Goal: Task Accomplishment & Management: Use online tool/utility

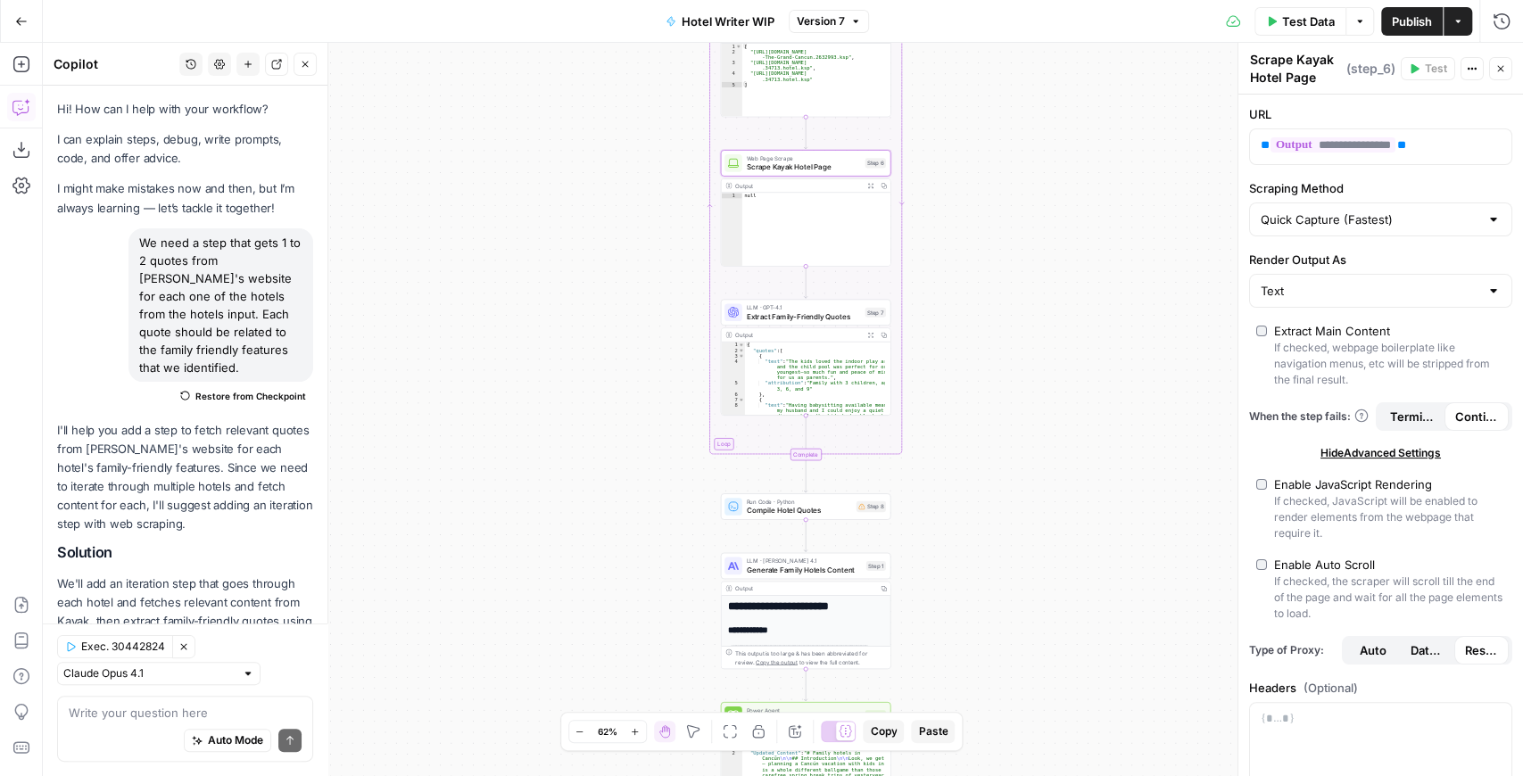
scroll to position [1700, 0]
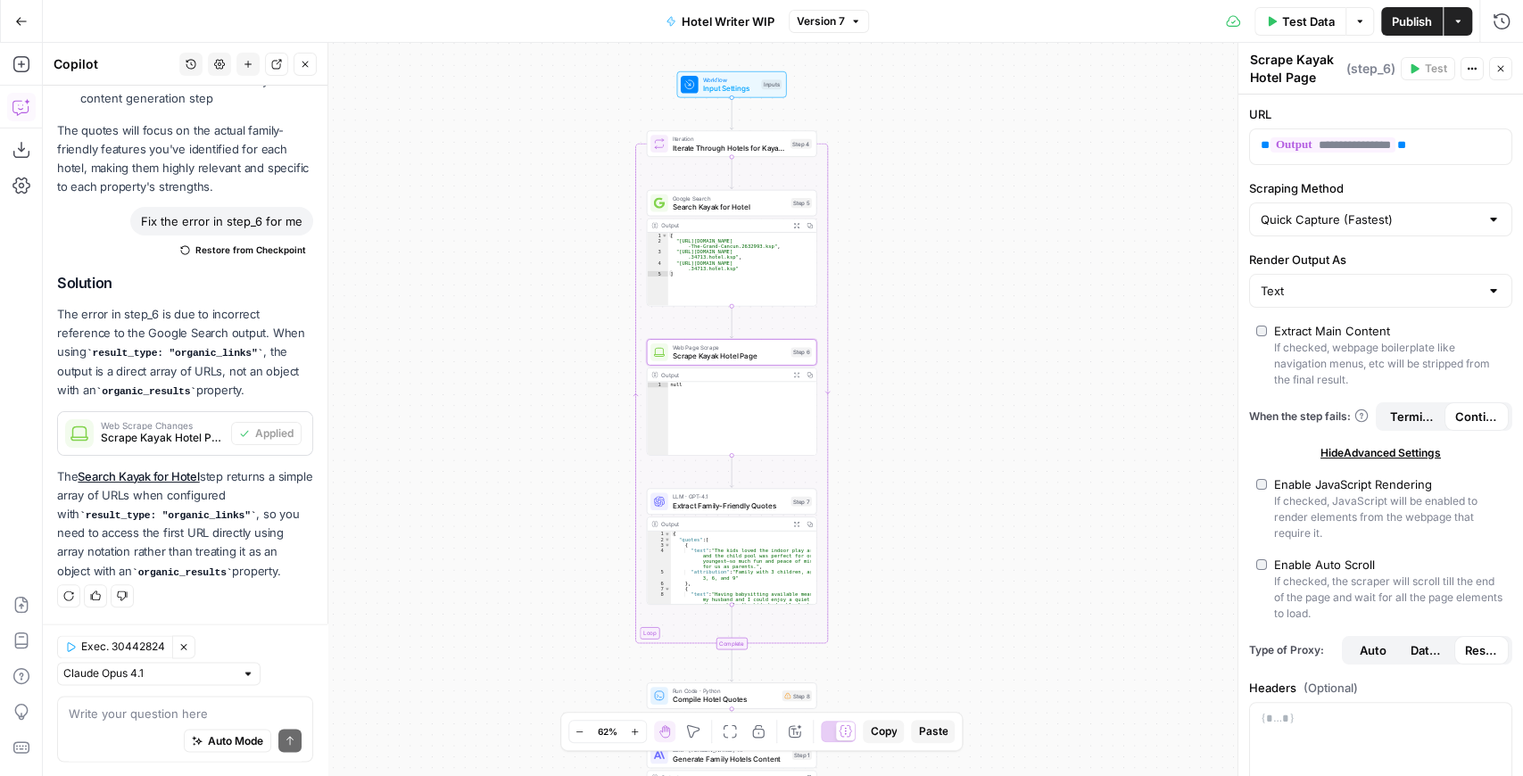
drag, startPoint x: 948, startPoint y: 254, endPoint x: 876, endPoint y: 425, distance: 184.8
click at [876, 425] on div "Workflow Input Settings Inputs Loop Iteration Iterate Through Hotels for Kayak …" at bounding box center [783, 409] width 1480 height 733
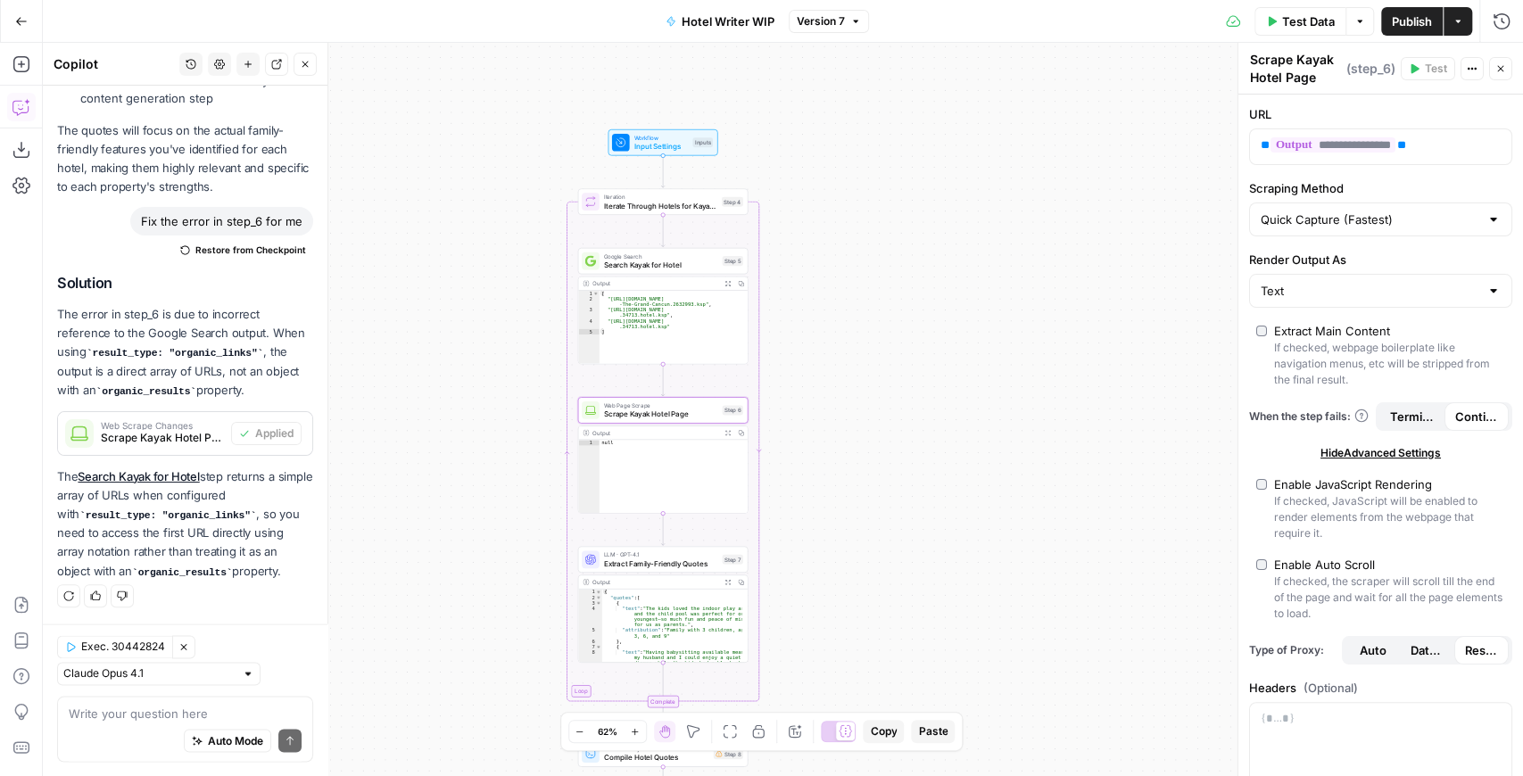
drag, startPoint x: 944, startPoint y: 226, endPoint x: 875, endPoint y: 282, distance: 88.8
click at [875, 282] on div "Workflow Input Settings Inputs Loop Iteration Iterate Through Hotels for Kayak …" at bounding box center [783, 409] width 1480 height 733
click at [16, 17] on icon "button" at bounding box center [21, 21] width 12 height 12
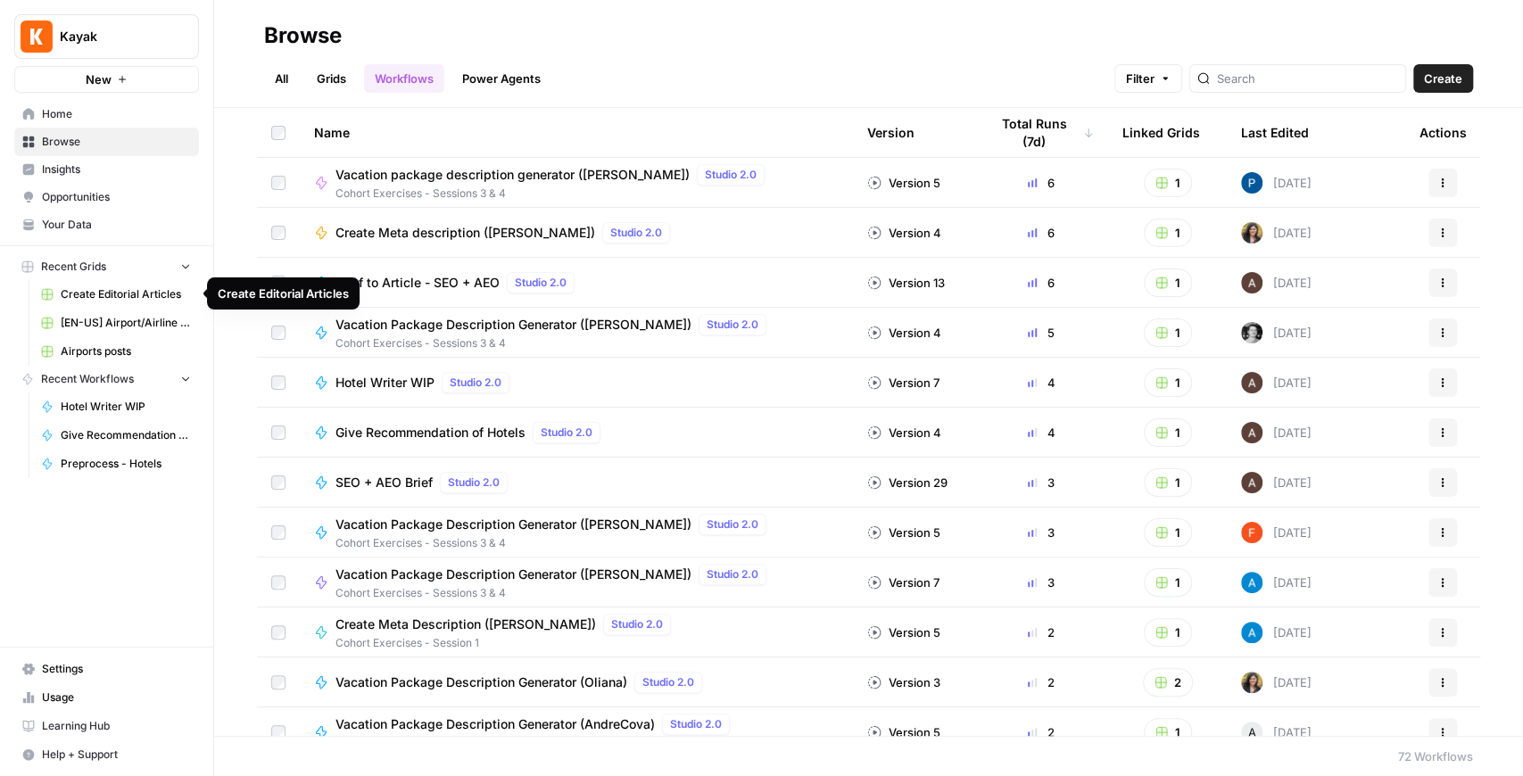
click at [139, 294] on span "Create Editorial Articles" at bounding box center [126, 294] width 130 height 16
click at [114, 351] on span "Airports posts" at bounding box center [126, 352] width 130 height 16
click at [82, 146] on span "Browse" at bounding box center [116, 142] width 149 height 16
click at [136, 412] on link "Hotel Writer WIP" at bounding box center [116, 407] width 166 height 29
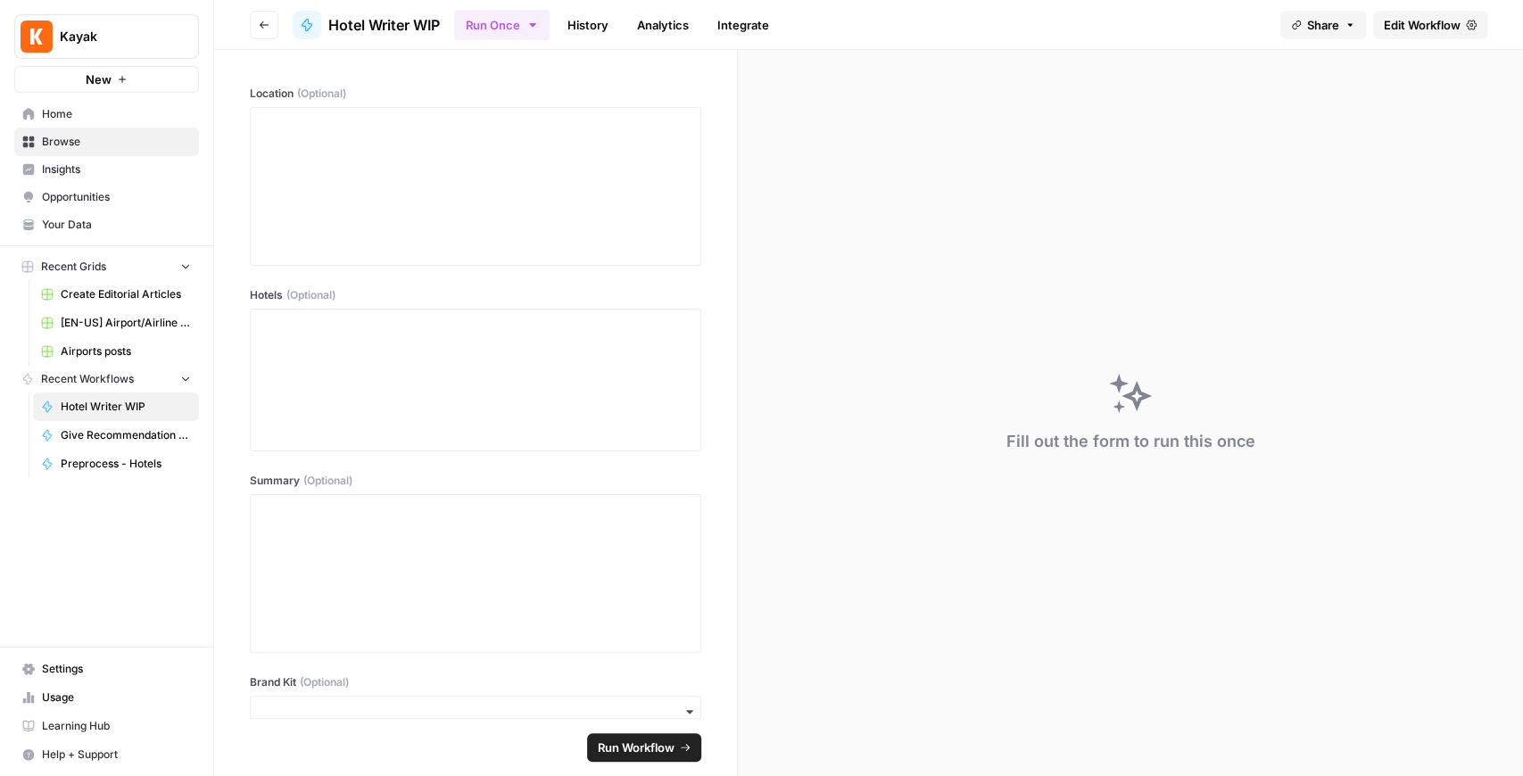
click at [261, 23] on icon "button" at bounding box center [264, 25] width 11 height 11
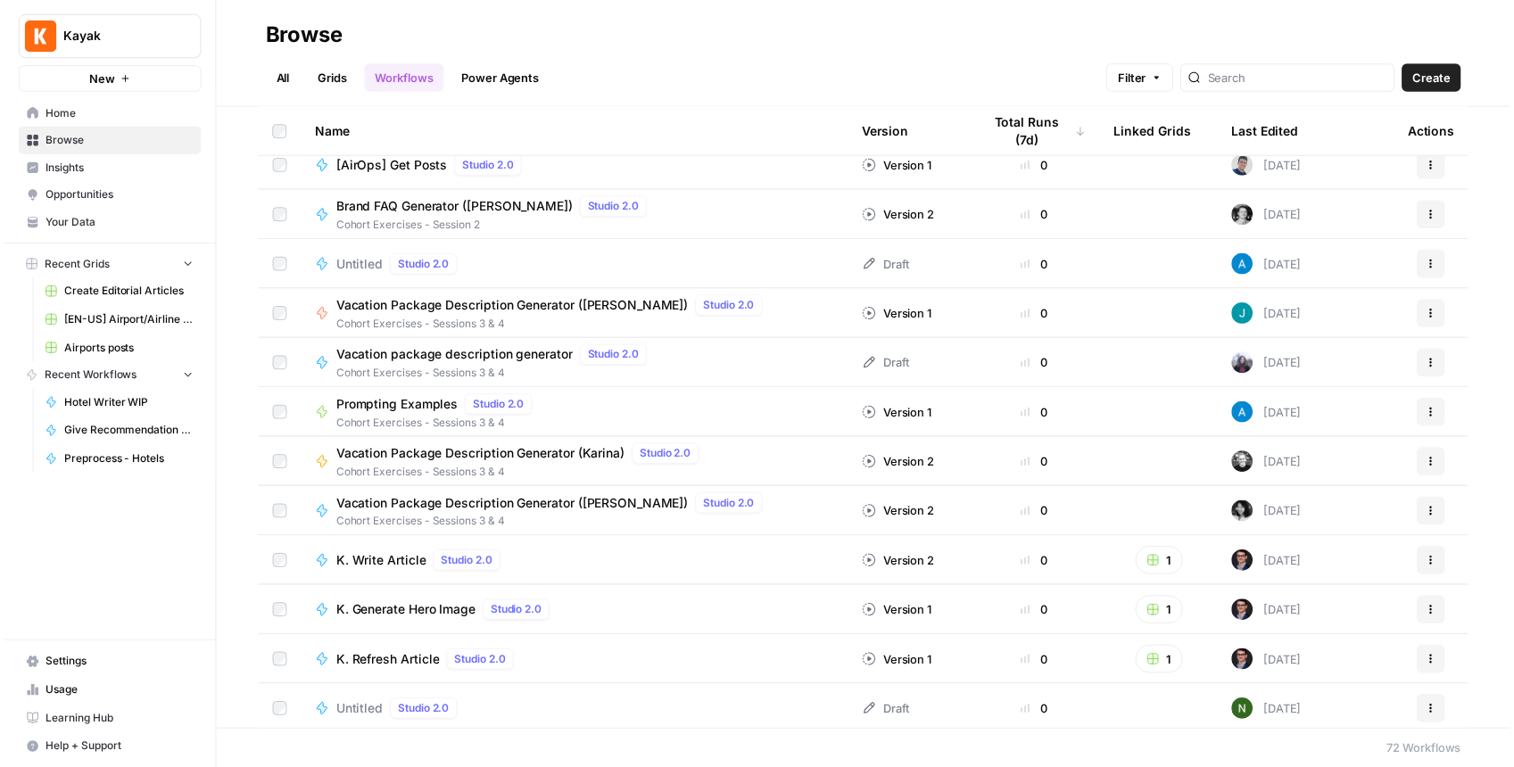
scroll to position [2959, 0]
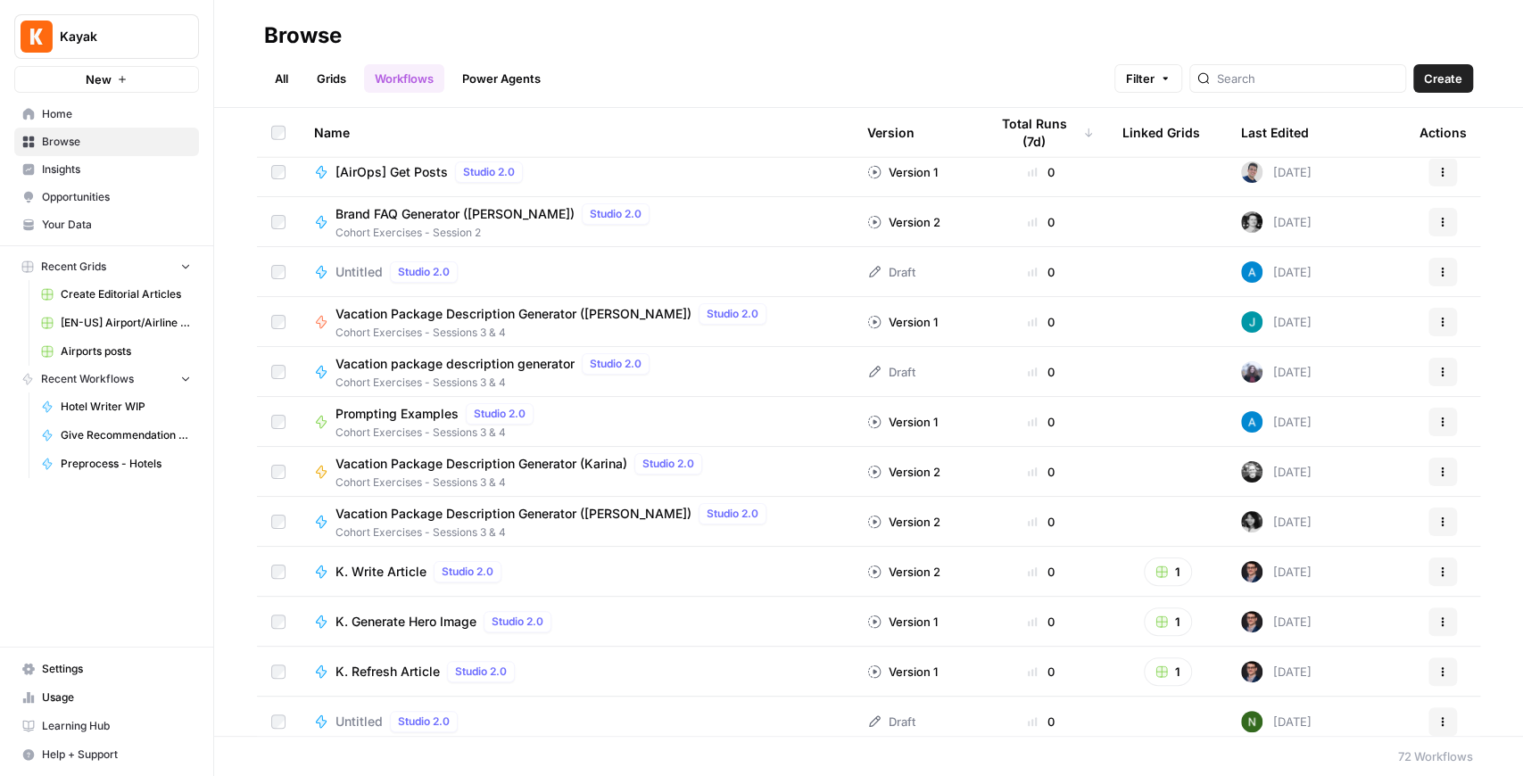
click at [335, 79] on link "Grids" at bounding box center [331, 78] width 51 height 29
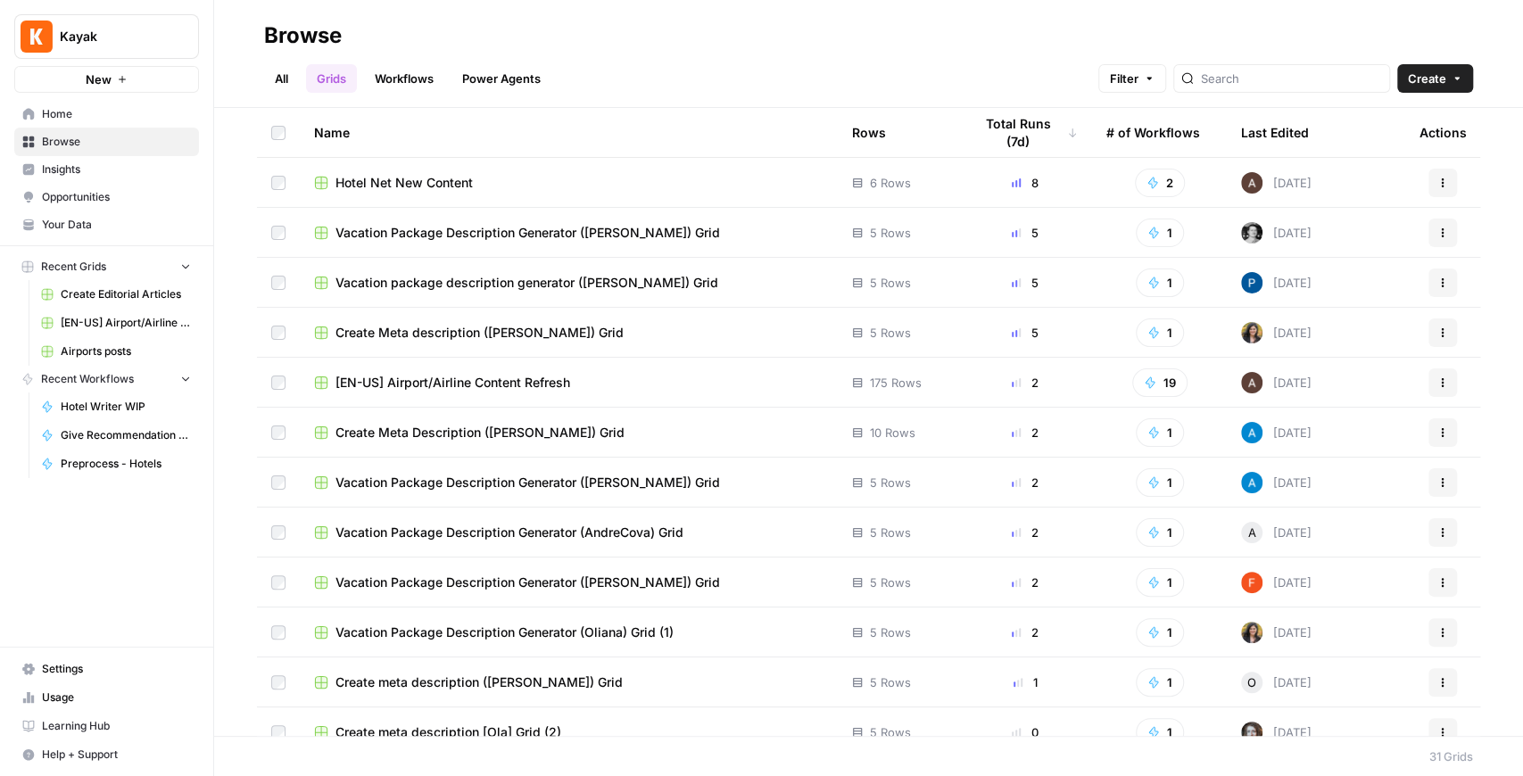
click at [440, 182] on span "Hotel Net New Content" at bounding box center [404, 183] width 137 height 18
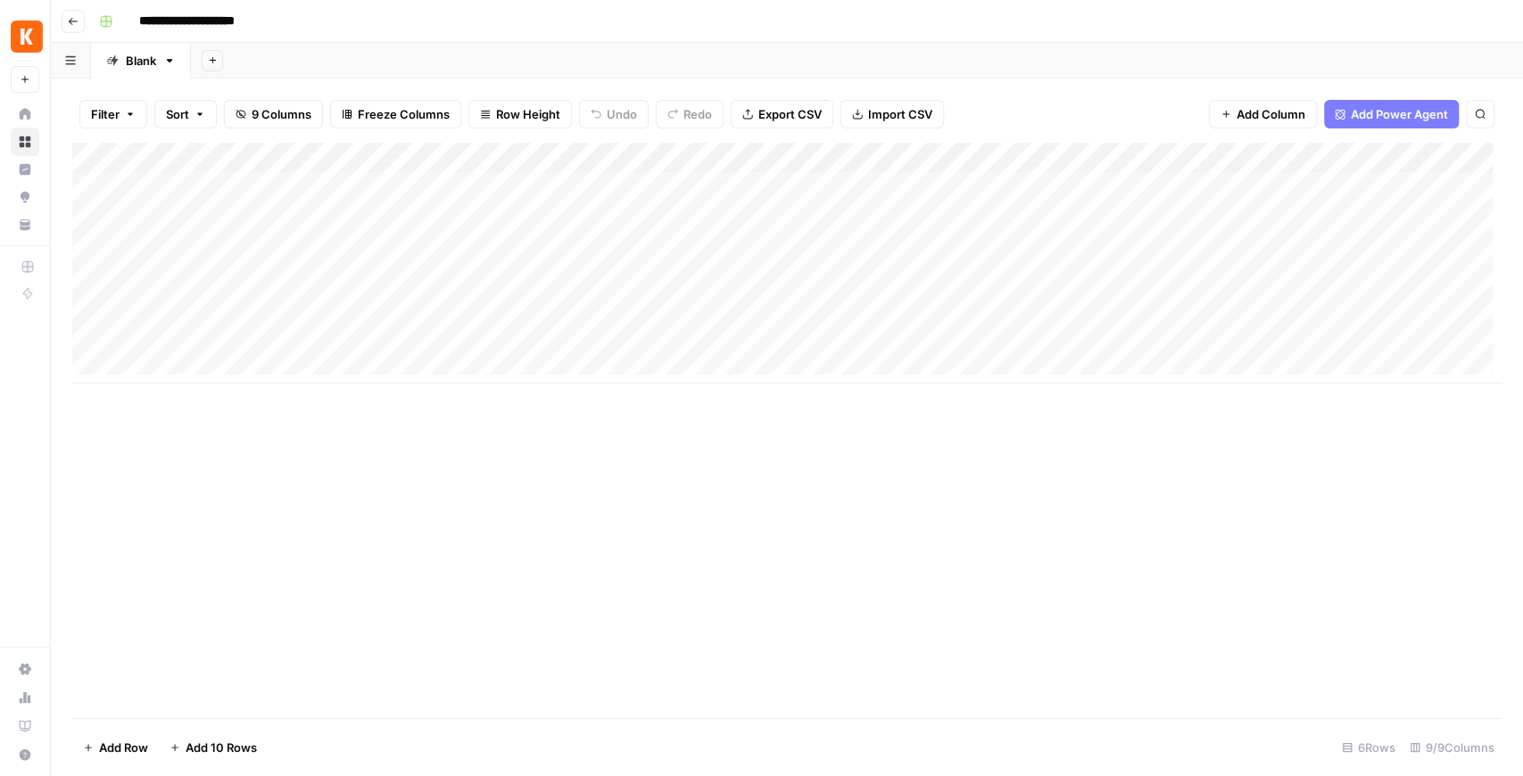
click at [475, 159] on div "Add Column" at bounding box center [787, 263] width 1430 height 241
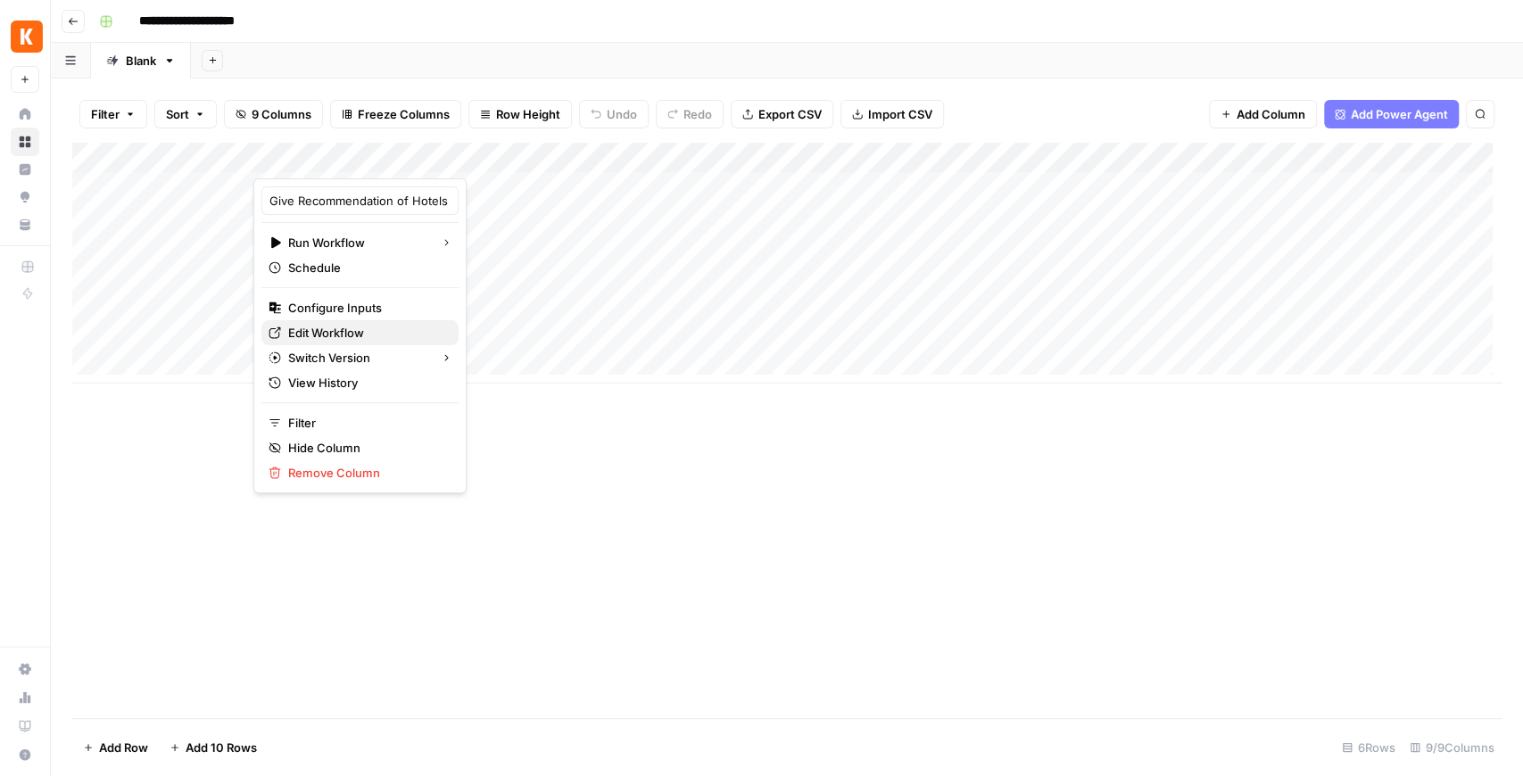
click at [352, 327] on span "Edit Workflow" at bounding box center [366, 333] width 156 height 18
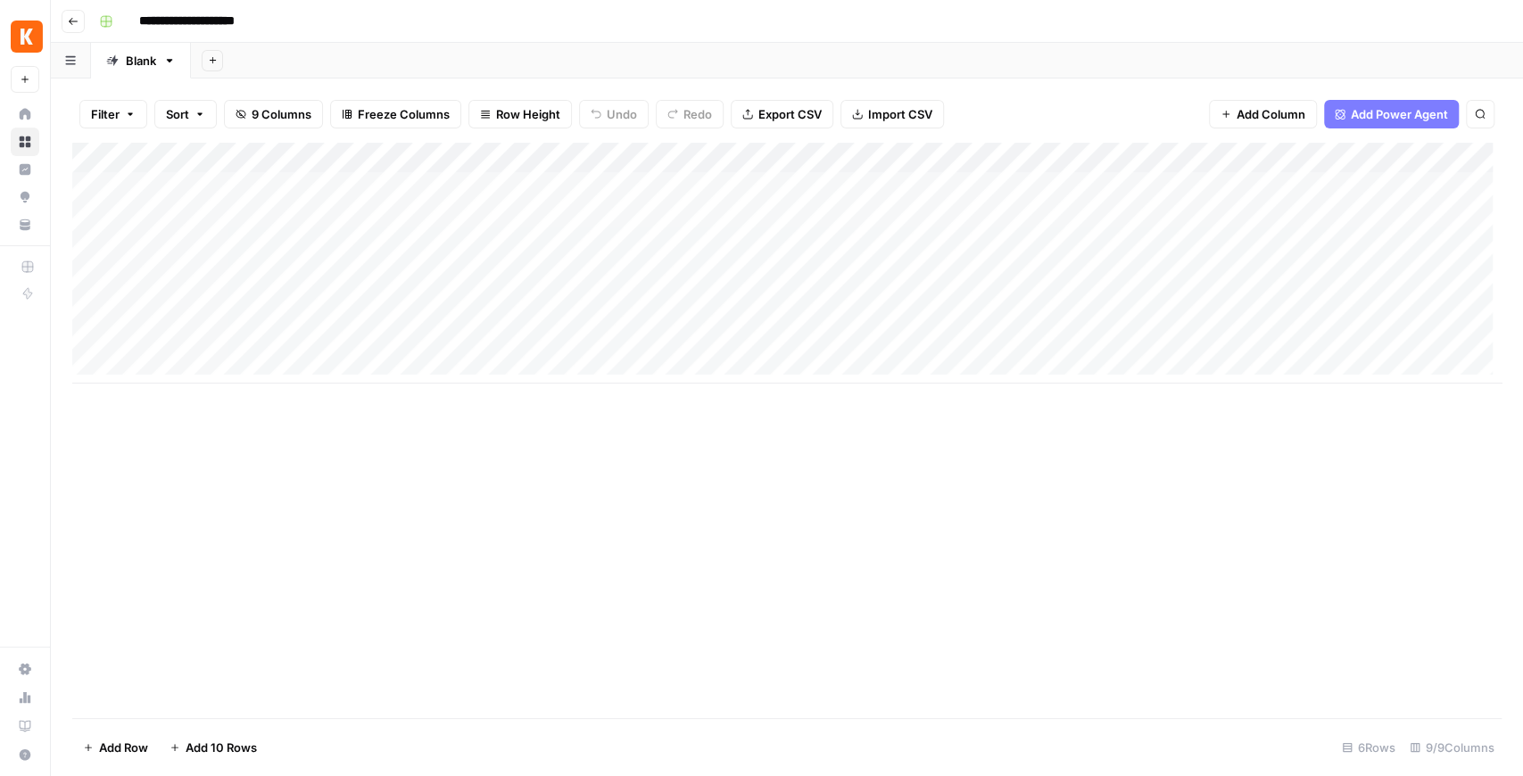
click at [974, 186] on div "Add Column" at bounding box center [787, 263] width 1430 height 241
click at [803, 180] on div "Add Column" at bounding box center [787, 263] width 1430 height 241
click at [818, 182] on div "Add Column" at bounding box center [787, 263] width 1430 height 241
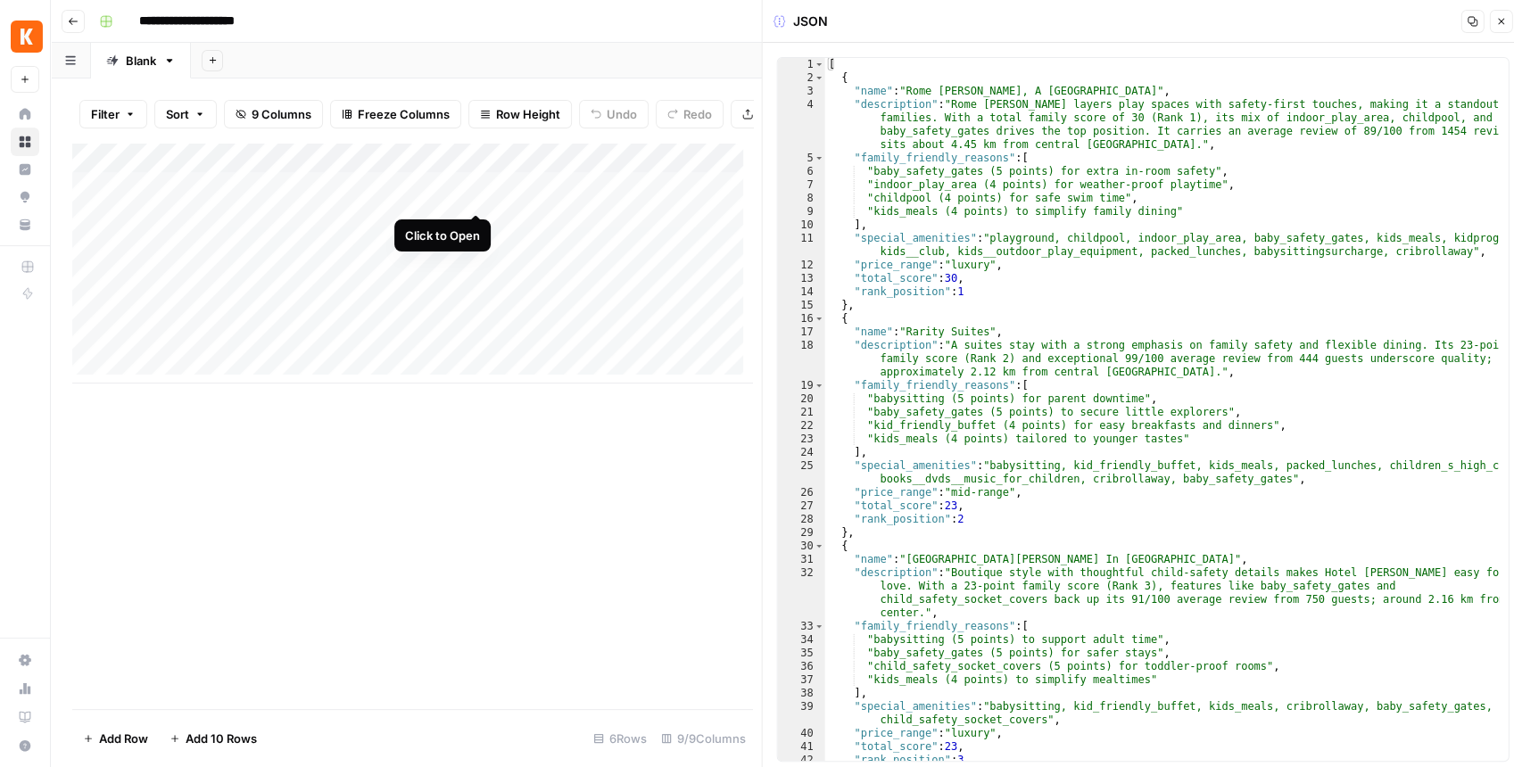
click at [473, 195] on div "Add Column" at bounding box center [412, 263] width 680 height 241
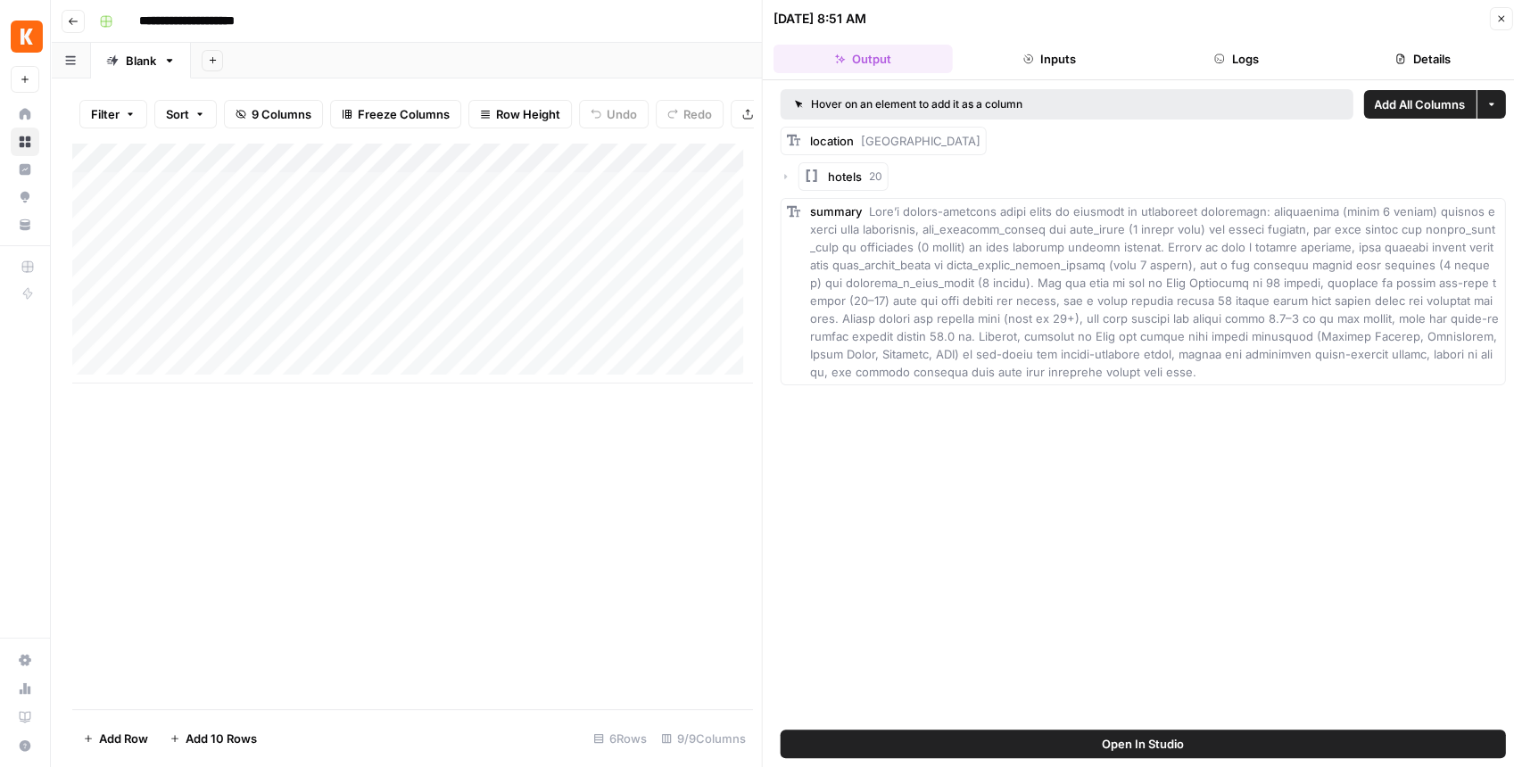
click at [1103, 747] on span "Open In Studio" at bounding box center [1143, 744] width 82 height 18
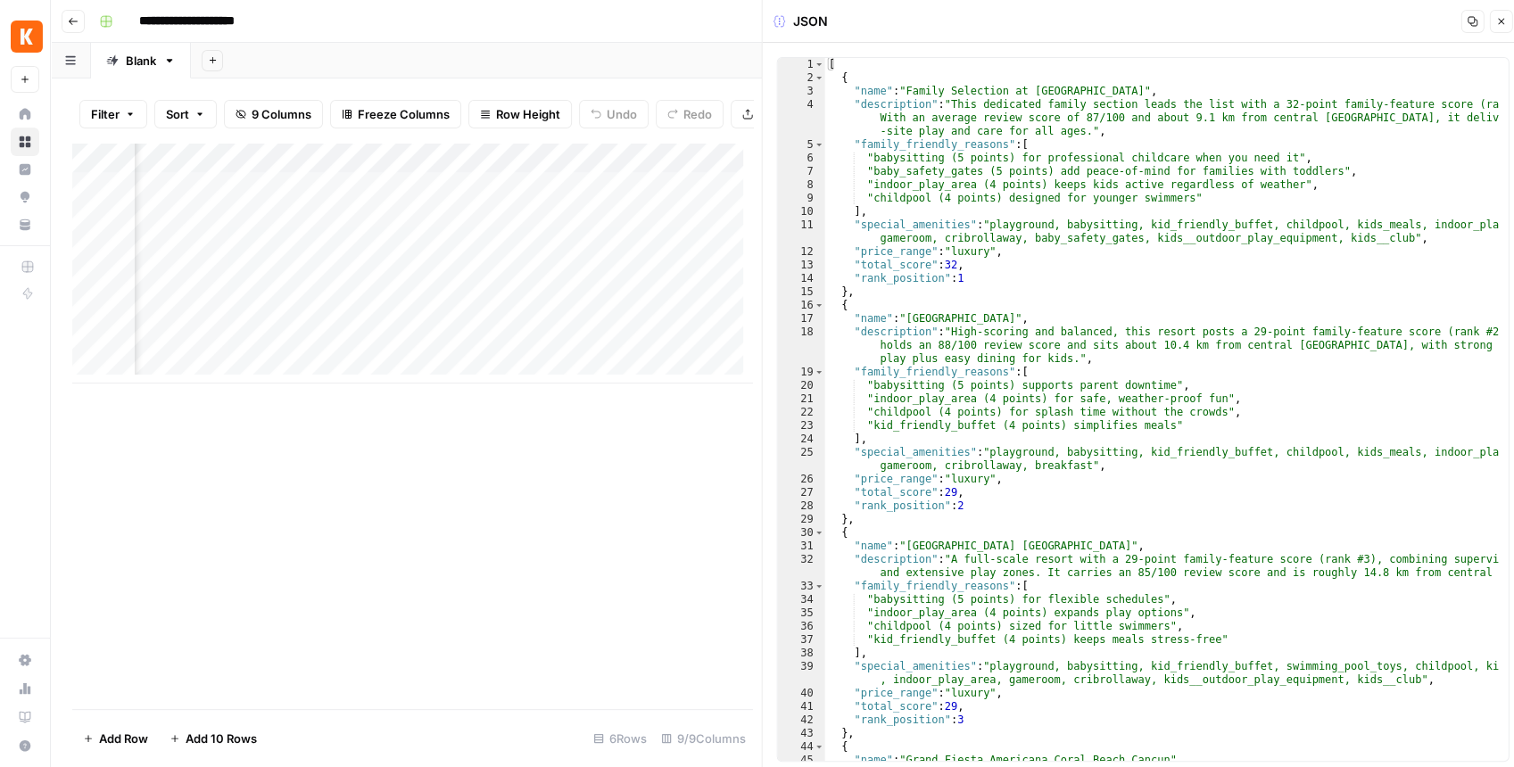
scroll to position [0, 336]
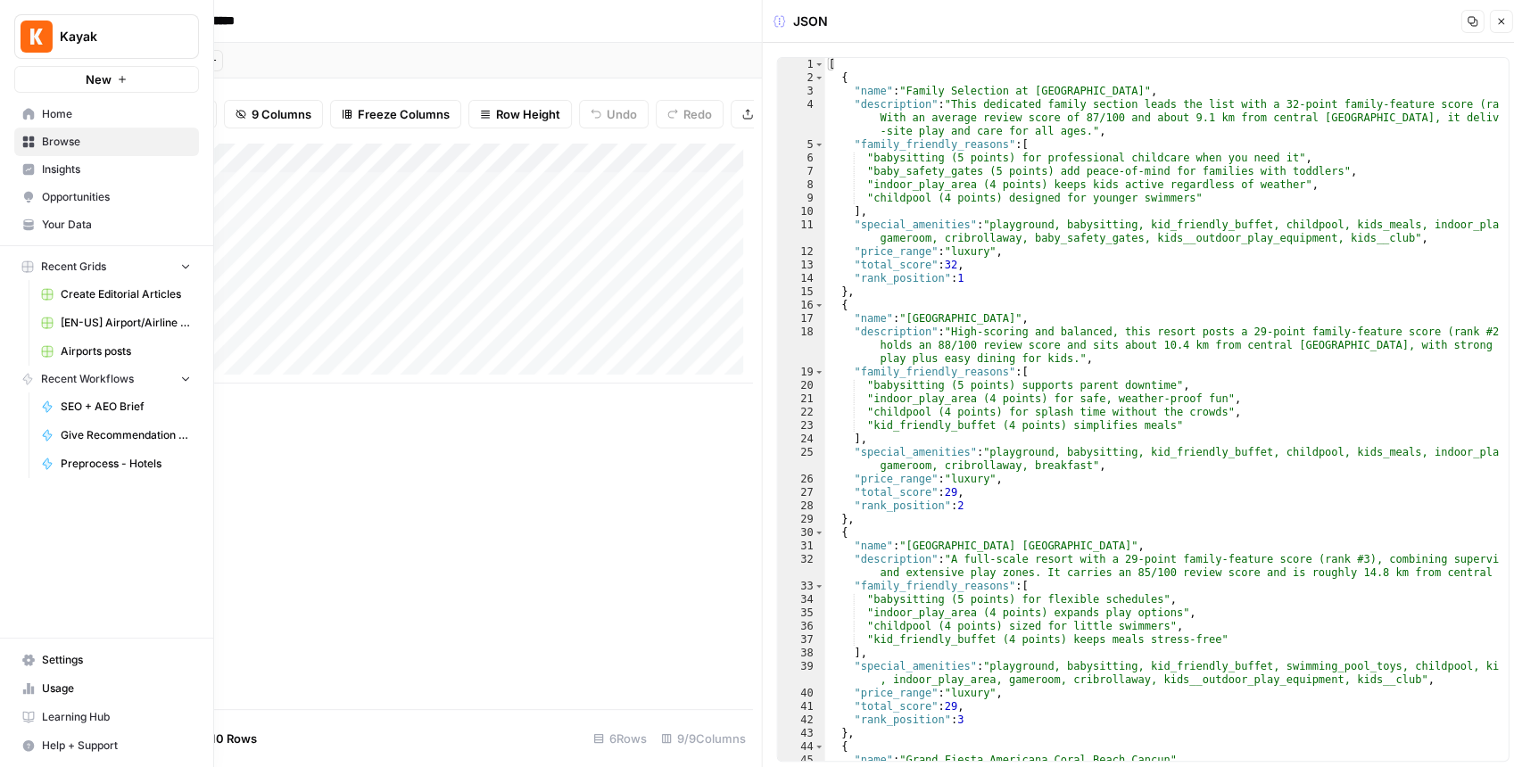
click at [64, 223] on span "Your Data" at bounding box center [116, 225] width 149 height 16
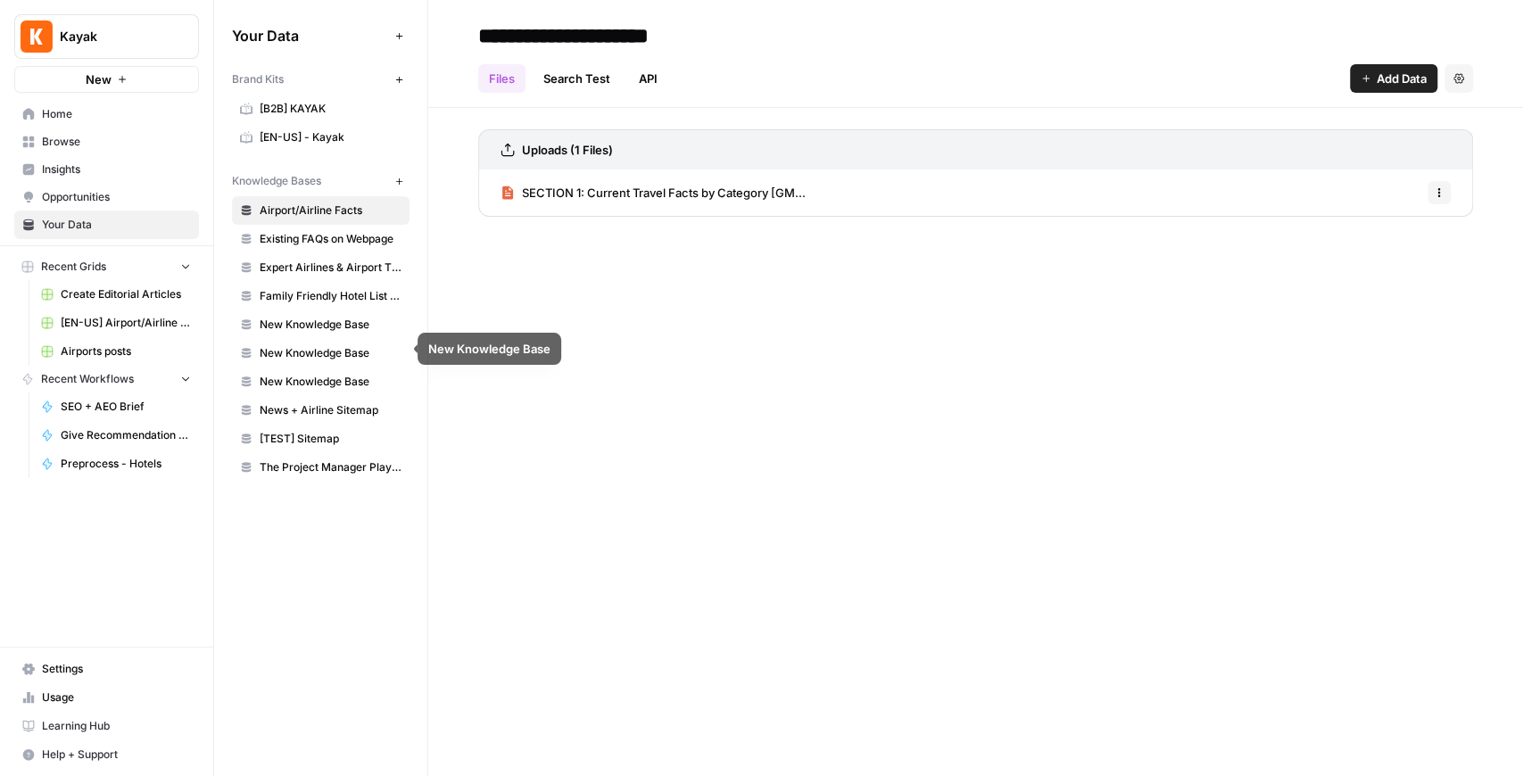
click at [364, 288] on span "Family Friendly Hotel List Features" at bounding box center [331, 296] width 142 height 16
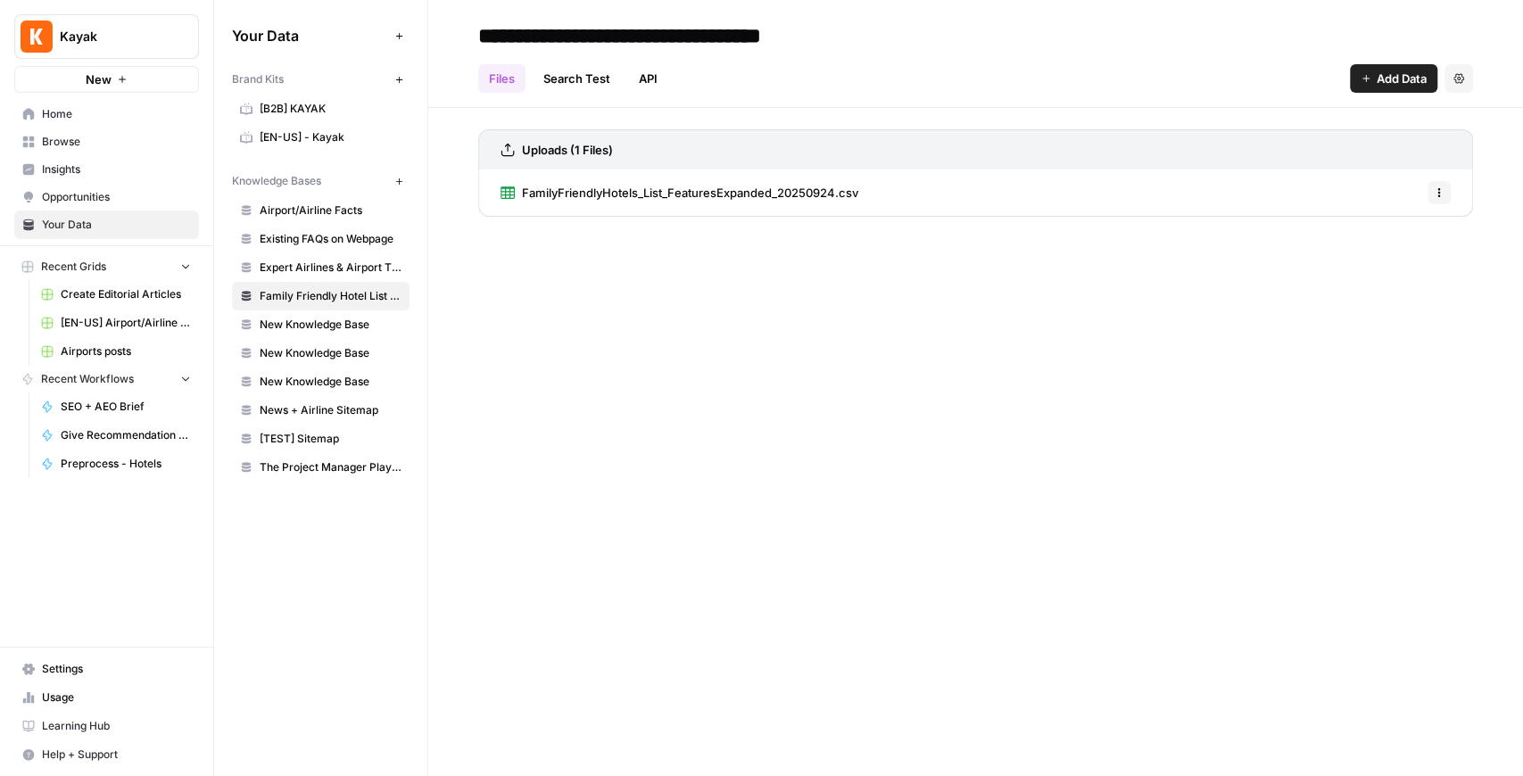
click at [649, 198] on span "FamilyFriendlyHotels_List_FeaturesExpanded_20250924.csv" at bounding box center [690, 193] width 336 height 18
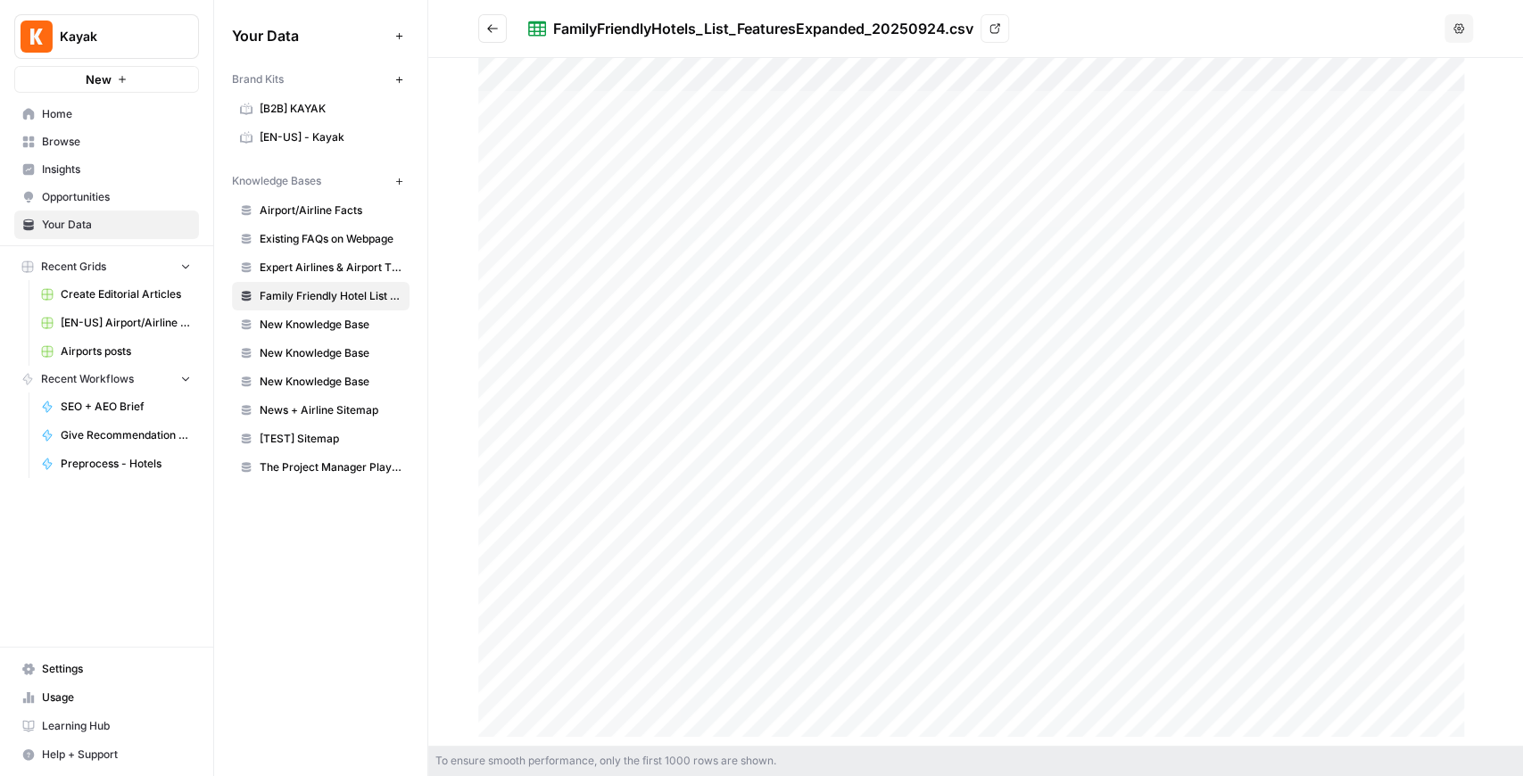
click at [690, 102] on div at bounding box center [975, 402] width 995 height 688
drag, startPoint x: 1131, startPoint y: 77, endPoint x: 992, endPoint y: 81, distance: 138.4
click at [992, 81] on div "Massimi City Garden" at bounding box center [1241, 410] width 534 height 702
copy div "Massimi City Garden"
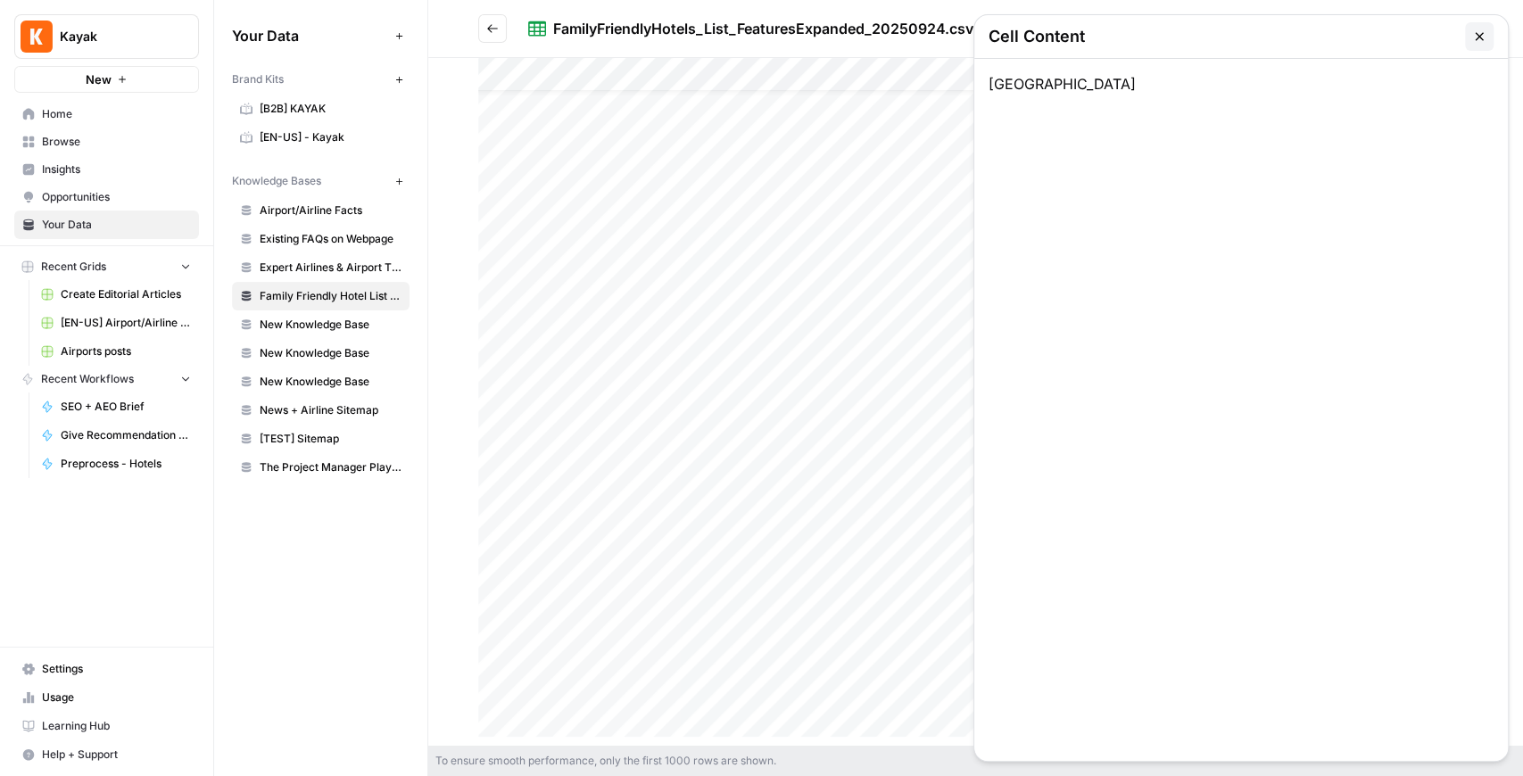
scroll to position [416, 0]
click at [604, 144] on div at bounding box center [975, 402] width 995 height 688
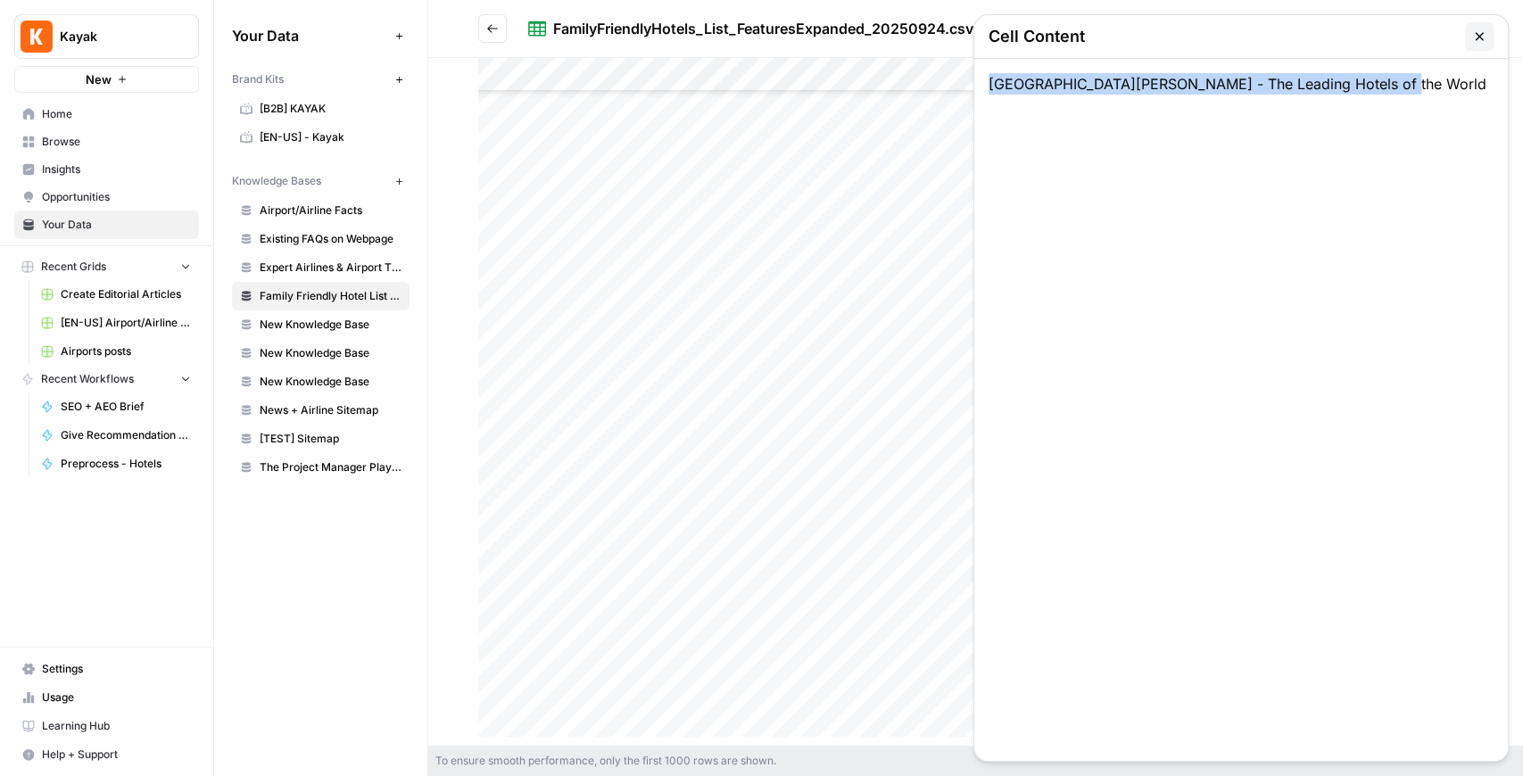
drag, startPoint x: 1299, startPoint y: 93, endPoint x: 989, endPoint y: 103, distance: 310.7
click at [989, 103] on div "[GEOGRAPHIC_DATA][PERSON_NAME] - The Leading Hotels of the World" at bounding box center [1241, 410] width 534 height 702
copy div "[GEOGRAPHIC_DATA][PERSON_NAME] - The Leading Hotels of the World"
click at [1483, 36] on icon "button" at bounding box center [1479, 36] width 14 height 14
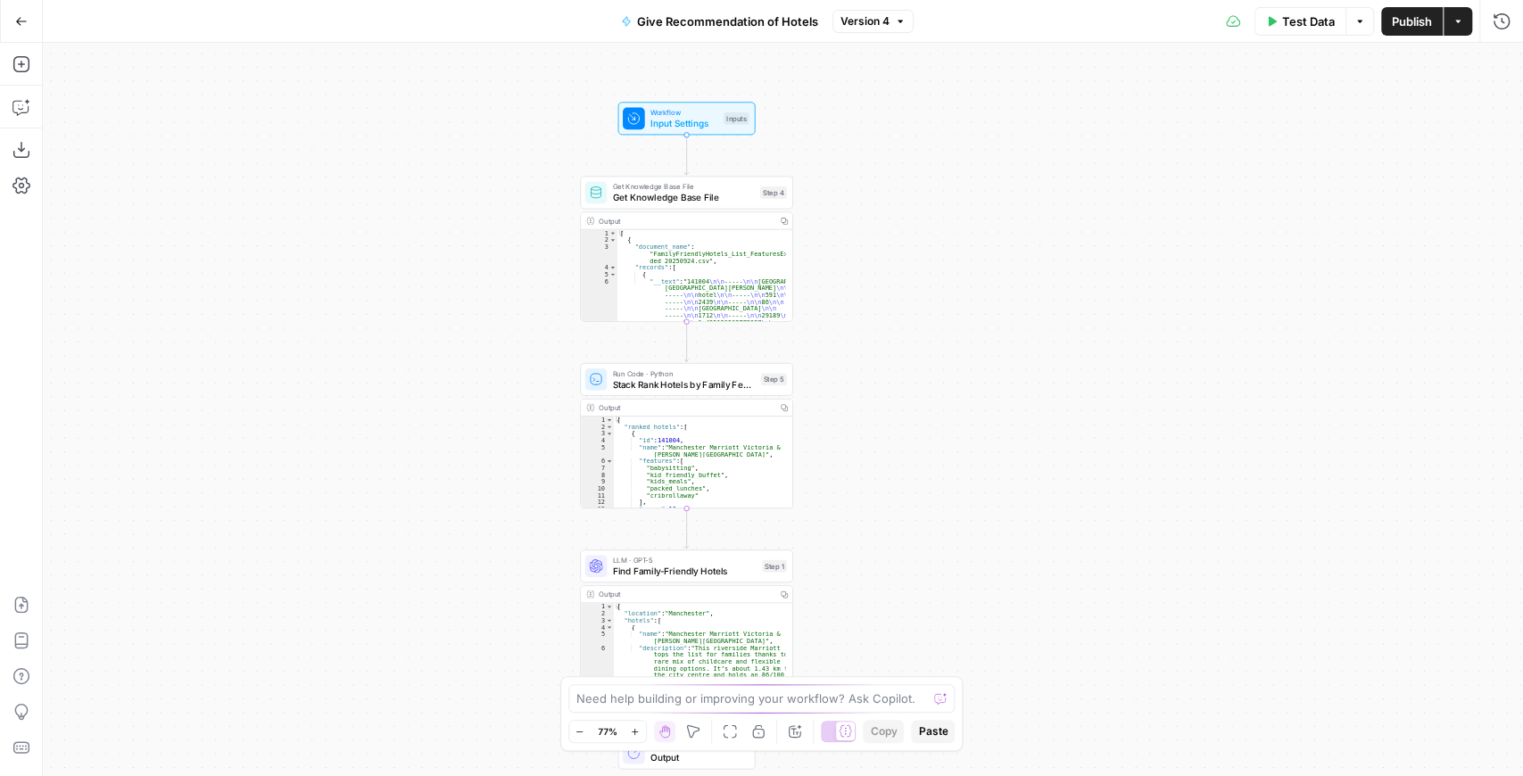
drag, startPoint x: 1046, startPoint y: 223, endPoint x: 895, endPoint y: 268, distance: 157.3
click at [912, 264] on div "Workflow Input Settings Inputs Get Knowledge Base File Get Knowledge Base File …" at bounding box center [783, 409] width 1480 height 733
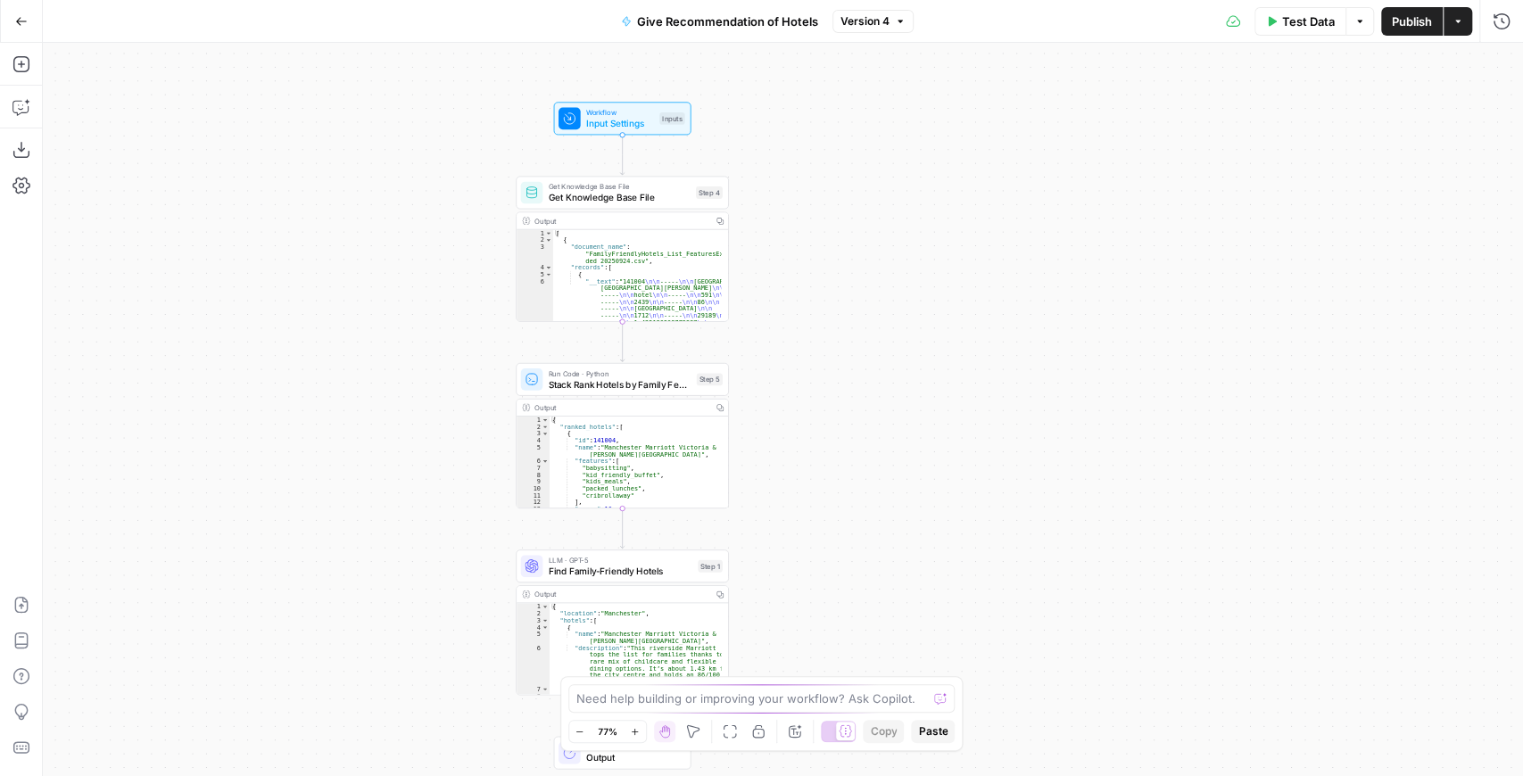
drag, startPoint x: 1024, startPoint y: 342, endPoint x: 972, endPoint y: 312, distance: 60.3
click at [975, 314] on div "Workflow Input Settings Inputs Get Knowledge Base File Get Knowledge Base File …" at bounding box center [783, 409] width 1480 height 733
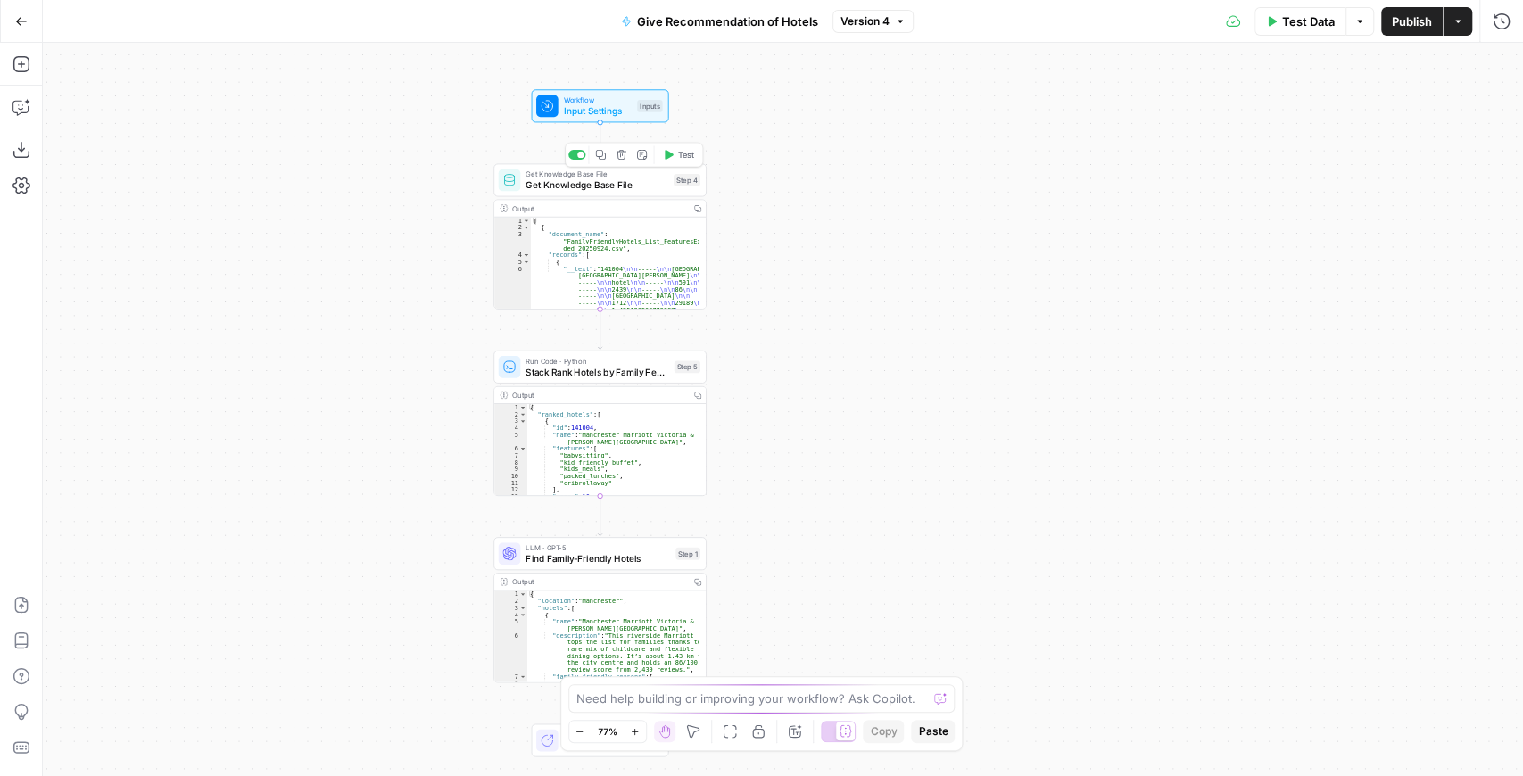
click at [614, 192] on div "Get Knowledge Base File Get Knowledge Base File Step 4 Copy step Delete step Ad…" at bounding box center [599, 179] width 213 height 33
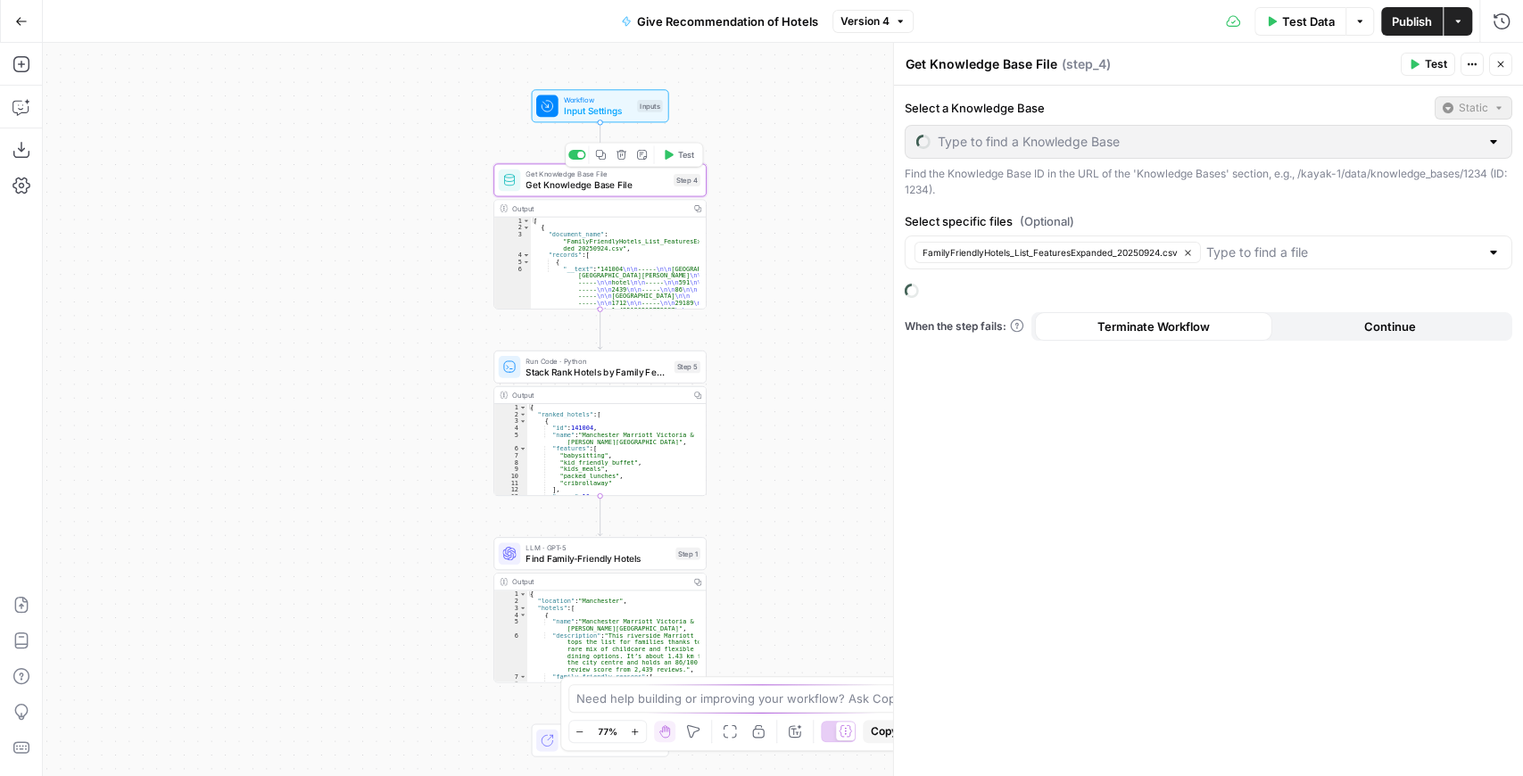
type input "Family Friendly Hotel List Features"
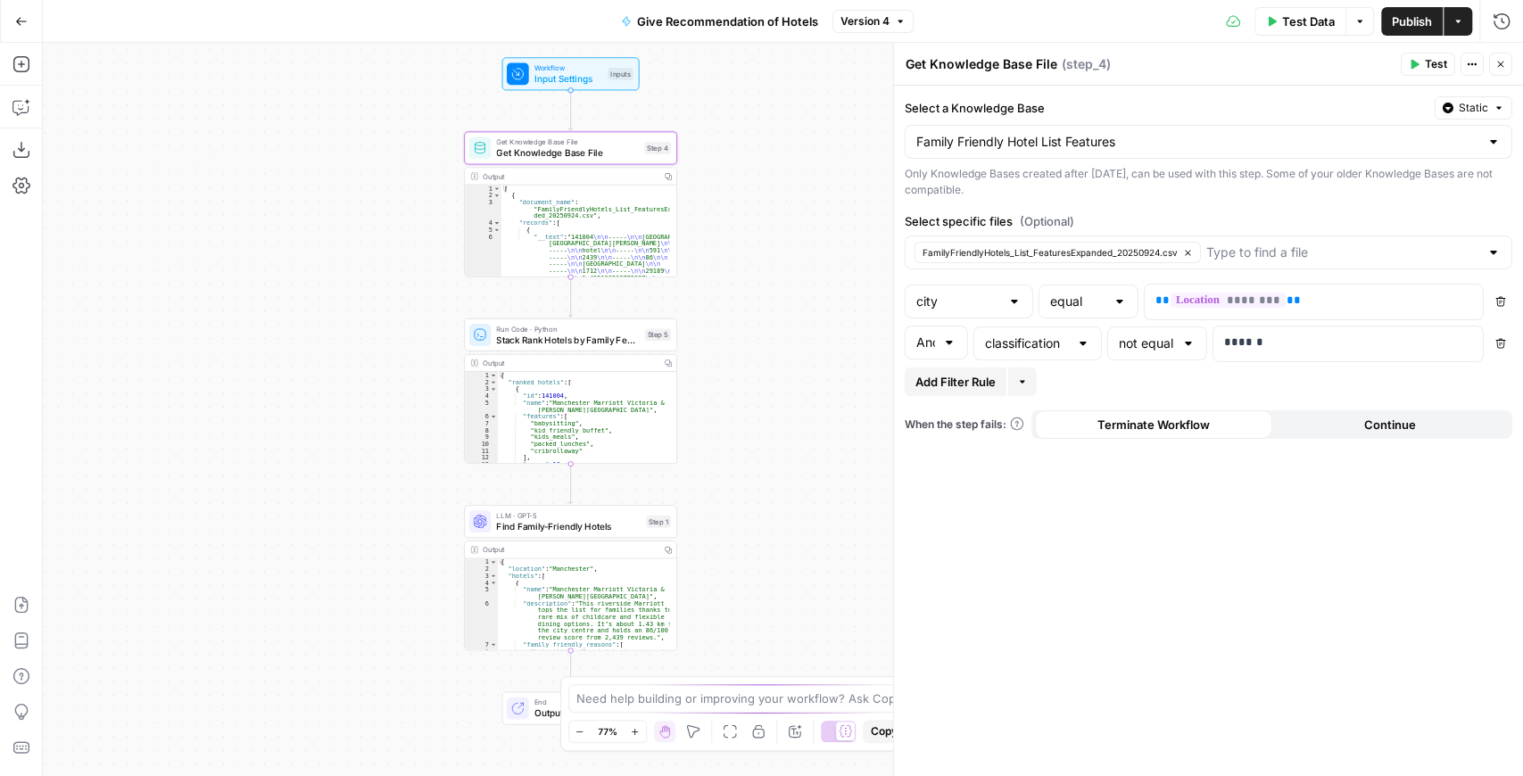
drag, startPoint x: 780, startPoint y: 381, endPoint x: 748, endPoint y: 346, distance: 47.4
click at [749, 347] on div "Workflow Input Settings Inputs Get Knowledge Base File Get Knowledge Base File …" at bounding box center [783, 409] width 1480 height 733
click at [560, 345] on div "Run Code · Python Stack Rank Hotels by Family Features Step 5 Copy step Delete …" at bounding box center [568, 333] width 213 height 33
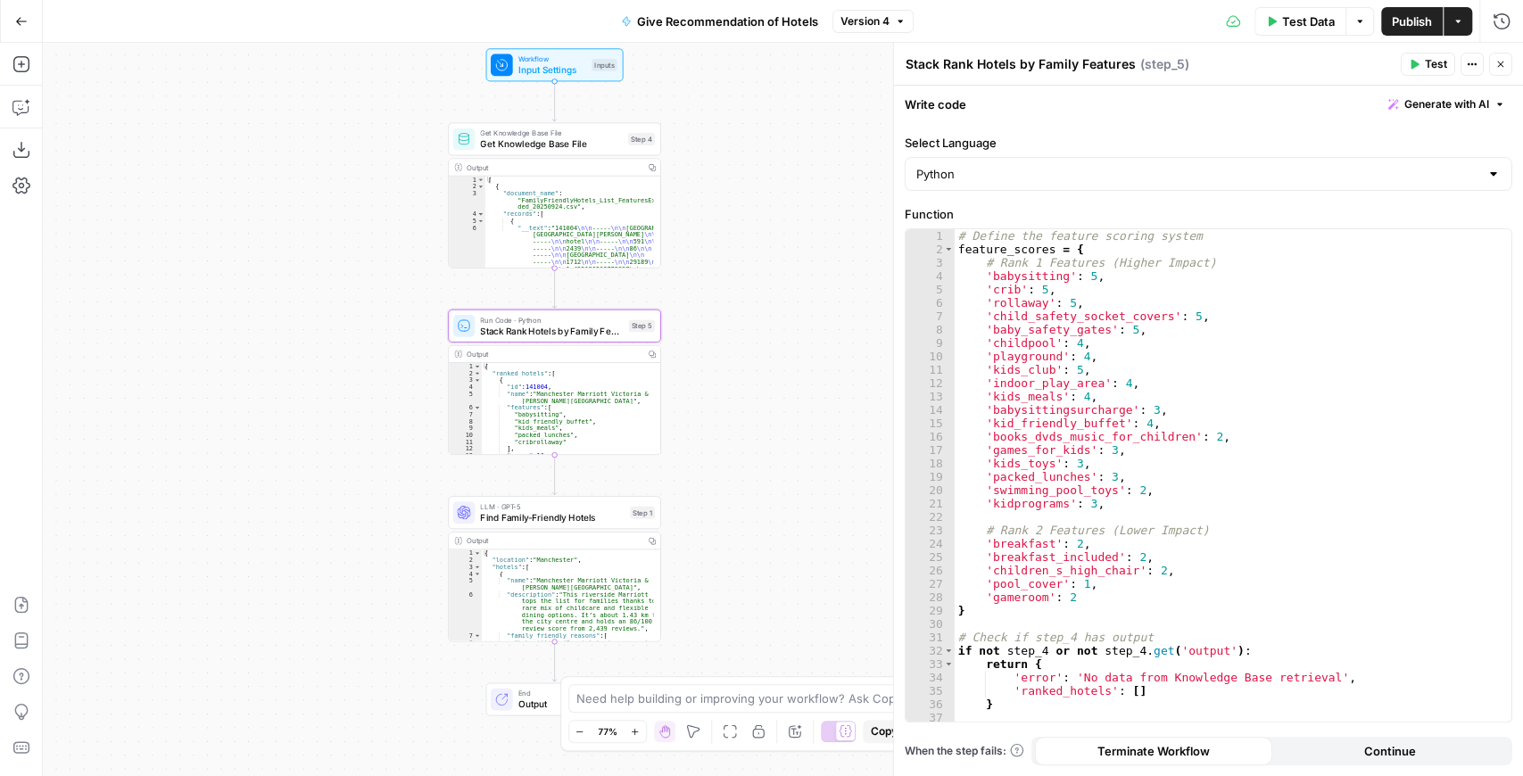
drag, startPoint x: 759, startPoint y: 355, endPoint x: 714, endPoint y: 331, distance: 51.5
click at [716, 331] on div "Workflow Input Settings Inputs Get Knowledge Base File Get Knowledge Base File …" at bounding box center [783, 409] width 1480 height 733
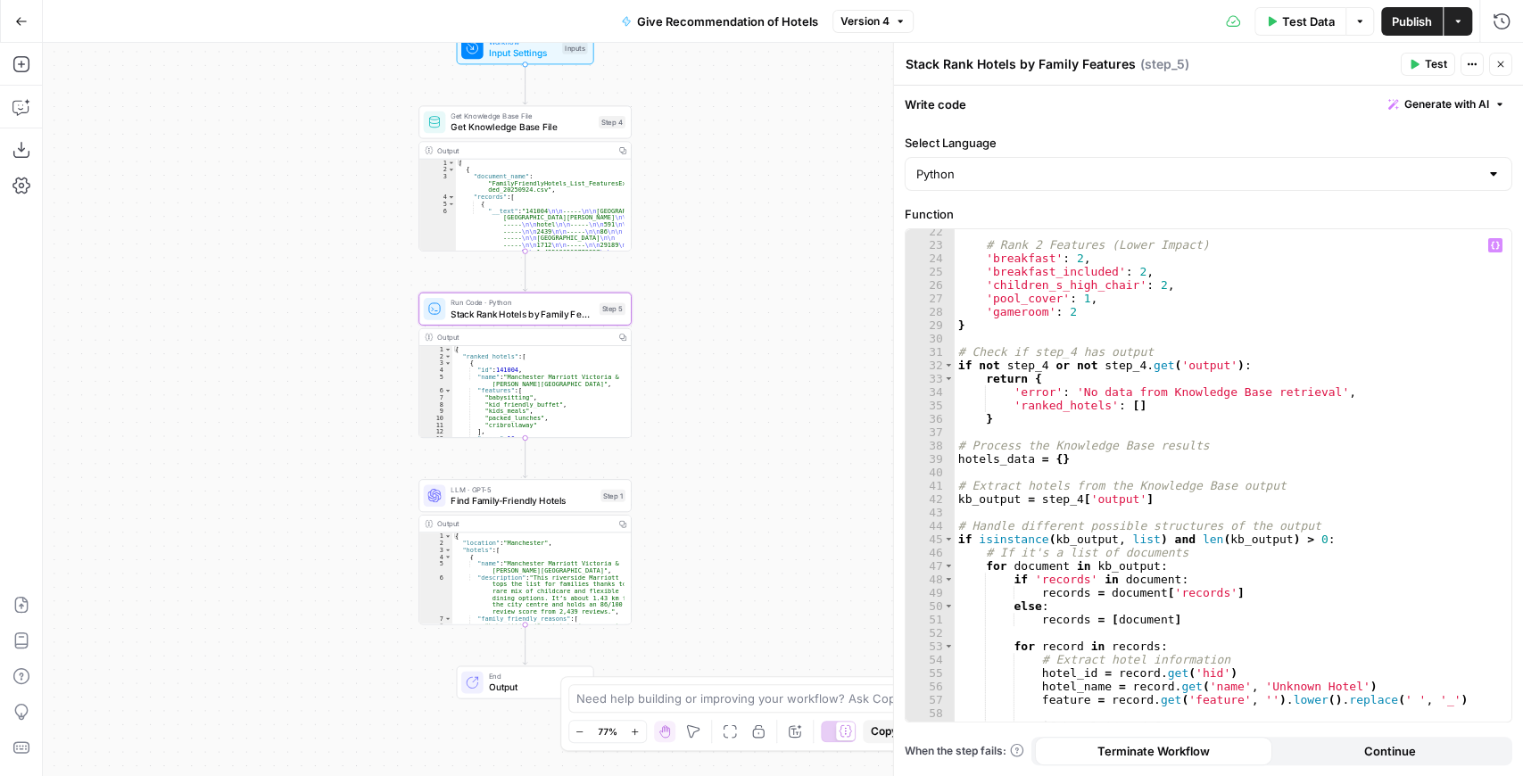
scroll to position [357, 0]
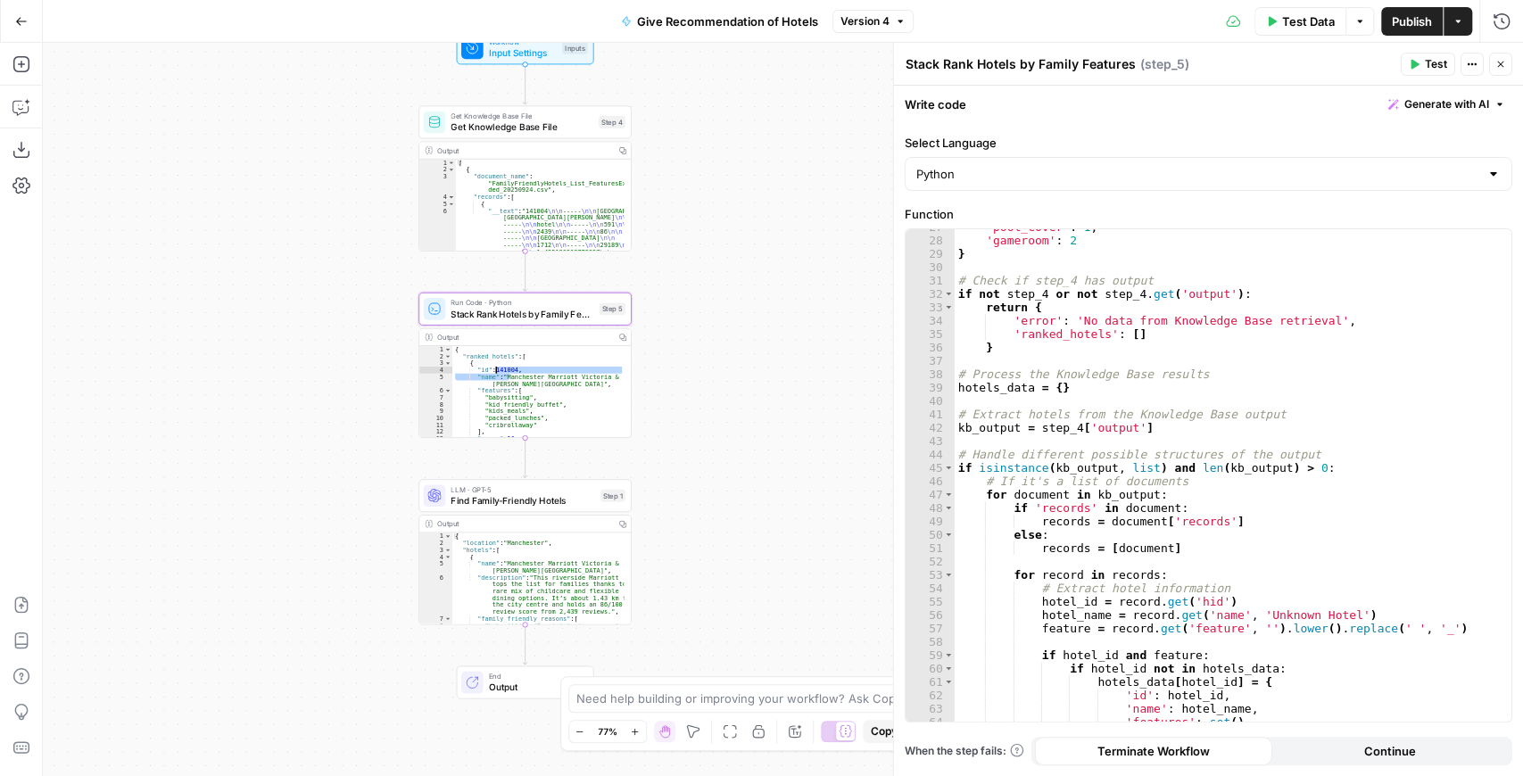
drag, startPoint x: 528, startPoint y: 385, endPoint x: 509, endPoint y: 379, distance: 20.6
click at [509, 379] on div "{ "ranked_hotels" : [ { "id" : 141004 , "name" : "Manchester Marriott Victoria …" at bounding box center [538, 399] width 172 height 106
type textarea "**********"
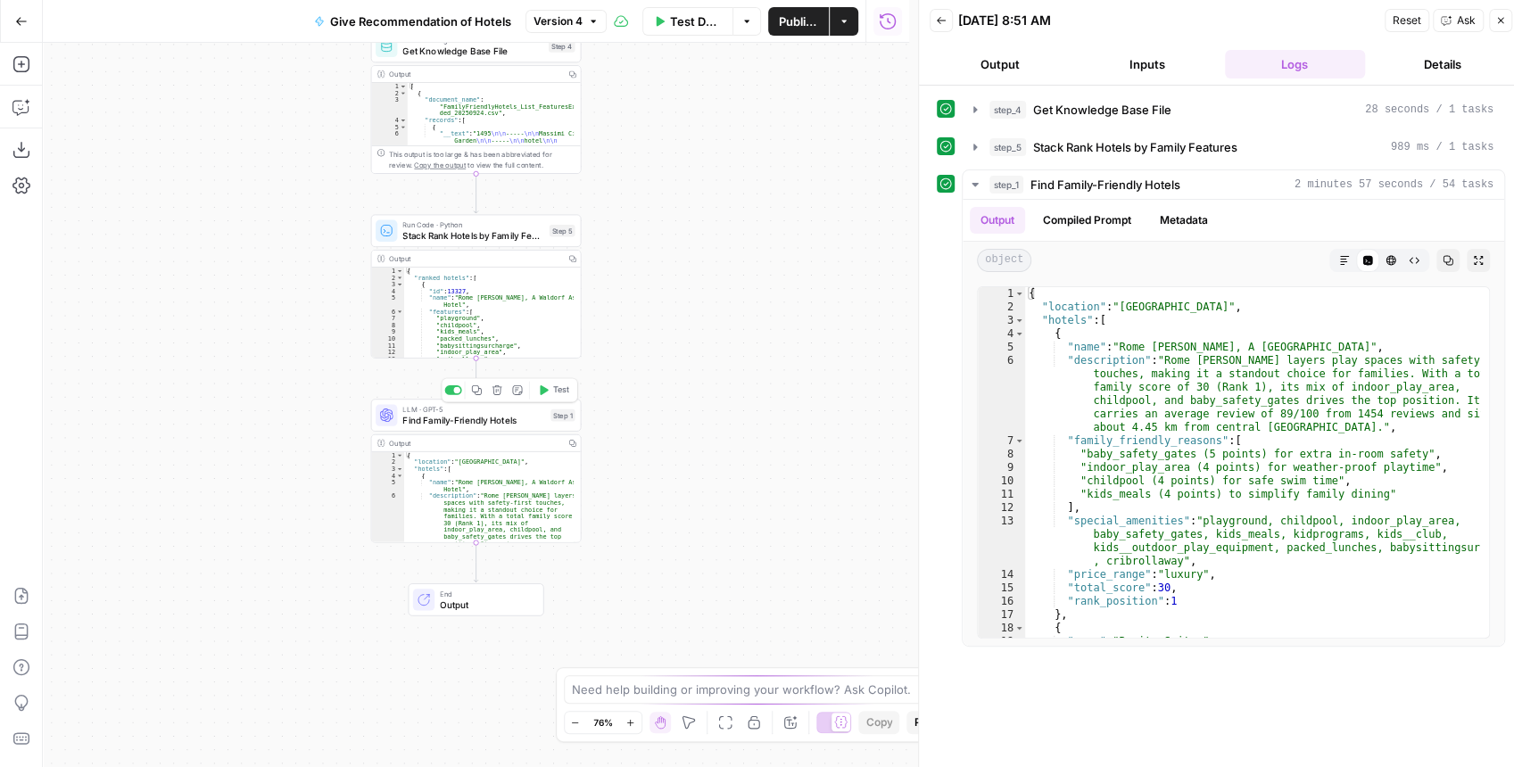
click at [465, 419] on span "Find Family-Friendly Hotels" at bounding box center [473, 419] width 143 height 13
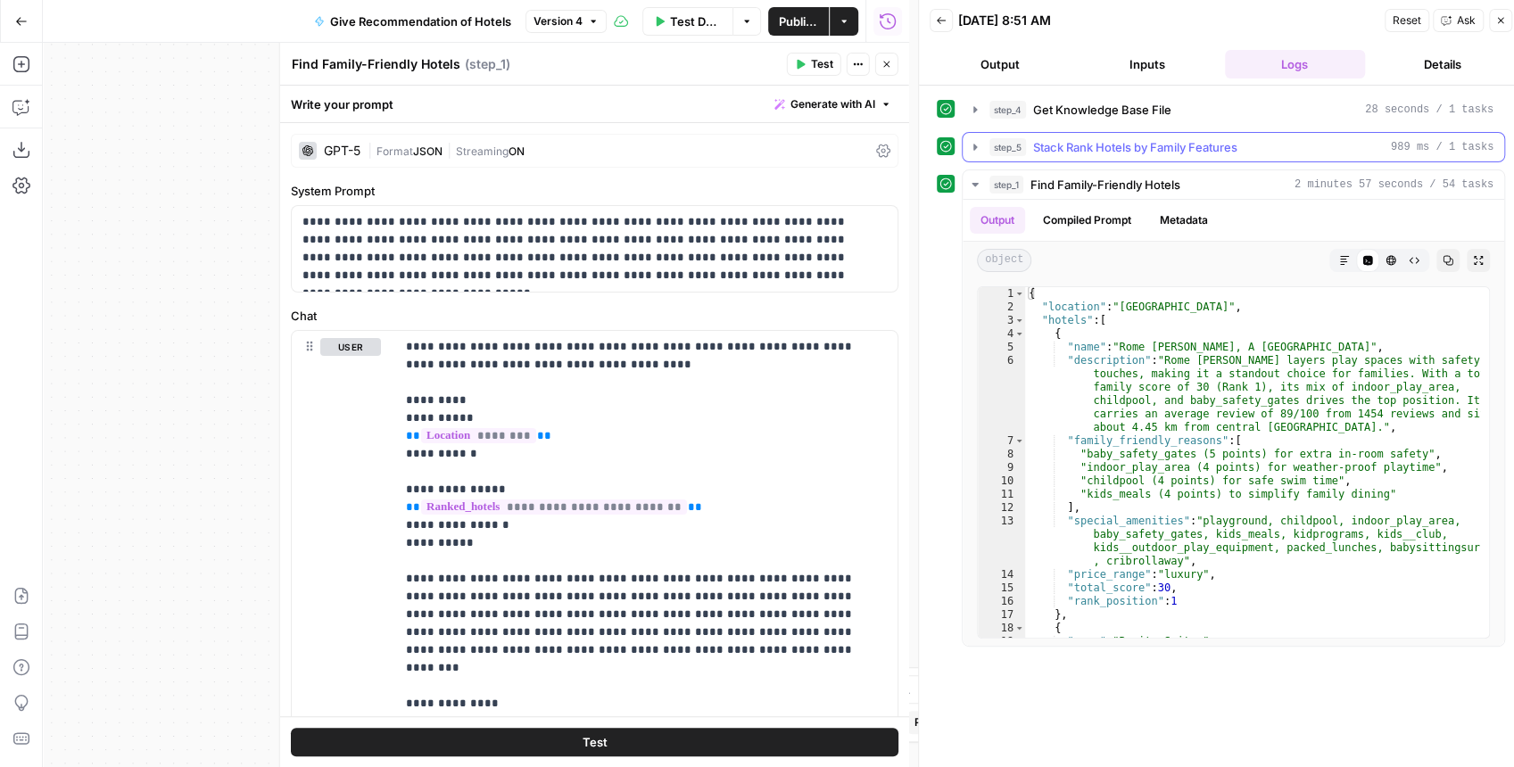
click at [974, 145] on icon "button" at bounding box center [976, 147] width 4 height 6
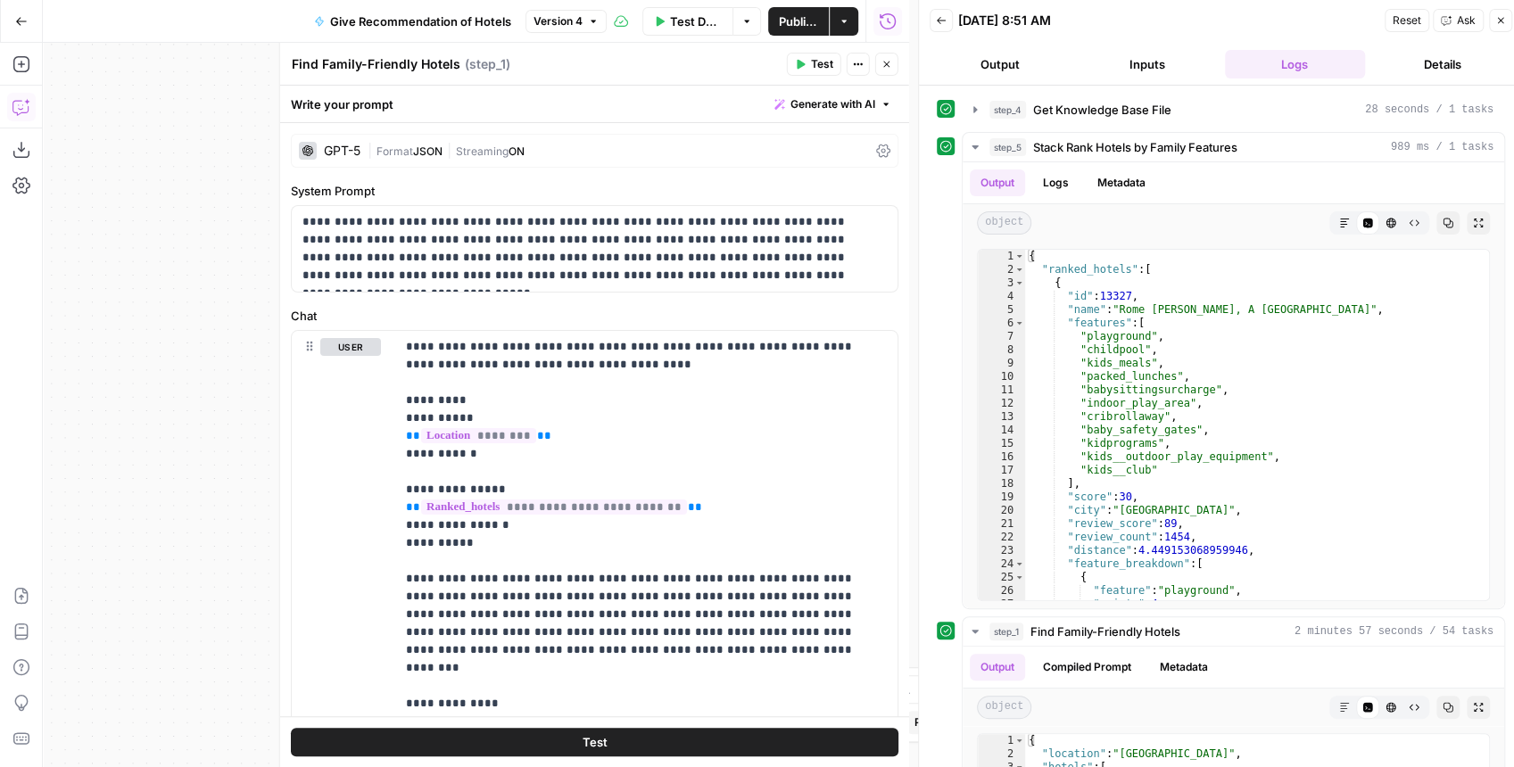
click at [29, 107] on icon "button" at bounding box center [21, 107] width 18 height 18
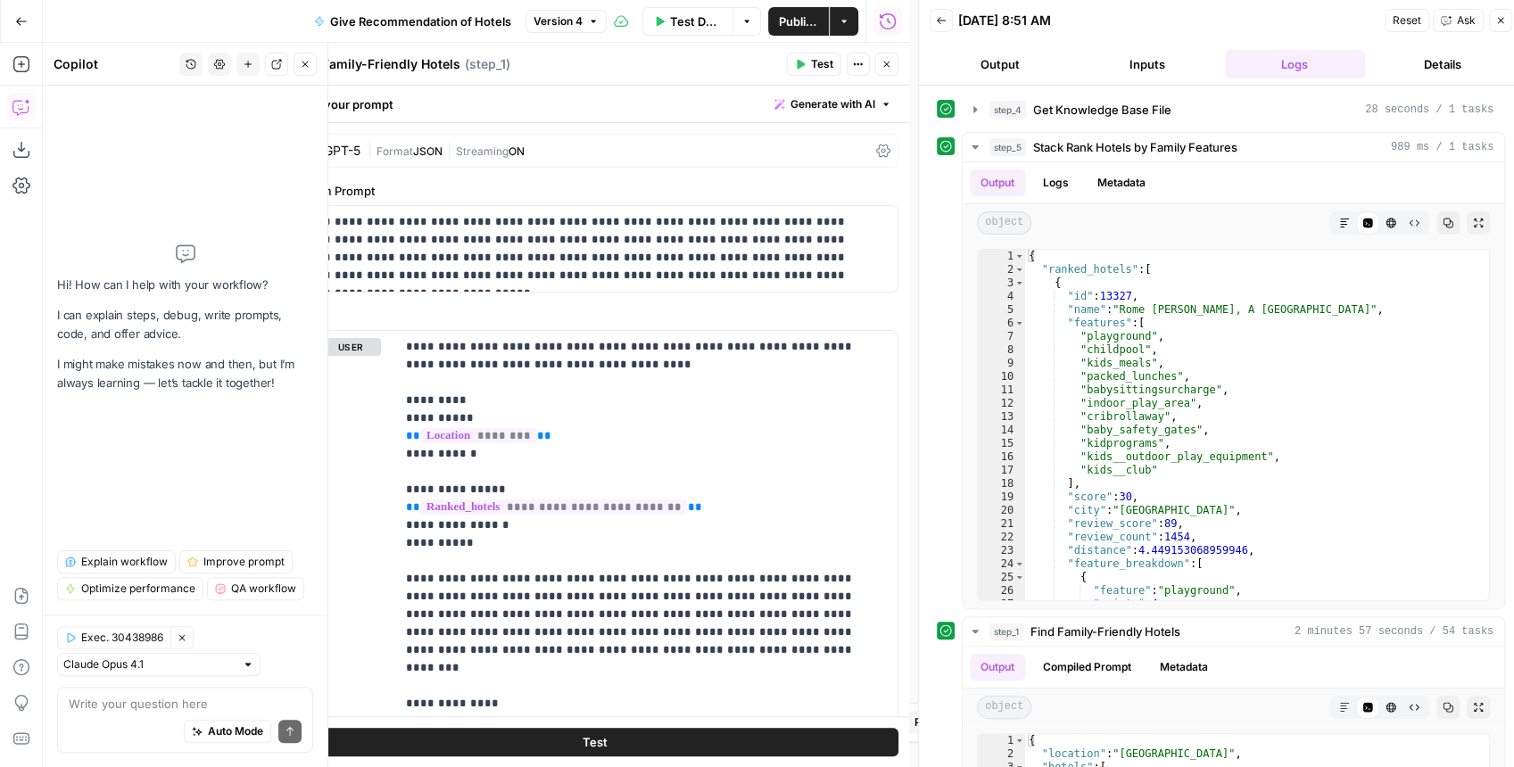
click at [115, 703] on textarea at bounding box center [185, 704] width 233 height 18
type textarea "Step 1 still needs to output the ID"
drag, startPoint x: 882, startPoint y: 71, endPoint x: 1317, endPoint y: 294, distance: 489.3
click at [1048, 93] on body "Kayak New Home Browse Insights Opportunities Your Data Recent Grids Create Edit…" at bounding box center [757, 383] width 1514 height 767
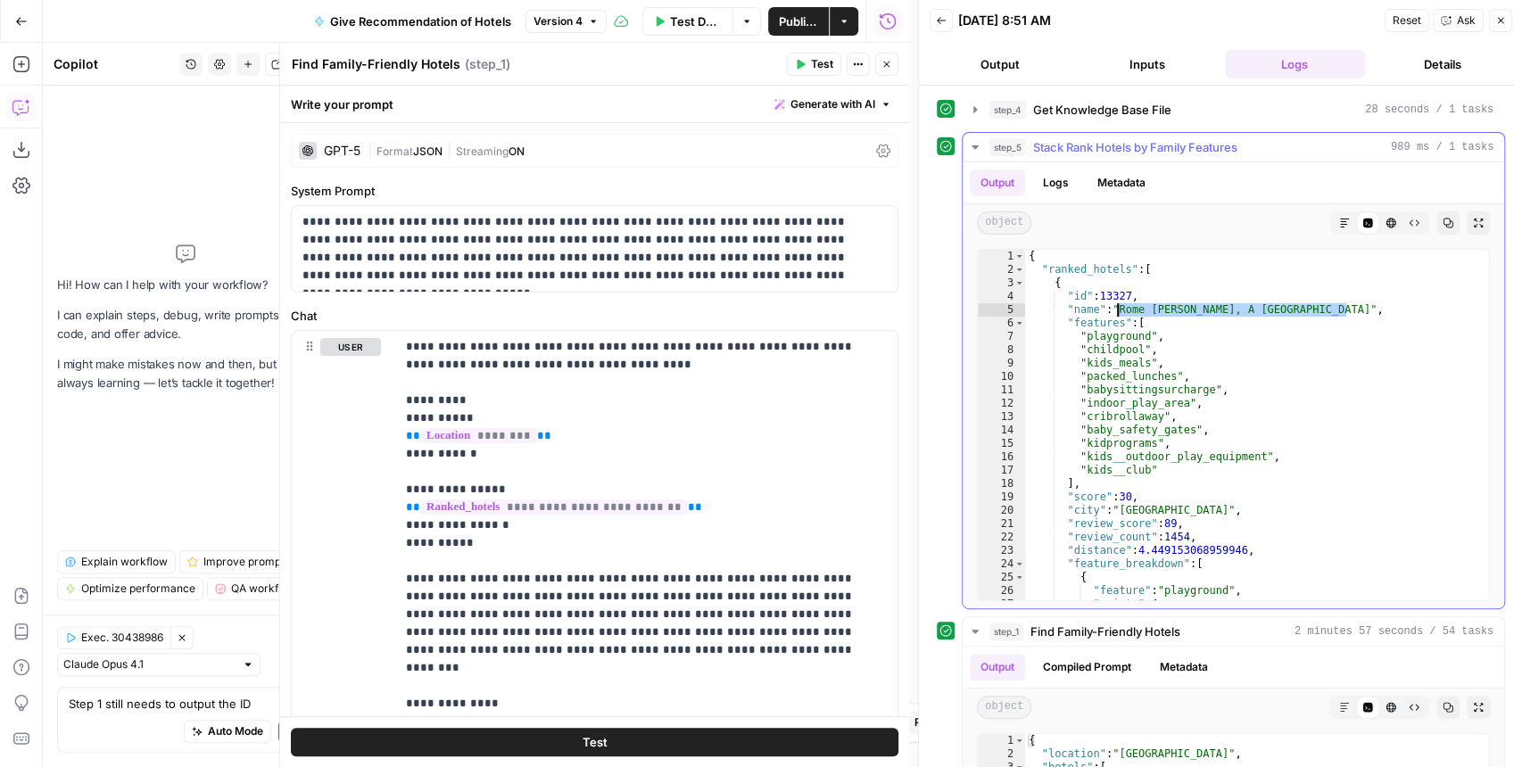
drag, startPoint x: 1347, startPoint y: 310, endPoint x: 1117, endPoint y: 311, distance: 229.3
click at [1117, 311] on div "{ "ranked_hotels" : [ { "id" : 13327 , "name" : "Rome Cavalieri, A Waldorf Asto…" at bounding box center [1252, 439] width 455 height 378
click at [892, 68] on button "Close" at bounding box center [886, 64] width 23 height 23
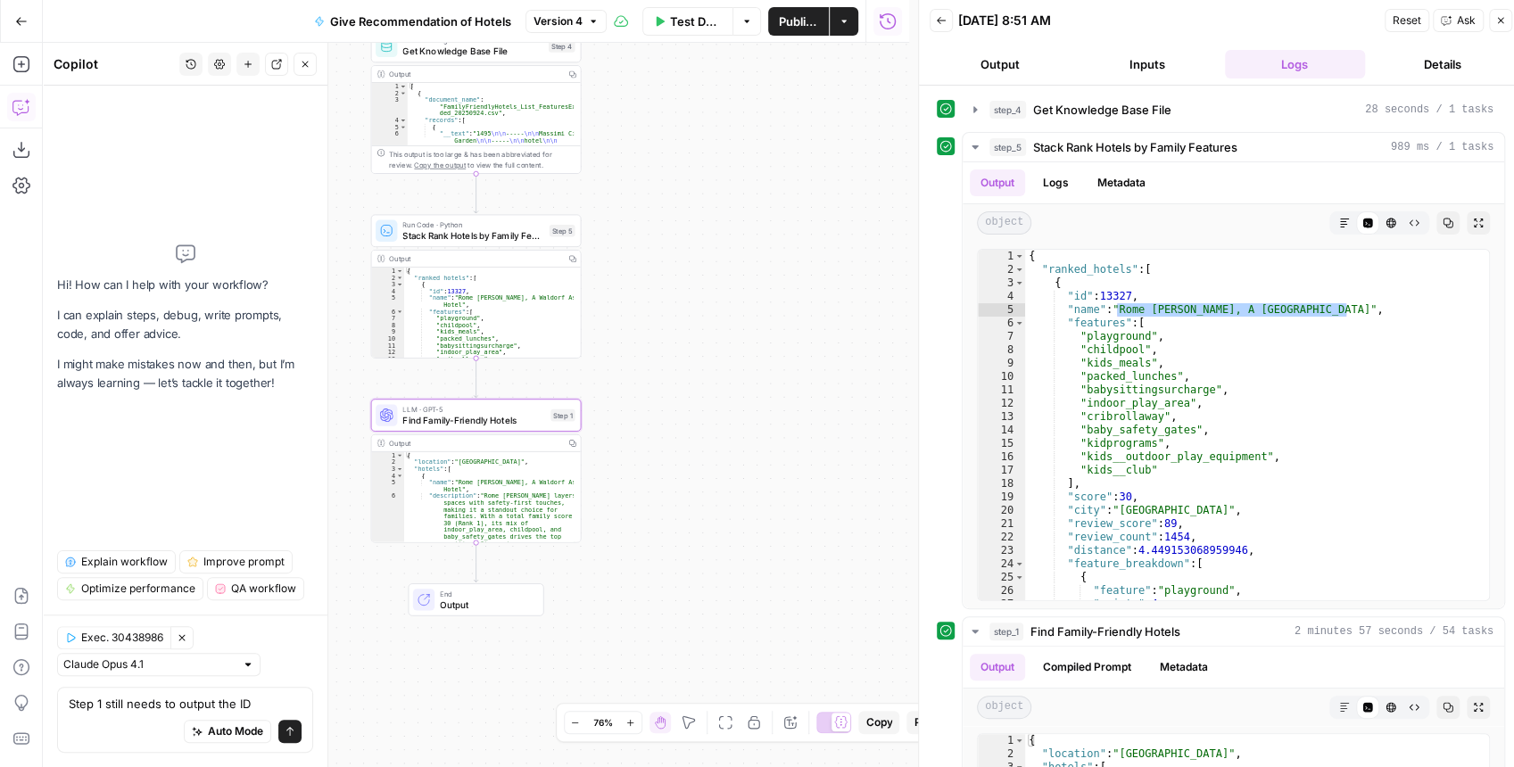
click at [311, 64] on span "Close" at bounding box center [310, 64] width 1 height 1
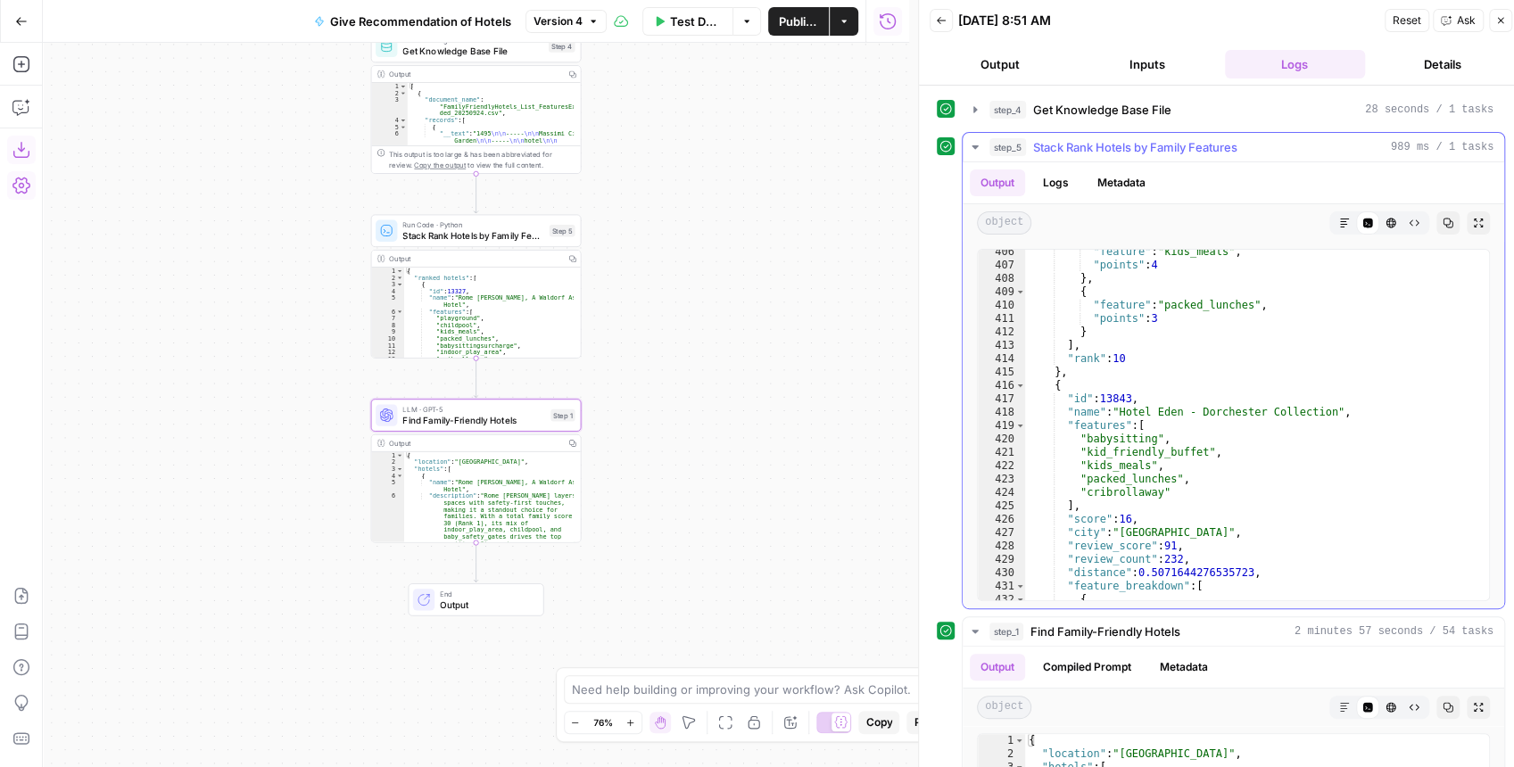
scroll to position [5425, 0]
type textarea "**********"
drag, startPoint x: 1319, startPoint y: 407, endPoint x: 1117, endPoint y: 409, distance: 201.7
click at [1117, 409] on div ""feature" : "kids_meals" , "points" : 4 } , { "feature" : "packed_lunches" , "p…" at bounding box center [1252, 434] width 455 height 378
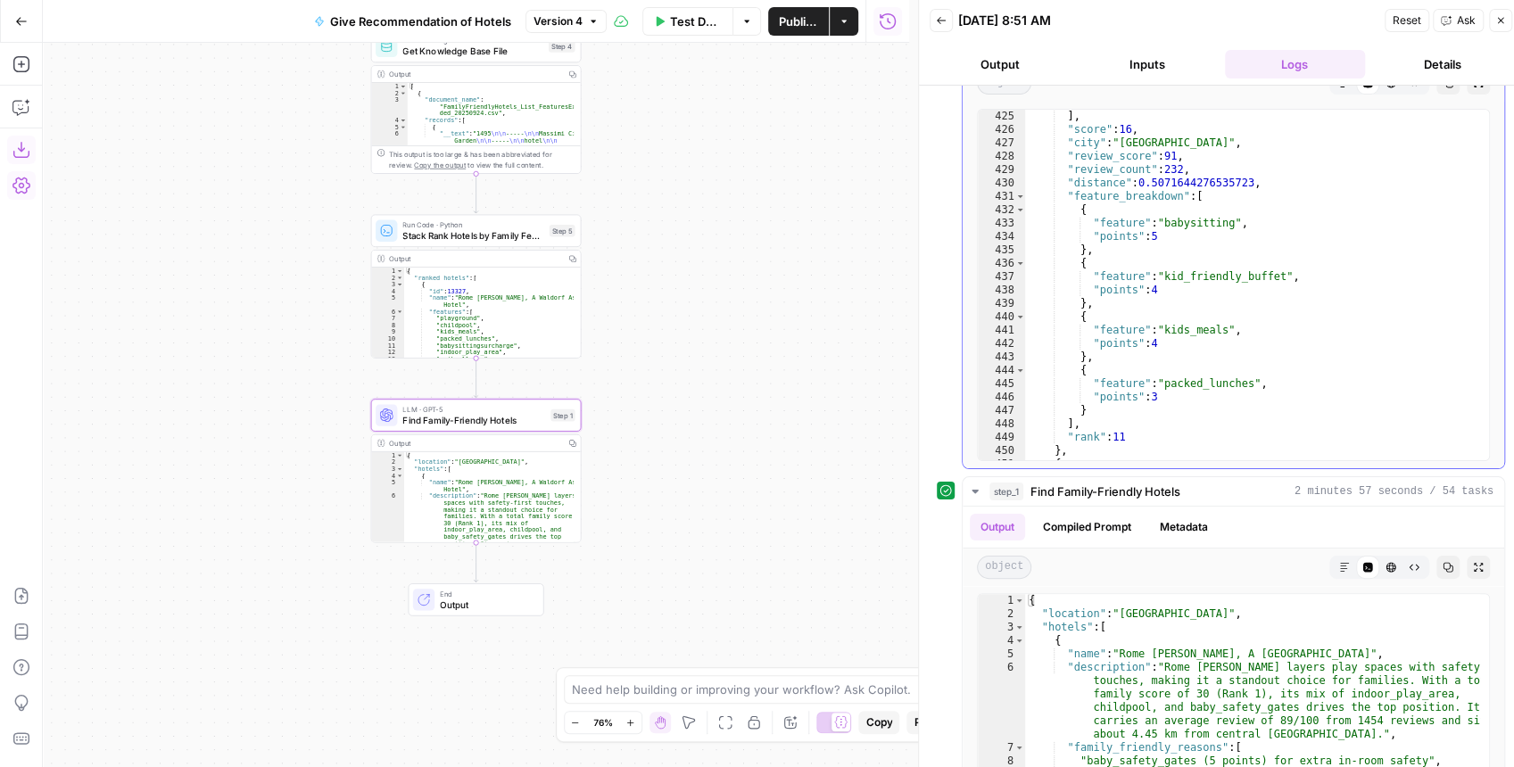
scroll to position [237, 0]
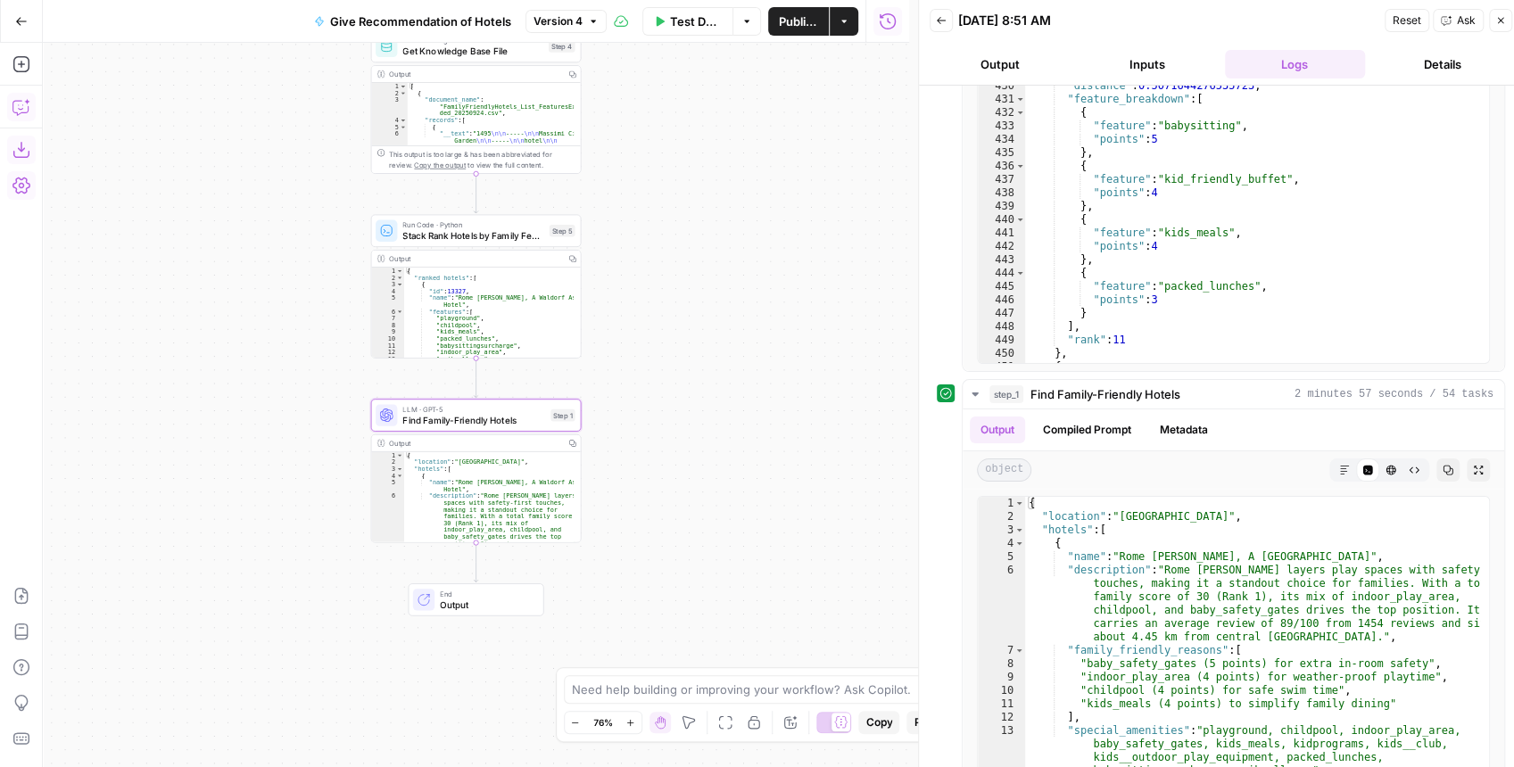
click at [24, 109] on icon "button" at bounding box center [21, 107] width 18 height 18
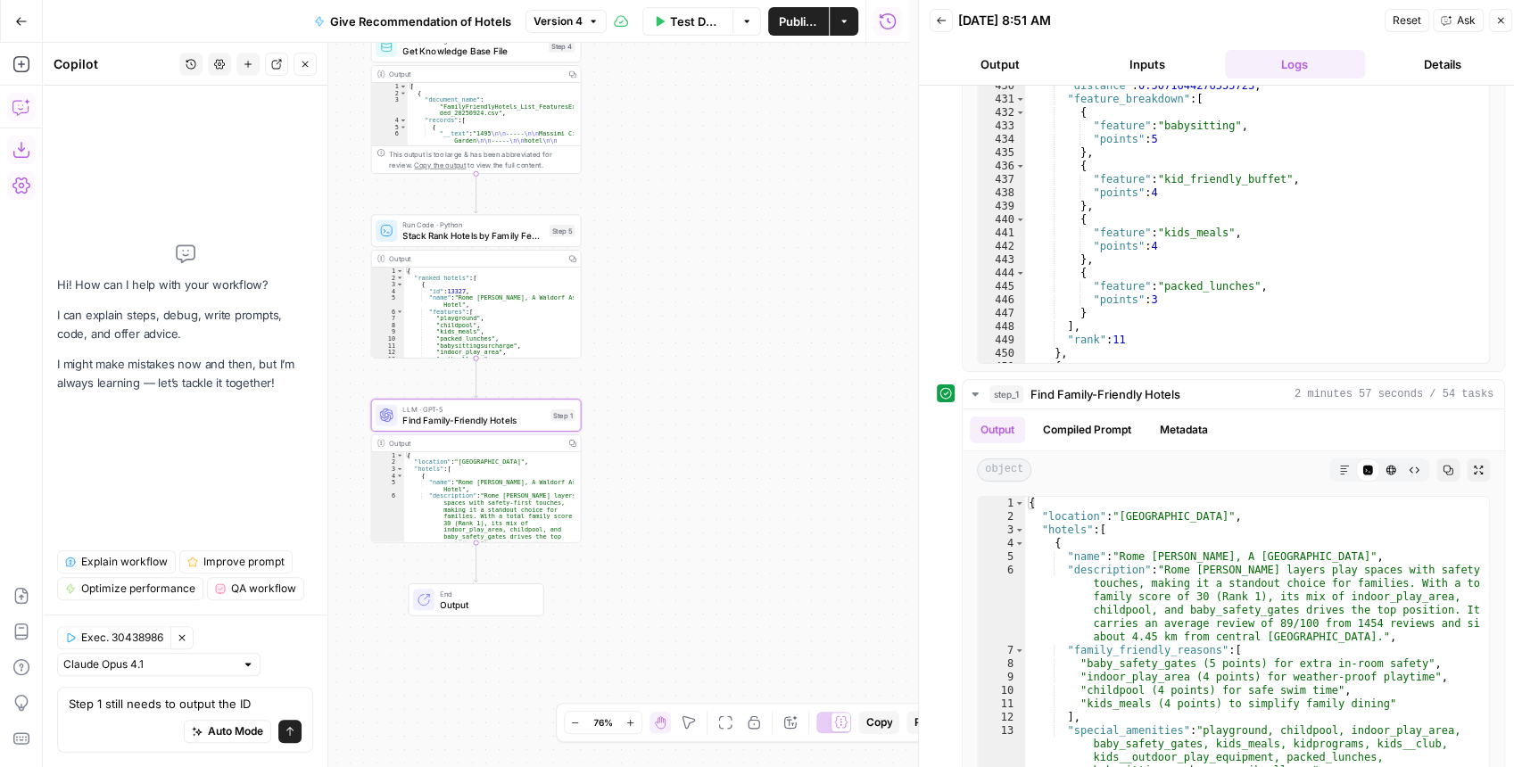
click at [259, 699] on textarea "Step 1 still needs to output the ID" at bounding box center [185, 704] width 233 height 18
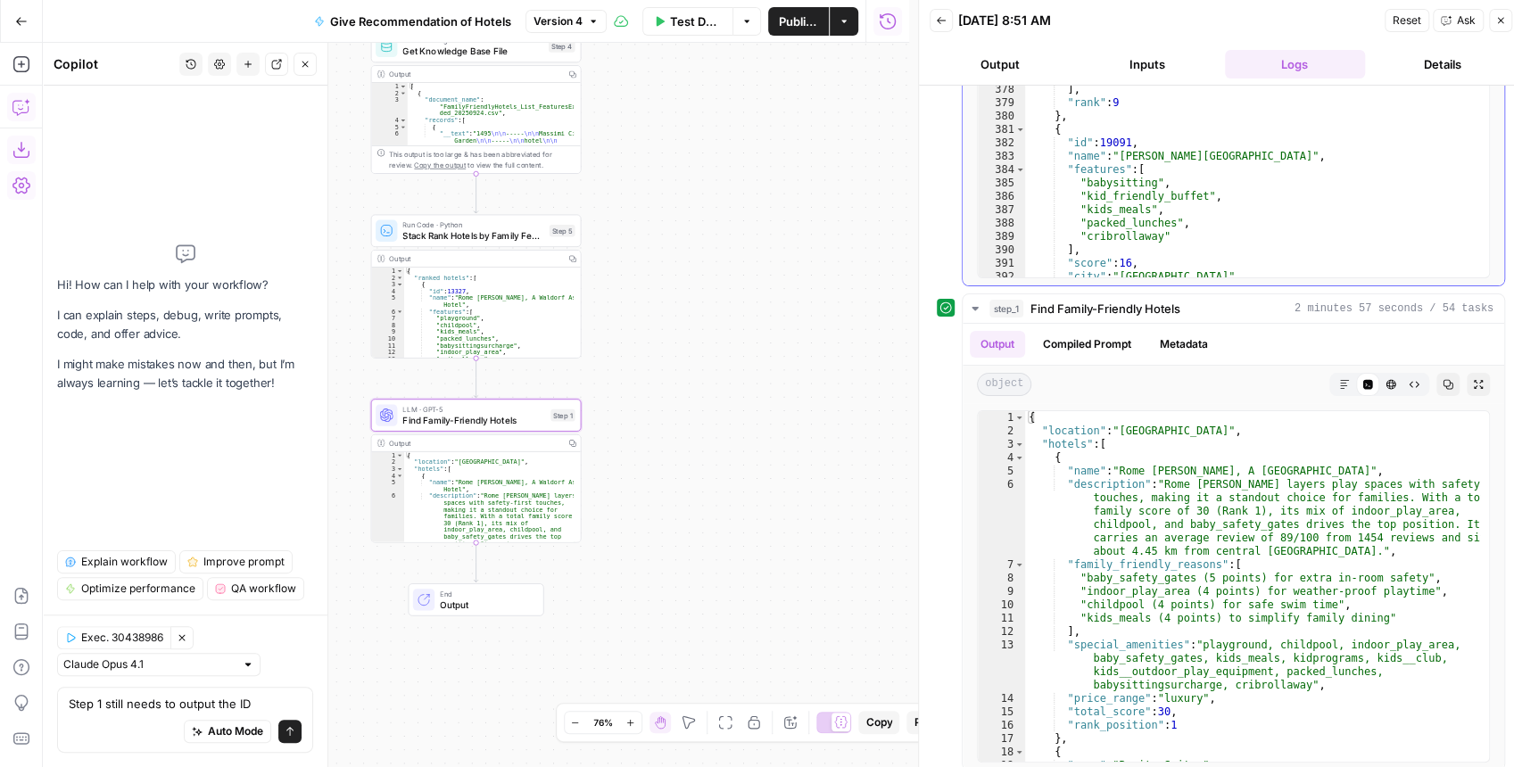
scroll to position [4854, 0]
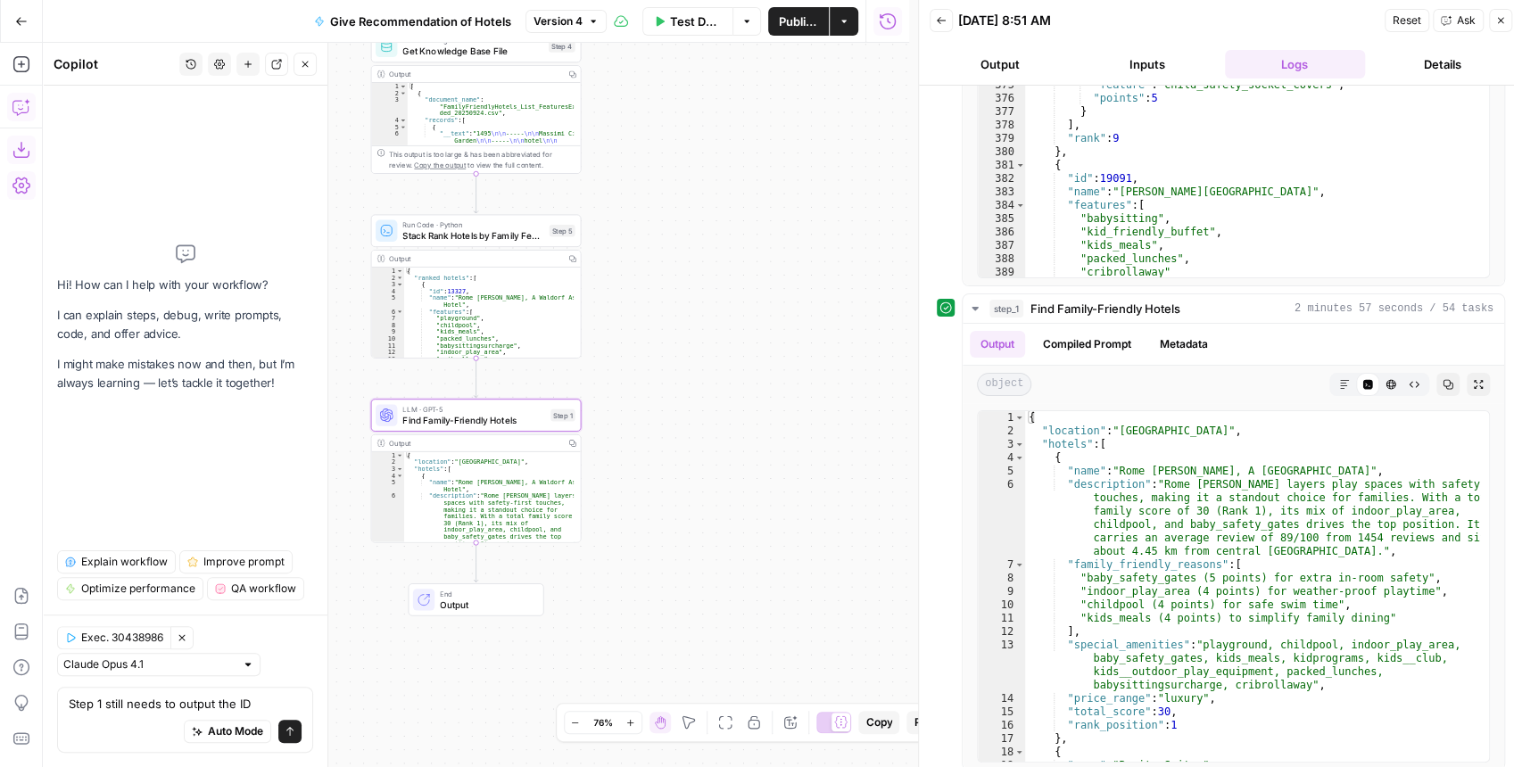
click at [257, 694] on div "Step 1 still needs to output the ID Step 1 still needs to output the ID Auto Mo…" at bounding box center [185, 720] width 256 height 66
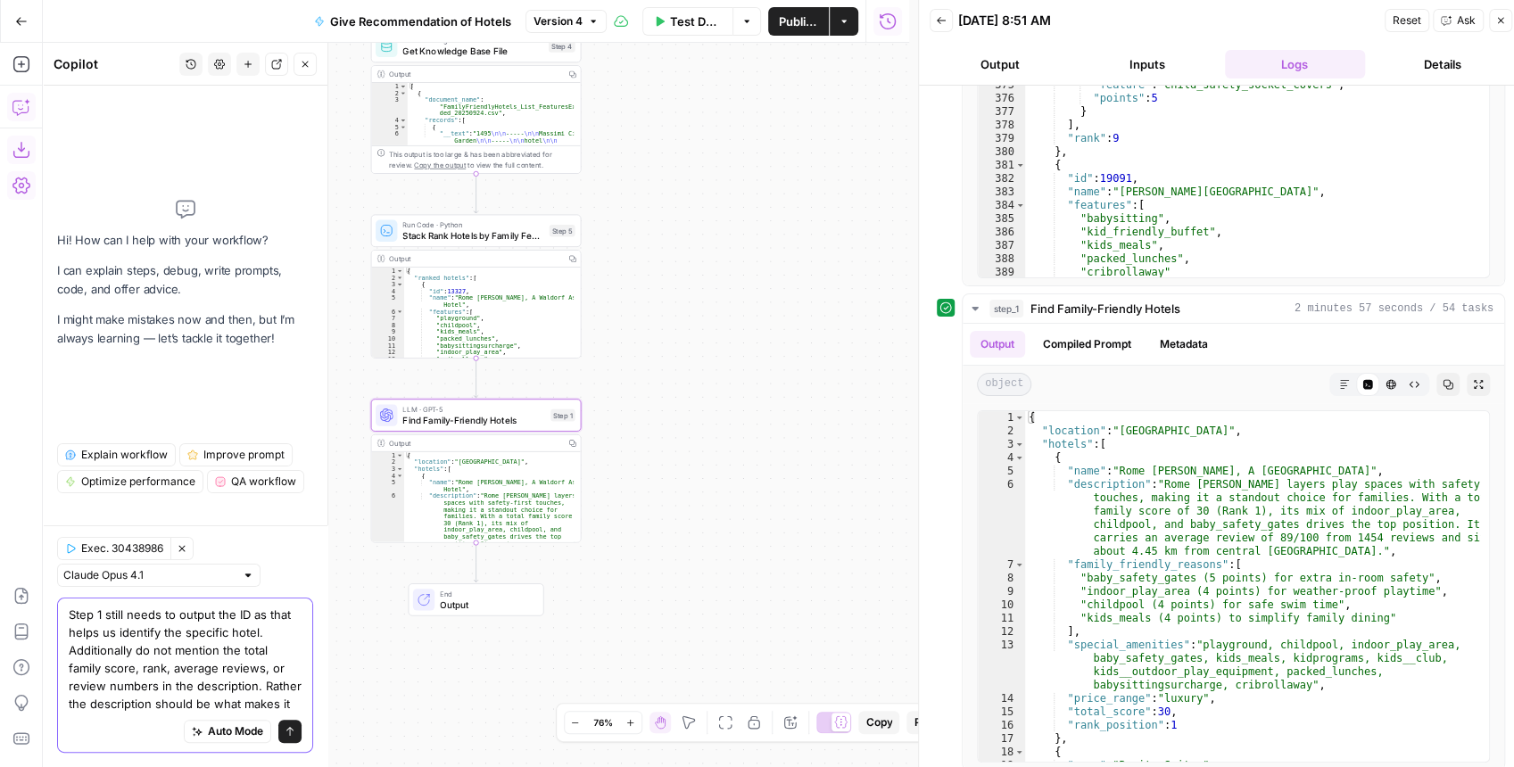
scroll to position [0, 0]
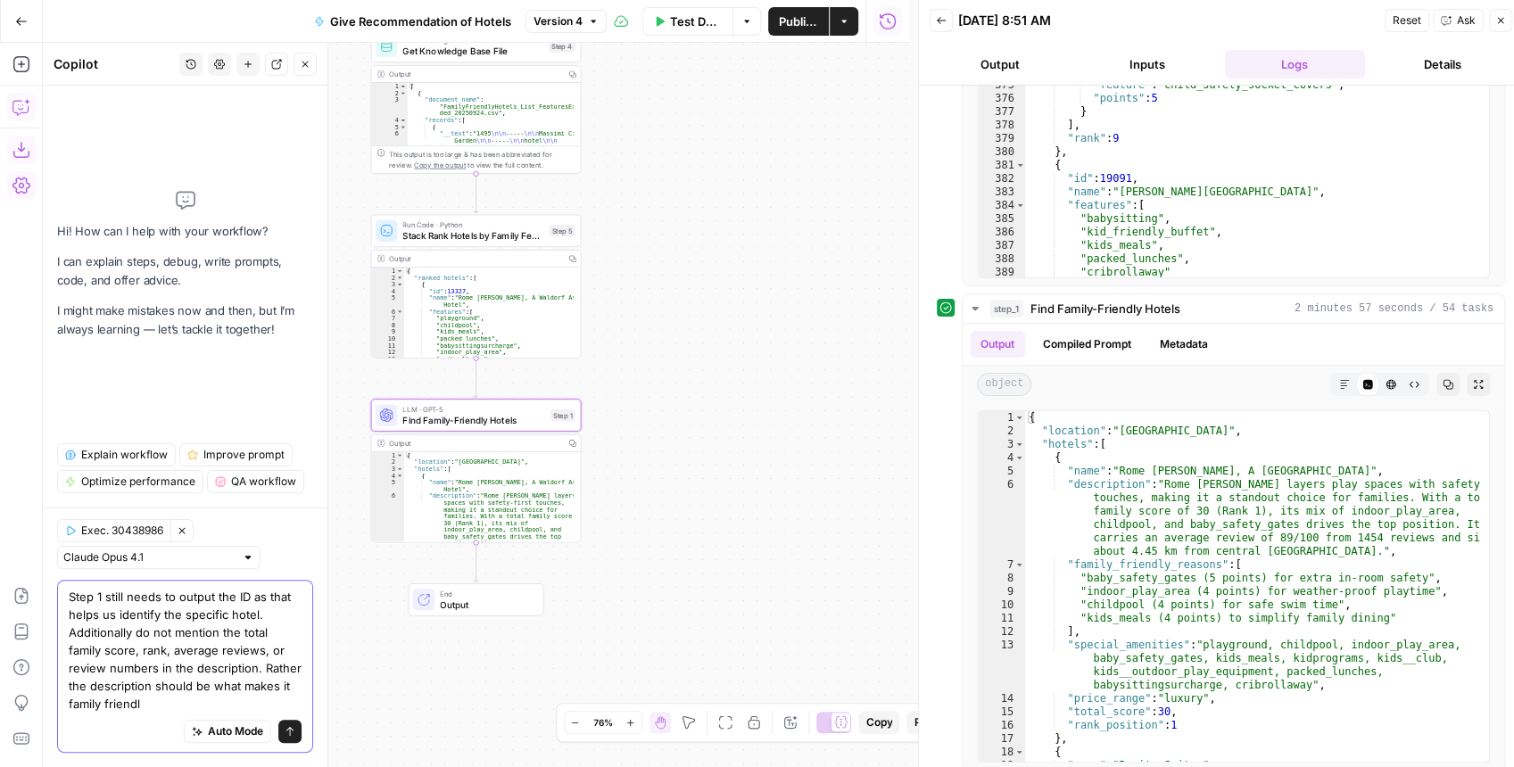
type textarea "Step 1 still needs to output the ID as that helps us identify the specific hote…"
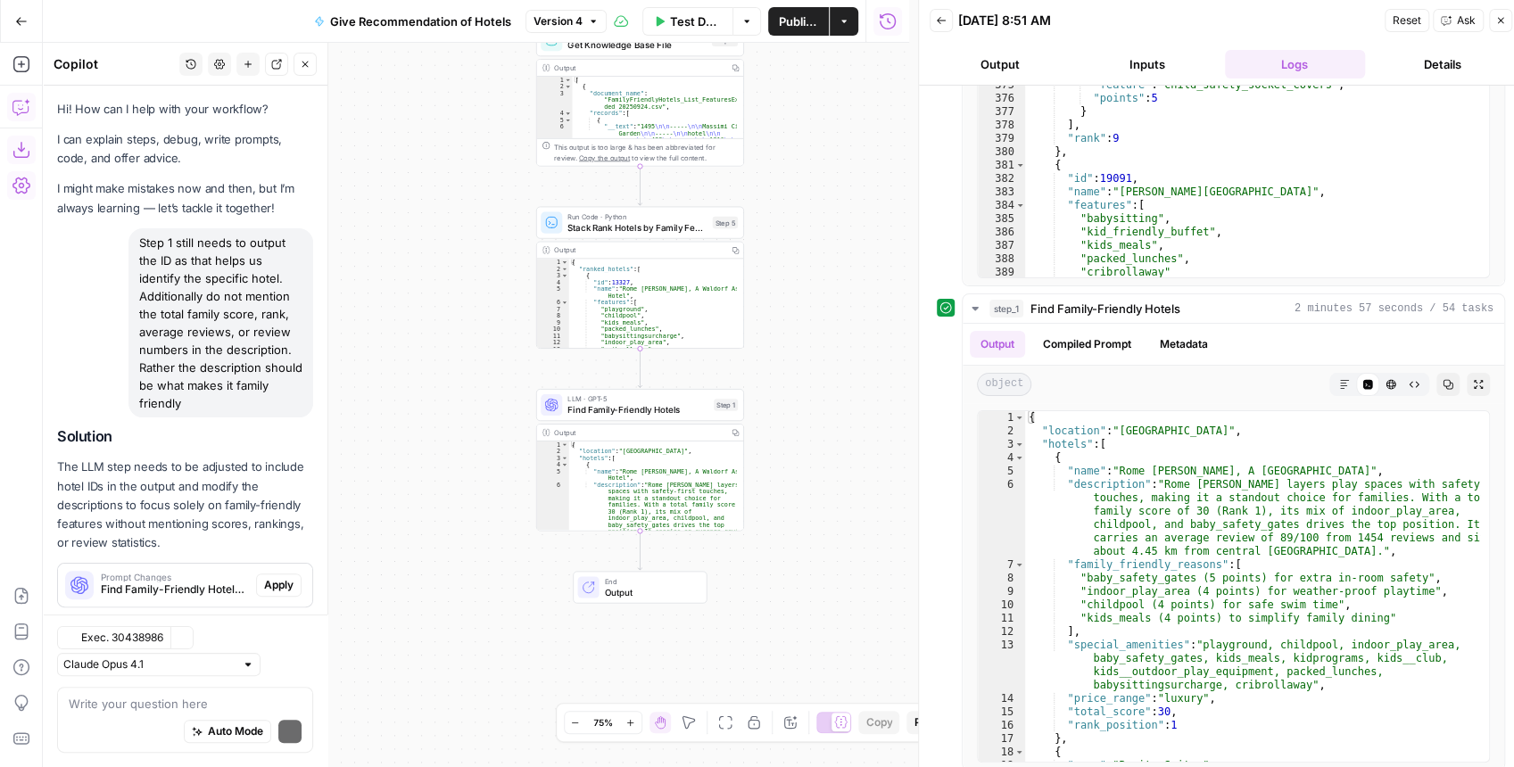
scroll to position [33, 0]
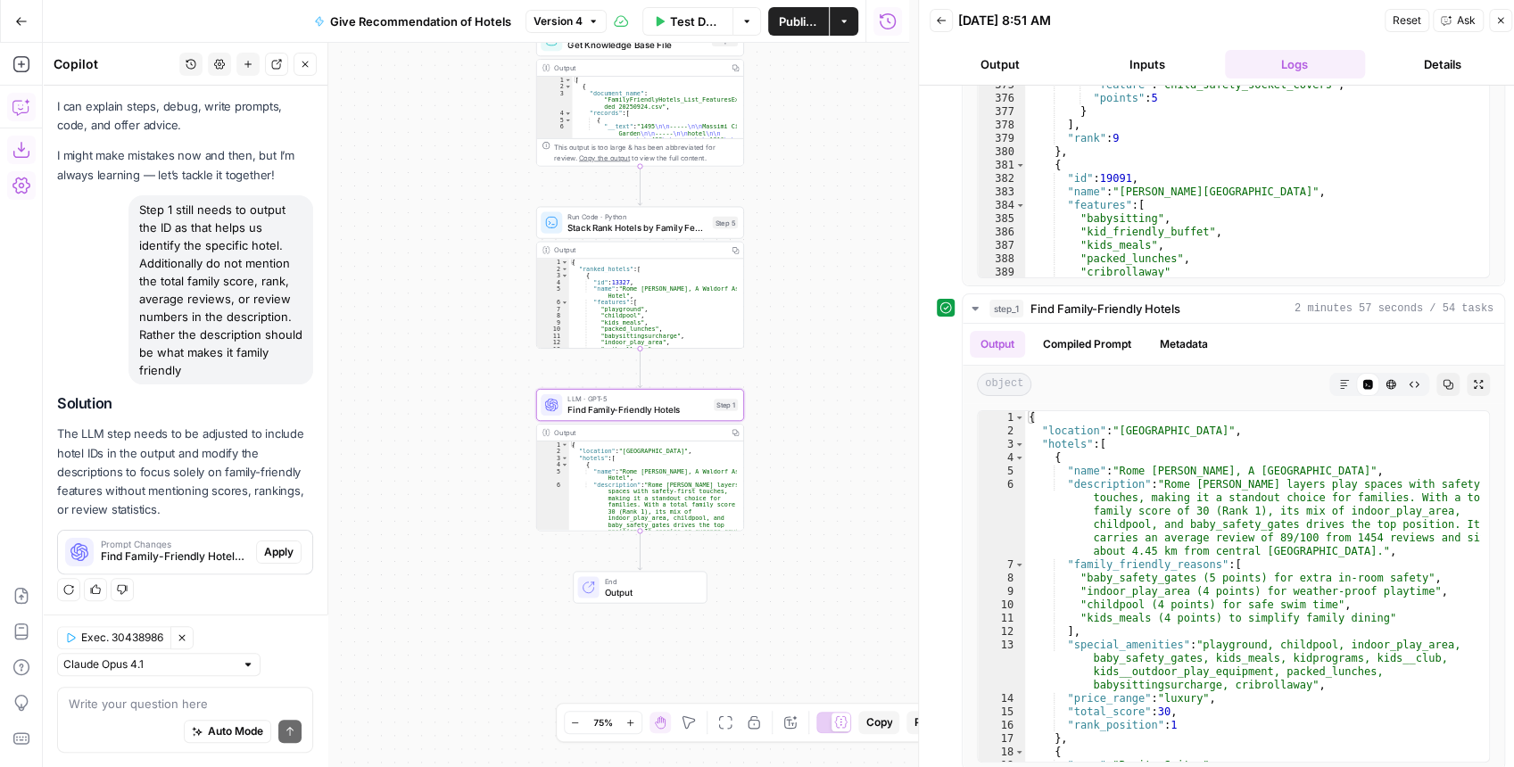
click at [264, 552] on span "Apply" at bounding box center [278, 552] width 29 height 16
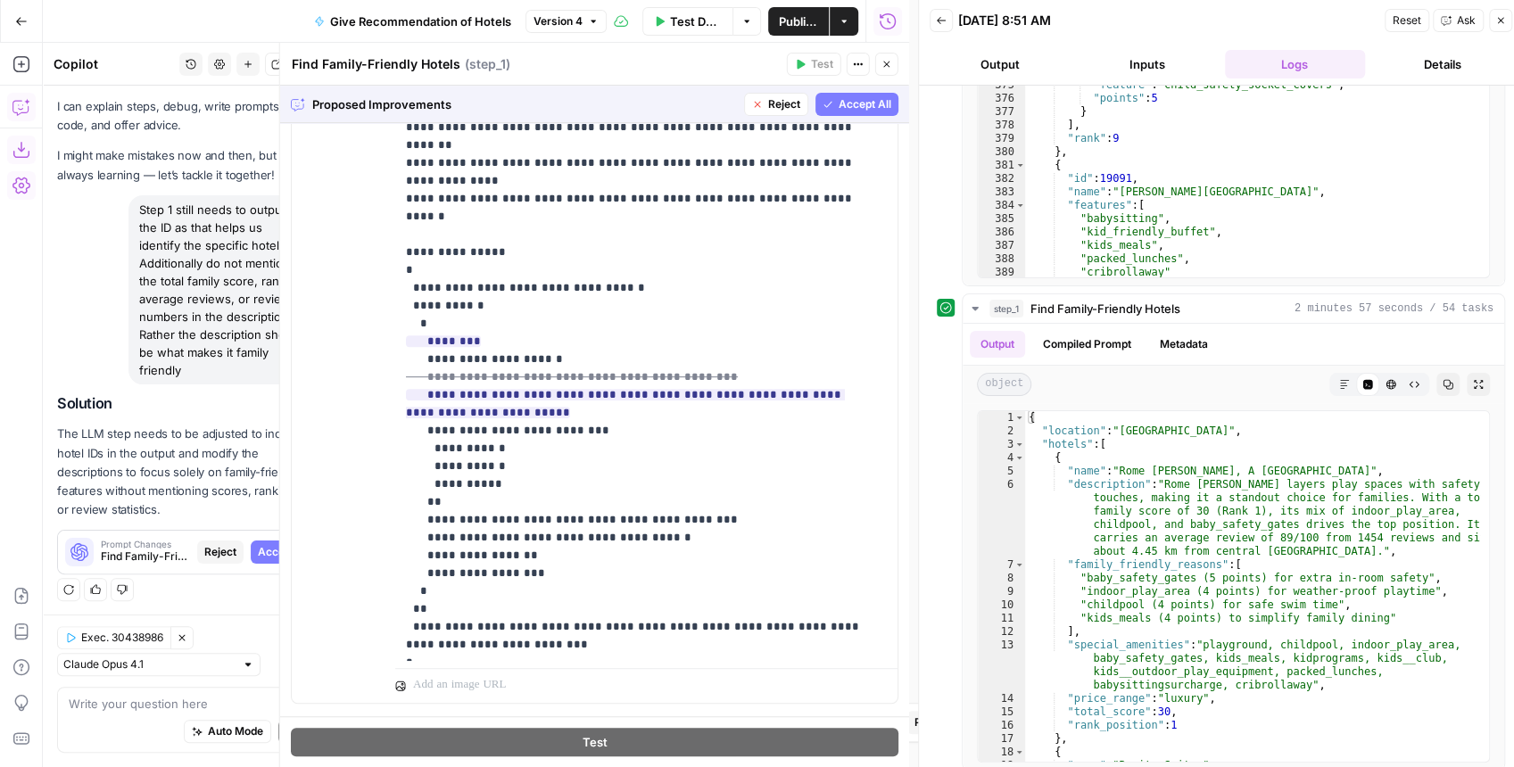
scroll to position [416, 0]
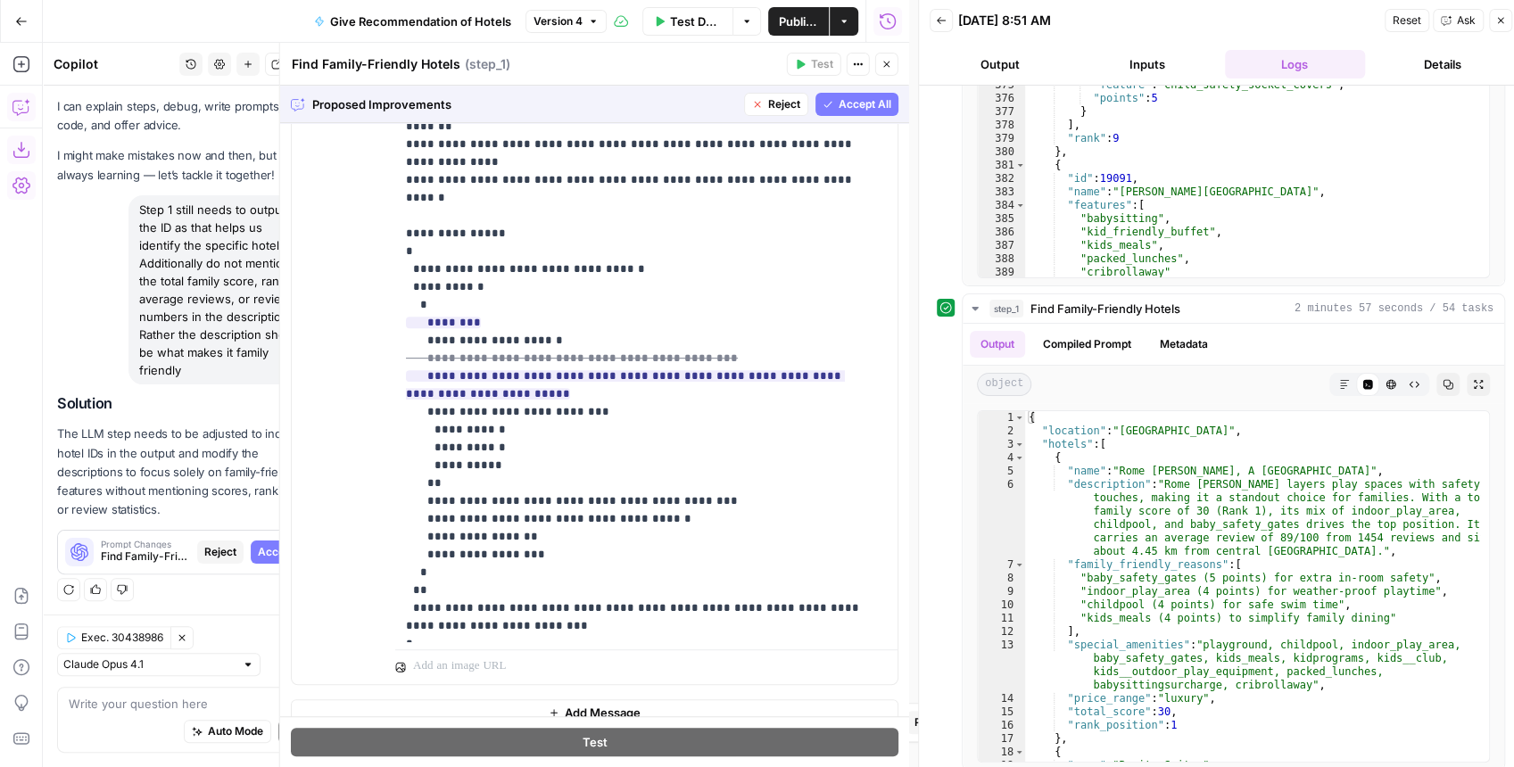
click at [842, 112] on span "Accept All" at bounding box center [865, 104] width 53 height 16
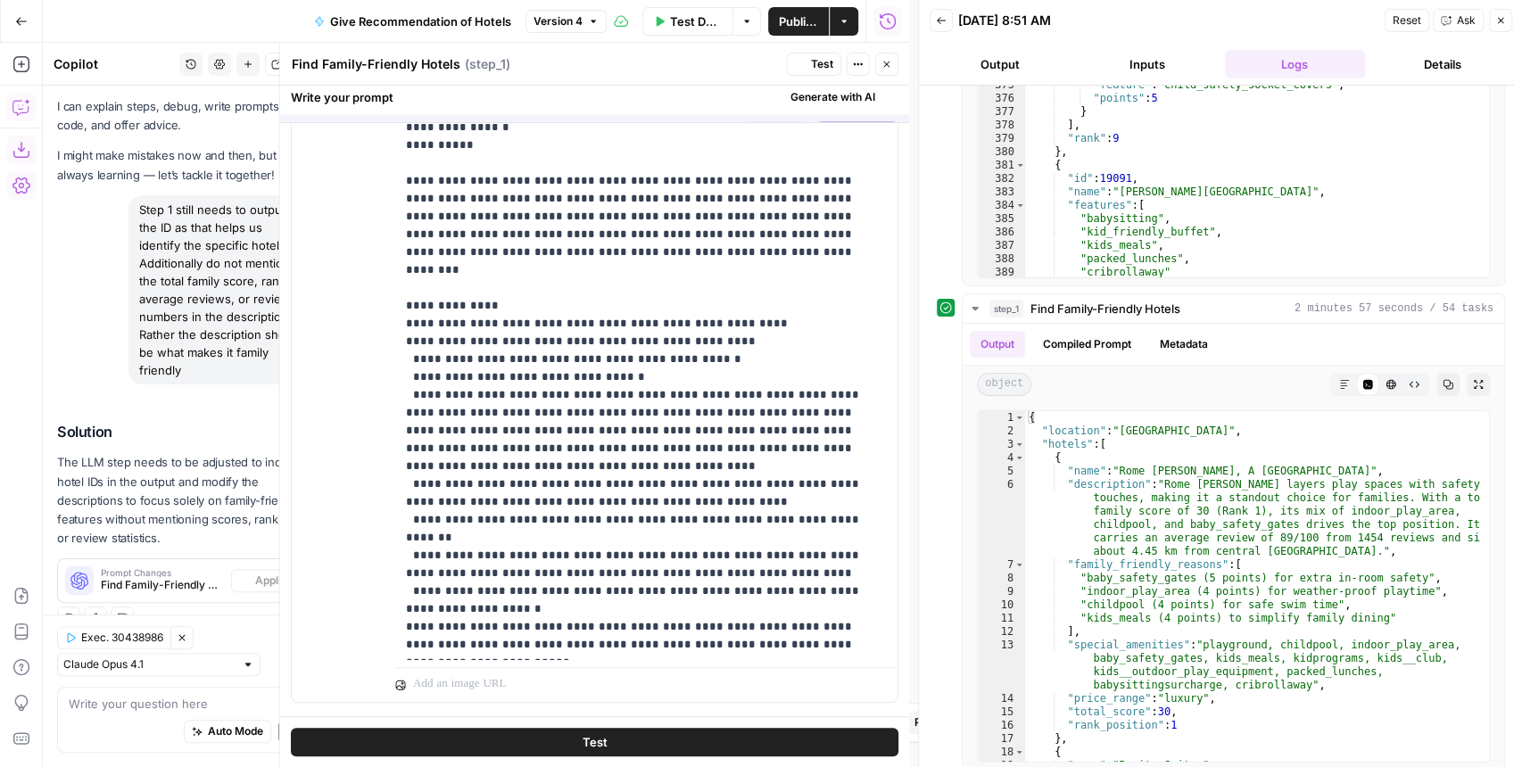
scroll to position [0, 0]
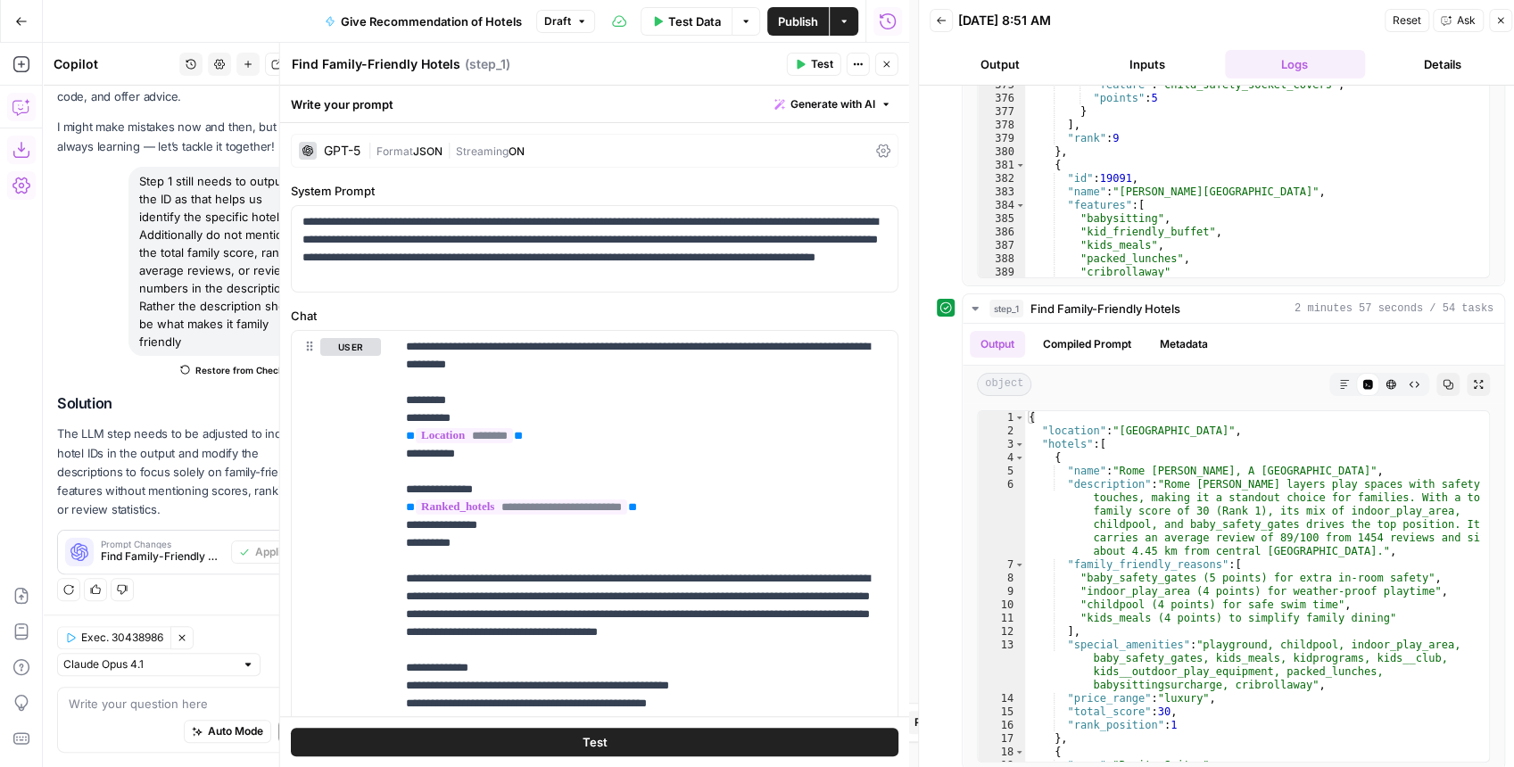
click at [814, 70] on span "Test" at bounding box center [822, 64] width 22 height 16
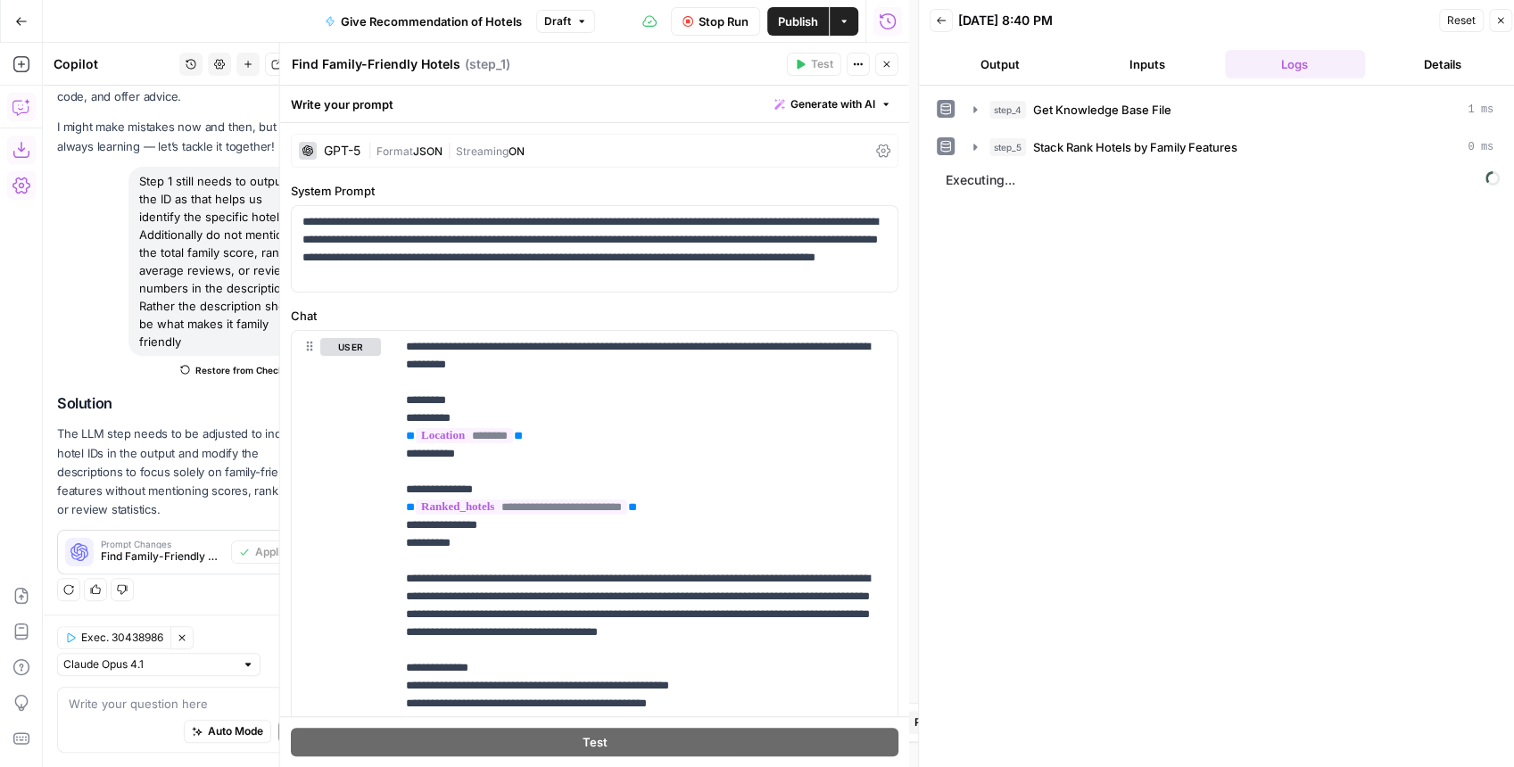
click at [555, 153] on div "| Format JSON | Streaming ON" at bounding box center [618, 151] width 501 height 17
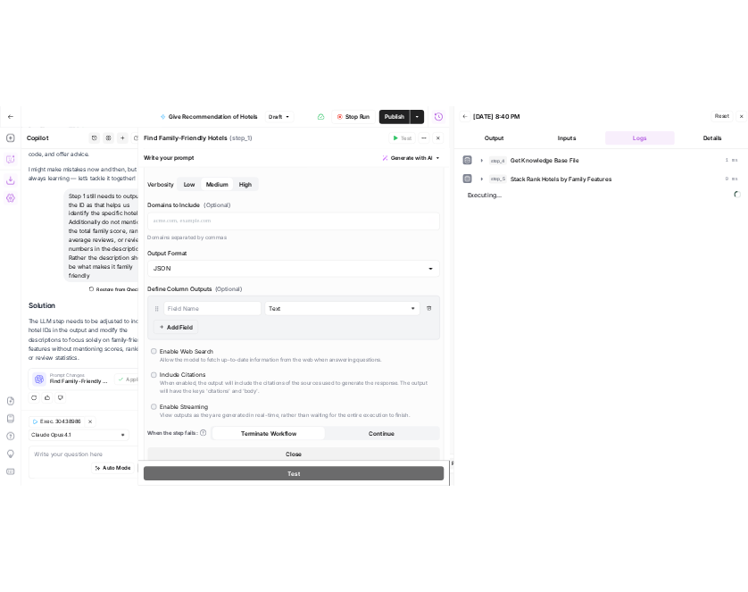
scroll to position [357, 0]
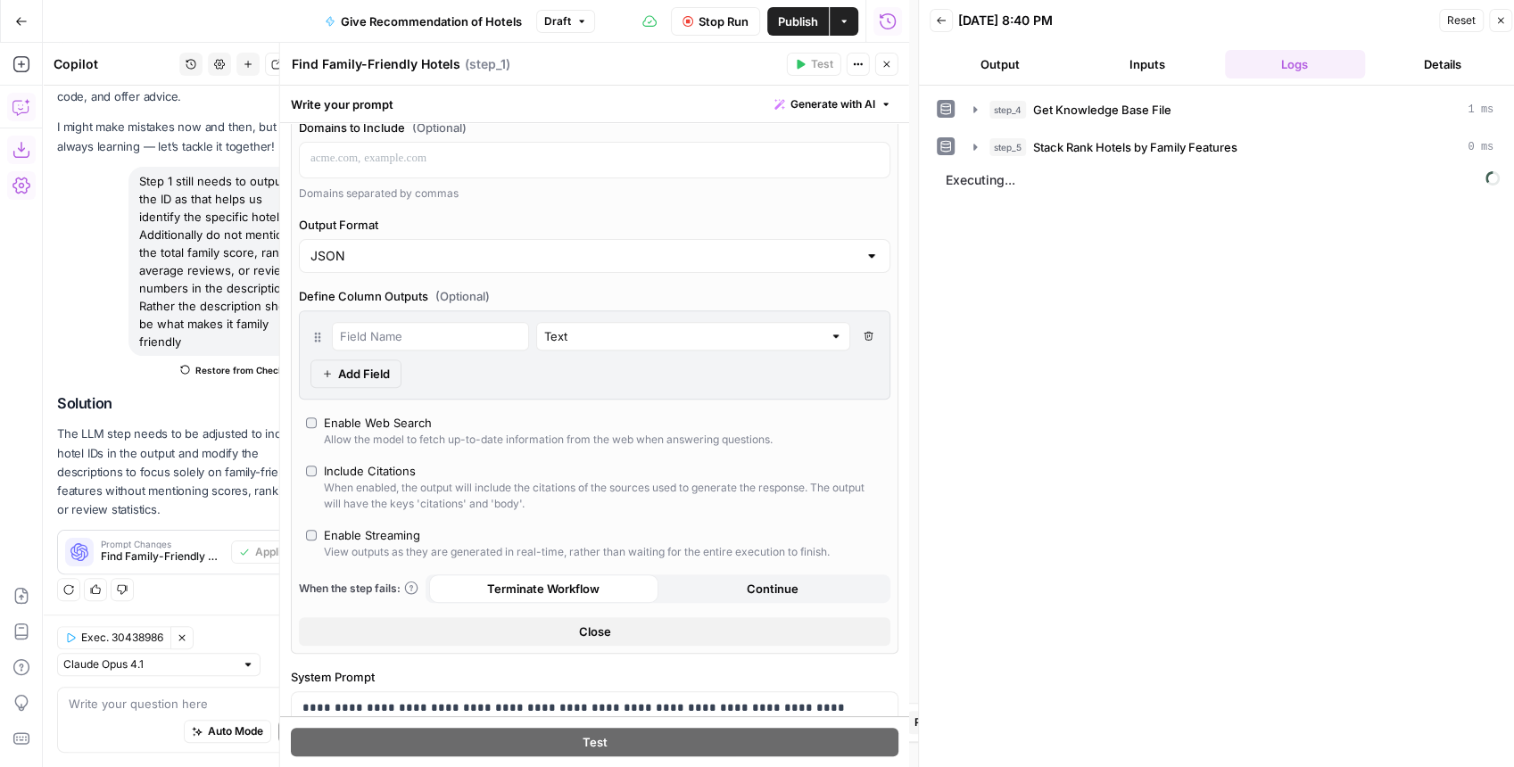
click at [716, 25] on span "Stop Run" at bounding box center [724, 21] width 50 height 18
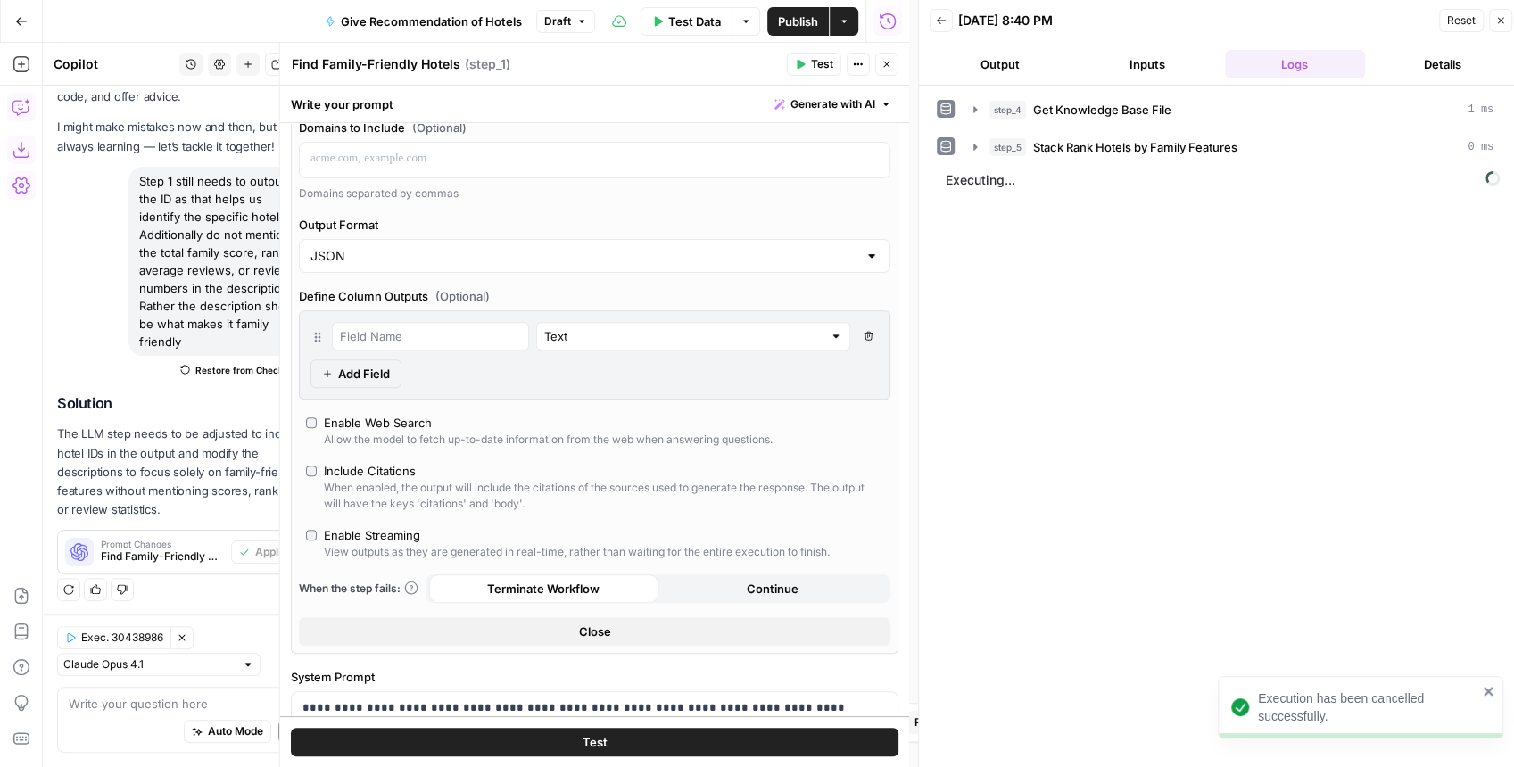
click at [394, 426] on div "Enable Web Search" at bounding box center [378, 423] width 108 height 18
type input "response"
click at [801, 20] on span "Publish" at bounding box center [798, 21] width 40 height 18
click at [667, 108] on div "Write your prompt Generate with AI" at bounding box center [594, 104] width 629 height 37
click at [817, 64] on span "Test" at bounding box center [822, 64] width 22 height 16
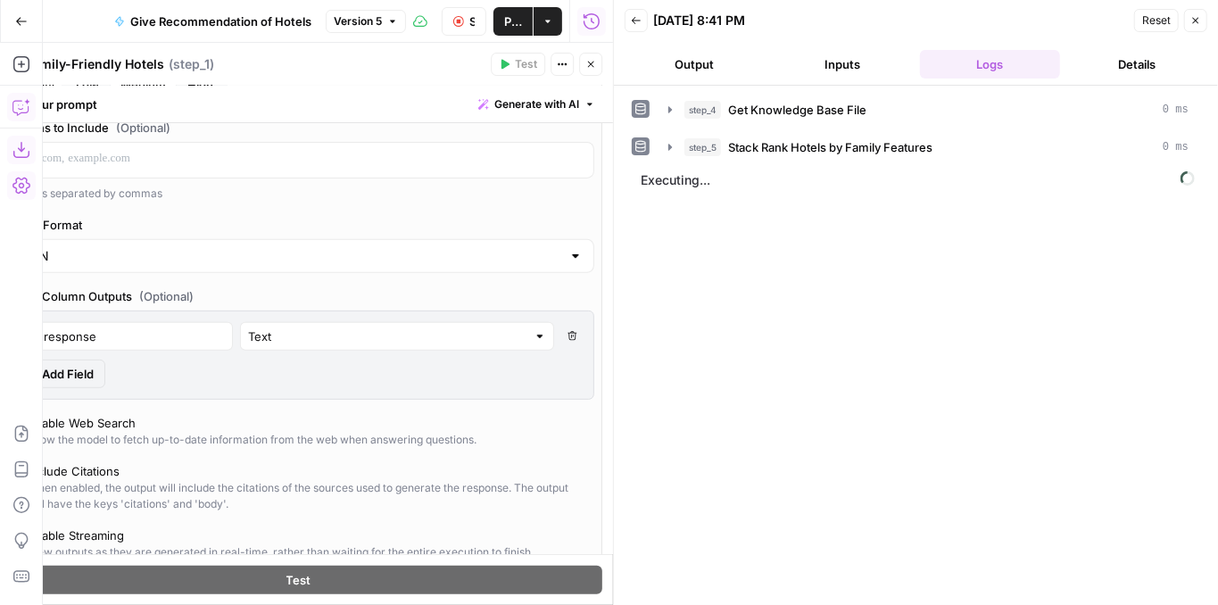
scroll to position [222, 0]
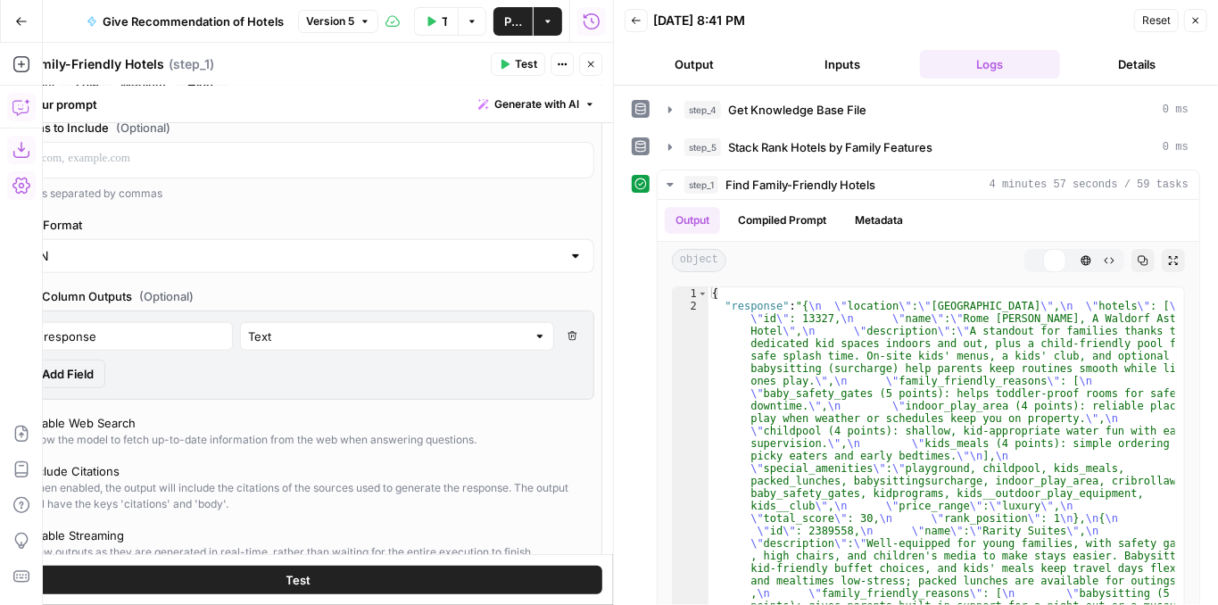
scroll to position [222, 0]
click at [1034, 255] on icon "button" at bounding box center [1039, 260] width 11 height 11
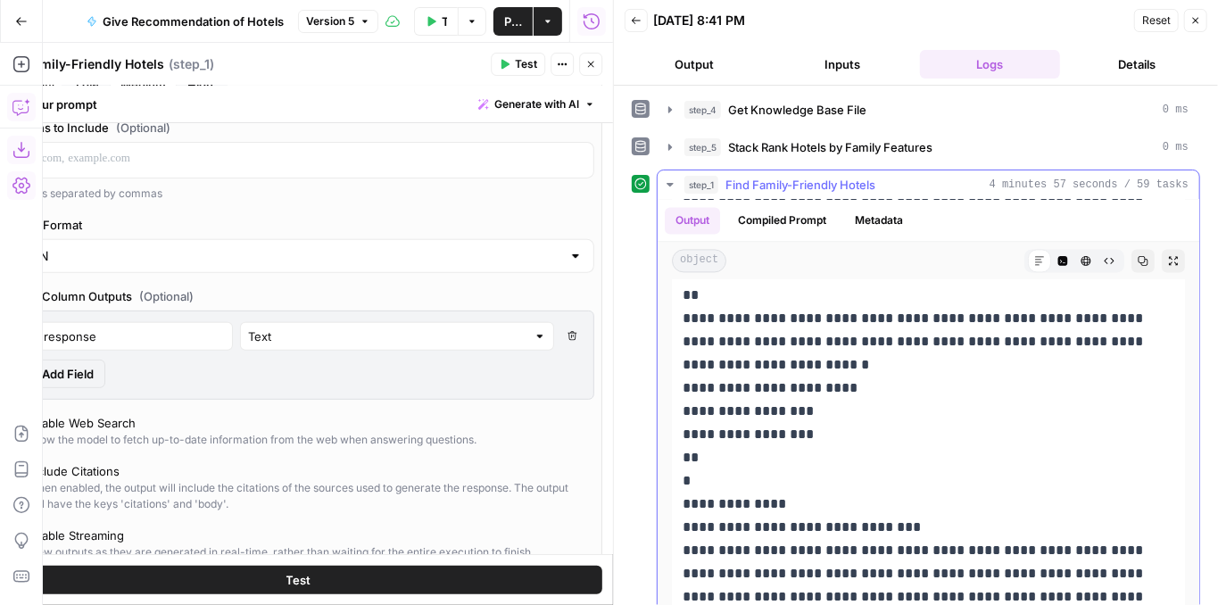
scroll to position [2200, 0]
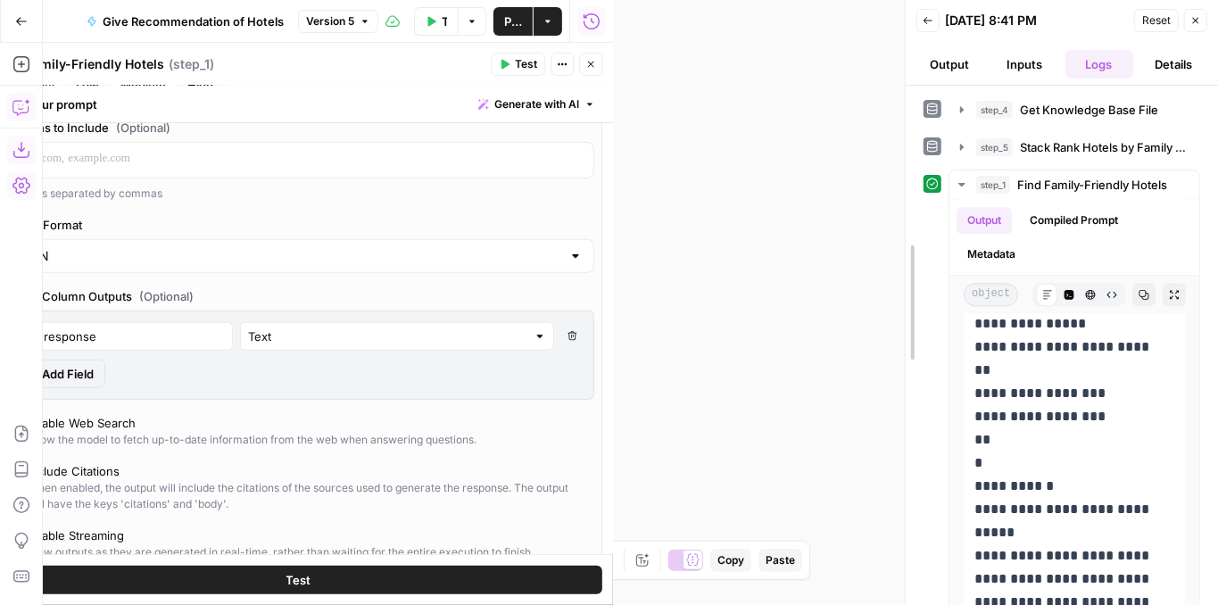
drag, startPoint x: 619, startPoint y: 215, endPoint x: 911, endPoint y: 232, distance: 292.3
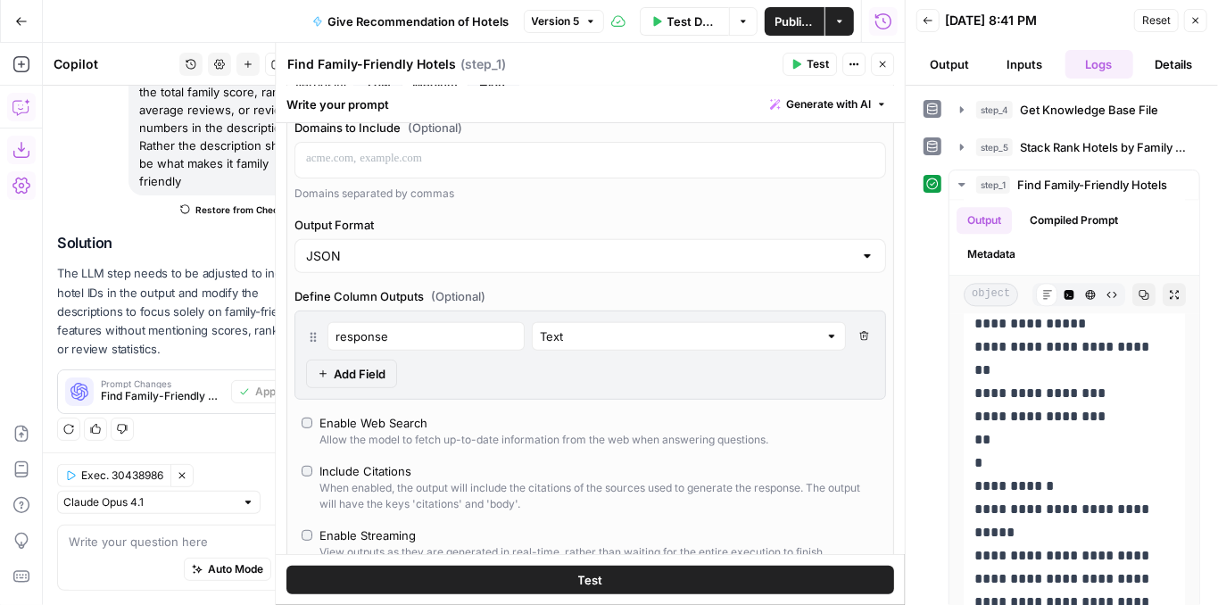
scroll to position [8523, 0]
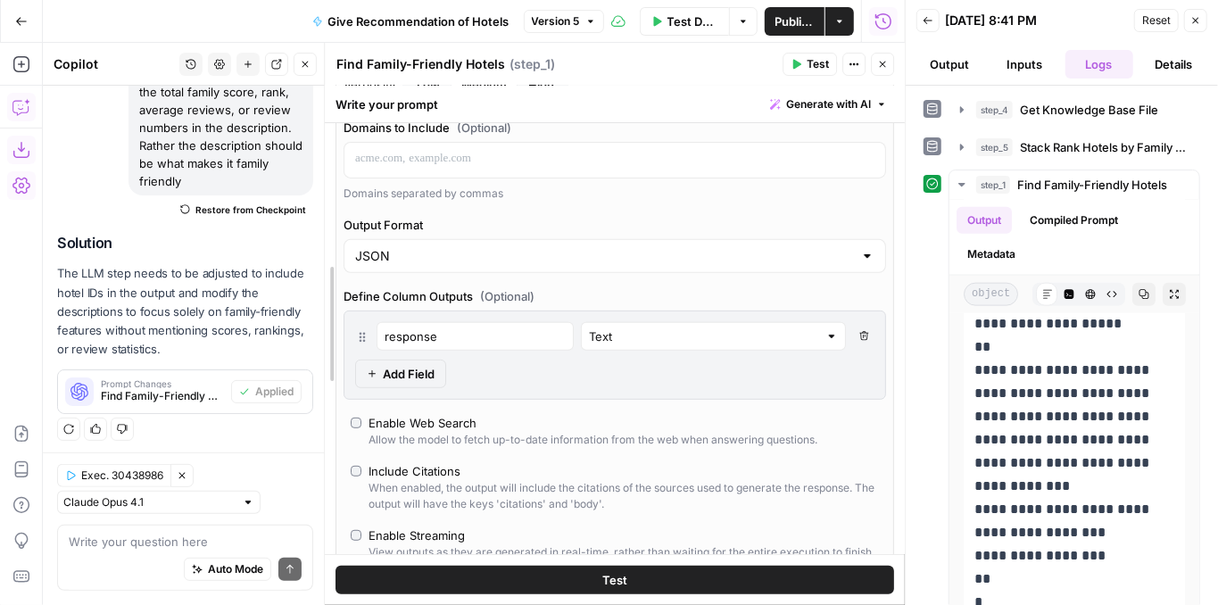
drag, startPoint x: 284, startPoint y: 196, endPoint x: 410, endPoint y: 192, distance: 126.8
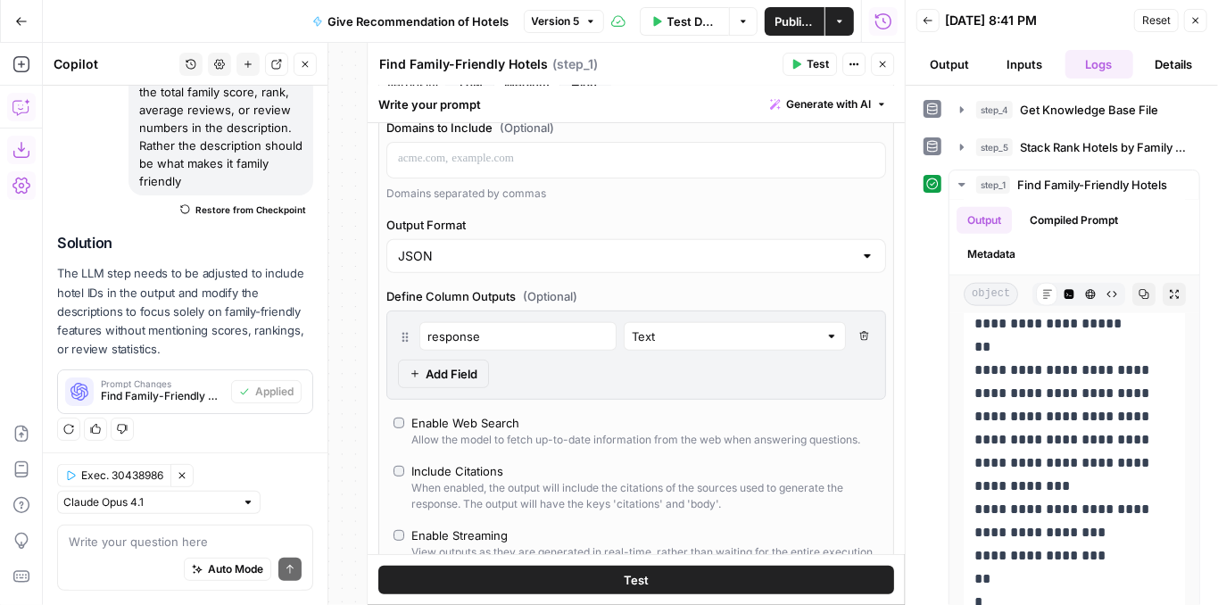
click at [887, 59] on icon "button" at bounding box center [882, 64] width 11 height 11
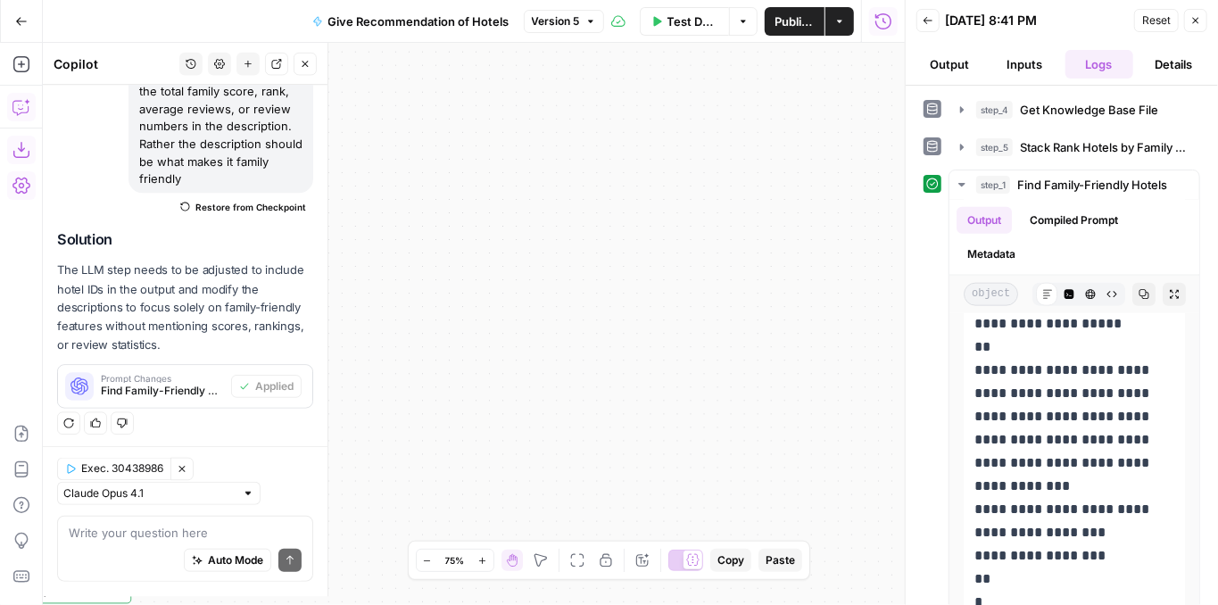
scroll to position [222, 0]
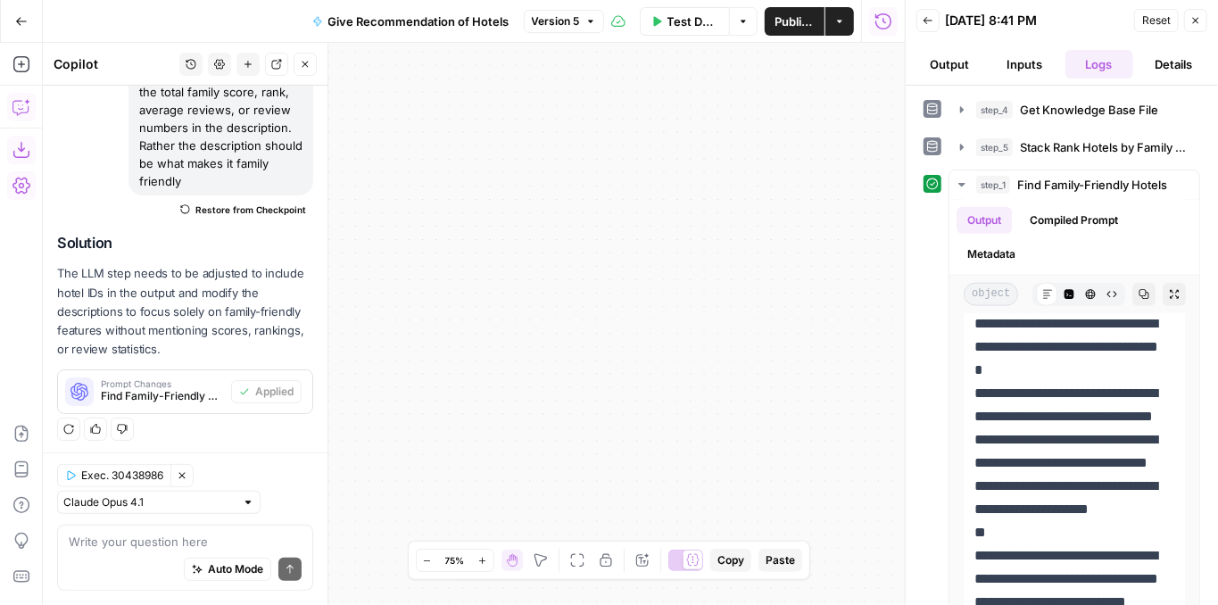
click at [20, 19] on icon "button" at bounding box center [21, 21] width 12 height 12
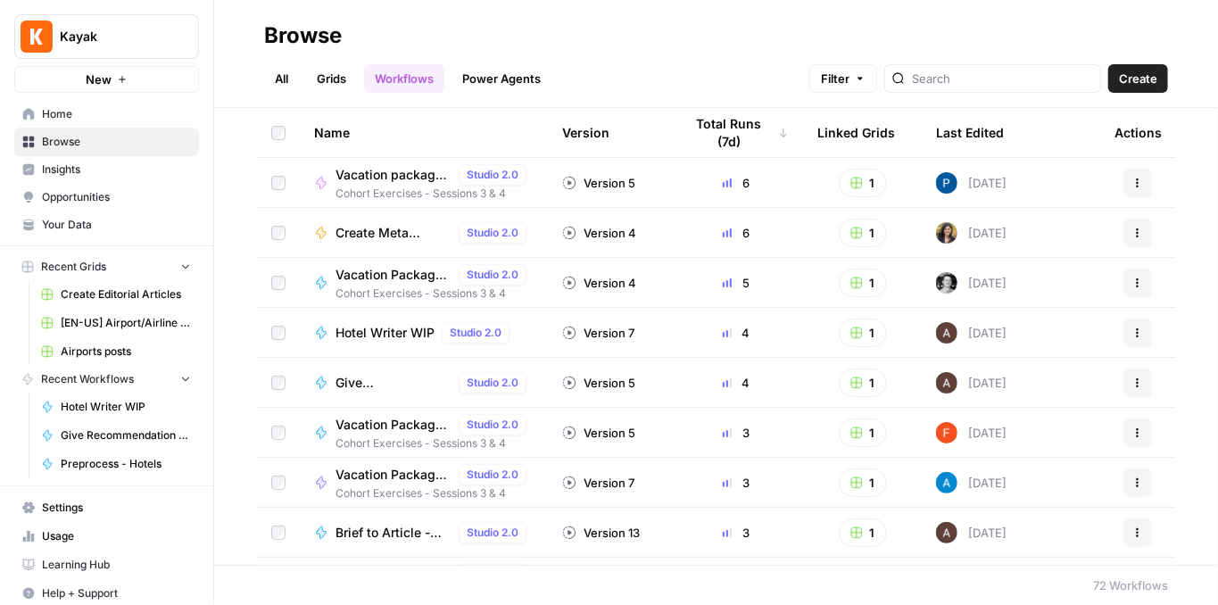
click at [286, 86] on link "All" at bounding box center [281, 78] width 35 height 29
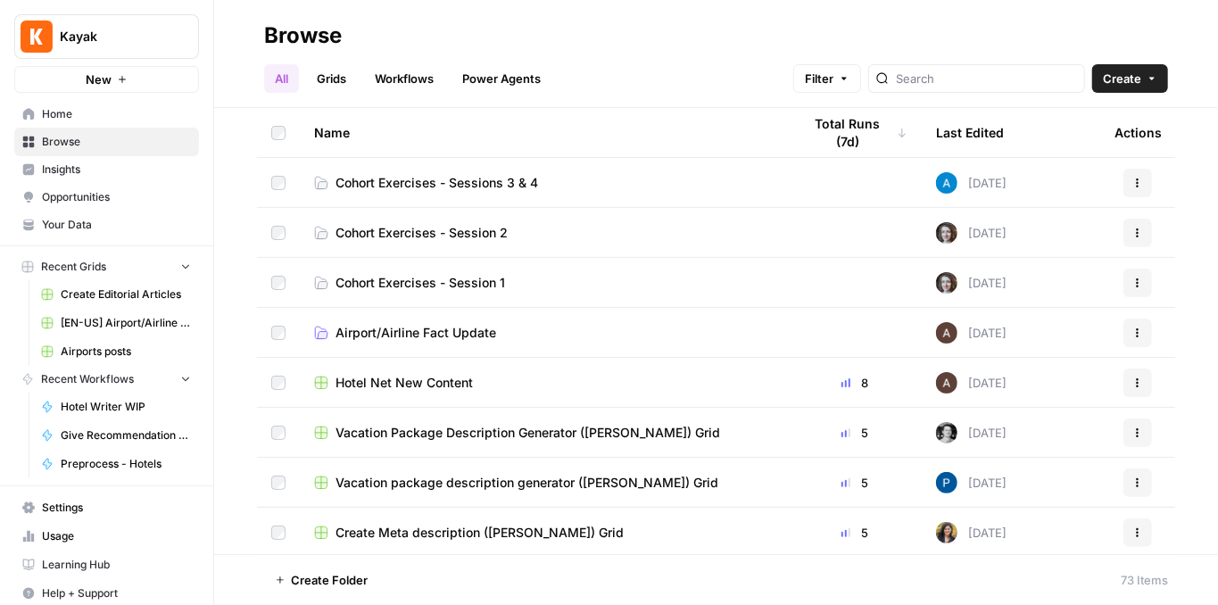
click at [429, 380] on span "Hotel Net New Content" at bounding box center [404, 383] width 137 height 18
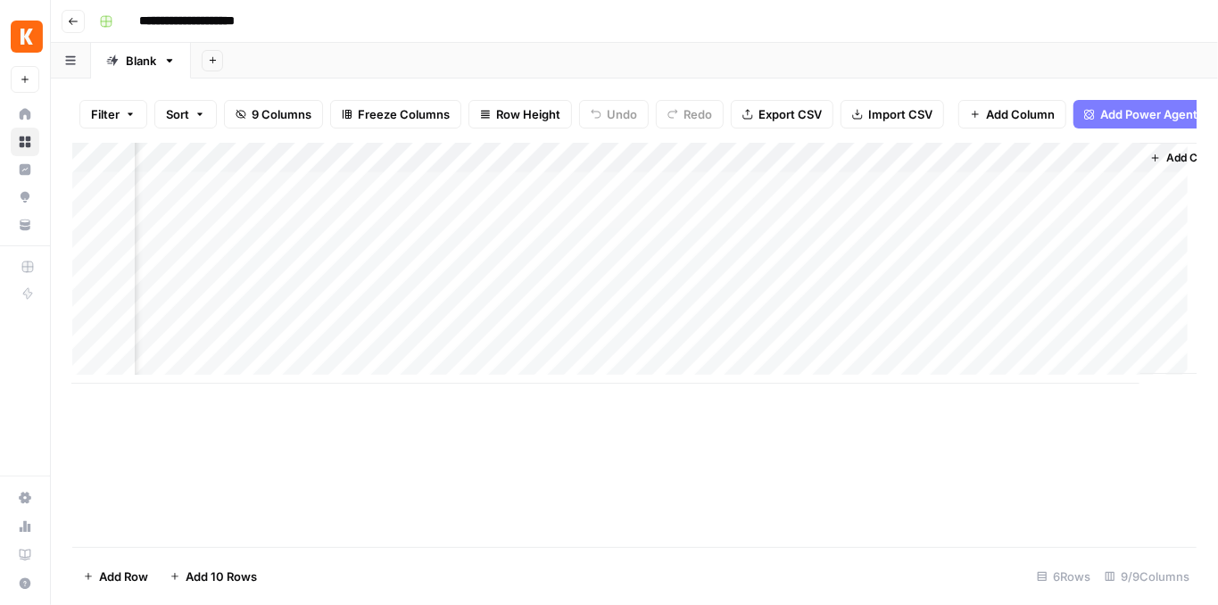
scroll to position [0, 568]
click at [917, 166] on div "Add Column" at bounding box center [634, 263] width 1124 height 241
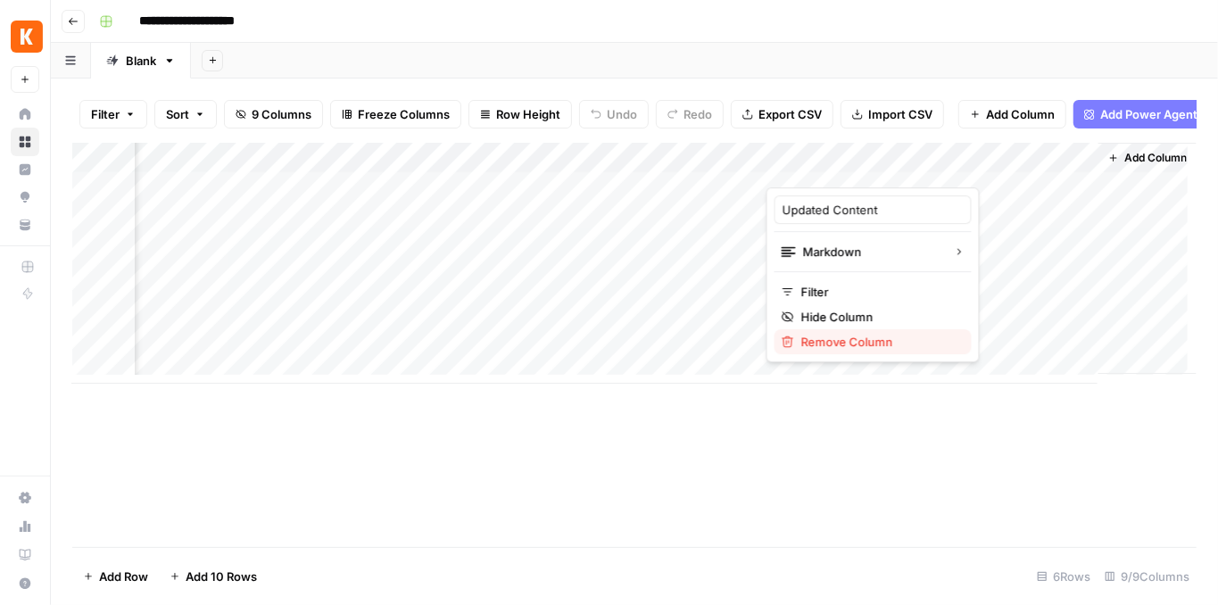
click at [885, 339] on span "Remove Column" at bounding box center [879, 342] width 156 height 18
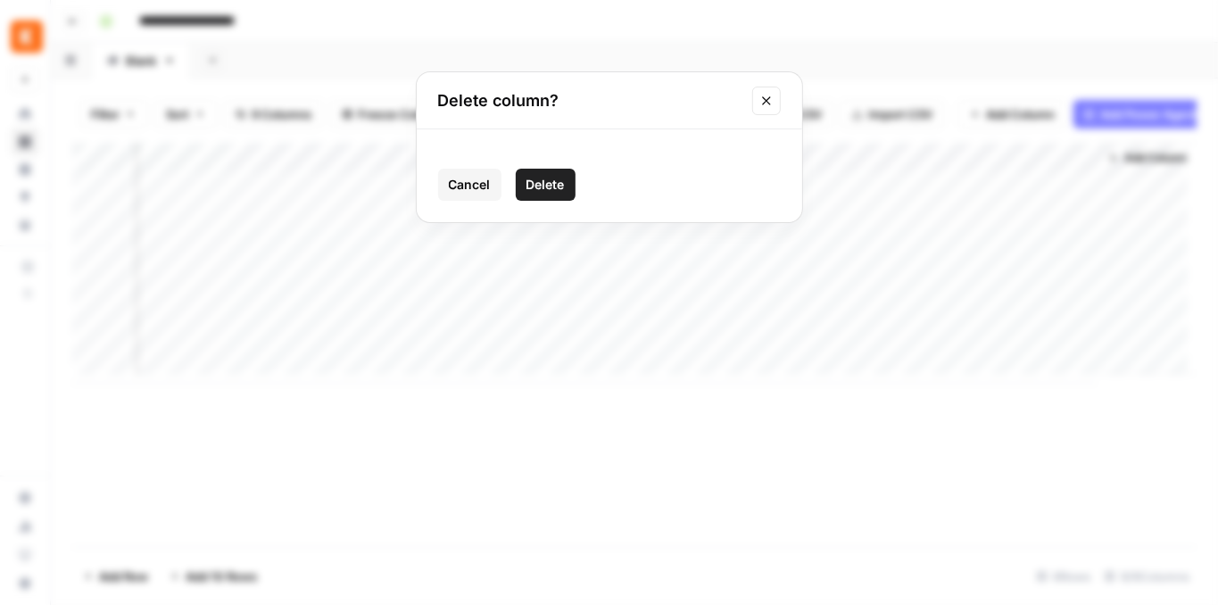
click at [545, 193] on span "Delete" at bounding box center [545, 185] width 38 height 18
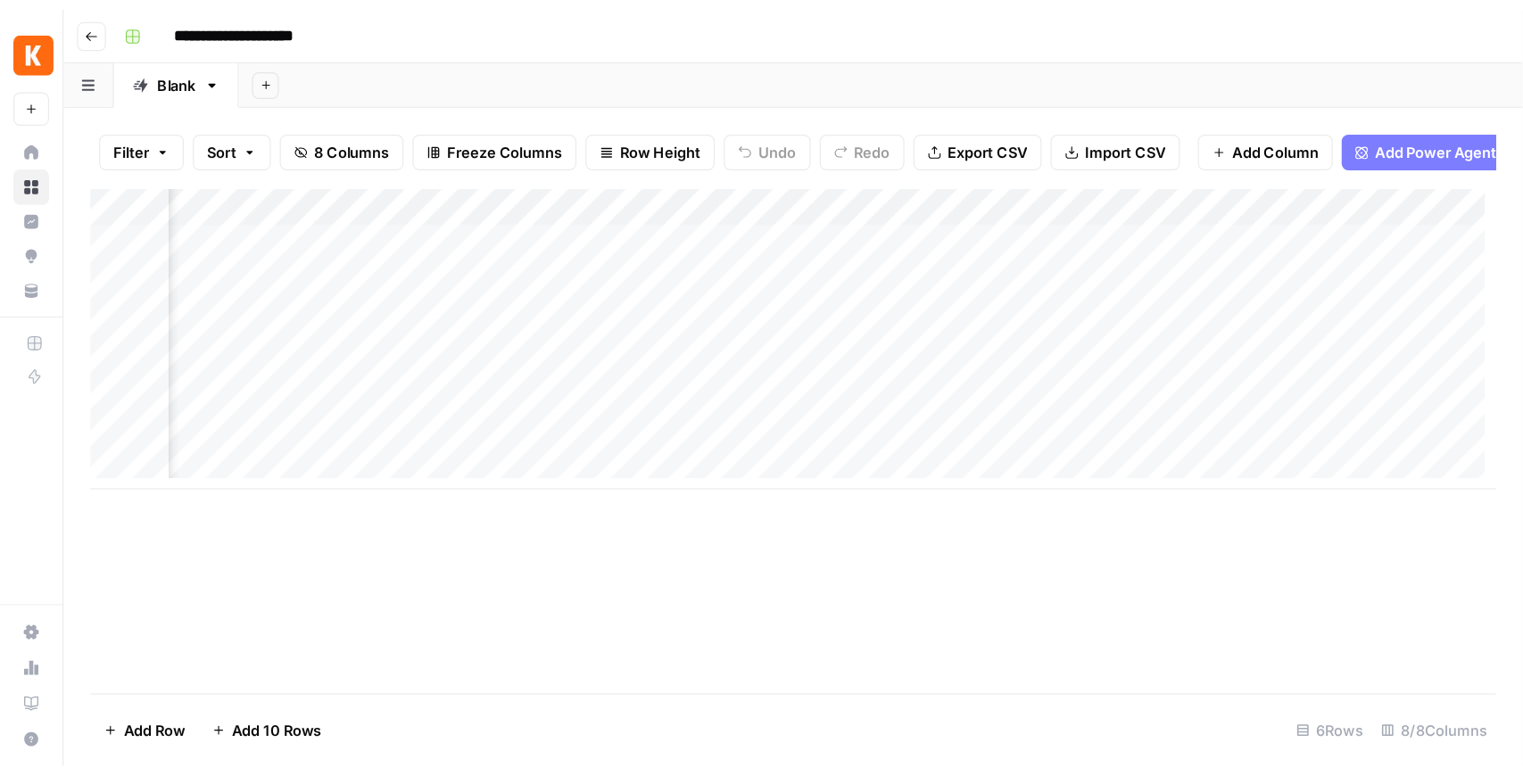
scroll to position [0, 71]
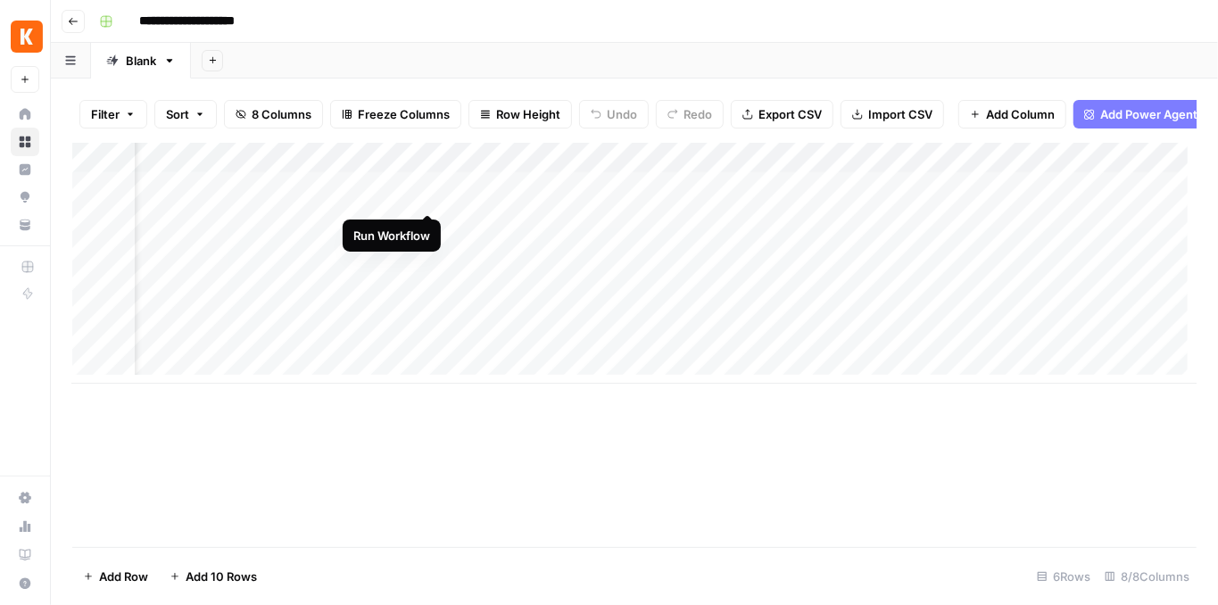
click at [429, 200] on div "Add Column" at bounding box center [634, 263] width 1124 height 241
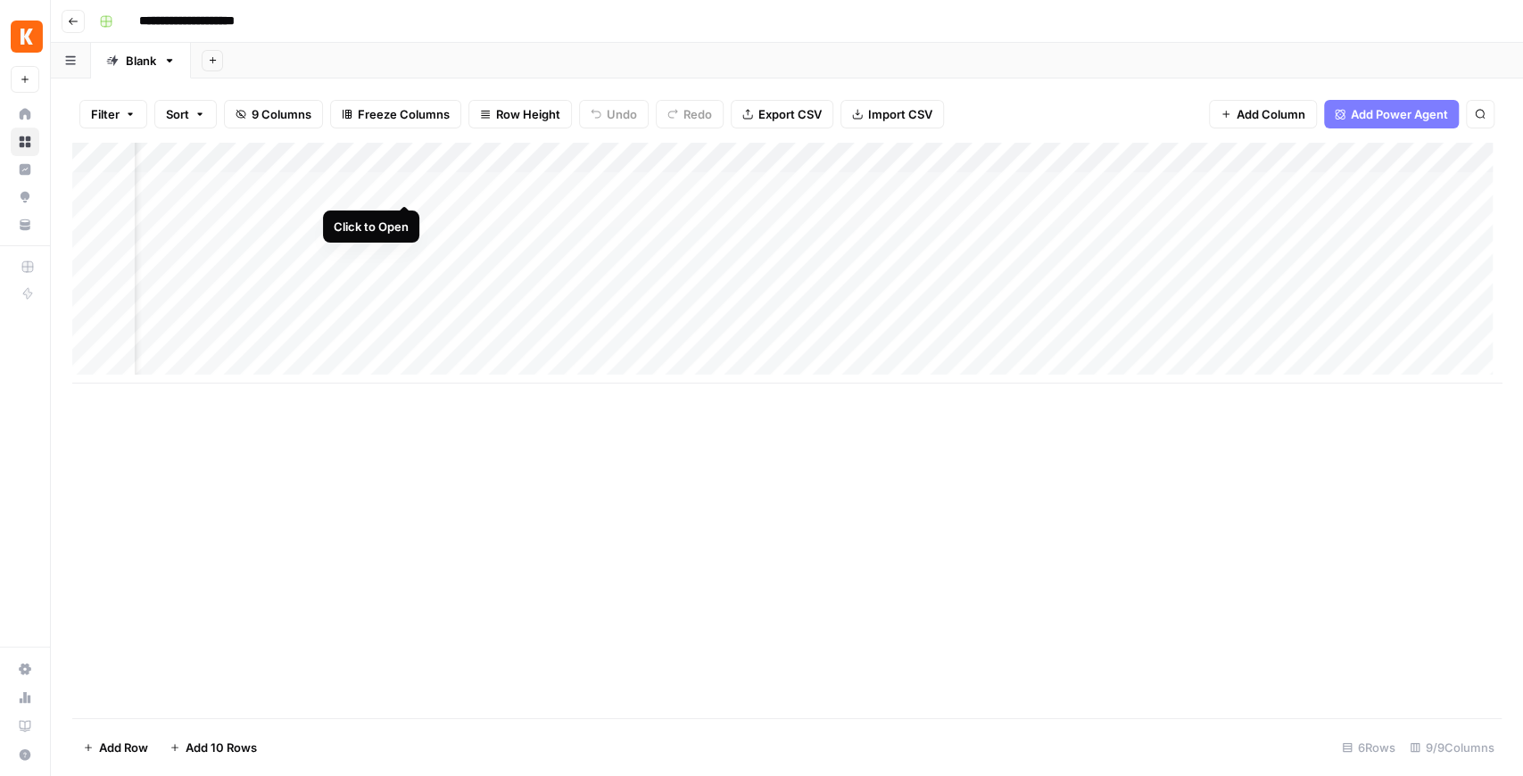
click at [402, 188] on div "Add Column" at bounding box center [787, 263] width 1430 height 241
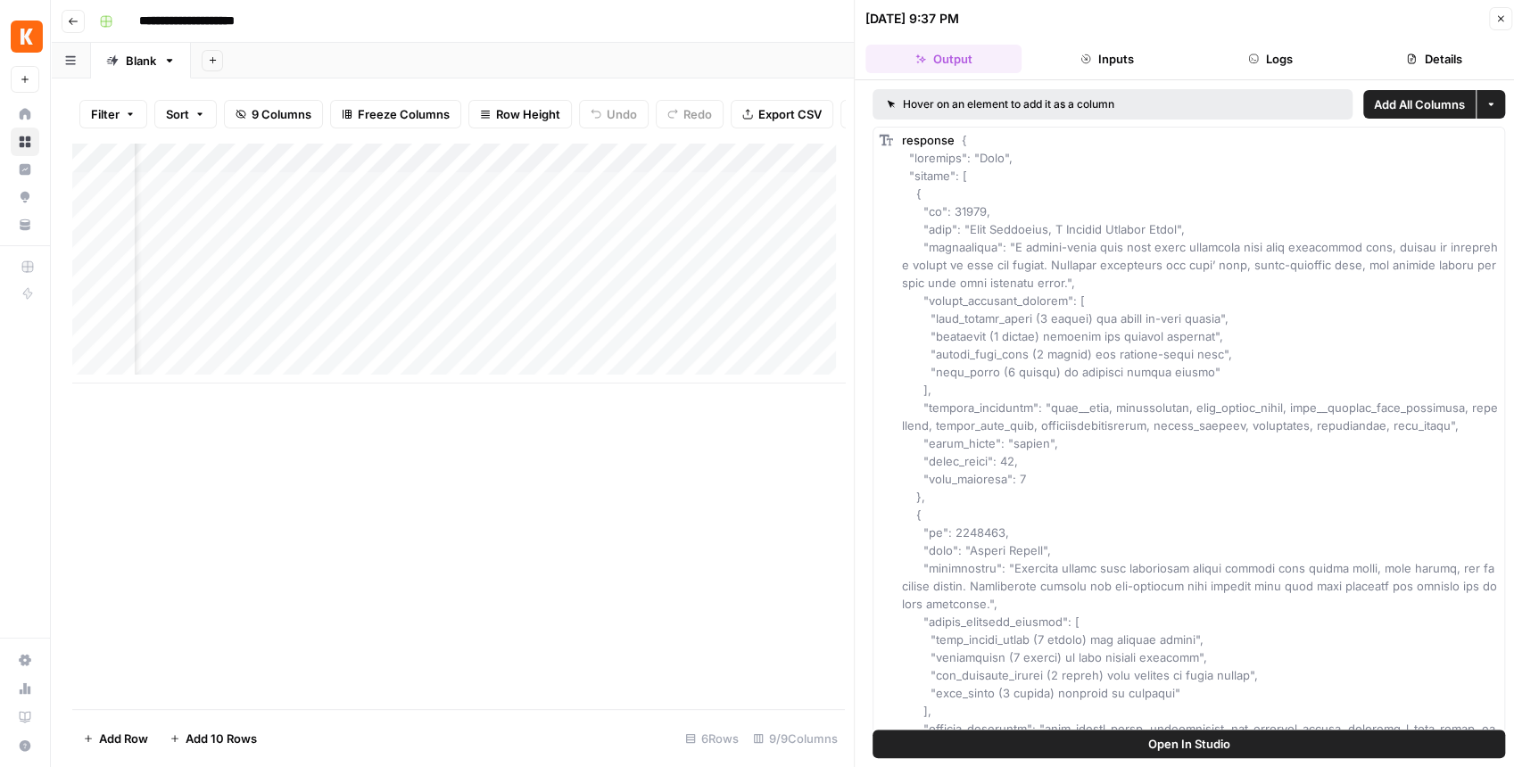
click at [1217, 50] on button "Logs" at bounding box center [1271, 59] width 156 height 29
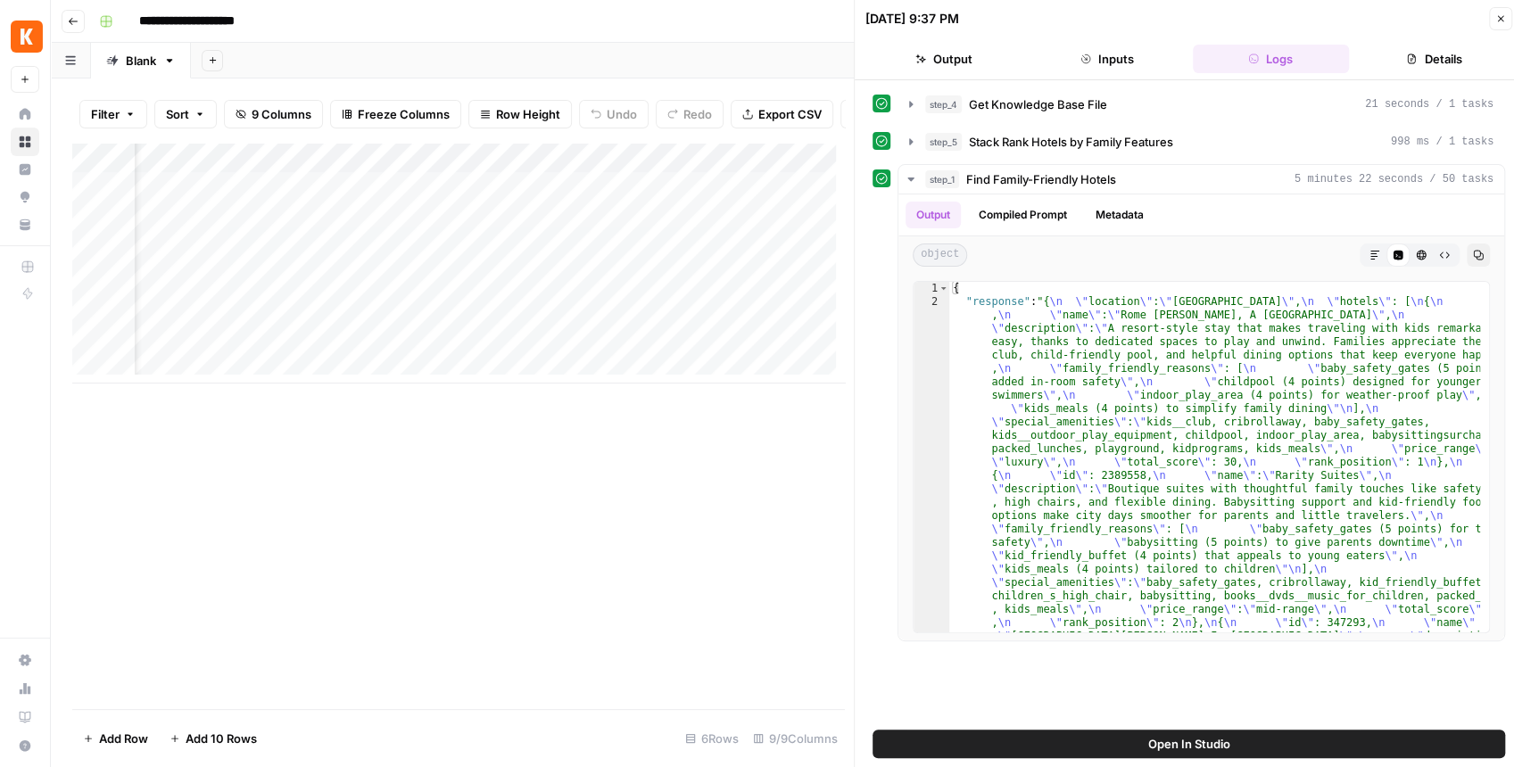
click at [1217, 55] on button "Details" at bounding box center [1434, 59] width 156 height 29
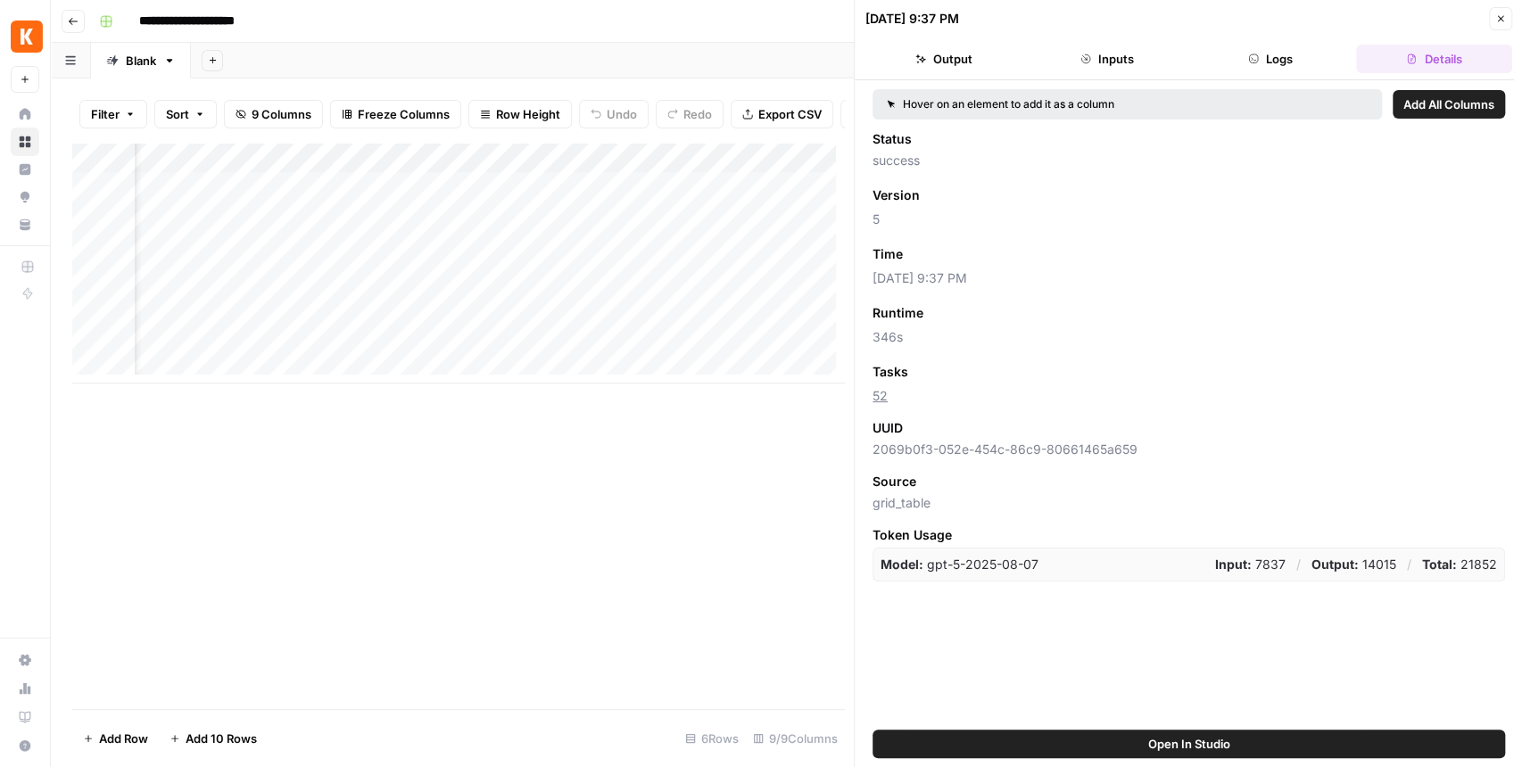
click at [951, 64] on button "Output" at bounding box center [944, 59] width 156 height 29
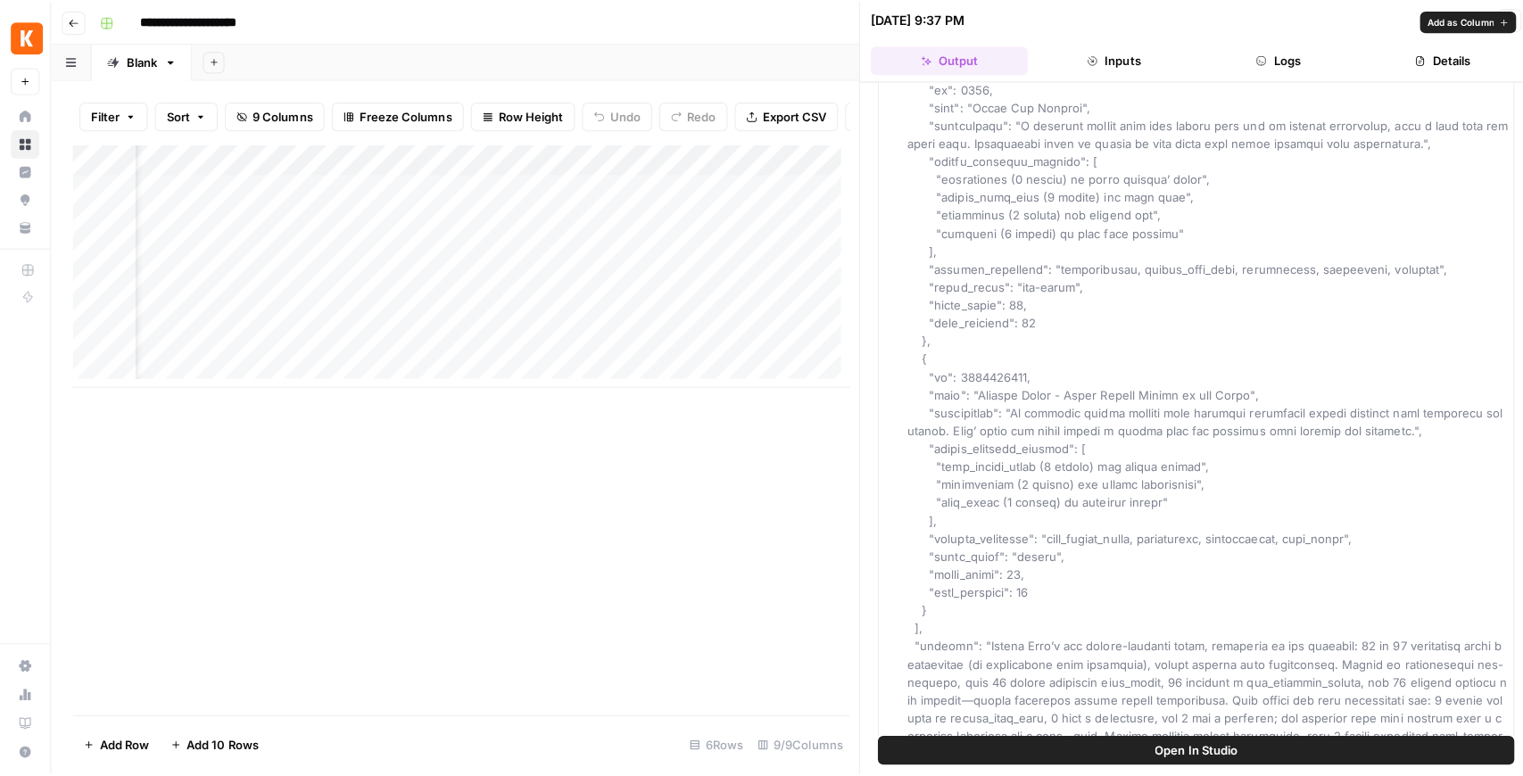
scroll to position [5588, 0]
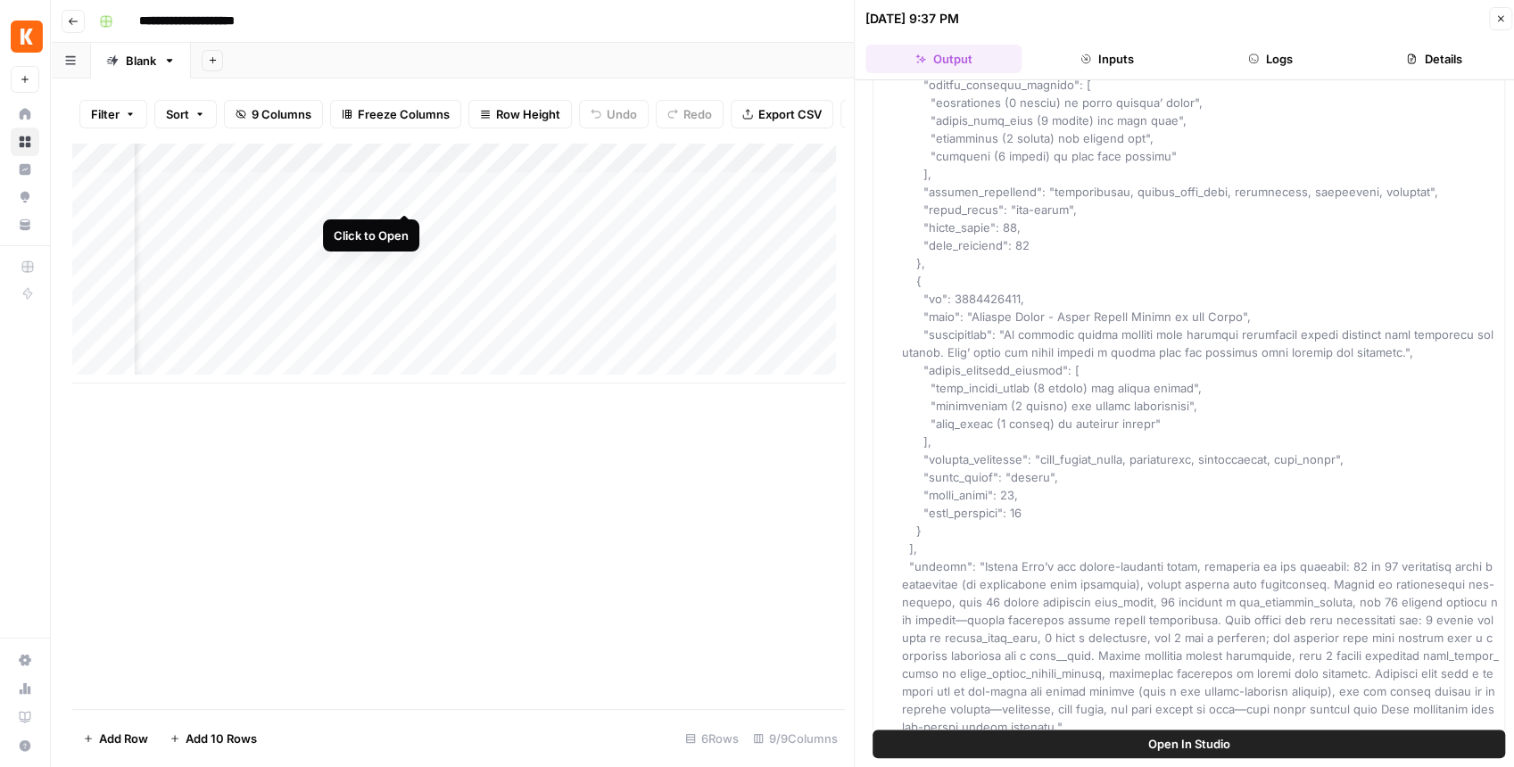
click at [408, 194] on div "Add Column" at bounding box center [458, 263] width 773 height 241
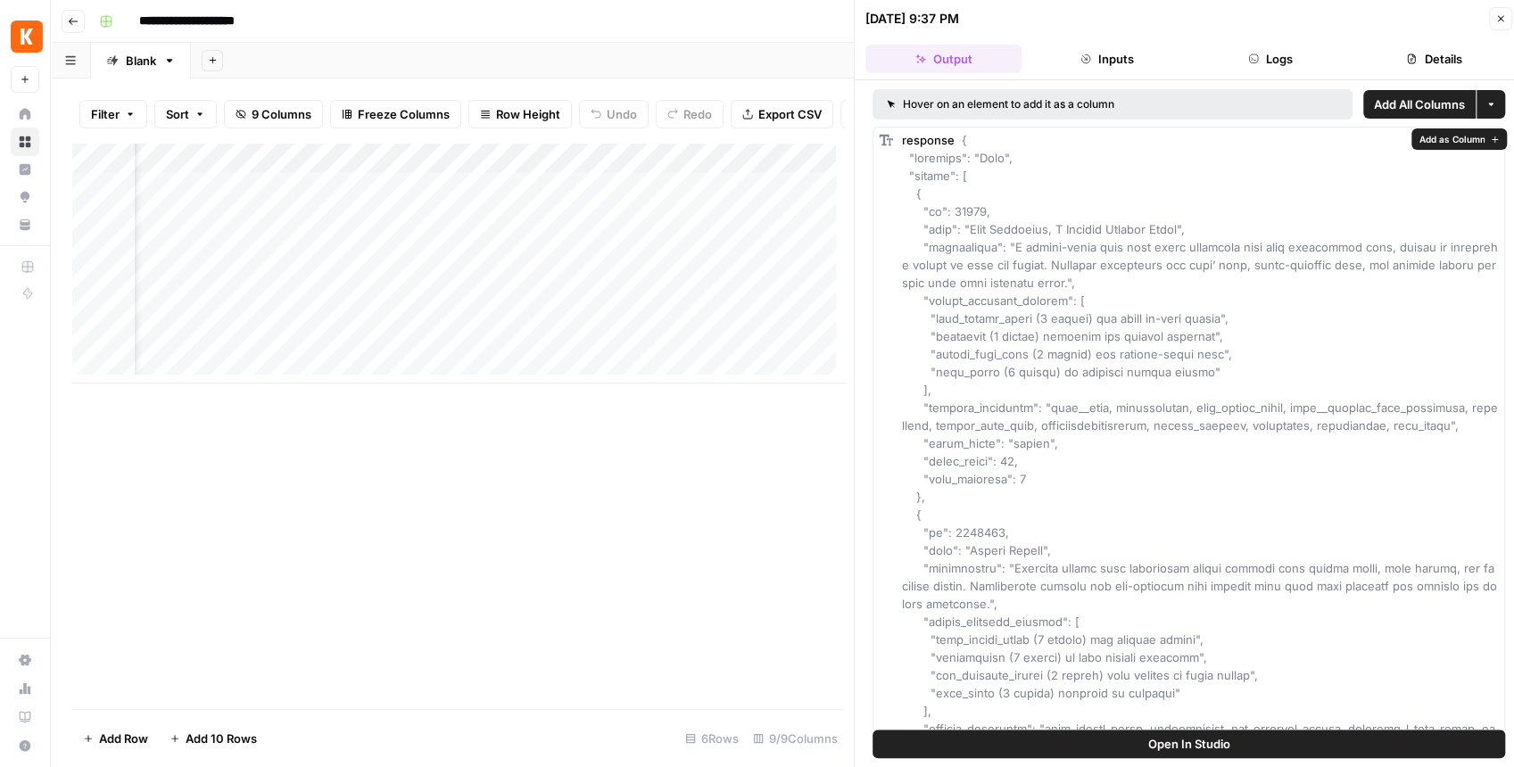
click at [1204, 604] on span "Open In Studio" at bounding box center [1189, 744] width 82 height 18
click at [1217, 18] on icon "button" at bounding box center [1501, 18] width 11 height 11
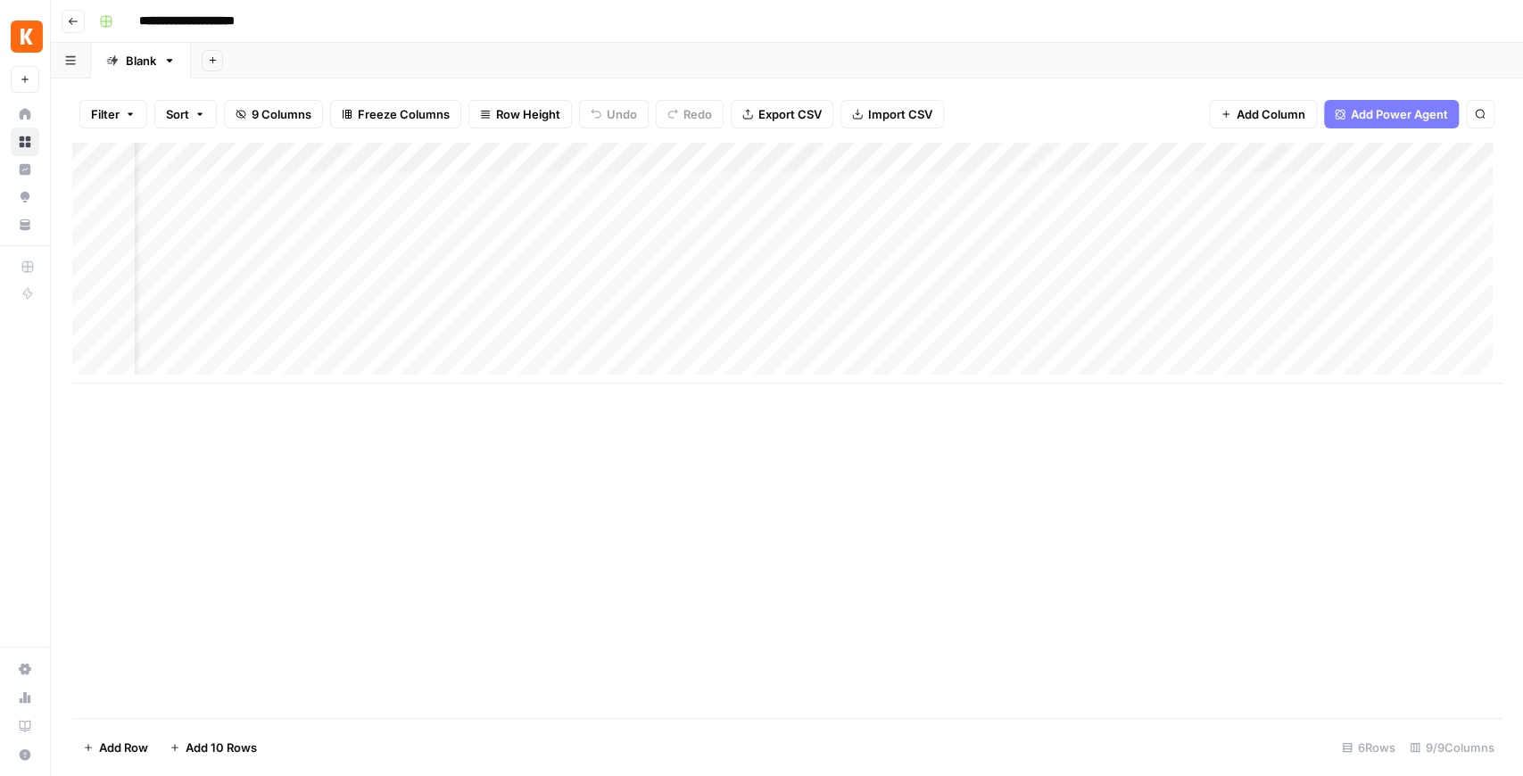
click at [594, 156] on div "Add Column" at bounding box center [787, 263] width 1430 height 241
click at [553, 334] on span "Remove Column" at bounding box center [557, 333] width 156 height 18
click at [694, 195] on button "Delete" at bounding box center [698, 185] width 60 height 32
click at [597, 157] on div "Add Column" at bounding box center [787, 263] width 1430 height 241
click at [566, 327] on span "Remove Column" at bounding box center [557, 333] width 156 height 18
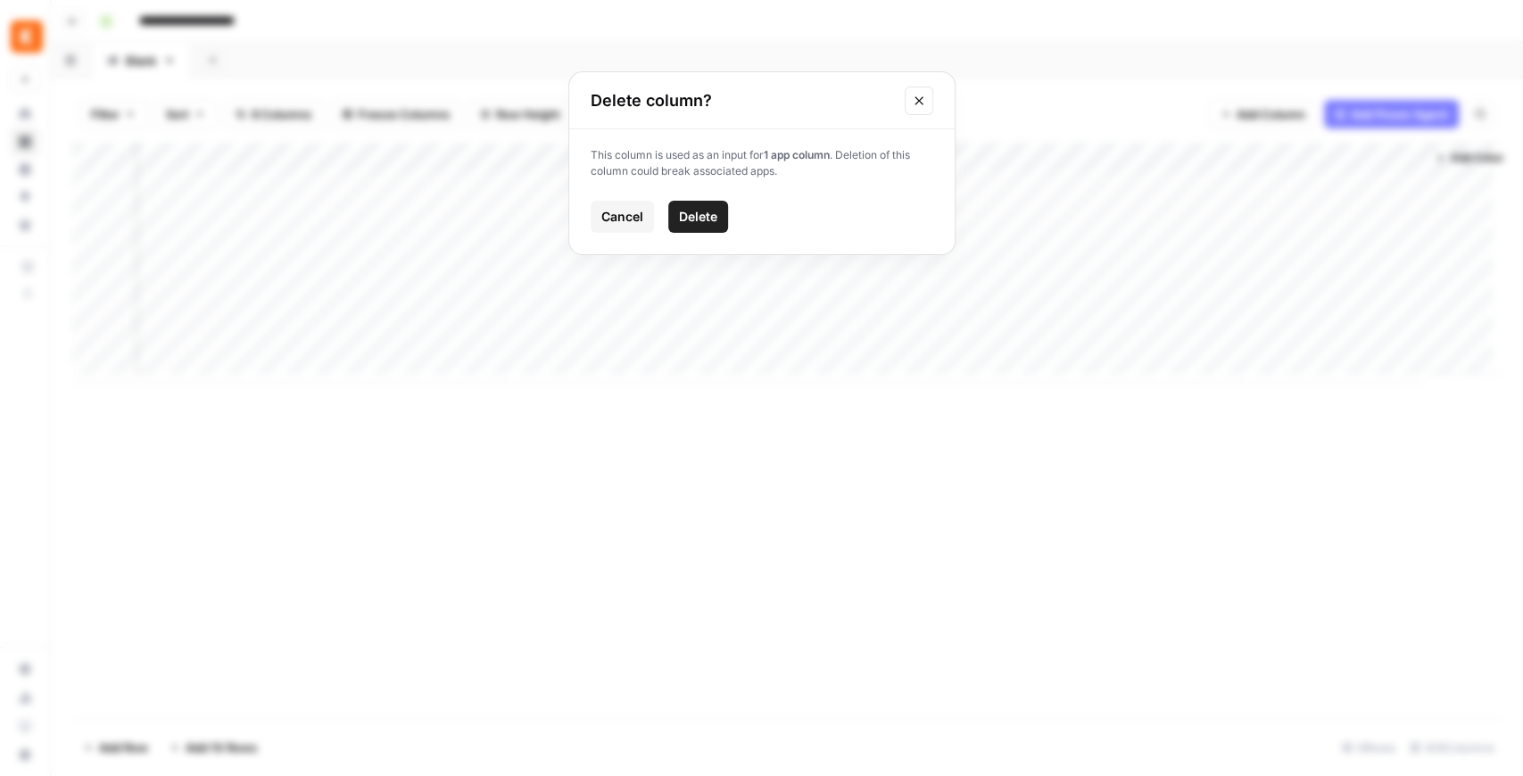
click at [684, 216] on span "Delete" at bounding box center [698, 217] width 38 height 18
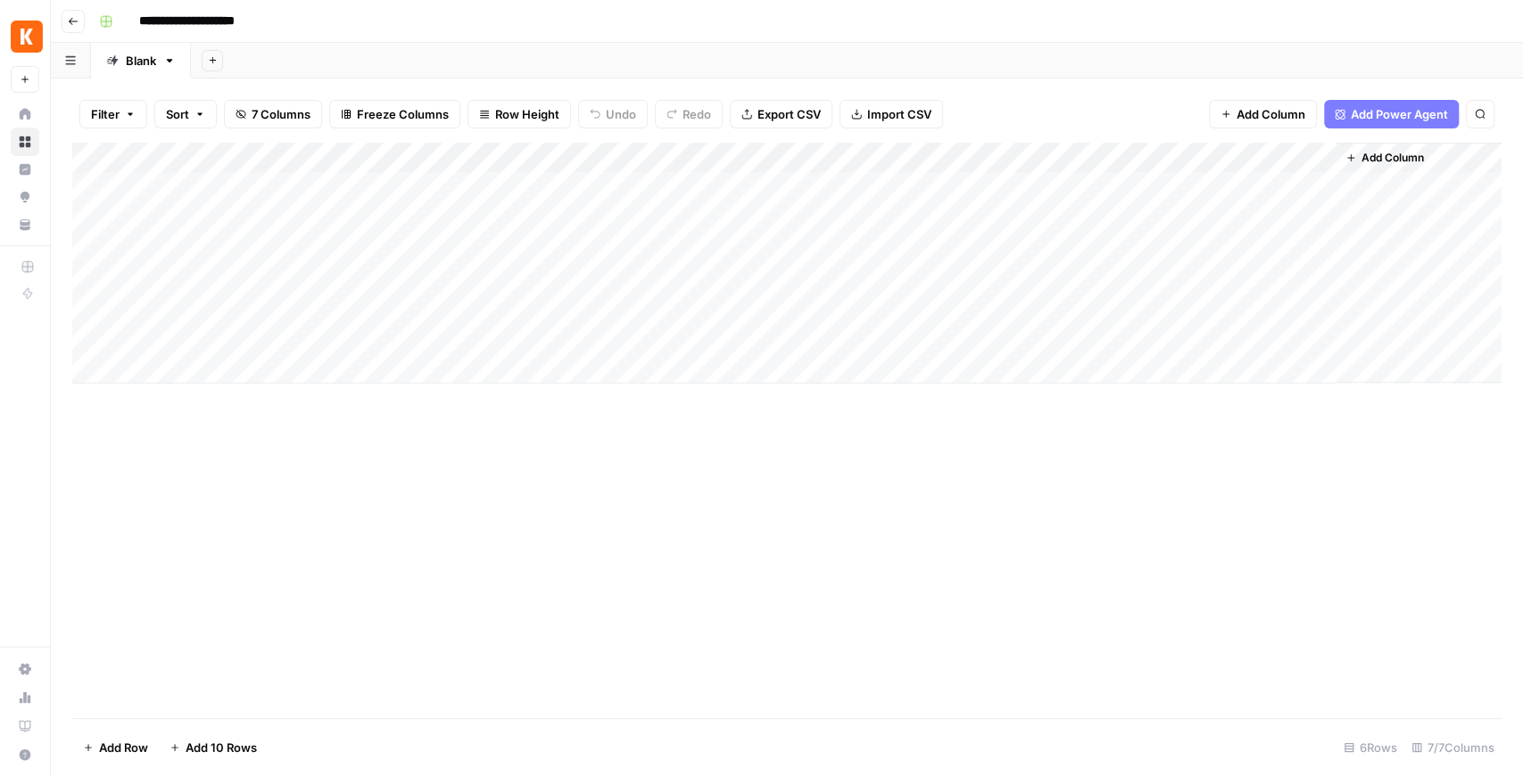
click at [664, 153] on div "Add Column" at bounding box center [787, 263] width 1430 height 241
click at [610, 327] on span "Remove Column" at bounding box center [629, 333] width 156 height 18
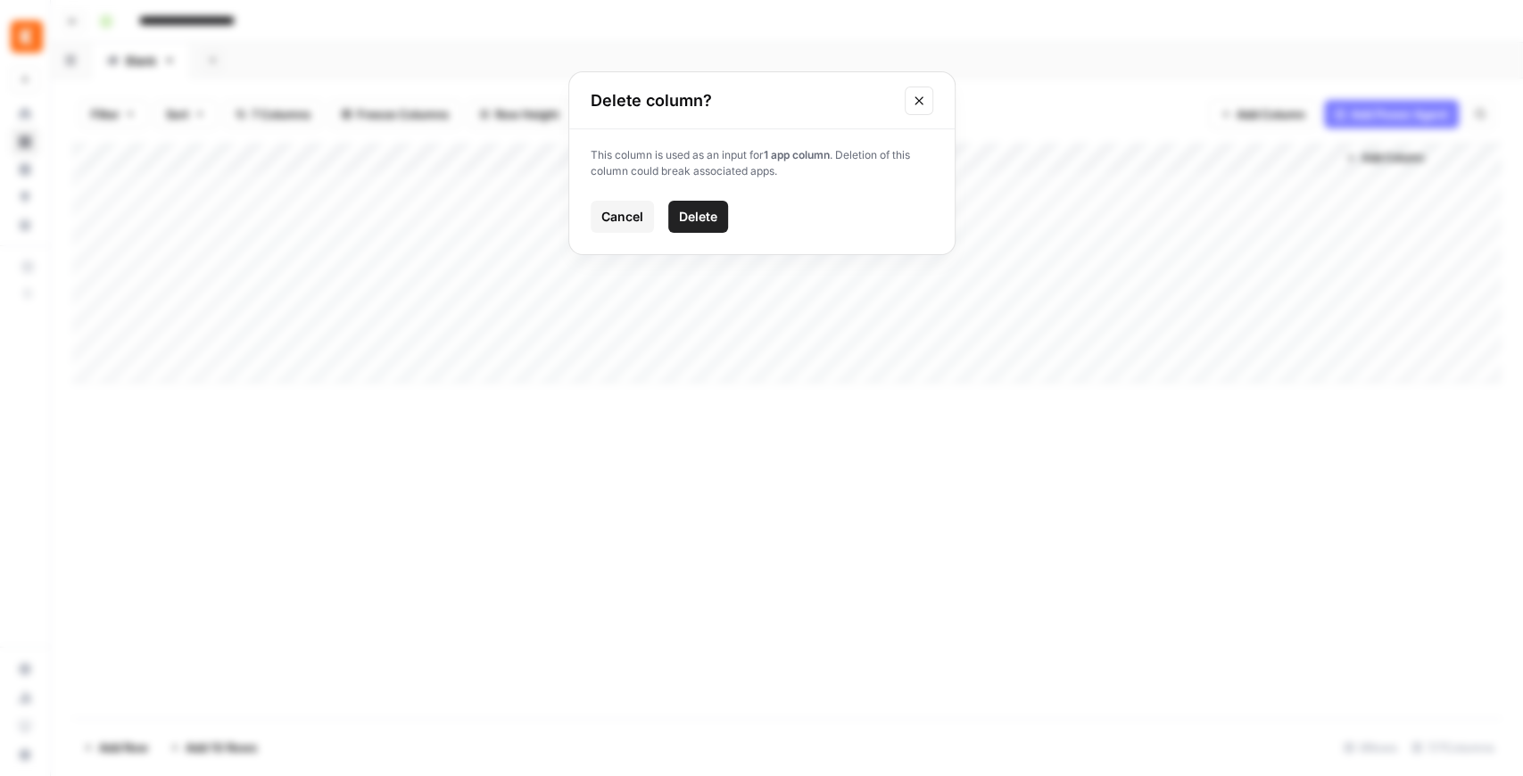
click at [715, 213] on span "Delete" at bounding box center [698, 217] width 38 height 18
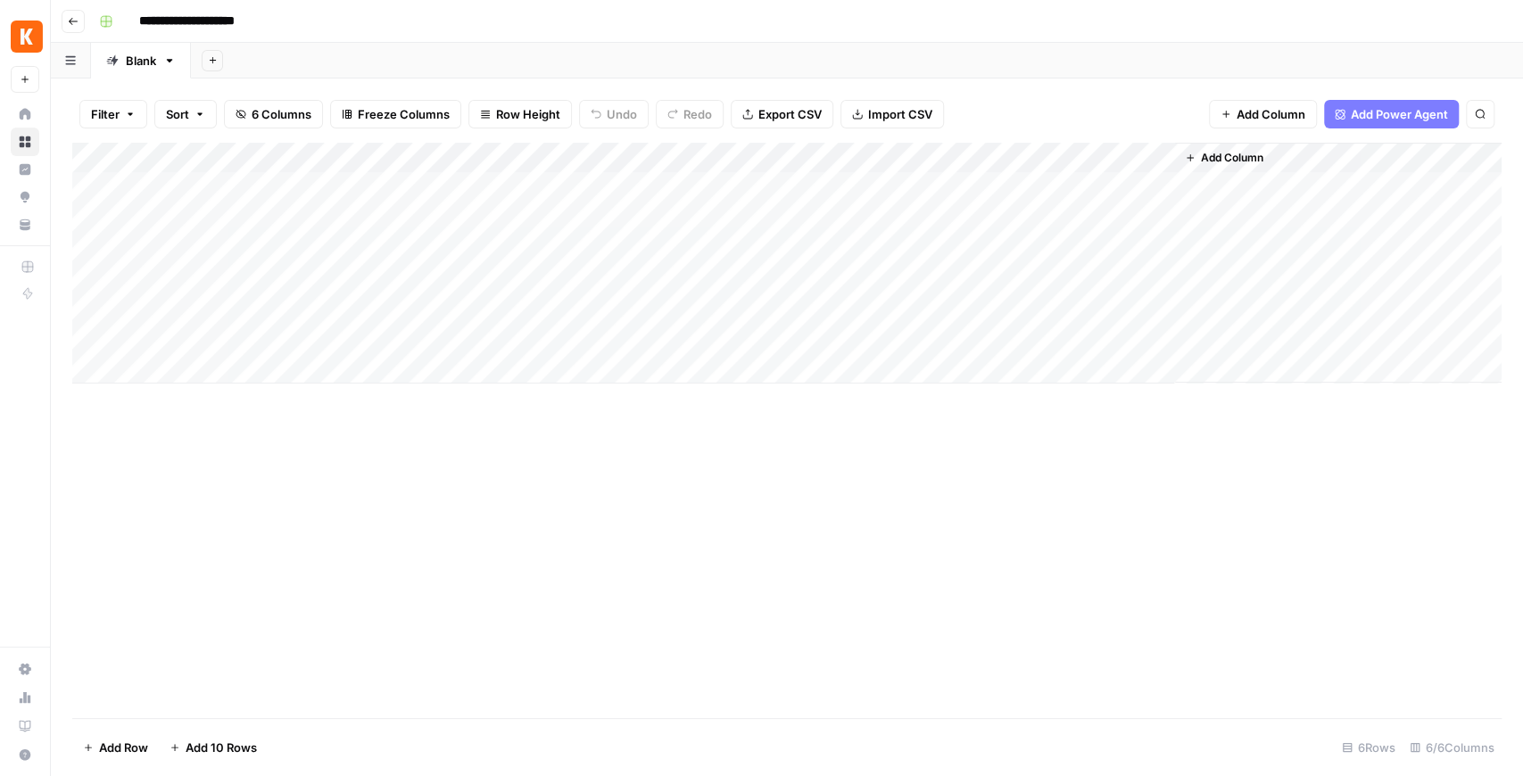
click at [817, 160] on div "Add Column" at bounding box center [787, 263] width 1430 height 241
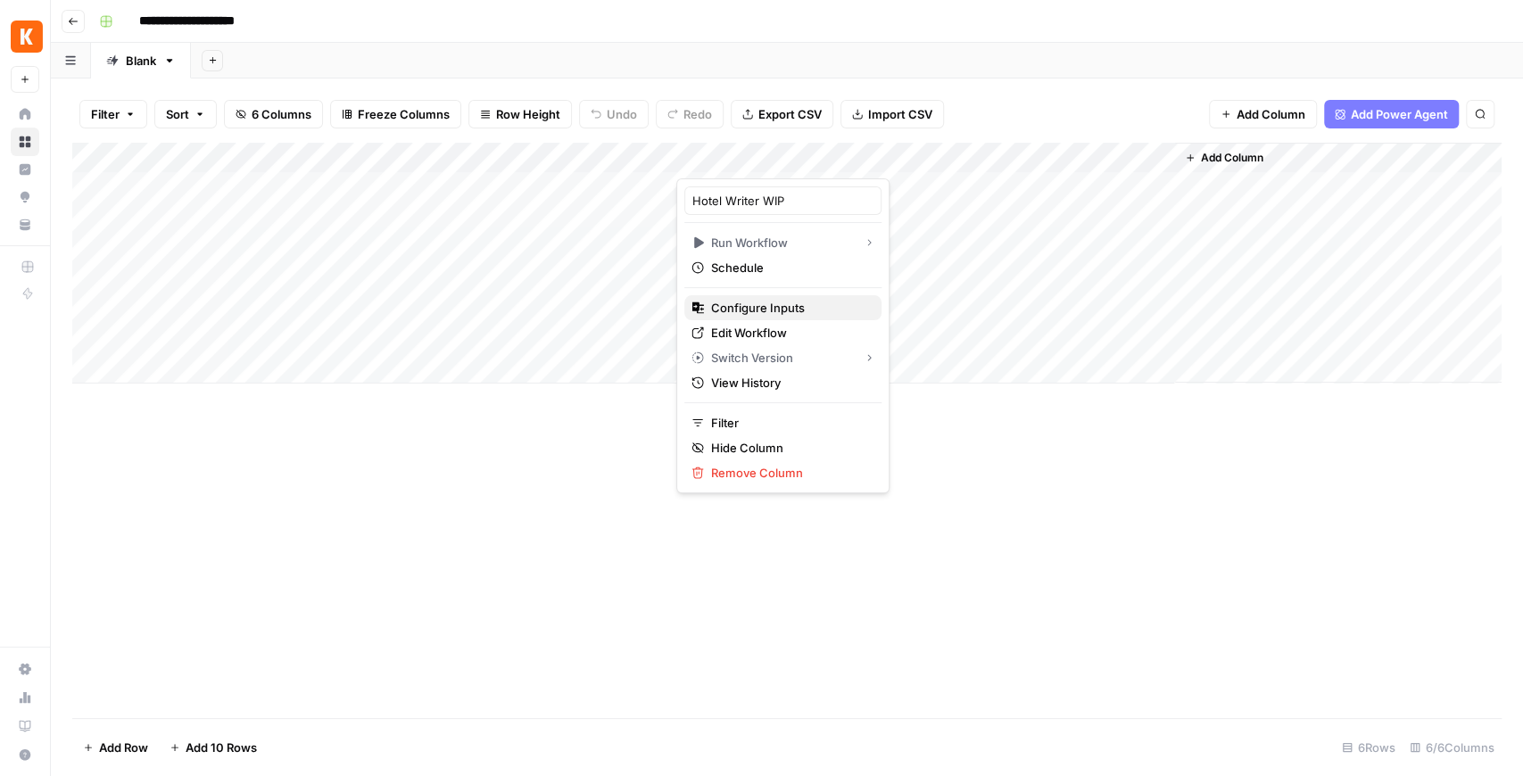
click at [775, 304] on span "Configure Inputs" at bounding box center [789, 308] width 156 height 18
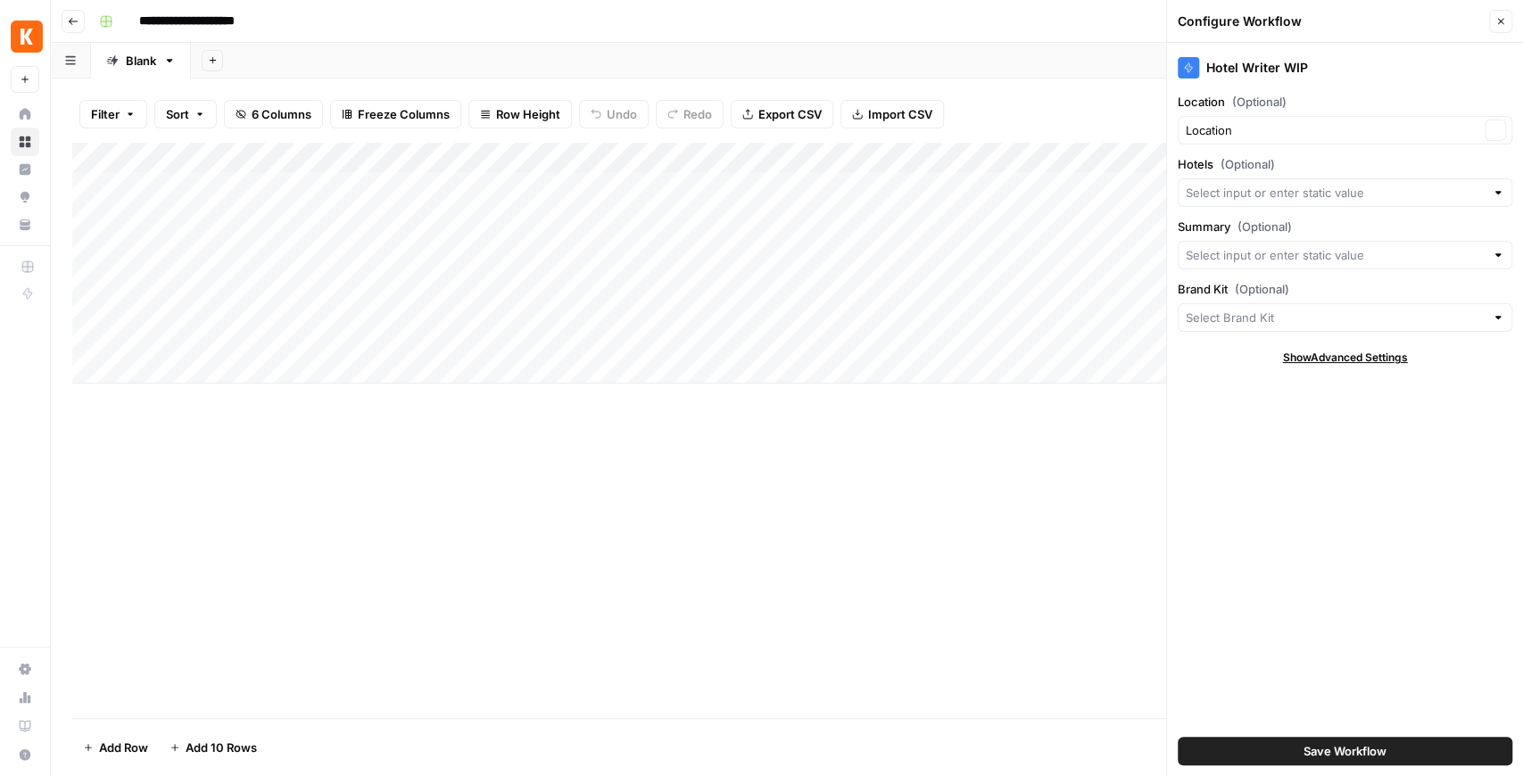
type input "[EN-US] - Kayak"
click at [1217, 189] on input "Hotels (Optional)" at bounding box center [1335, 193] width 299 height 18
click at [1217, 287] on span "Response" at bounding box center [1340, 282] width 297 height 18
type input "Response"
click at [1217, 23] on button "Close" at bounding box center [1500, 21] width 23 height 23
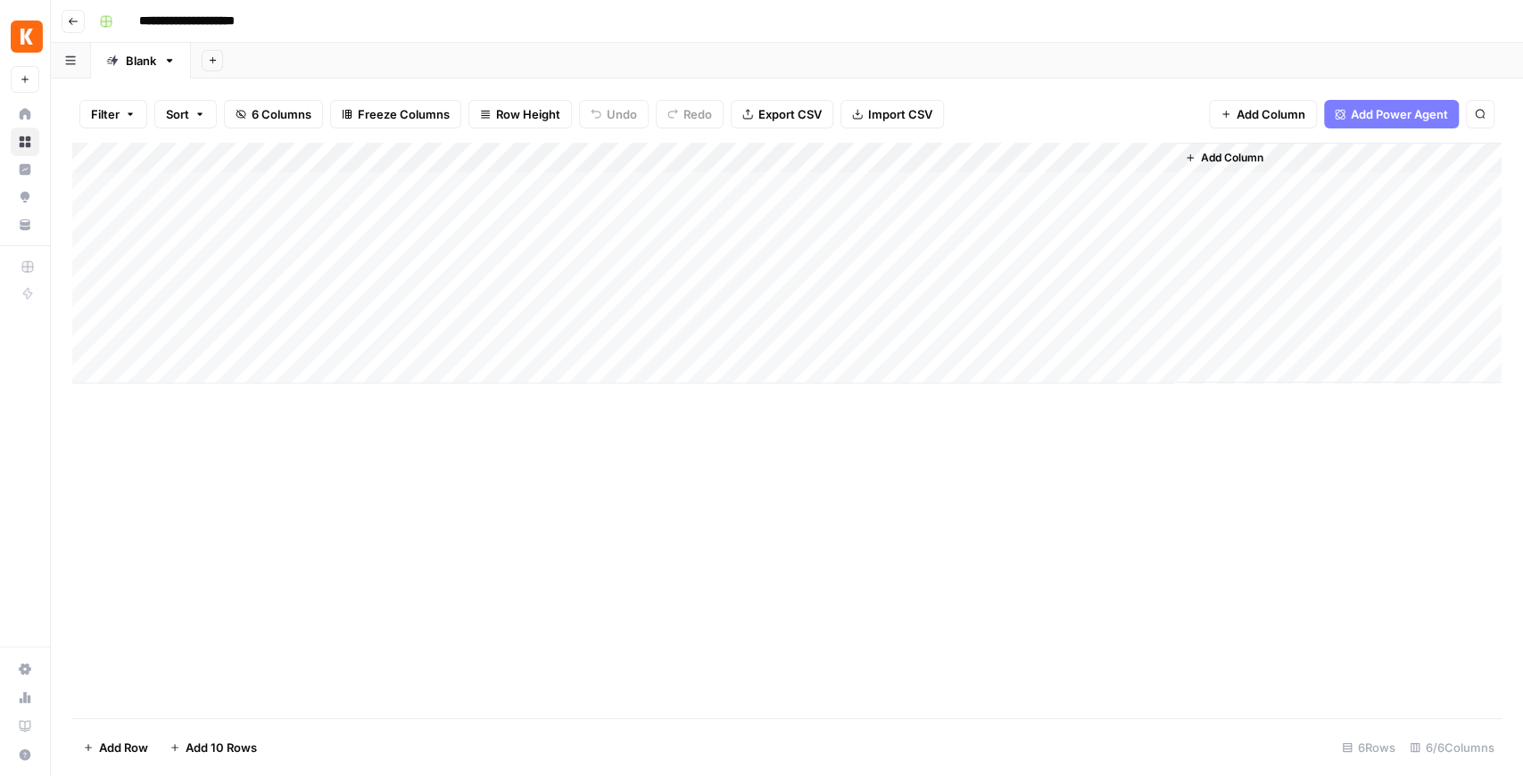
click at [656, 186] on div "Add Column" at bounding box center [787, 263] width 1430 height 241
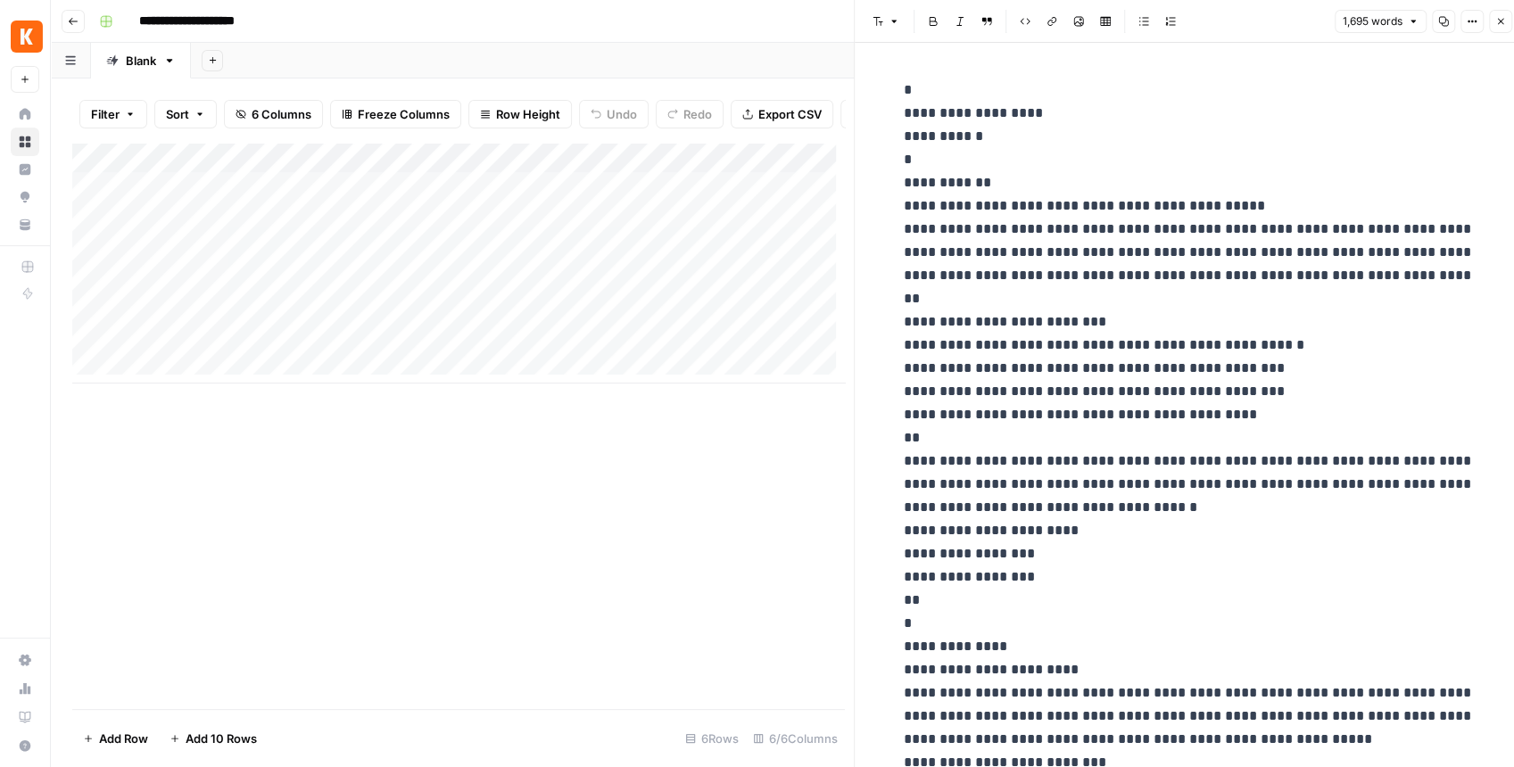
click at [470, 193] on div "Add Column" at bounding box center [458, 263] width 773 height 241
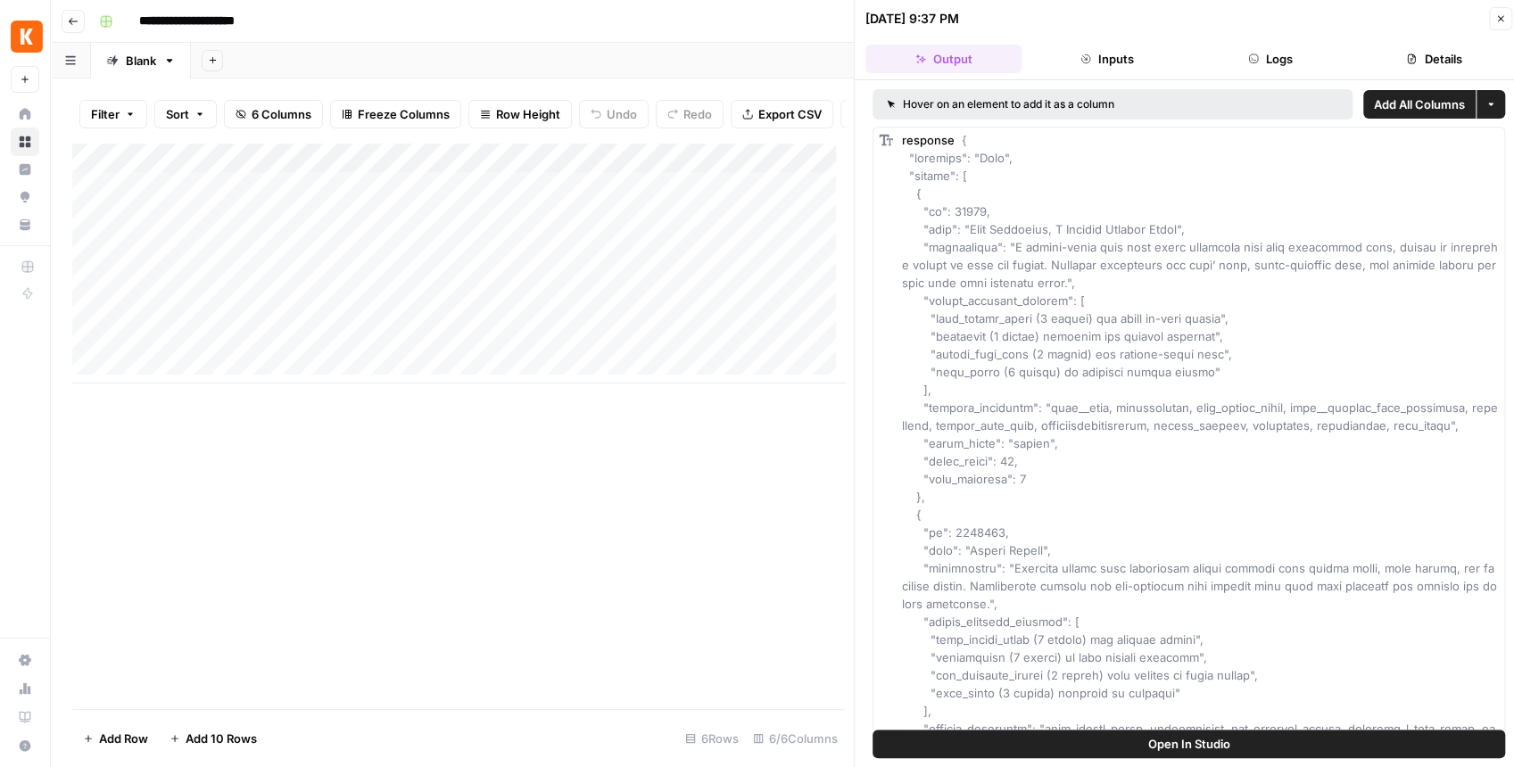
click at [1133, 604] on button "Open In Studio" at bounding box center [1189, 744] width 633 height 29
click at [499, 194] on div "Add Column" at bounding box center [458, 263] width 773 height 241
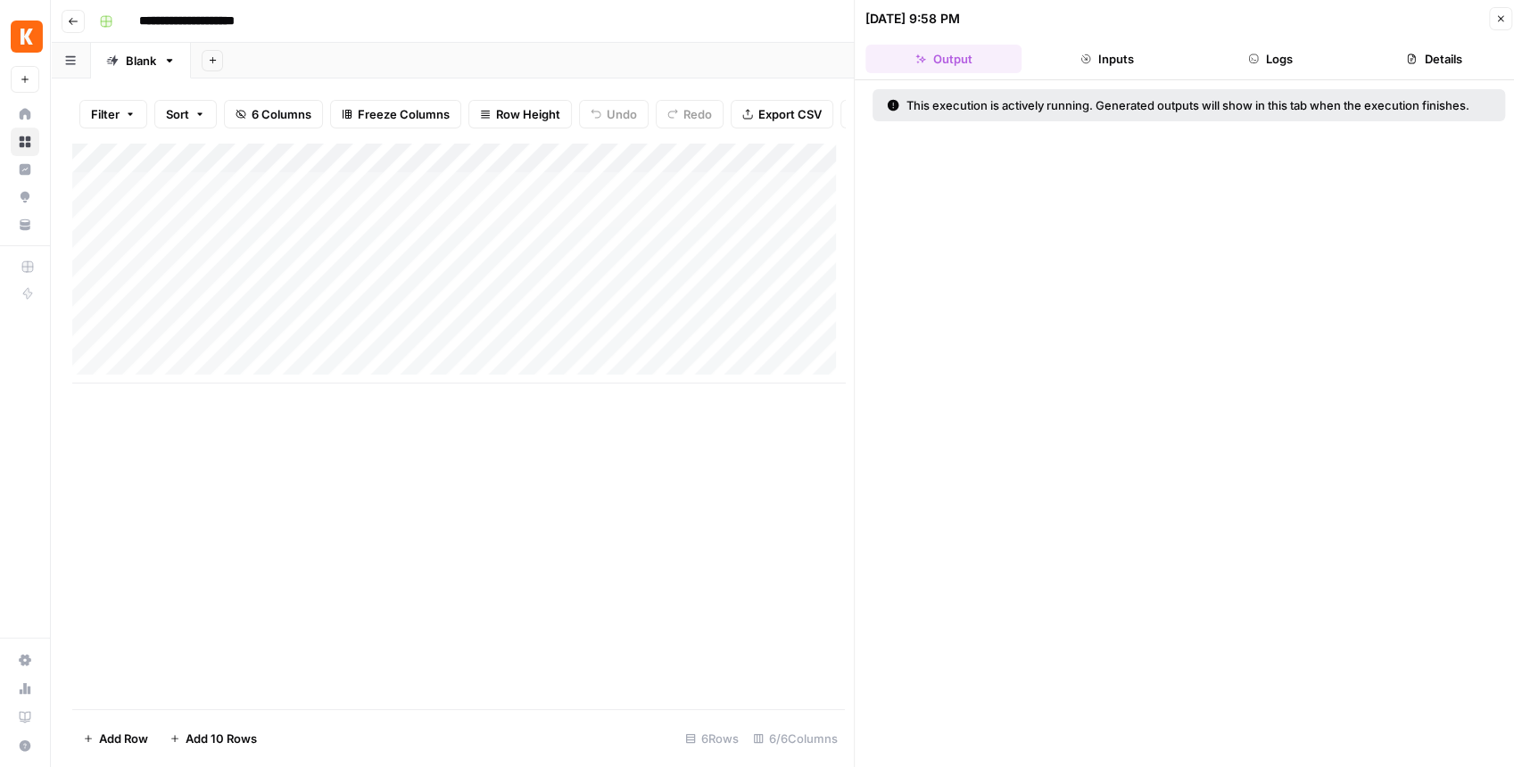
click at [505, 194] on div "Add Column" at bounding box center [458, 263] width 773 height 241
click at [500, 195] on div "Add Column" at bounding box center [458, 263] width 773 height 241
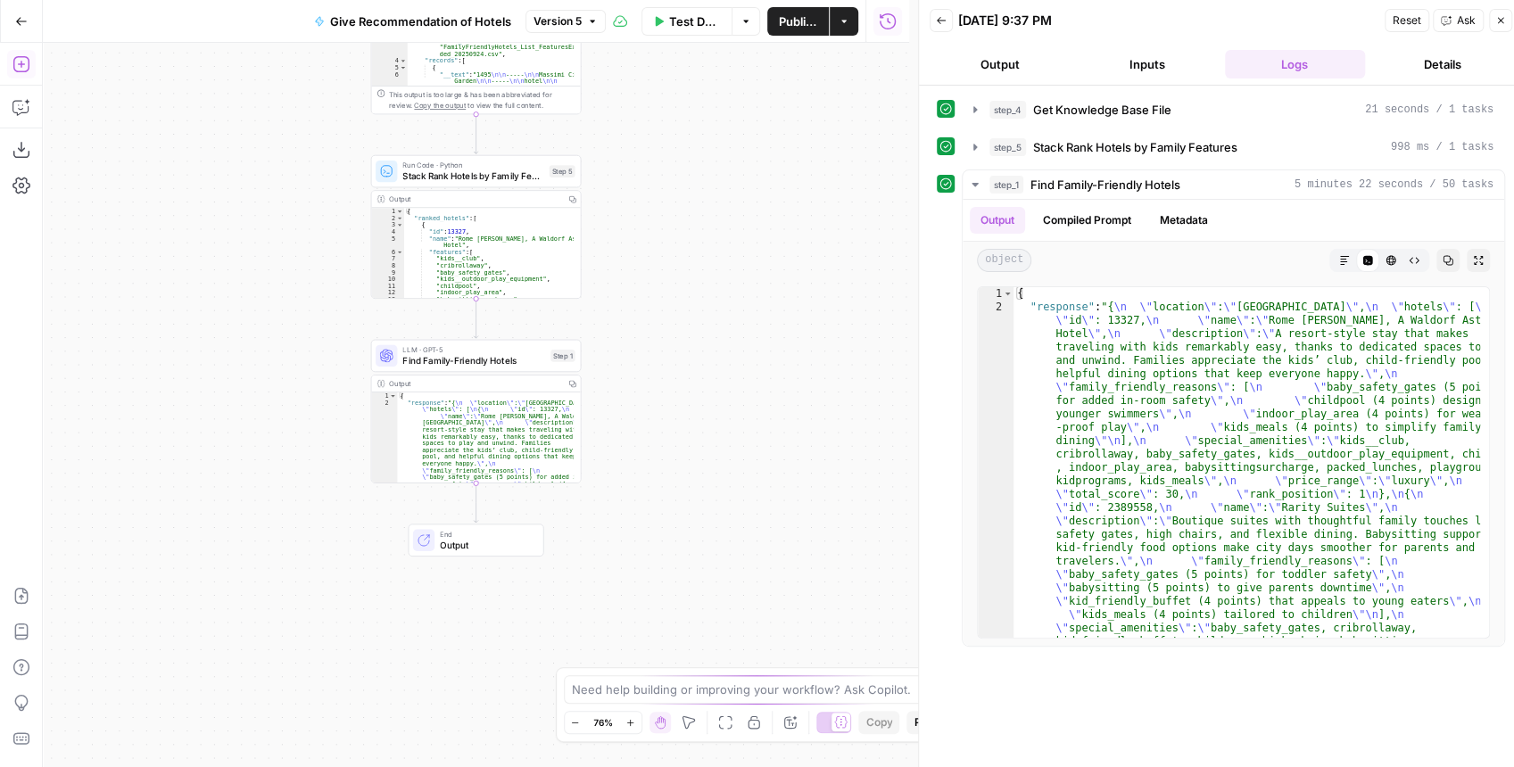
click at [21, 72] on icon "button" at bounding box center [21, 64] width 18 height 18
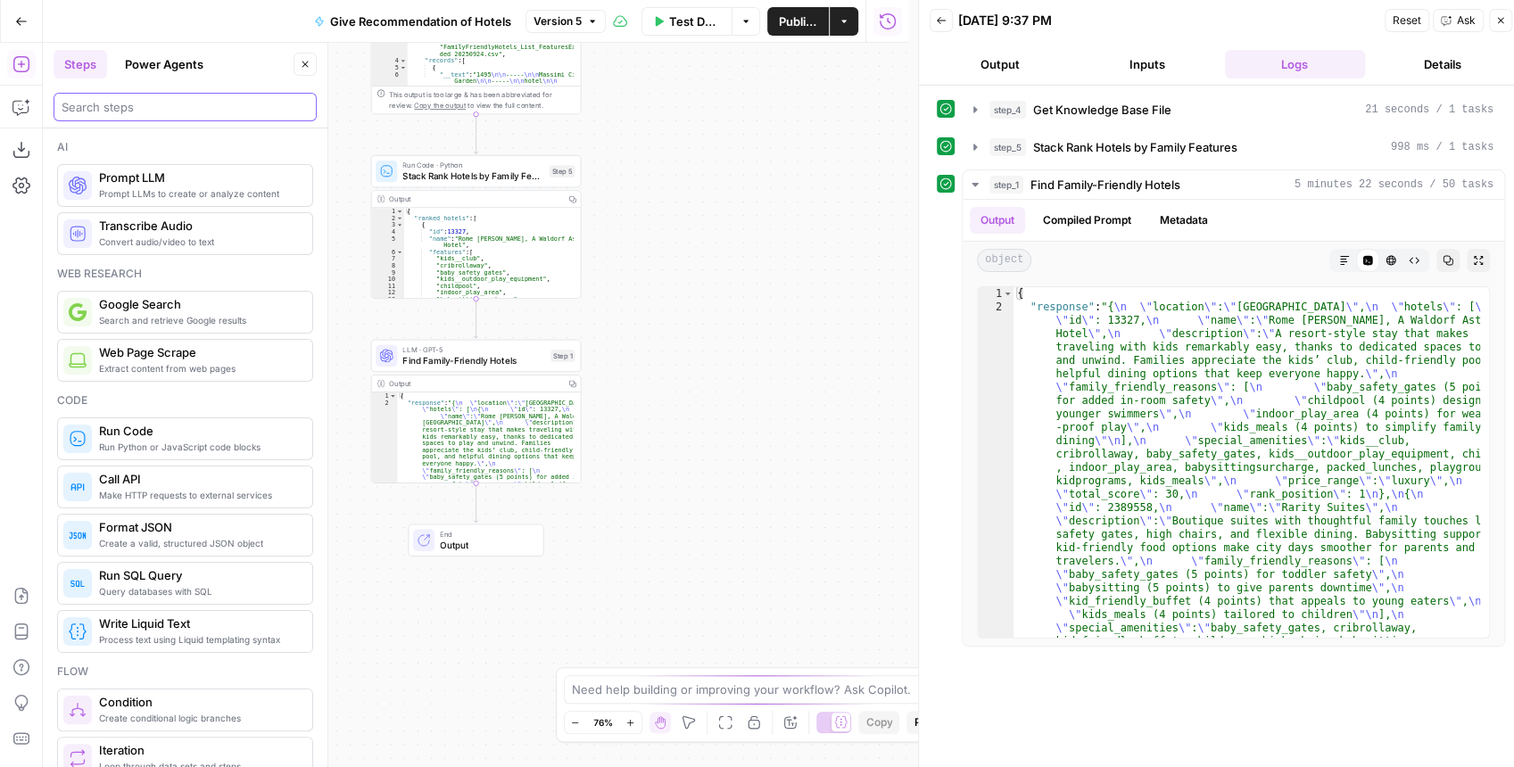
click at [109, 101] on input "search" at bounding box center [185, 107] width 247 height 18
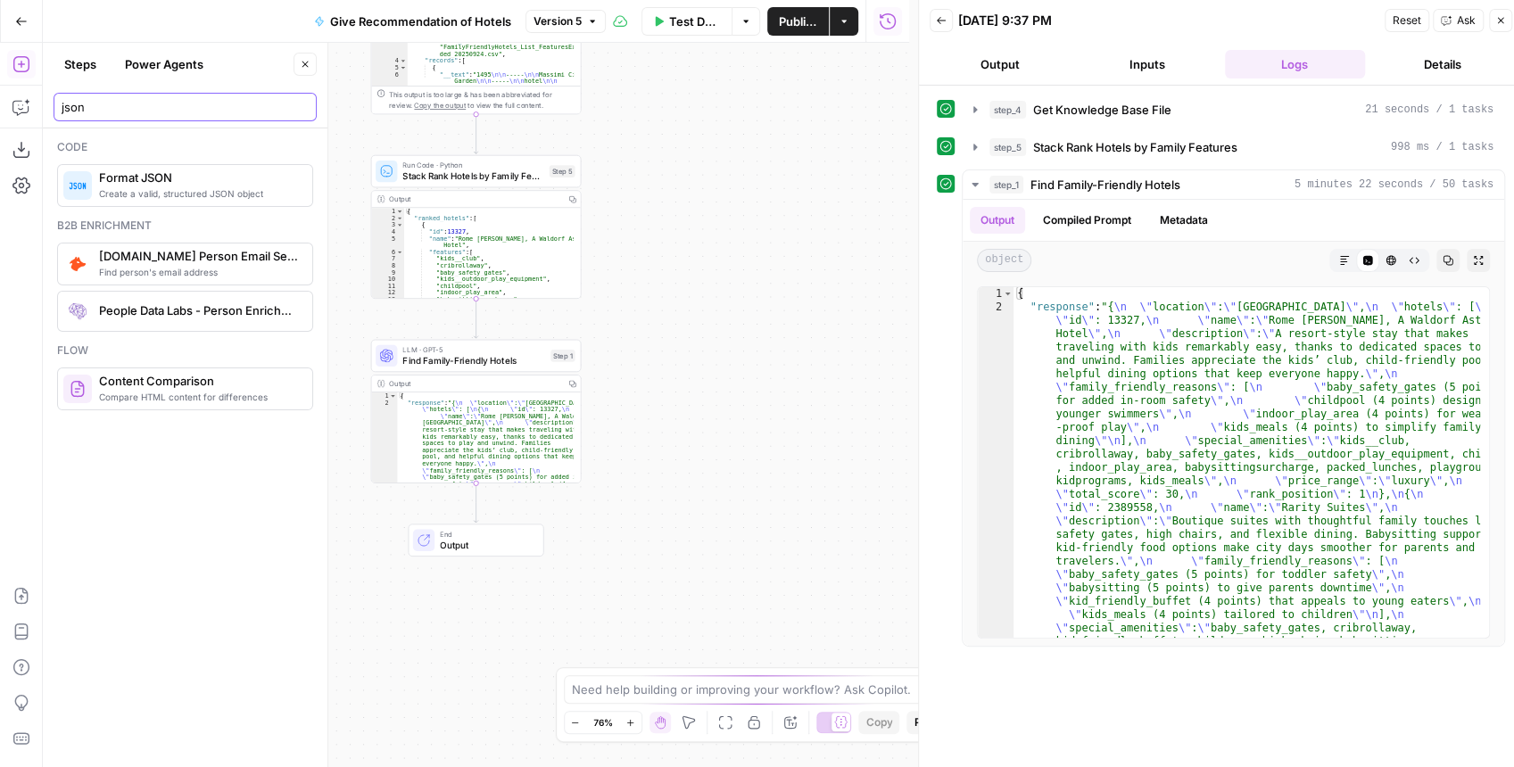
type input "json"
drag, startPoint x: 128, startPoint y: 207, endPoint x: 203, endPoint y: 223, distance: 77.5
click at [342, 362] on body "Kayak New Home Browse Insights Opportunities Your Data Recent Grids Create Edit…" at bounding box center [757, 383] width 1514 height 767
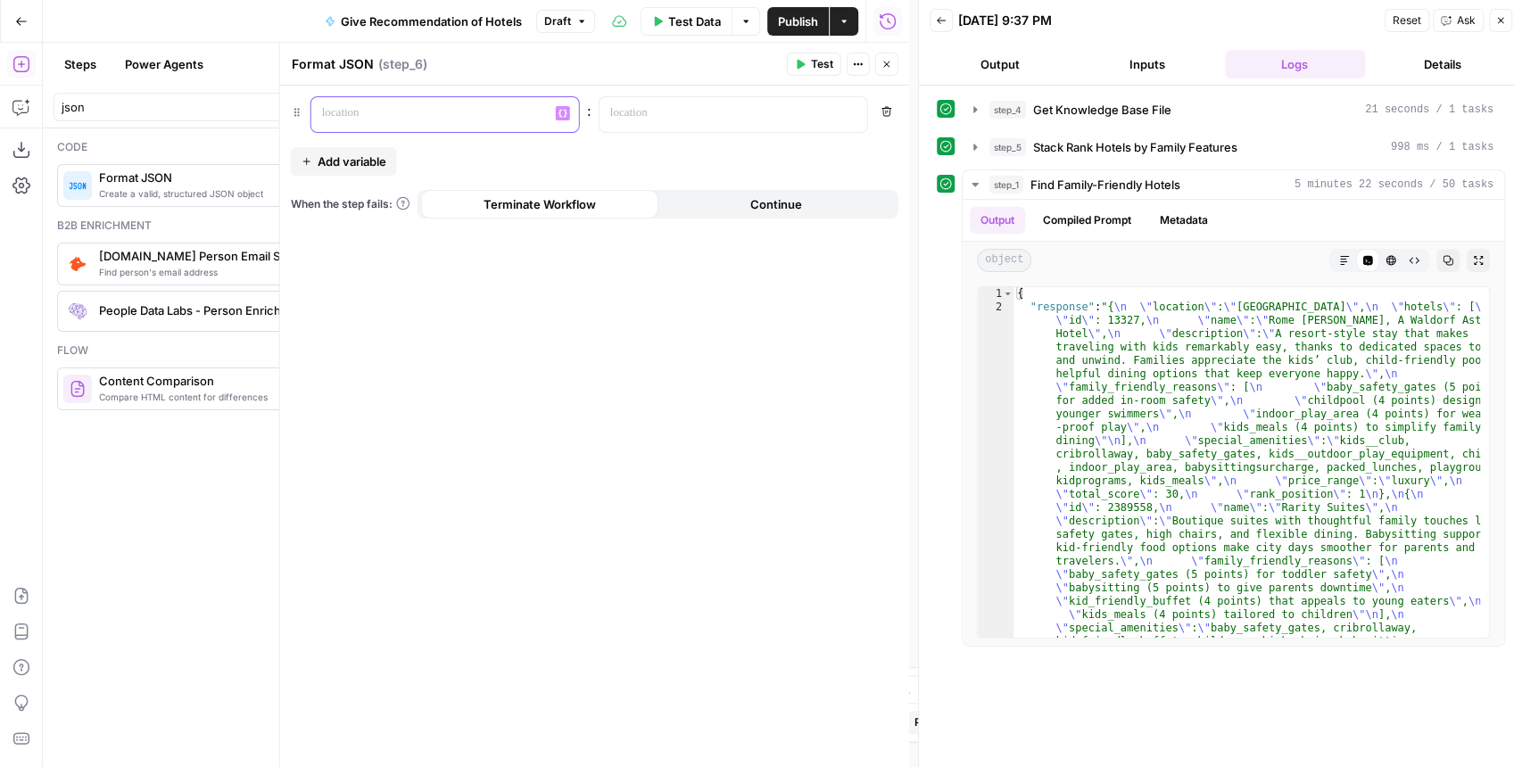
click at [427, 107] on p at bounding box center [431, 113] width 218 height 18
click at [433, 117] on p at bounding box center [431, 113] width 218 height 18
click at [660, 112] on p at bounding box center [719, 113] width 218 height 18
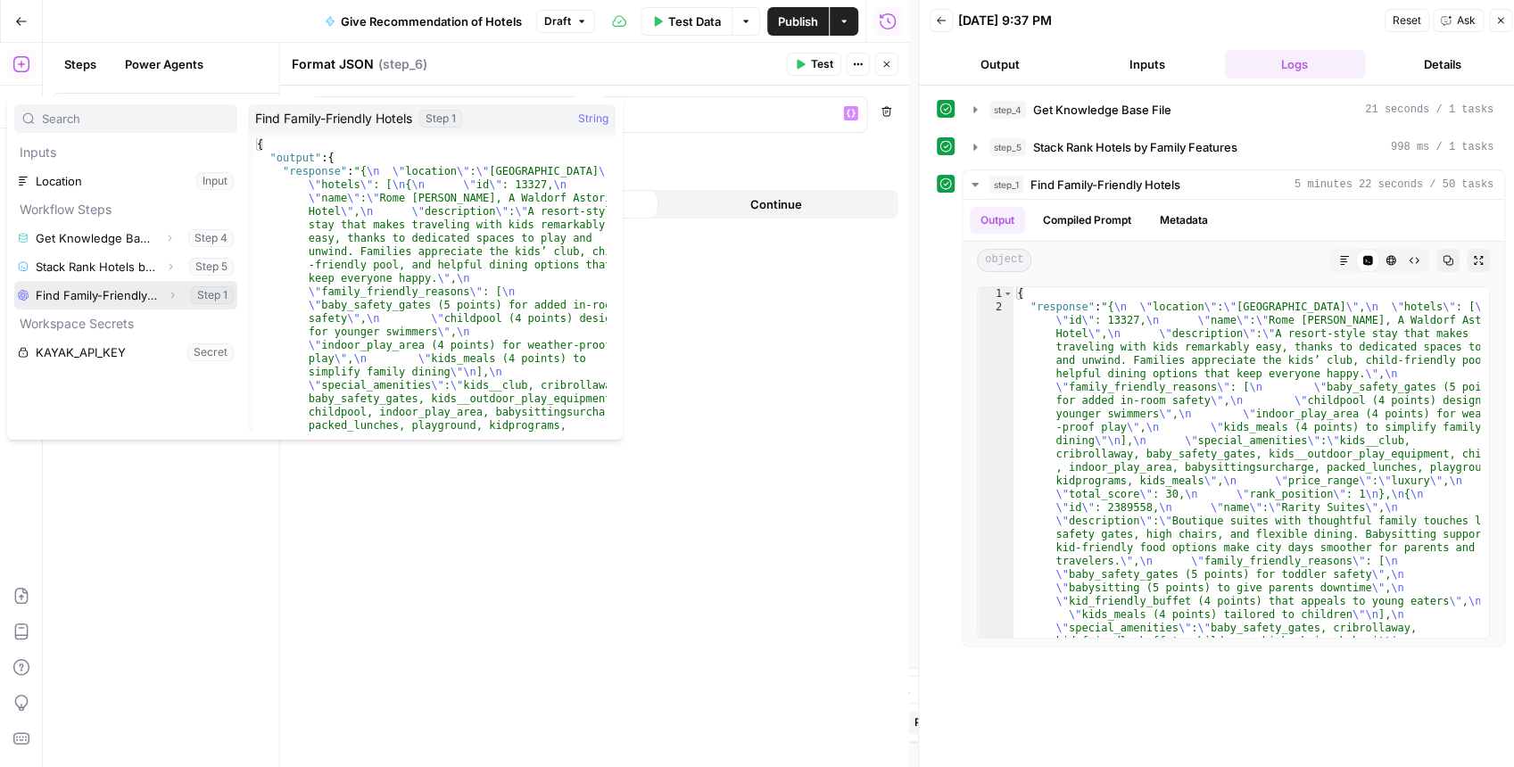
click at [173, 298] on icon "button" at bounding box center [172, 295] width 11 height 11
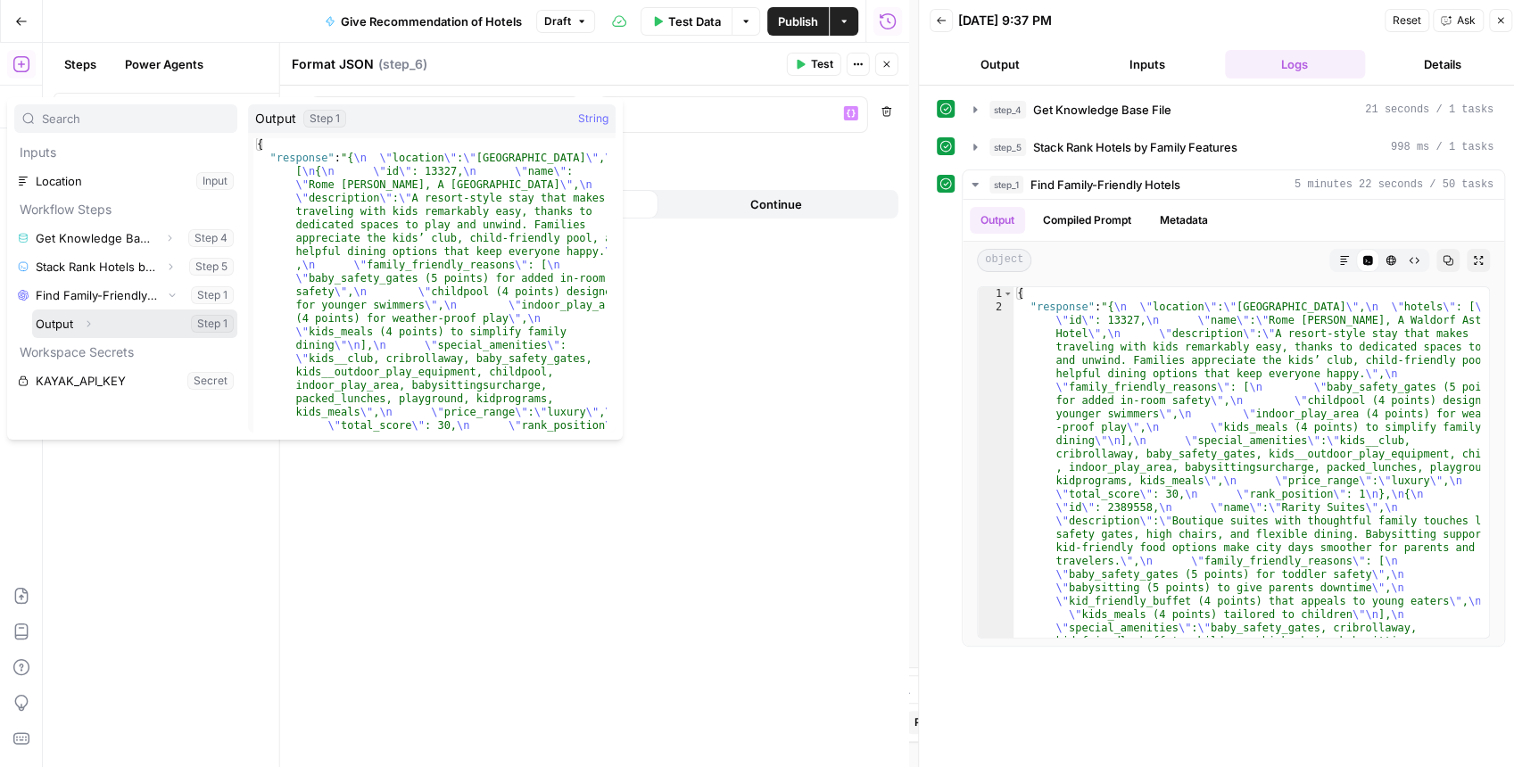
click at [96, 328] on button "Expand" at bounding box center [88, 323] width 23 height 23
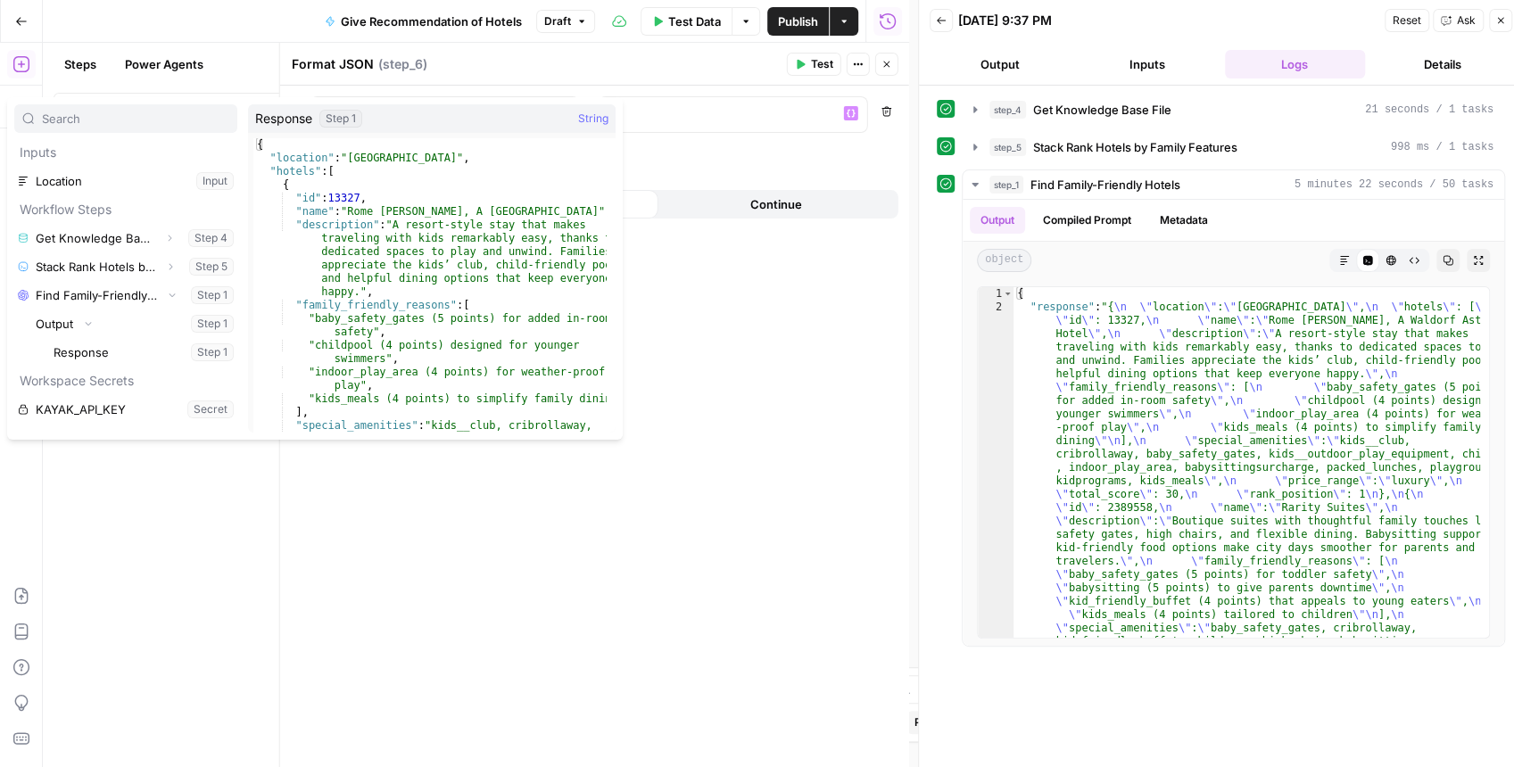
click at [742, 382] on div "****** : * Variables Menu Remove Add variable When the step fails: Terminate Wo…" at bounding box center [594, 427] width 629 height 682
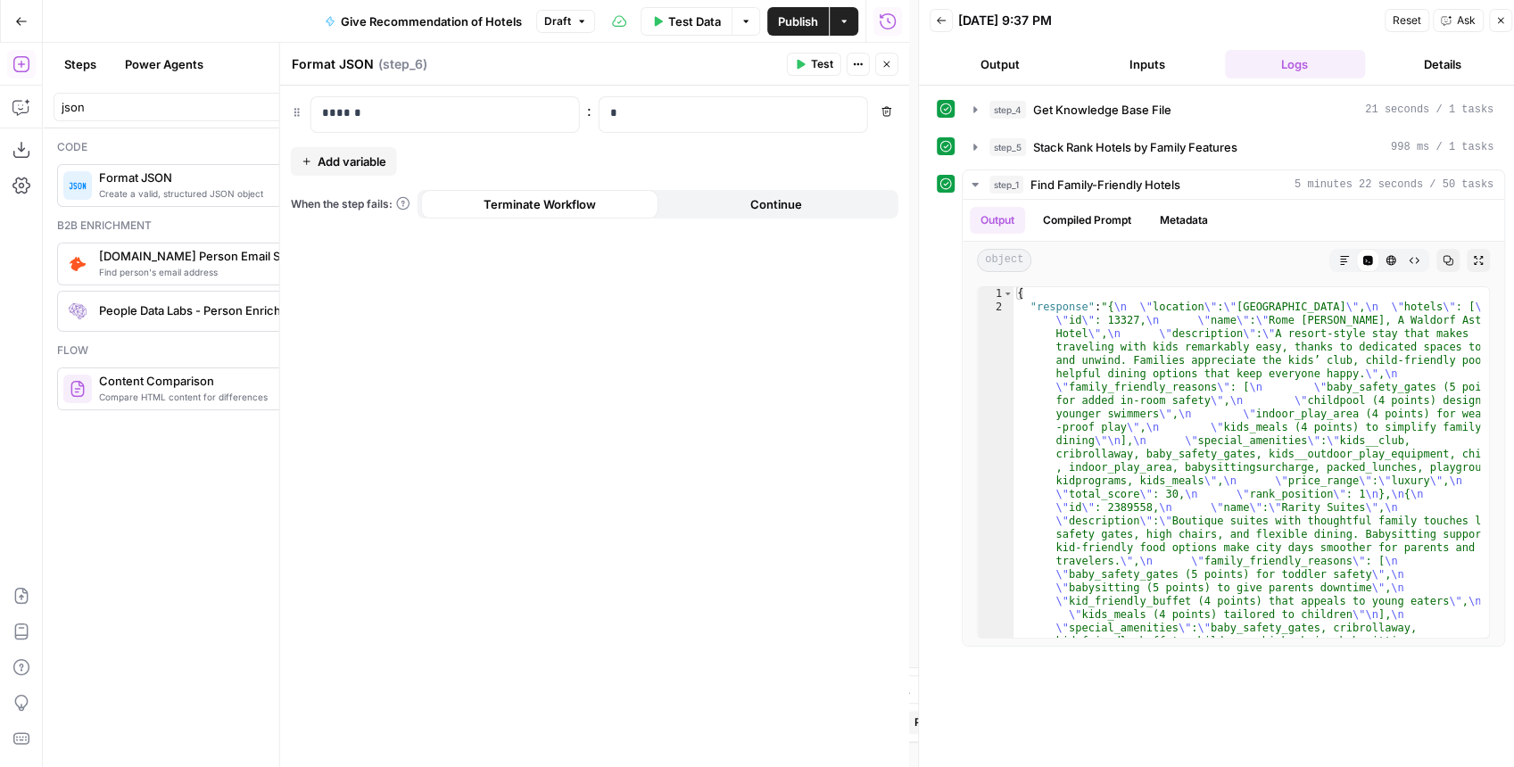
click at [883, 72] on button "Close" at bounding box center [886, 64] width 23 height 23
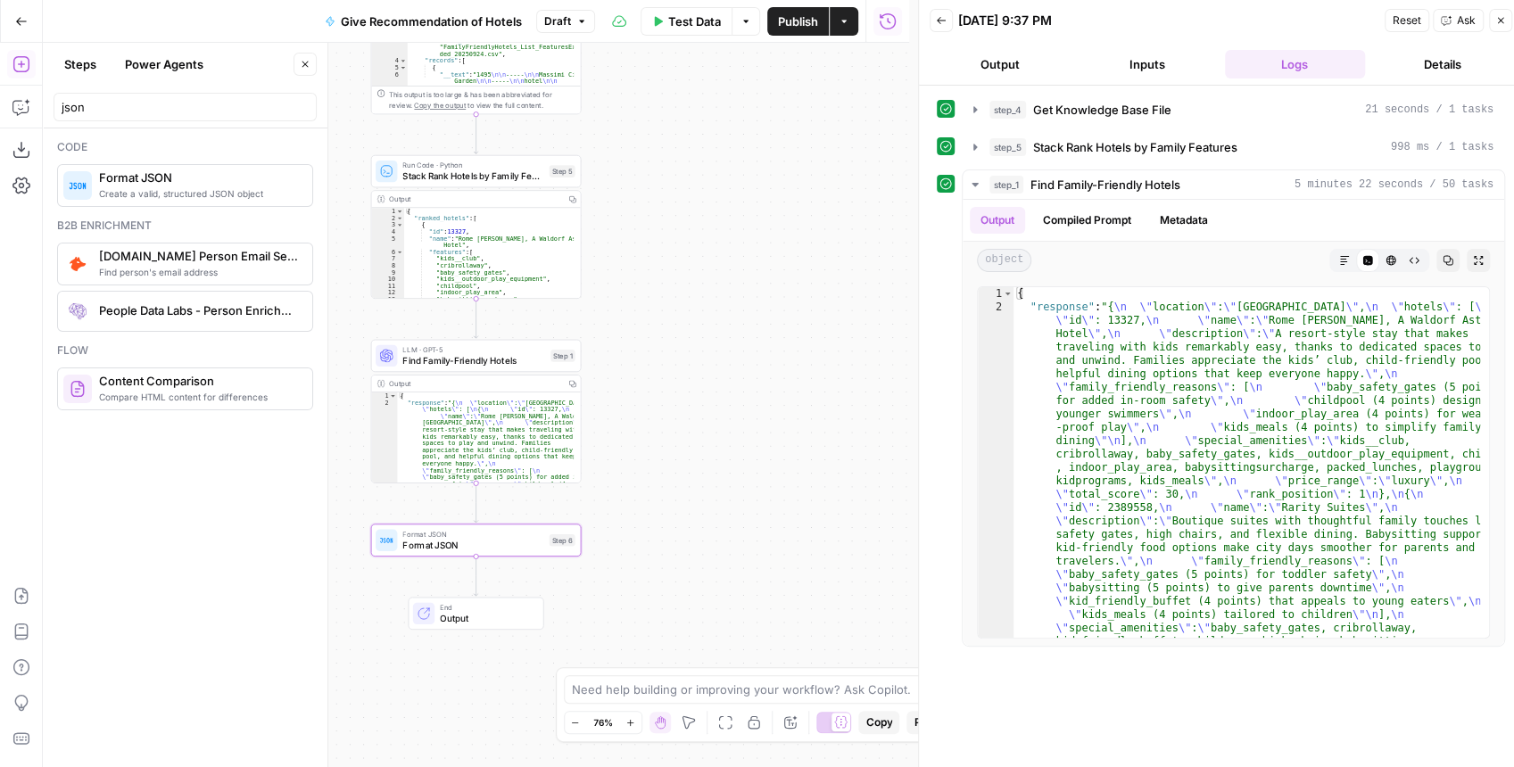
drag, startPoint x: 682, startPoint y: 114, endPoint x: 743, endPoint y: 145, distance: 68.6
click at [742, 144] on div "Workflow Input Settings Inputs Get Knowledge Base File Get Knowledge Base File …" at bounding box center [476, 405] width 866 height 725
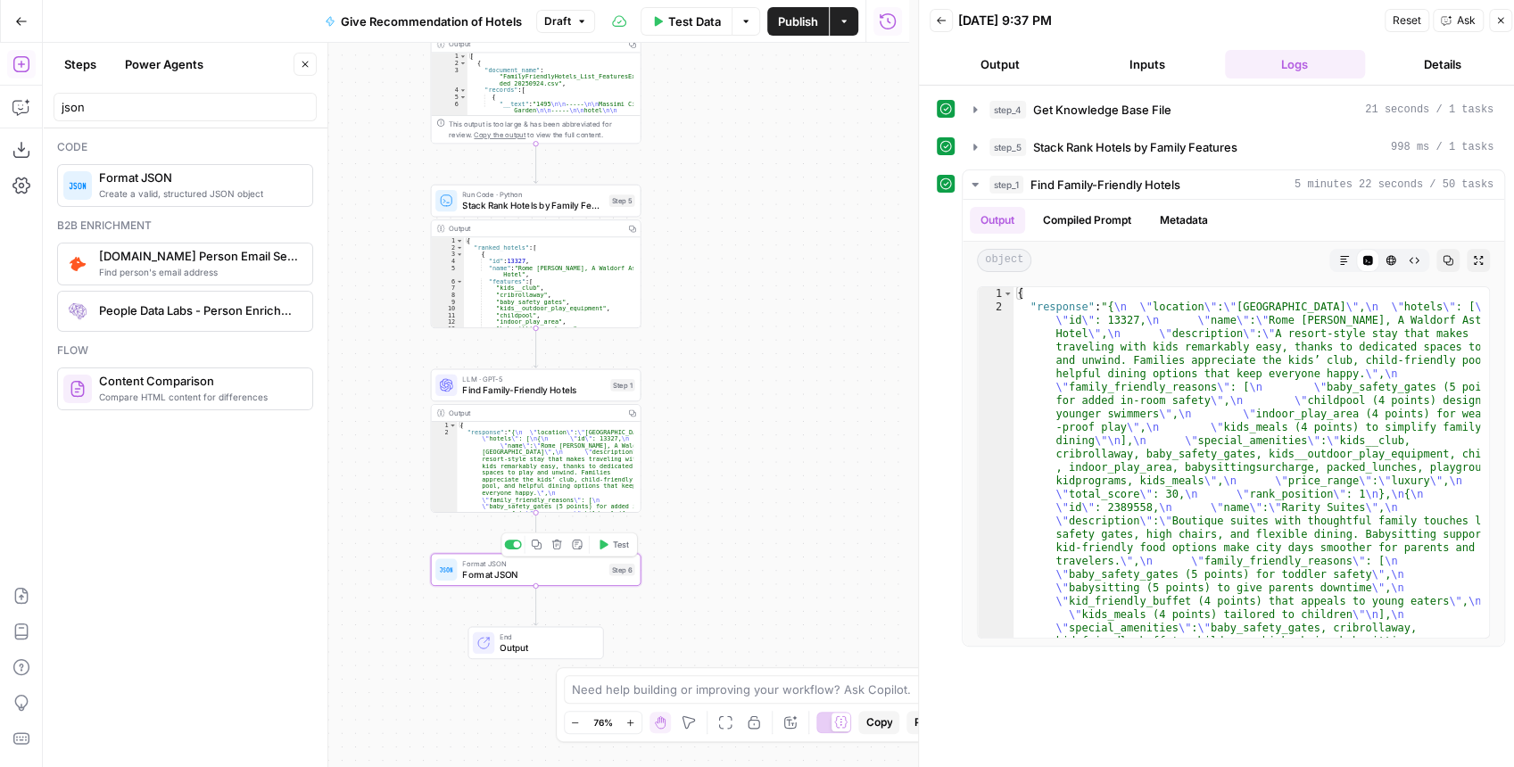
click at [556, 543] on icon "button" at bounding box center [557, 545] width 10 height 10
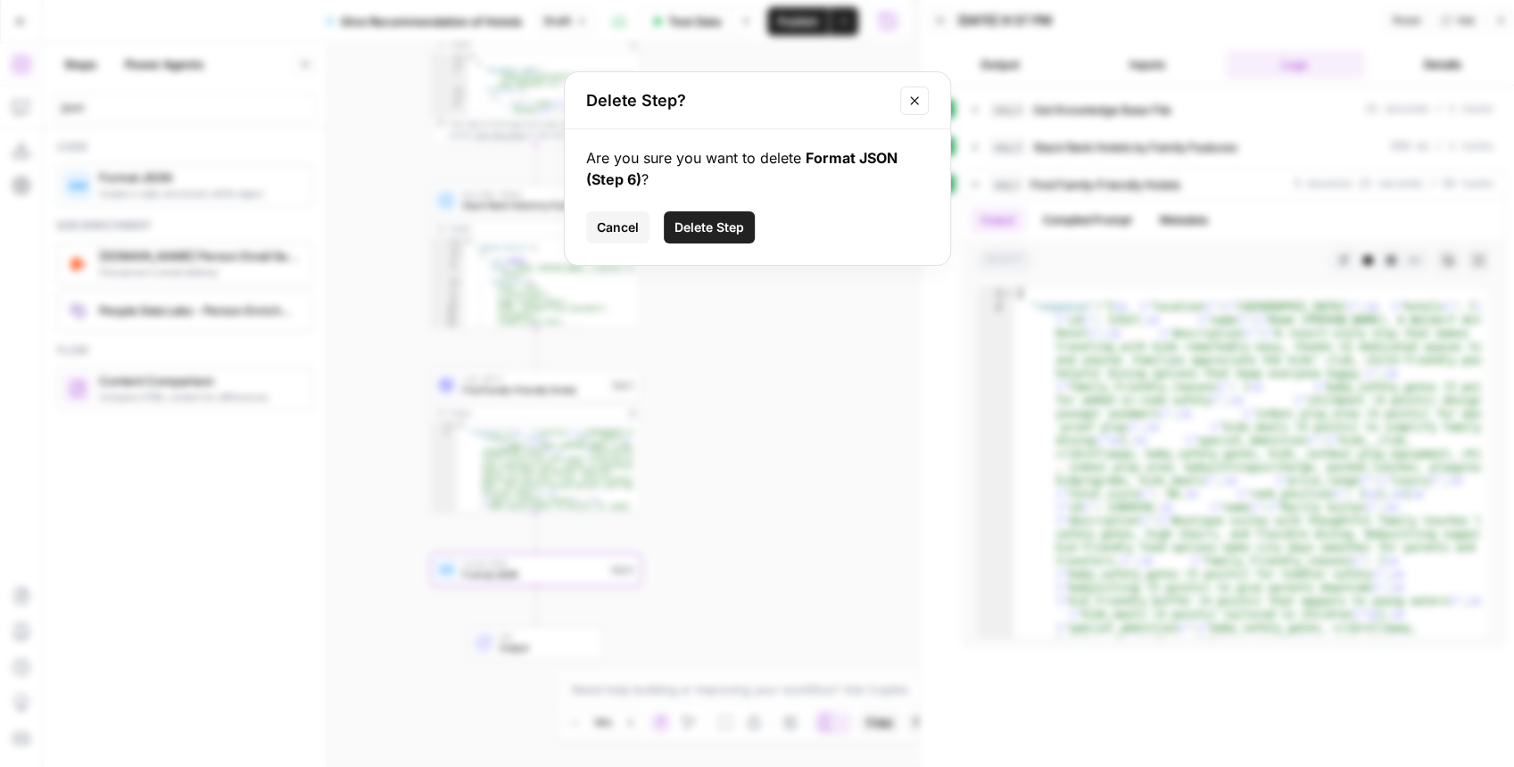
click at [726, 223] on span "Delete Step" at bounding box center [710, 228] width 70 height 18
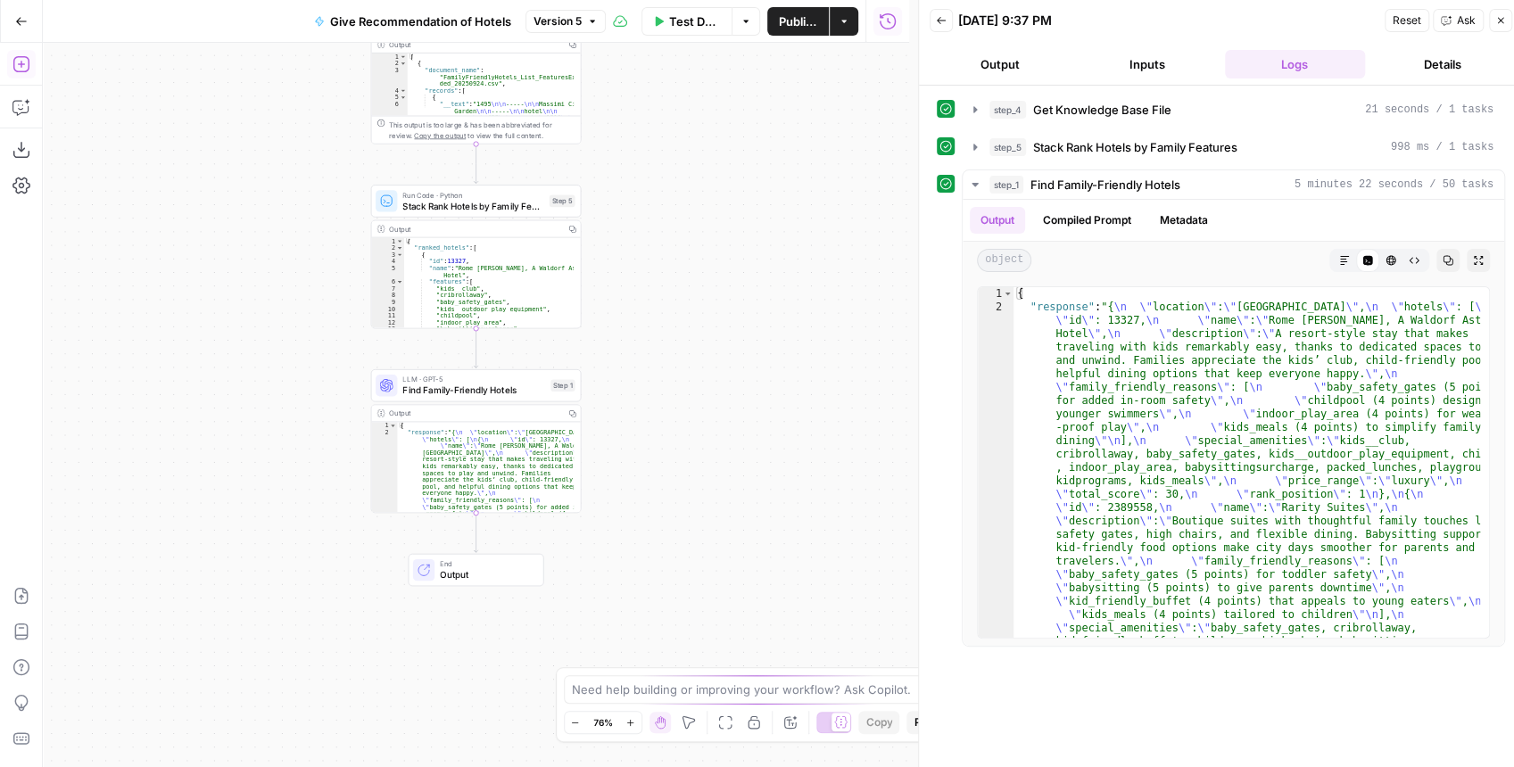
click at [25, 70] on icon "button" at bounding box center [21, 64] width 18 height 18
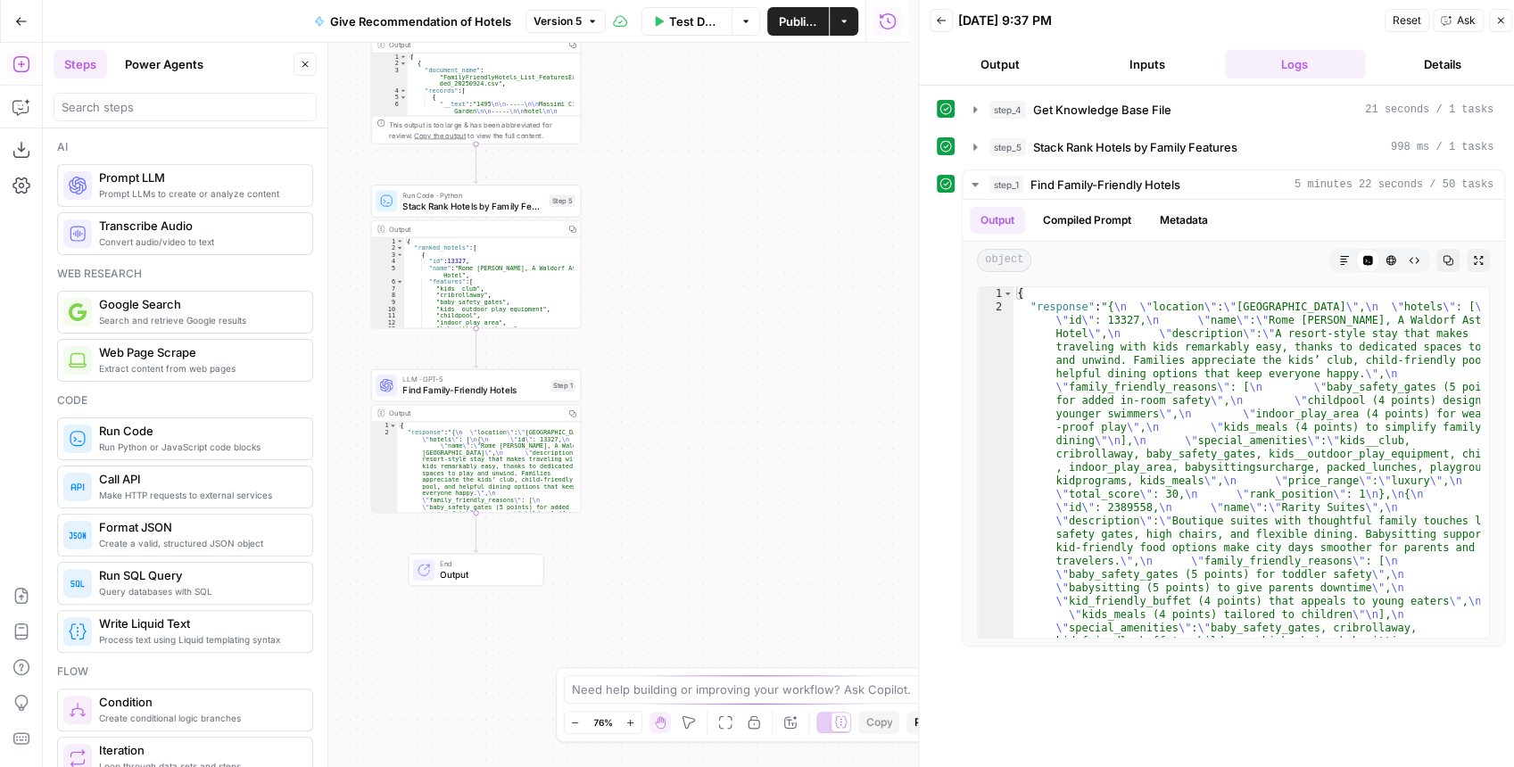
click at [128, 117] on div at bounding box center [185, 107] width 263 height 29
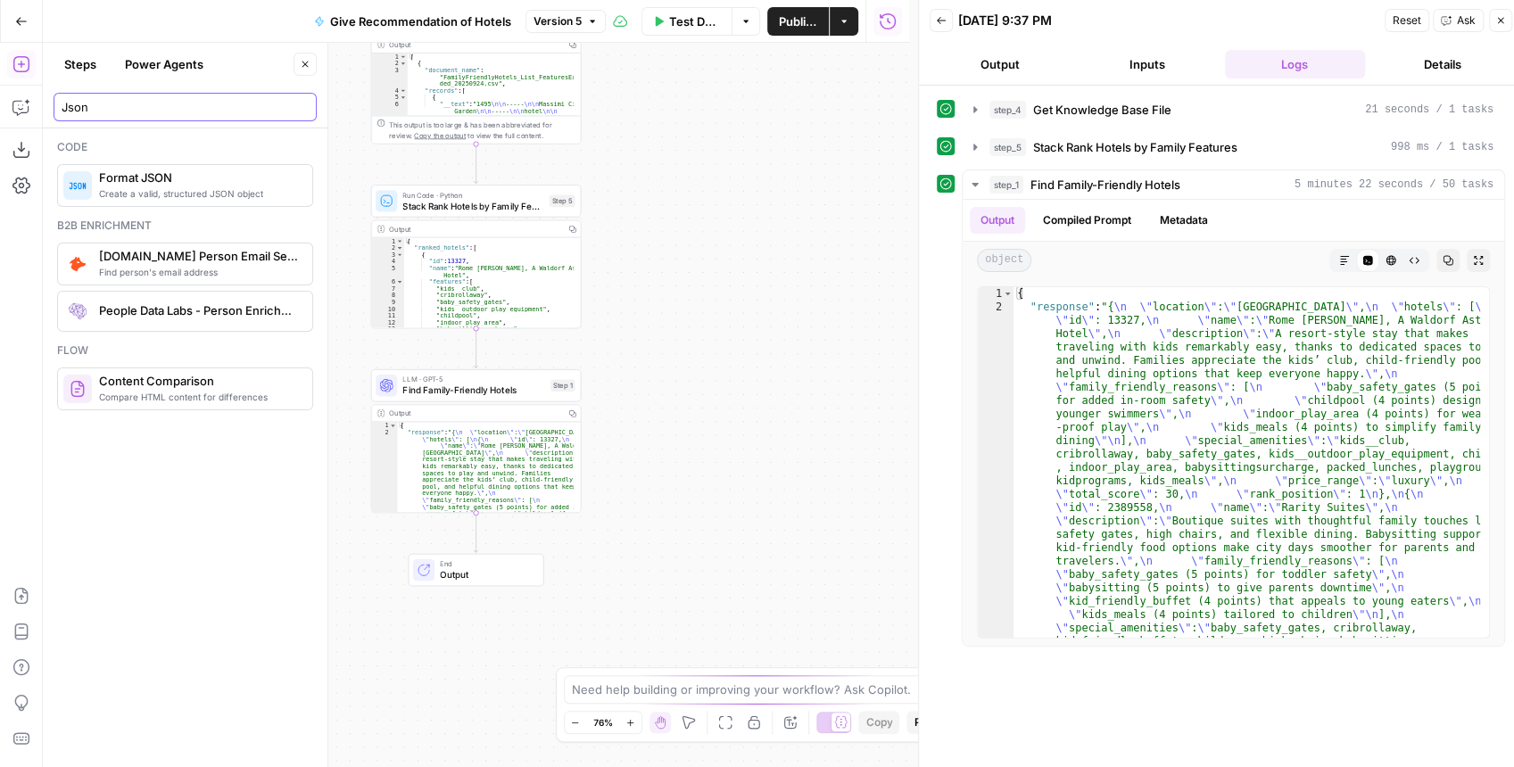
type input "Json"
click at [146, 186] on span "Create a valid, structured JSON object" at bounding box center [198, 193] width 199 height 14
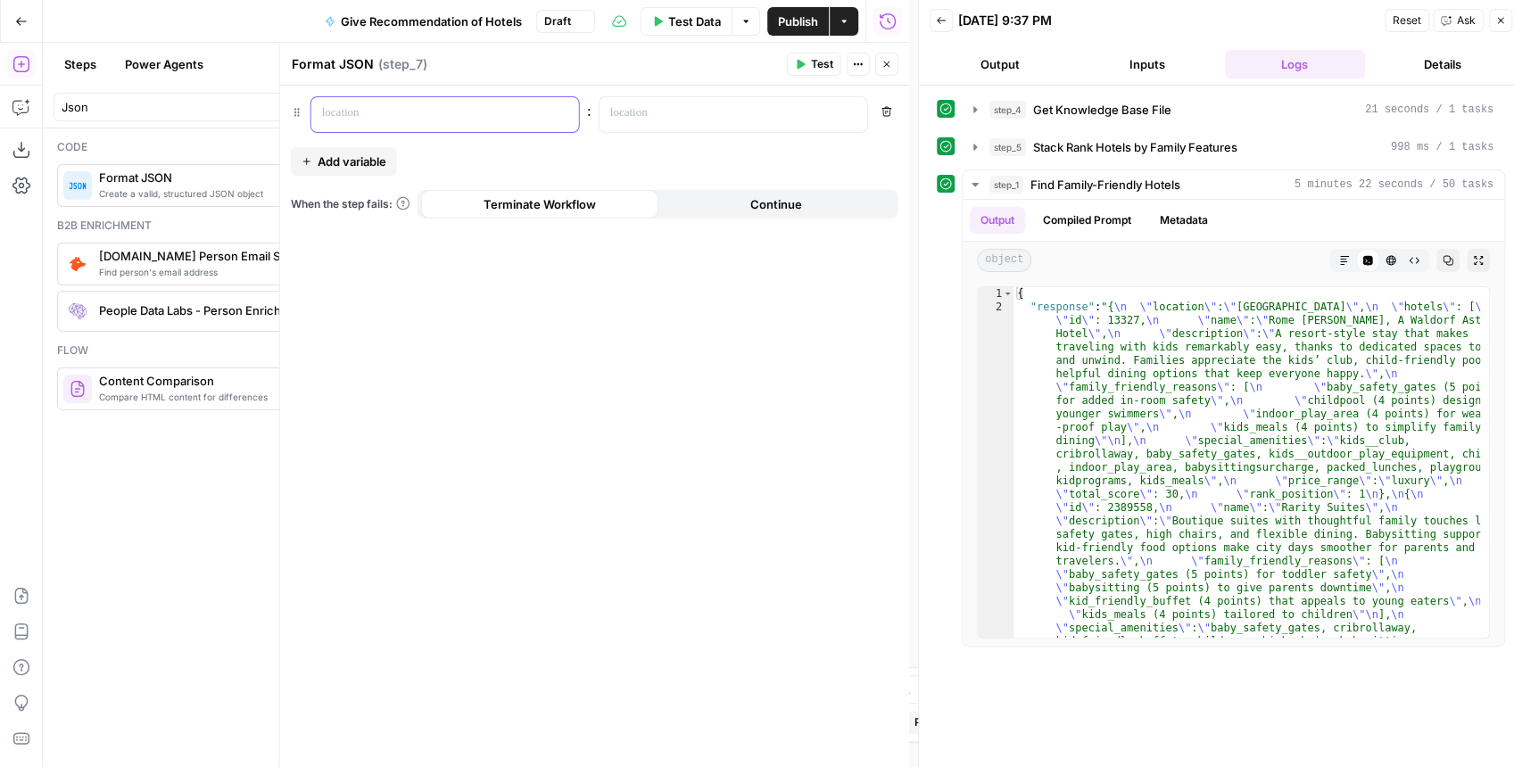
click at [478, 112] on p at bounding box center [431, 113] width 218 height 18
click at [634, 114] on p at bounding box center [719, 113] width 218 height 18
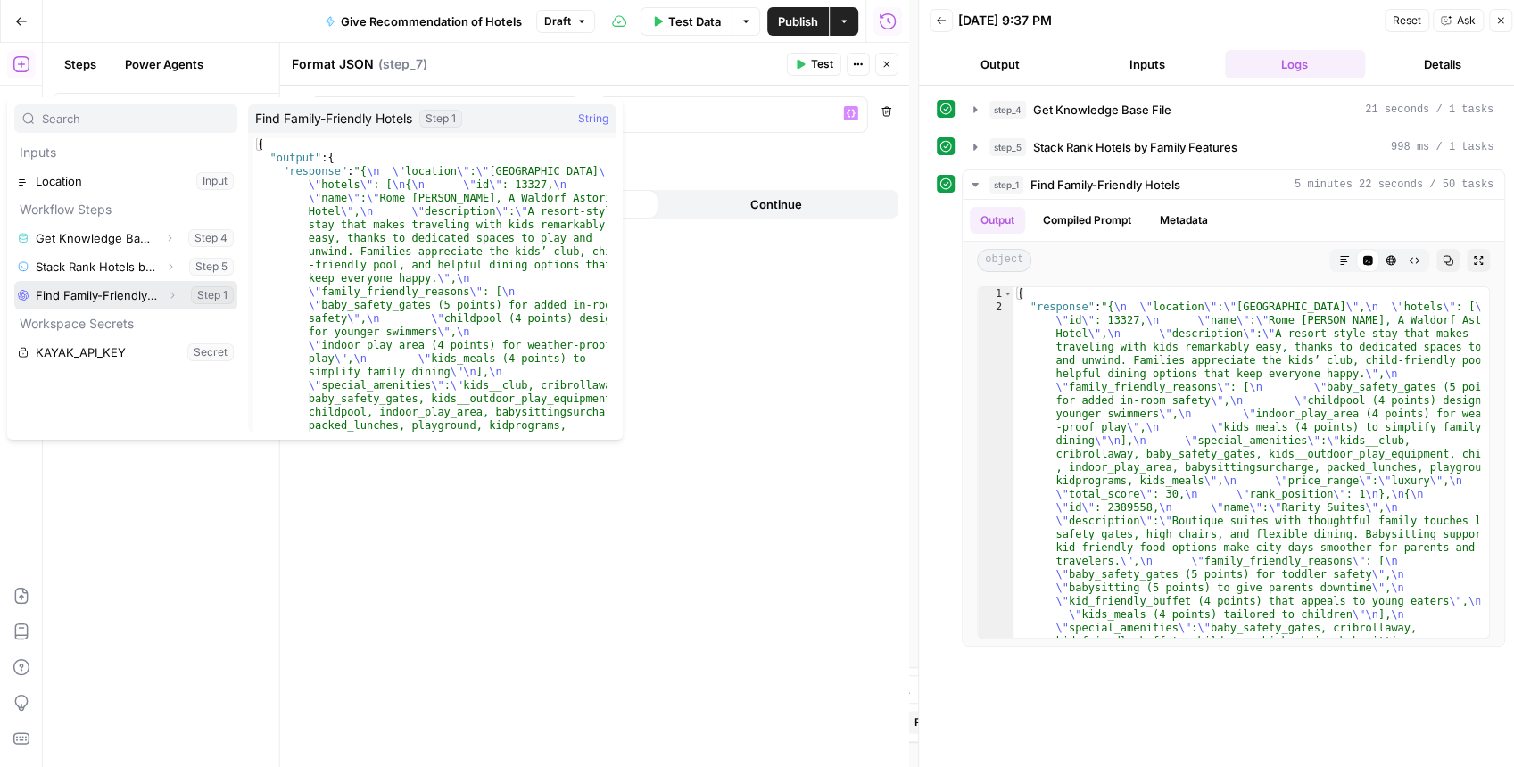
click at [170, 302] on button "Expand" at bounding box center [172, 295] width 23 height 23
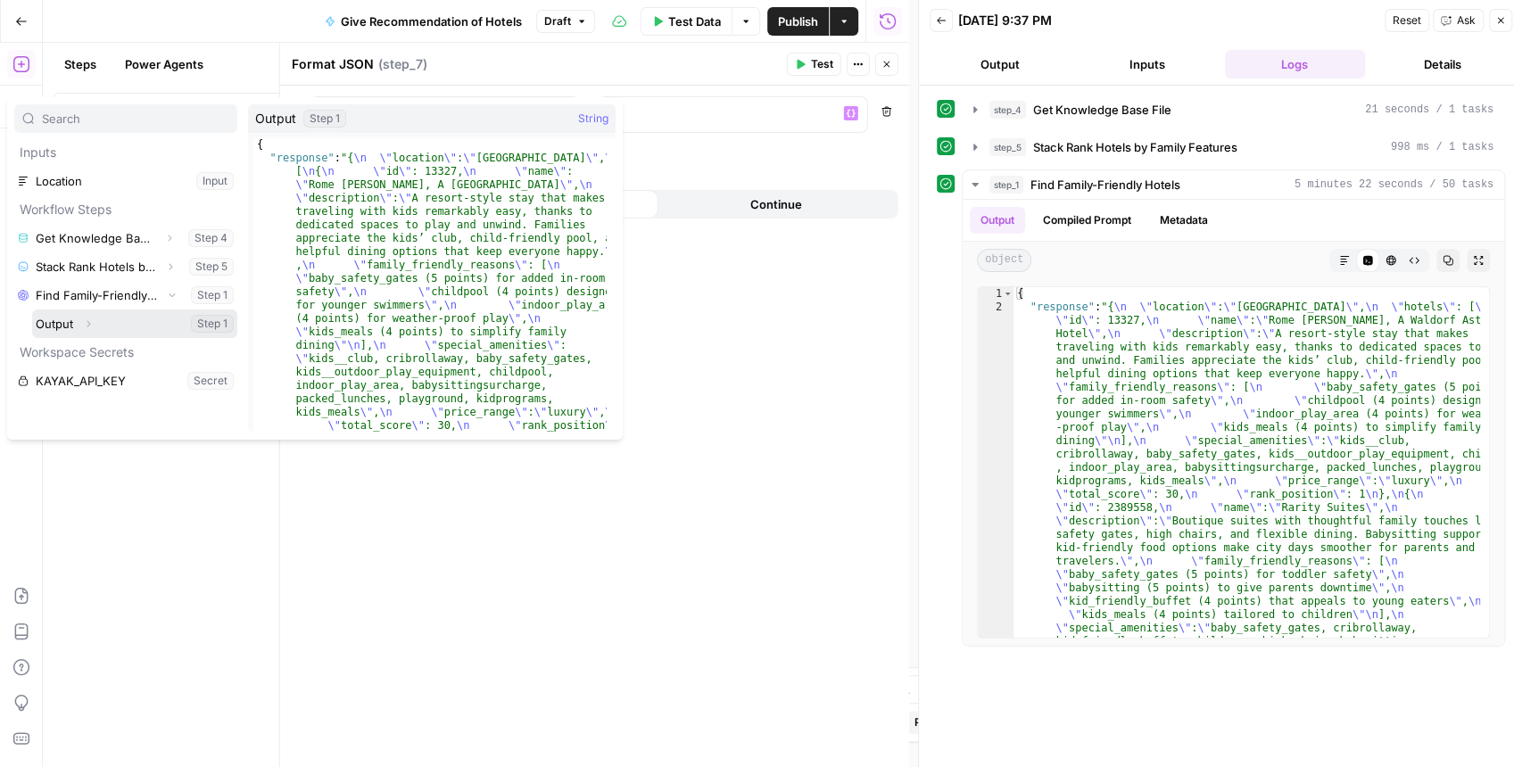
click at [89, 327] on icon "button" at bounding box center [88, 324] width 11 height 11
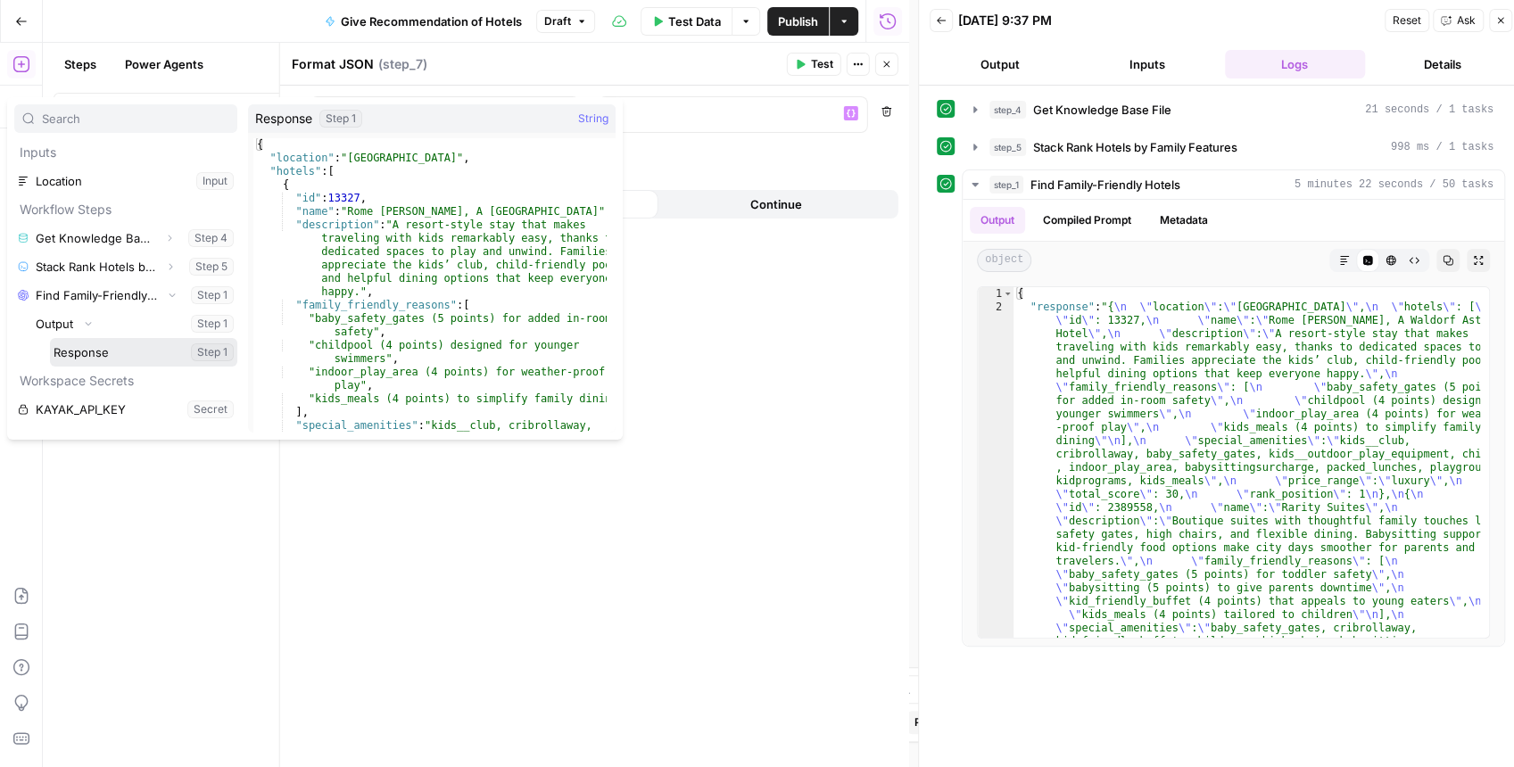
click at [107, 348] on button "Select variable Response" at bounding box center [143, 352] width 187 height 29
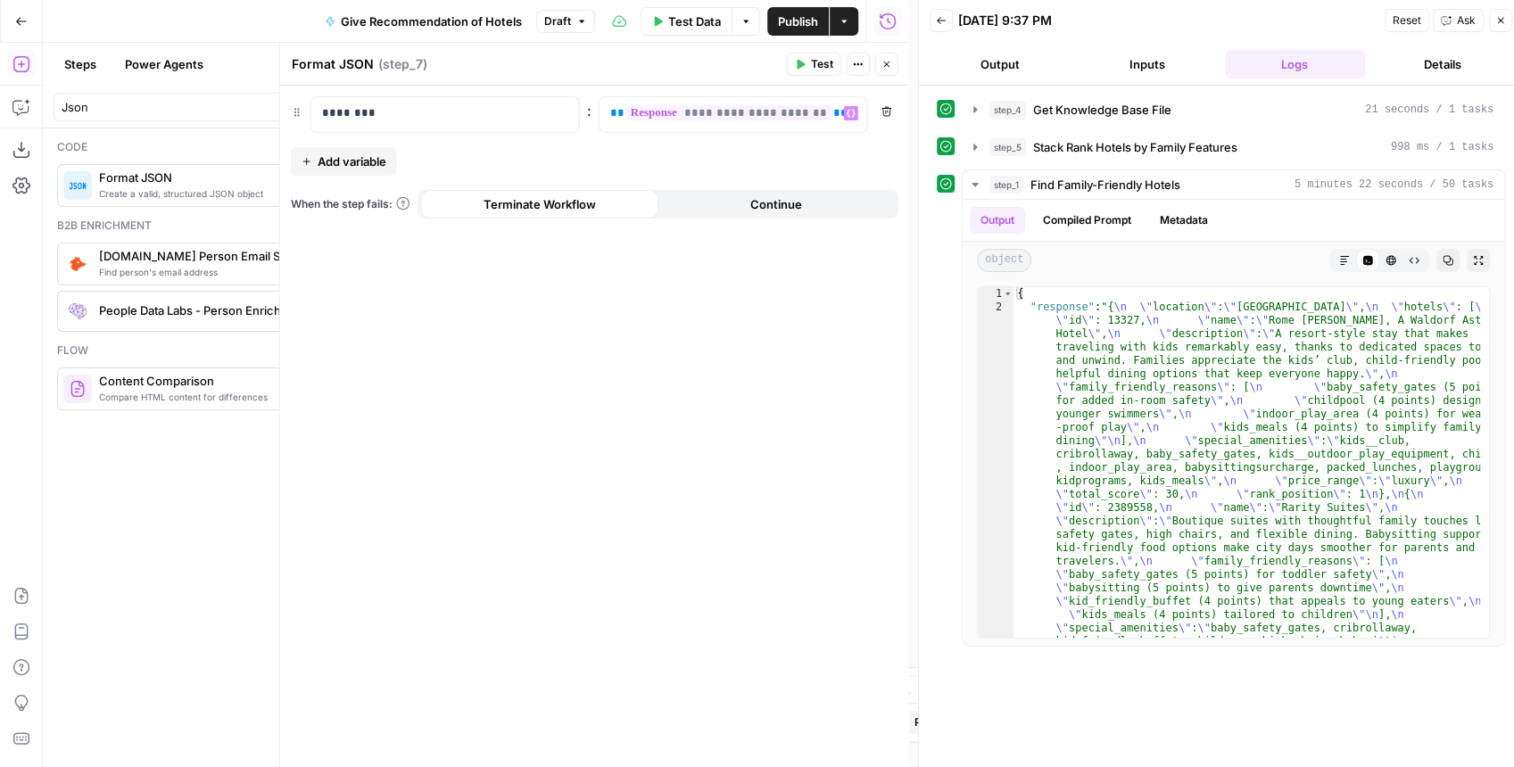
click at [790, 64] on button "Test" at bounding box center [814, 64] width 54 height 23
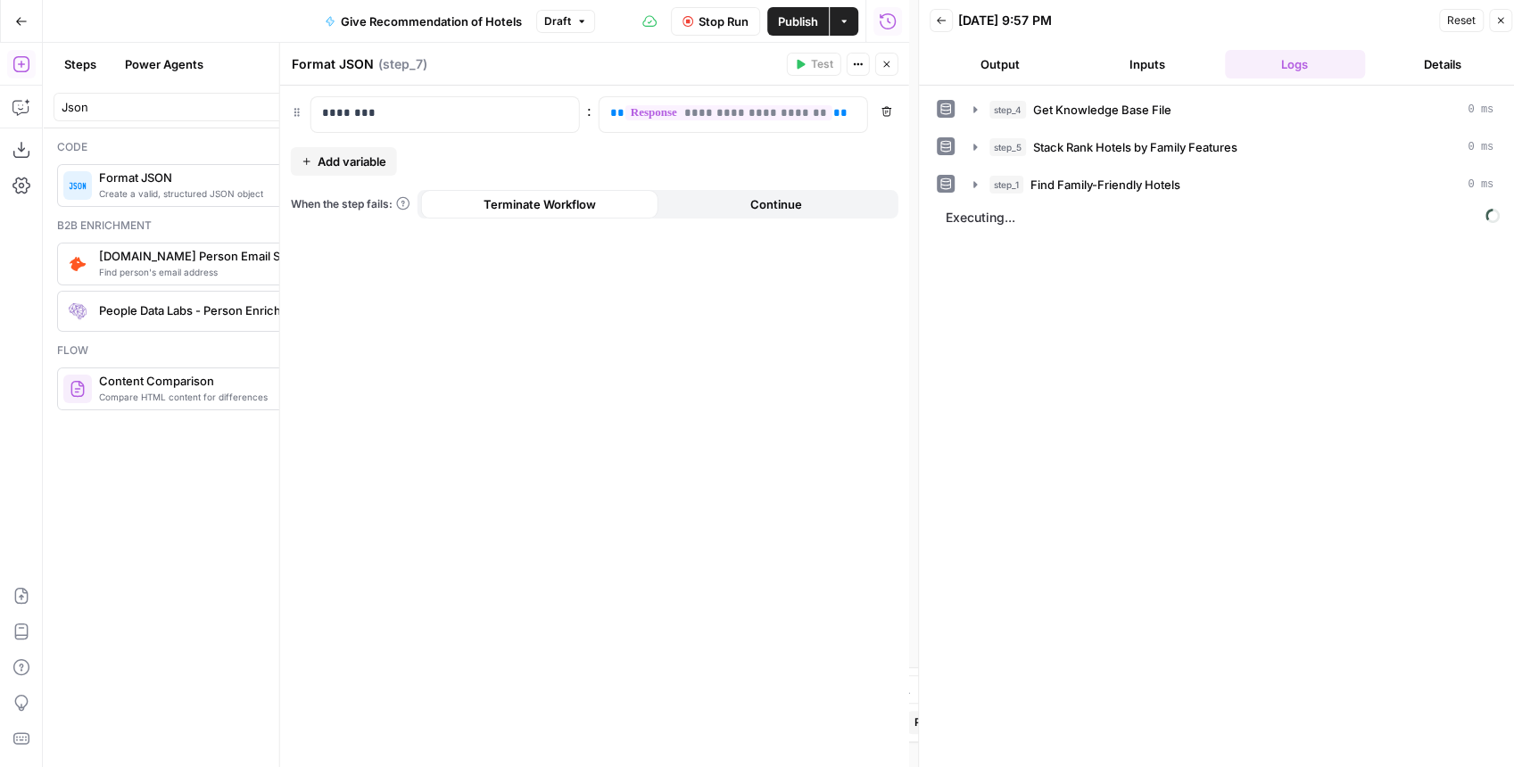
click at [893, 64] on button "Close" at bounding box center [886, 64] width 23 height 23
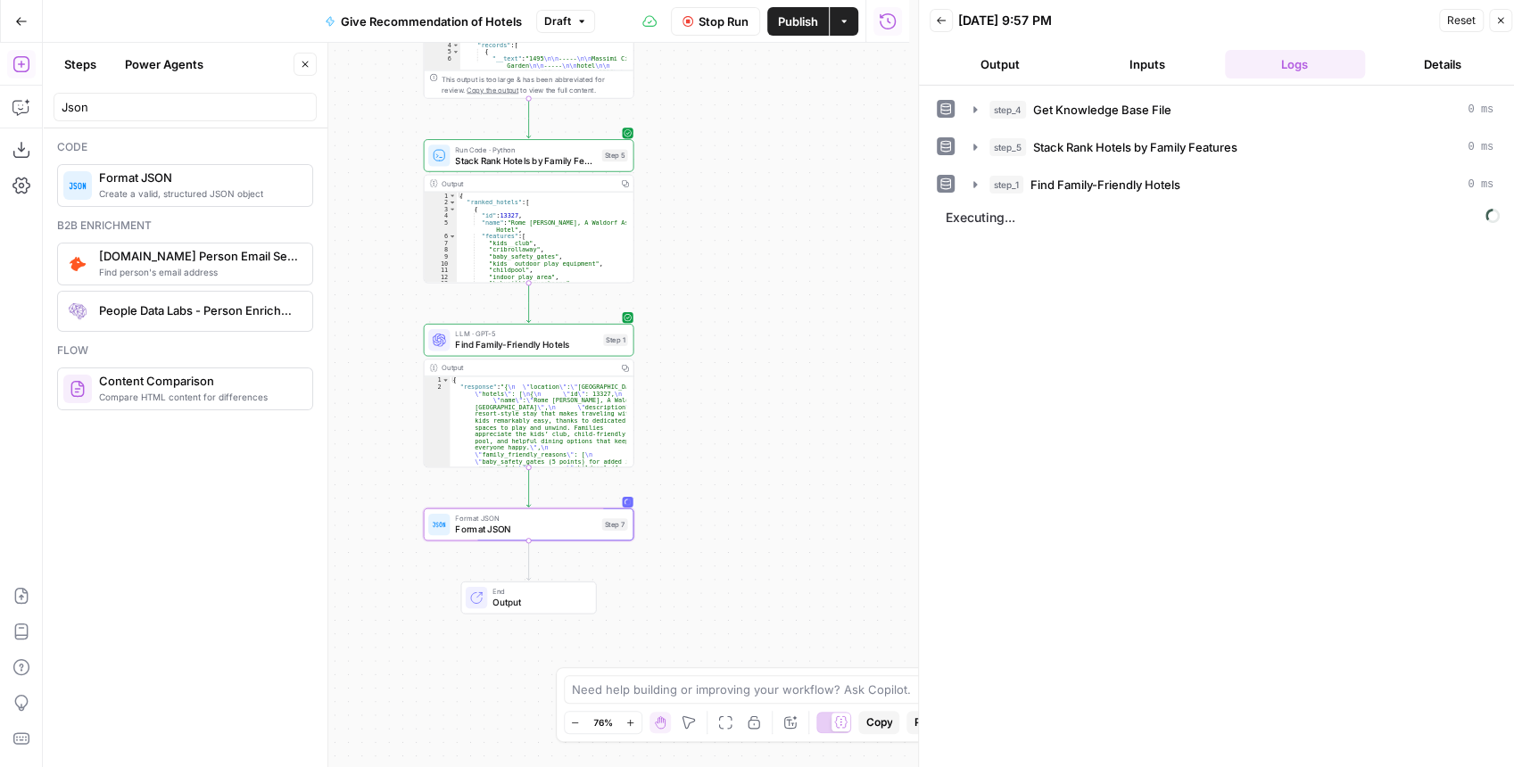
drag, startPoint x: 677, startPoint y: 293, endPoint x: 779, endPoint y: 200, distance: 137.7
click at [781, 198] on div "Workflow Input Settings Inputs Get Knowledge Base File Get Knowledge Base File …" at bounding box center [476, 405] width 866 height 725
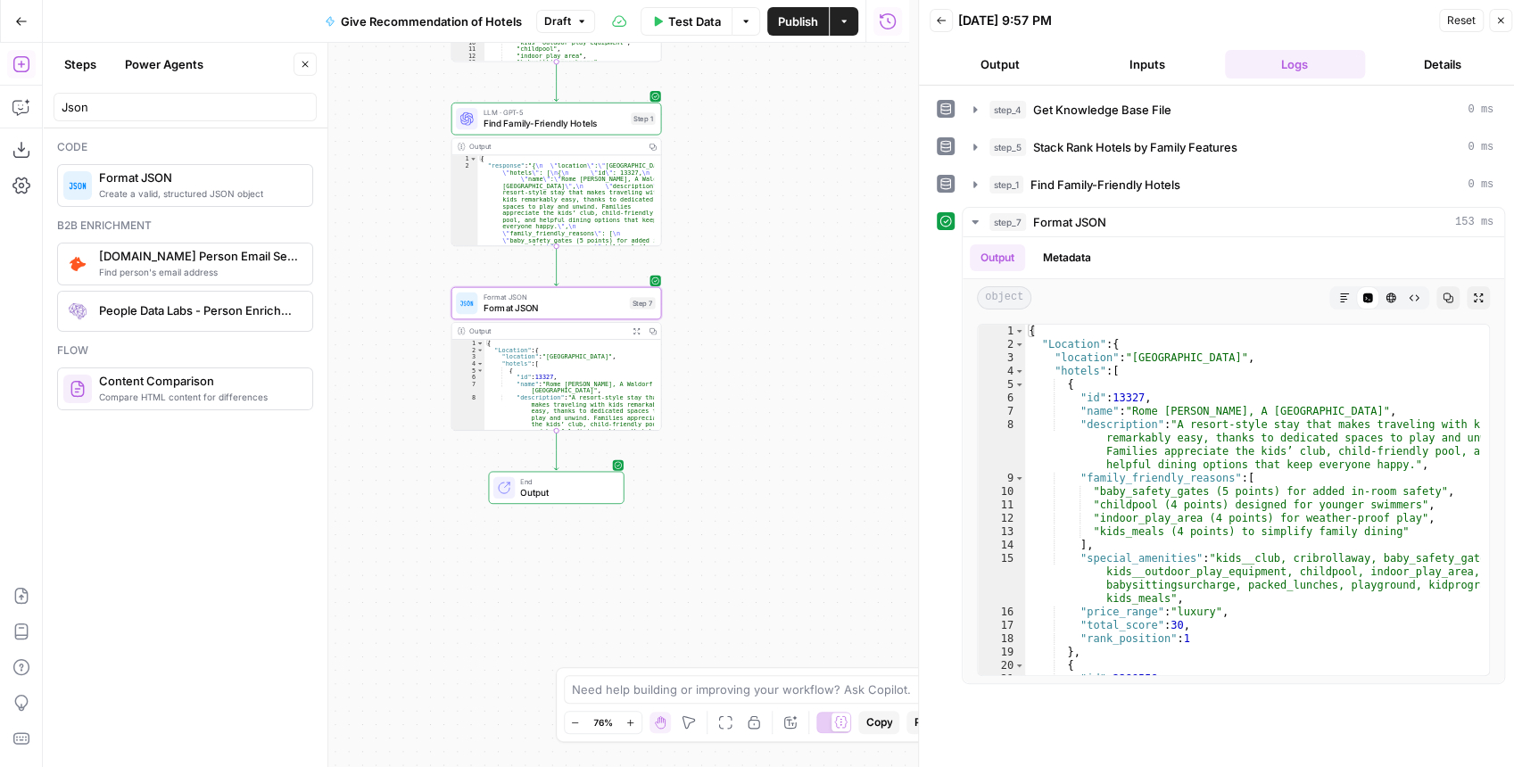
drag, startPoint x: 764, startPoint y: 422, endPoint x: 742, endPoint y: 257, distance: 166.5
click at [742, 257] on div "Workflow Input Settings Inputs Get Knowledge Base File Get Knowledge Base File …" at bounding box center [476, 405] width 866 height 725
click at [15, 106] on icon "button" at bounding box center [21, 107] width 18 height 18
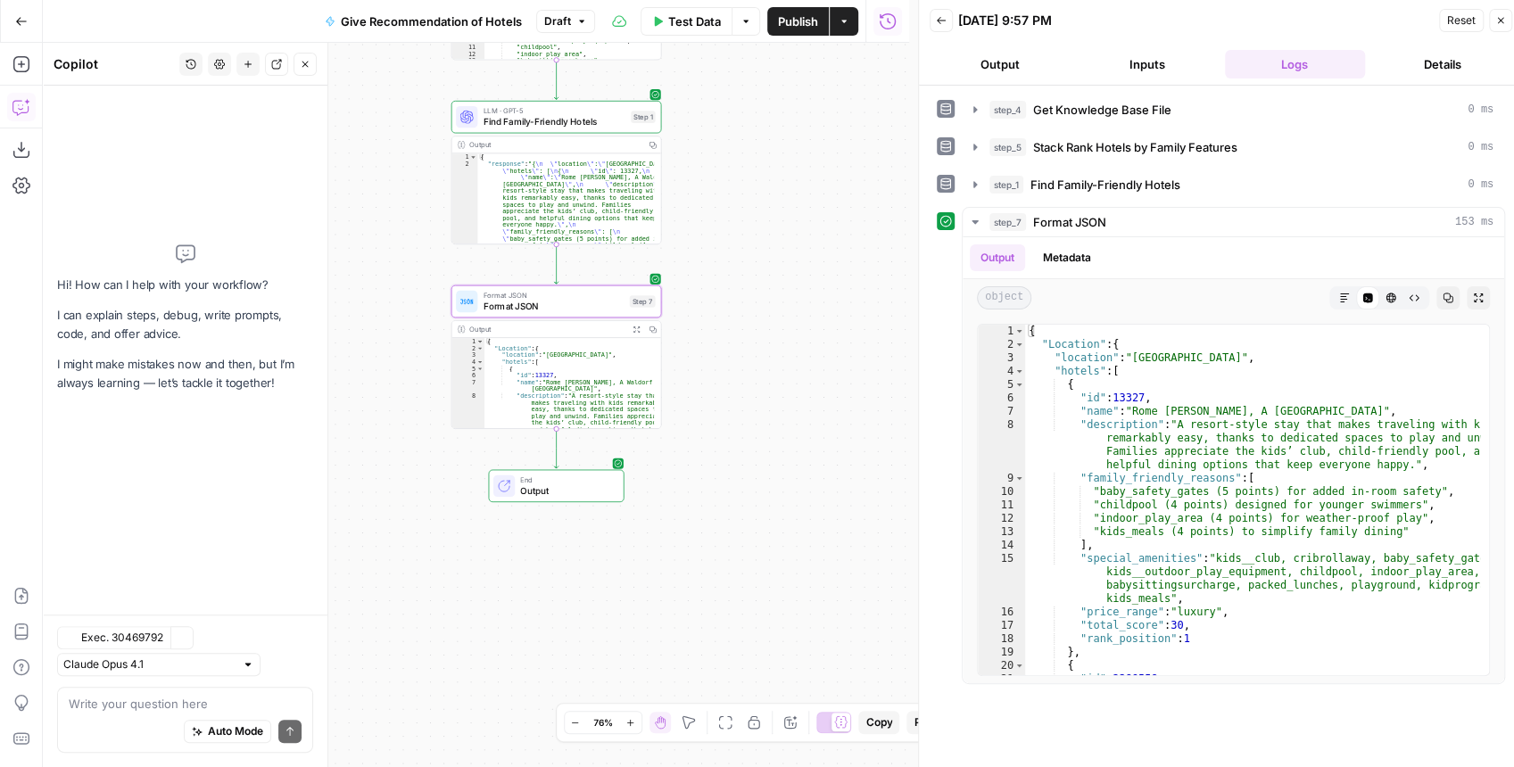
click at [553, 119] on span "Find Family-Friendly Hotels" at bounding box center [554, 121] width 143 height 13
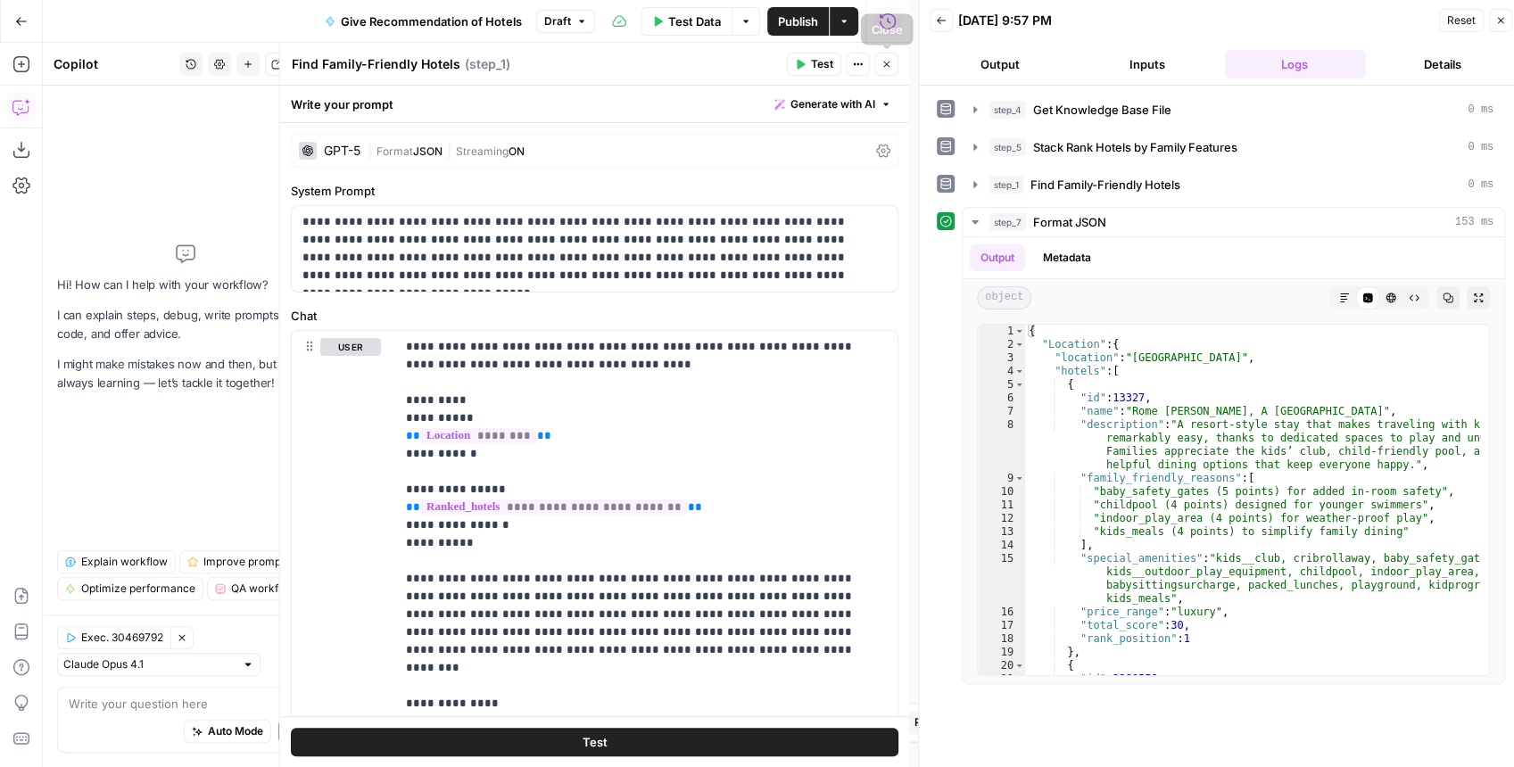
click at [883, 64] on icon "button" at bounding box center [887, 64] width 11 height 11
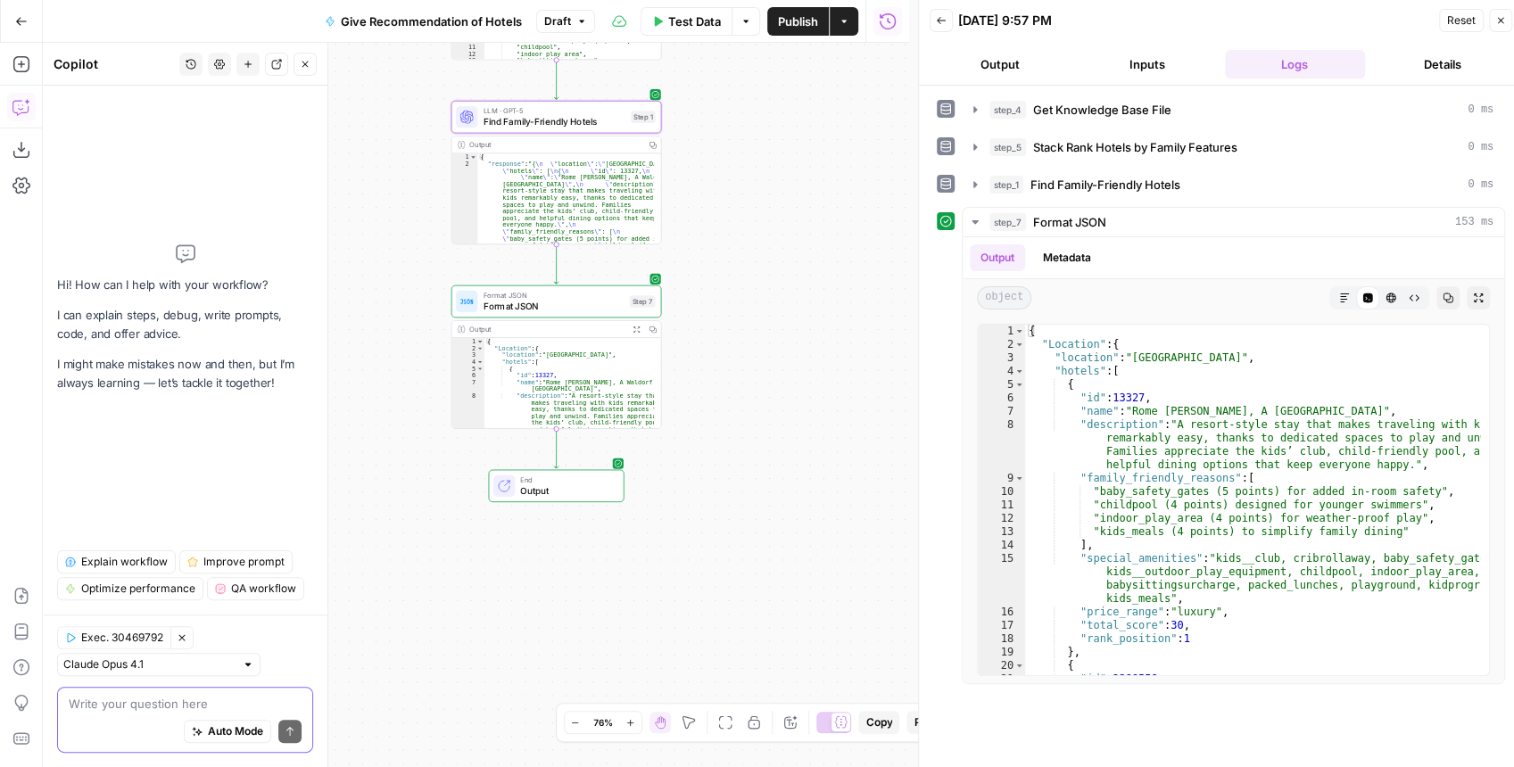
drag, startPoint x: 120, startPoint y: 705, endPoint x: 128, endPoint y: 700, distance: 10.4
click at [121, 705] on textarea at bounding box center [185, 704] width 233 height 18
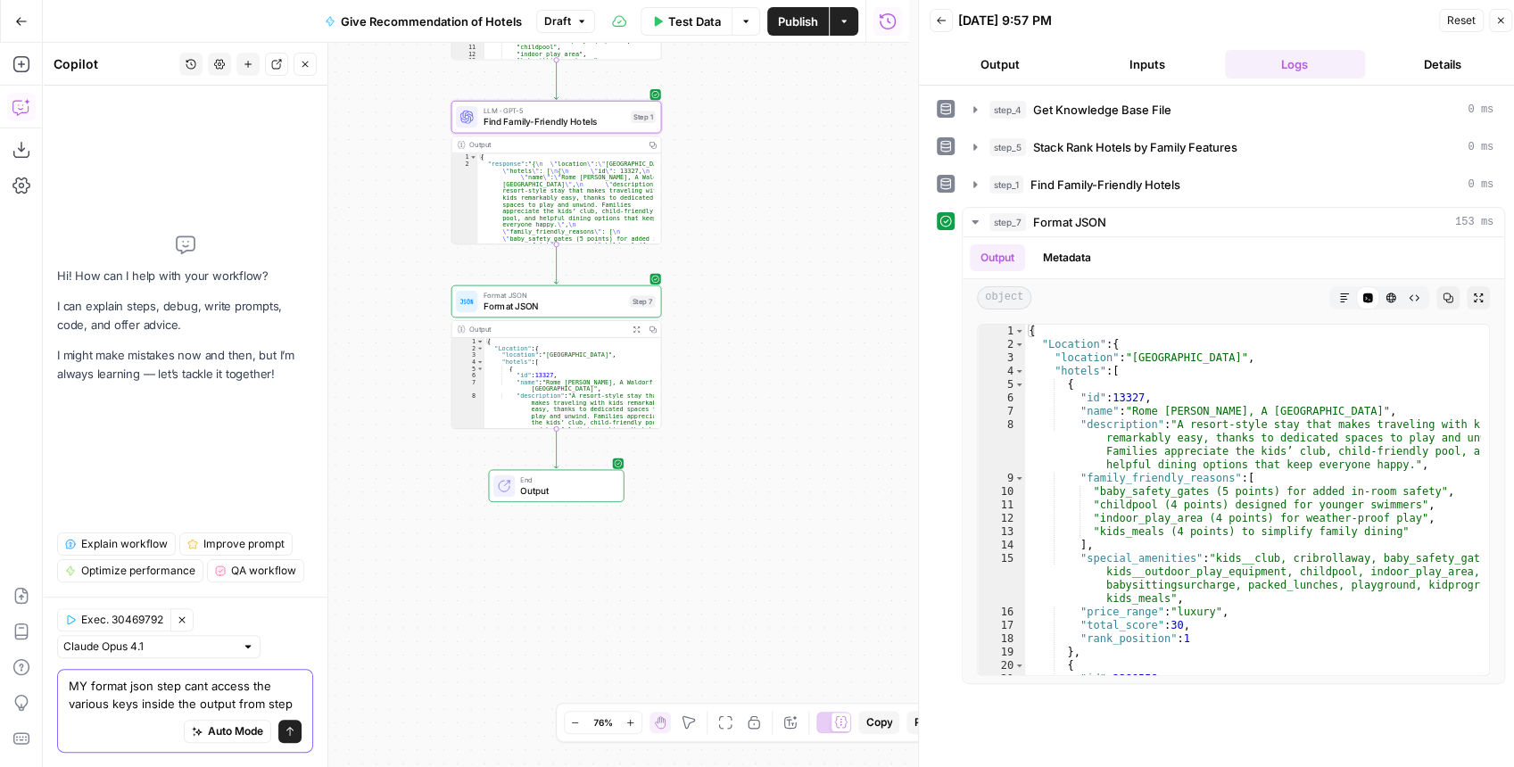
type textarea "MY format json step cant access the various keys inside the output from step 1"
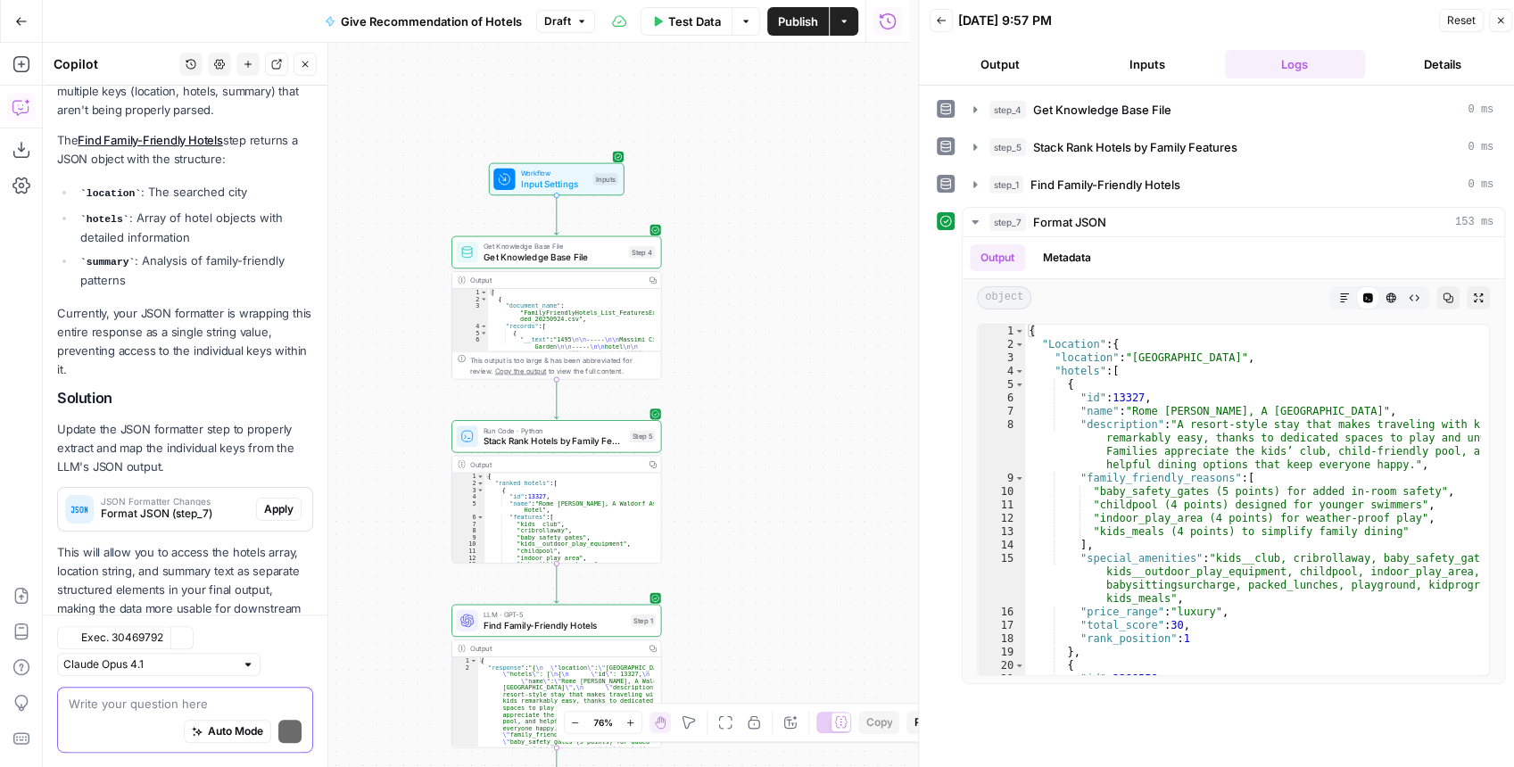
scroll to position [393, 0]
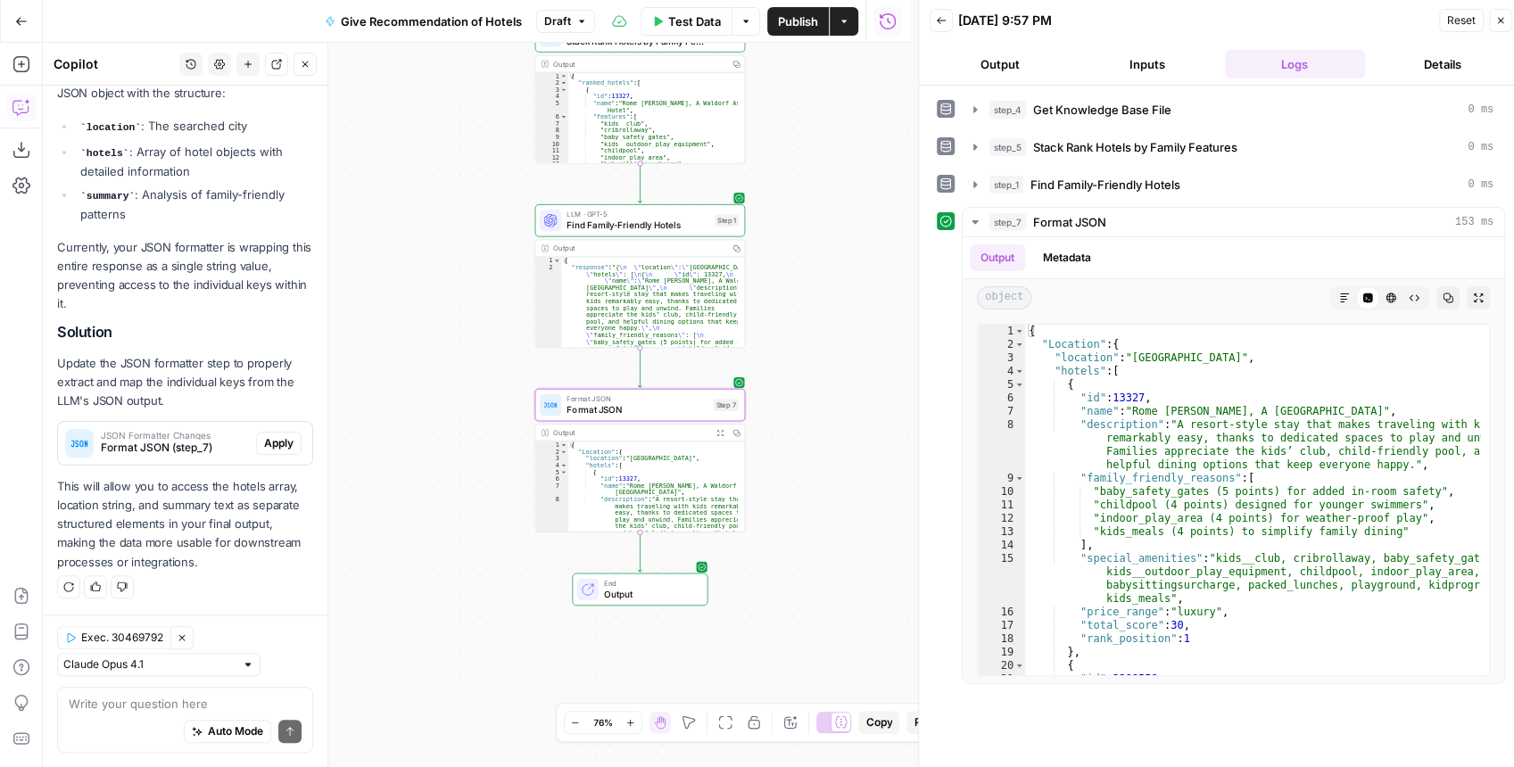
click at [278, 452] on span "Apply" at bounding box center [278, 443] width 29 height 16
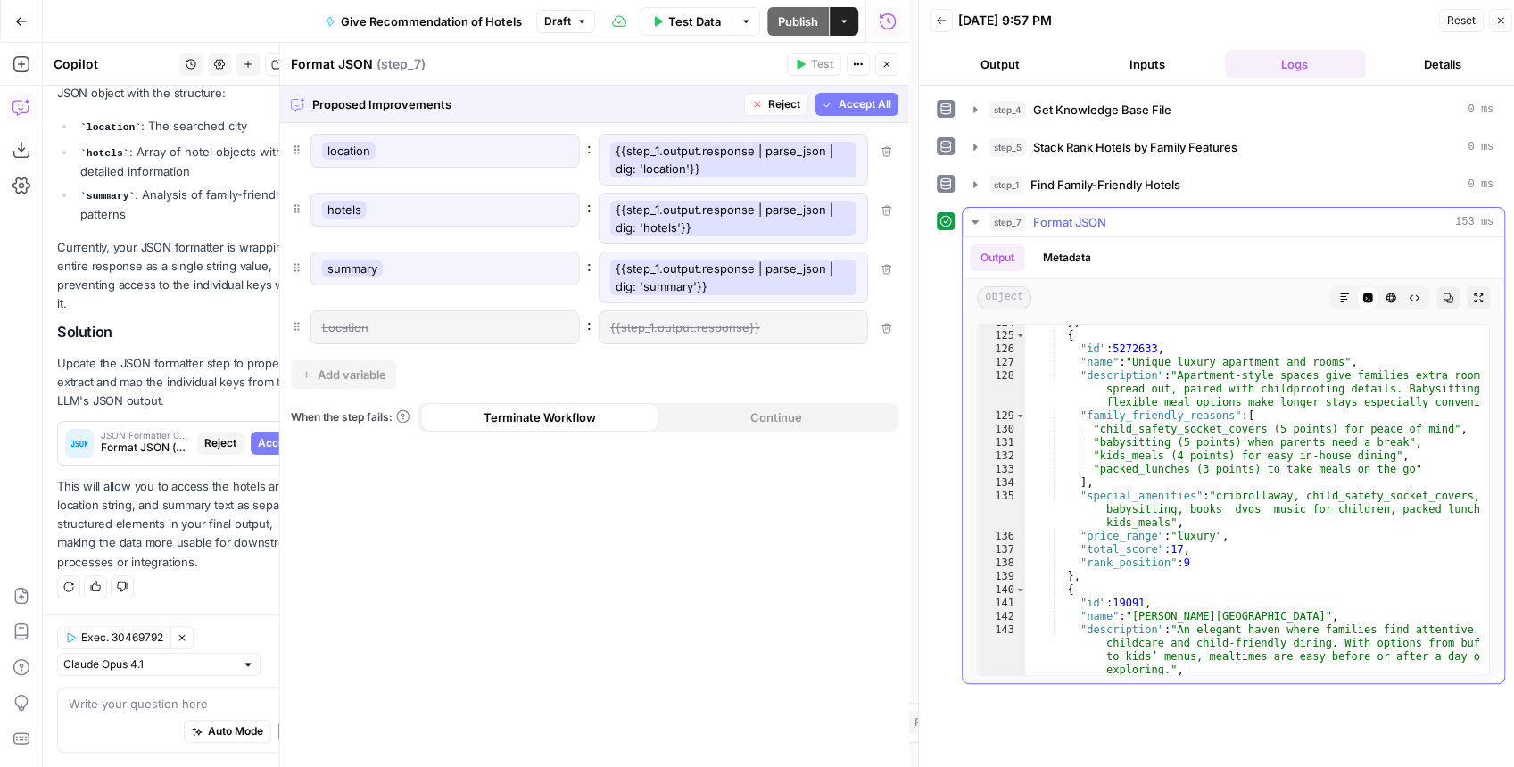
scroll to position [2177, 0]
click at [858, 111] on span "Accept All" at bounding box center [865, 104] width 53 height 16
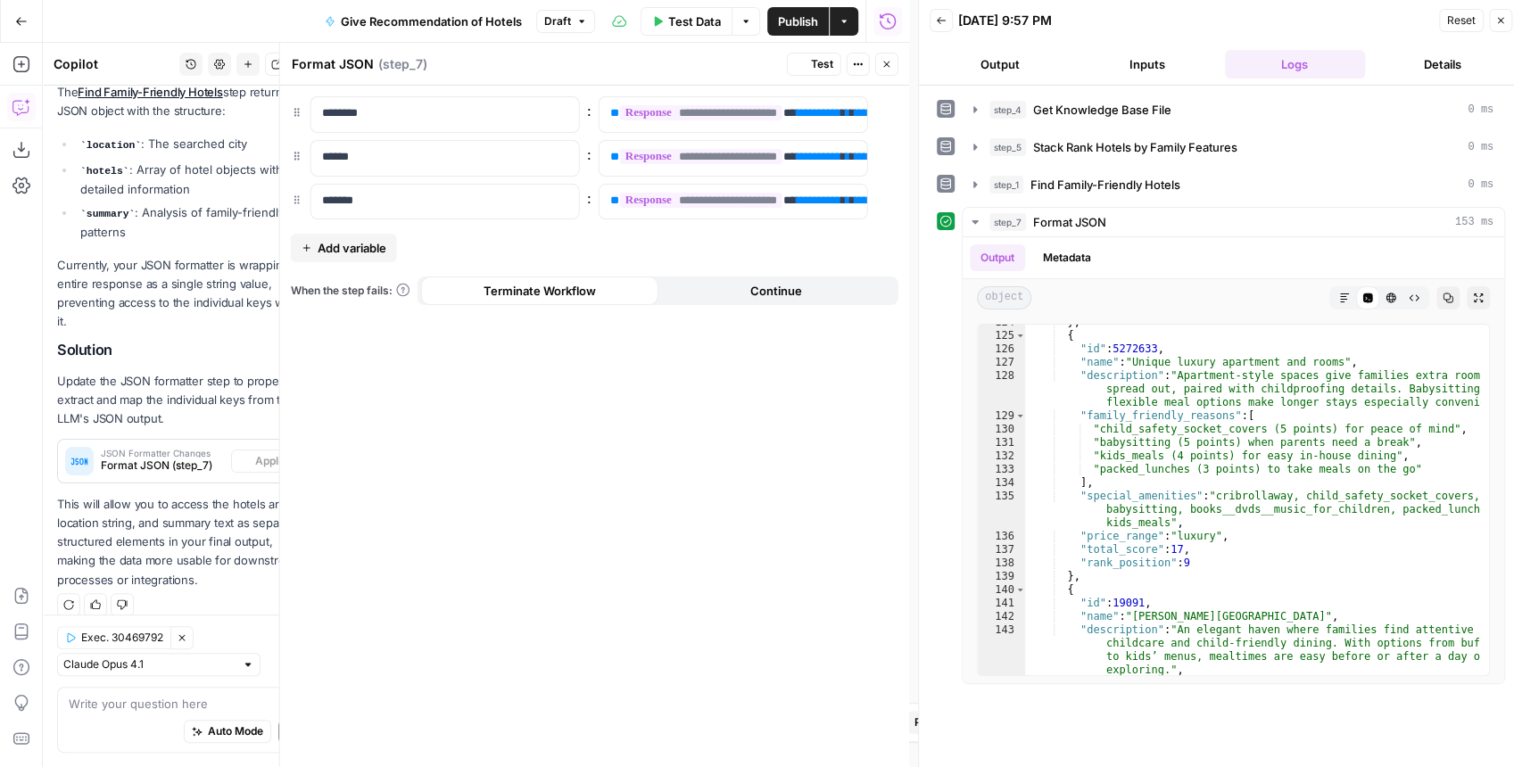
scroll to position [421, 0]
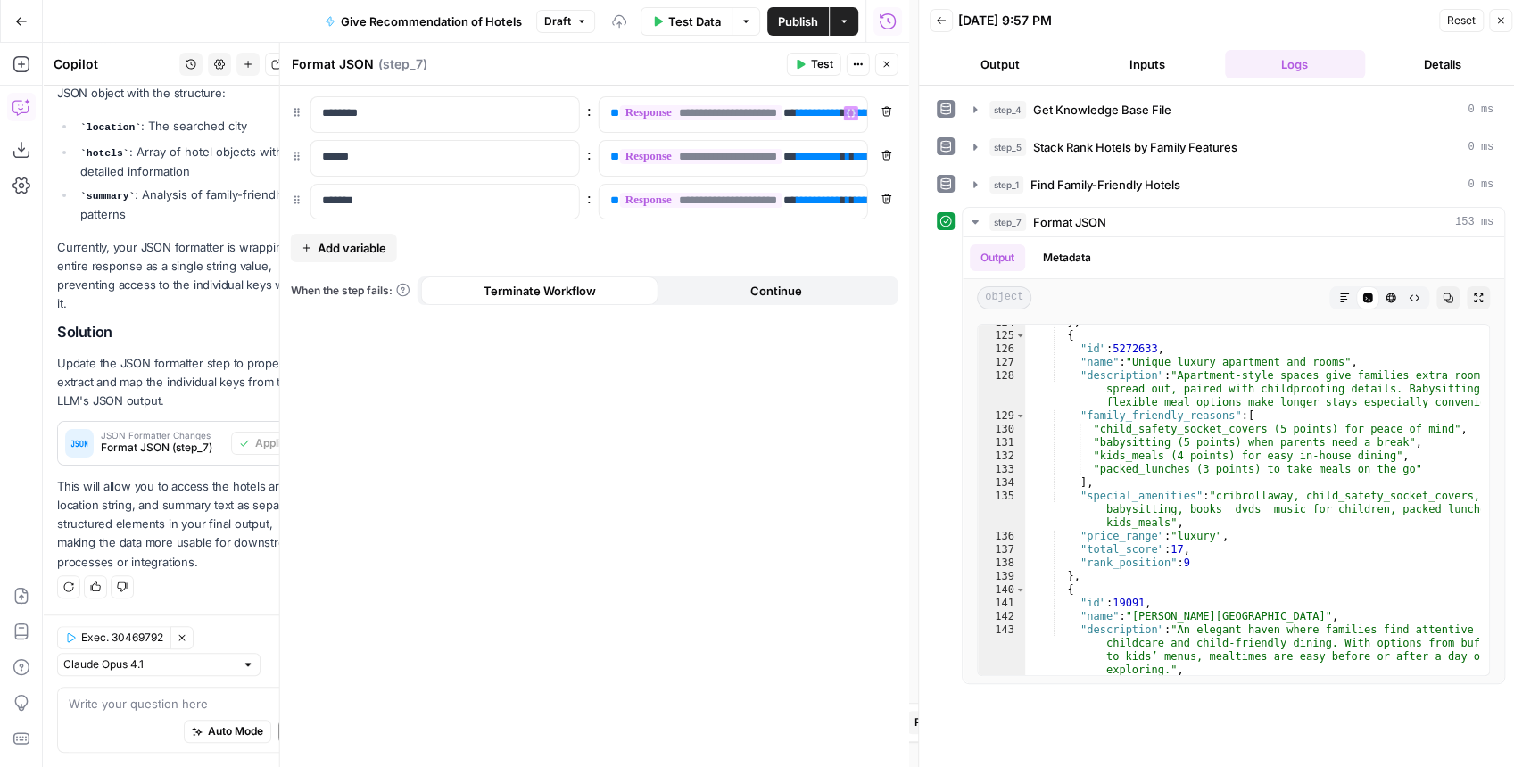
click at [816, 66] on span "Test" at bounding box center [822, 64] width 22 height 16
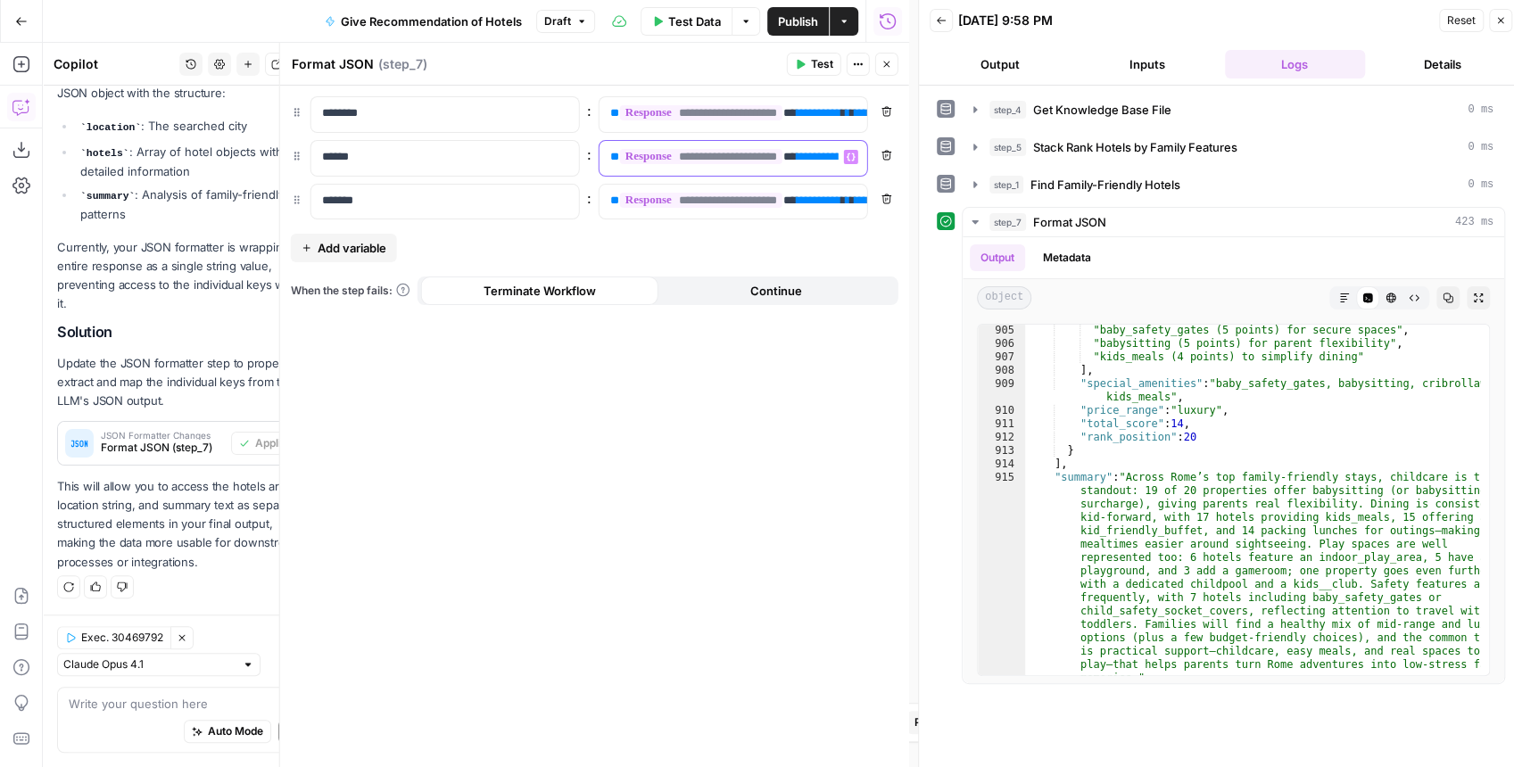
scroll to position [0, 123]
click at [808, 143] on div "**********" at bounding box center [720, 158] width 240 height 35
click at [818, 252] on div "**********" at bounding box center [594, 427] width 629 height 682
click at [889, 70] on button "Close" at bounding box center [886, 64] width 23 height 23
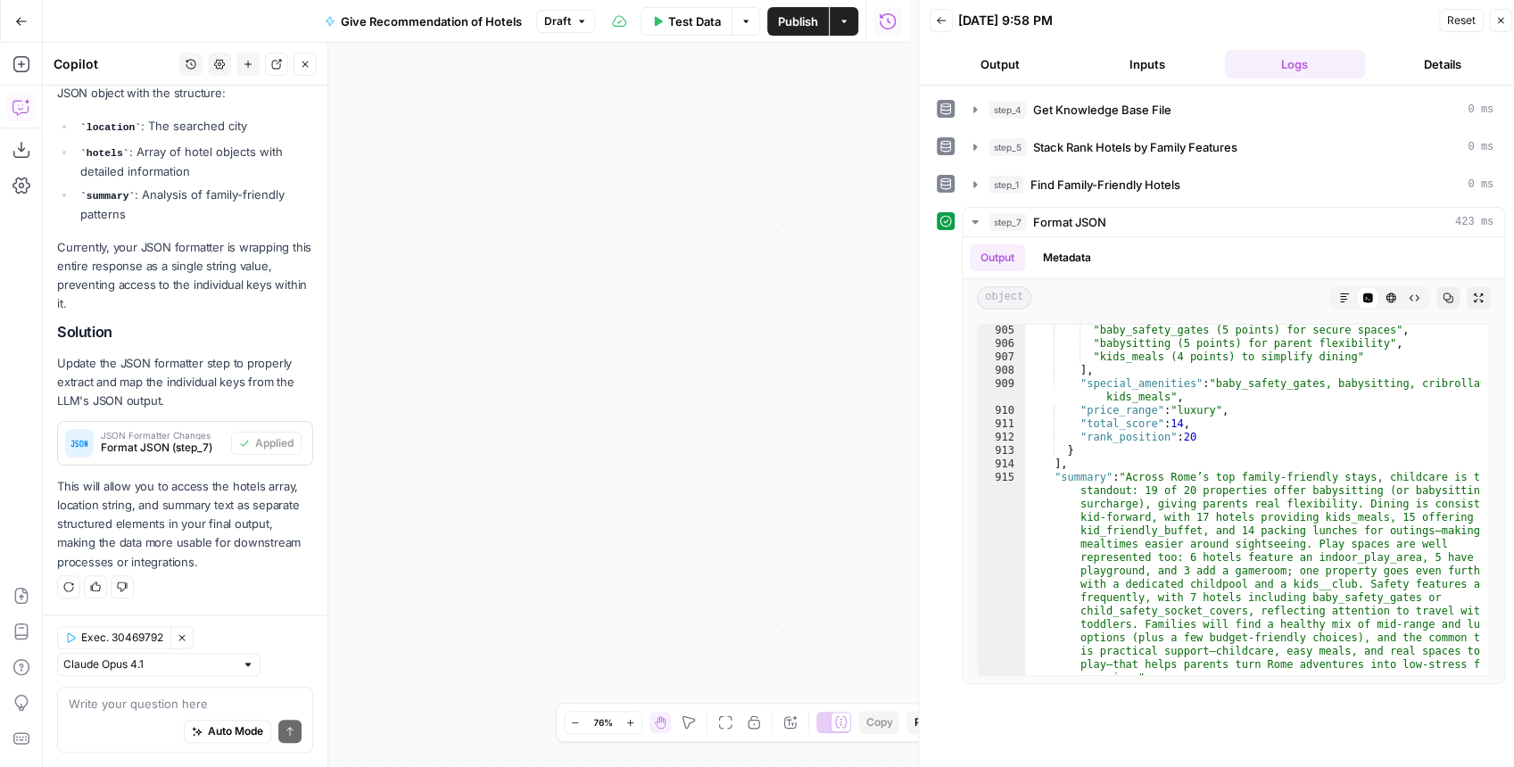
drag, startPoint x: 616, startPoint y: 200, endPoint x: 922, endPoint y: 248, distance: 309.8
click at [1003, 221] on body "Kayak New Home Browse Insights Opportunities Your Data Recent Grids Create Edit…" at bounding box center [757, 383] width 1514 height 767
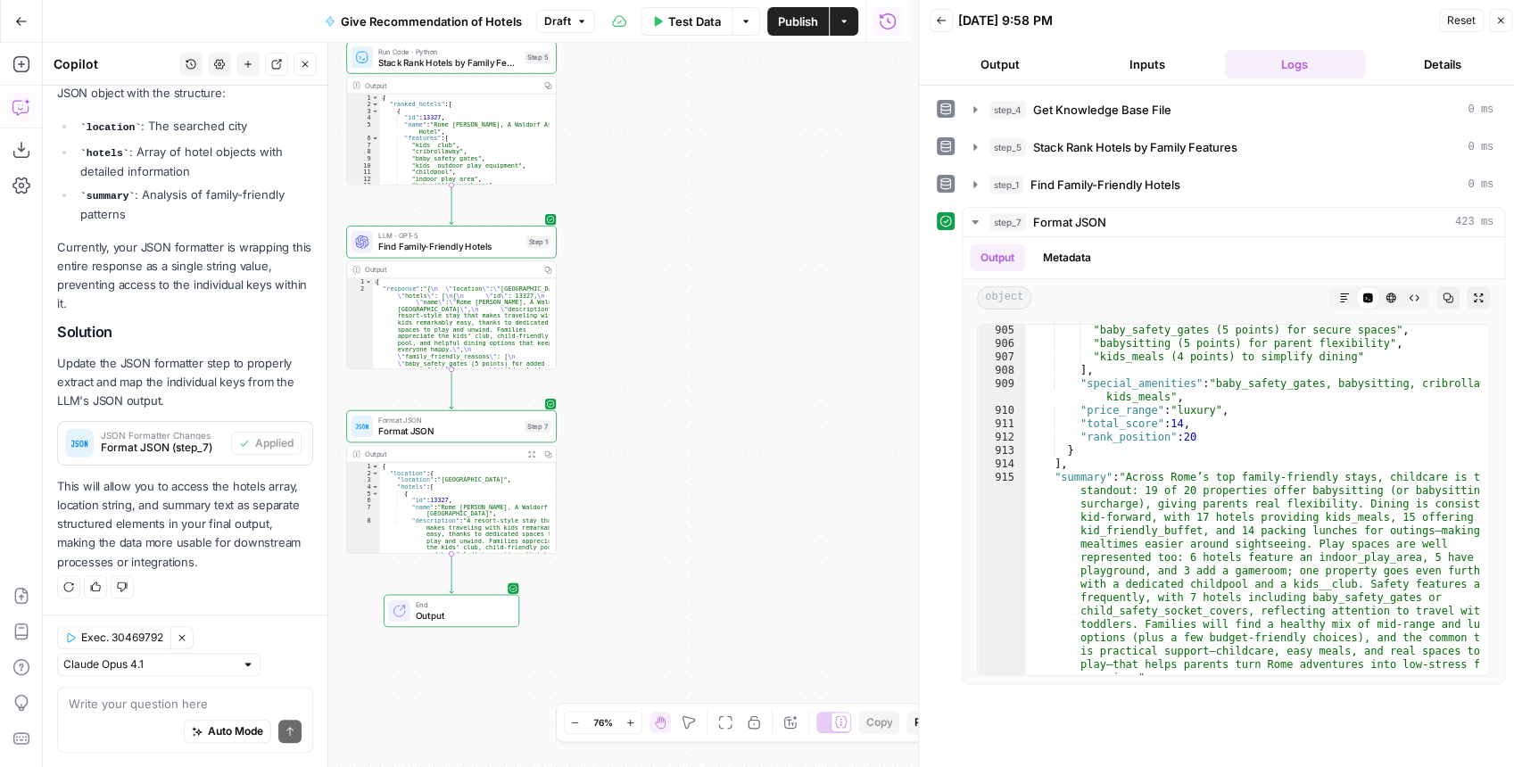
drag, startPoint x: 746, startPoint y: 257, endPoint x: 869, endPoint y: 434, distance: 215.4
click at [860, 418] on div "Workflow Input Settings Inputs Get Knowledge Base File Get Knowledge Base File …" at bounding box center [476, 405] width 866 height 725
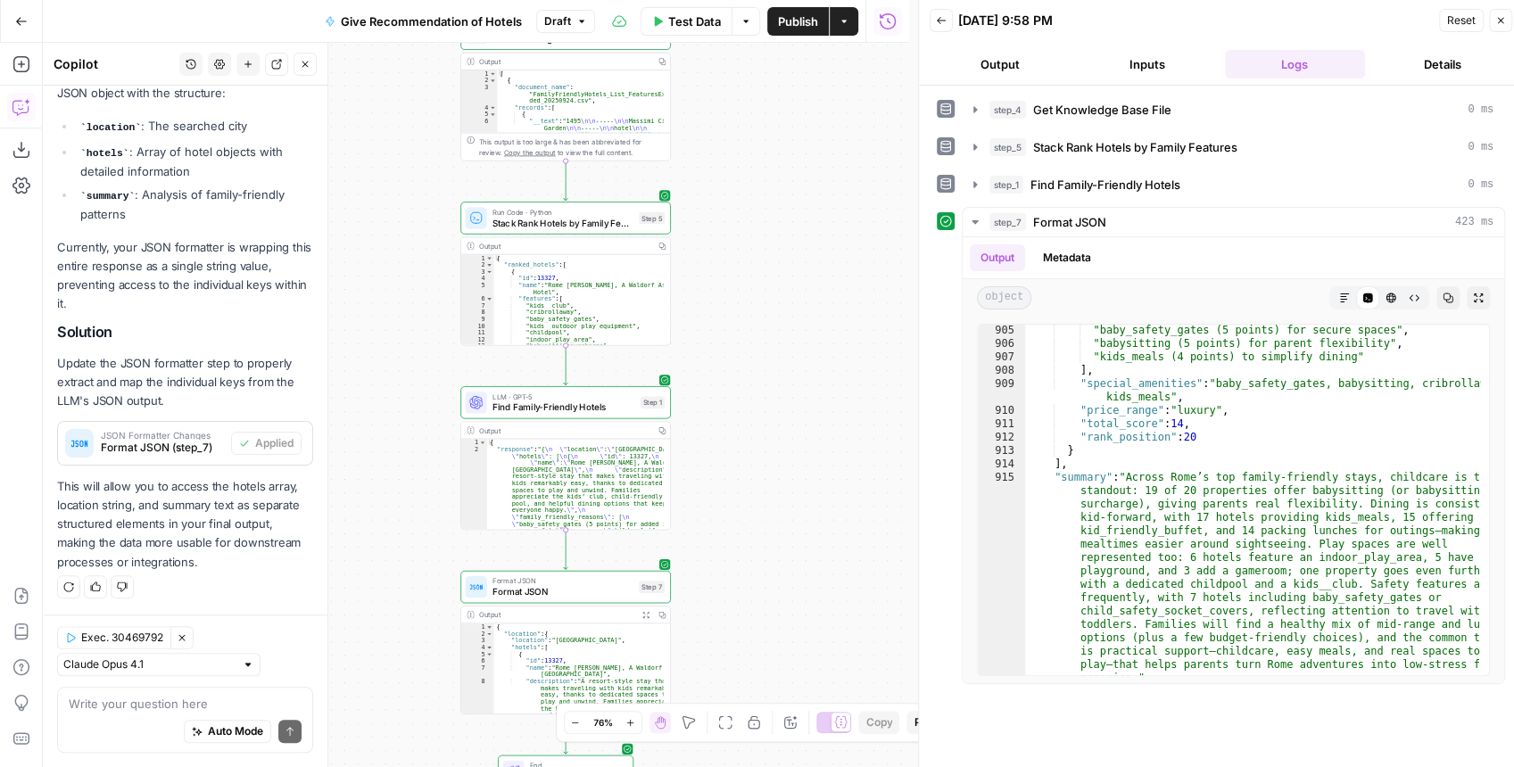
drag, startPoint x: 797, startPoint y: 294, endPoint x: 794, endPoint y: 385, distance: 90.2
click at [794, 384] on div "Workflow Input Settings Inputs Get Knowledge Base File Get Knowledge Base File …" at bounding box center [476, 405] width 866 height 725
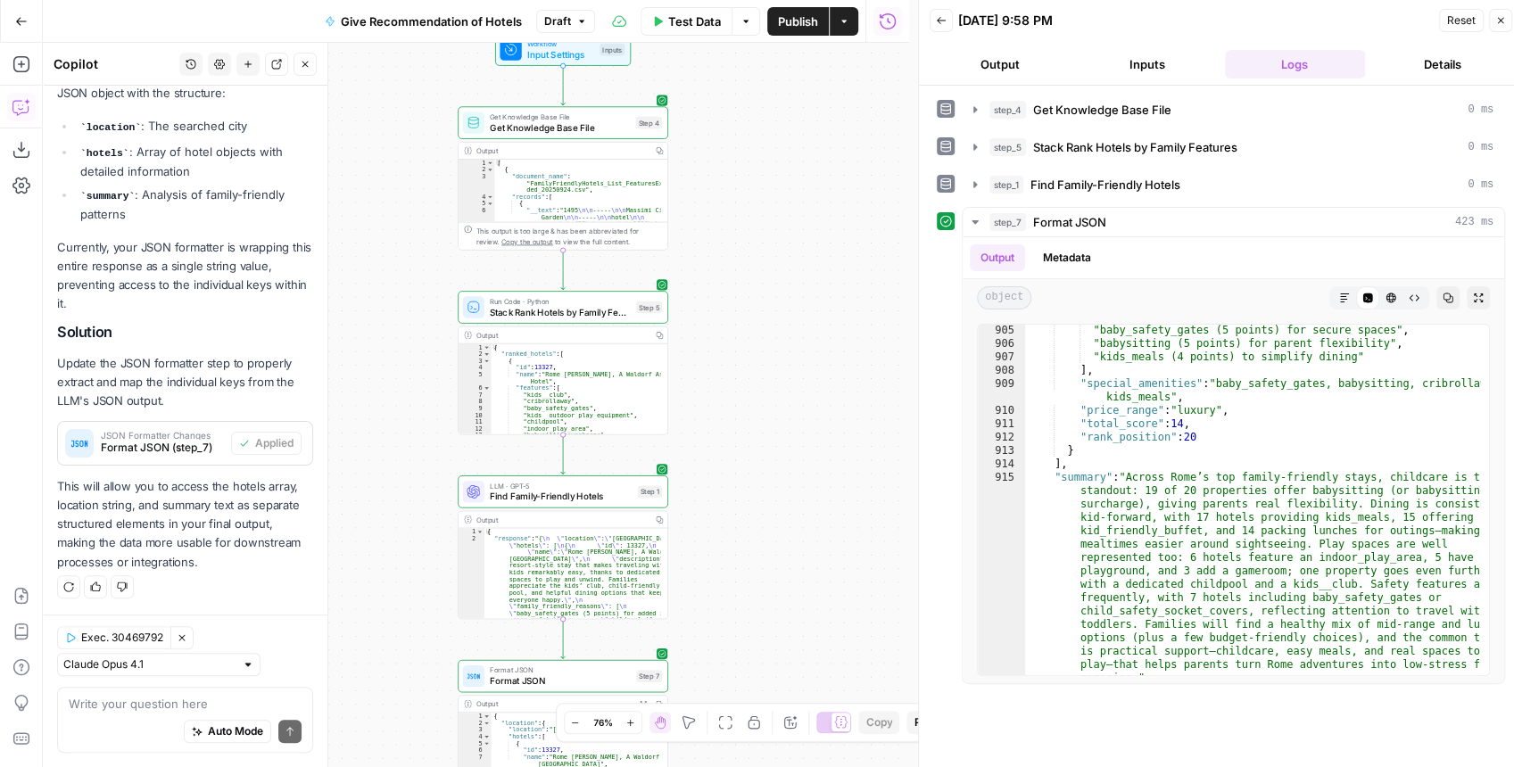
drag, startPoint x: 748, startPoint y: 325, endPoint x: 745, endPoint y: 173, distance: 151.7
click at [744, 185] on div "Workflow Input Settings Inputs Get Knowledge Base File Get Knowledge Base File …" at bounding box center [476, 405] width 866 height 725
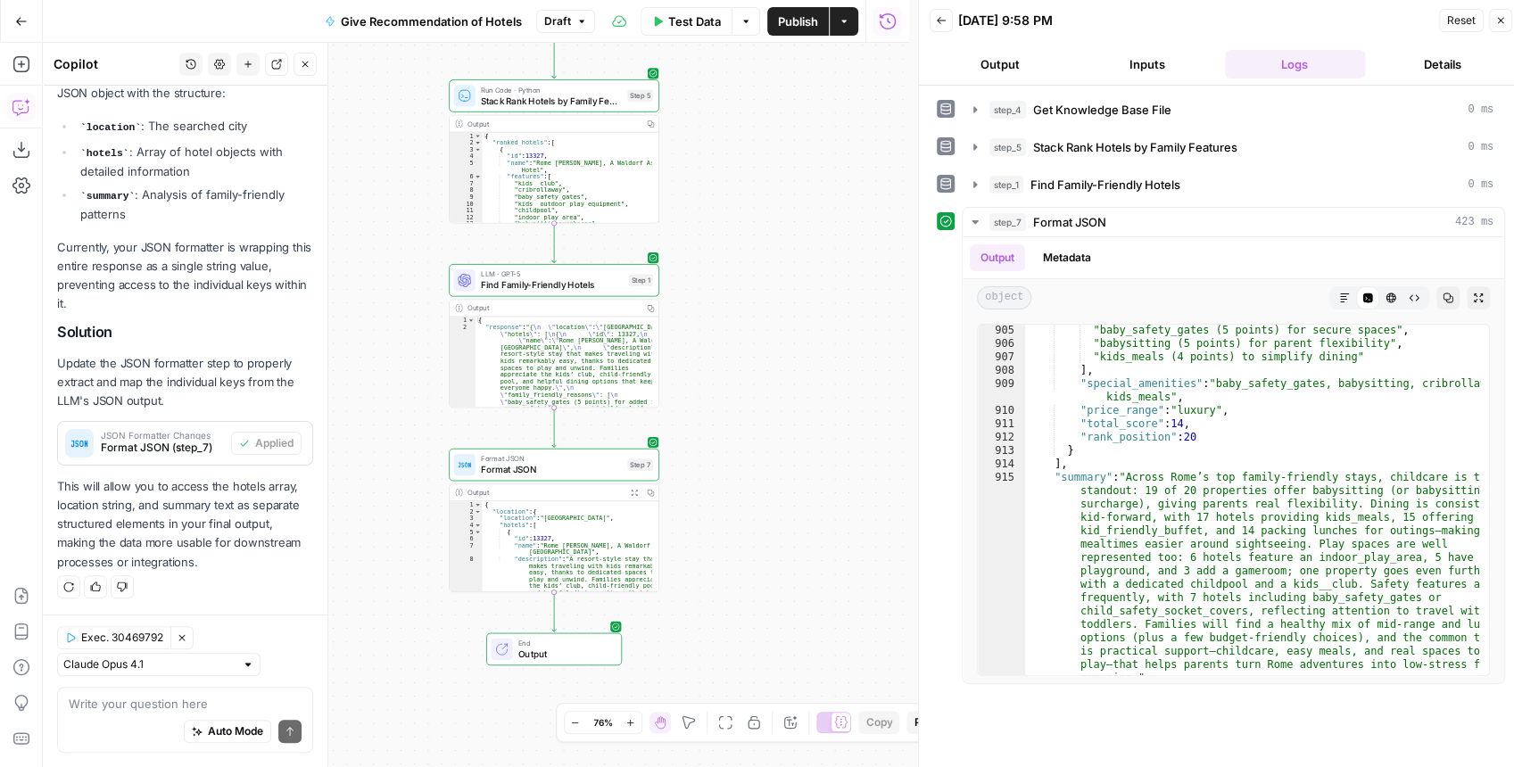
drag, startPoint x: 742, startPoint y: 309, endPoint x: 736, endPoint y: 252, distance: 57.4
click at [736, 252] on div "Workflow Input Settings Inputs Get Knowledge Base File Get Knowledge Base File …" at bounding box center [476, 405] width 866 height 725
click at [612, 282] on span "Find Family-Friendly Hotels" at bounding box center [552, 284] width 143 height 13
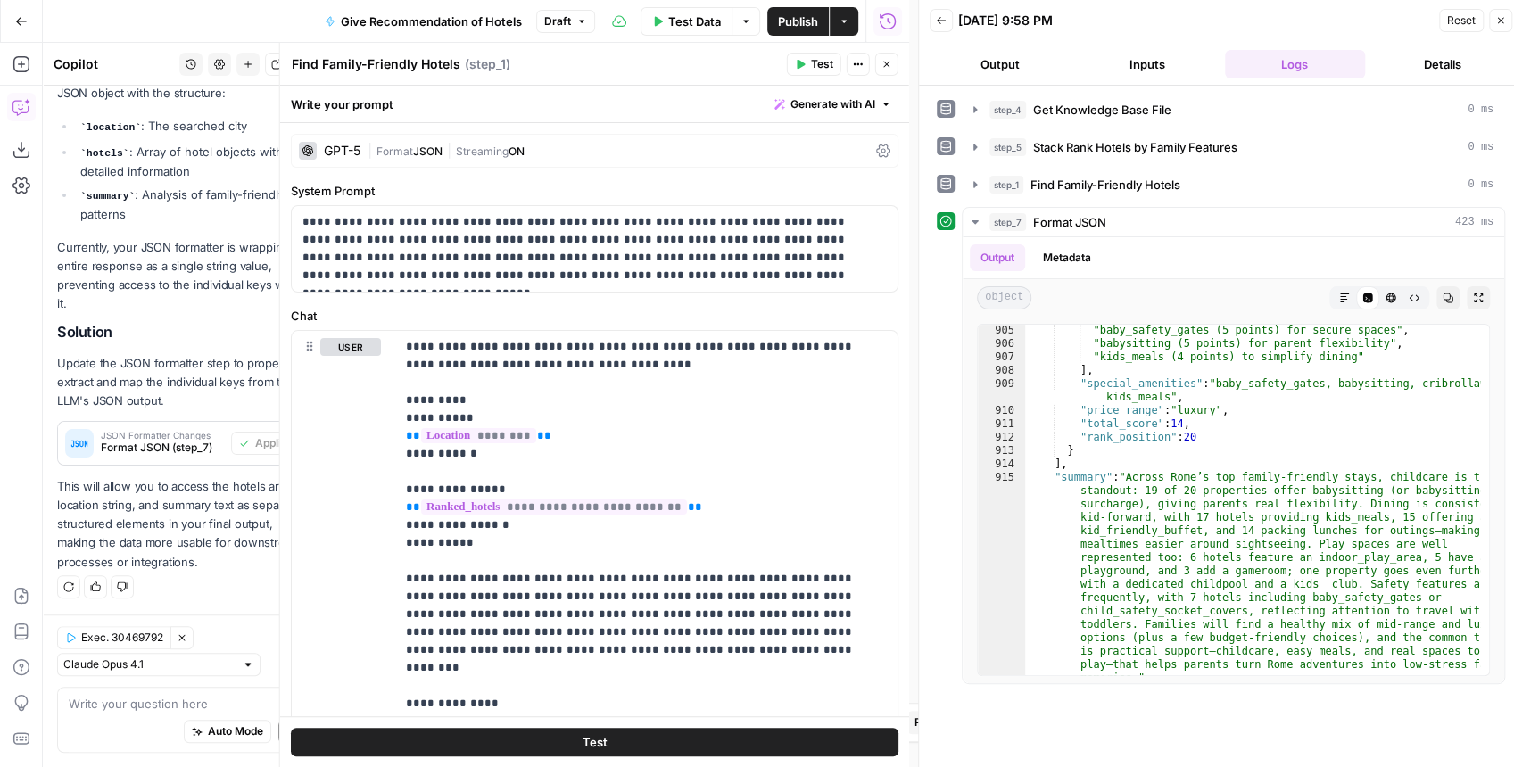
click at [422, 68] on textarea "Find Family-Friendly Hotels" at bounding box center [376, 64] width 169 height 18
drag, startPoint x: 319, startPoint y: 62, endPoint x: 228, endPoint y: 64, distance: 90.1
click at [228, 64] on body "Kayak New Home Browse Insights Opportunities Your Data Recent Grids Create Edit…" at bounding box center [757, 383] width 1514 height 767
drag, startPoint x: 316, startPoint y: 65, endPoint x: 247, endPoint y: 70, distance: 68.9
click at [247, 70] on body "Kayak New Home Browse Insights Opportunities Your Data Recent Grids Create Edit…" at bounding box center [757, 383] width 1514 height 767
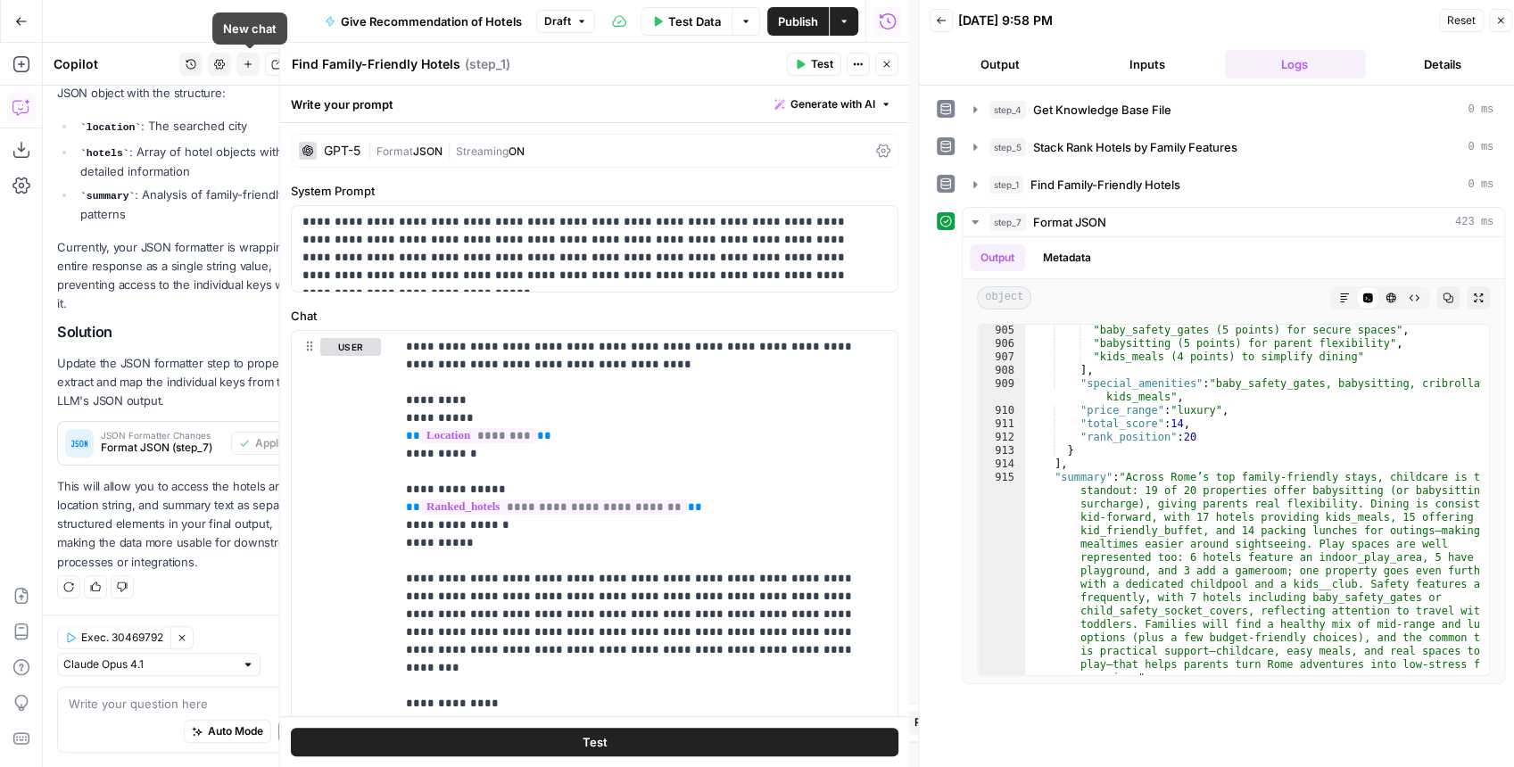
click at [482, 79] on header "Find Family-Friendly Hotels Find Family-Friendly Hotels ( step_1 ) Test Actions…" at bounding box center [594, 64] width 629 height 43
click at [310, 66] on textarea "Find Family-Friendly Hotels" at bounding box center [376, 64] width 169 height 18
click at [315, 64] on textarea "Find Family-Friendly Hotels" at bounding box center [376, 64] width 169 height 18
type textarea "Analyze Kayak Family-Friendly Hotels"
click at [742, 148] on div "| Format JSON | Streaming ON" at bounding box center [618, 151] width 501 height 17
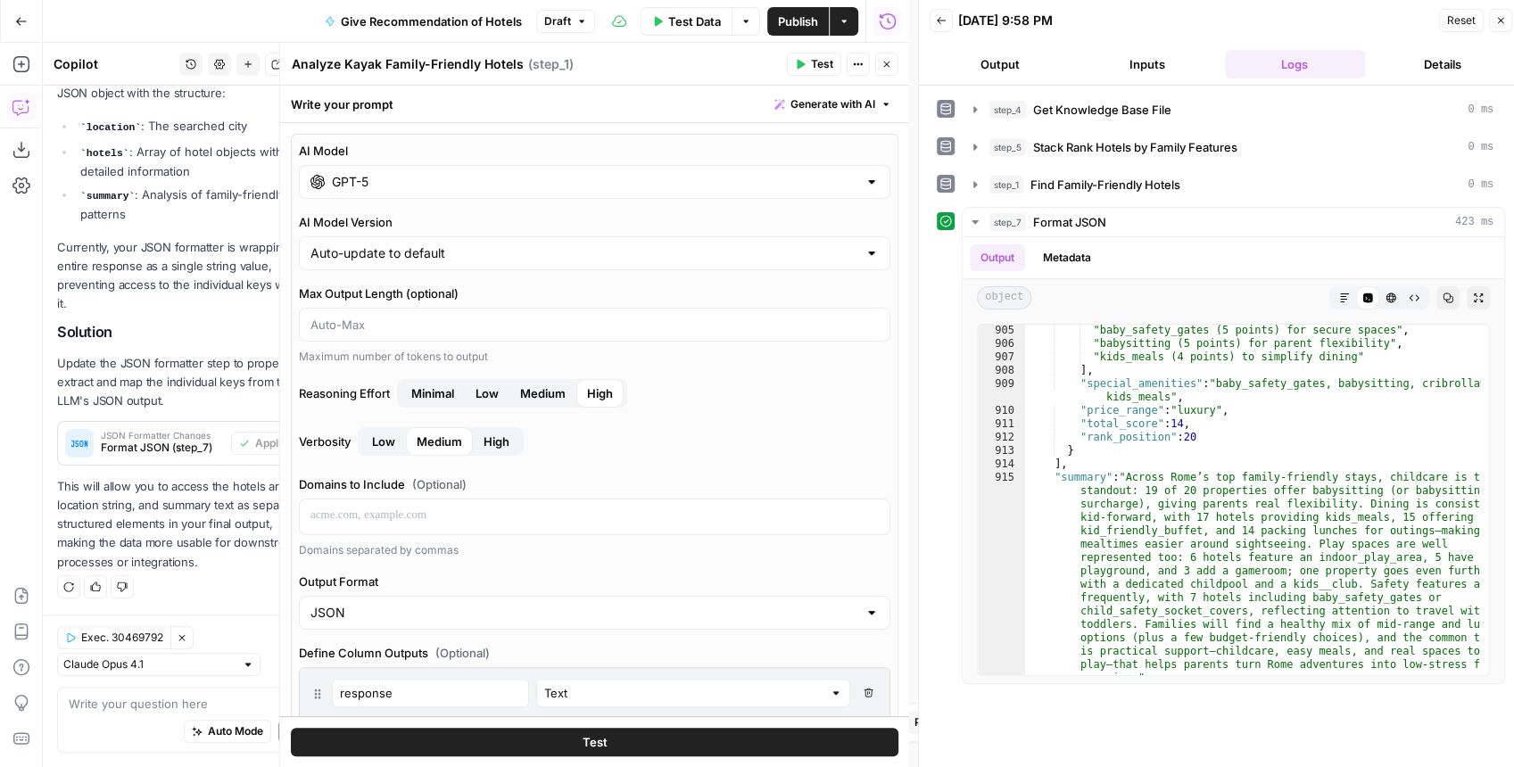
click at [884, 66] on icon "button" at bounding box center [886, 65] width 6 height 6
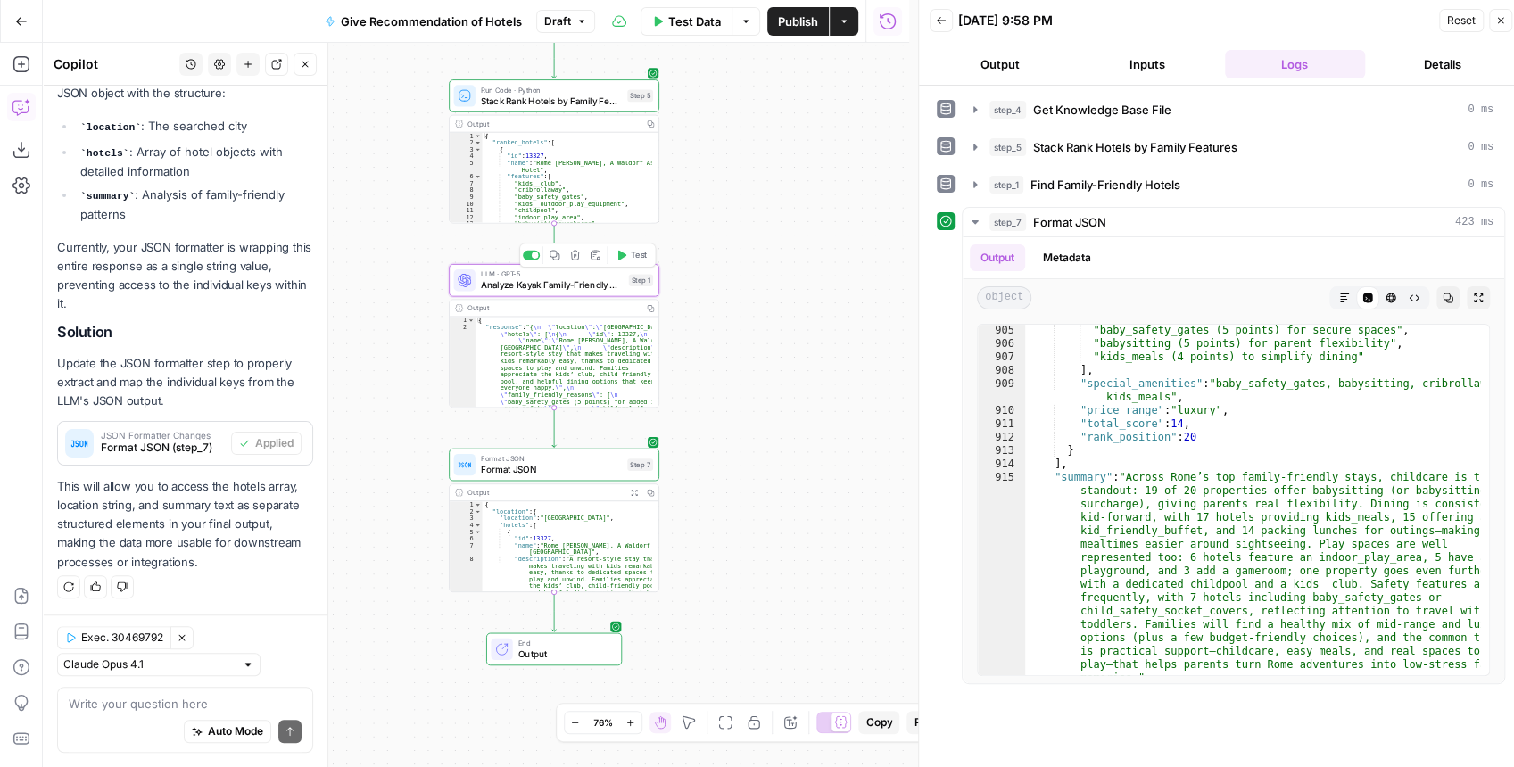
click at [568, 286] on span "Analyze Kayak Family-Friendly Hotels" at bounding box center [552, 284] width 143 height 13
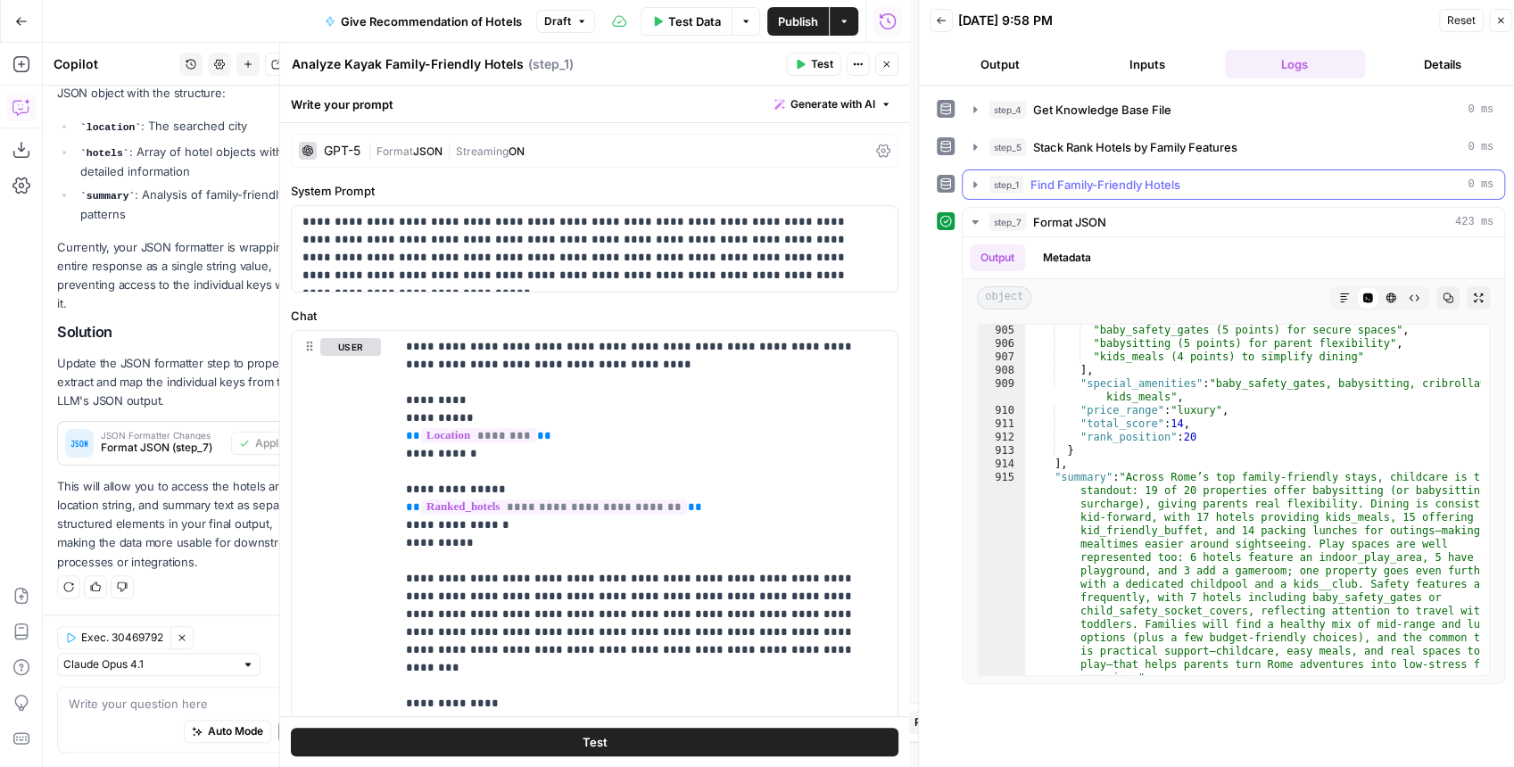
click at [971, 184] on icon "button" at bounding box center [975, 185] width 14 height 14
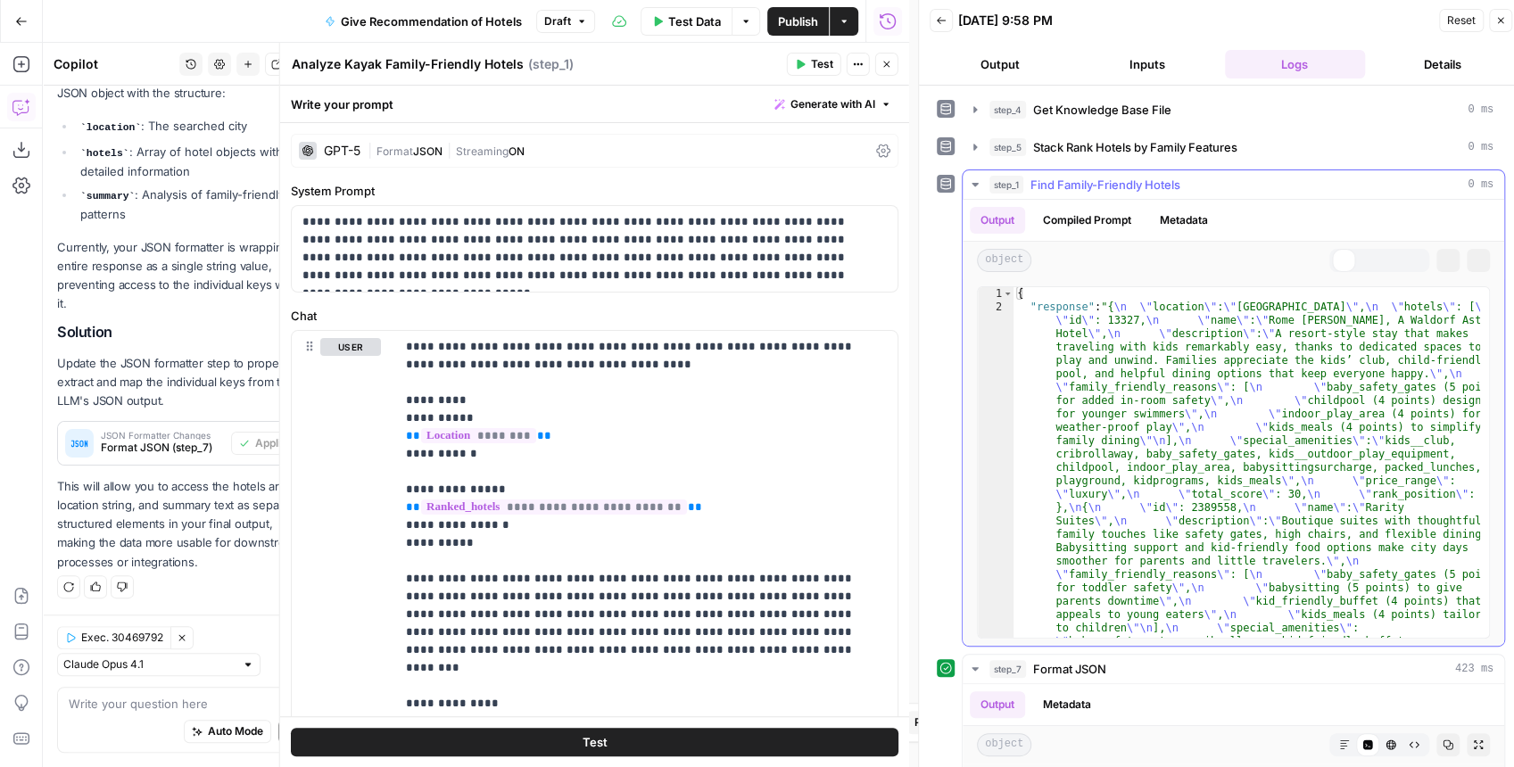
scroll to position [15701, 0]
click at [1339, 257] on icon "button" at bounding box center [1344, 260] width 11 height 11
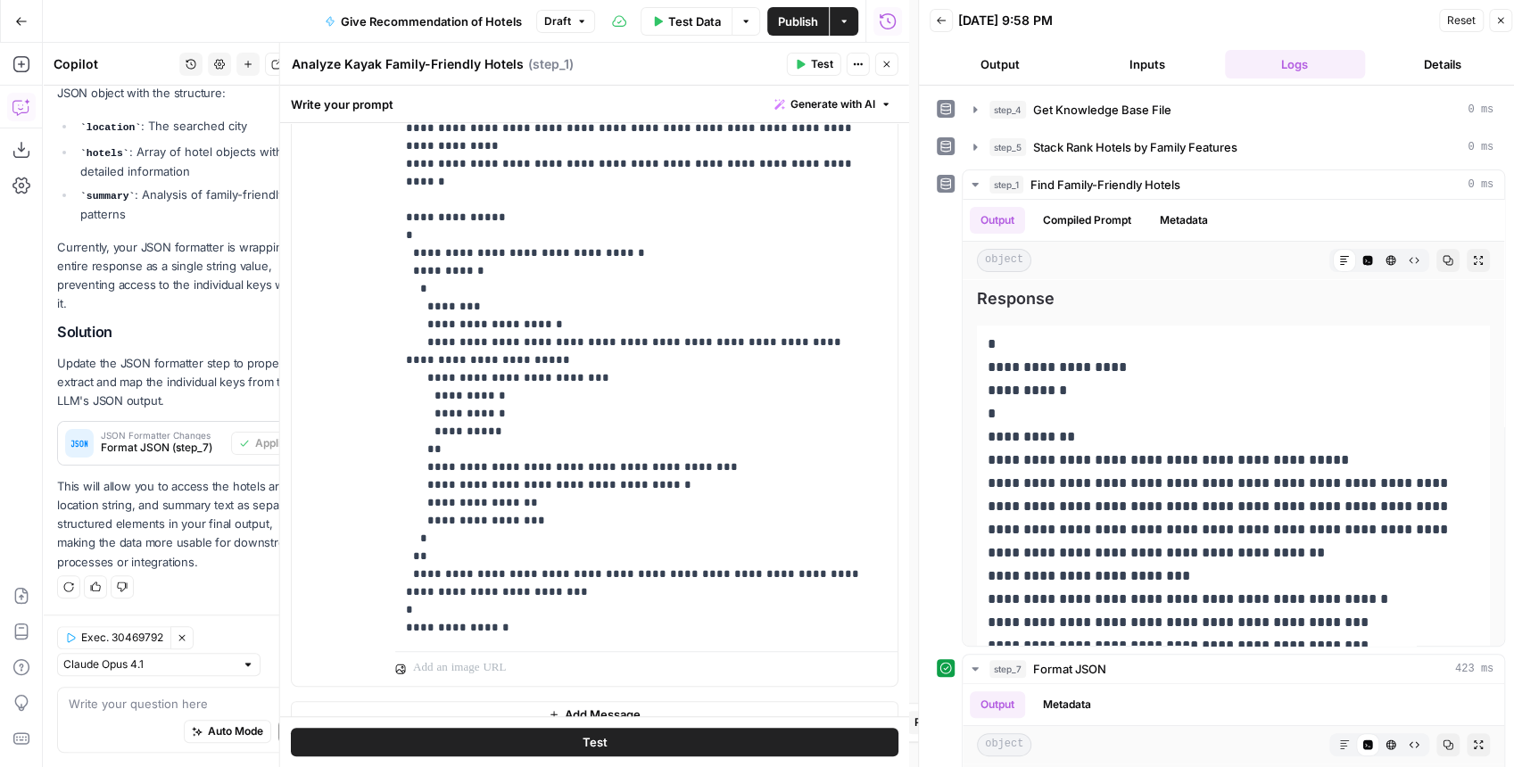
scroll to position [434, 0]
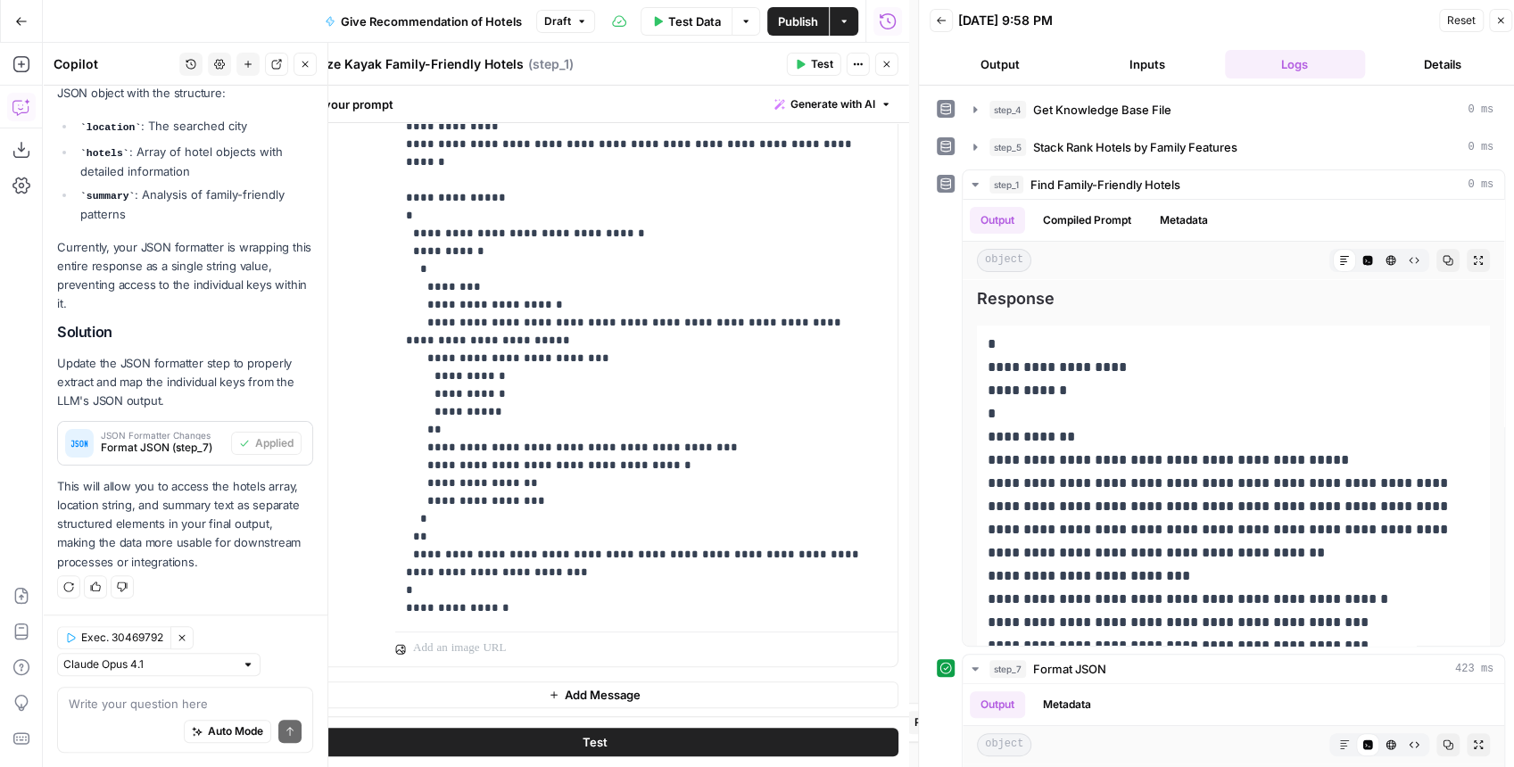
click at [311, 64] on button "Close" at bounding box center [305, 64] width 23 height 23
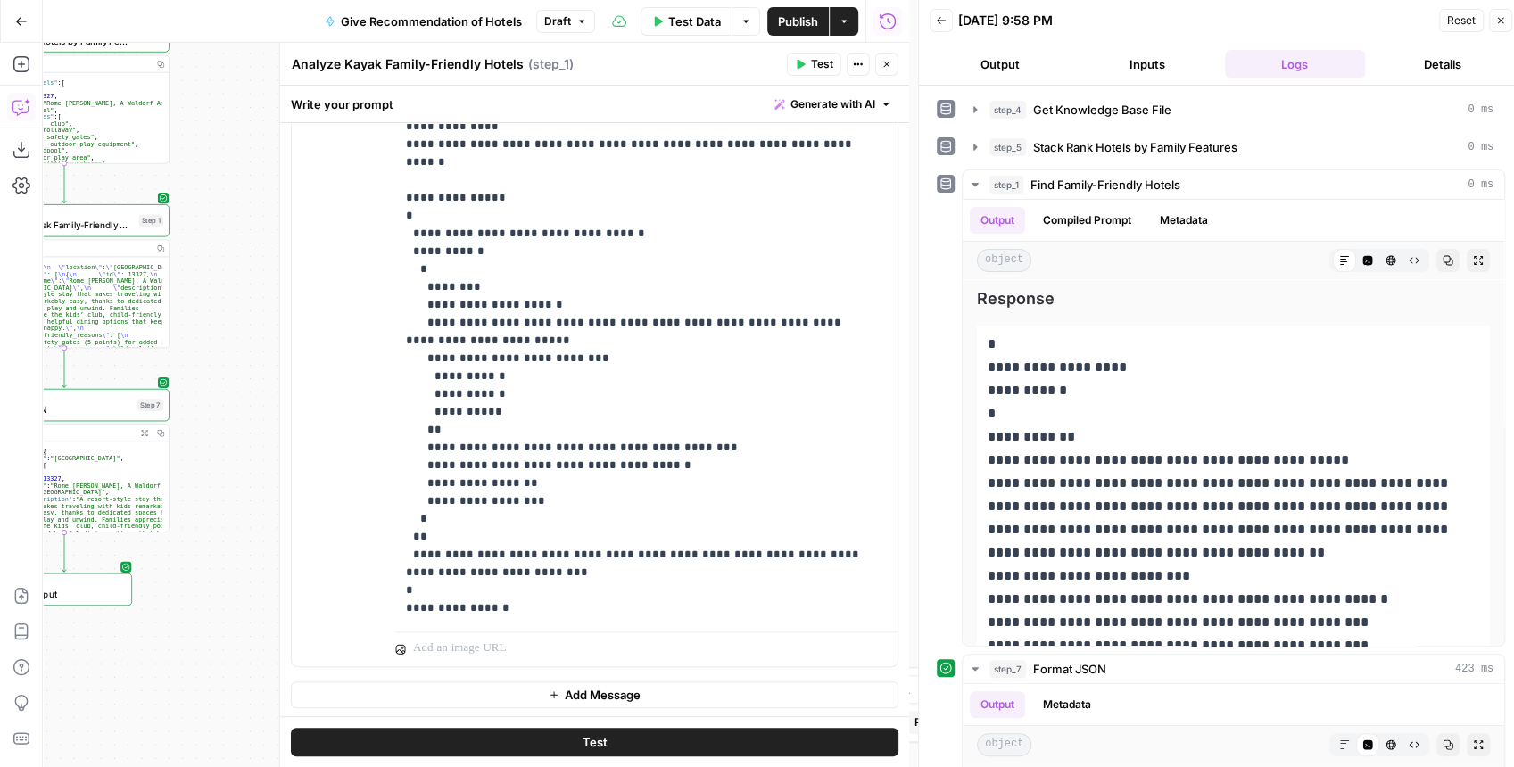
click at [21, 111] on icon "button" at bounding box center [21, 107] width 18 height 18
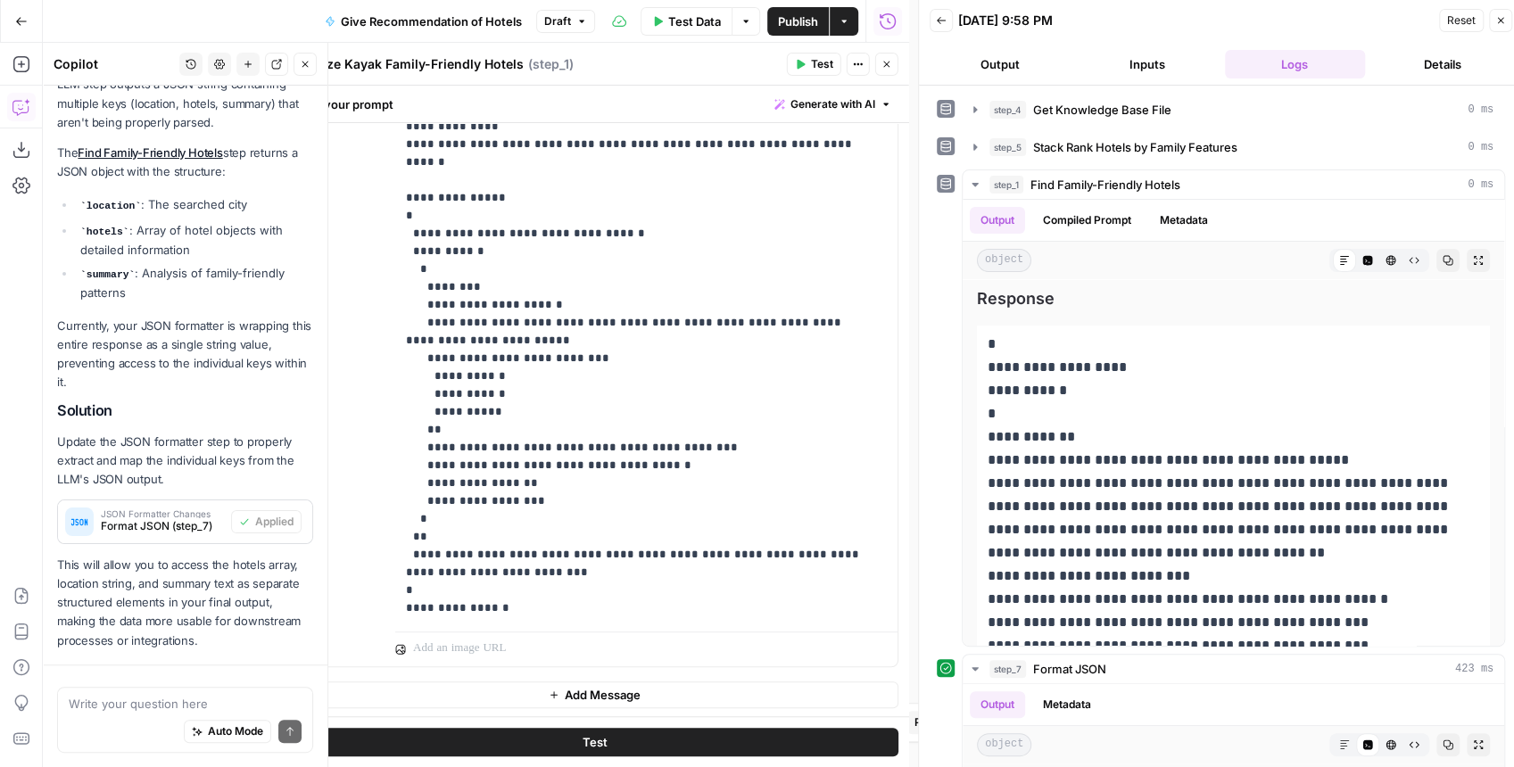
scroll to position [421, 0]
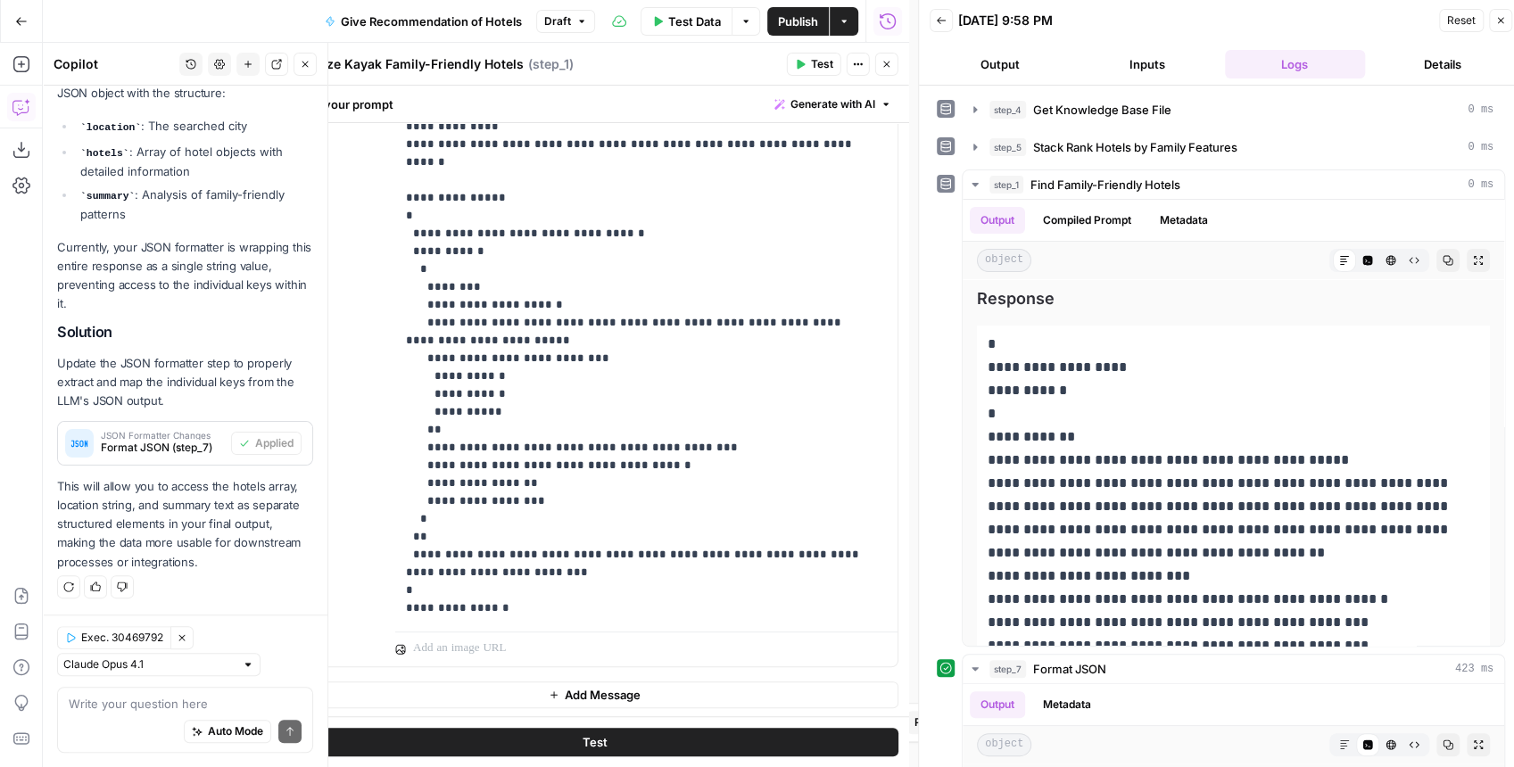
click at [252, 64] on icon "button" at bounding box center [247, 64] width 7 height 7
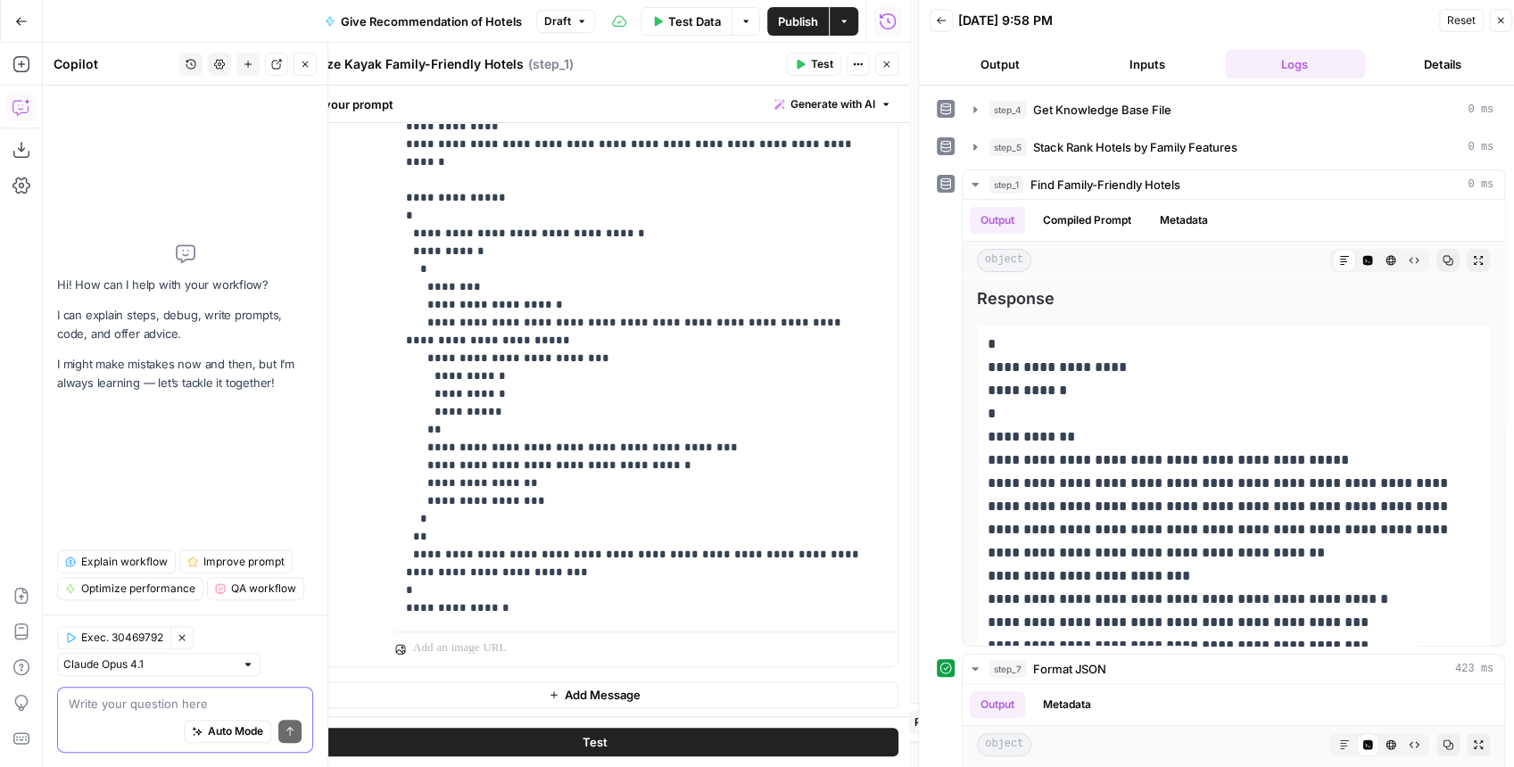
click at [107, 700] on textarea at bounding box center [185, 704] width 233 height 18
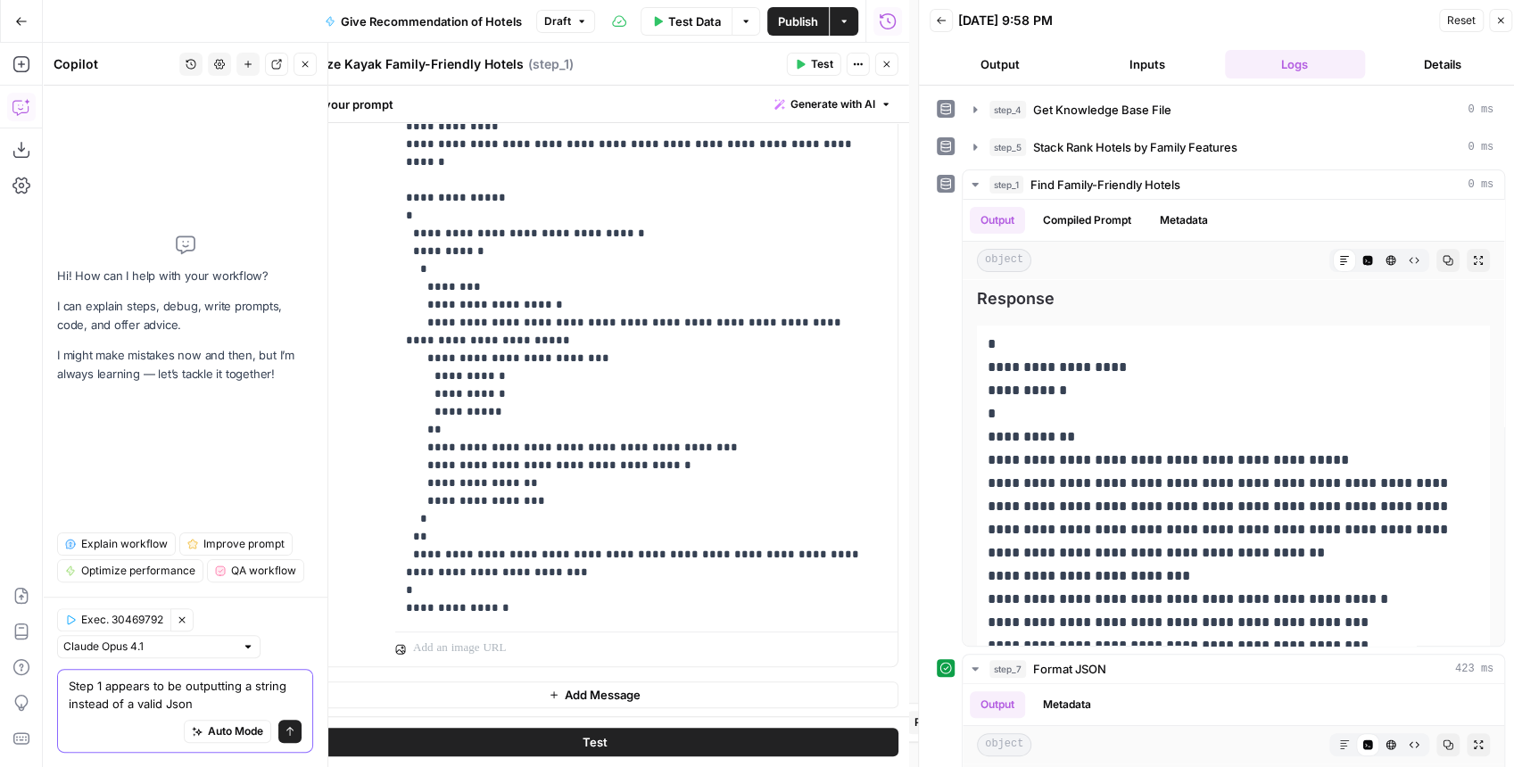
type textarea "Step 1 appears to be outputting a string instead of a valid Json"
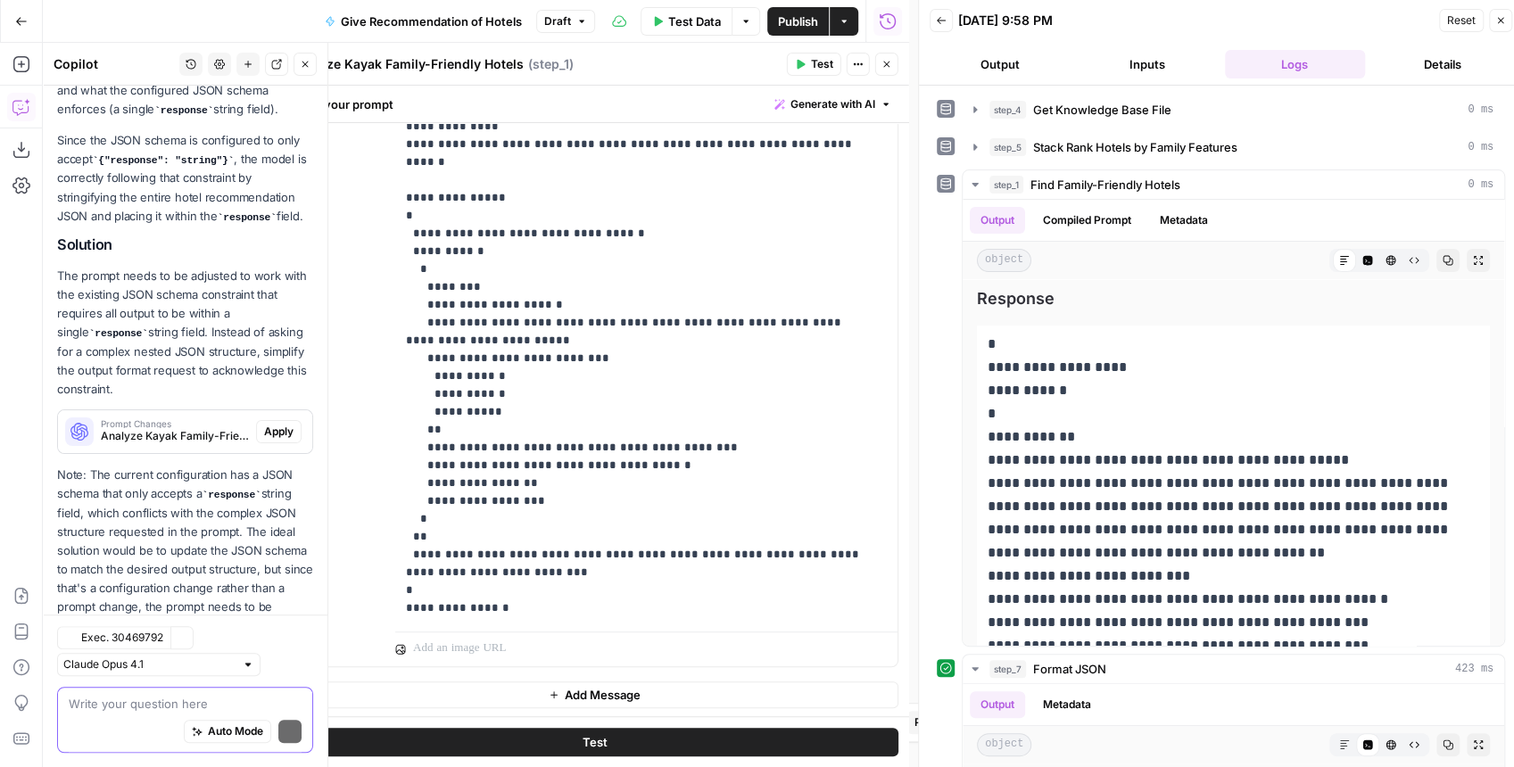
scroll to position [432, 0]
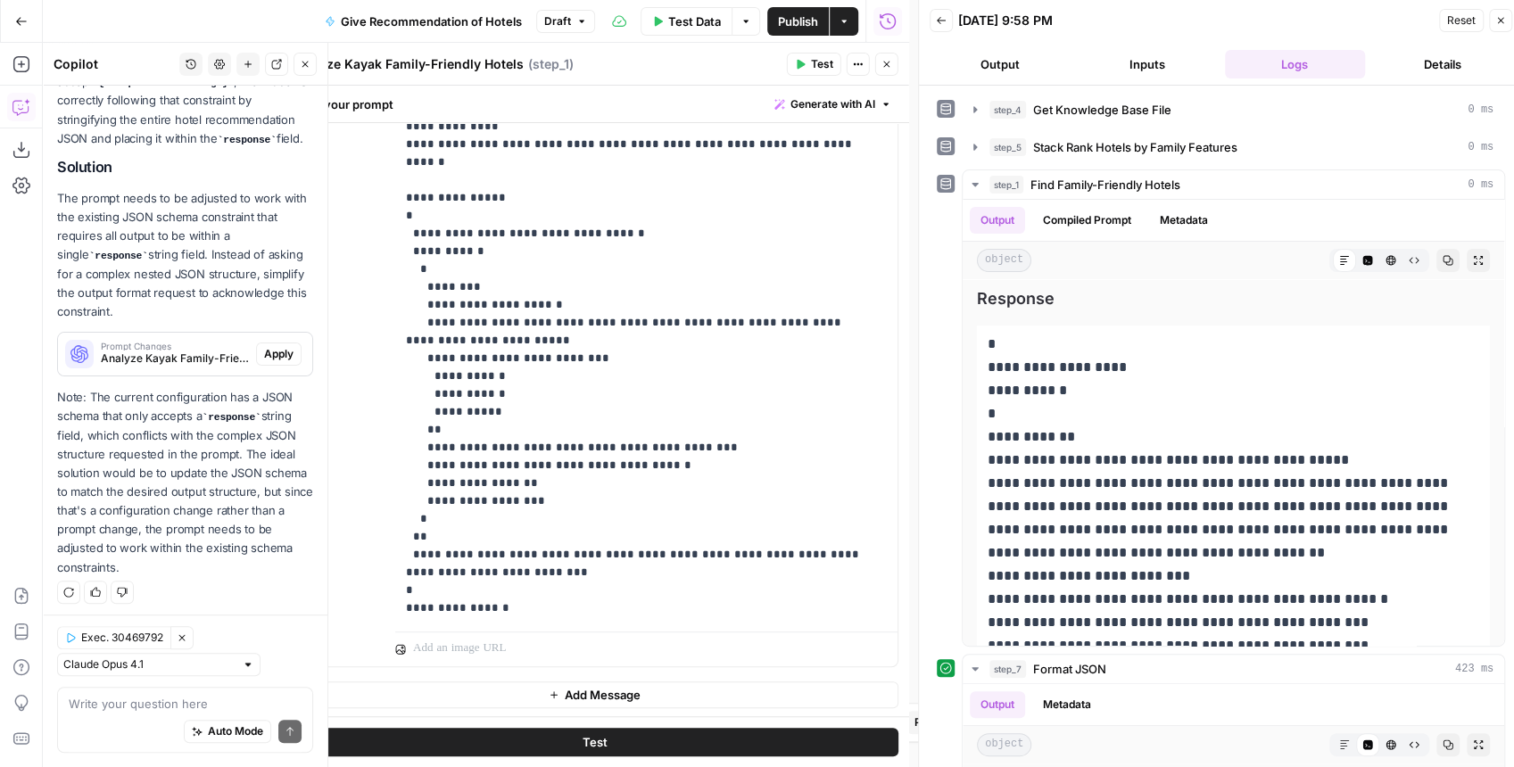
drag, startPoint x: 179, startPoint y: 400, endPoint x: 170, endPoint y: 446, distance: 47.3
click at [170, 446] on p "Note: The current configuration has a JSON schema that only accepts a response …" at bounding box center [185, 482] width 256 height 189
drag, startPoint x: 172, startPoint y: 435, endPoint x: 163, endPoint y: 473, distance: 38.5
click at [163, 473] on p "Note: The current configuration has a JSON schema that only accepts a response …" at bounding box center [185, 482] width 256 height 189
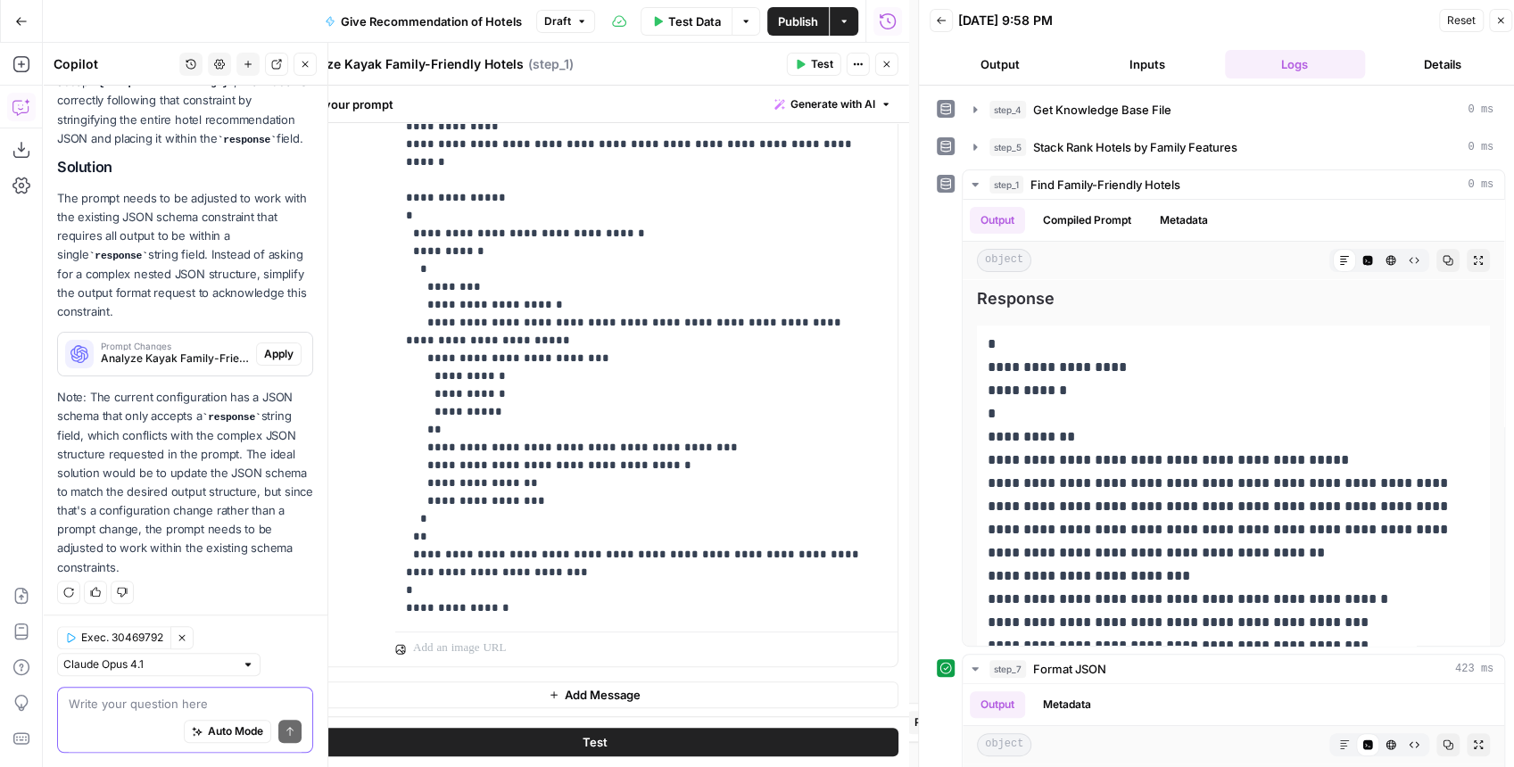
click at [153, 697] on textarea at bounding box center [185, 704] width 233 height 18
type textarea "O"
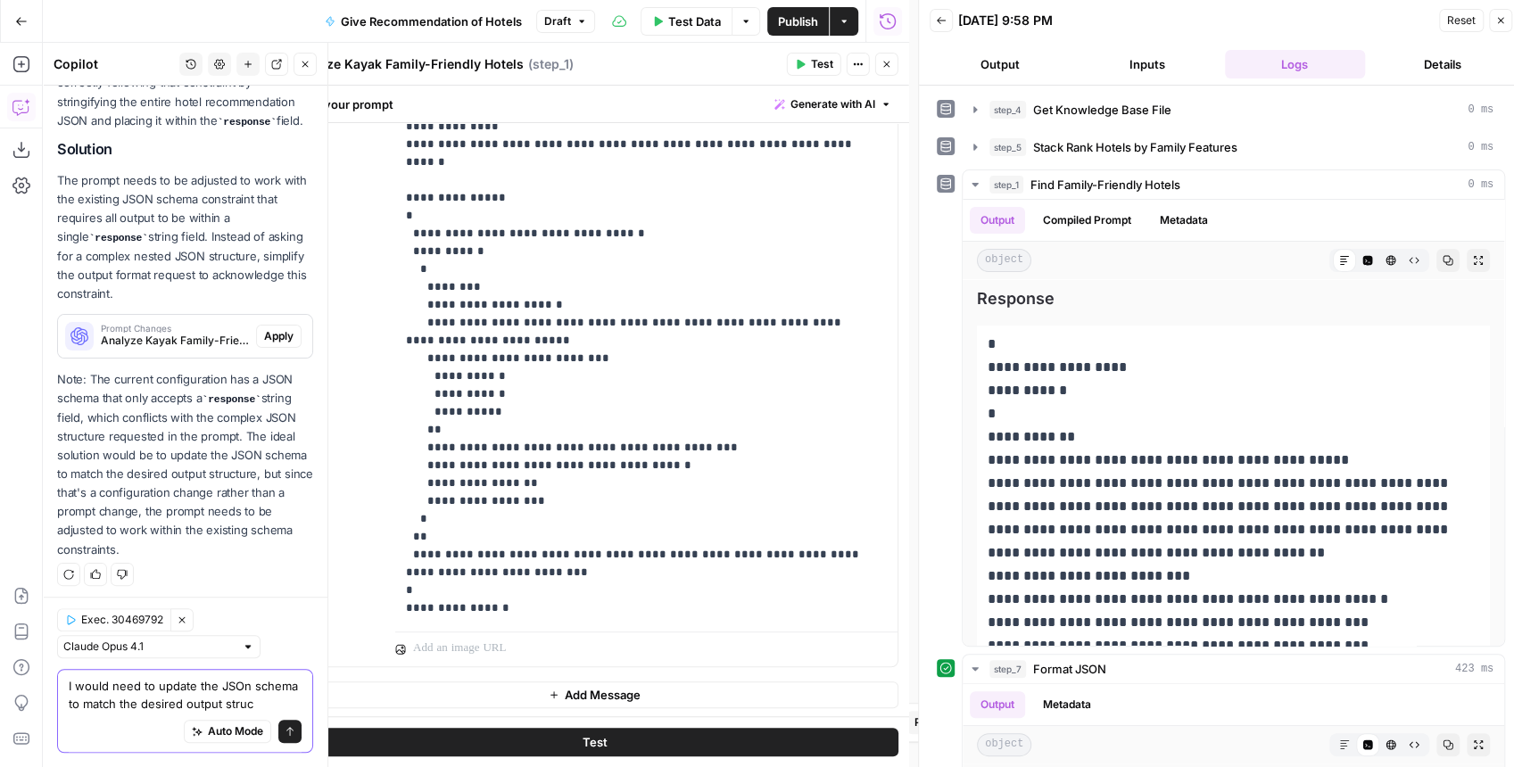
scroll to position [468, 0]
type textarea "I would need to update the JSOn schema to match the desired output structure"
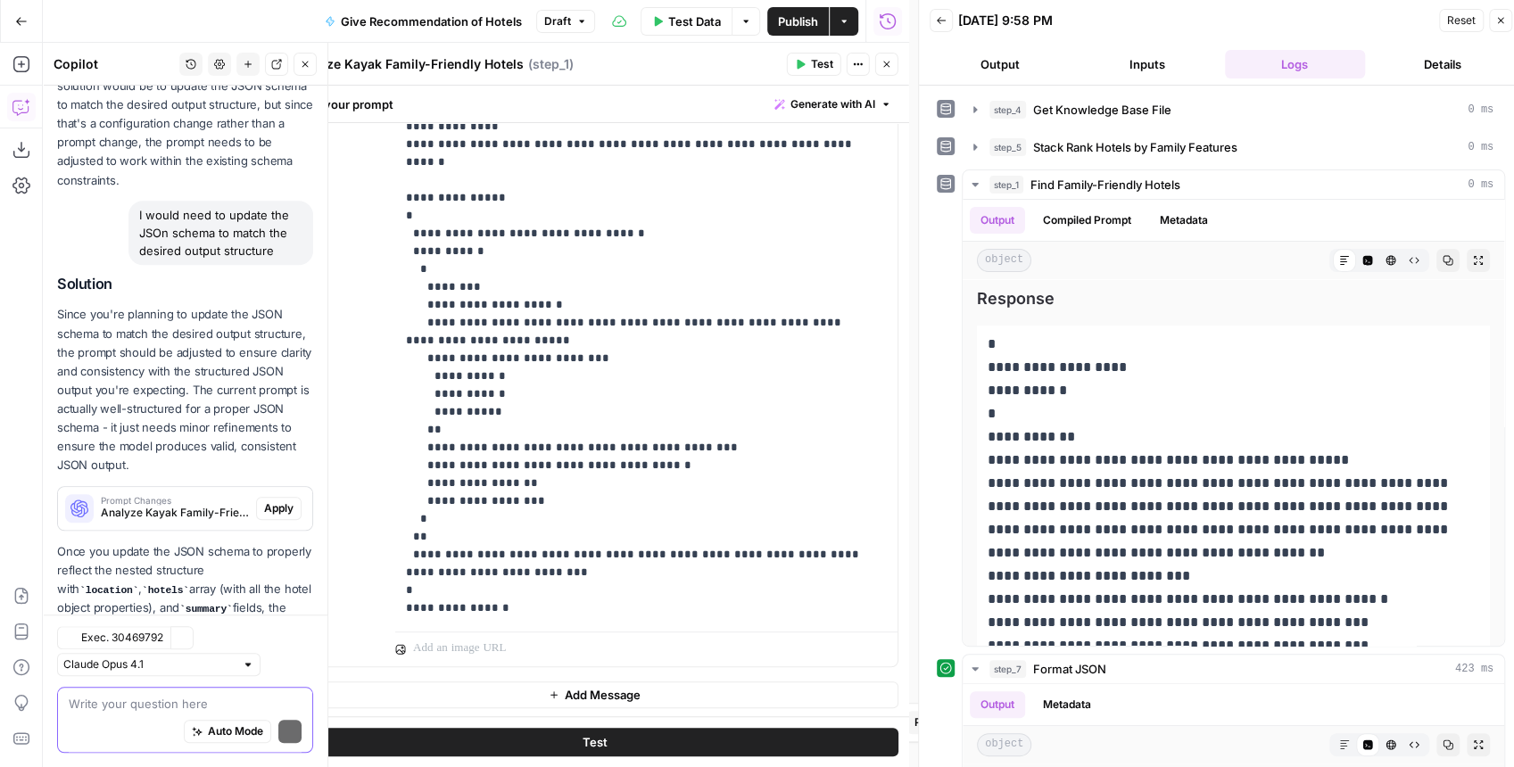
scroll to position [897, 0]
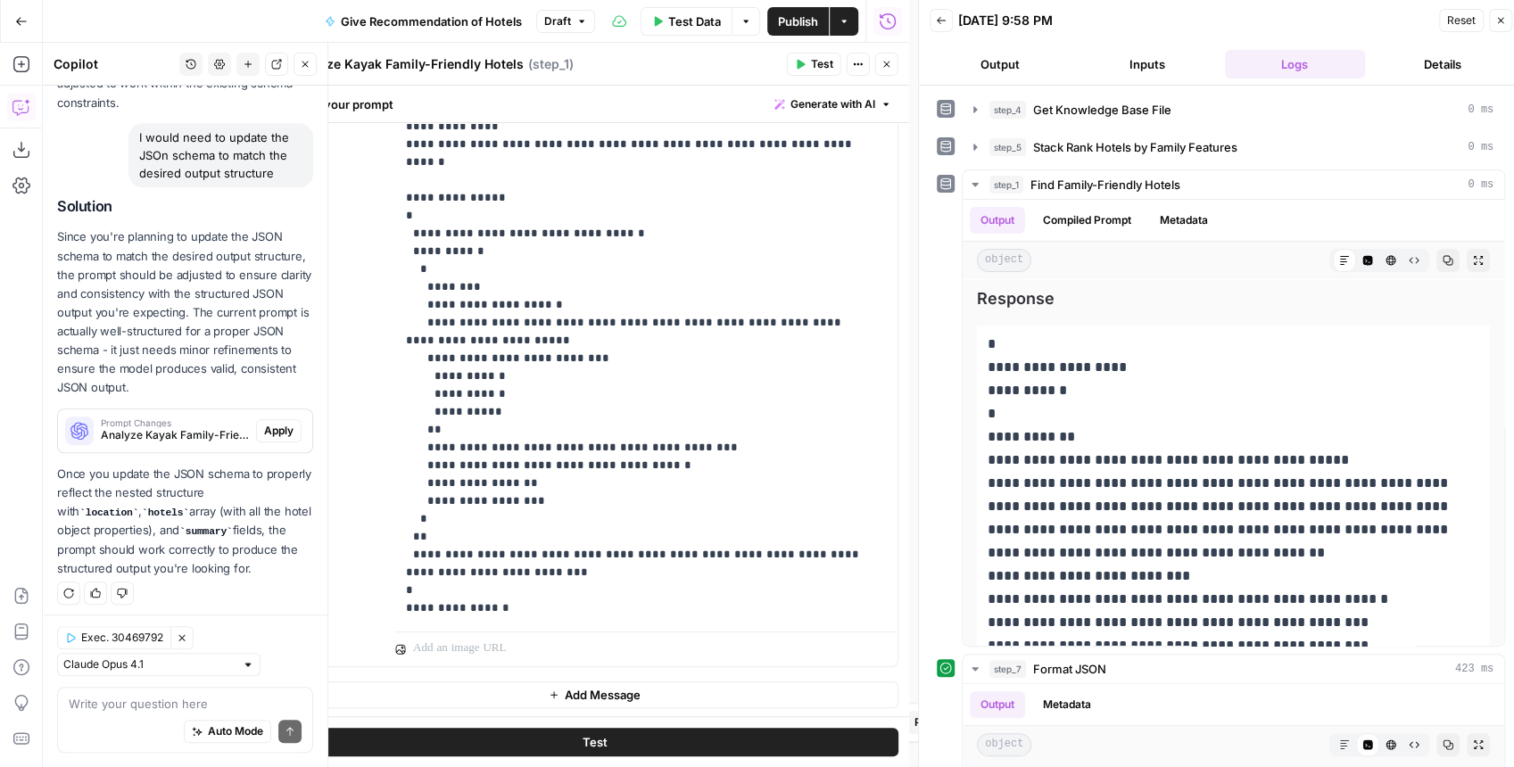
click at [272, 423] on span "Apply" at bounding box center [278, 431] width 29 height 16
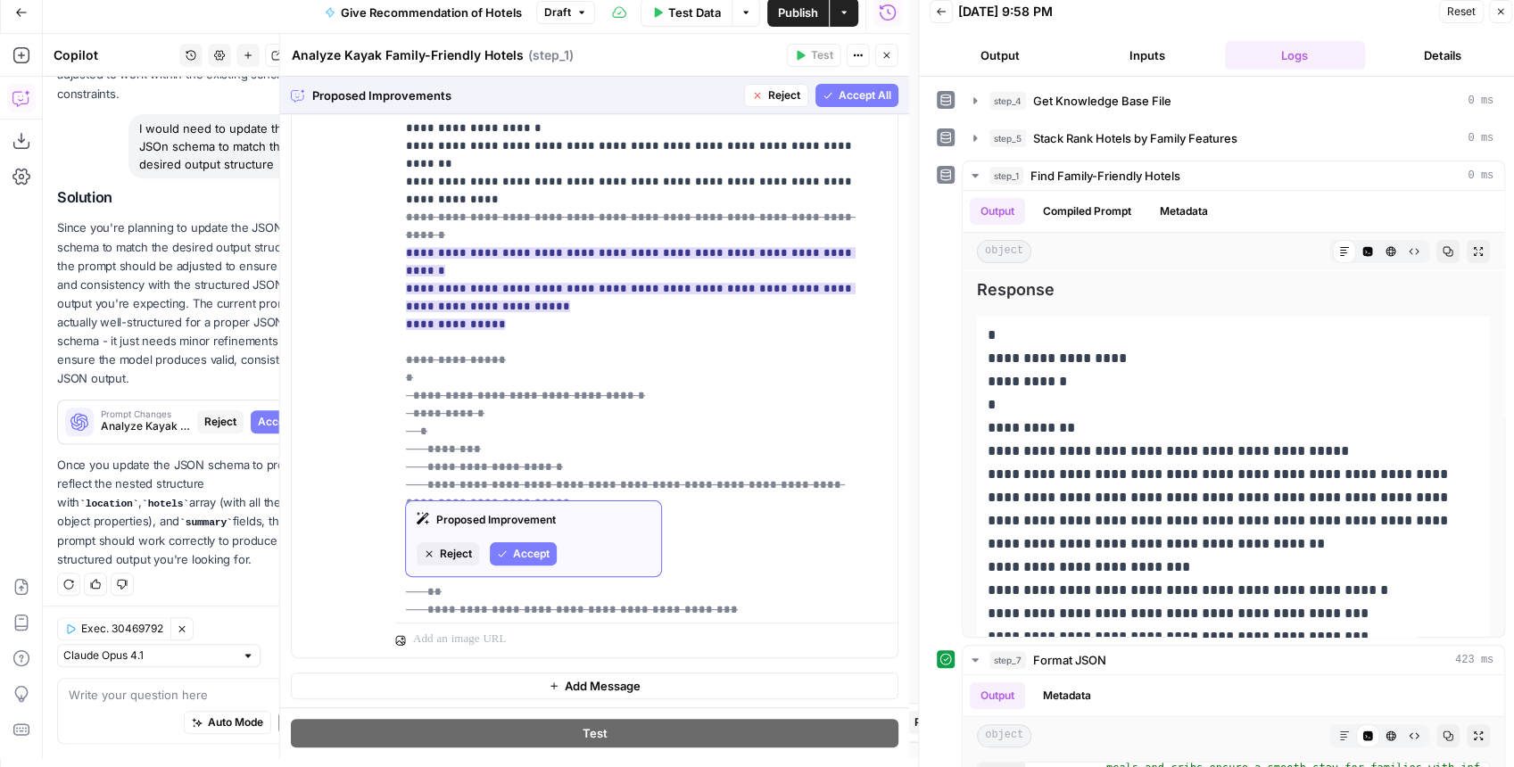
scroll to position [1226, 0]
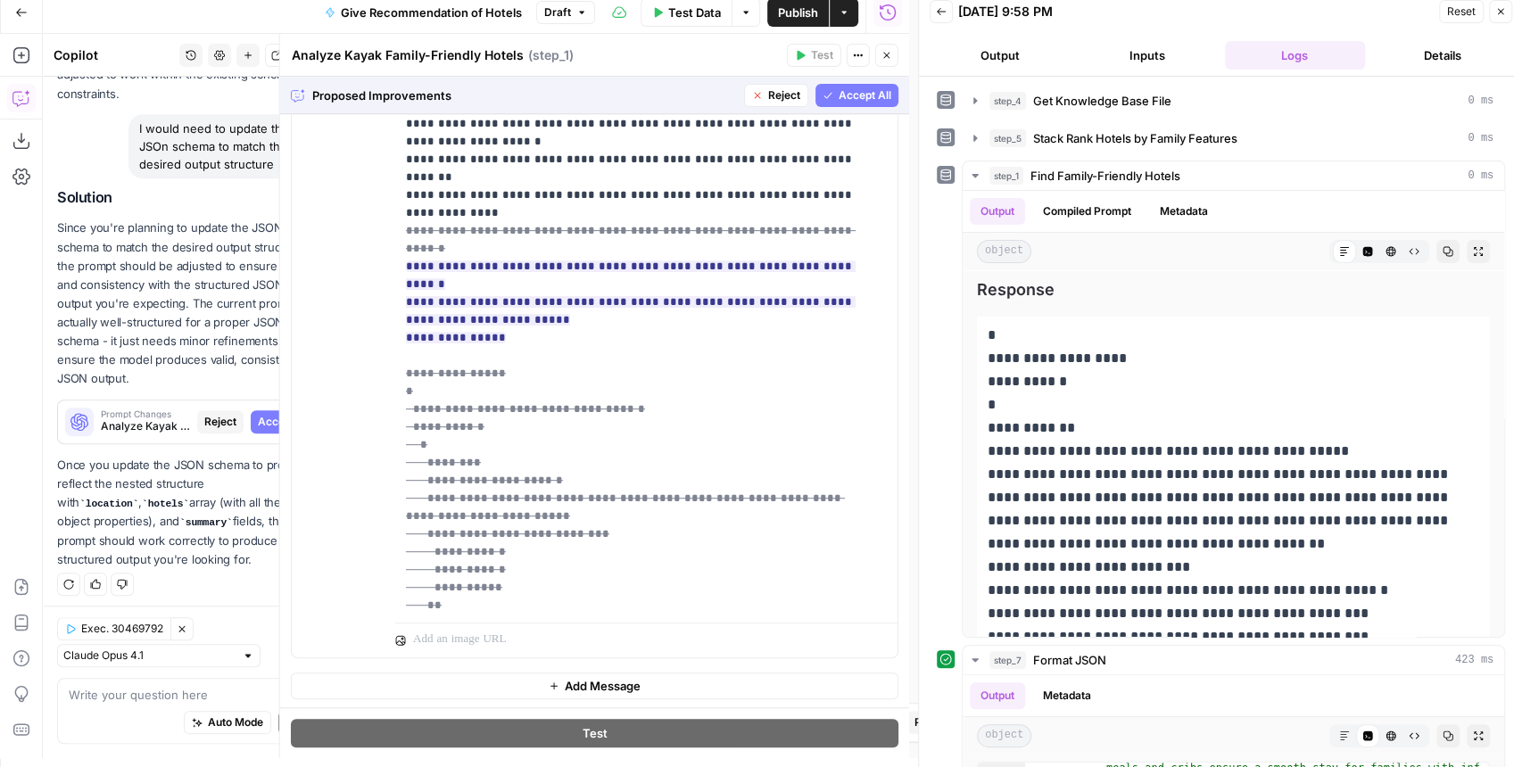
click at [839, 100] on span "Accept All" at bounding box center [865, 95] width 53 height 16
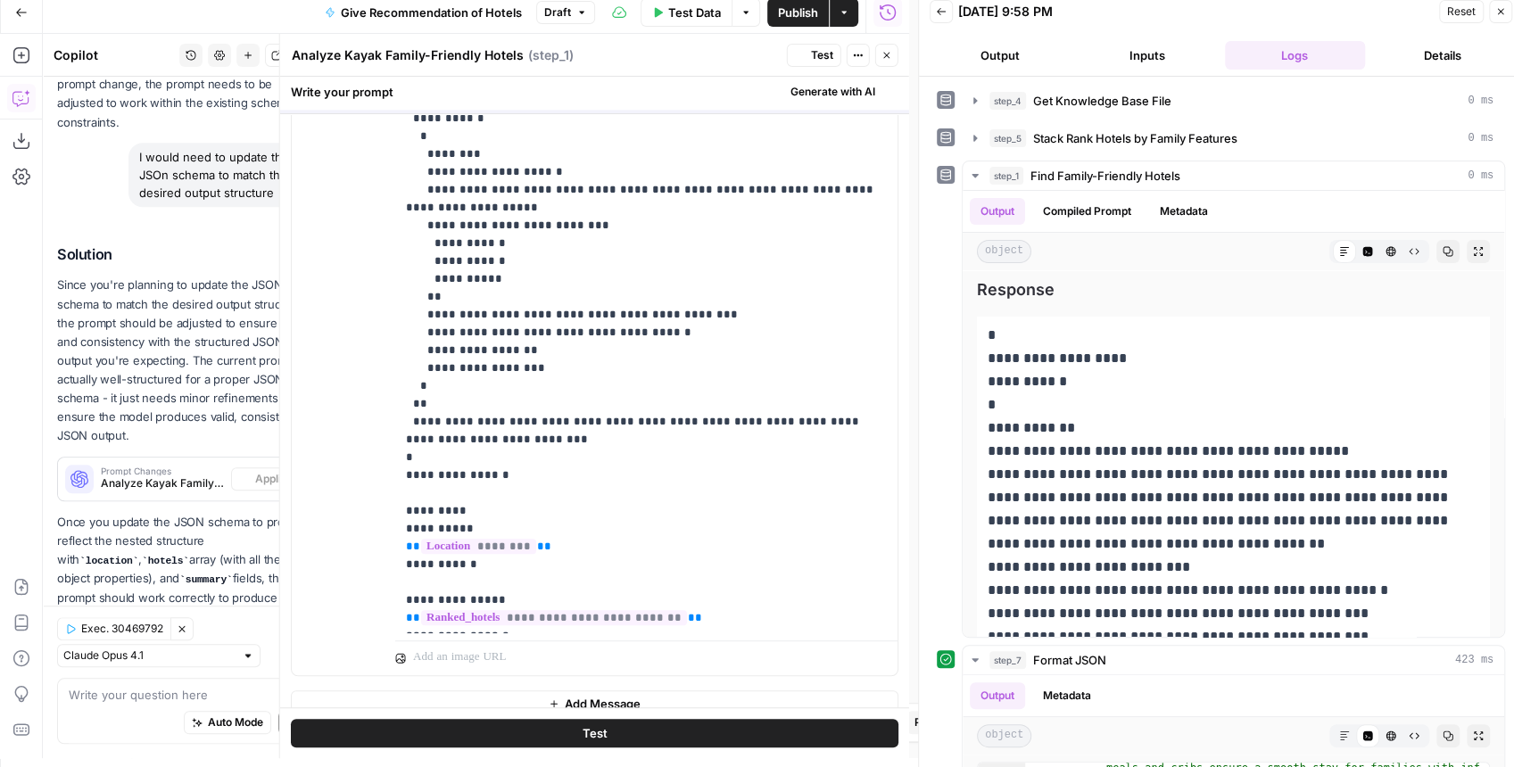
scroll to position [0, 0]
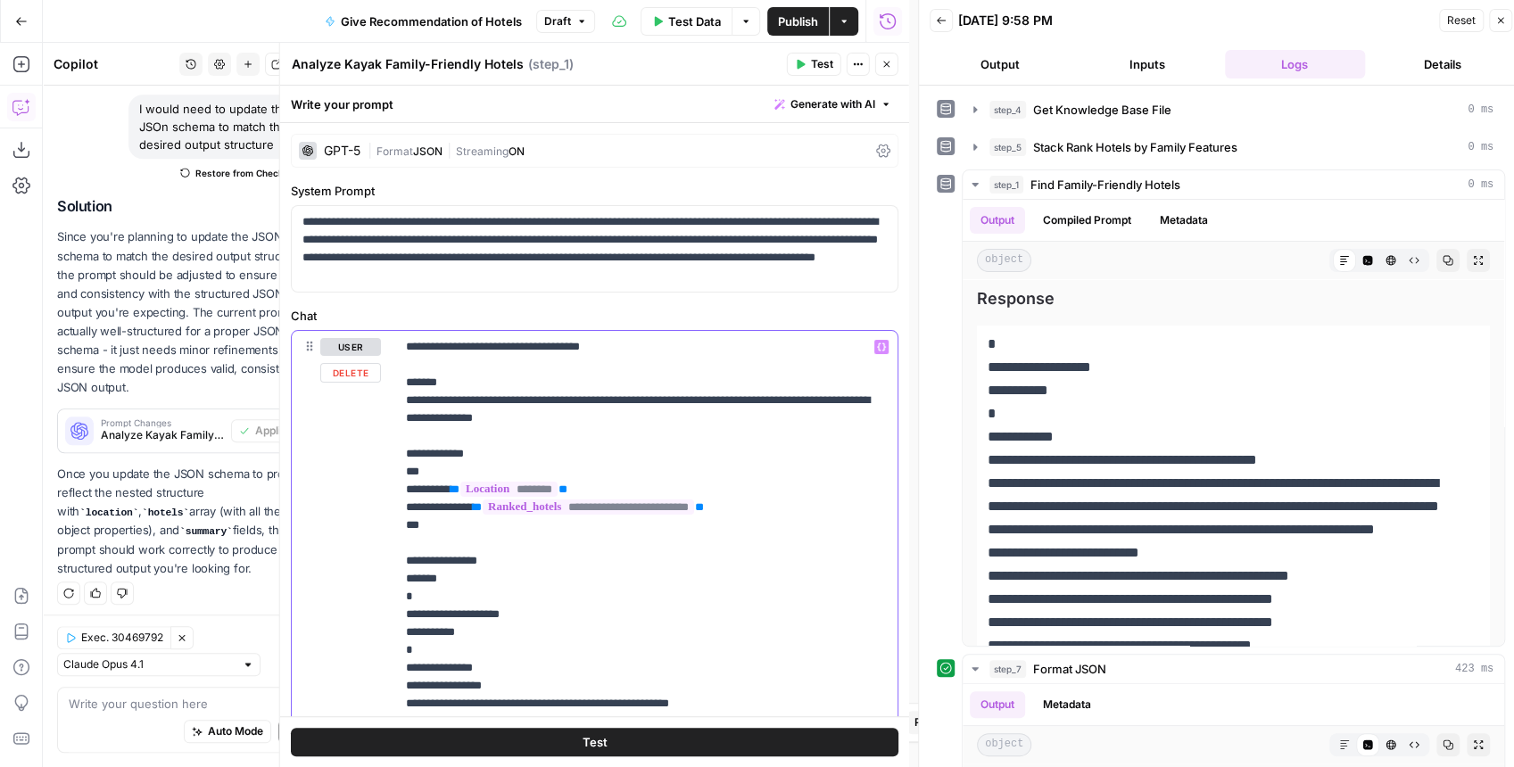
drag, startPoint x: 416, startPoint y: 369, endPoint x: 392, endPoint y: 338, distance: 39.4
click at [392, 338] on div "**********" at bounding box center [595, 715] width 606 height 769
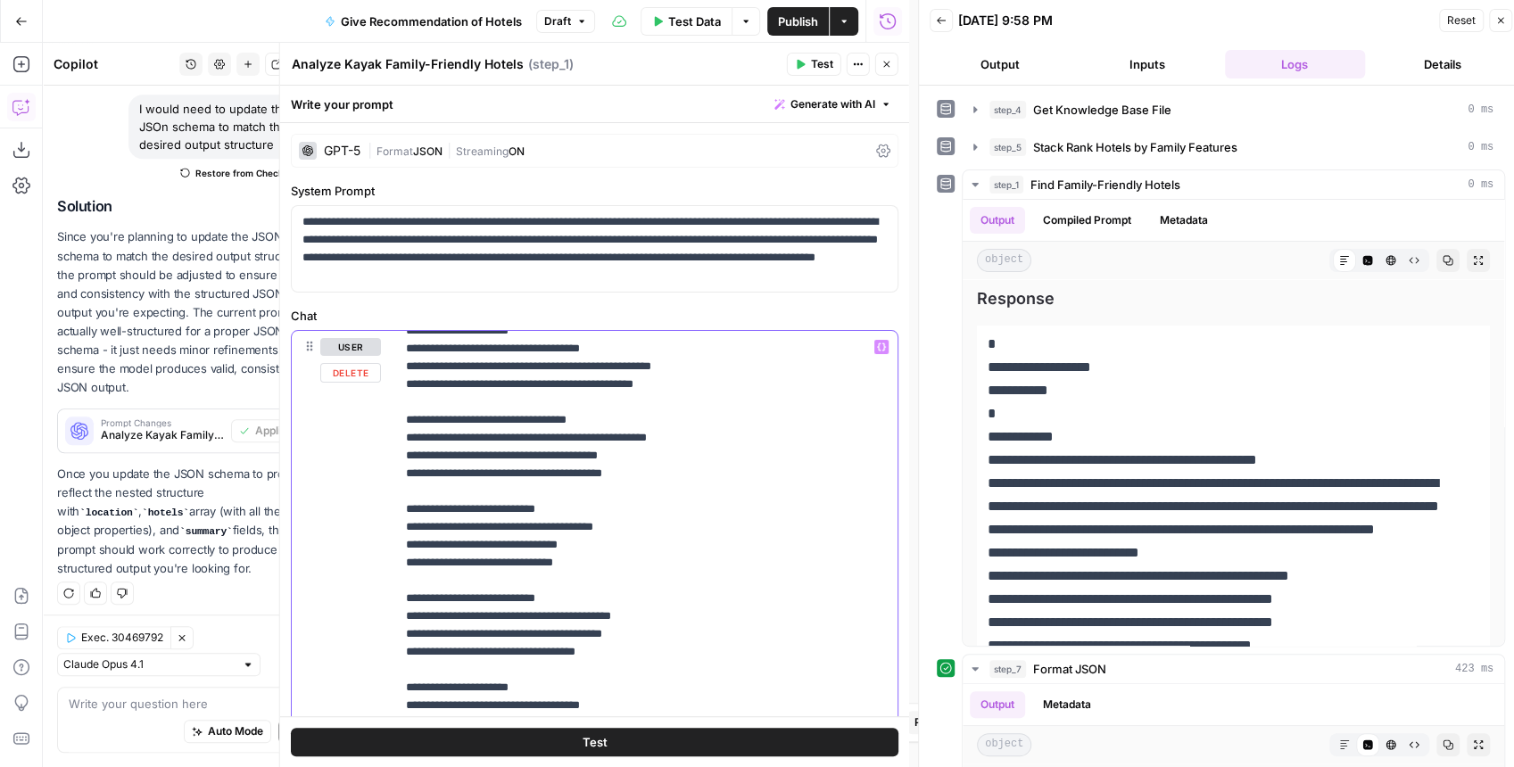
scroll to position [786, 0]
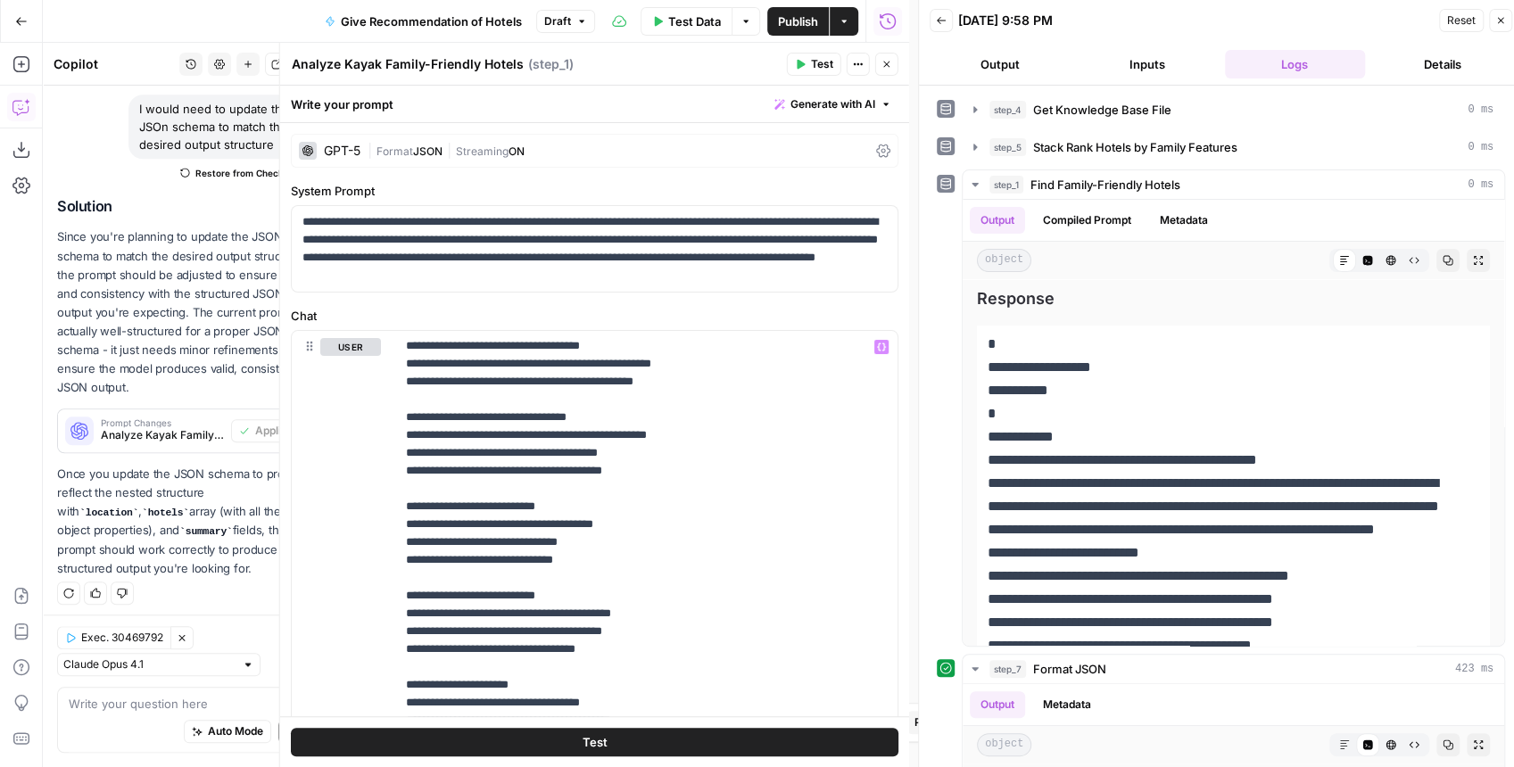
click at [817, 64] on span "Test" at bounding box center [822, 64] width 22 height 16
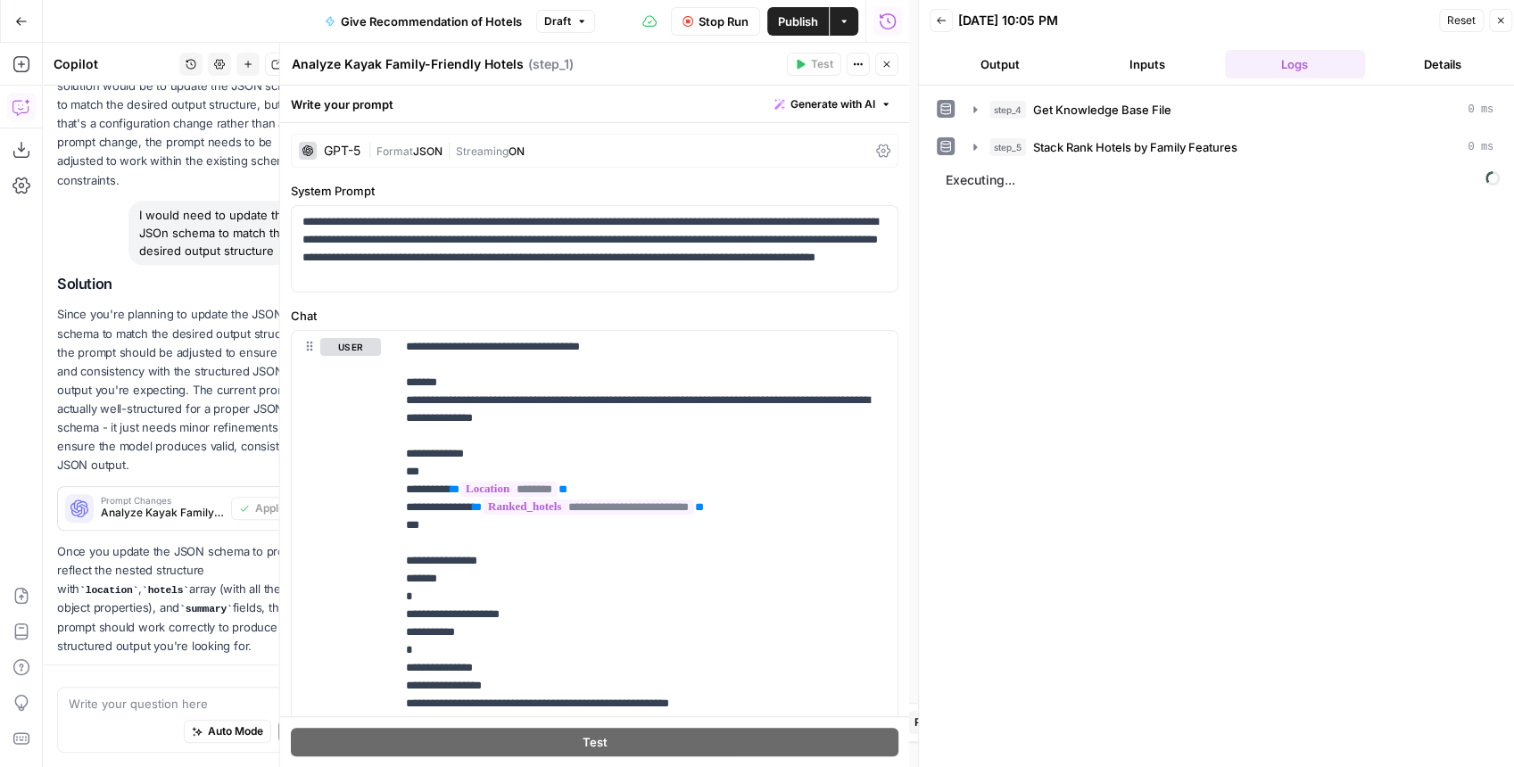
scroll to position [954, 0]
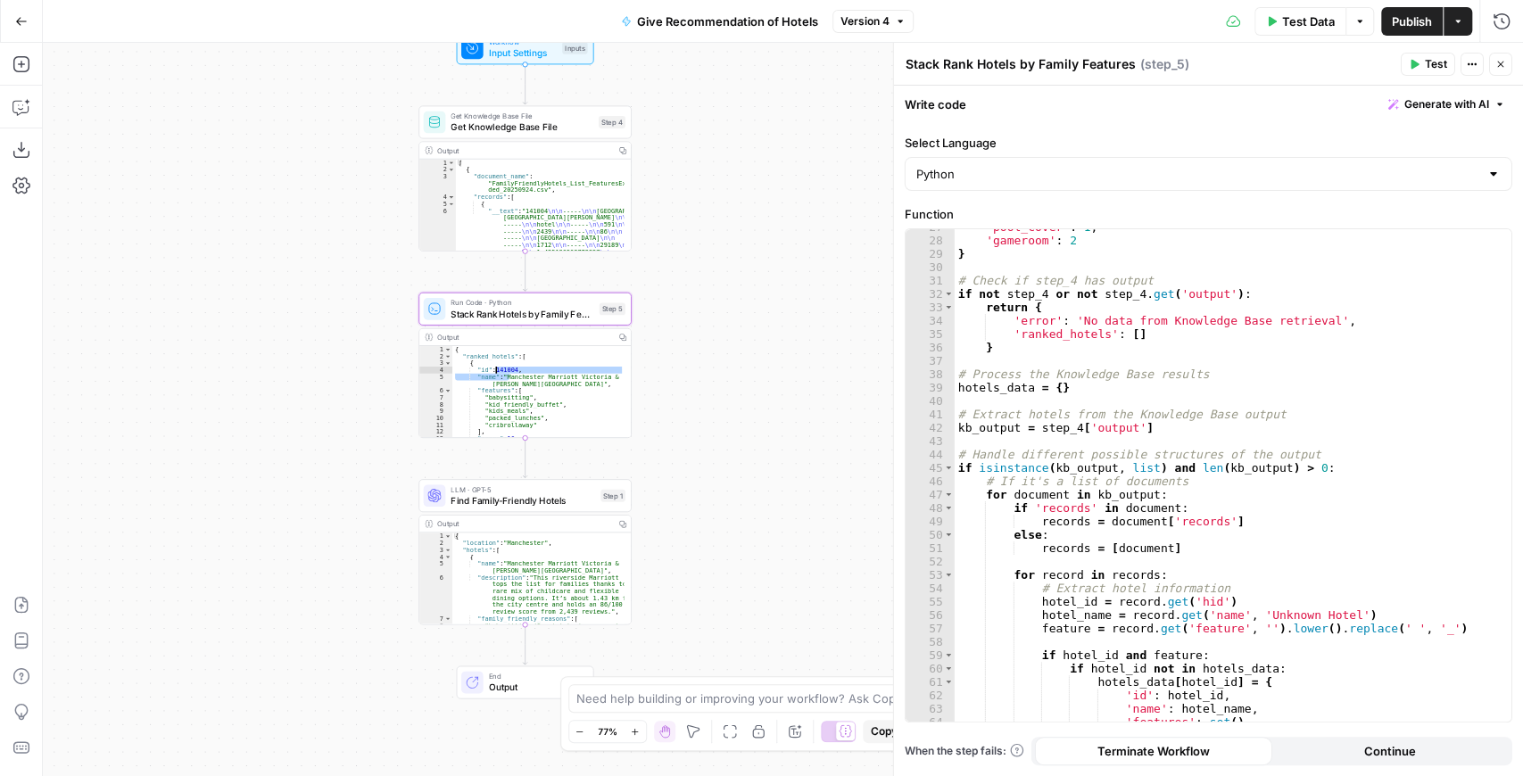
scroll to position [357, 0]
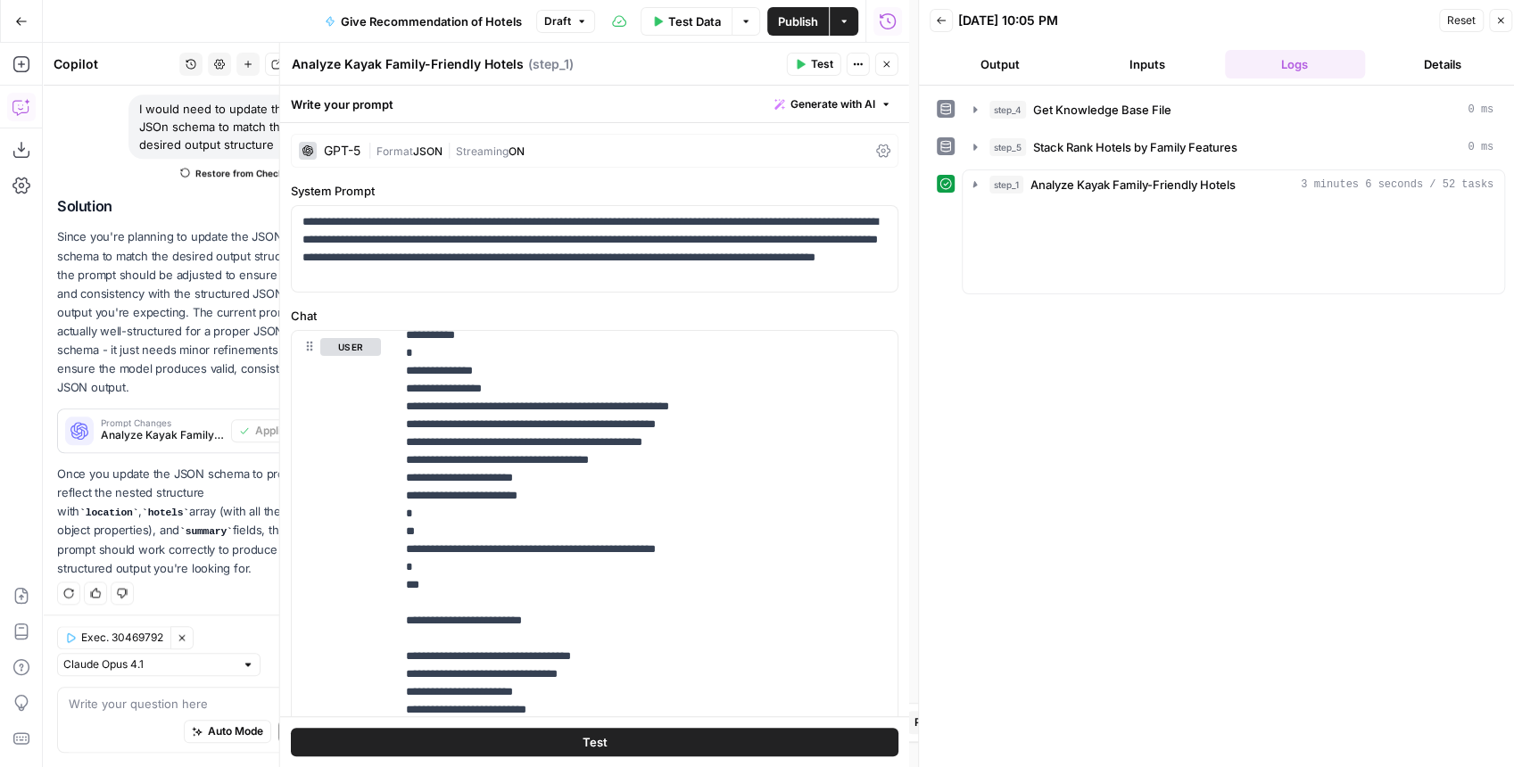
scroll to position [954, 0]
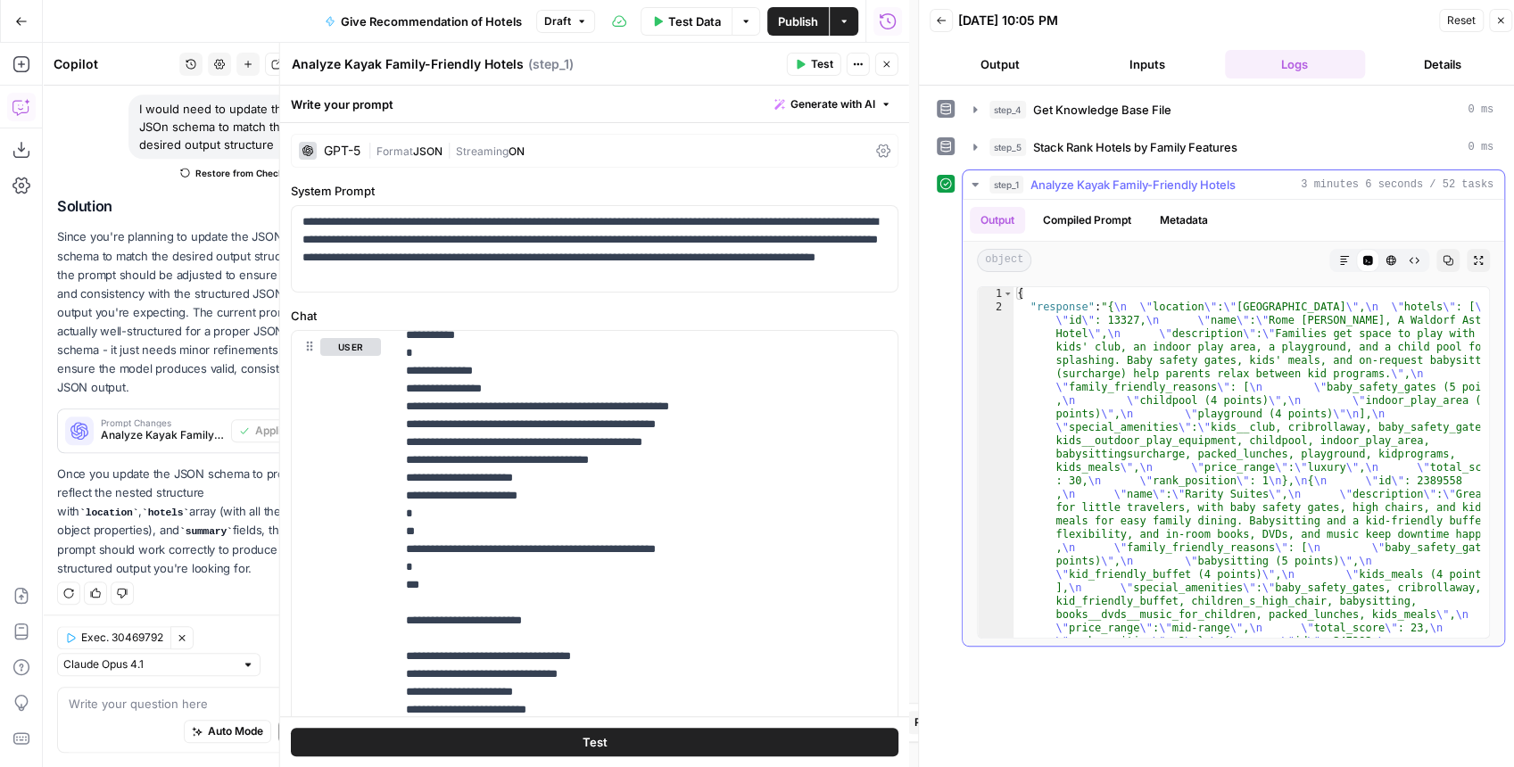
click at [1340, 265] on button "Markdown" at bounding box center [1344, 260] width 23 height 23
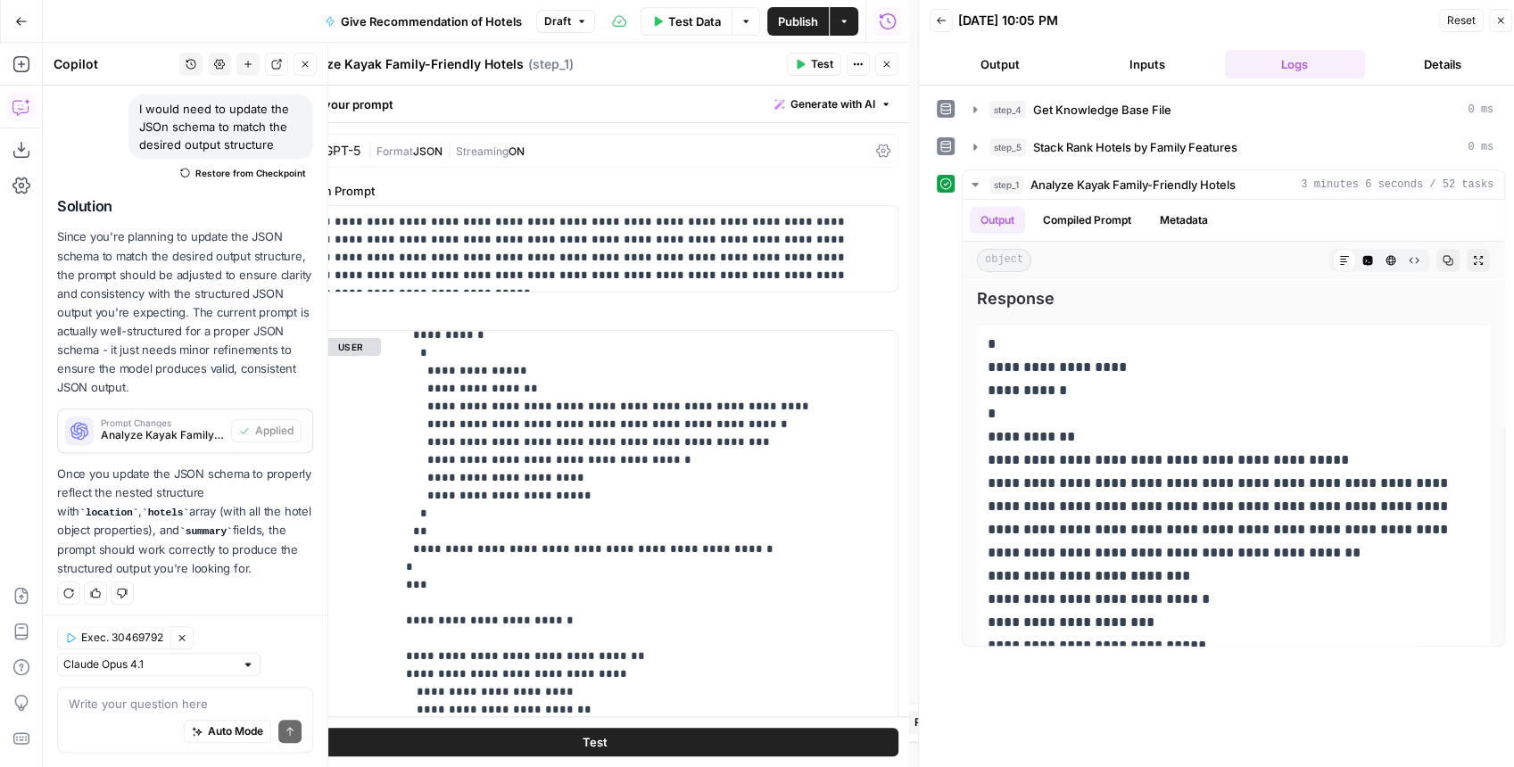
click at [200, 174] on span "Restore from Checkpoint" at bounding box center [250, 173] width 111 height 14
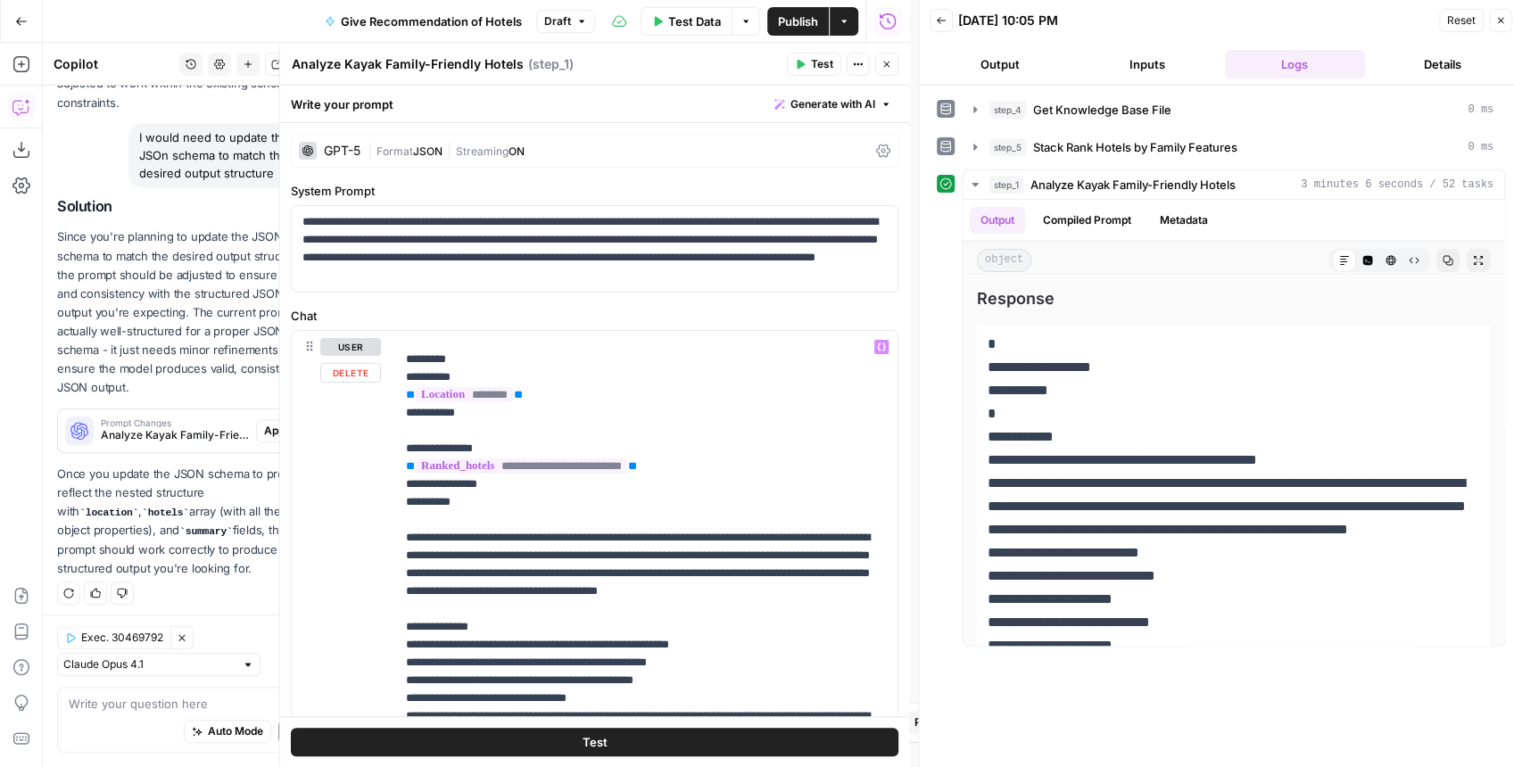
scroll to position [12, 0]
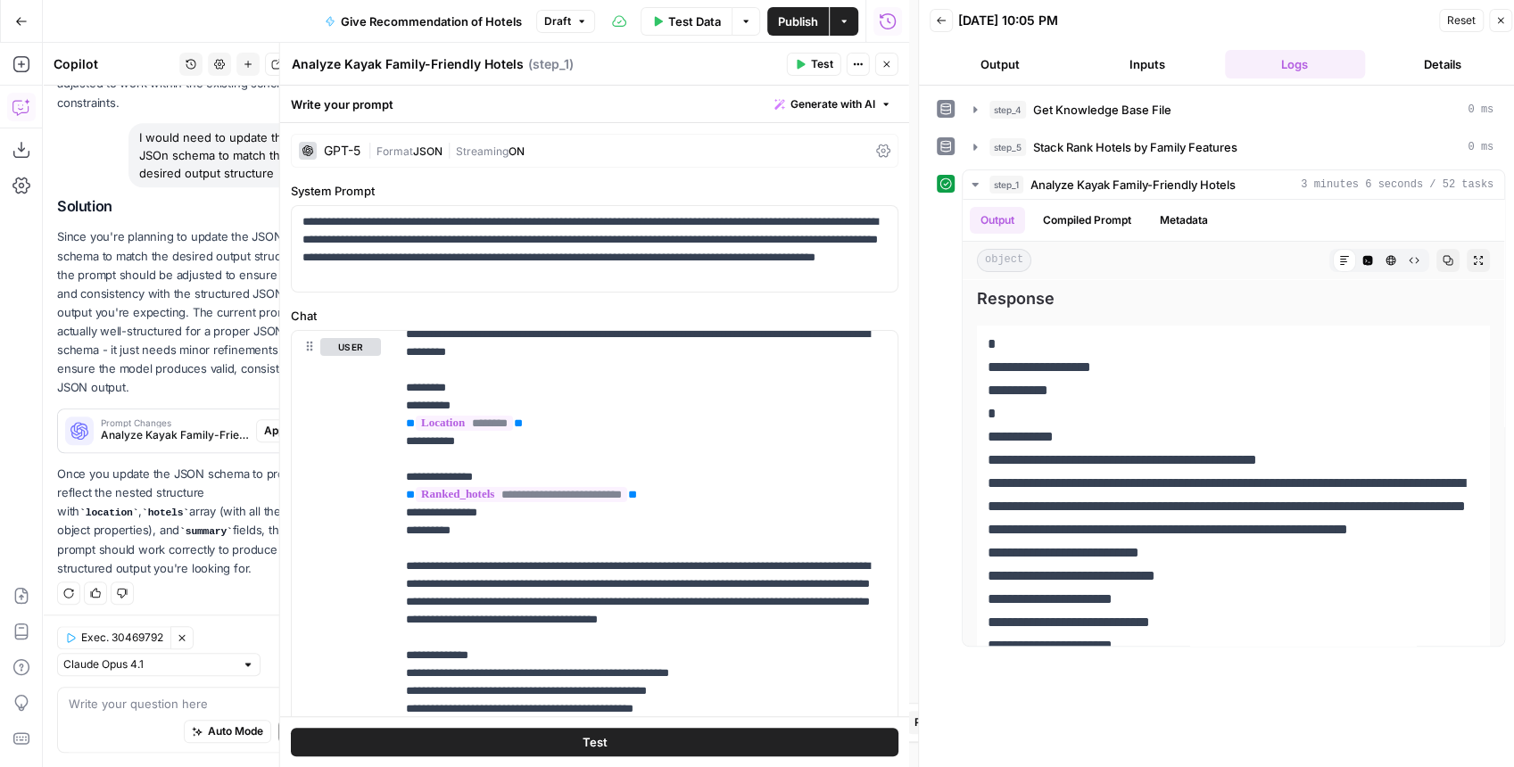
click at [402, 153] on span "Format" at bounding box center [395, 151] width 37 height 13
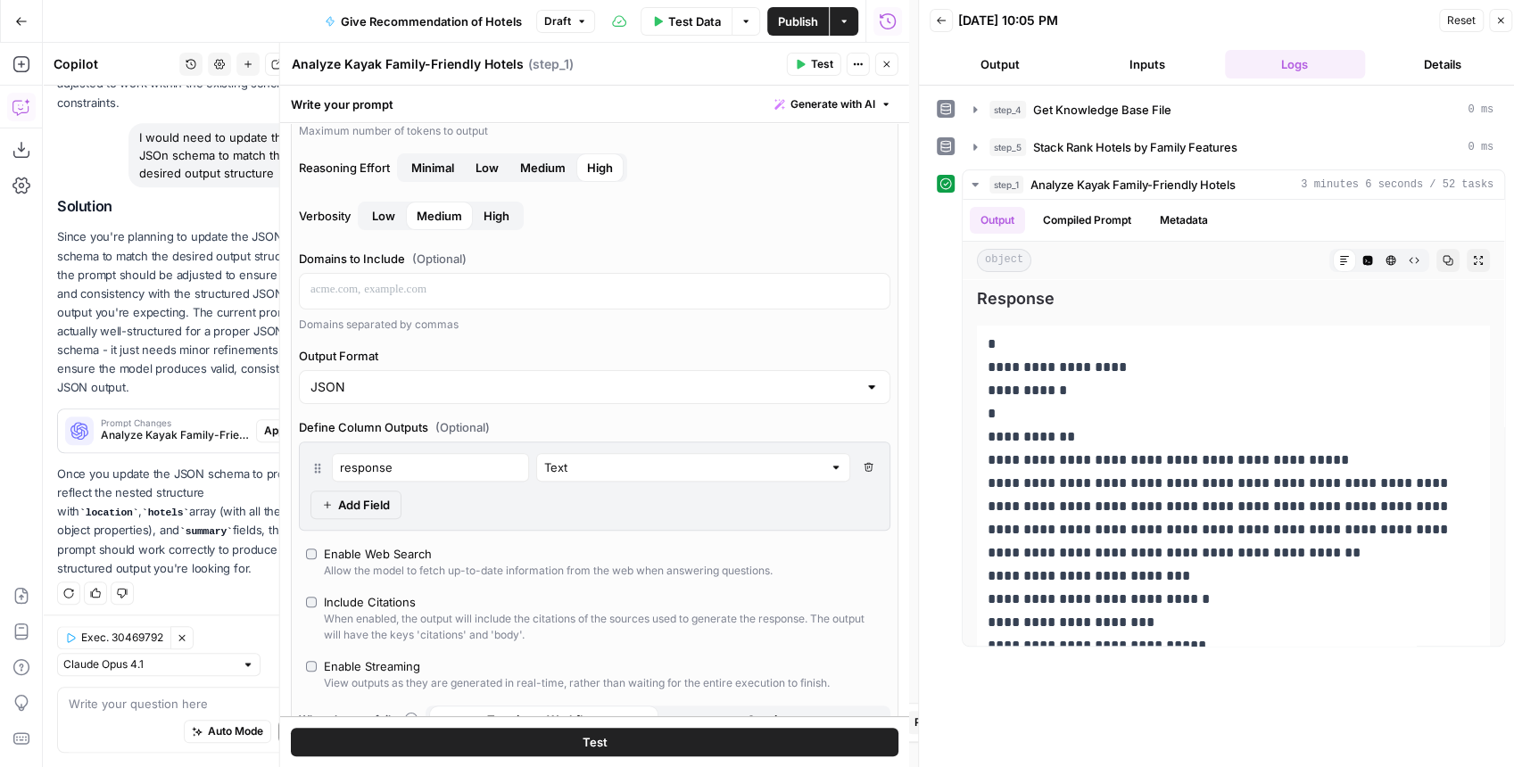
scroll to position [297, 0]
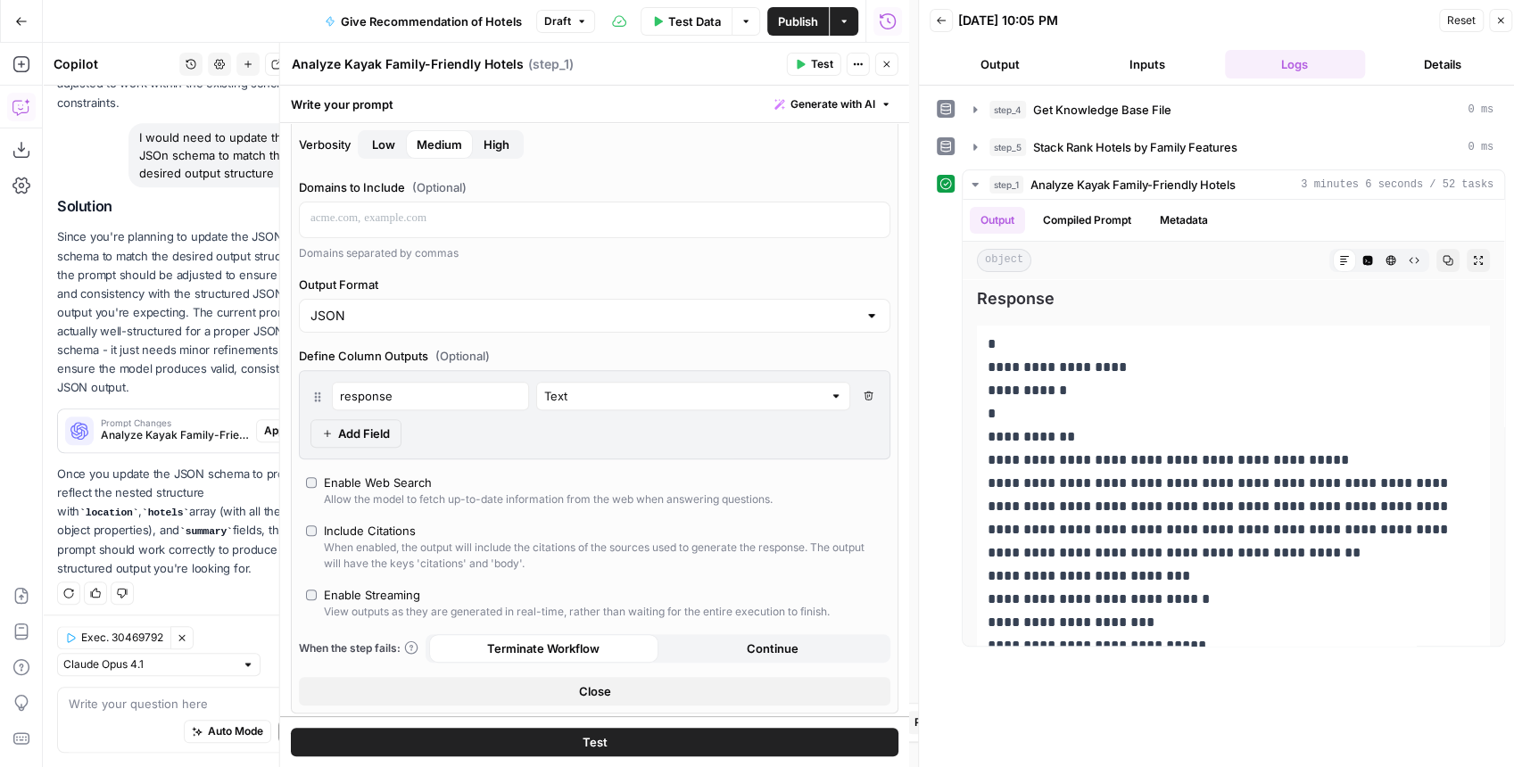
click at [865, 314] on div at bounding box center [872, 316] width 14 height 18
click at [535, 362] on span "Text" at bounding box center [586, 357] width 546 height 18
type input "Text"
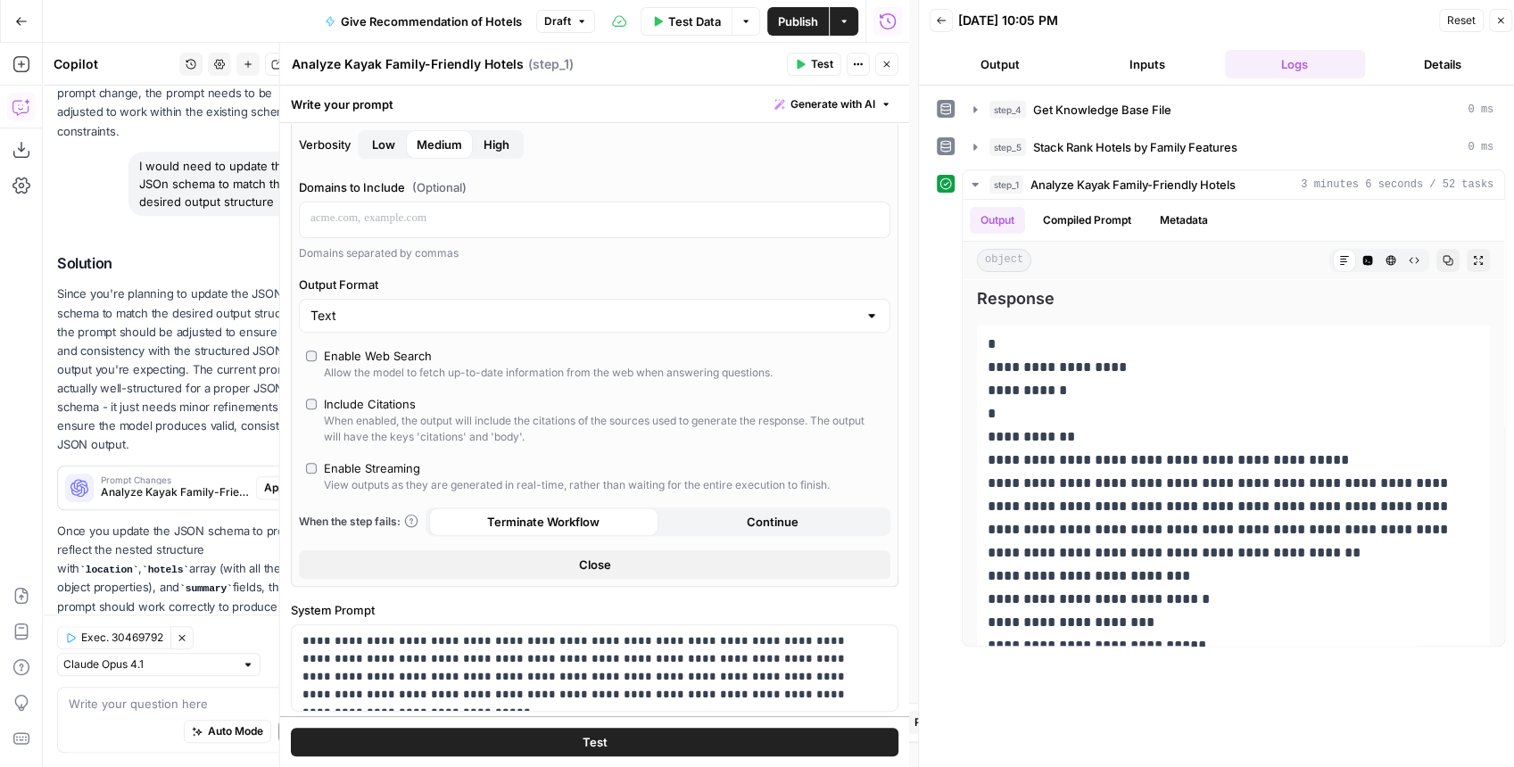
scroll to position [954, 0]
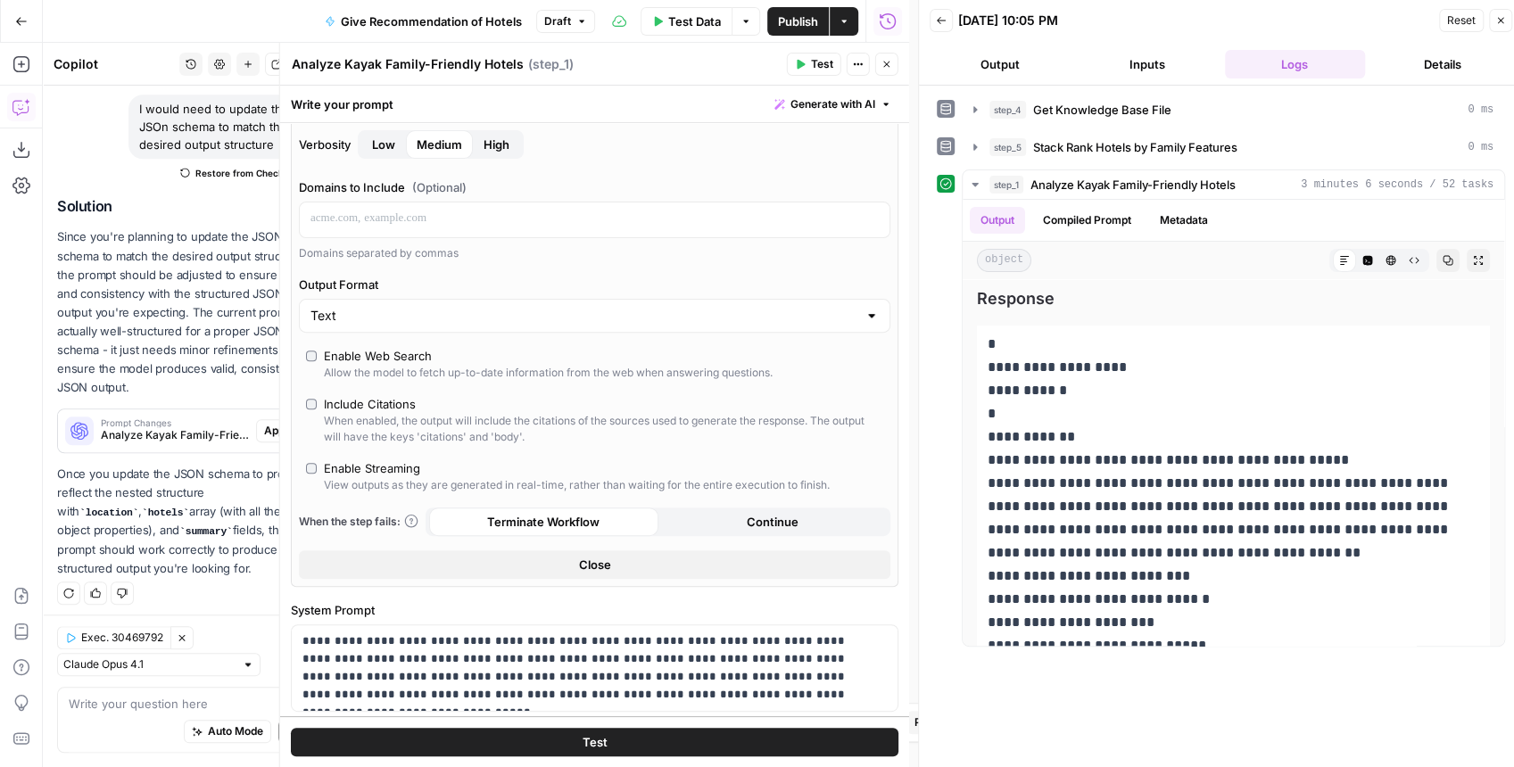
click at [813, 68] on span "Test" at bounding box center [822, 64] width 22 height 16
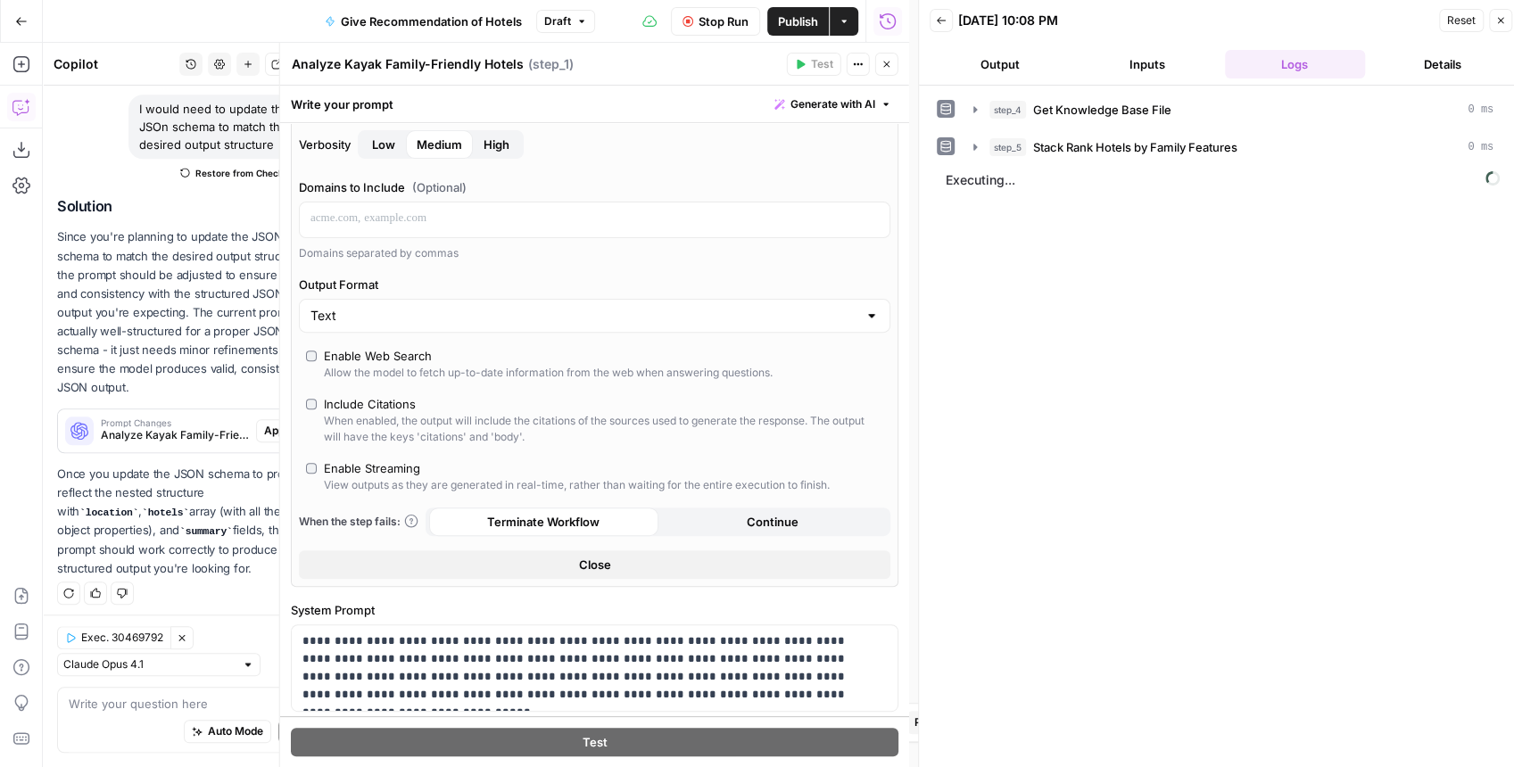
click at [1040, 72] on button "Output" at bounding box center [1000, 64] width 140 height 29
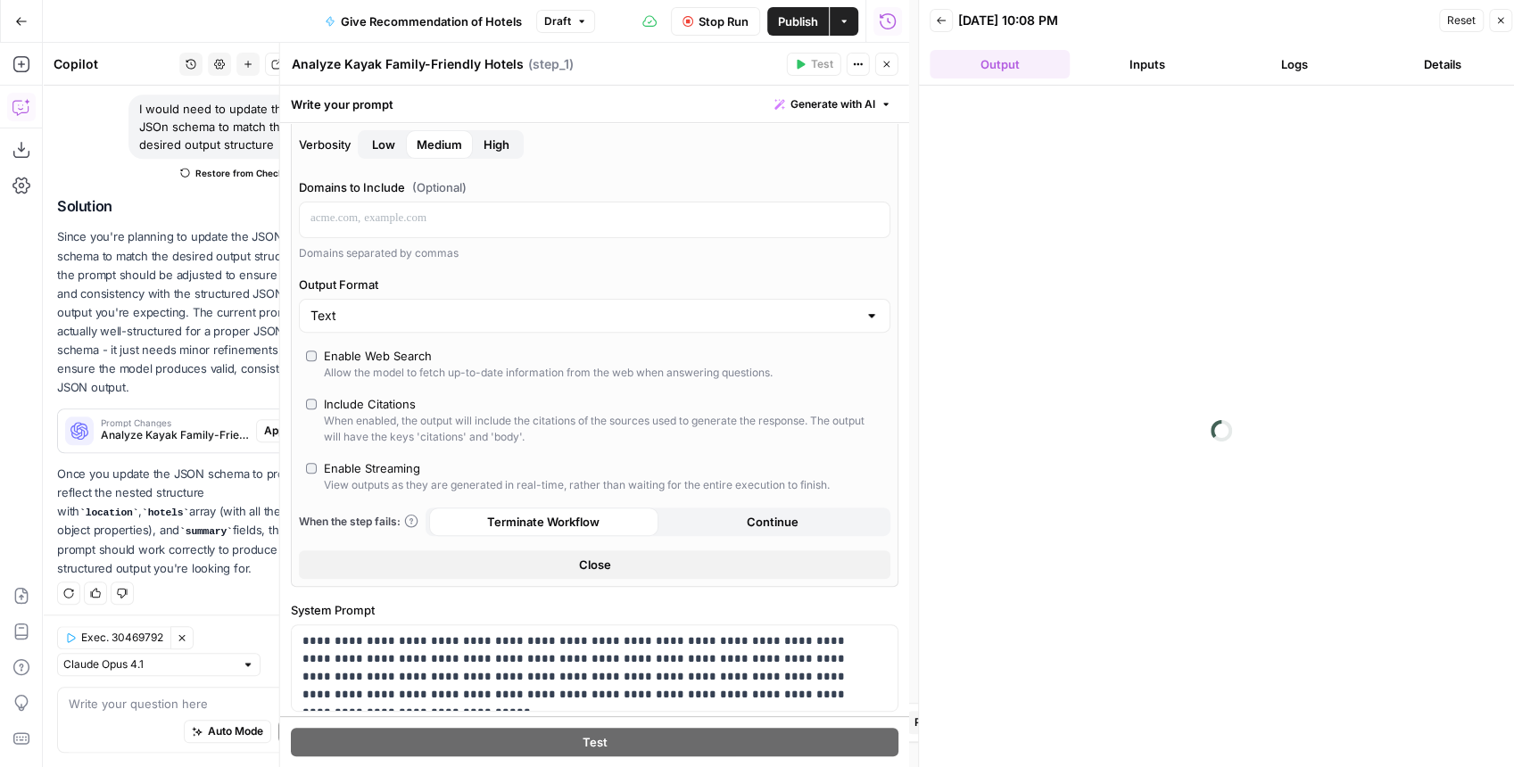
click at [1255, 69] on button "Logs" at bounding box center [1295, 64] width 140 height 29
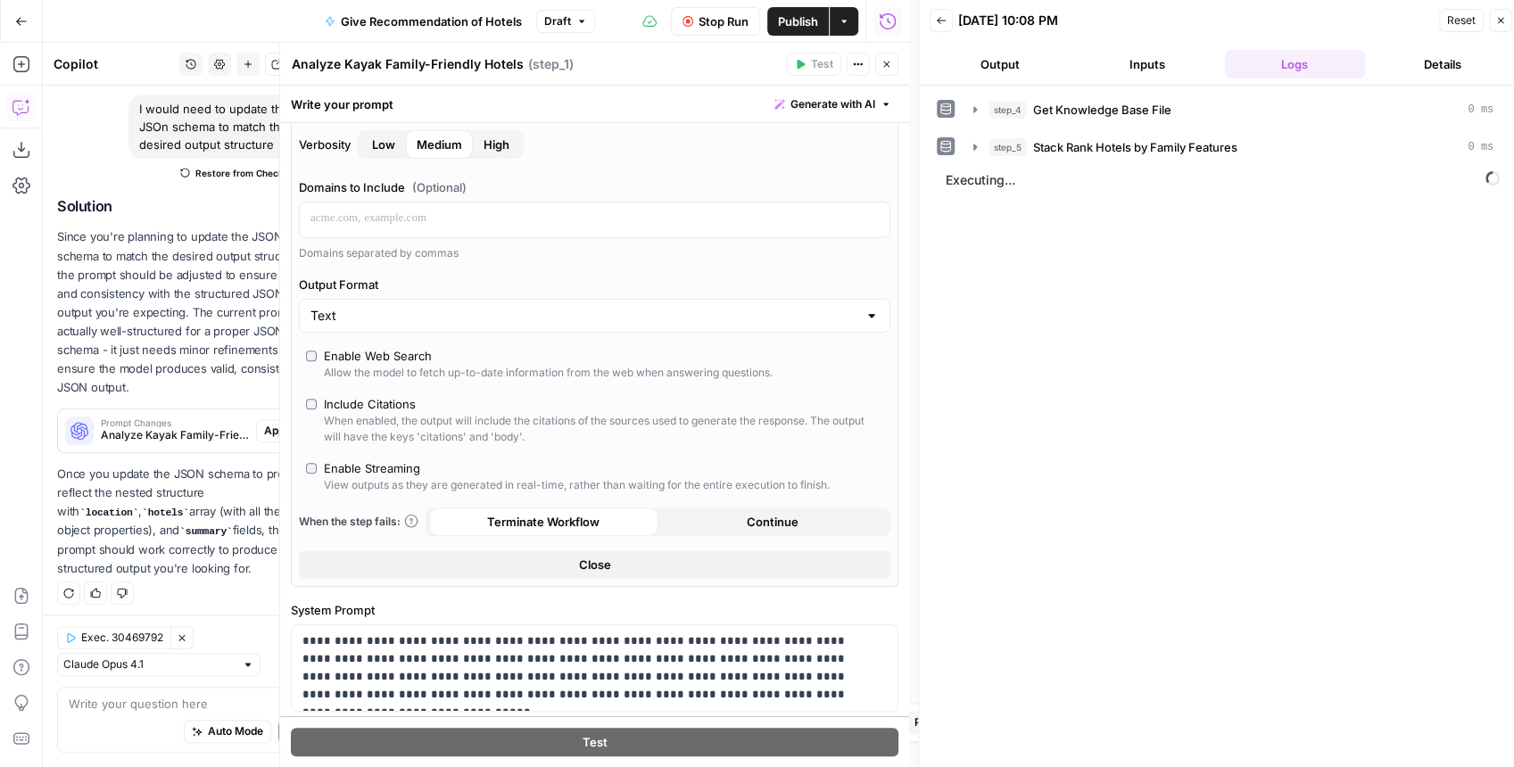
click at [1163, 69] on button "Inputs" at bounding box center [1147, 64] width 140 height 29
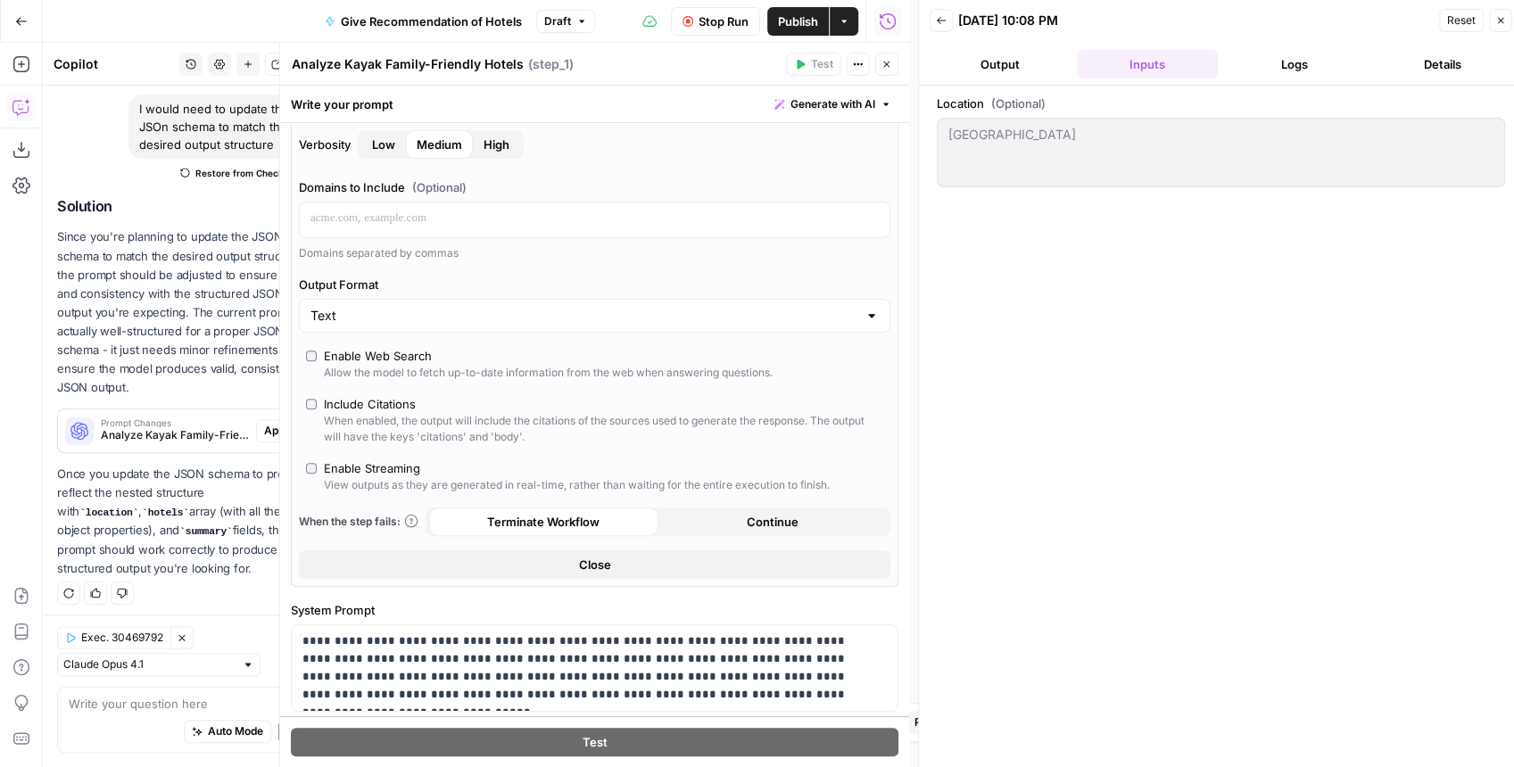
click at [1256, 70] on button "Logs" at bounding box center [1295, 64] width 140 height 29
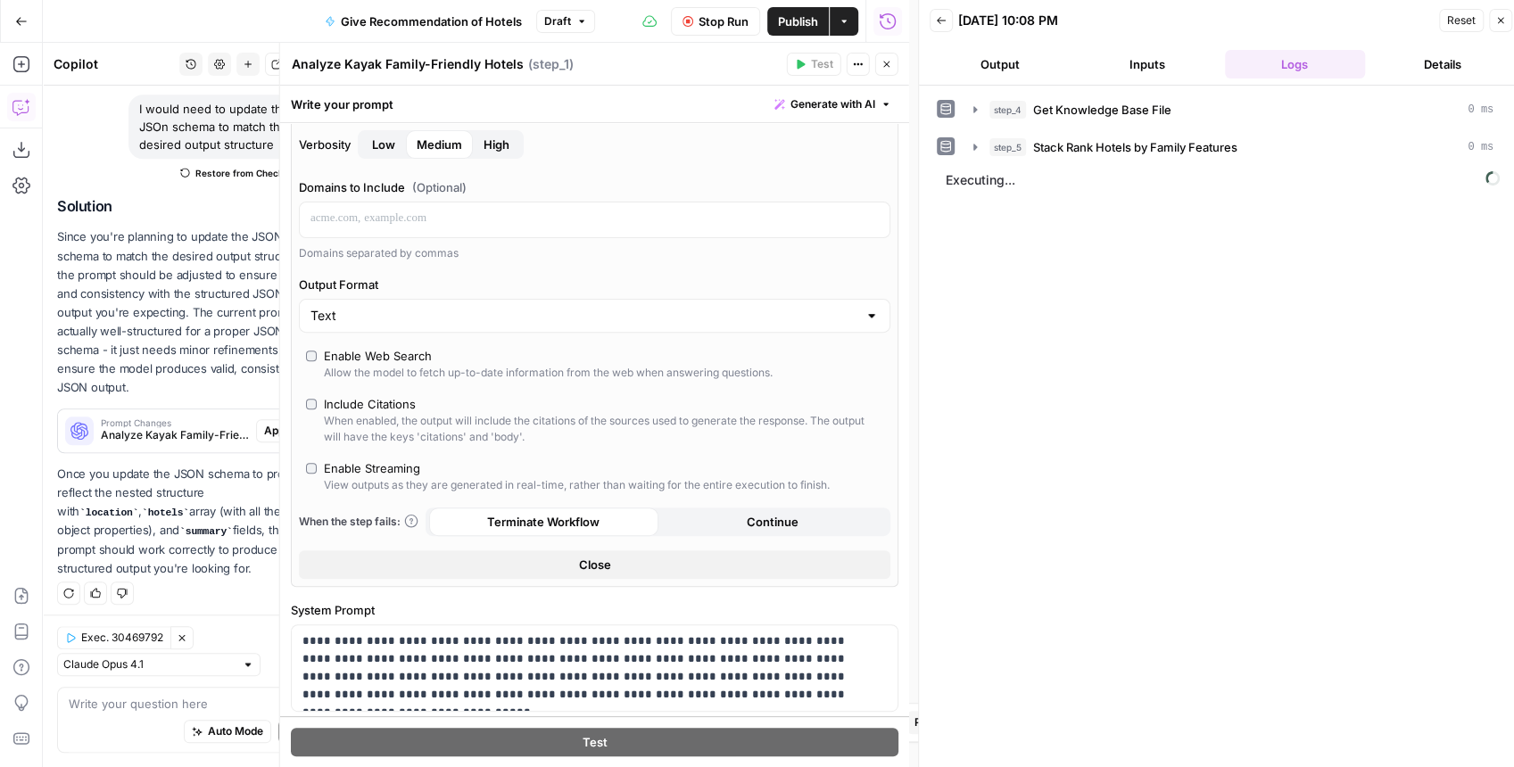
click at [393, 460] on div "Enable Streaming" at bounding box center [372, 469] width 96 height 18
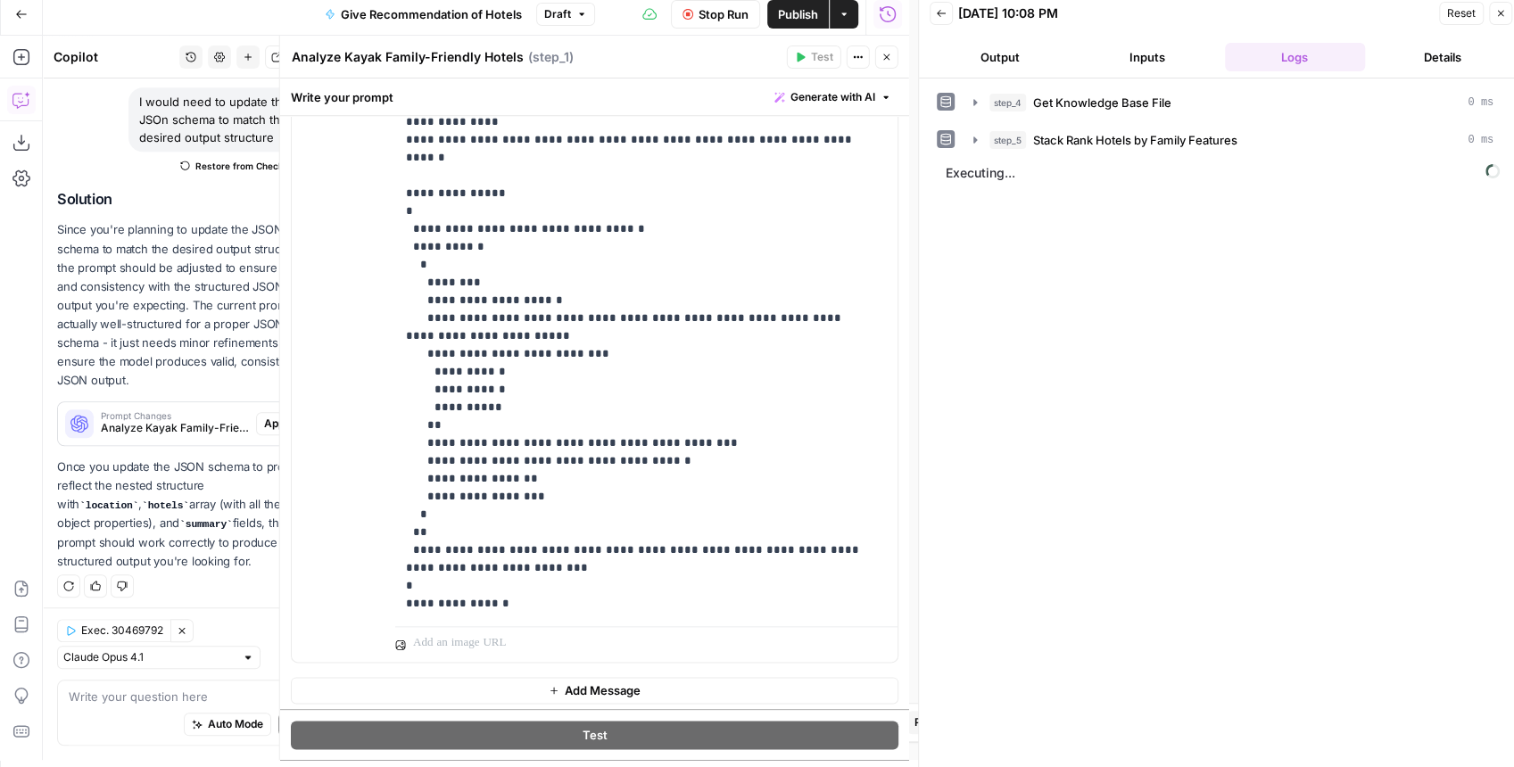
scroll to position [9, 0]
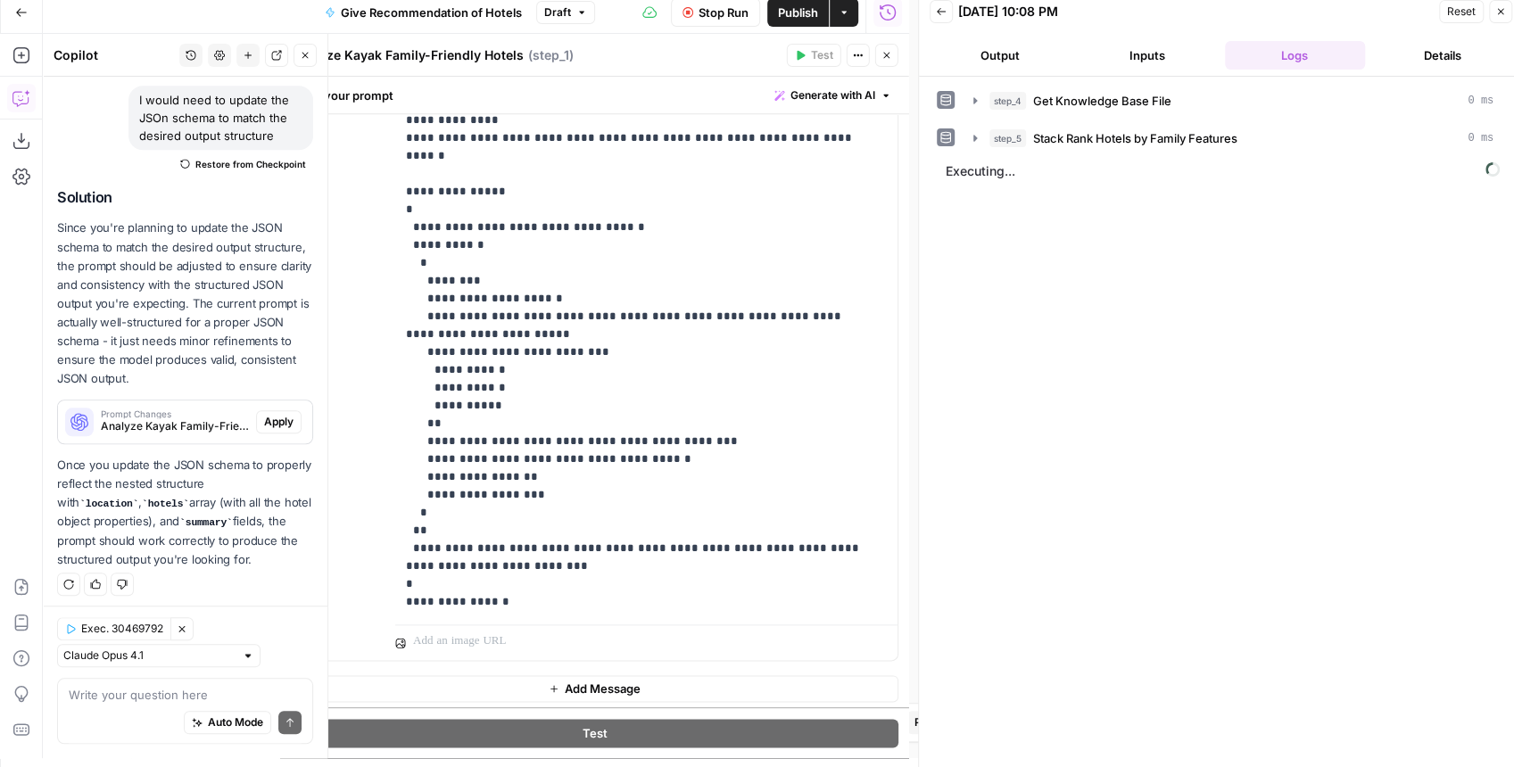
click at [301, 57] on icon "button" at bounding box center [305, 55] width 11 height 11
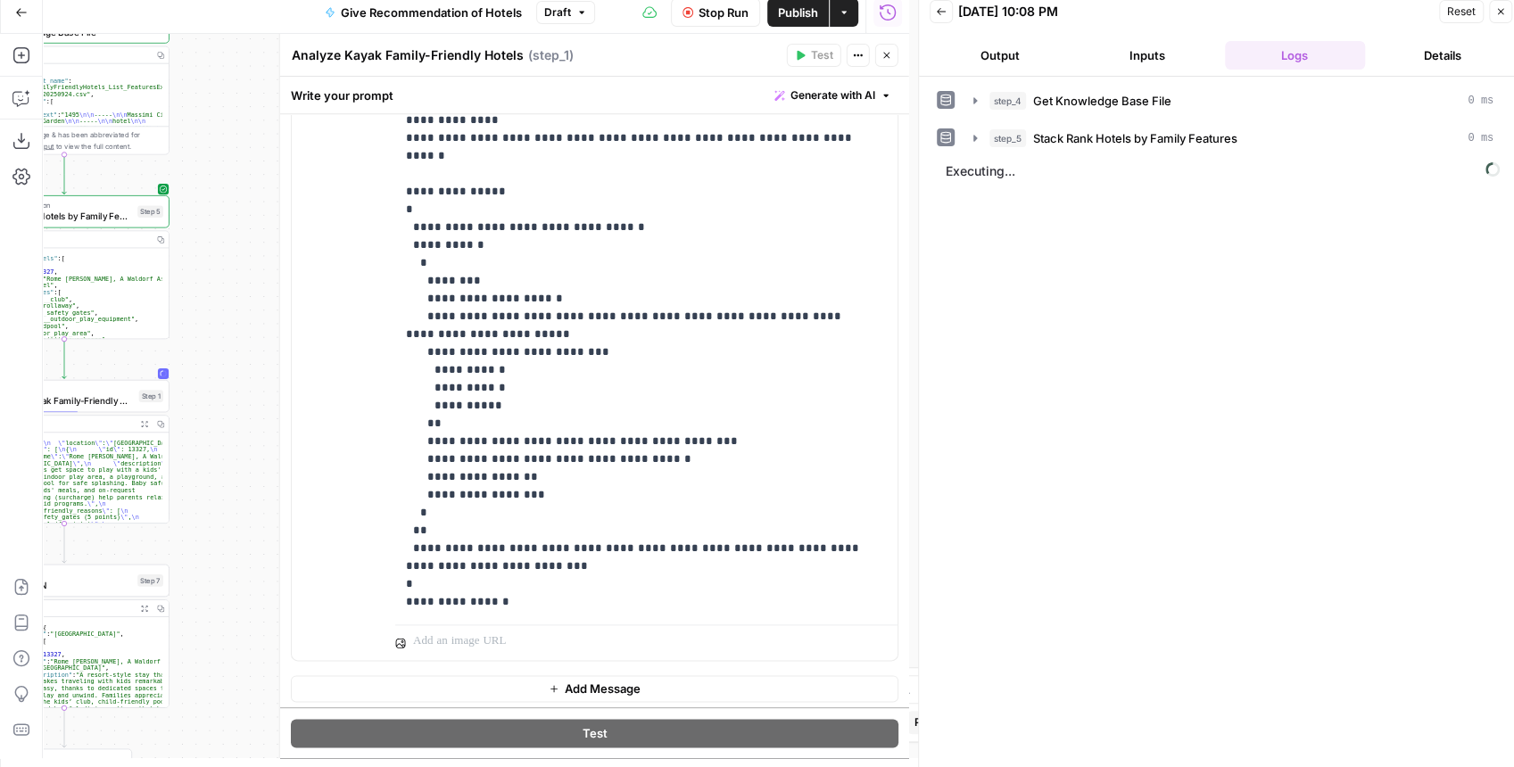
drag, startPoint x: 255, startPoint y: 209, endPoint x: 265, endPoint y: 250, distance: 42.2
click at [294, 138] on body "Kayak New Home Browse Insights Opportunities Your Data Recent Grids Create Edit…" at bounding box center [757, 374] width 1514 height 767
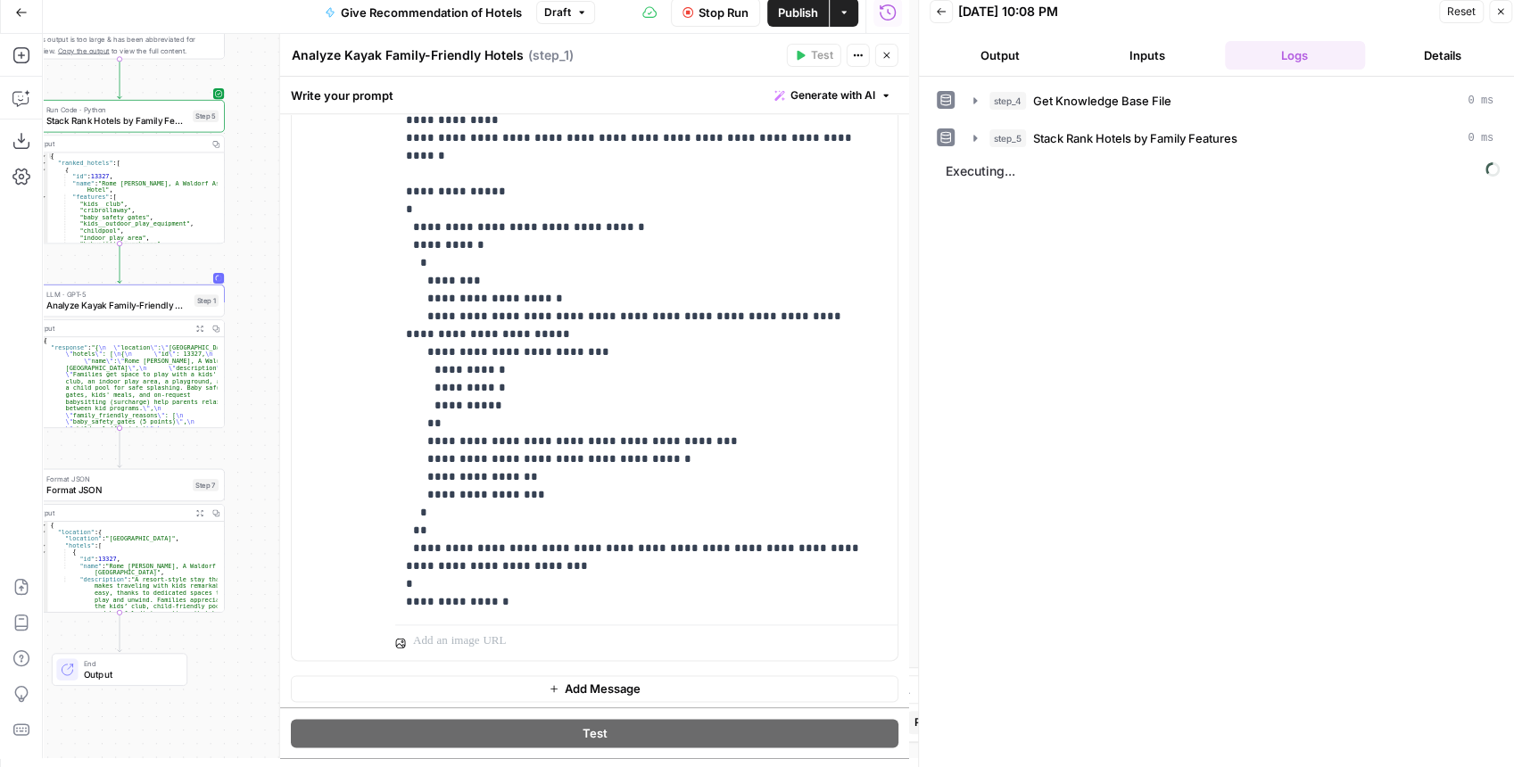
drag, startPoint x: 265, startPoint y: 250, endPoint x: 311, endPoint y: 177, distance: 86.2
click at [311, 177] on body "Kayak New Home Browse Insights Opportunities Your Data Recent Grids Create Edit…" at bounding box center [757, 374] width 1514 height 767
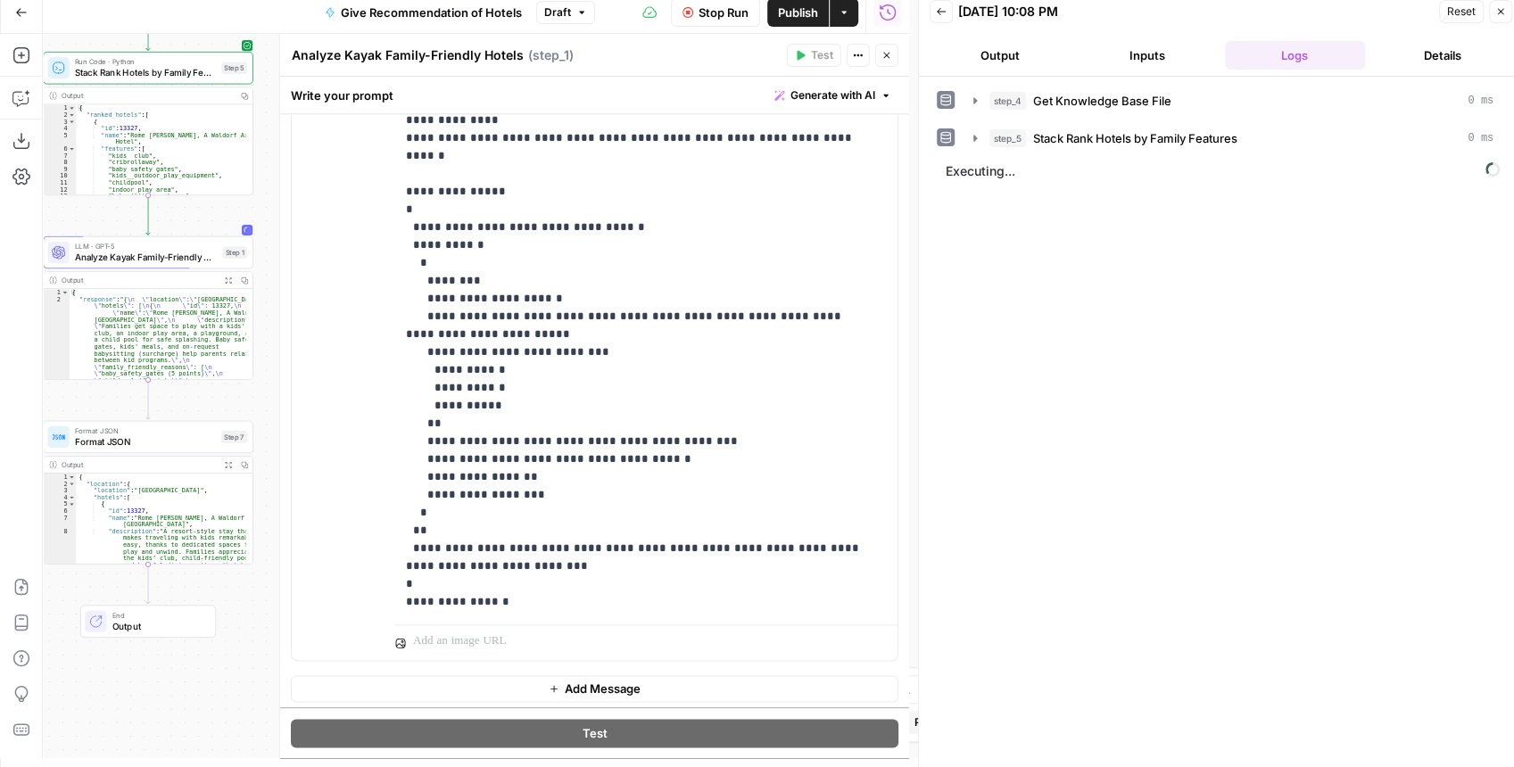
drag, startPoint x: 122, startPoint y: 399, endPoint x: 150, endPoint y: 382, distance: 32.4
click at [150, 383] on div "Workflow Input Settings Inputs Get Knowledge Base File Get Knowledge Base File …" at bounding box center [476, 396] width 866 height 725
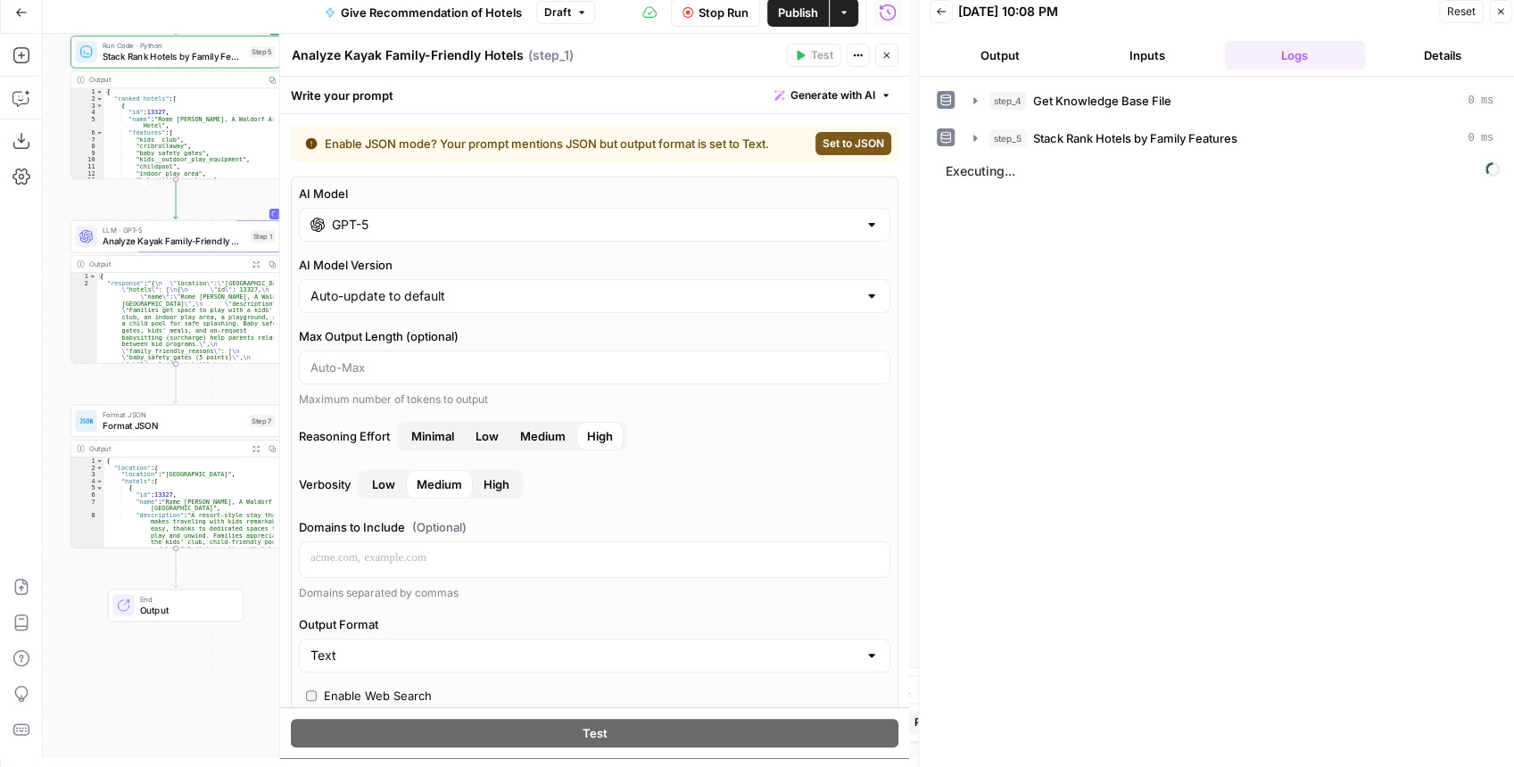
scroll to position [626, 0]
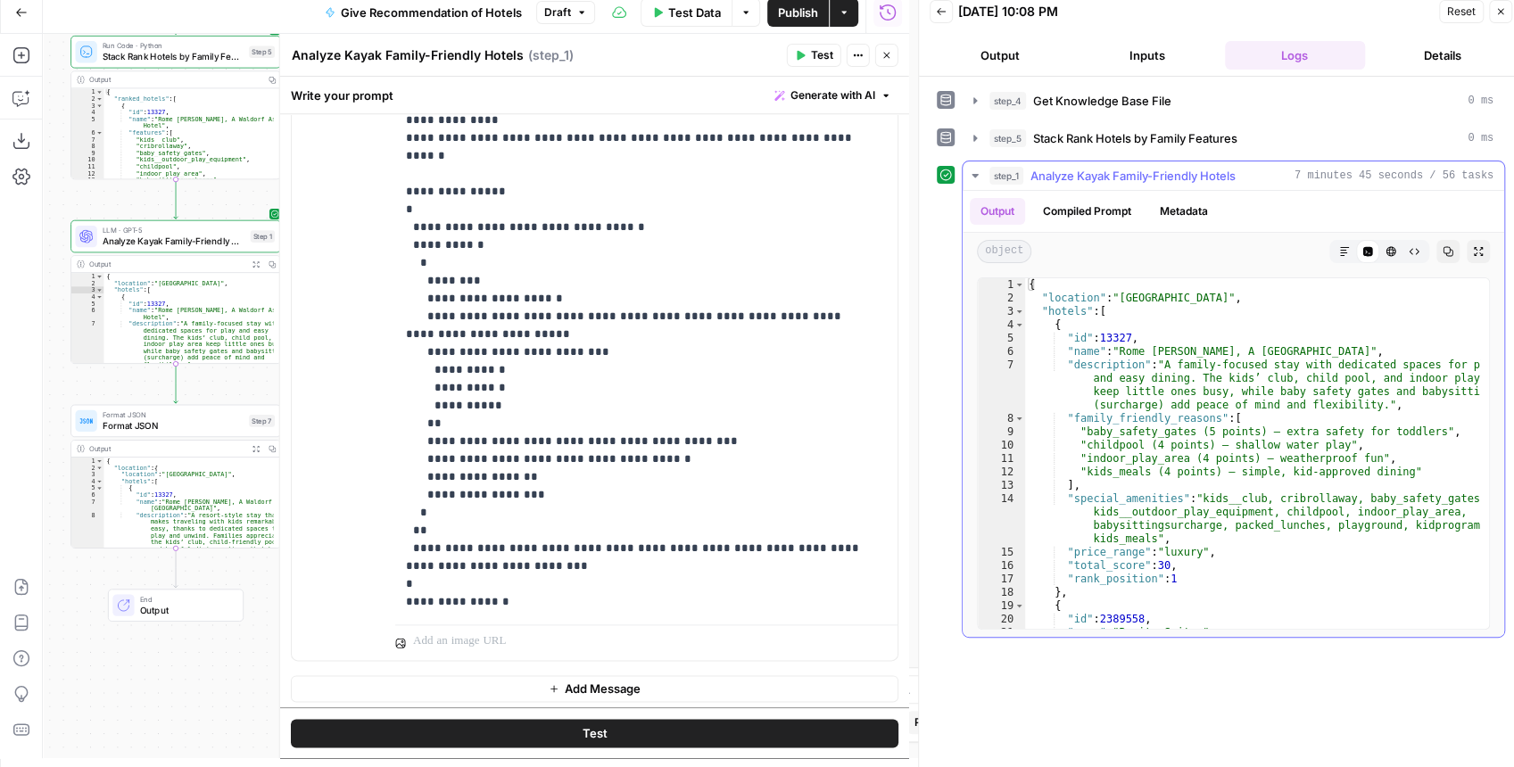
click at [1474, 240] on button "Expand Output" at bounding box center [1478, 251] width 23 height 23
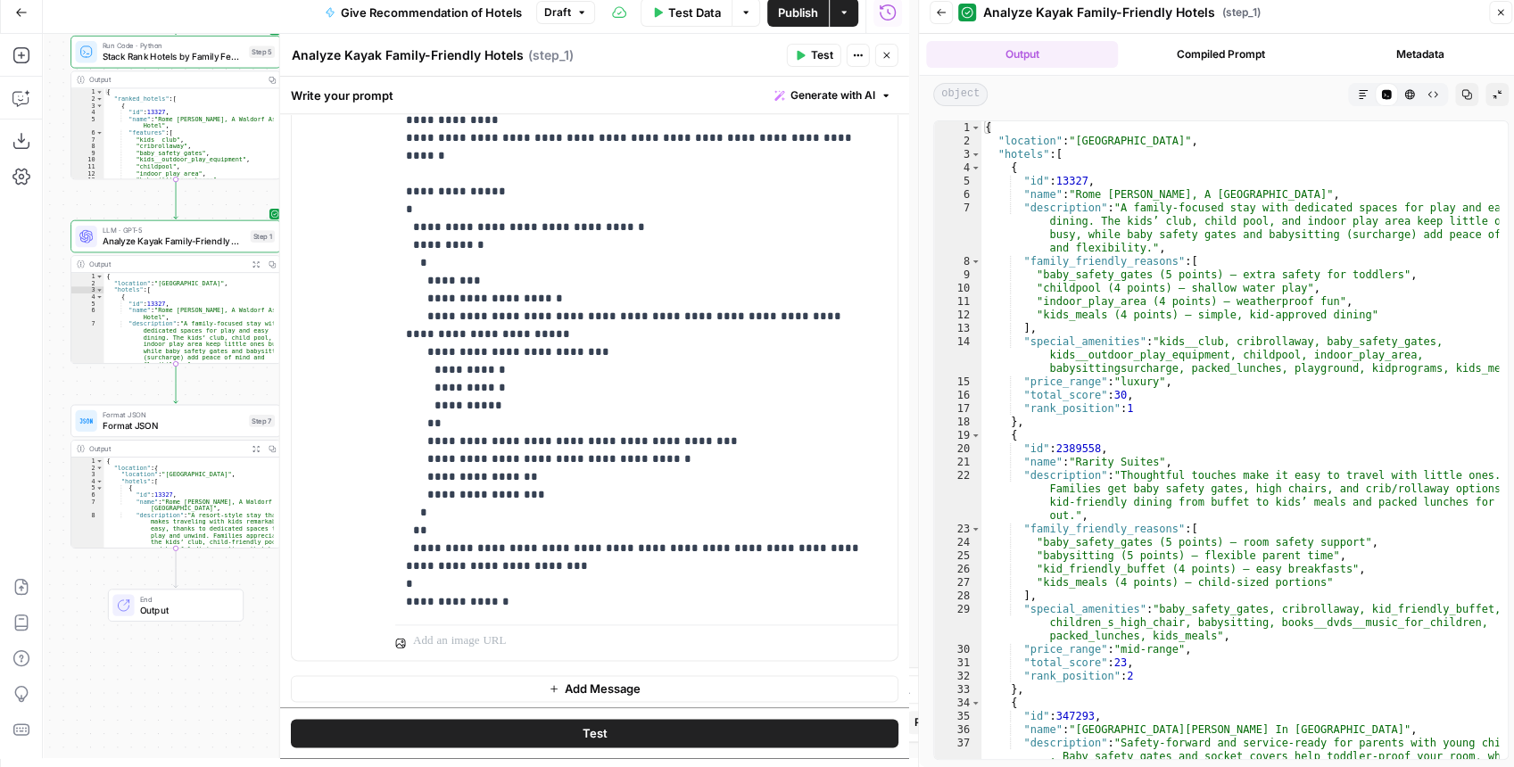
click at [1361, 92] on icon "button" at bounding box center [1363, 94] width 11 height 11
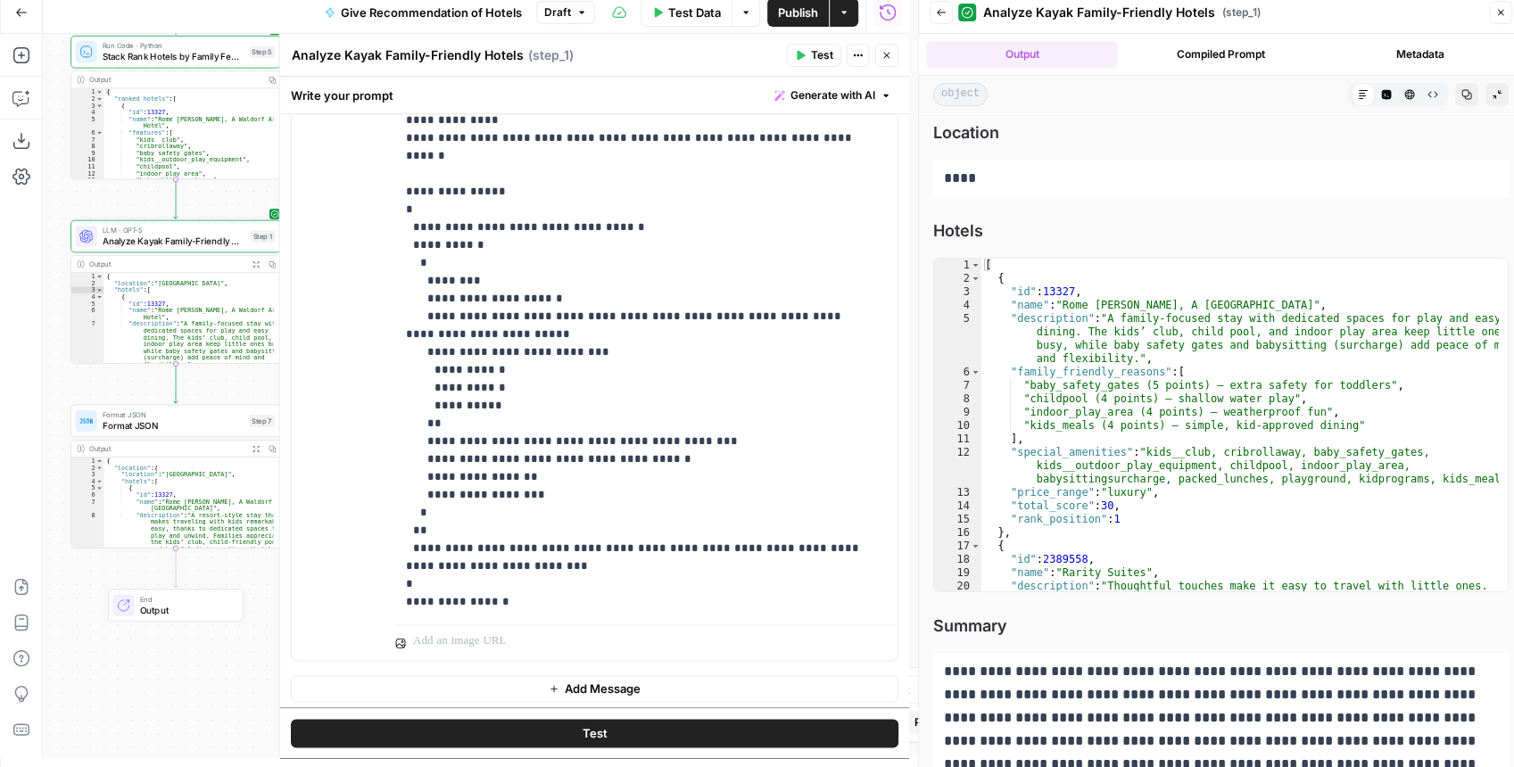
click at [890, 48] on button "Close" at bounding box center [886, 55] width 23 height 23
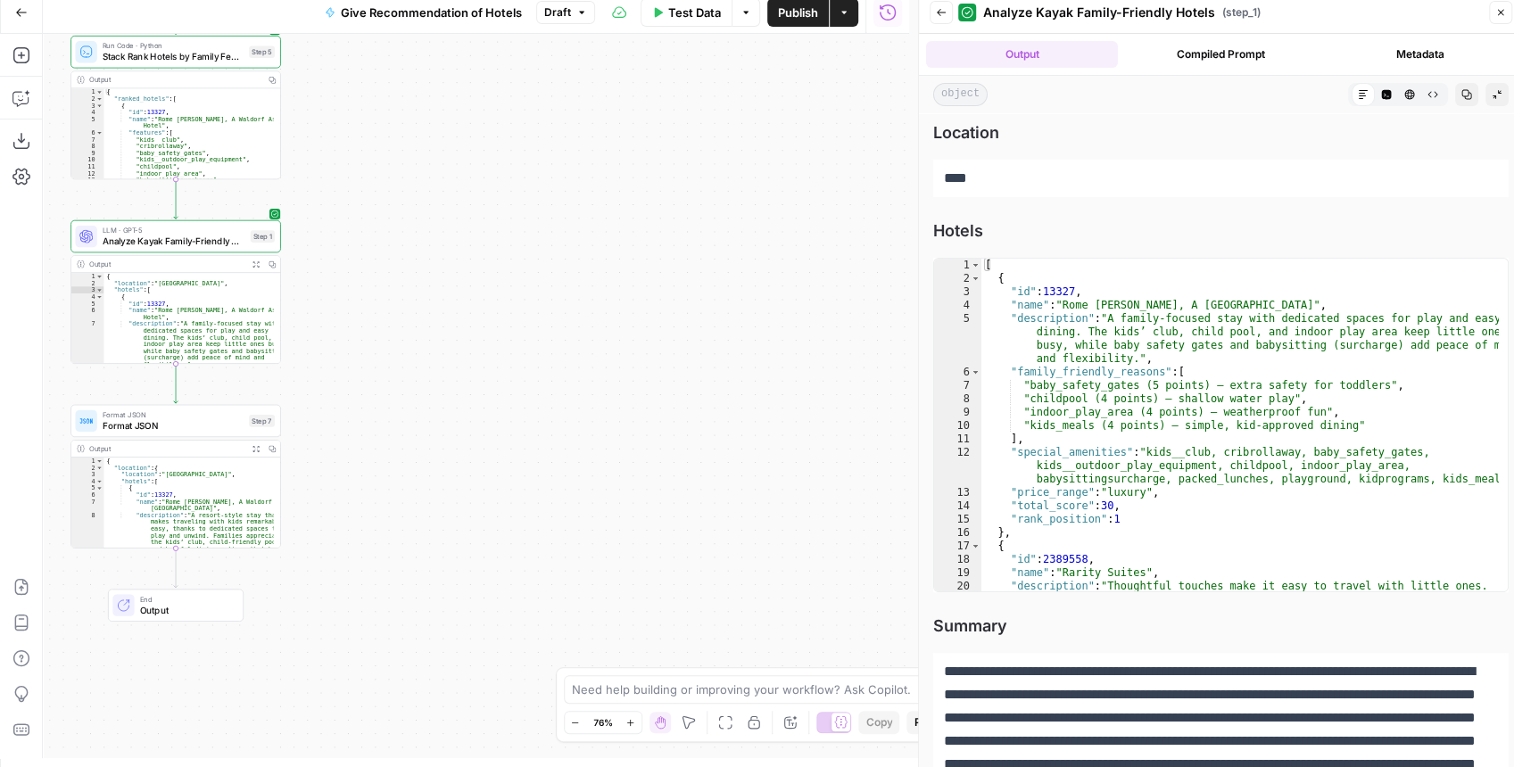
drag, startPoint x: 514, startPoint y: 344, endPoint x: 775, endPoint y: 265, distance: 273.2
click at [775, 265] on div "Workflow Input Settings Inputs Get Knowledge Base File Get Knowledge Base File …" at bounding box center [476, 396] width 866 height 725
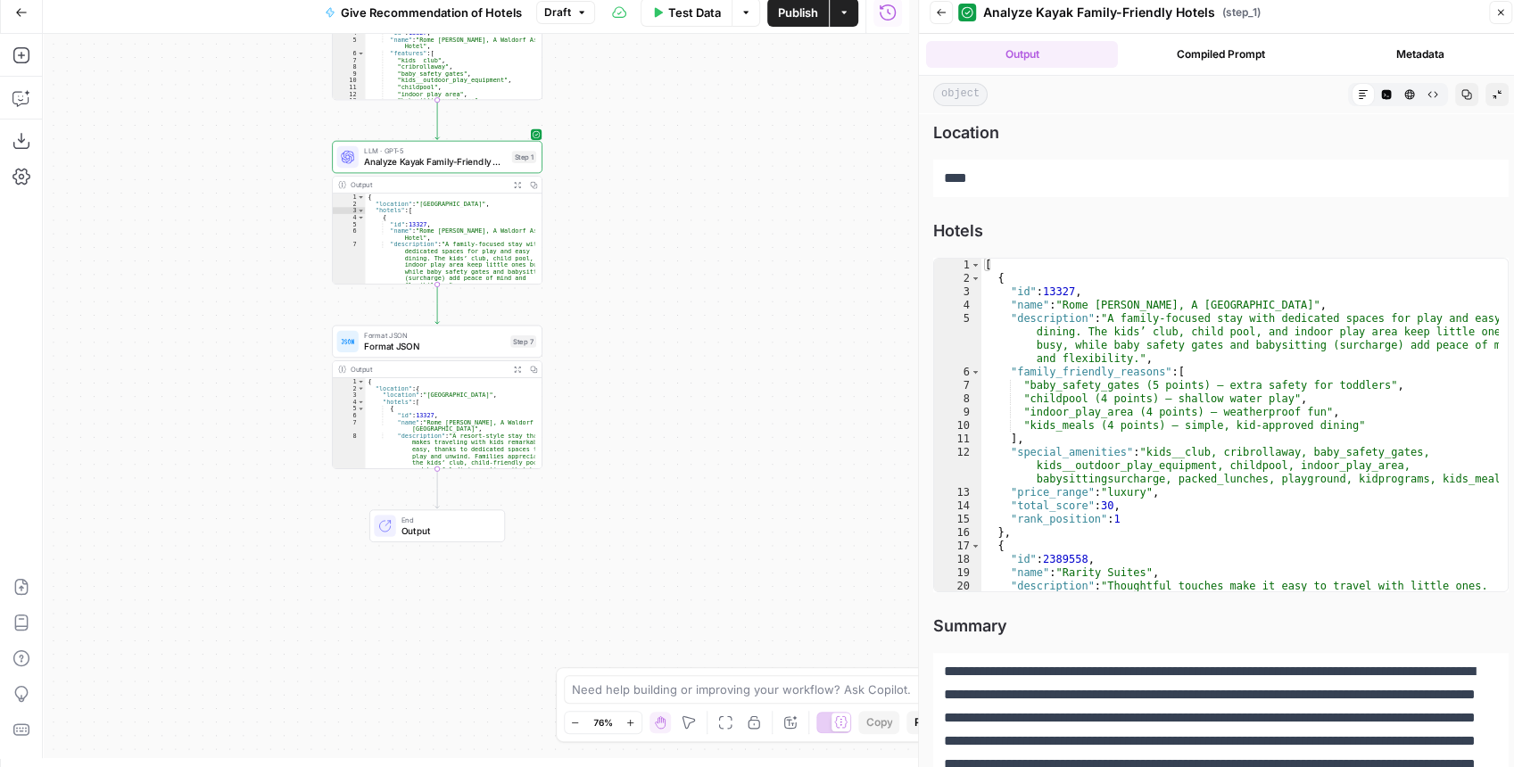
click at [481, 350] on span "Format JSON" at bounding box center [434, 346] width 141 height 13
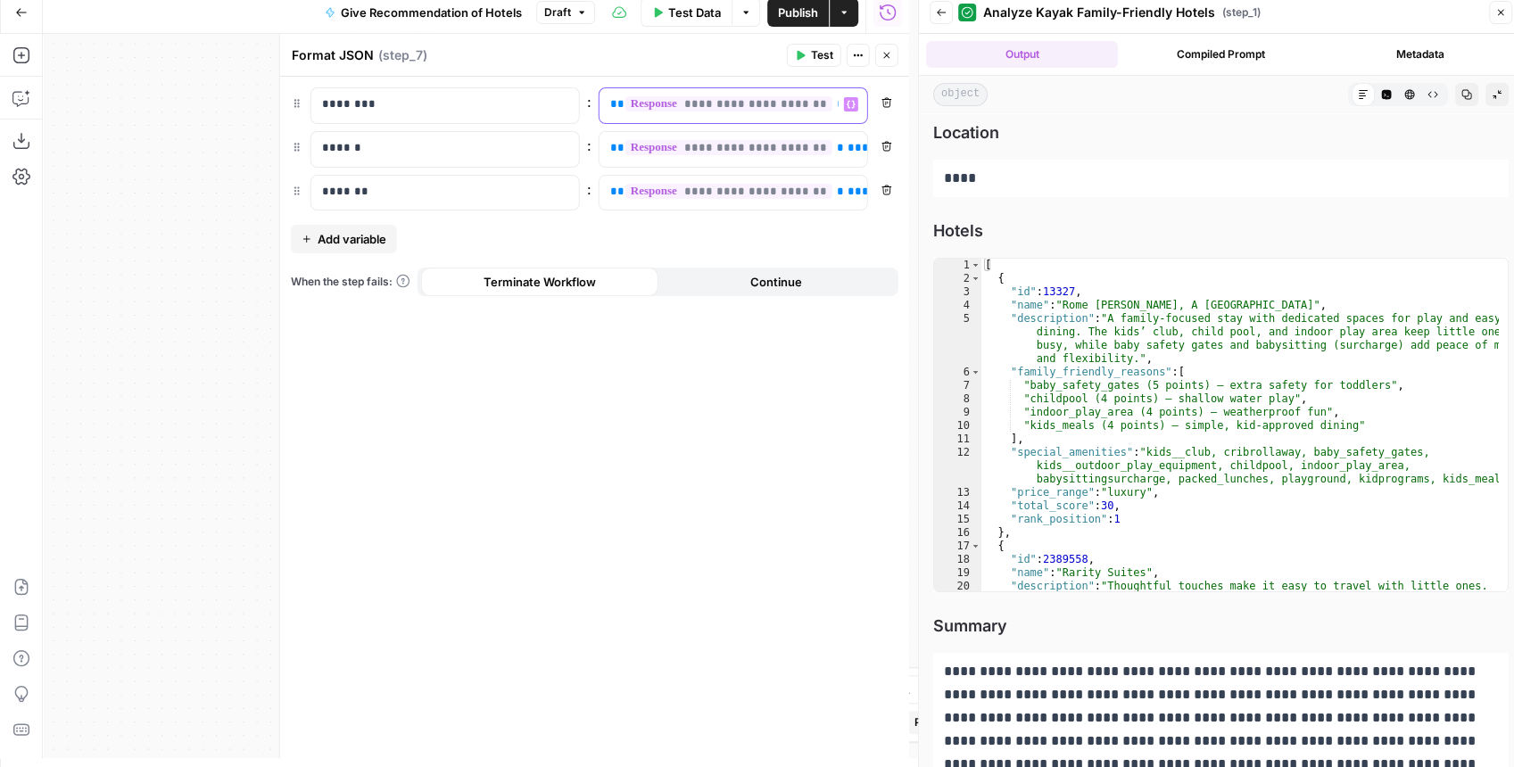
scroll to position [0, 195]
drag, startPoint x: 609, startPoint y: 104, endPoint x: 905, endPoint y: 120, distance: 296.7
click at [905, 120] on div "**********" at bounding box center [594, 418] width 629 height 682
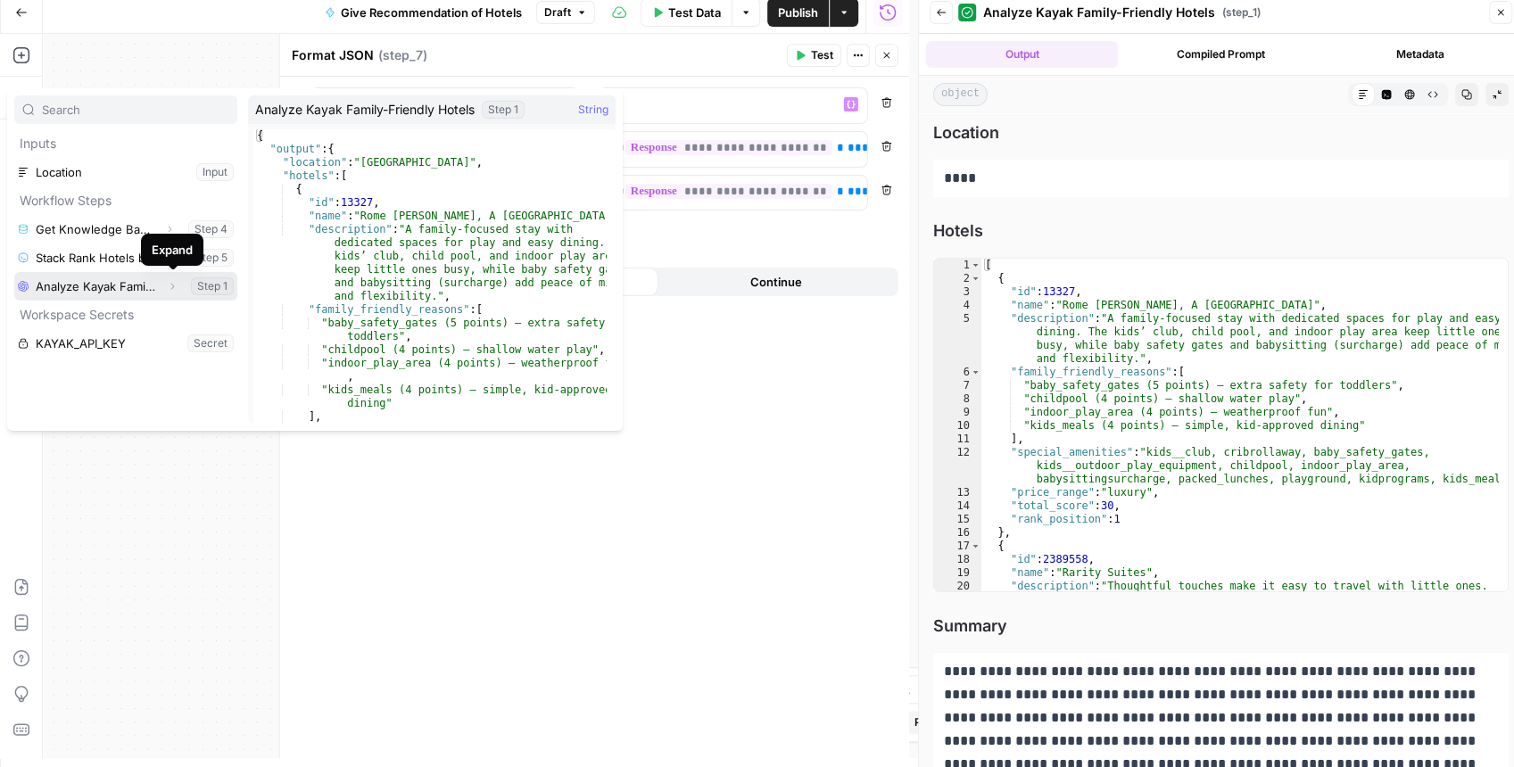
click at [168, 287] on icon "button" at bounding box center [172, 286] width 11 height 11
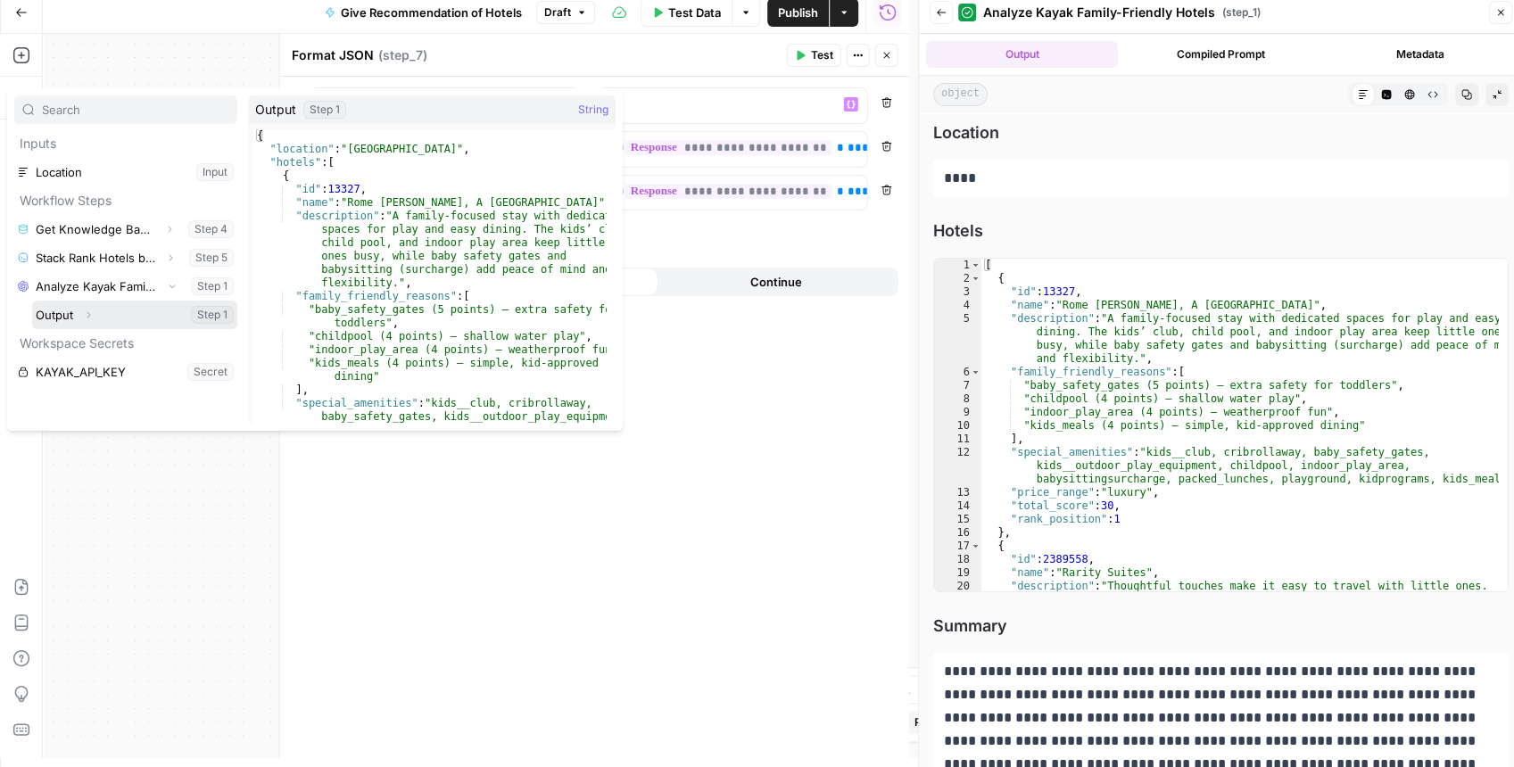
click at [87, 313] on icon "button" at bounding box center [88, 315] width 11 height 11
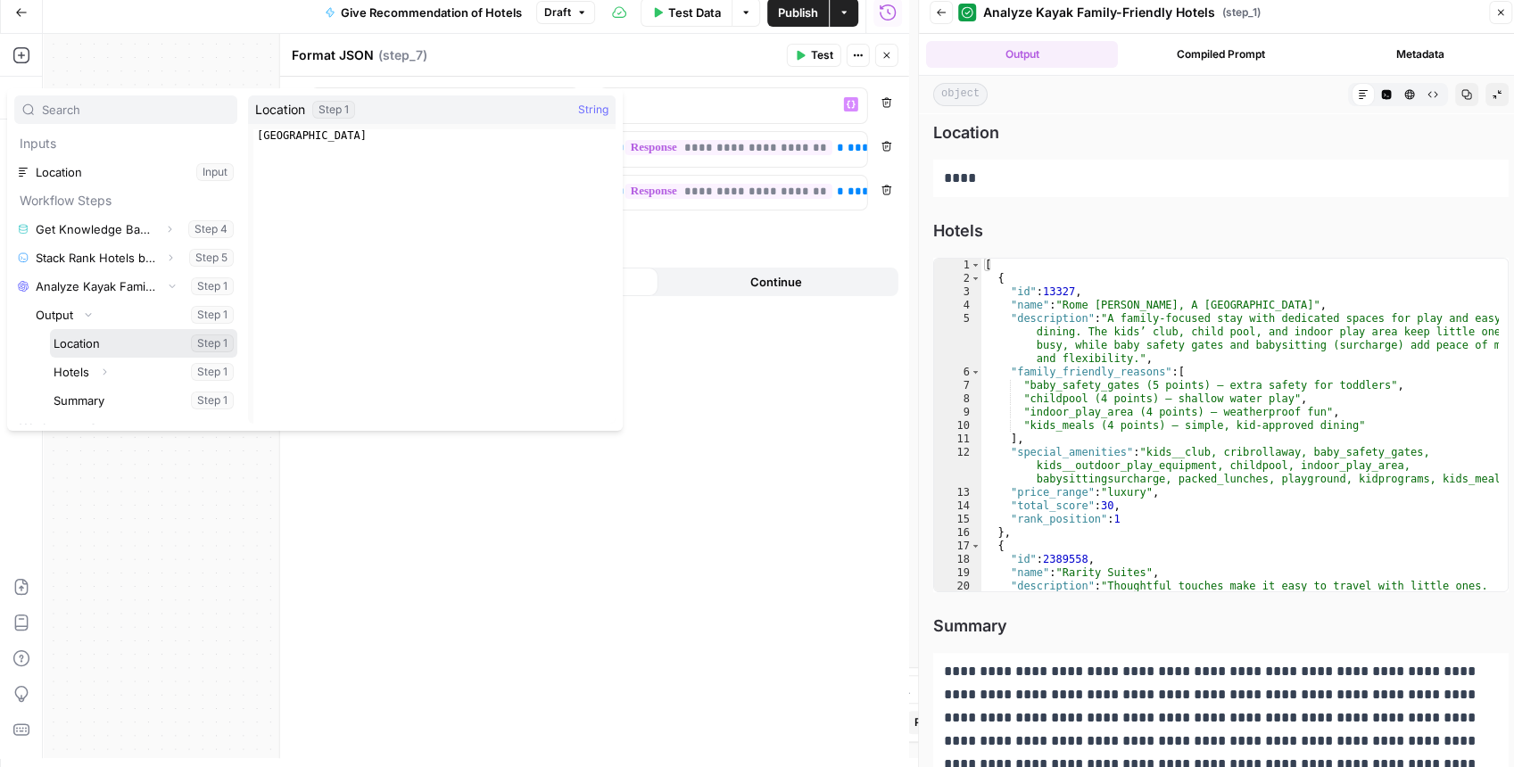
click at [104, 336] on button "Select variable Location" at bounding box center [143, 343] width 187 height 29
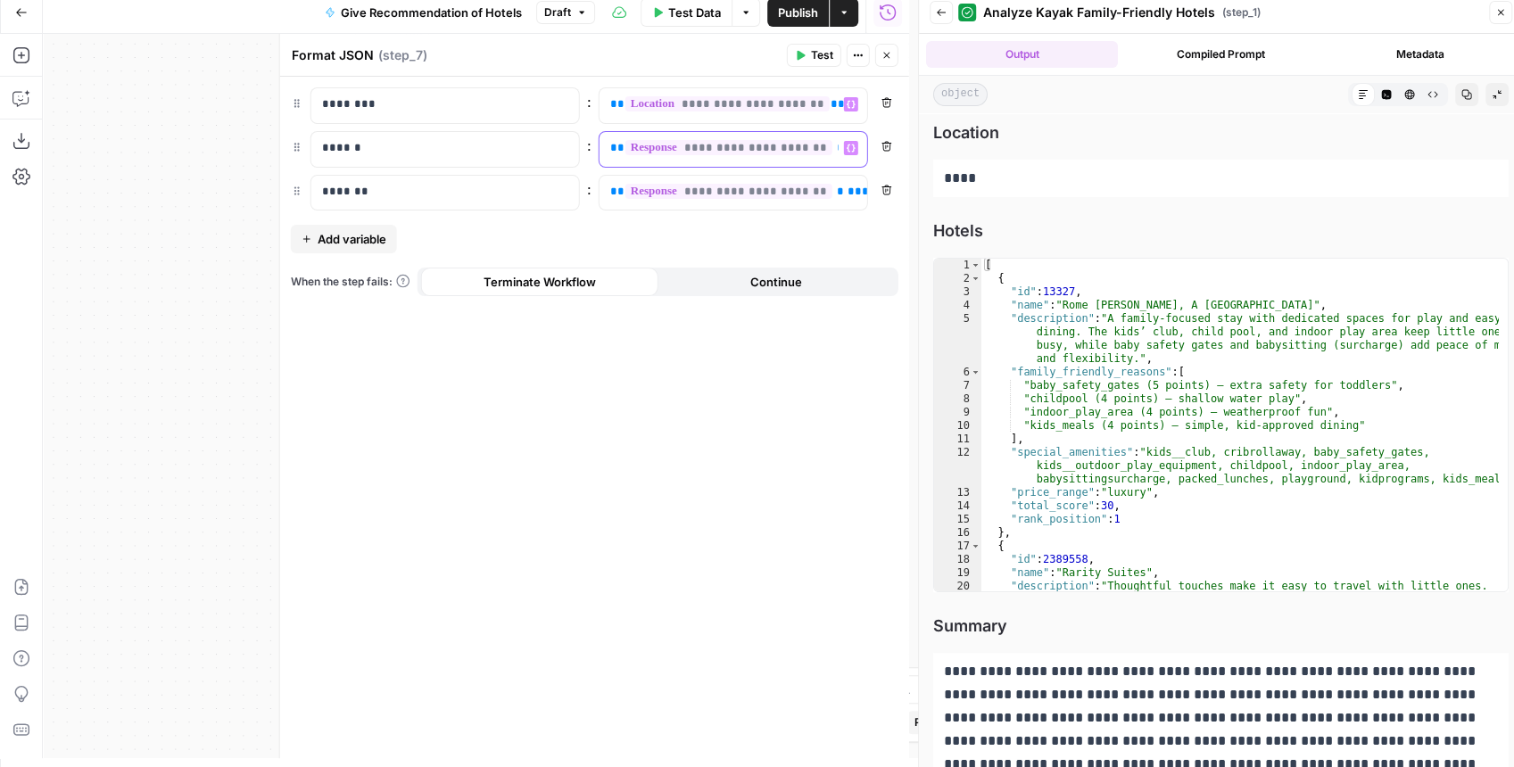
scroll to position [0, 123]
drag, startPoint x: 610, startPoint y: 147, endPoint x: 846, endPoint y: 171, distance: 236.8
click at [846, 171] on div "**********" at bounding box center [595, 148] width 608 height 123
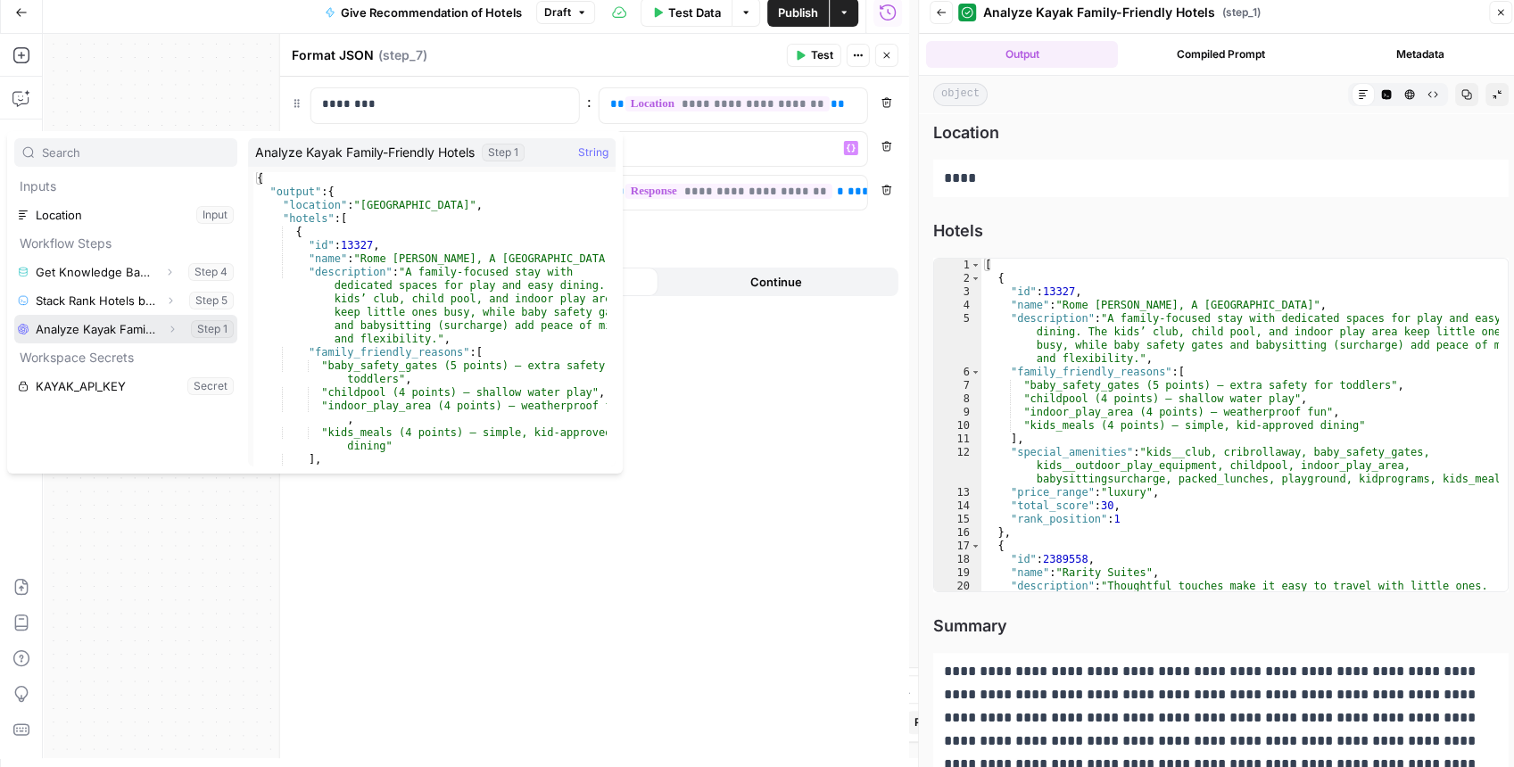
click at [172, 328] on icon "button" at bounding box center [172, 329] width 11 height 11
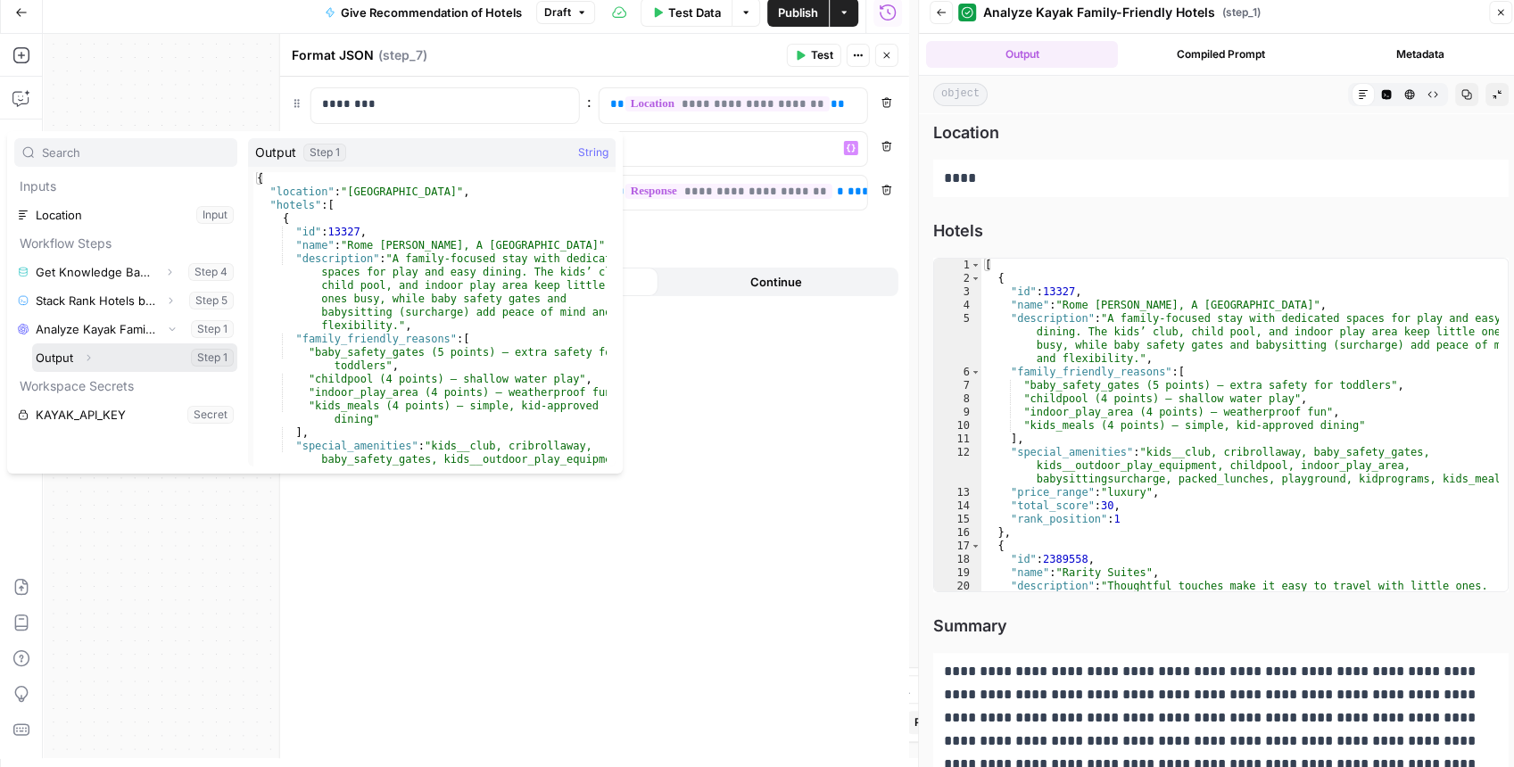
click at [95, 357] on button "Expand" at bounding box center [88, 357] width 23 height 23
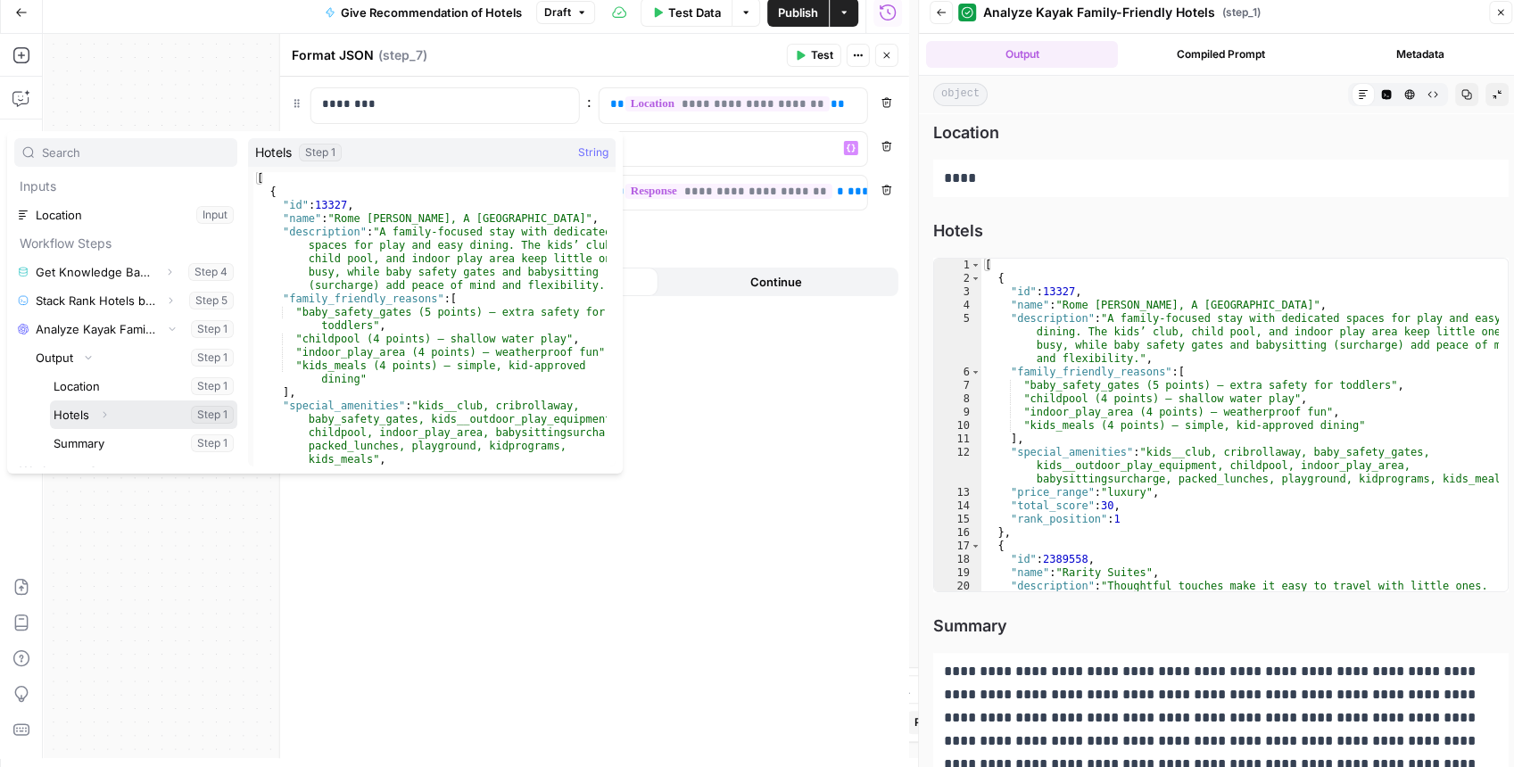
click at [88, 414] on button "Select variable Hotels" at bounding box center [143, 415] width 187 height 29
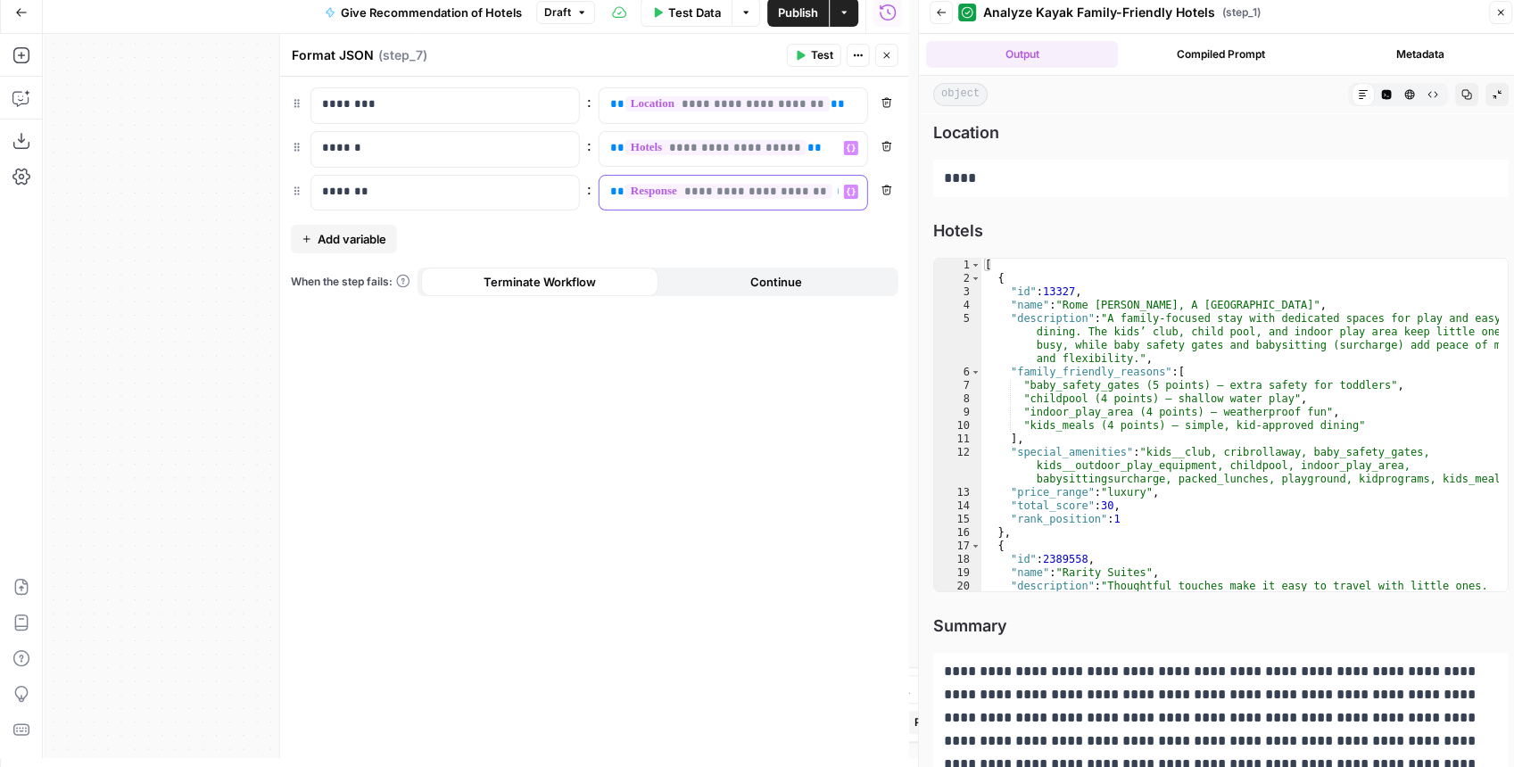
scroll to position [0, 141]
drag, startPoint x: 601, startPoint y: 193, endPoint x: 899, endPoint y: 196, distance: 298.1
click at [899, 196] on div "**********" at bounding box center [594, 418] width 629 height 682
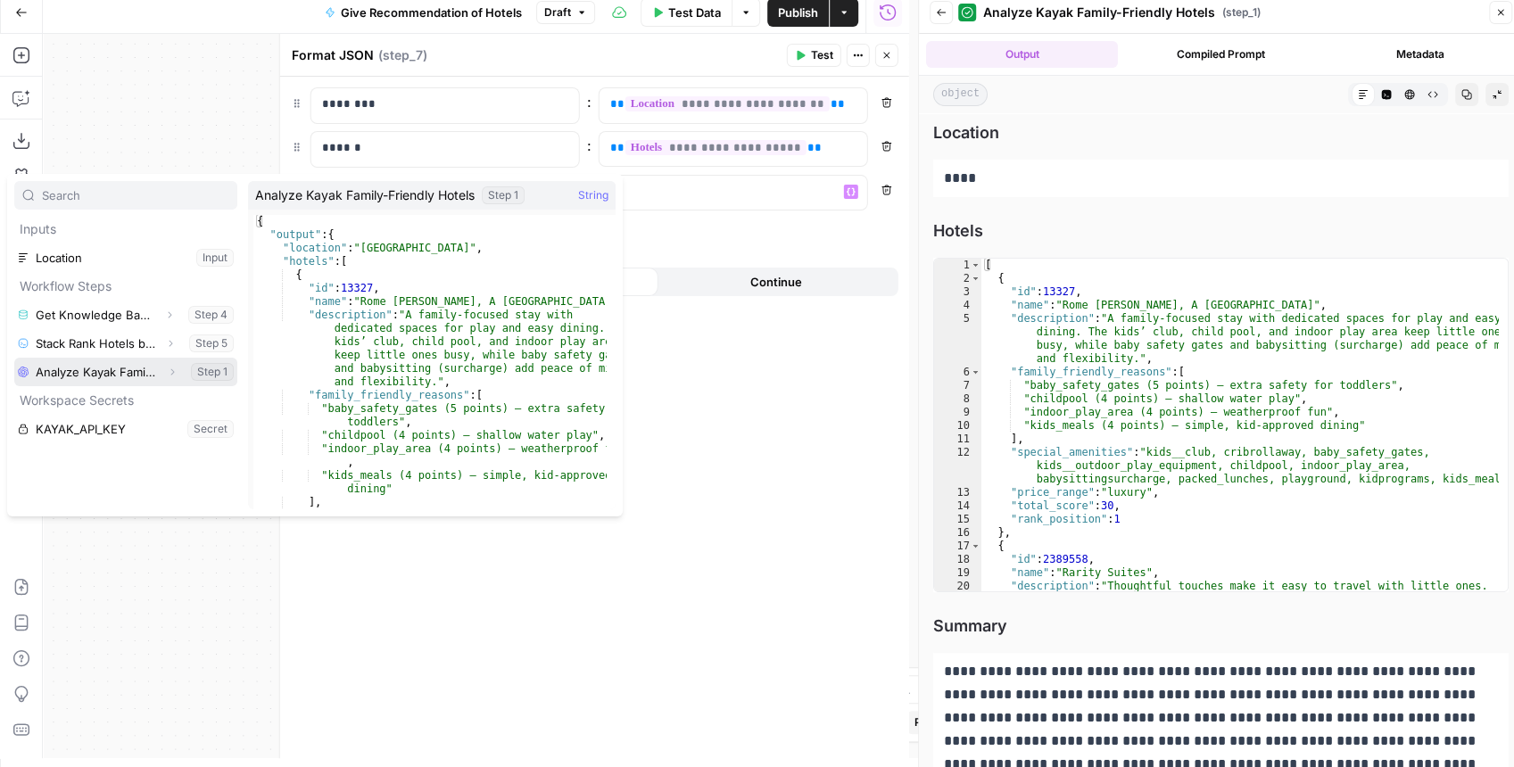
click at [172, 367] on icon "button" at bounding box center [172, 372] width 11 height 11
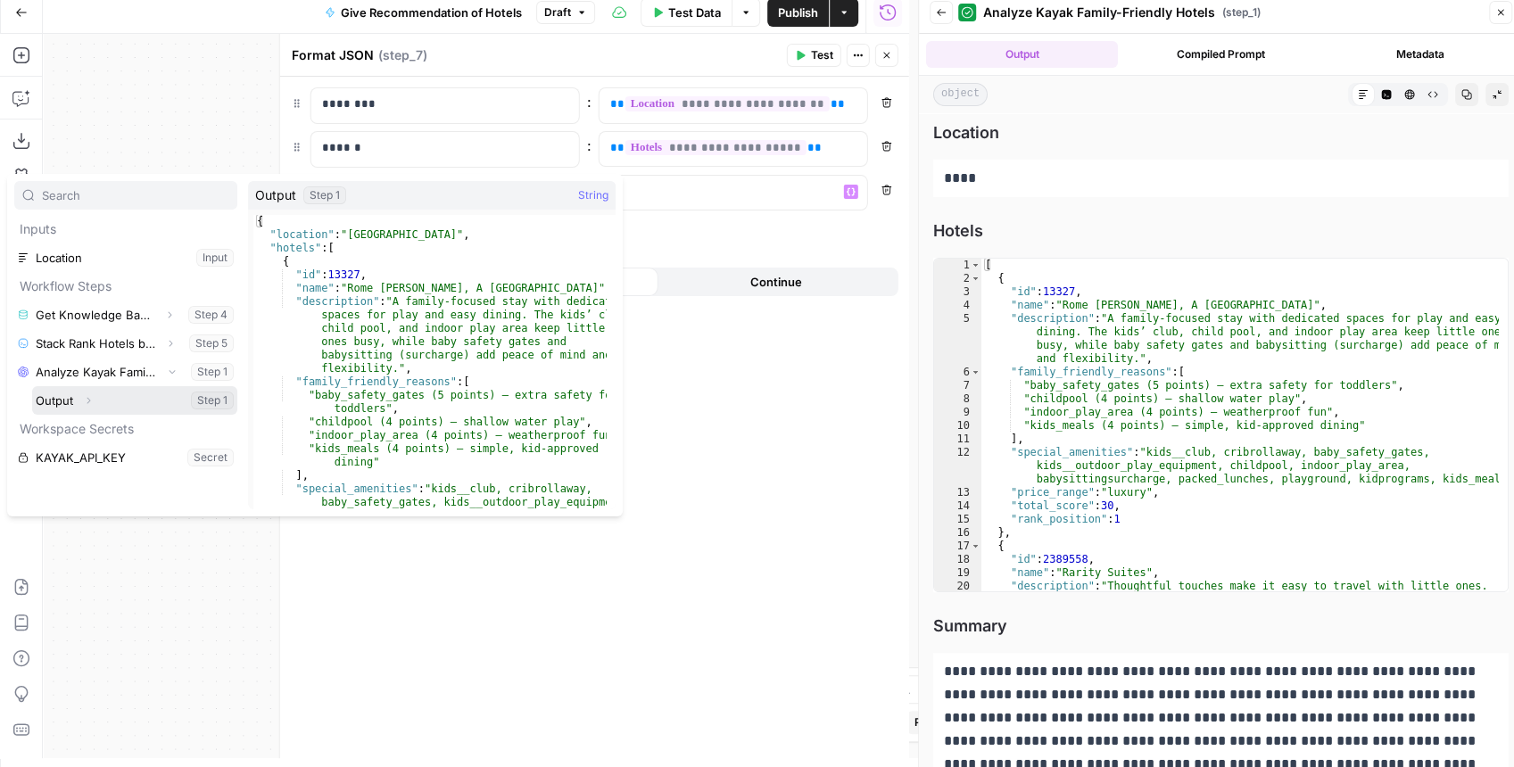
click at [95, 402] on button "Expand" at bounding box center [88, 400] width 23 height 23
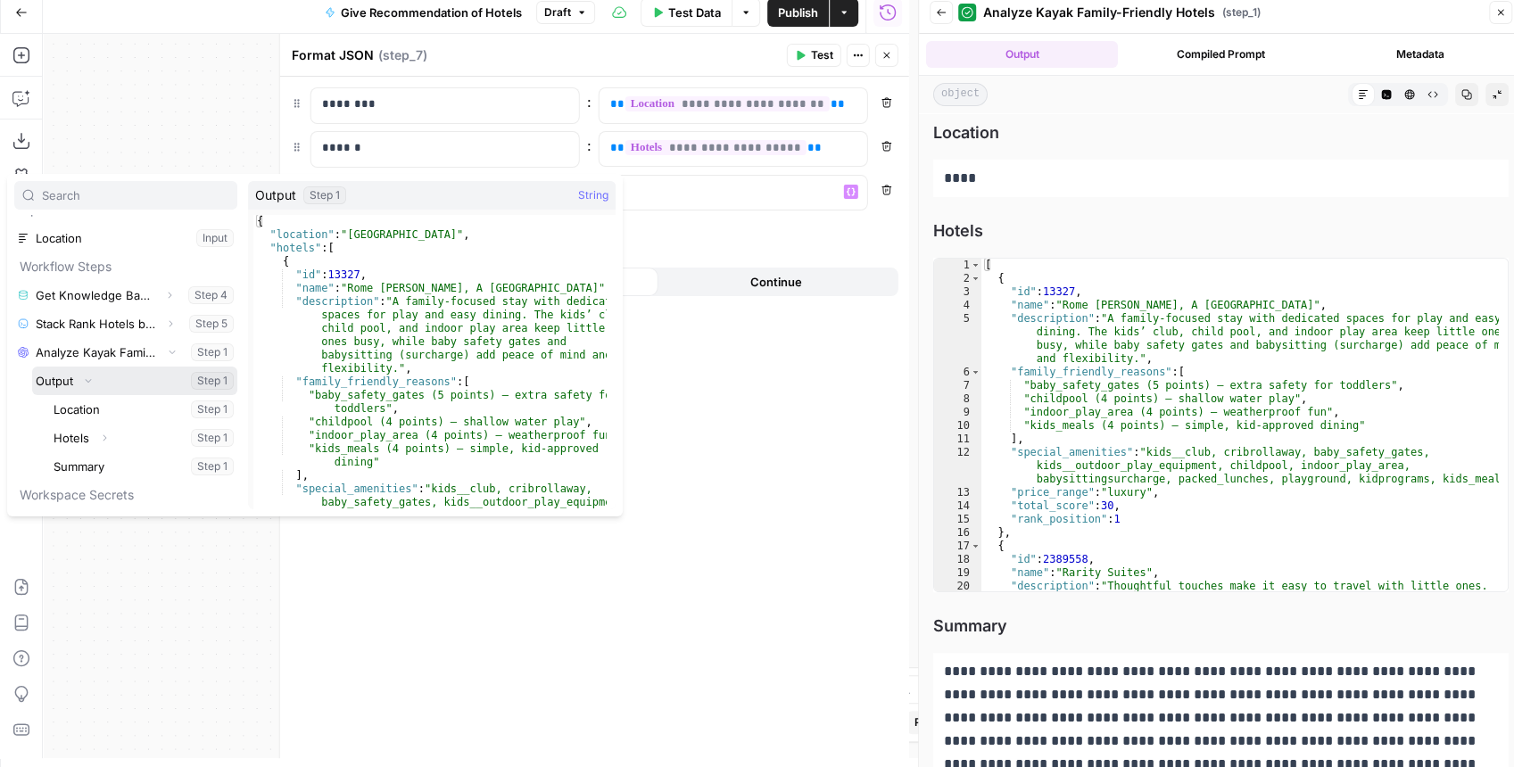
scroll to position [47, 0]
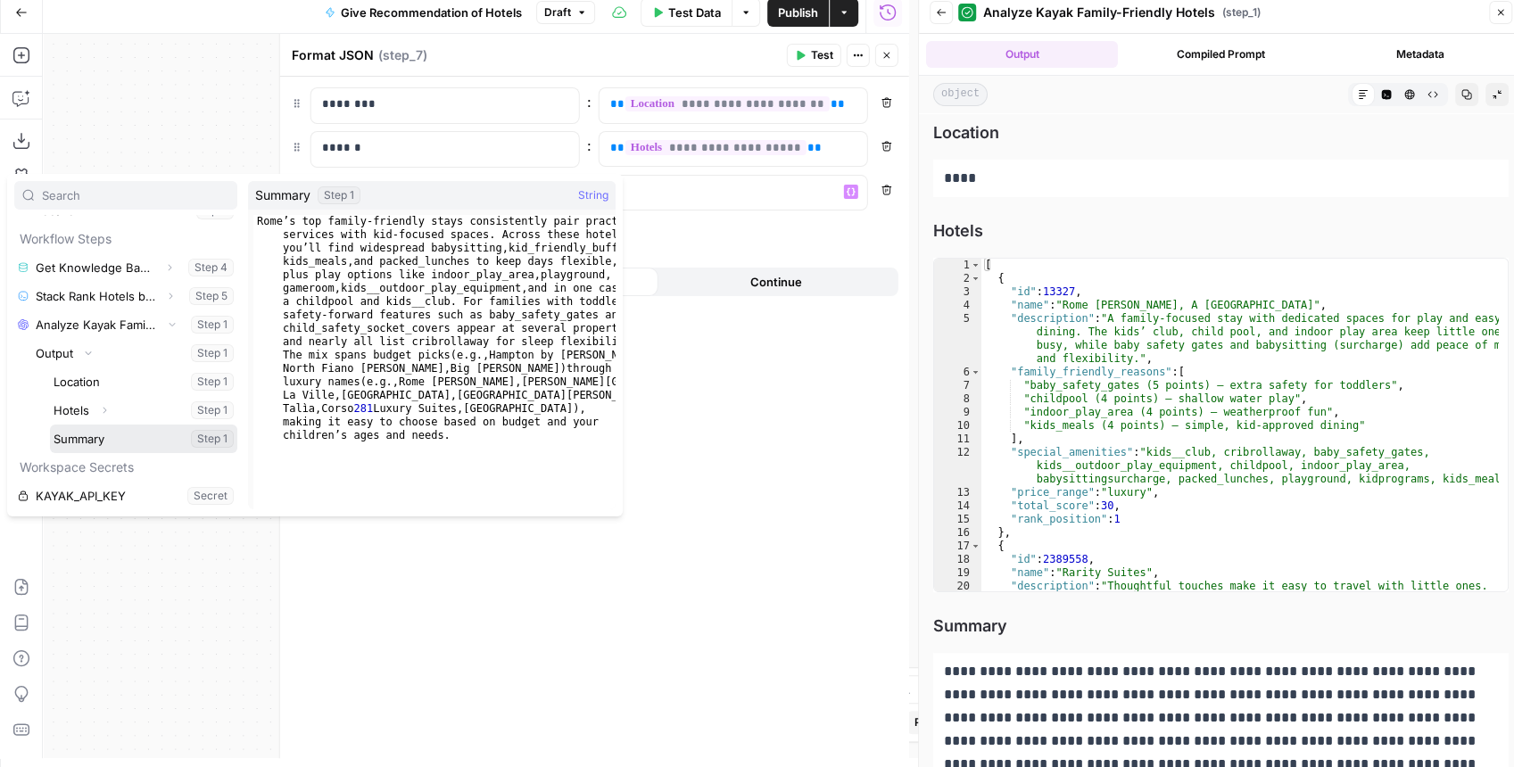
click at [106, 427] on button "Select variable Summary" at bounding box center [143, 439] width 187 height 29
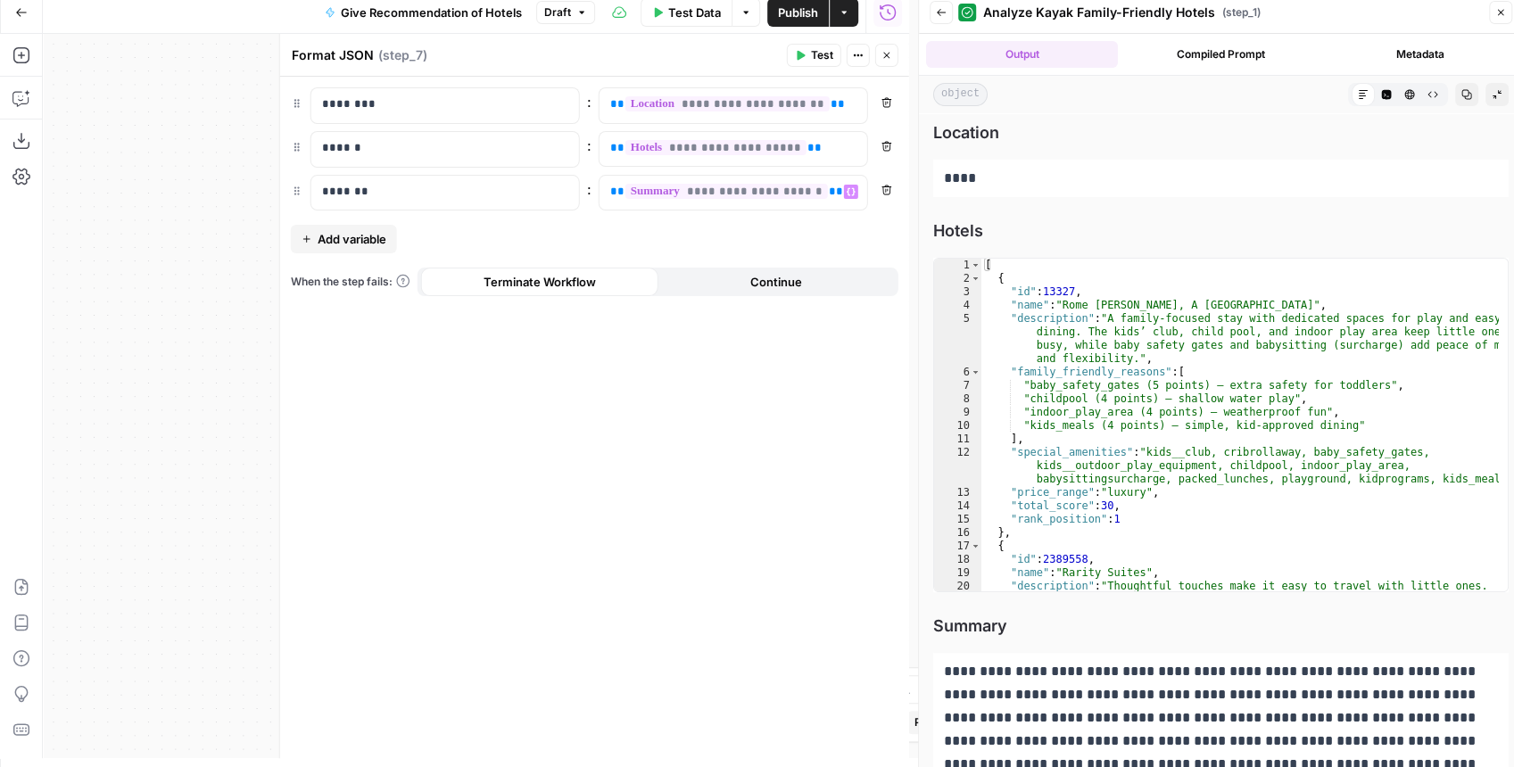
click at [812, 21] on button "Publish" at bounding box center [798, 12] width 62 height 29
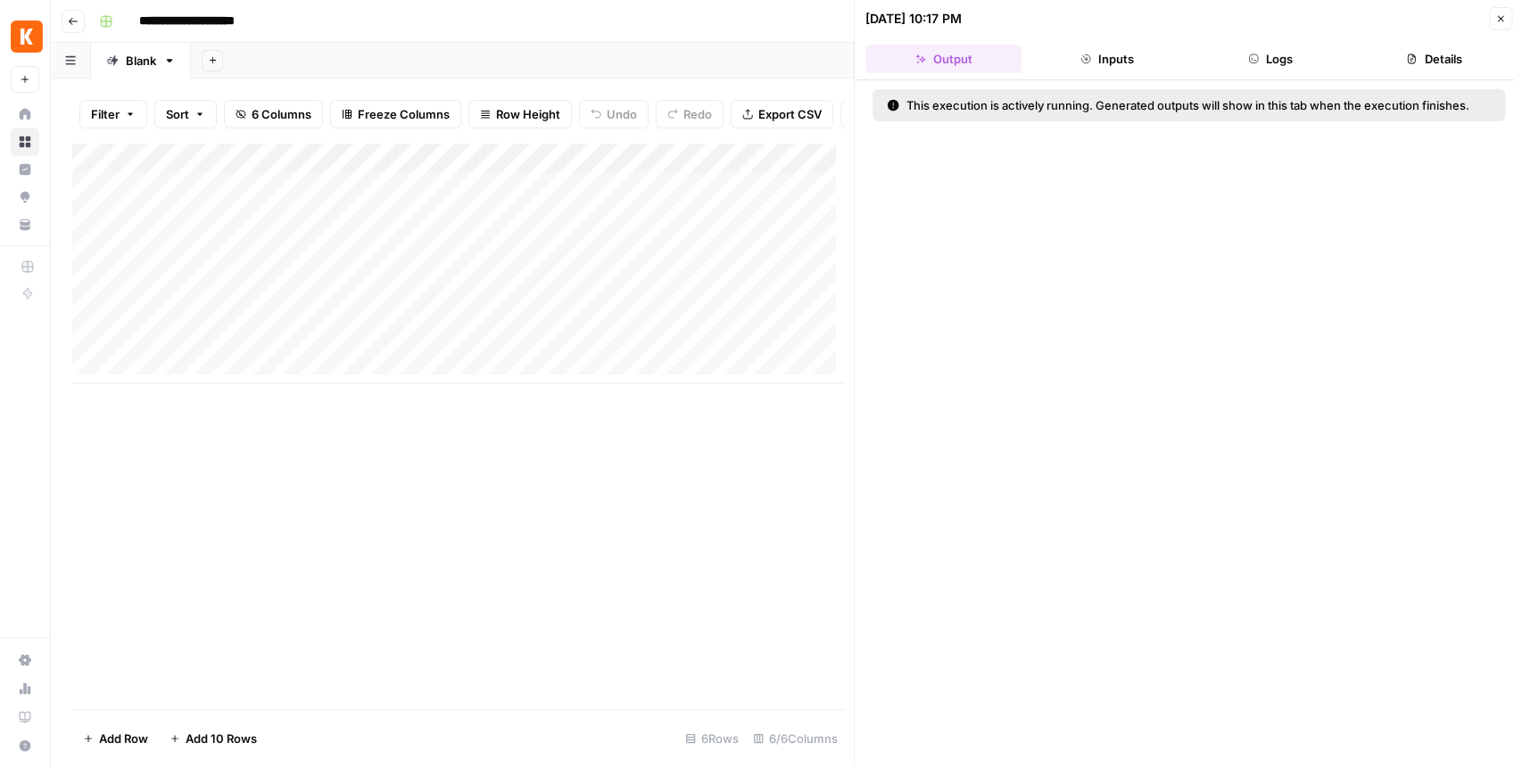
click at [477, 168] on div "Add Column" at bounding box center [458, 263] width 773 height 241
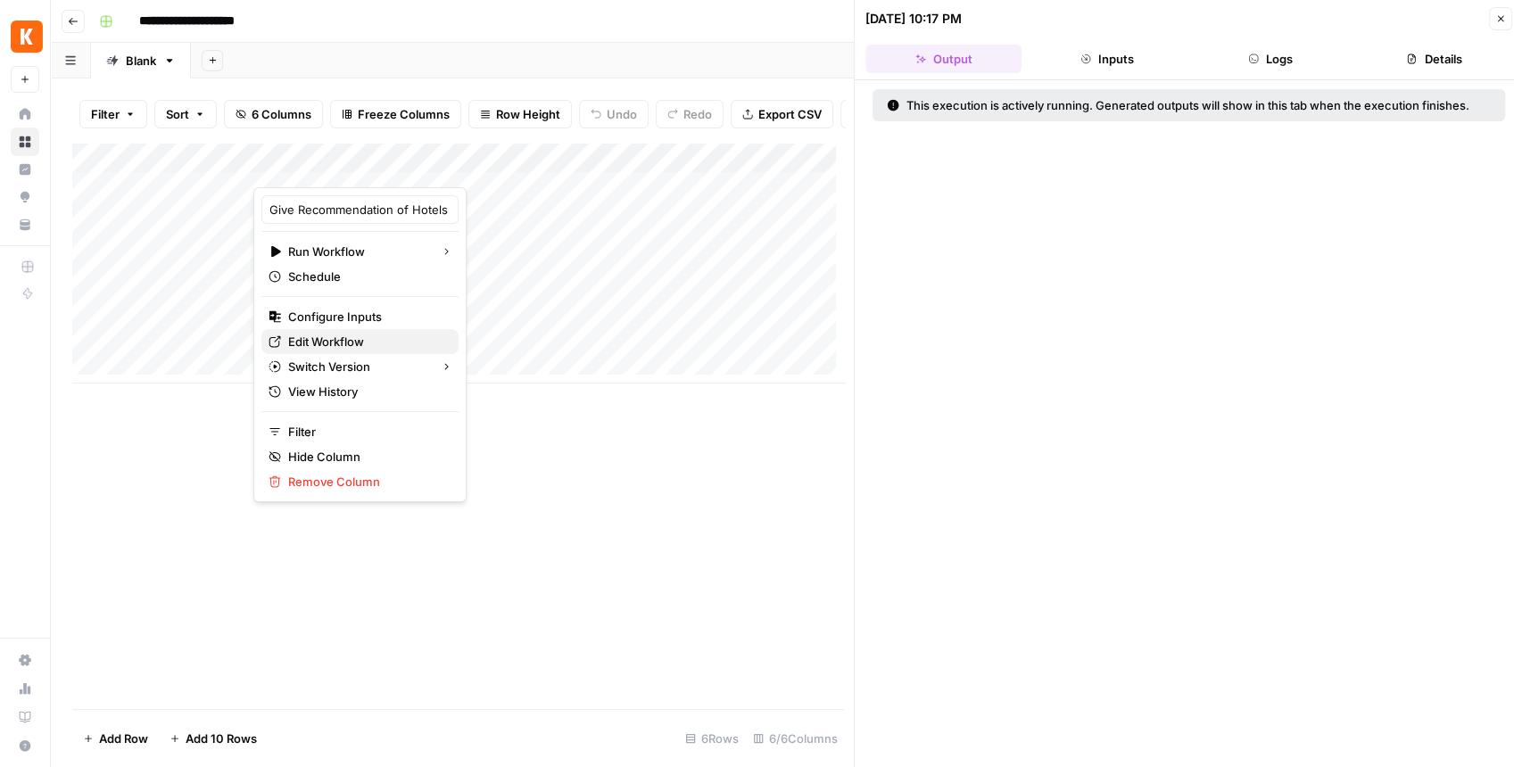
click at [409, 343] on span "Edit Workflow" at bounding box center [366, 342] width 156 height 18
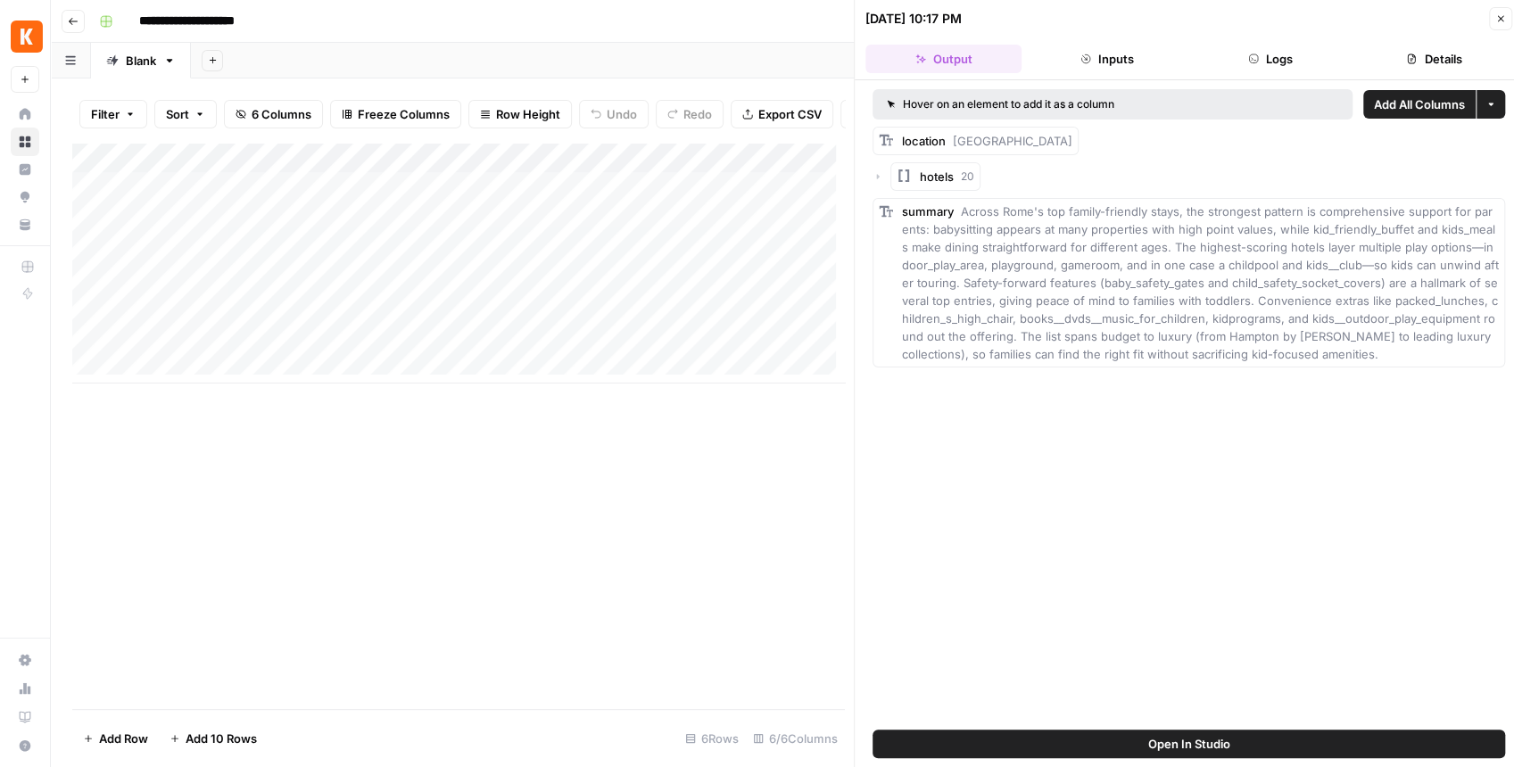
click at [1446, 106] on span "Add All Columns" at bounding box center [1419, 104] width 91 height 18
click at [1504, 22] on icon "button" at bounding box center [1501, 18] width 11 height 11
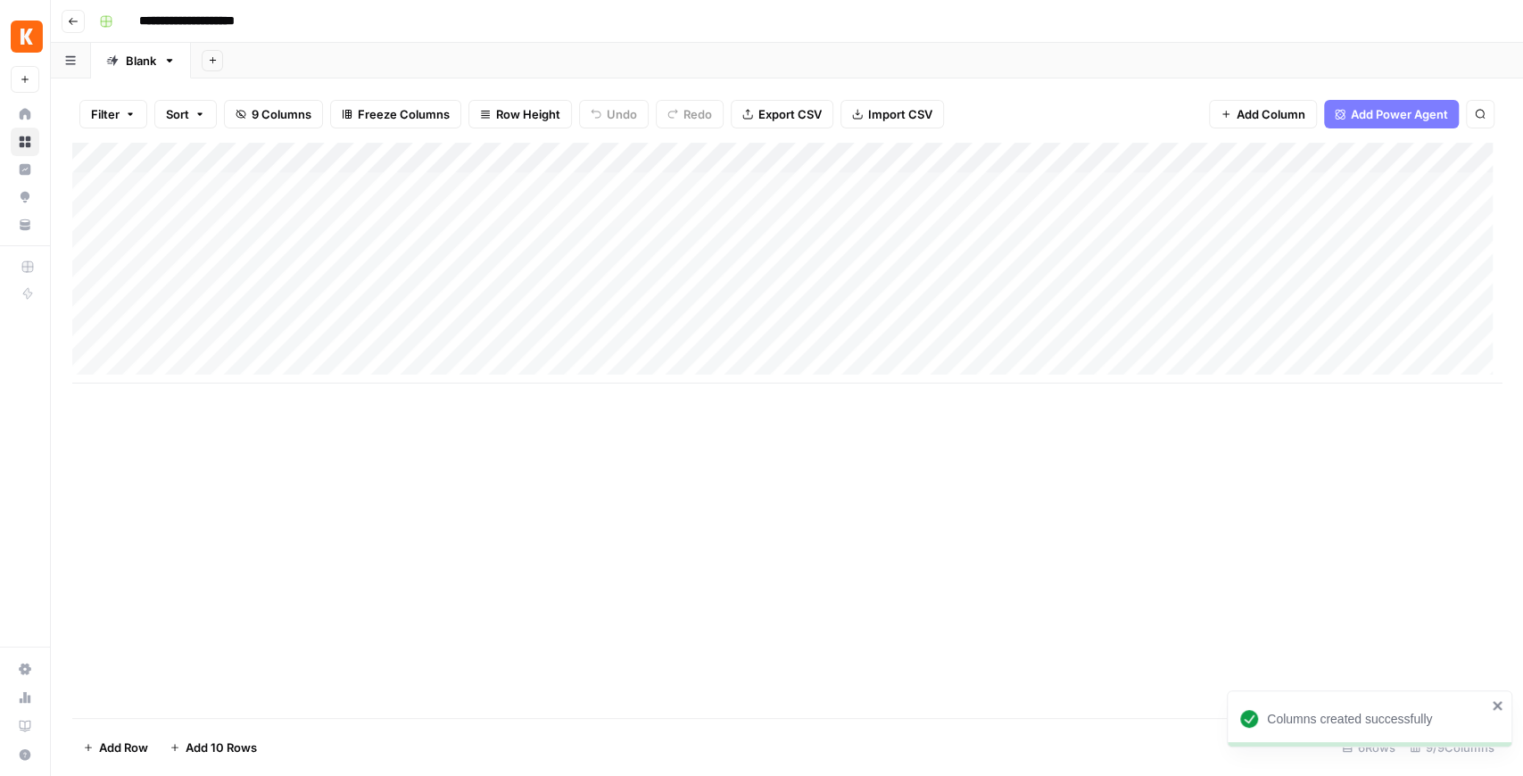
click at [1140, 159] on div "Add Column" at bounding box center [787, 263] width 1430 height 241
click at [1076, 330] on span "Remove Column" at bounding box center [1110, 333] width 156 height 18
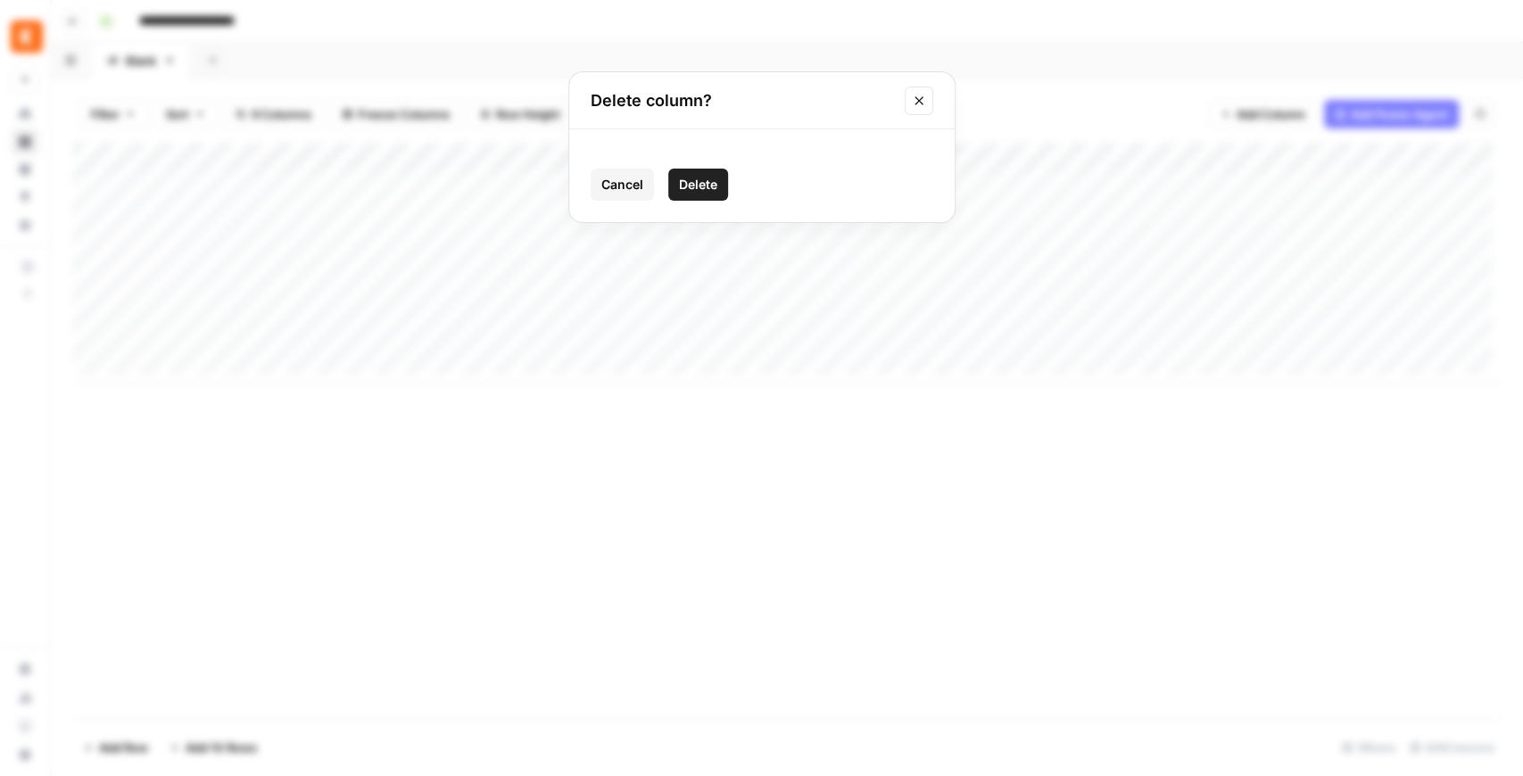
click at [724, 188] on button "Delete" at bounding box center [698, 185] width 60 height 32
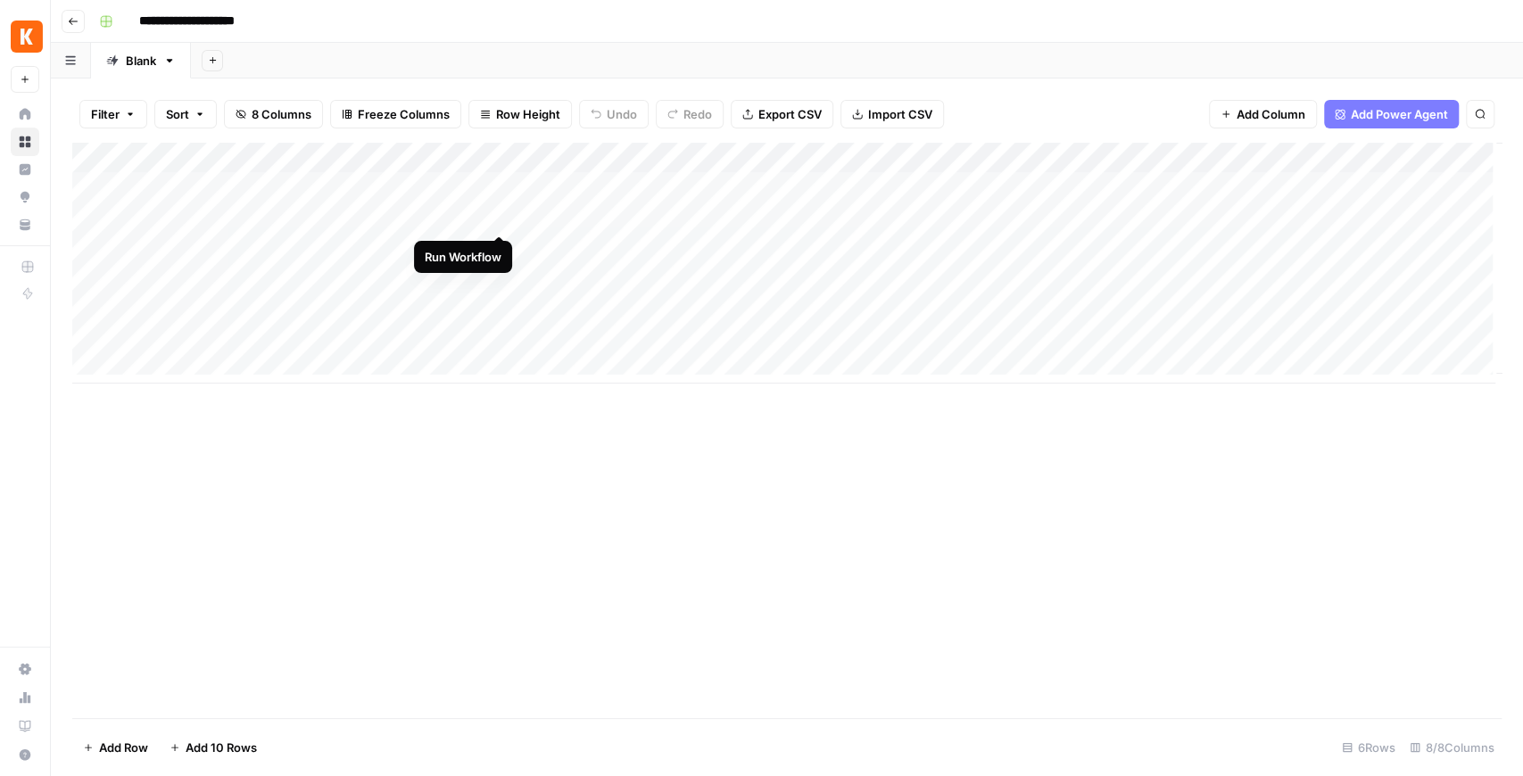
click at [503, 218] on div "Add Column" at bounding box center [787, 263] width 1430 height 241
click at [496, 246] on div "Add Column" at bounding box center [787, 263] width 1430 height 241
click at [501, 277] on div "Add Column" at bounding box center [787, 263] width 1430 height 241
click at [816, 191] on div "Add Column" at bounding box center [787, 263] width 1430 height 241
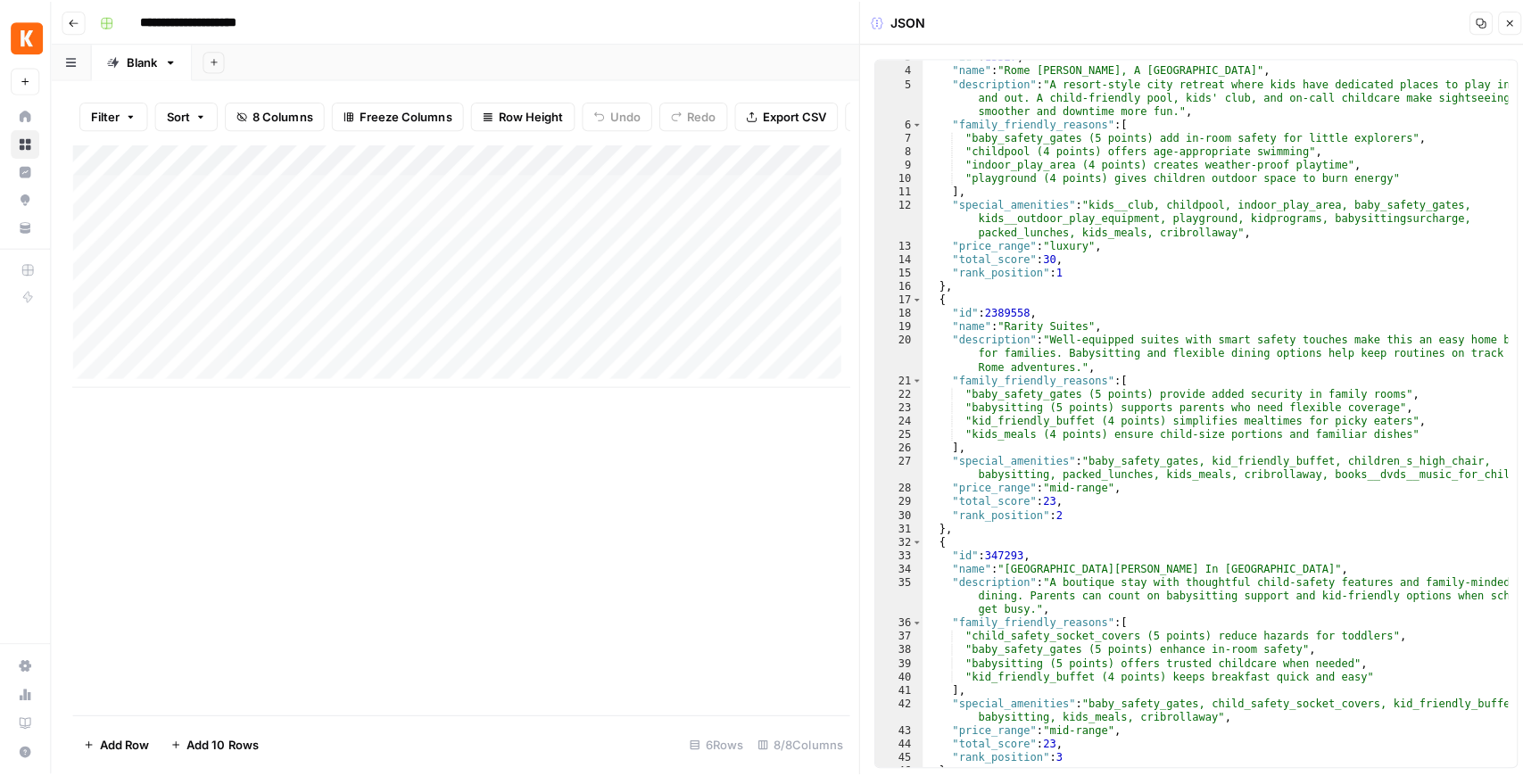
scroll to position [36, 0]
click at [1492, 30] on button "Close" at bounding box center [1500, 21] width 23 height 23
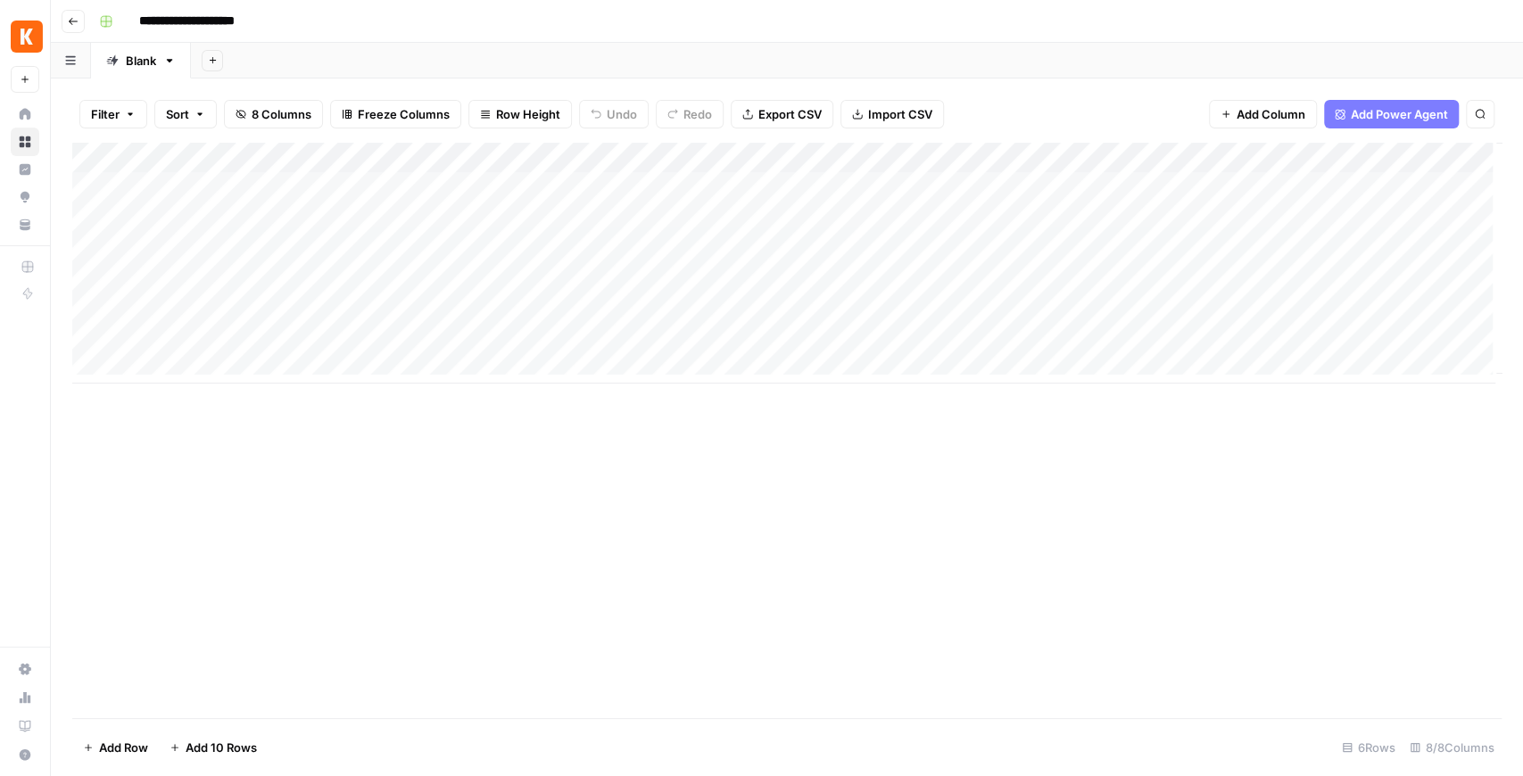
click at [1131, 161] on div "Add Column" at bounding box center [787, 263] width 1430 height 241
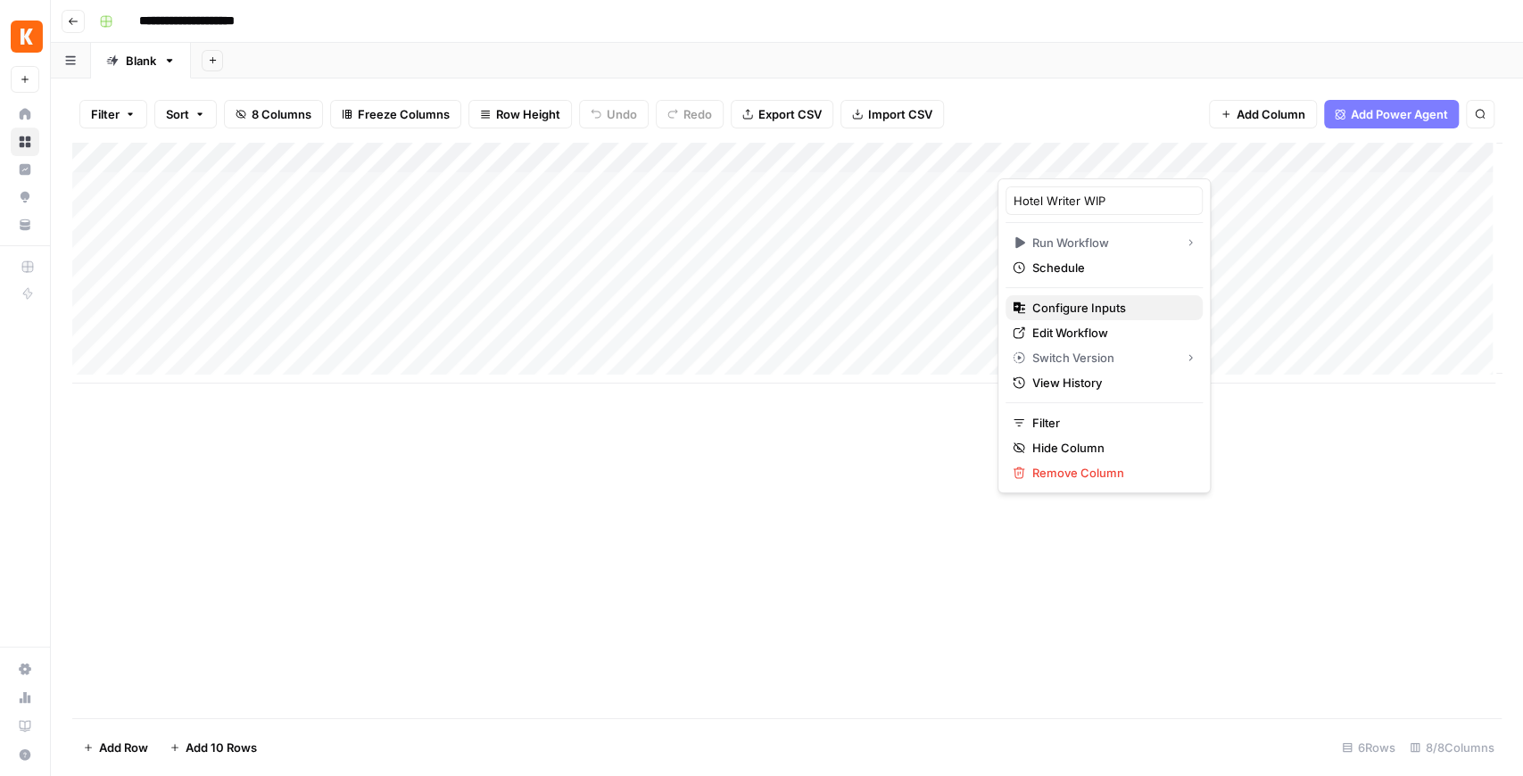
click at [1093, 309] on span "Configure Inputs" at bounding box center [1110, 308] width 156 height 18
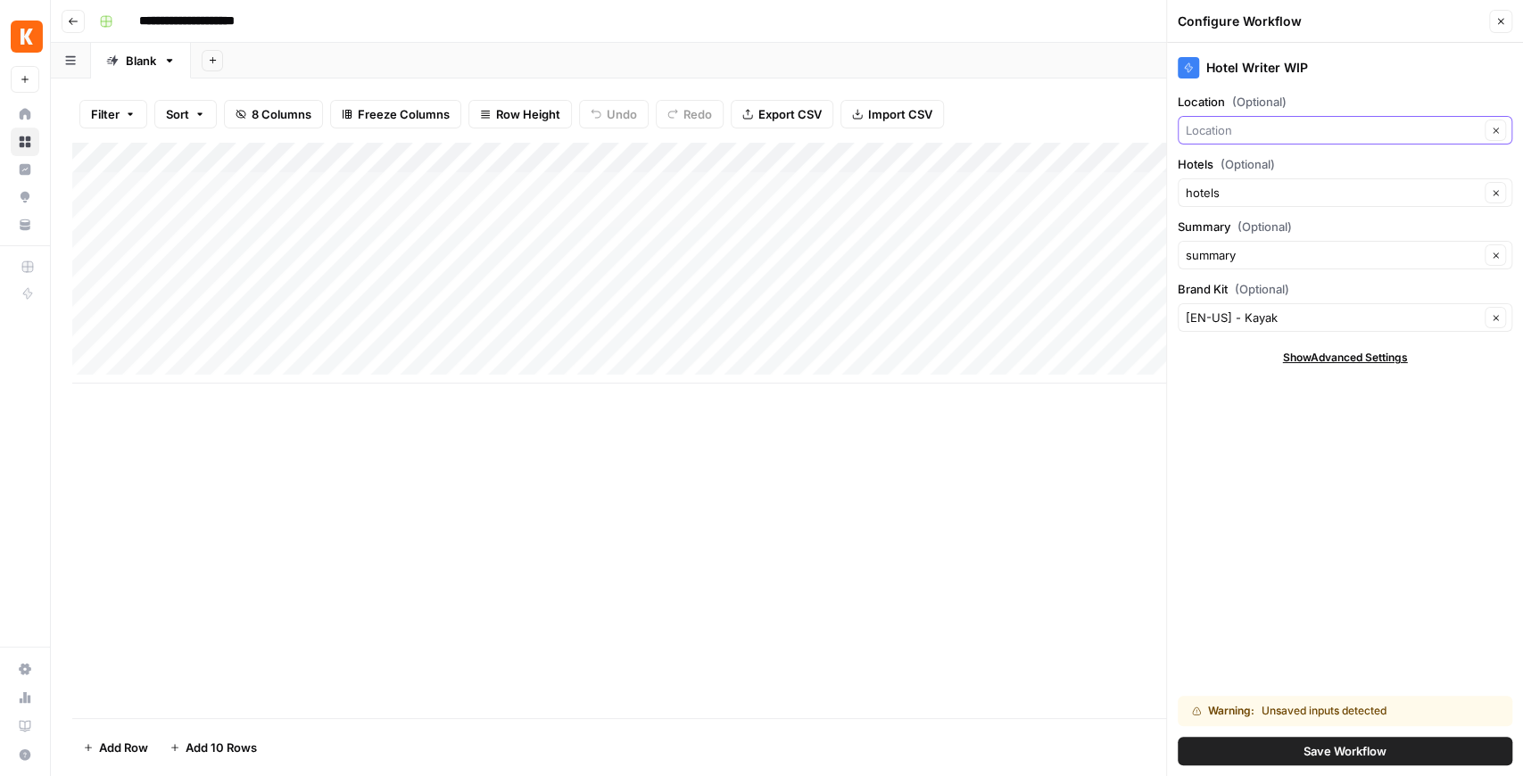
click at [1231, 133] on input "Location (Optional)" at bounding box center [1333, 130] width 294 height 18
type input "Location"
click at [576, 153] on div "Add Column" at bounding box center [787, 263] width 1430 height 241
click at [1237, 141] on div "Location Clear" at bounding box center [1345, 130] width 335 height 29
click at [1237, 218] on span "location" at bounding box center [1330, 225] width 276 height 18
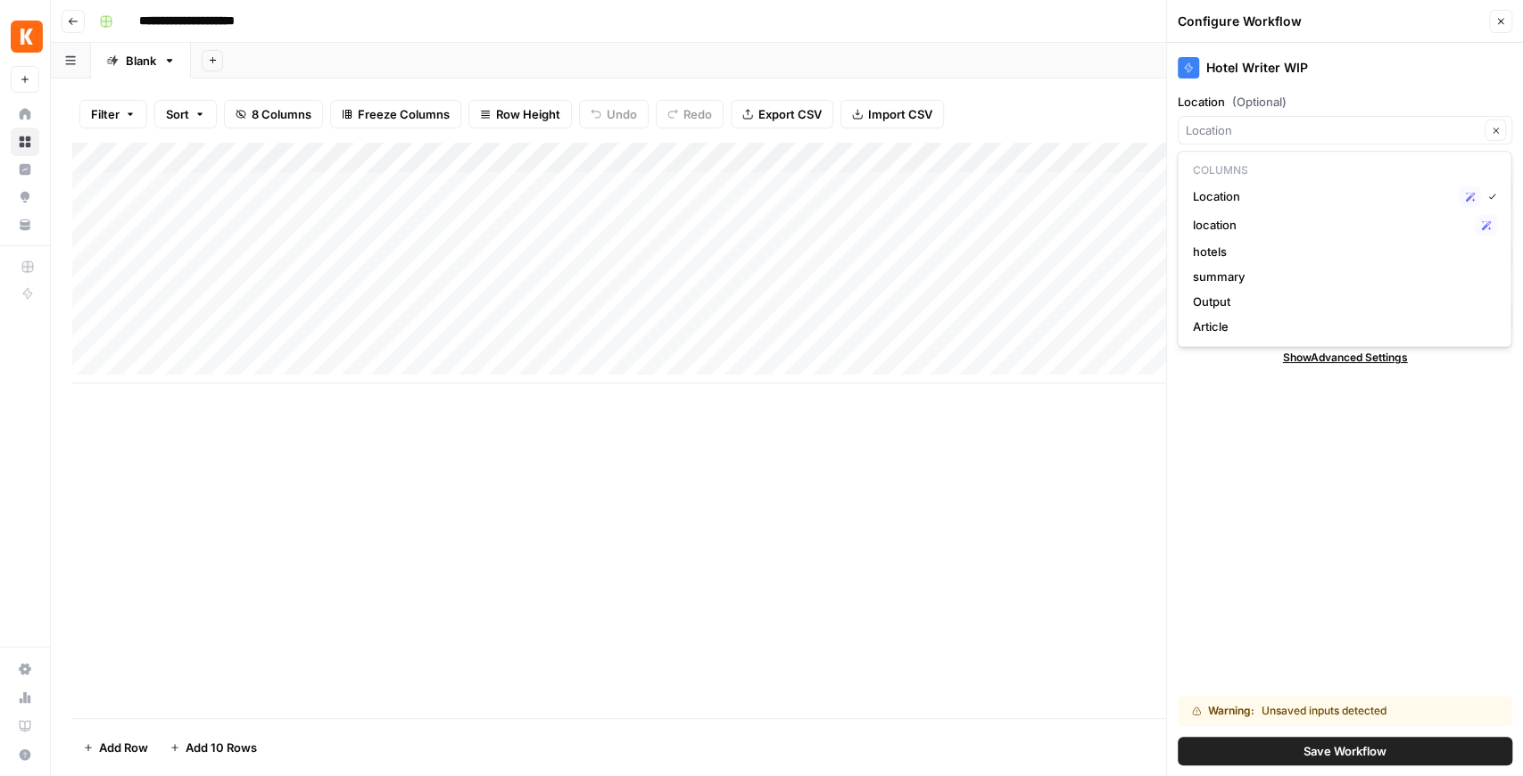
type input "location"
click at [1348, 756] on span "Save Workflow" at bounding box center [1345, 751] width 83 height 18
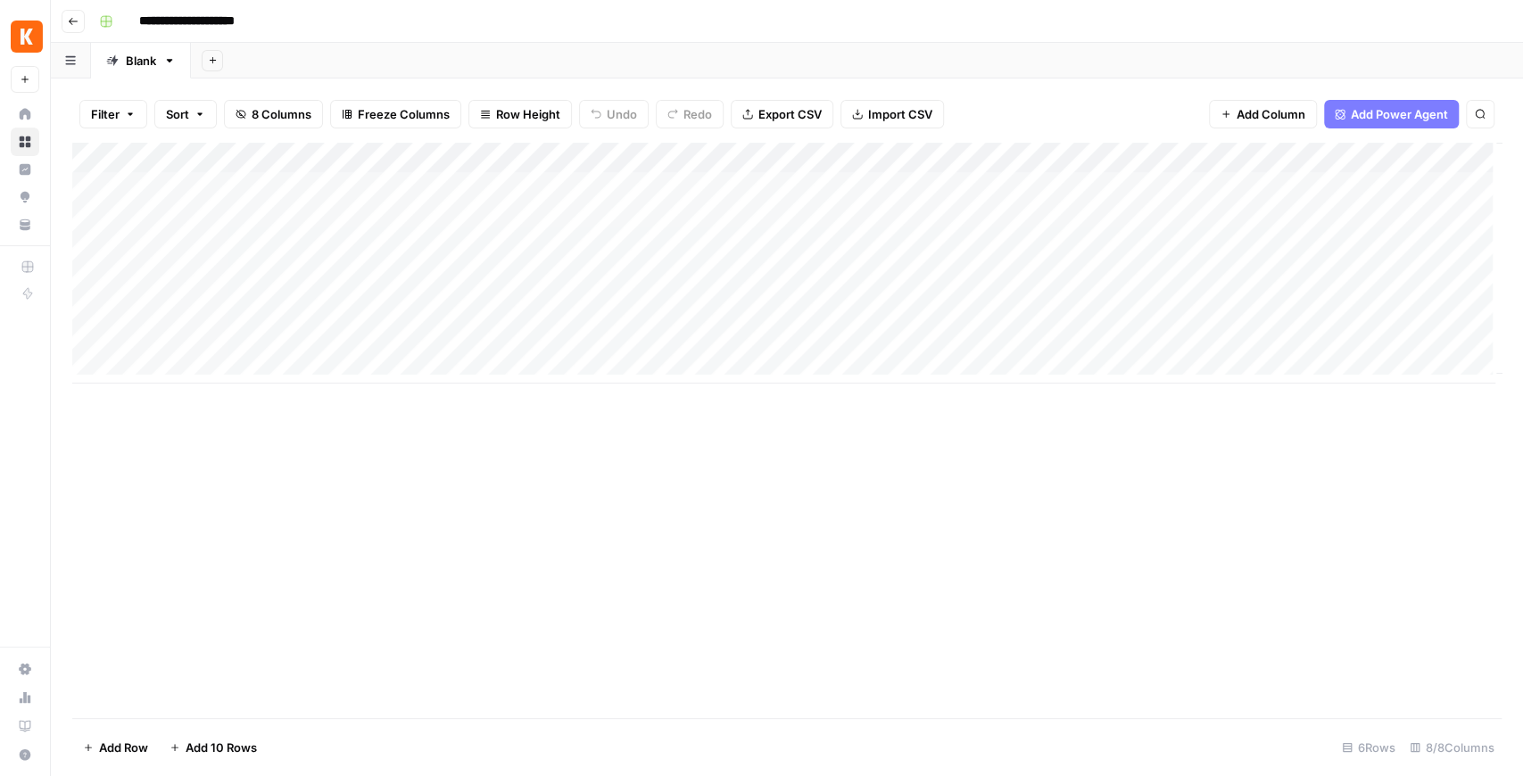
click at [1135, 153] on div "Add Column" at bounding box center [787, 263] width 1430 height 241
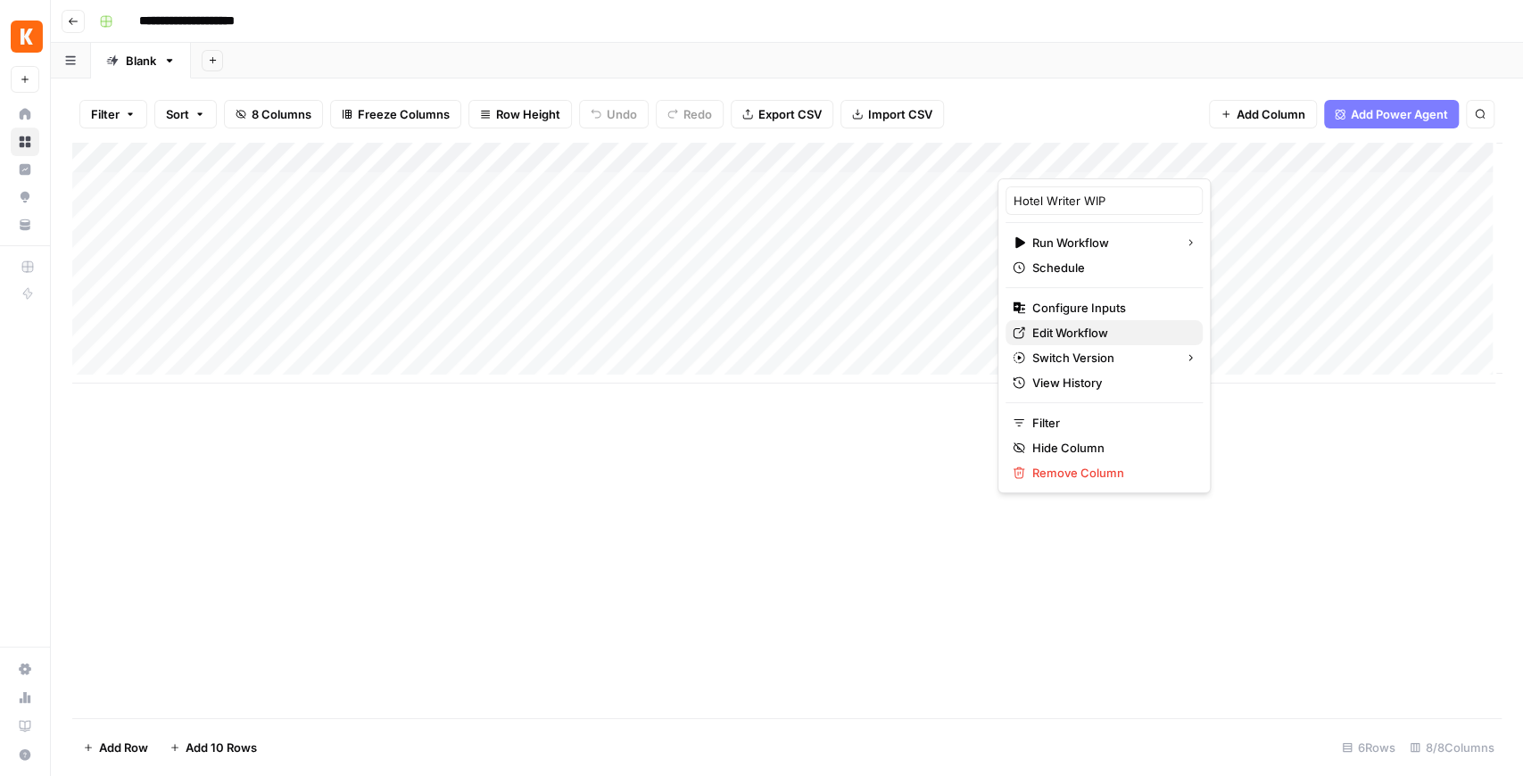
click at [1091, 335] on span "Edit Workflow" at bounding box center [1110, 333] width 156 height 18
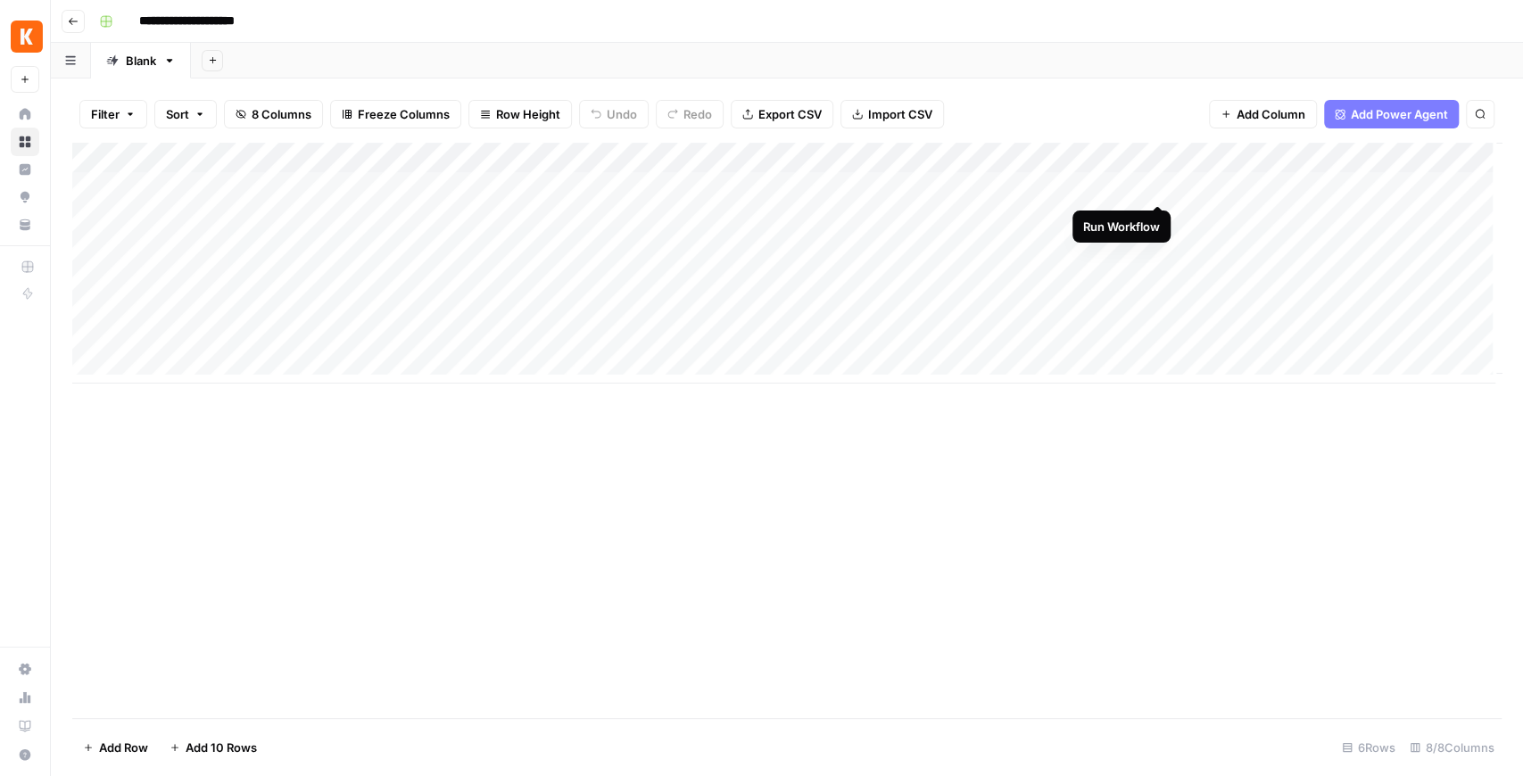
click at [1157, 180] on div "Add Column" at bounding box center [787, 263] width 1430 height 241
click at [1031, 184] on div "Add Column" at bounding box center [787, 263] width 1430 height 241
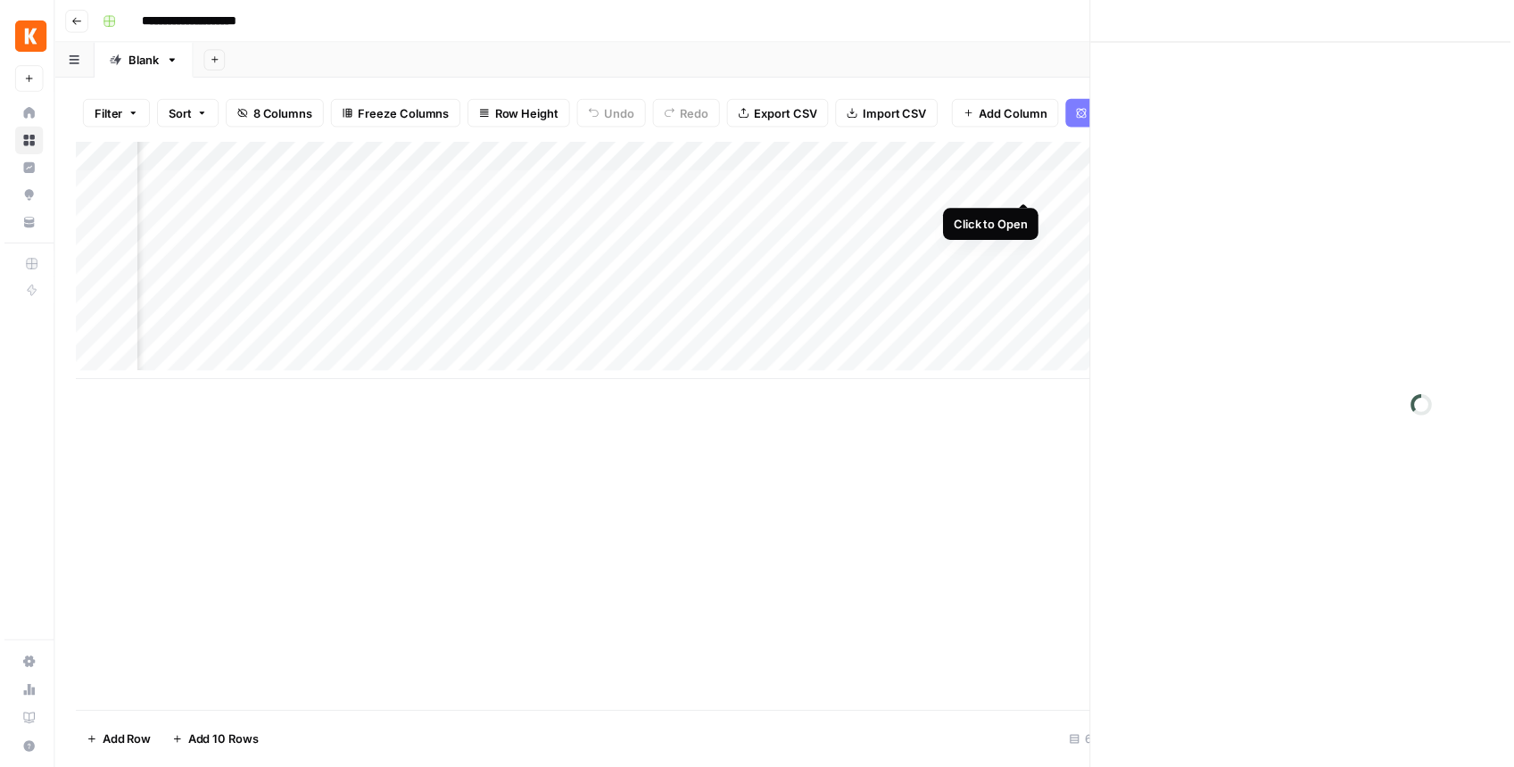
scroll to position [0, 98]
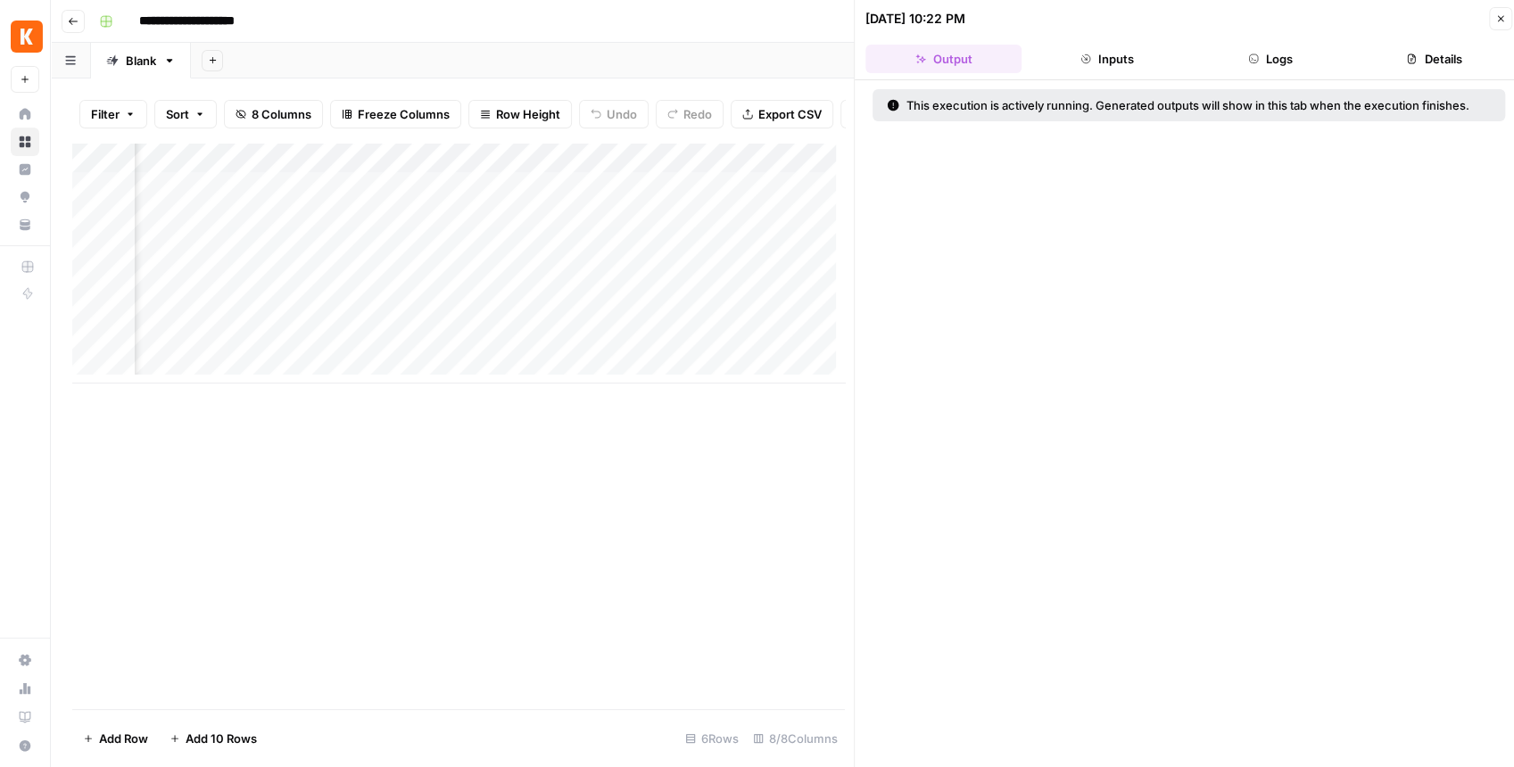
click at [1268, 64] on button "Logs" at bounding box center [1271, 59] width 156 height 29
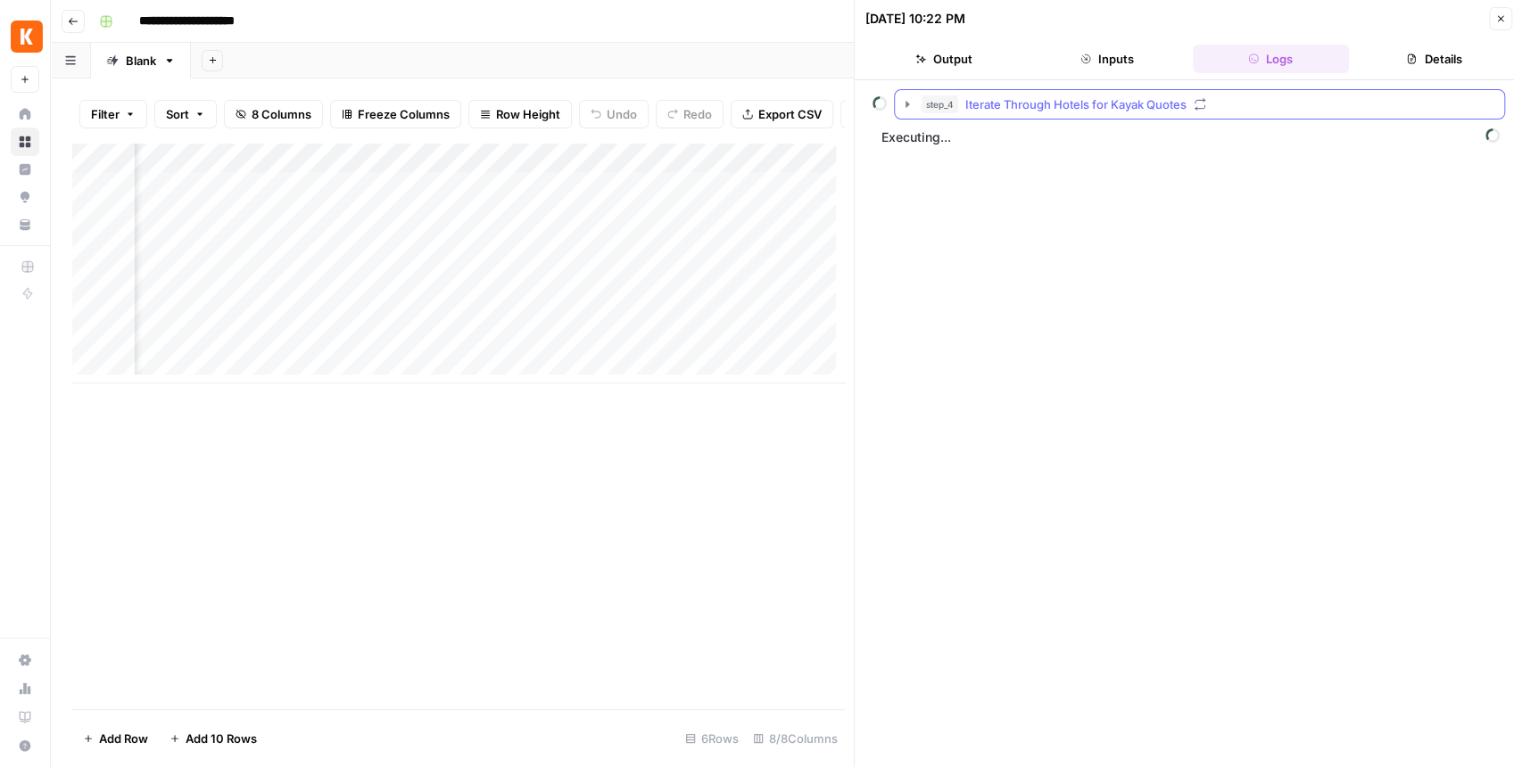
click at [903, 101] on icon "button" at bounding box center [907, 104] width 14 height 14
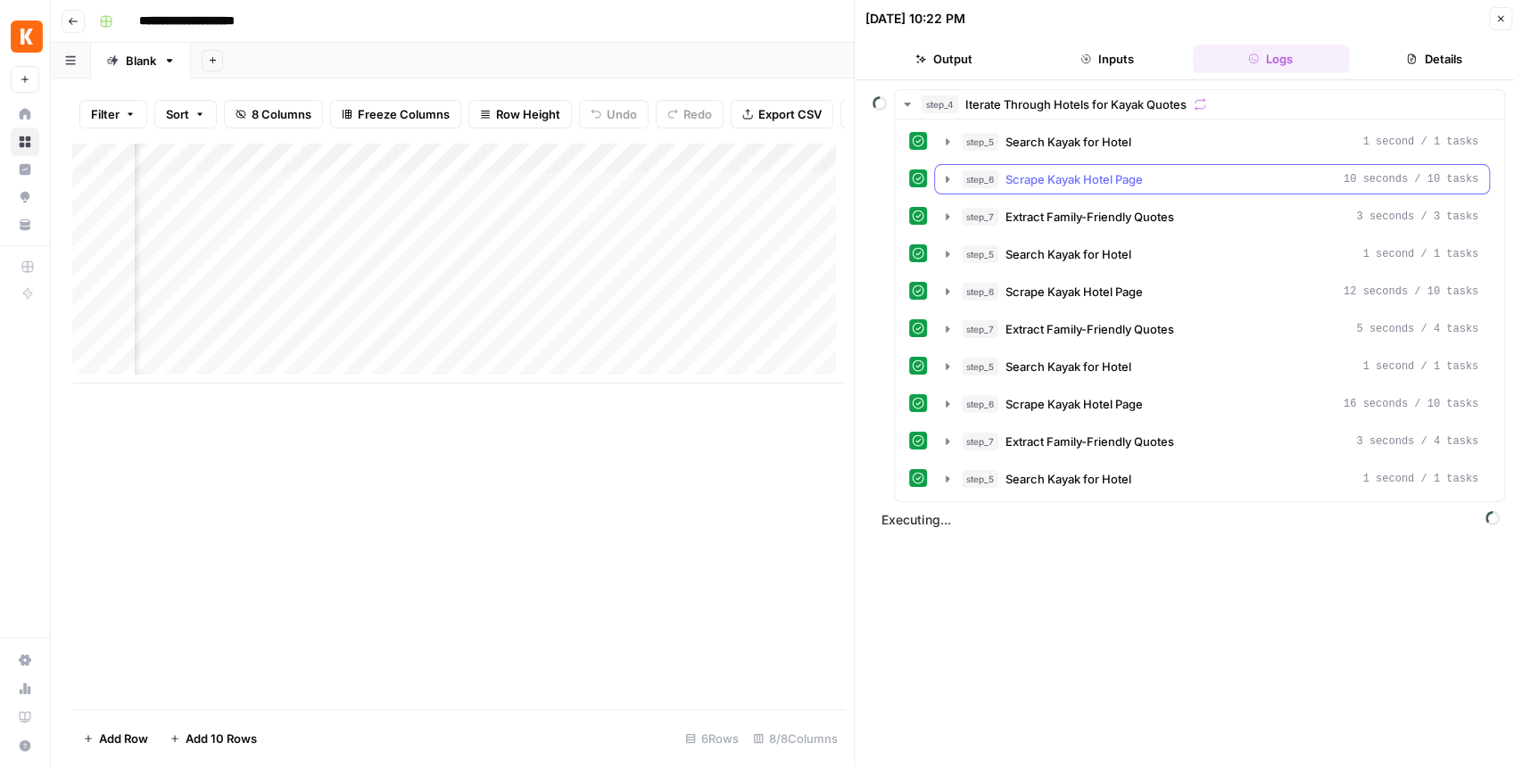
click at [946, 178] on icon "button" at bounding box center [948, 179] width 4 height 6
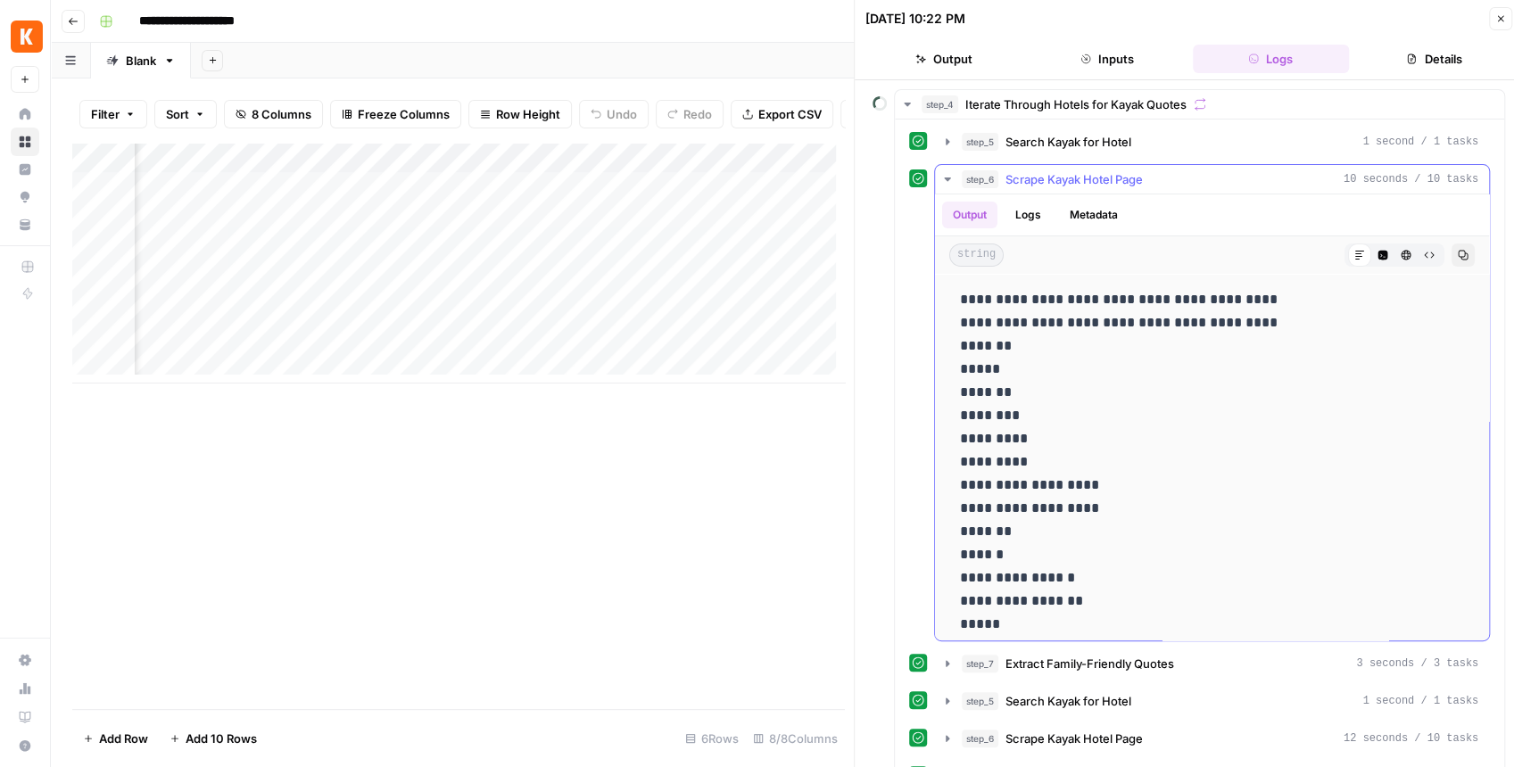
click at [946, 178] on icon "button" at bounding box center [947, 180] width 6 height 4
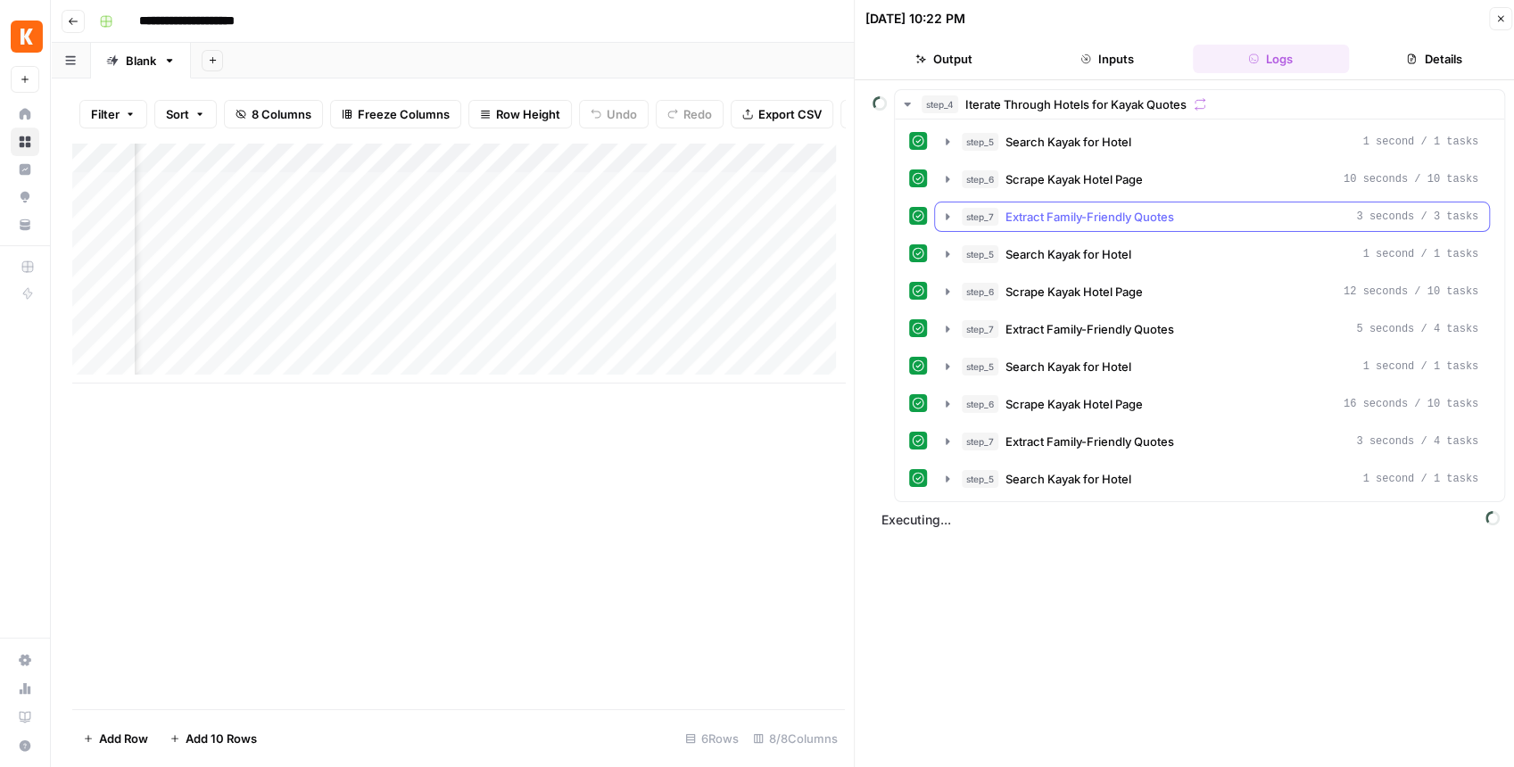
click at [946, 214] on icon "button" at bounding box center [948, 216] width 4 height 6
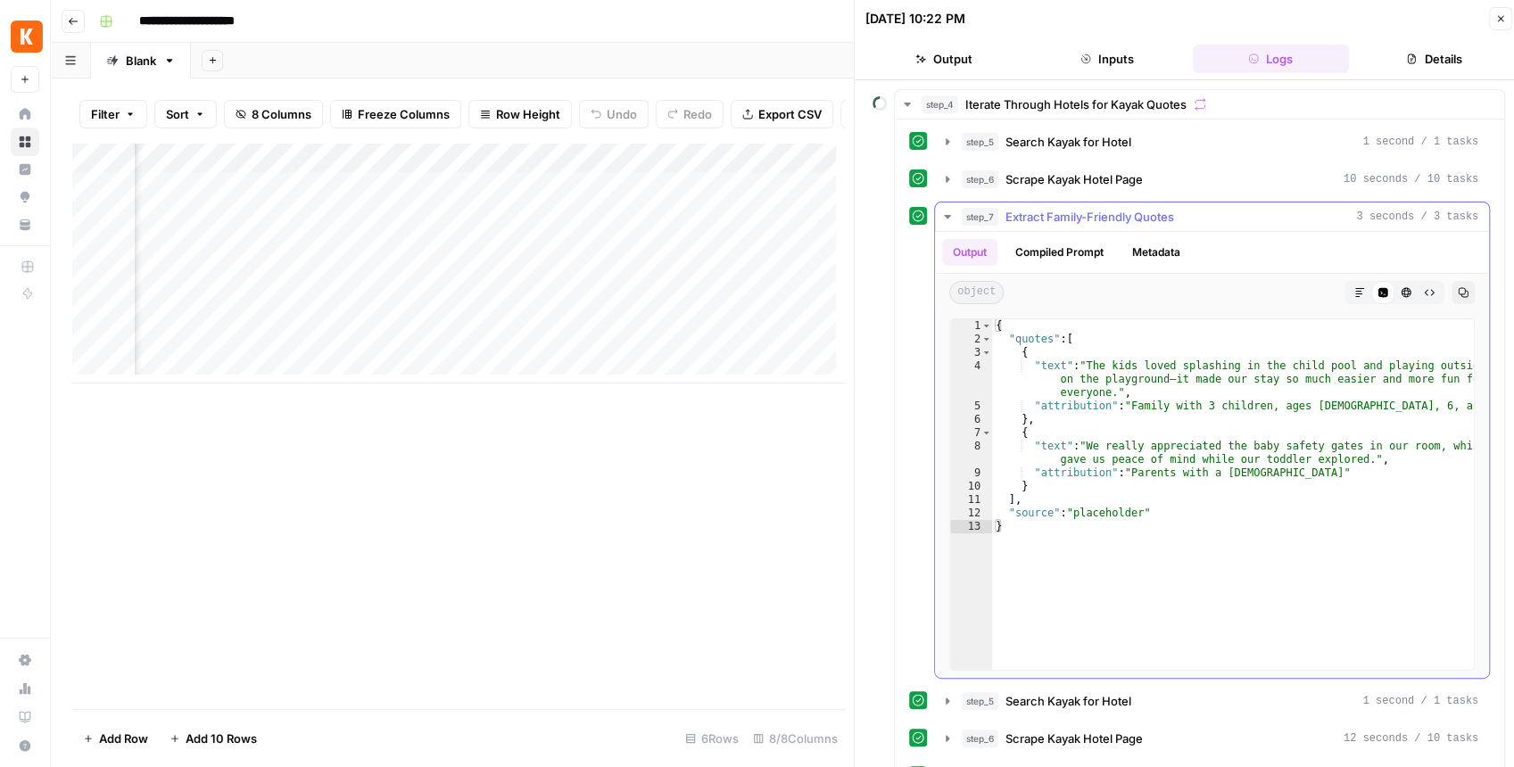
click at [944, 216] on icon "button" at bounding box center [948, 217] width 14 height 14
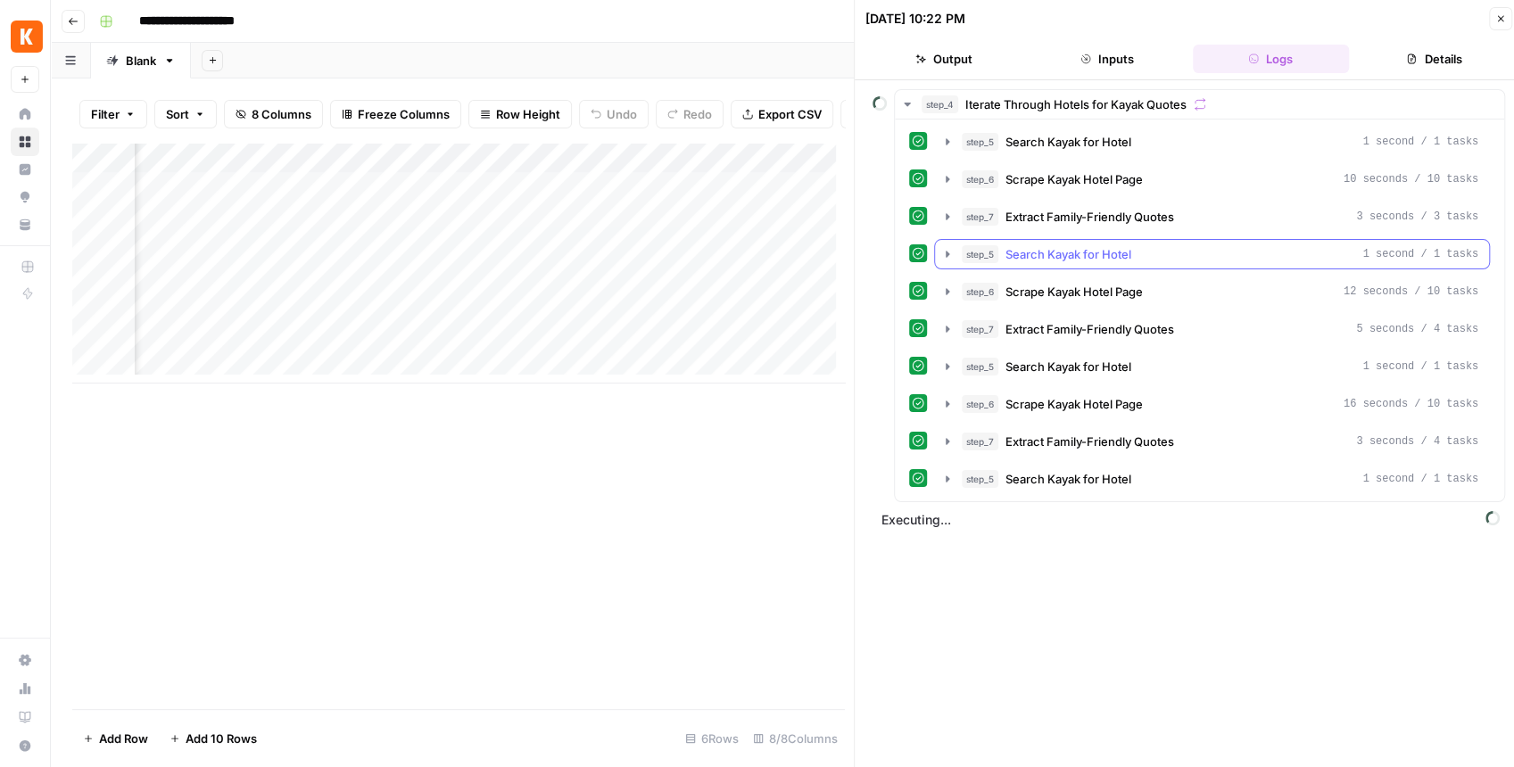
click at [944, 247] on icon "button" at bounding box center [948, 254] width 14 height 14
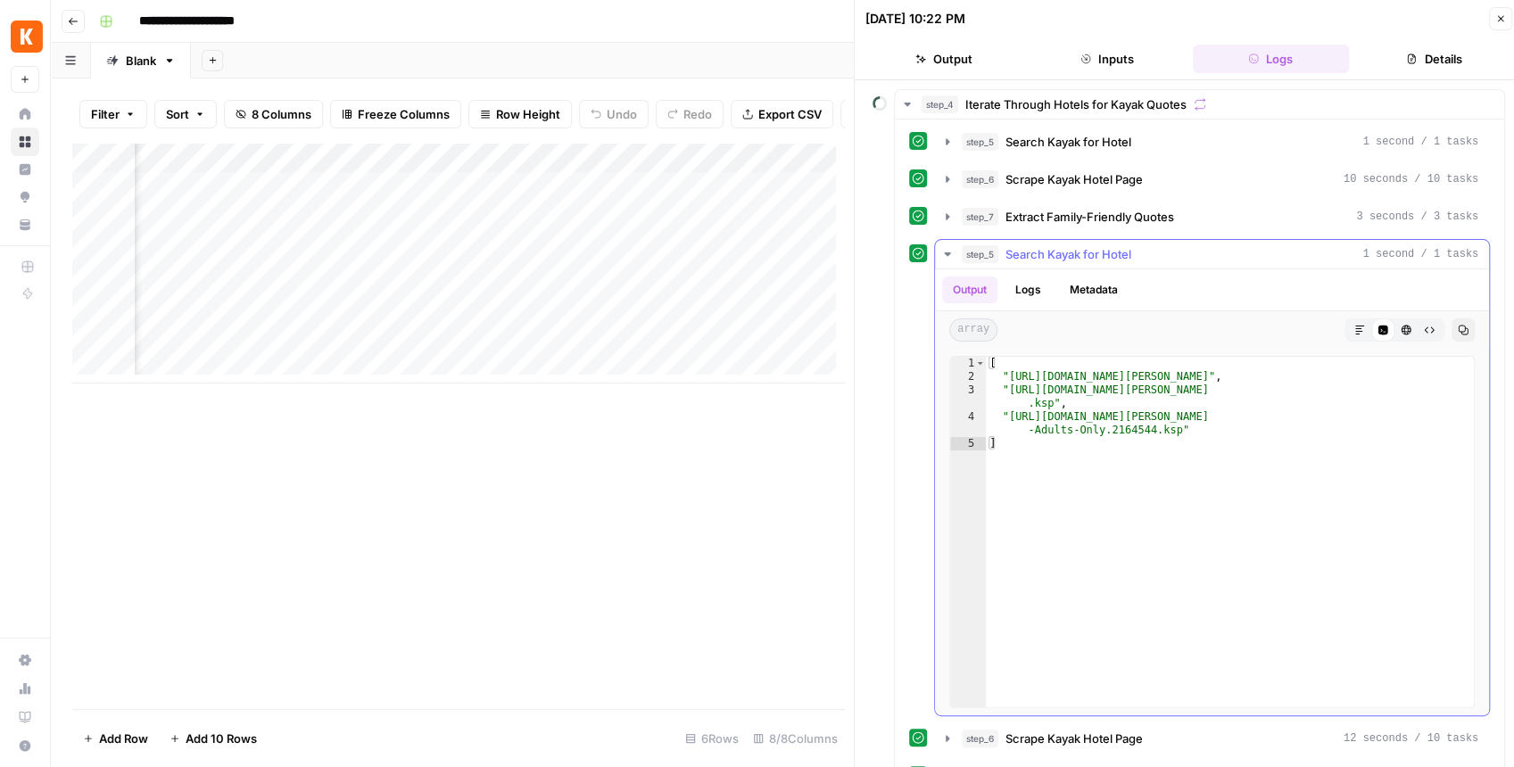
click at [944, 247] on icon "button" at bounding box center [948, 254] width 14 height 14
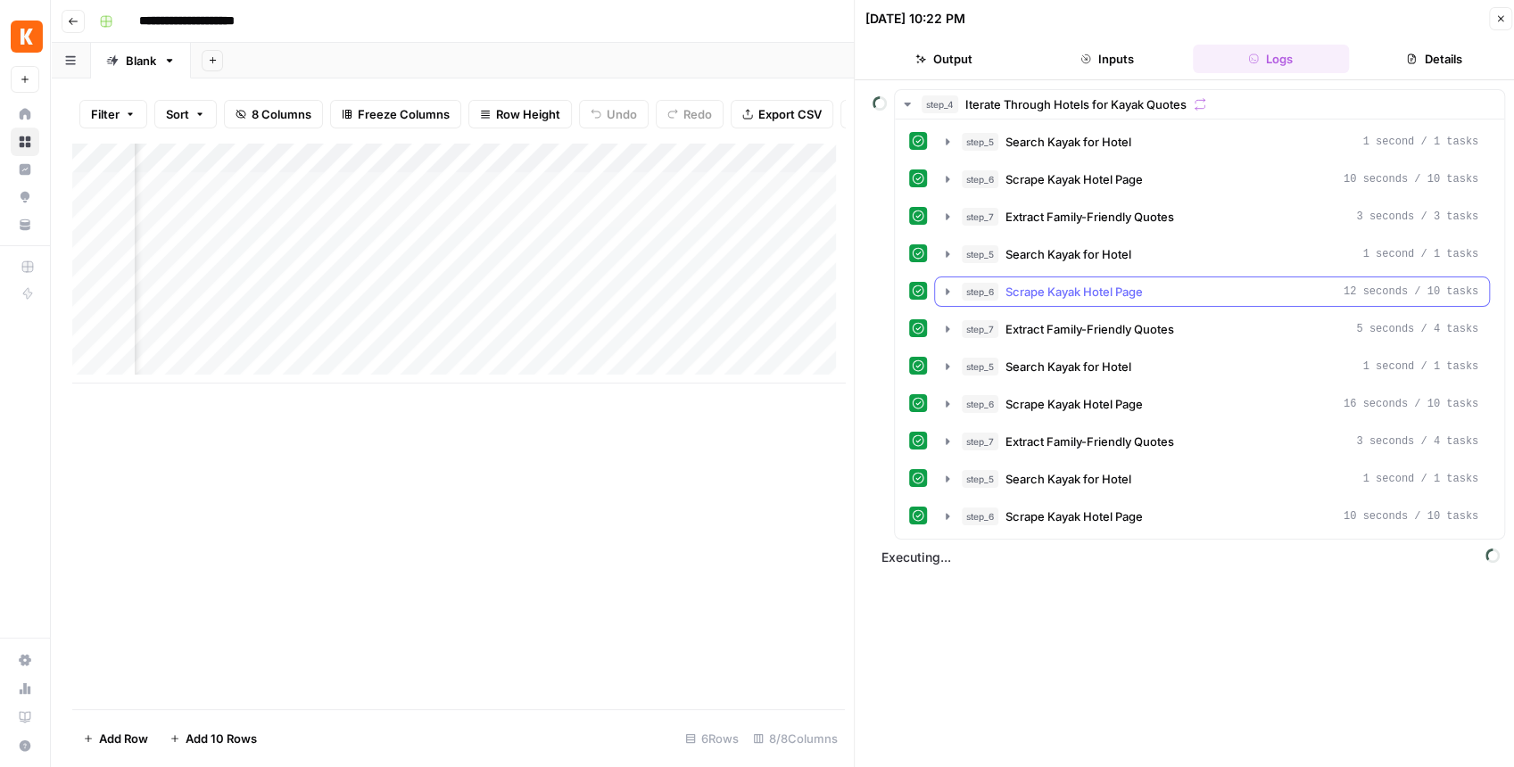
click at [942, 285] on icon "button" at bounding box center [948, 292] width 14 height 14
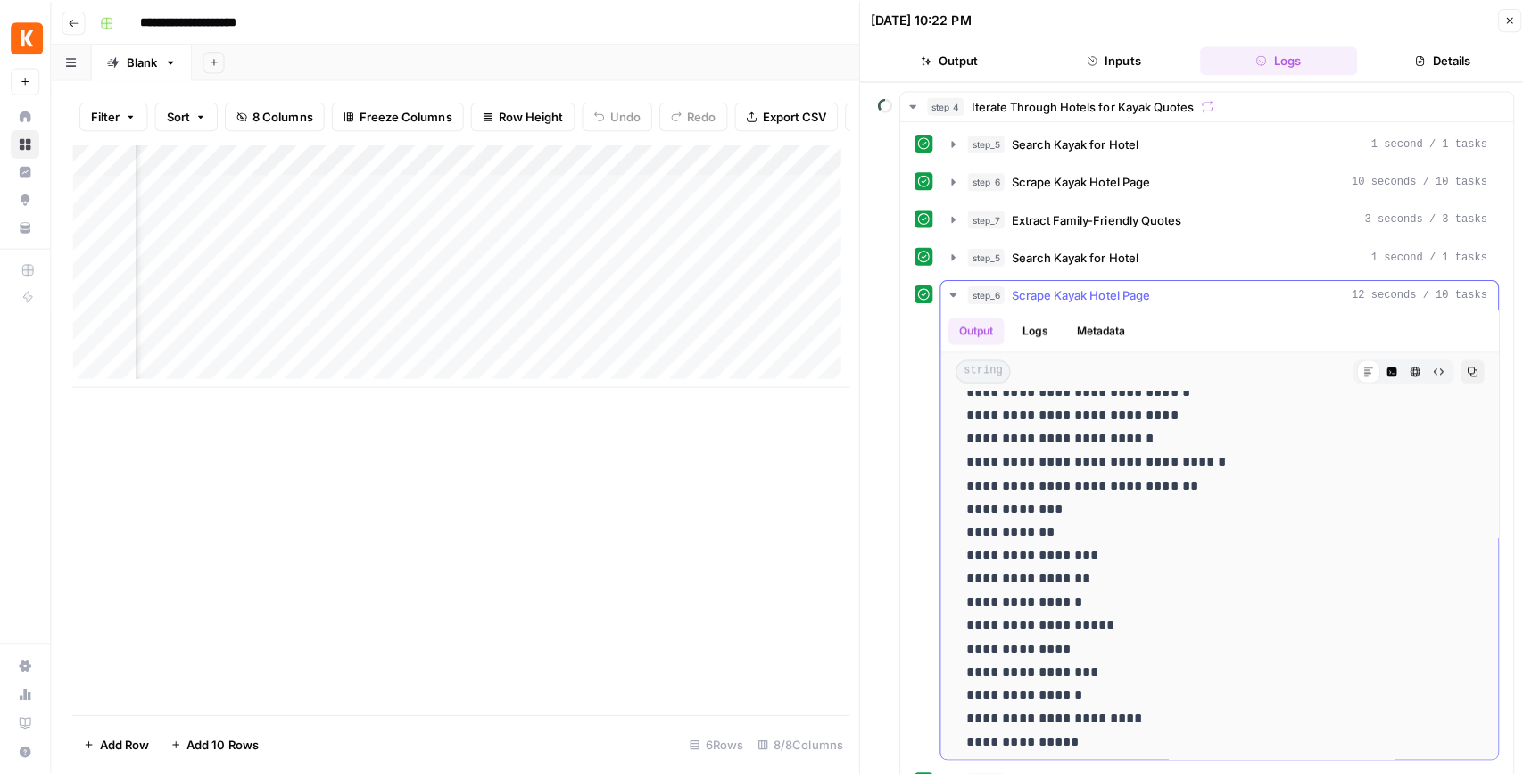
scroll to position [14158, 0]
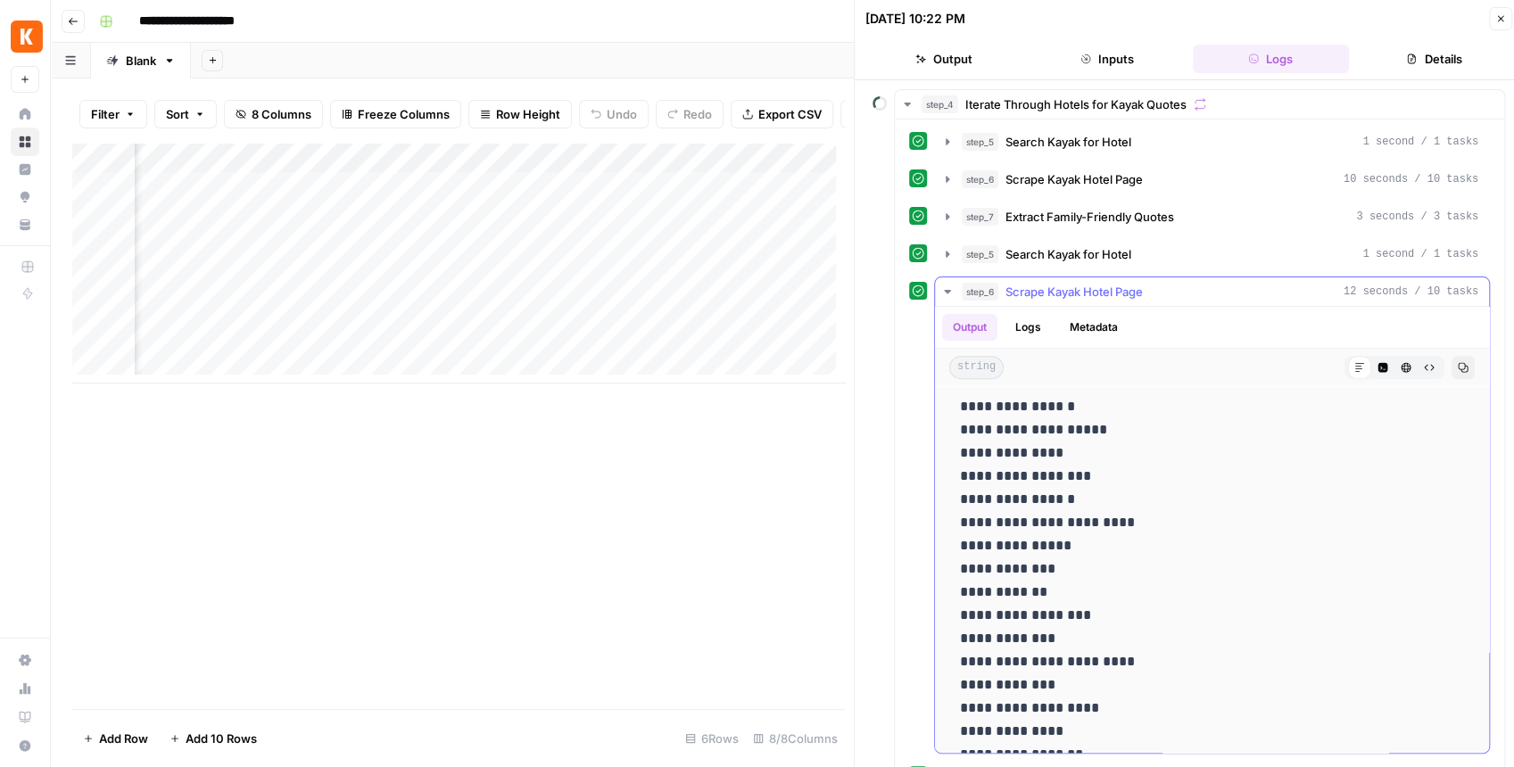
click at [948, 290] on icon "button" at bounding box center [947, 292] width 6 height 4
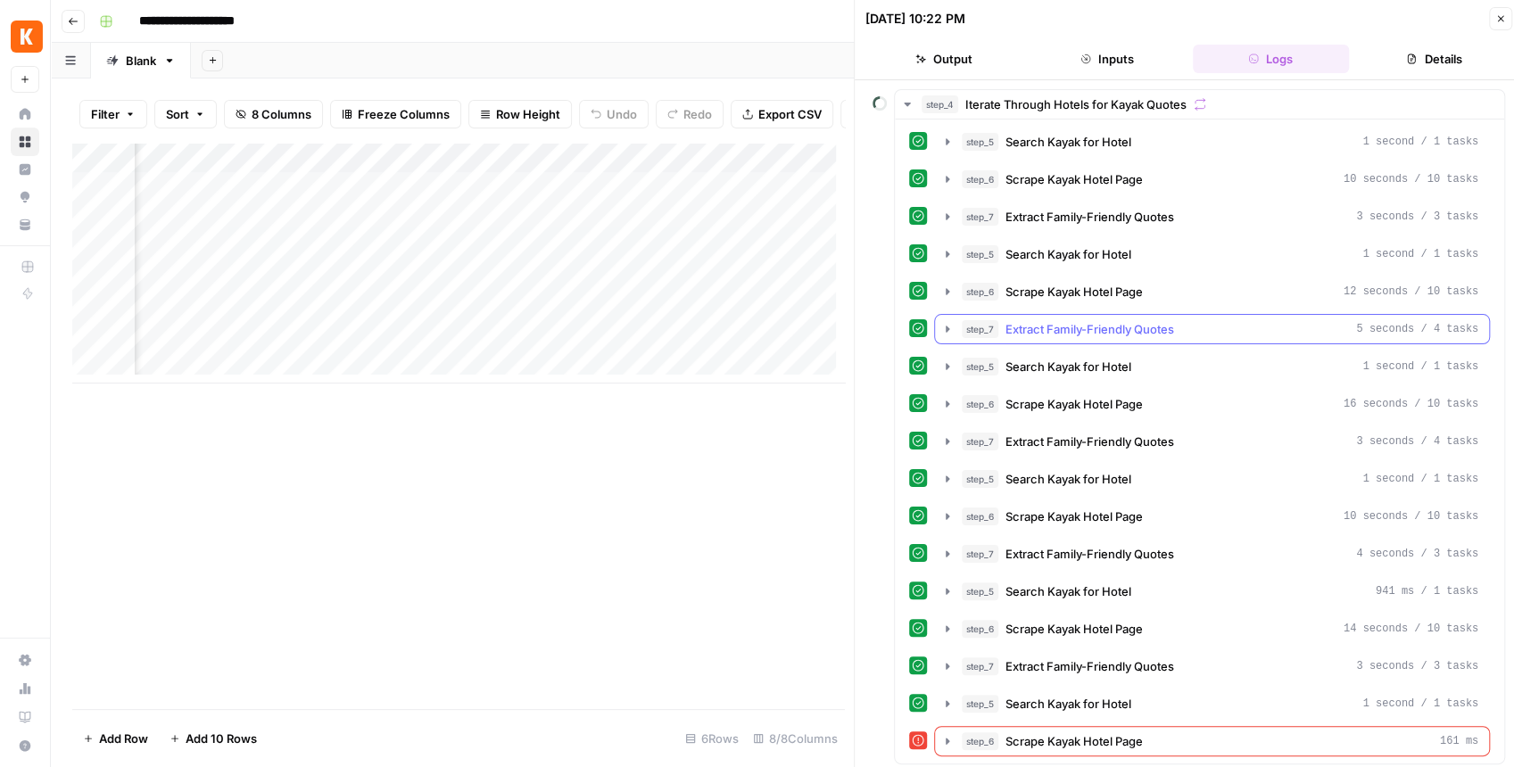
click at [945, 322] on icon "button" at bounding box center [948, 329] width 14 height 14
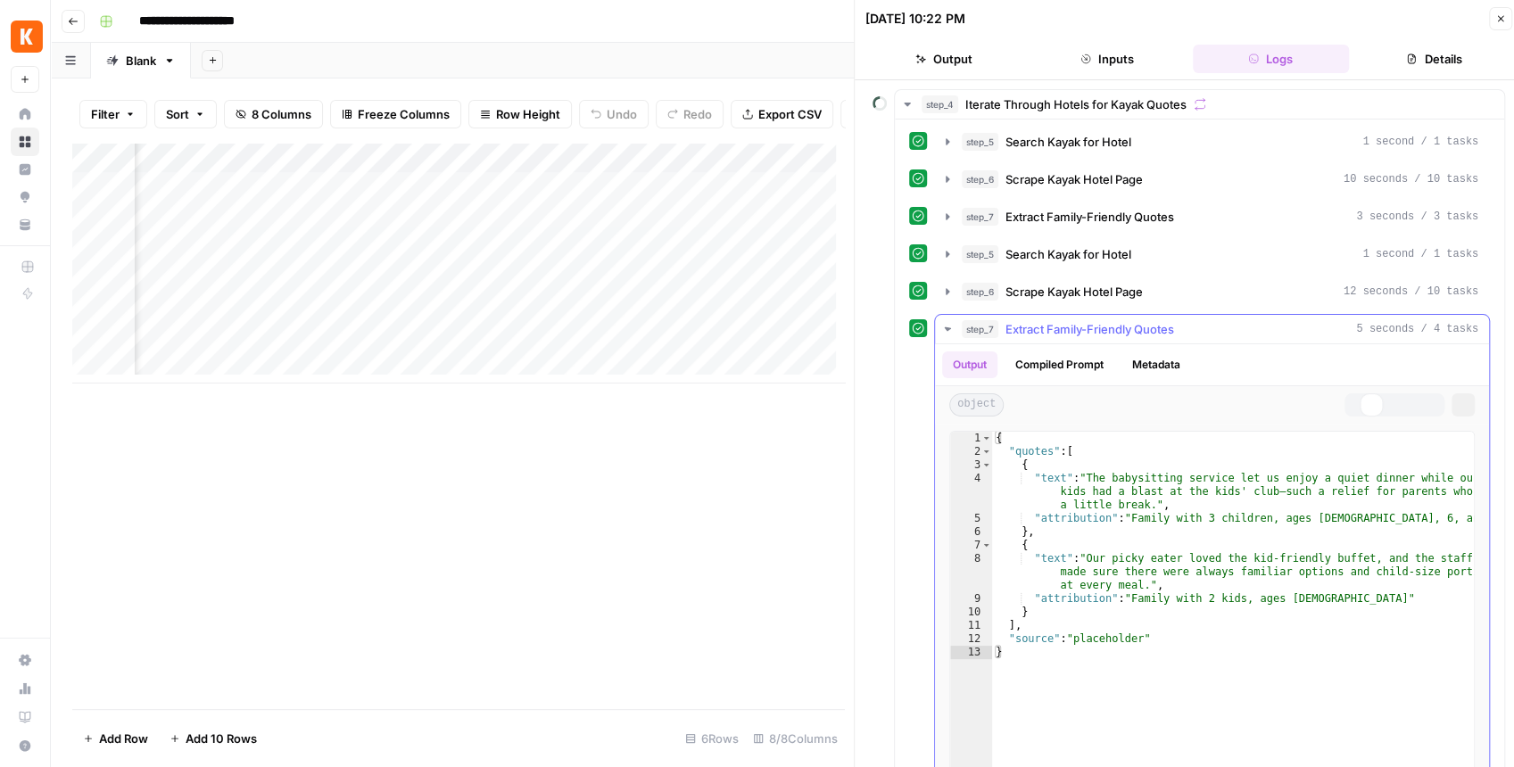
click at [945, 321] on icon "button" at bounding box center [948, 329] width 16 height 16
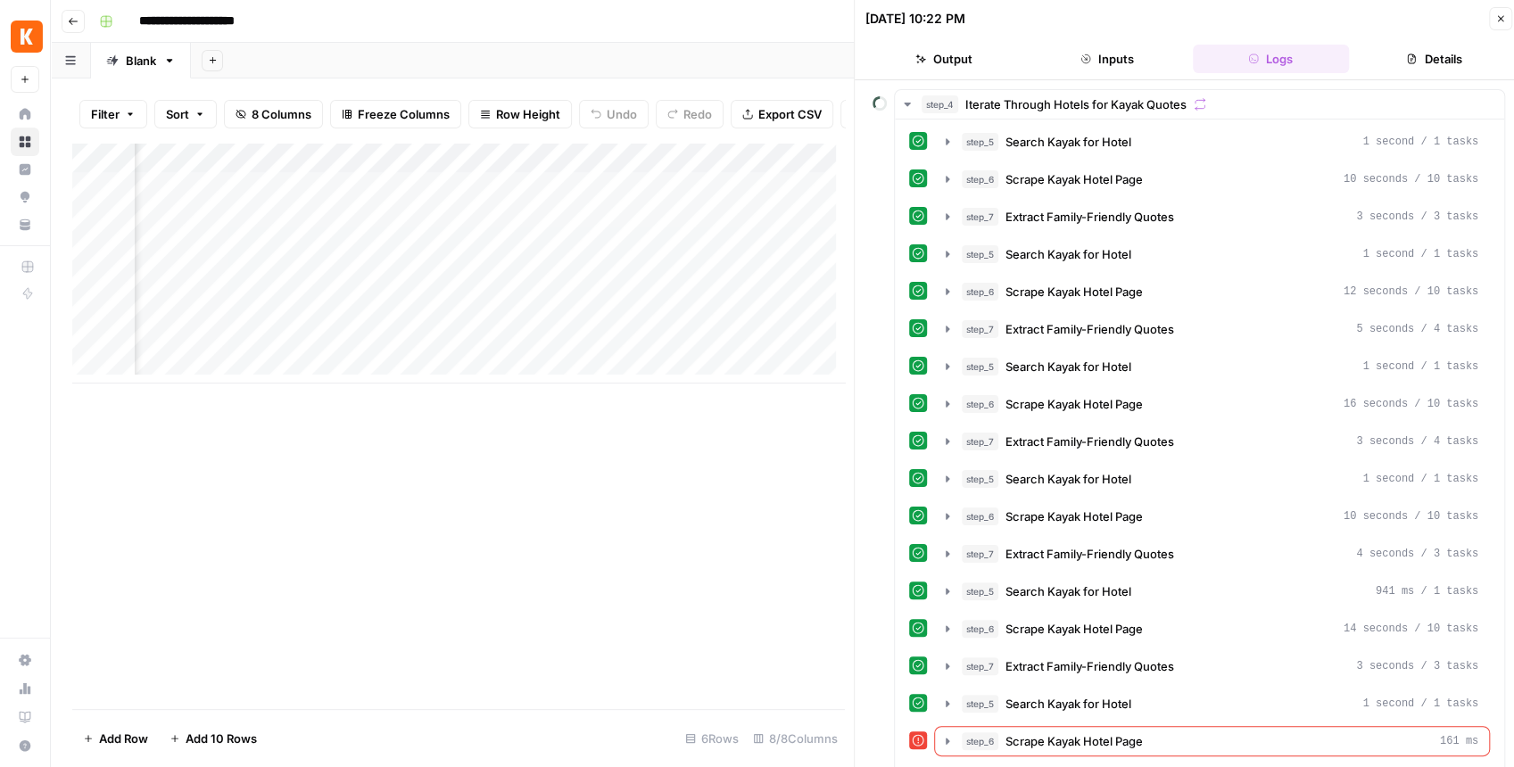
click at [1496, 23] on button "Close" at bounding box center [1500, 18] width 23 height 23
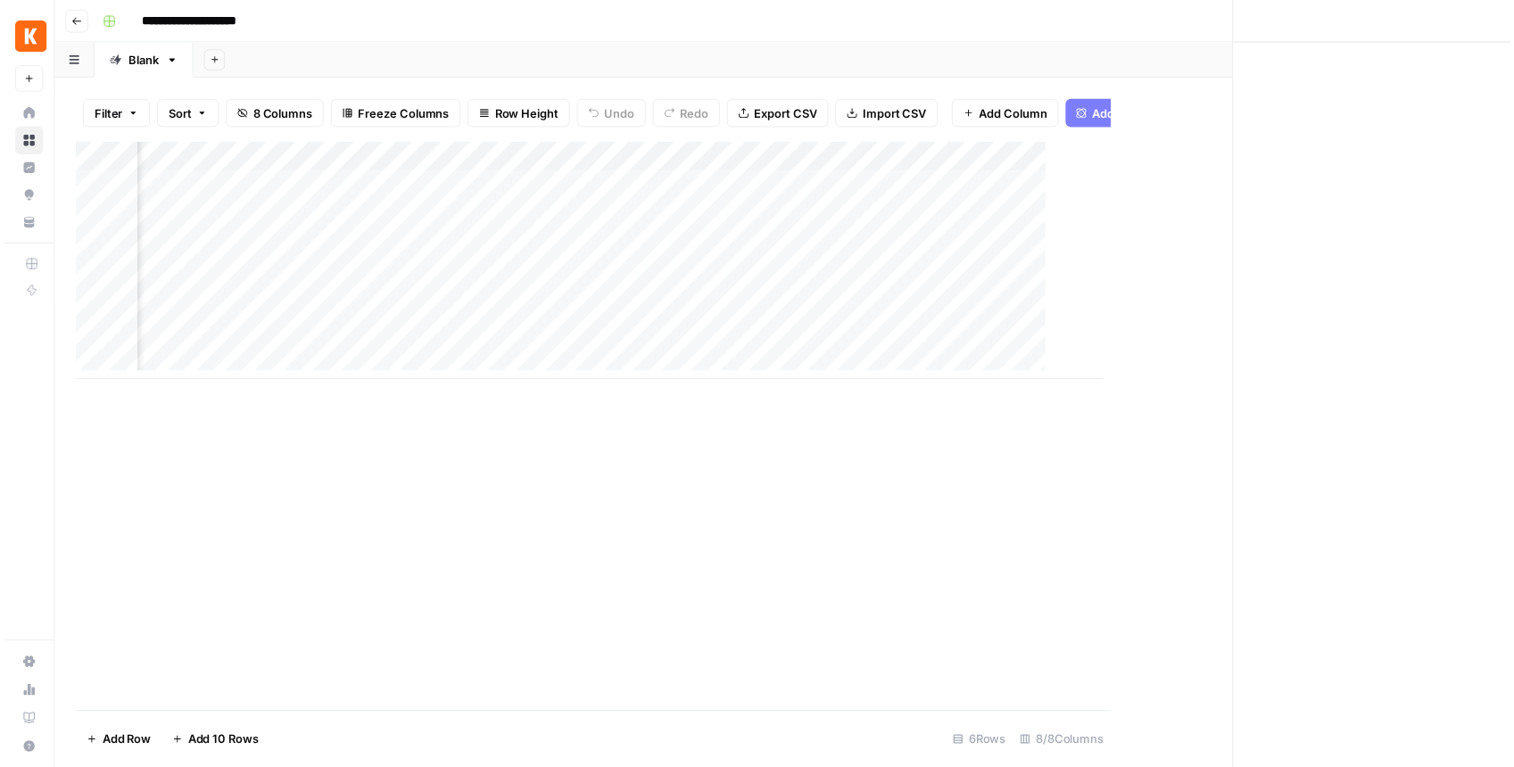
scroll to position [0, 82]
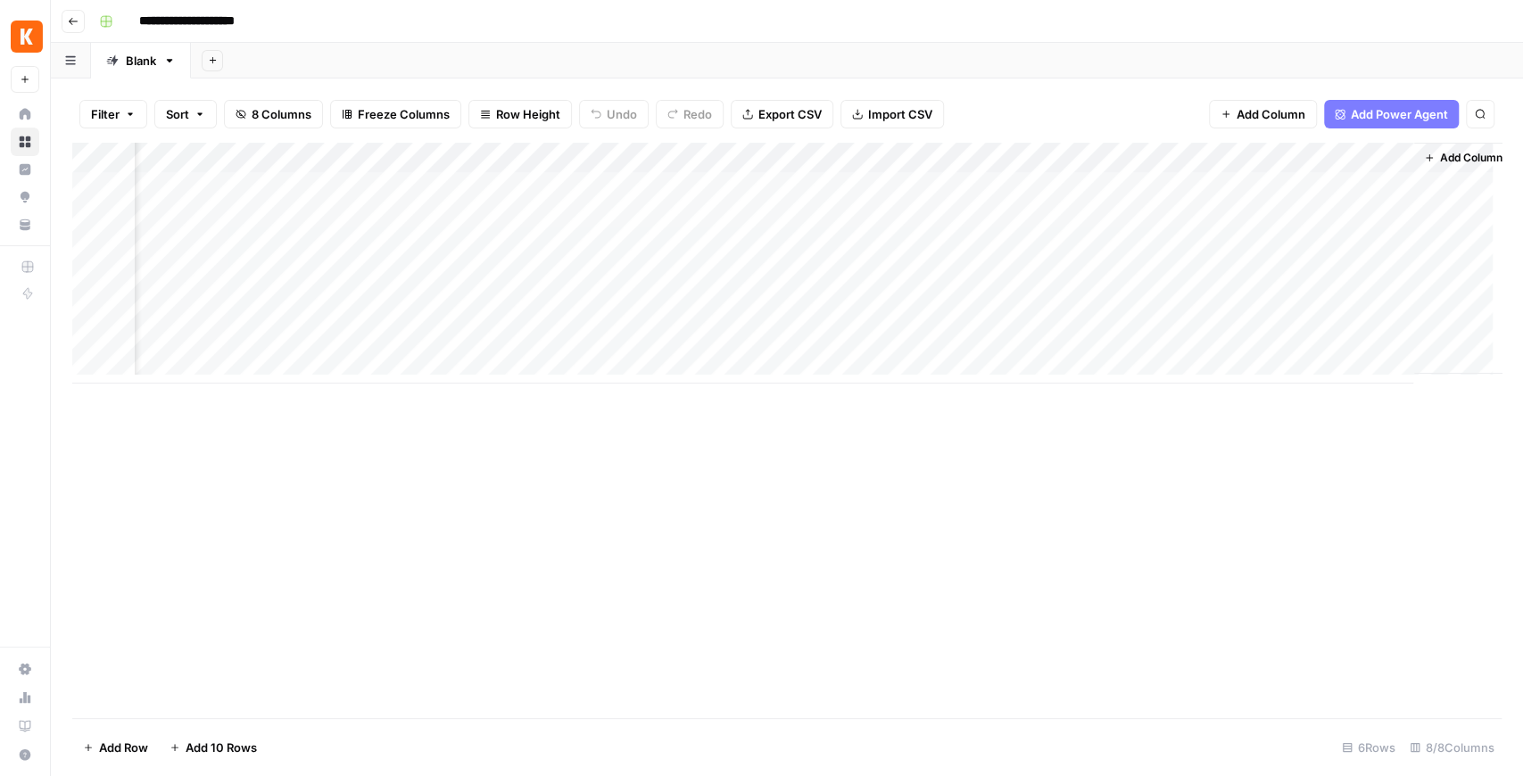
click at [1076, 189] on div "Add Column" at bounding box center [787, 263] width 1430 height 241
click at [1052, 191] on div "Add Column" at bounding box center [787, 263] width 1430 height 241
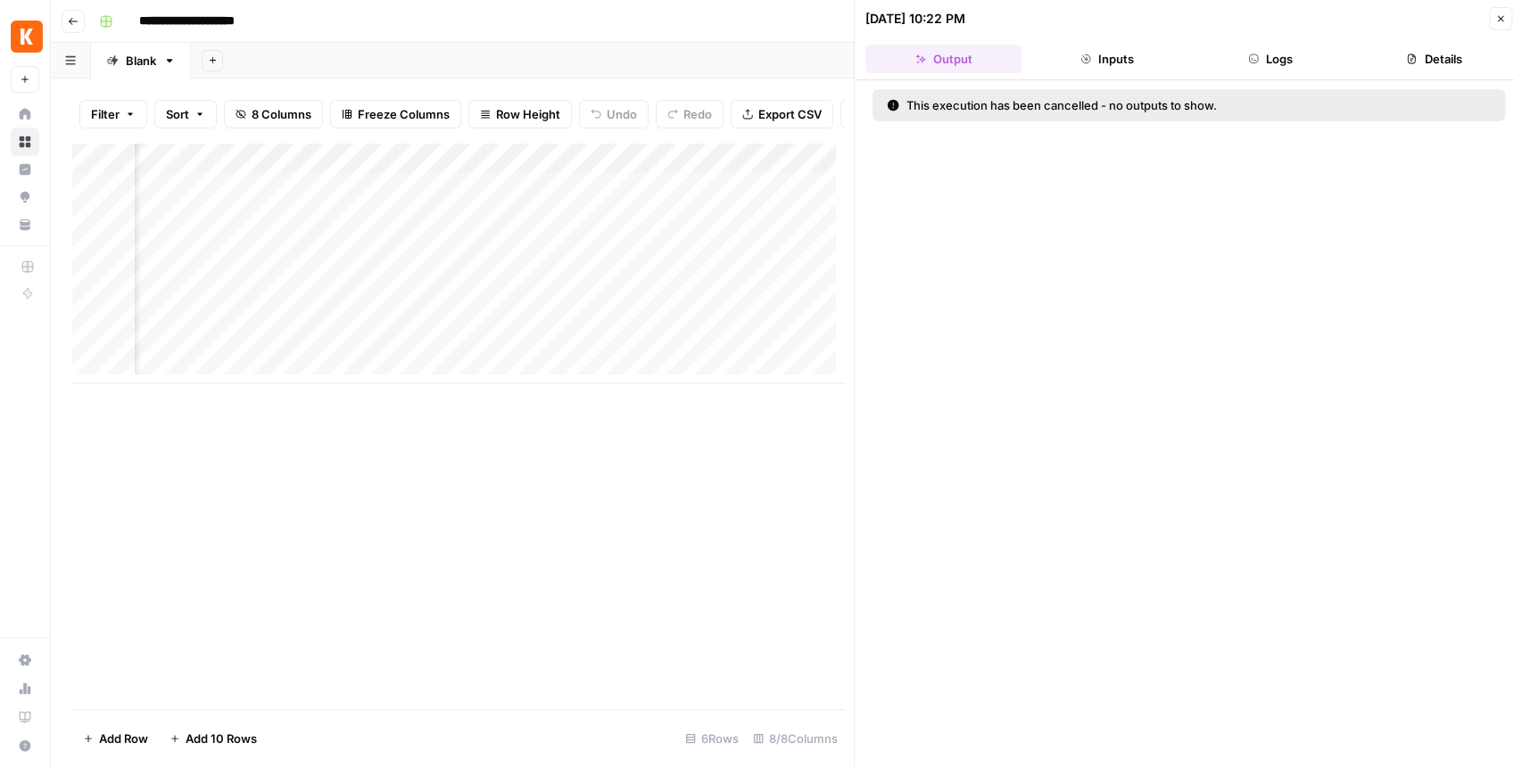
click at [1282, 64] on button "Logs" at bounding box center [1271, 59] width 156 height 29
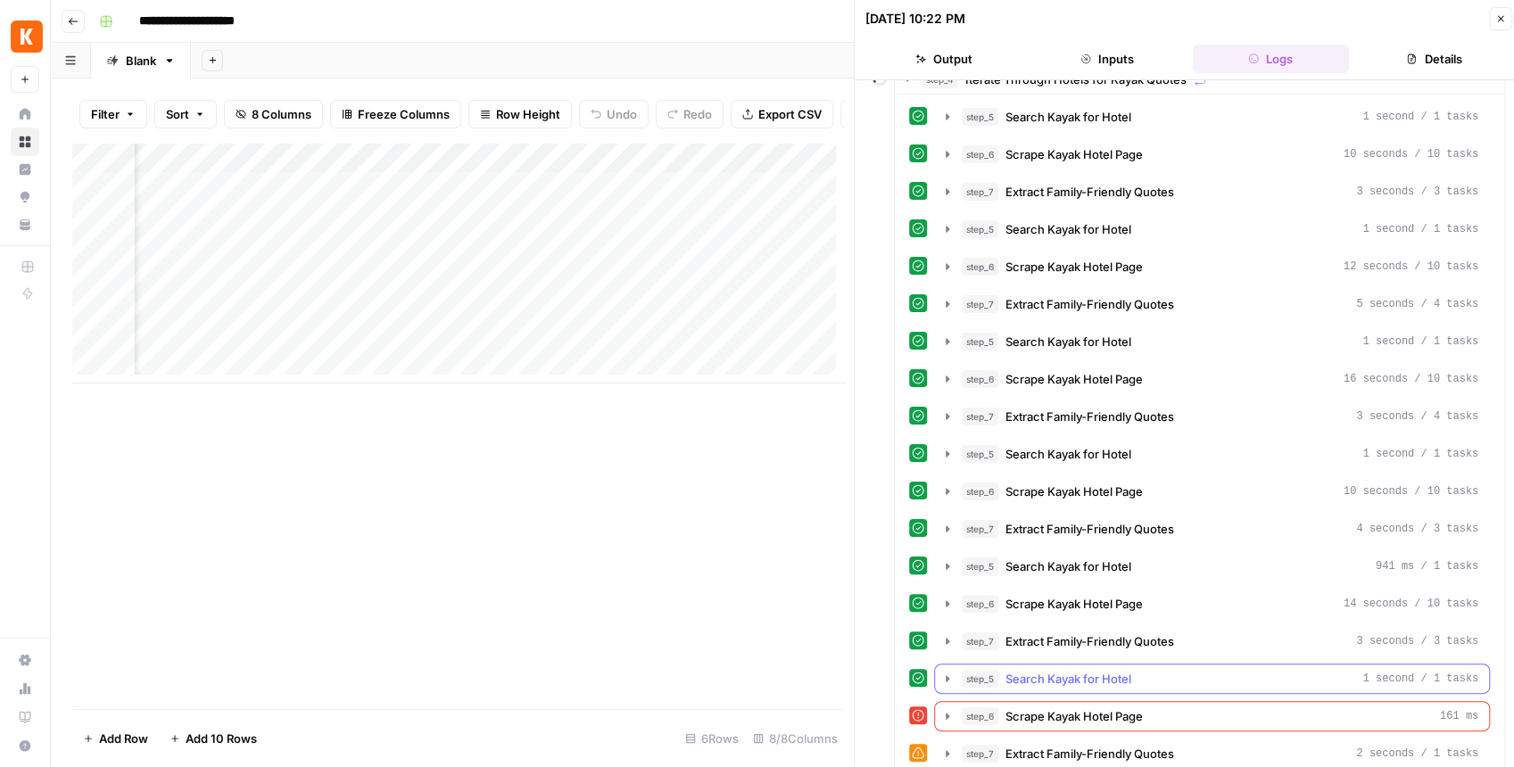
scroll to position [59, 0]
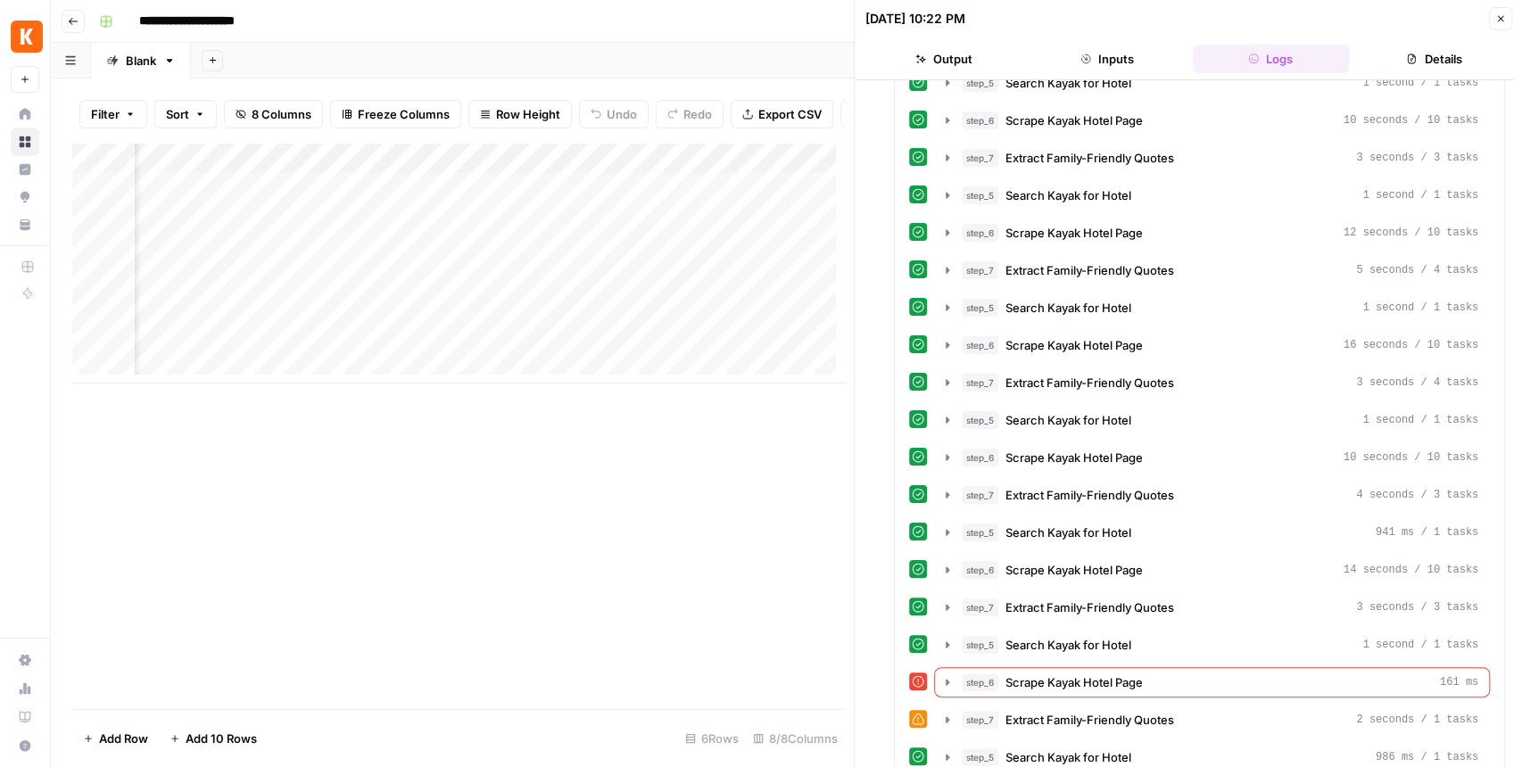
click at [1508, 18] on button "Close" at bounding box center [1500, 18] width 23 height 23
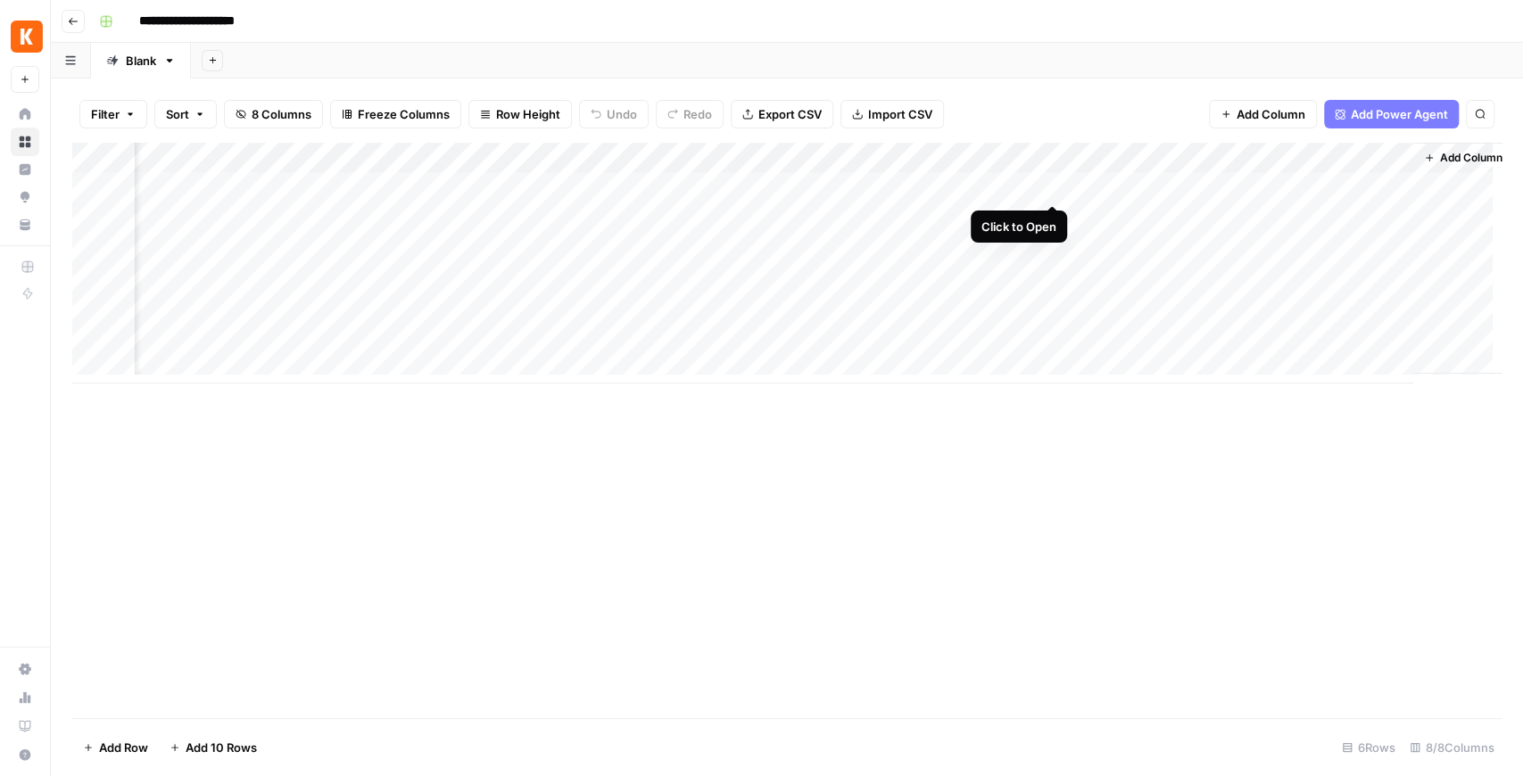
click at [1054, 181] on div "Add Column" at bounding box center [787, 263] width 1430 height 241
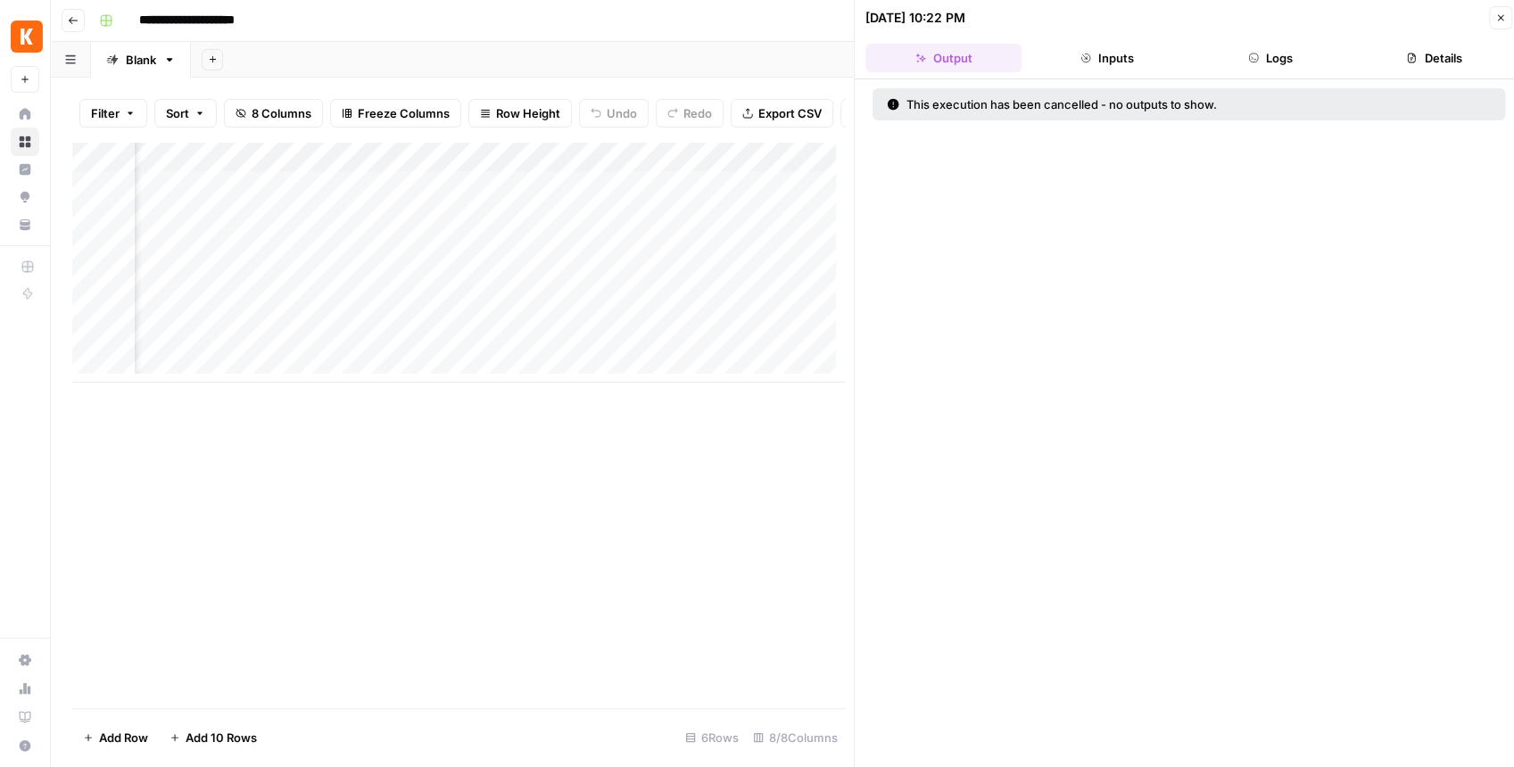
scroll to position [9, 0]
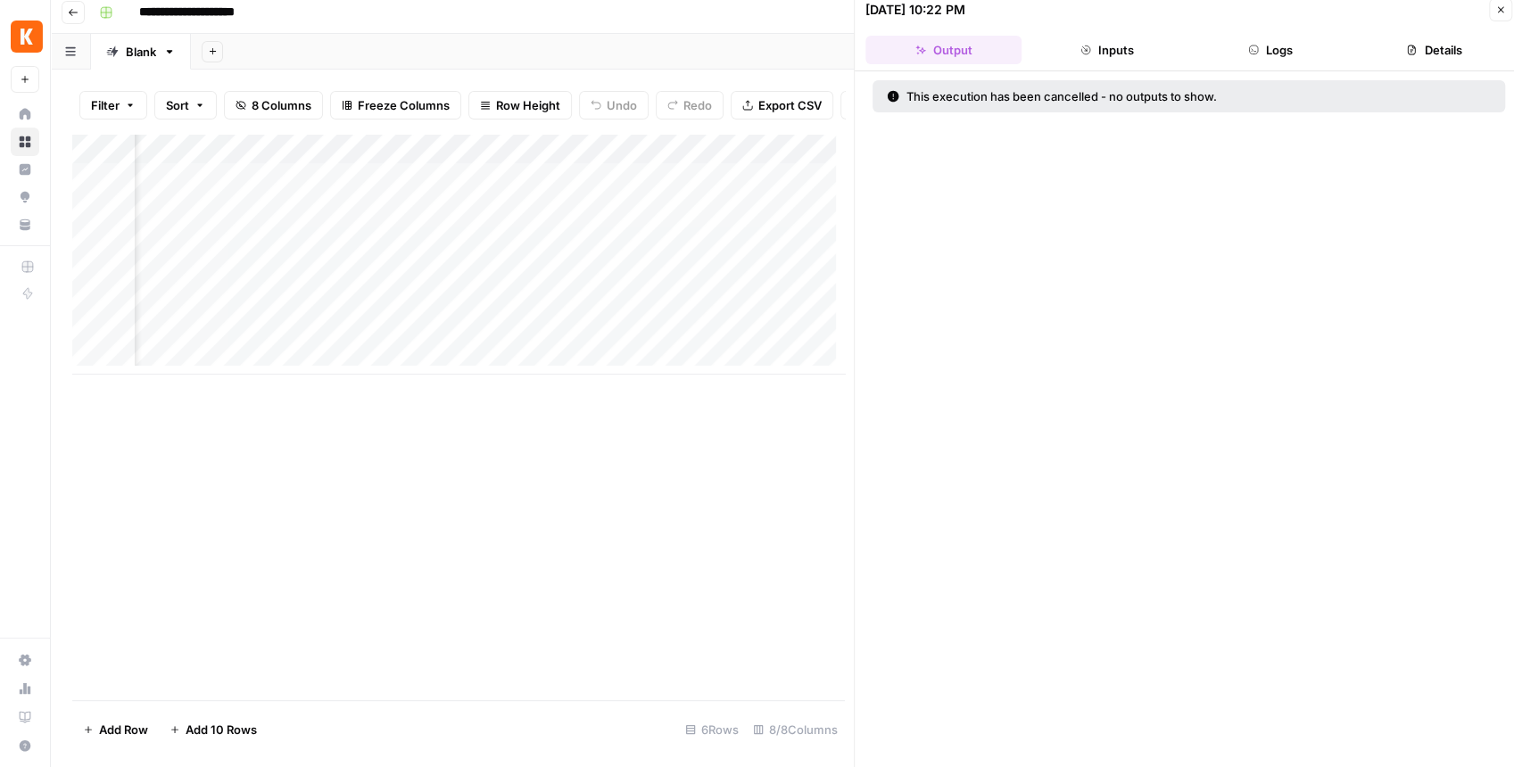
click at [1256, 52] on icon "button" at bounding box center [1253, 50] width 11 height 11
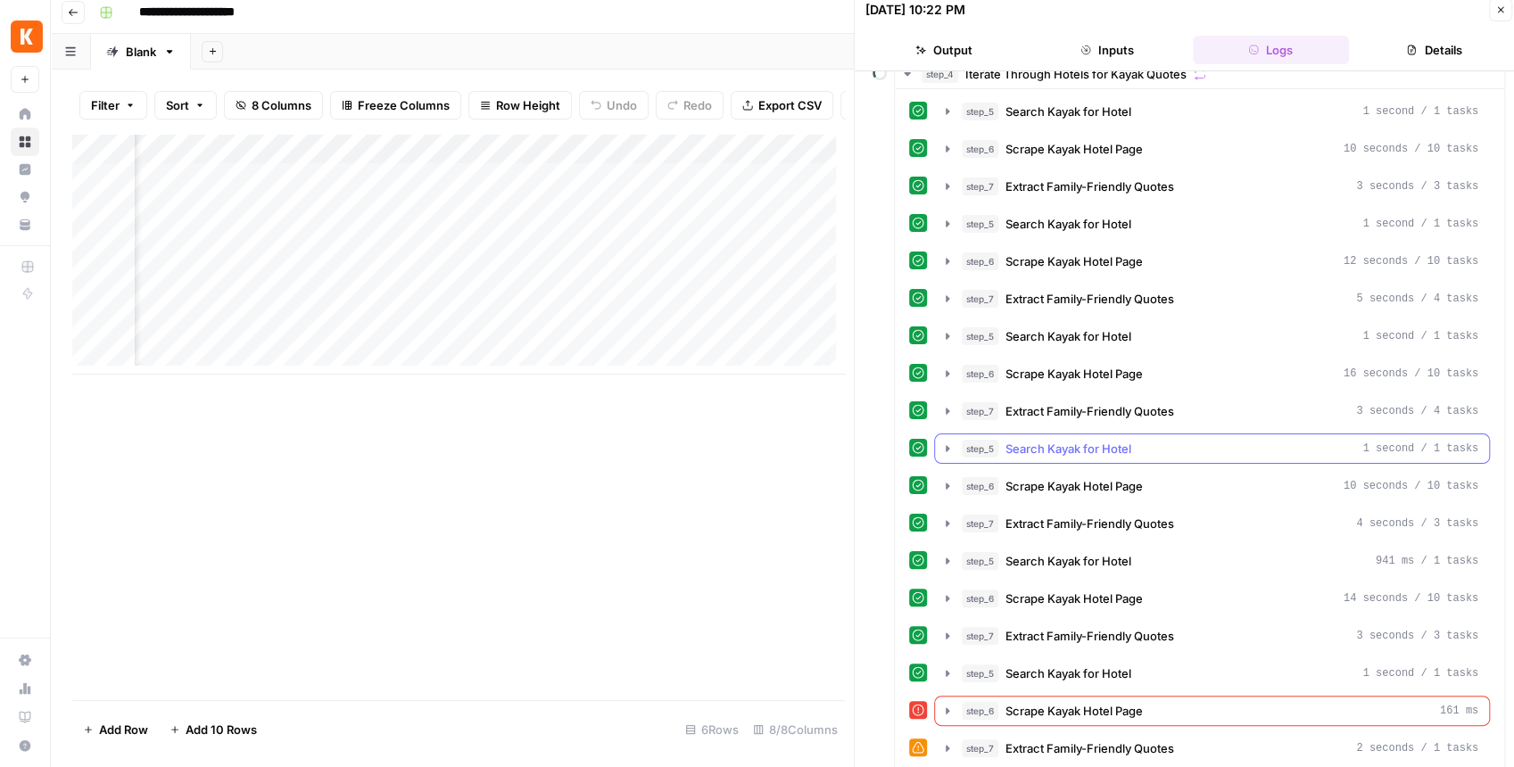
scroll to position [59, 0]
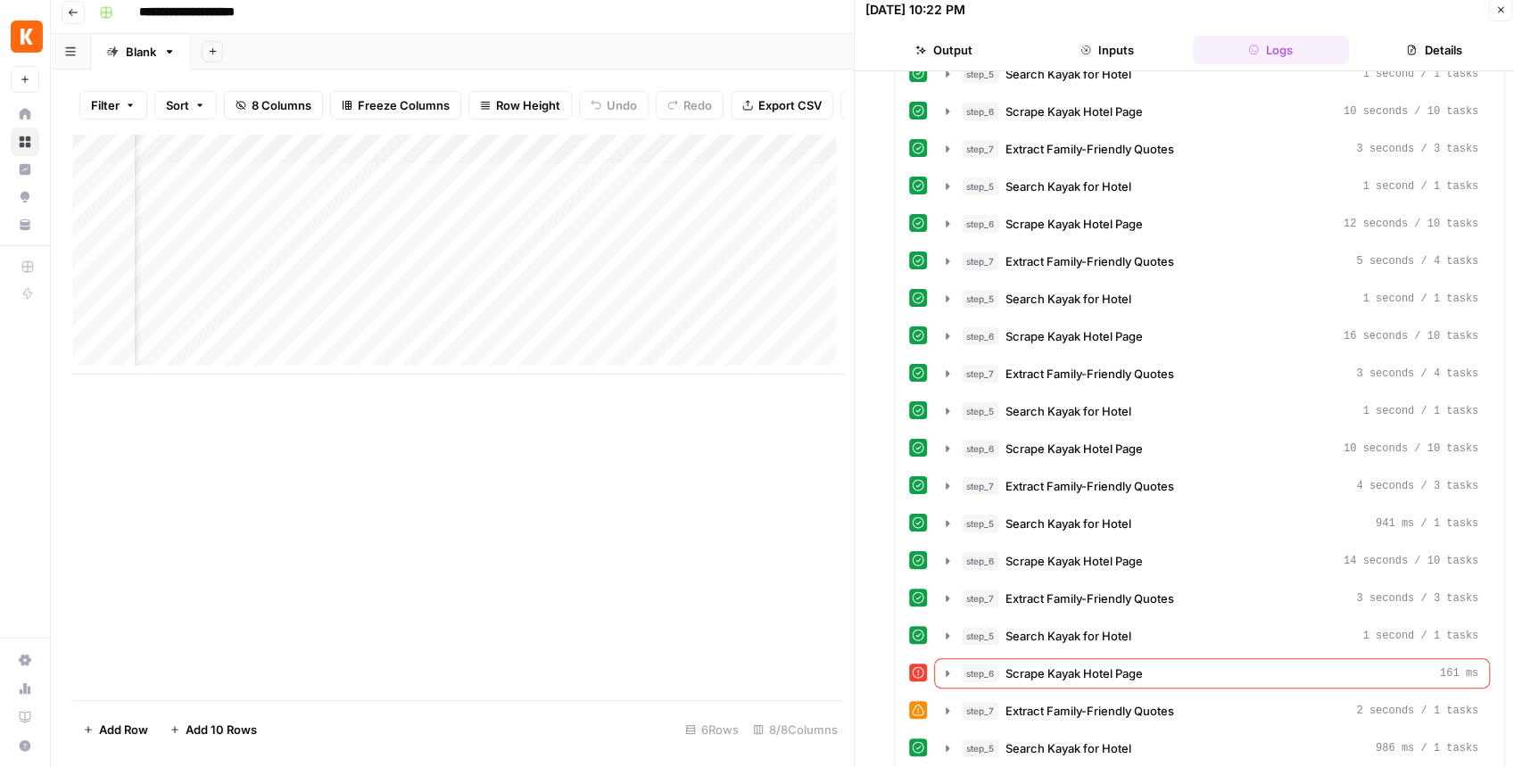
click at [1500, 10] on icon "button" at bounding box center [1501, 9] width 11 height 11
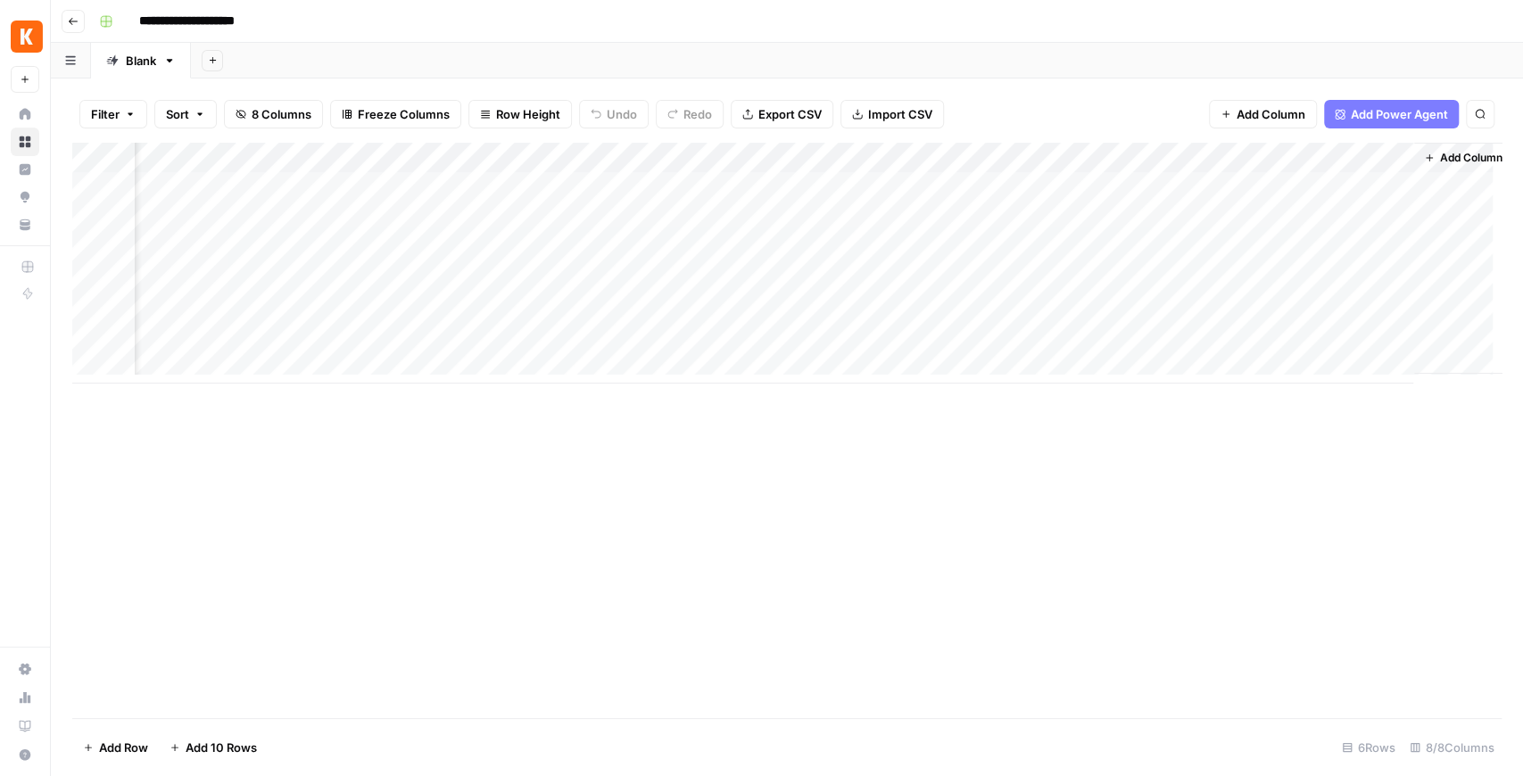
click at [1056, 159] on div "Add Column" at bounding box center [787, 263] width 1430 height 241
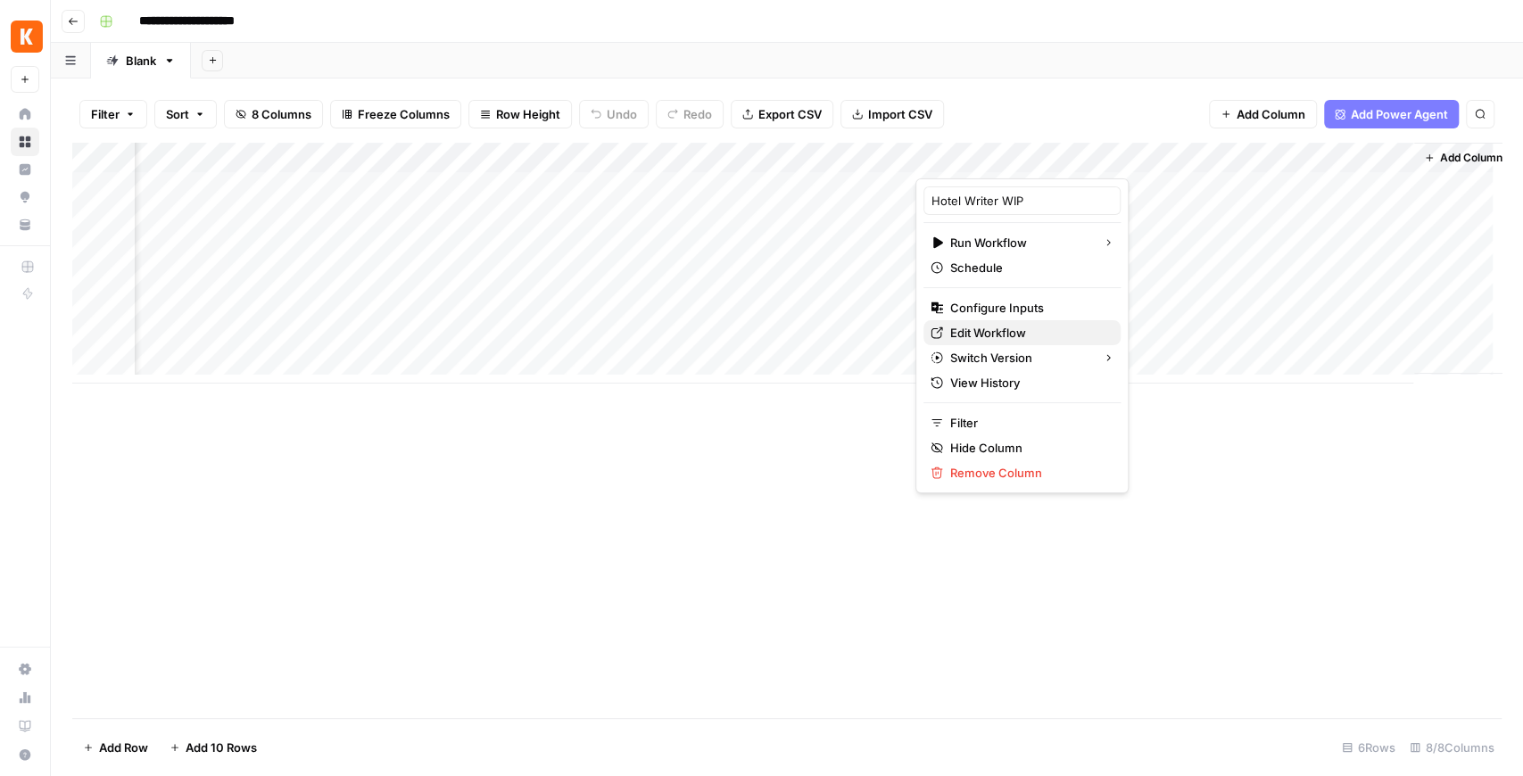
click at [988, 337] on span "Edit Workflow" at bounding box center [1028, 333] width 156 height 18
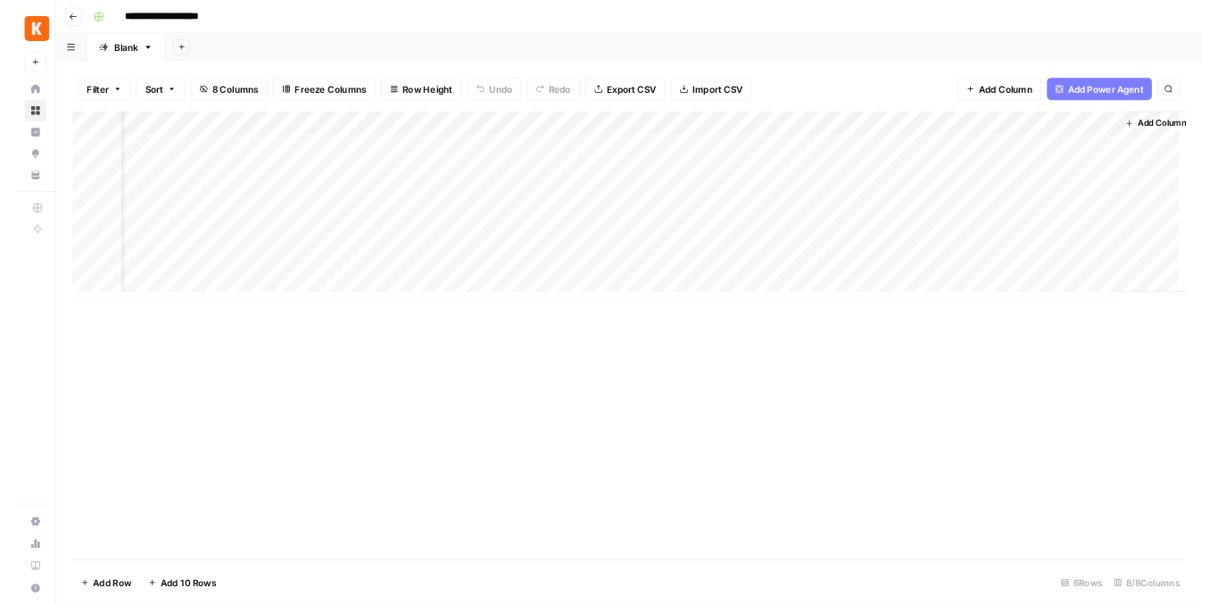
scroll to position [0, 82]
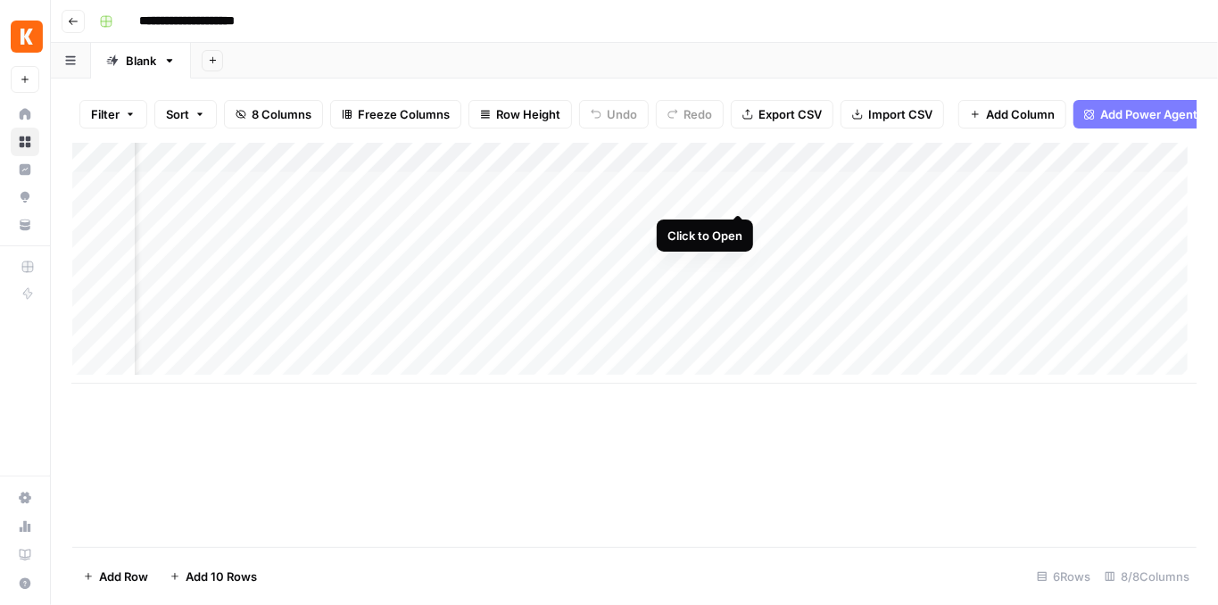
click at [733, 202] on div "Add Column" at bounding box center [634, 263] width 1124 height 241
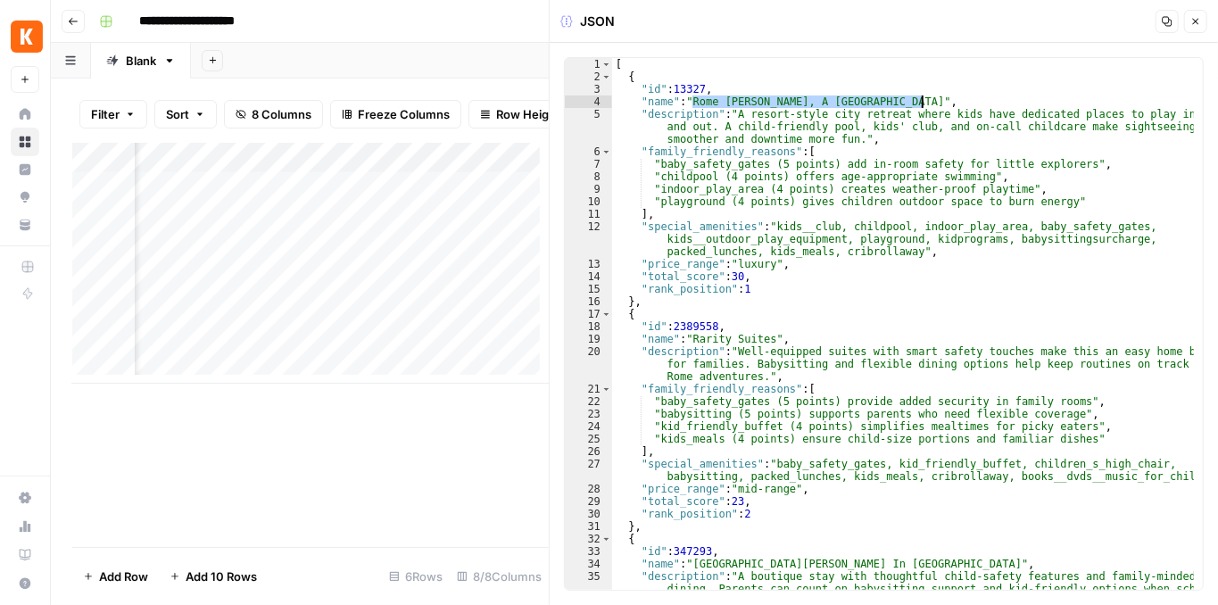
drag, startPoint x: 692, startPoint y: 104, endPoint x: 920, endPoint y: 105, distance: 227.6
click at [920, 105] on div "[ { "id" : 13327 , "name" : "Rome Cavalieri, A Waldorf Astoria Hotel" , "descri…" at bounding box center [903, 349] width 583 height 583
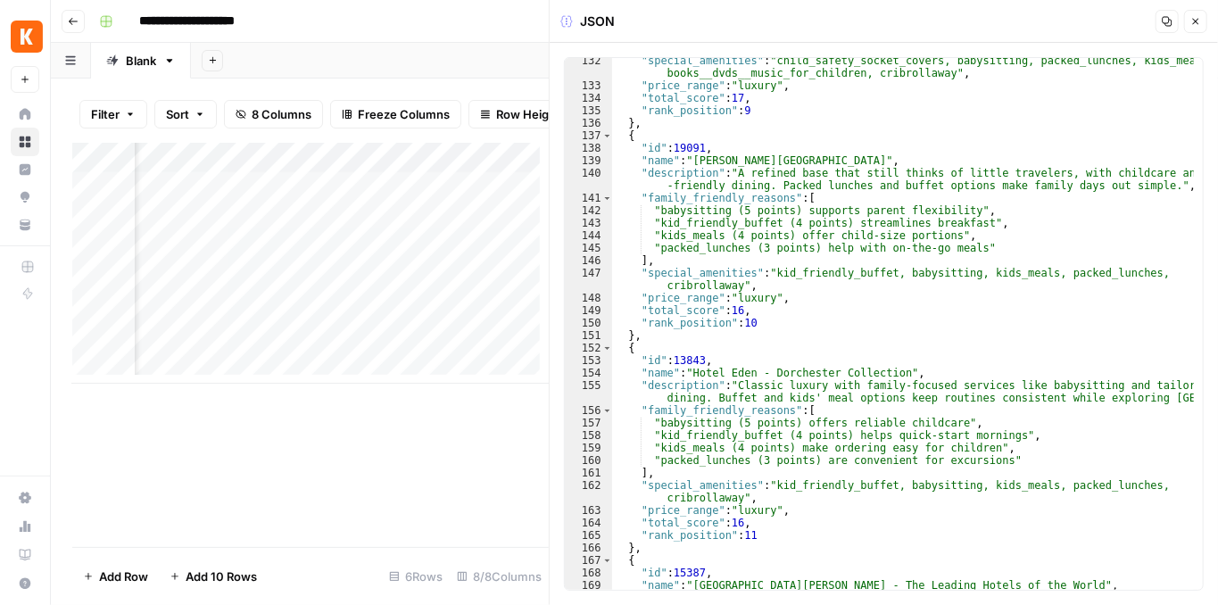
scroll to position [1999, 0]
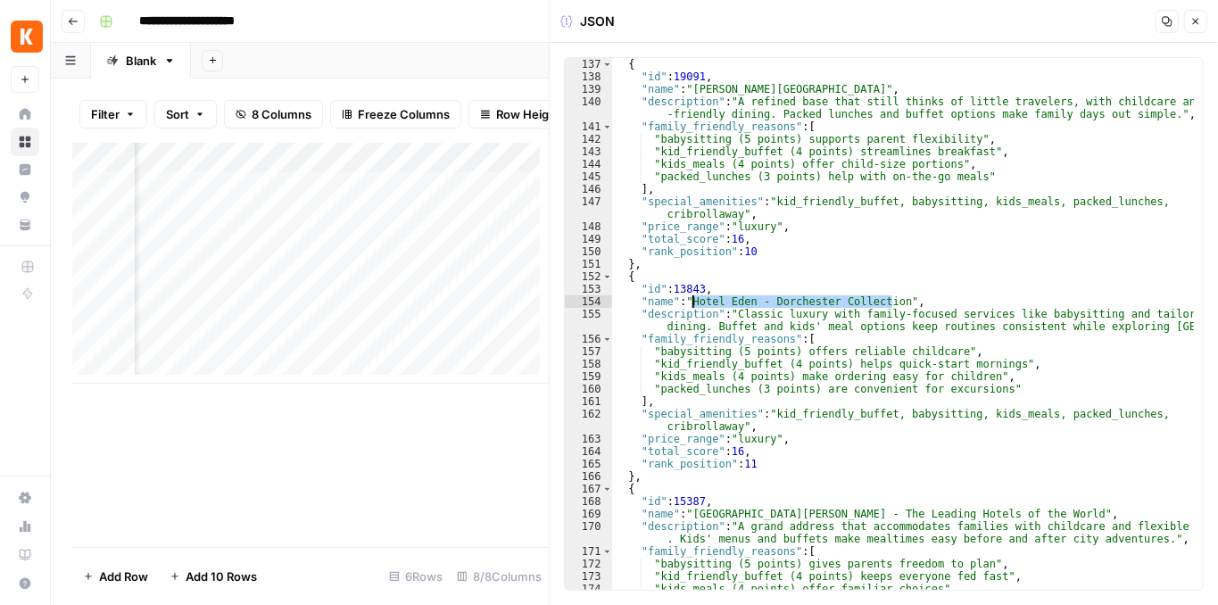
drag, startPoint x: 889, startPoint y: 305, endPoint x: 691, endPoint y: 304, distance: 198.1
click at [691, 304] on div "{ "id" : 19091 , "name" : "Rocco Forte Hotel De La Ville" , "description" : "A …" at bounding box center [903, 337] width 583 height 558
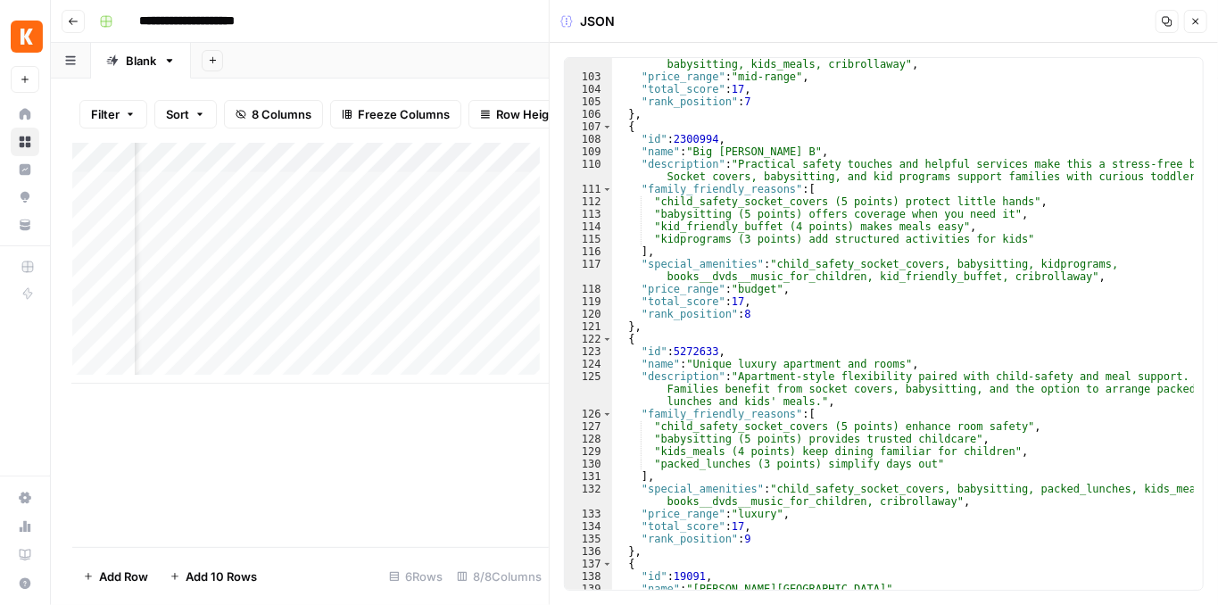
scroll to position [1571, 0]
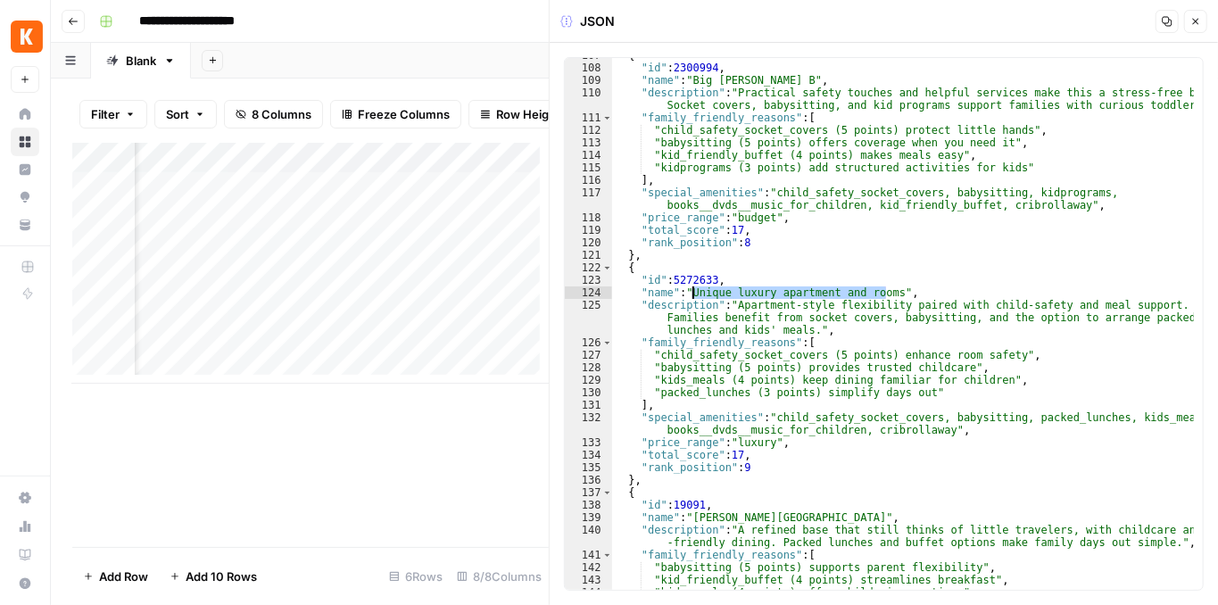
drag, startPoint x: 886, startPoint y: 289, endPoint x: 691, endPoint y: 291, distance: 195.4
click at [691, 291] on div "{ "id" : 2300994 , "name" : "Big Johnny B" , "description" : "Practical safety …" at bounding box center [903, 328] width 583 height 558
type textarea "**********"
click at [310, 199] on div "Add Column" at bounding box center [310, 263] width 477 height 241
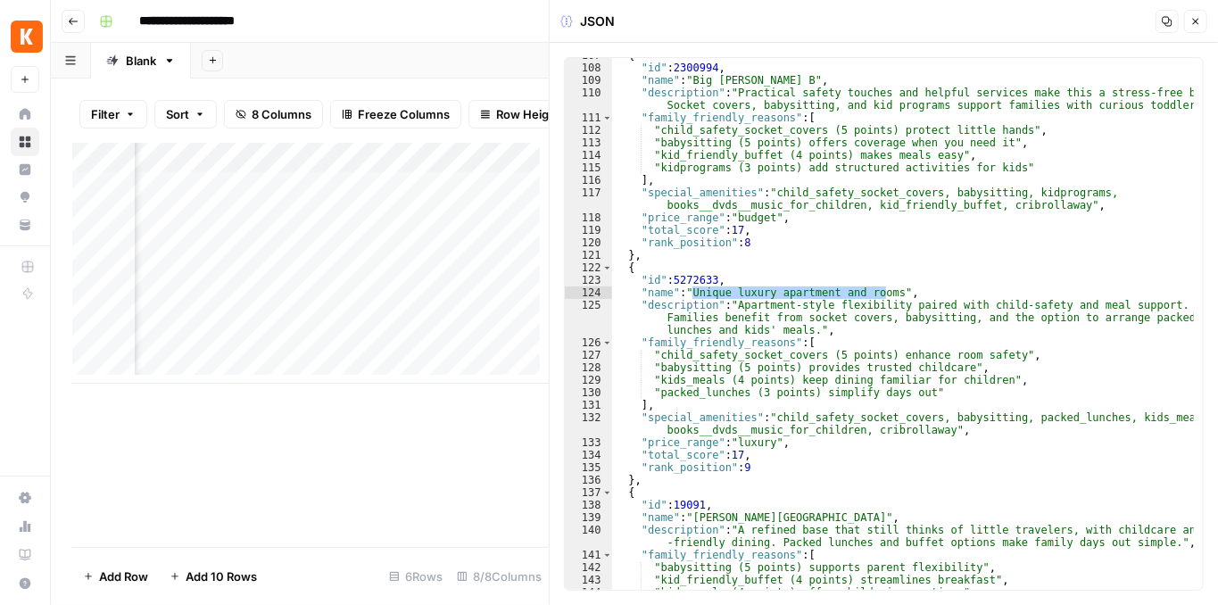
click at [310, 199] on div "Add Column" at bounding box center [310, 263] width 477 height 241
drag, startPoint x: 315, startPoint y: 196, endPoint x: 244, endPoint y: 192, distance: 71.5
click at [244, 192] on textarea "****" at bounding box center [373, 197] width 286 height 25
drag, startPoint x: 288, startPoint y: 192, endPoint x: 238, endPoint y: 195, distance: 50.0
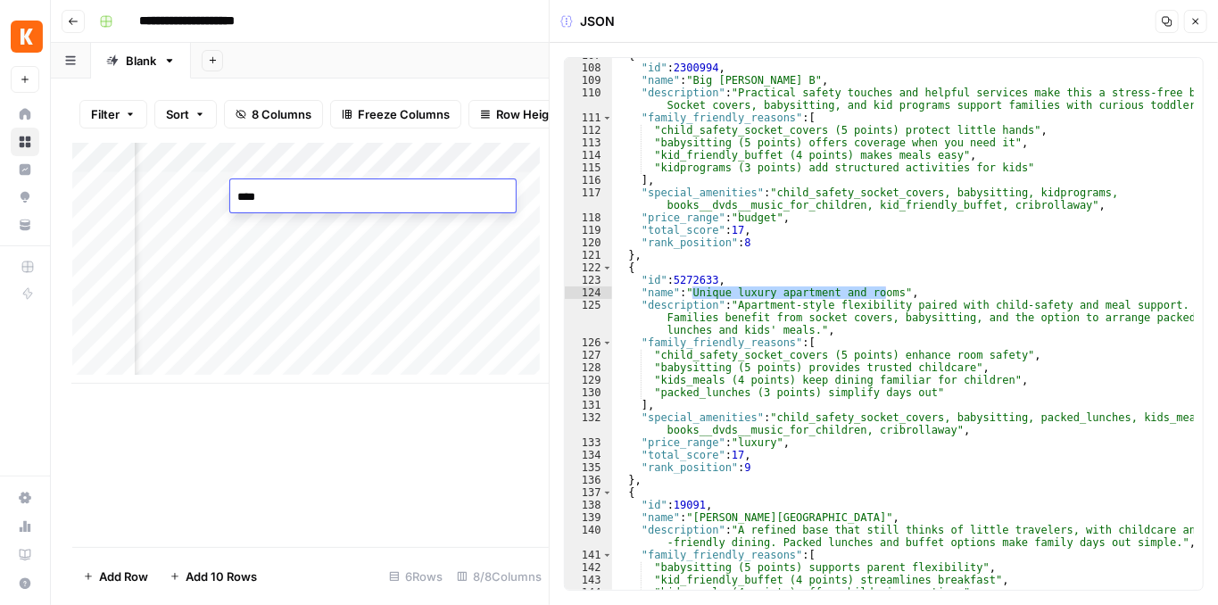
click at [238, 195] on textarea "****" at bounding box center [373, 197] width 286 height 25
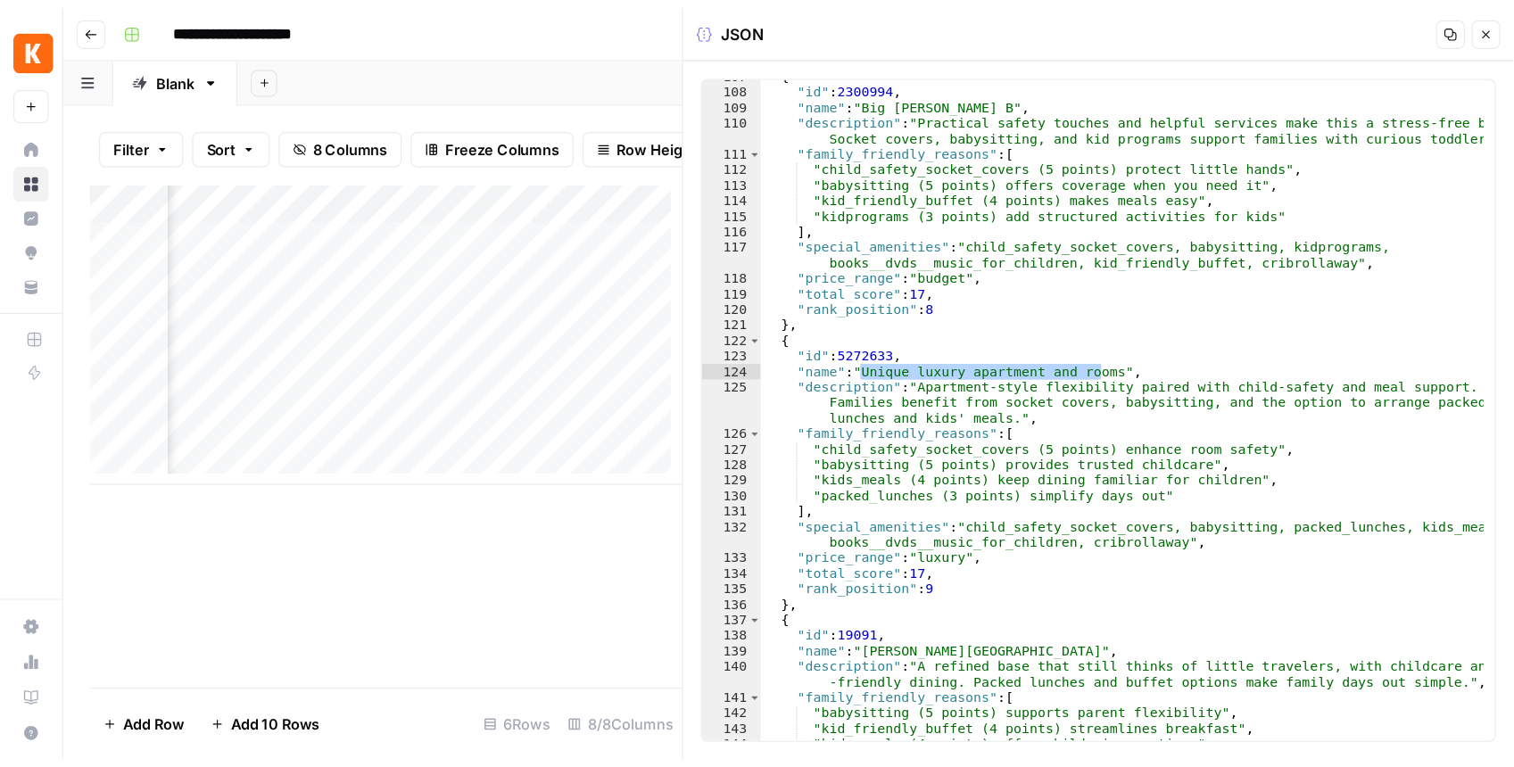
scroll to position [0, 386]
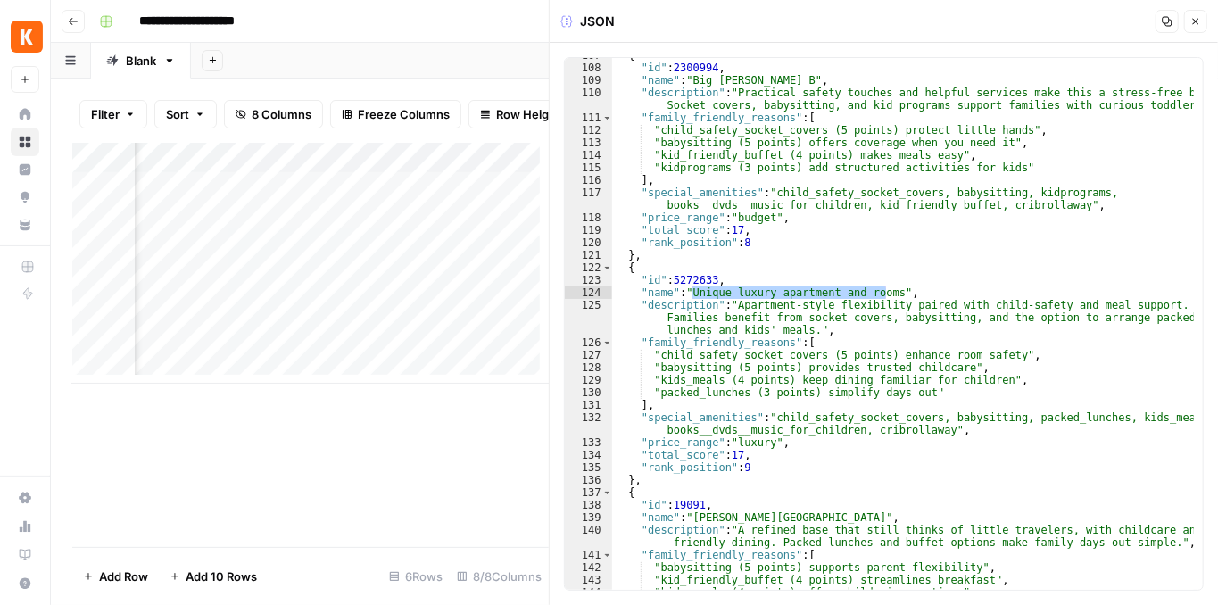
click at [337, 200] on div "Add Column" at bounding box center [310, 263] width 477 height 241
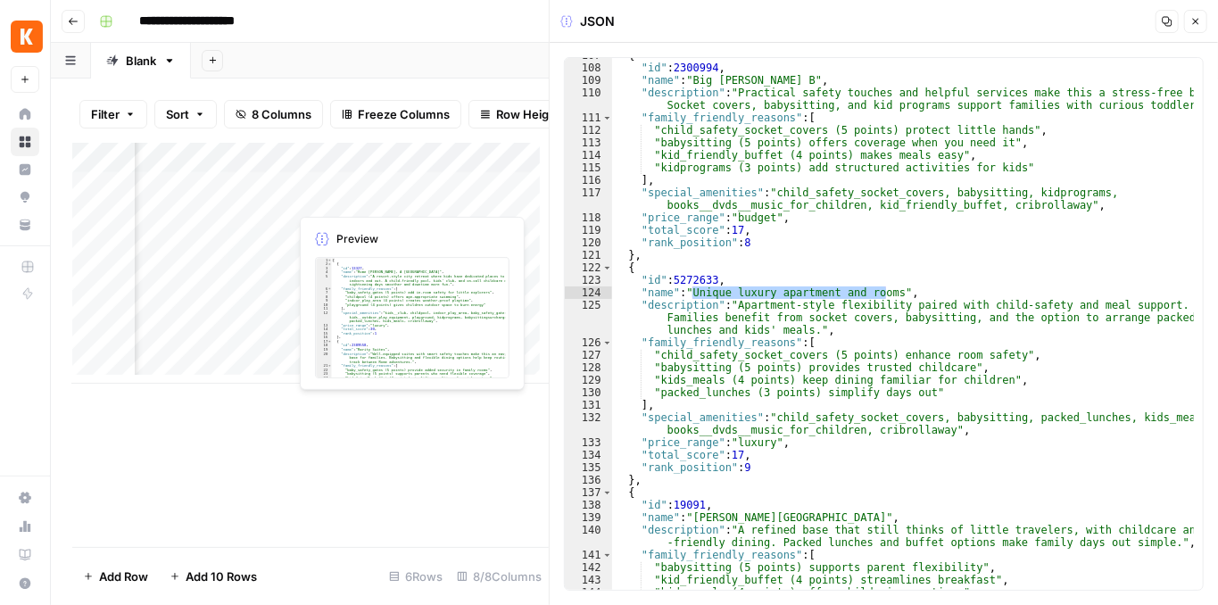
click at [337, 200] on div "Add Column" at bounding box center [310, 263] width 477 height 241
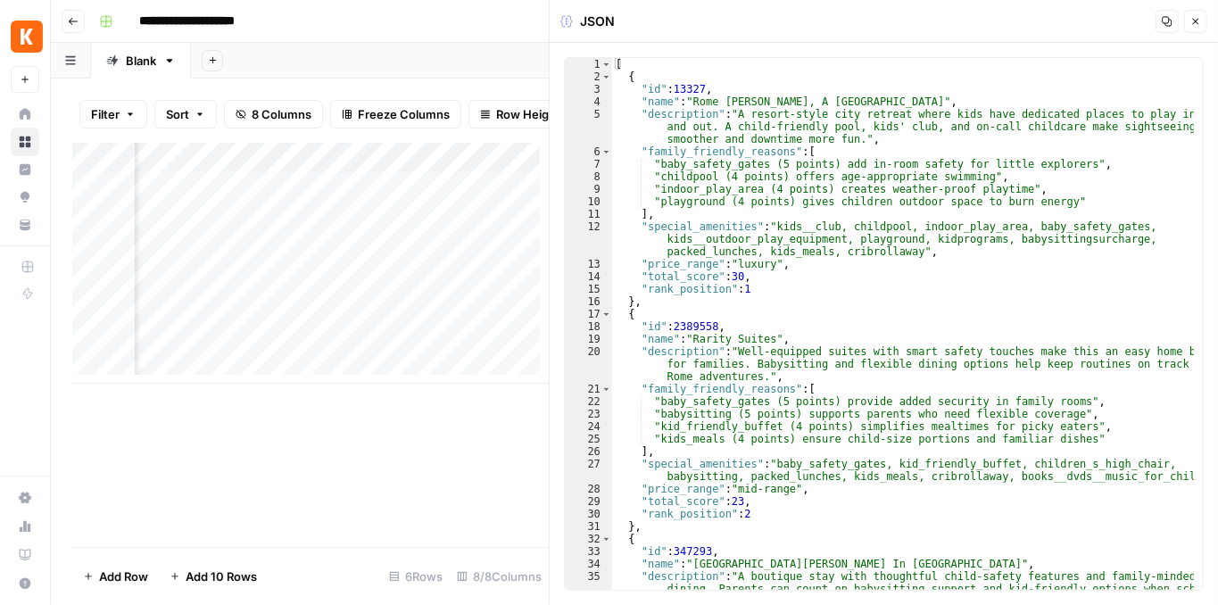
click at [1169, 22] on icon "button" at bounding box center [1168, 22] width 10 height 10
click at [480, 202] on div "Add Column" at bounding box center [310, 263] width 477 height 241
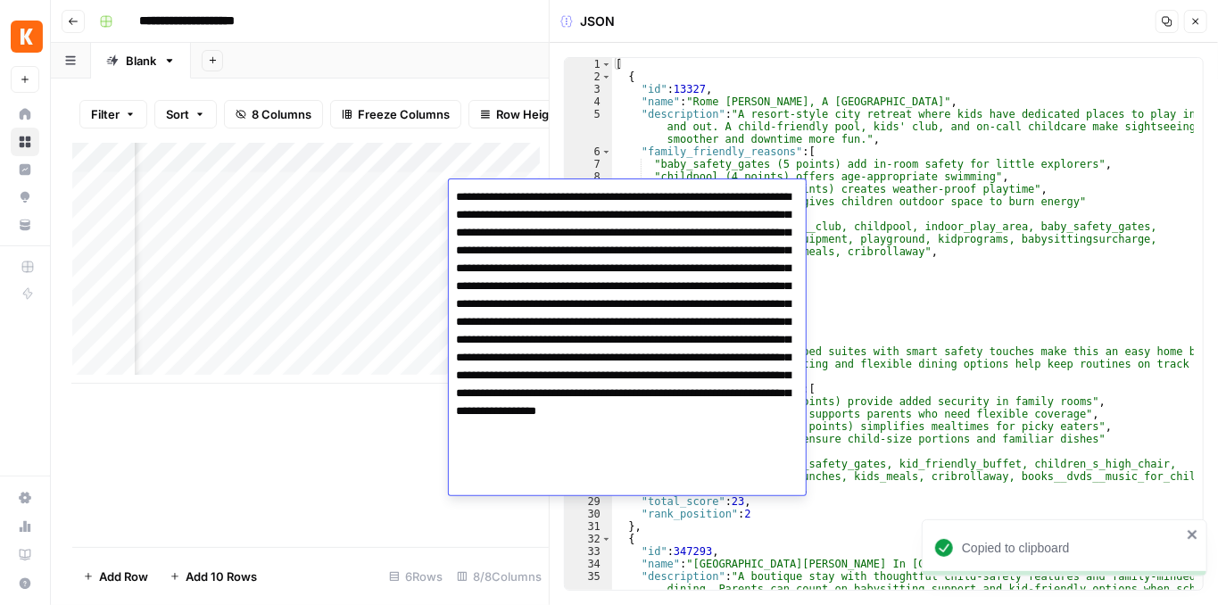
click at [590, 203] on textarea "**********" at bounding box center [627, 340] width 357 height 311
click at [354, 191] on div "Add Column" at bounding box center [310, 263] width 477 height 241
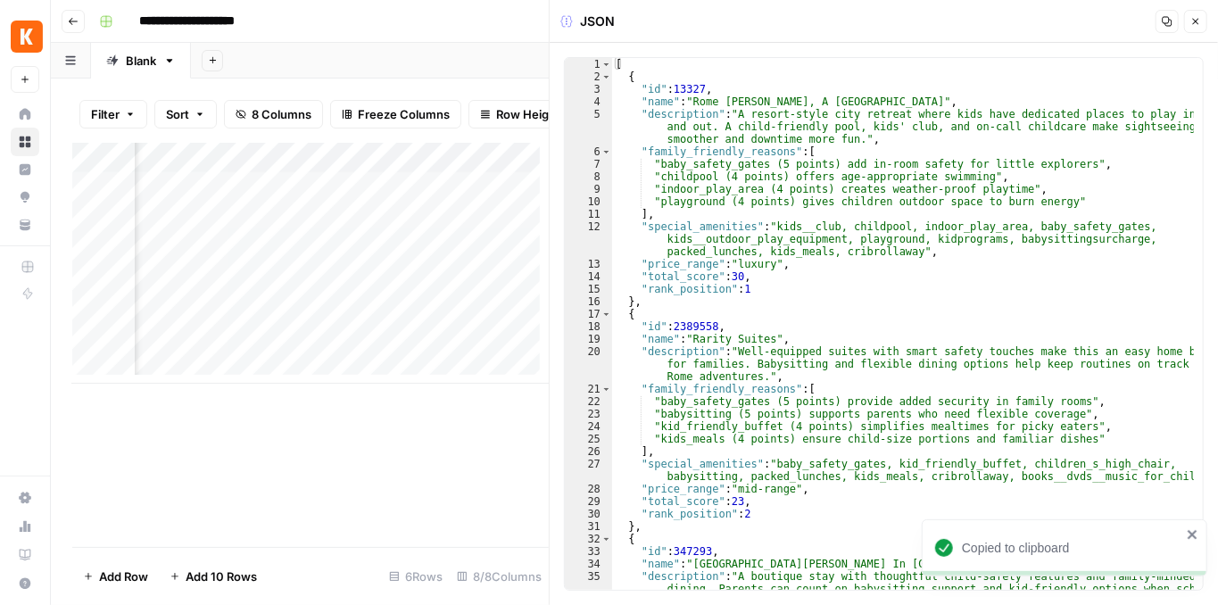
click at [354, 191] on div "Add Column" at bounding box center [310, 263] width 477 height 241
click at [214, 191] on div "Add Column" at bounding box center [310, 263] width 477 height 241
drag, startPoint x: 214, startPoint y: 191, endPoint x: 98, endPoint y: 185, distance: 116.2
click at [98, 185] on body "**********" at bounding box center [609, 302] width 1218 height 605
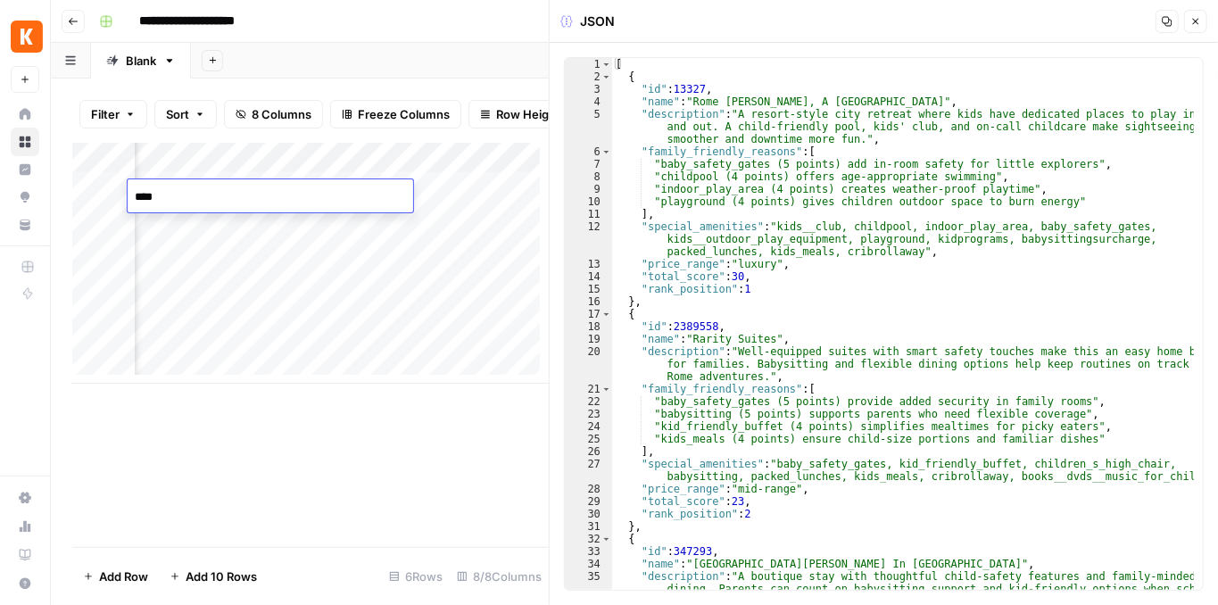
click at [427, 194] on div "Add Column" at bounding box center [310, 263] width 477 height 241
click at [793, 142] on div "[ { "id" : 13327 , "name" : "Rome Cavalieri, A Waldorf Astoria Hotel" , "descri…" at bounding box center [903, 349] width 583 height 583
type textarea "* *"
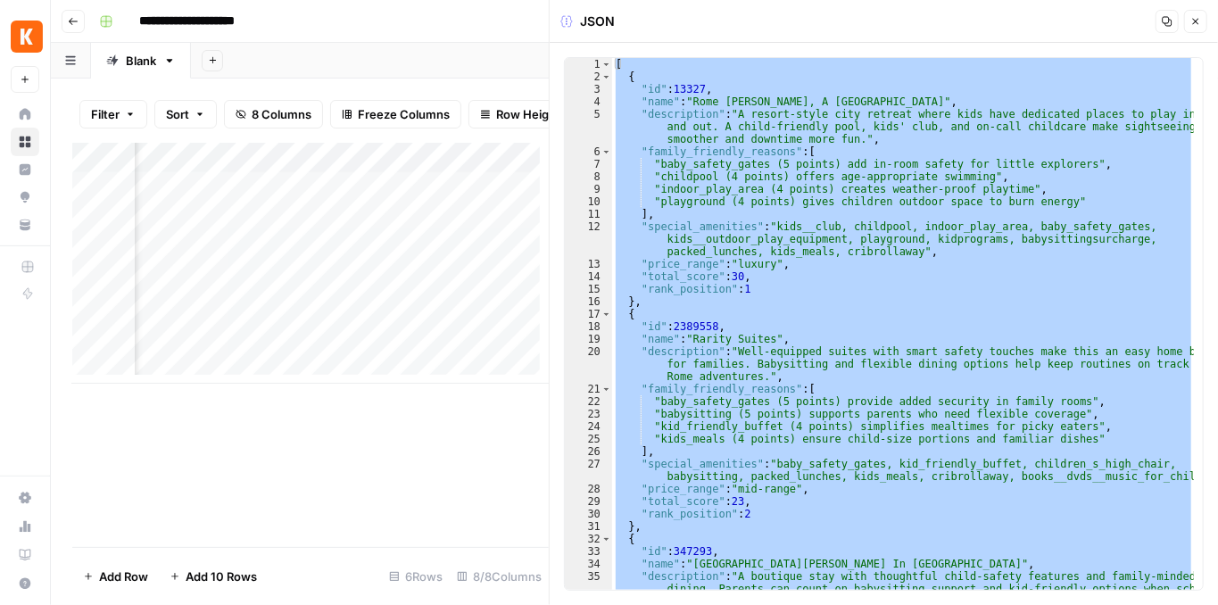
click at [507, 193] on div "Add Column" at bounding box center [310, 263] width 477 height 241
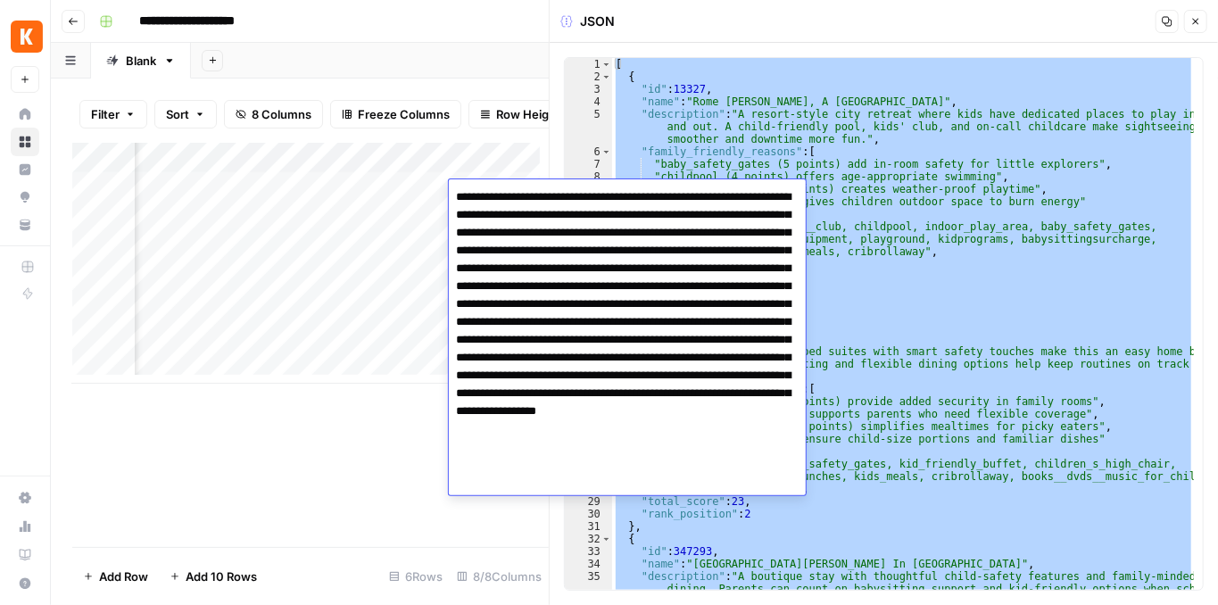
click at [609, 222] on textarea "**********" at bounding box center [627, 340] width 357 height 311
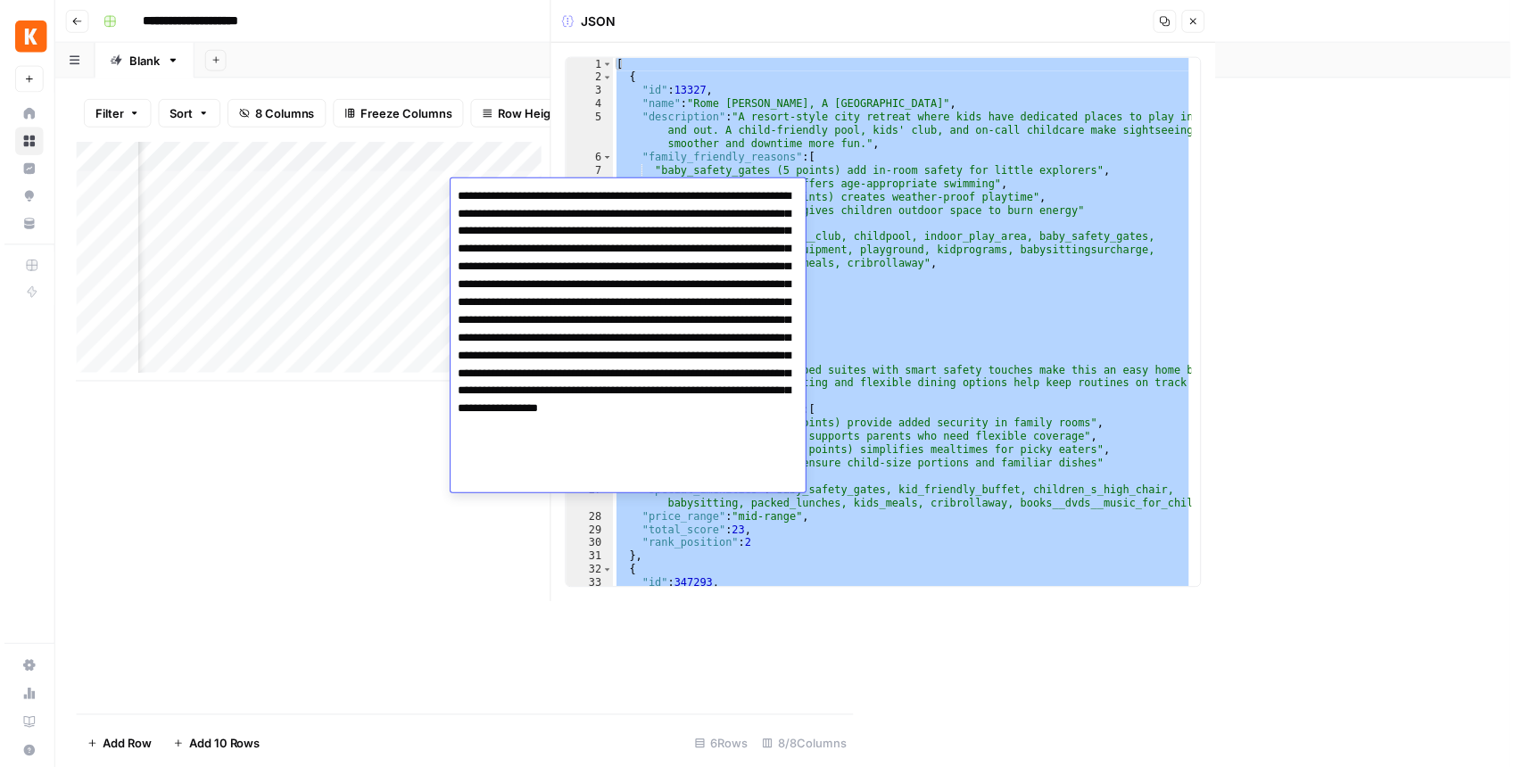
scroll to position [0, 386]
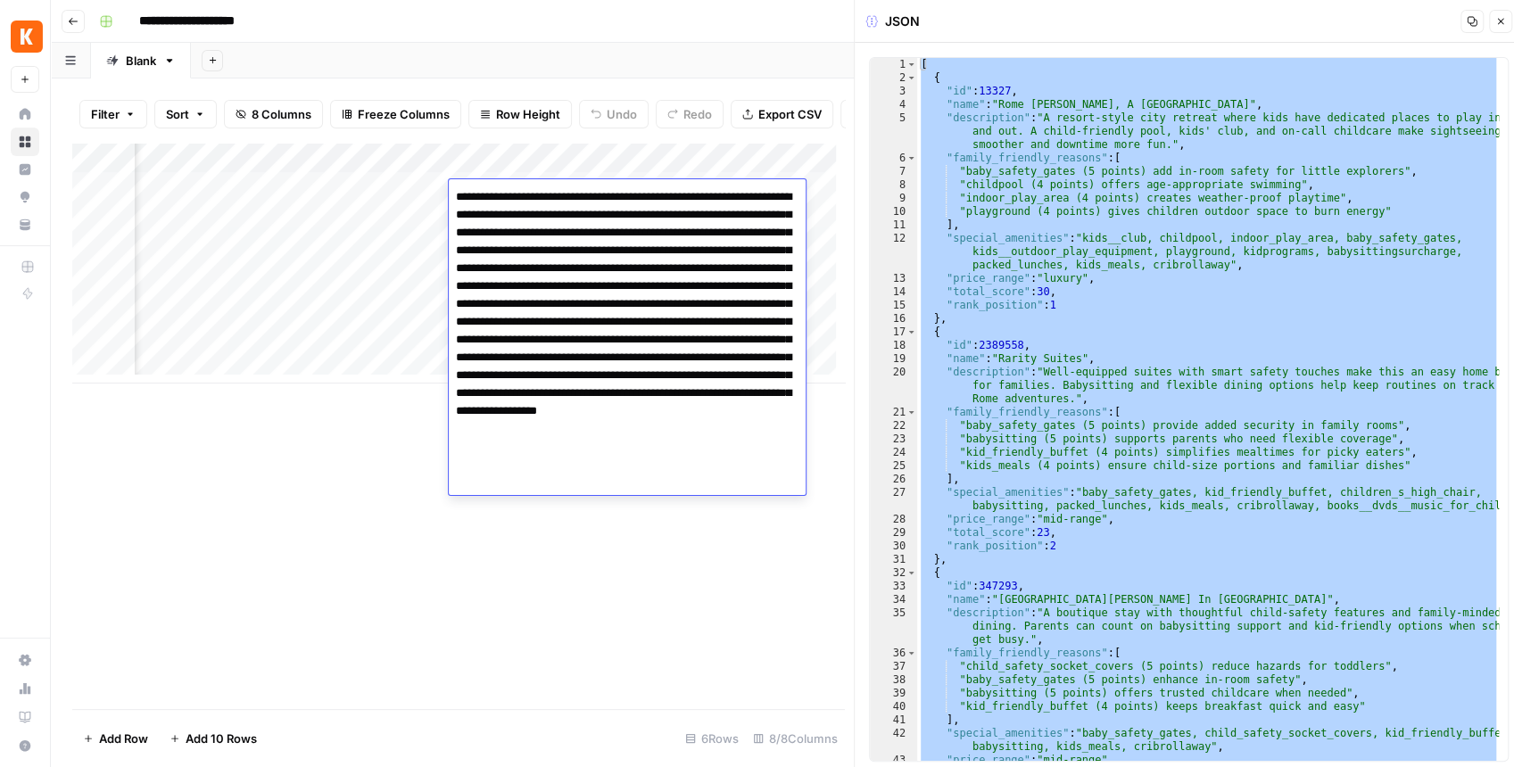
click at [427, 515] on div "Add Column" at bounding box center [458, 426] width 773 height 567
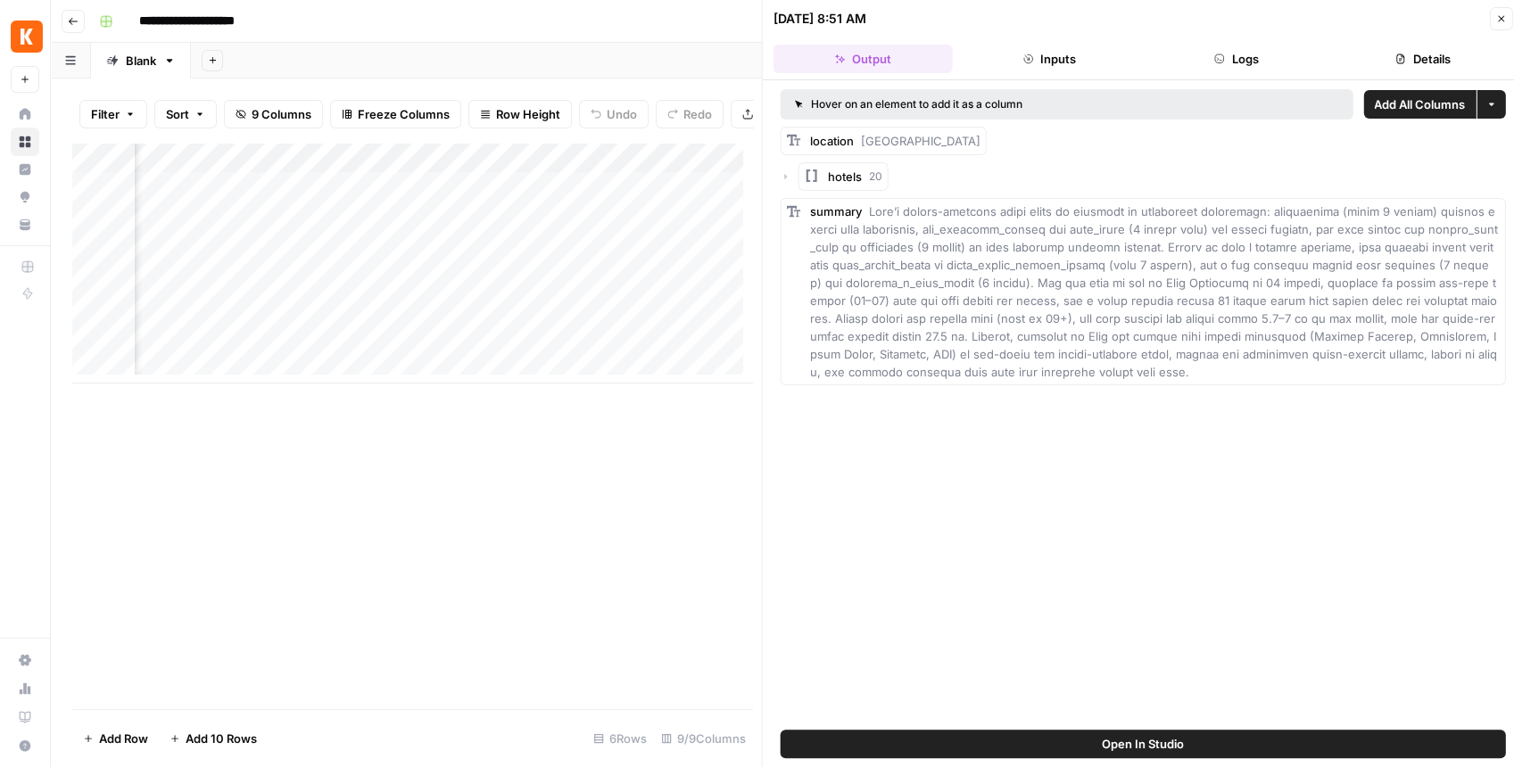
scroll to position [0, 286]
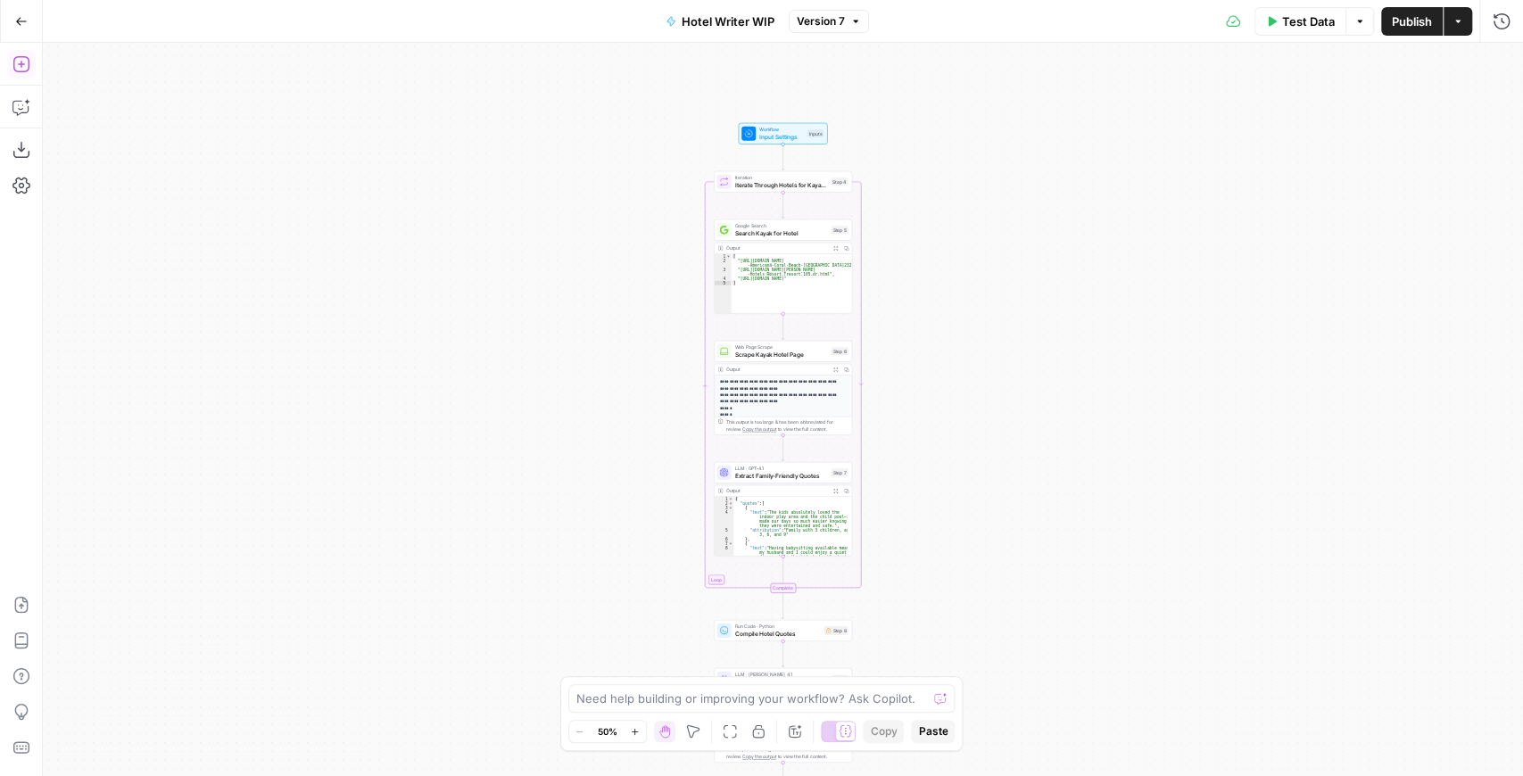
click at [16, 73] on button "Add Steps" at bounding box center [21, 64] width 29 height 29
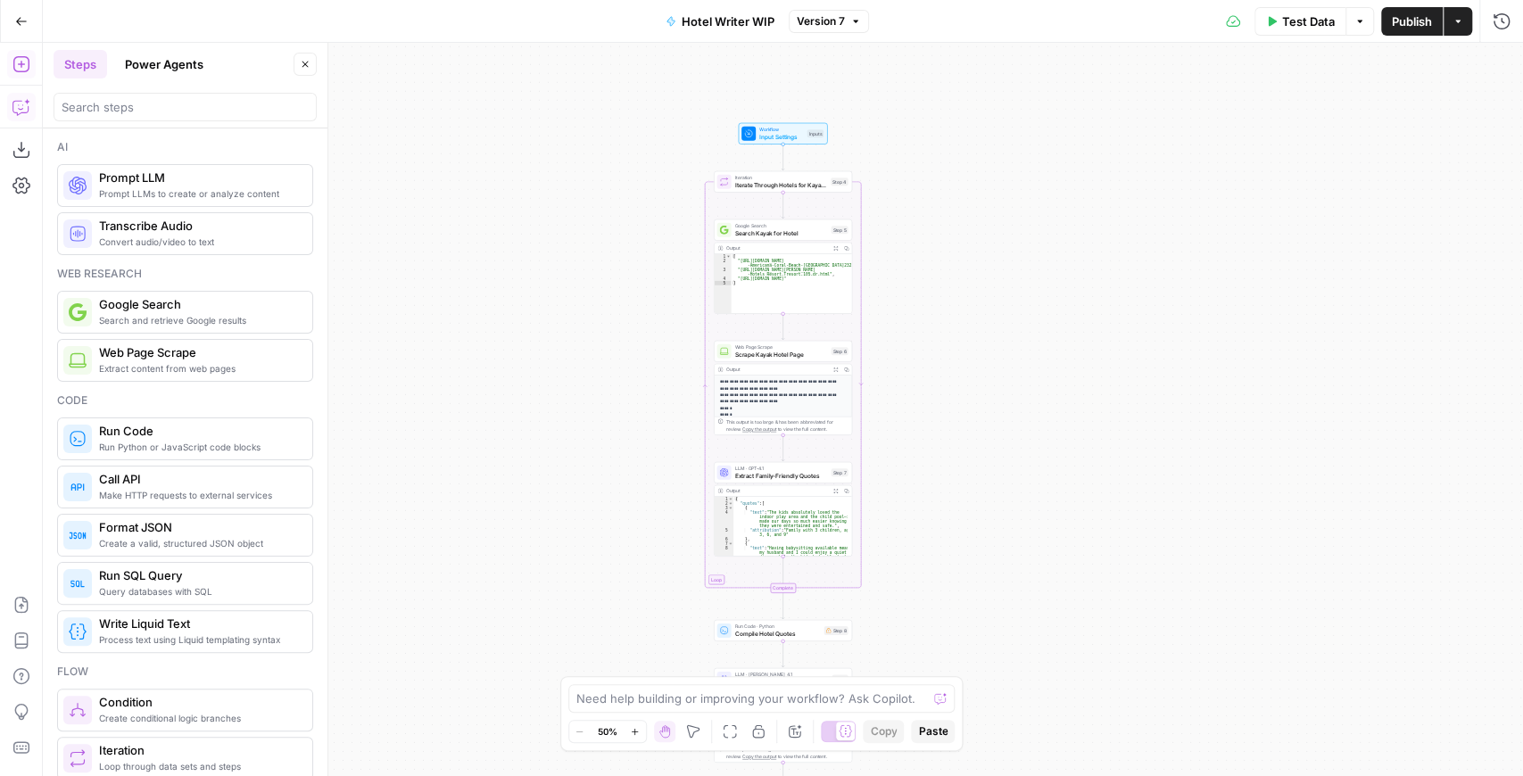
click at [21, 112] on icon "button" at bounding box center [19, 108] width 15 height 14
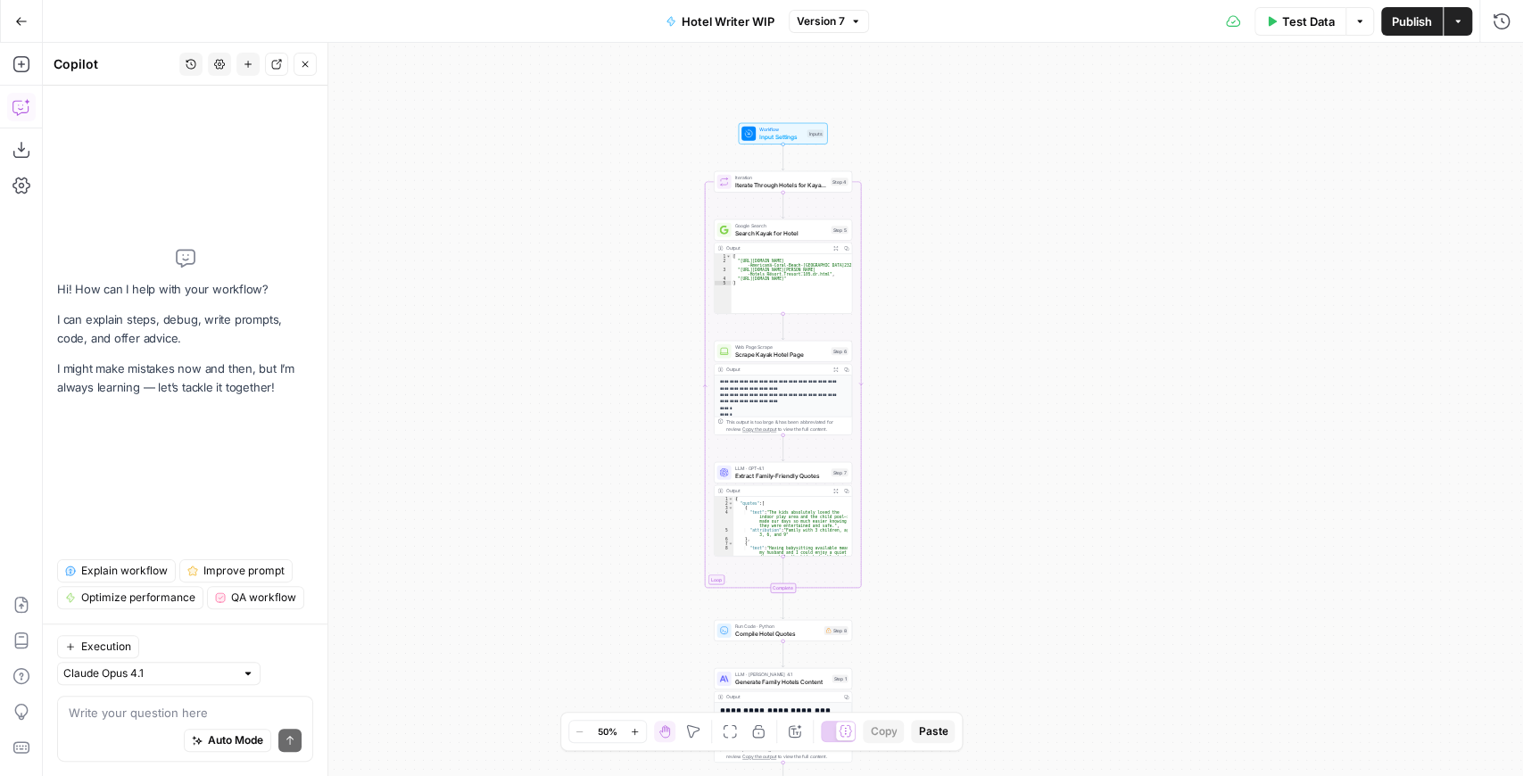
click at [121, 723] on div "Auto Mode Send" at bounding box center [185, 741] width 233 height 39
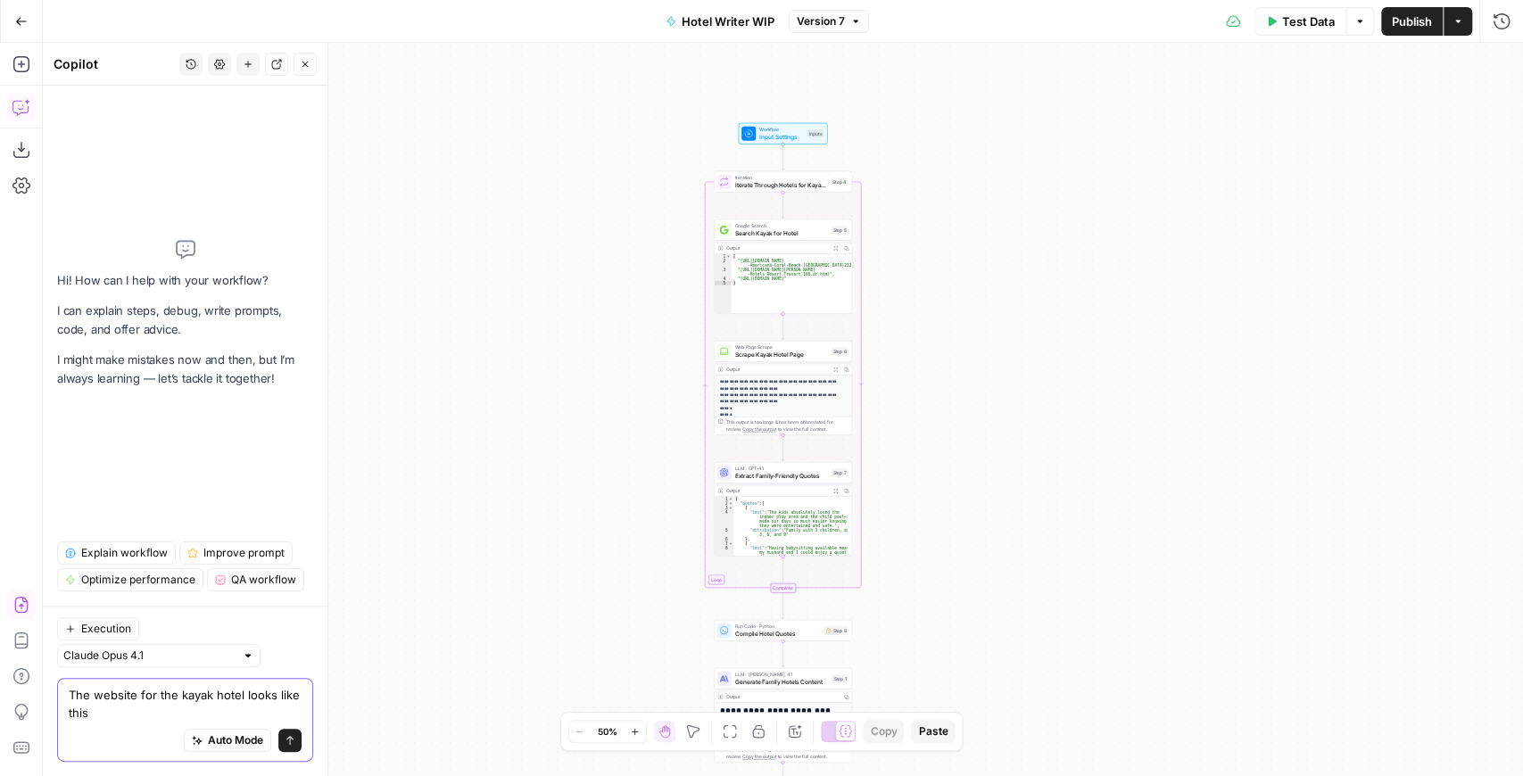
click at [139, 719] on textarea "The website for the kayak hotel looks like this" at bounding box center [185, 704] width 233 height 36
paste textarea "[URL][DOMAIN_NAME][PERSON_NAME]"
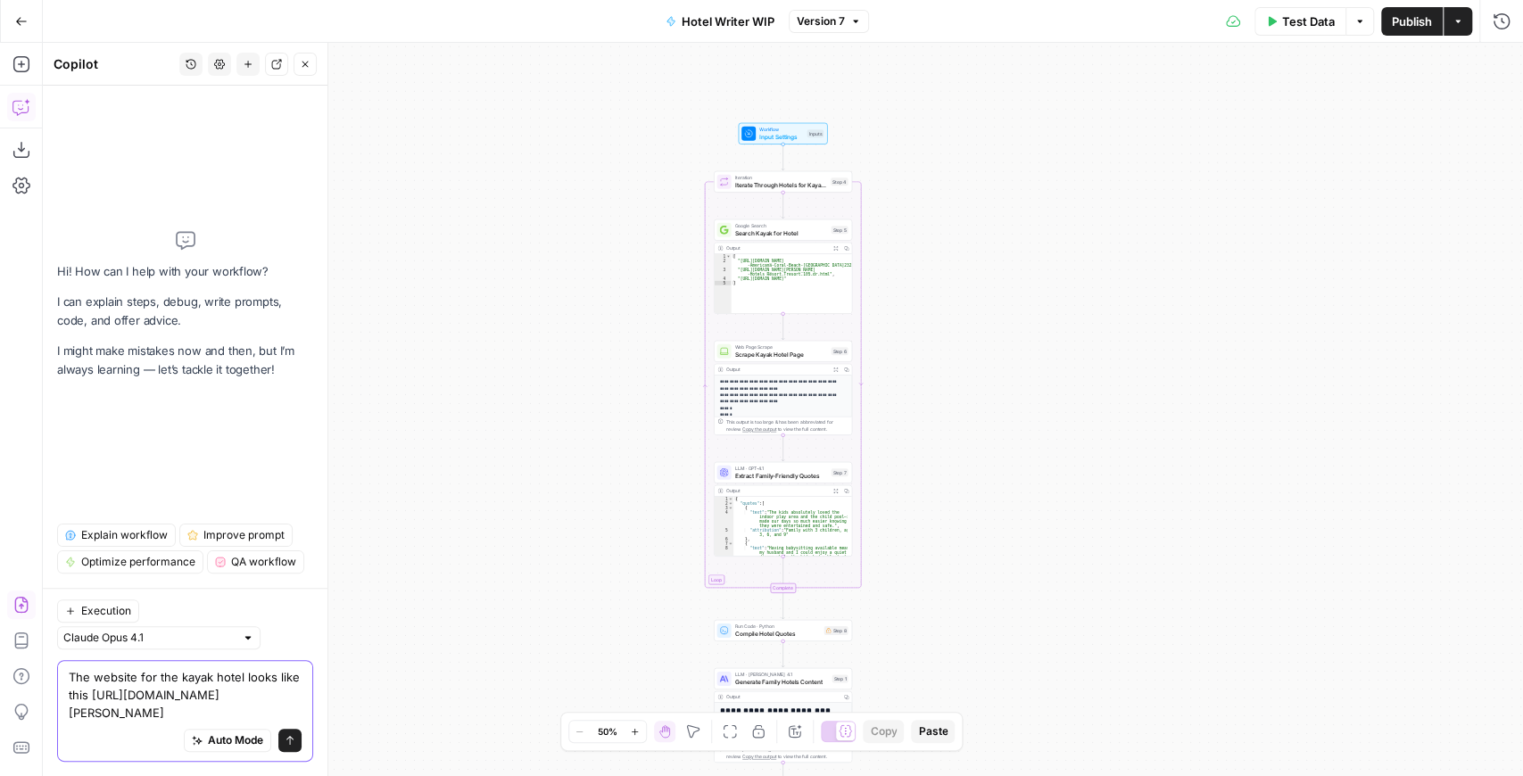
click at [170, 716] on textarea "The website for the kayak hotel looks like this [URL][DOMAIN_NAME][PERSON_NAME]" at bounding box center [185, 695] width 233 height 54
drag, startPoint x: 216, startPoint y: 719, endPoint x: 166, endPoint y: 716, distance: 50.1
click at [166, 716] on textarea "The website for the kayak hotel looks like this [URL][DOMAIN_NAME][PERSON_NAME]…" at bounding box center [185, 695] width 233 height 54
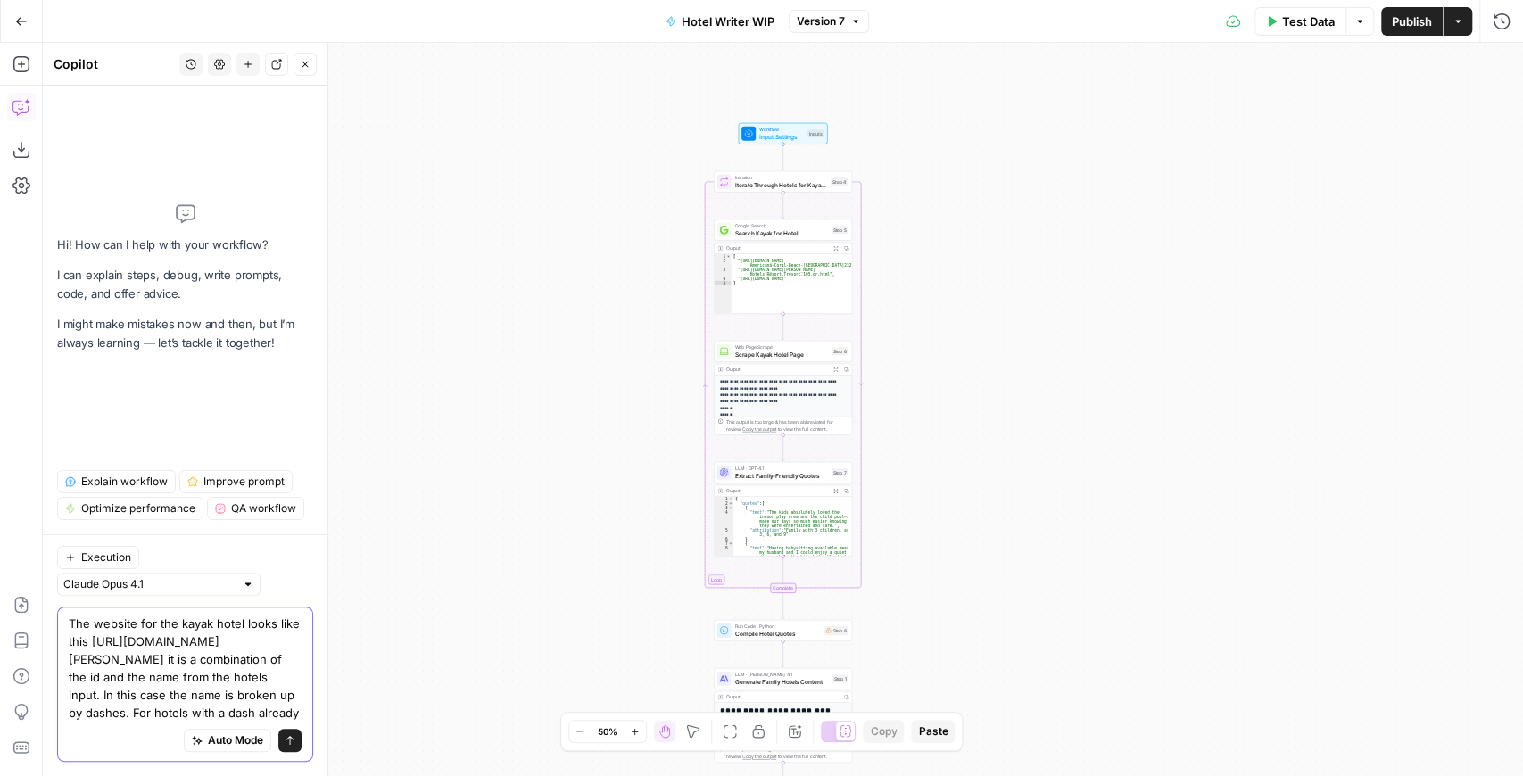
click at [284, 712] on textarea "The website for the kayak hotel looks like this [URL][DOMAIN_NAME][PERSON_NAME]…" at bounding box center [185, 668] width 233 height 107
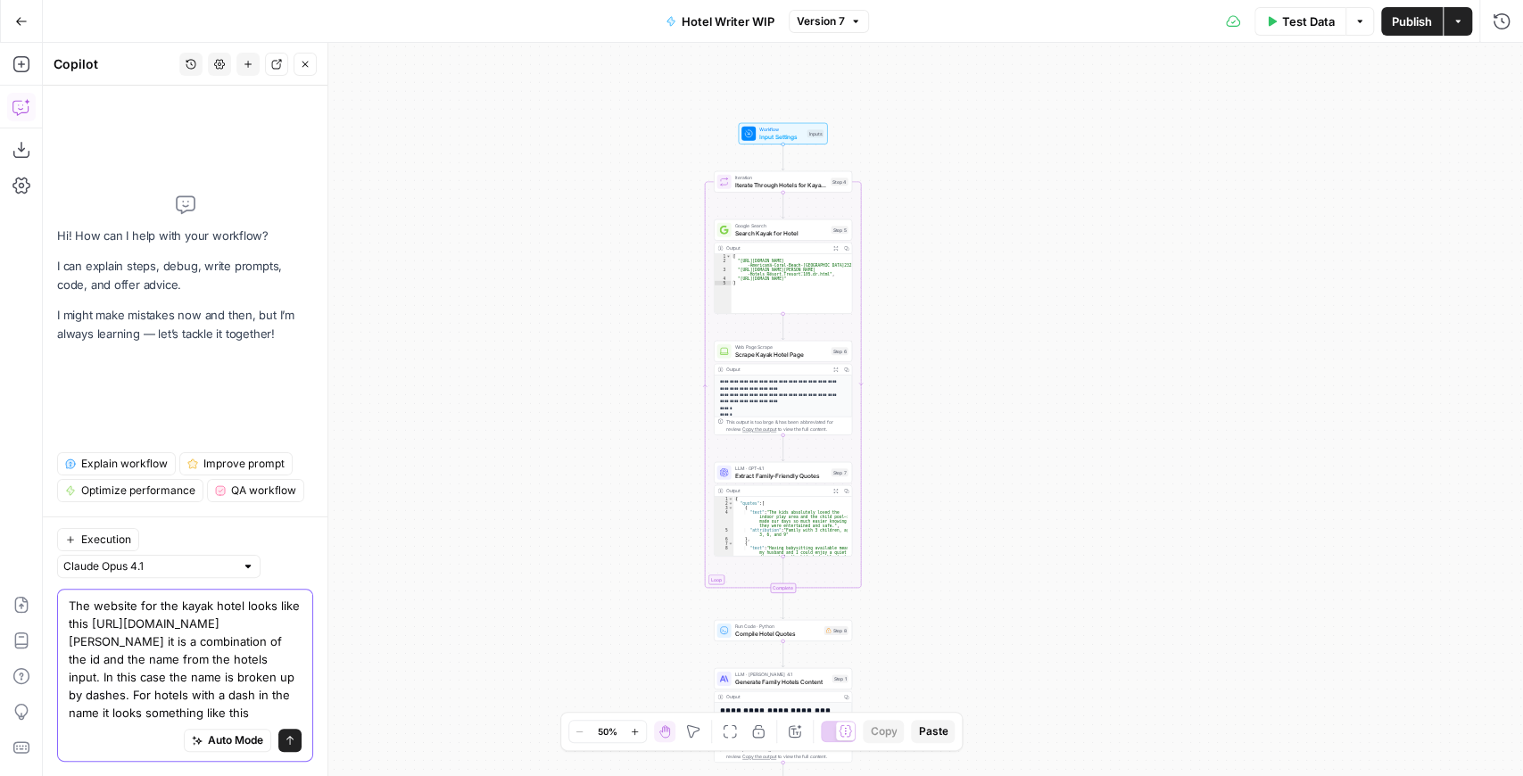
paste textarea "[URL][DOMAIN_NAME]"
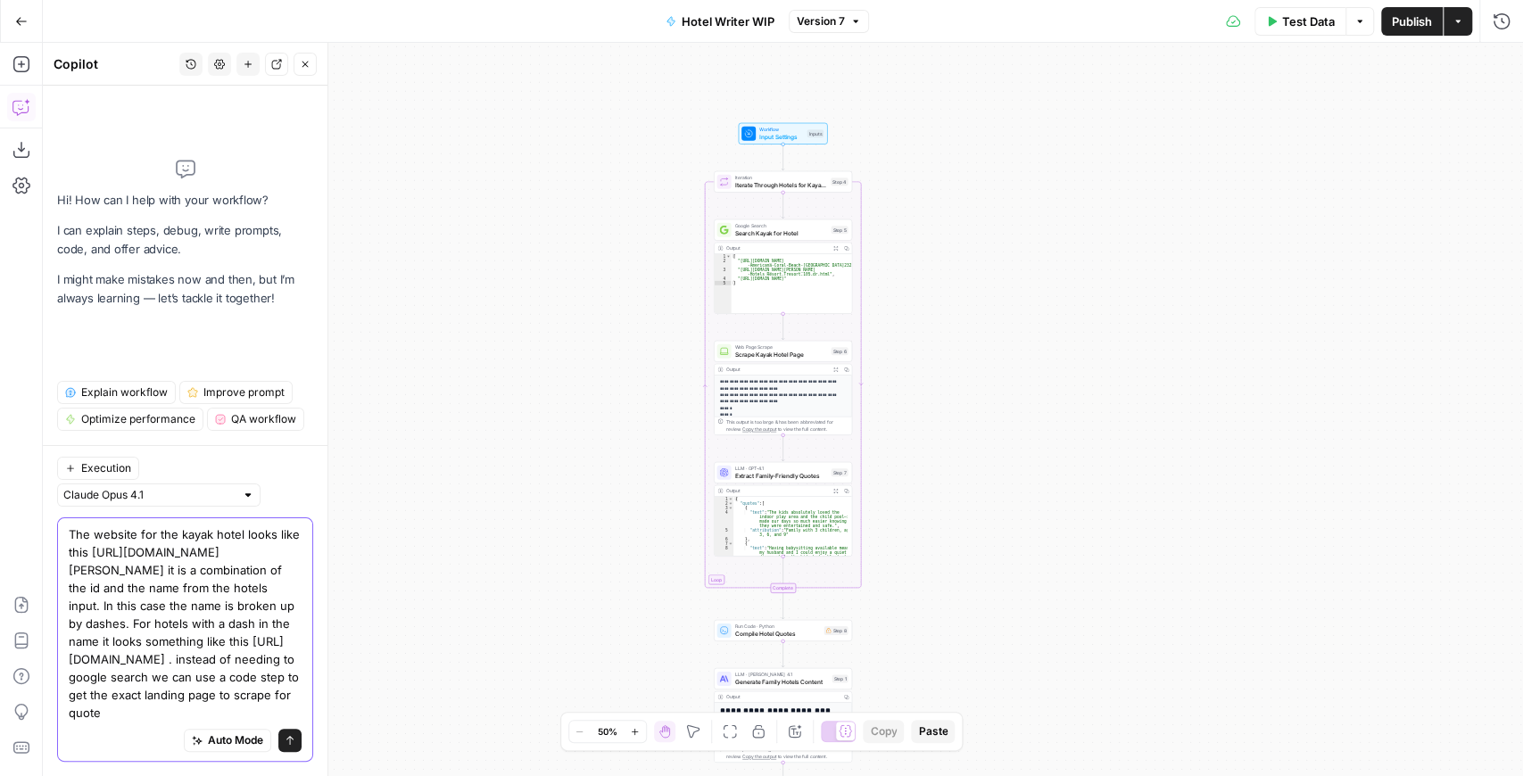
type textarea "The website for the kayak hotel looks like this [URL][DOMAIN_NAME][PERSON_NAME]…"
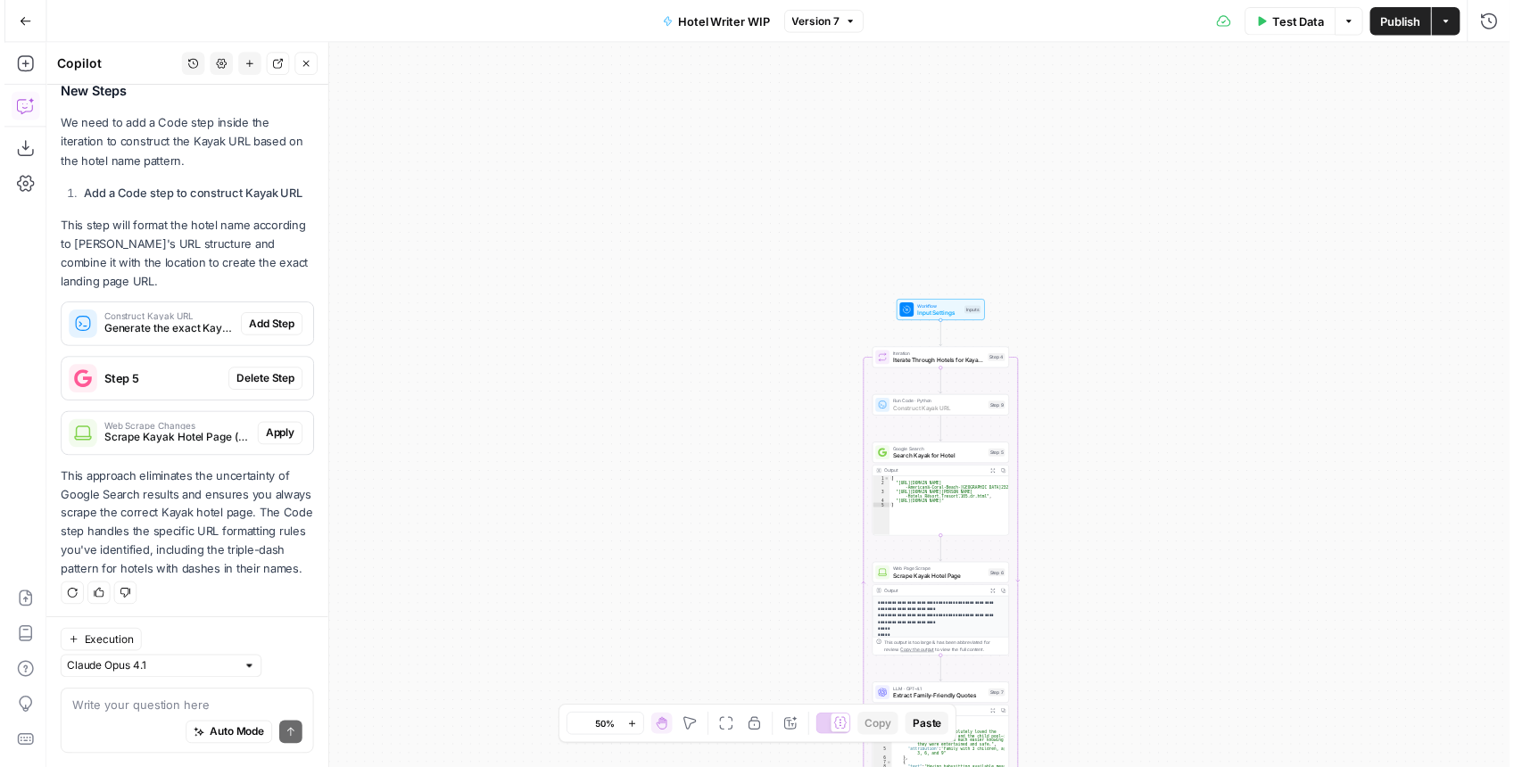
scroll to position [619, 0]
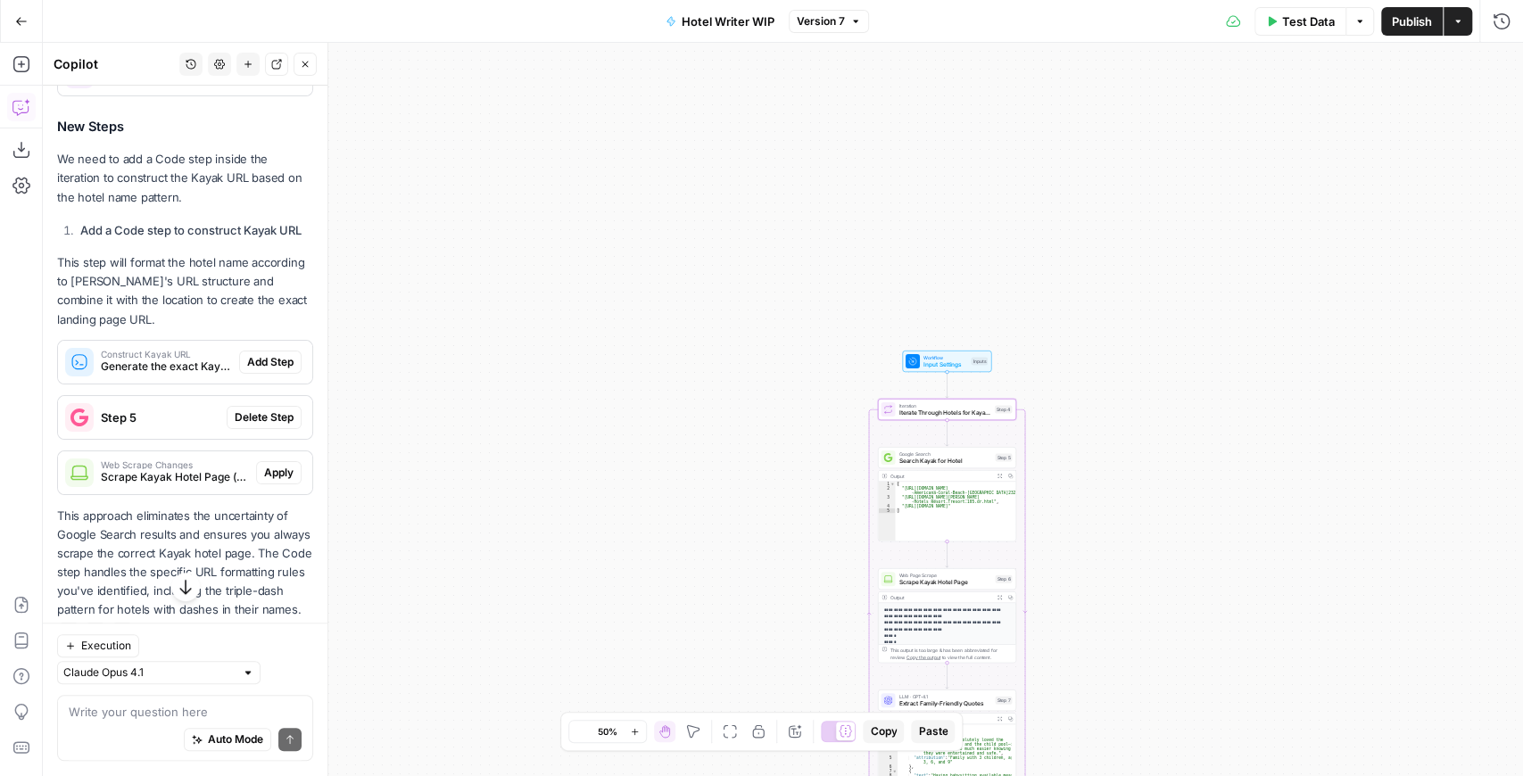
click at [264, 82] on span "Apply" at bounding box center [278, 74] width 29 height 16
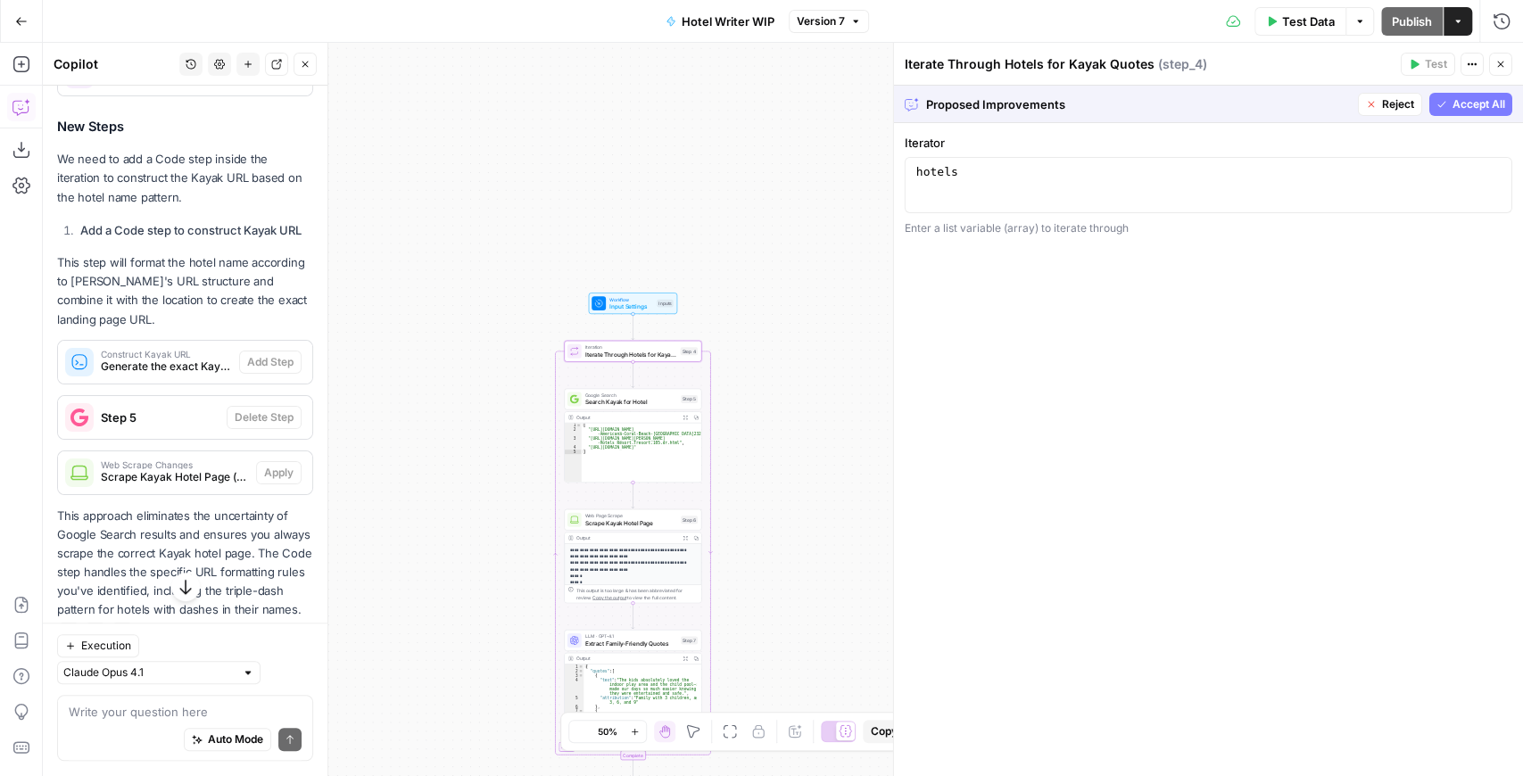
click at [269, 82] on span "Accept" at bounding box center [276, 74] width 37 height 16
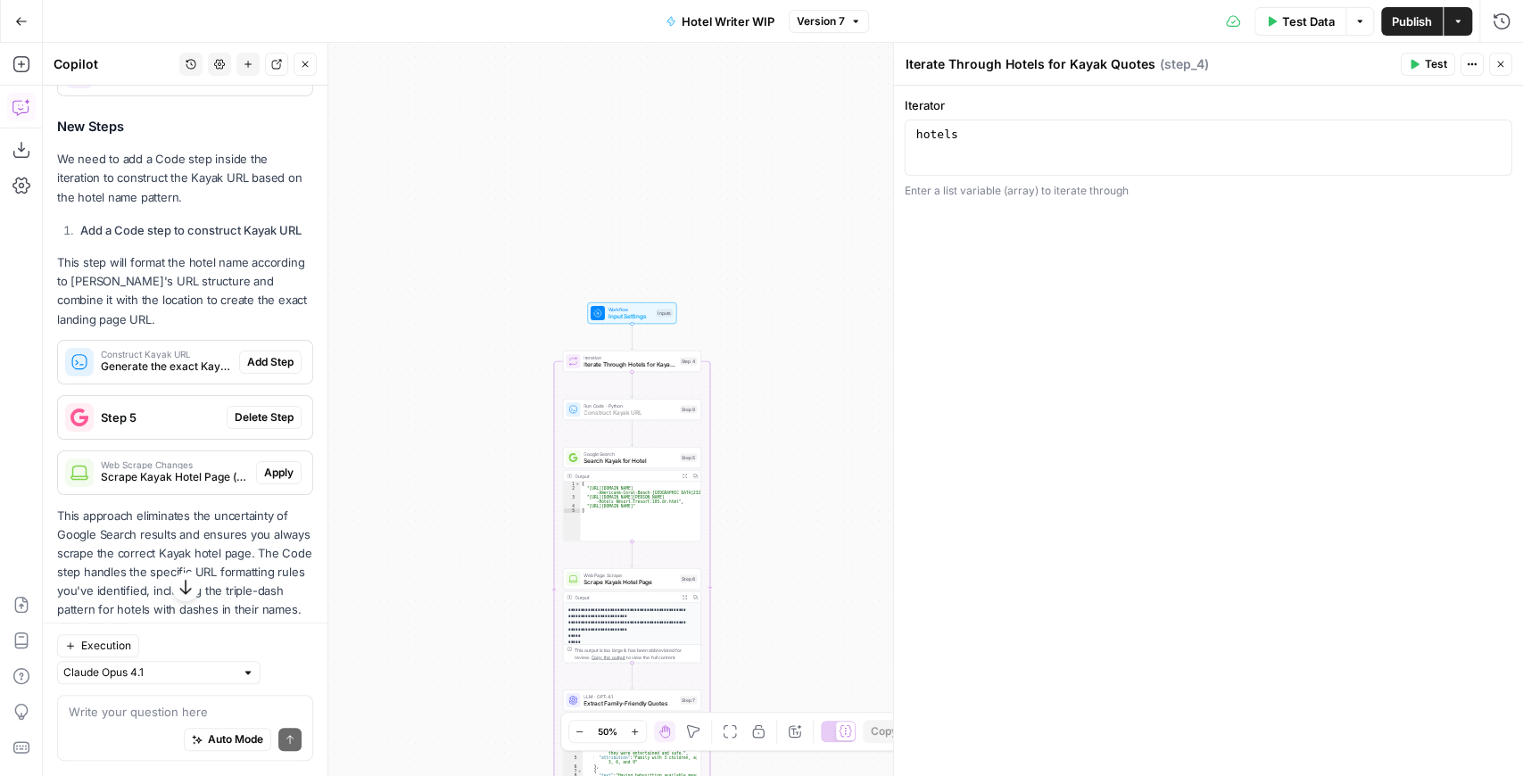
click at [269, 370] on span "Add Step" at bounding box center [270, 362] width 46 height 16
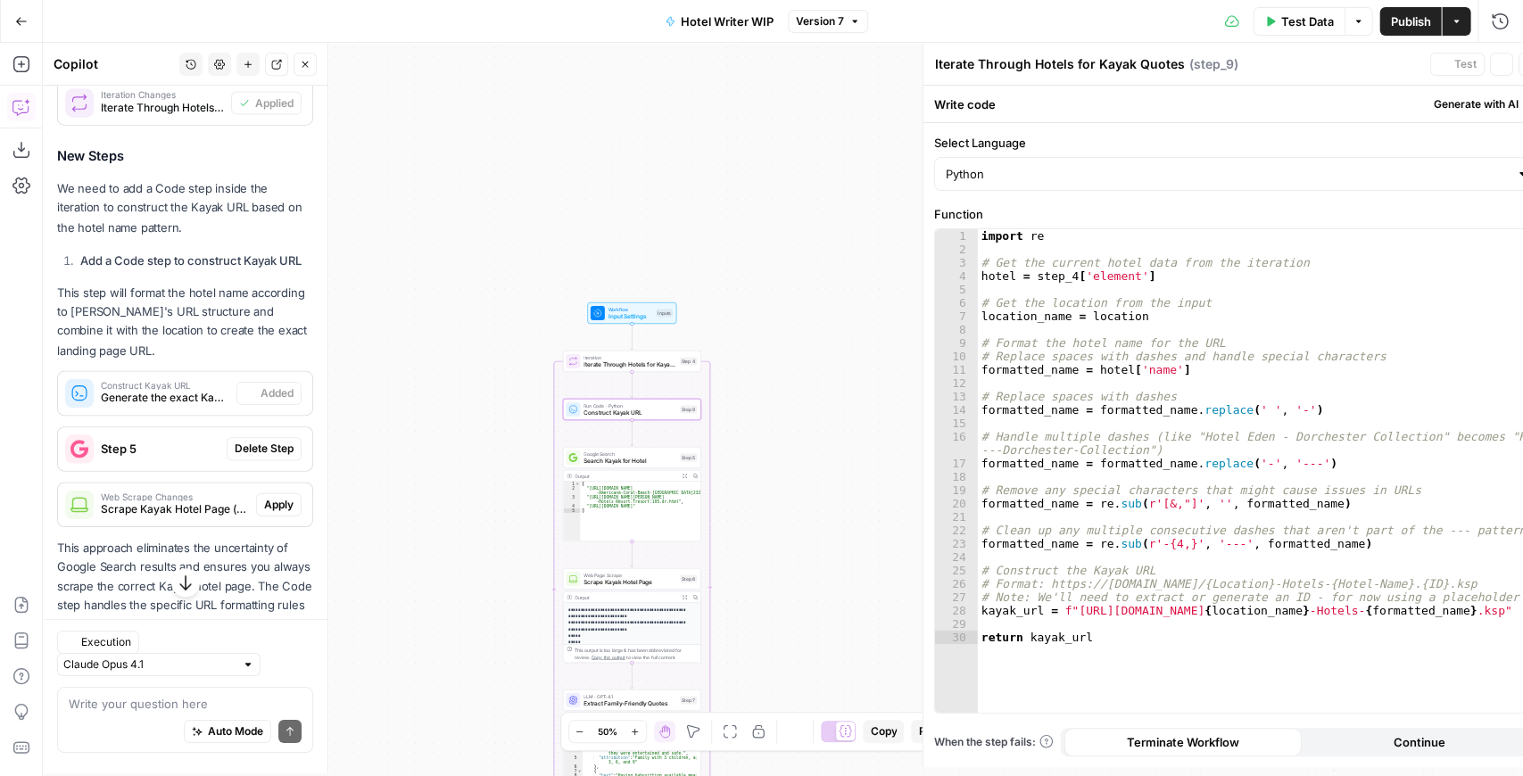
type textarea "Construct Kayak URL"
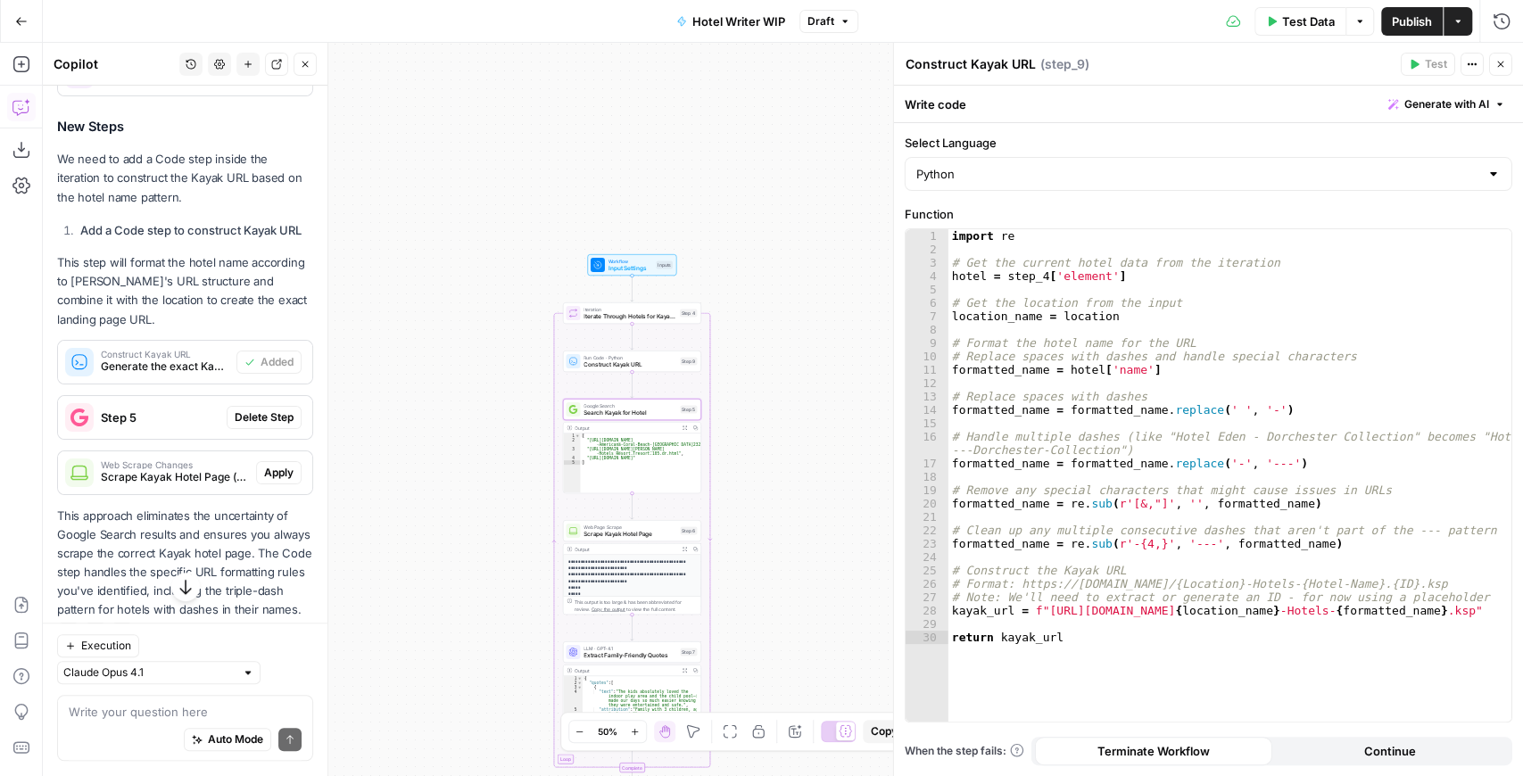
click at [261, 426] on span "Delete Step" at bounding box center [264, 418] width 59 height 16
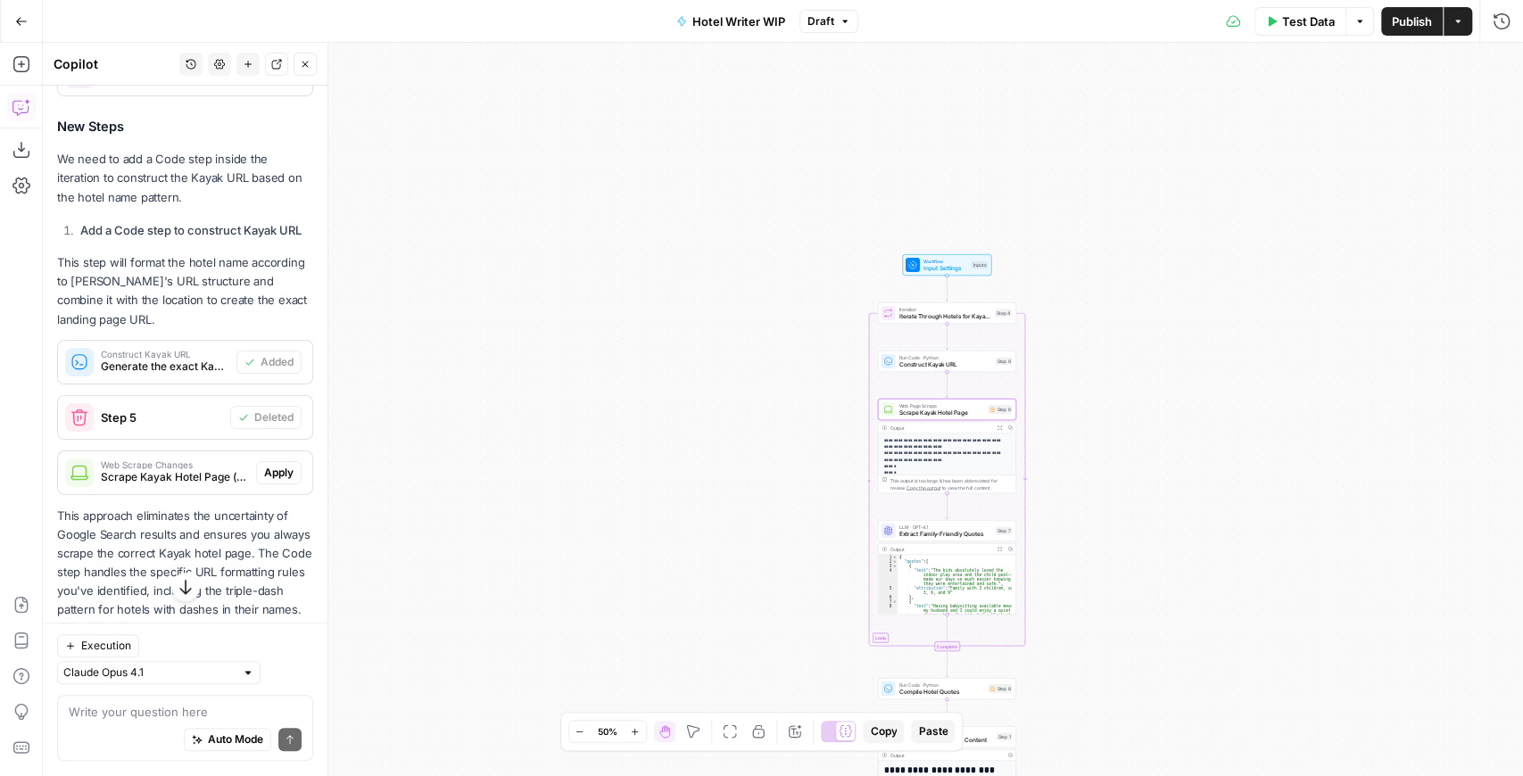
click at [267, 481] on span "Apply" at bounding box center [278, 473] width 29 height 16
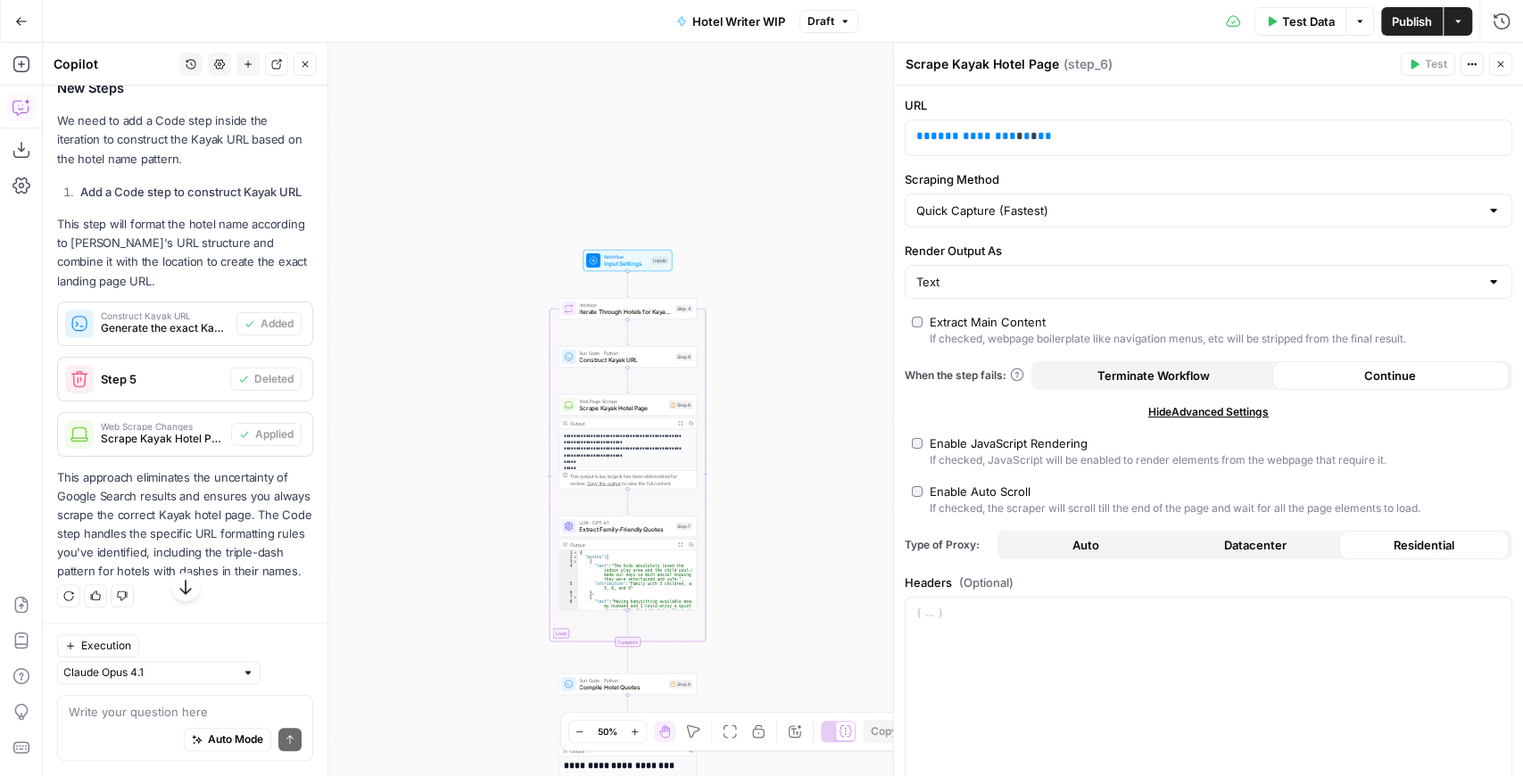
scroll to position [826, 0]
drag, startPoint x: 1229, startPoint y: 148, endPoint x: 912, endPoint y: 138, distance: 316.9
click at [912, 138] on div "**********" at bounding box center [1194, 137] width 577 height 35
click at [793, 318] on div "**********" at bounding box center [783, 409] width 1480 height 733
click at [1075, 139] on p "**********" at bounding box center [1204, 137] width 576 height 18
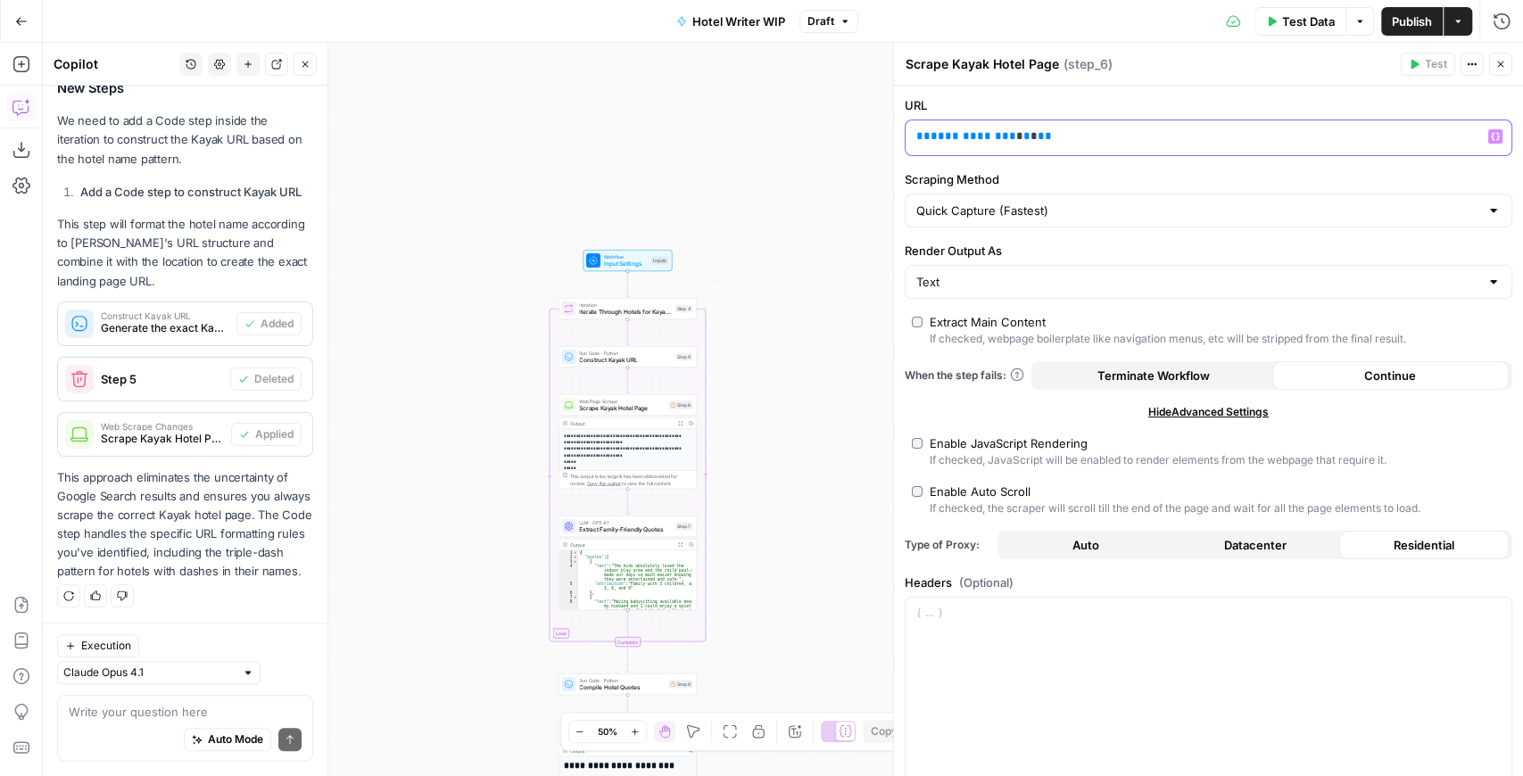
drag, startPoint x: 1075, startPoint y: 139, endPoint x: 899, endPoint y: 134, distance: 175.9
click at [899, 134] on div "**********" at bounding box center [1208, 409] width 630 height 733
click at [1312, 20] on span "Test Data" at bounding box center [1308, 21] width 53 height 18
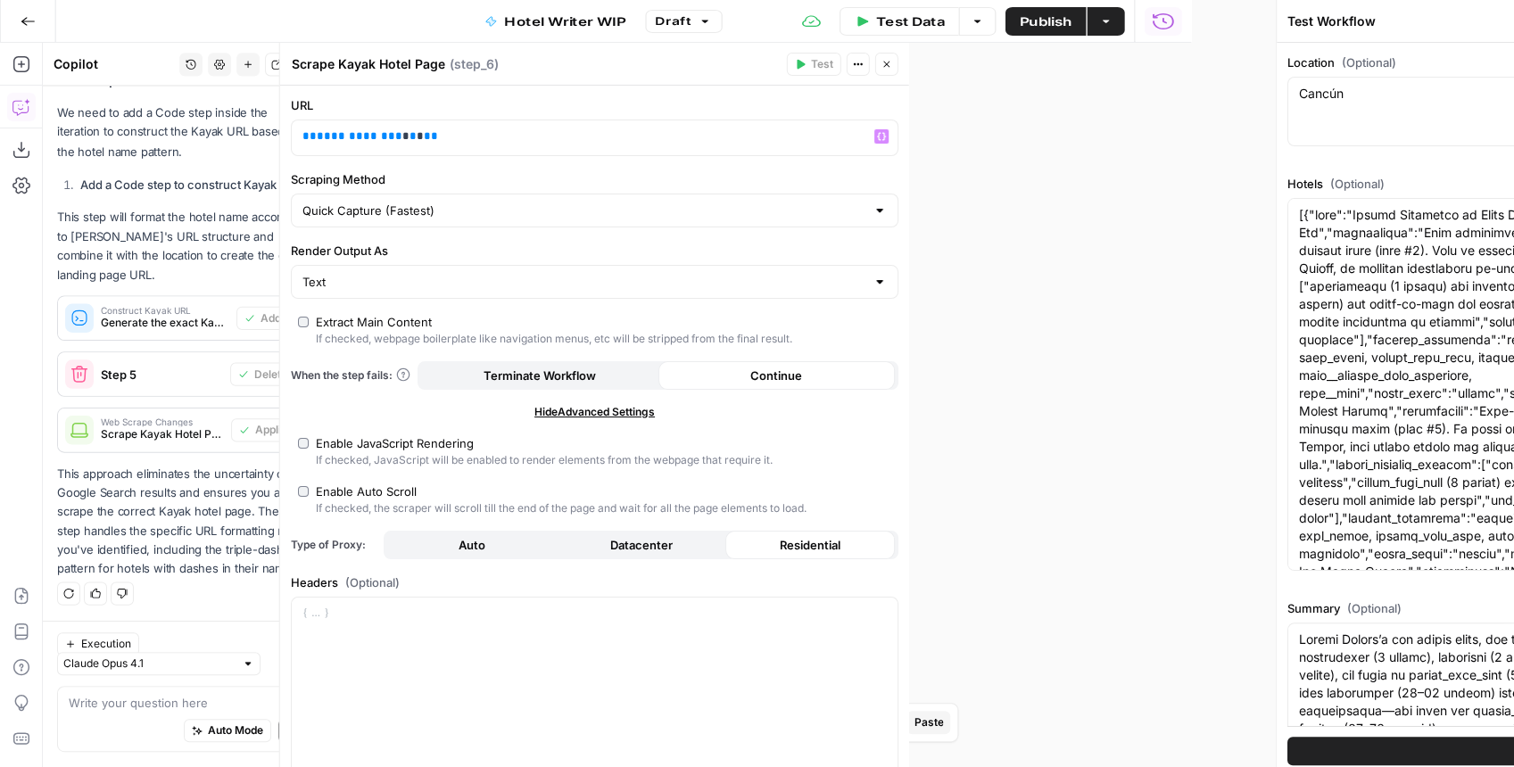
type input "[EN-US] - Kayak"
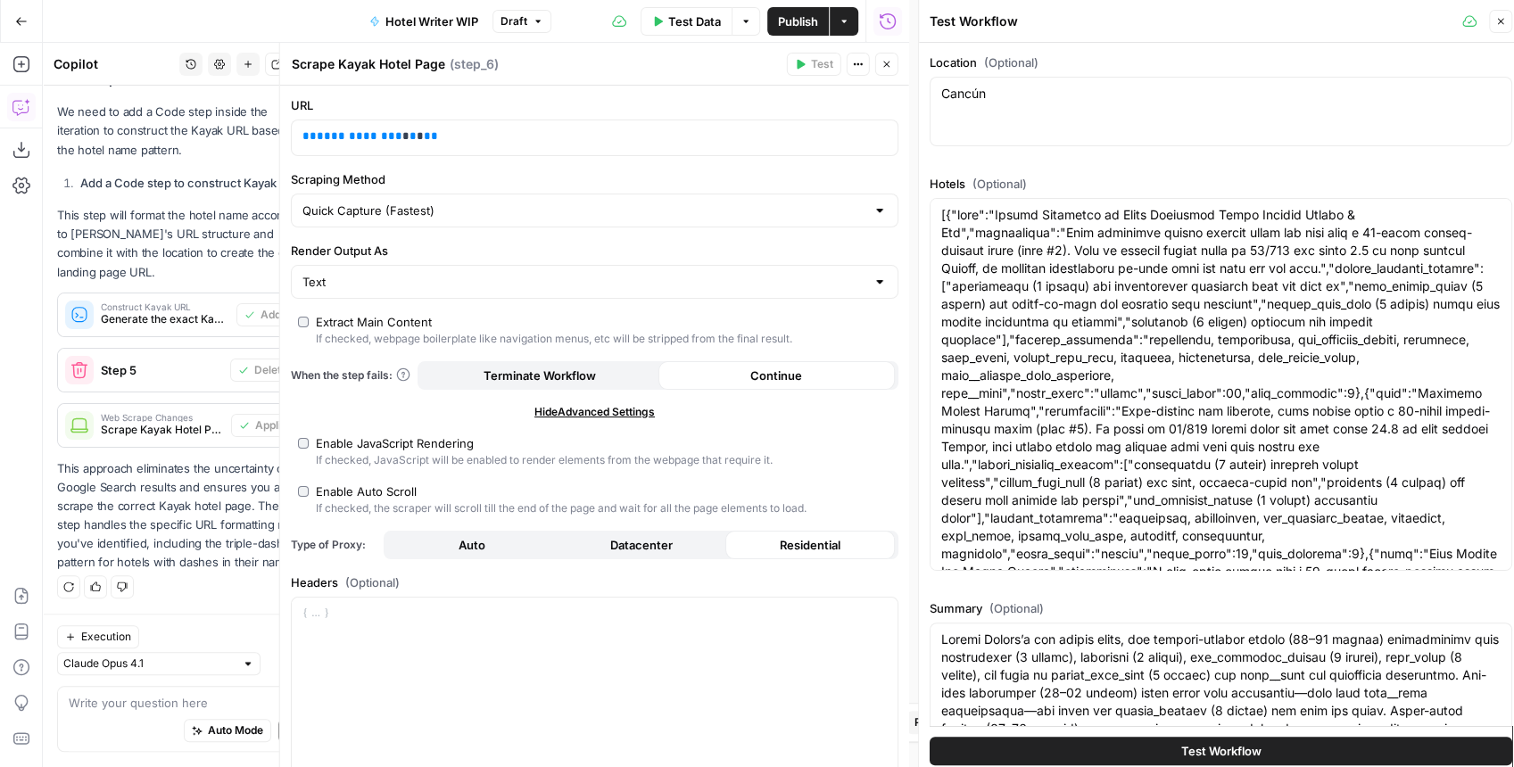
click at [1191, 754] on span "Test Workflow" at bounding box center [1221, 751] width 80 height 18
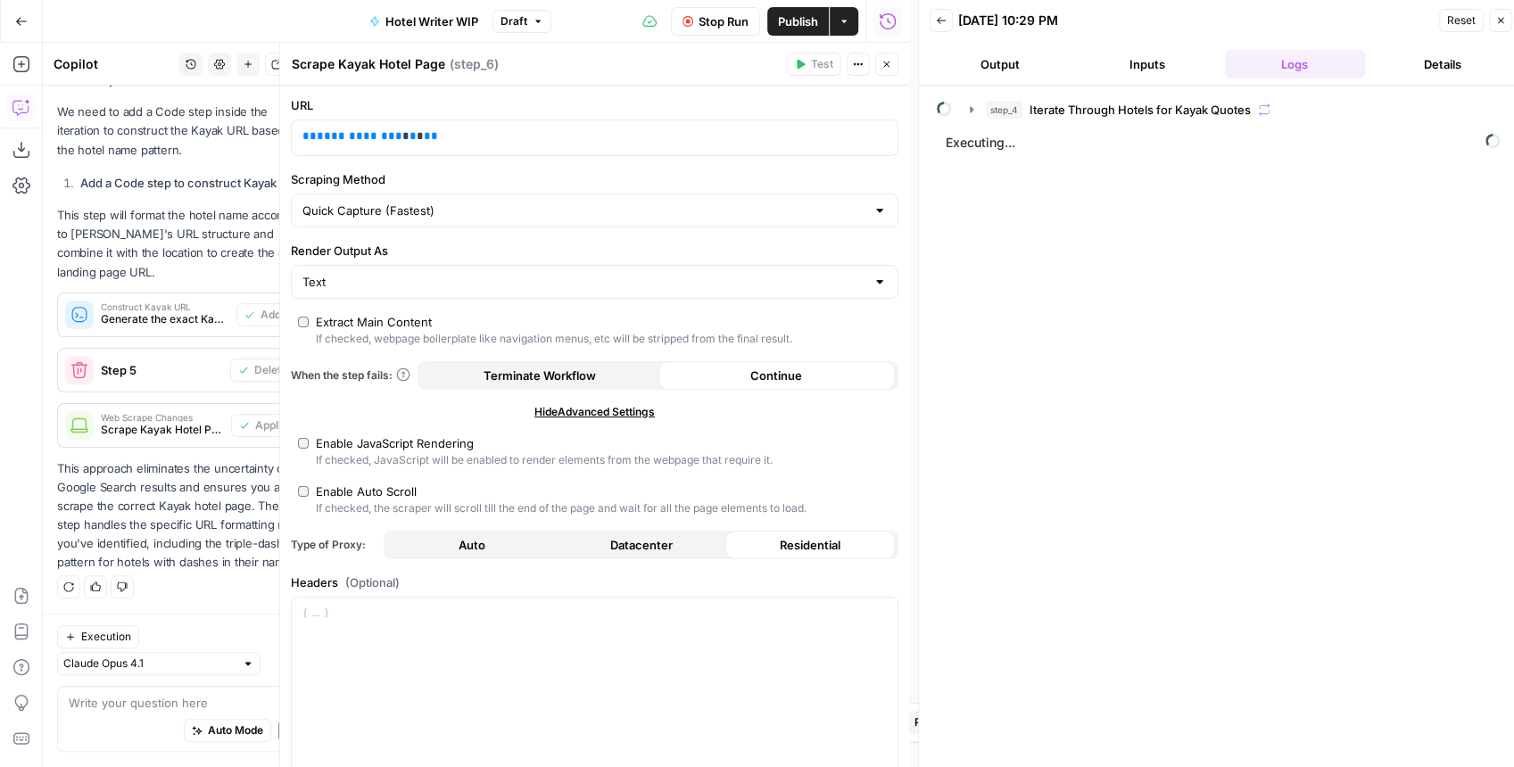
click at [1463, 21] on span "Reset" at bounding box center [1461, 20] width 29 height 16
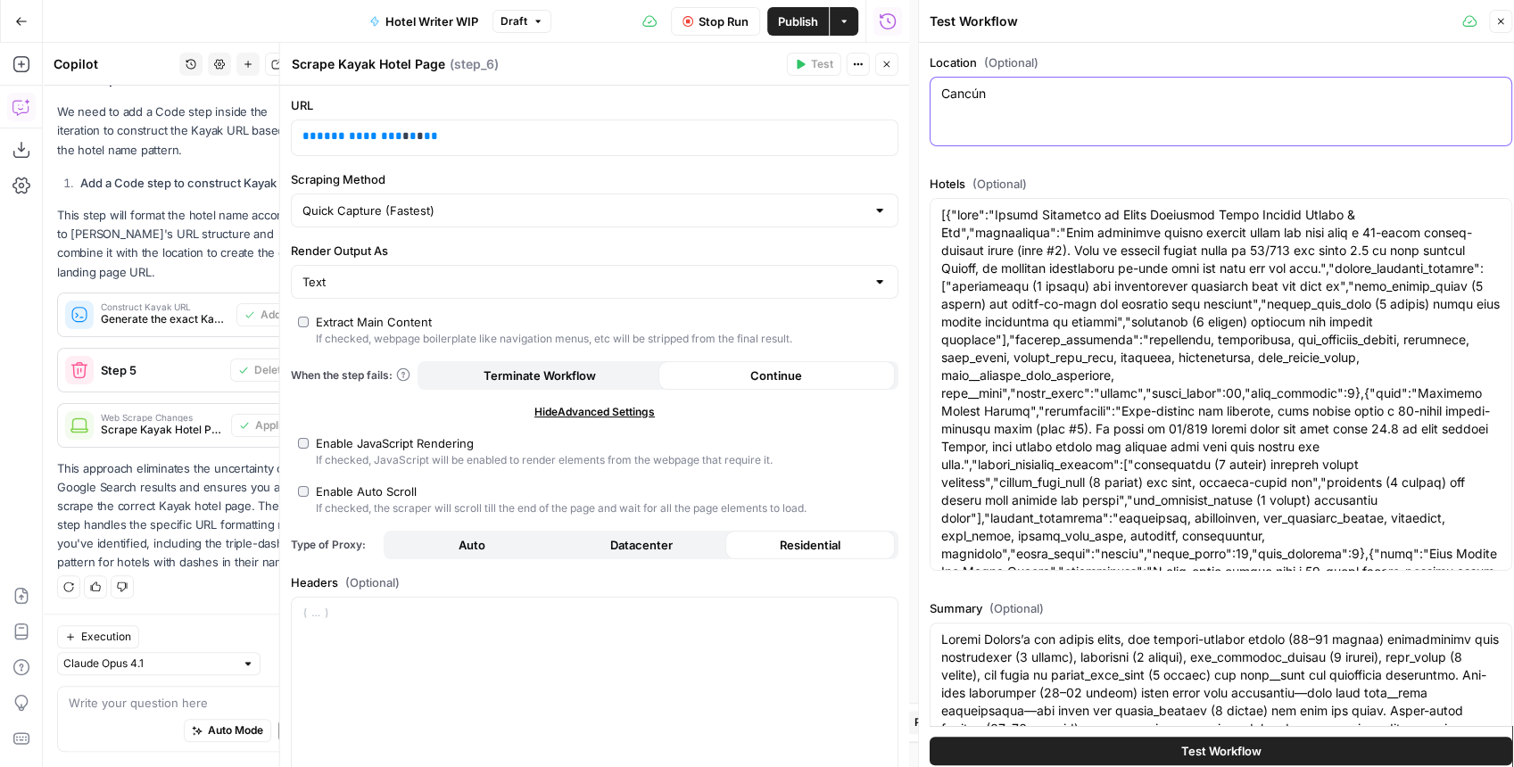
drag, startPoint x: 1094, startPoint y: 95, endPoint x: 934, endPoint y: 82, distance: 160.2
click at [934, 82] on div "Cancún Cancún" at bounding box center [1221, 112] width 583 height 70
paste textarea "Rome"
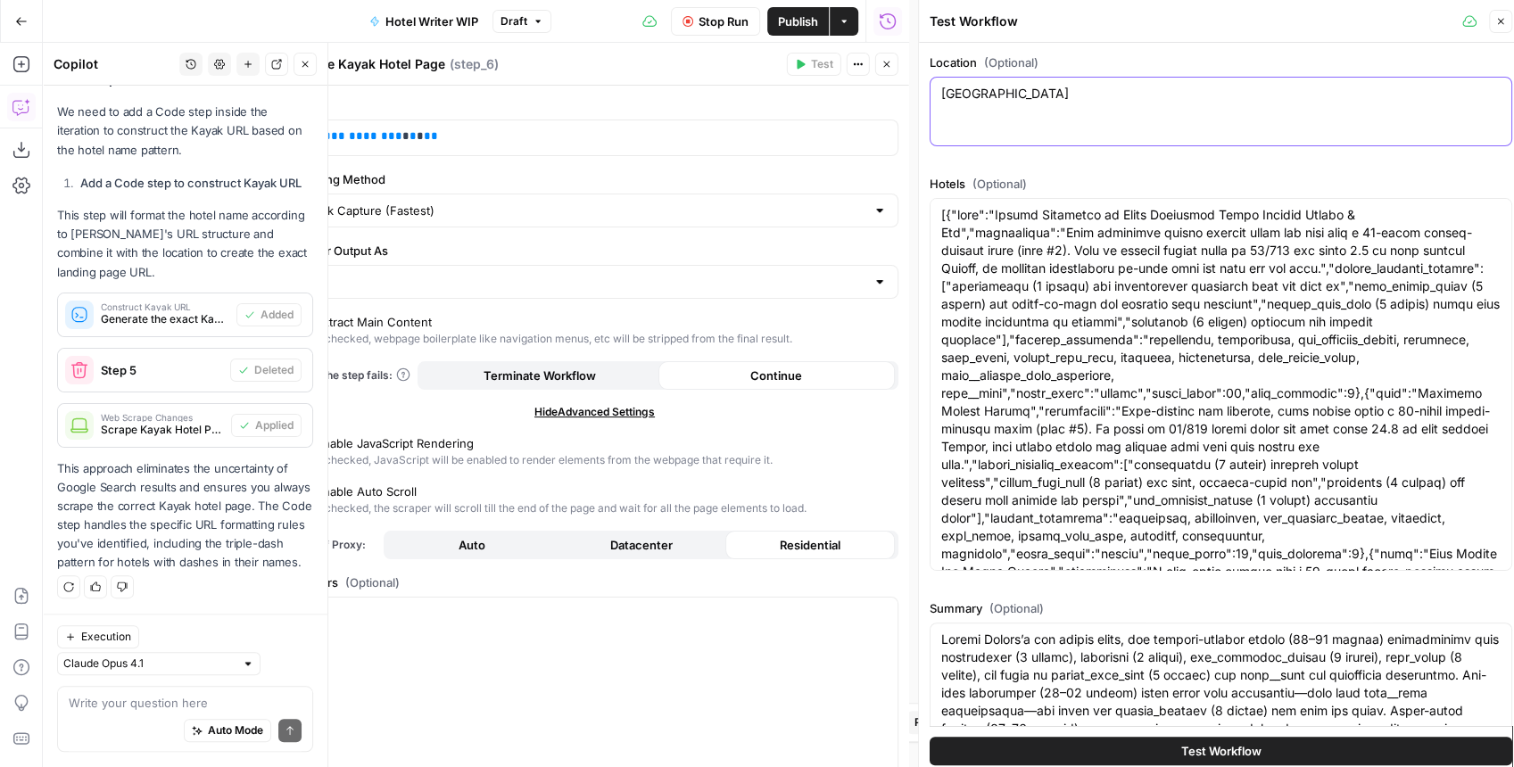
type textarea "Rome"
paste textarea "id":13327,"name":"Rome Cavalieri, A Waldorf Astoria Hotel","description":"A res…"
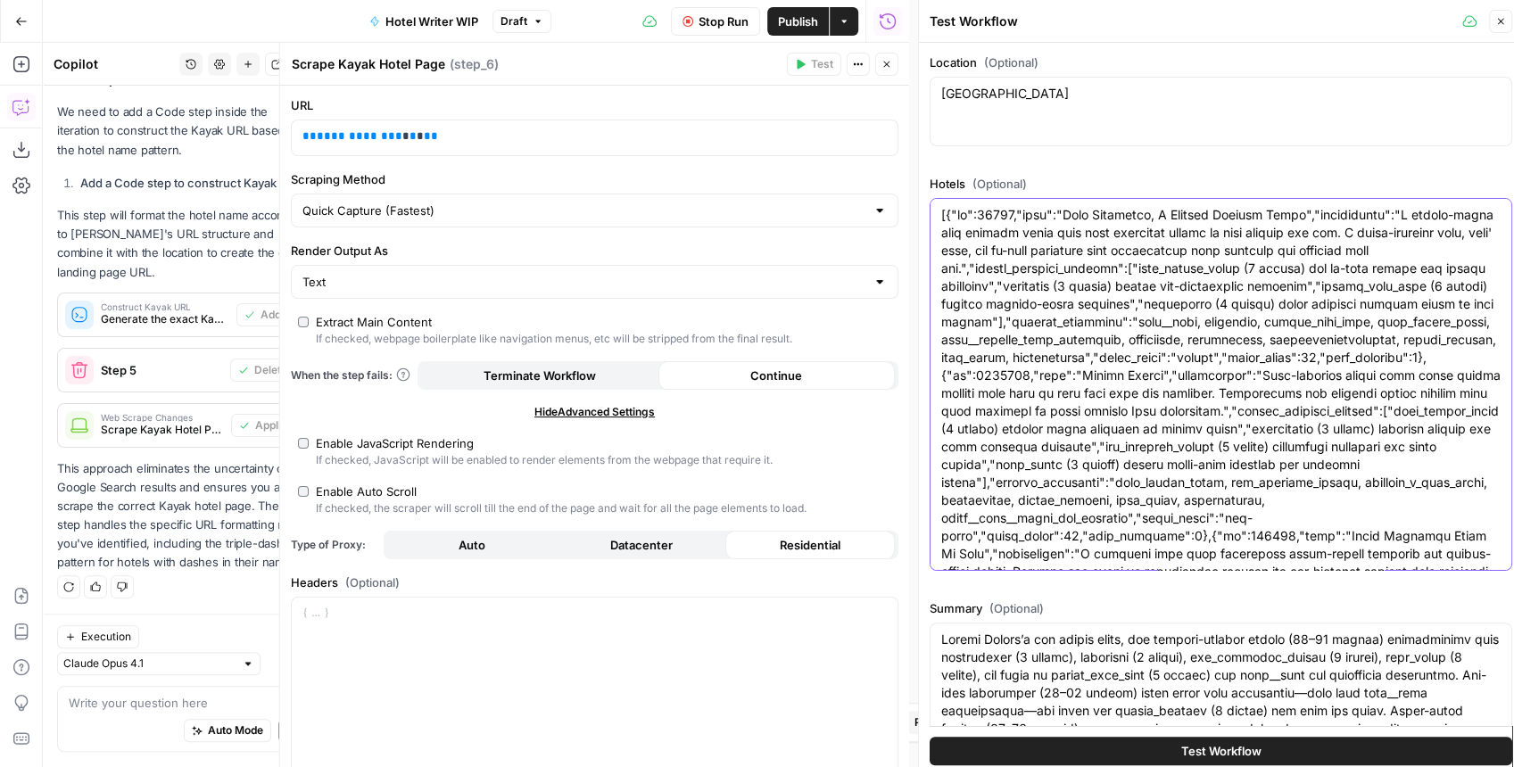
scroll to position [2507, 0]
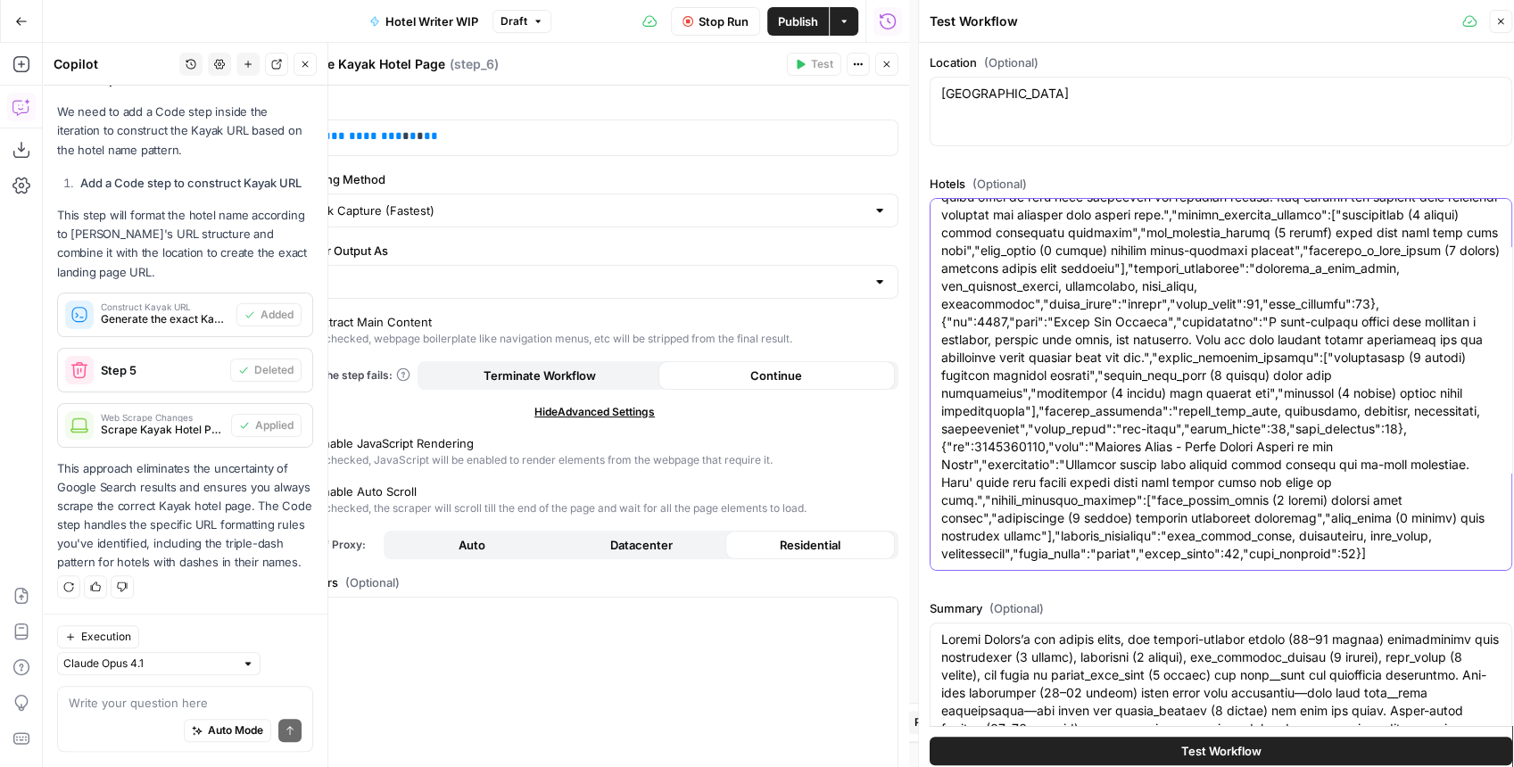
type textarea "[{"id":13327,"name":"Rome Cavalieri, A Waldorf Astoria Hotel","description":"A …"
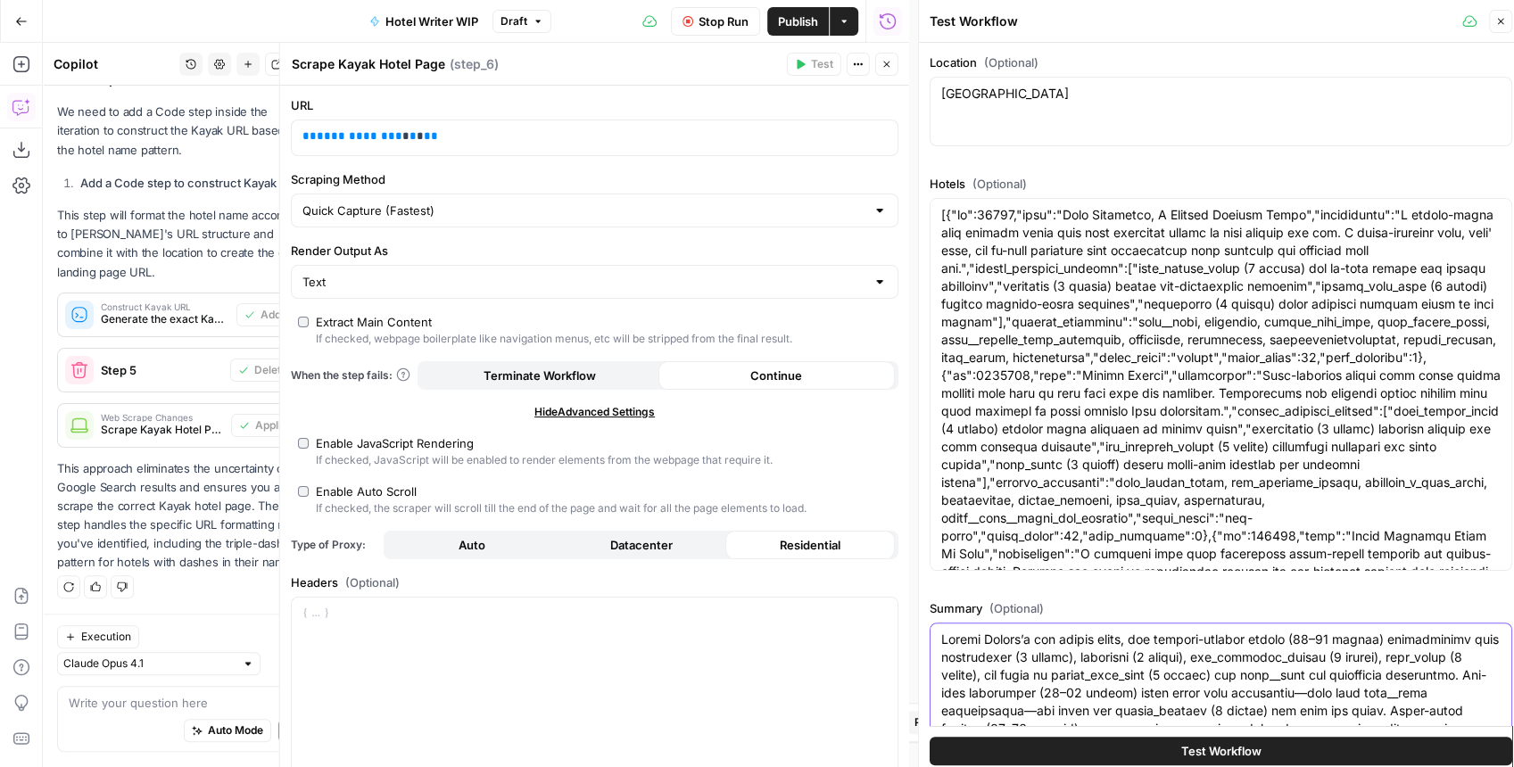
click at [1065, 650] on textarea "Summary (Optional)" at bounding box center [1220, 747] width 559 height 232
paste textarea "Rome's top family-friendly stays, the strongest pattern is comprehensive suppor…"
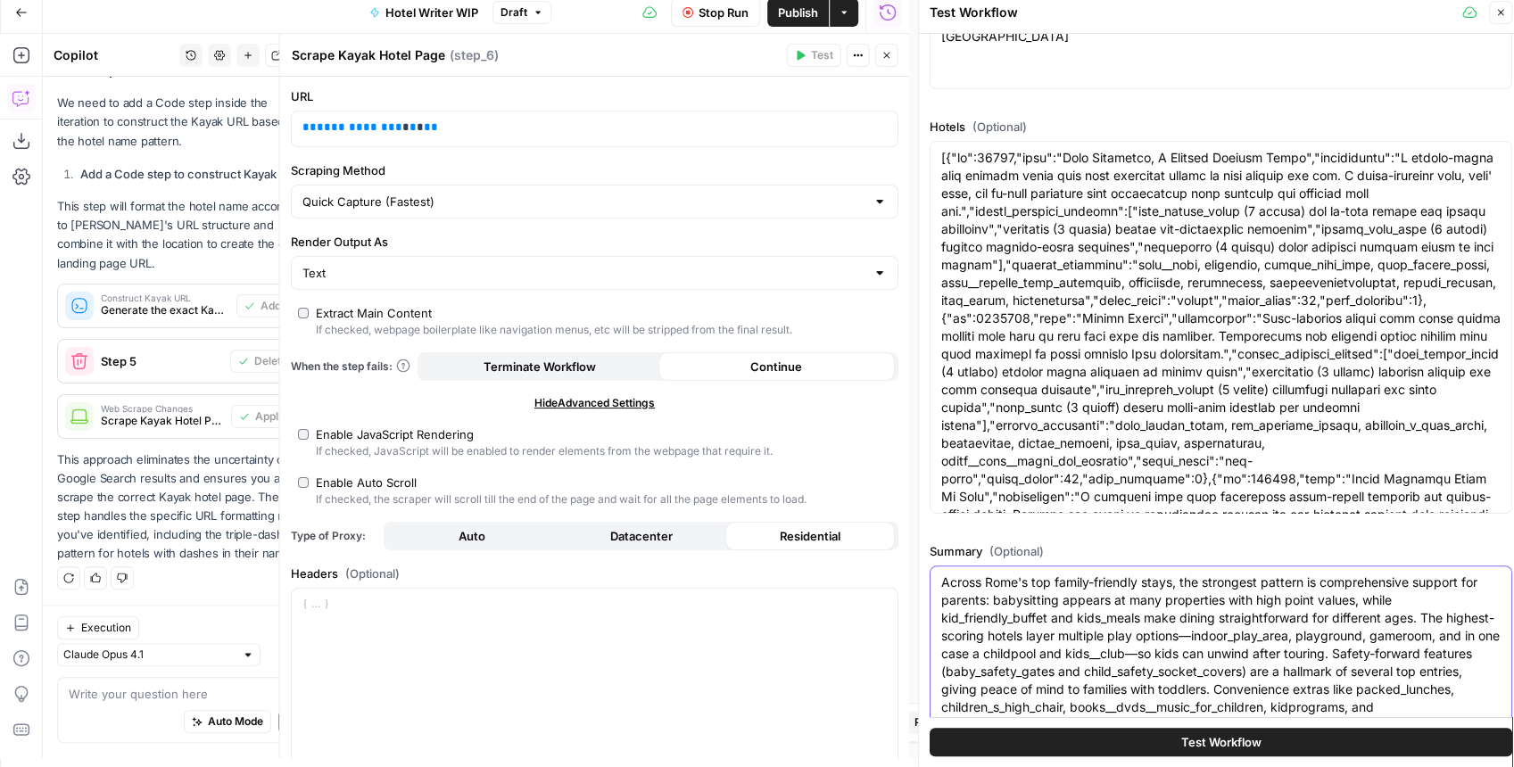
type textarea "Across Rome's top family-friendly stays, the strongest pattern is comprehensive…"
click at [1169, 735] on button "Test Workflow" at bounding box center [1221, 742] width 583 height 29
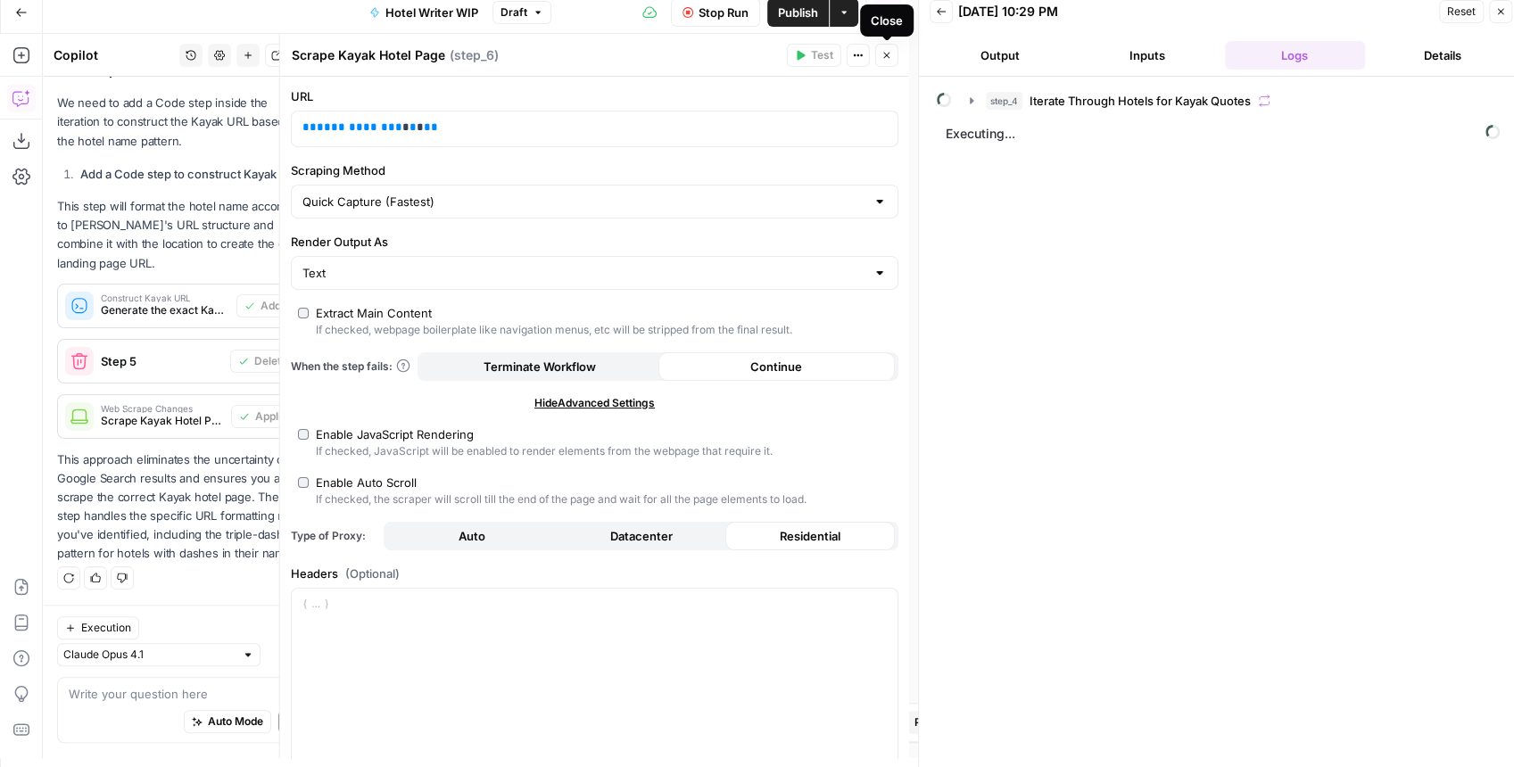
click at [891, 64] on button "Close" at bounding box center [886, 55] width 23 height 23
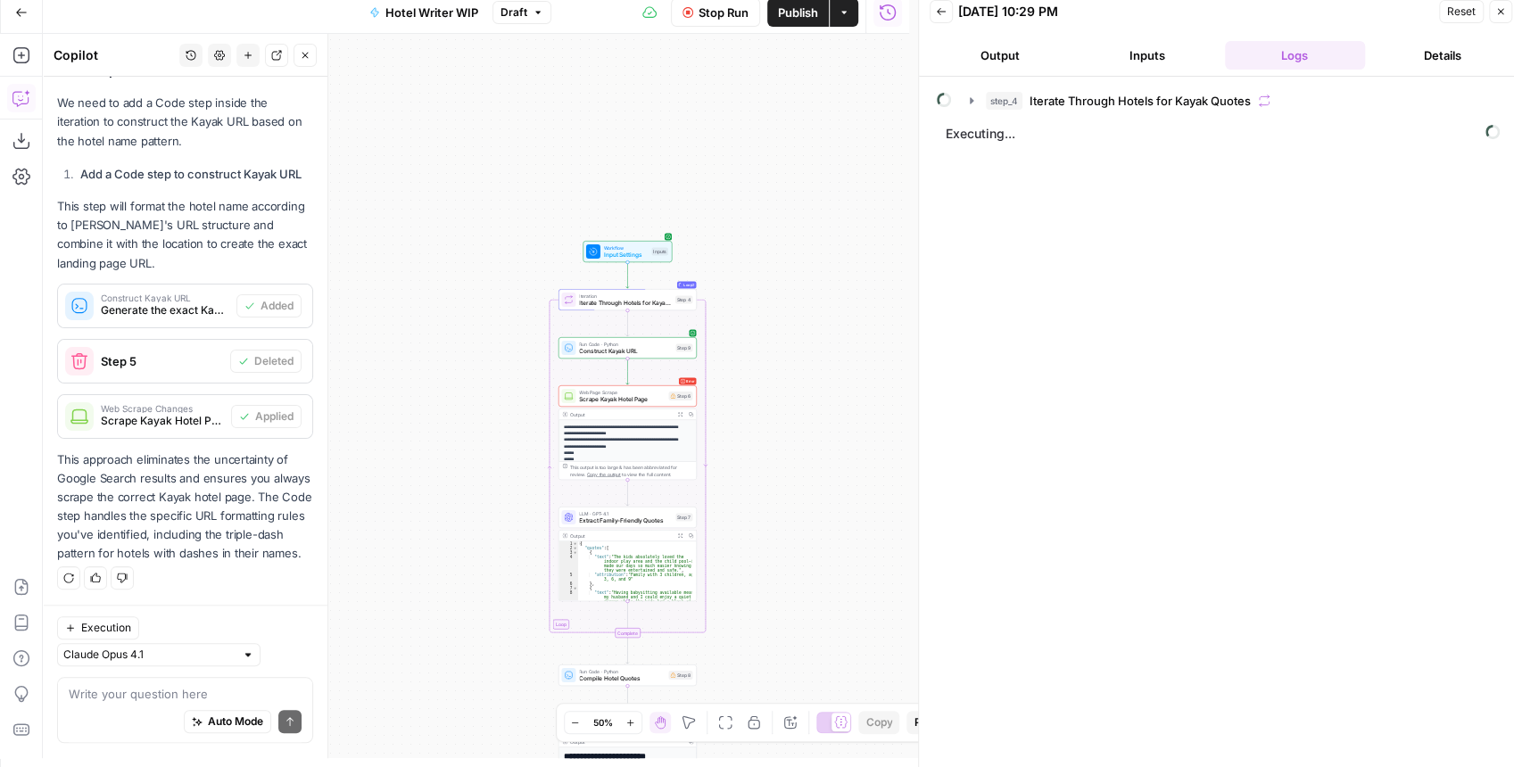
click at [779, 261] on div "**********" at bounding box center [476, 396] width 866 height 725
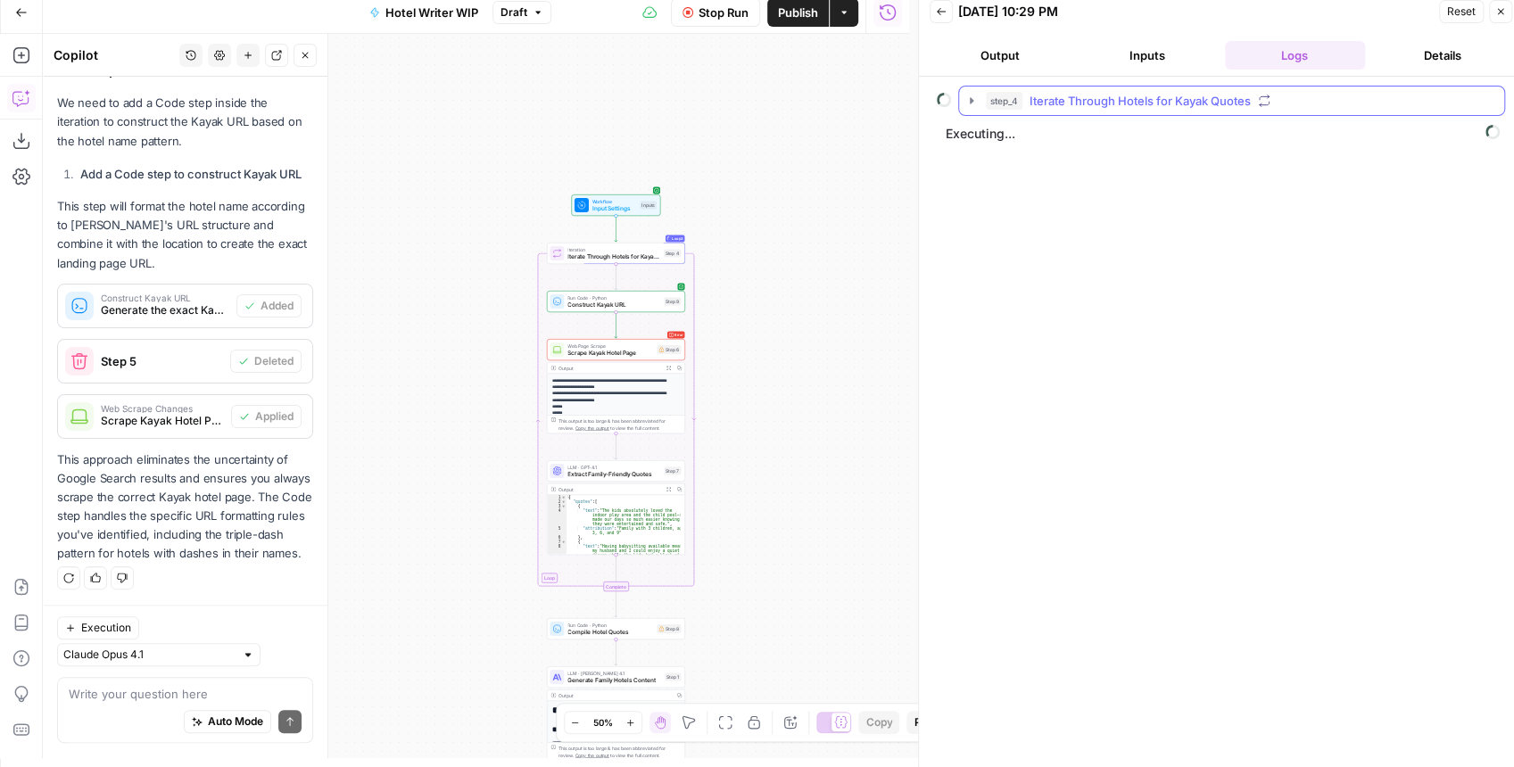
click at [975, 104] on icon "button" at bounding box center [972, 101] width 14 height 14
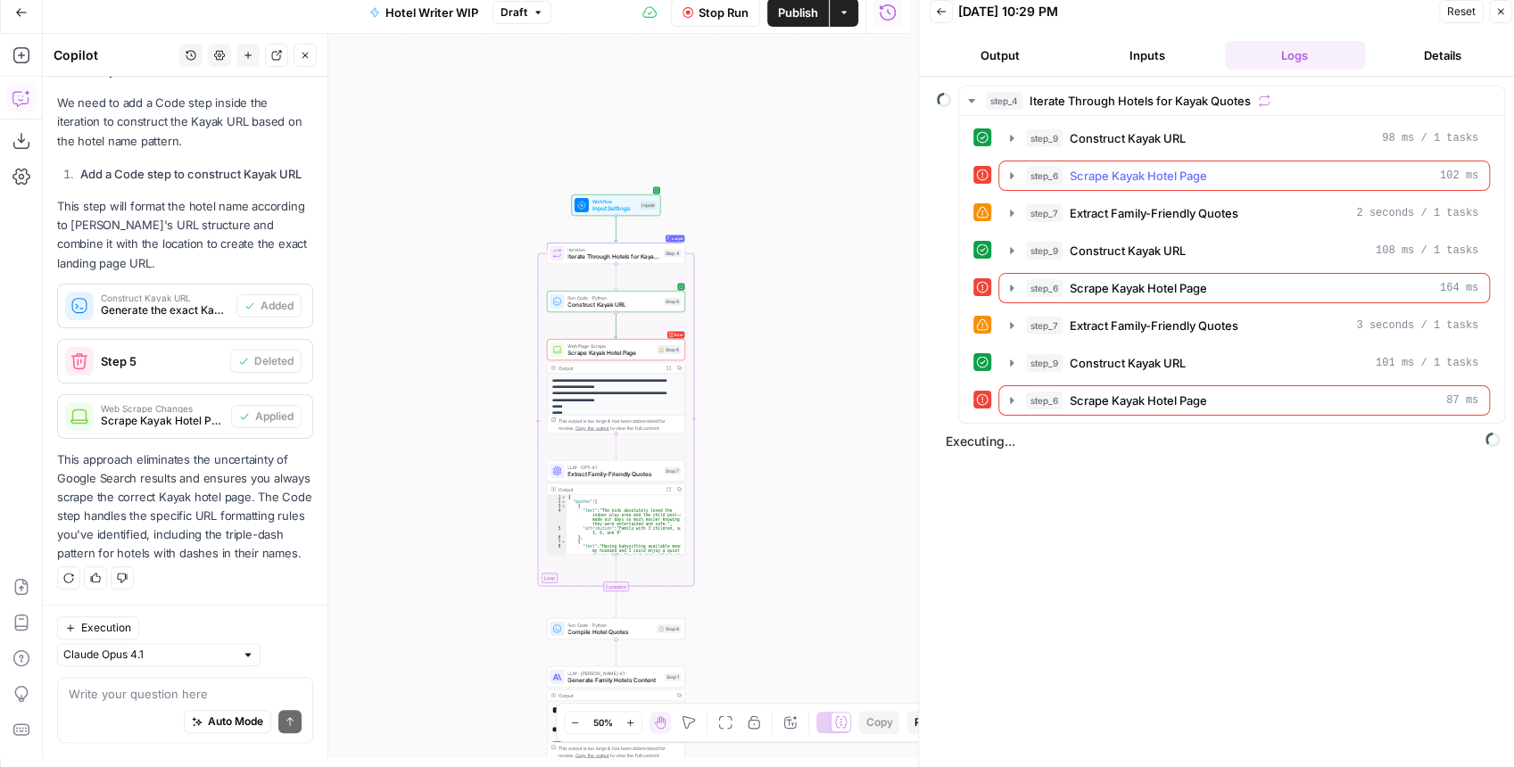
click at [1012, 175] on icon "button" at bounding box center [1012, 176] width 14 height 14
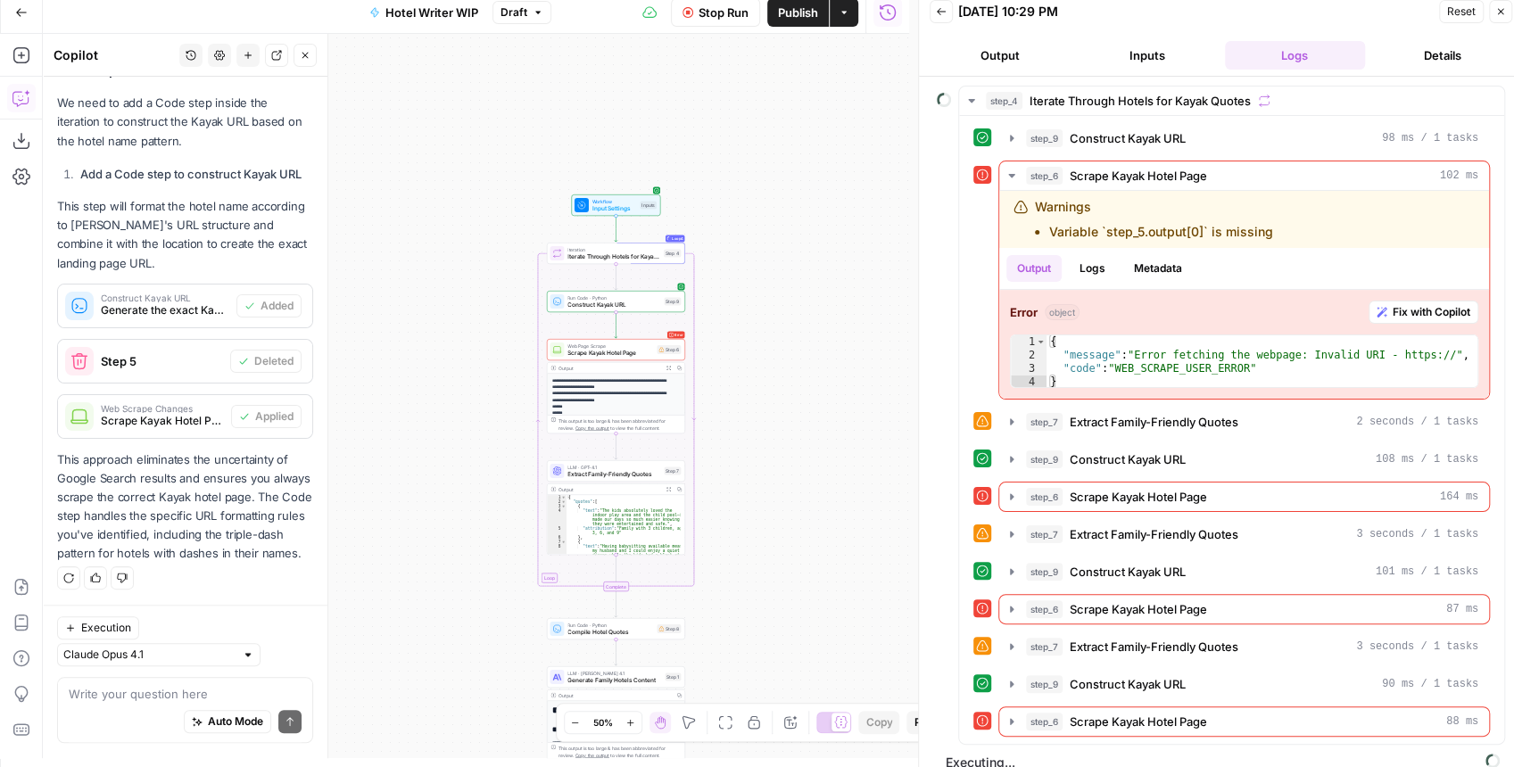
click at [729, 22] on button "Stop Run" at bounding box center [715, 12] width 89 height 29
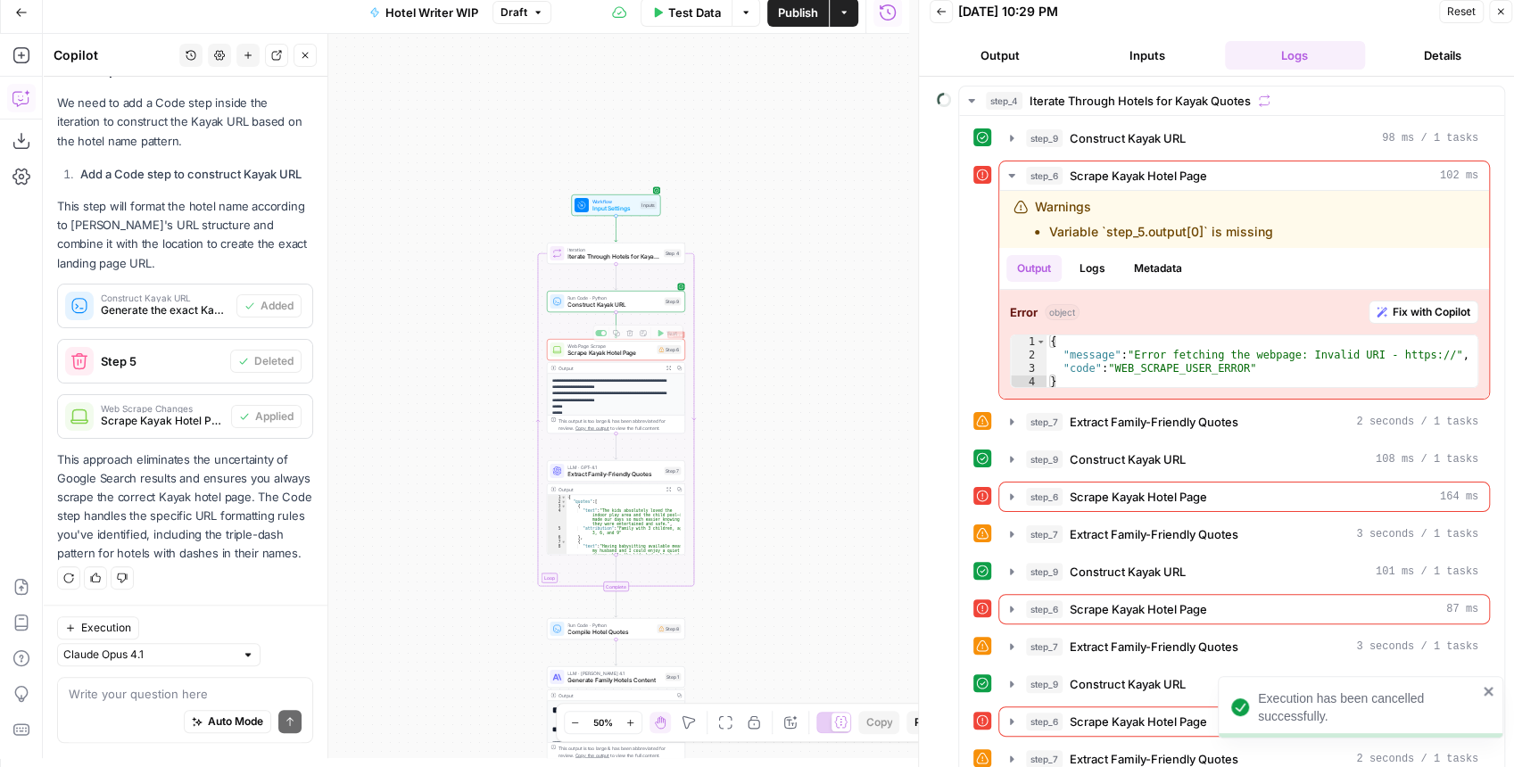
click at [639, 365] on div "Output" at bounding box center [610, 367] width 102 height 7
click at [650, 354] on span "Scrape Kayak Hotel Page" at bounding box center [611, 353] width 86 height 9
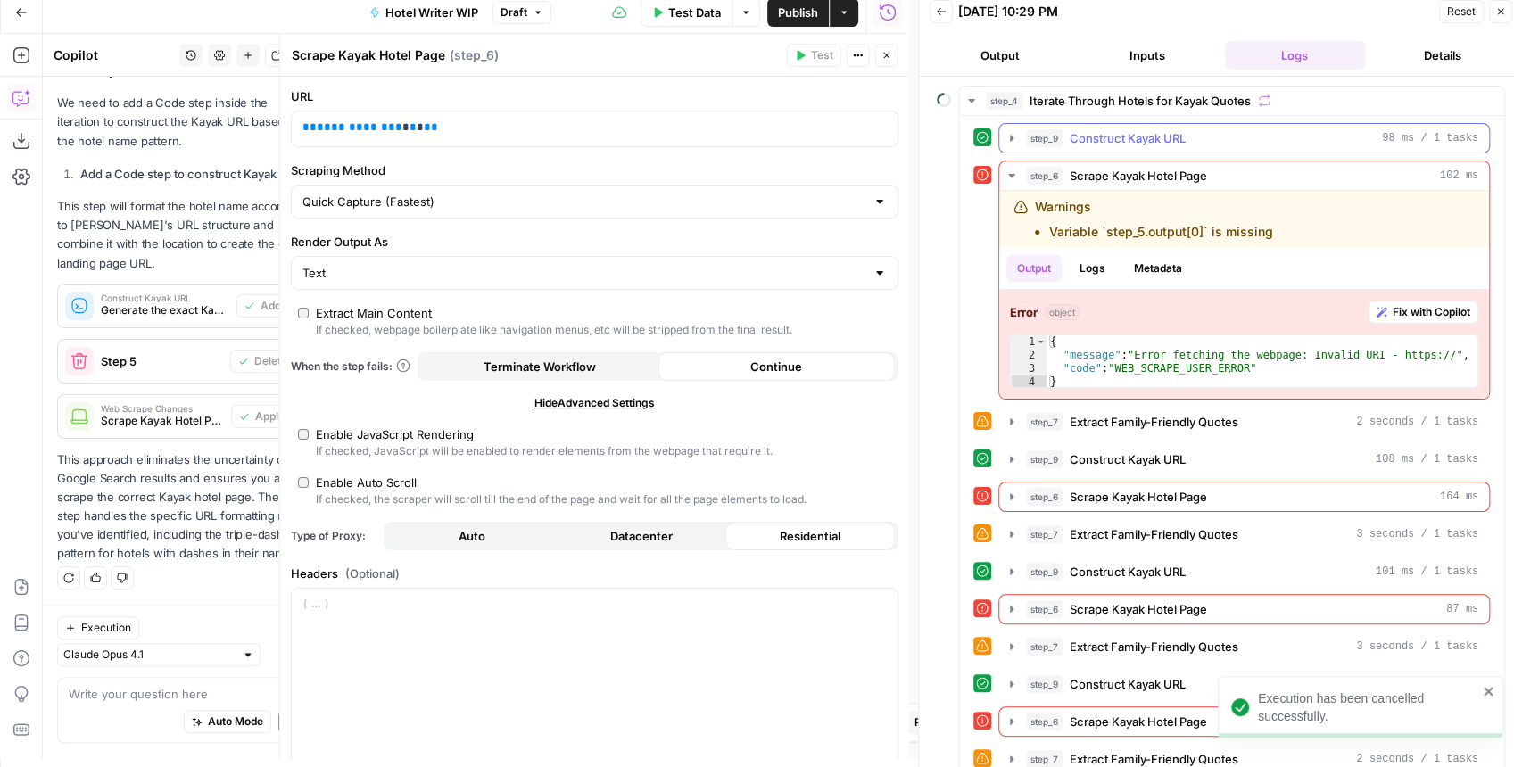
click at [1007, 137] on icon "button" at bounding box center [1012, 138] width 14 height 14
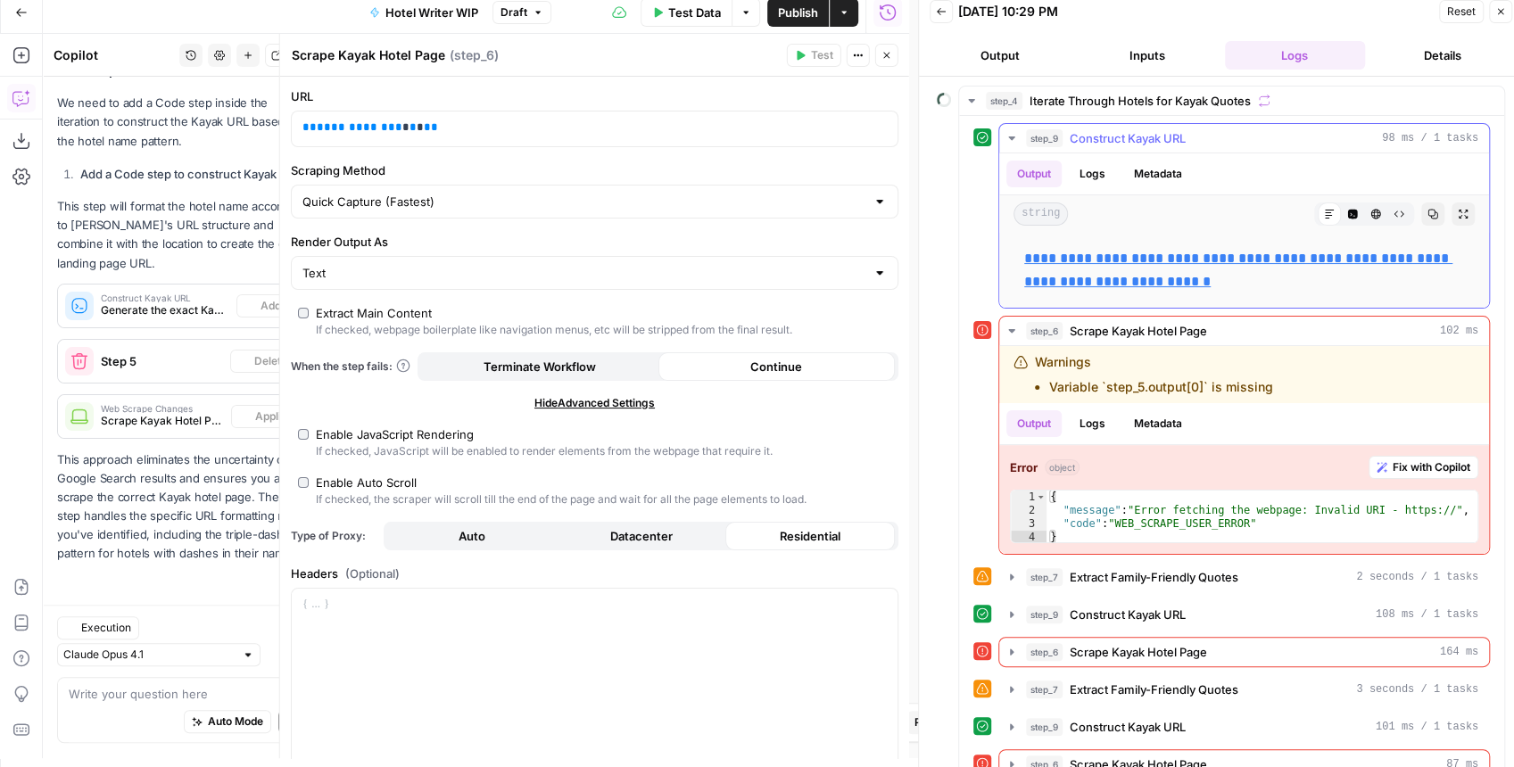
scroll to position [835, 0]
drag, startPoint x: 473, startPoint y: 126, endPoint x: 294, endPoint y: 106, distance: 180.4
click at [294, 106] on div "**********" at bounding box center [595, 117] width 608 height 60
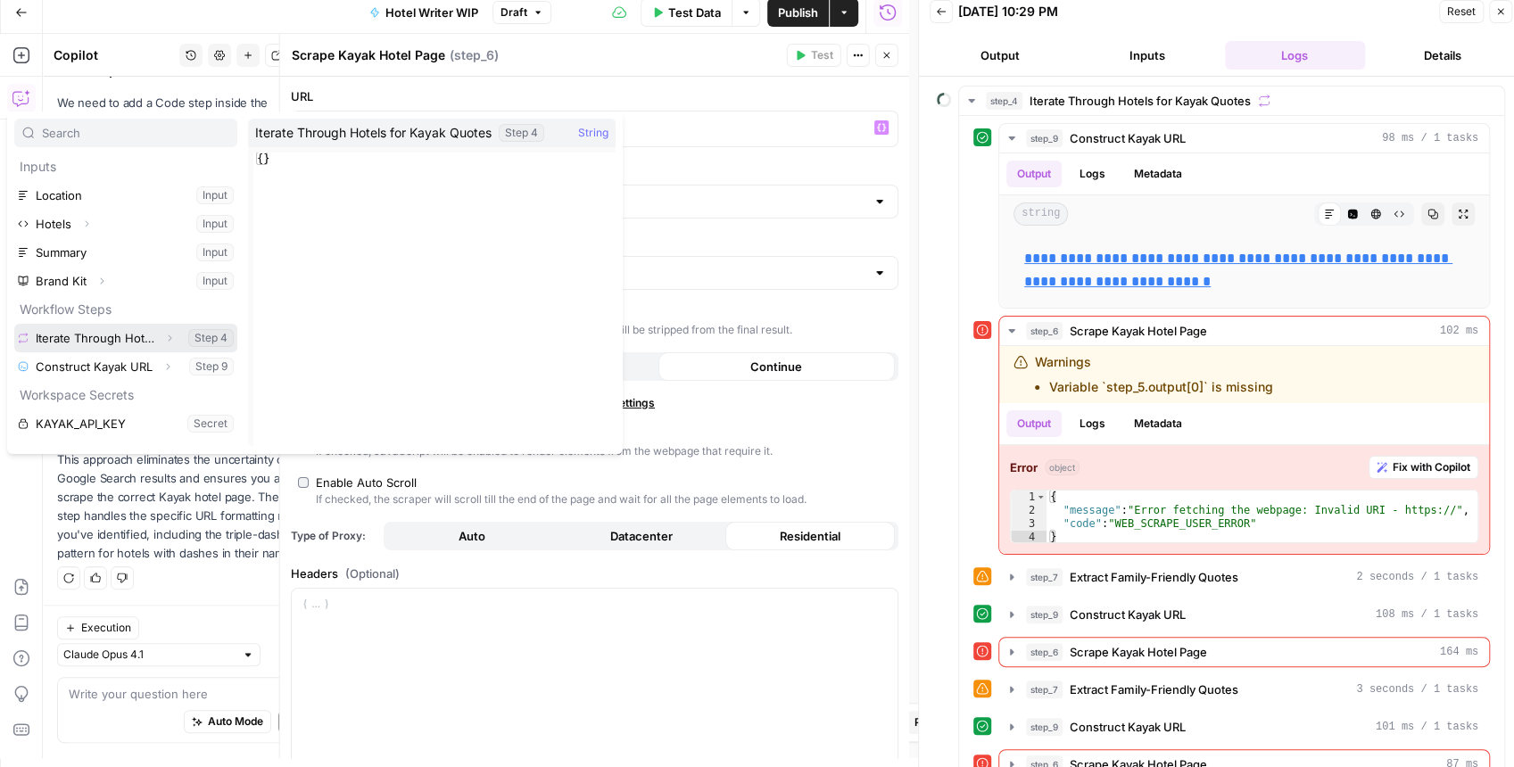
click at [159, 343] on button "Expand" at bounding box center [169, 338] width 23 height 23
click at [159, 343] on button "Collapse" at bounding box center [169, 338] width 23 height 23
click at [162, 367] on icon "button" at bounding box center [167, 366] width 11 height 11
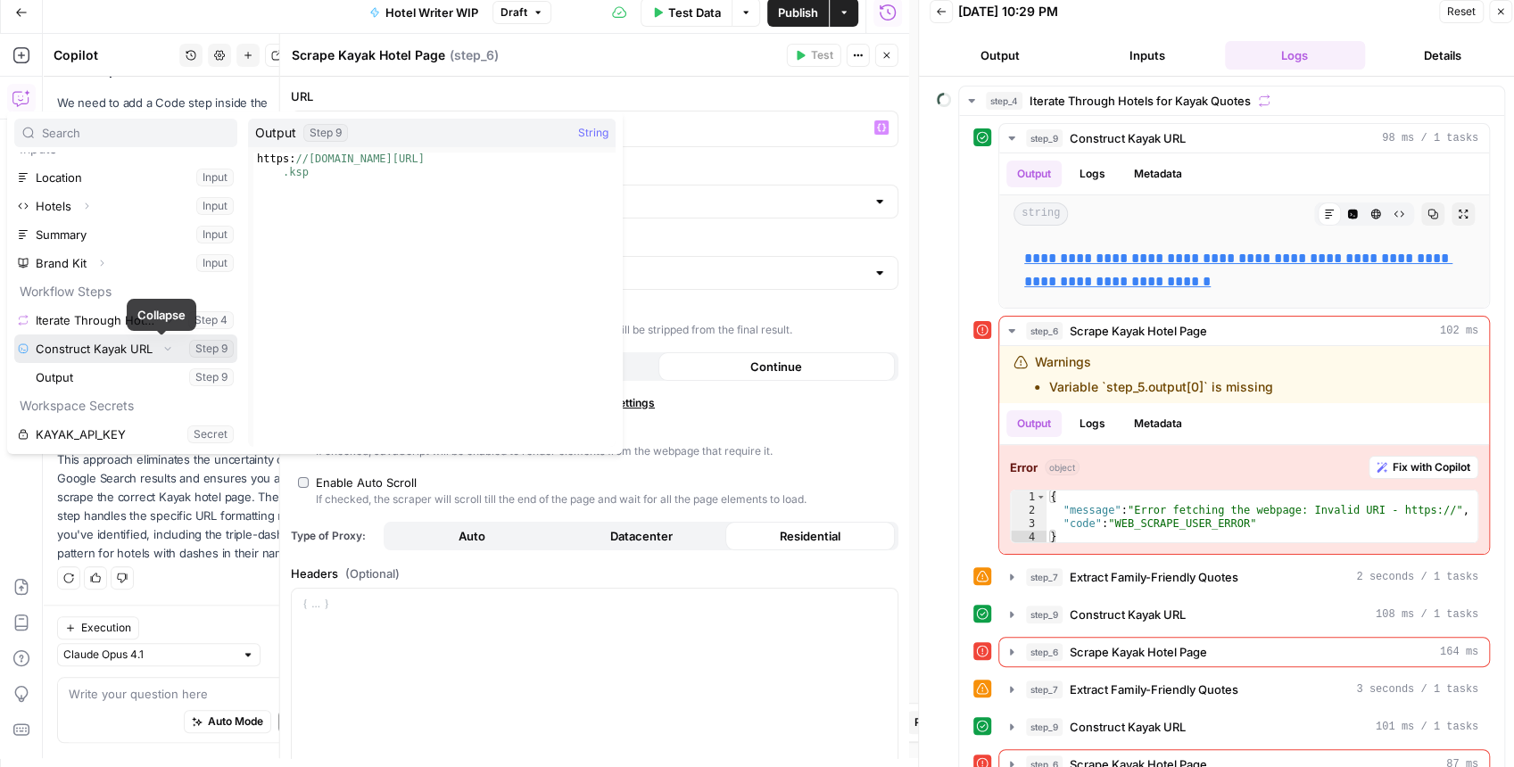
scroll to position [19, 0]
click at [100, 373] on button "Select variable Output" at bounding box center [134, 376] width 205 height 29
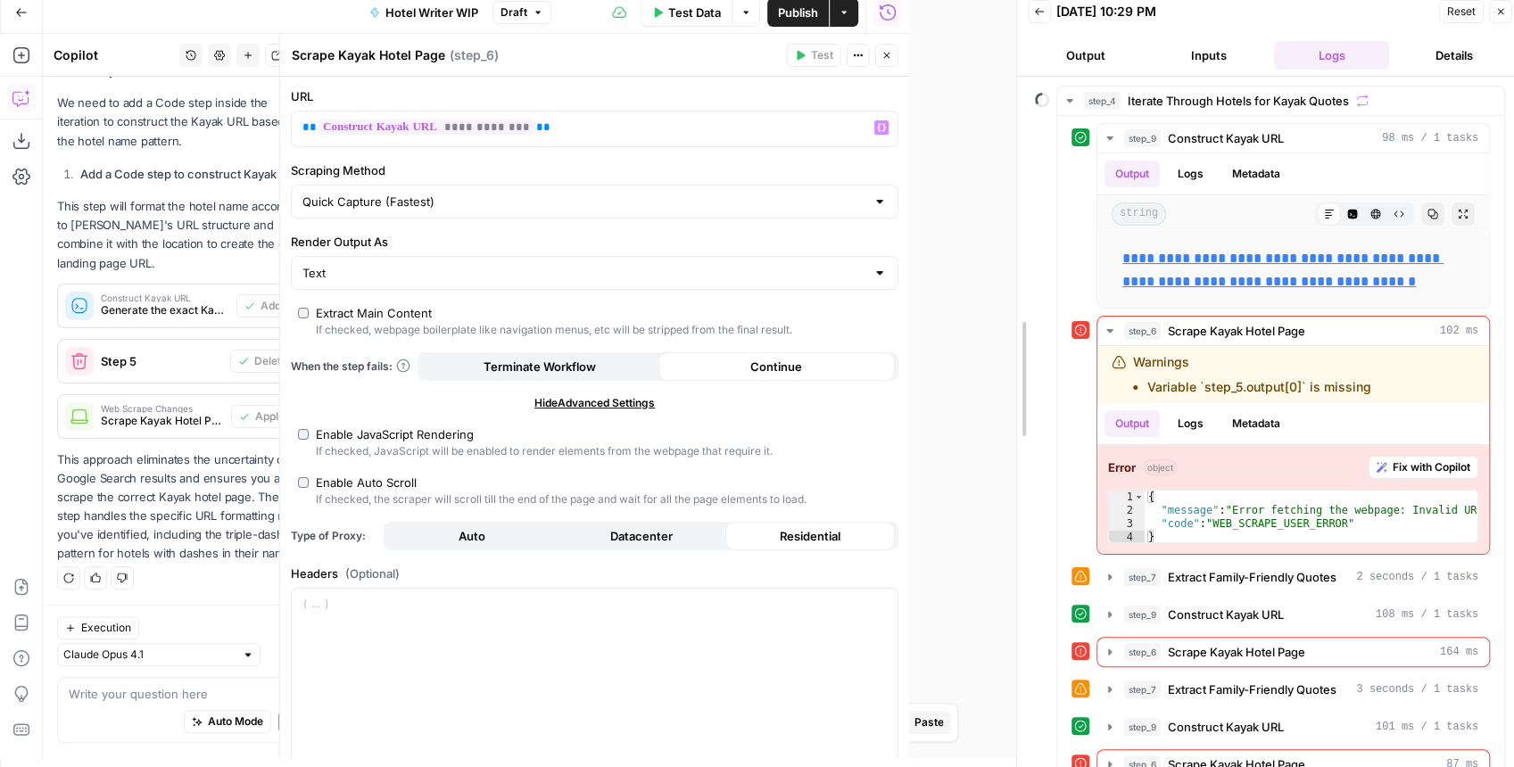
drag, startPoint x: 914, startPoint y: 141, endPoint x: 1051, endPoint y: 146, distance: 137.5
click at [1026, 146] on div at bounding box center [1017, 379] width 18 height 776
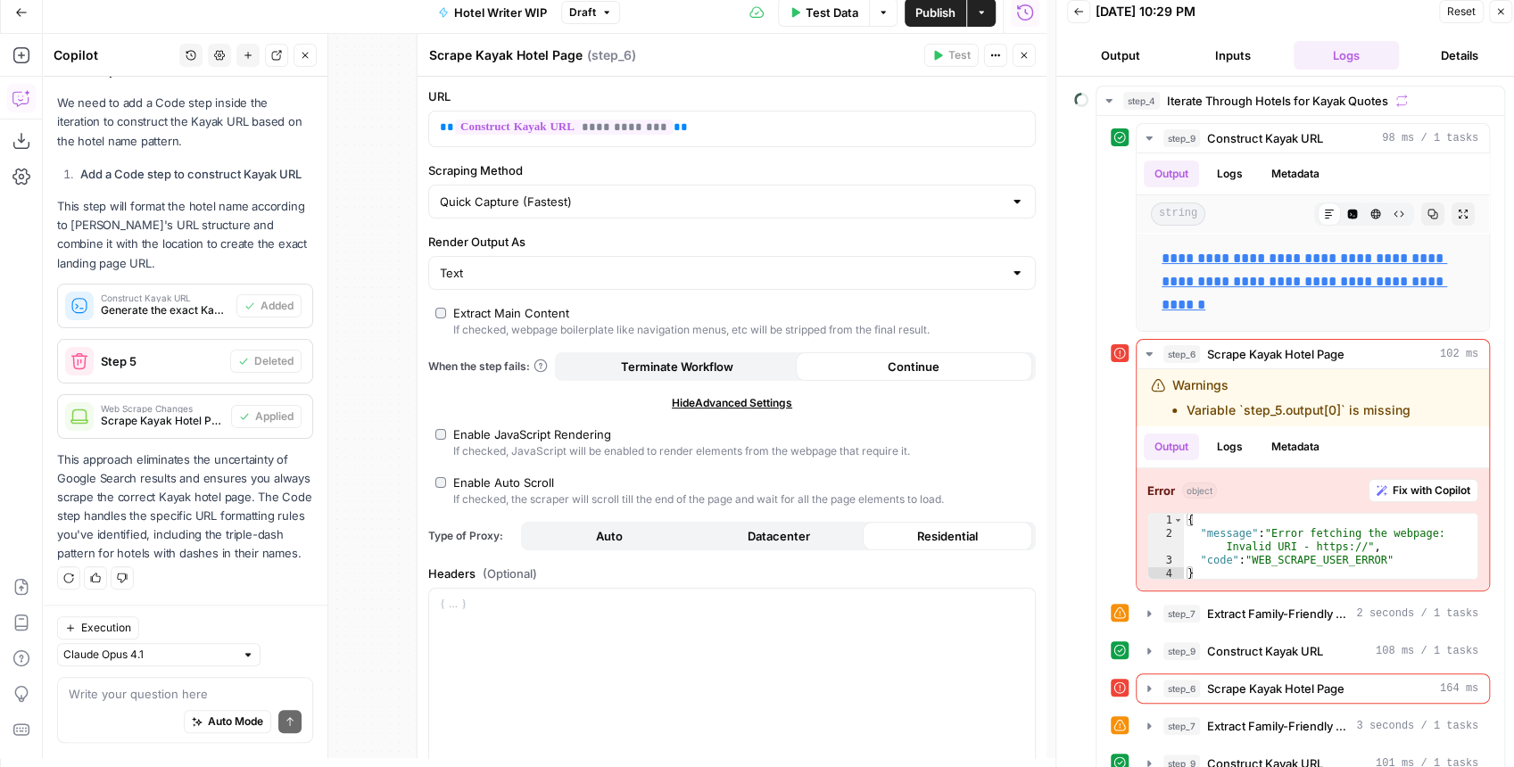
click at [1019, 53] on icon "button" at bounding box center [1024, 55] width 11 height 11
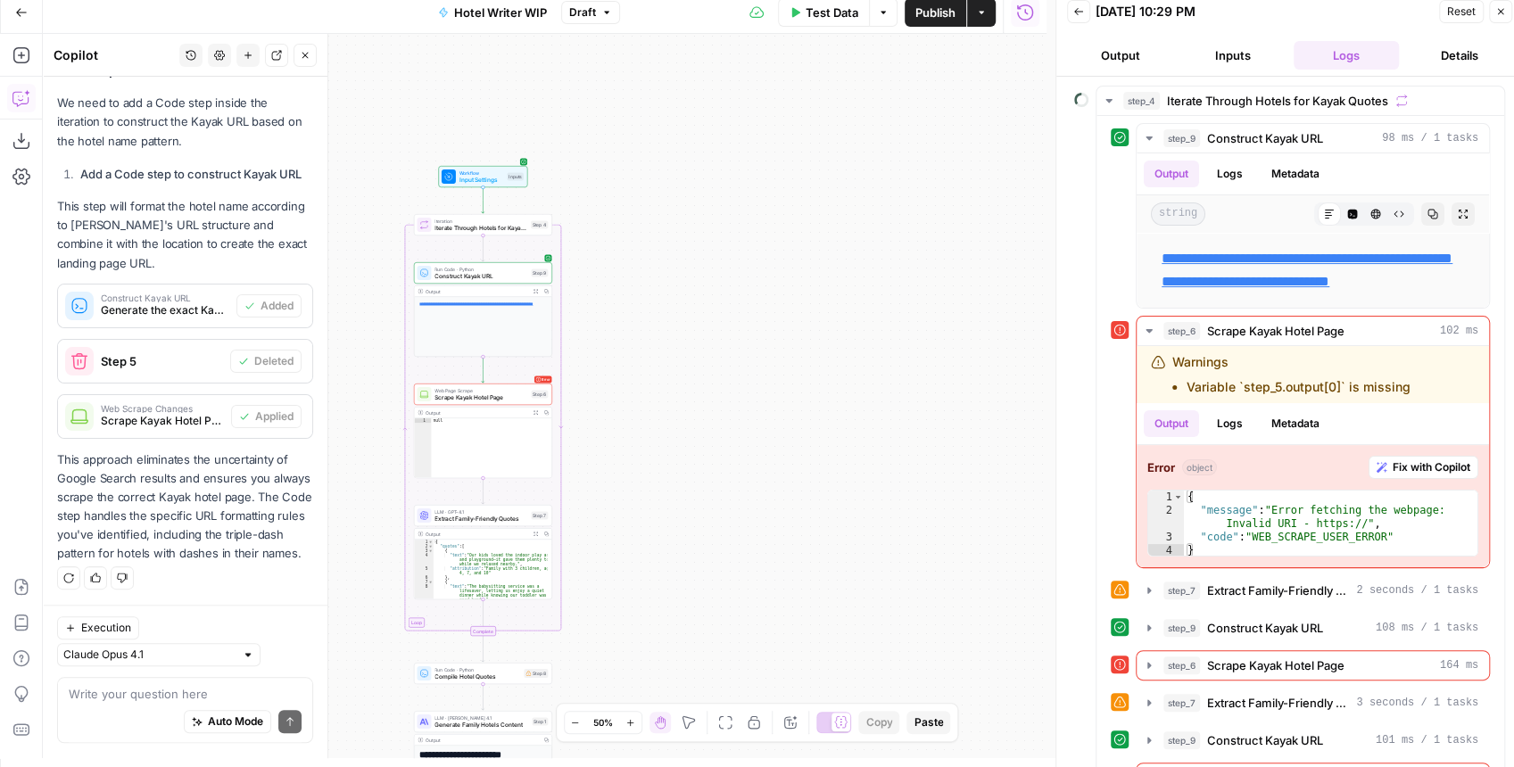
drag, startPoint x: 908, startPoint y: 256, endPoint x: 775, endPoint y: 228, distance: 136.0
click at [775, 228] on div "**********" at bounding box center [545, 396] width 1004 height 725
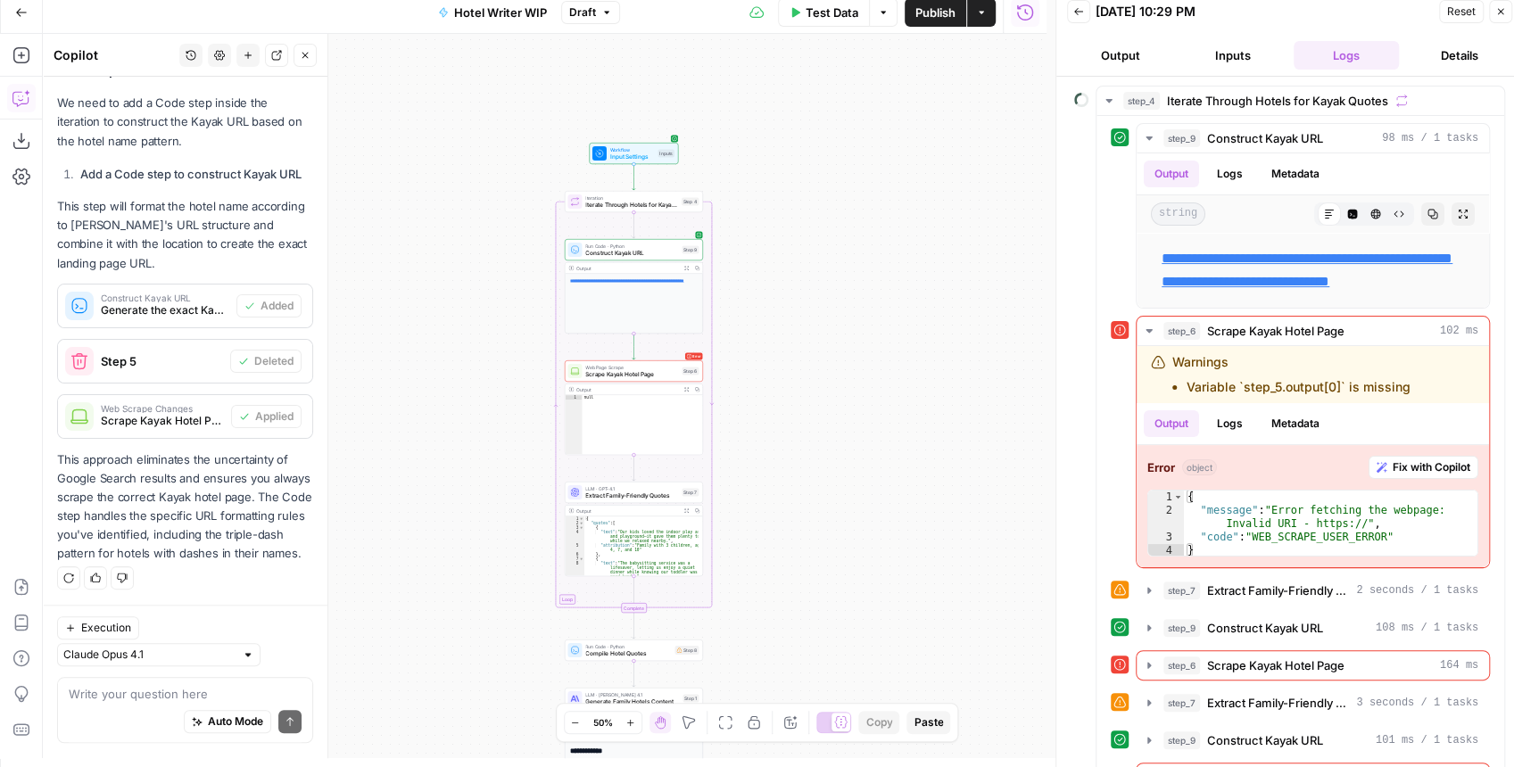
click at [978, 242] on div "**********" at bounding box center [545, 396] width 1004 height 725
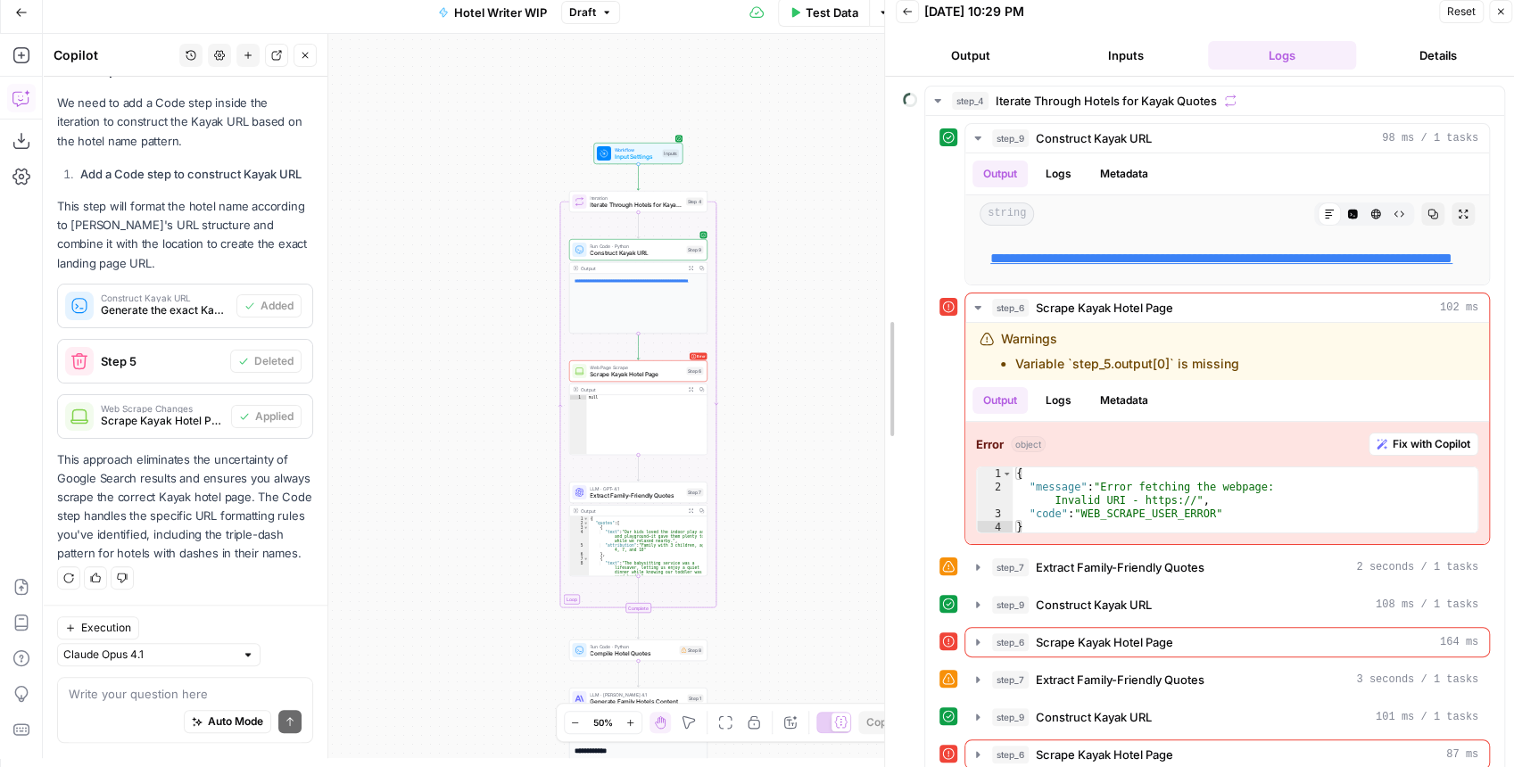
drag, startPoint x: 1012, startPoint y: 278, endPoint x: 865, endPoint y: 277, distance: 147.2
click at [876, 277] on div at bounding box center [885, 379] width 18 height 776
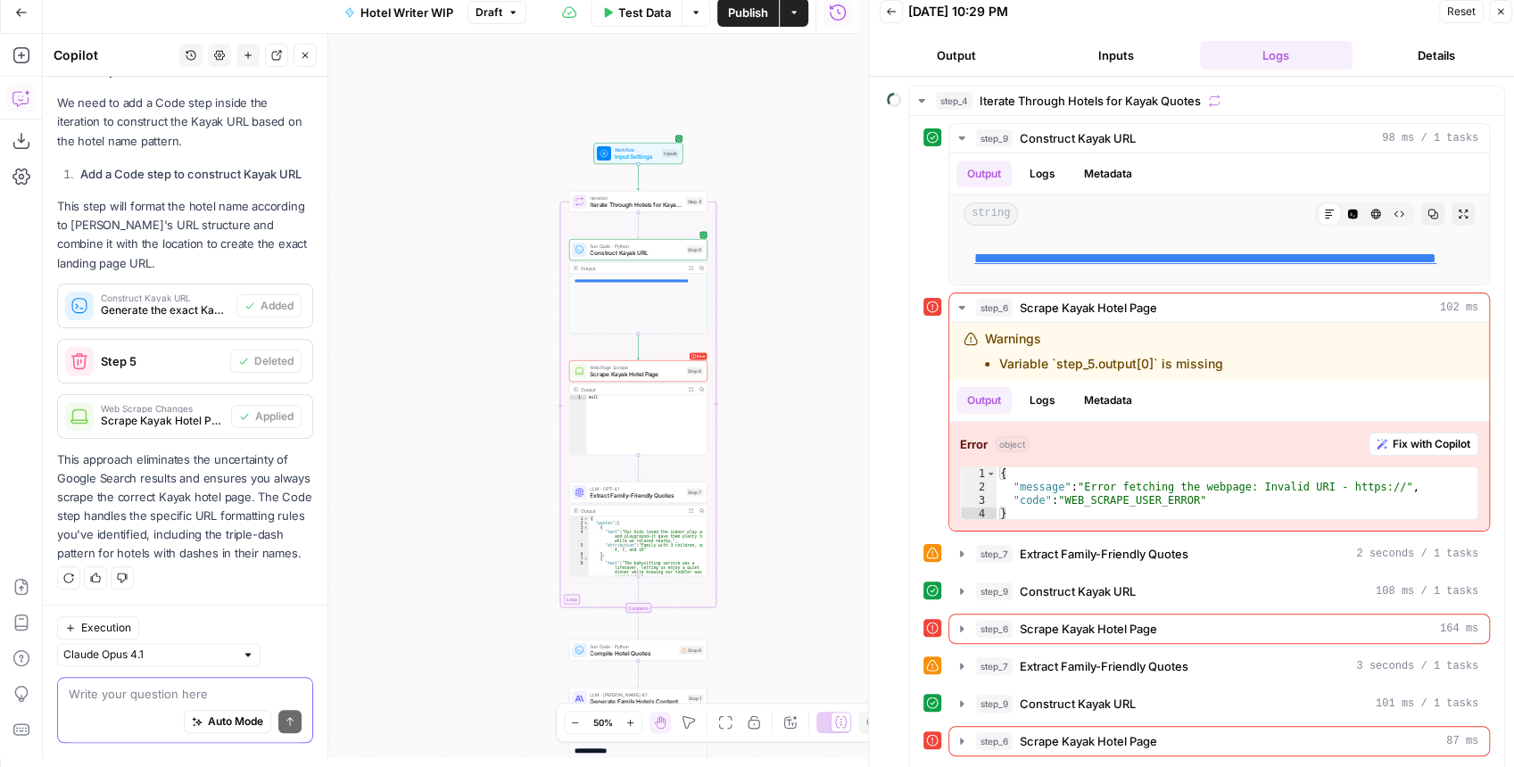
click at [160, 695] on textarea at bounding box center [185, 695] width 233 height 18
type textarea "T"
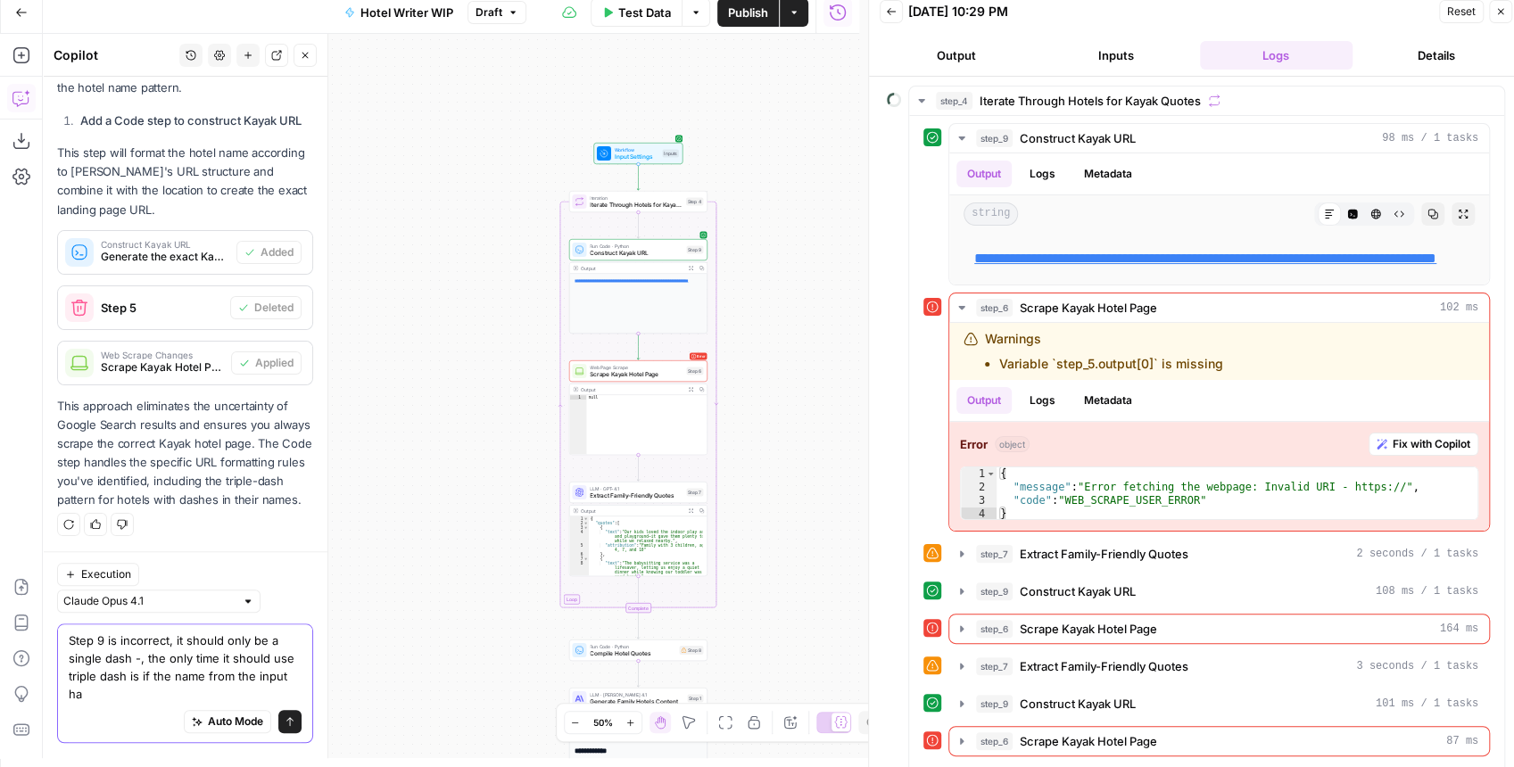
scroll to position [889, 0]
type textarea "Step 9 is incorrect, it should only be a single dash -, the only time it should…"
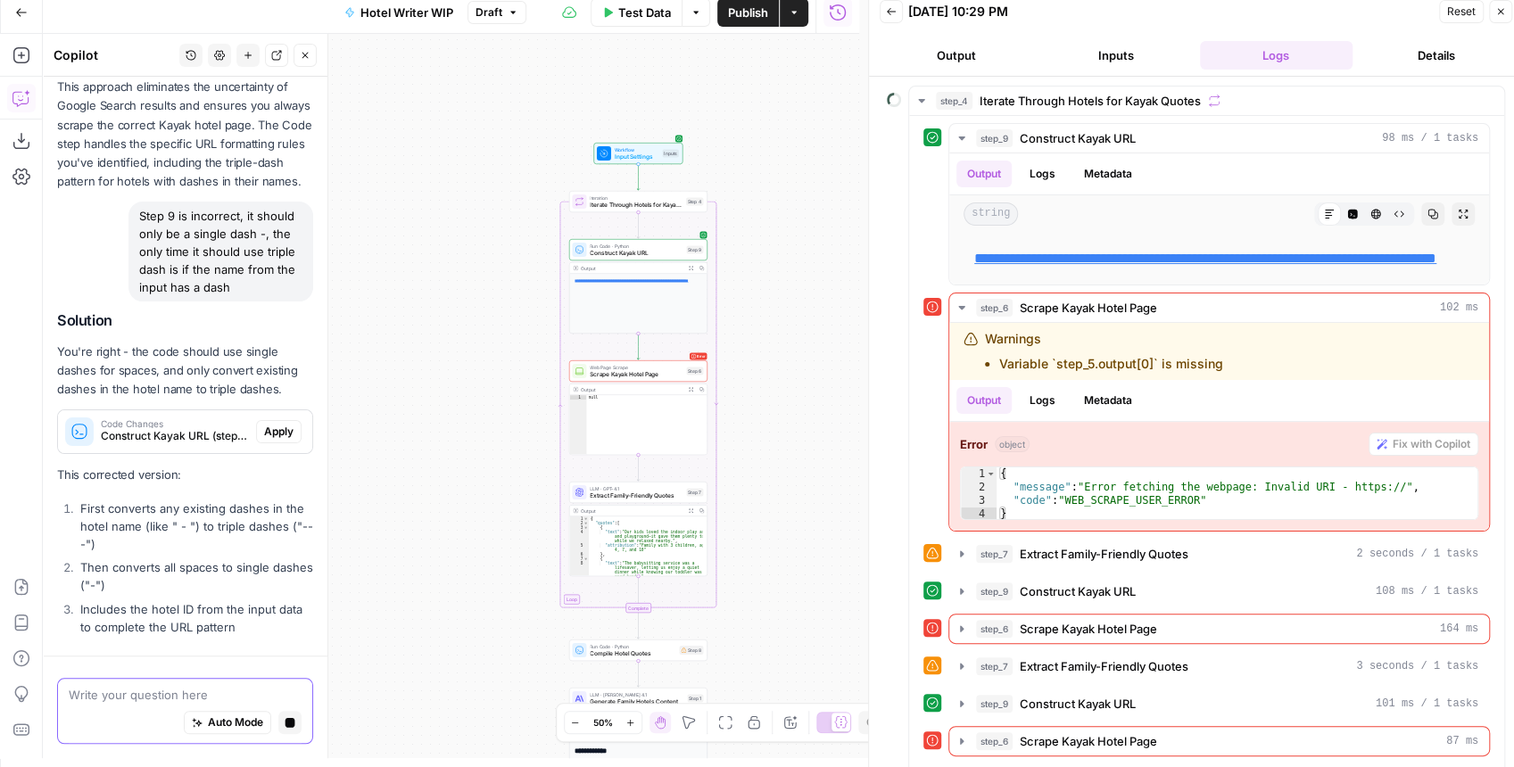
scroll to position [1286, 0]
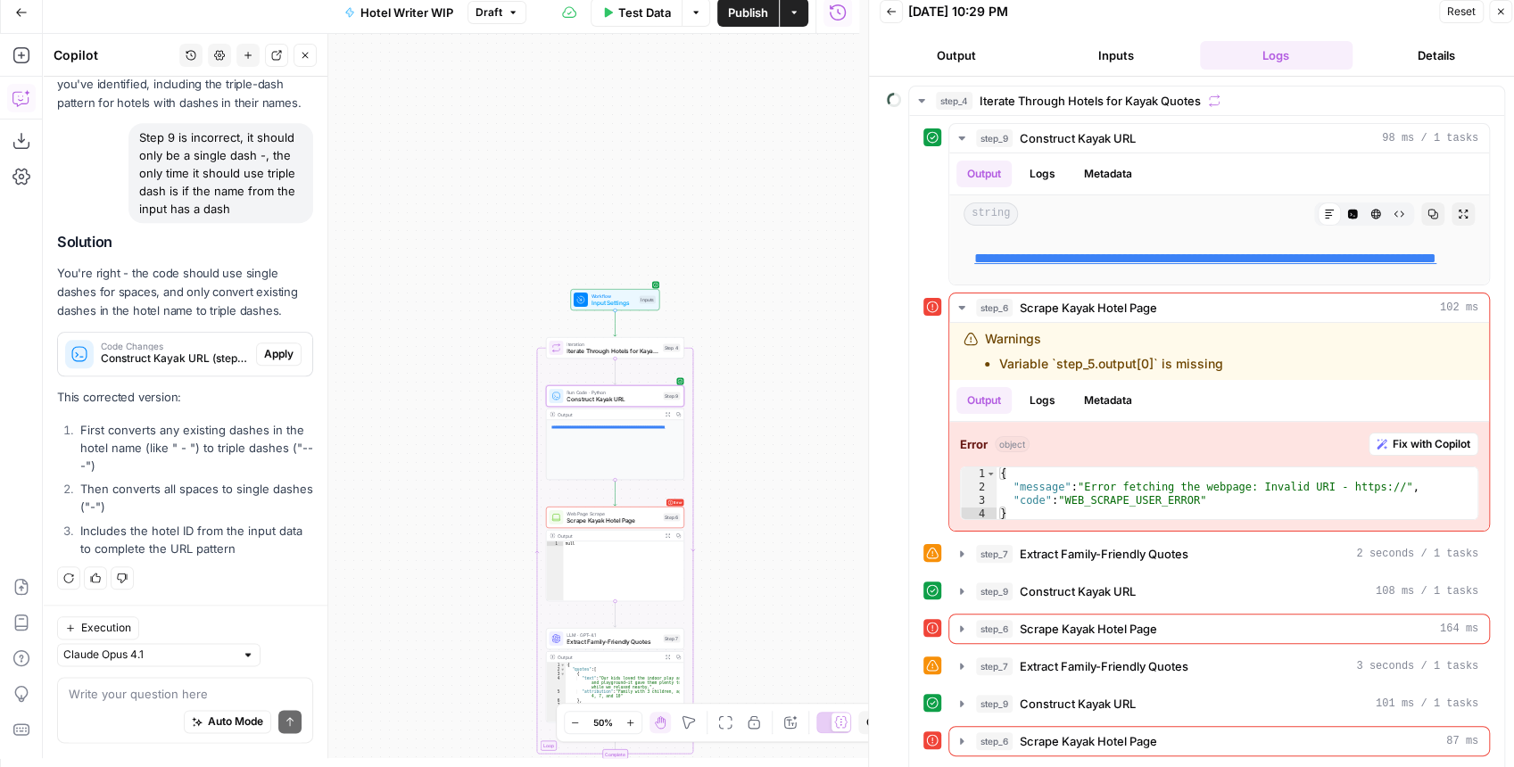
click at [283, 348] on span "Apply" at bounding box center [278, 354] width 29 height 16
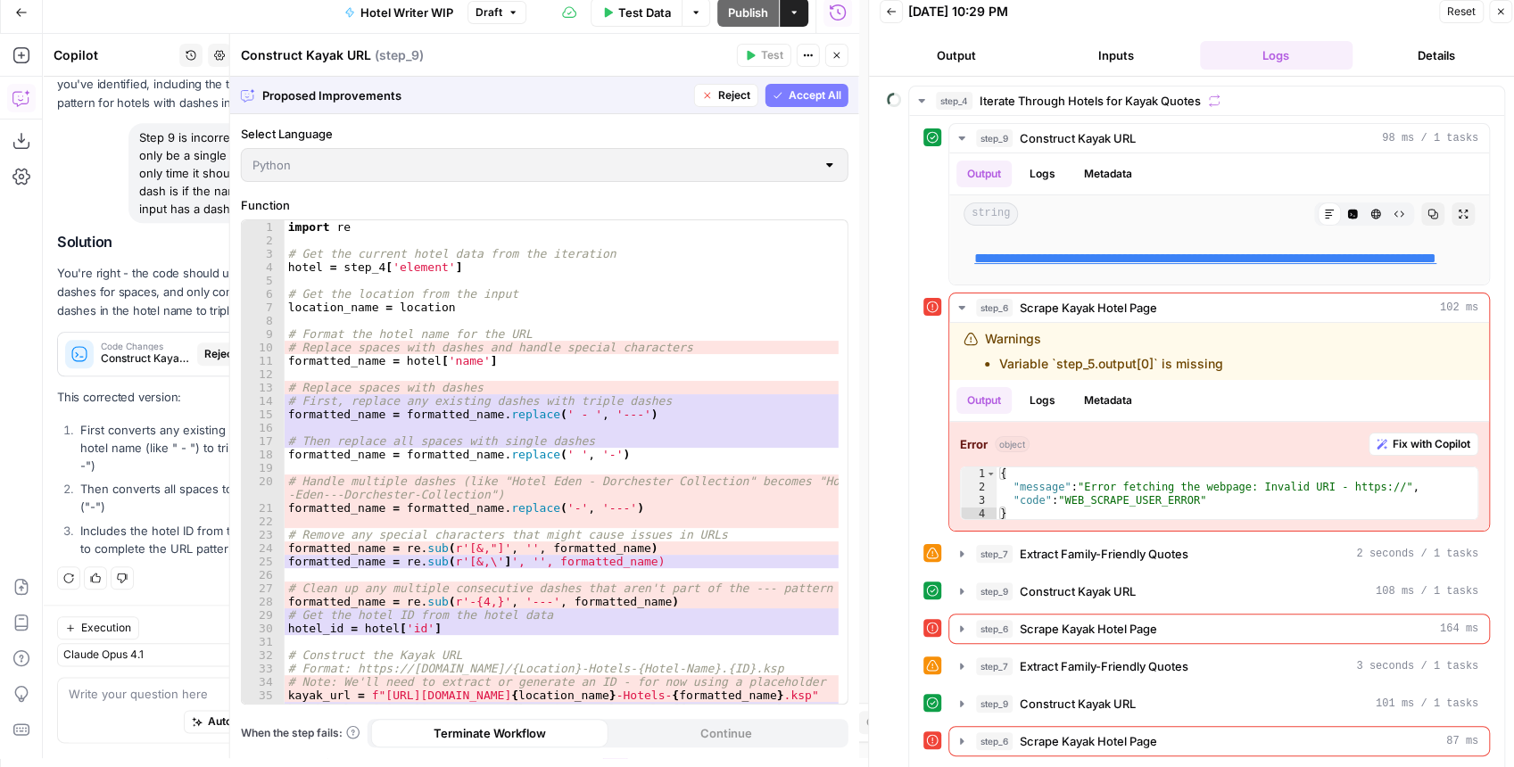
click at [795, 102] on span "Accept All" at bounding box center [815, 95] width 53 height 16
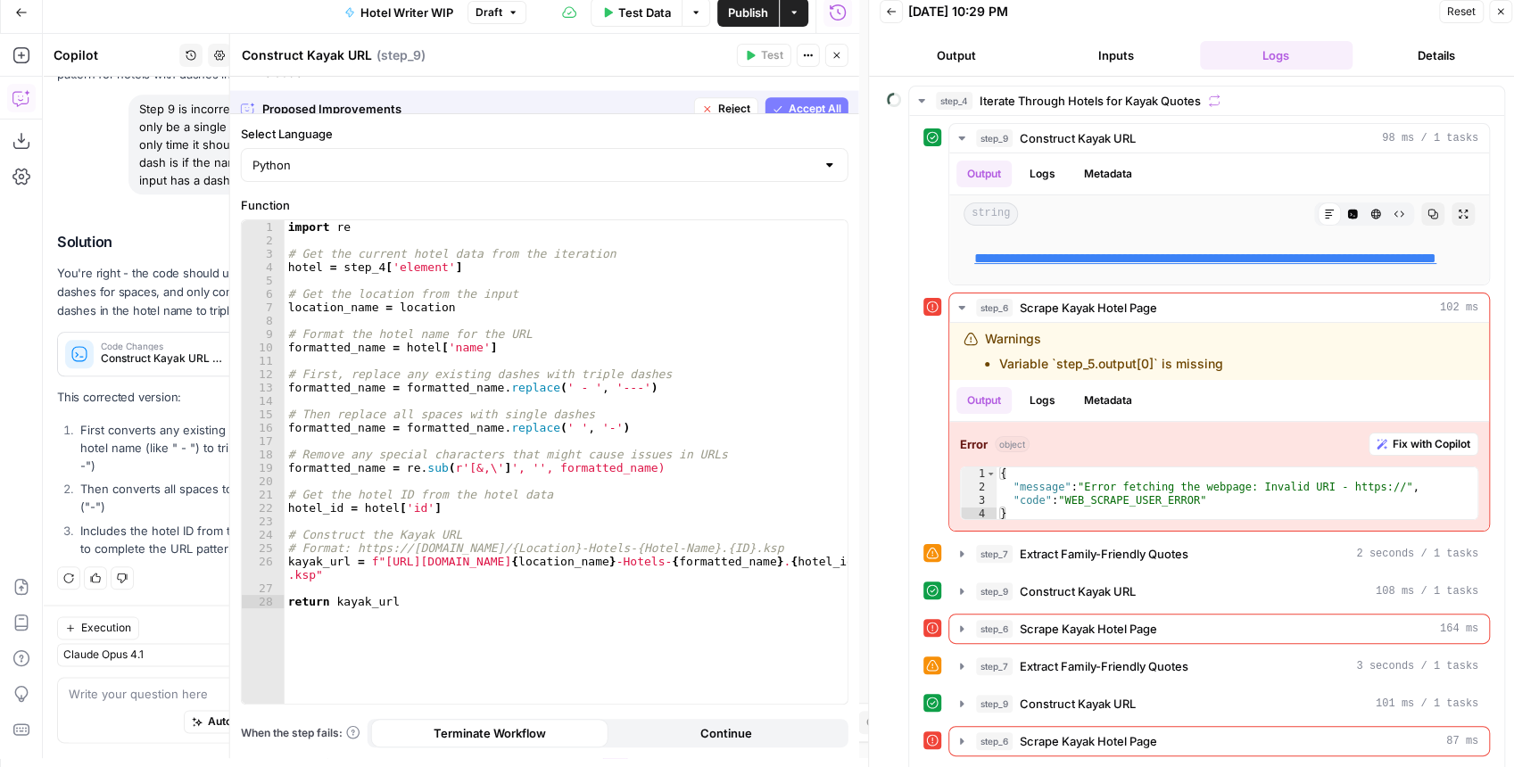
scroll to position [1314, 0]
click at [835, 55] on icon "button" at bounding box center [837, 55] width 11 height 11
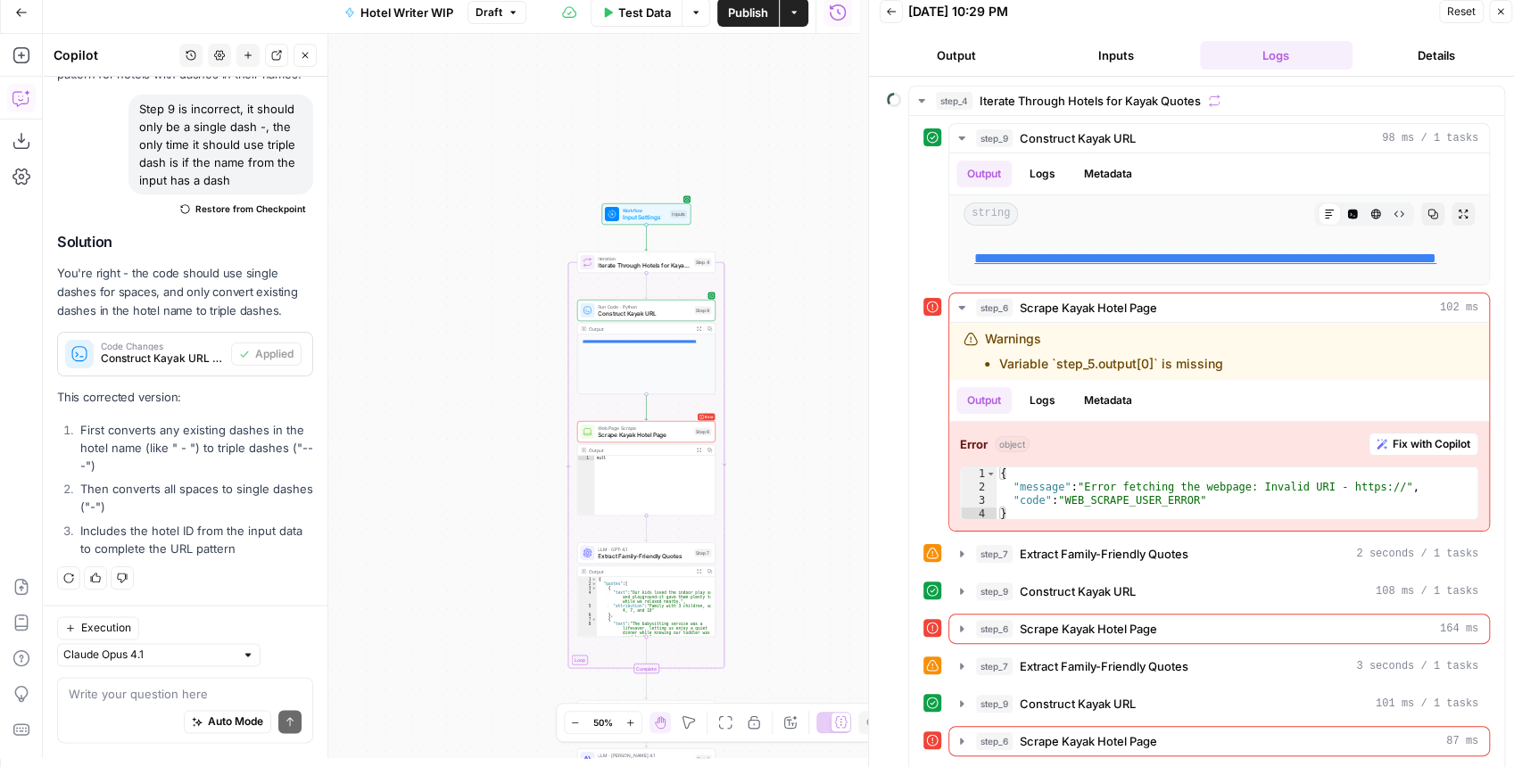
drag, startPoint x: 655, startPoint y: 227, endPoint x: 651, endPoint y: 134, distance: 92.9
click at [651, 134] on div "**********" at bounding box center [451, 396] width 816 height 725
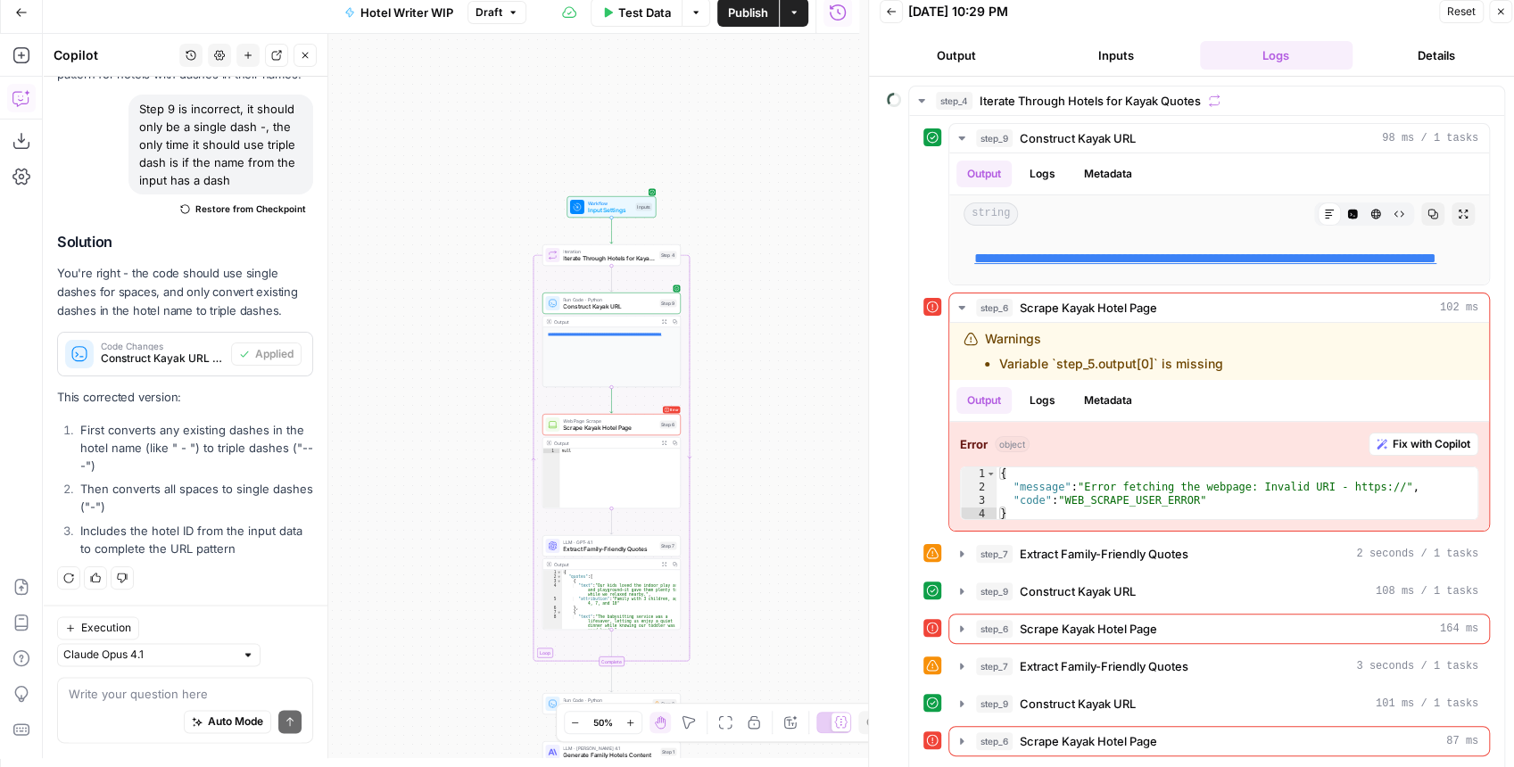
click at [751, 13] on span "Publish" at bounding box center [748, 13] width 40 height 18
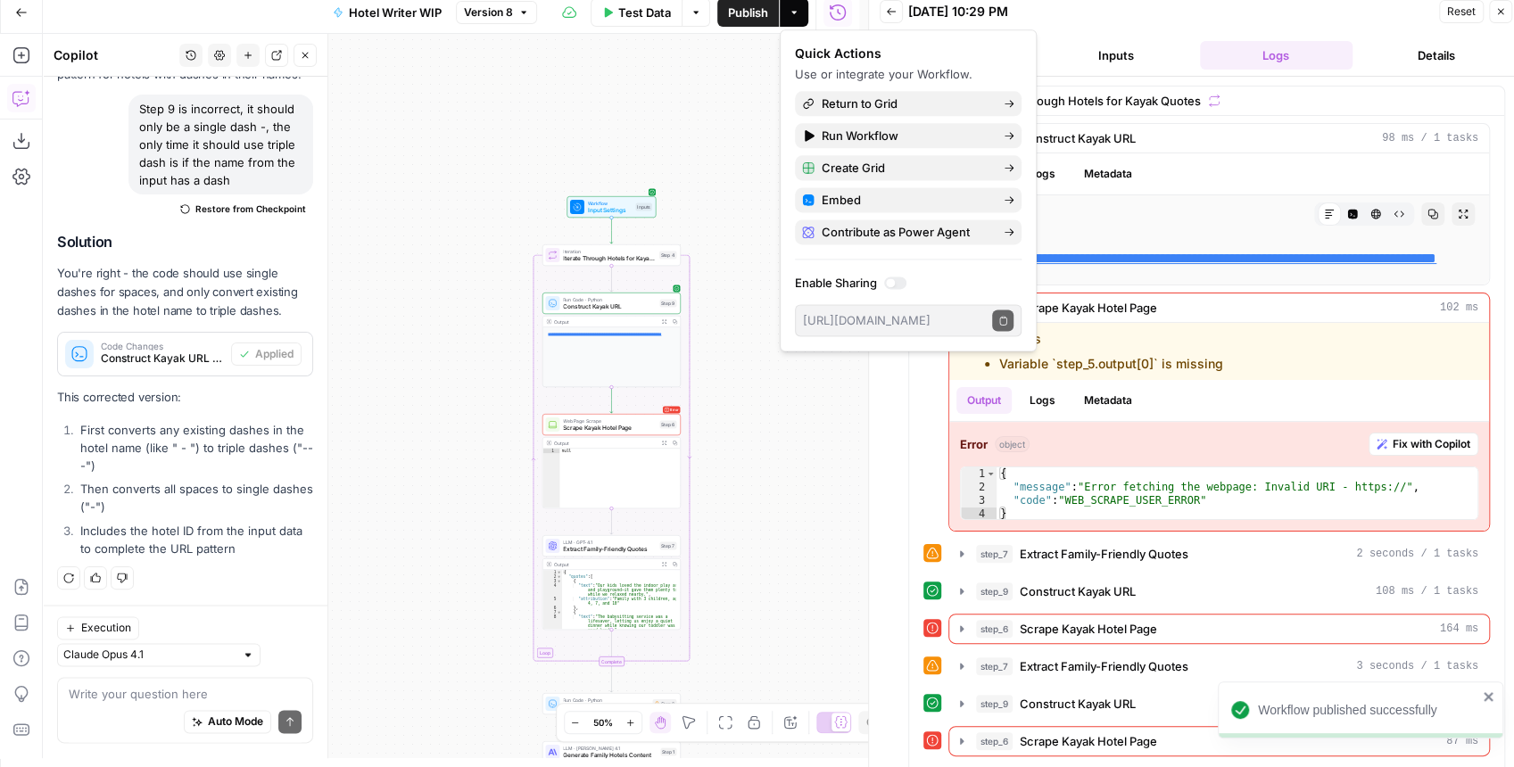
click at [644, 16] on span "Test Data" at bounding box center [644, 13] width 53 height 18
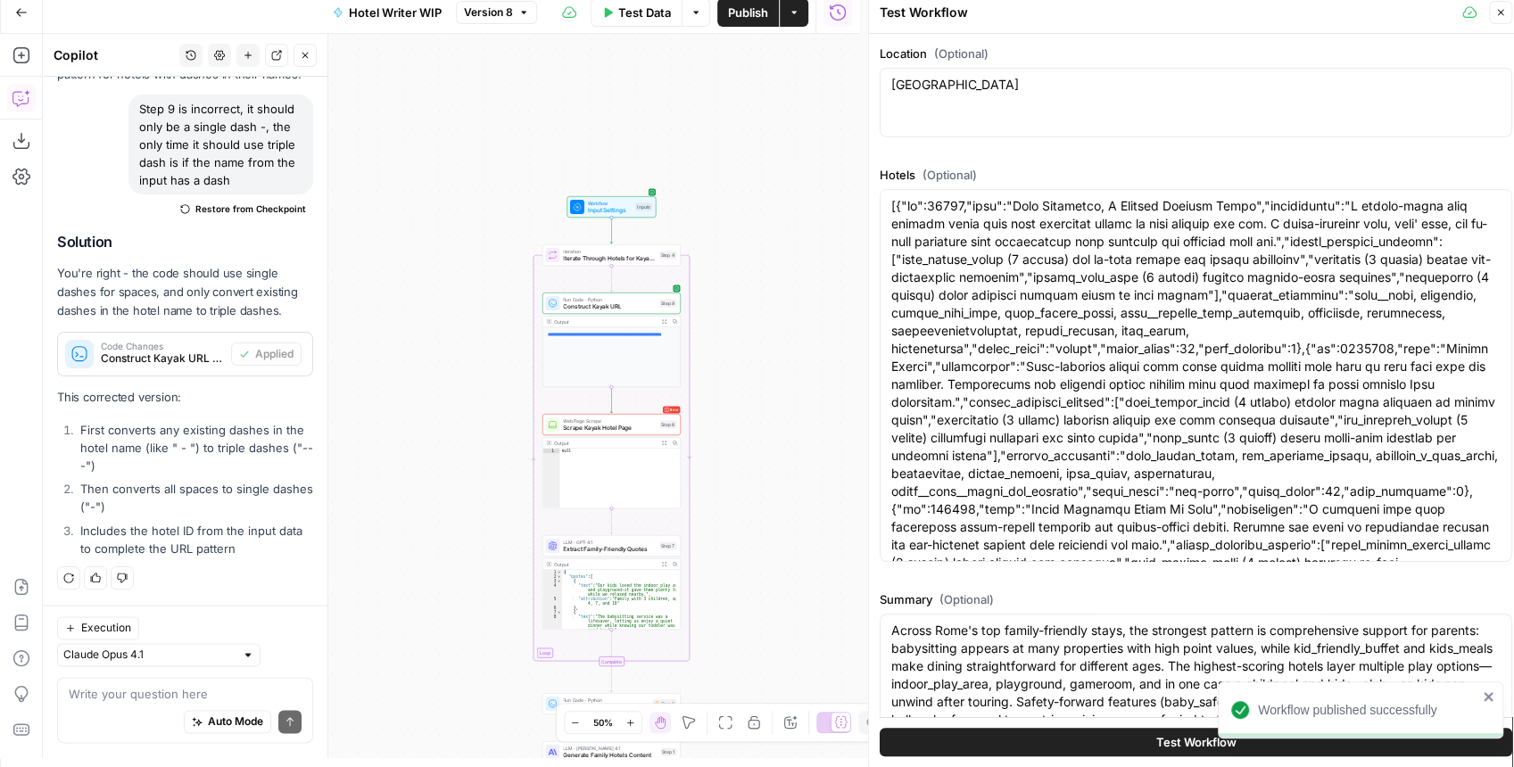
click at [1070, 751] on button "Test Workflow" at bounding box center [1196, 742] width 633 height 29
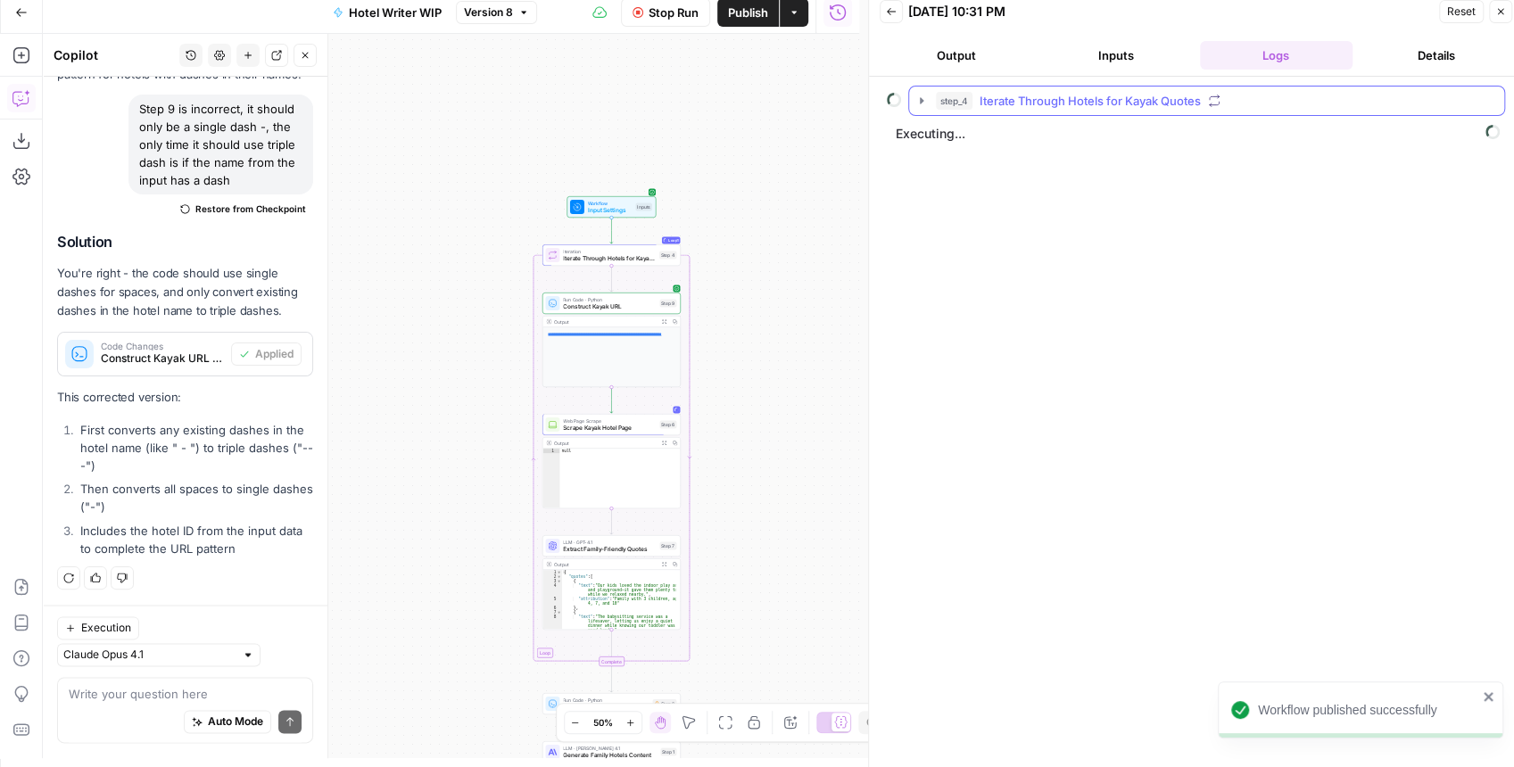
click at [926, 98] on icon "button" at bounding box center [922, 101] width 14 height 14
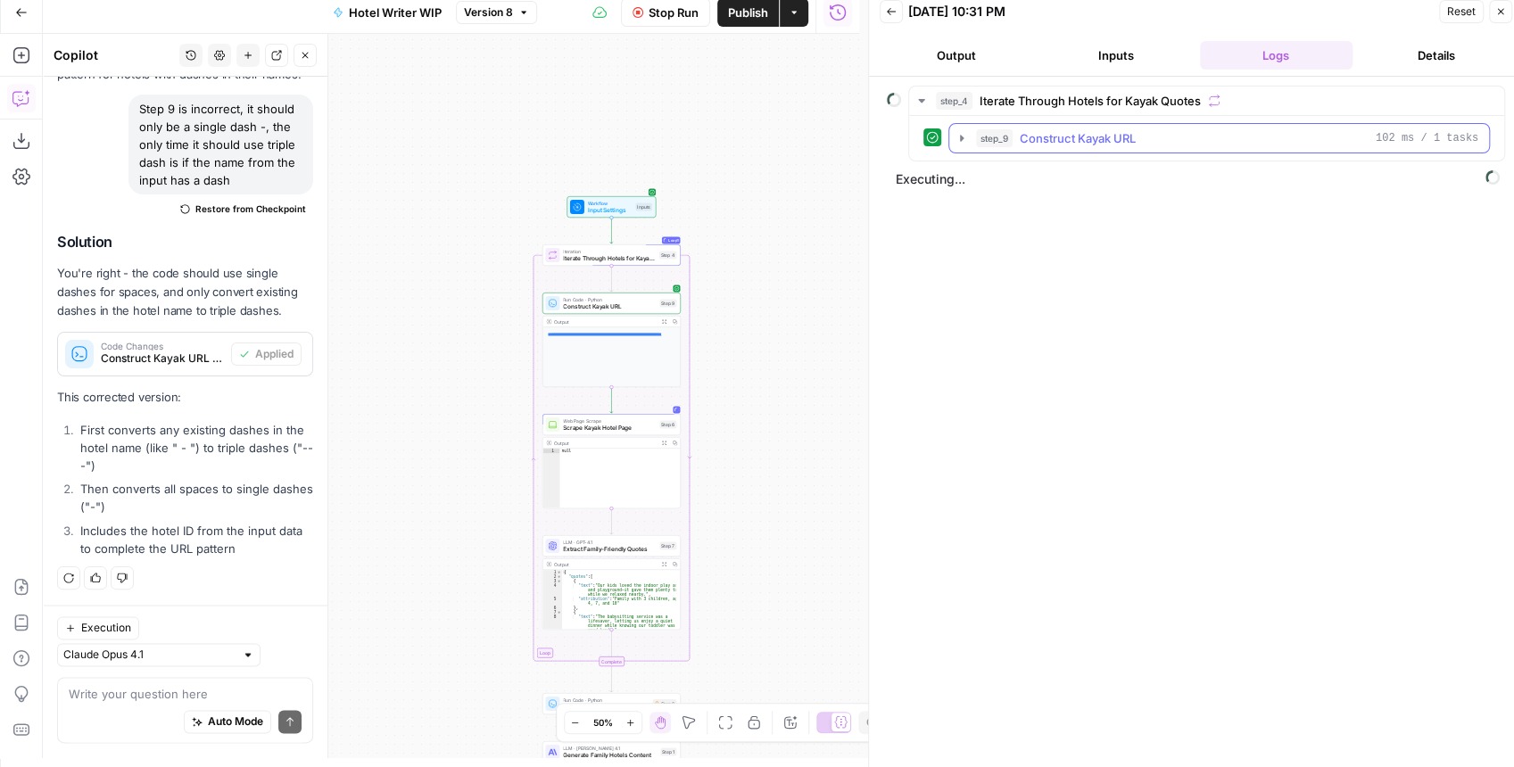
click at [964, 137] on icon "button" at bounding box center [962, 138] width 14 height 14
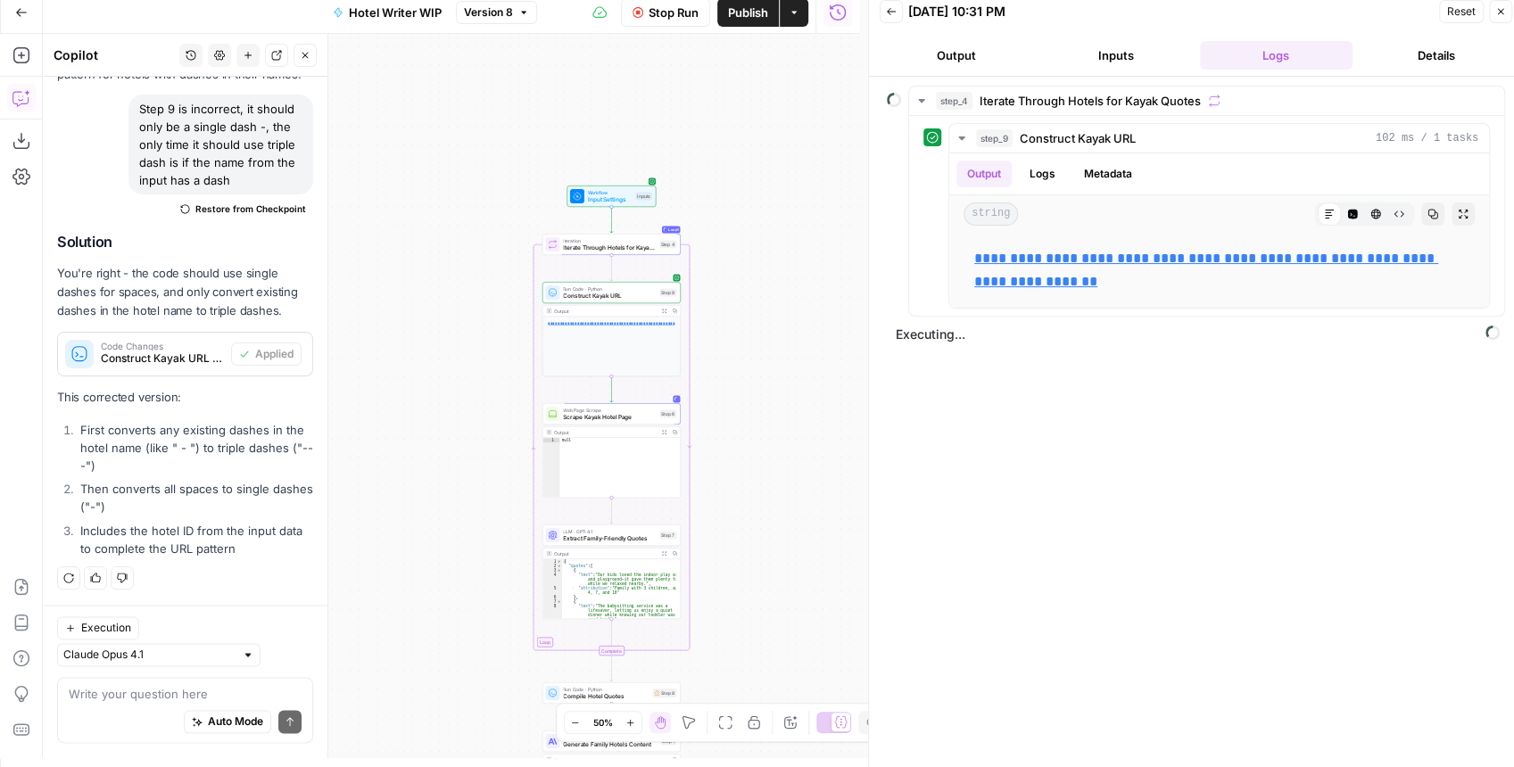
drag, startPoint x: 773, startPoint y: 313, endPoint x: 770, endPoint y: 228, distance: 84.8
click at [770, 230] on div "**********" at bounding box center [451, 396] width 816 height 725
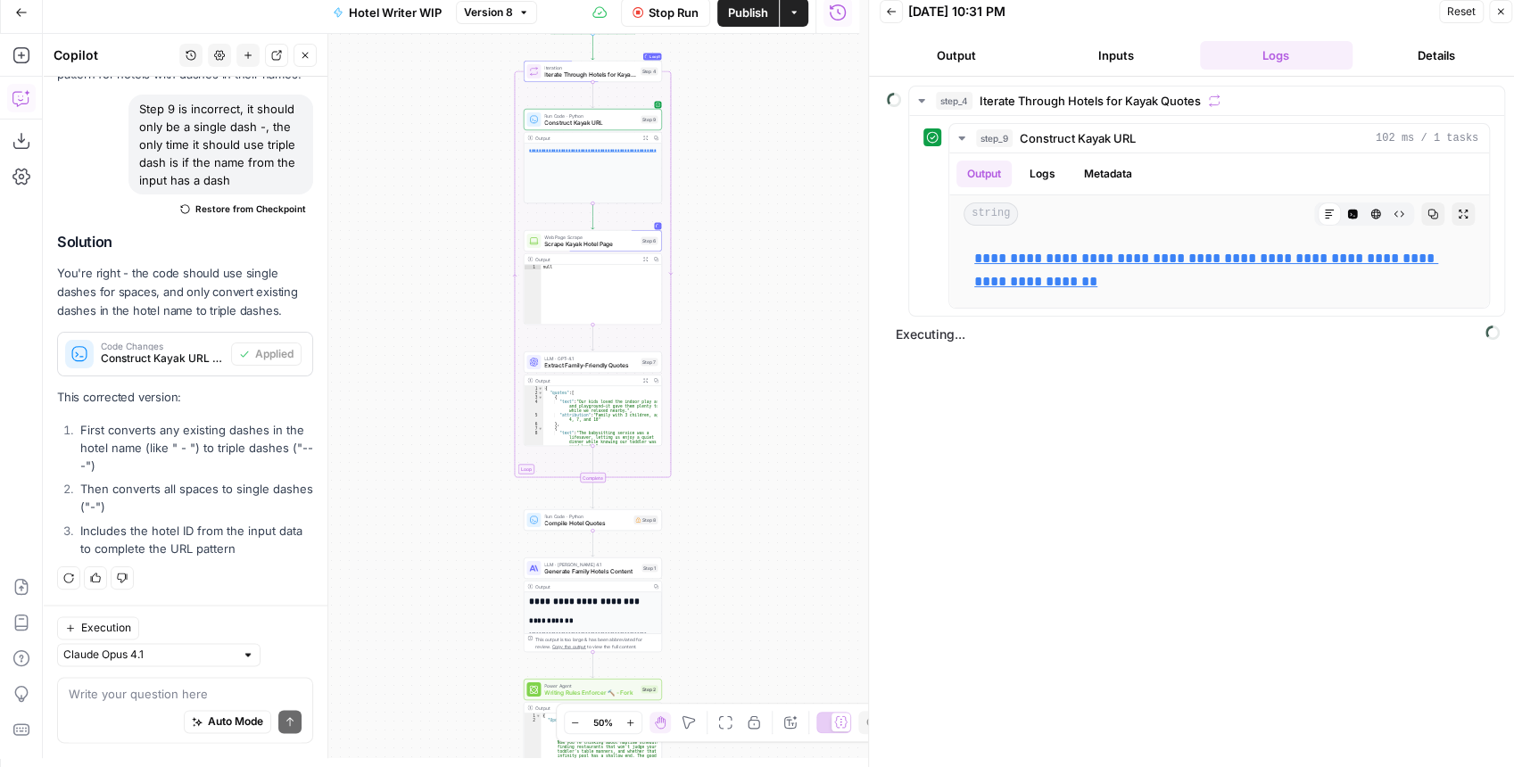
drag, startPoint x: 768, startPoint y: 246, endPoint x: 748, endPoint y: 123, distance: 124.8
click at [748, 123] on div "**********" at bounding box center [451, 396] width 816 height 725
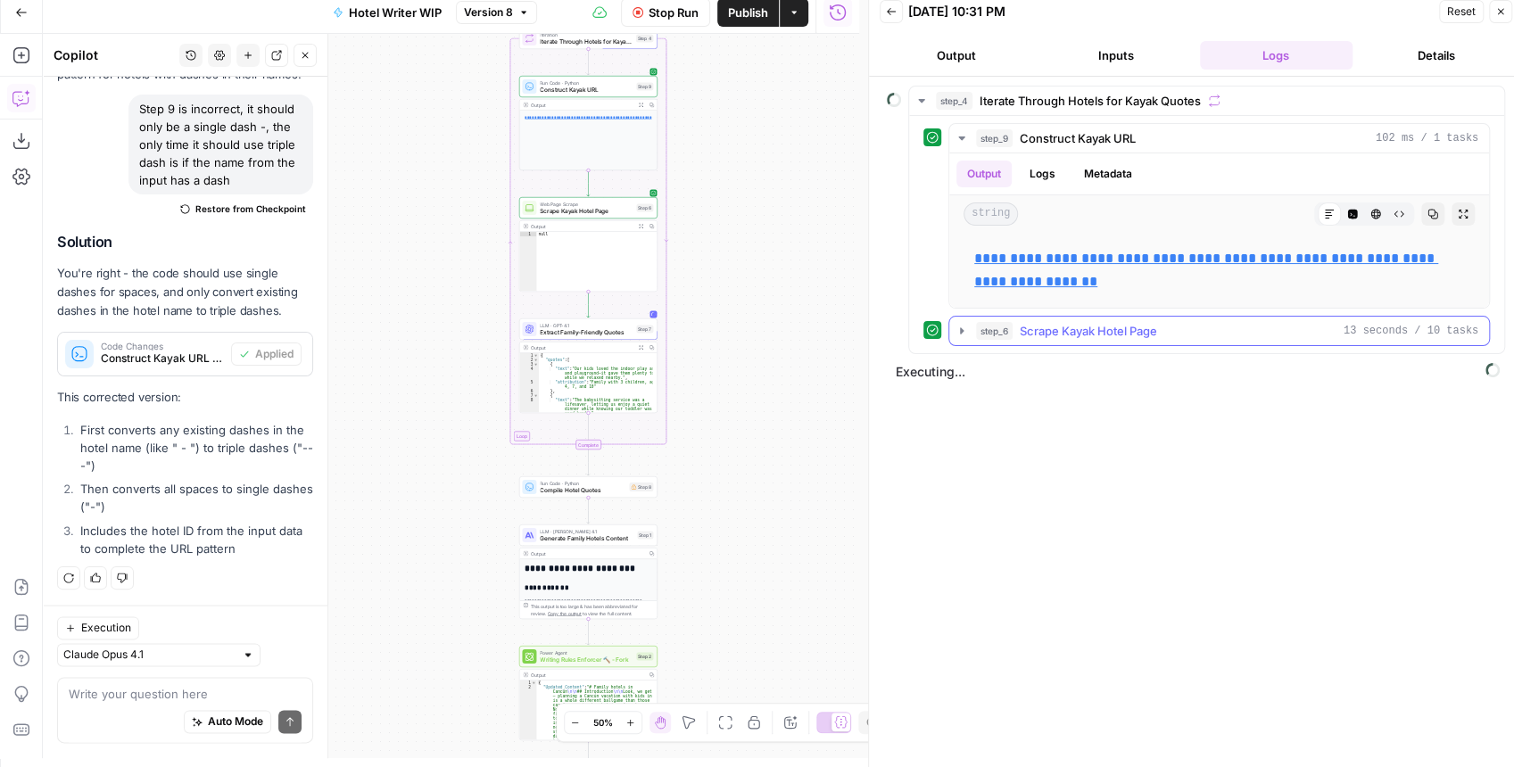
click at [960, 331] on icon "button" at bounding box center [962, 331] width 14 height 14
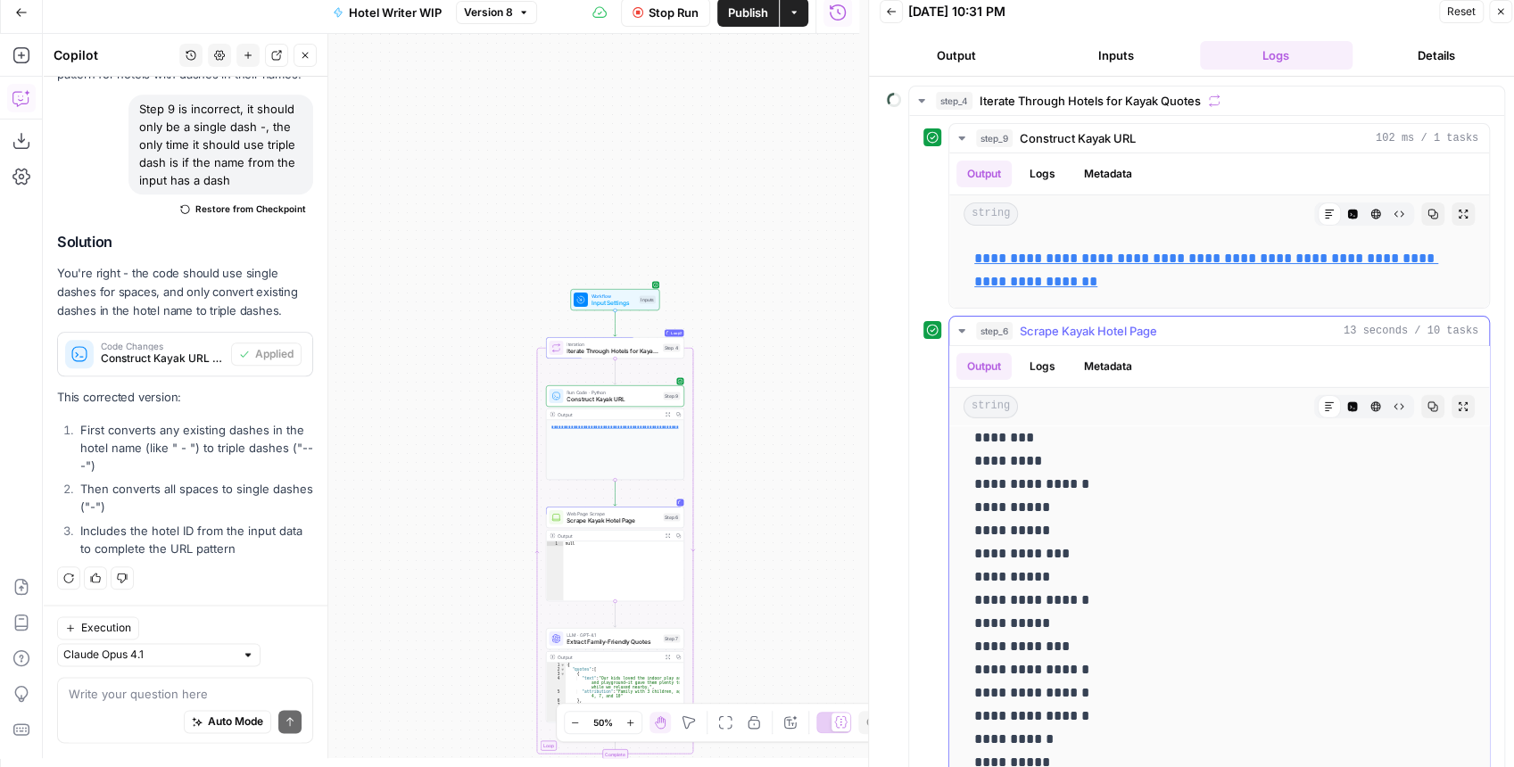
scroll to position [3866, 0]
click at [957, 324] on icon "button" at bounding box center [962, 331] width 14 height 14
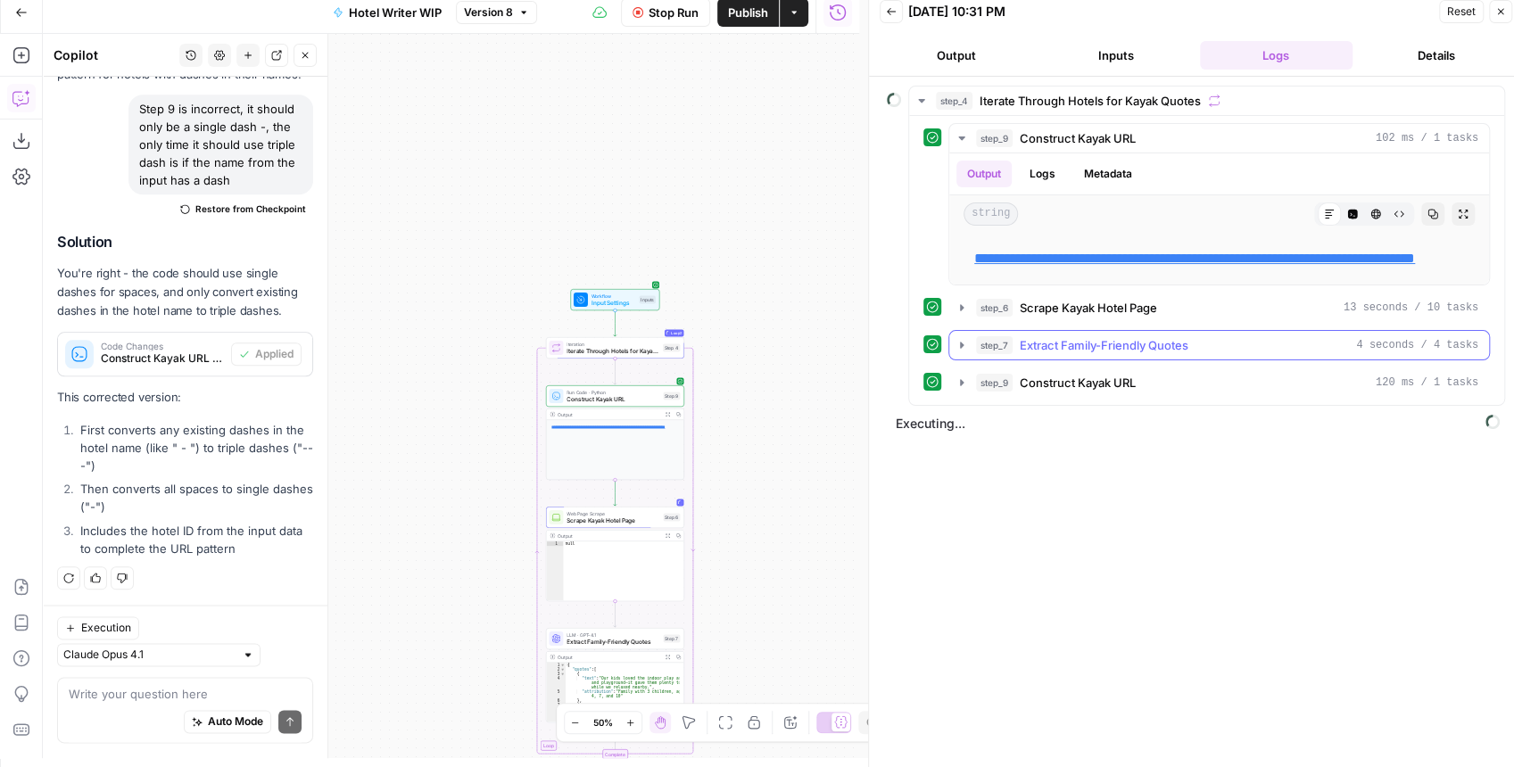
click at [958, 352] on icon "button" at bounding box center [962, 345] width 14 height 14
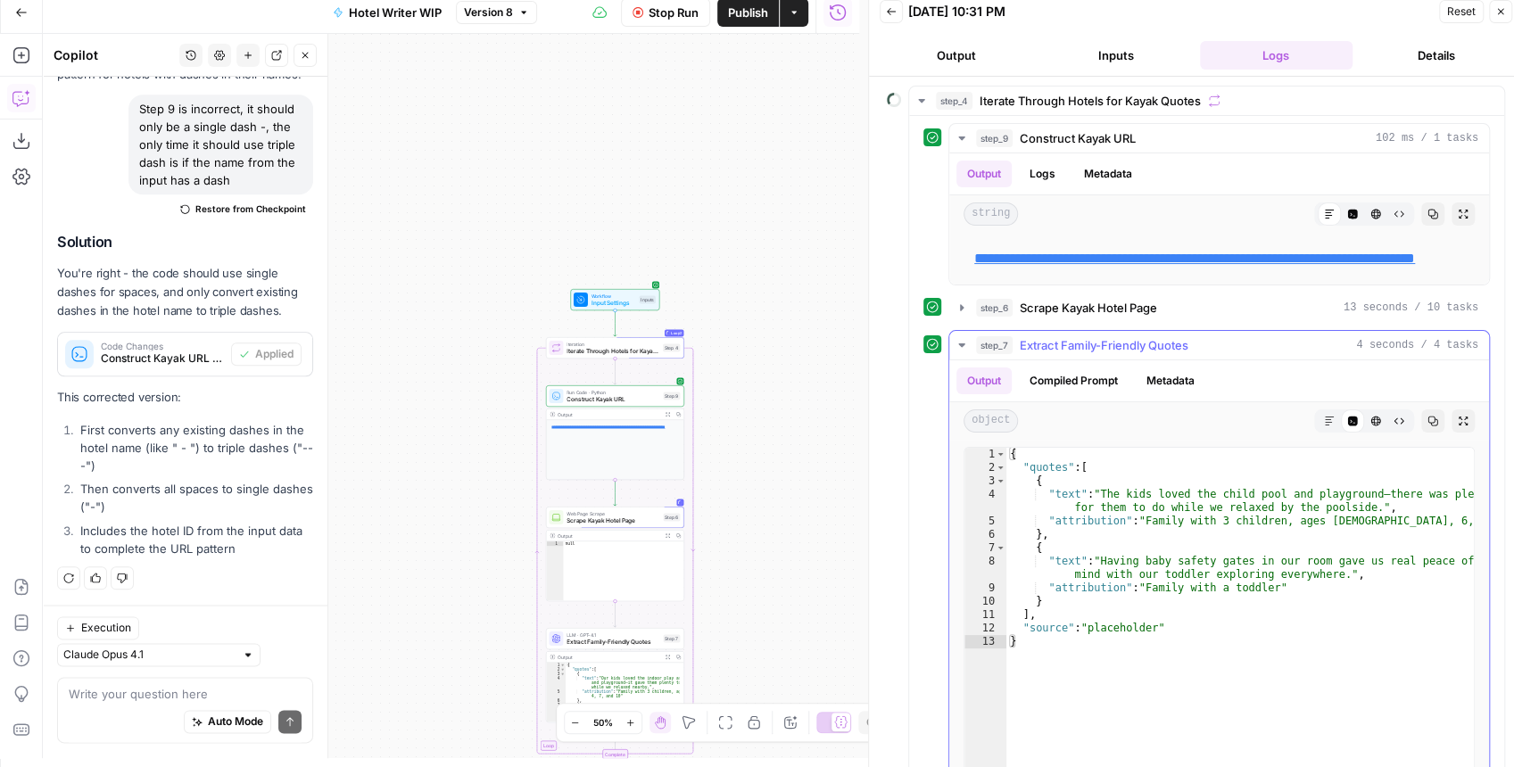
click at [958, 352] on icon "button" at bounding box center [962, 345] width 14 height 14
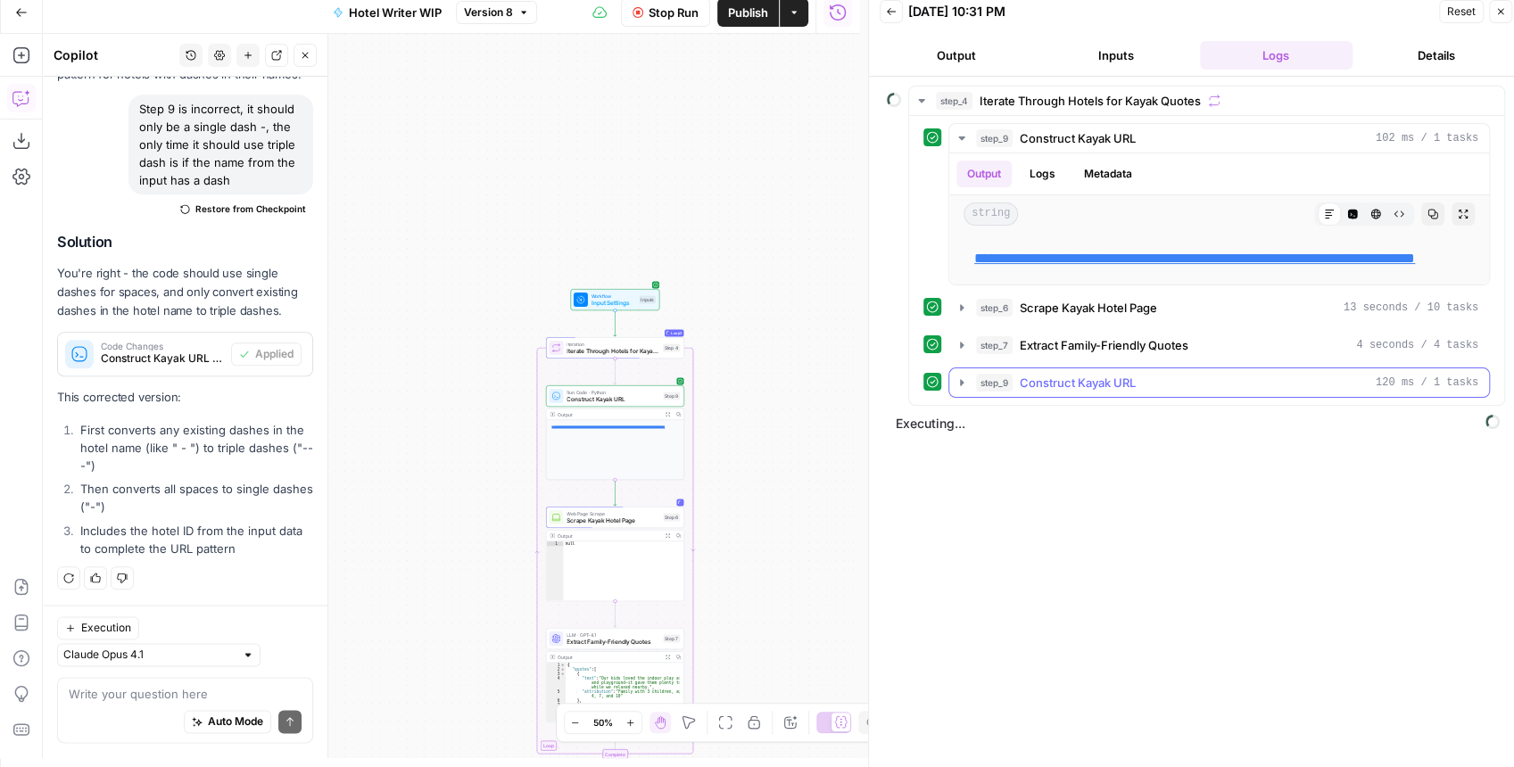
click at [962, 390] on icon "button" at bounding box center [962, 383] width 14 height 14
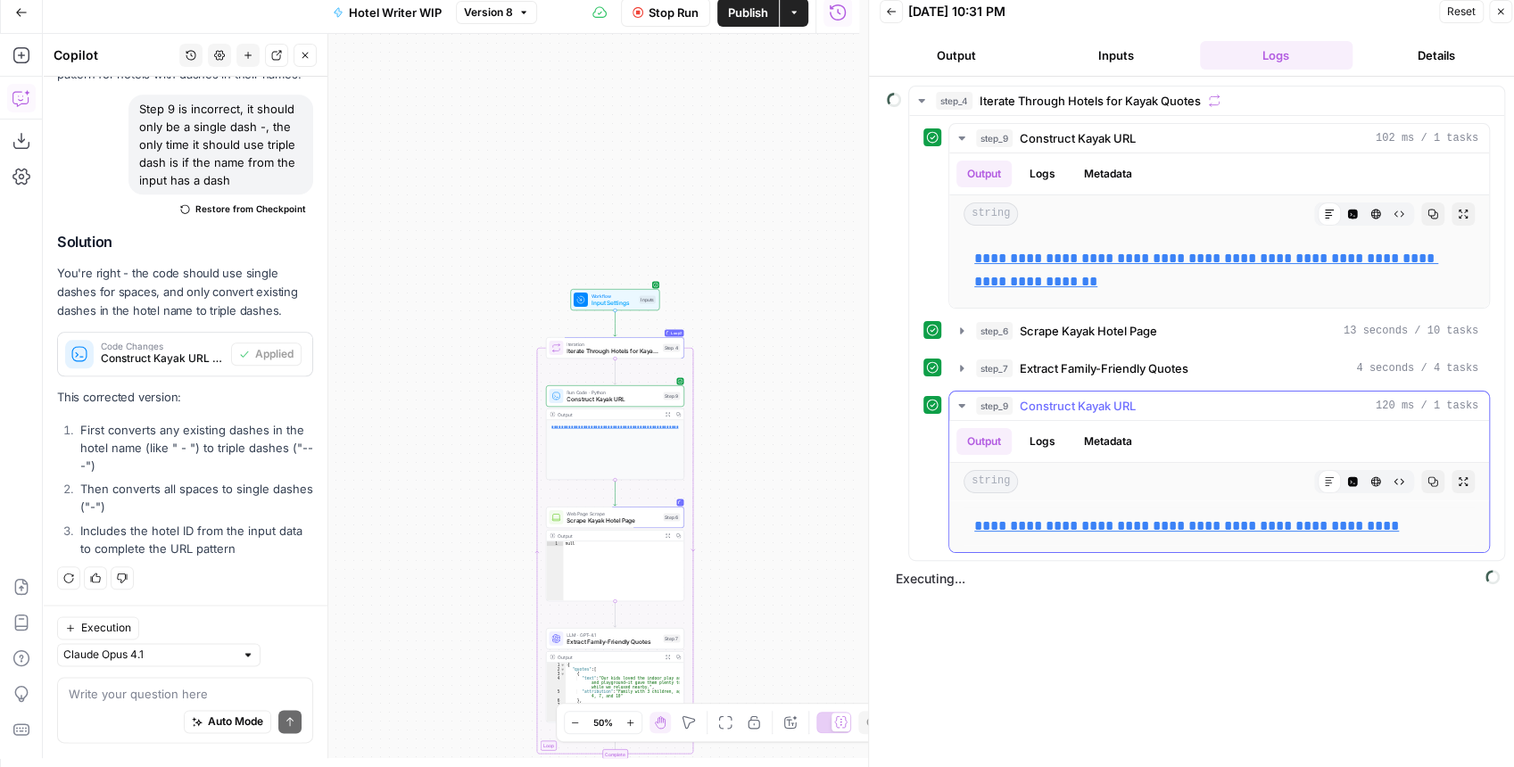
click at [962, 399] on icon "button" at bounding box center [962, 406] width 14 height 14
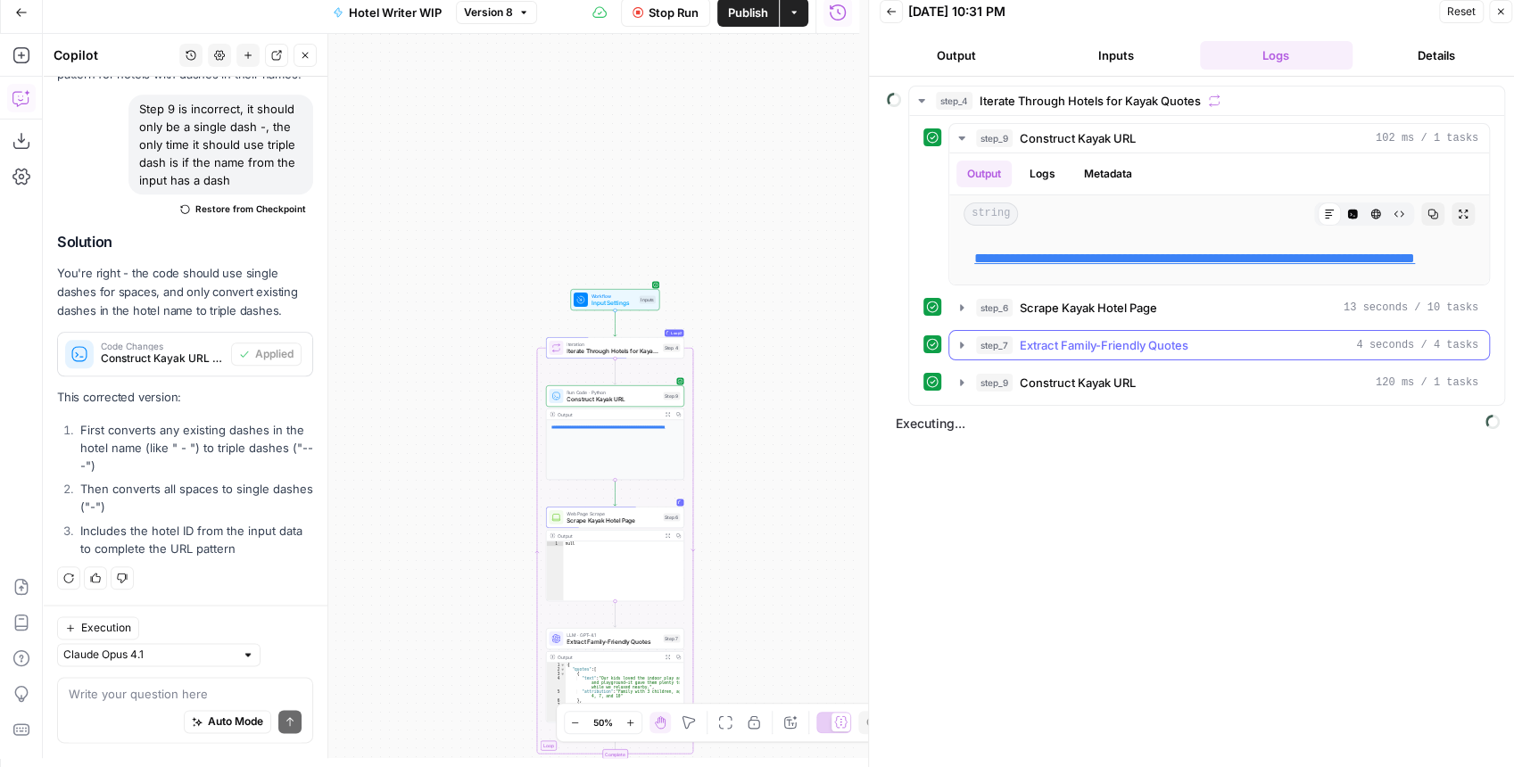
click at [958, 352] on icon "button" at bounding box center [962, 345] width 14 height 14
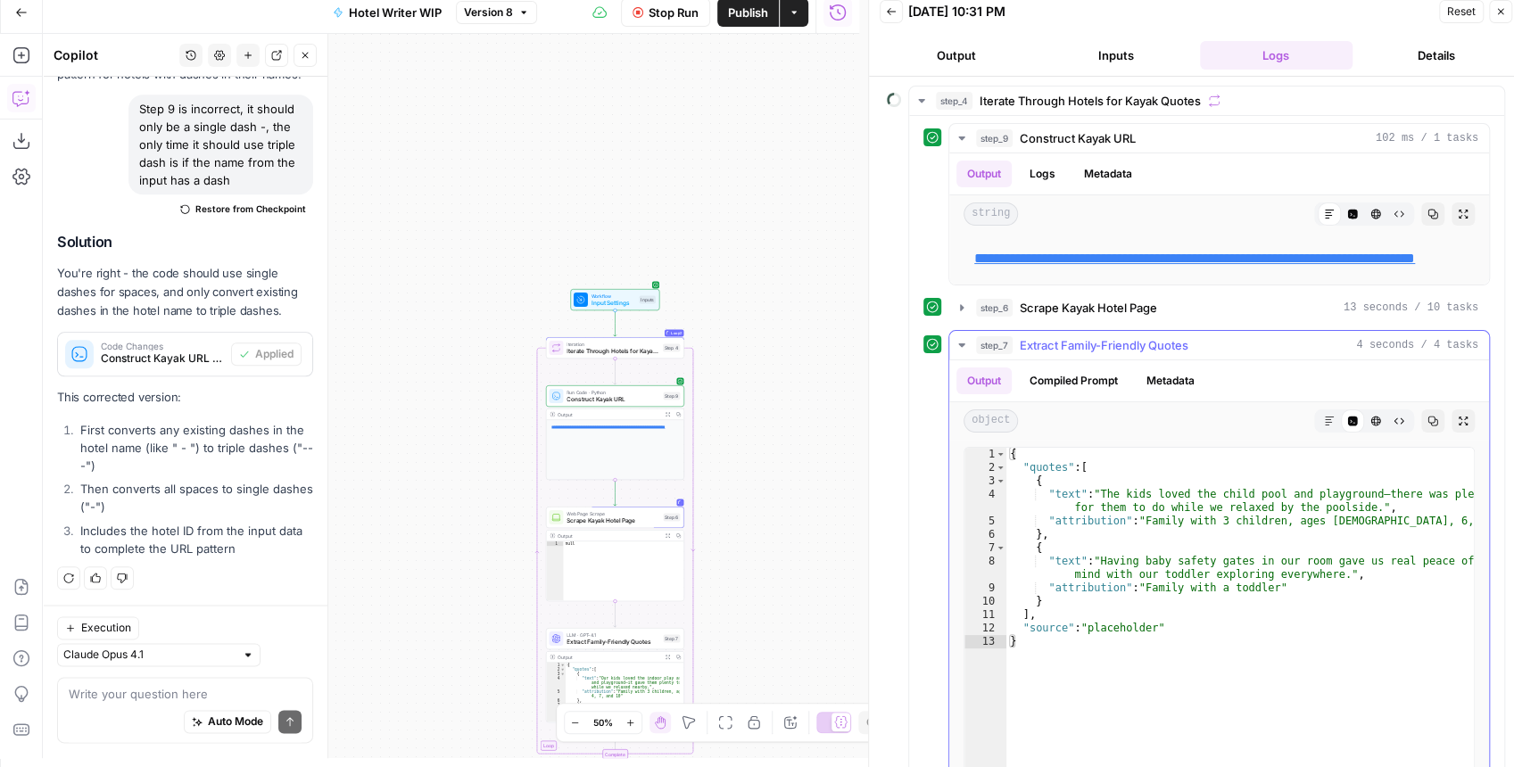
click at [958, 352] on icon "button" at bounding box center [962, 345] width 14 height 14
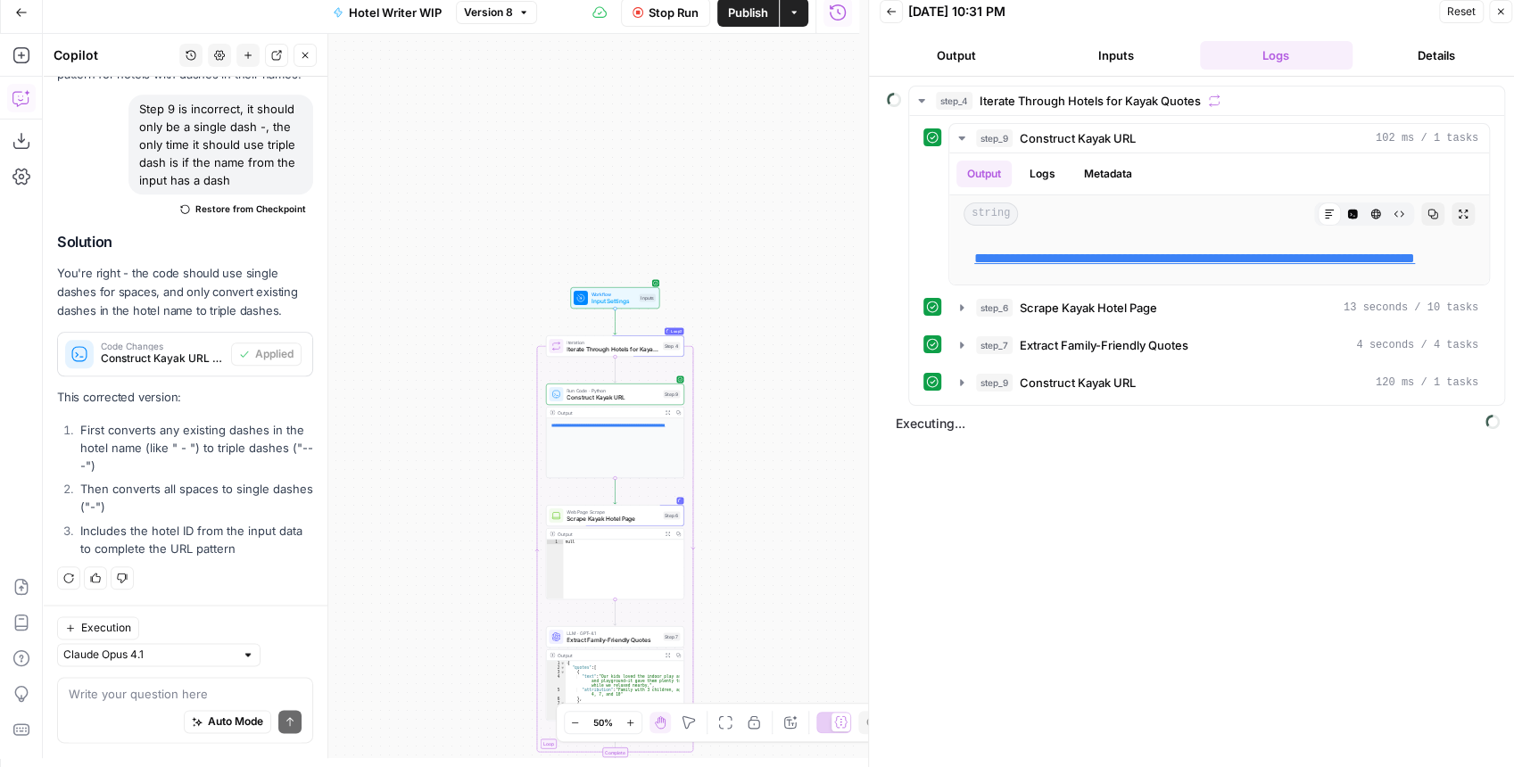
drag, startPoint x: 788, startPoint y: 471, endPoint x: 750, endPoint y: 271, distance: 203.5
click at [751, 279] on div "**********" at bounding box center [451, 396] width 816 height 725
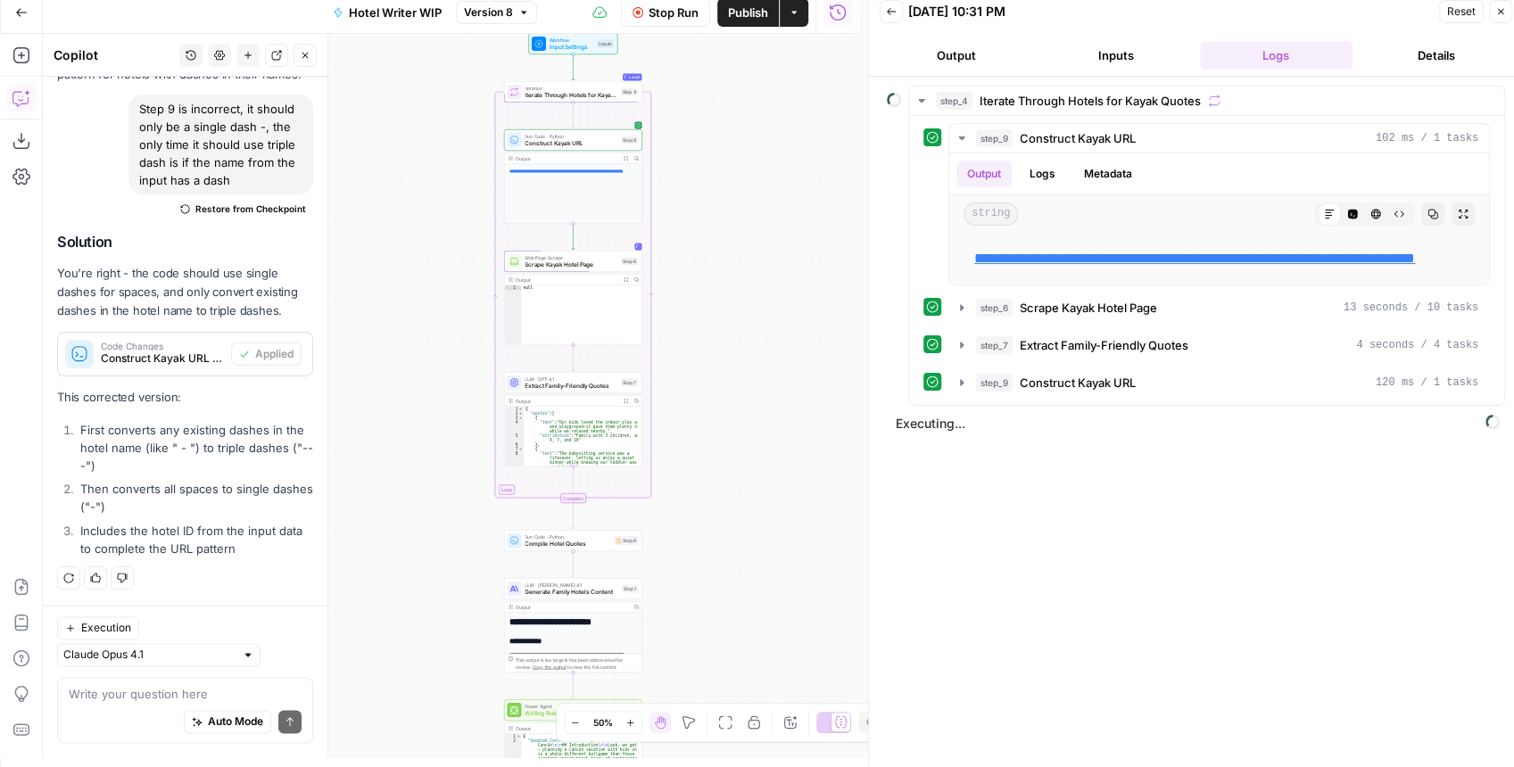
drag, startPoint x: 758, startPoint y: 419, endPoint x: 748, endPoint y: 337, distance: 82.8
click at [748, 338] on div "**********" at bounding box center [451, 396] width 816 height 725
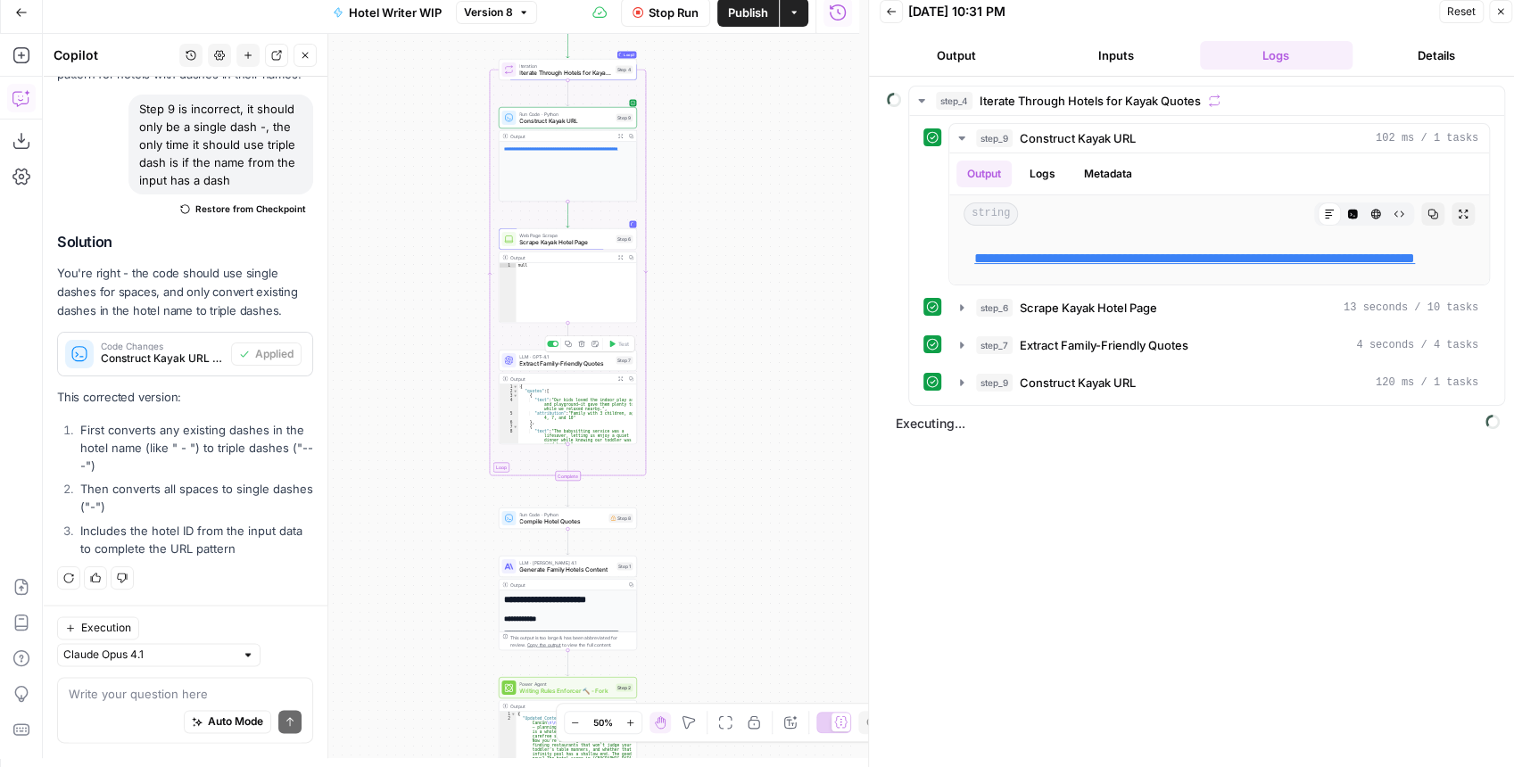
click at [576, 361] on span "Extract Family-Friendly Quotes" at bounding box center [565, 363] width 93 height 9
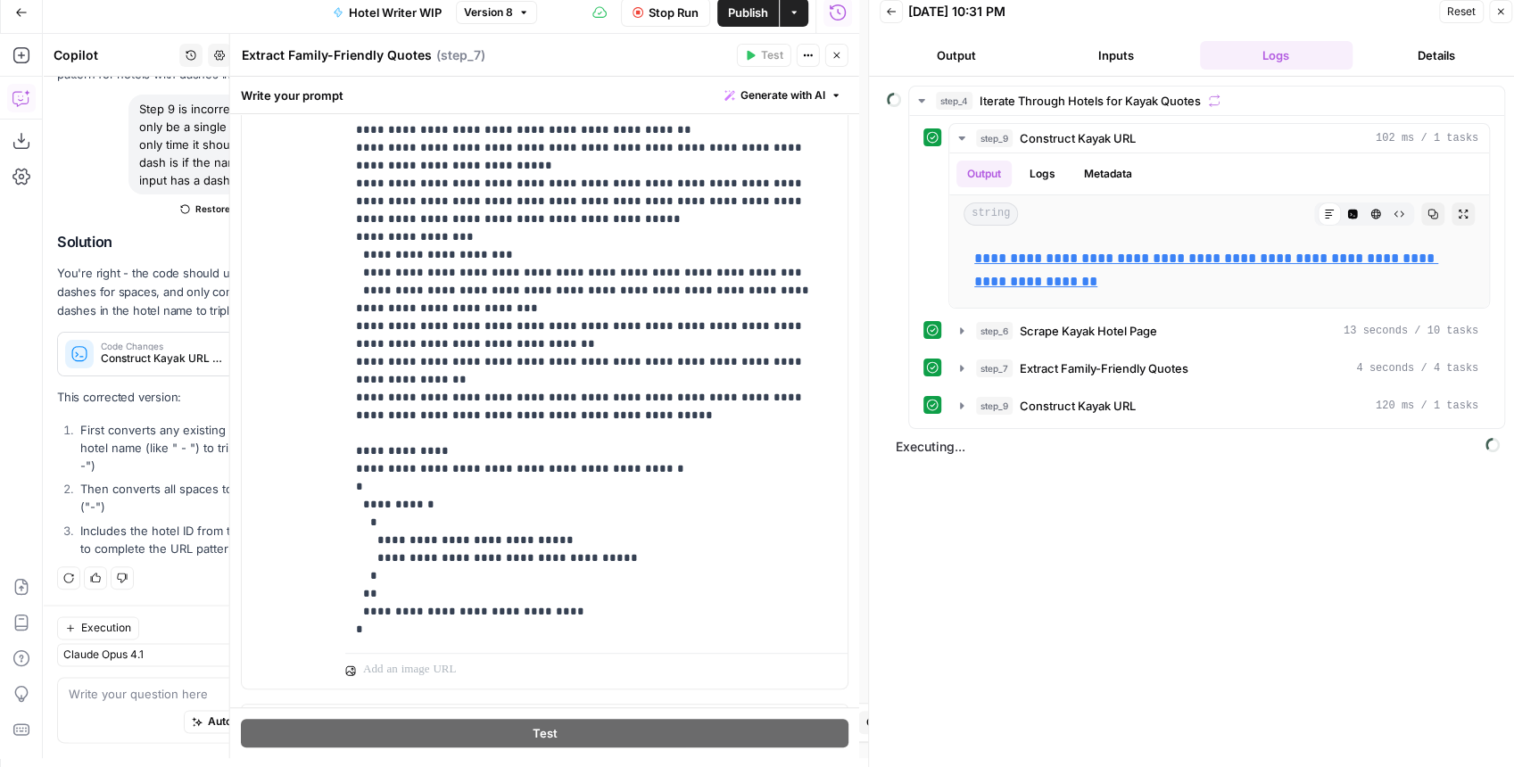
scroll to position [430, 0]
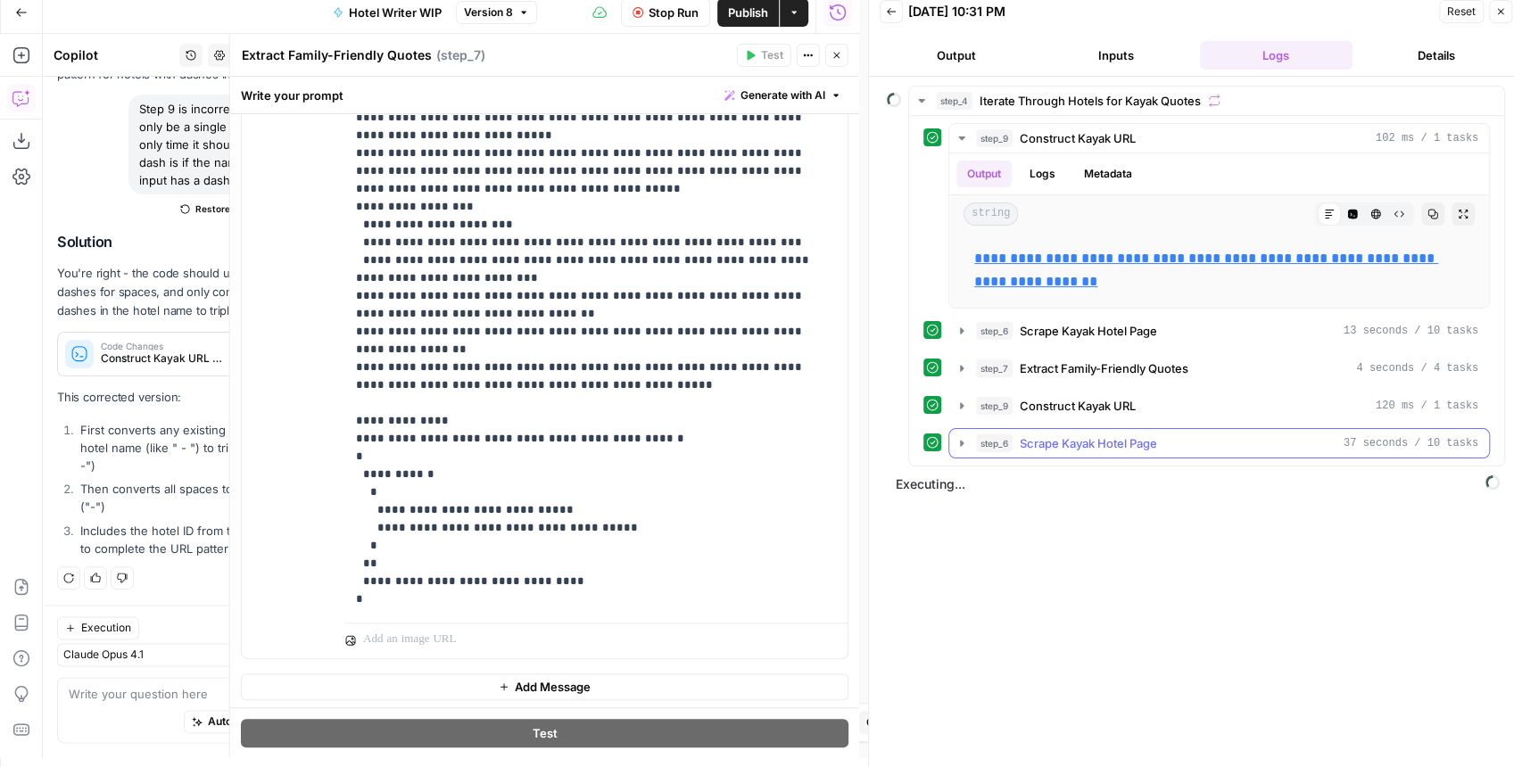
click at [963, 437] on icon "button" at bounding box center [962, 443] width 14 height 14
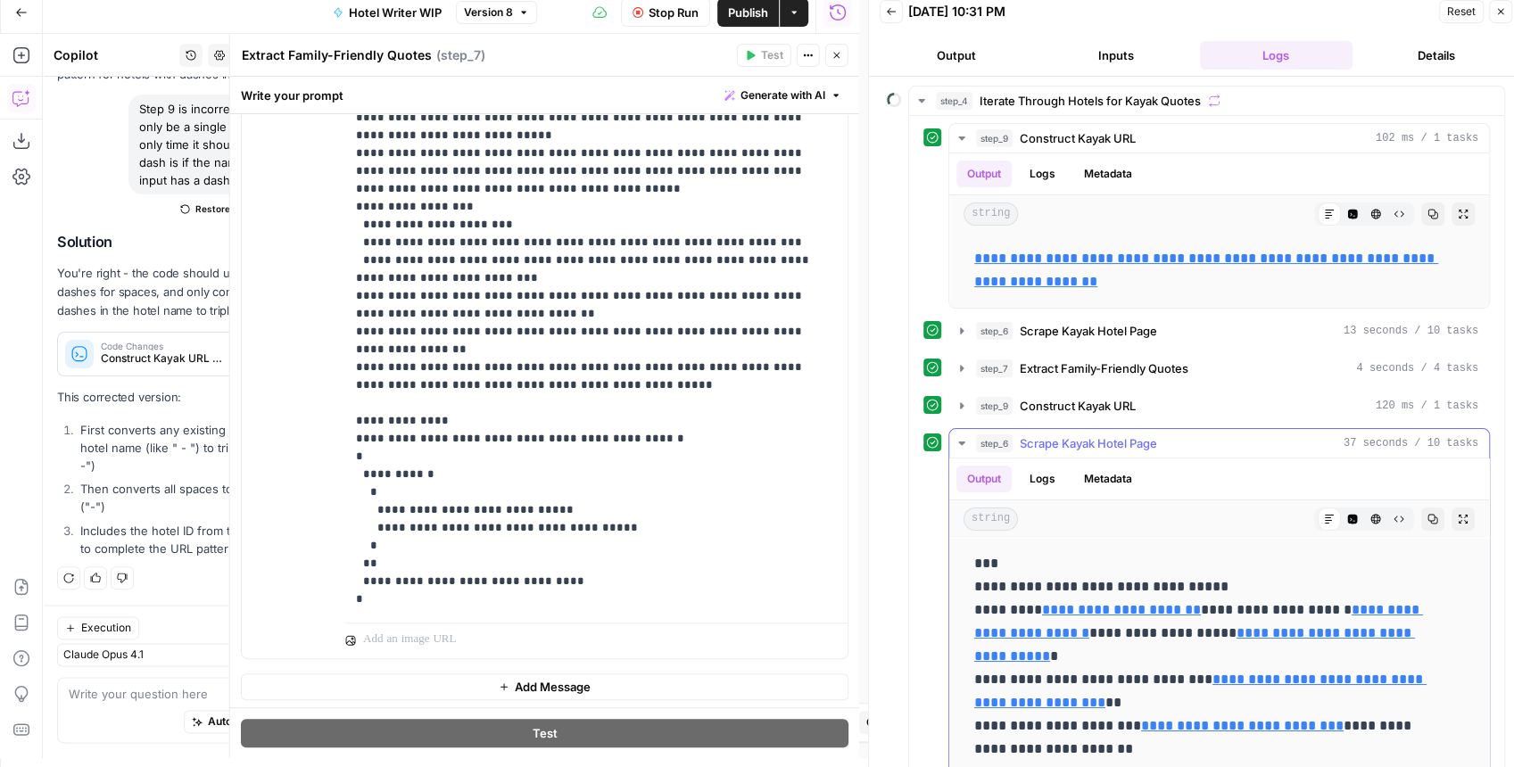
click at [964, 437] on icon "button" at bounding box center [962, 443] width 14 height 14
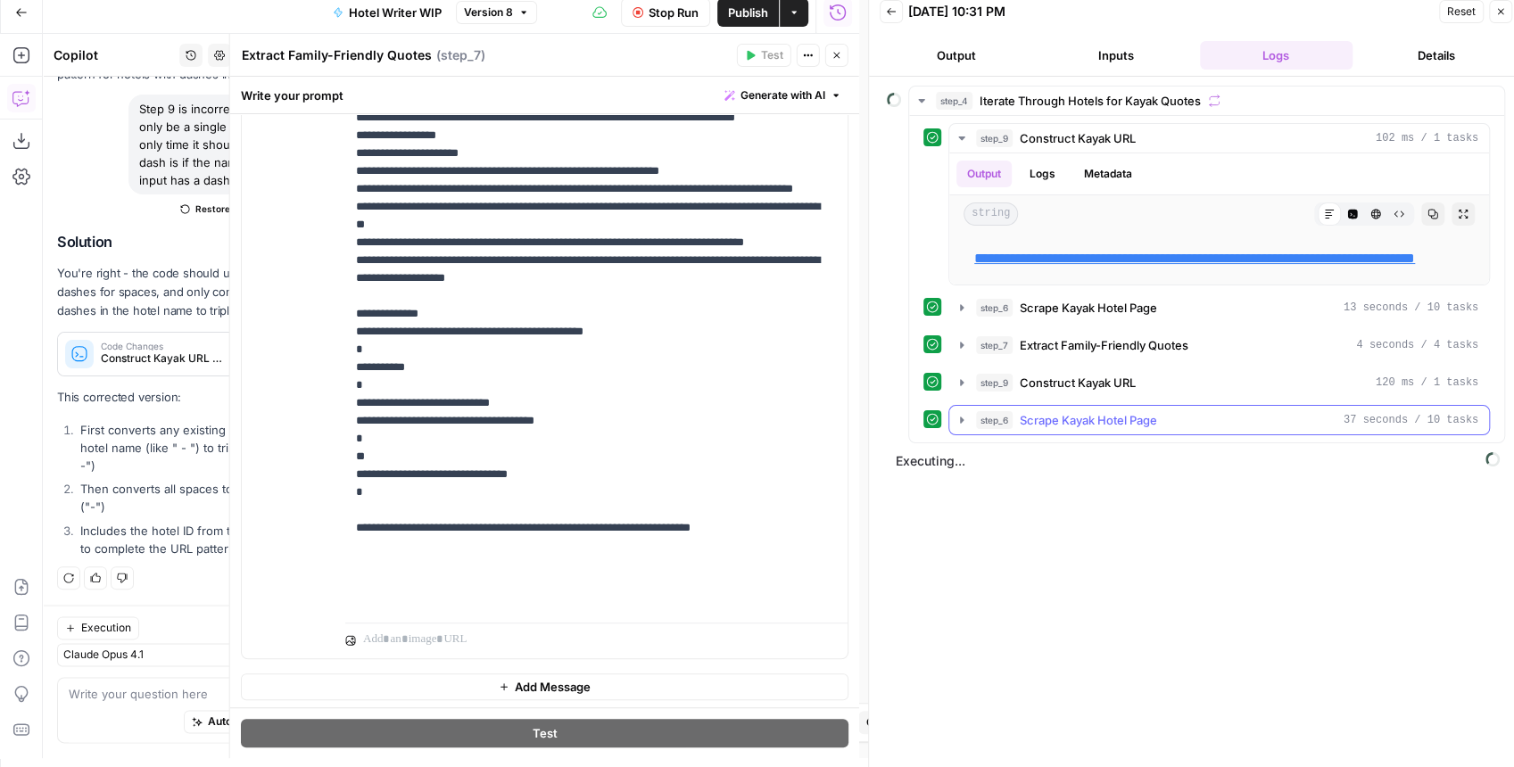
click at [964, 427] on icon "button" at bounding box center [962, 420] width 14 height 14
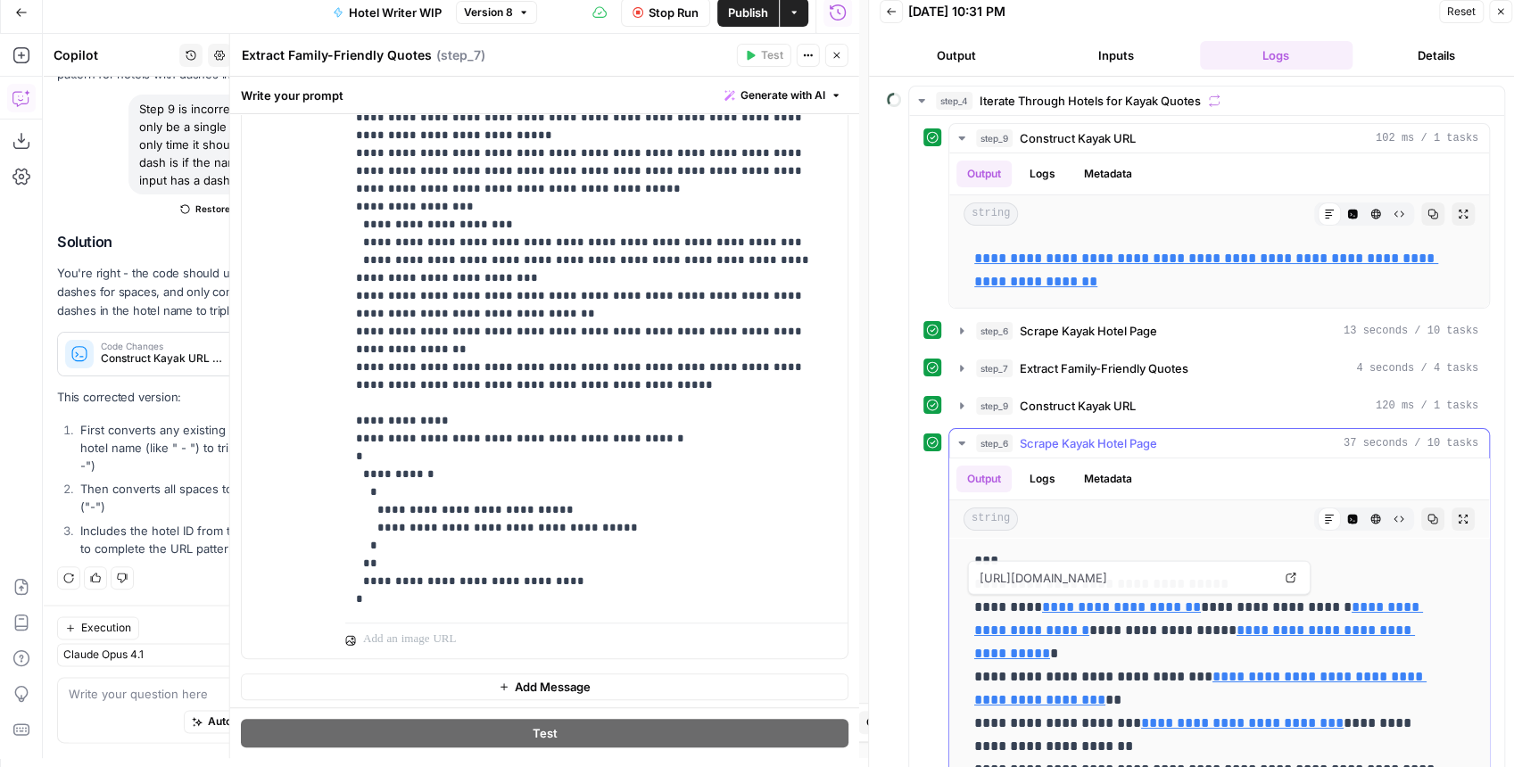
scroll to position [0, 0]
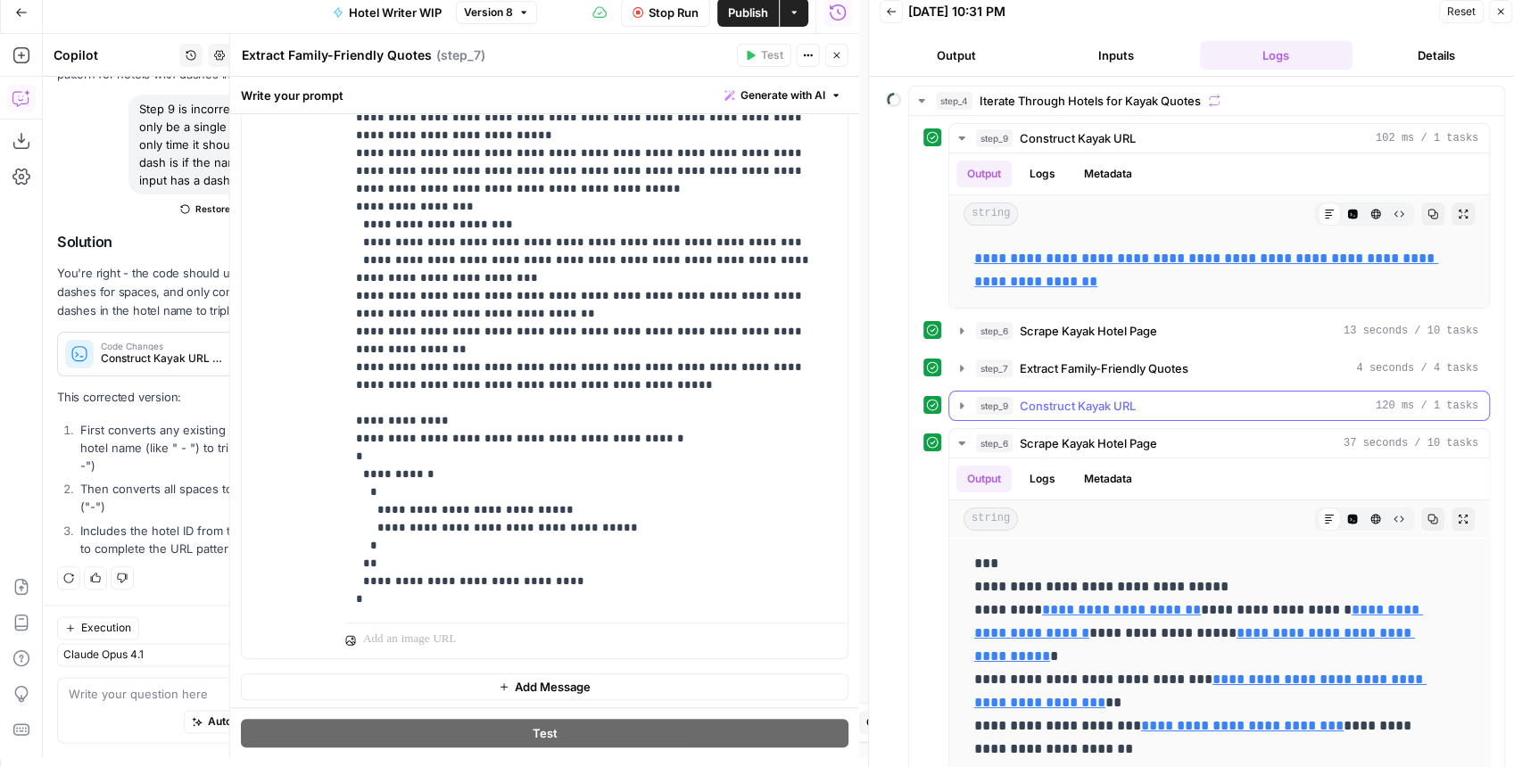
click at [952, 405] on button "step_9 Construct Kayak URL 120 ms / 1 tasks" at bounding box center [1219, 406] width 540 height 29
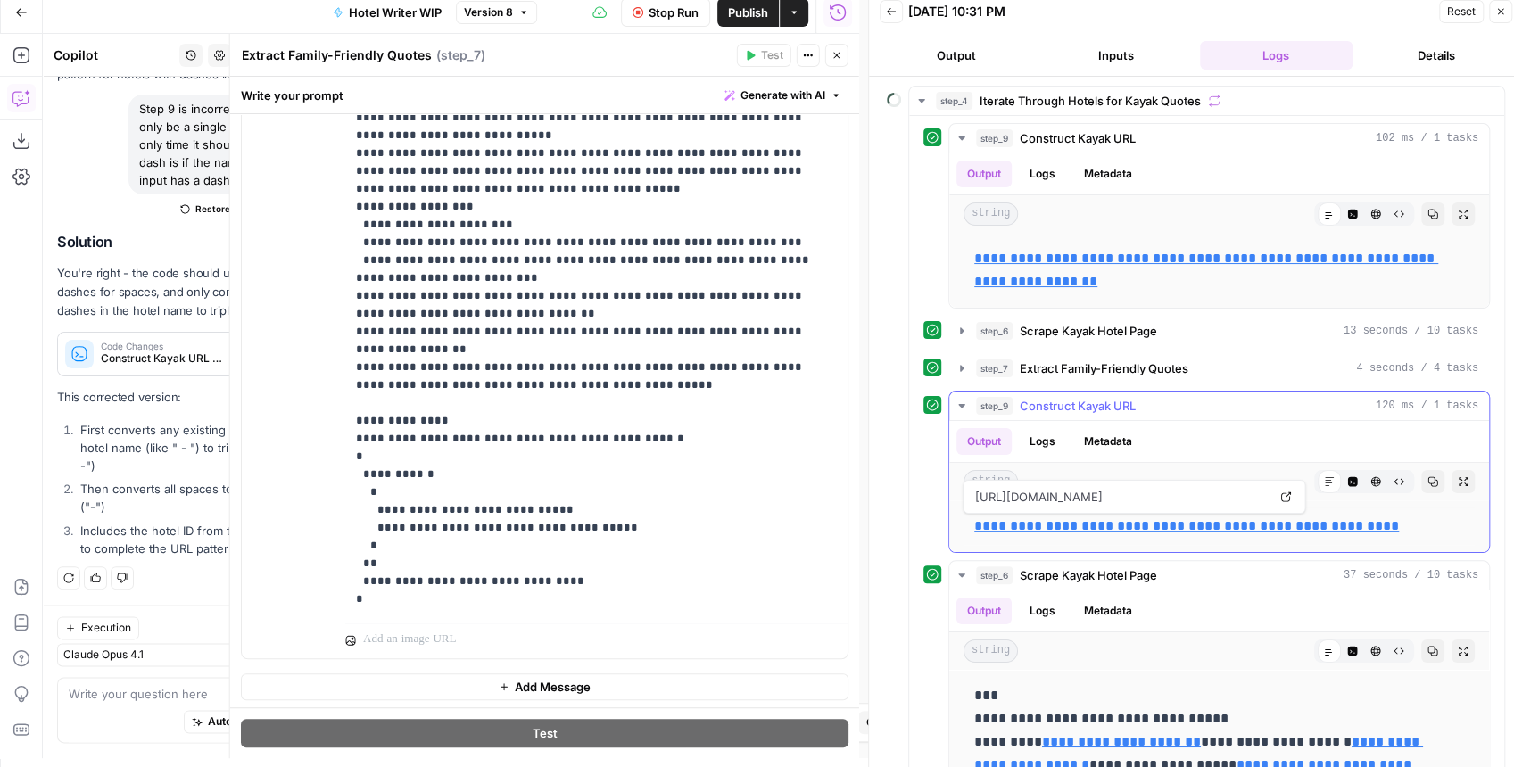
click at [1174, 519] on link "**********" at bounding box center [1186, 525] width 425 height 13
click at [962, 575] on icon "button" at bounding box center [962, 575] width 14 height 14
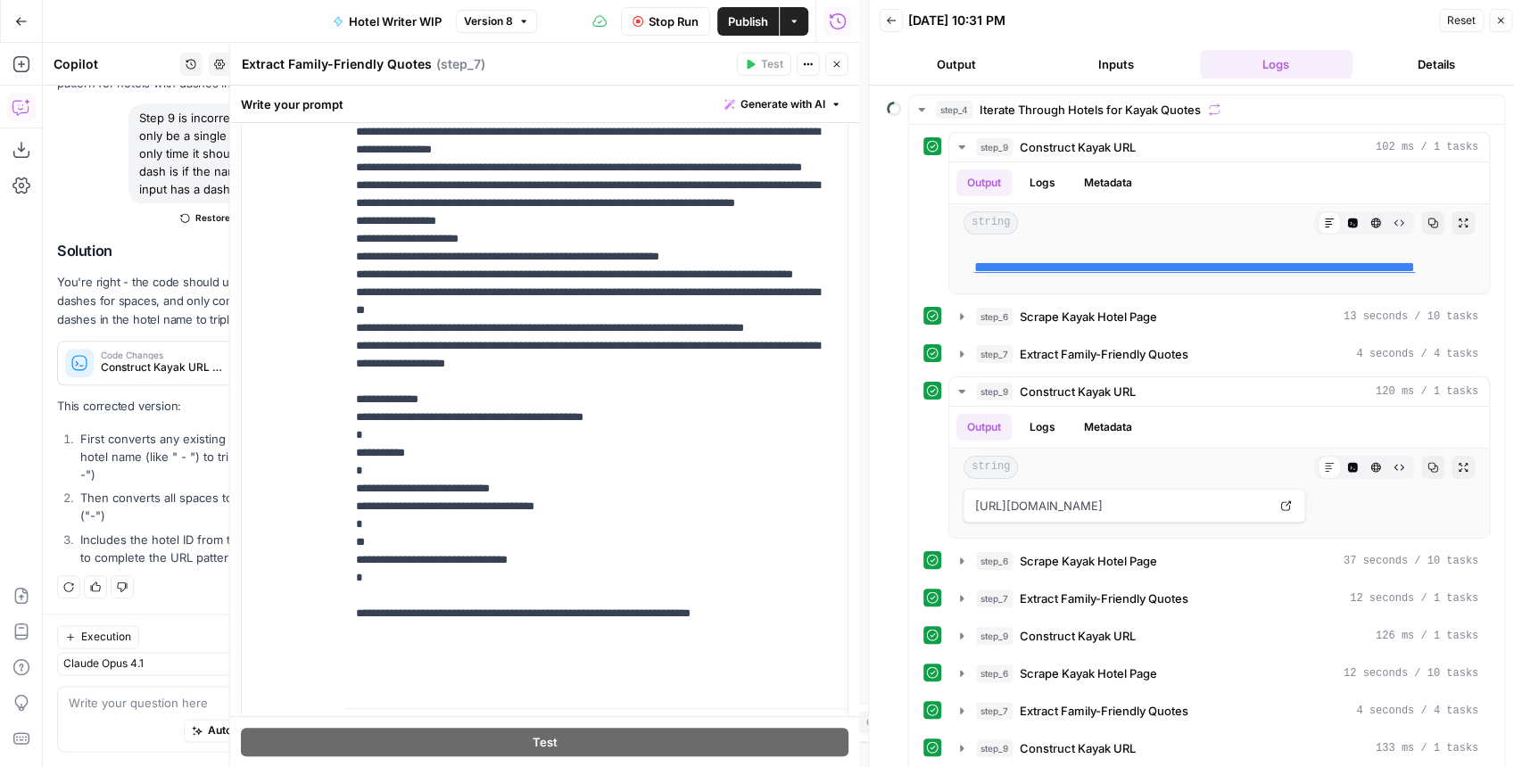
scroll to position [311, 0]
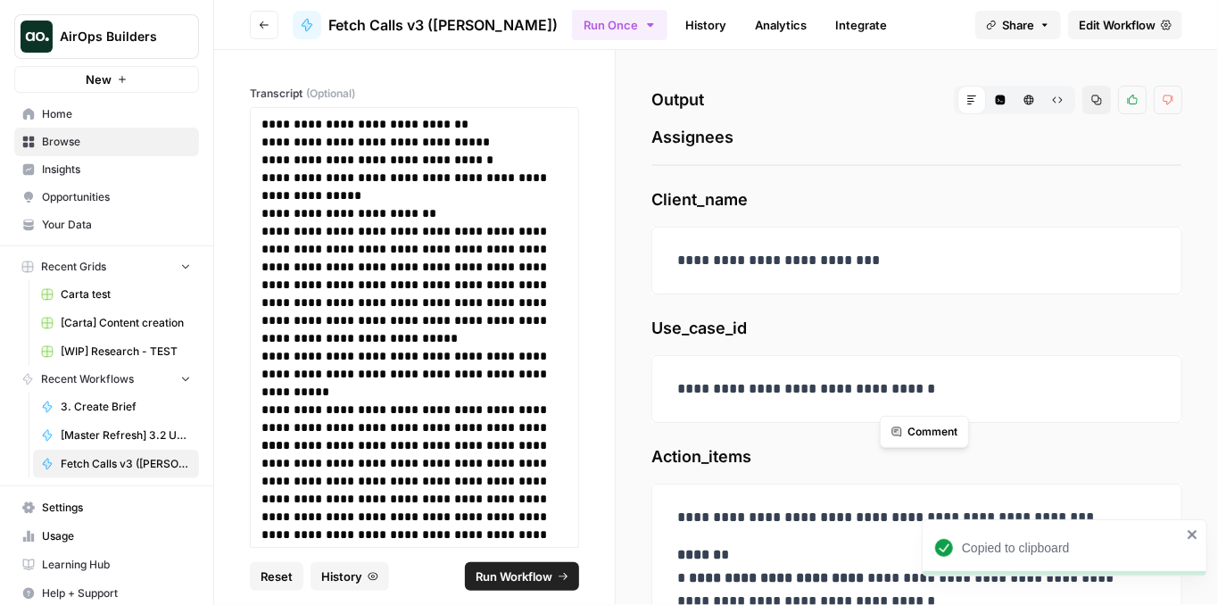
scroll to position [290, 0]
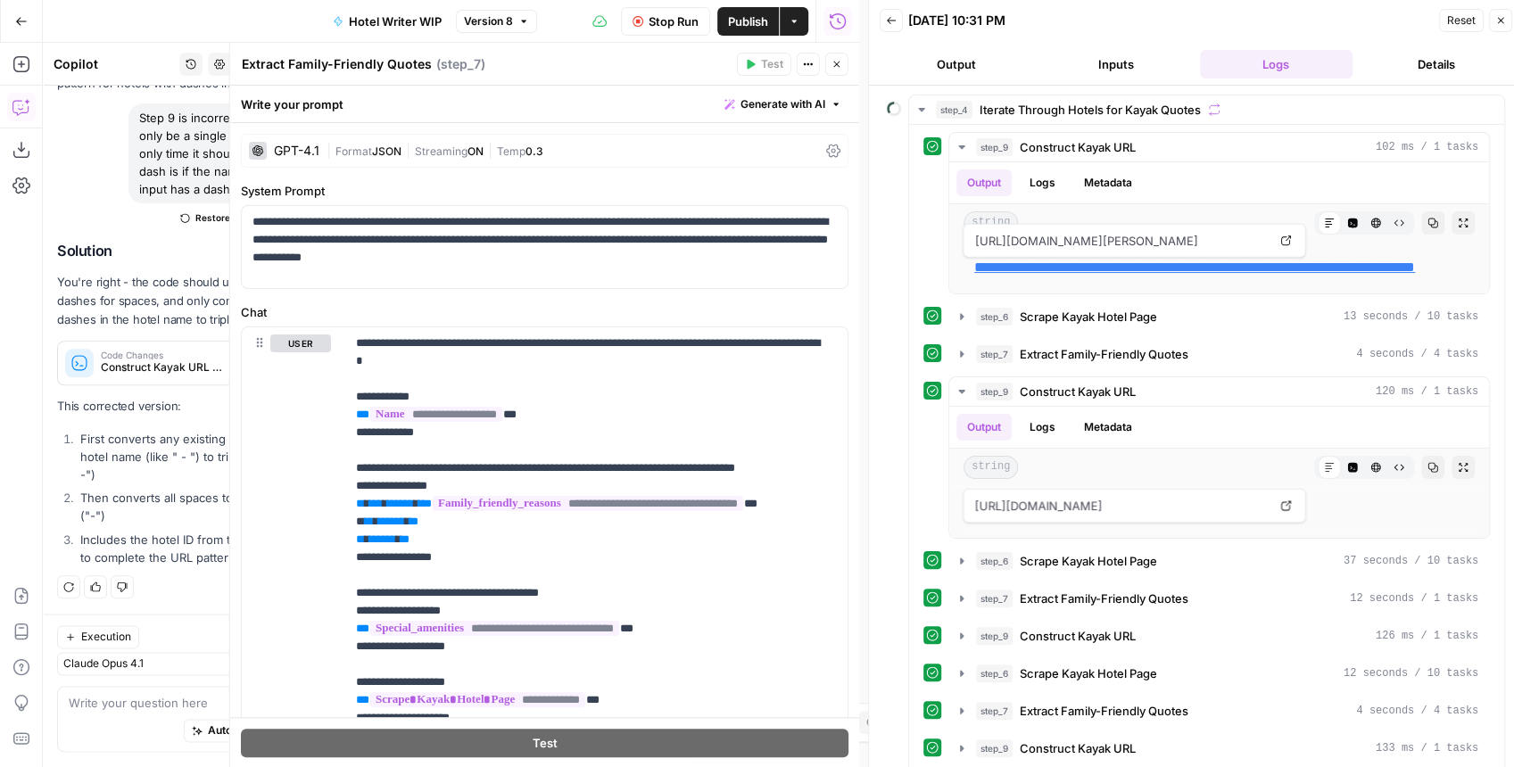
click at [684, 30] on button "Stop Run" at bounding box center [665, 21] width 89 height 29
click at [305, 153] on div "GPT-4.1" at bounding box center [297, 151] width 46 height 12
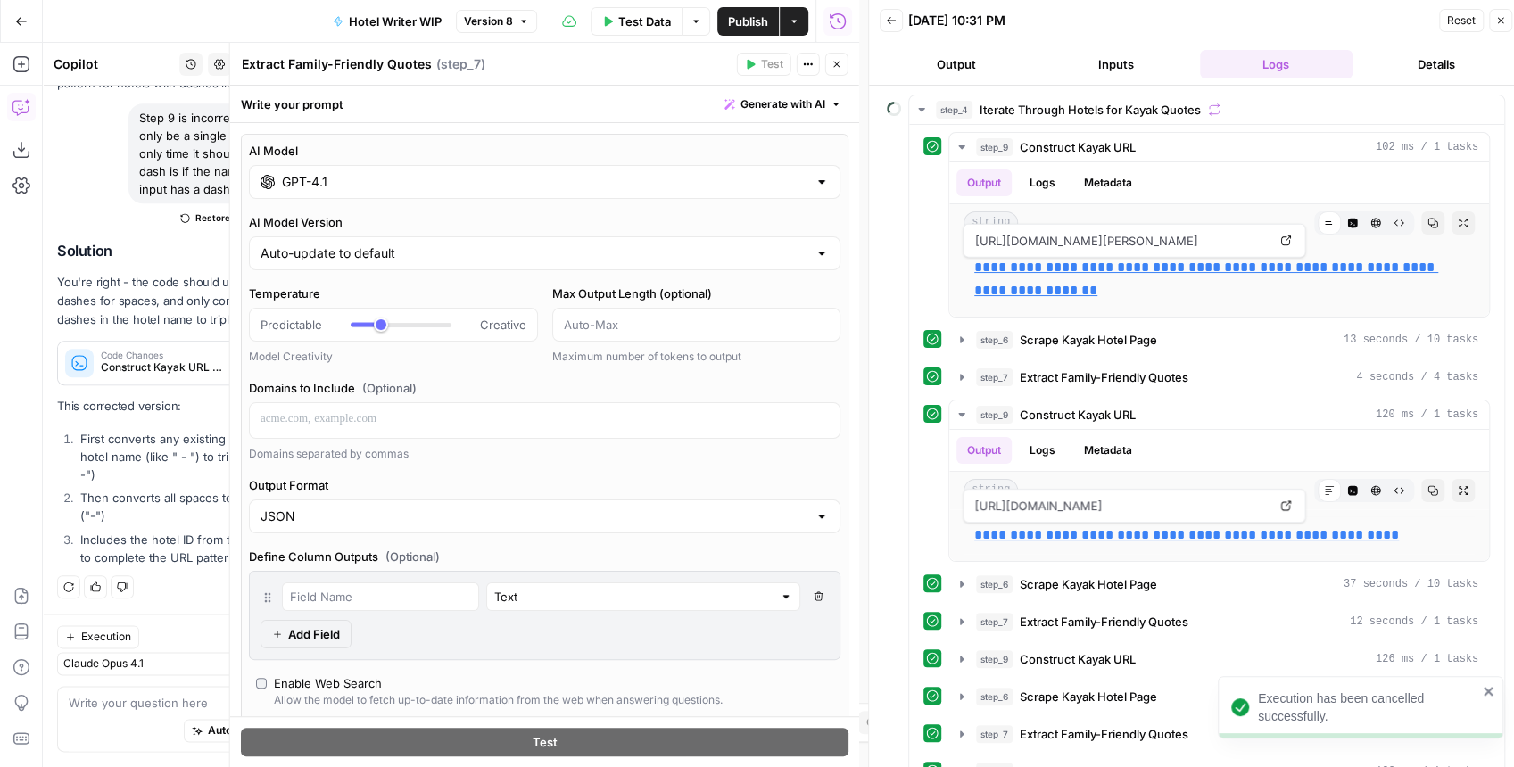
click at [353, 195] on div "GPT-4.1" at bounding box center [545, 182] width 592 height 34
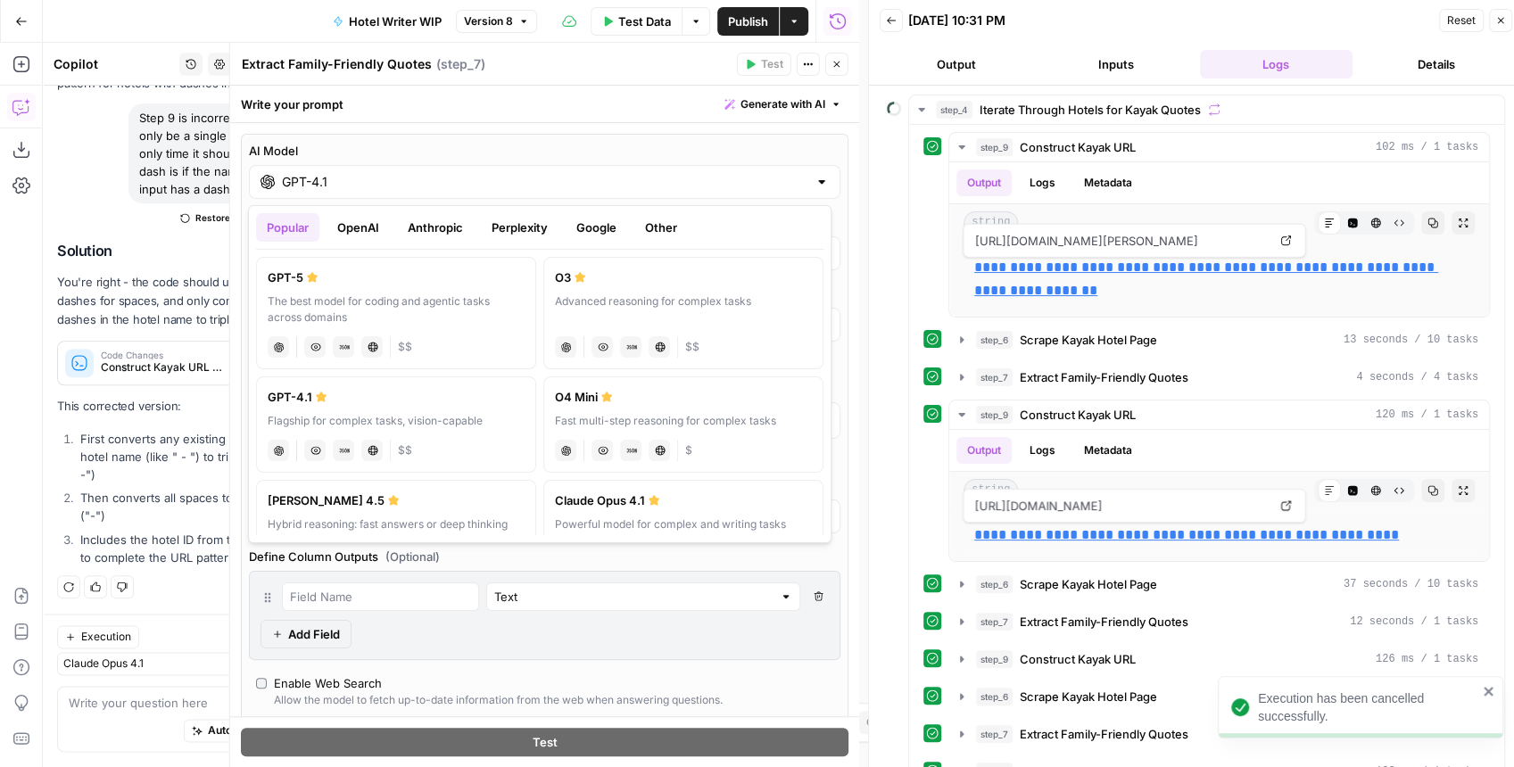
click at [344, 275] on div "GPT-5" at bounding box center [396, 278] width 257 height 18
type input "GPT-5"
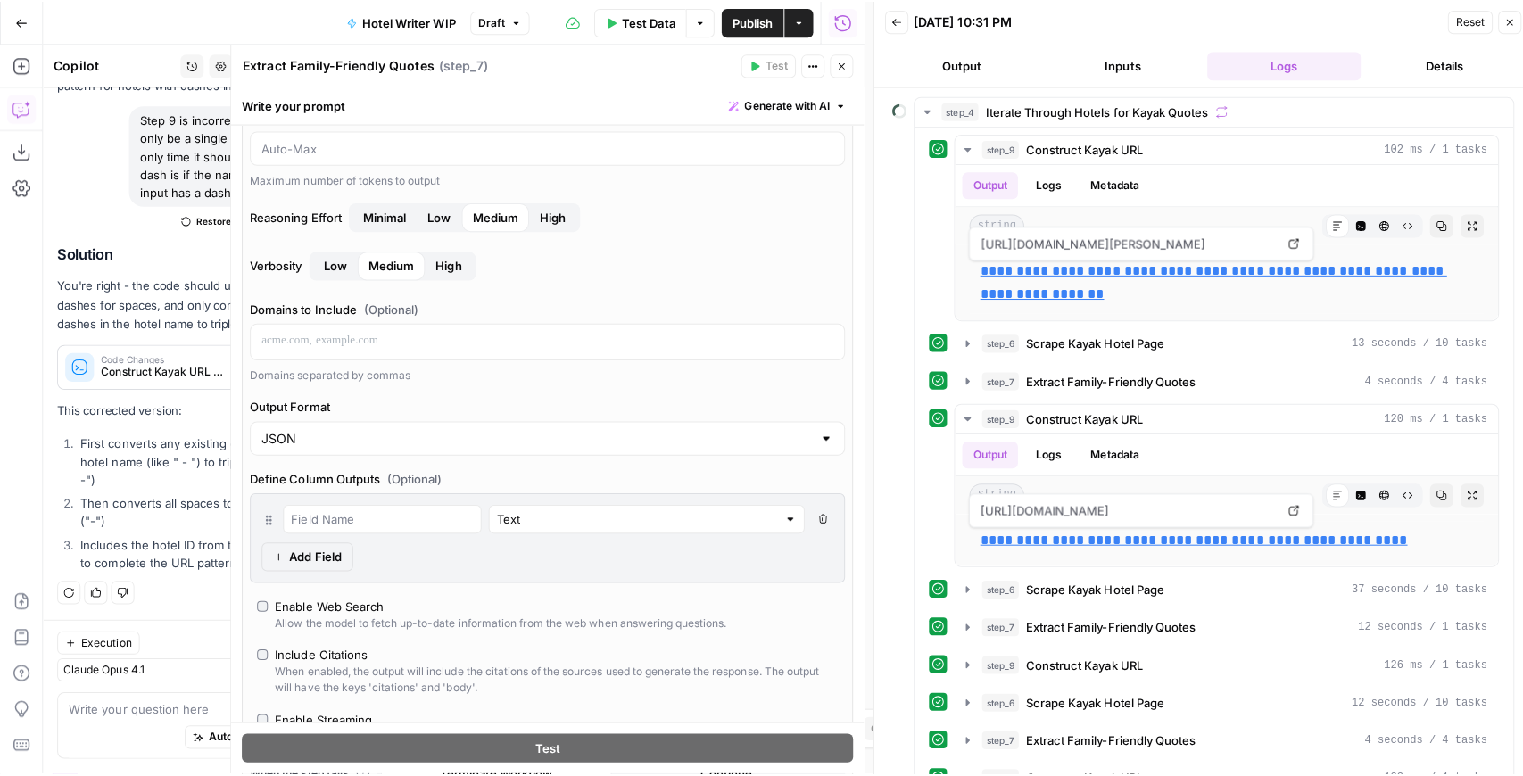
scroll to position [237, 0]
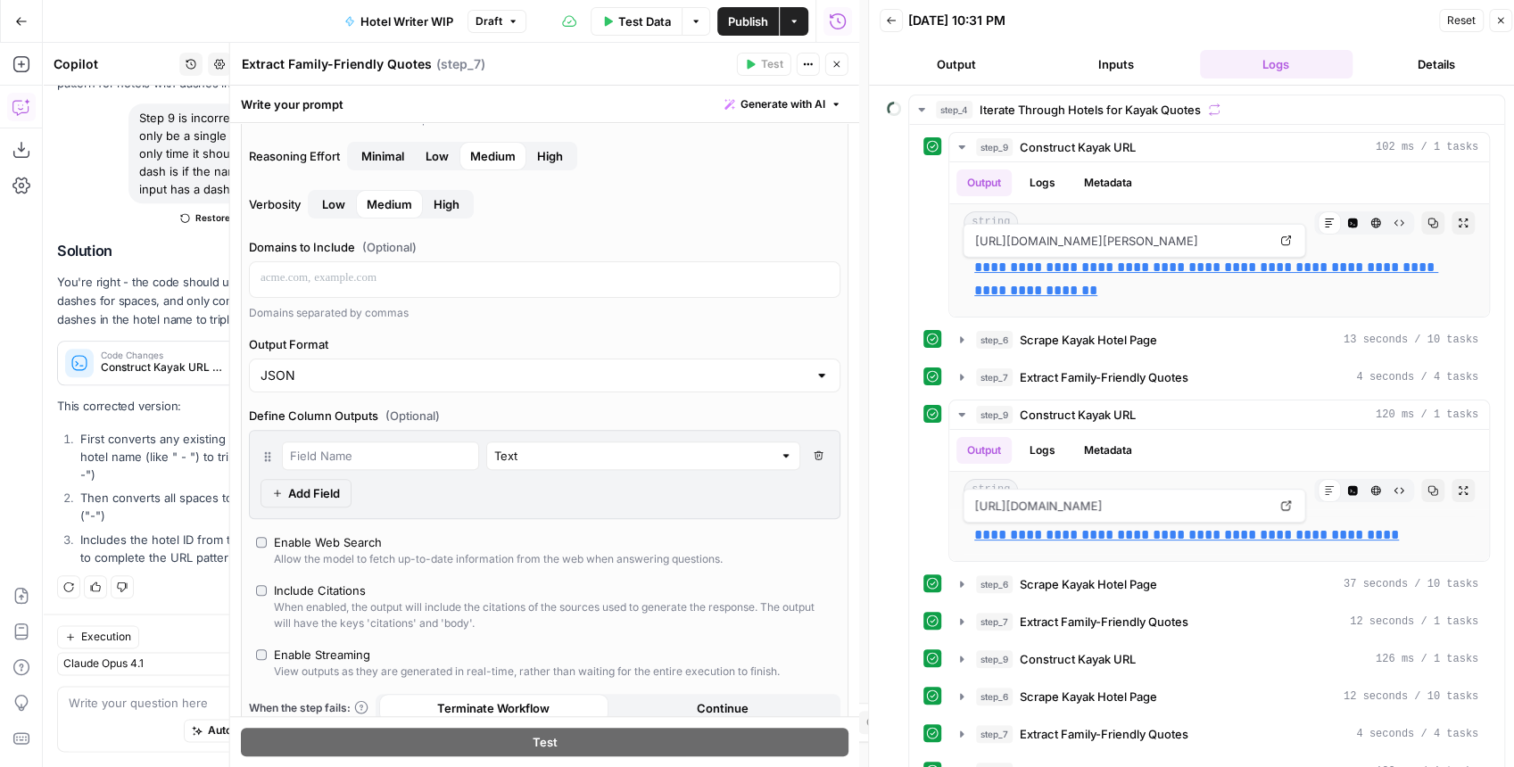
click at [333, 537] on div "Enable Web Search" at bounding box center [328, 543] width 108 height 18
type input "response"
click at [349, 648] on div "Enable Streaming" at bounding box center [322, 655] width 96 height 18
click at [321, 589] on div "Include Citations" at bounding box center [320, 591] width 92 height 18
click at [1499, 26] on button "Close" at bounding box center [1500, 20] width 23 height 23
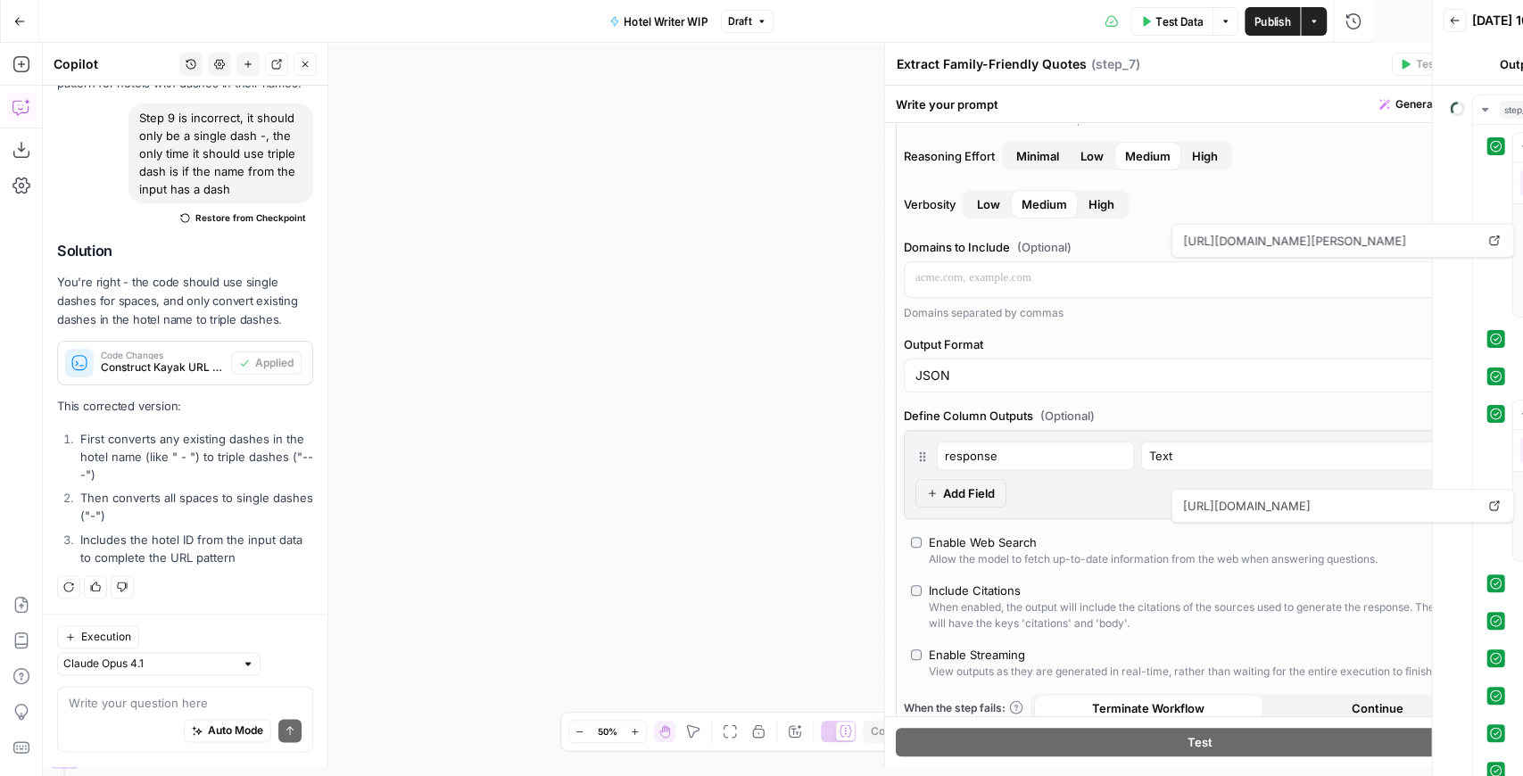
scroll to position [1305, 0]
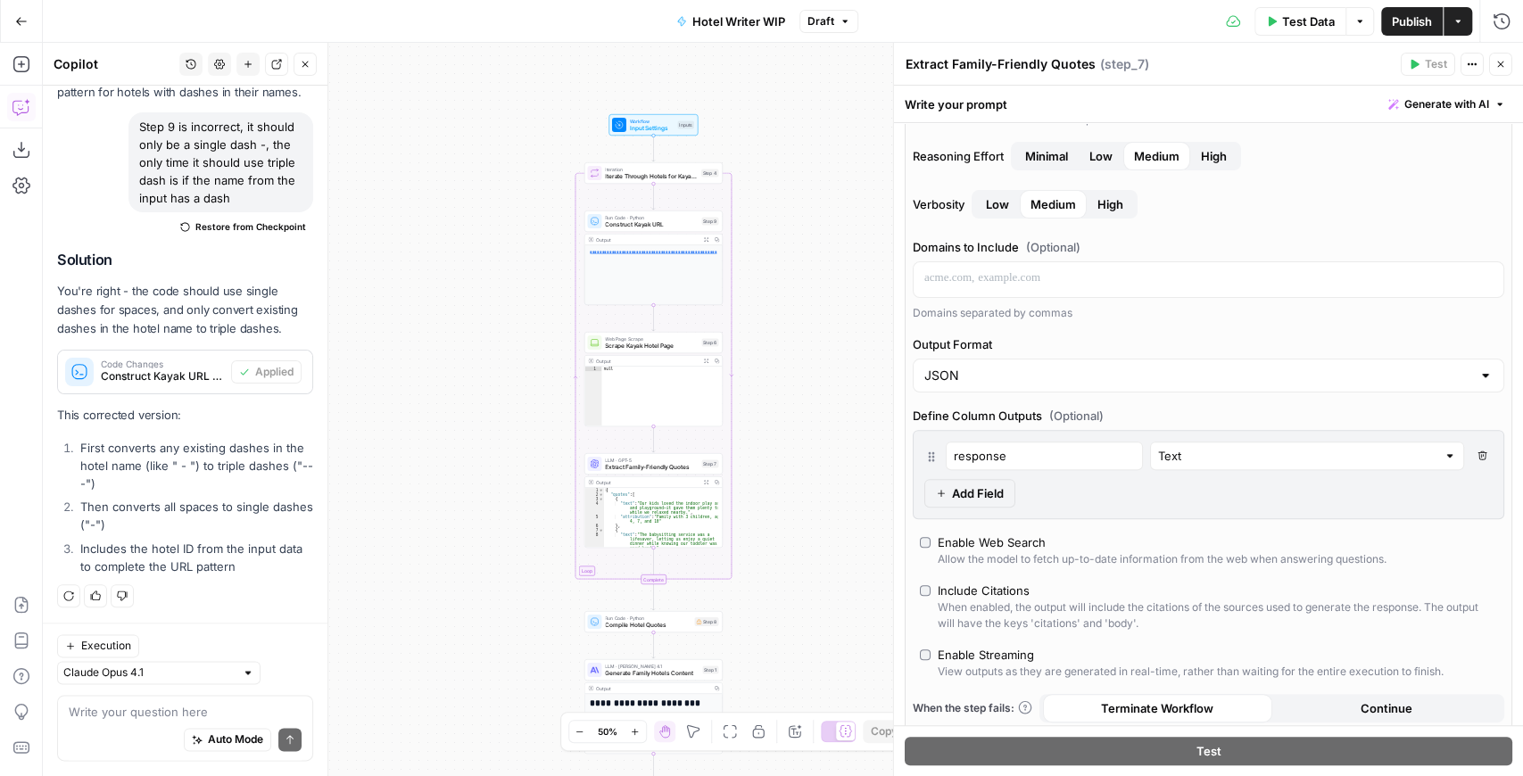
drag, startPoint x: 782, startPoint y: 273, endPoint x: 778, endPoint y: 253, distance: 20.0
click at [780, 261] on div "**********" at bounding box center [783, 409] width 1480 height 733
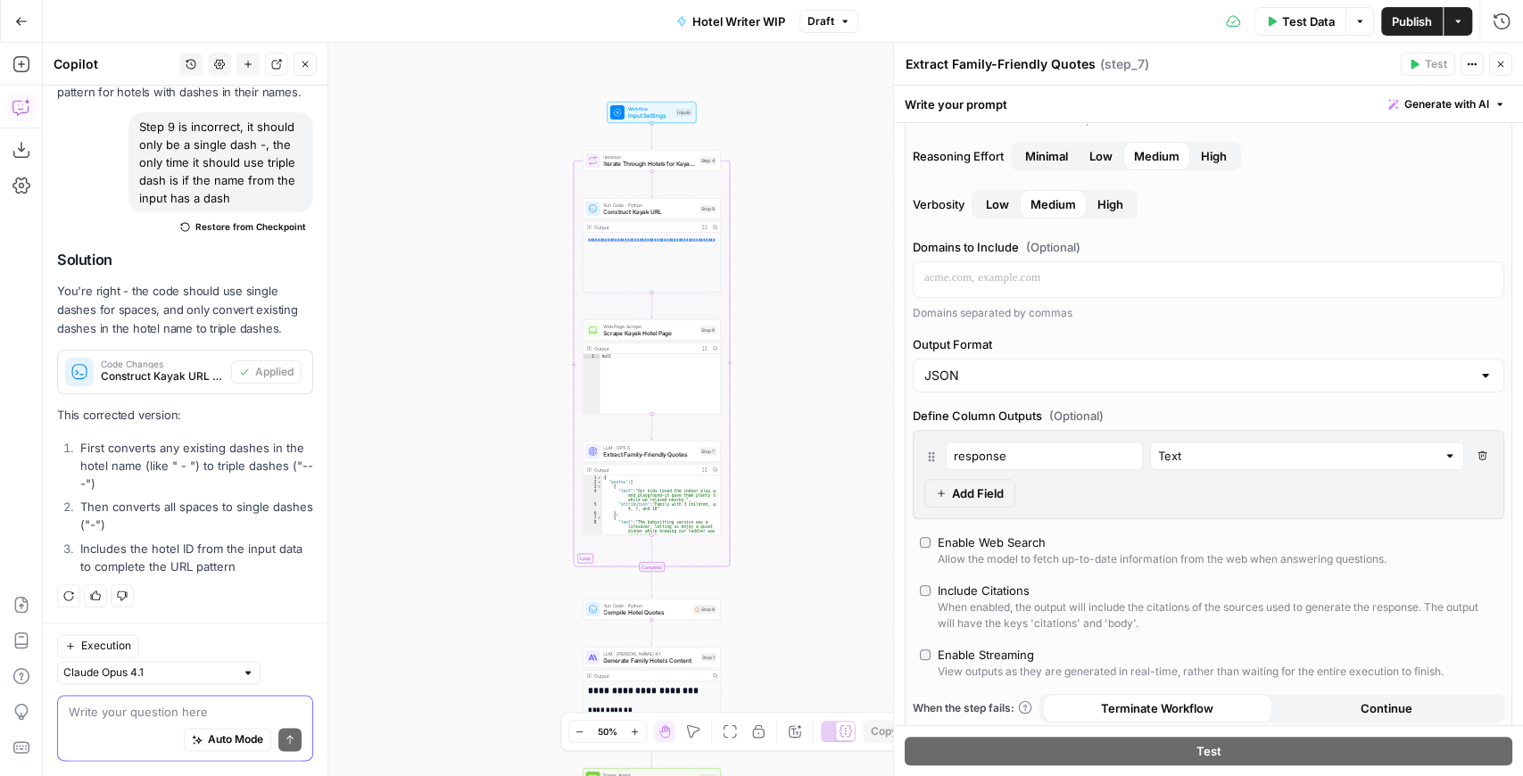
click at [179, 710] on textarea at bounding box center [185, 713] width 233 height 18
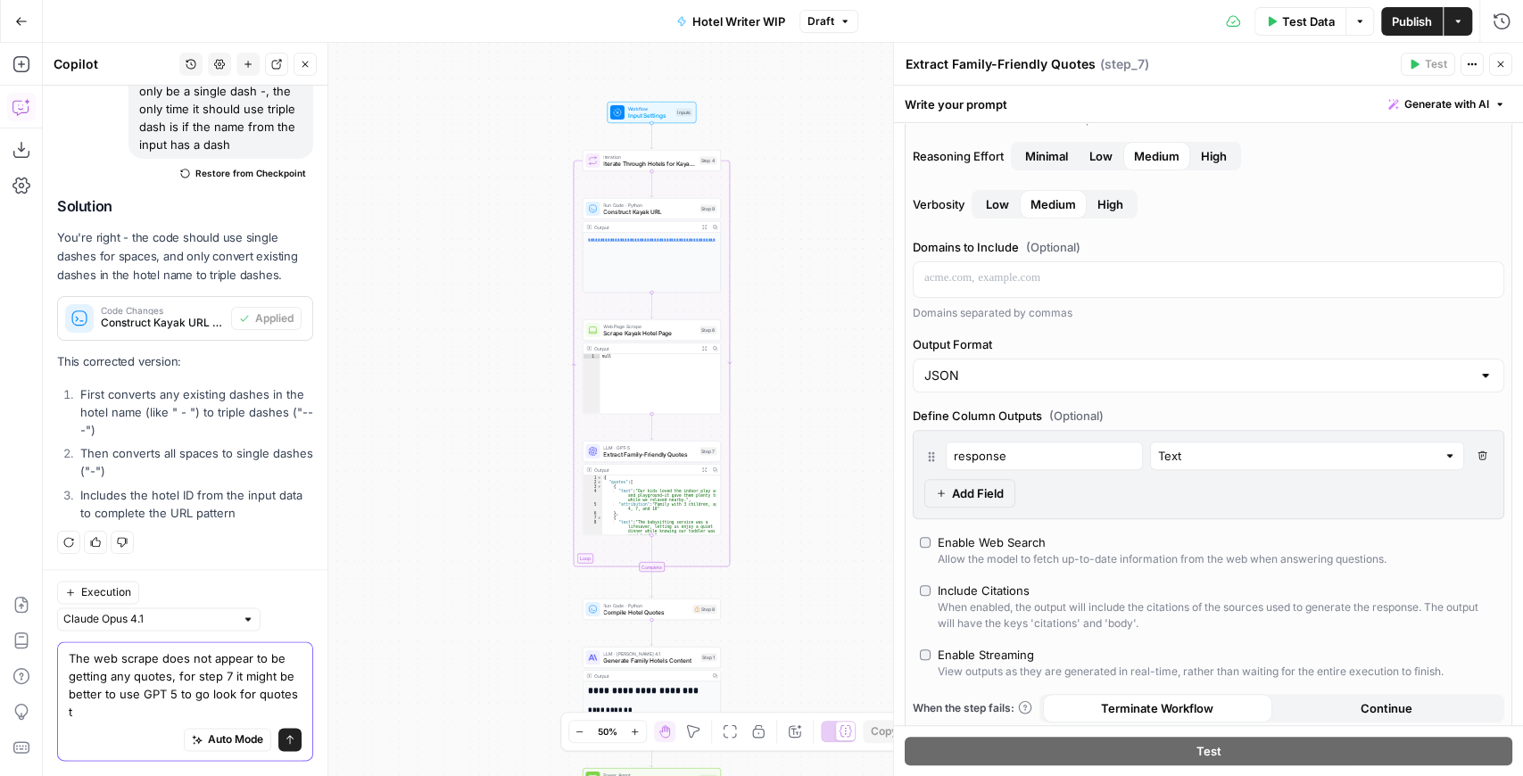
scroll to position [1359, 0]
type textarea "The web scrape does not appear to be getting any quotes, for step 7 it might be…"
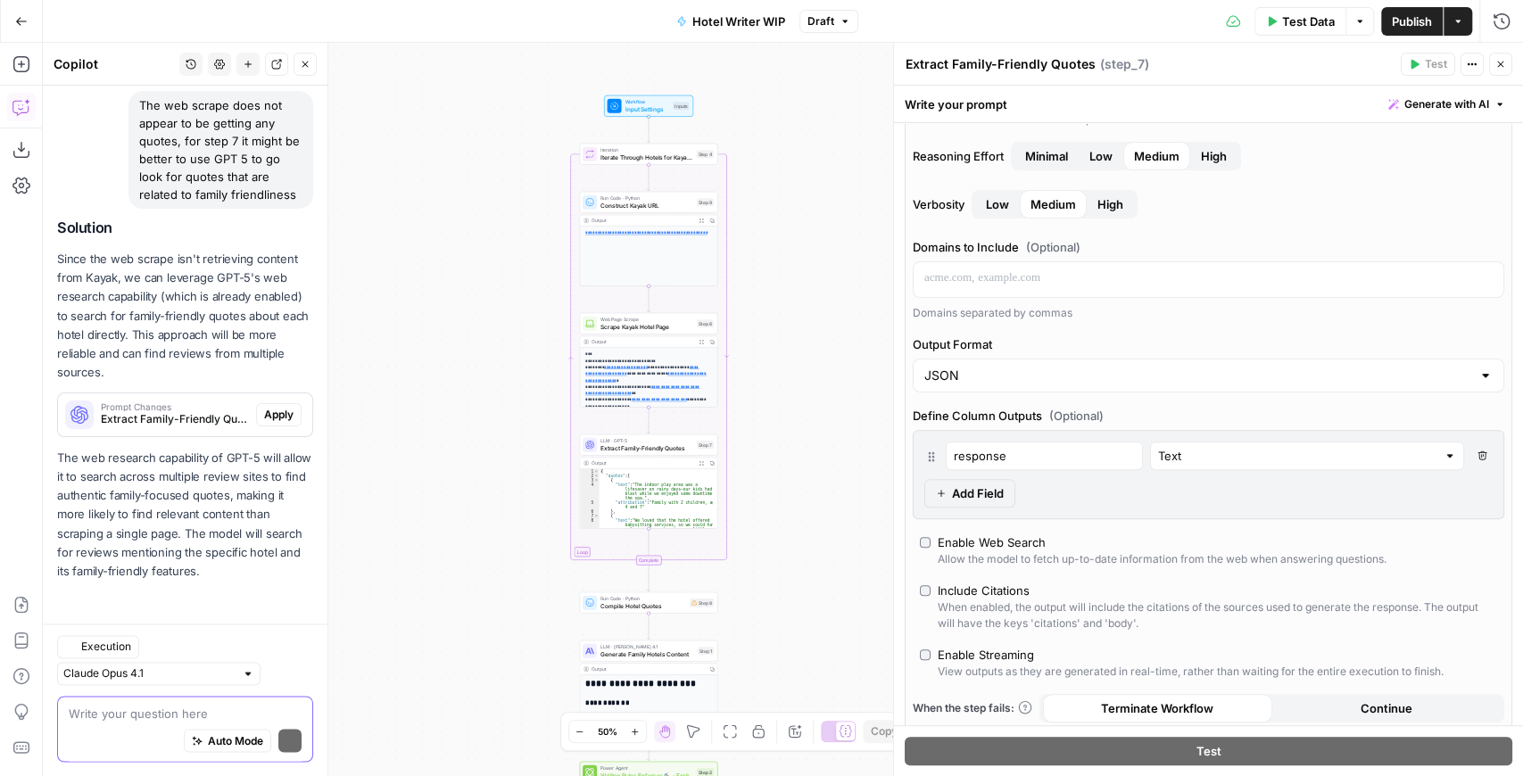
scroll to position [1822, 0]
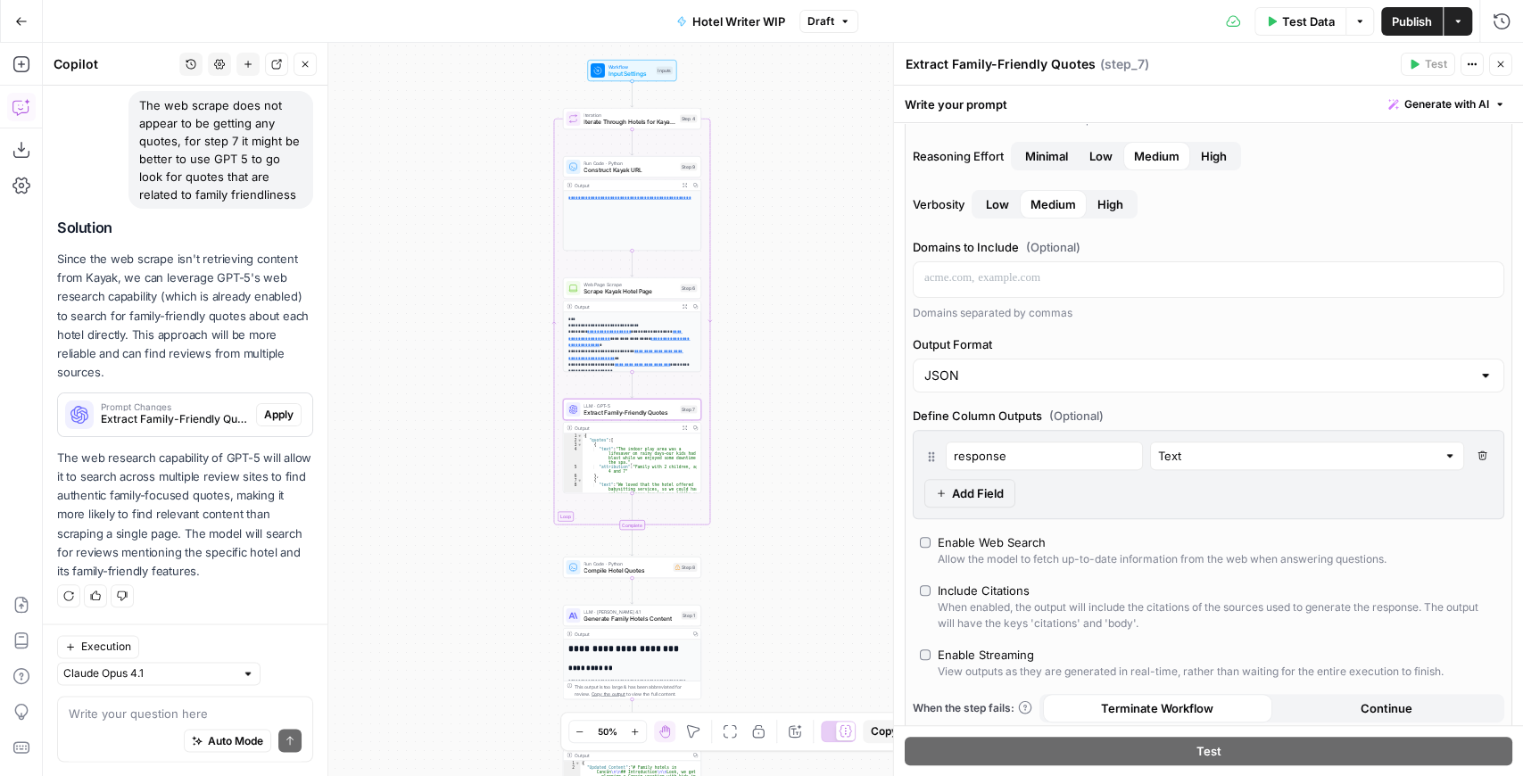
click at [277, 411] on span "Apply" at bounding box center [278, 415] width 29 height 16
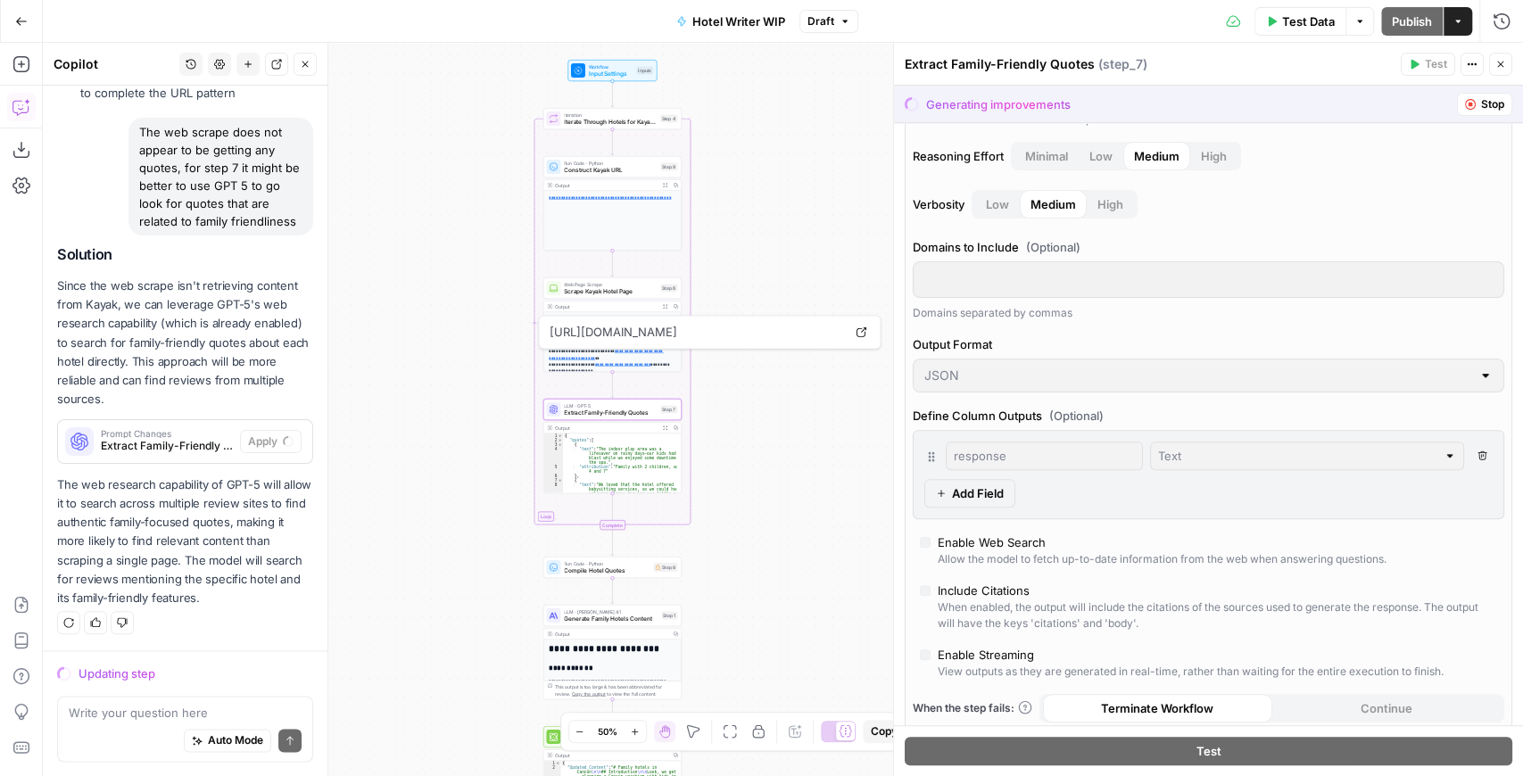
drag, startPoint x: 771, startPoint y: 448, endPoint x: 741, endPoint y: 450, distance: 30.4
click at [741, 450] on div "**********" at bounding box center [783, 409] width 1480 height 733
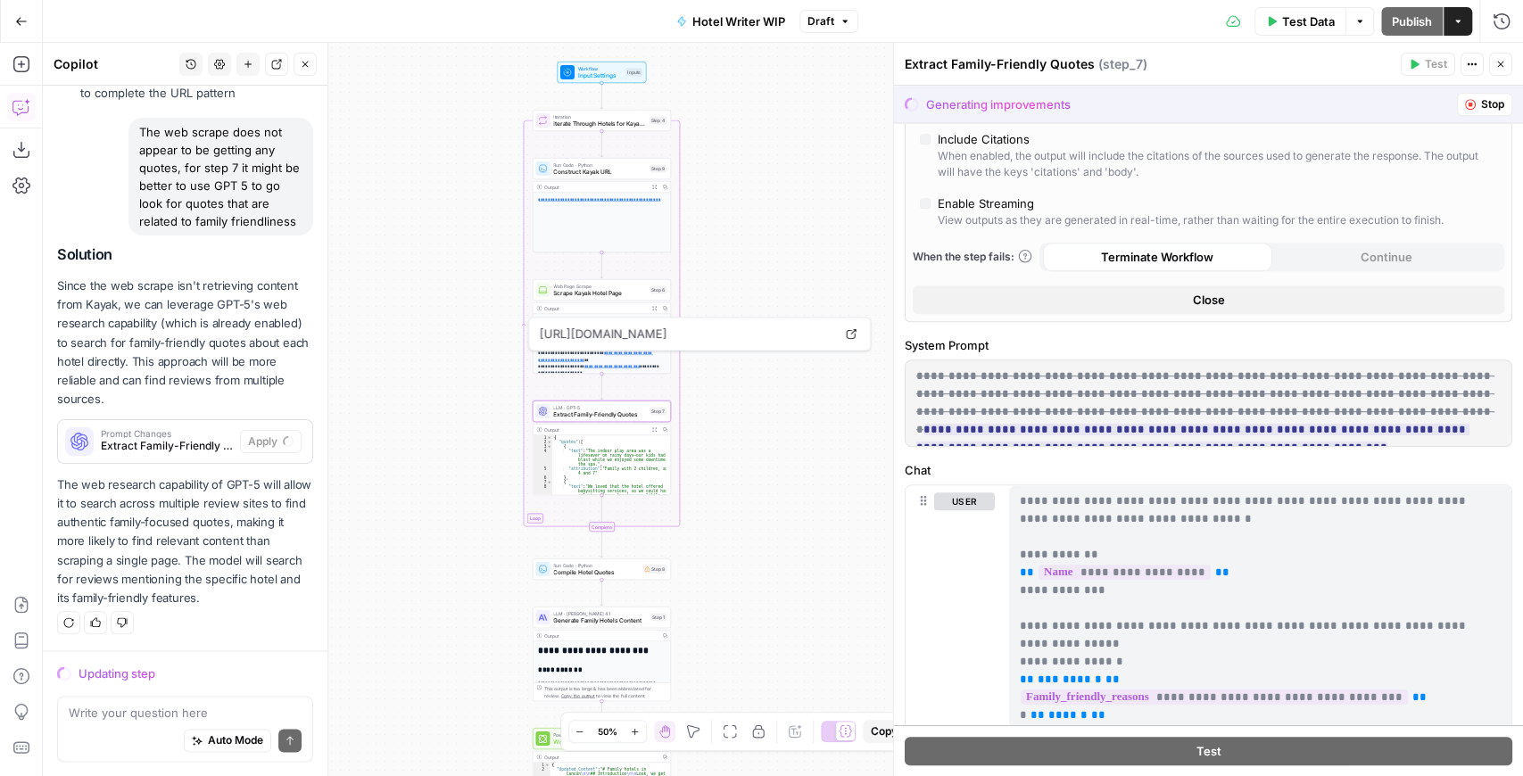
scroll to position [714, 0]
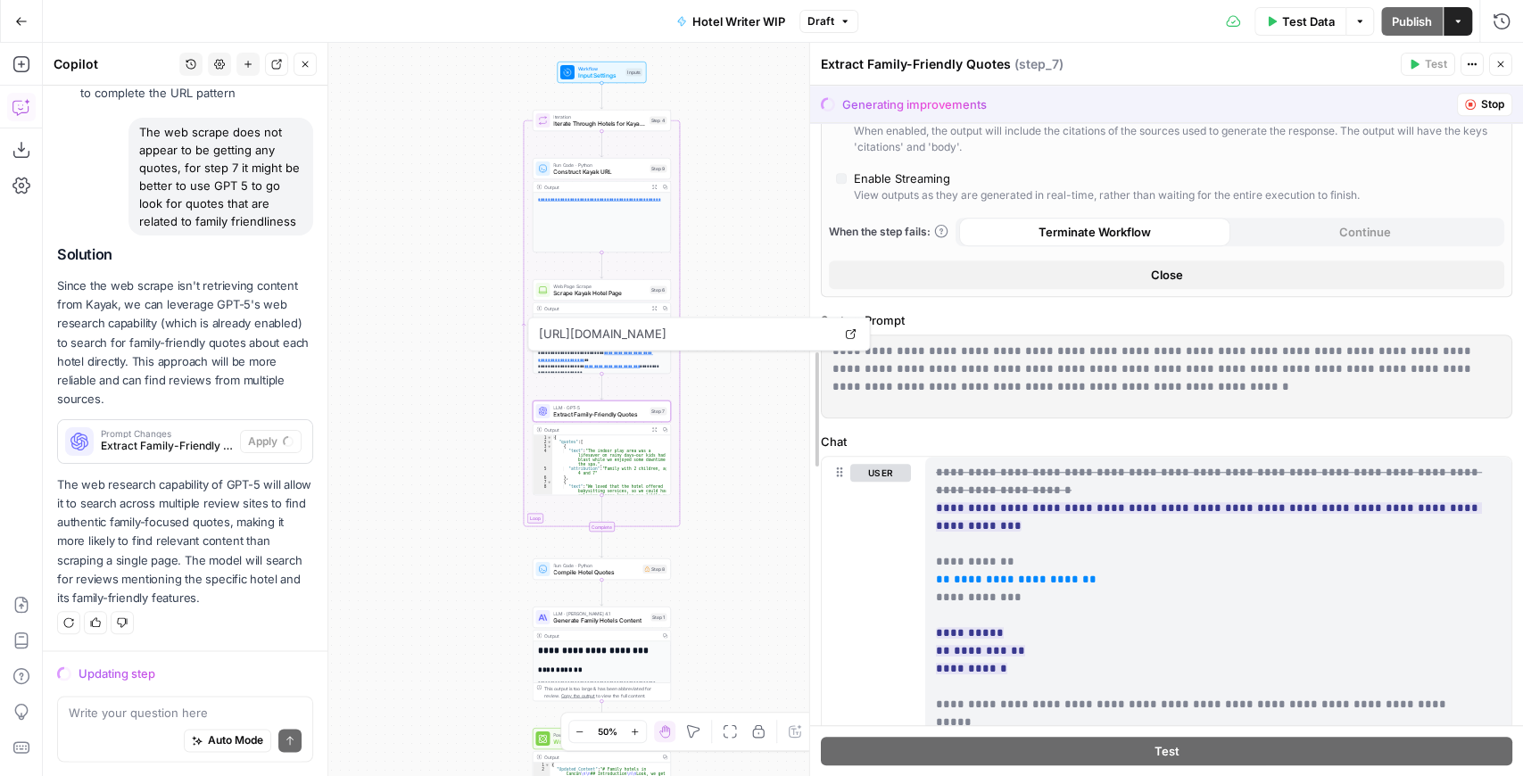
drag, startPoint x: 894, startPoint y: 220, endPoint x: 689, endPoint y: 218, distance: 205.3
click at [689, 218] on body "**********" at bounding box center [761, 388] width 1523 height 776
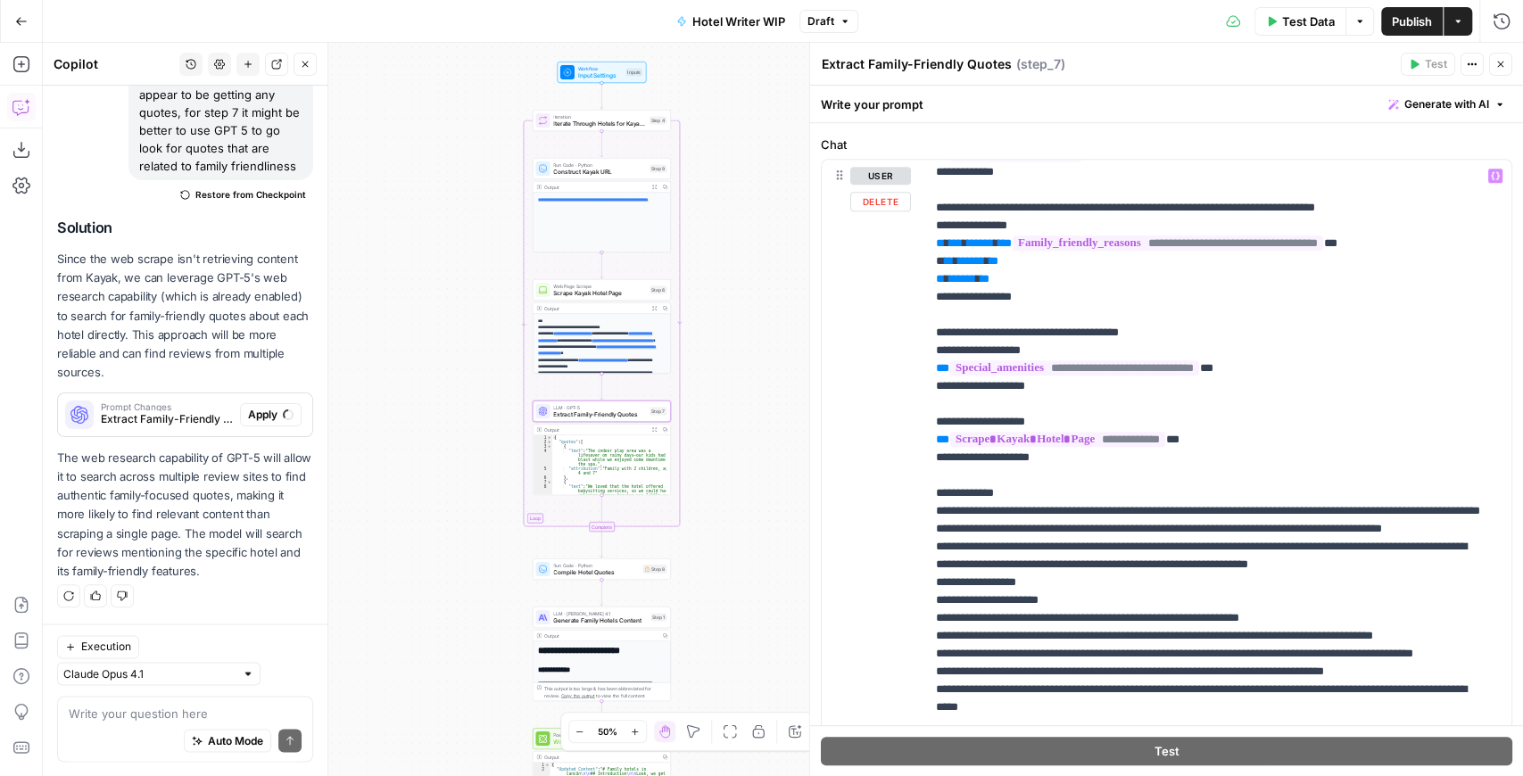
scroll to position [215, 0]
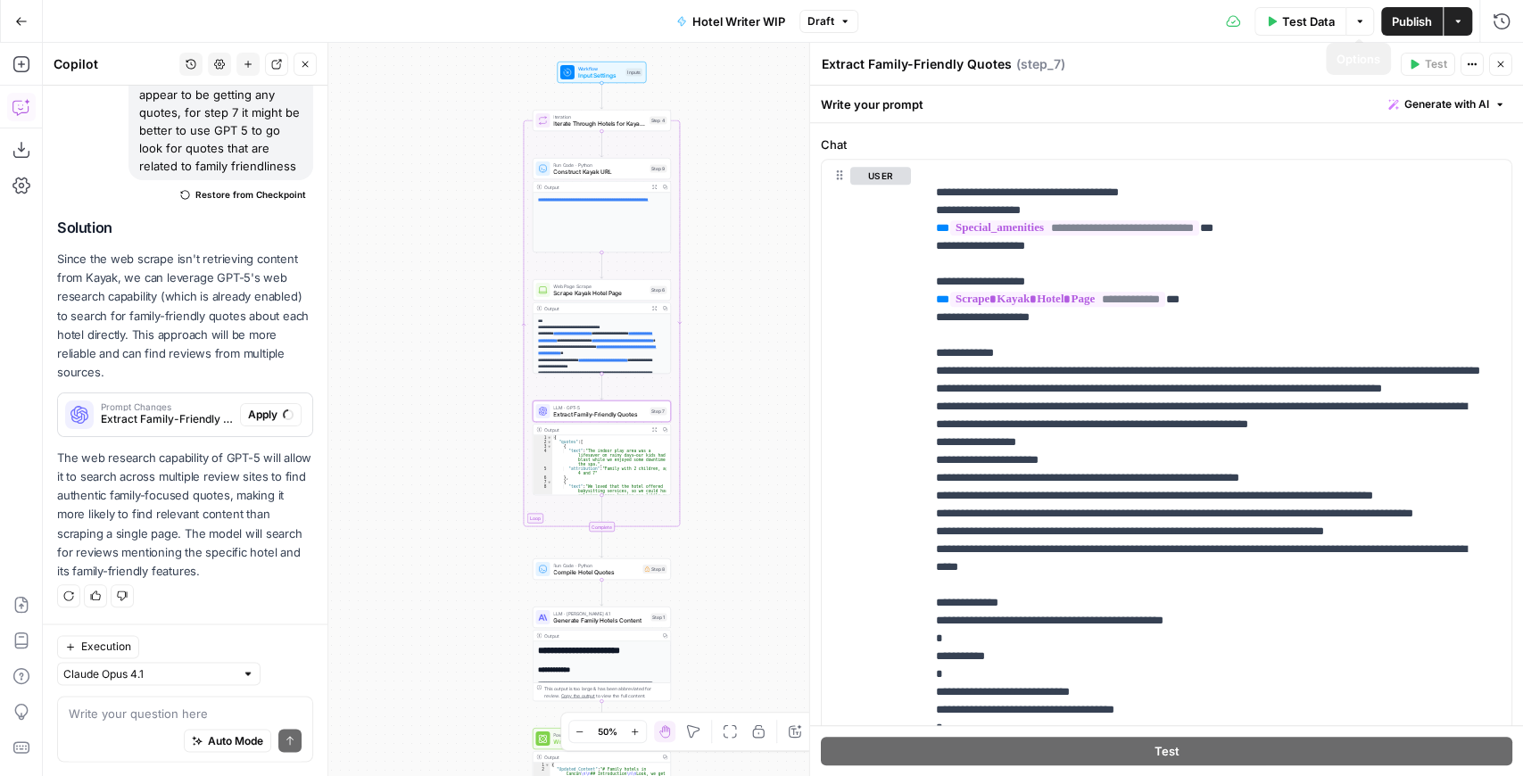
click at [1392, 23] on span "Publish" at bounding box center [1412, 21] width 40 height 18
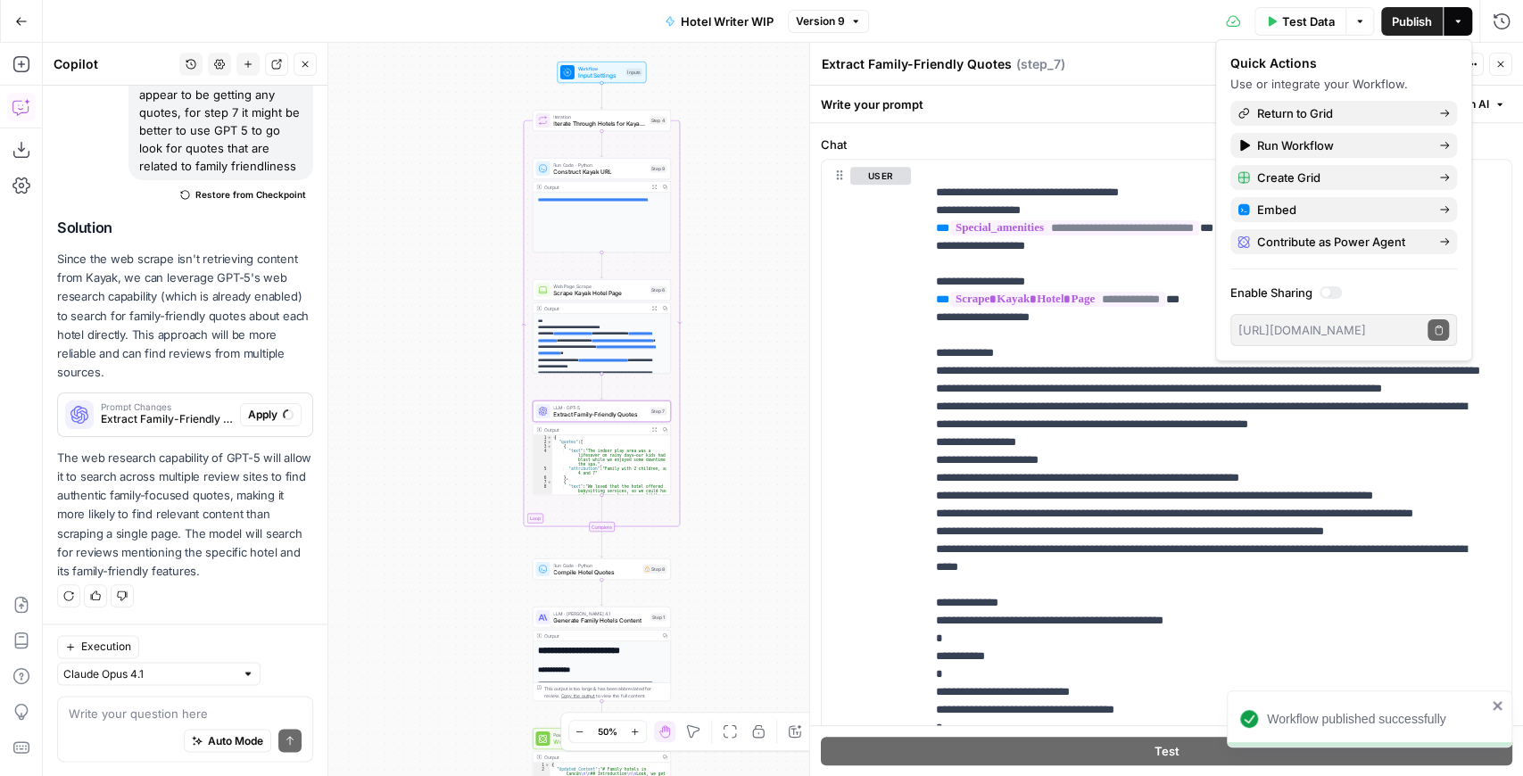
click at [1199, 73] on div "Extract Family-Friendly Quotes Extract Family-Friendly Quotes ( step_7 )" at bounding box center [1108, 64] width 575 height 20
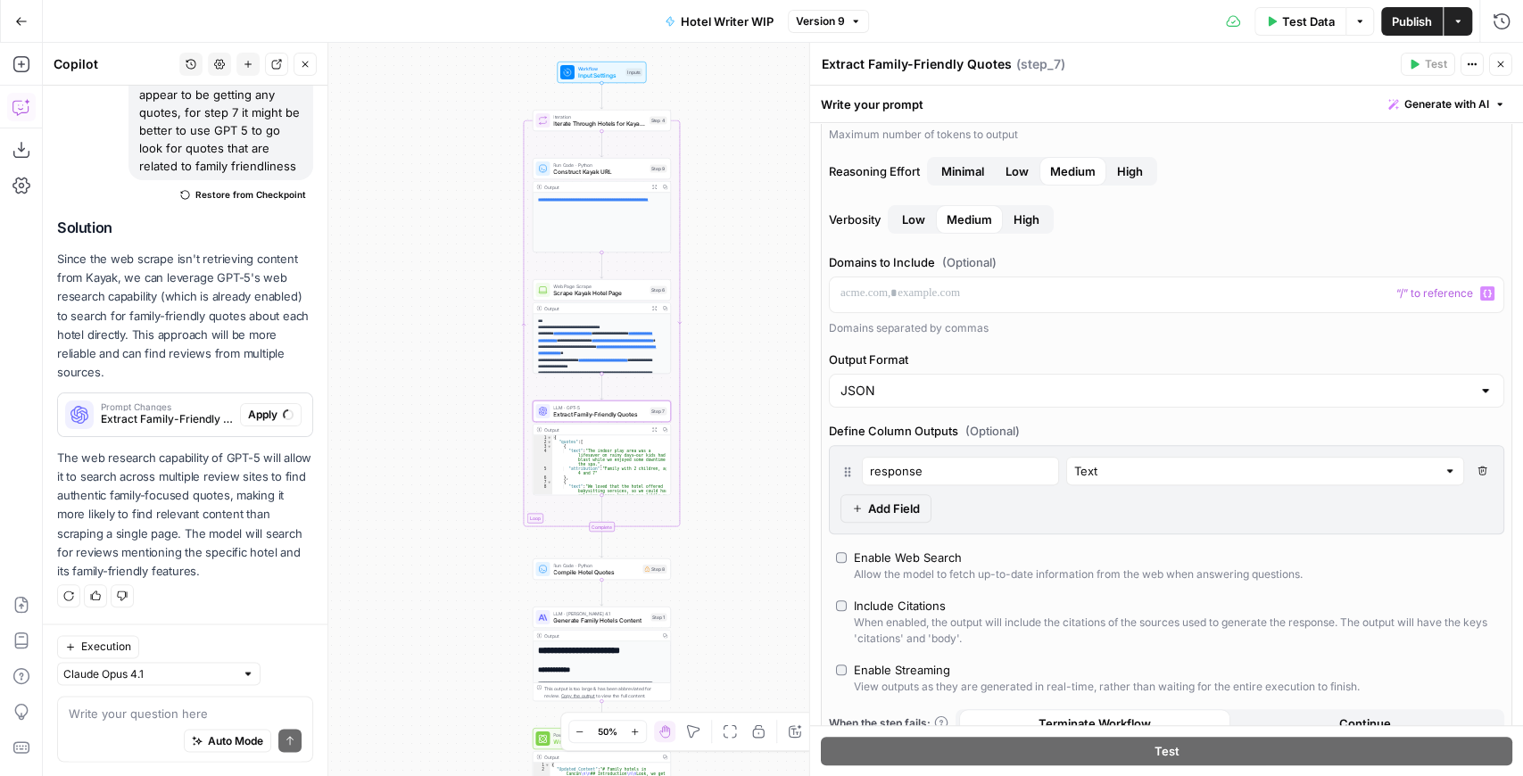
scroll to position [308, 0]
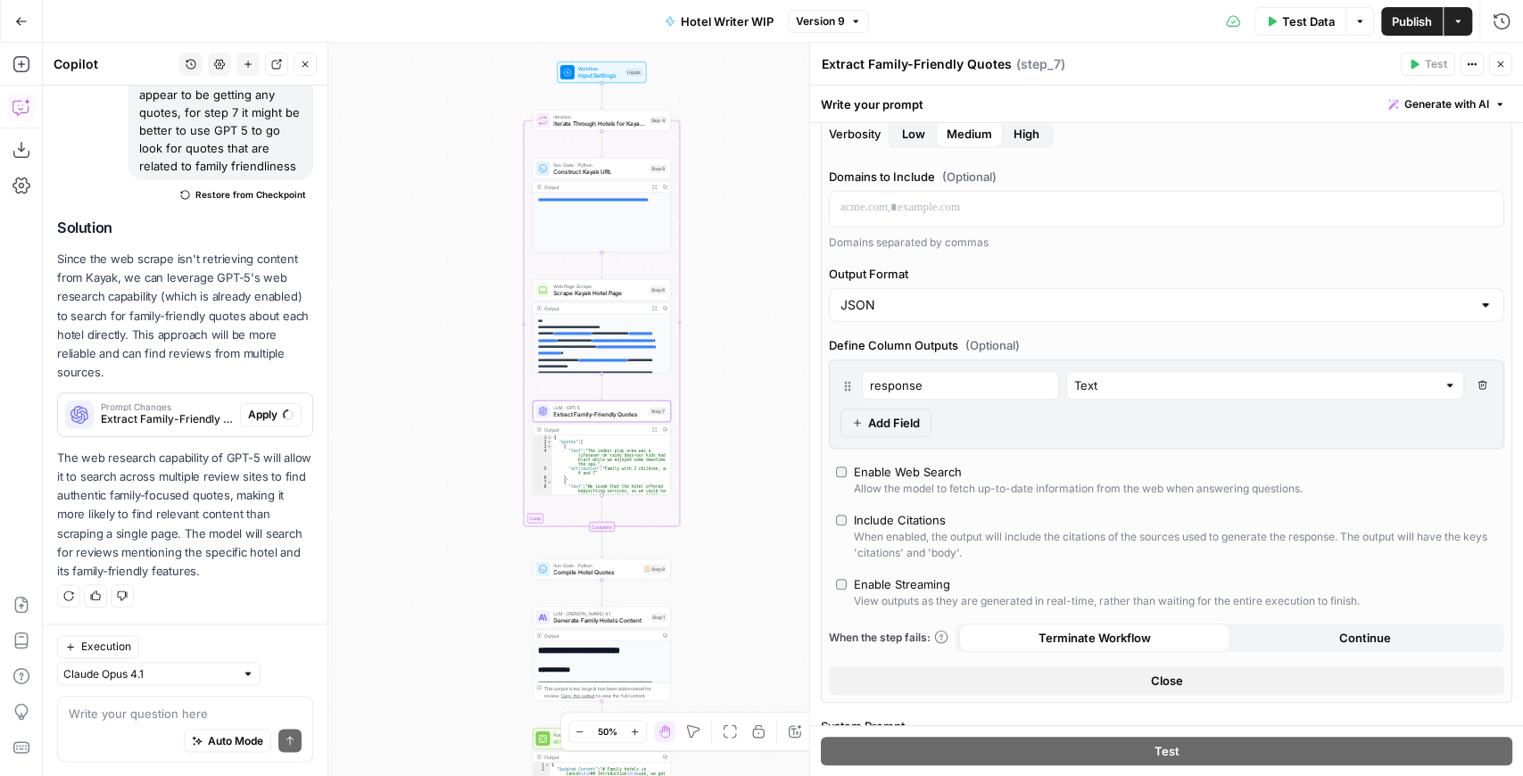
click at [1505, 61] on icon "button" at bounding box center [1501, 64] width 11 height 11
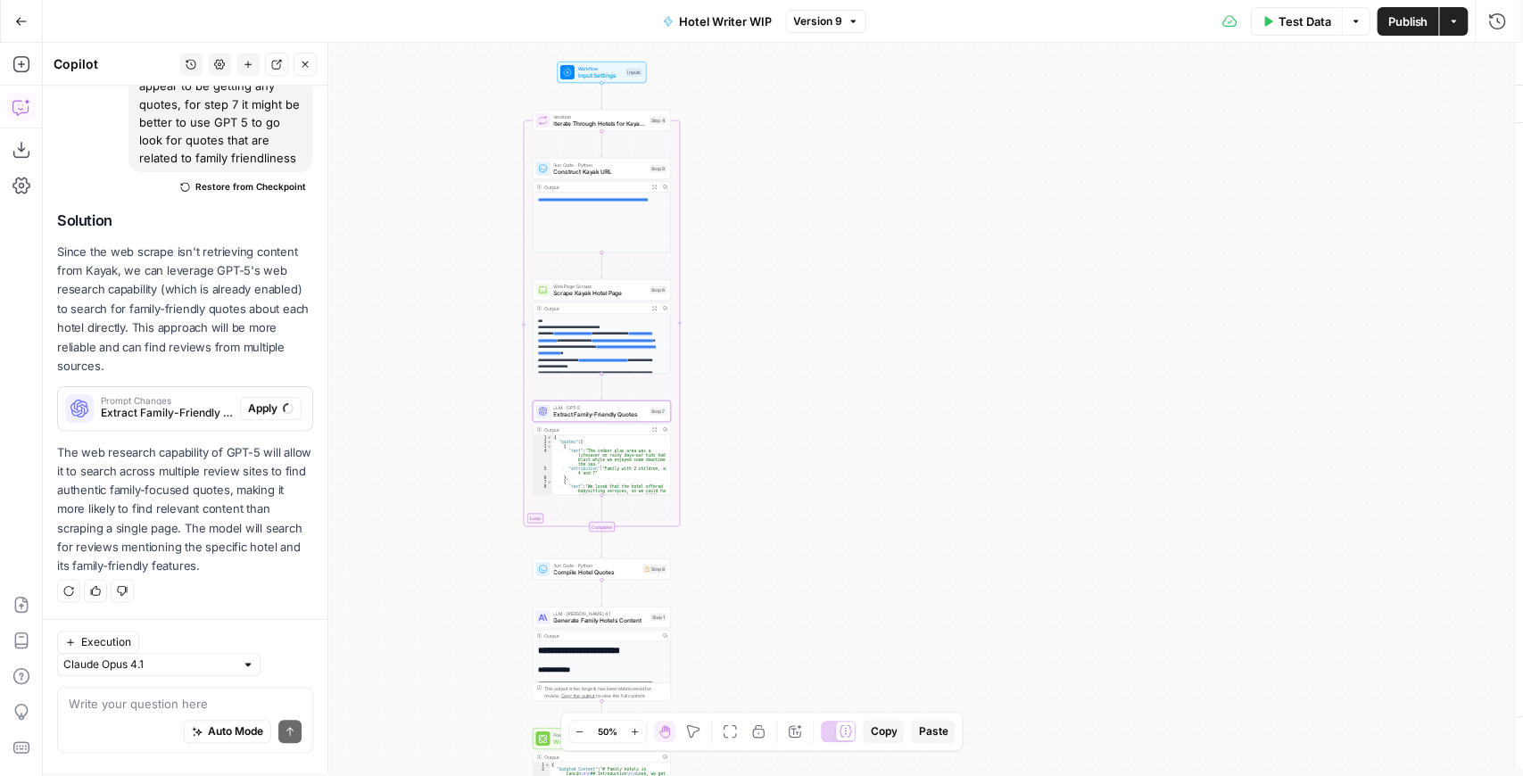
scroll to position [1851, 0]
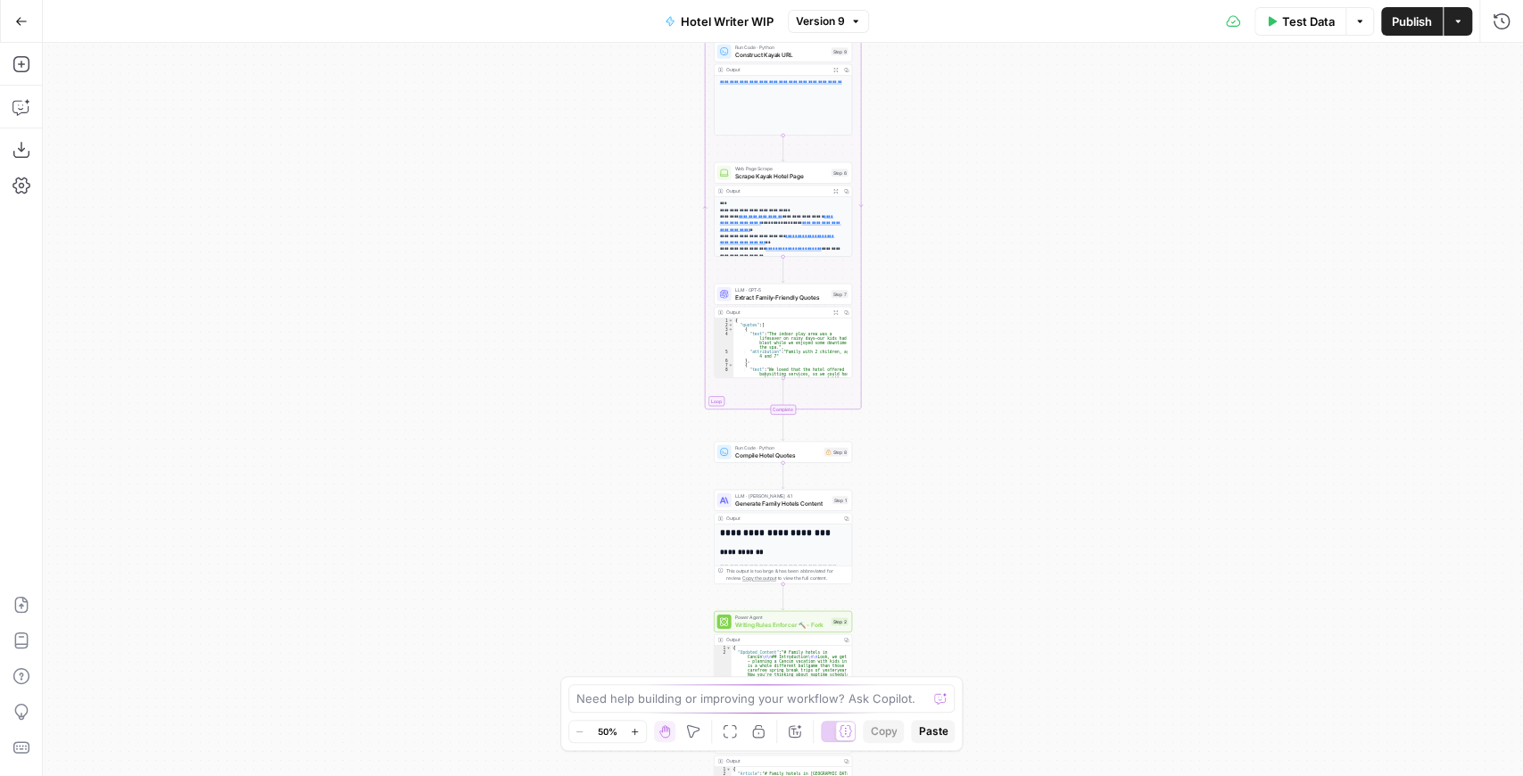
click at [889, 369] on div "**********" at bounding box center [783, 409] width 1480 height 733
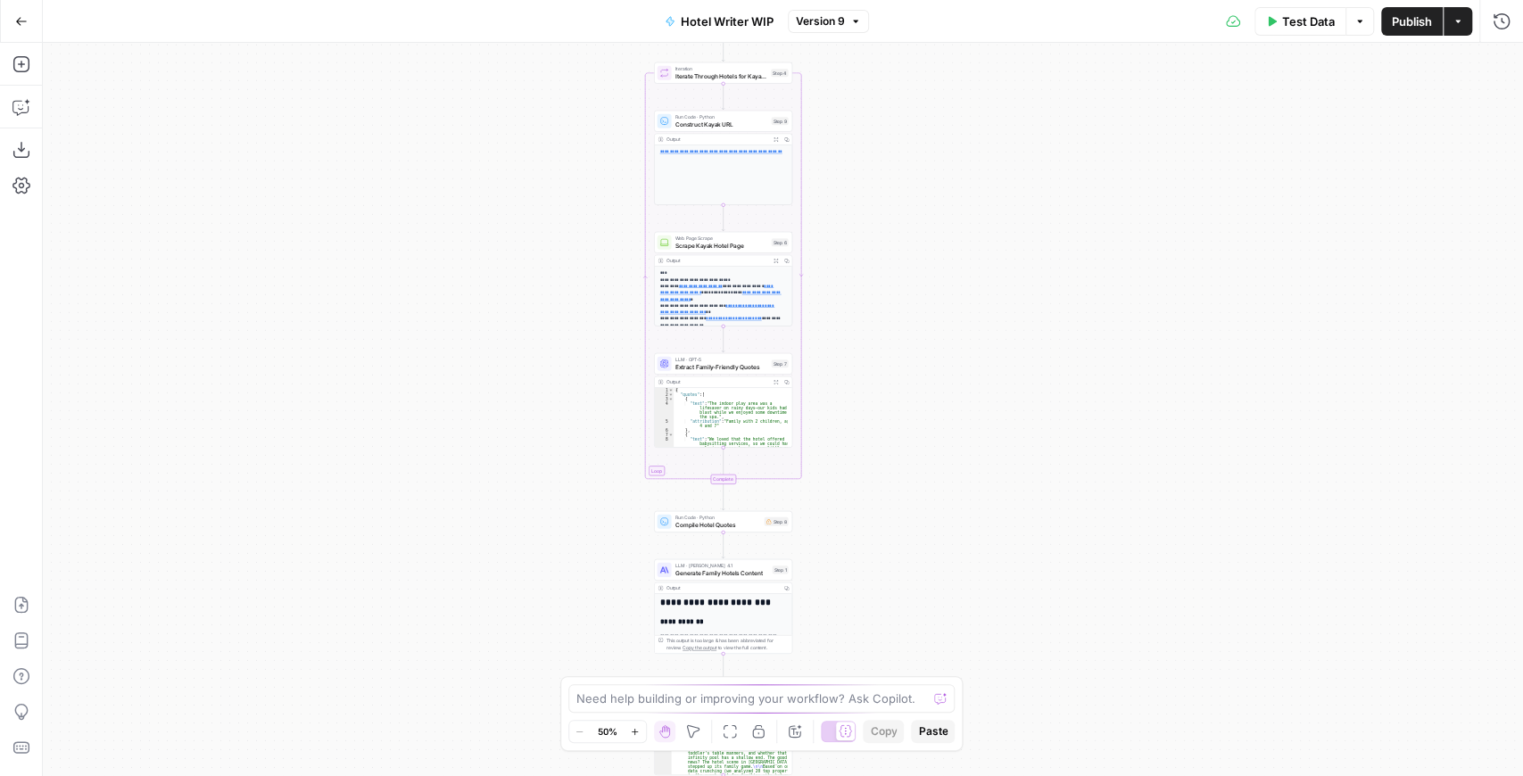
drag, startPoint x: 924, startPoint y: 318, endPoint x: 860, endPoint y: 364, distance: 78.5
click at [883, 366] on div "**********" at bounding box center [783, 409] width 1480 height 733
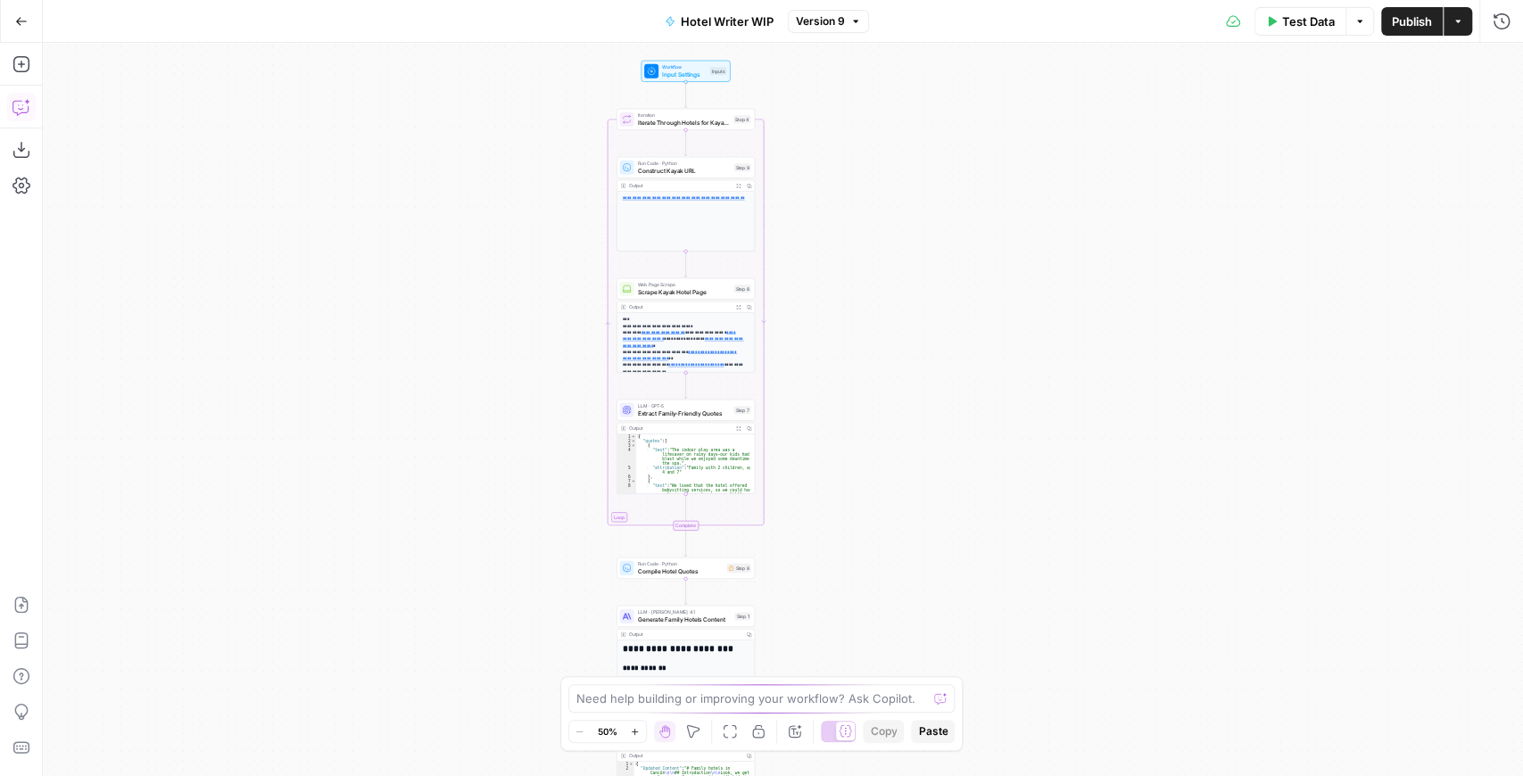
click at [26, 100] on icon "button" at bounding box center [21, 107] width 18 height 18
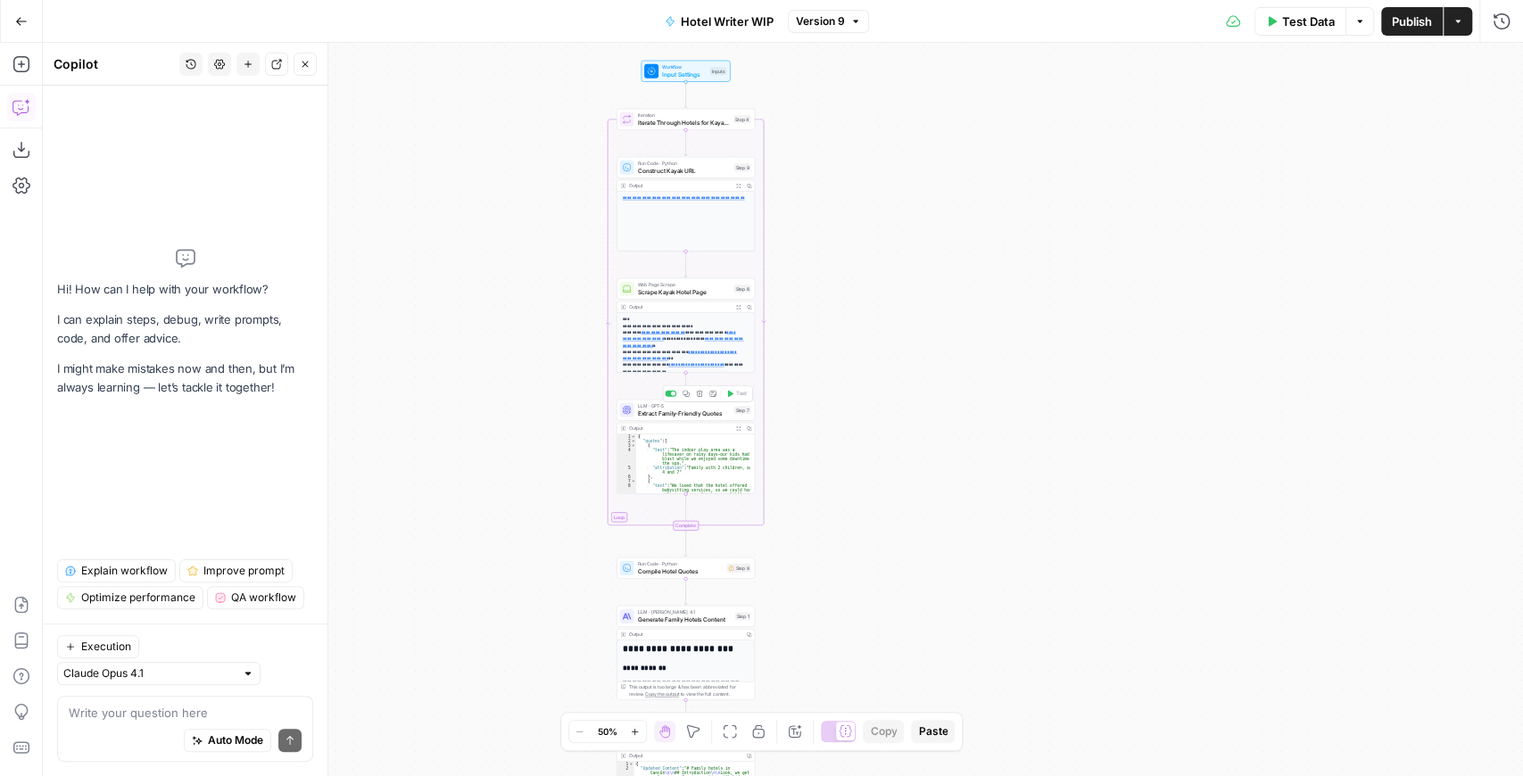
click at [703, 394] on span "Delete step" at bounding box center [703, 394] width 1 height 1
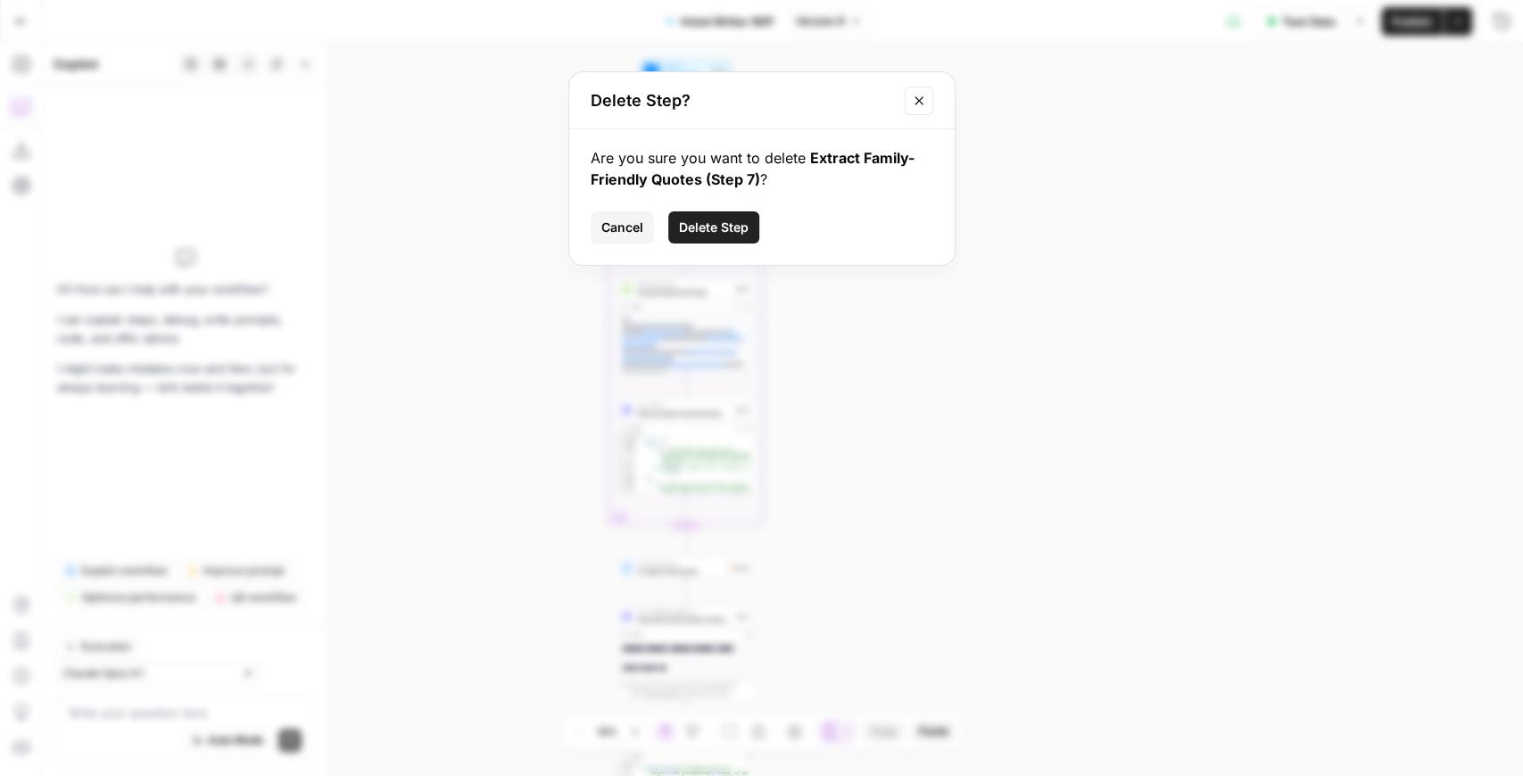
click at [716, 230] on span "Delete Step" at bounding box center [714, 228] width 70 height 18
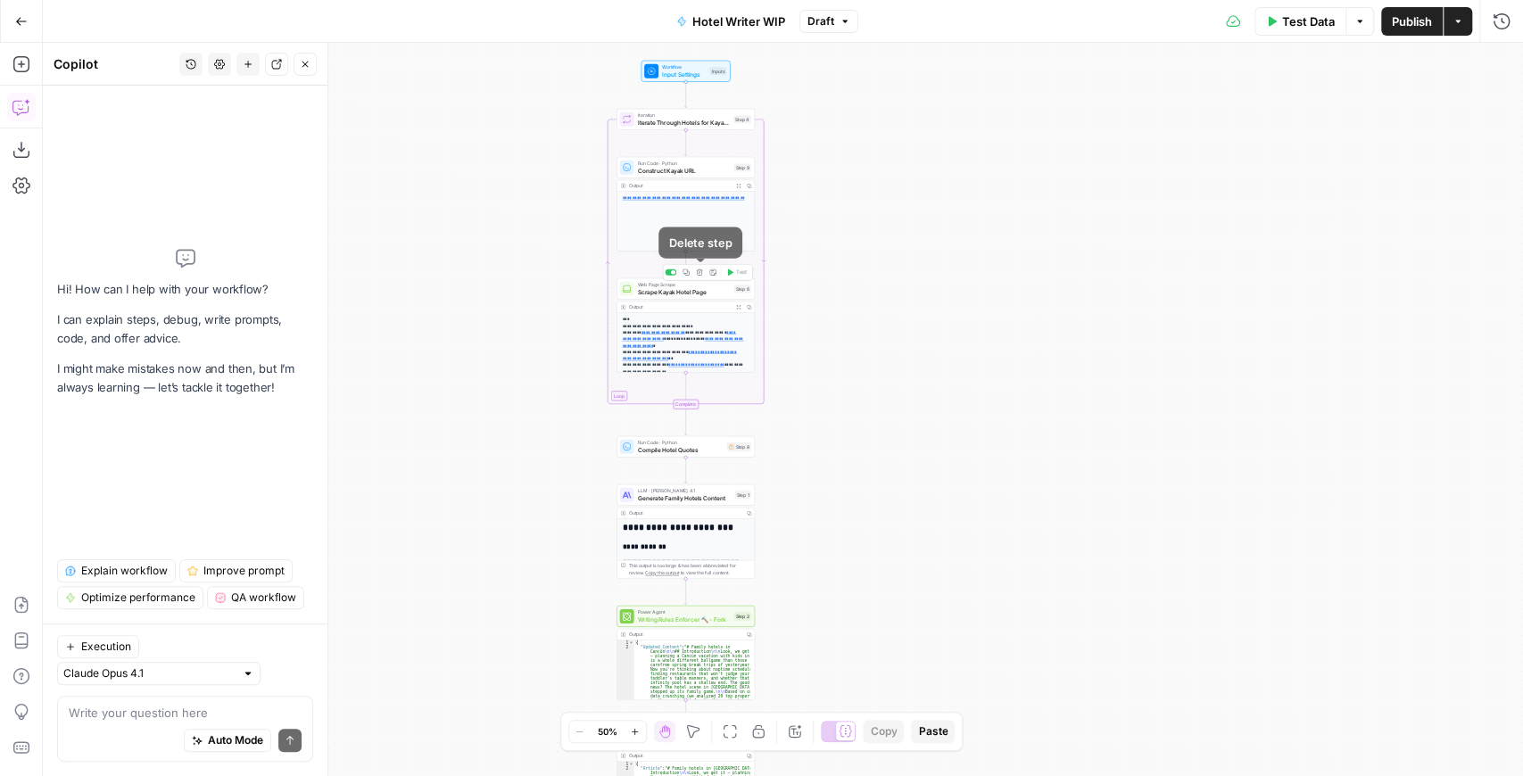
click at [696, 275] on icon "button" at bounding box center [699, 272] width 7 height 7
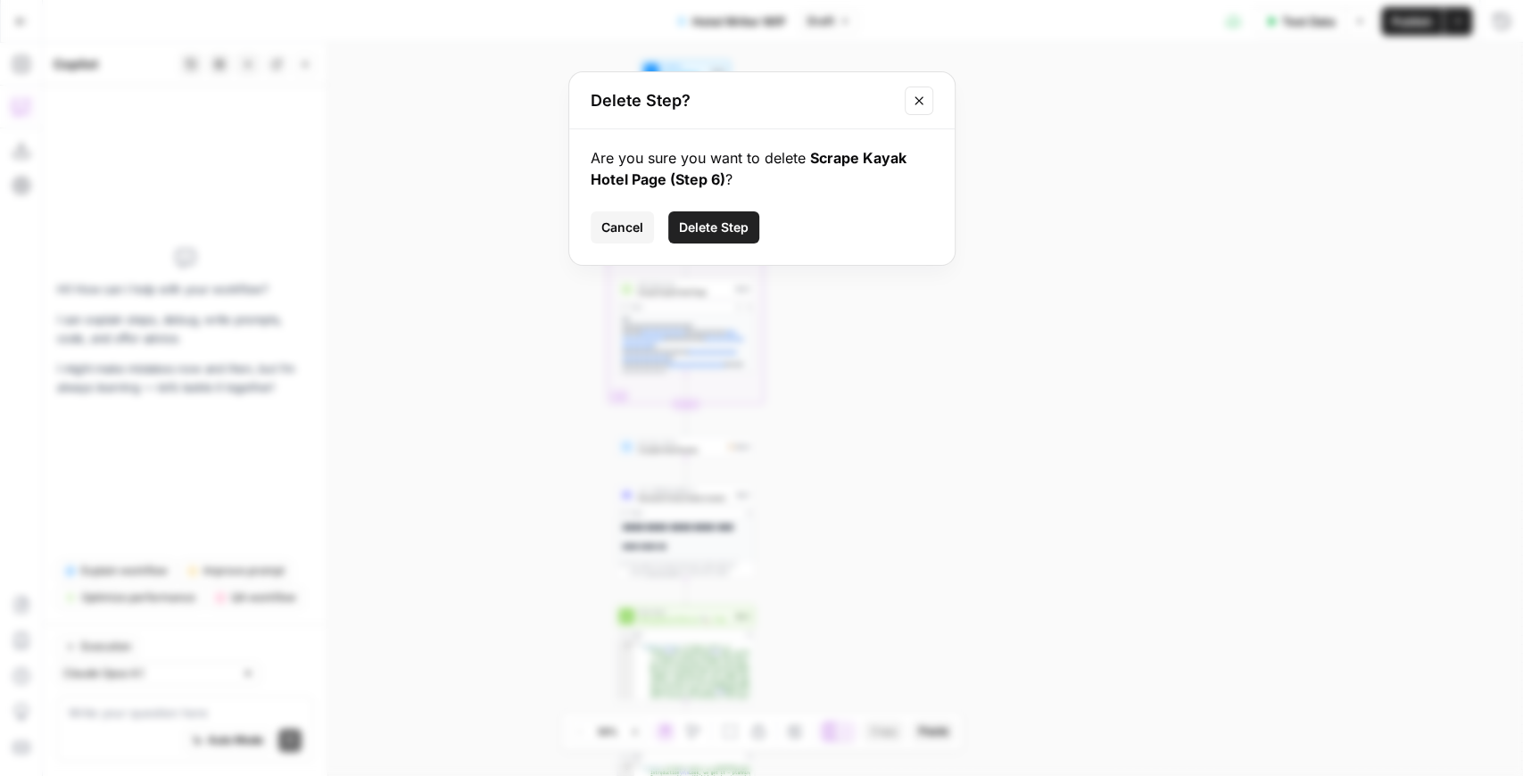
click at [731, 227] on span "Delete Step" at bounding box center [714, 228] width 70 height 18
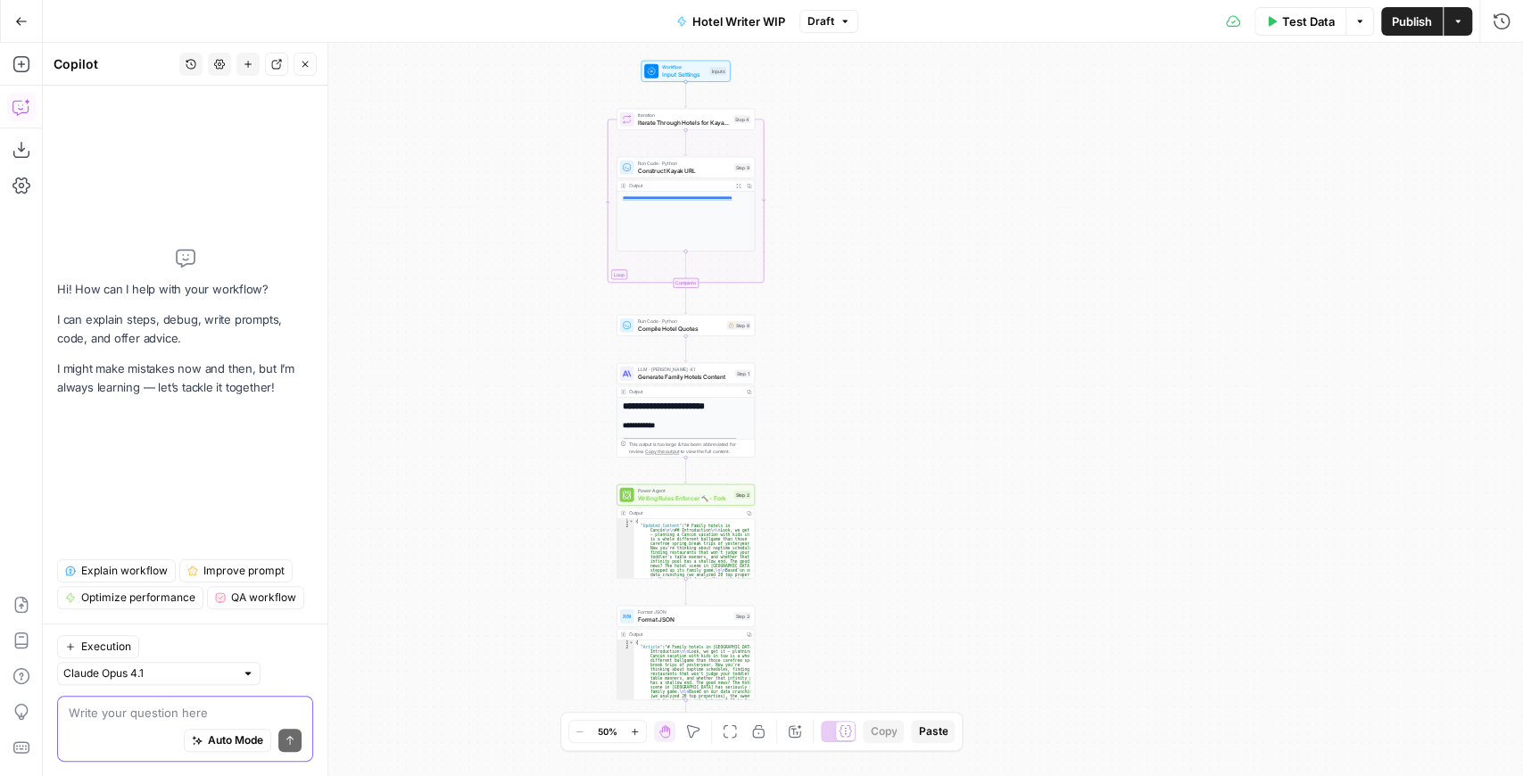
click at [149, 711] on textarea at bounding box center [185, 713] width 233 height 18
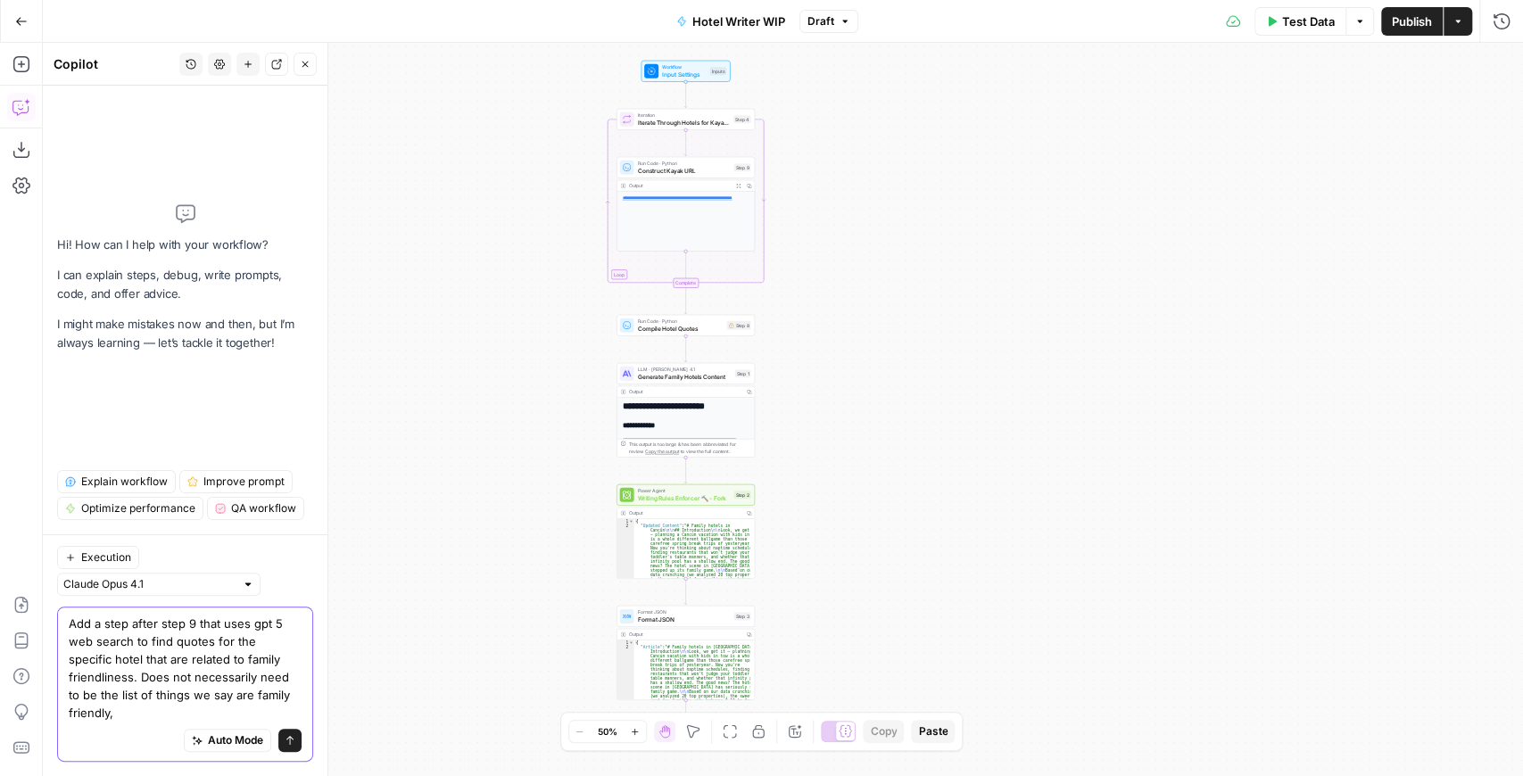
type textarea "Add a step after step 9 that uses gpt 5 web search to find quotes for the speci…"
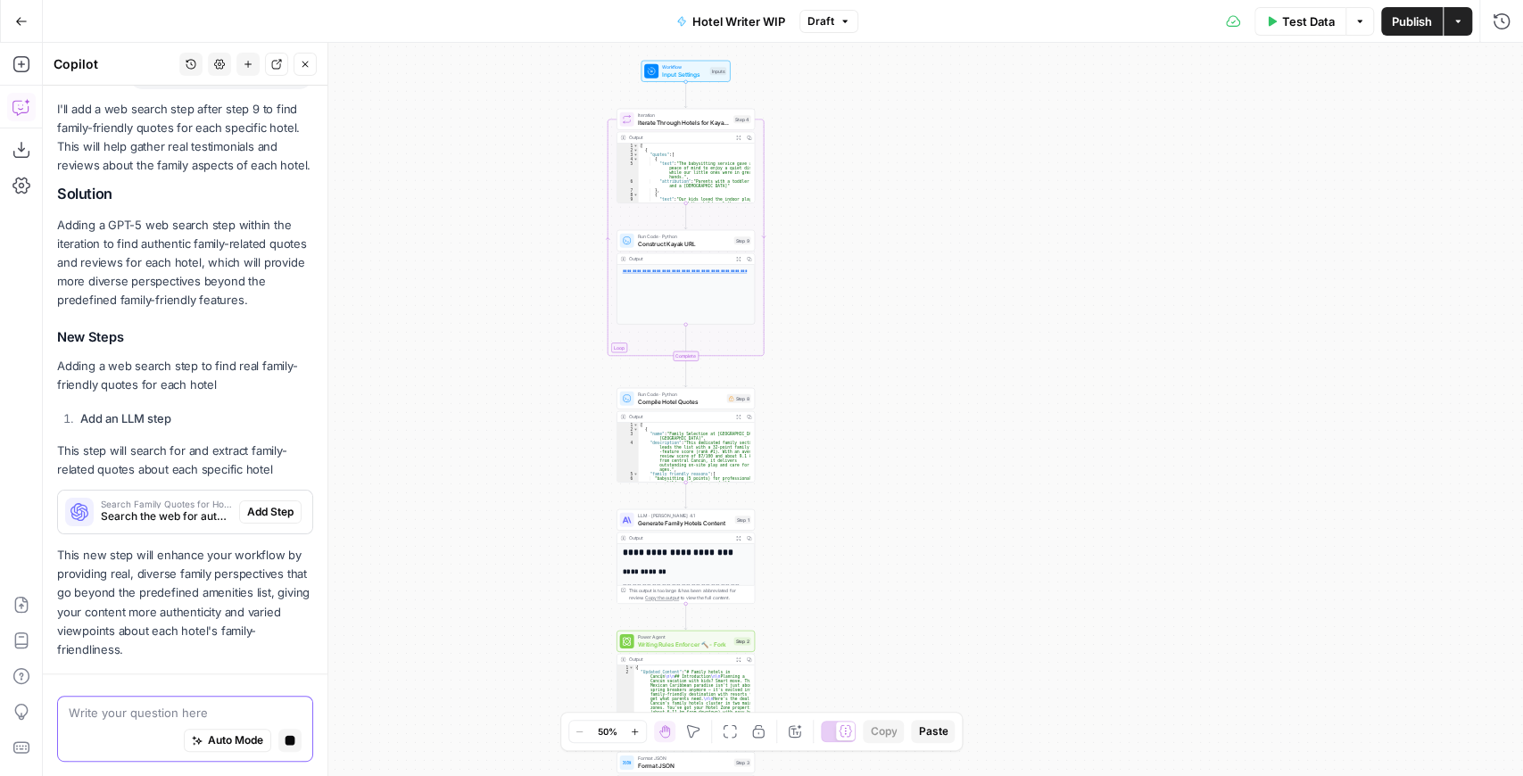
scroll to position [394, 0]
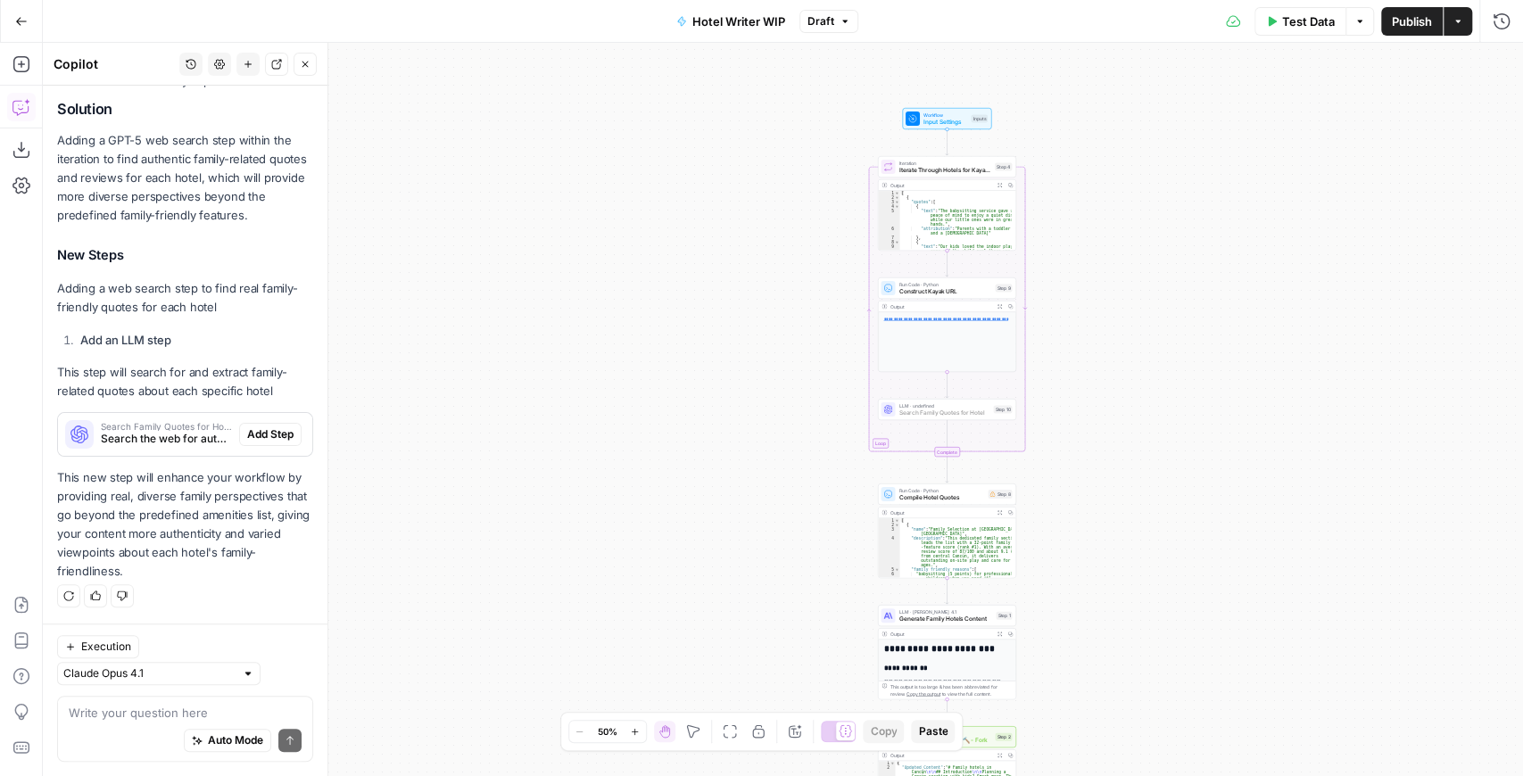
click at [269, 436] on span "Add Step" at bounding box center [270, 435] width 46 height 16
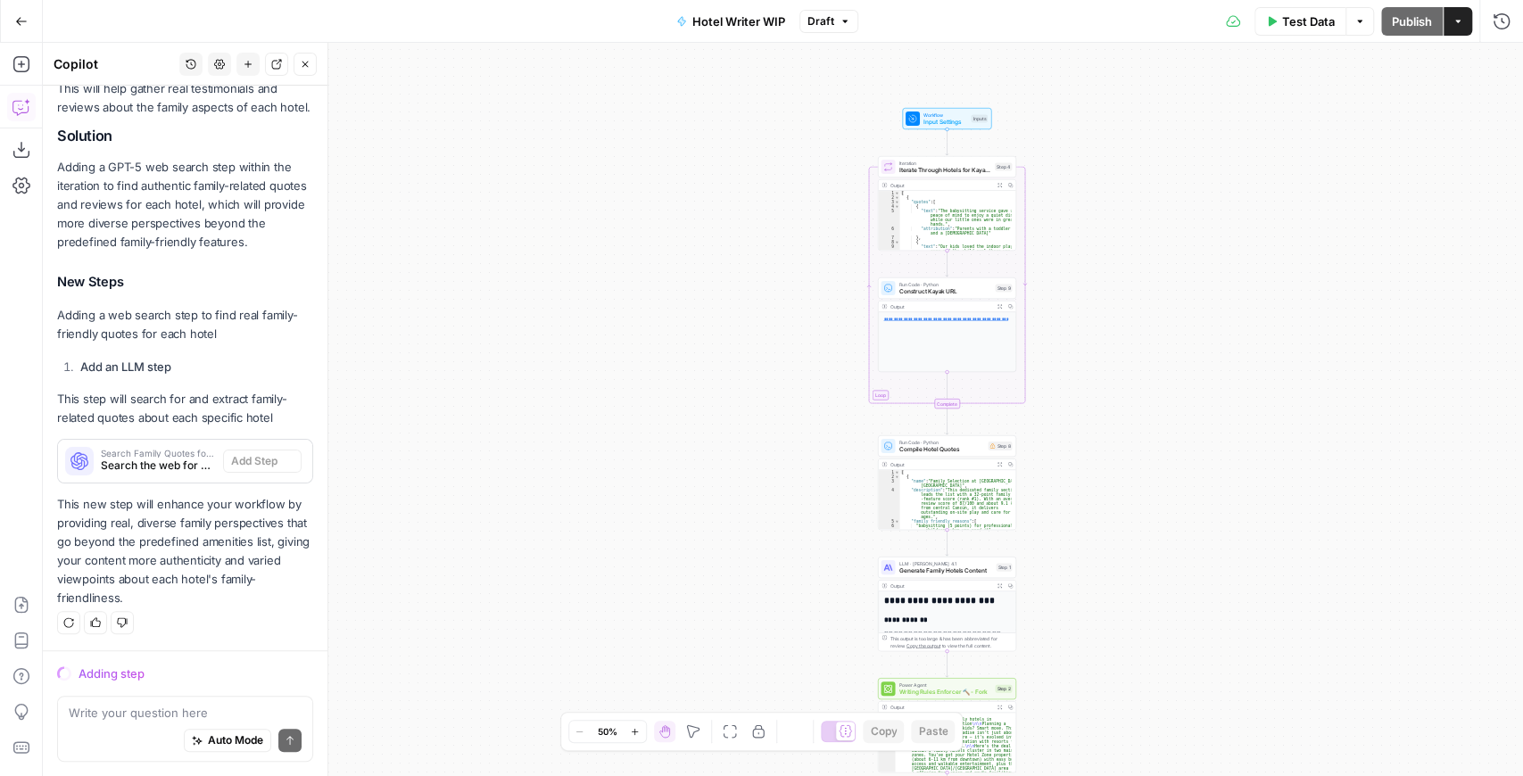
scroll to position [368, 0]
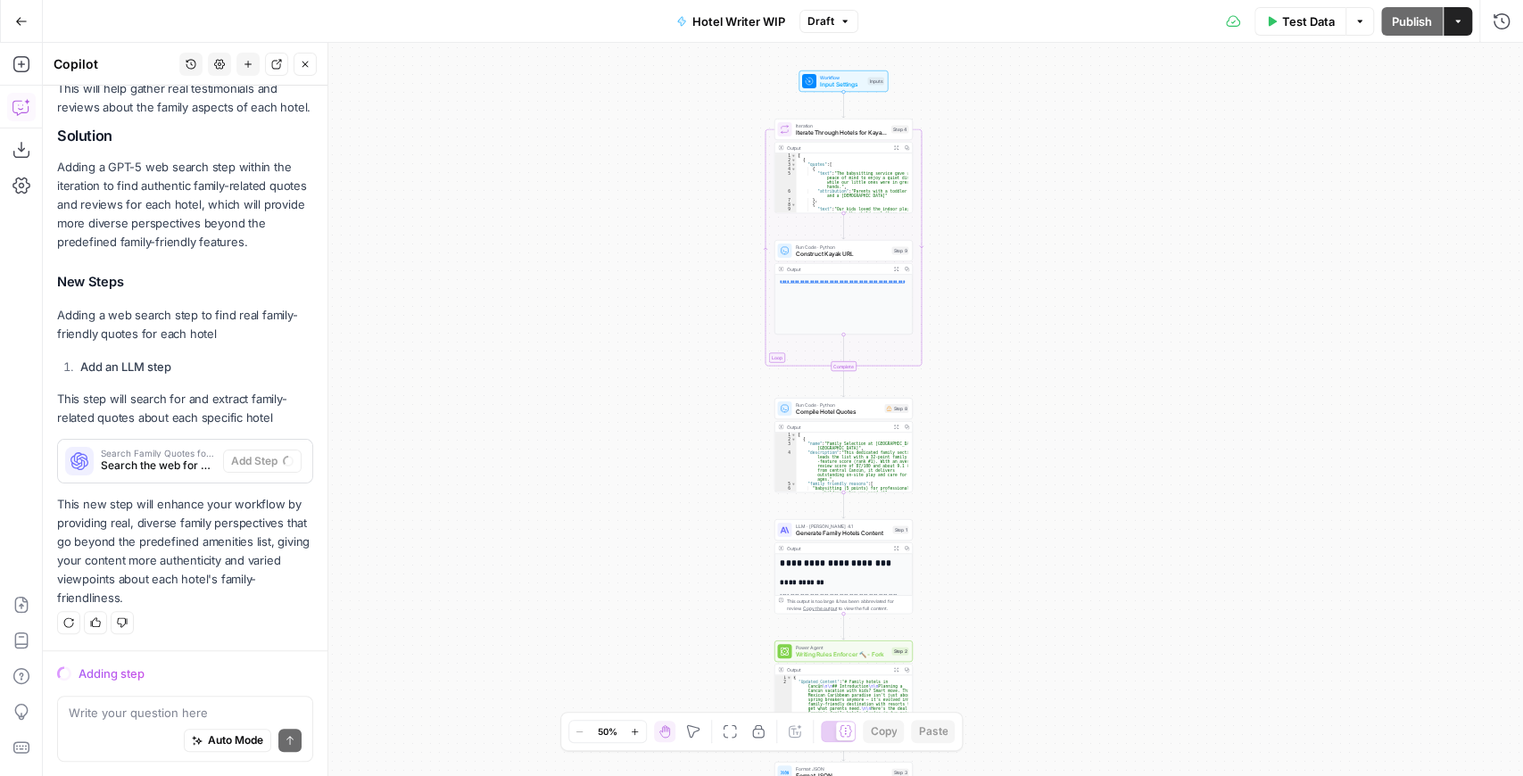
drag, startPoint x: 1084, startPoint y: 293, endPoint x: 942, endPoint y: 255, distance: 146.7
click at [944, 255] on div "**********" at bounding box center [783, 409] width 1480 height 733
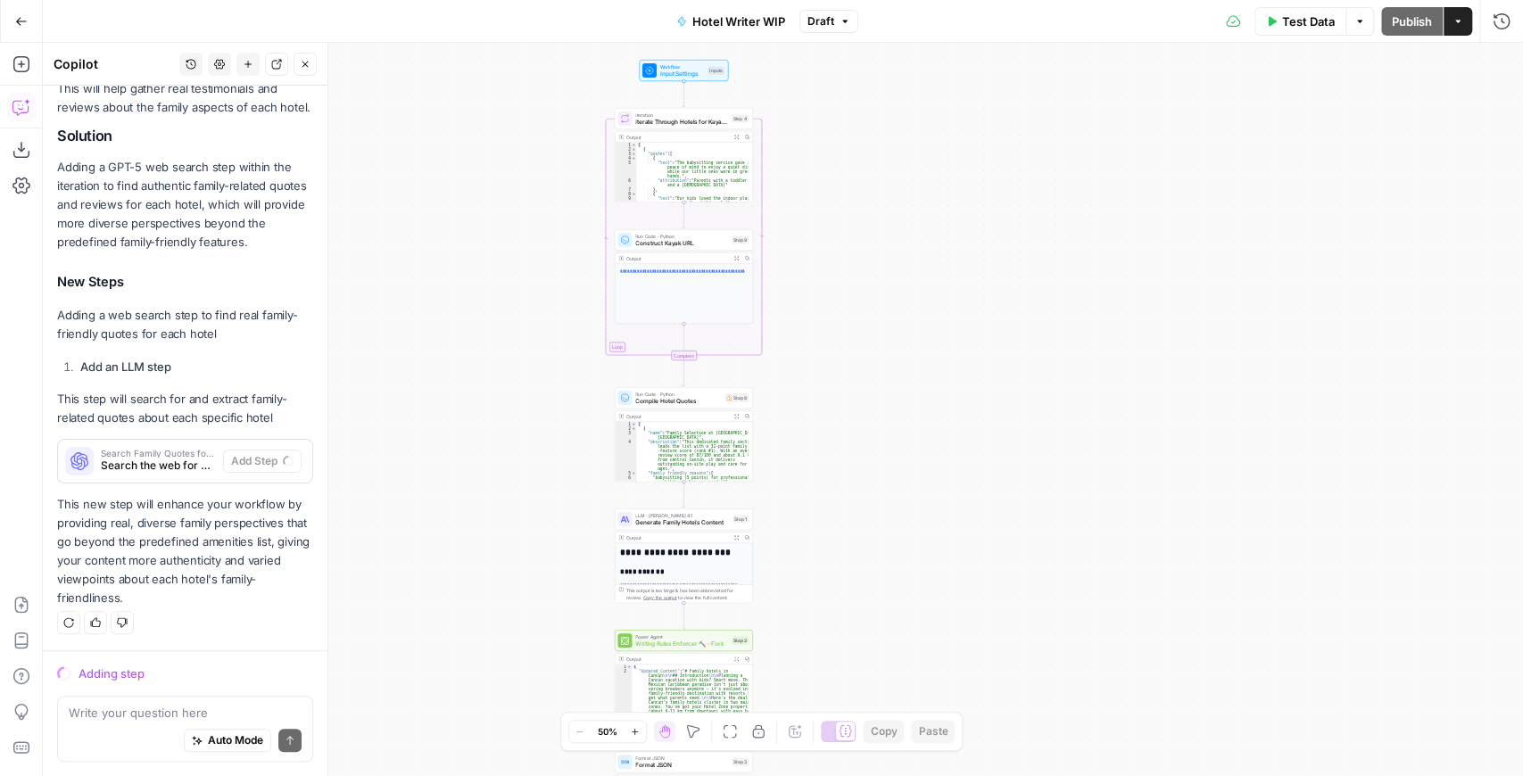
drag, startPoint x: 942, startPoint y: 255, endPoint x: 795, endPoint y: 252, distance: 147.3
click at [795, 252] on div "**********" at bounding box center [783, 409] width 1480 height 733
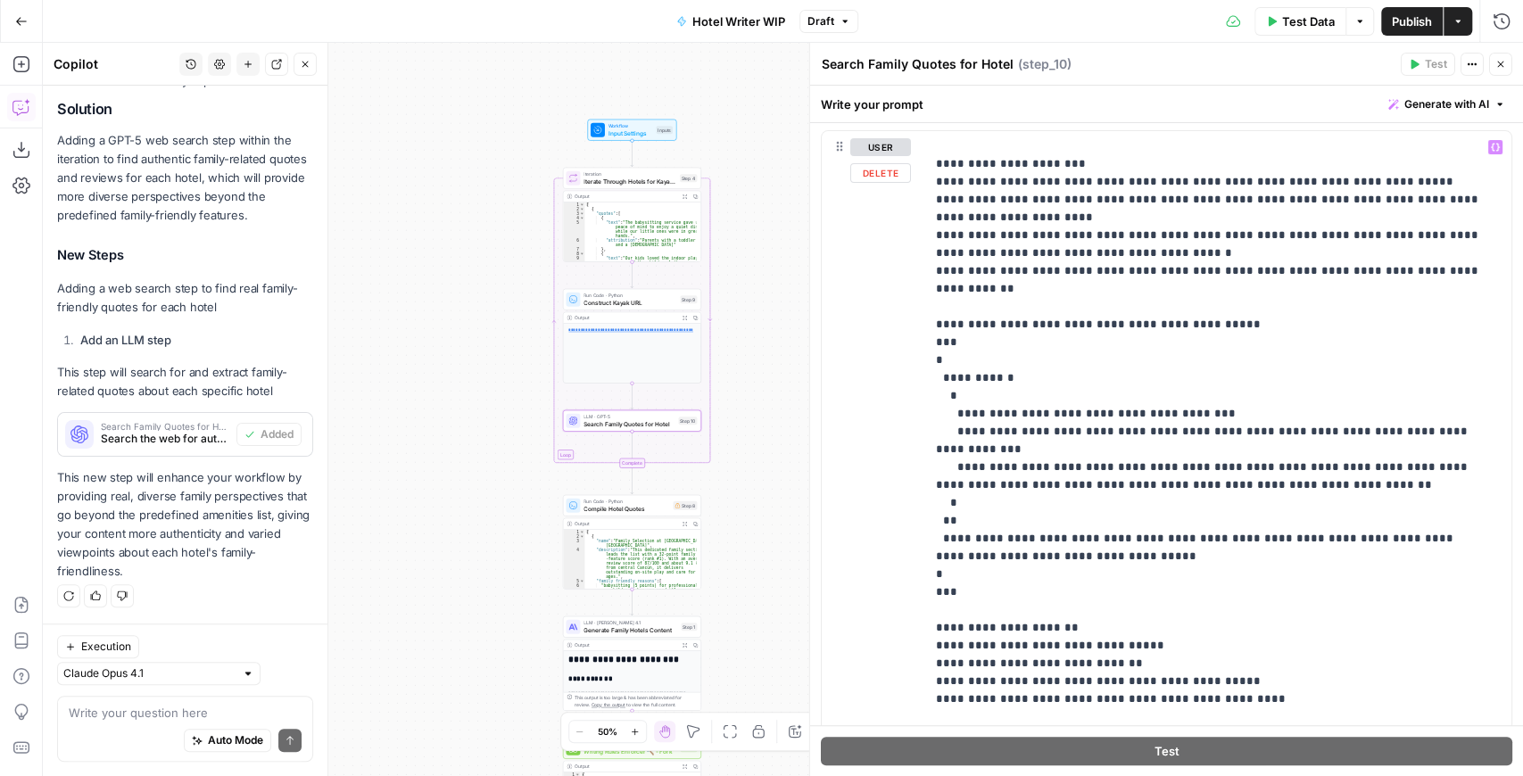
scroll to position [297, 0]
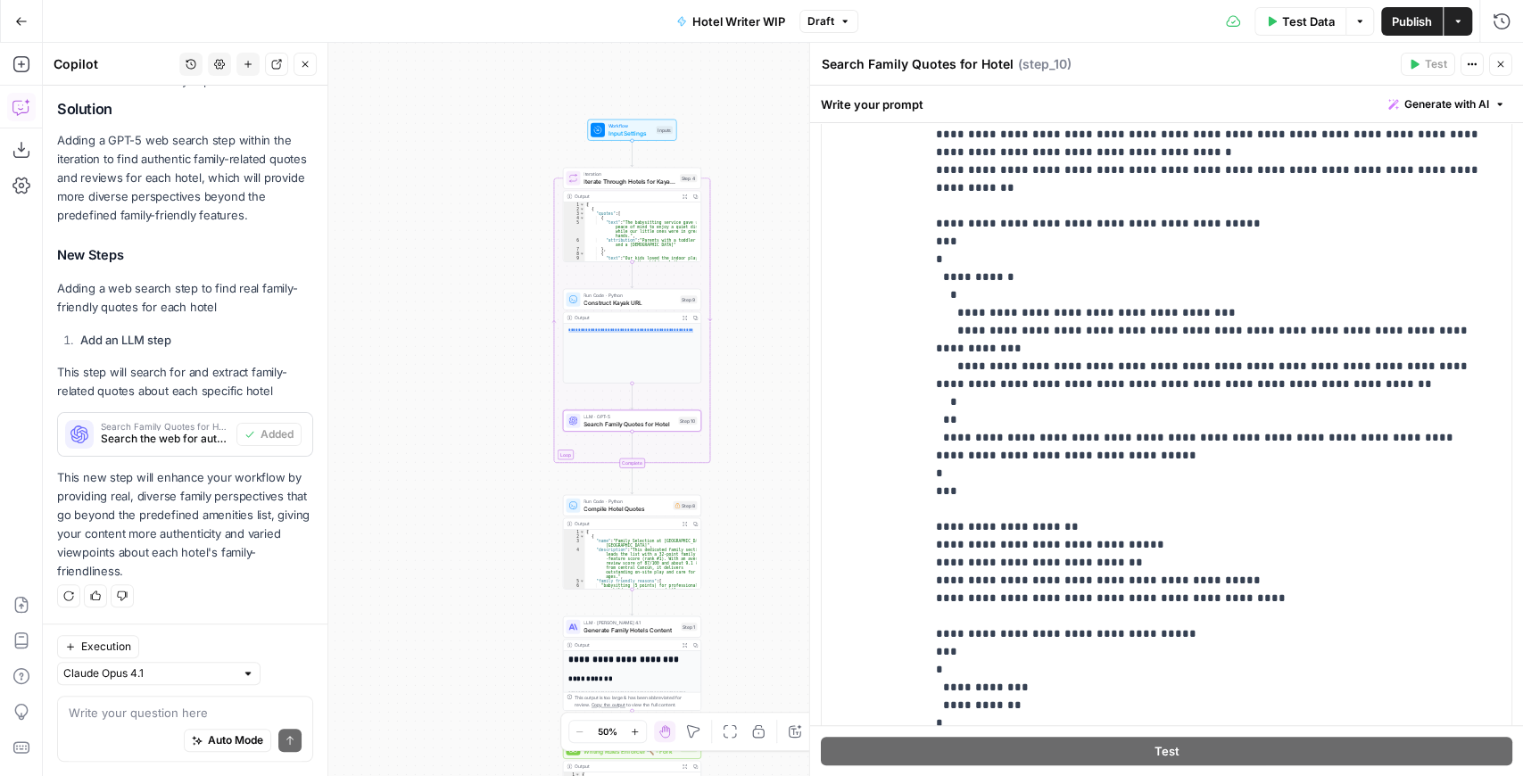
click at [1401, 29] on span "Publish" at bounding box center [1412, 21] width 40 height 18
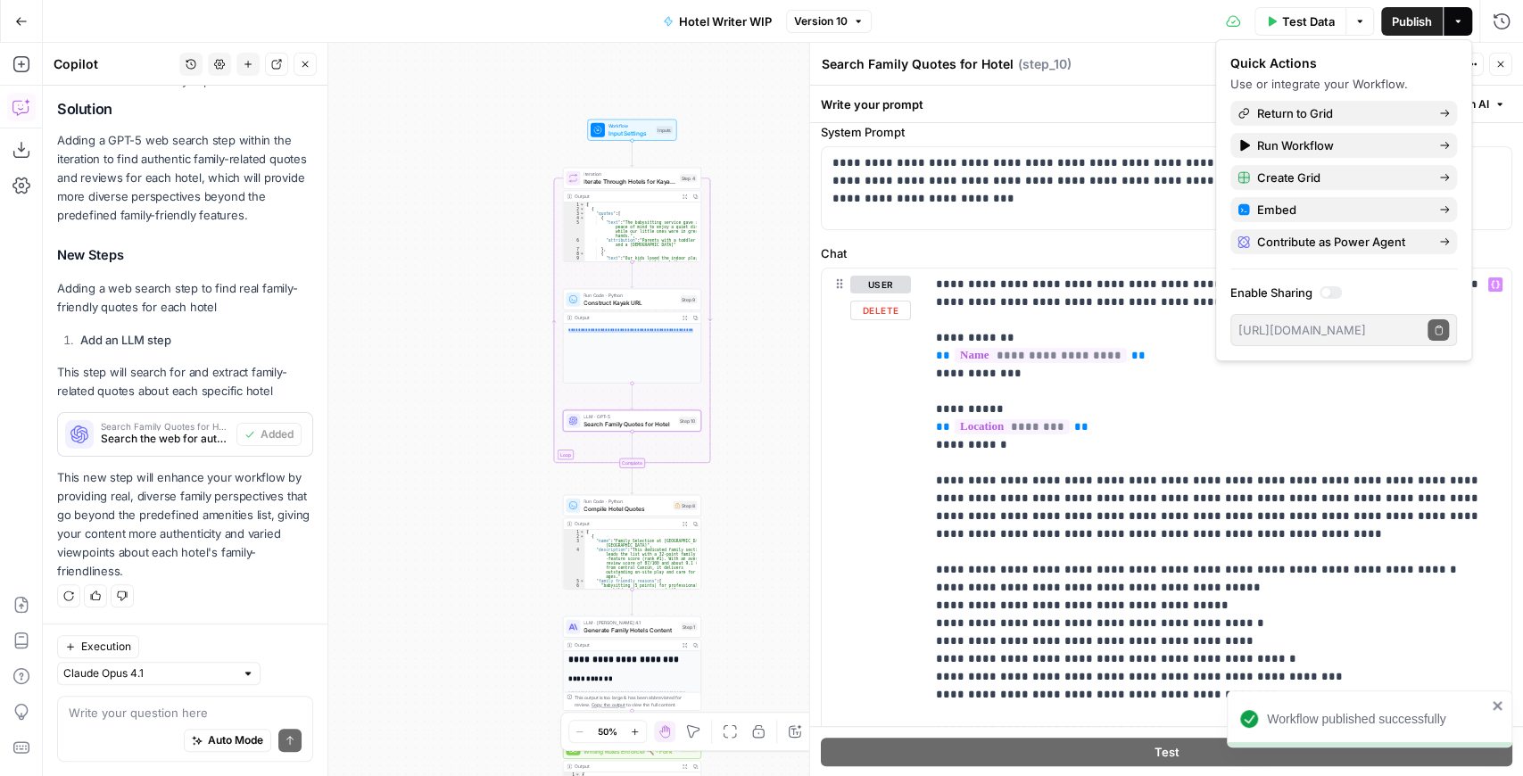
scroll to position [0, 0]
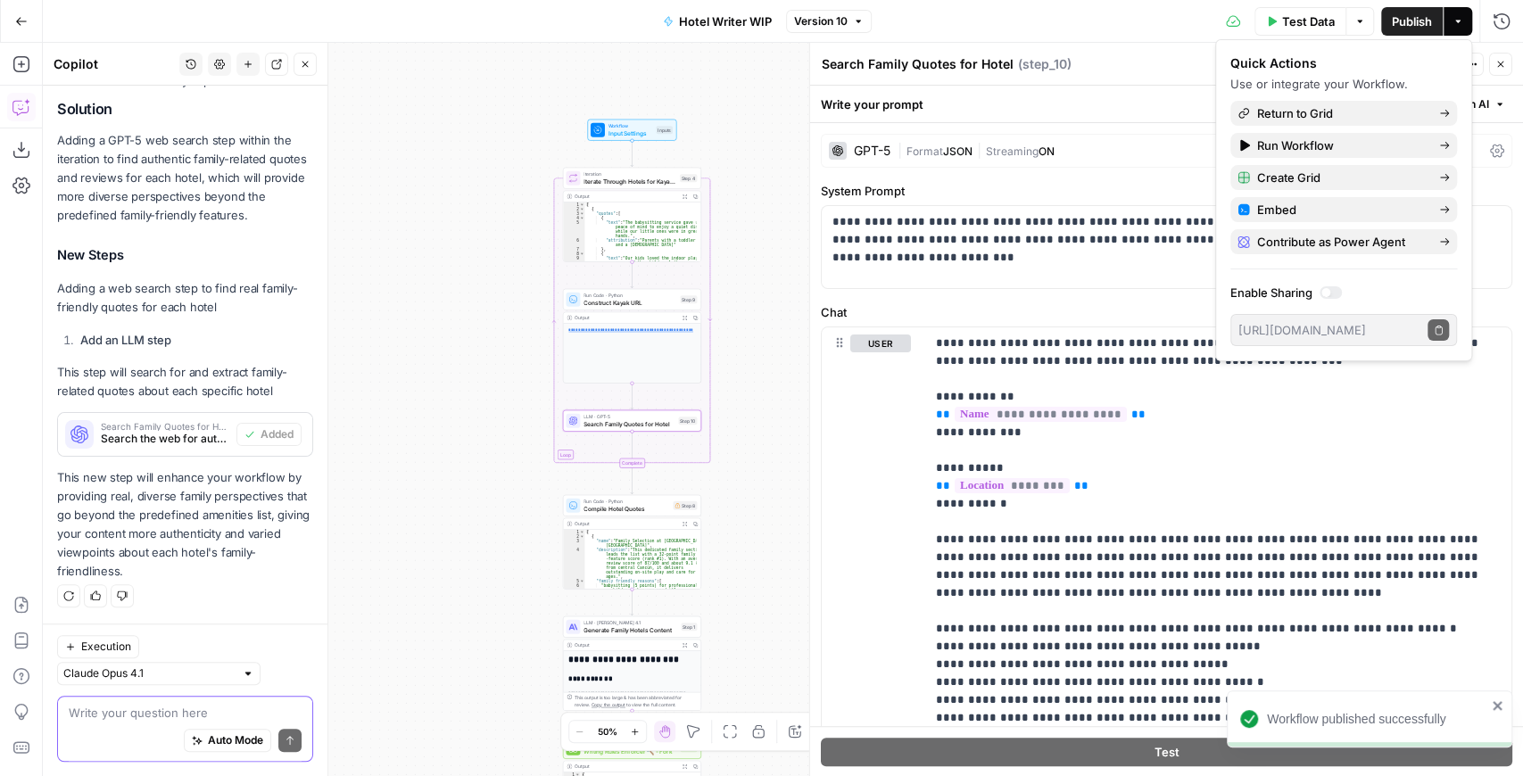
click at [120, 714] on textarea at bounding box center [185, 713] width 233 height 18
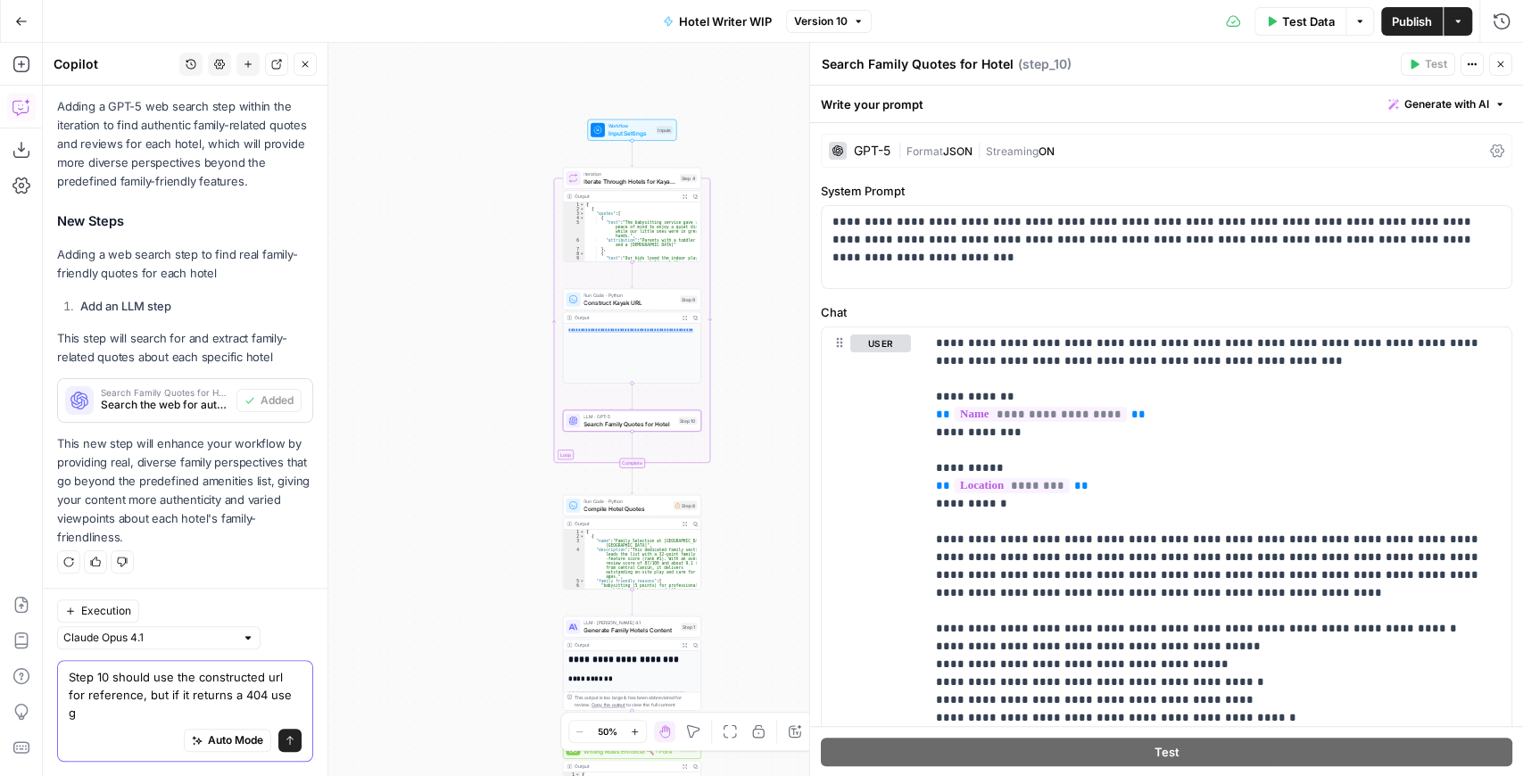
scroll to position [458, 0]
type textarea "Step 10 should use the constructed url for reference, but if it returns a 404 u…"
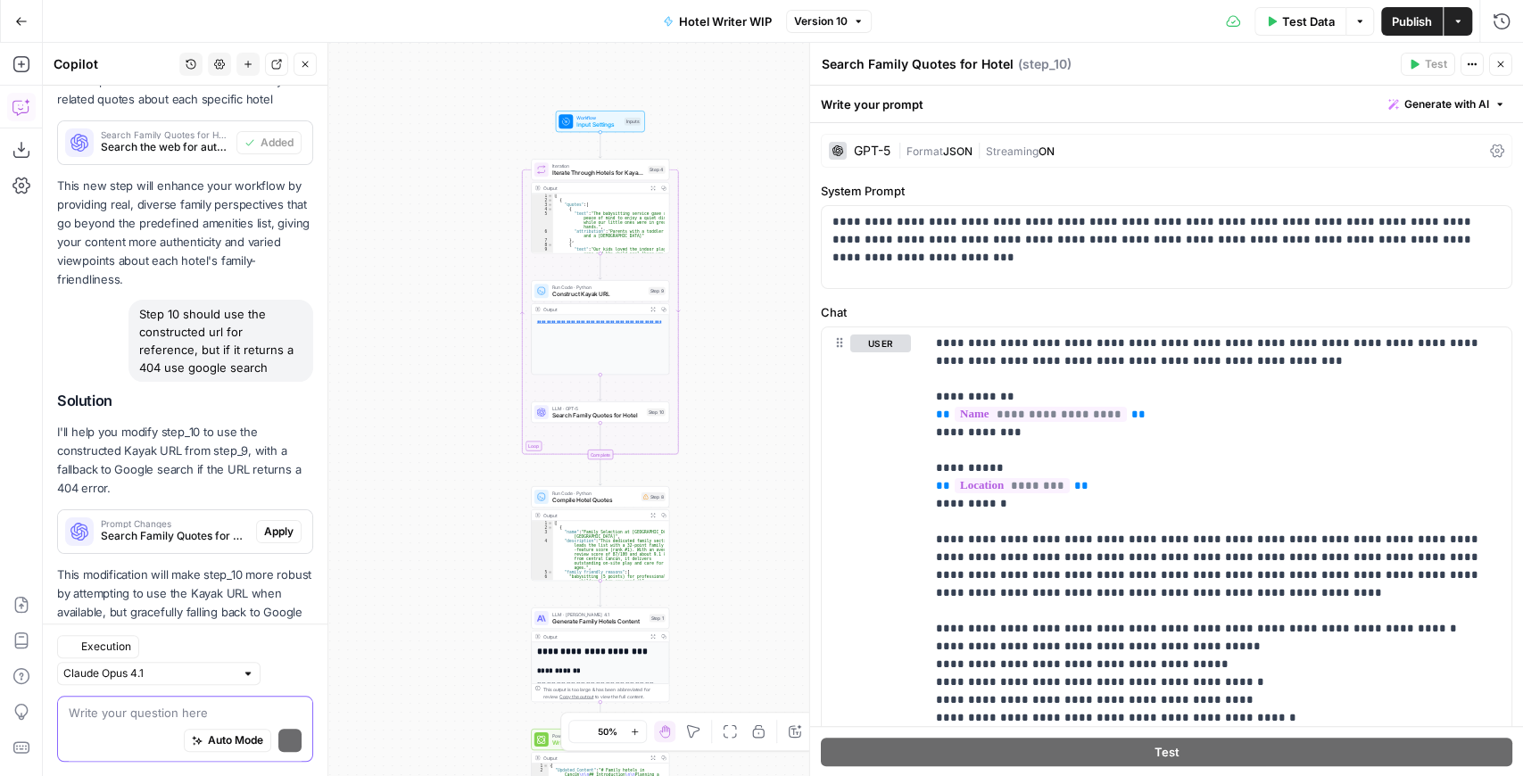
scroll to position [810, 0]
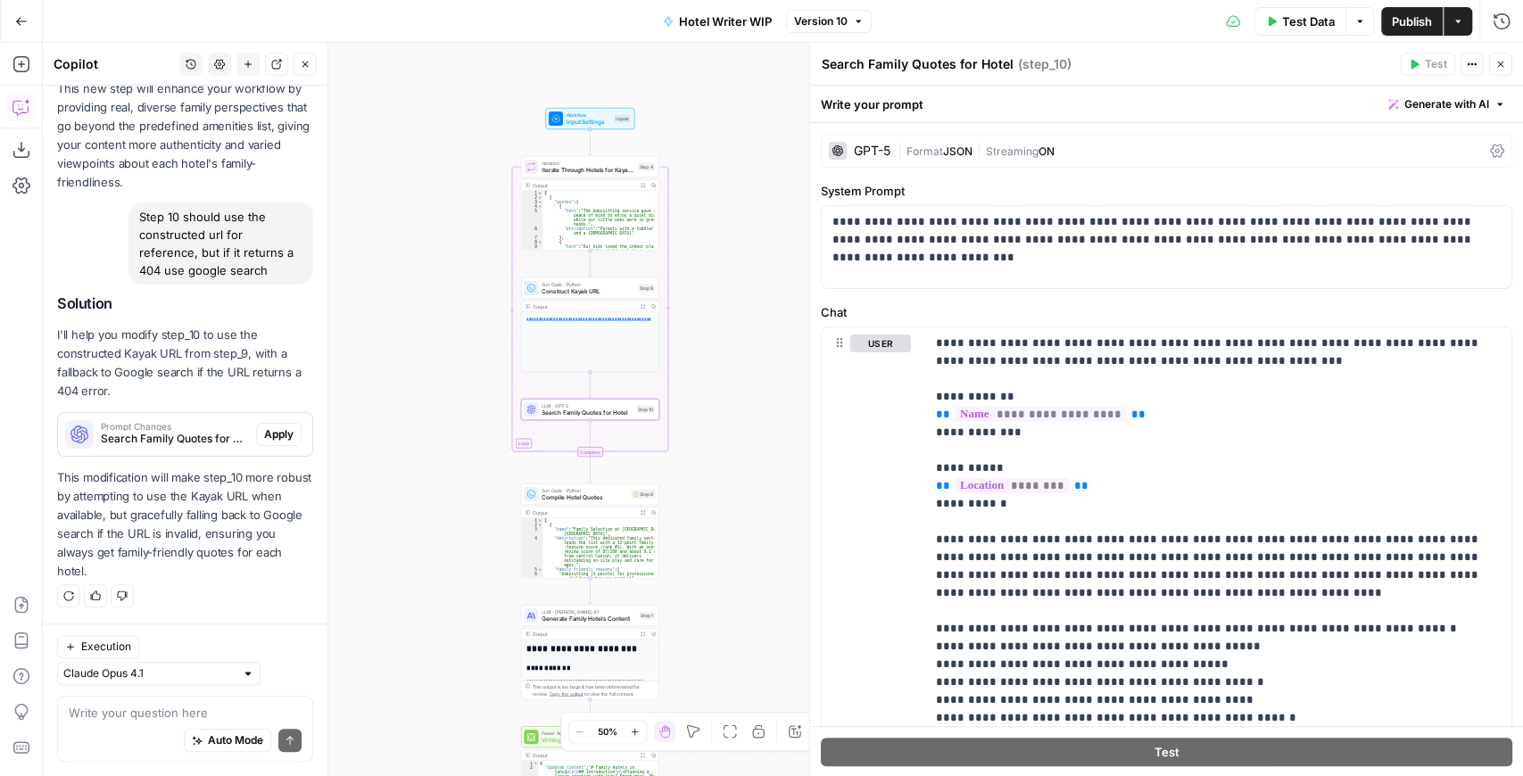
click at [273, 440] on span "Apply" at bounding box center [278, 435] width 29 height 16
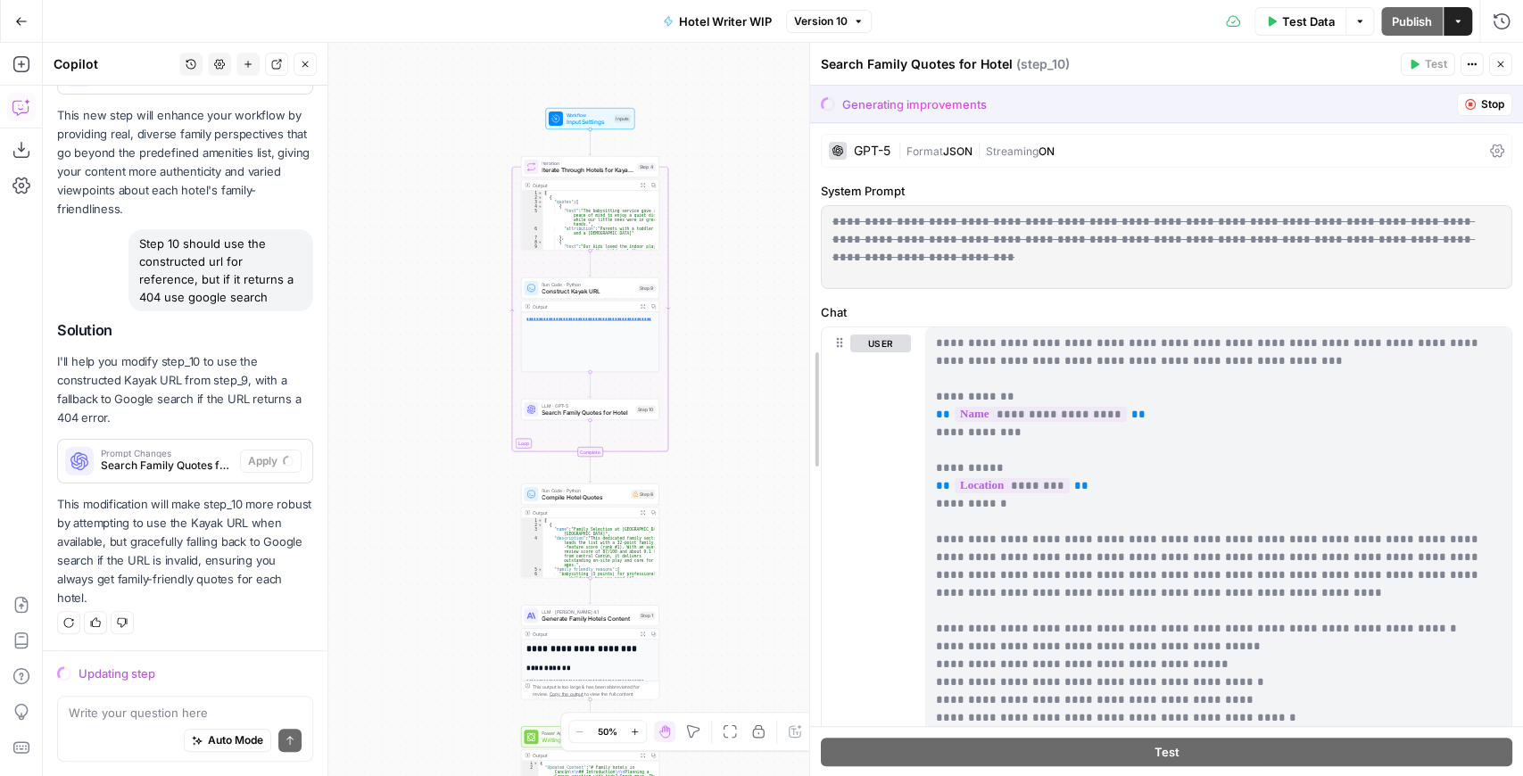
drag, startPoint x: 818, startPoint y: 313, endPoint x: 767, endPoint y: 314, distance: 50.9
click at [766, 314] on body "Kayak New Home Browse Insights Opportunities Your Data Recent Grids Create Edit…" at bounding box center [761, 388] width 1523 height 776
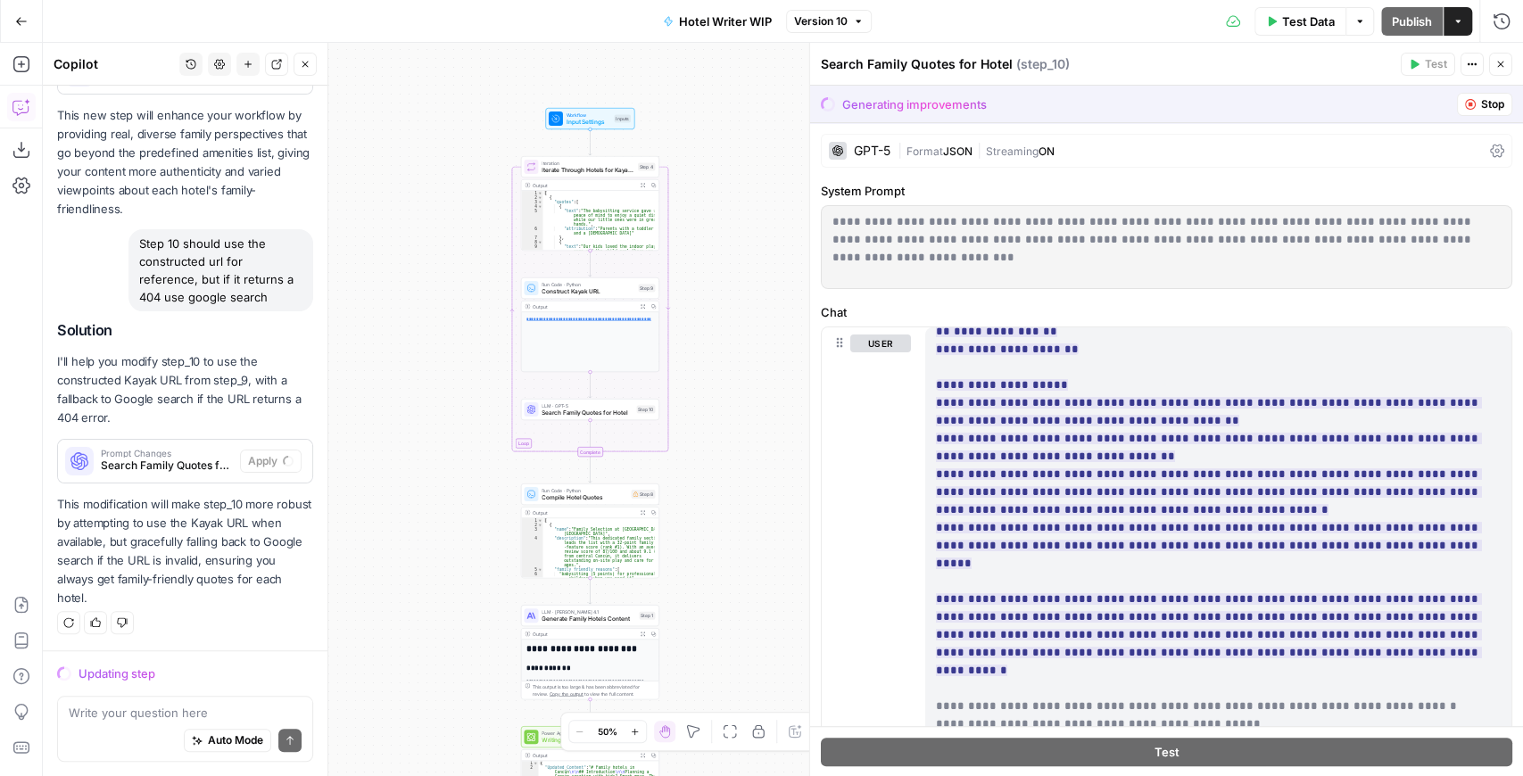
scroll to position [782, 0]
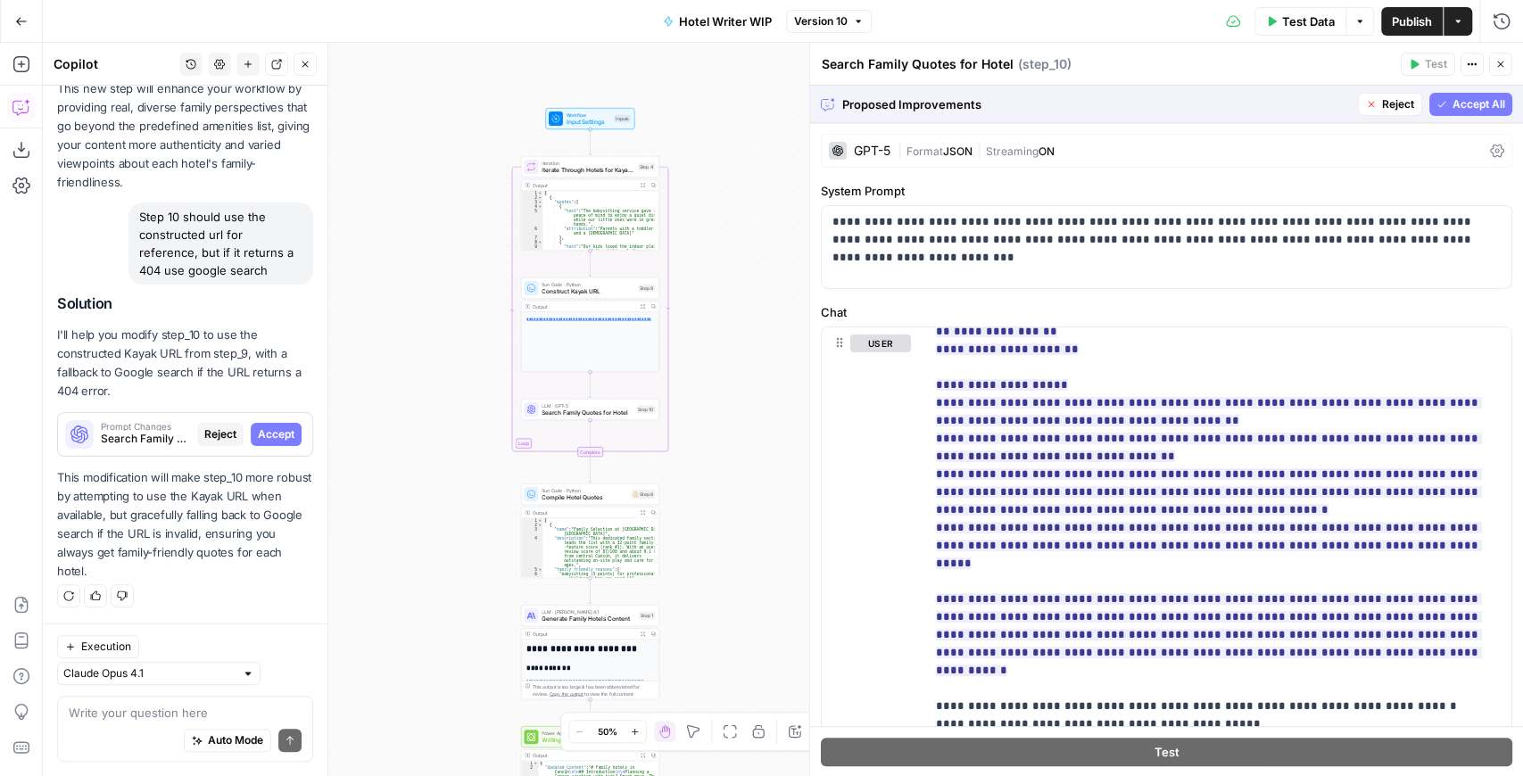
click at [1465, 109] on span "Accept All" at bounding box center [1479, 104] width 53 height 16
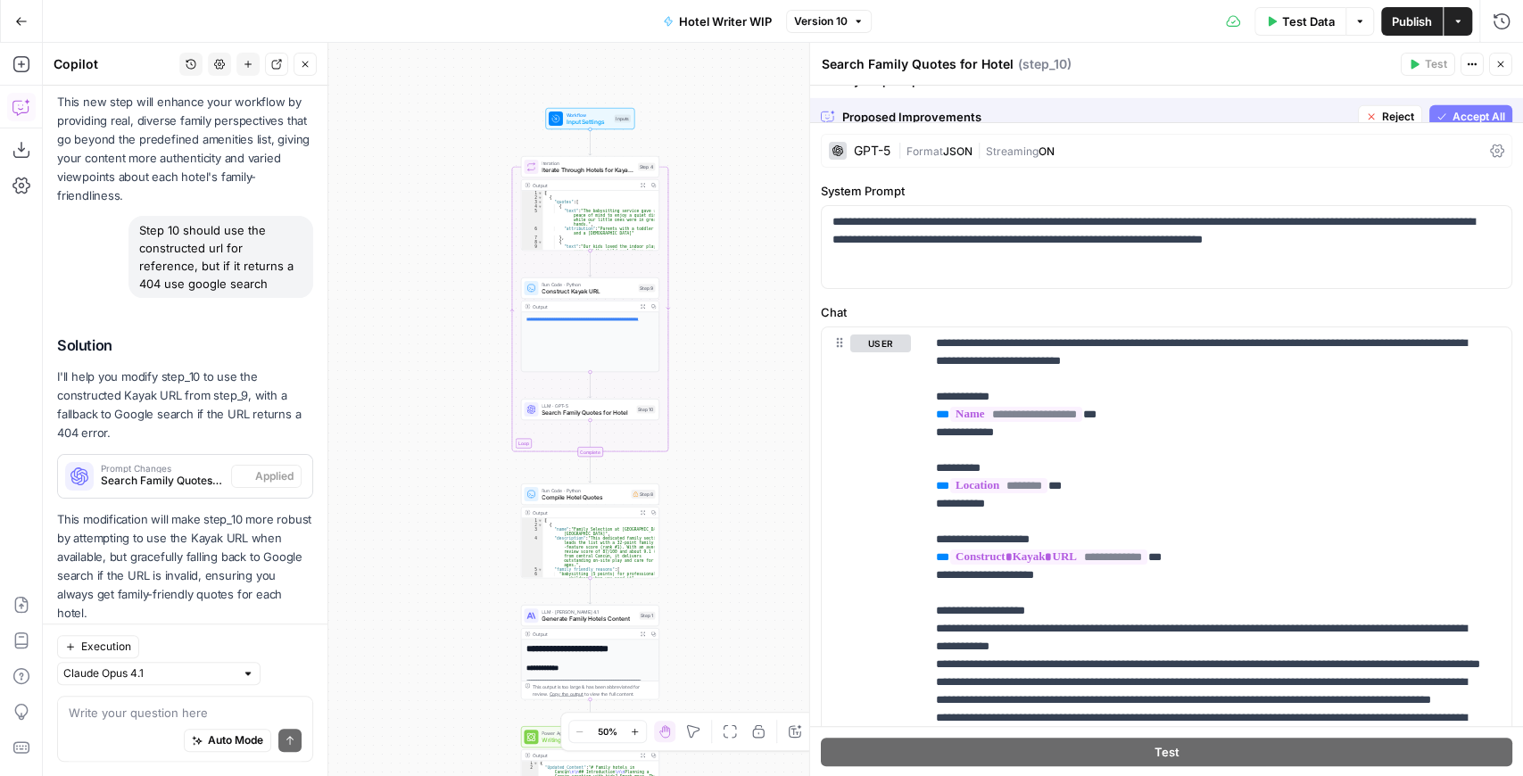
scroll to position [839, 0]
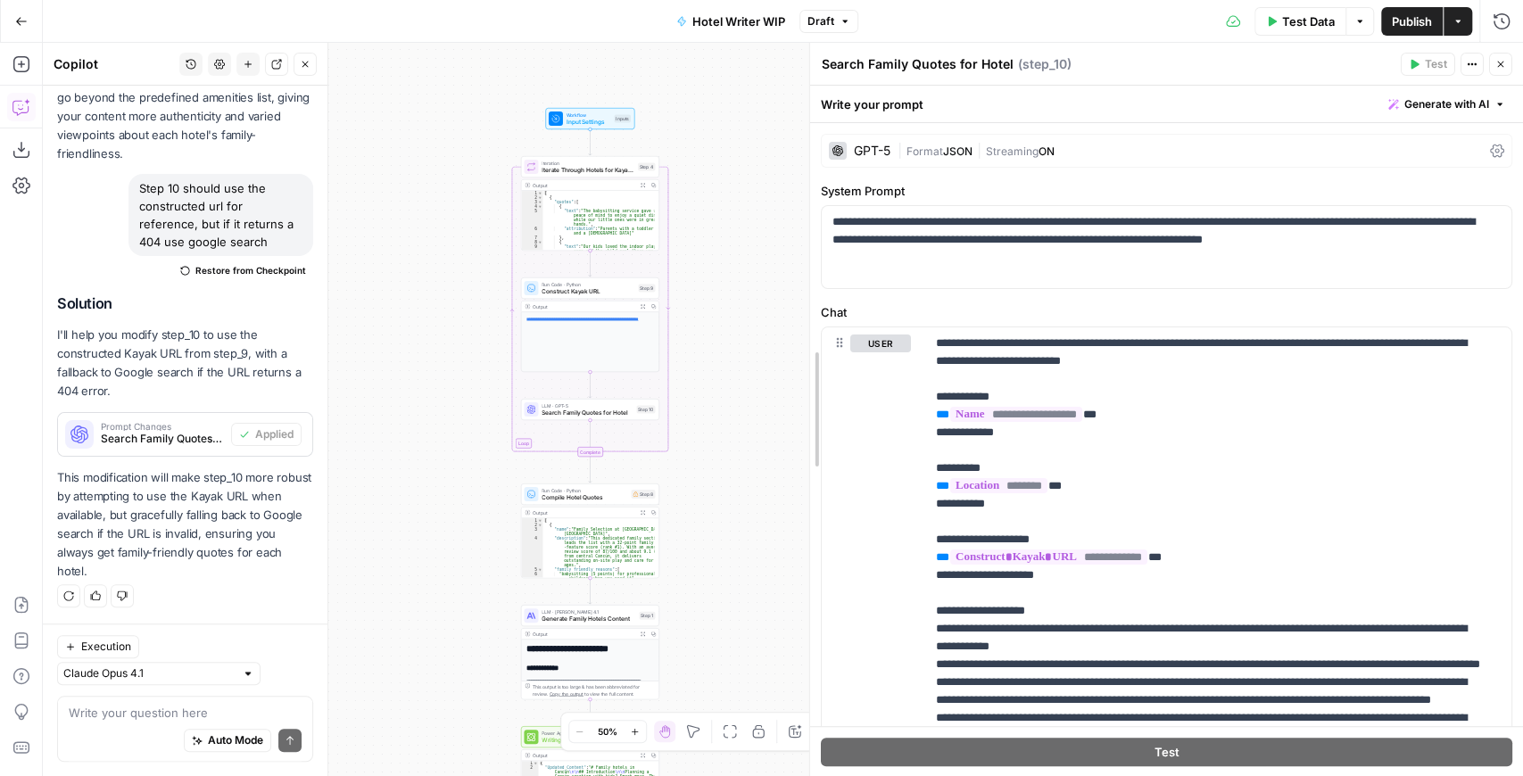
drag, startPoint x: 816, startPoint y: 412, endPoint x: 741, endPoint y: 409, distance: 75.0
click at [741, 409] on body "Kayak New Home Browse Insights Opportunities Your Data Recent Grids Create Edit…" at bounding box center [761, 388] width 1523 height 776
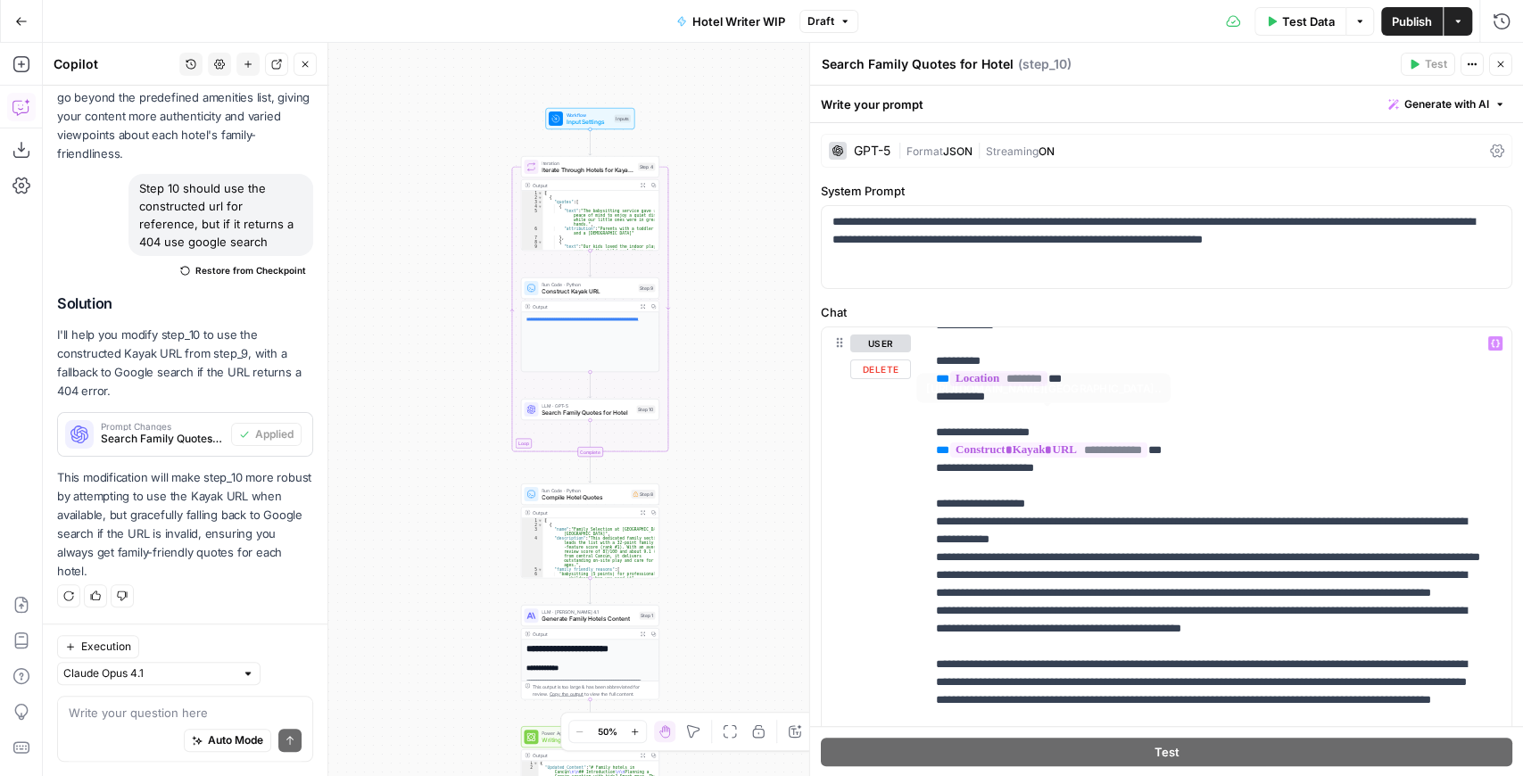
scroll to position [178, 0]
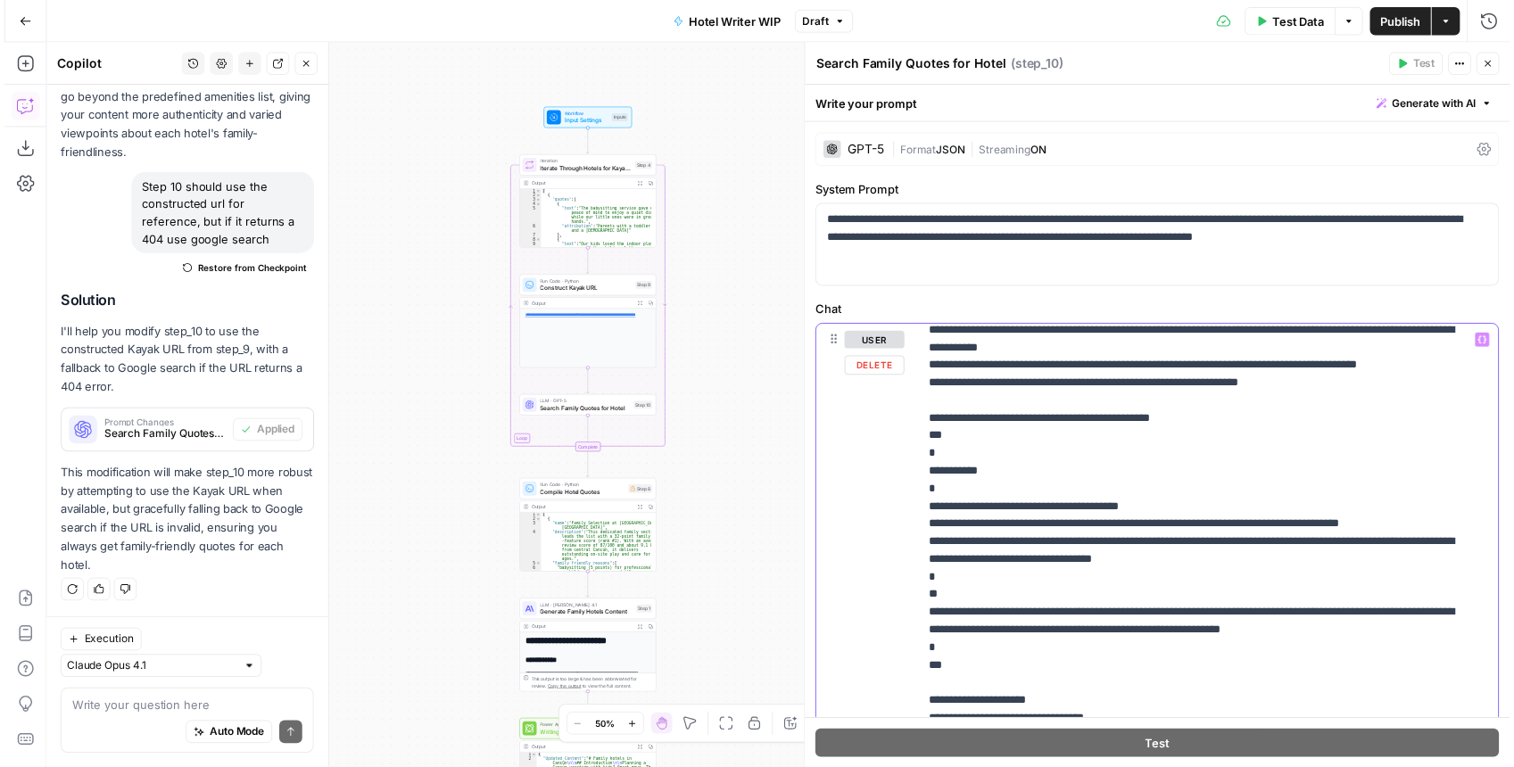
scroll to position [858, 0]
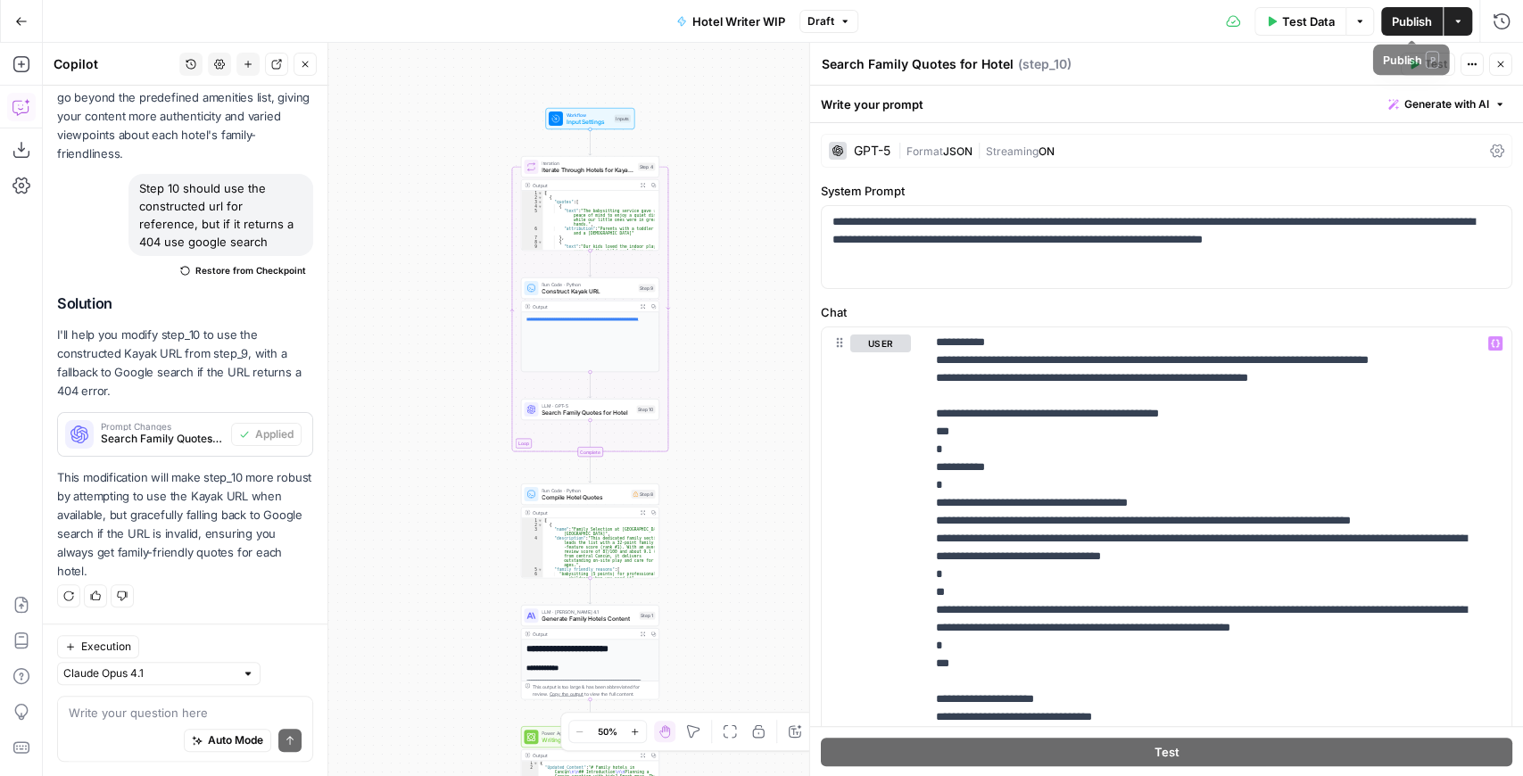
click at [1410, 25] on span "Publish" at bounding box center [1412, 21] width 40 height 18
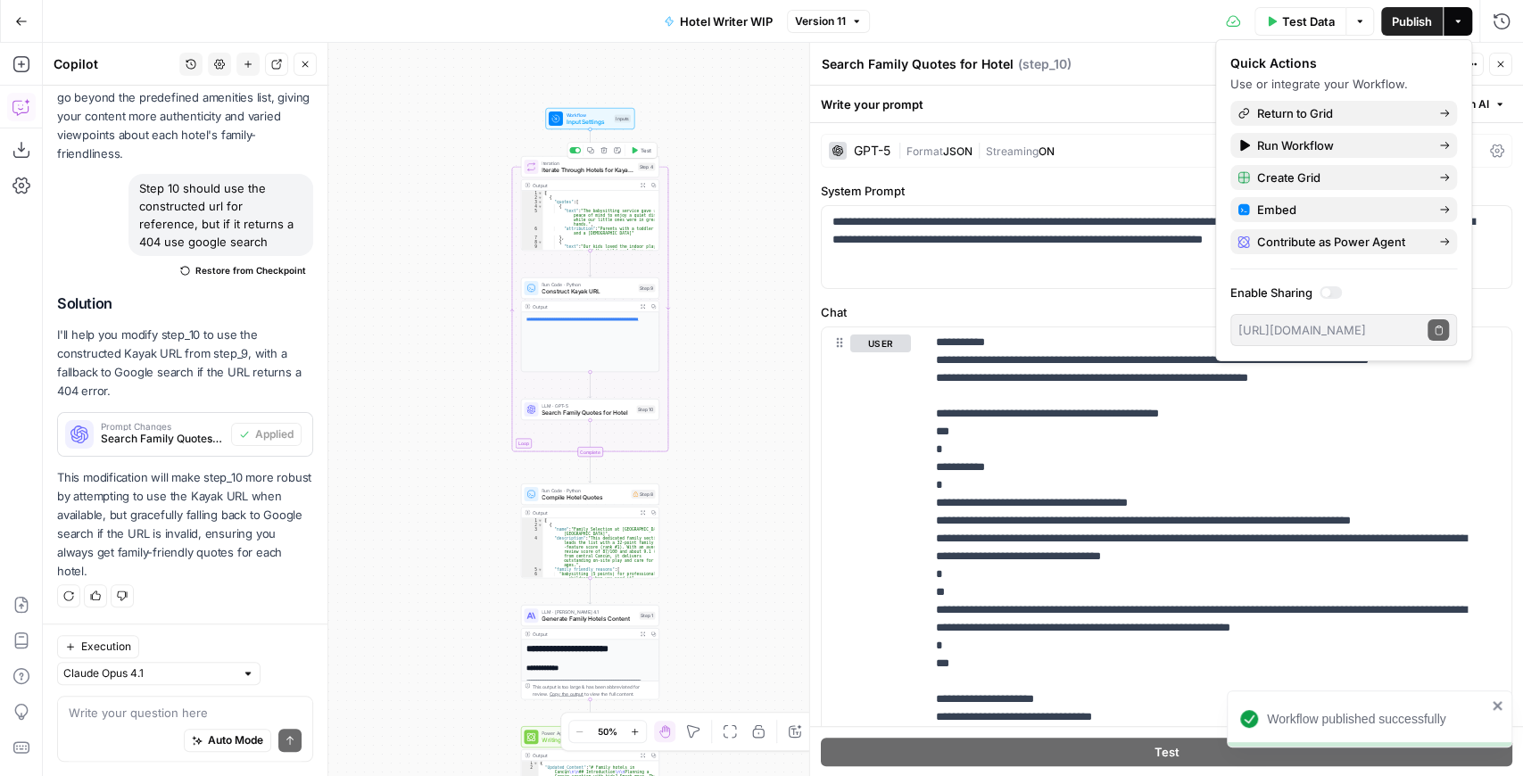
click at [632, 153] on icon "button" at bounding box center [634, 150] width 7 height 7
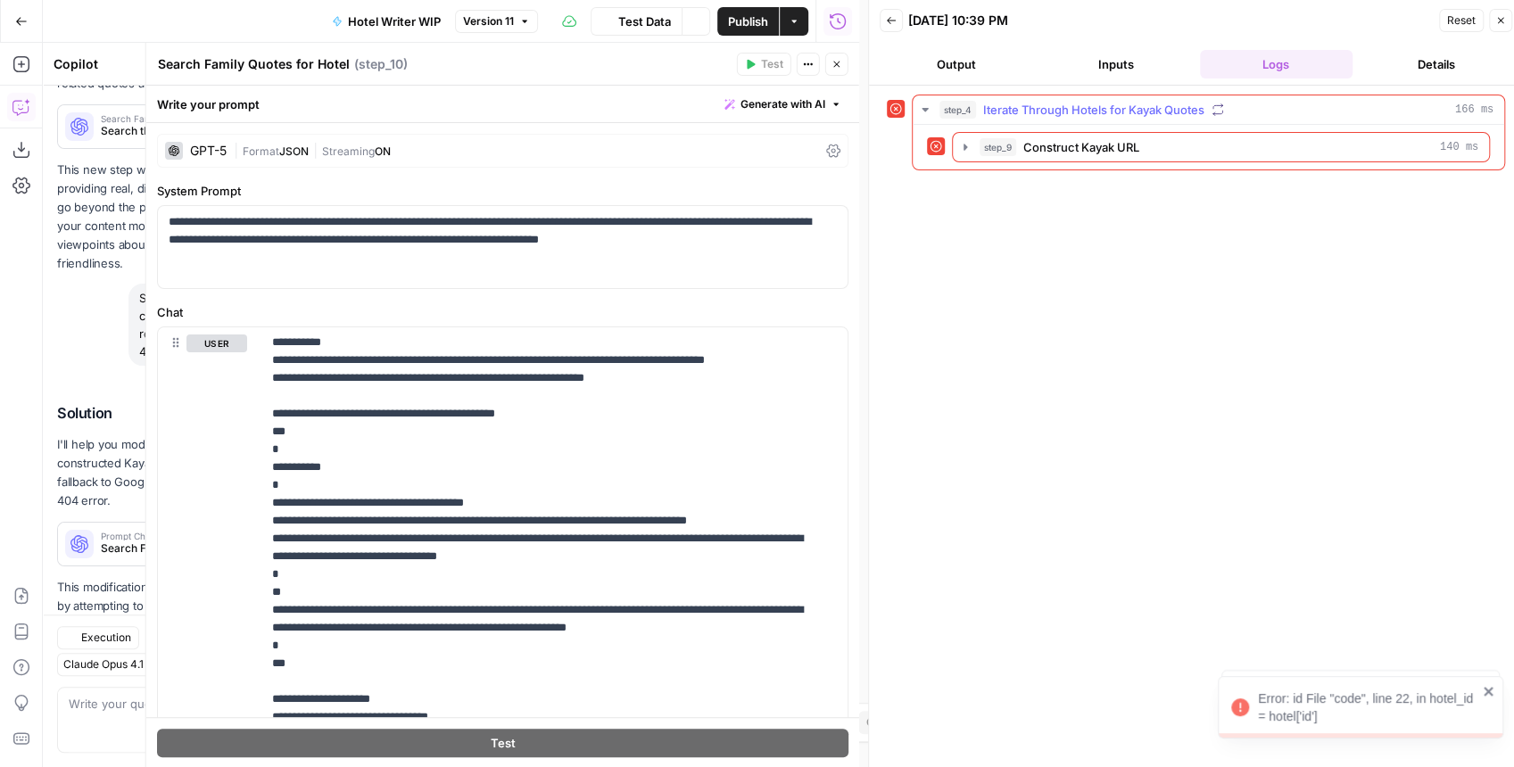
scroll to position [848, 0]
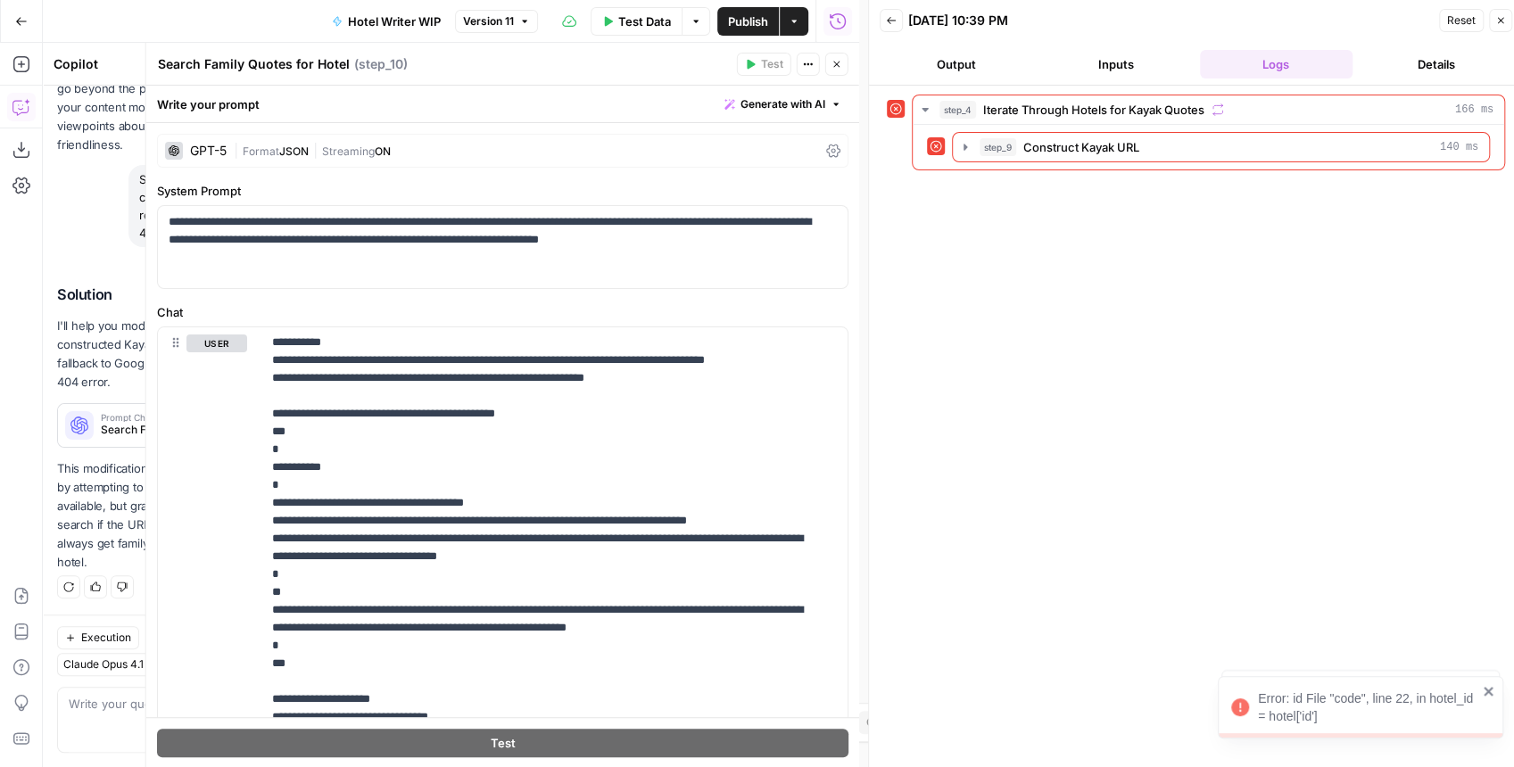
click at [829, 70] on button "Close" at bounding box center [836, 64] width 23 height 23
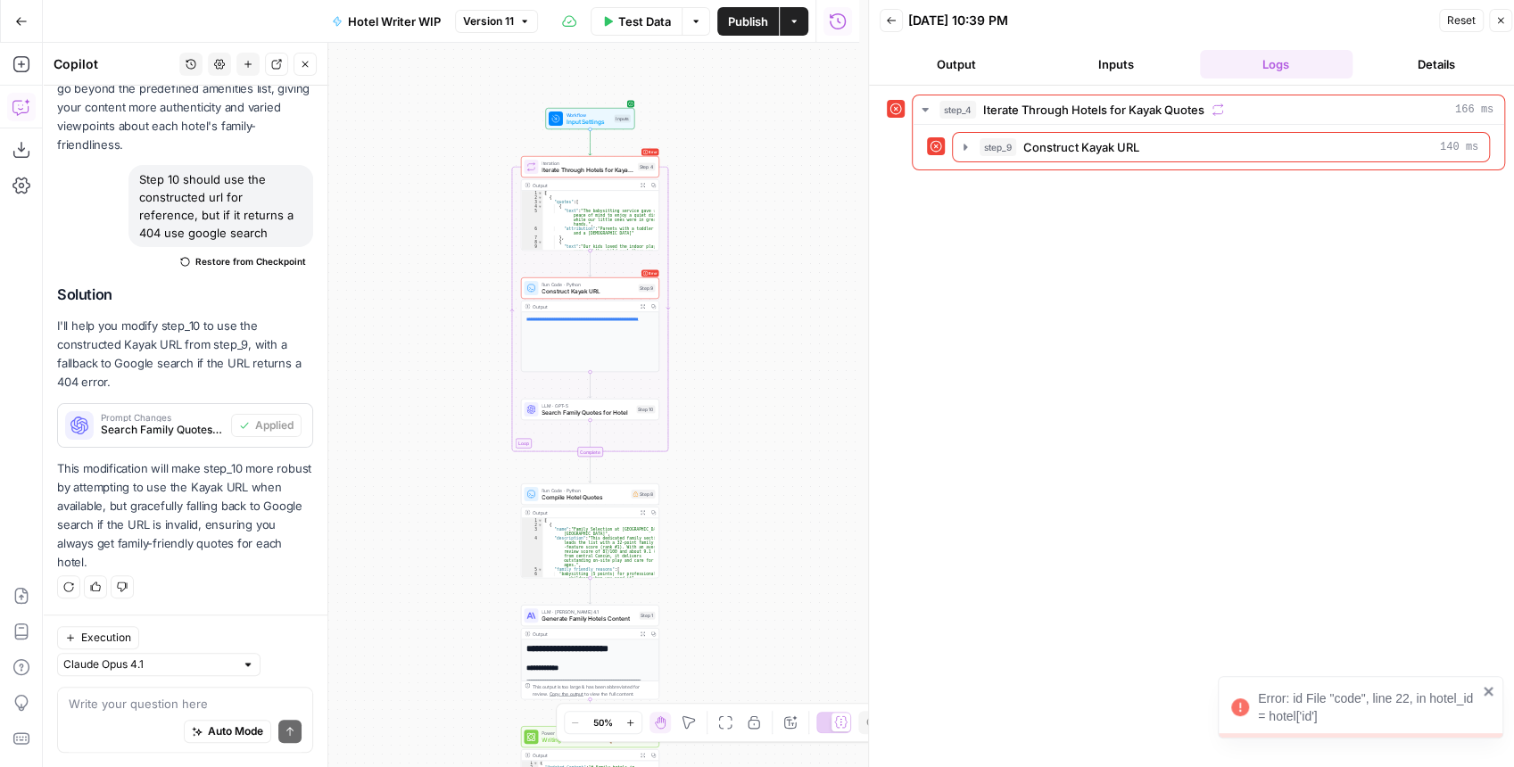
click at [653, 31] on button "Test Data" at bounding box center [637, 21] width 92 height 29
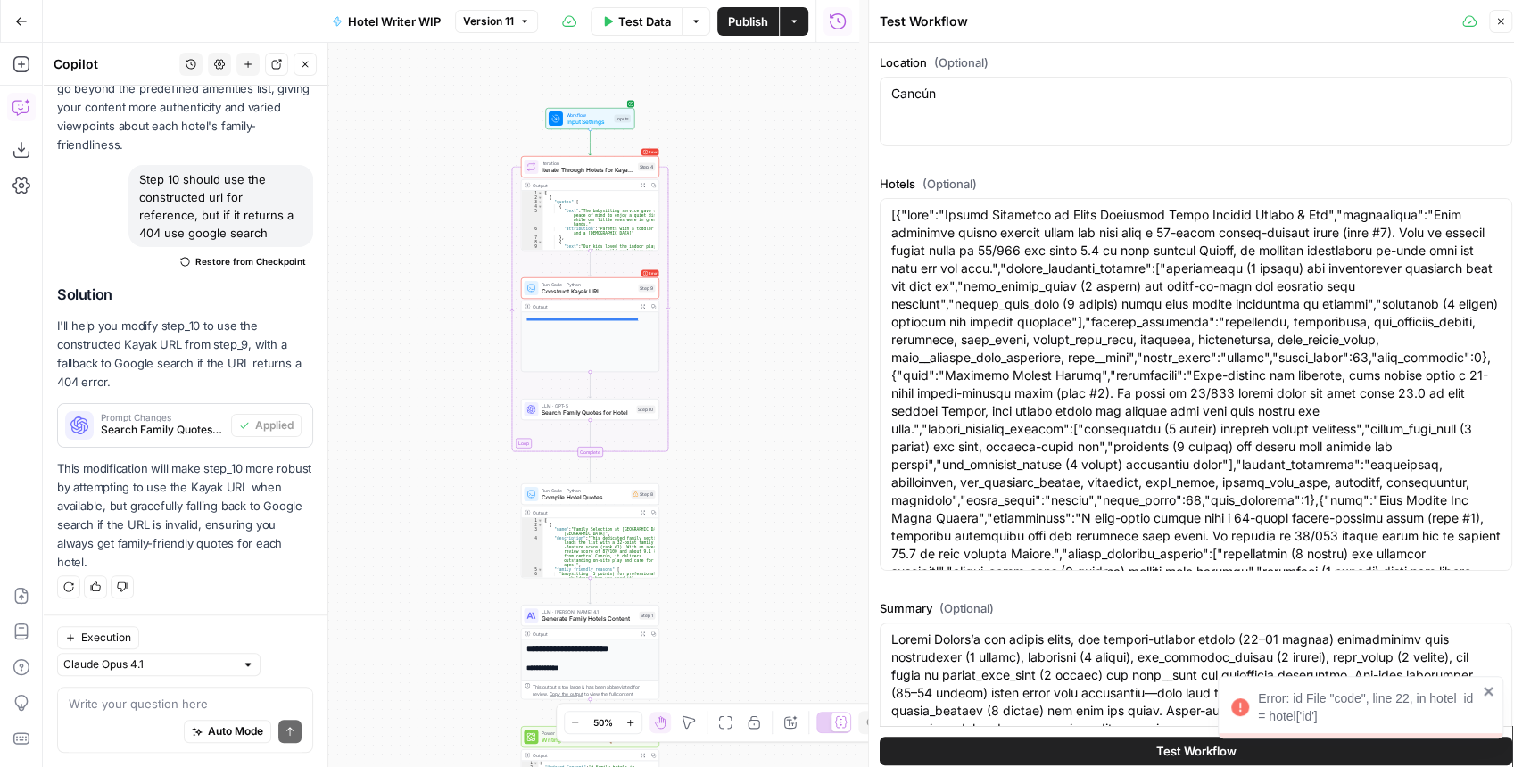
type input "[EN-US] - Kayak"
click at [1137, 746] on button "Test Workflow" at bounding box center [1196, 751] width 633 height 29
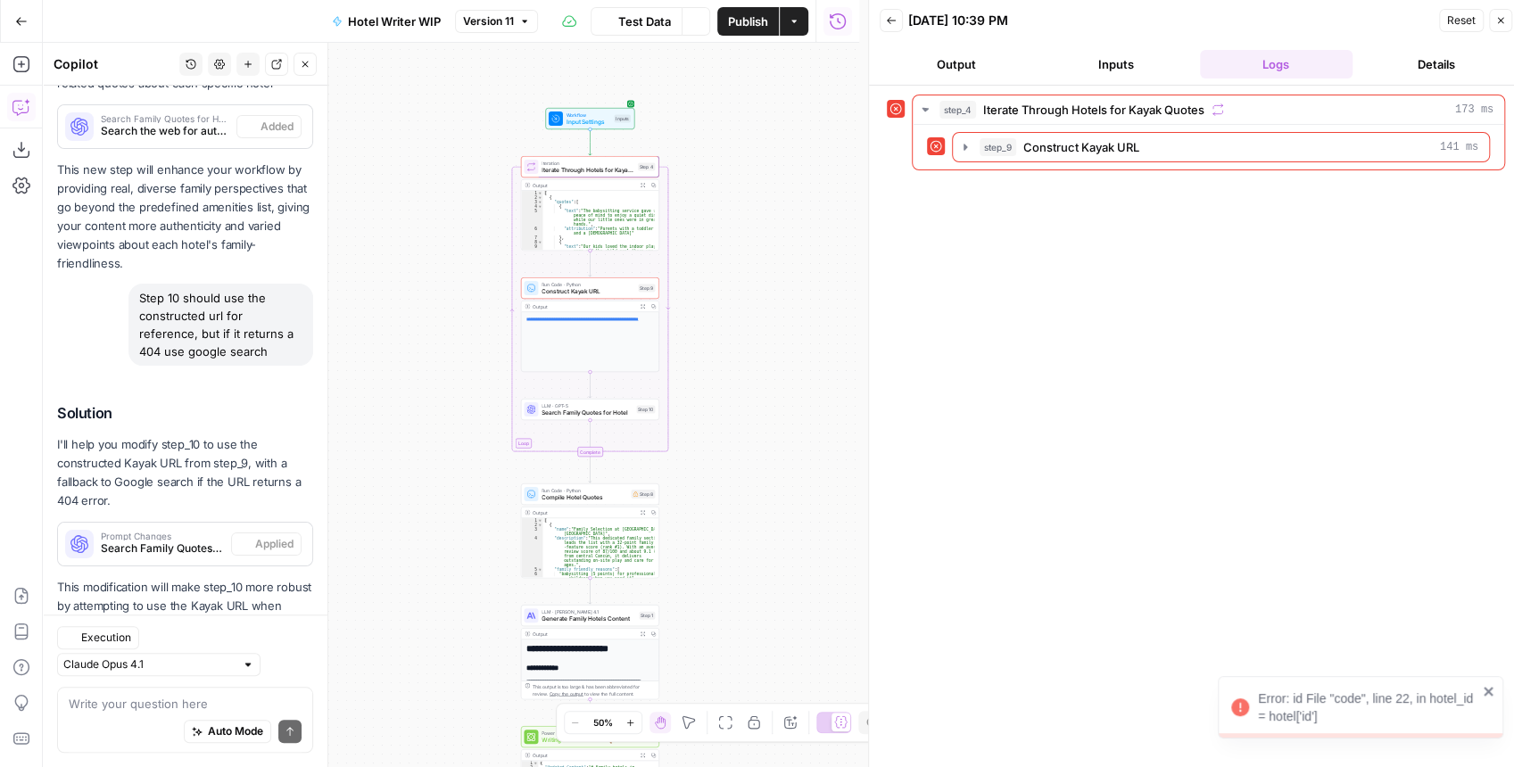
scroll to position [848, 0]
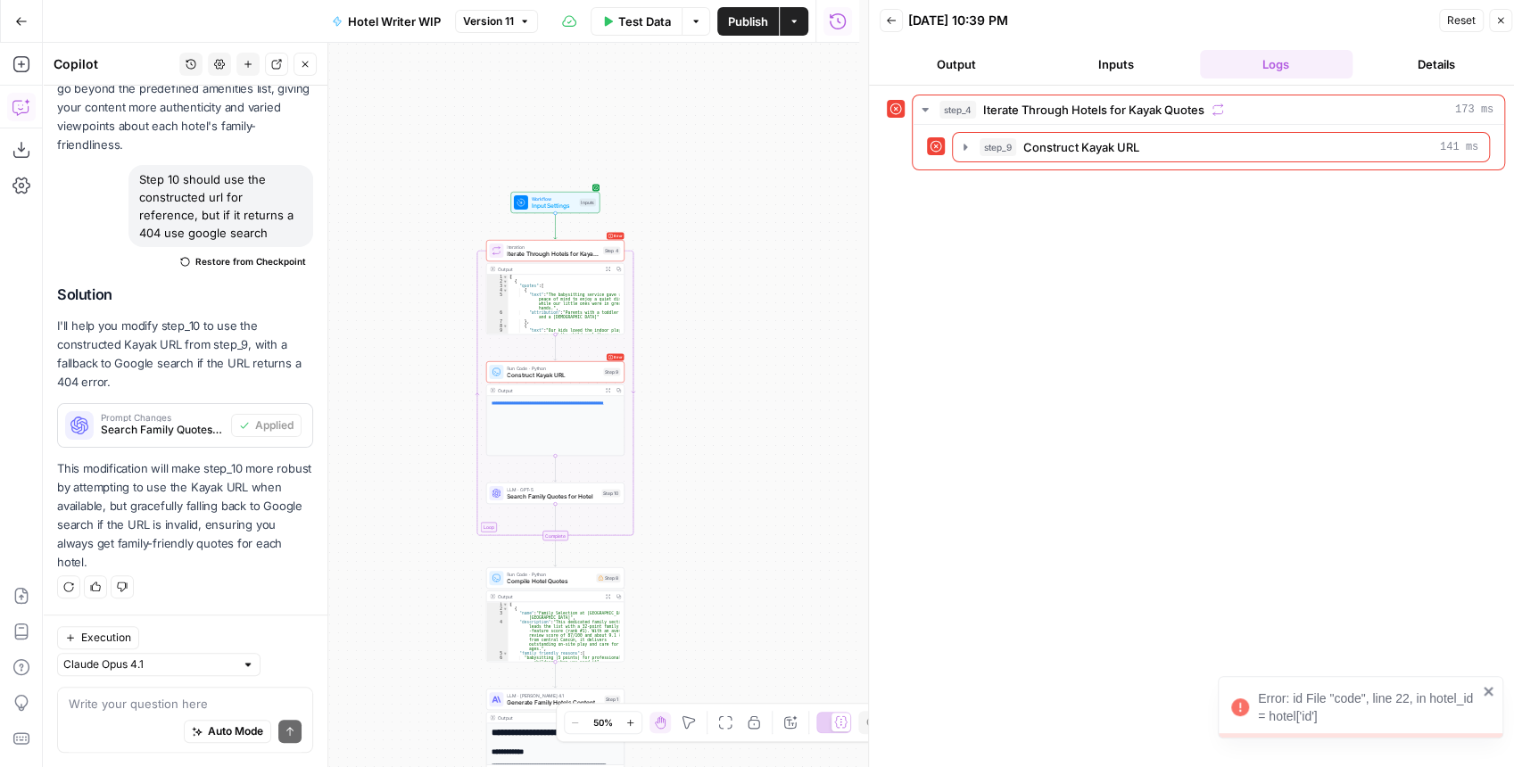
drag, startPoint x: 785, startPoint y: 356, endPoint x: 767, endPoint y: 409, distance: 55.6
click at [767, 409] on div "**********" at bounding box center [451, 405] width 816 height 725
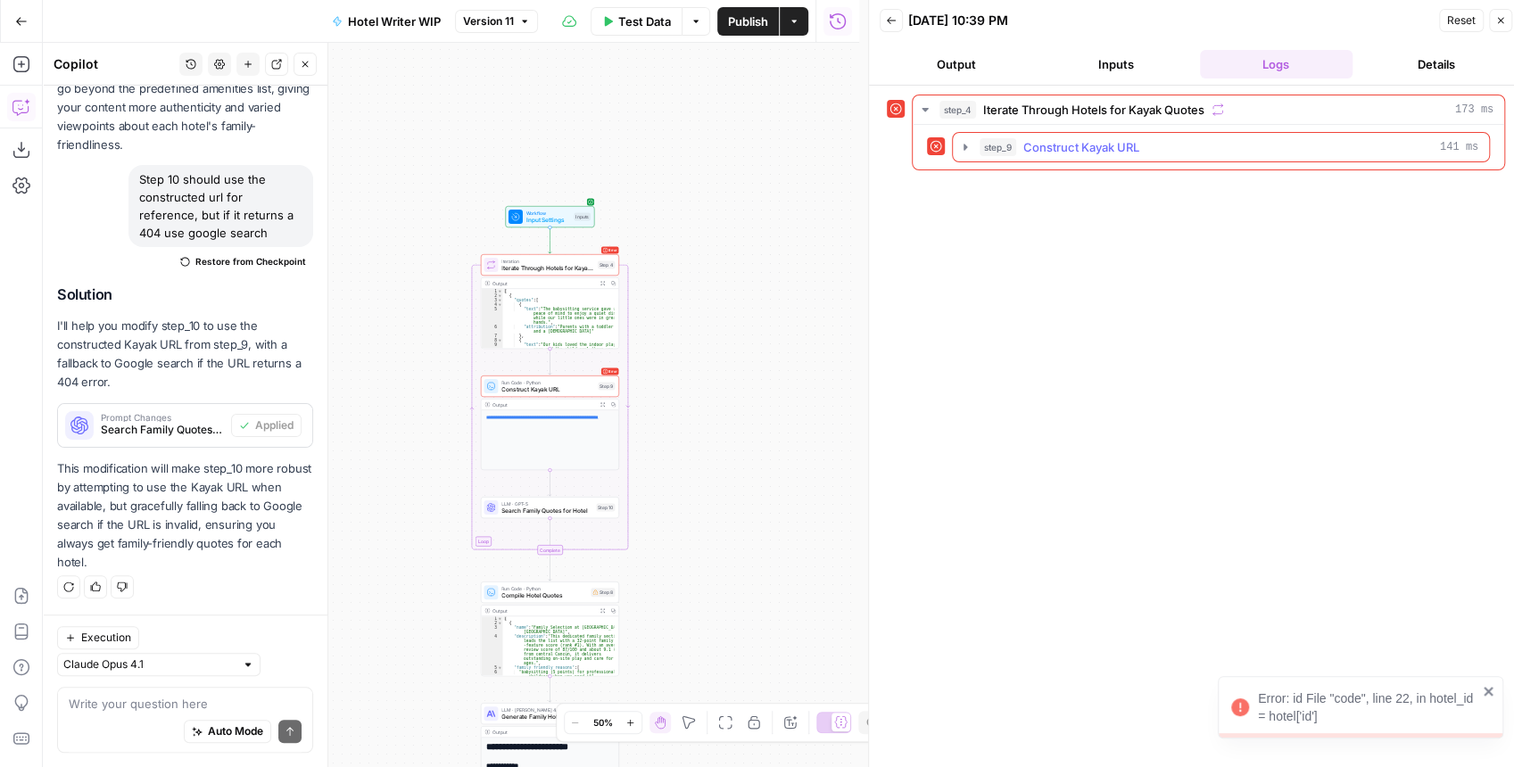
click at [961, 145] on icon "button" at bounding box center [965, 147] width 14 height 14
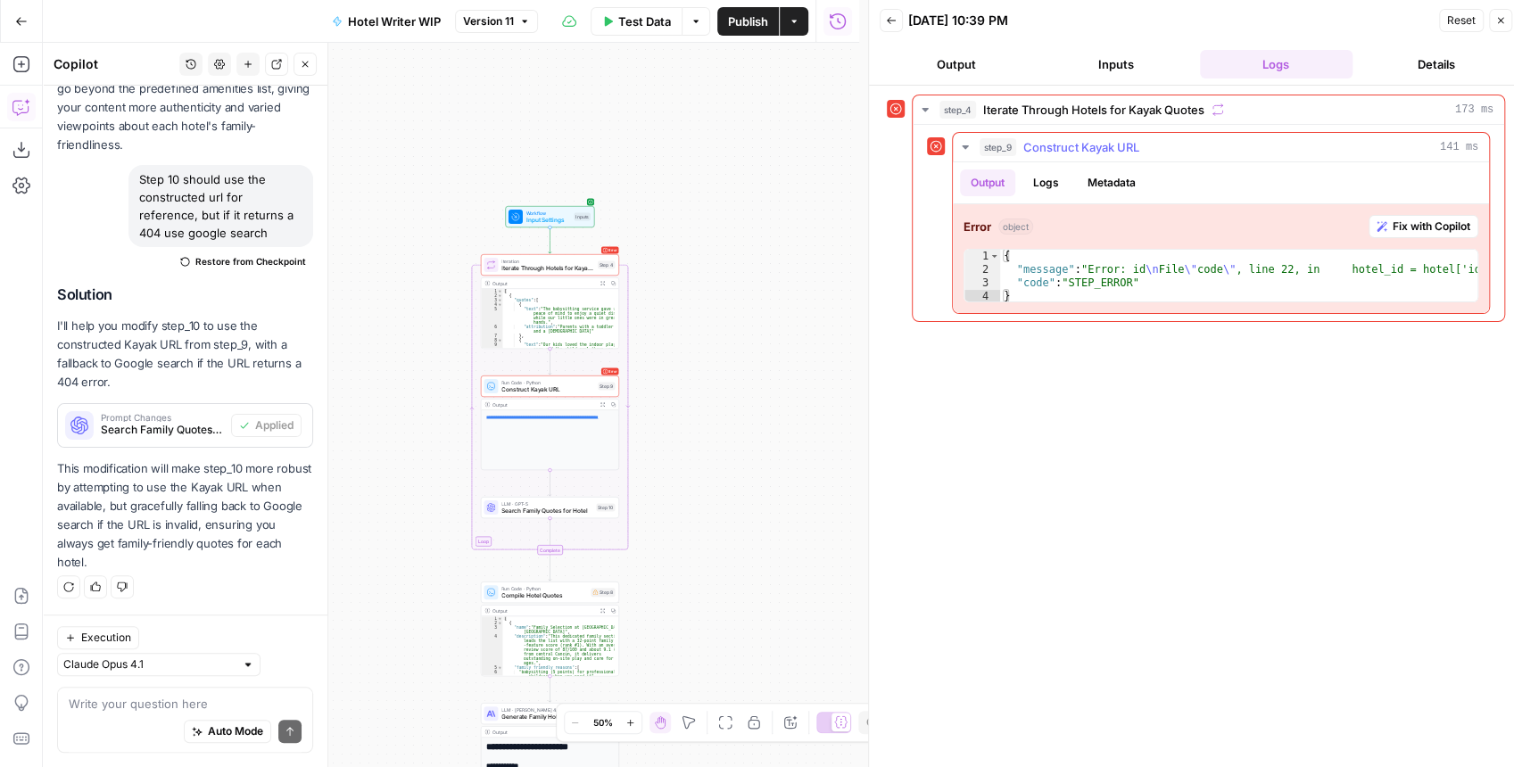
click at [1398, 228] on span "Fix with Copilot" at bounding box center [1432, 227] width 78 height 16
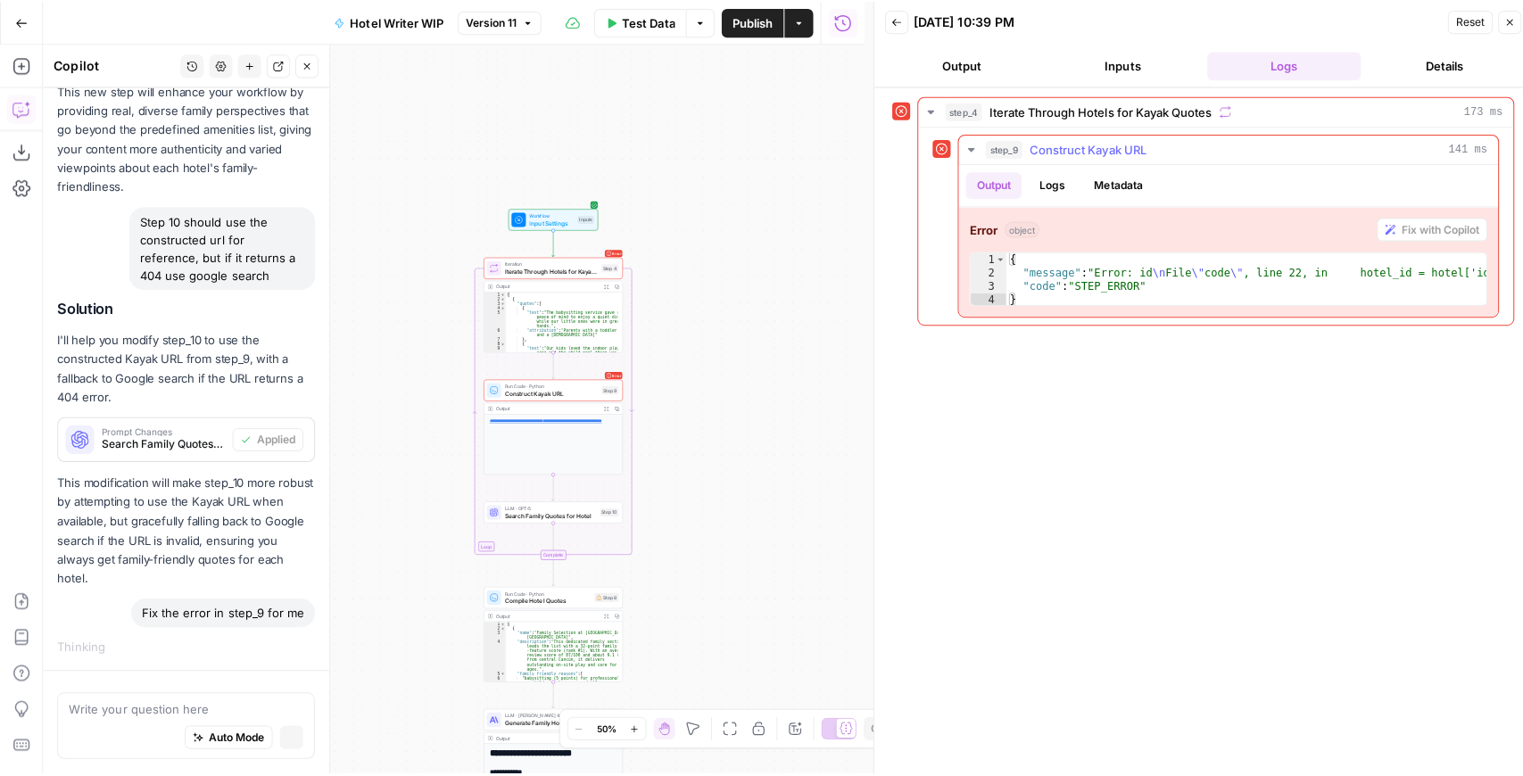
scroll to position [792, 0]
click at [538, 210] on span "Workflow" at bounding box center [548, 213] width 45 height 7
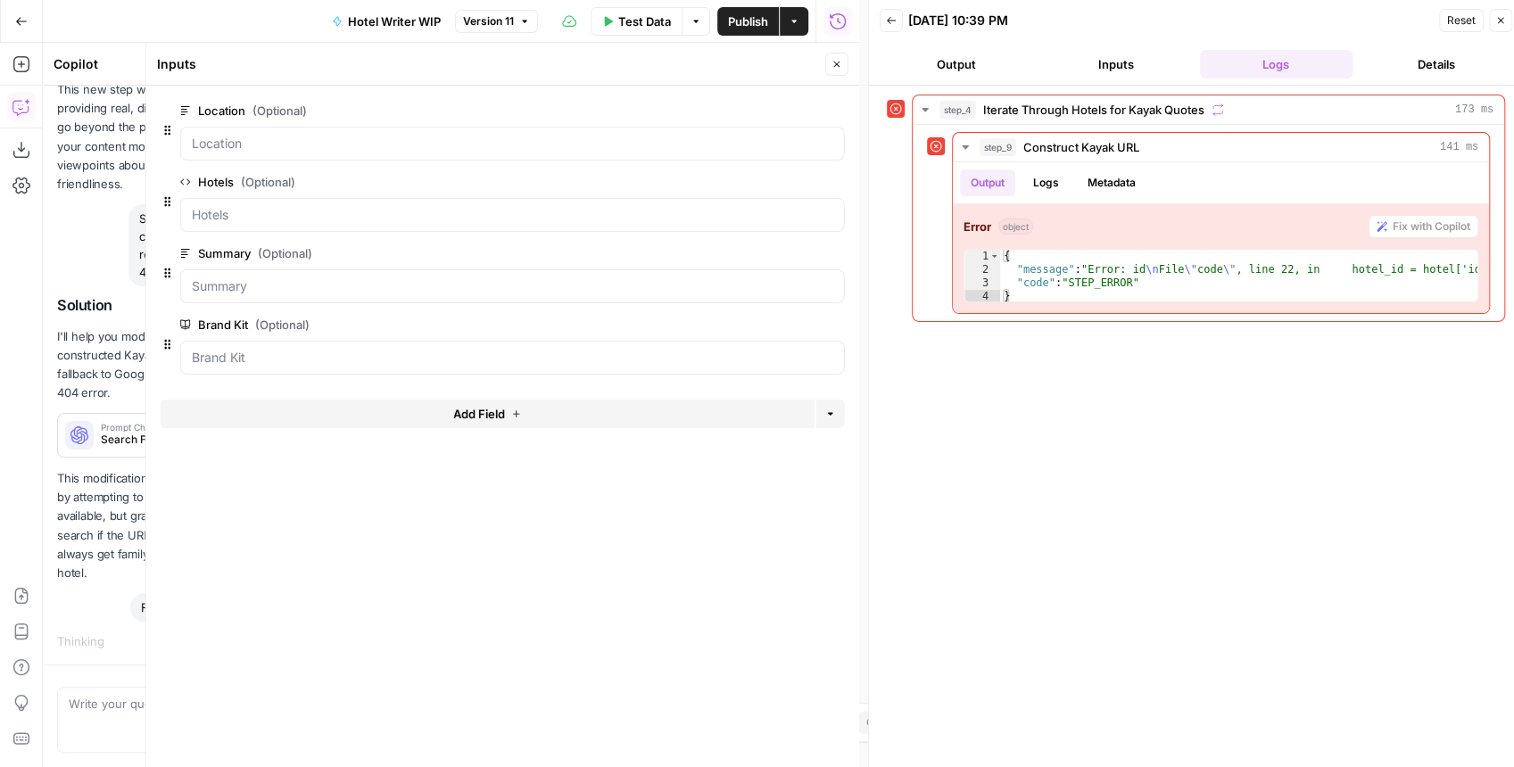
click at [839, 74] on button "Close" at bounding box center [836, 64] width 23 height 23
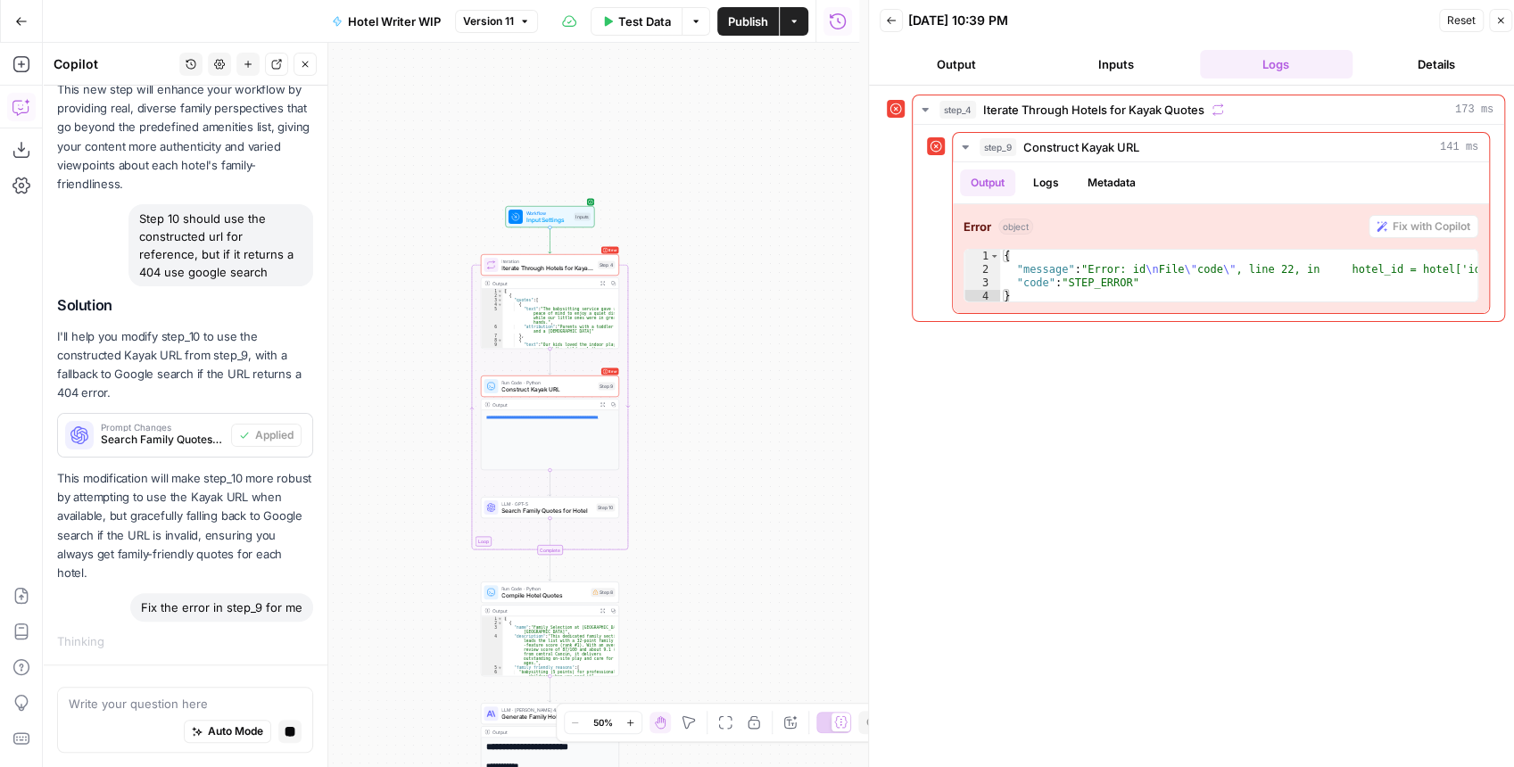
click at [648, 25] on span "Test Data" at bounding box center [644, 21] width 53 height 18
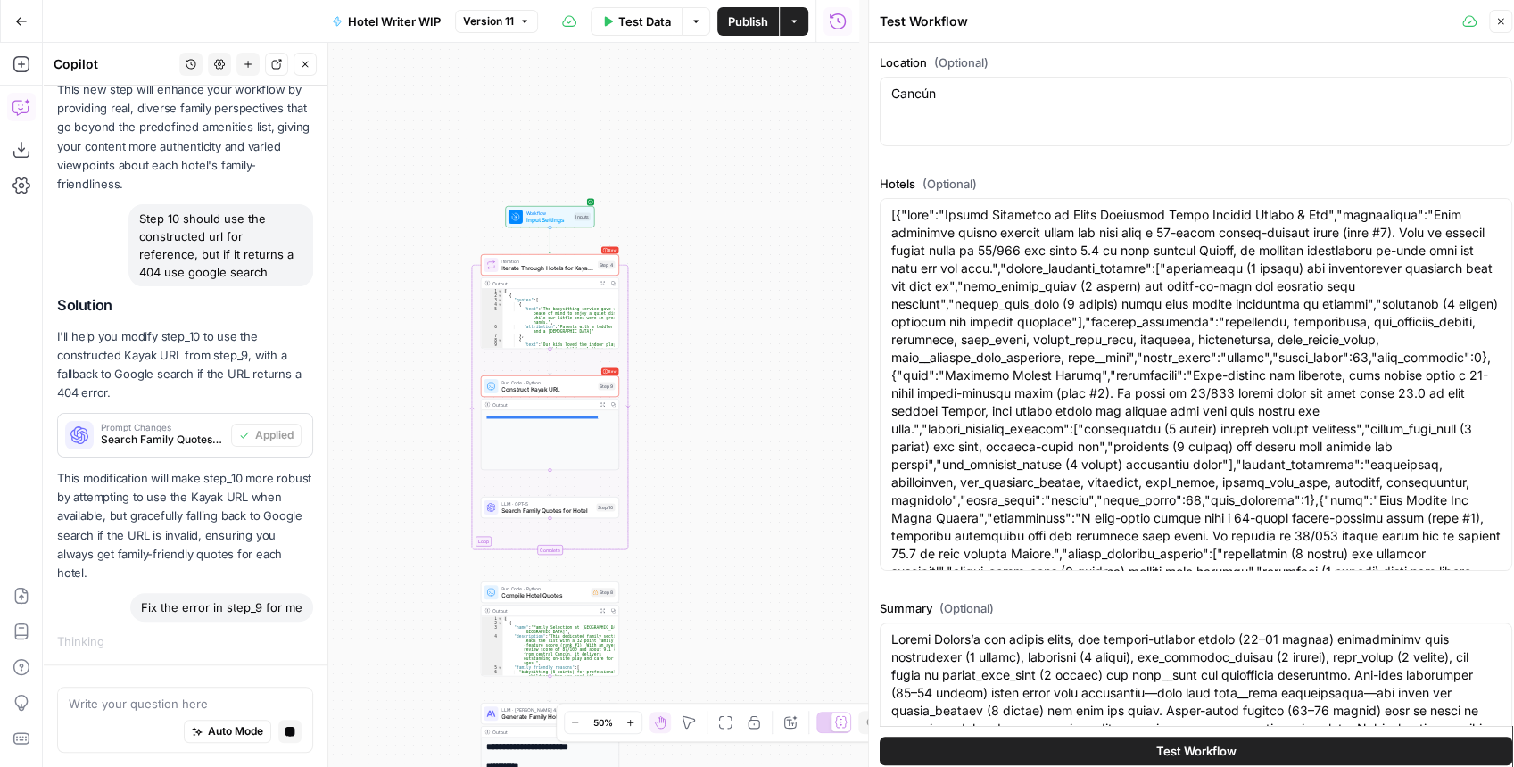
click at [1498, 27] on icon "button" at bounding box center [1501, 21] width 11 height 11
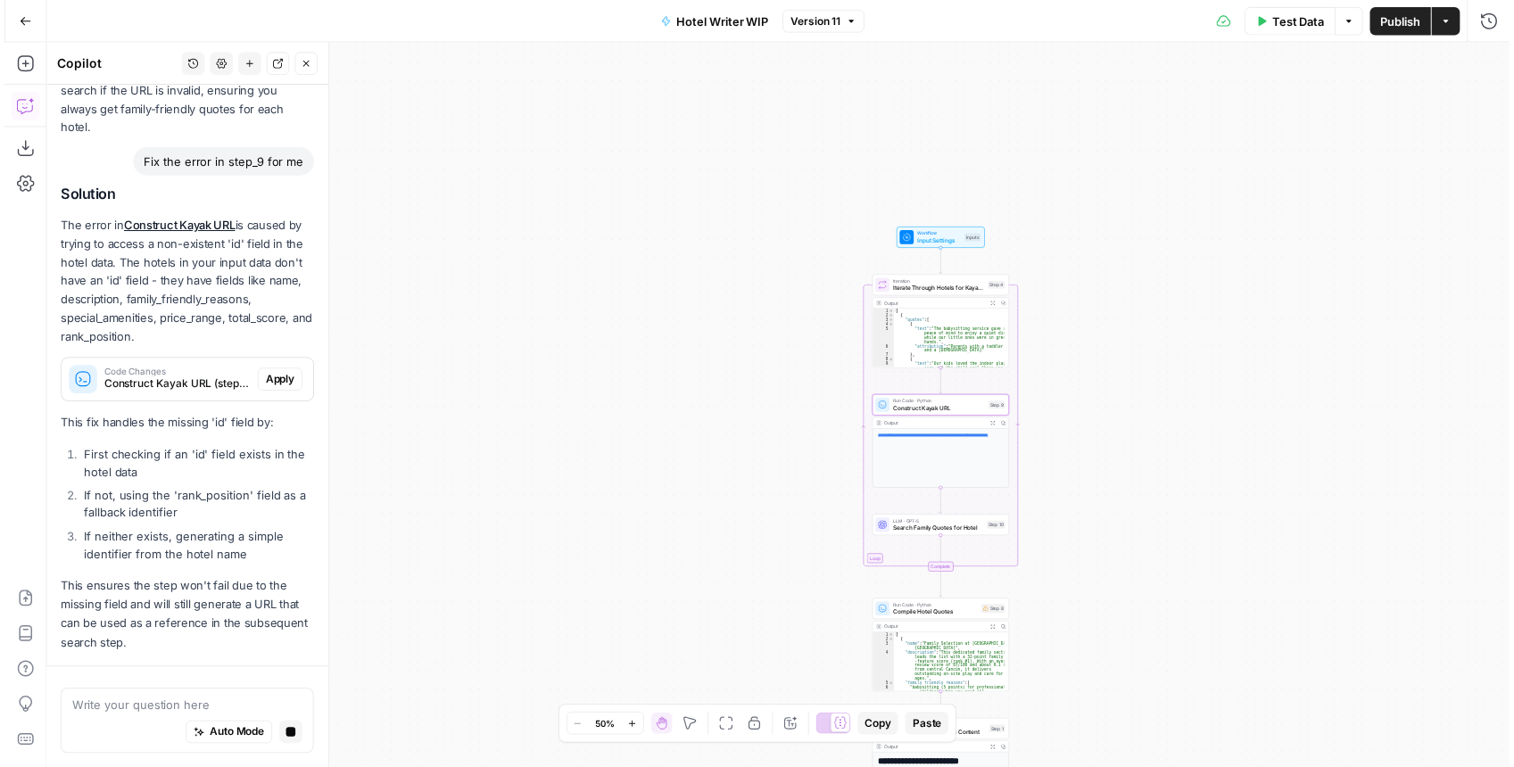
scroll to position [1406, 0]
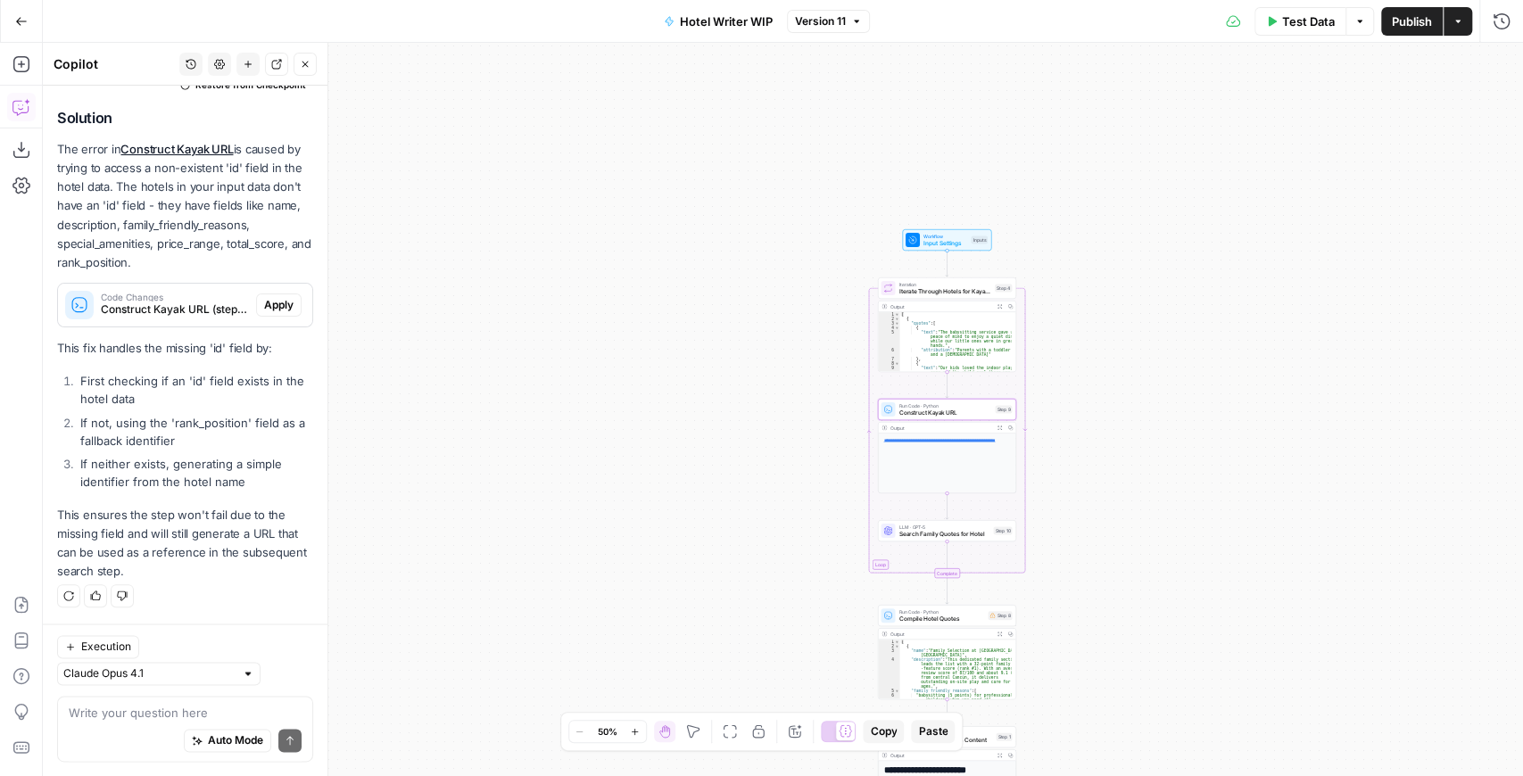
click at [275, 306] on span "Apply" at bounding box center [278, 305] width 29 height 16
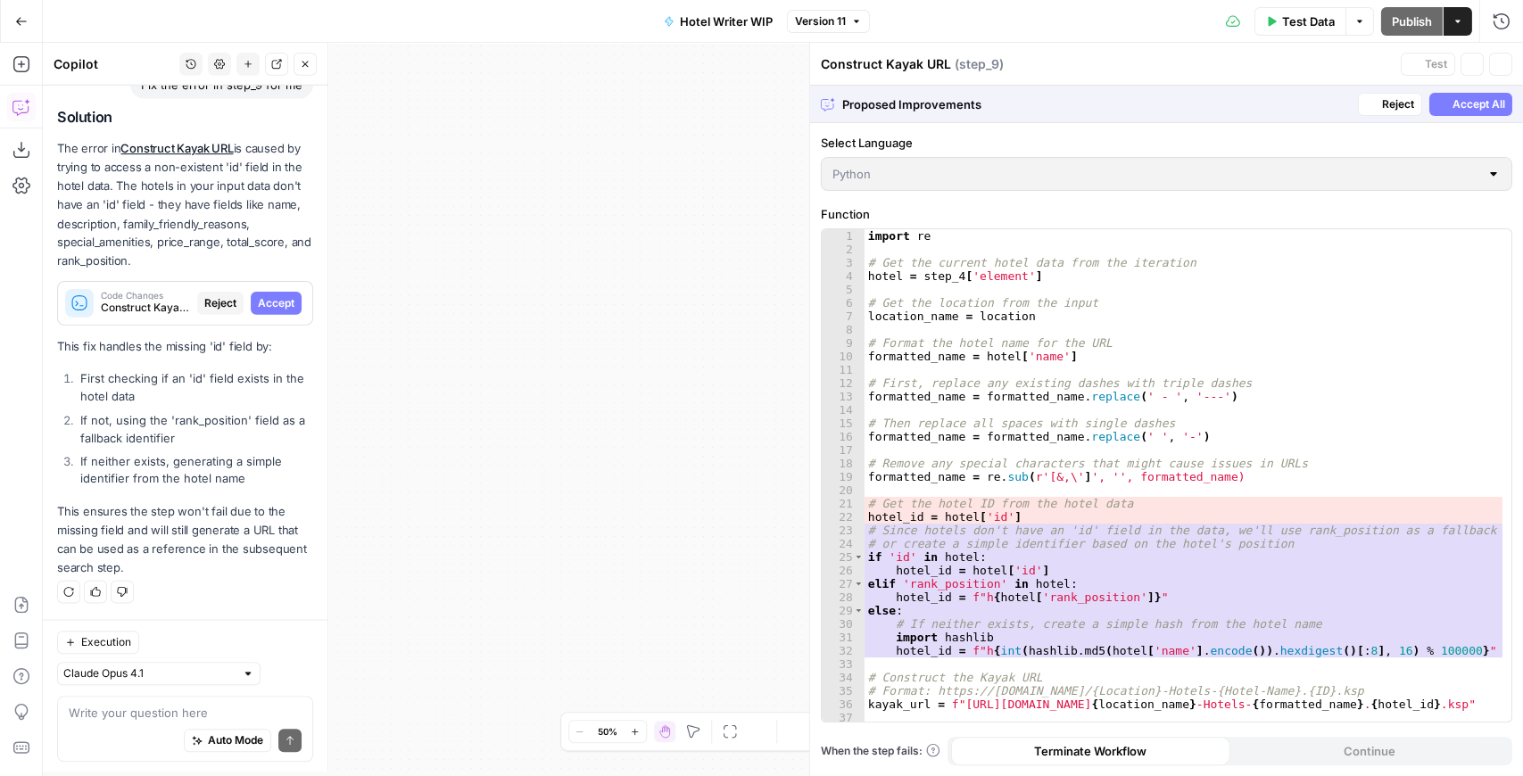
scroll to position [1321, 0]
click at [1462, 107] on span "Accept All" at bounding box center [1479, 104] width 53 height 16
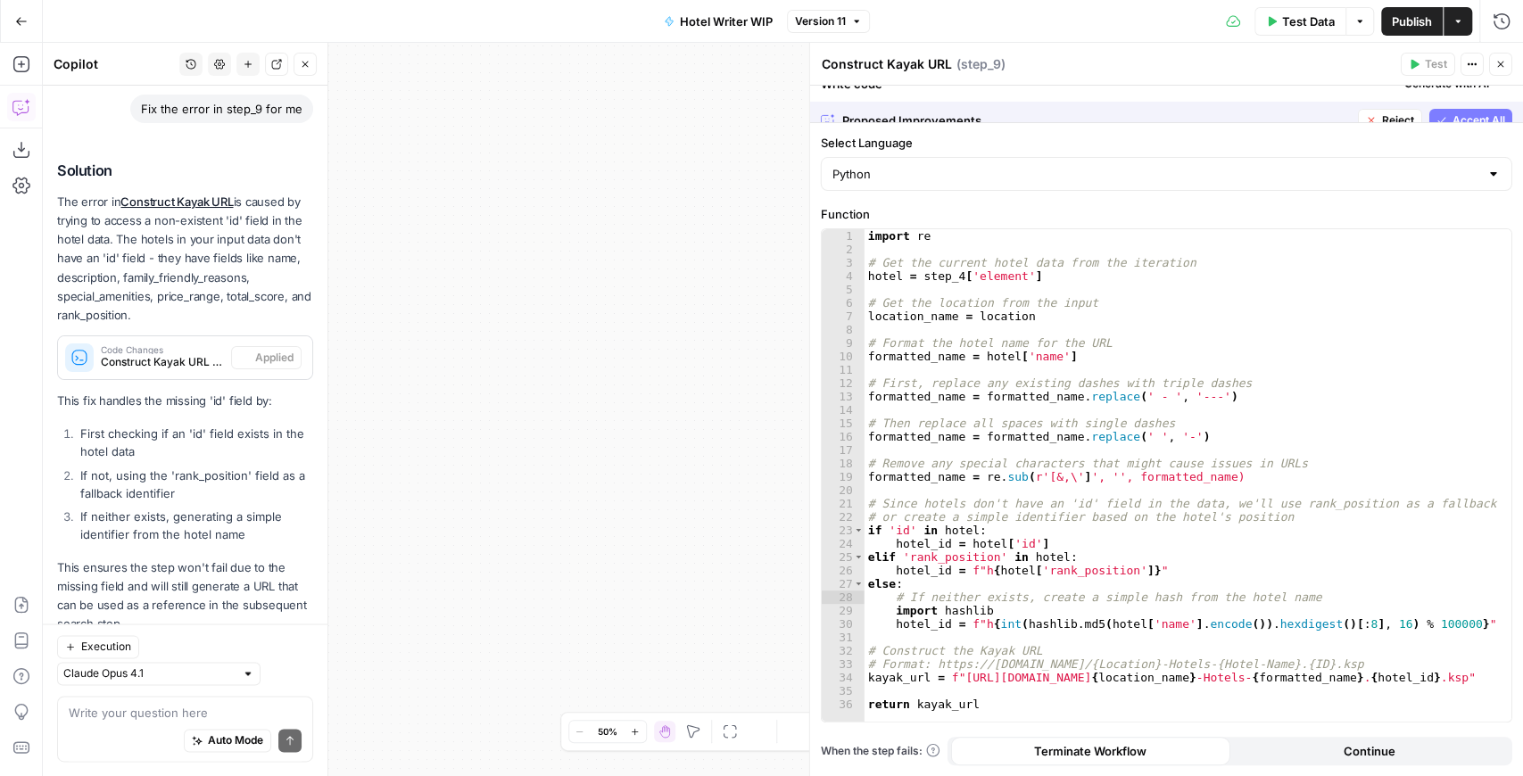
scroll to position [1406, 0]
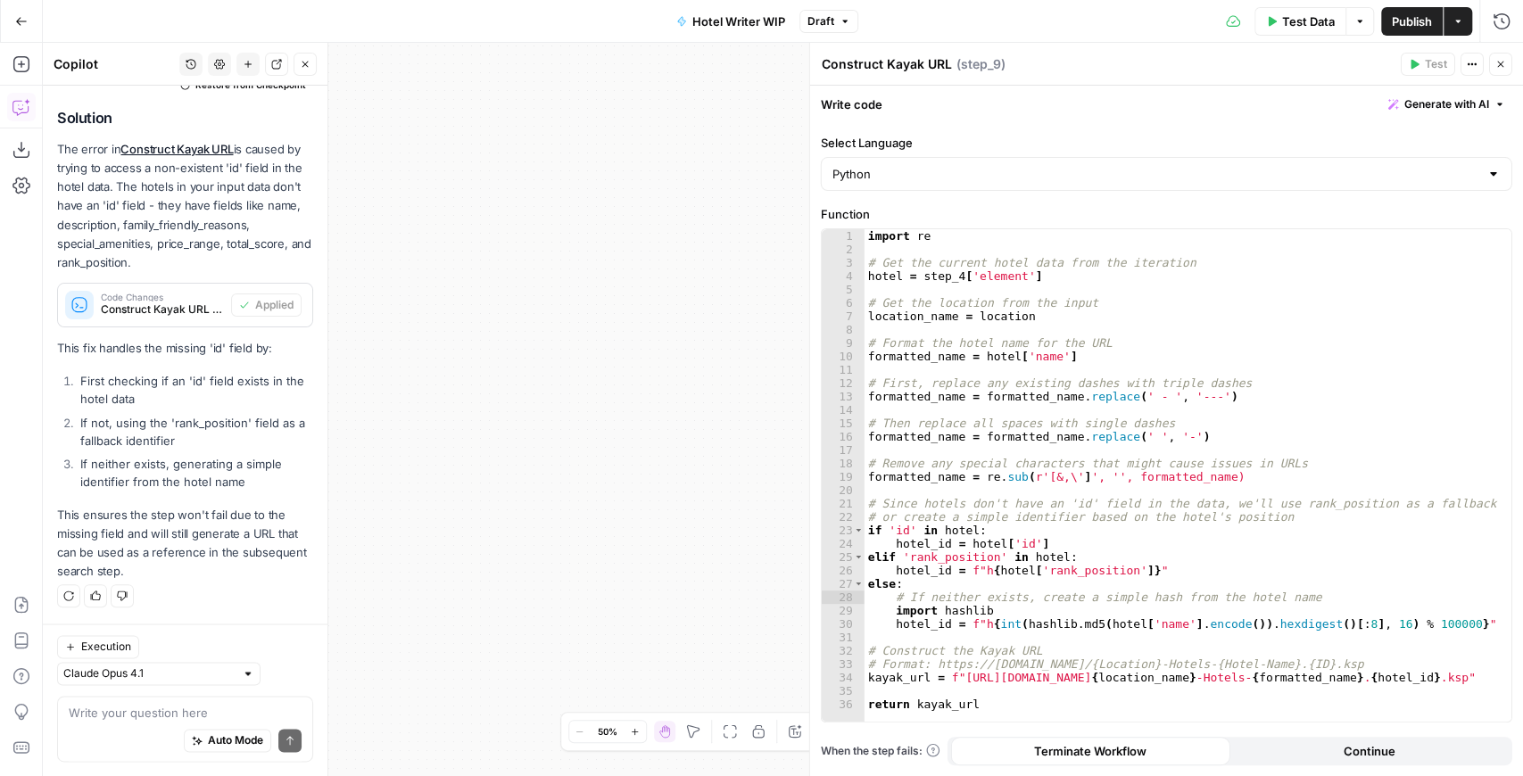
click at [1508, 63] on button "Close" at bounding box center [1500, 64] width 23 height 23
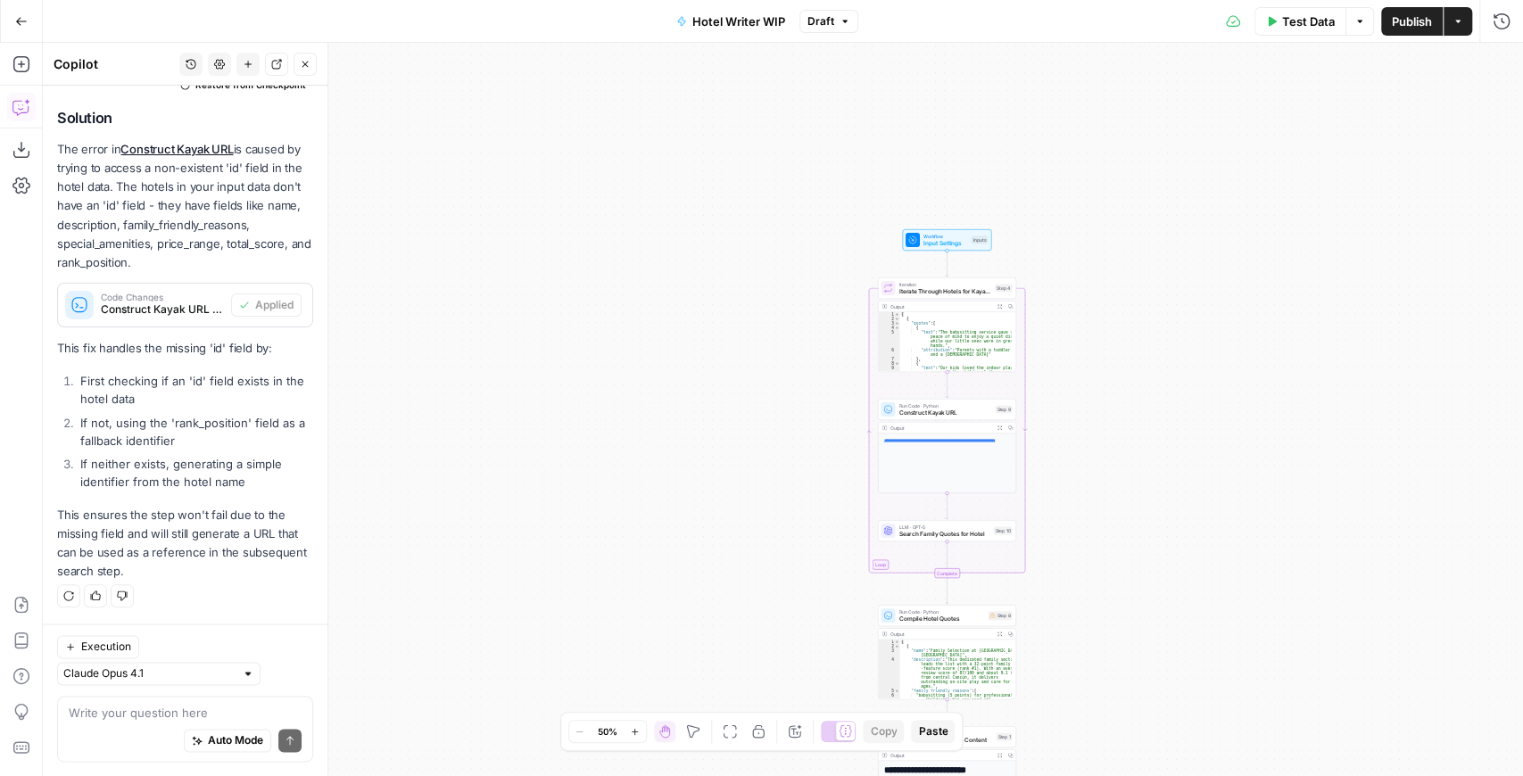
drag, startPoint x: 1095, startPoint y: 284, endPoint x: 1008, endPoint y: 289, distance: 86.7
click at [1008, 289] on div "**********" at bounding box center [783, 409] width 1480 height 733
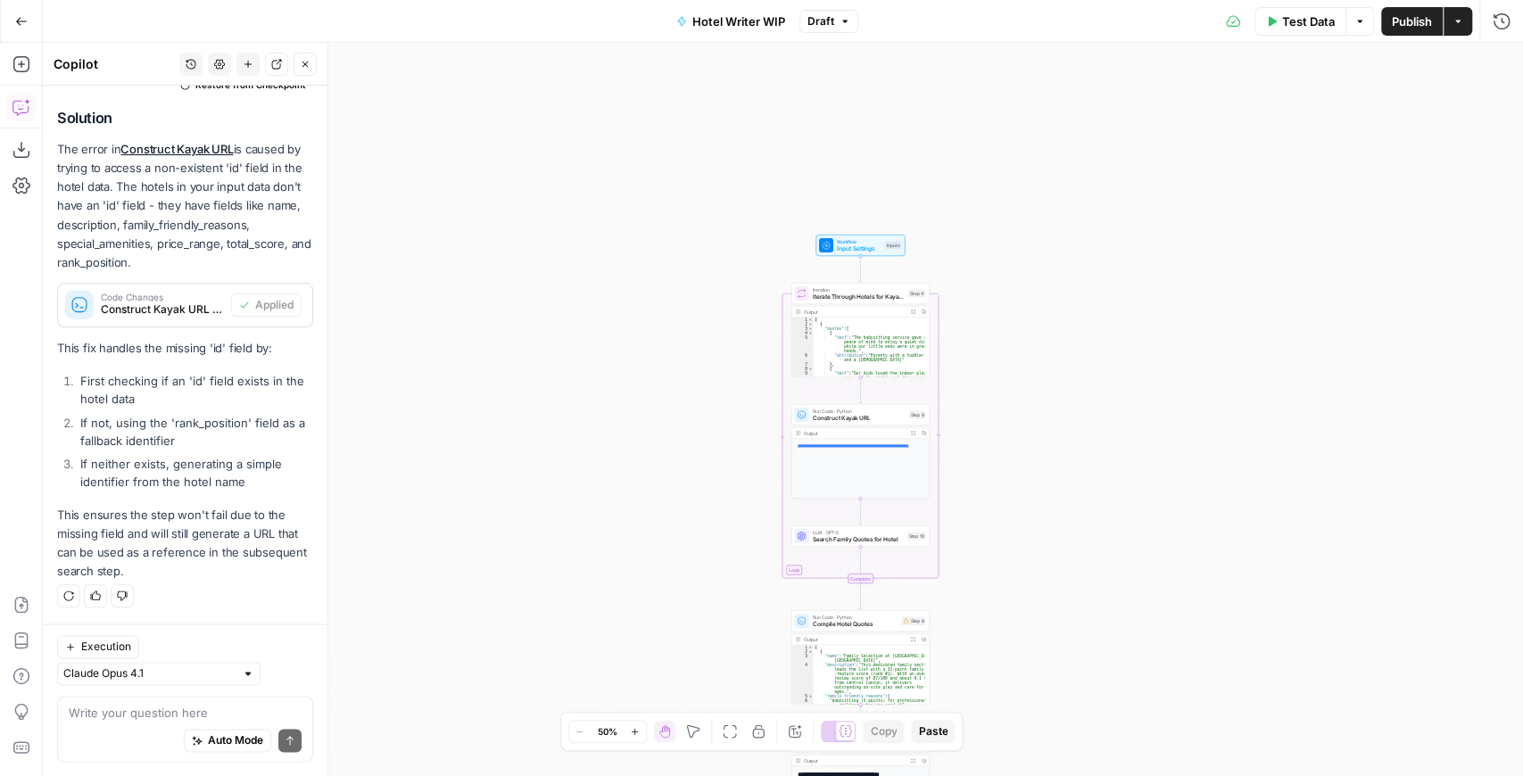
click at [1300, 25] on span "Test Data" at bounding box center [1308, 21] width 53 height 18
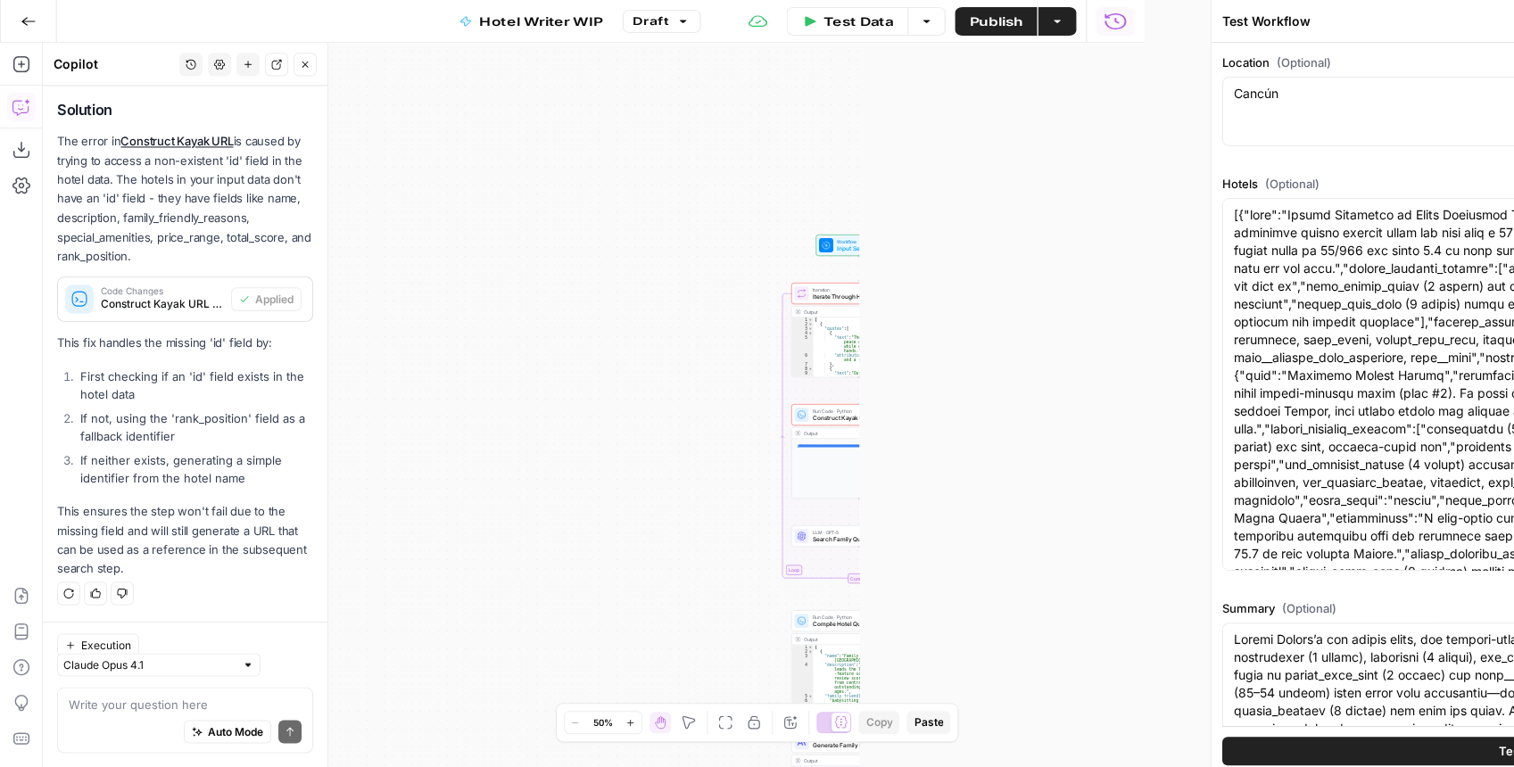
scroll to position [1415, 0]
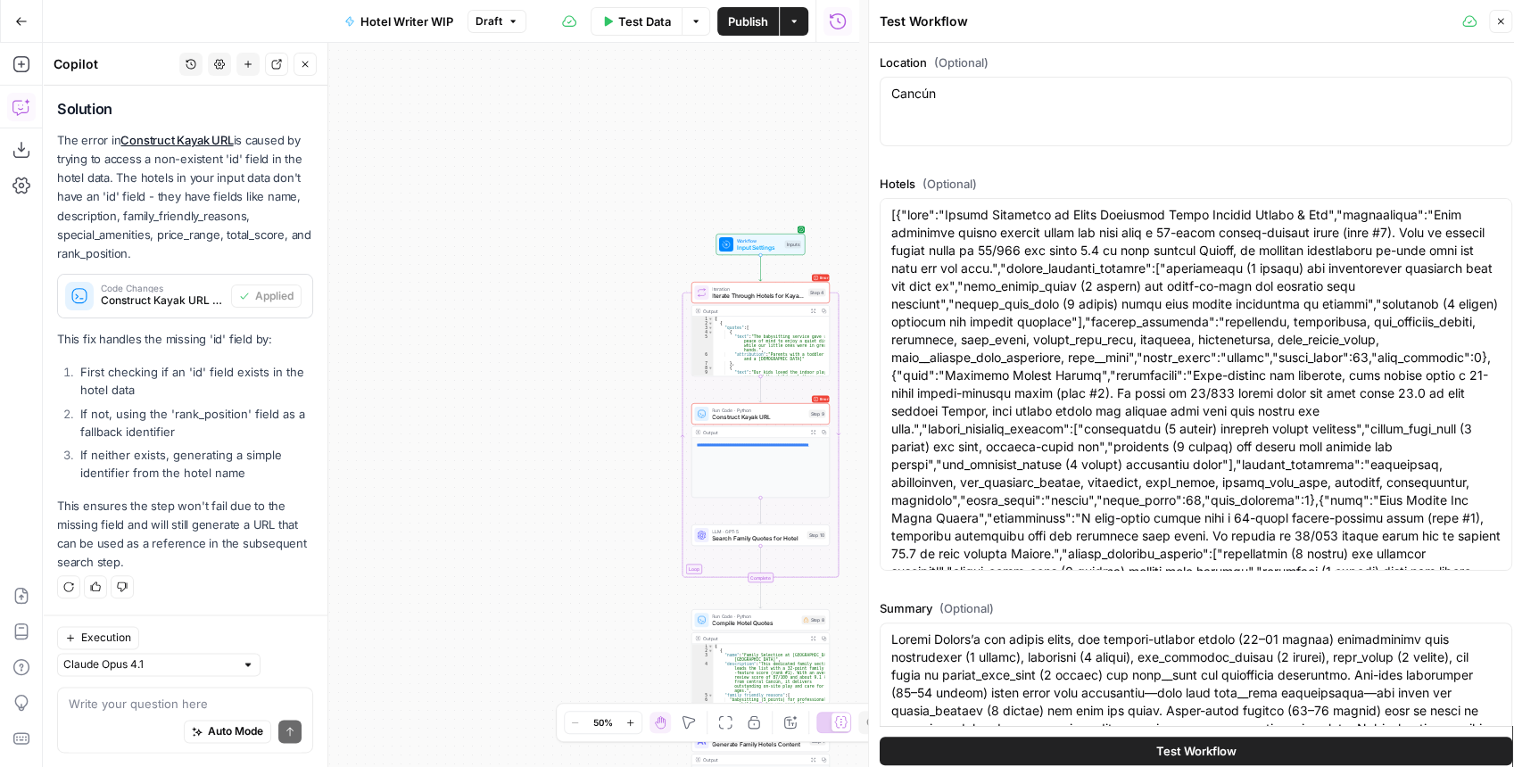
drag, startPoint x: 600, startPoint y: 308, endPoint x: 515, endPoint y: 318, distance: 85.3
click at [515, 318] on div "**********" at bounding box center [451, 405] width 816 height 725
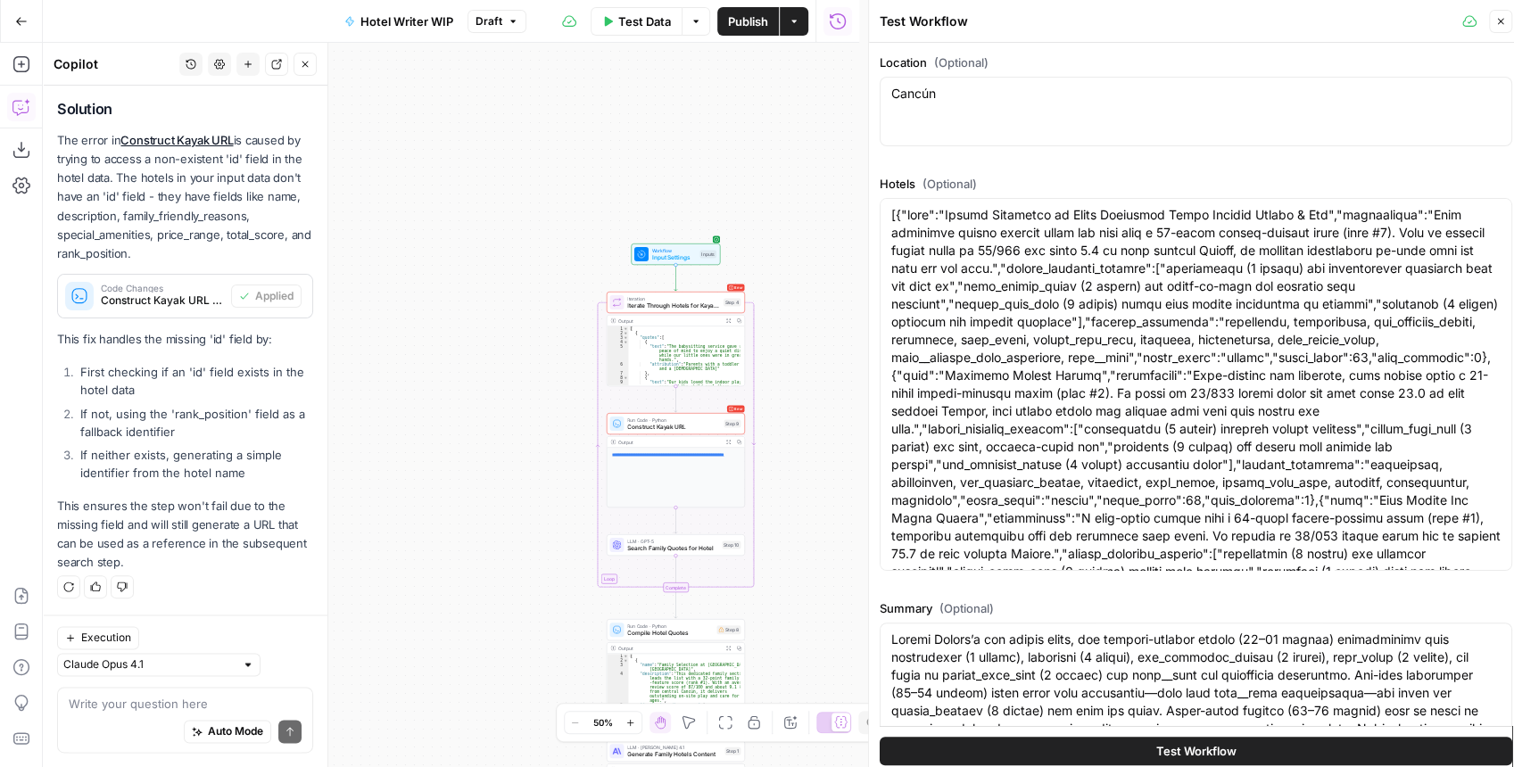
drag, startPoint x: 1231, startPoint y: 748, endPoint x: 1192, endPoint y: 492, distance: 259.1
click at [1199, 514] on div "Location (Optional) Cancún Cancún Hotels (Optional) Summary (Optional) Brand Ki…" at bounding box center [1196, 409] width 654 height 733
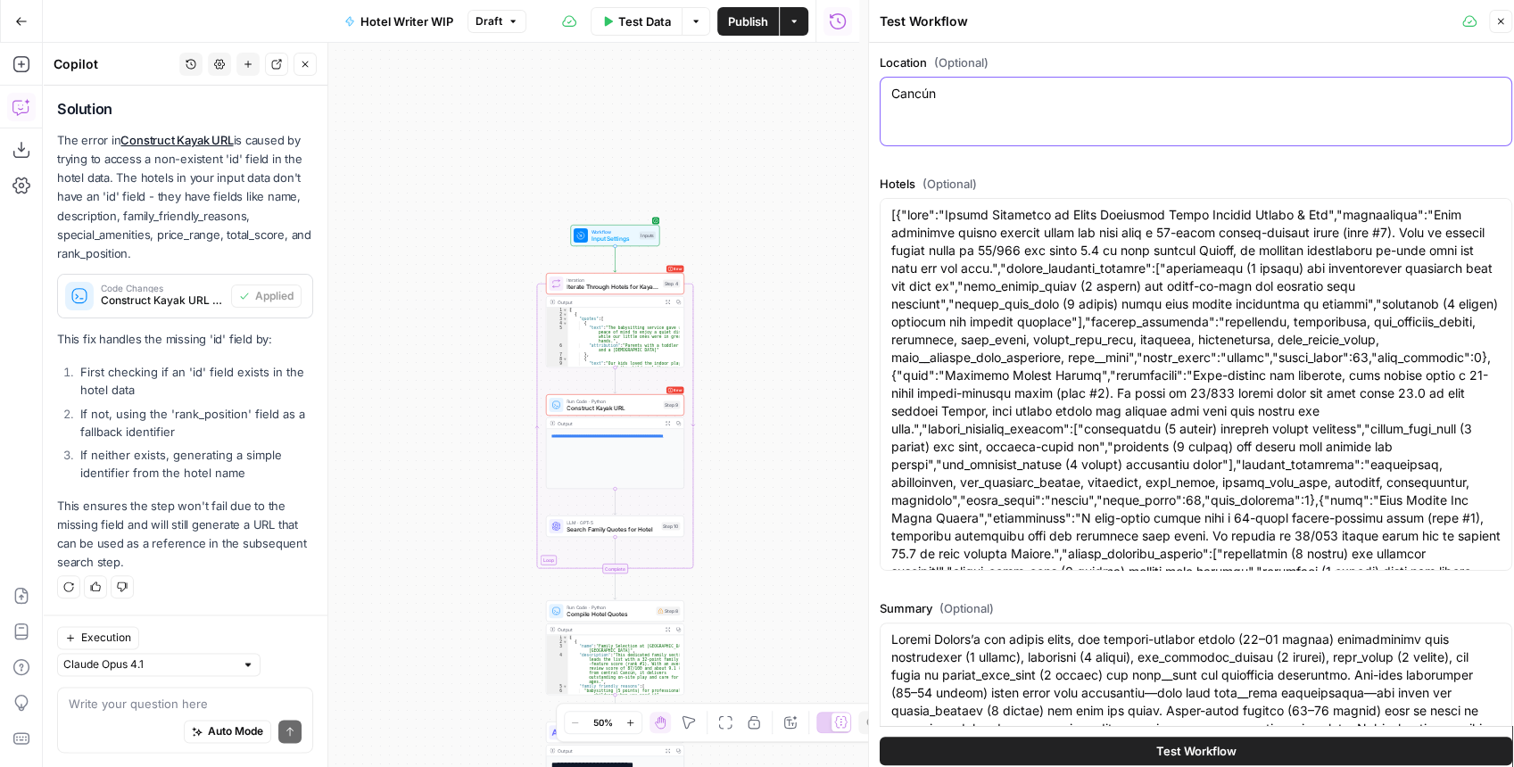
drag, startPoint x: 1118, startPoint y: 92, endPoint x: 803, endPoint y: 81, distance: 315.2
click at [800, 74] on body "Kayak New Home Browse Insights Opportunities Your Data Recent Grids Create Edit…" at bounding box center [757, 383] width 1514 height 767
paste textarea "[GEOGRAPHIC_DATA]"
drag, startPoint x: 1067, startPoint y: 93, endPoint x: 880, endPoint y: 85, distance: 187.6
click at [880, 85] on div "CancúnRome CancúnRome" at bounding box center [1196, 112] width 633 height 70
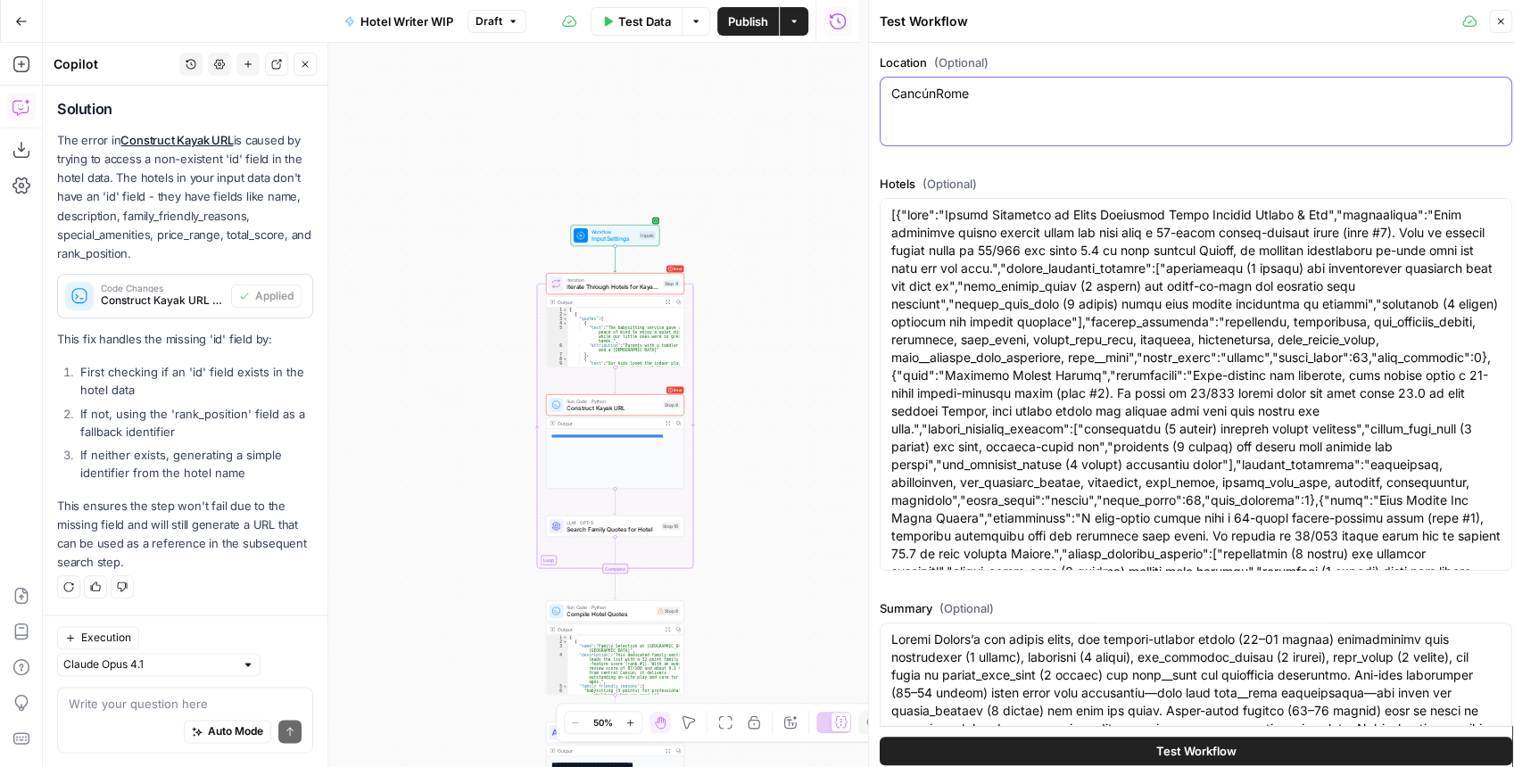
paste textarea
type textarea "[GEOGRAPHIC_DATA]"
paste textarea "{ "id": 13327, "name": "Rome Cavalieri, A Waldorf Astoria Hotel", "description"…"
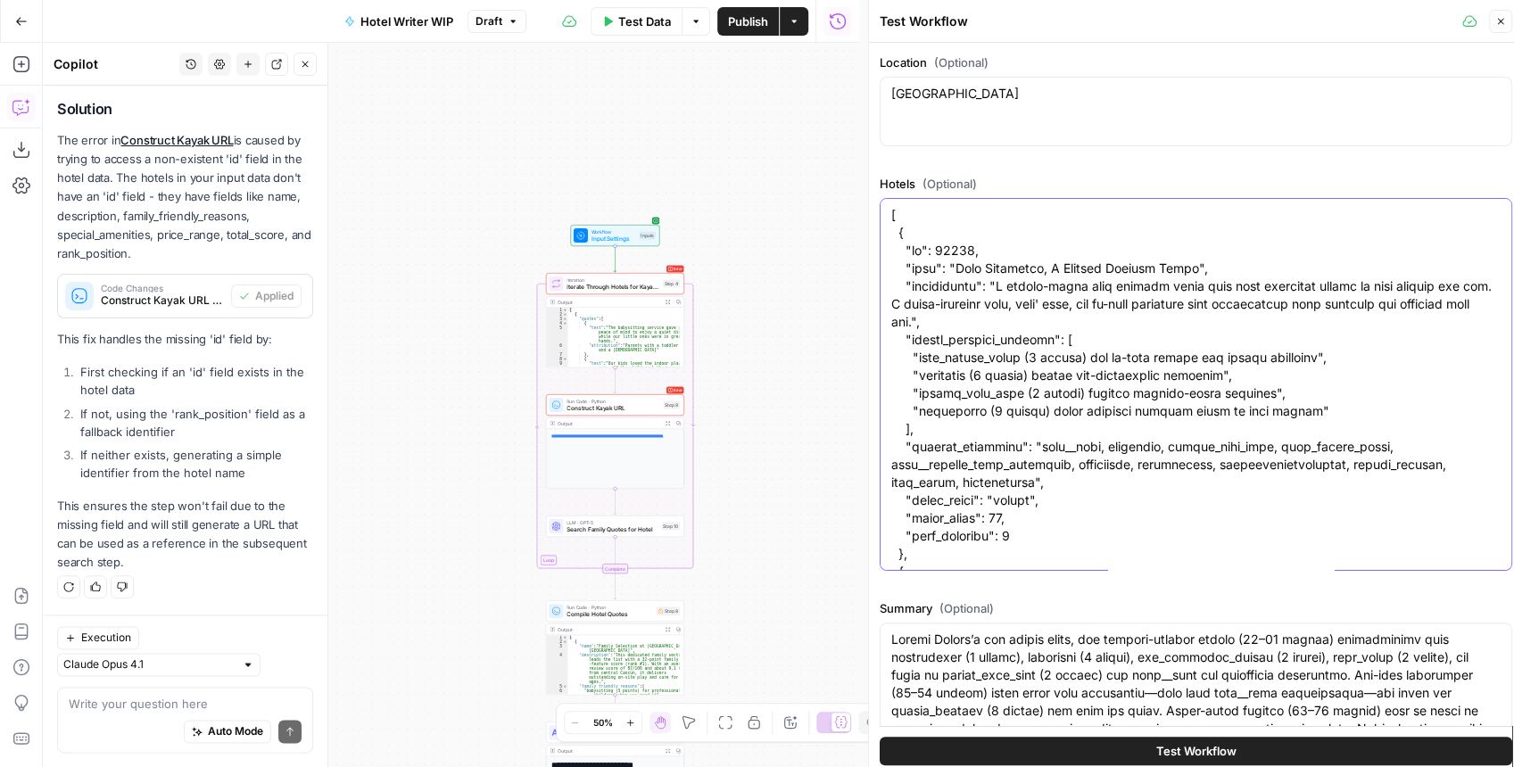
scroll to position [5612, 0]
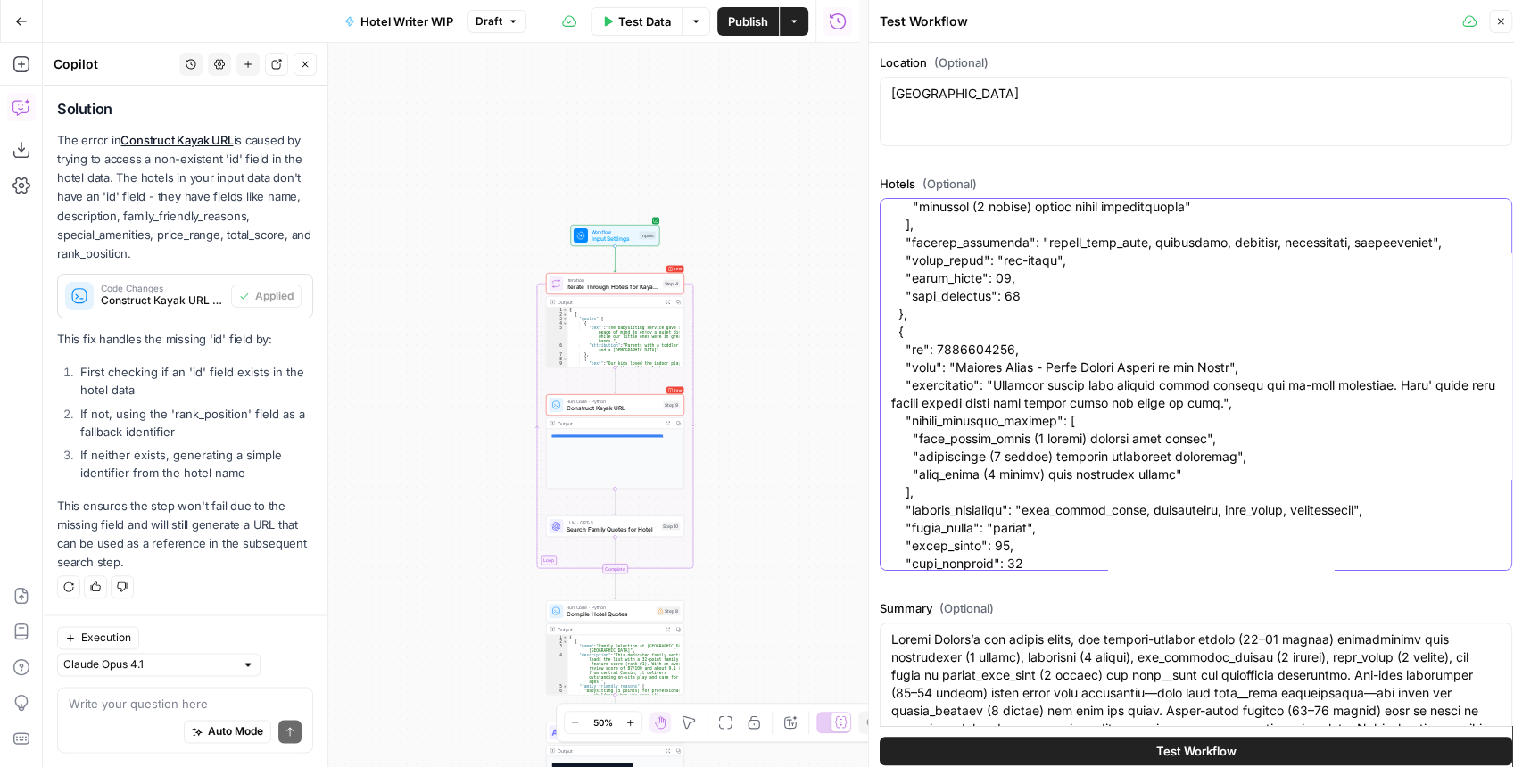
type textarea "[ { "id": 13327, "name": "Rome Cavalieri, A Waldorf Astoria Hotel", "descriptio…"
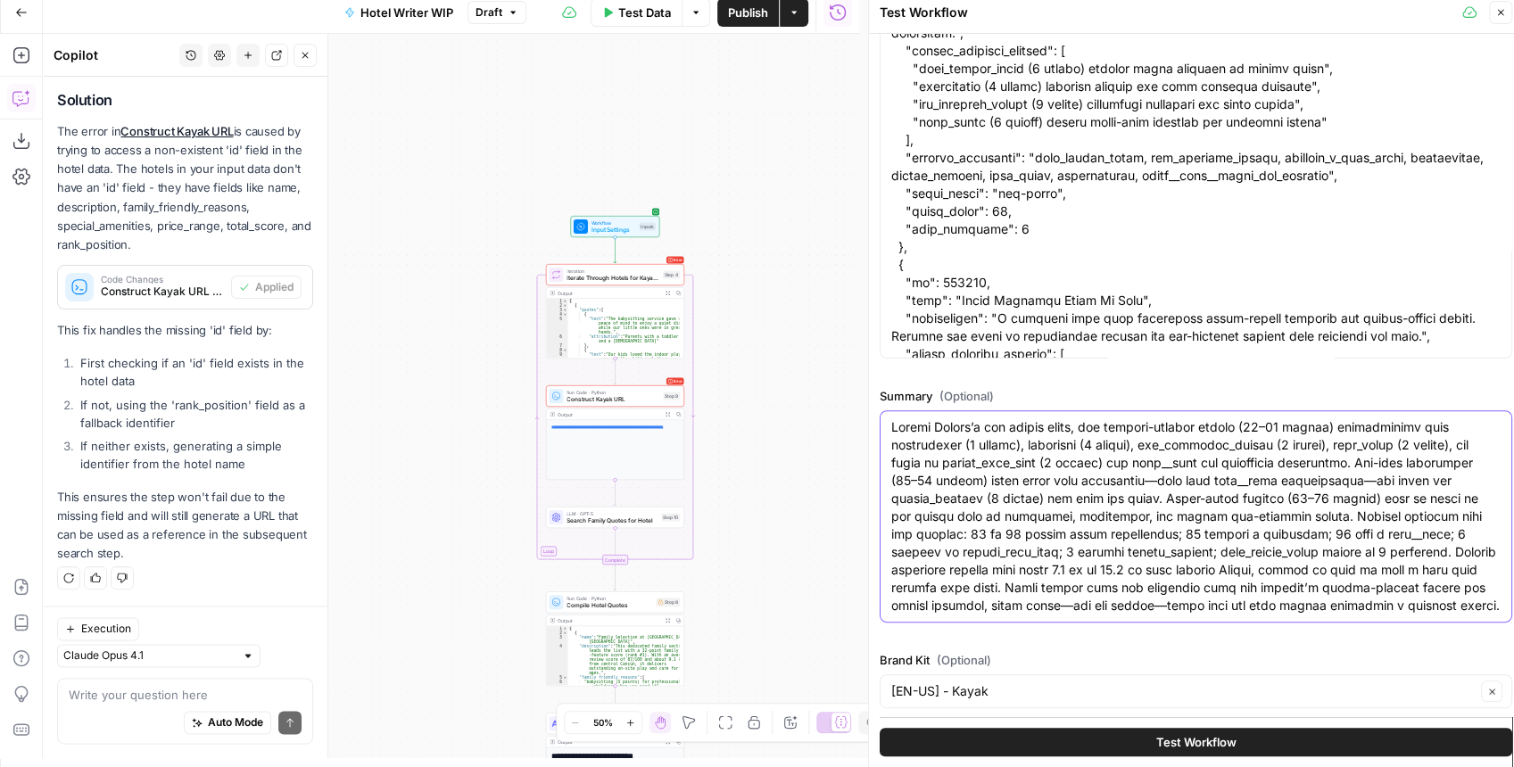
scroll to position [0, 0]
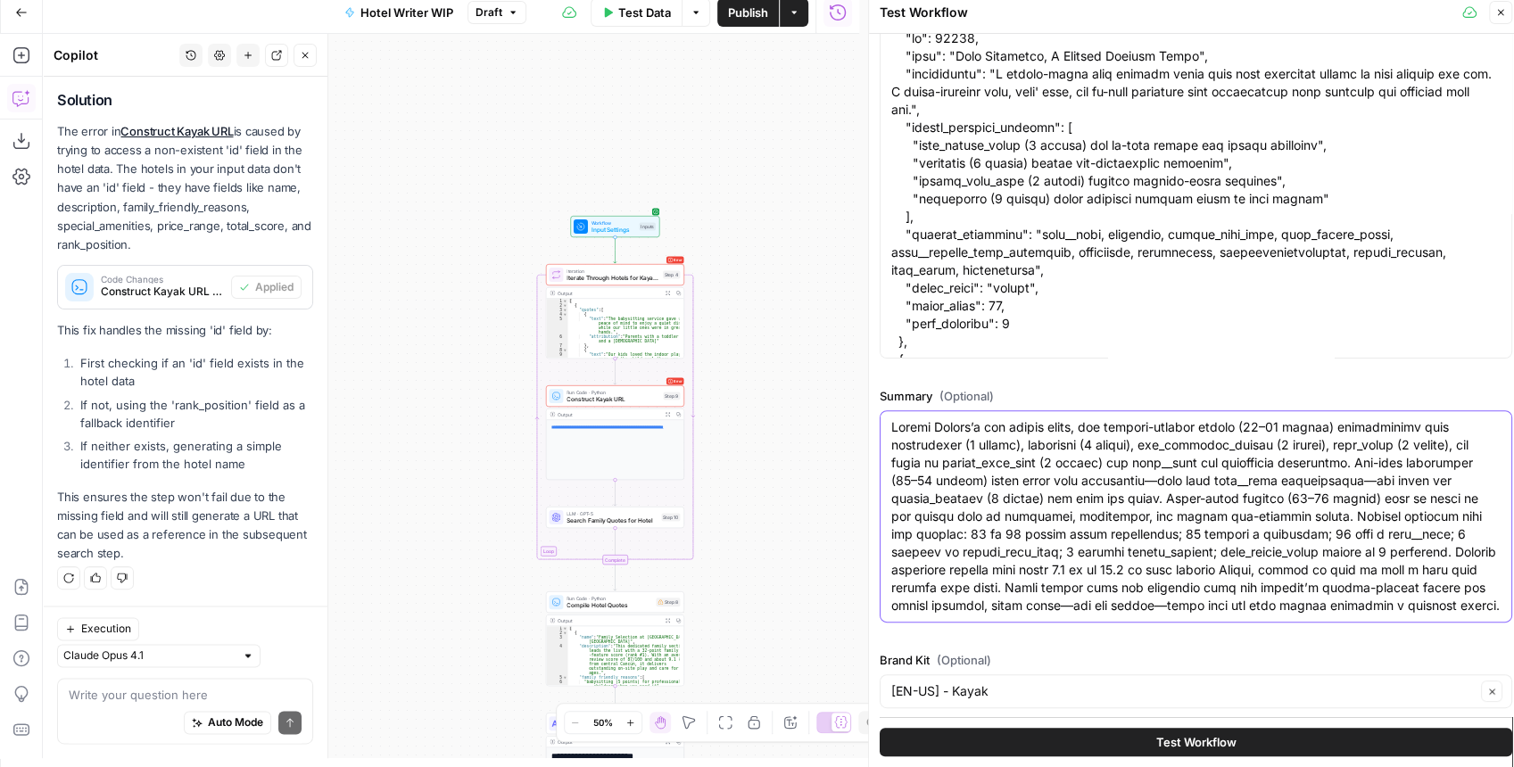
click at [1169, 503] on textarea "Summary (Optional)" at bounding box center [1195, 517] width 609 height 196
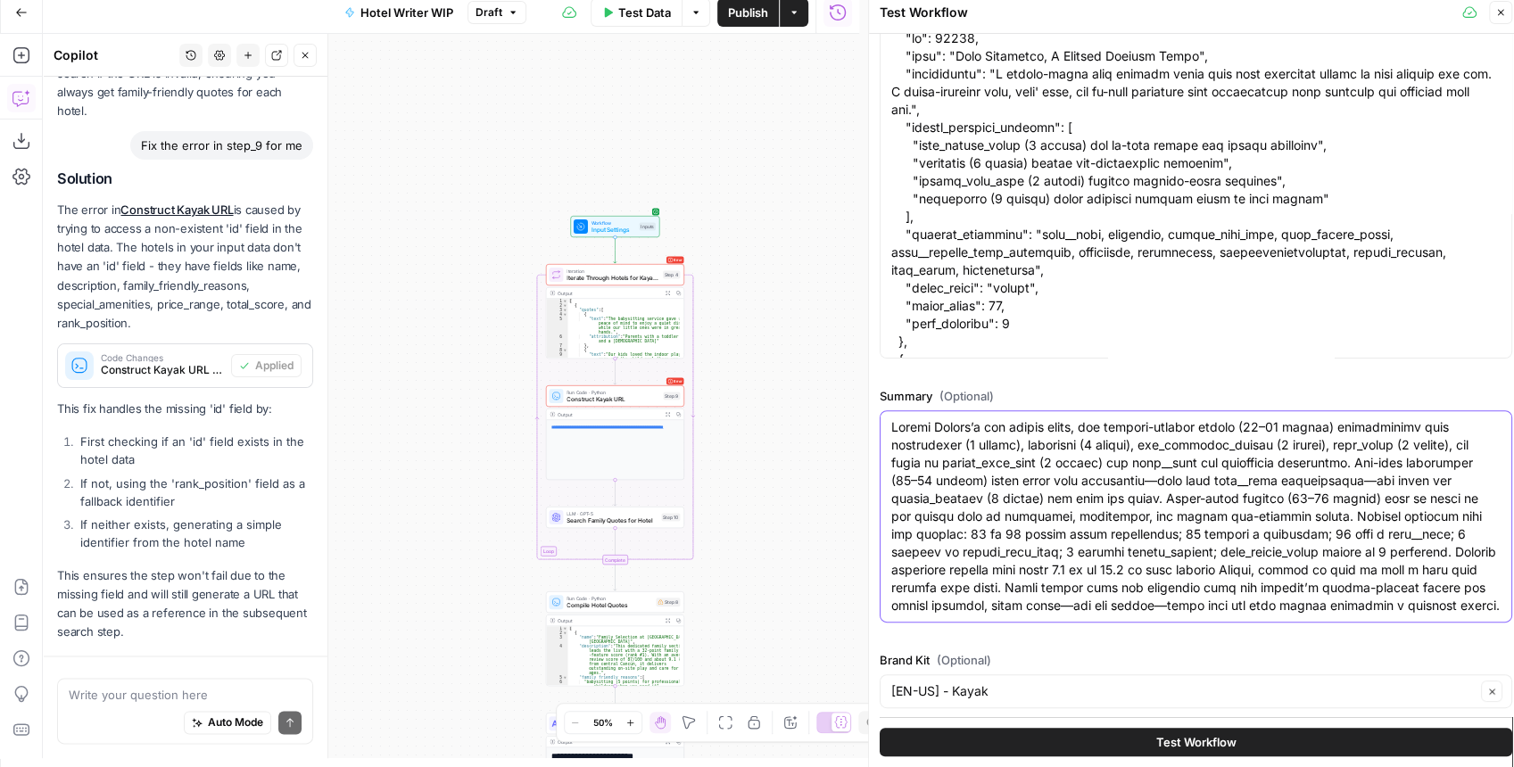
scroll to position [1415, 0]
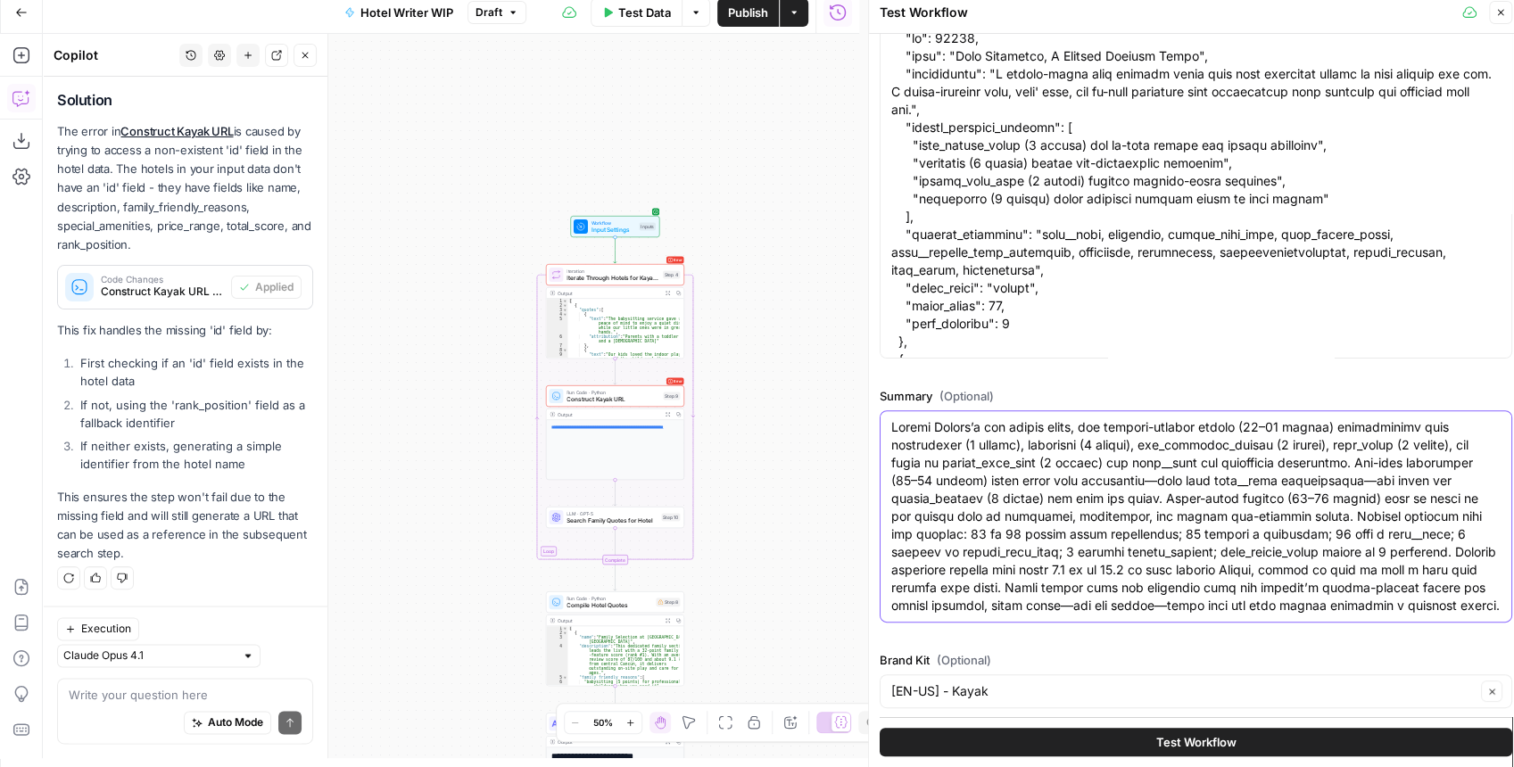
paste textarea "Rome's top family-friendly stays, the strongest pattern is comprehensive suppor…"
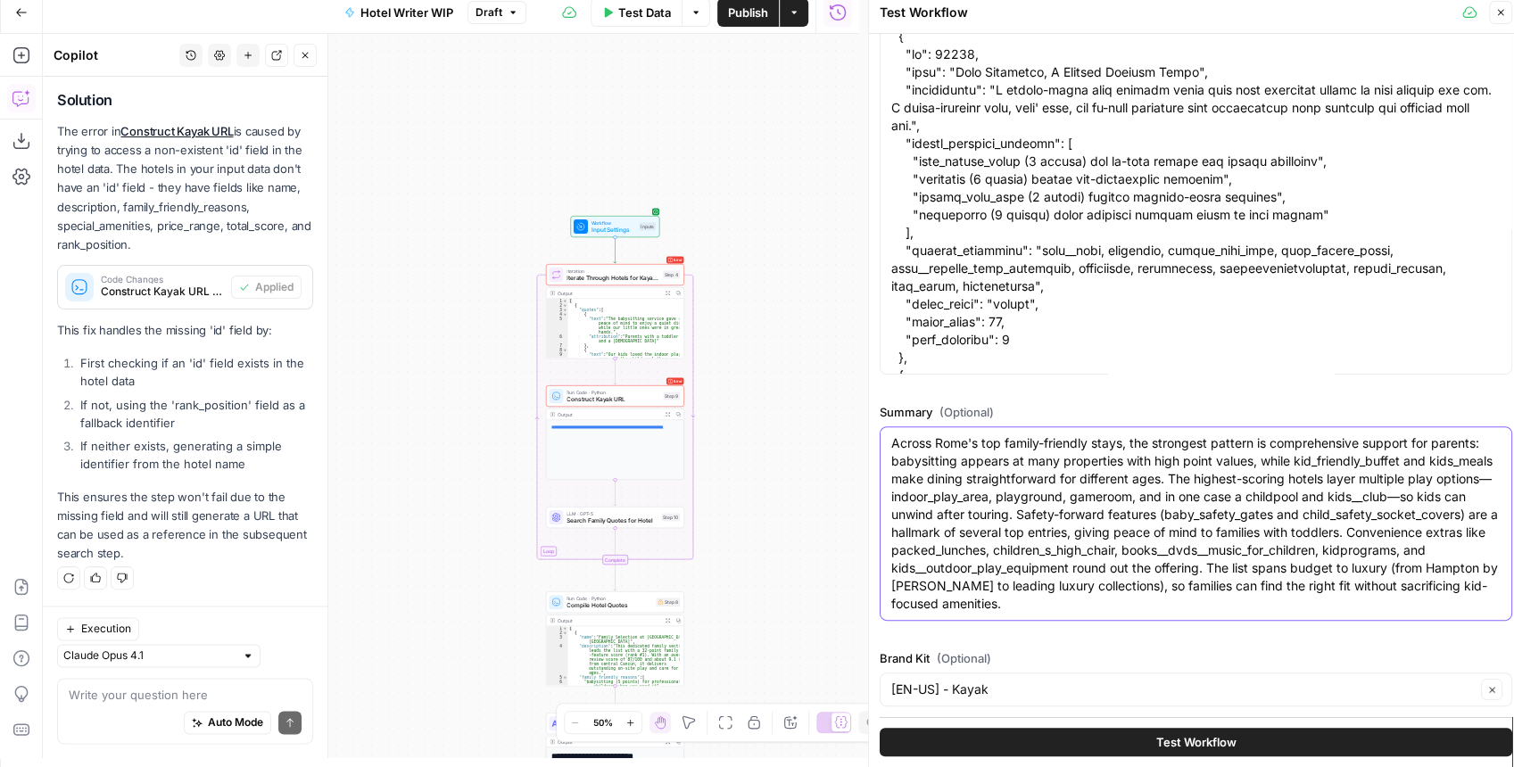
scroll to position [186, 0]
type textarea "Across Rome's top family-friendly stays, the strongest pattern is comprehensive…"
click at [1206, 739] on span "Test Workflow" at bounding box center [1196, 742] width 80 height 18
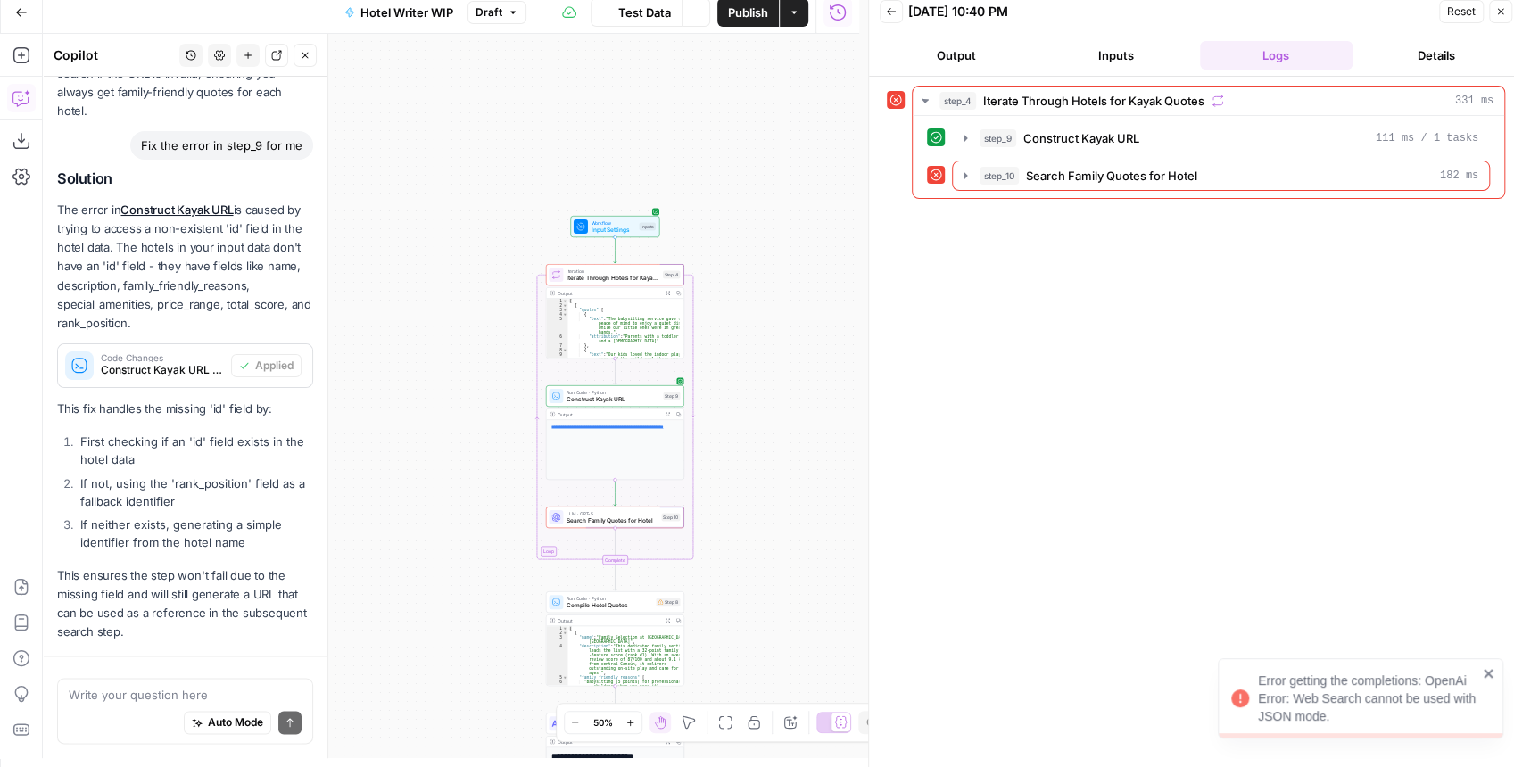
scroll to position [1415, 0]
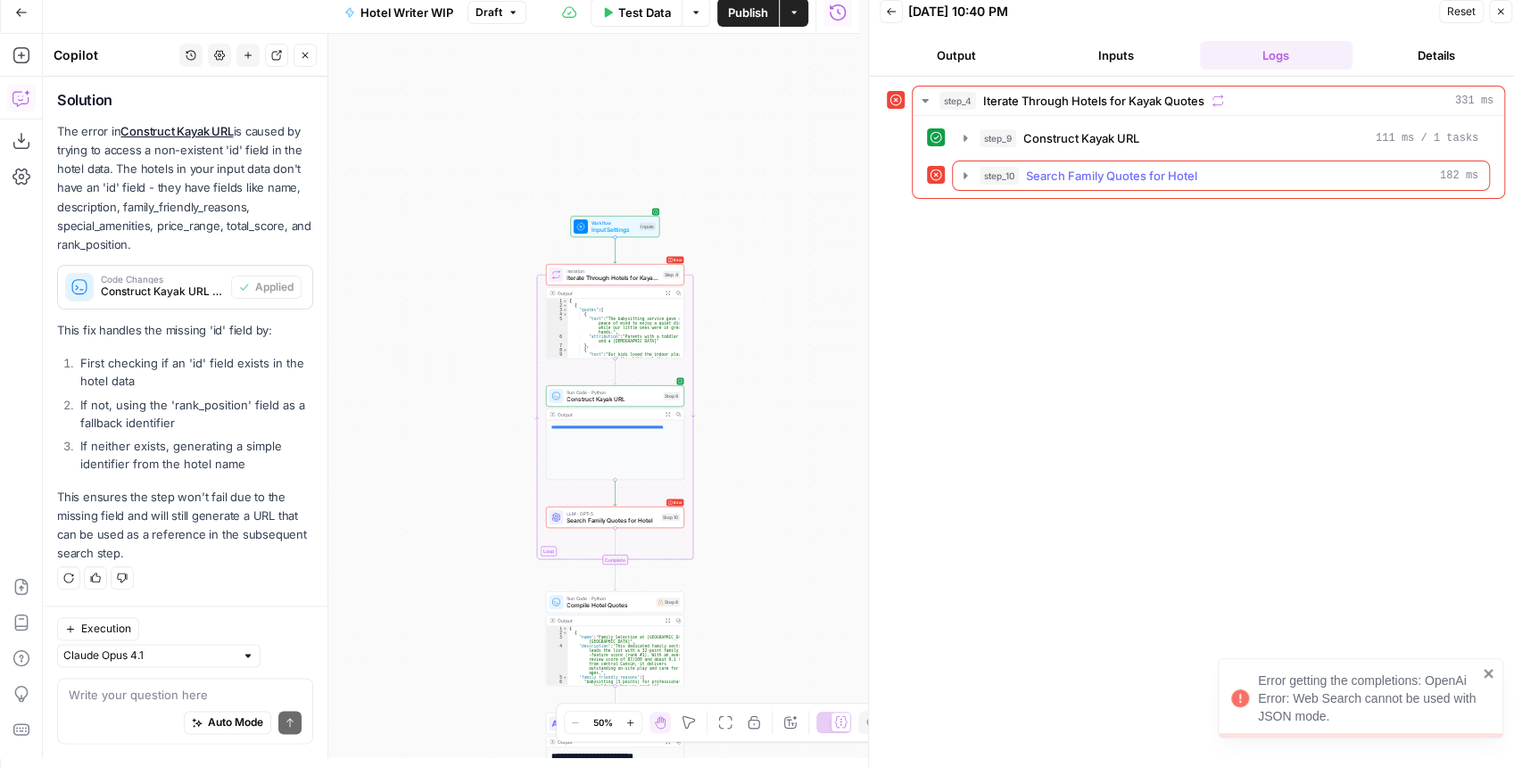
click at [957, 175] on button "step_10 Search Family Quotes for Hotel 182 ms" at bounding box center [1221, 176] width 536 height 29
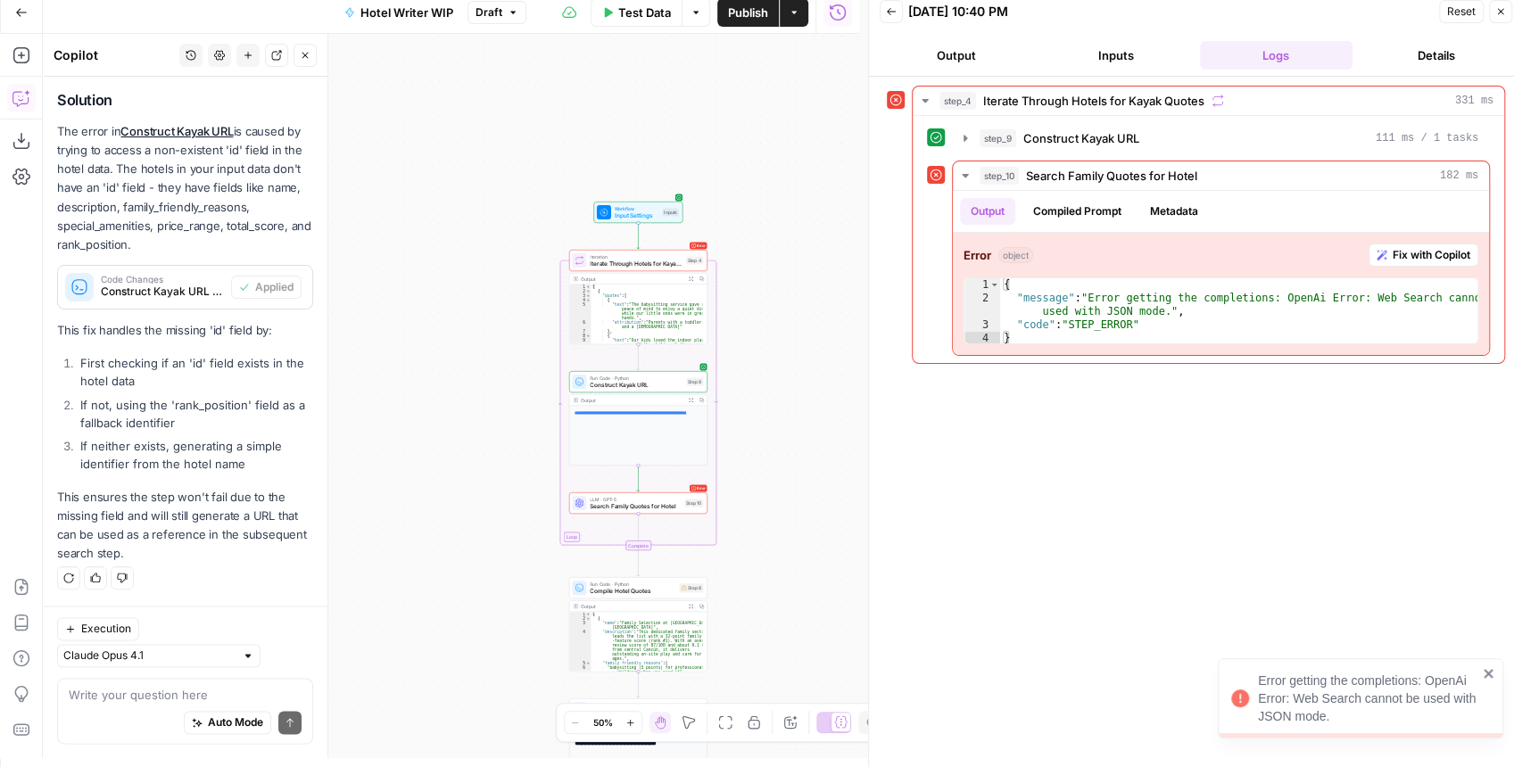
drag, startPoint x: 744, startPoint y: 279, endPoint x: 767, endPoint y: 265, distance: 27.2
click at [767, 265] on div "**********" at bounding box center [451, 396] width 816 height 725
click at [653, 509] on span "Search Family Quotes for Hotel" at bounding box center [635, 506] width 91 height 9
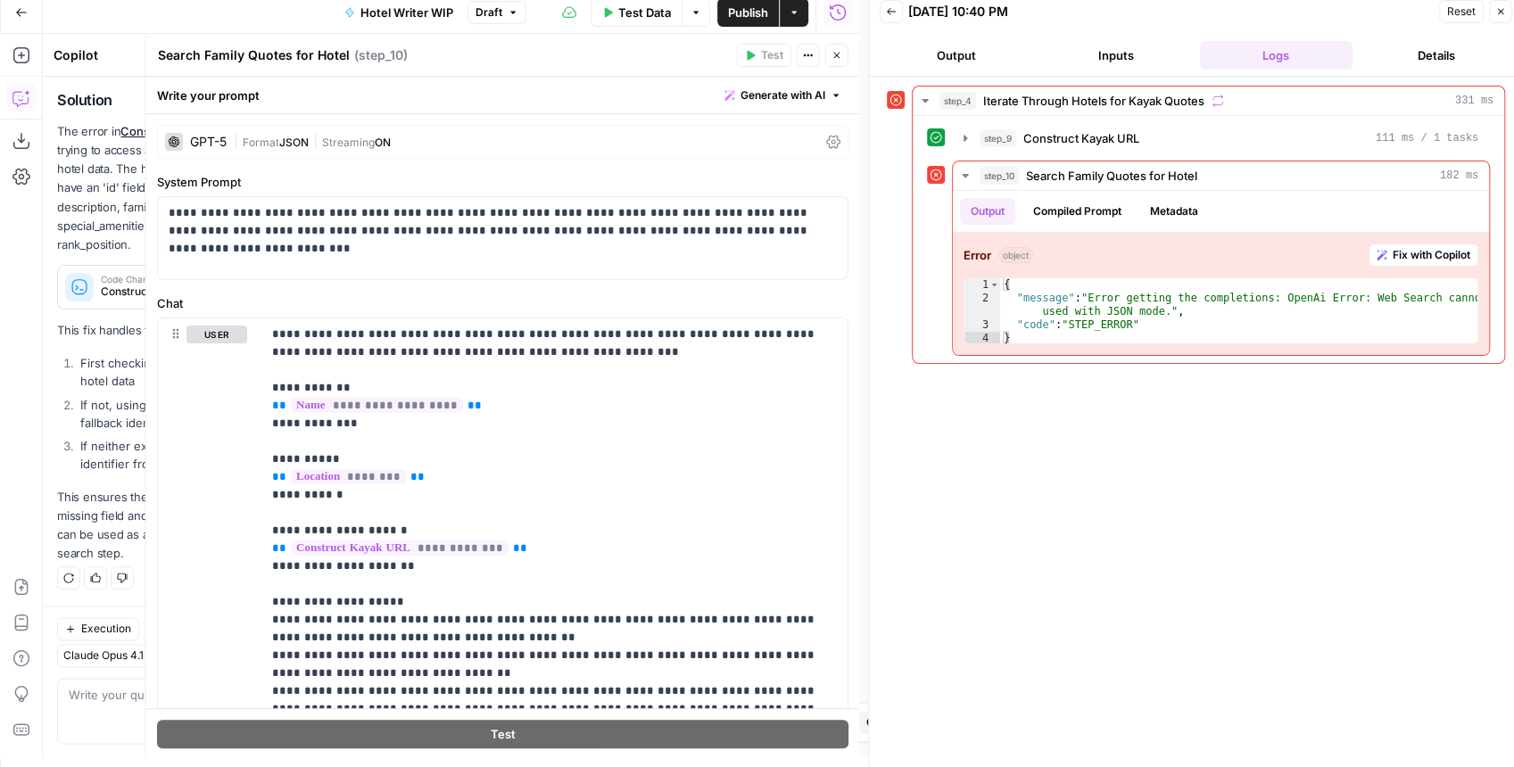
click at [309, 142] on span "JSON" at bounding box center [293, 142] width 29 height 13
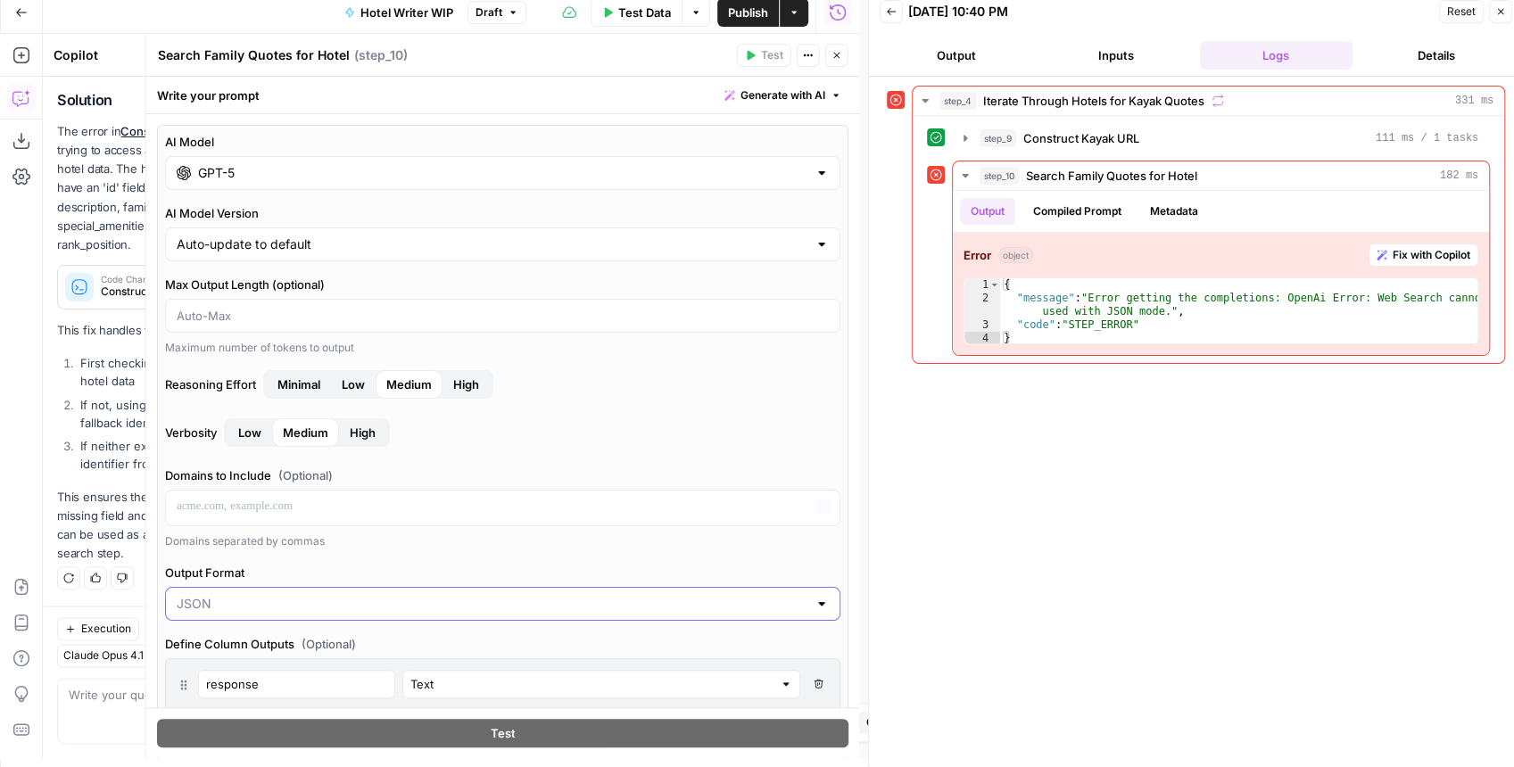
click at [400, 600] on input "Output Format" at bounding box center [492, 604] width 631 height 18
click at [237, 641] on span "Text" at bounding box center [494, 645] width 630 height 18
type input "Text"
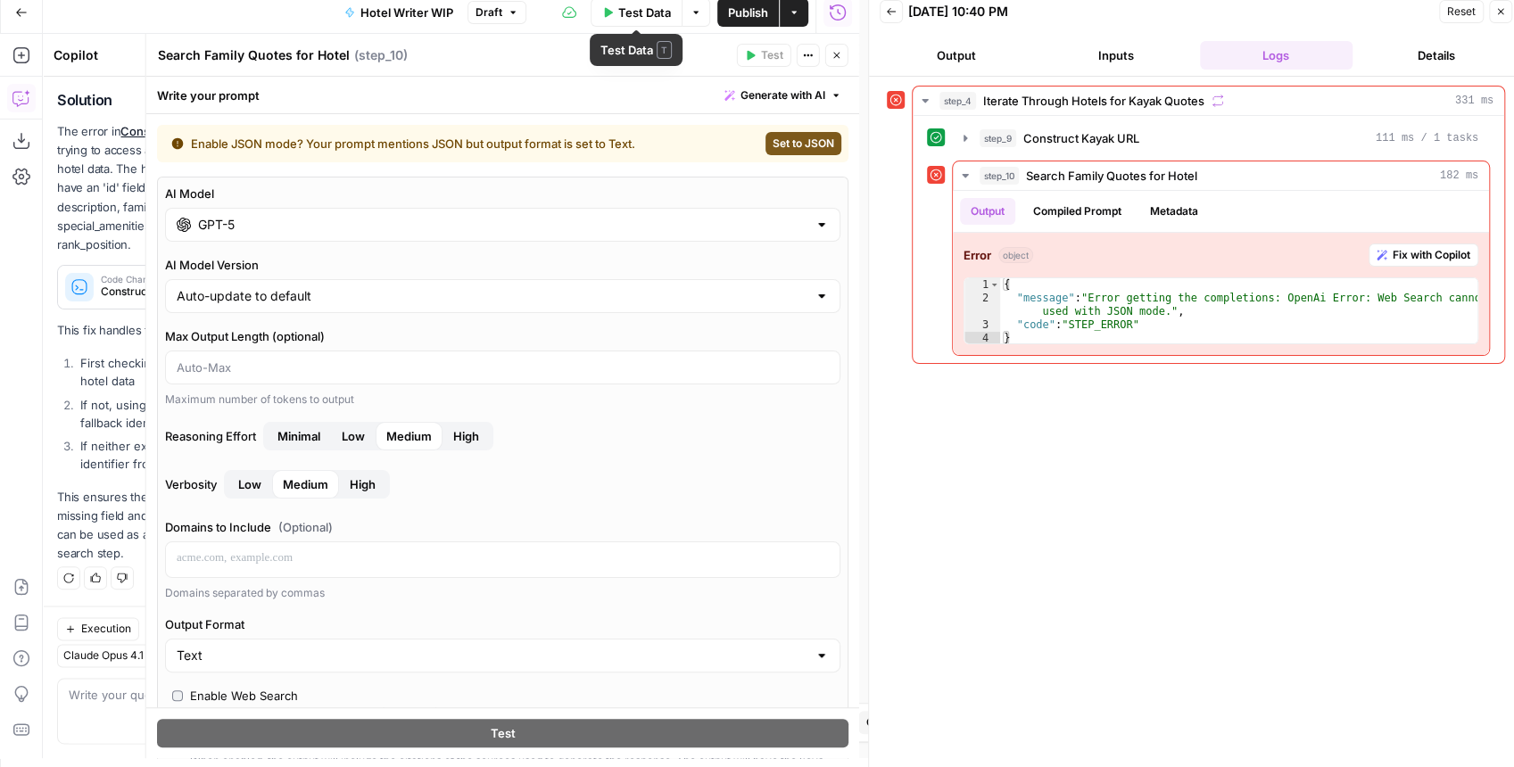
click at [884, 20] on button "Back" at bounding box center [891, 11] width 23 height 23
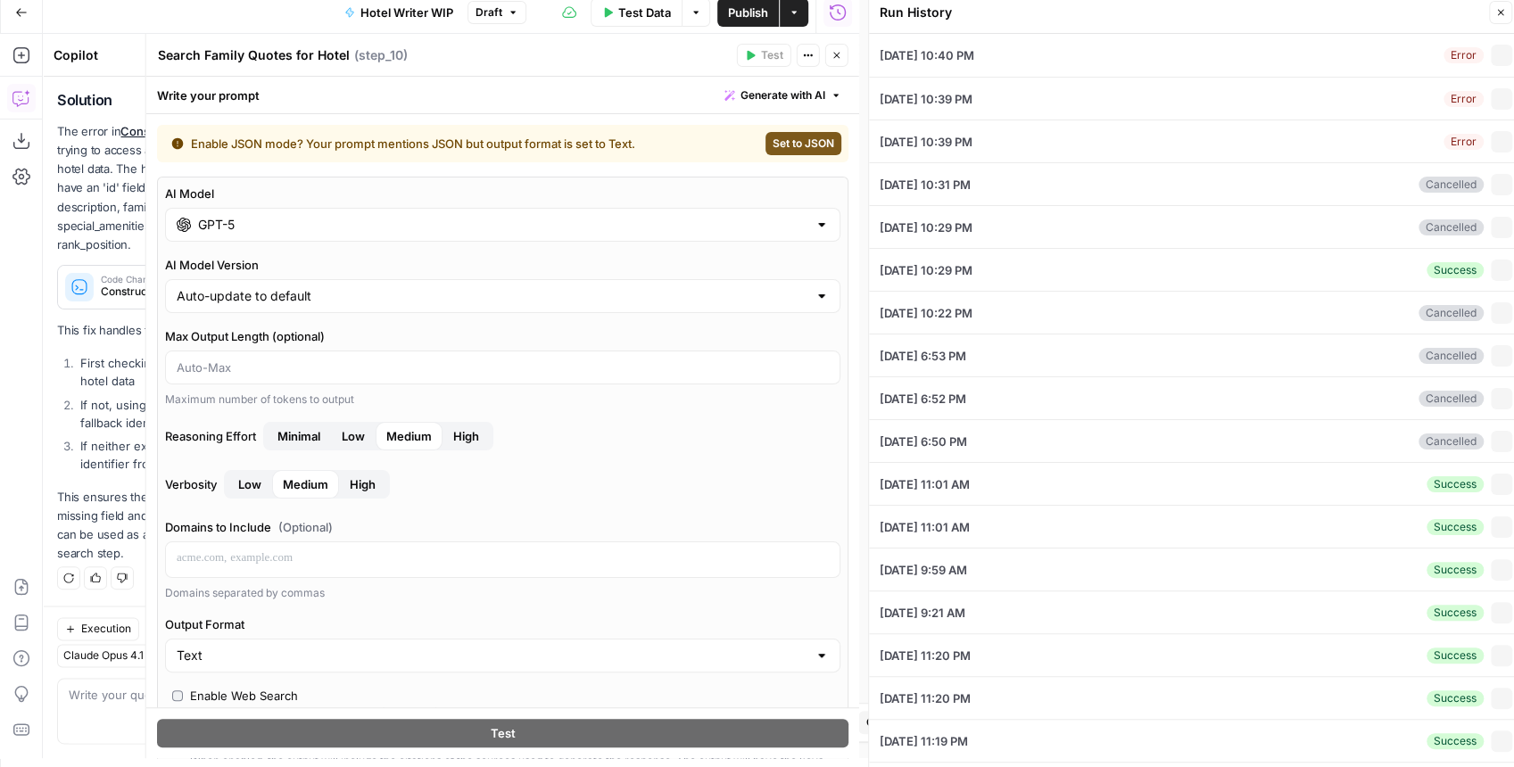
type textarea "[GEOGRAPHIC_DATA]"
type textarea "[ { "id": 13327, "name": "Rome Cavalieri, A Waldorf Astoria Hotel", "descriptio…"
type textarea "Across Rome's top family-friendly stays, the strongest pattern is comprehensive…"
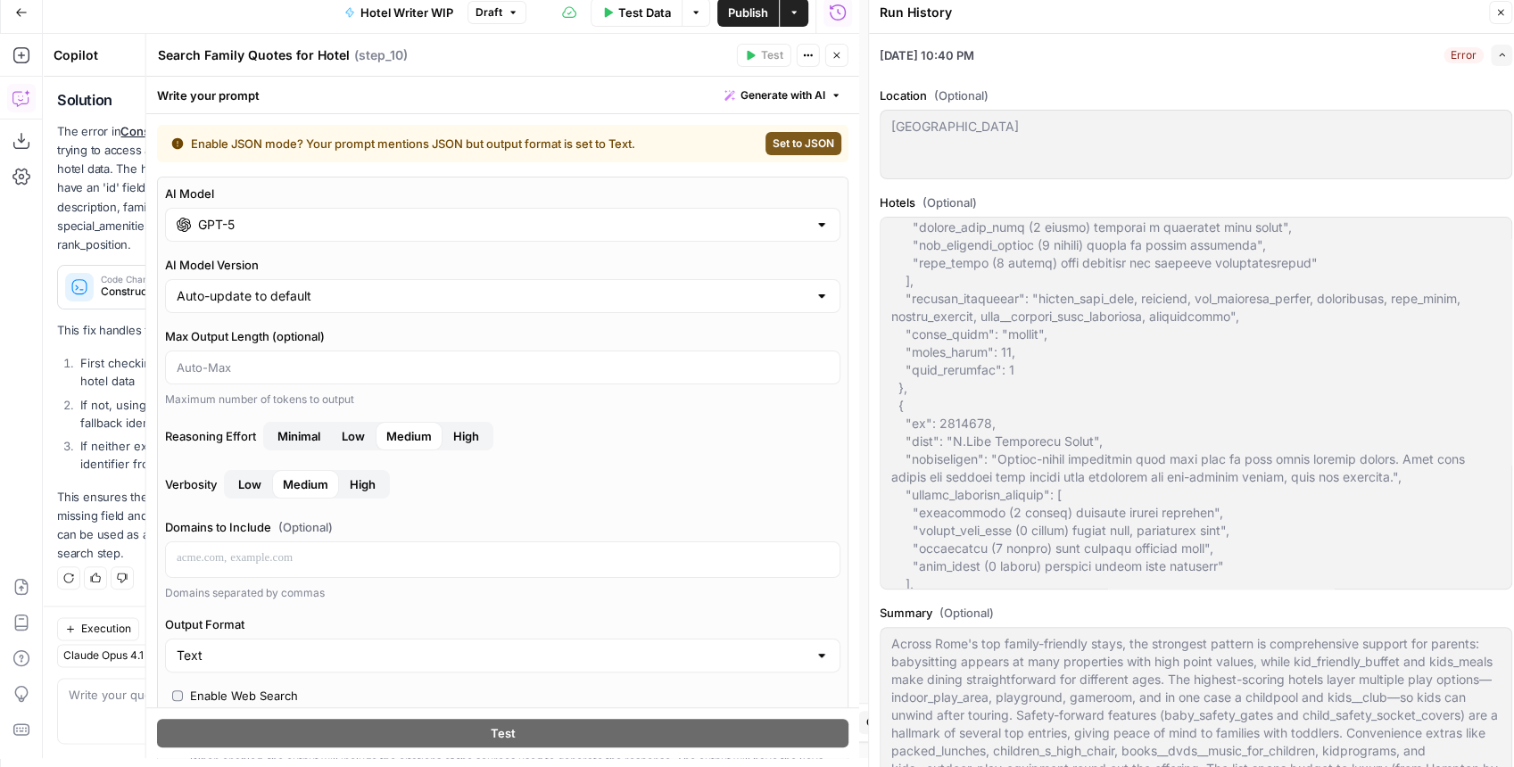
scroll to position [1130, 0]
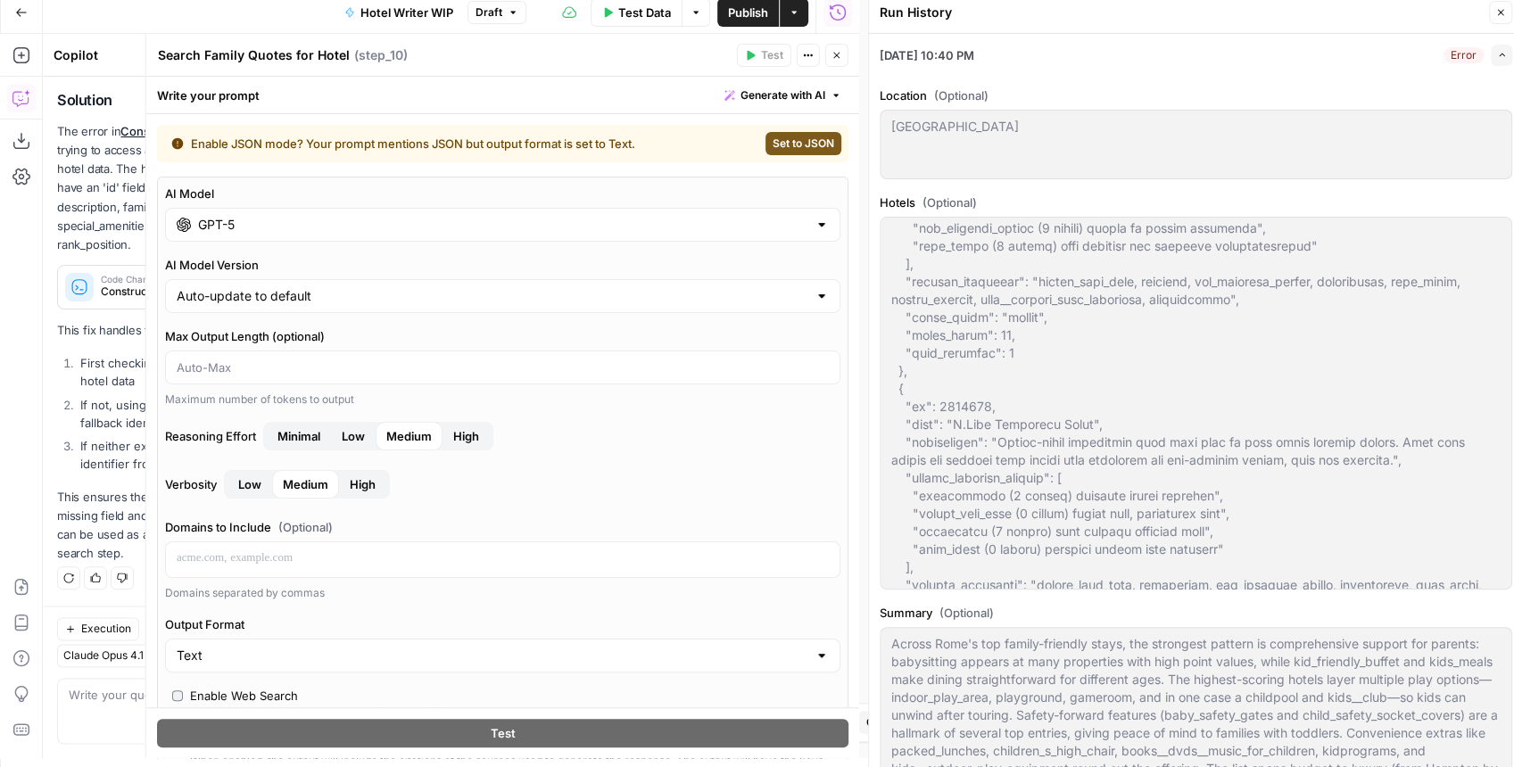
click at [633, 9] on span "Test Data" at bounding box center [644, 13] width 53 height 18
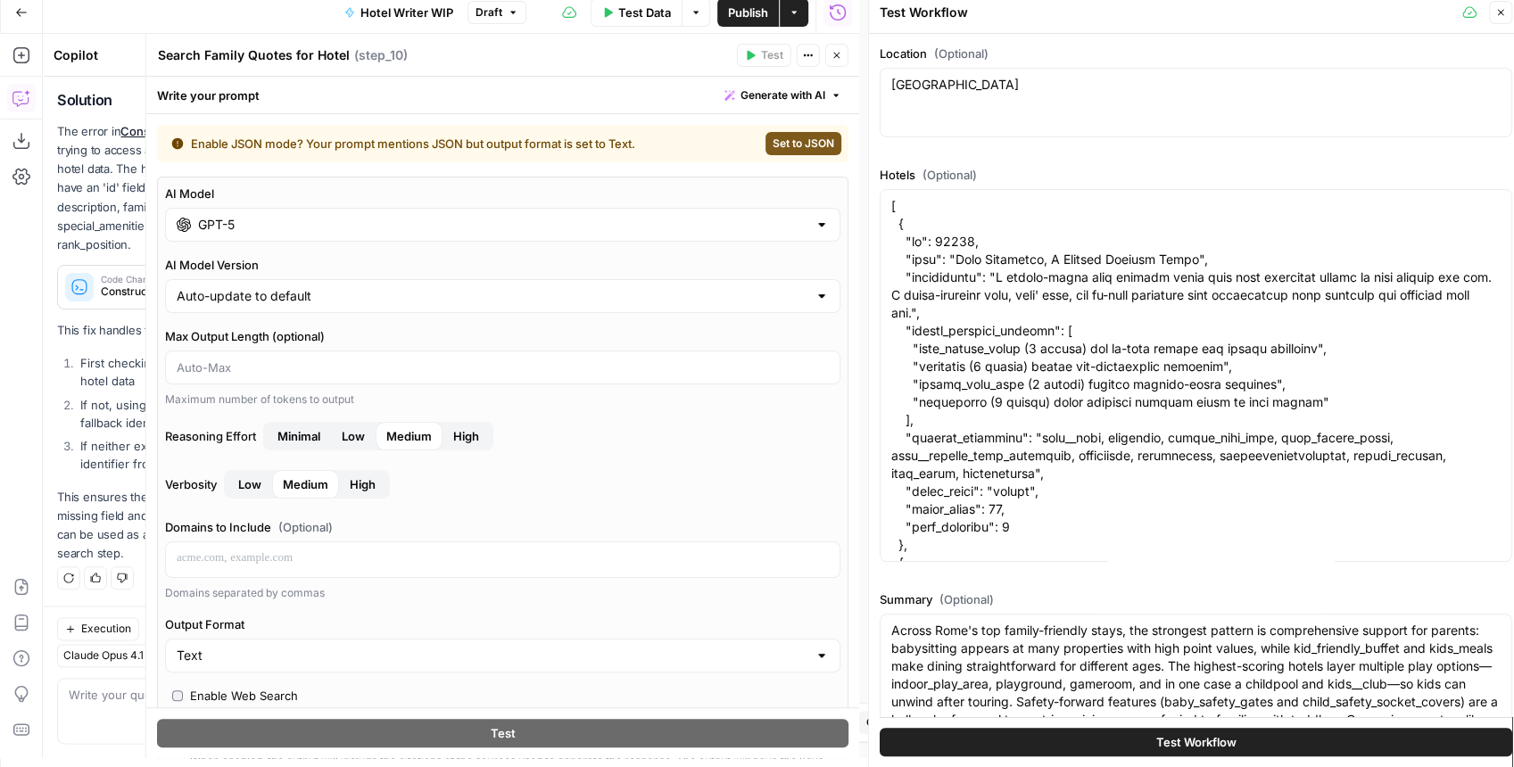
click at [768, 9] on button "Publish" at bounding box center [748, 12] width 62 height 29
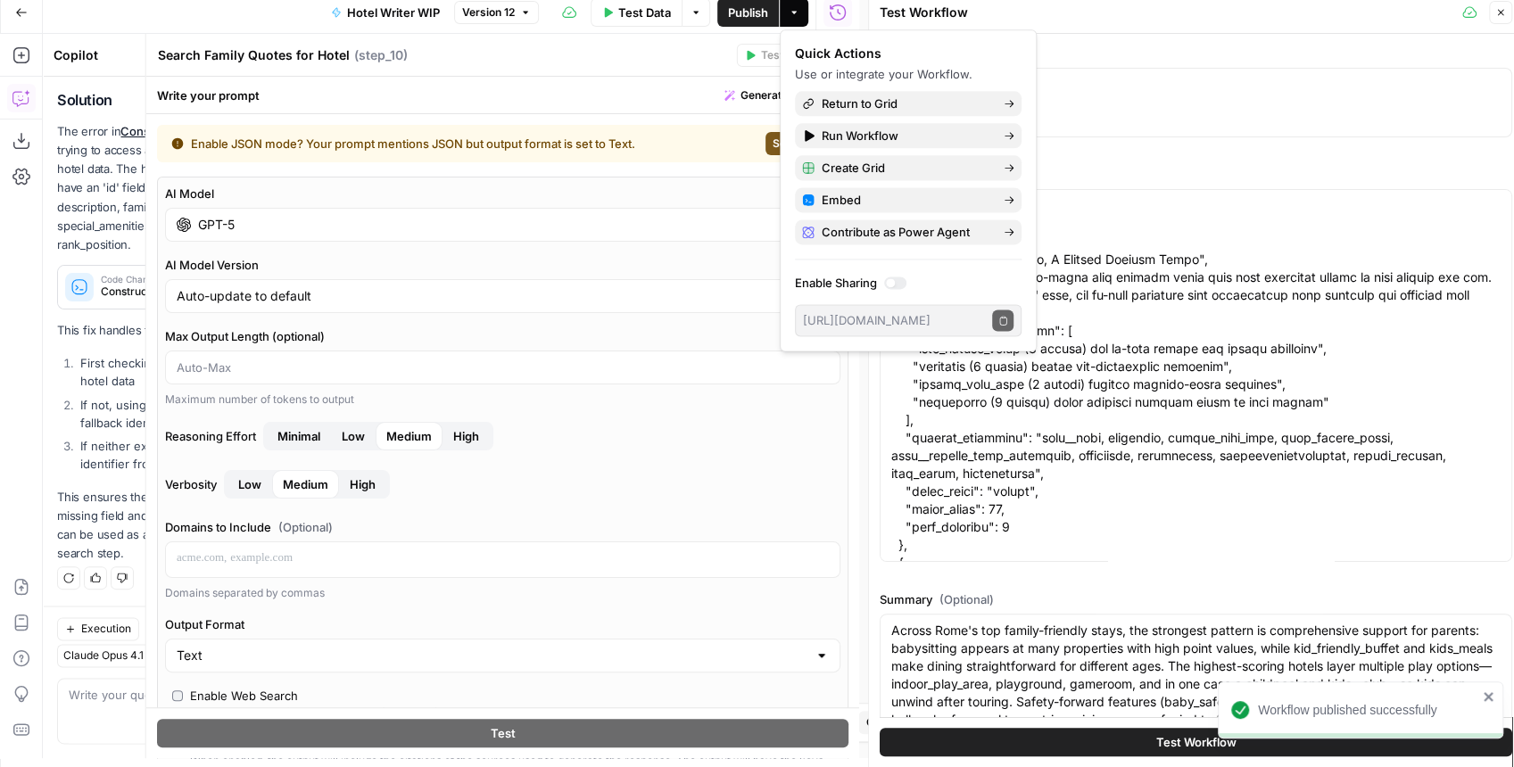
click at [1156, 746] on span "Test Workflow" at bounding box center [1196, 742] width 80 height 18
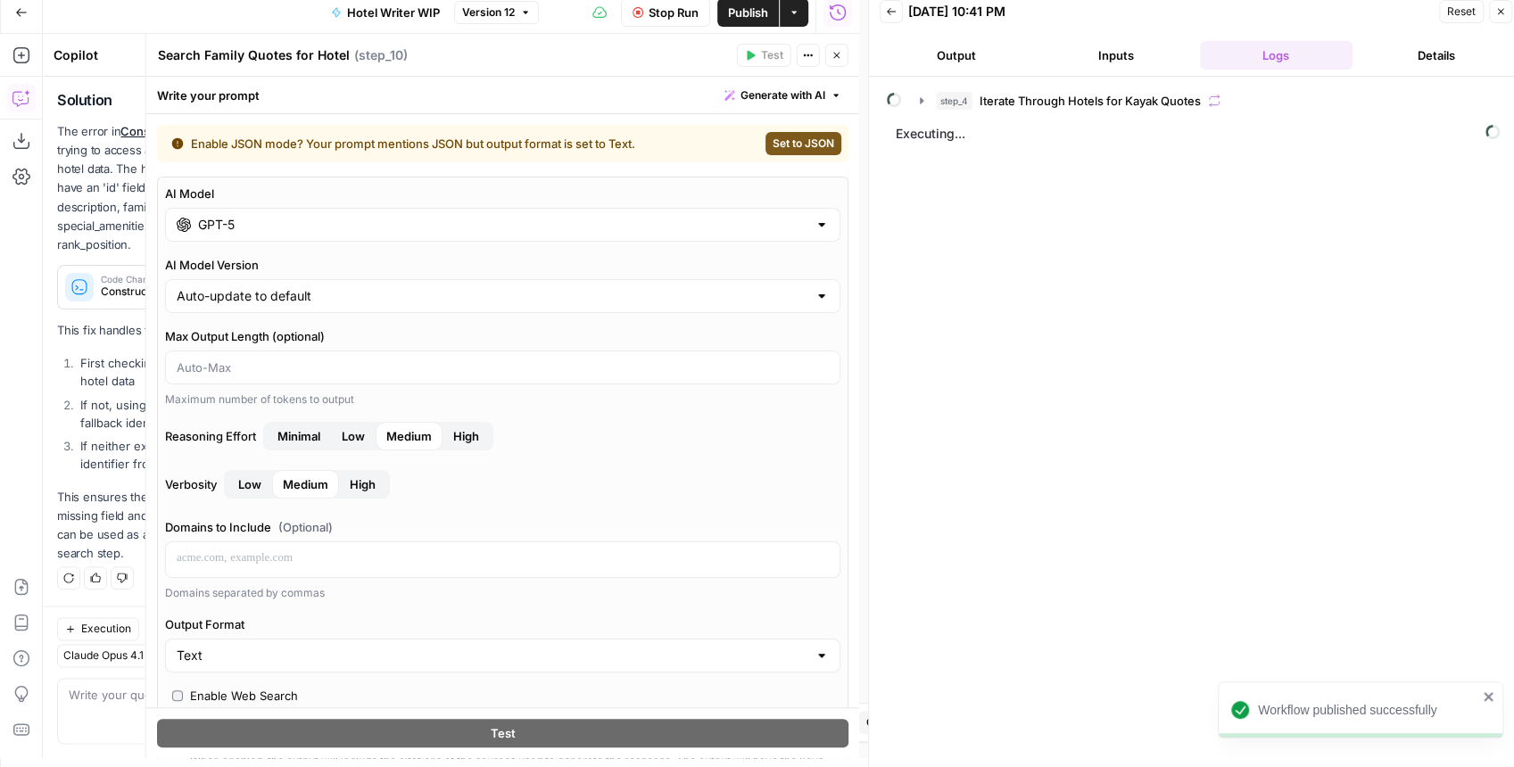
click at [841, 57] on icon "button" at bounding box center [837, 55] width 11 height 11
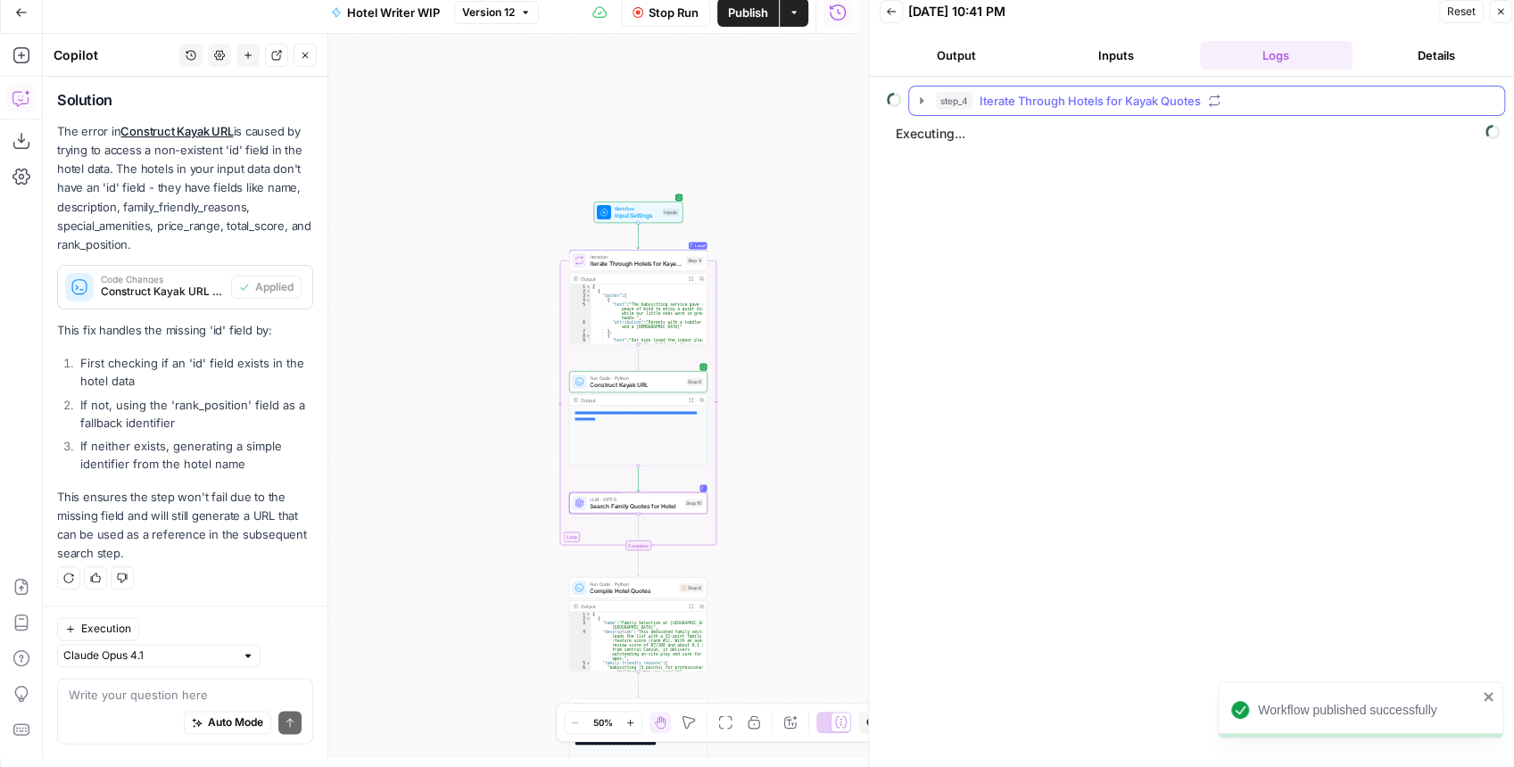
click at [924, 100] on icon "button" at bounding box center [922, 101] width 14 height 14
click at [962, 128] on button "step_9 Construct Kayak URL 135 ms / 1 tasks" at bounding box center [1219, 138] width 540 height 29
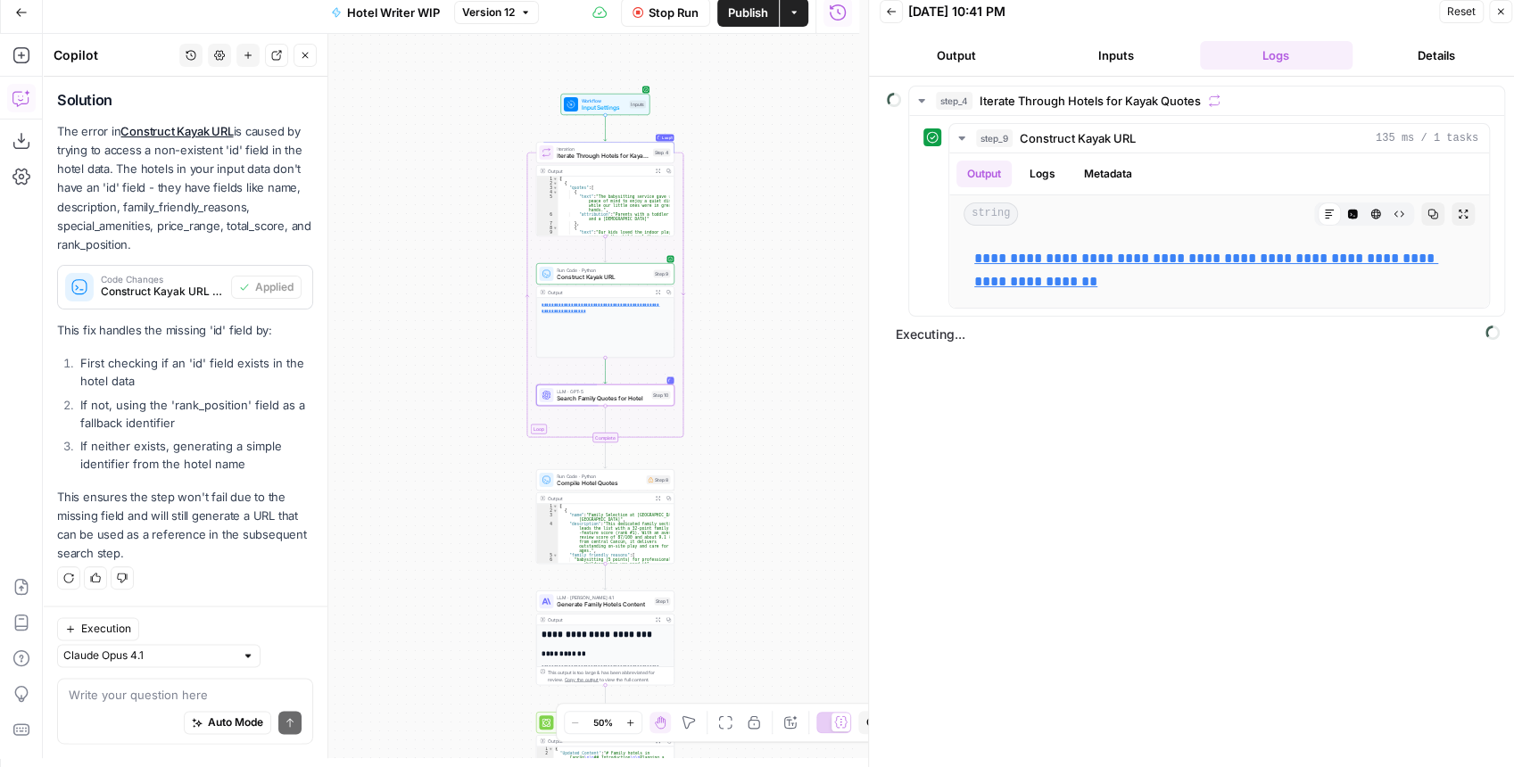
drag, startPoint x: 812, startPoint y: 213, endPoint x: 775, endPoint y: 90, distance: 128.7
click at [775, 90] on div "**********" at bounding box center [451, 396] width 816 height 725
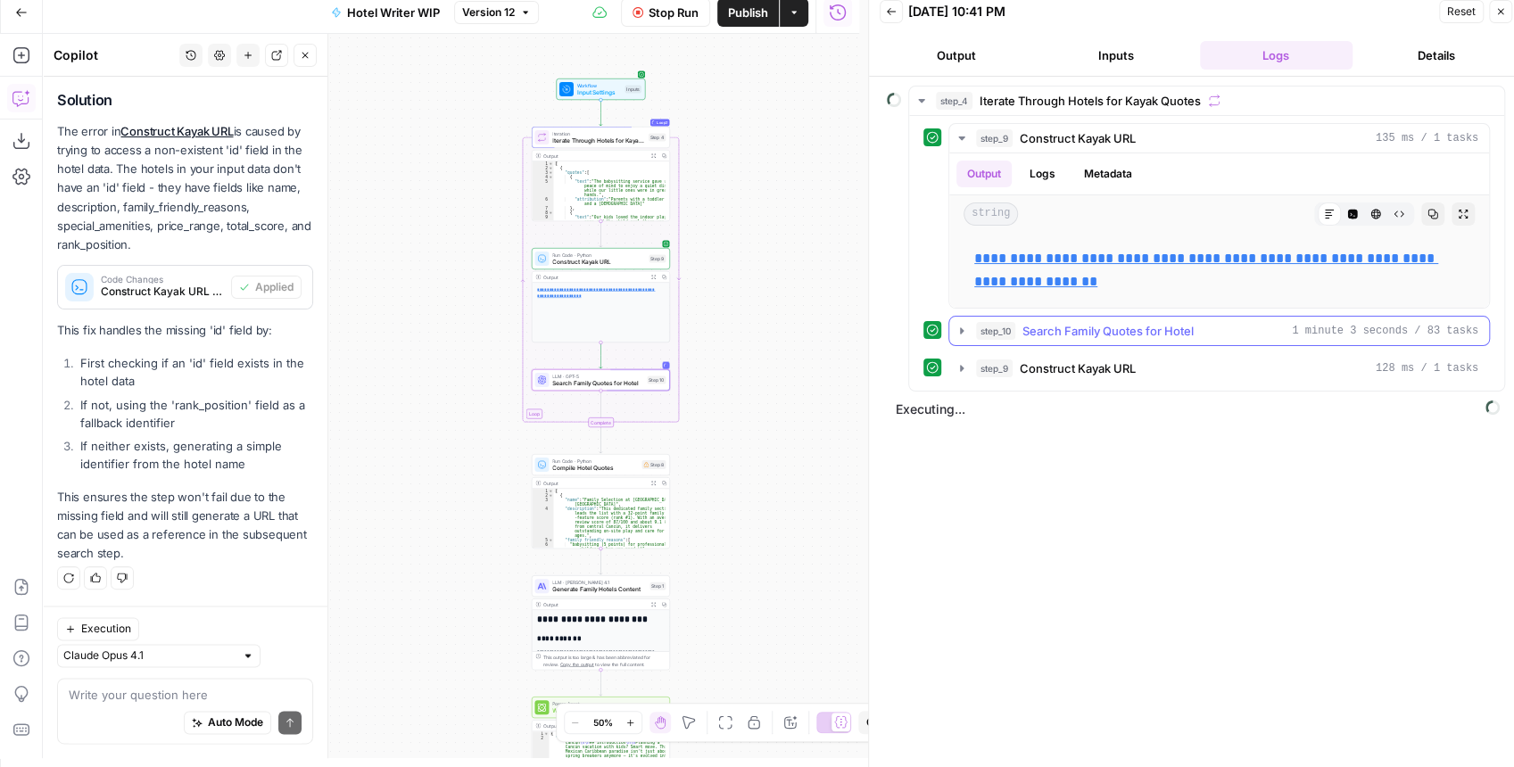
click at [960, 327] on icon "button" at bounding box center [962, 330] width 4 height 6
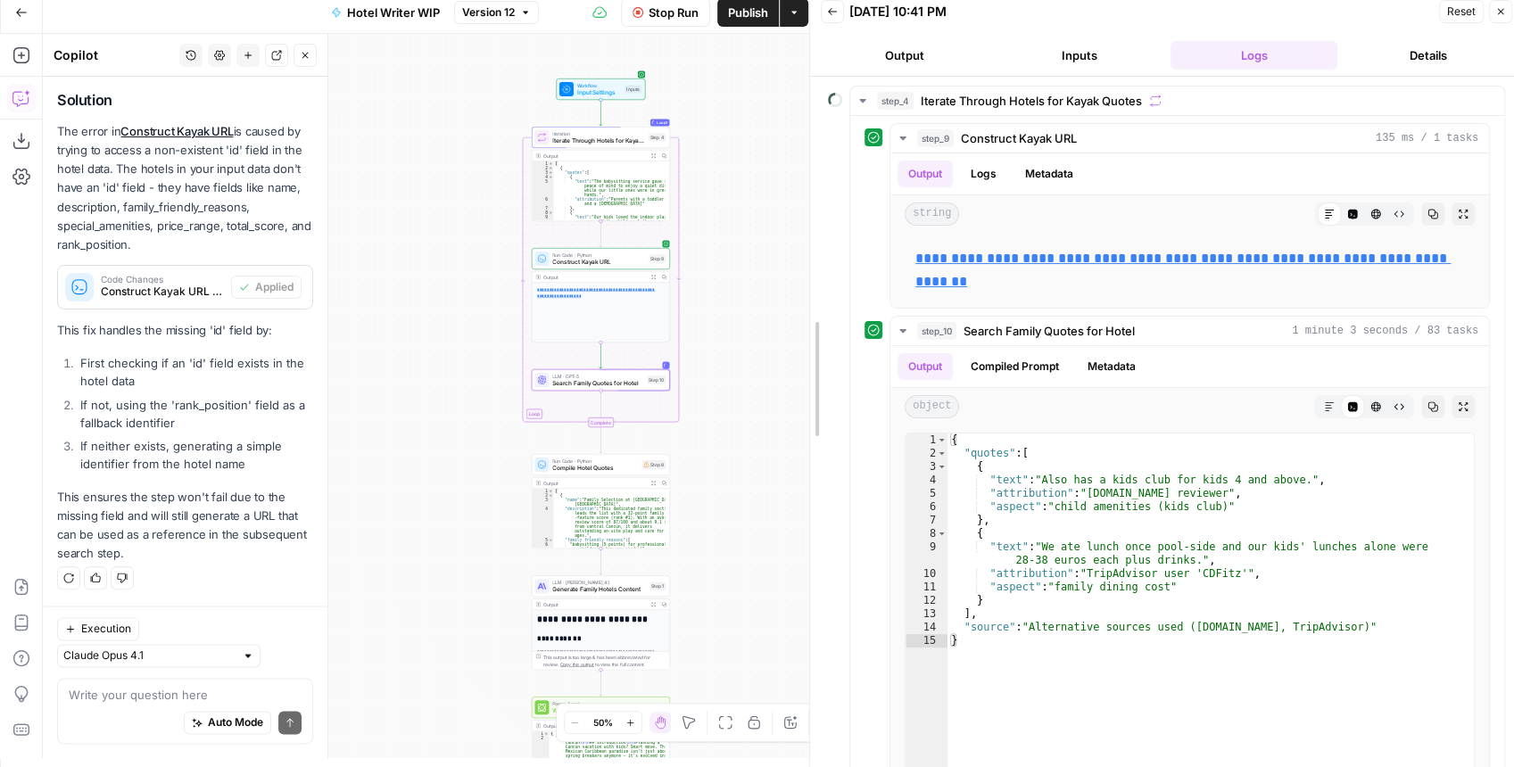
drag, startPoint x: 874, startPoint y: 286, endPoint x: 782, endPoint y: 296, distance: 93.3
click at [782, 295] on body "Kayak New Home Browse Insights Opportunities Your Data Recent Grids Create Edit…" at bounding box center [757, 374] width 1514 height 767
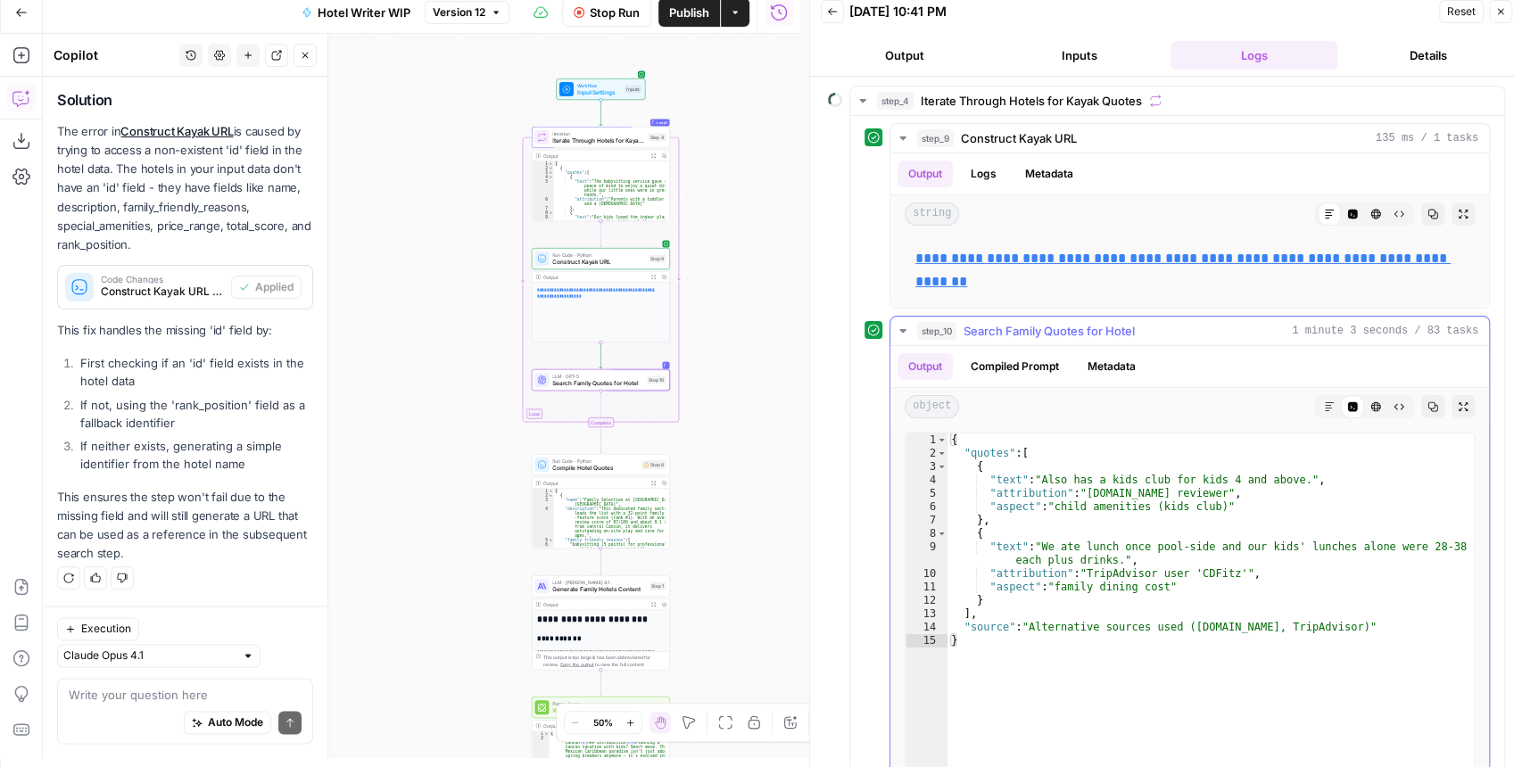
click at [904, 327] on icon "button" at bounding box center [903, 331] width 14 height 14
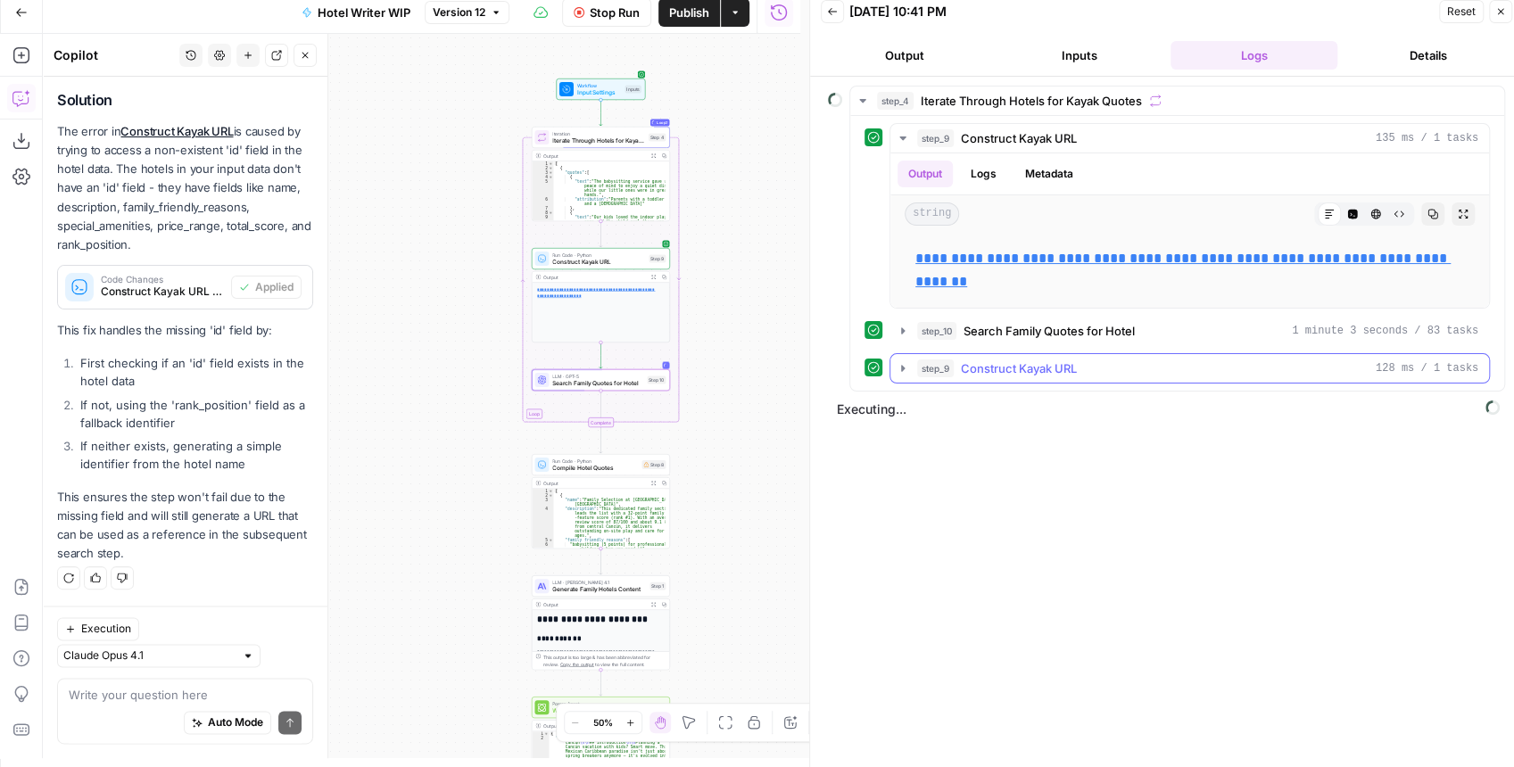
click at [906, 364] on icon "button" at bounding box center [903, 368] width 14 height 14
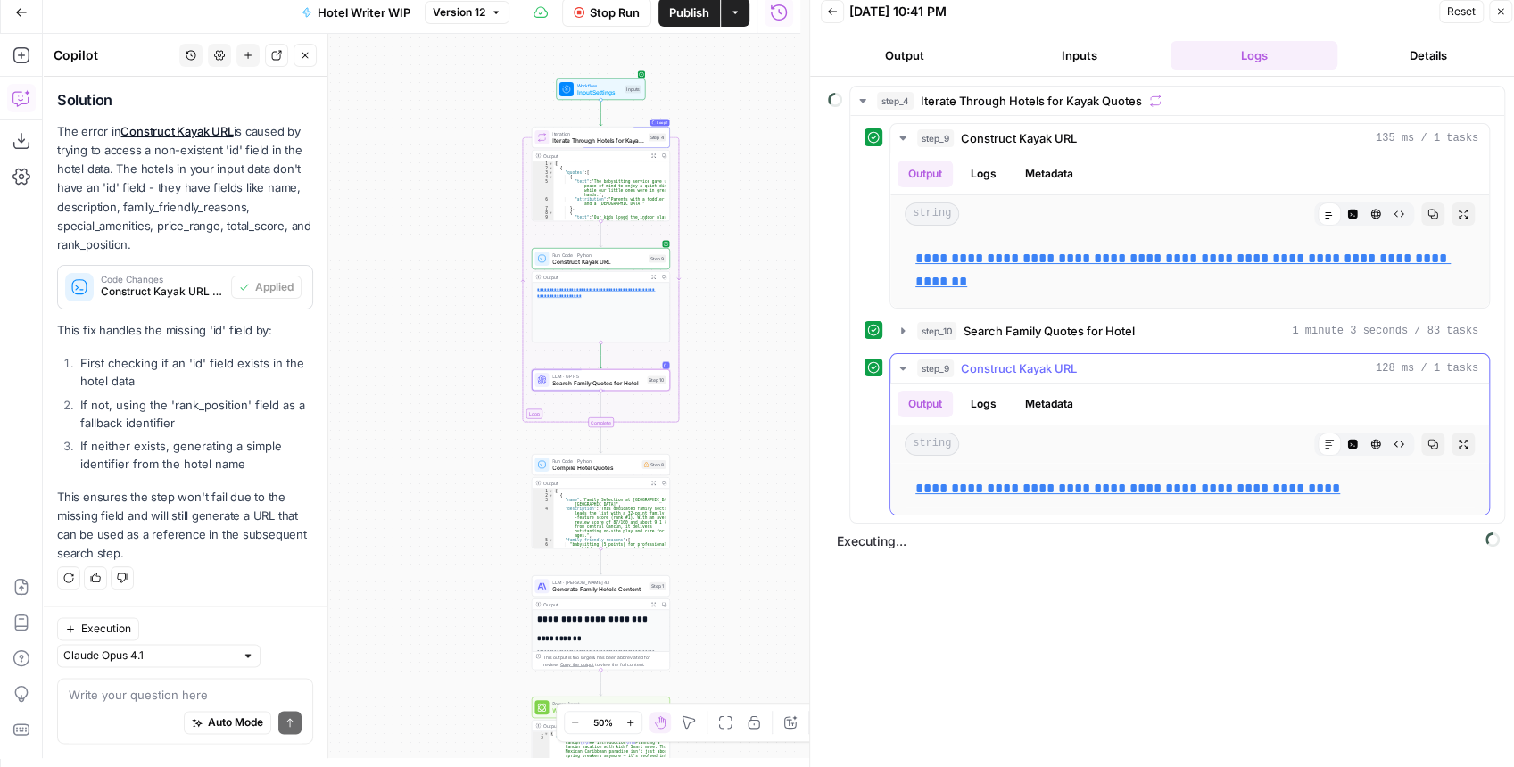
click at [904, 367] on icon "button" at bounding box center [902, 369] width 6 height 4
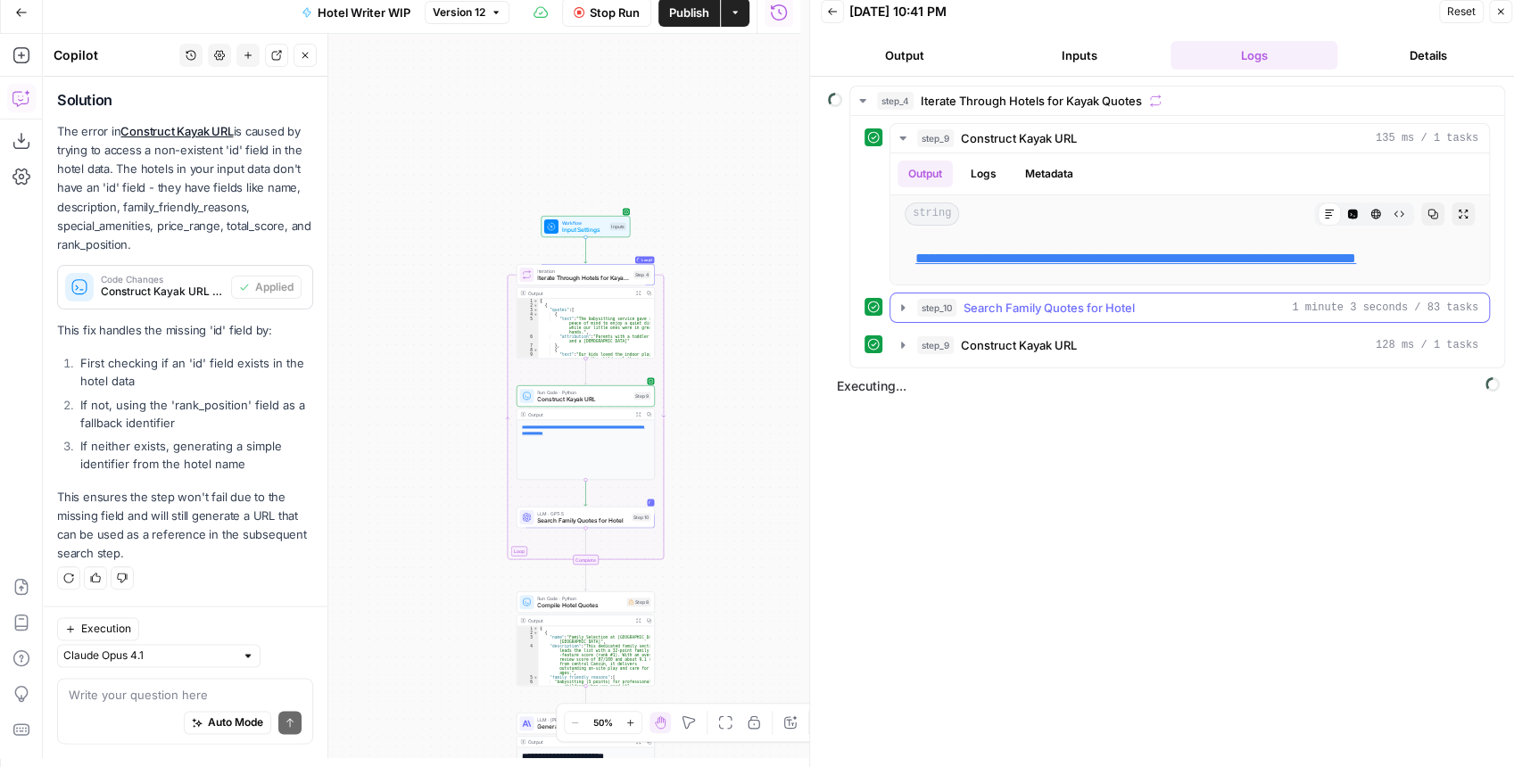
click at [903, 315] on icon "button" at bounding box center [903, 308] width 14 height 14
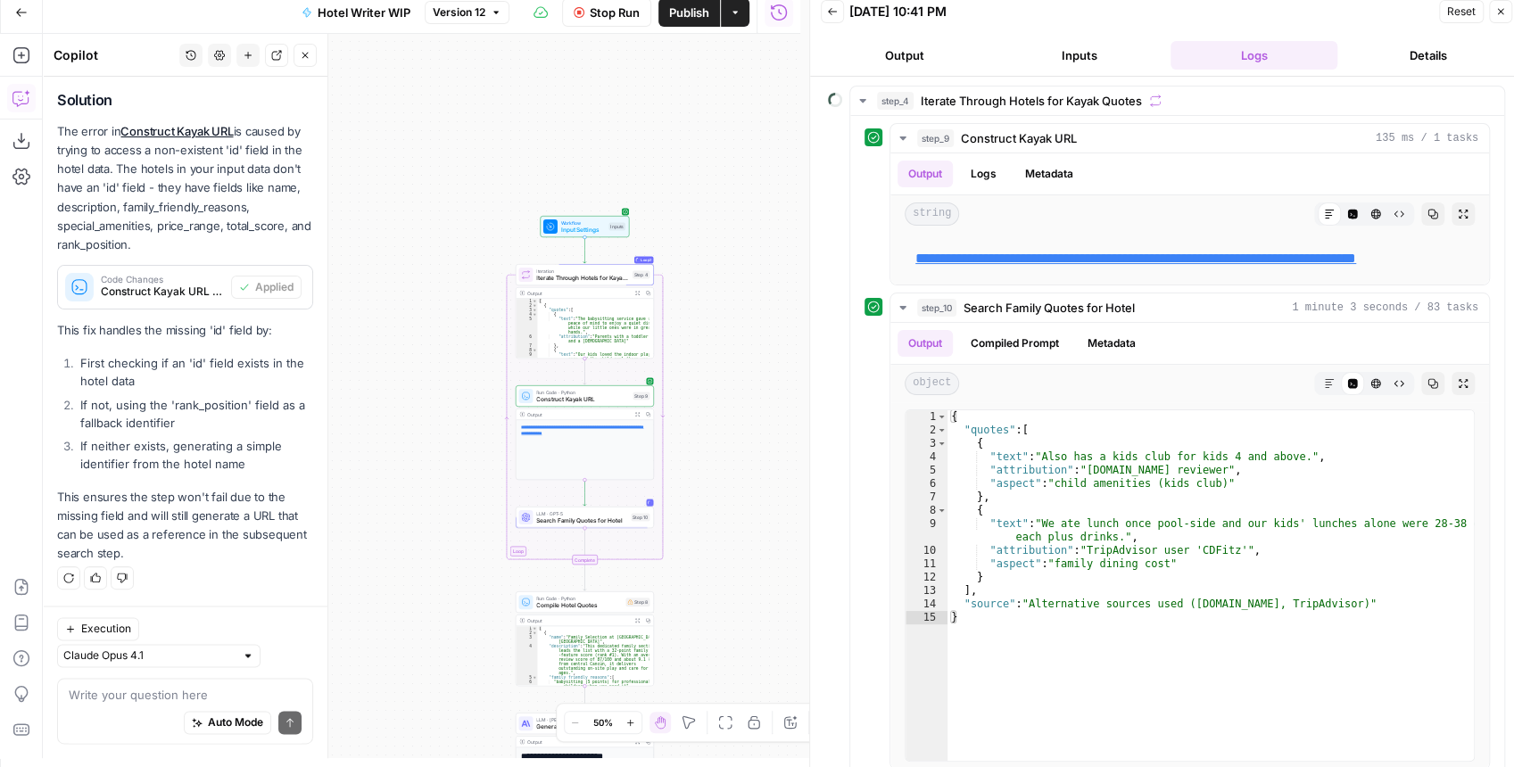
drag, startPoint x: 734, startPoint y: 467, endPoint x: 721, endPoint y: 402, distance: 66.5
click at [713, 410] on div "**********" at bounding box center [422, 396] width 758 height 725
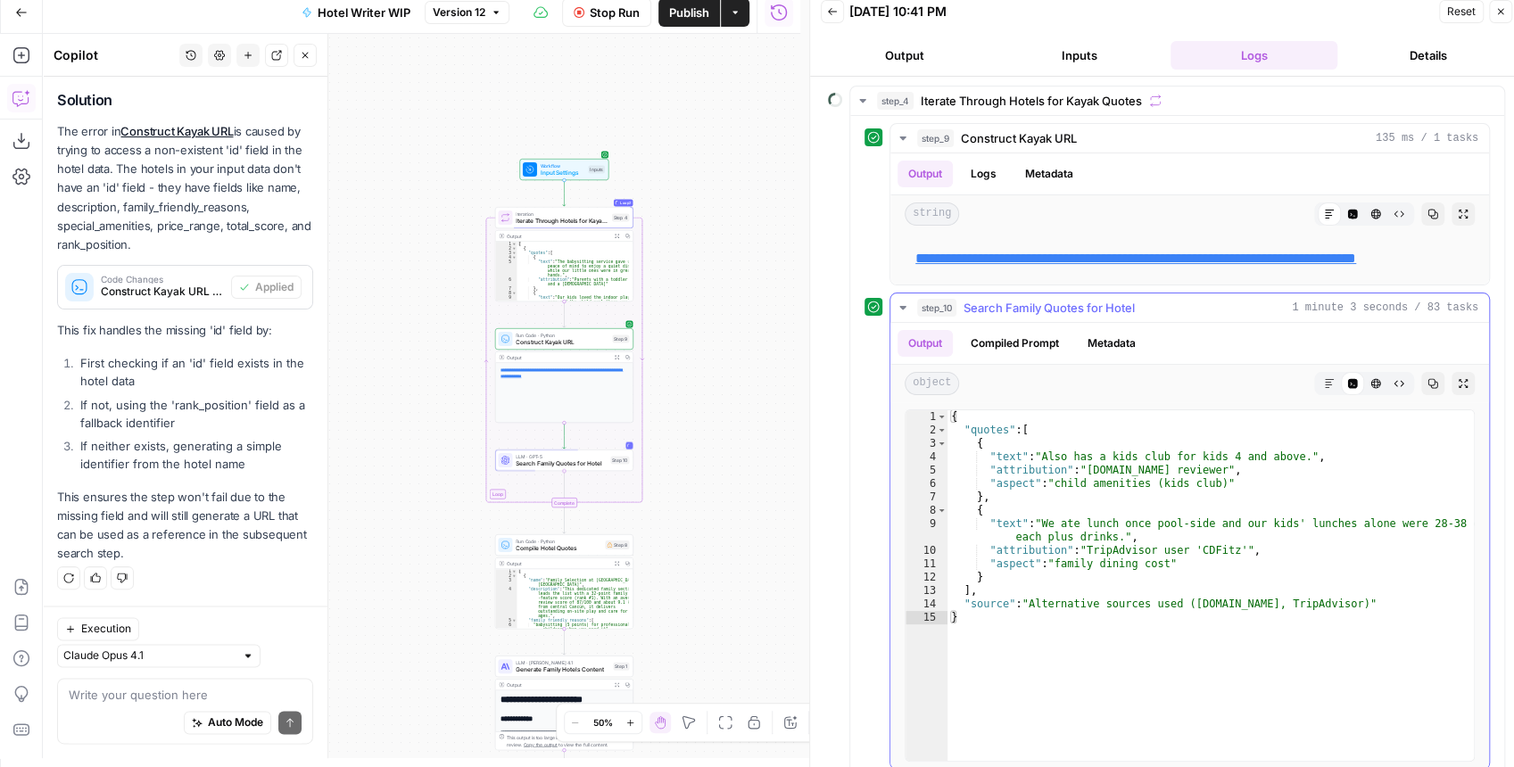
click at [904, 310] on icon "button" at bounding box center [902, 308] width 6 height 4
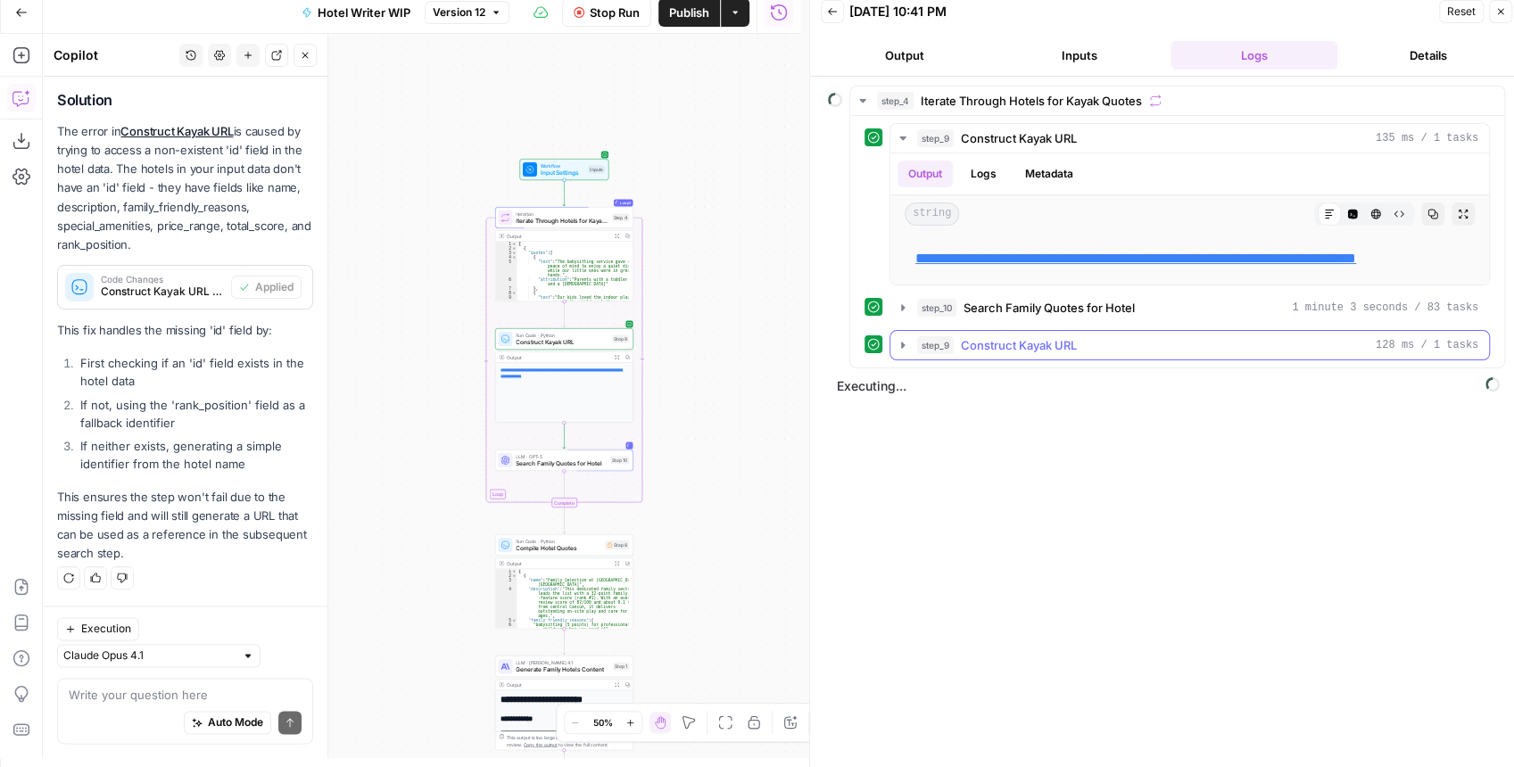
click at [904, 352] on icon "button" at bounding box center [903, 345] width 14 height 14
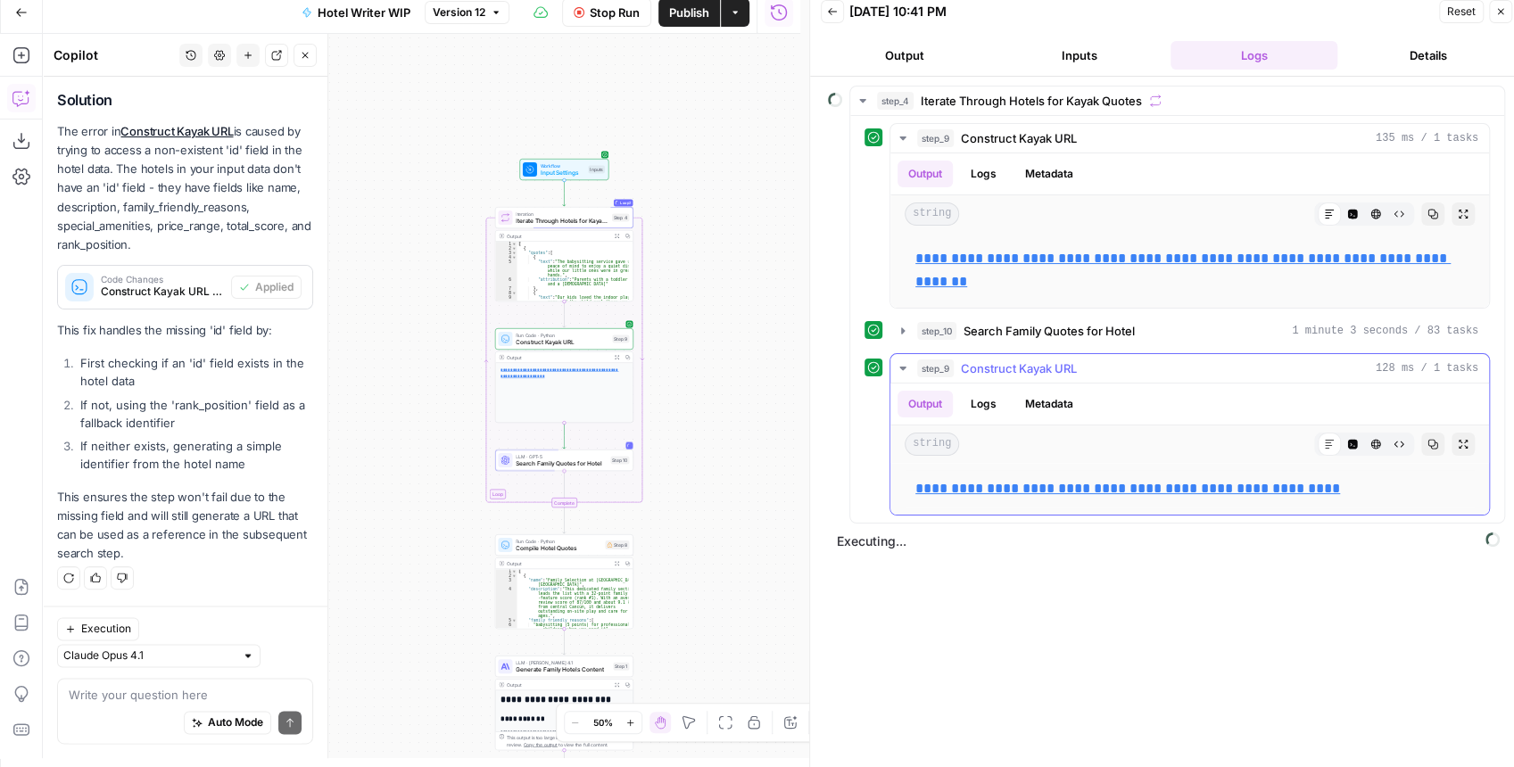
click at [904, 362] on icon "button" at bounding box center [903, 368] width 14 height 14
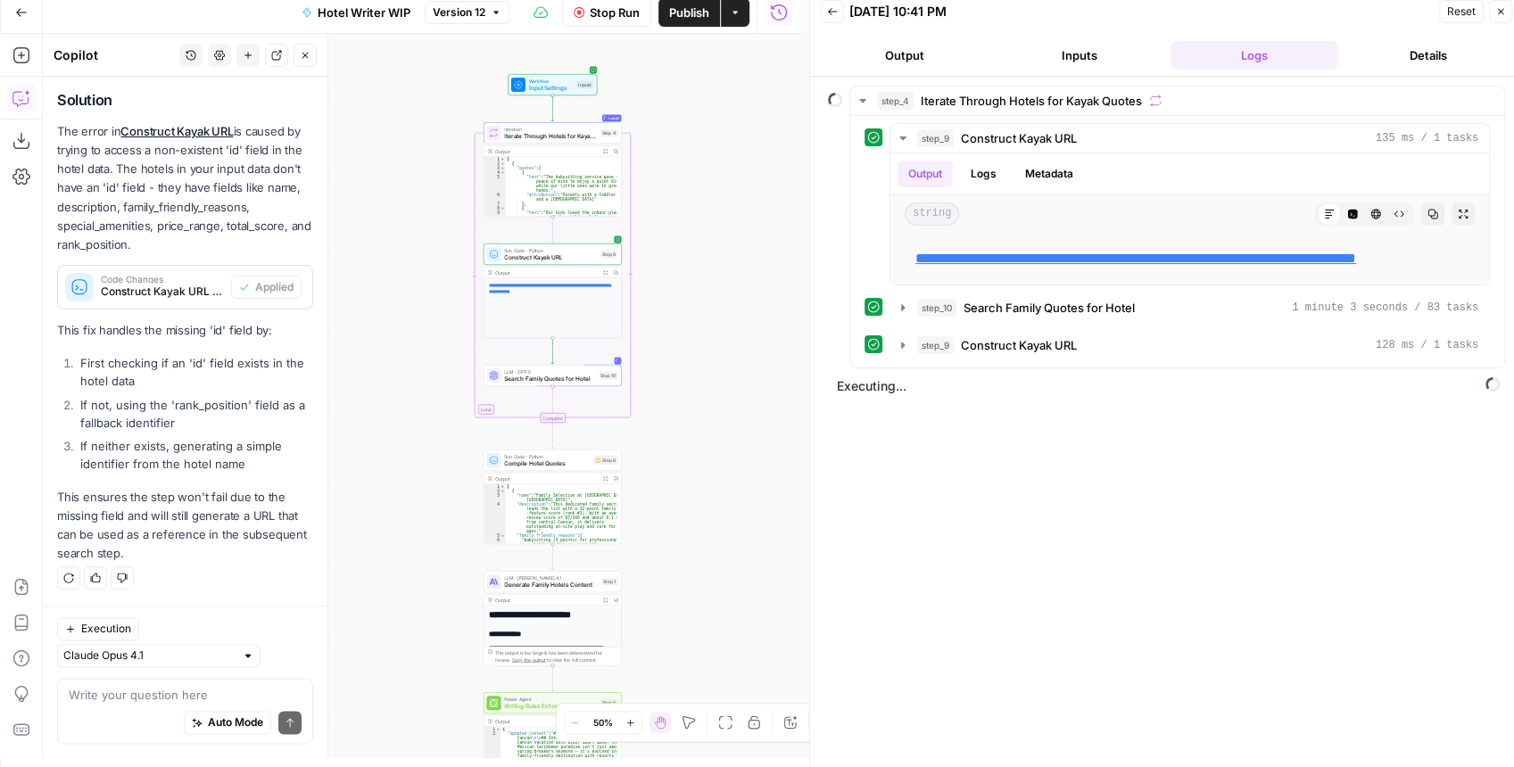
drag, startPoint x: 742, startPoint y: 422, endPoint x: 731, endPoint y: 337, distance: 85.6
click at [731, 335] on div "**********" at bounding box center [422, 396] width 758 height 725
drag, startPoint x: 696, startPoint y: 428, endPoint x: 705, endPoint y: 371, distance: 57.8
click at [705, 371] on div "**********" at bounding box center [422, 396] width 758 height 725
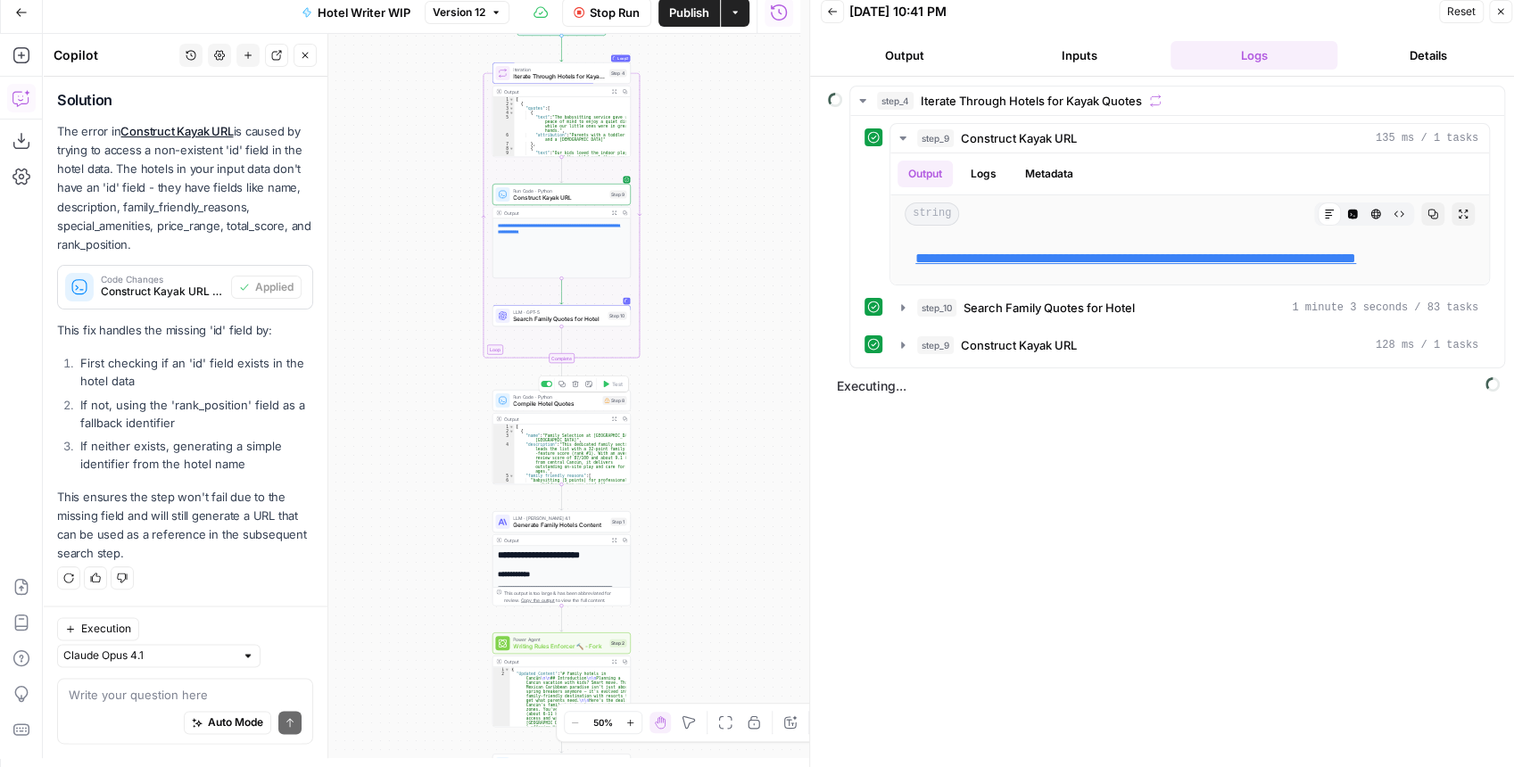
click at [563, 406] on span "Compile Hotel Quotes" at bounding box center [556, 404] width 86 height 9
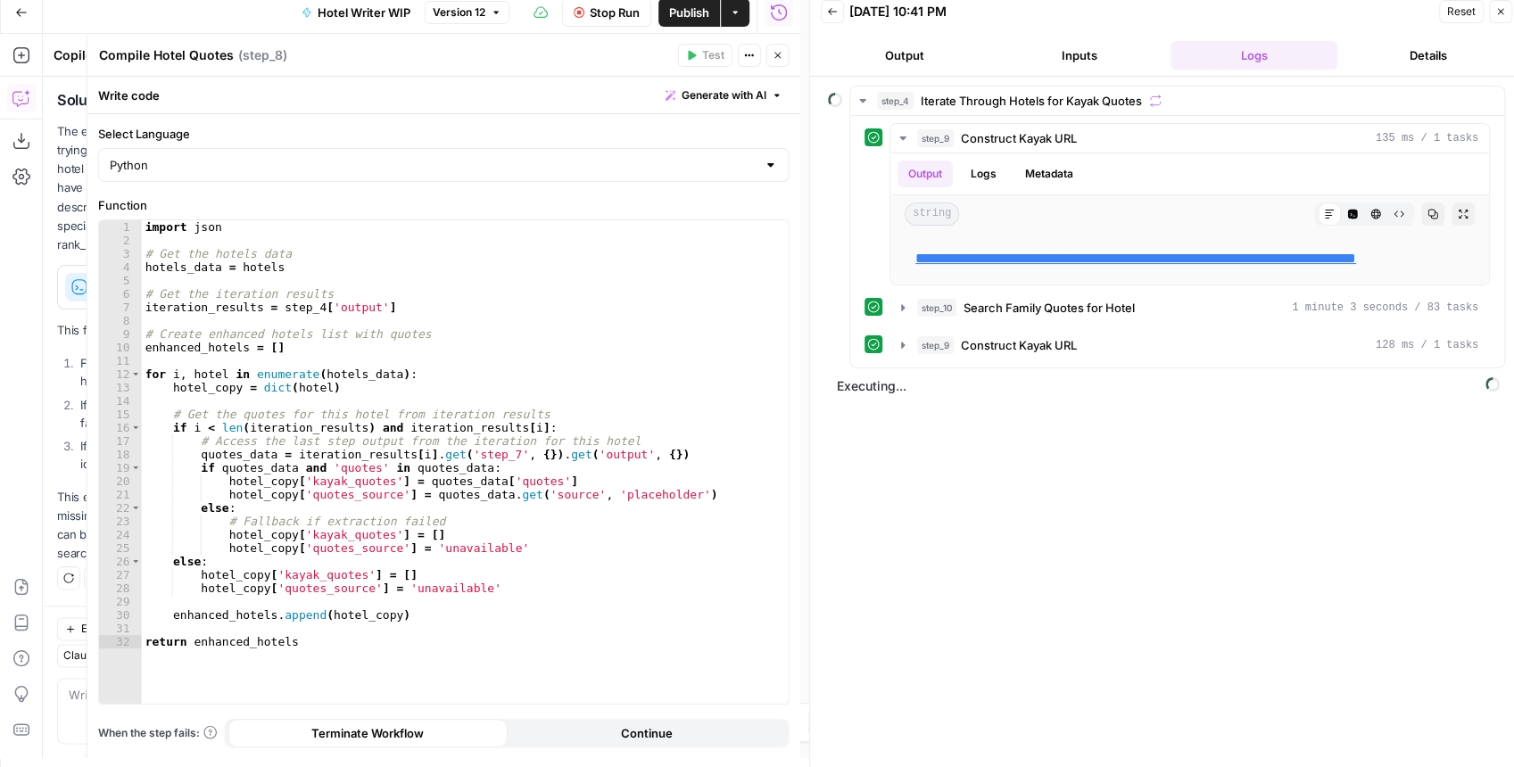
click at [785, 52] on button "Close" at bounding box center [778, 55] width 23 height 23
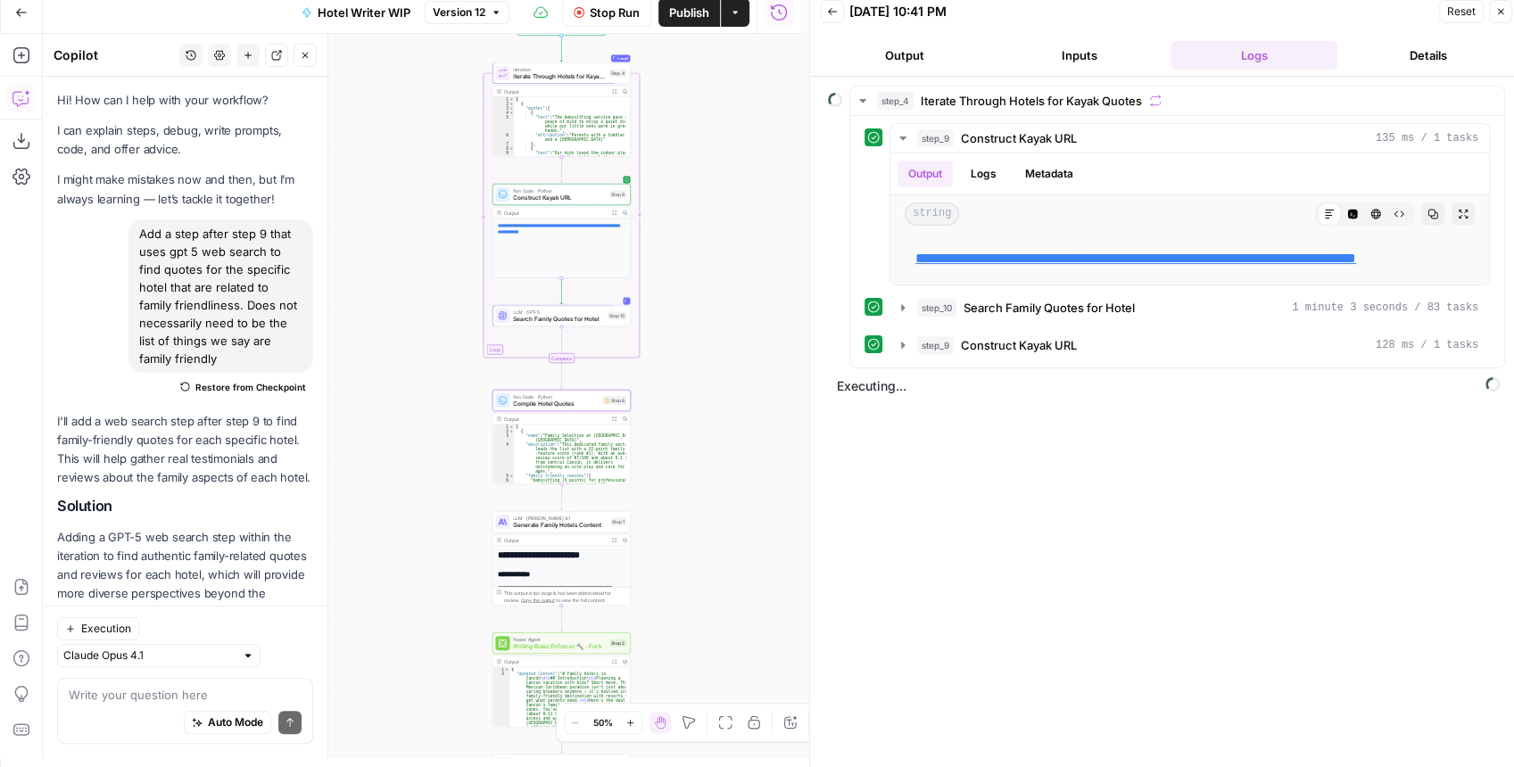
scroll to position [1415, 0]
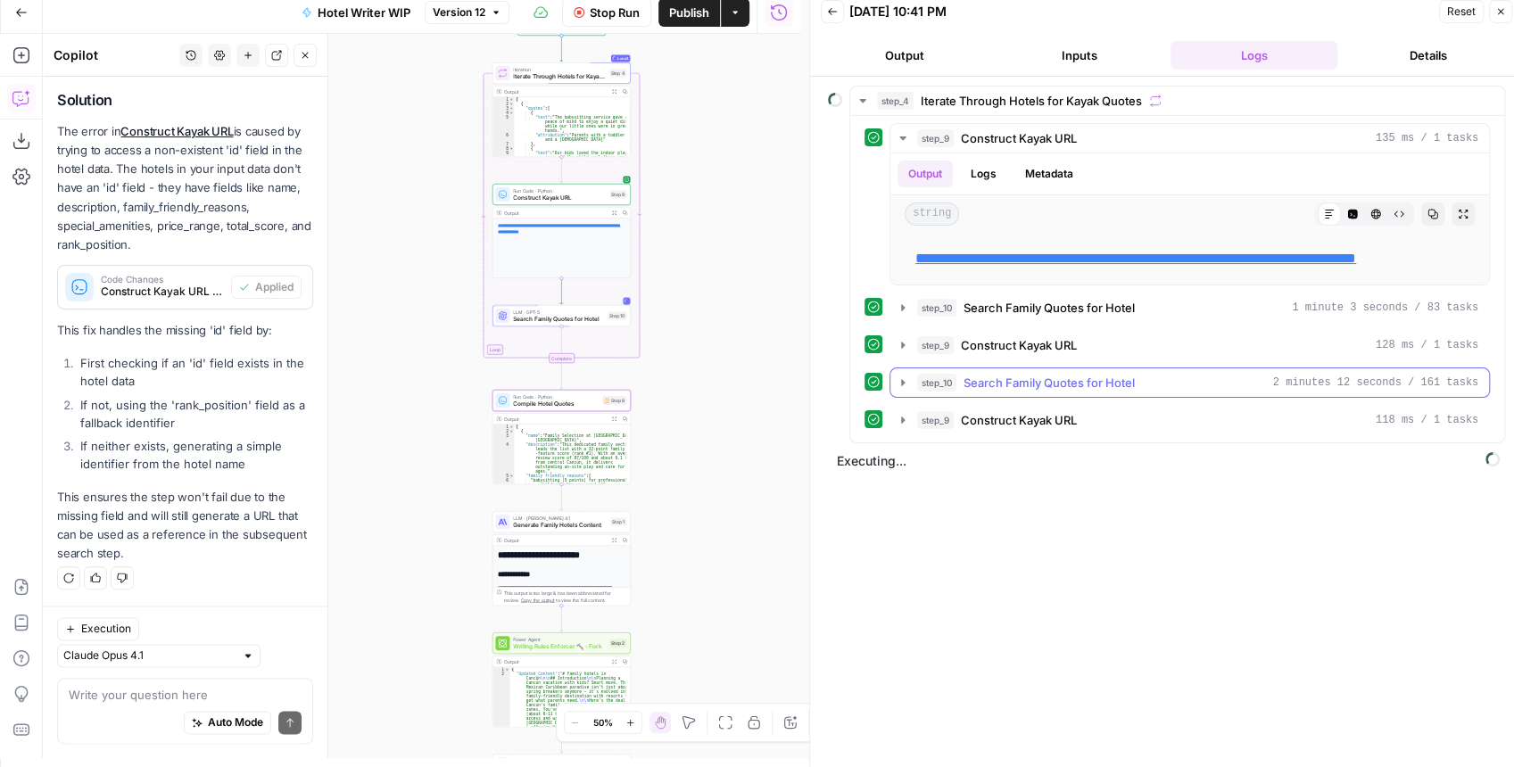
click at [898, 390] on icon "button" at bounding box center [903, 383] width 14 height 14
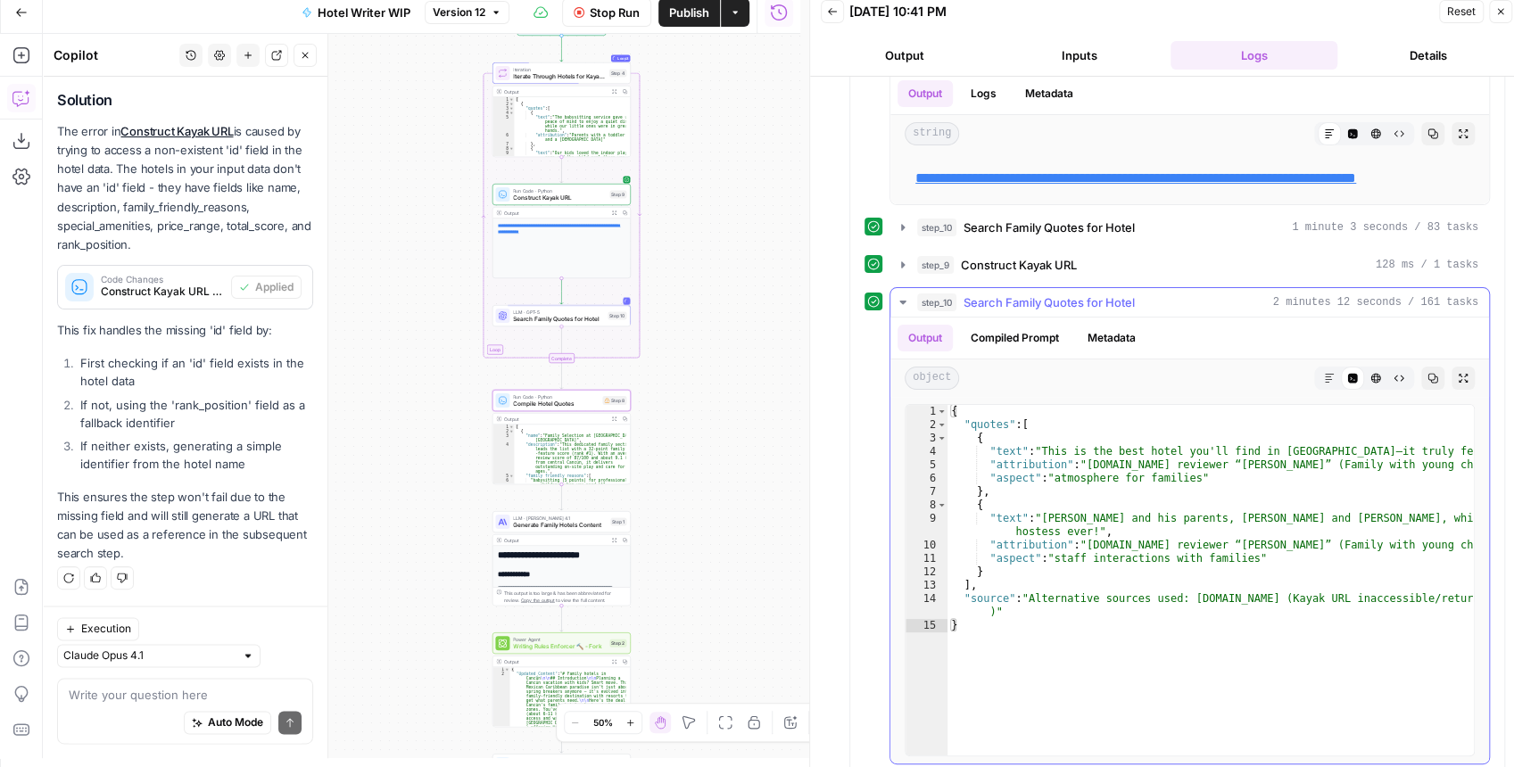
scroll to position [119, 0]
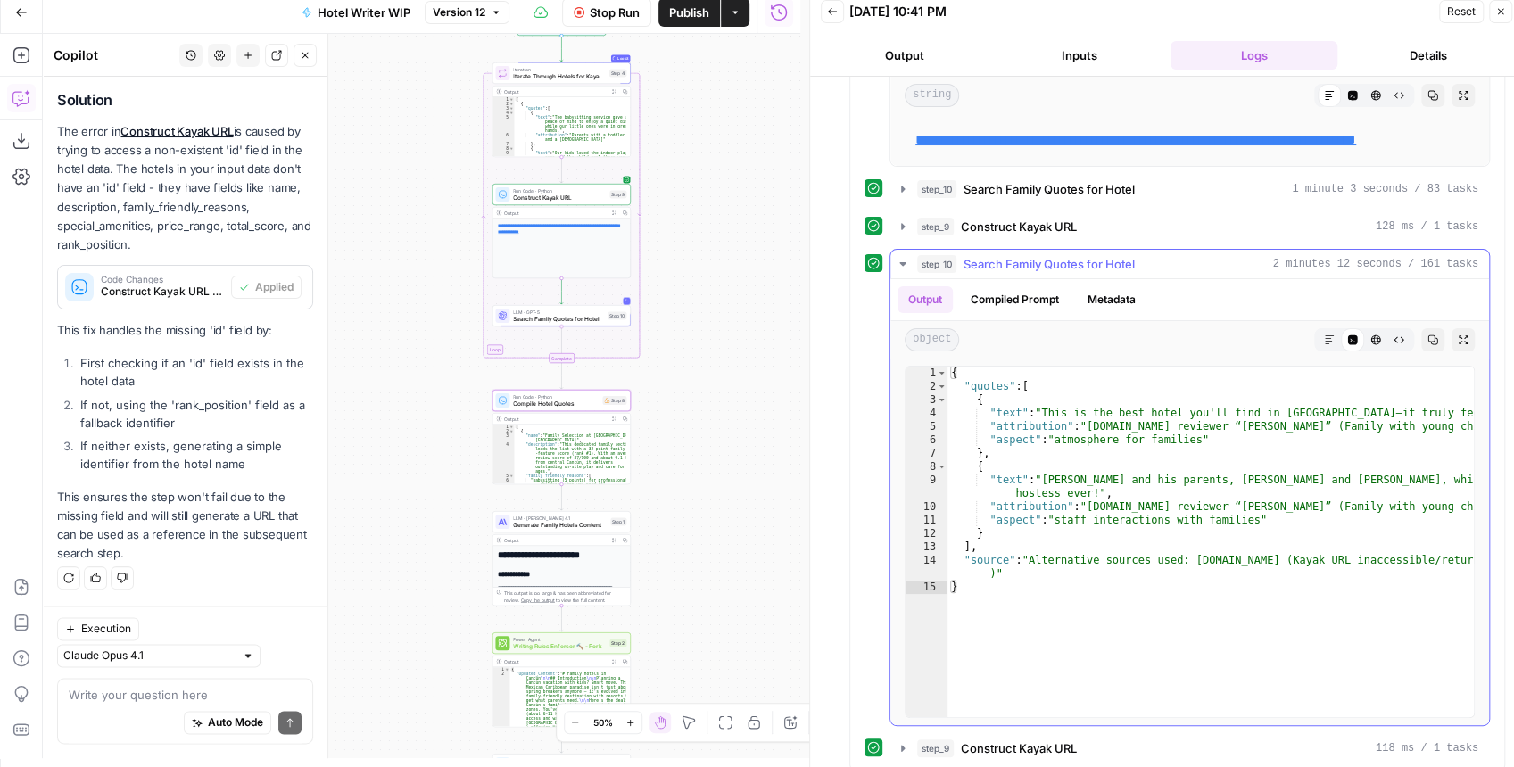
click at [901, 271] on icon "button" at bounding box center [903, 264] width 14 height 14
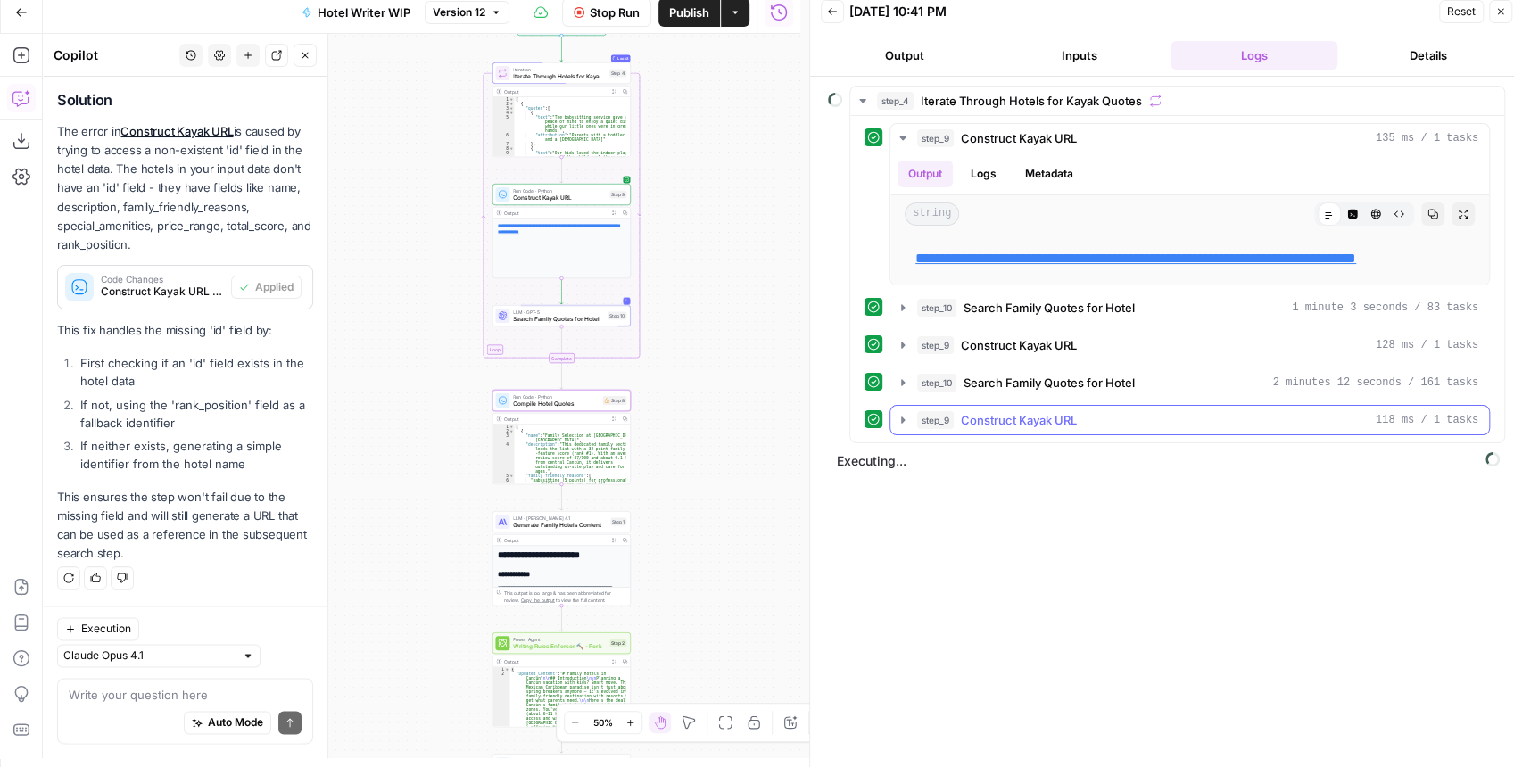
click at [899, 427] on icon "button" at bounding box center [903, 420] width 14 height 14
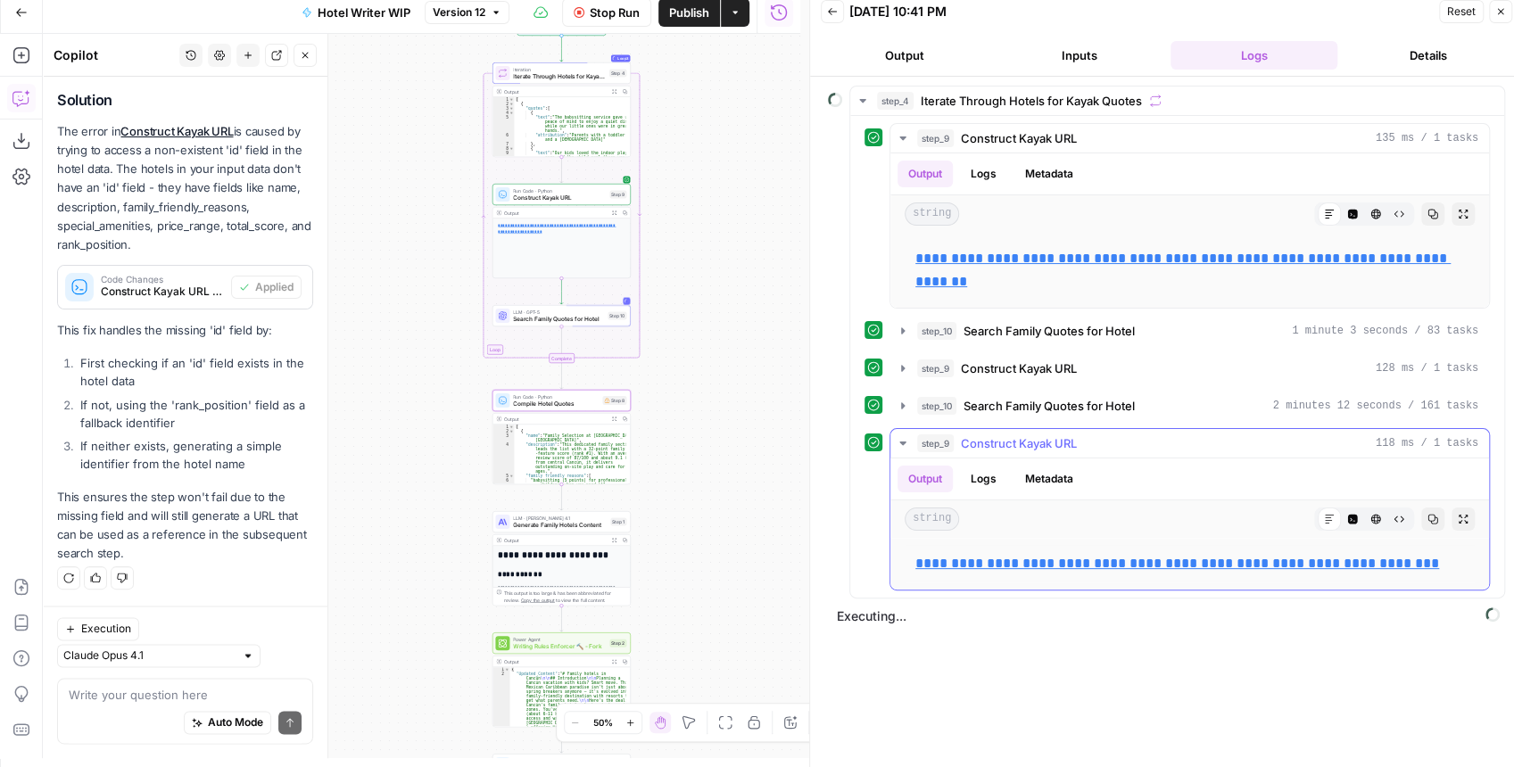
click at [899, 442] on icon "button" at bounding box center [902, 444] width 6 height 4
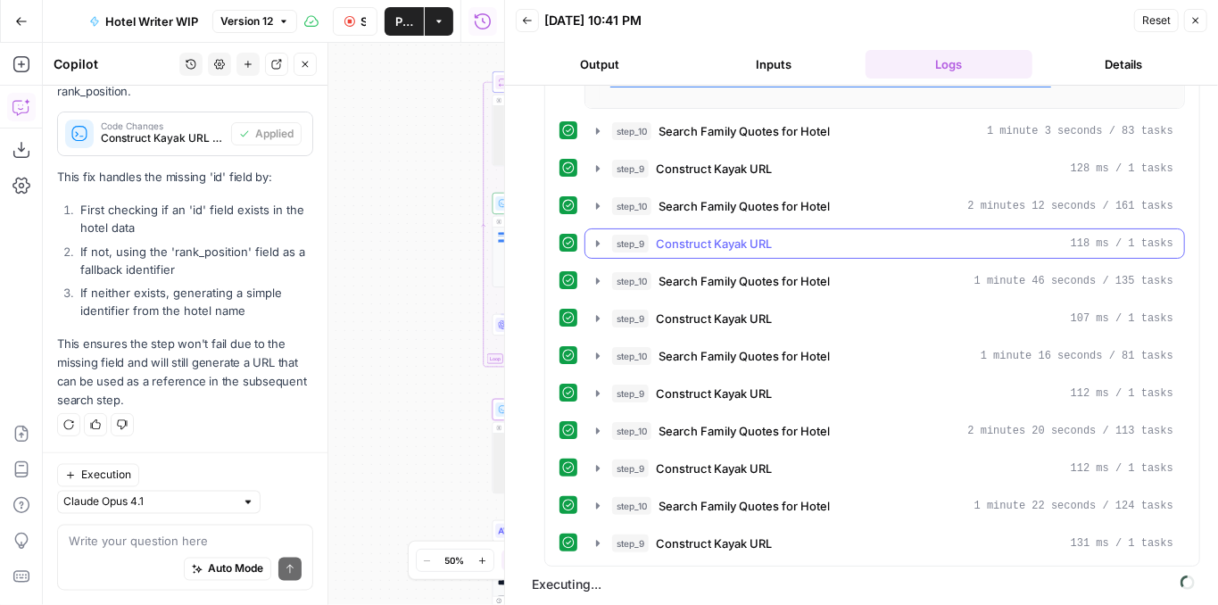
scroll to position [197, 0]
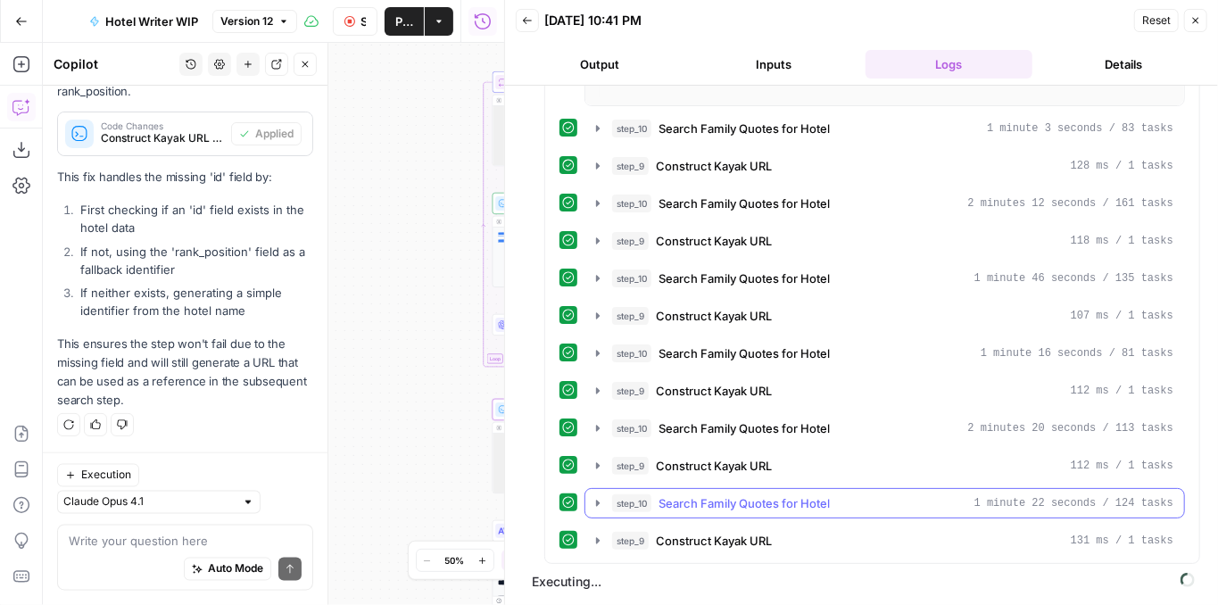
click at [597, 507] on icon "button" at bounding box center [598, 503] width 14 height 14
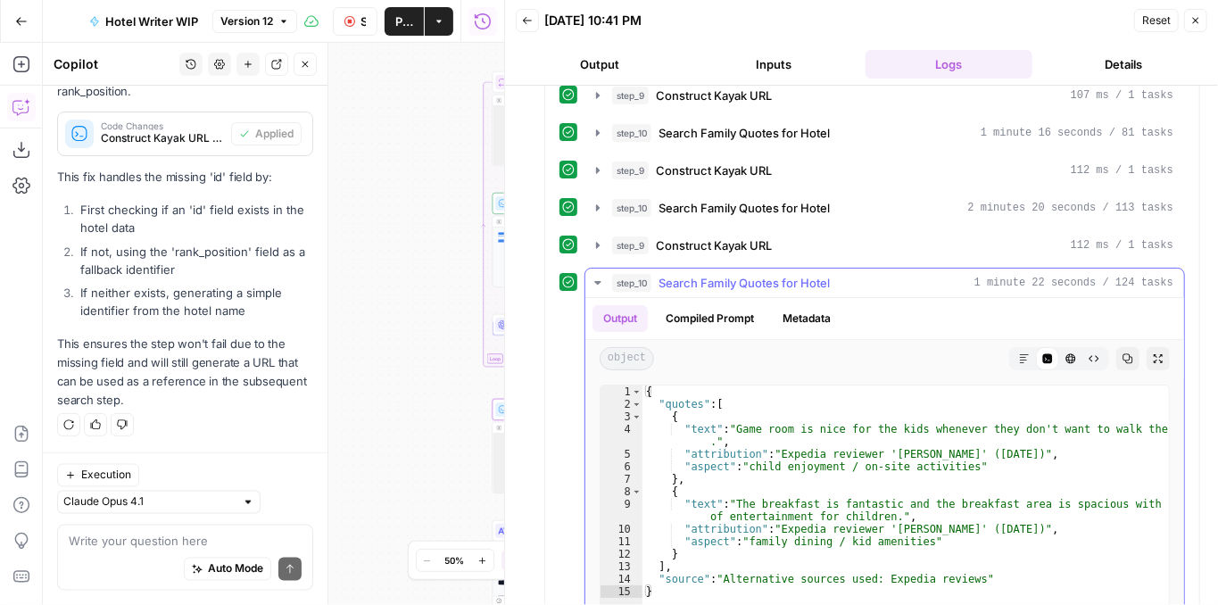
scroll to position [435, 0]
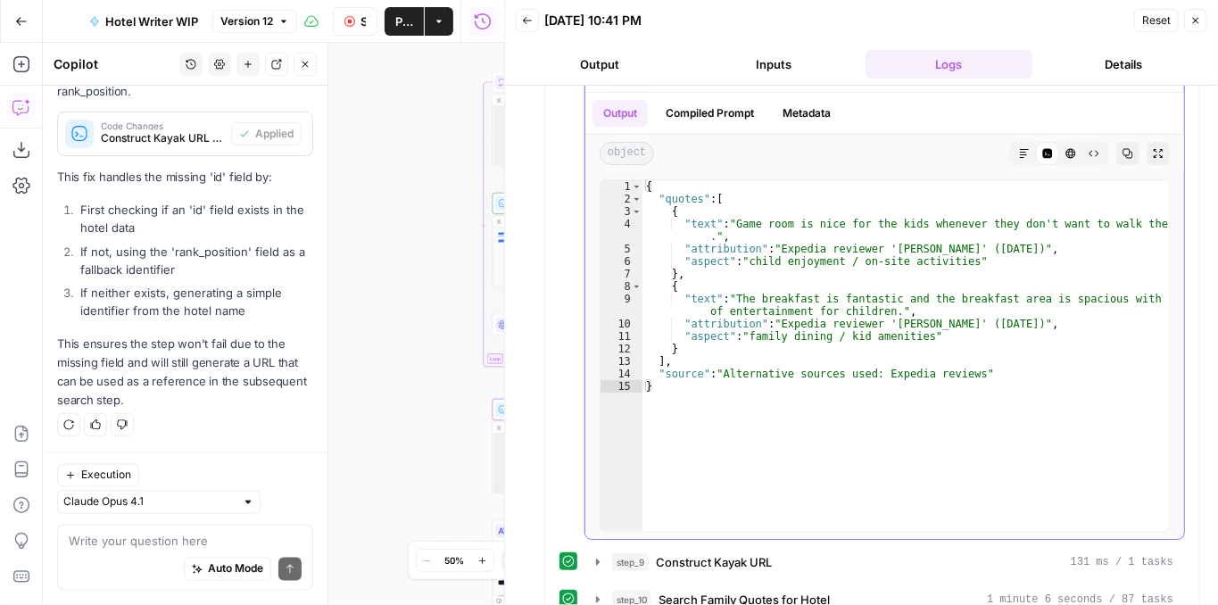
scroll to position [717, 0]
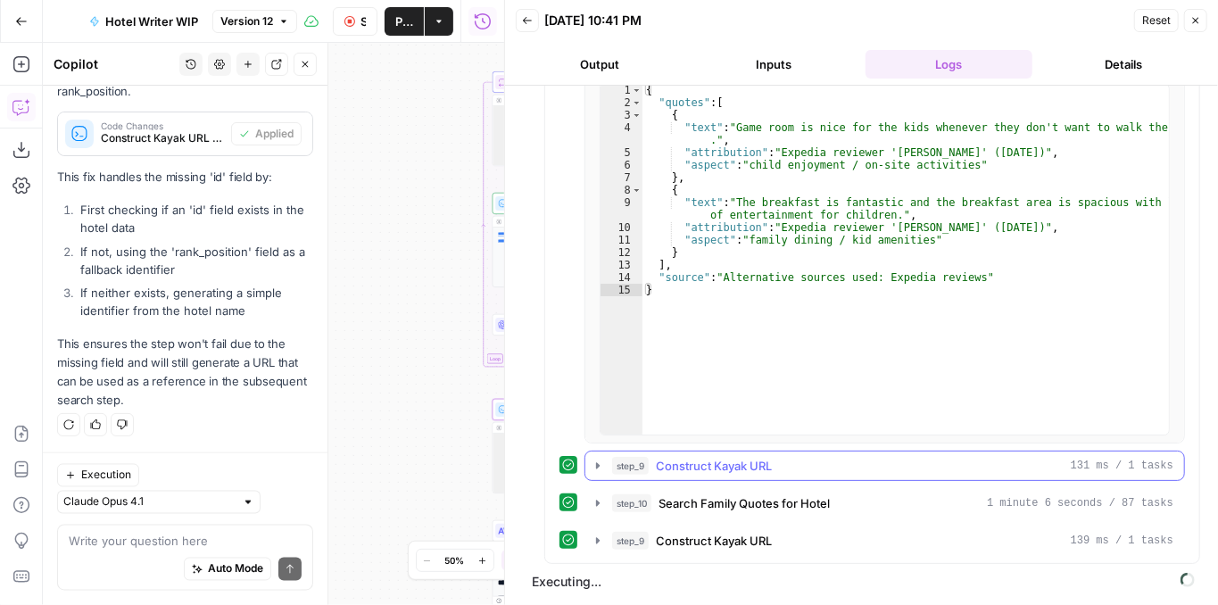
click at [595, 473] on icon "button" at bounding box center [598, 466] width 14 height 14
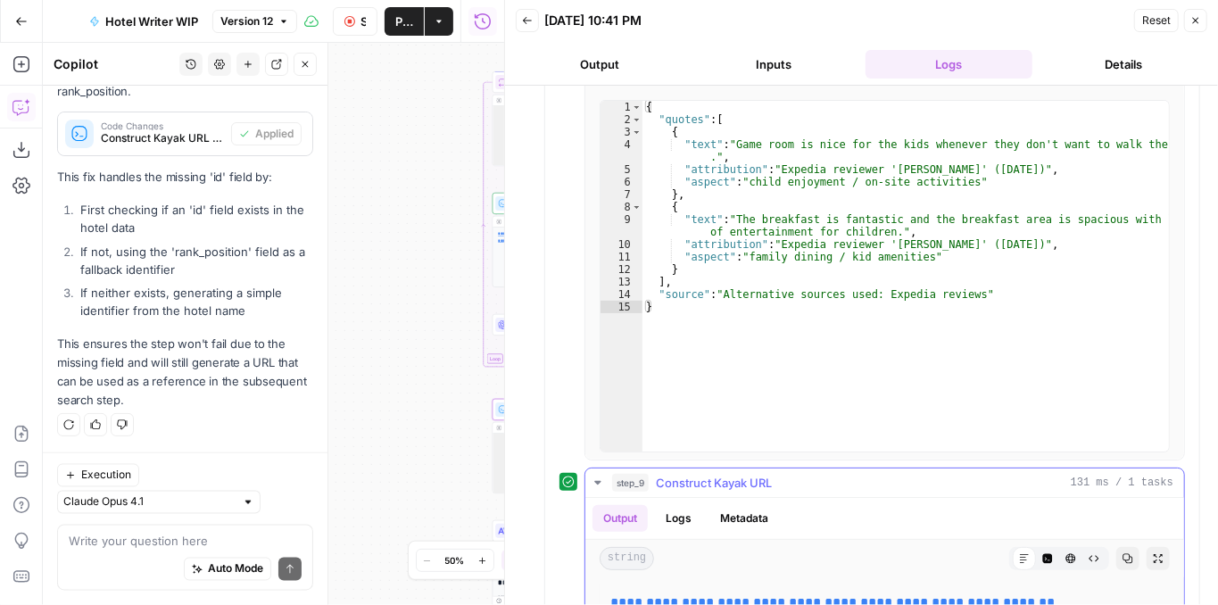
click at [595, 476] on icon "button" at bounding box center [598, 483] width 14 height 14
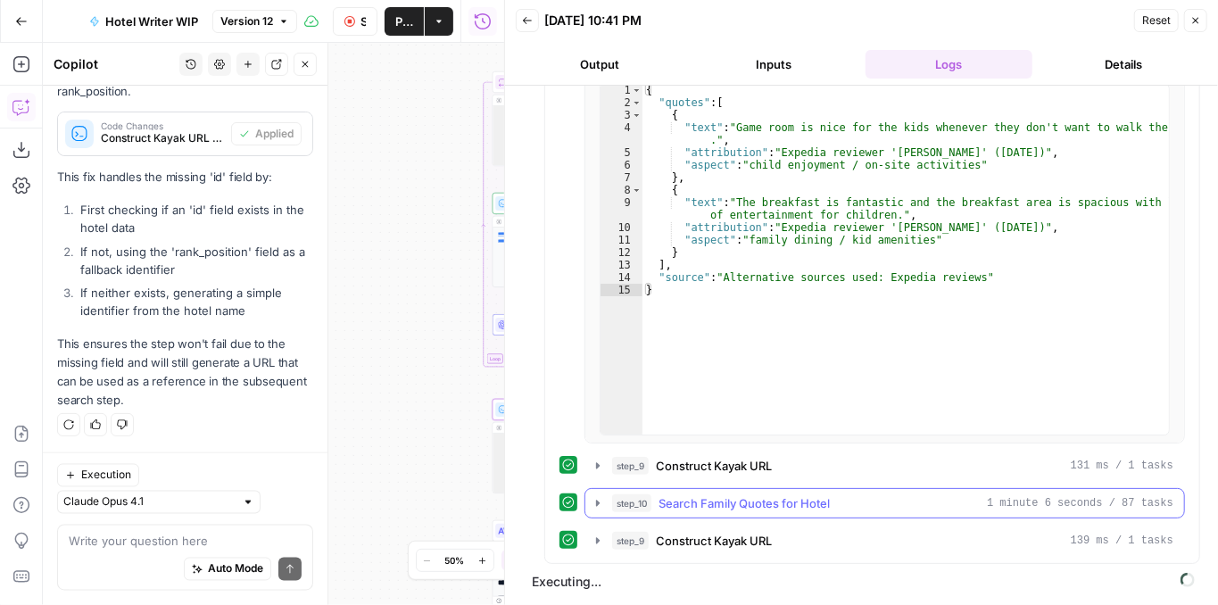
click at [593, 502] on icon "button" at bounding box center [598, 503] width 14 height 14
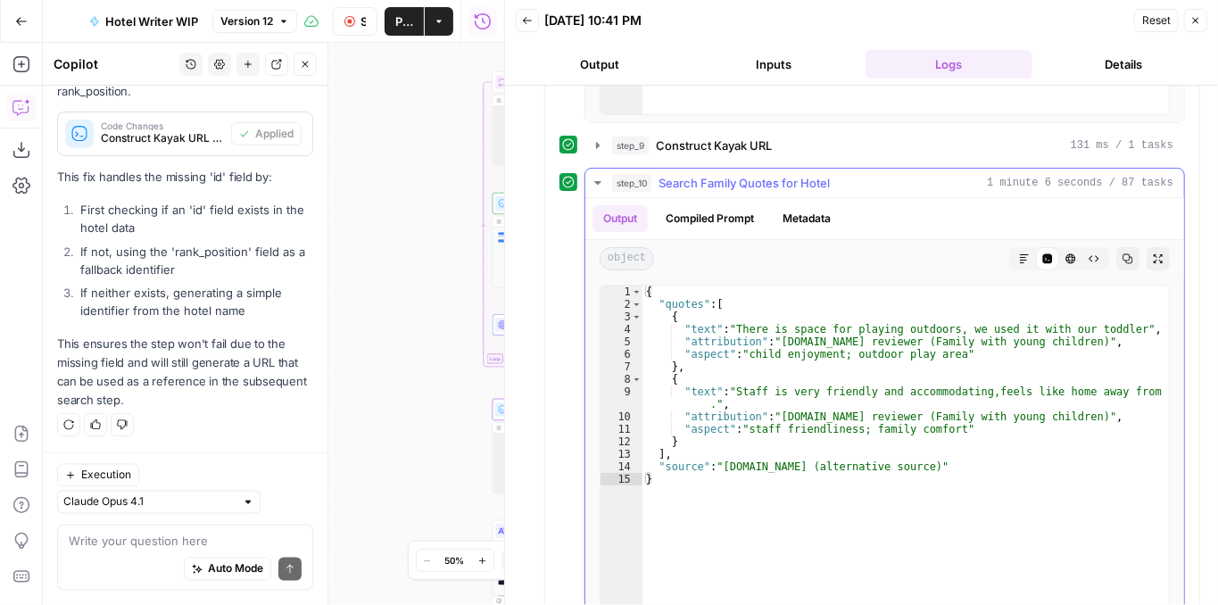
scroll to position [1073, 0]
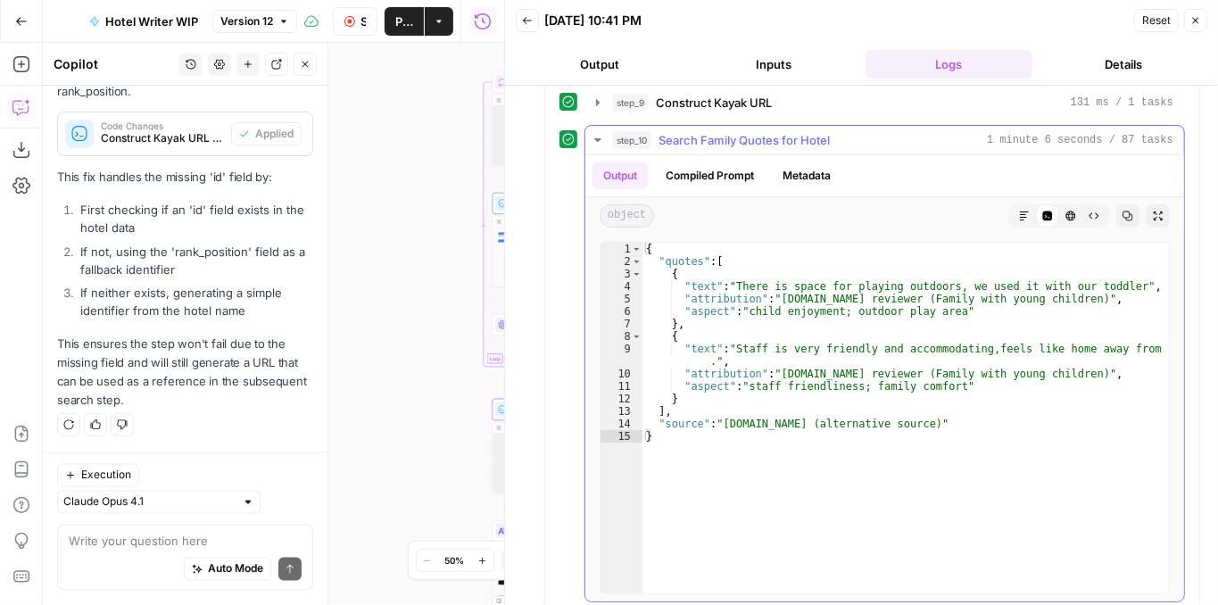
click at [600, 145] on icon "button" at bounding box center [598, 140] width 14 height 14
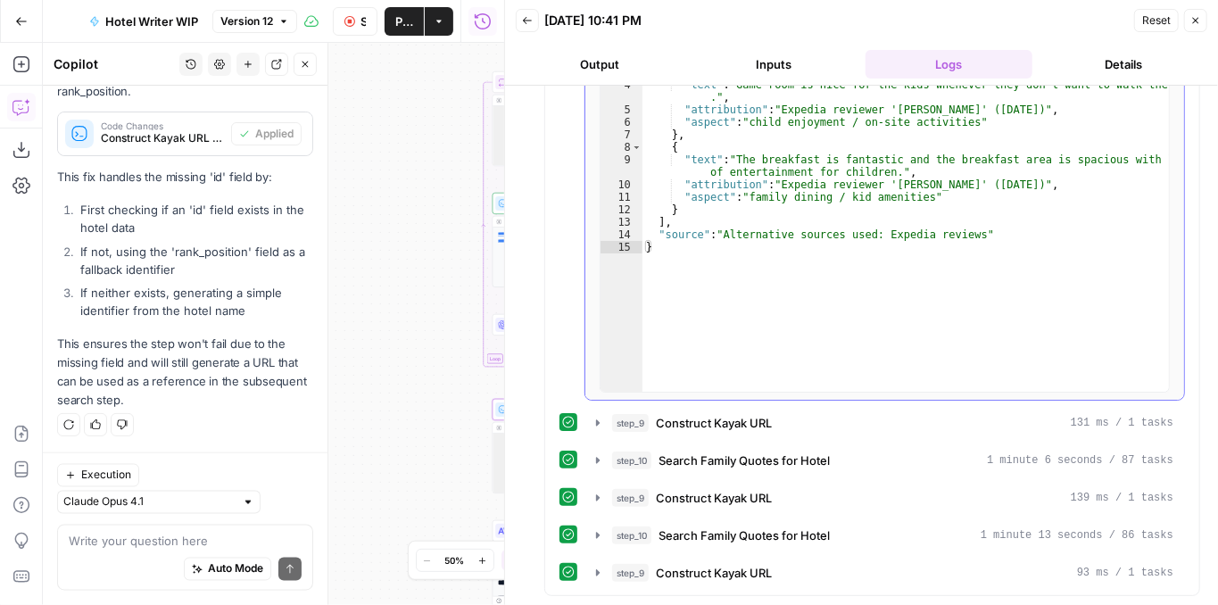
scroll to position [790, 0]
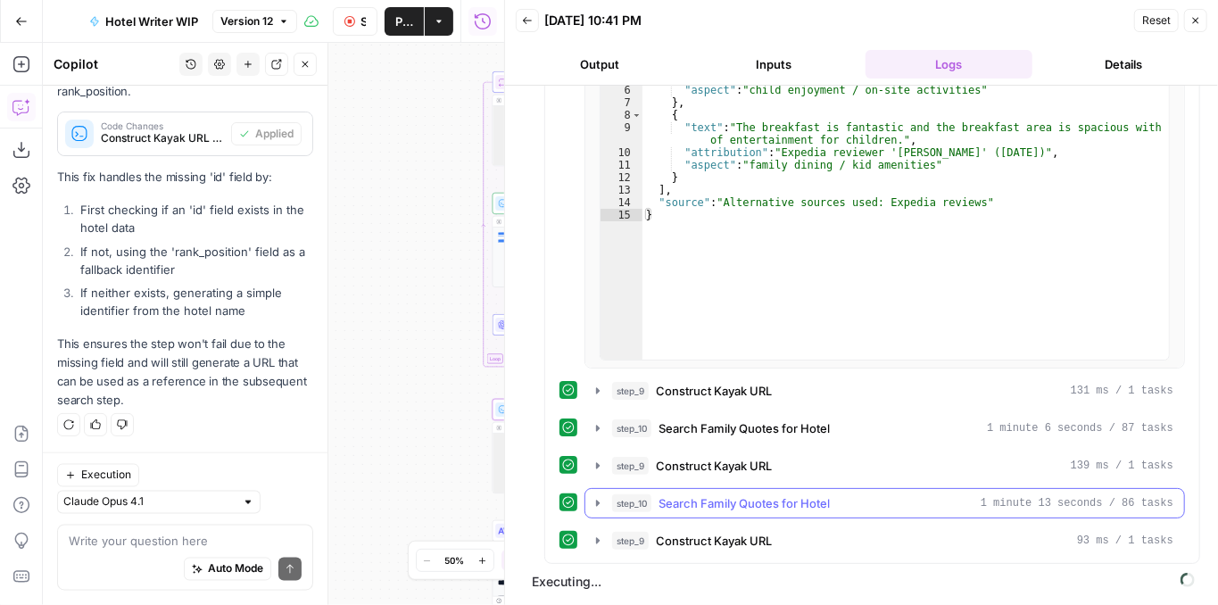
click at [595, 501] on icon "button" at bounding box center [598, 503] width 14 height 14
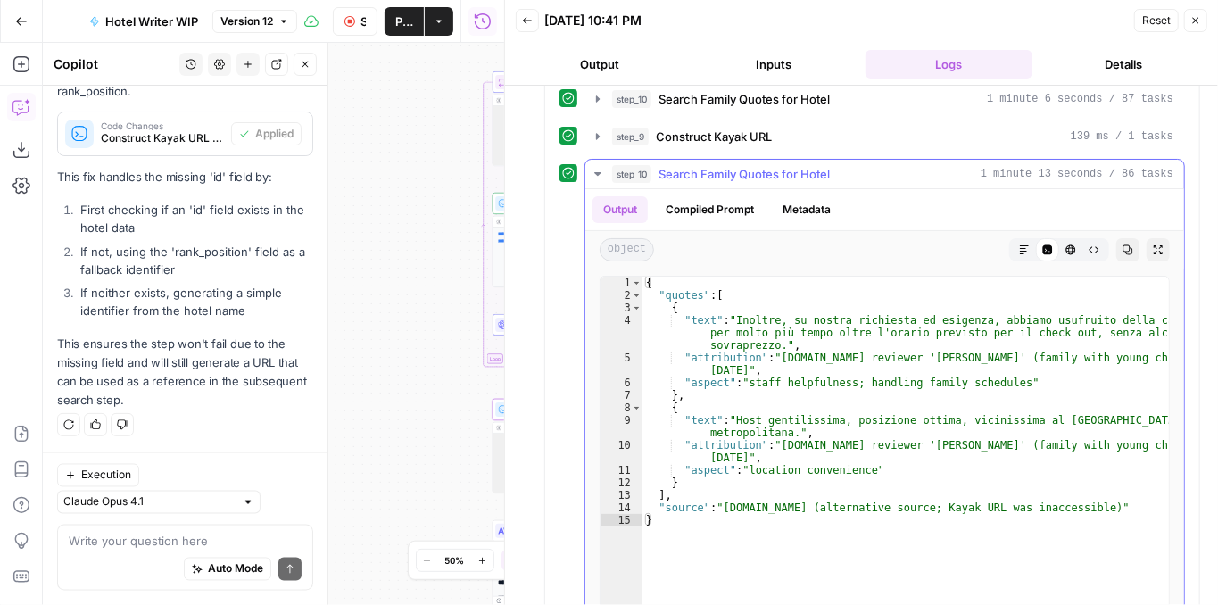
scroll to position [1147, 0]
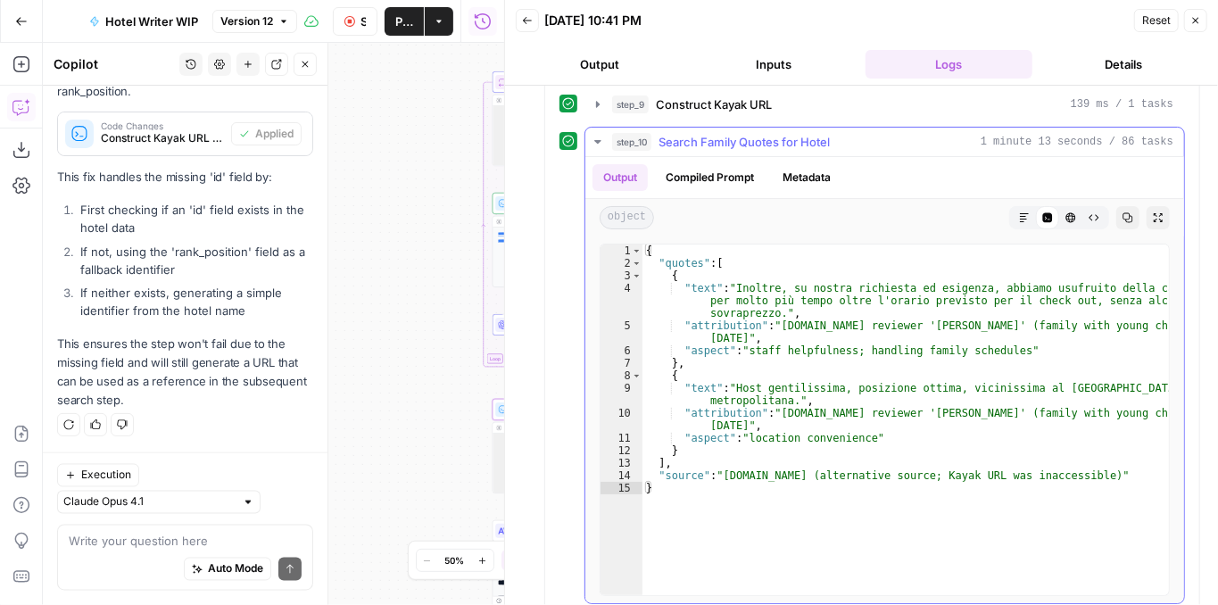
click at [593, 149] on icon "button" at bounding box center [598, 142] width 14 height 14
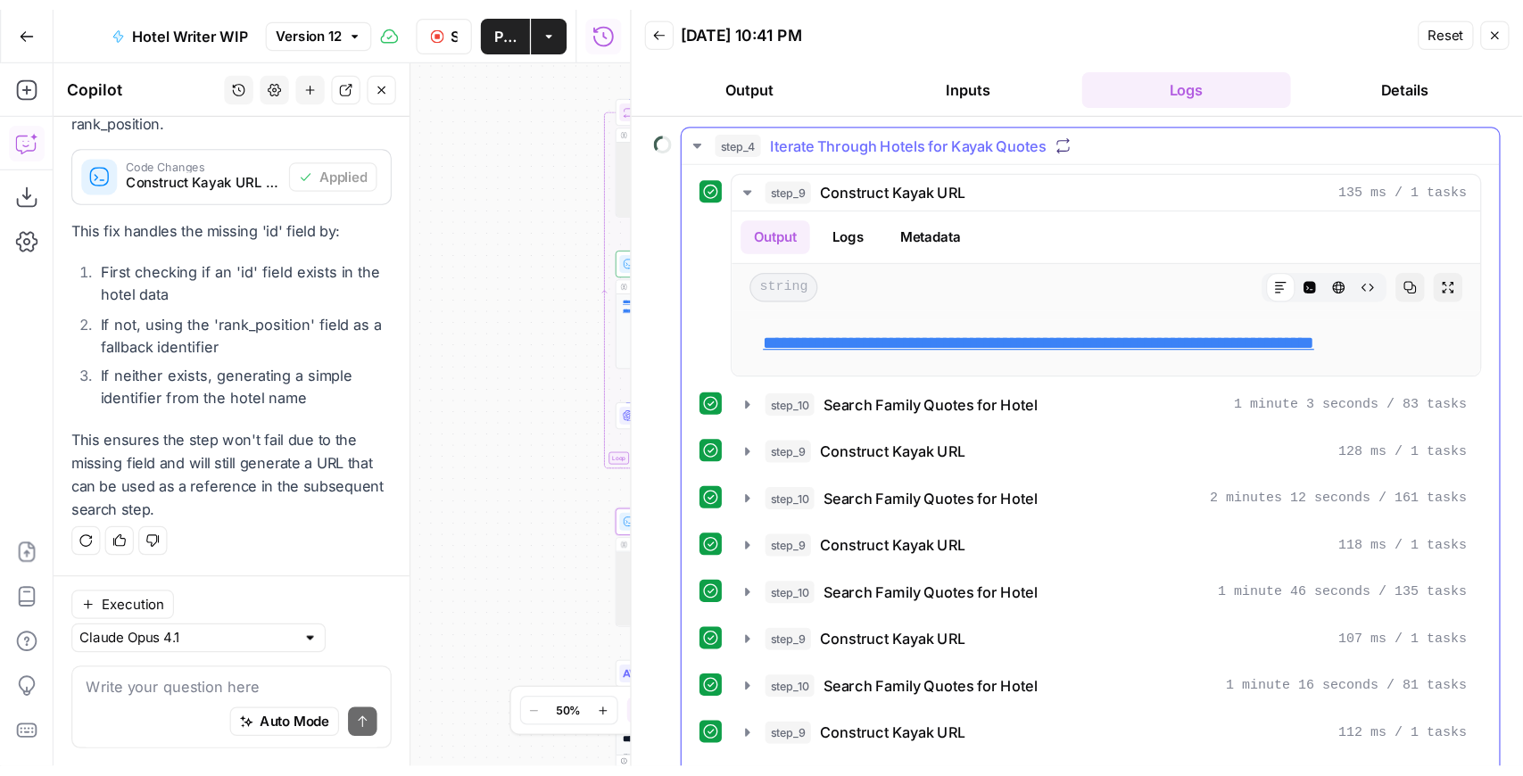
scroll to position [0, 0]
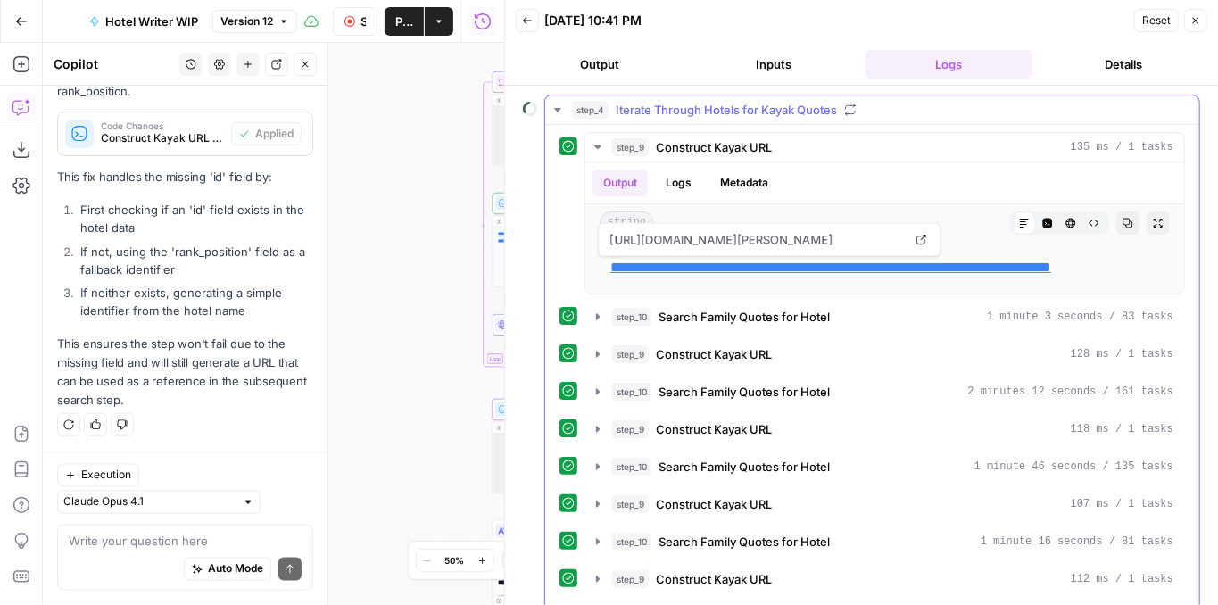
click at [557, 108] on icon "button" at bounding box center [557, 110] width 6 height 4
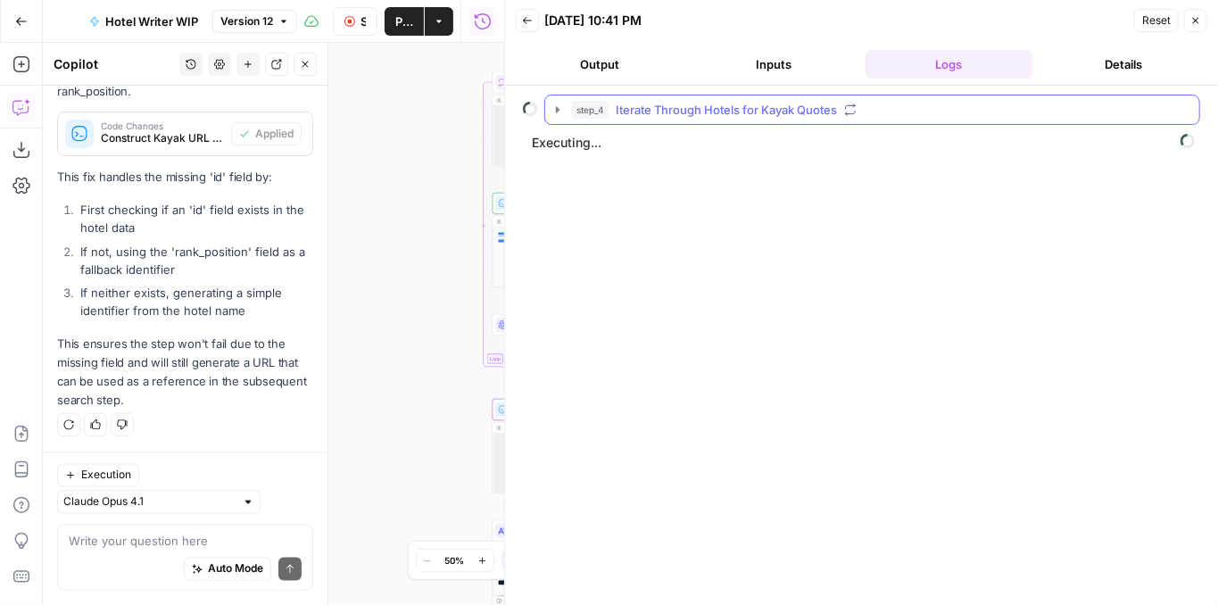
click at [558, 112] on icon "button" at bounding box center [558, 110] width 14 height 14
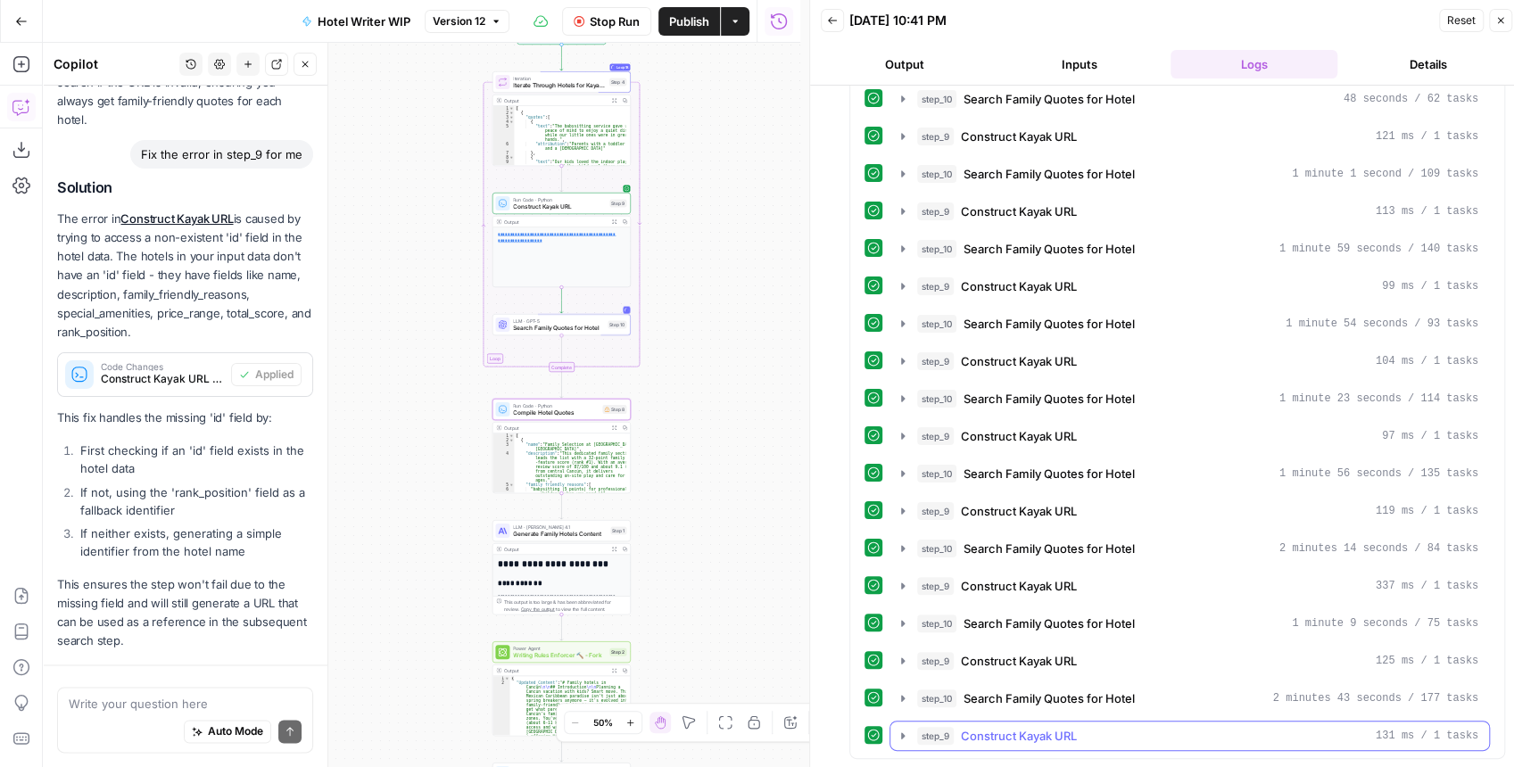
scroll to position [1415, 0]
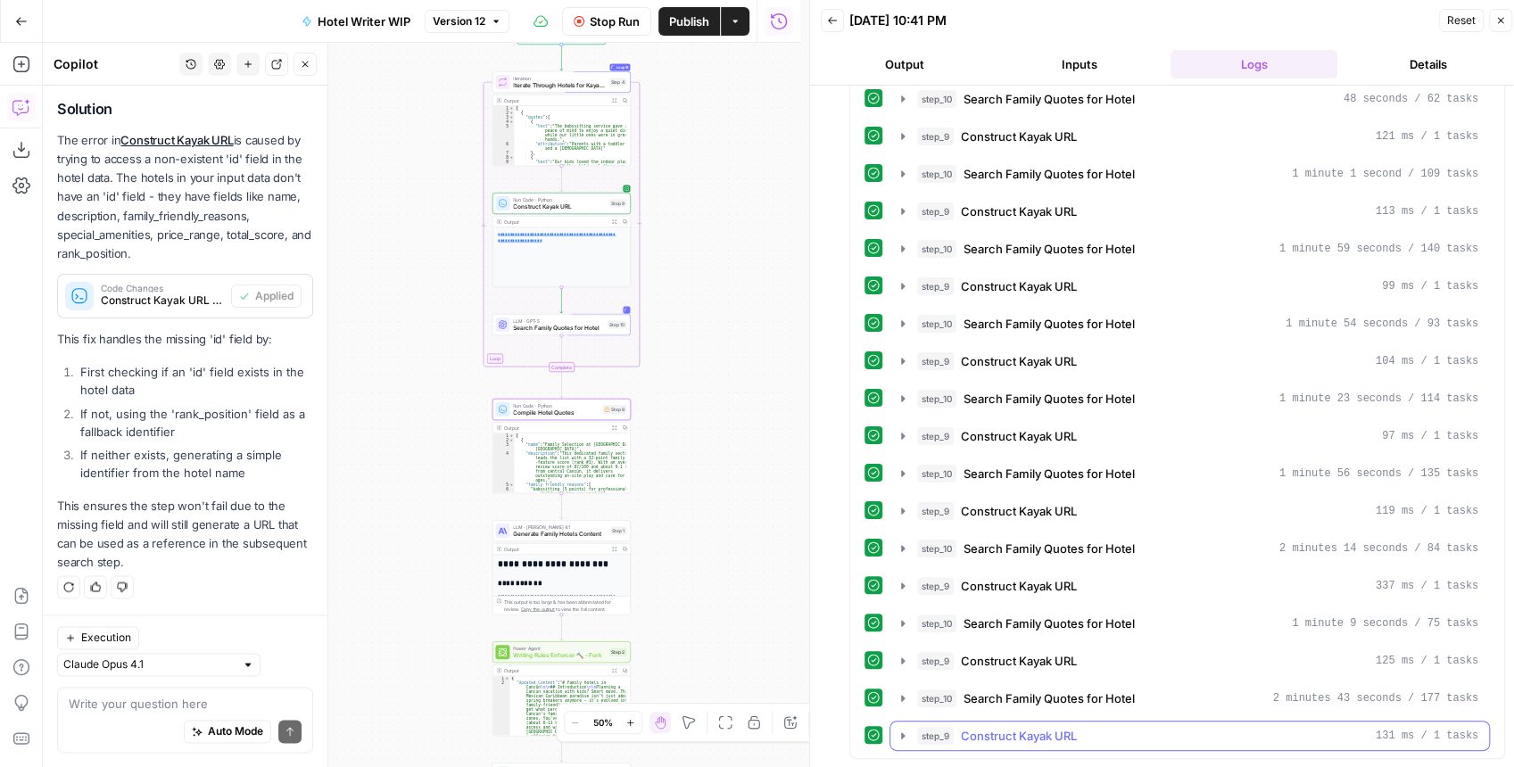
click at [901, 604] on icon "button" at bounding box center [903, 736] width 4 height 6
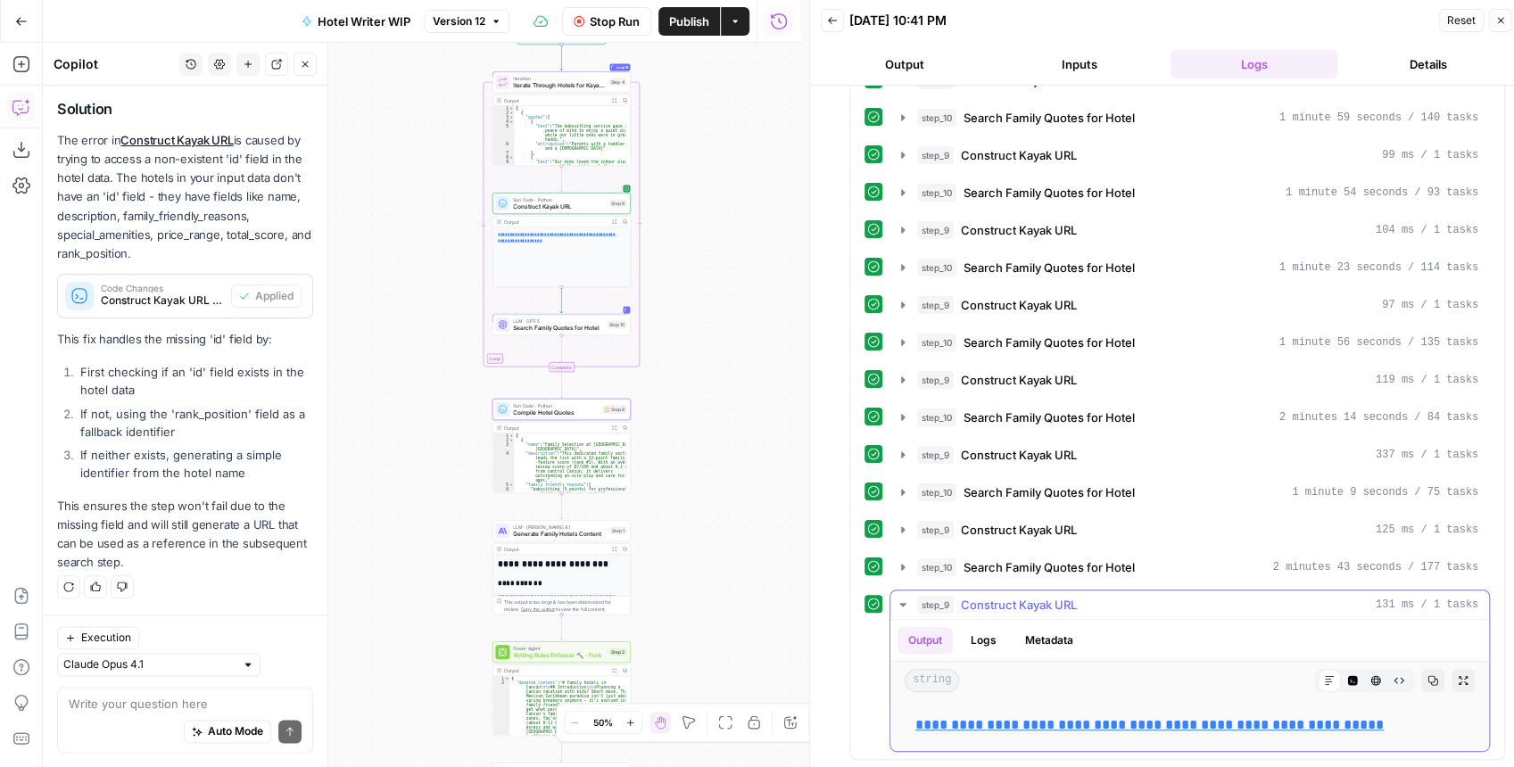
click at [898, 598] on icon "button" at bounding box center [903, 605] width 14 height 14
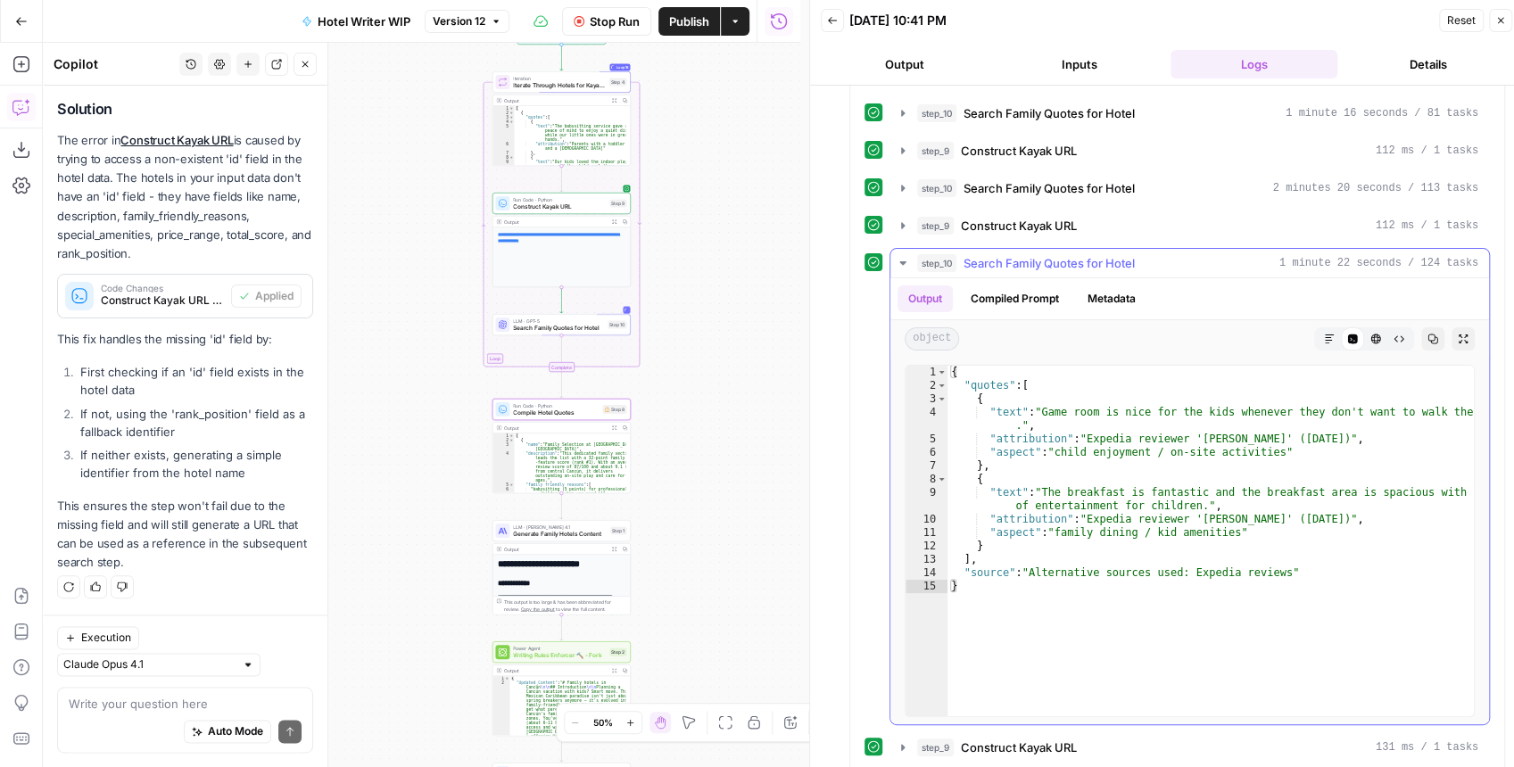
scroll to position [455, 0]
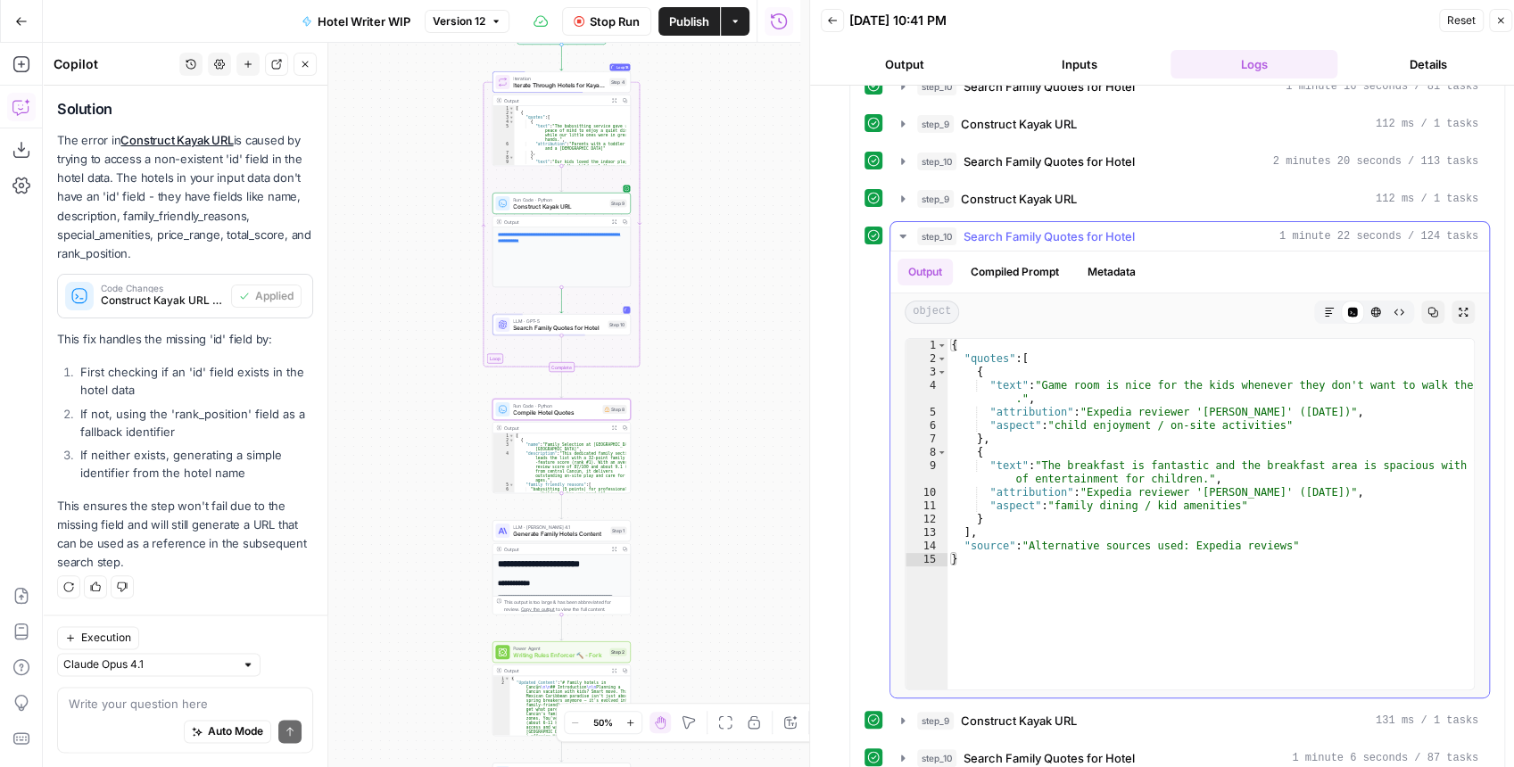
click at [903, 244] on icon "button" at bounding box center [903, 236] width 14 height 14
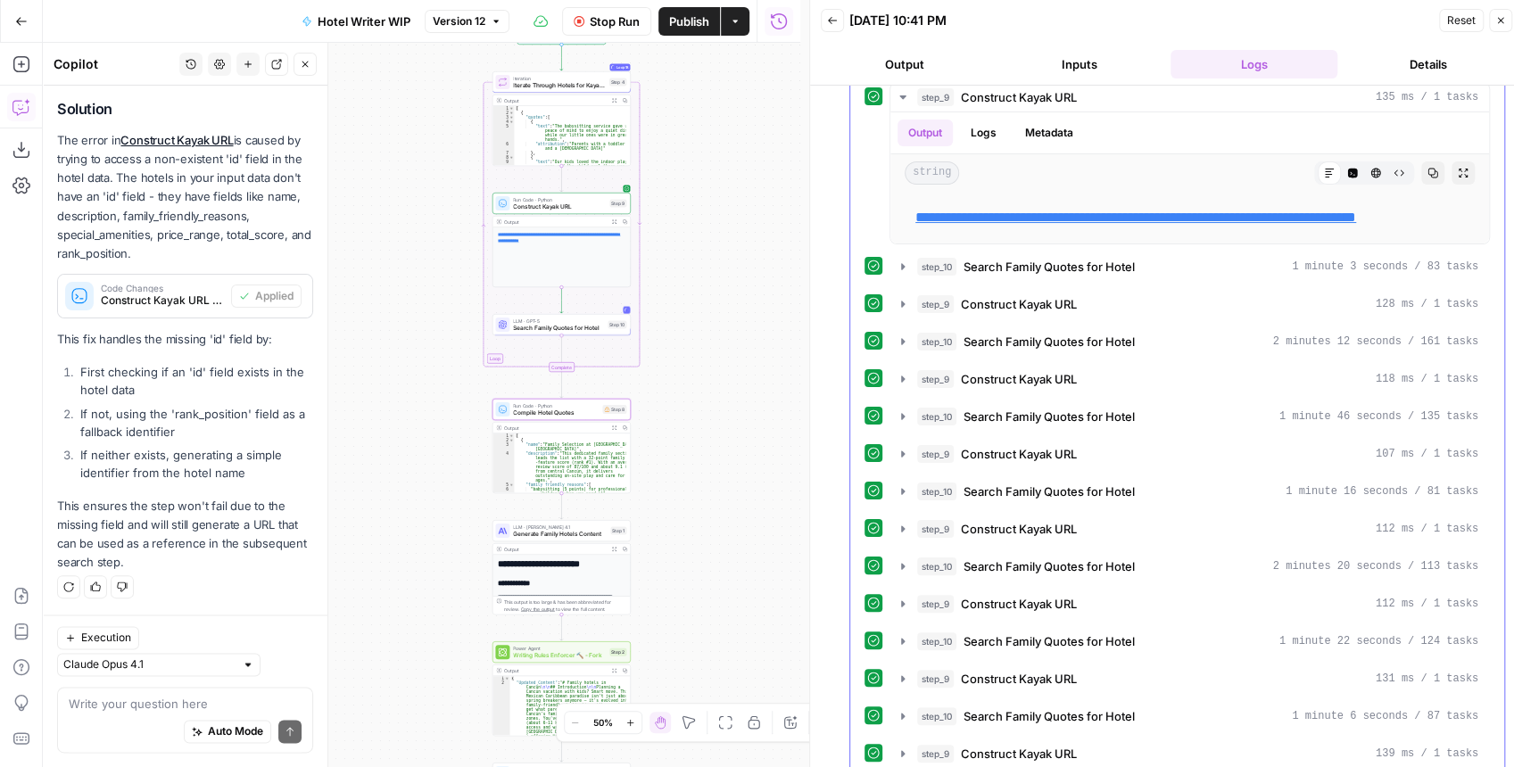
scroll to position [0, 0]
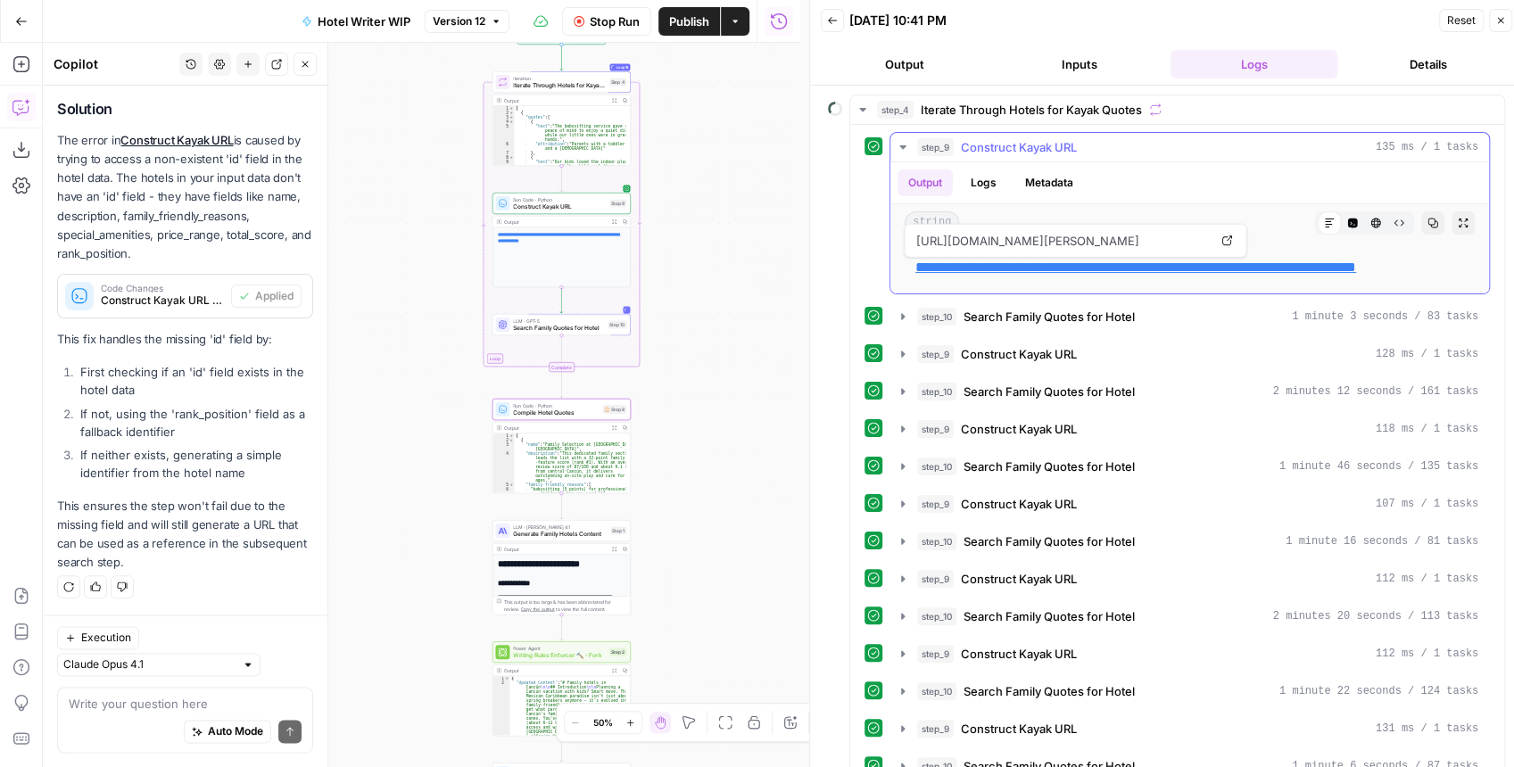
click at [897, 144] on icon "button" at bounding box center [903, 147] width 14 height 14
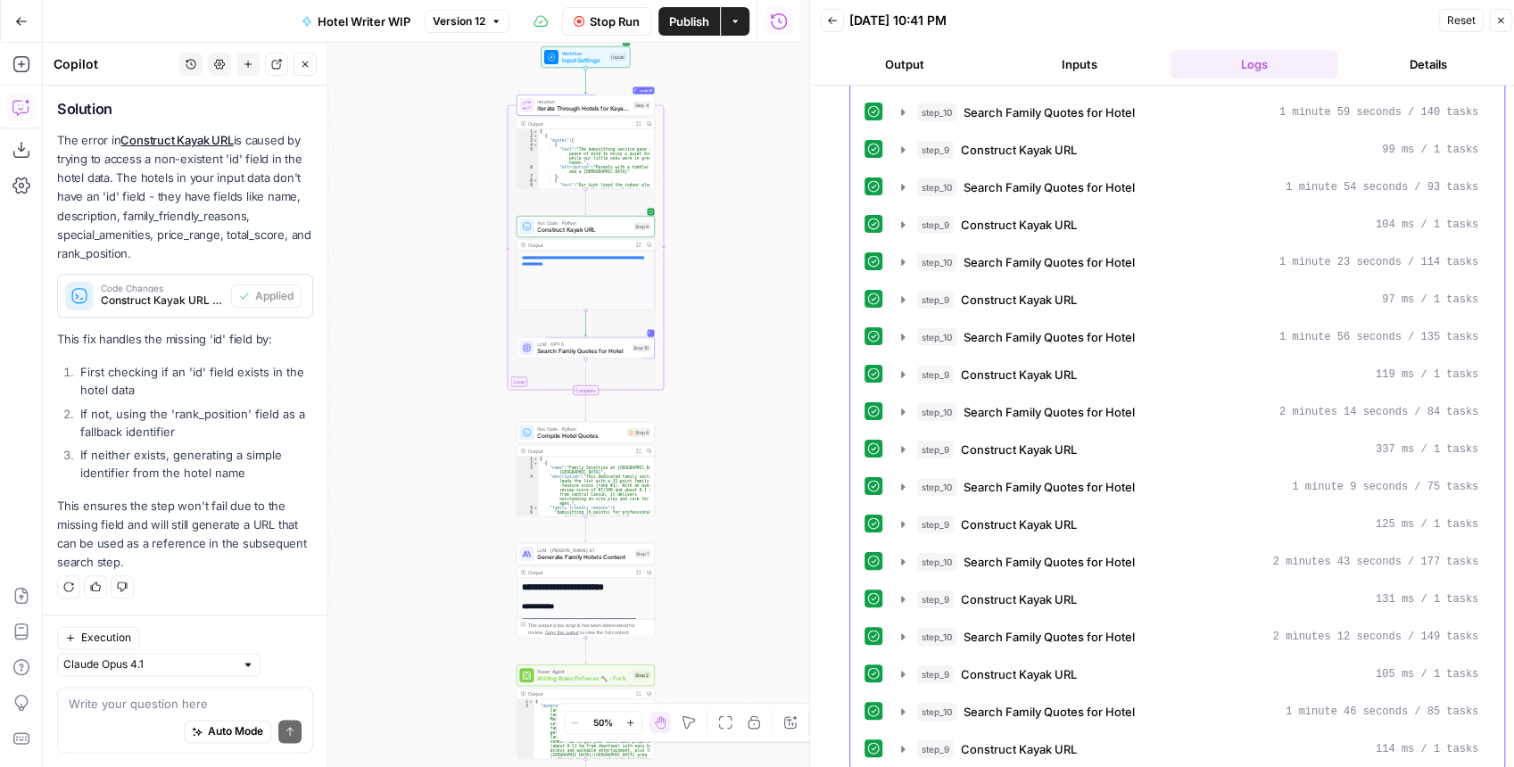
scroll to position [833, 0]
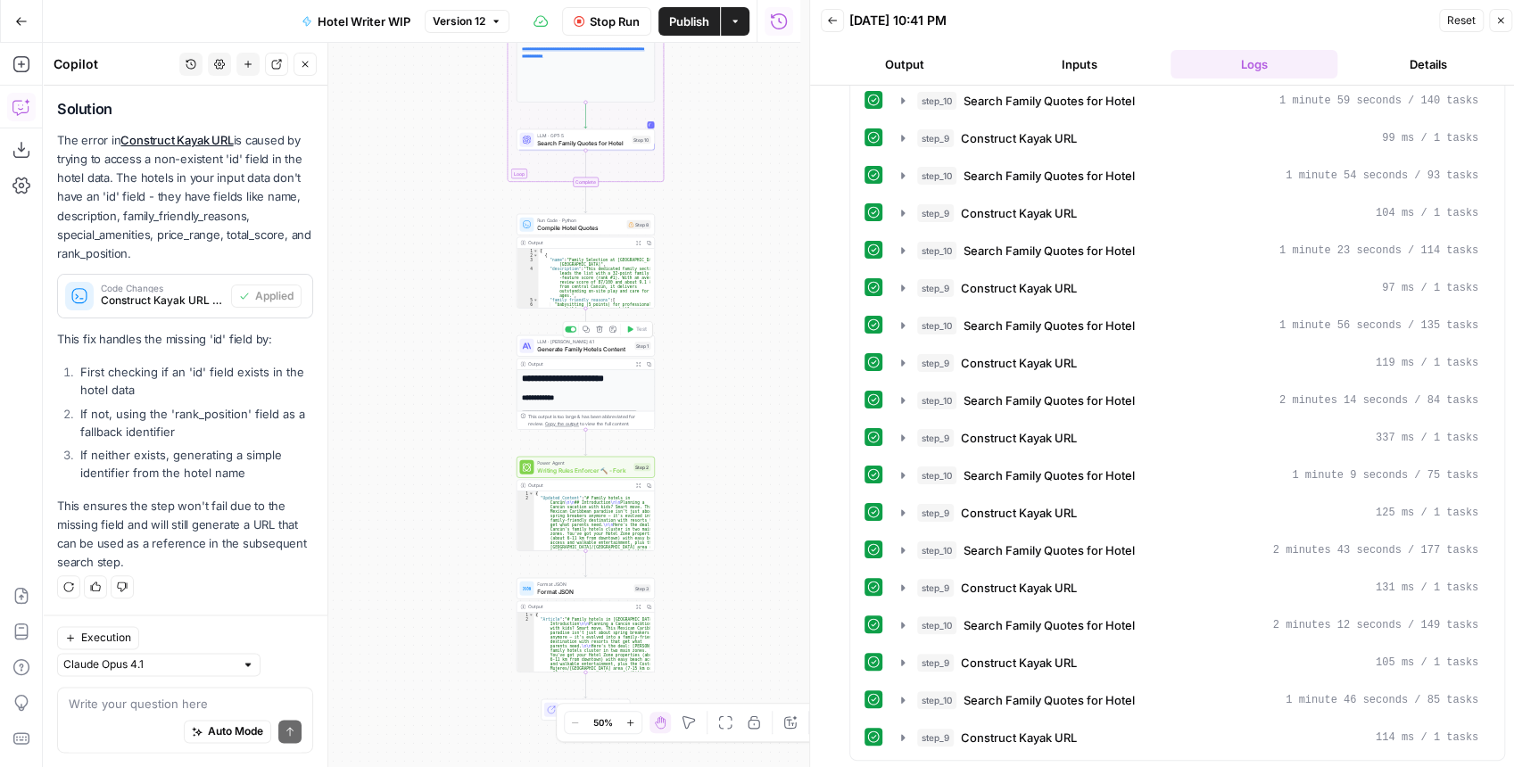
click at [563, 351] on span "Generate Family Hotels Content" at bounding box center [584, 348] width 94 height 9
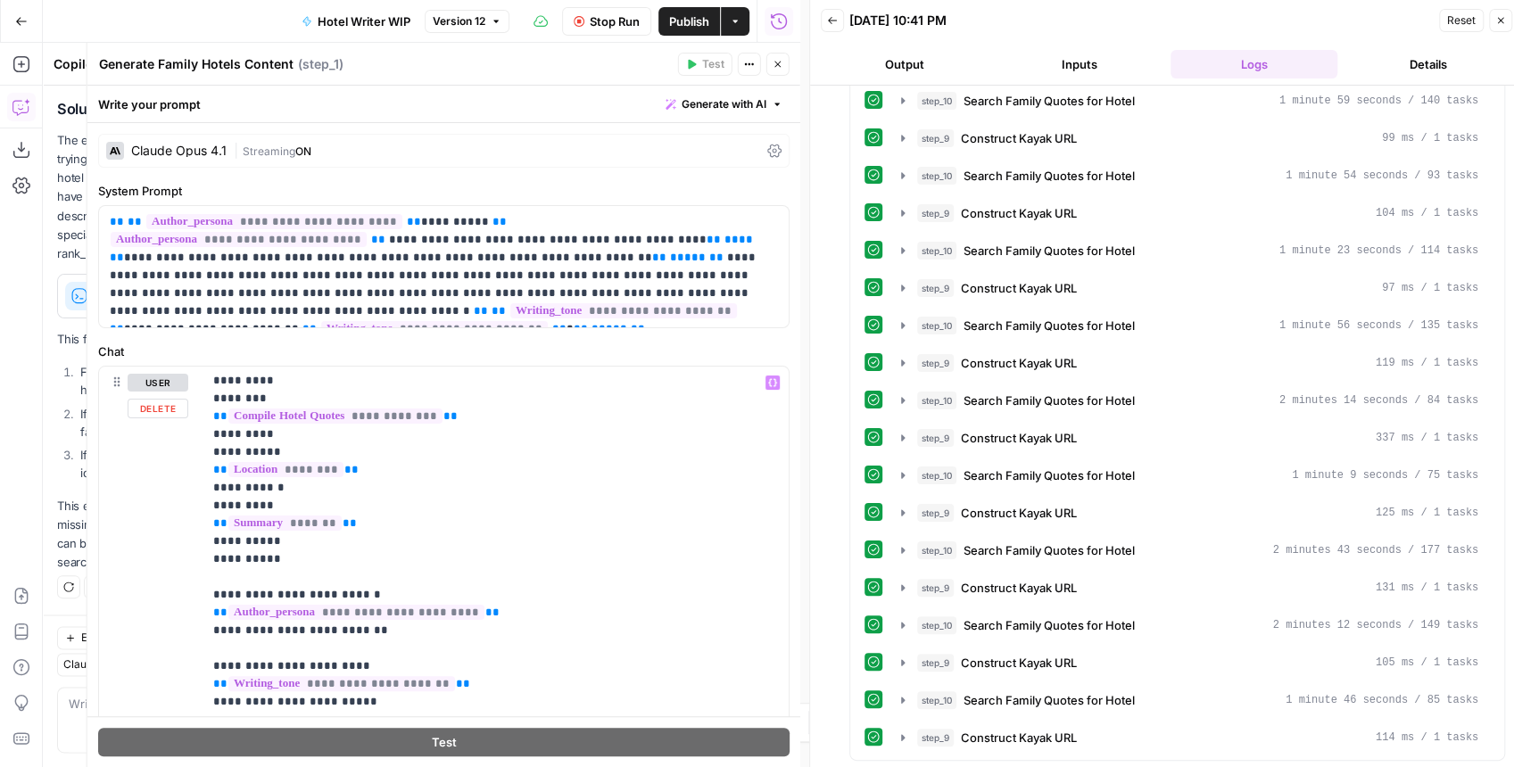
scroll to position [119, 0]
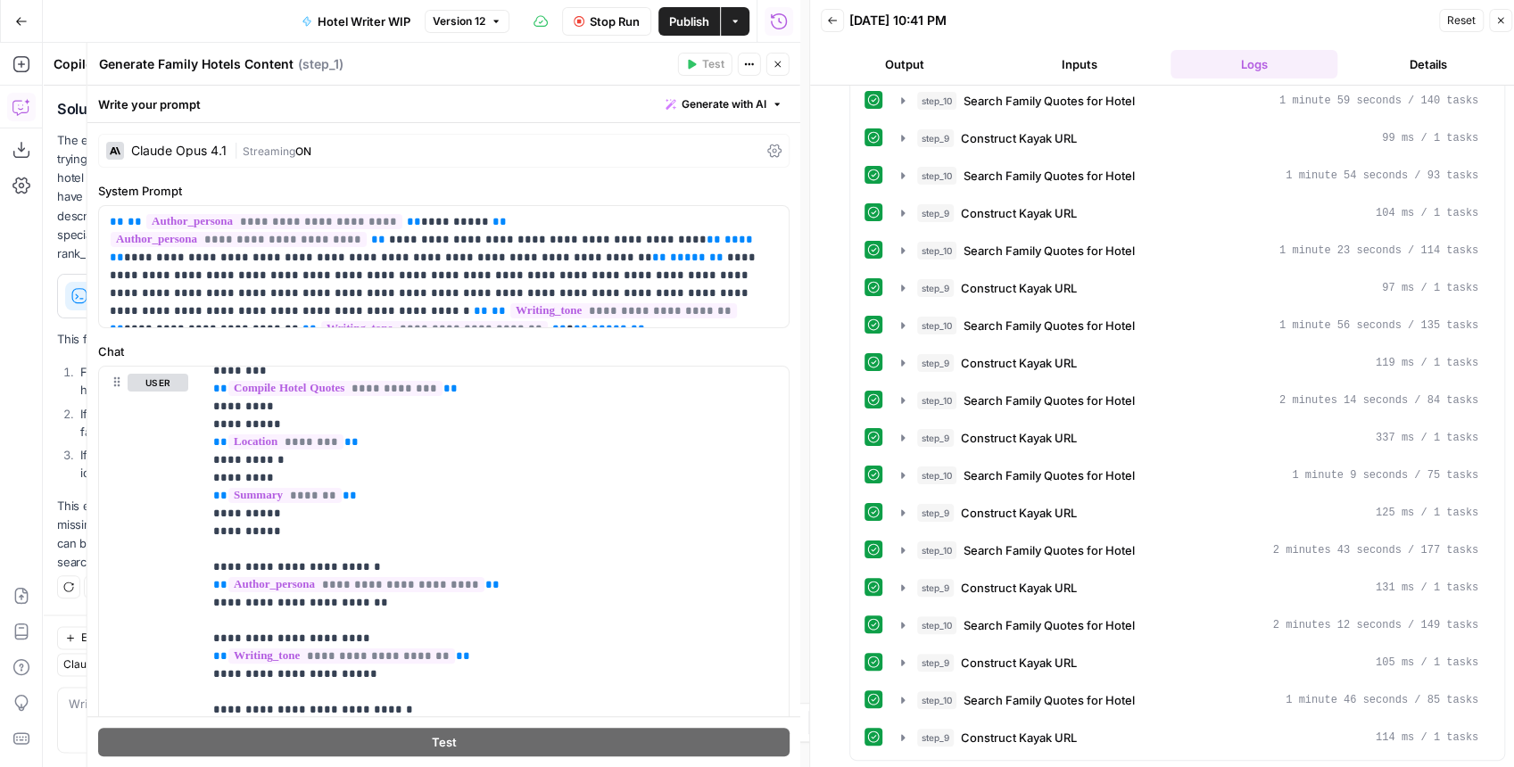
click at [775, 67] on icon "button" at bounding box center [778, 65] width 6 height 6
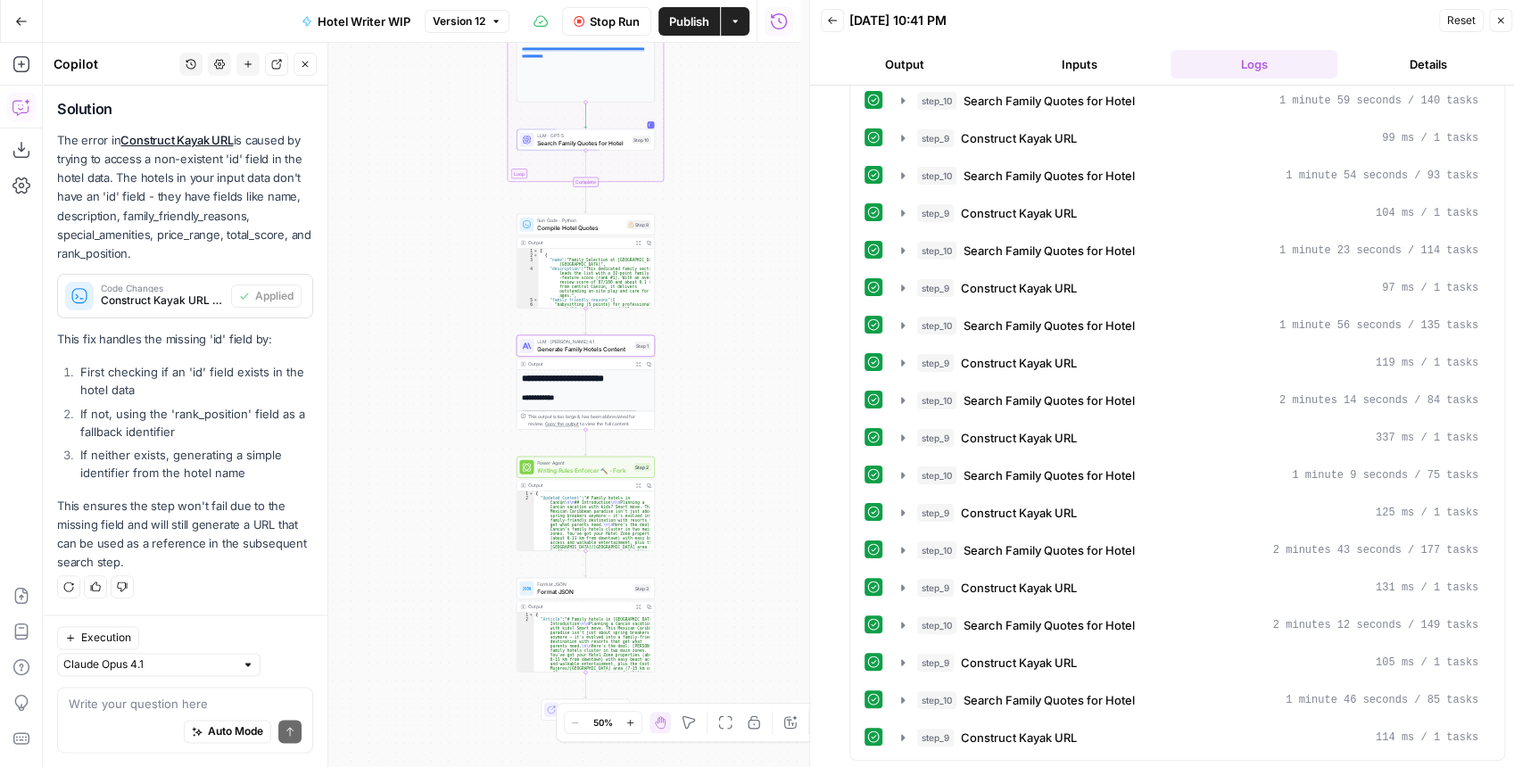
click at [574, 229] on span "Compile Hotel Quotes" at bounding box center [580, 227] width 86 height 9
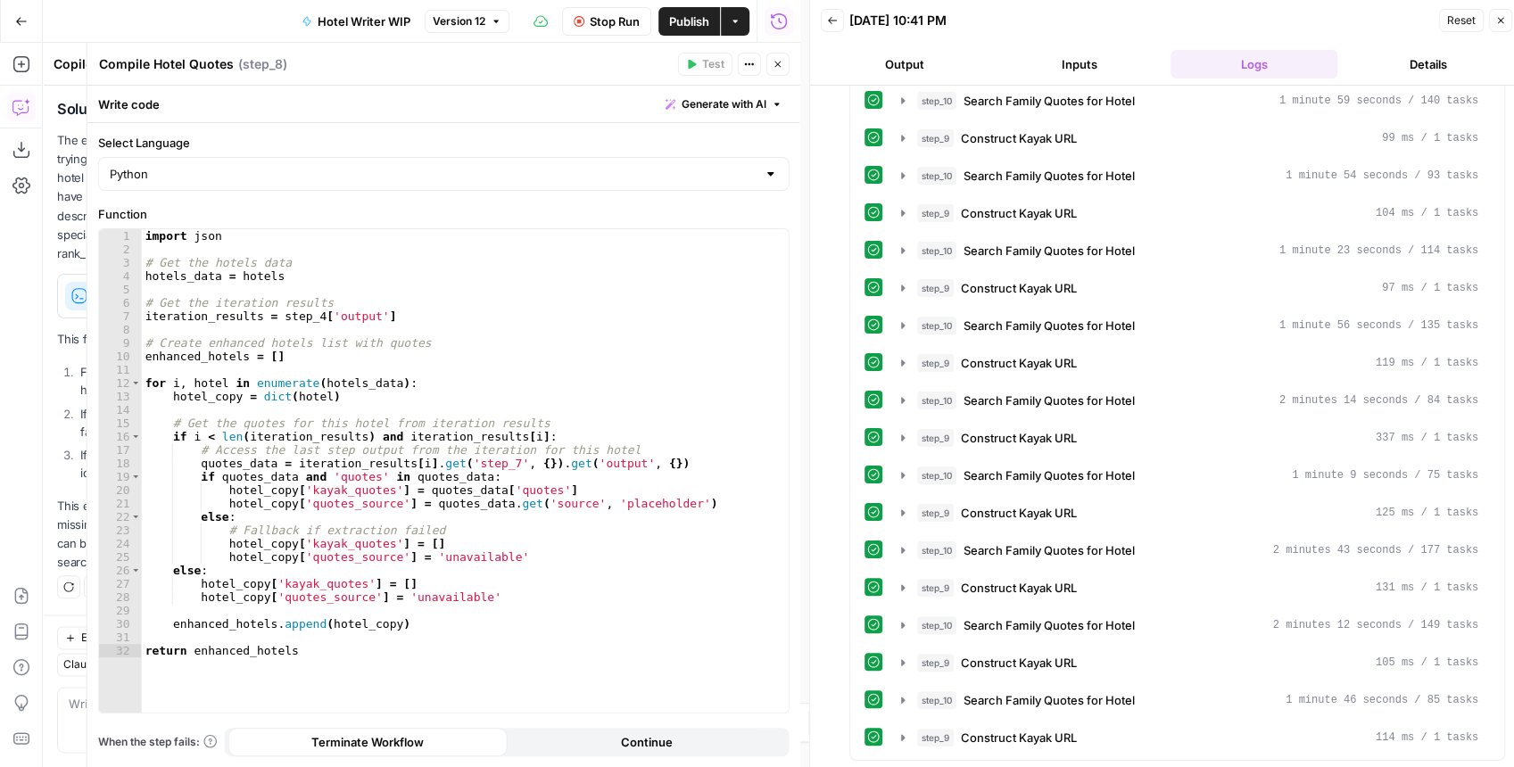
click at [776, 74] on button "Close" at bounding box center [778, 64] width 23 height 23
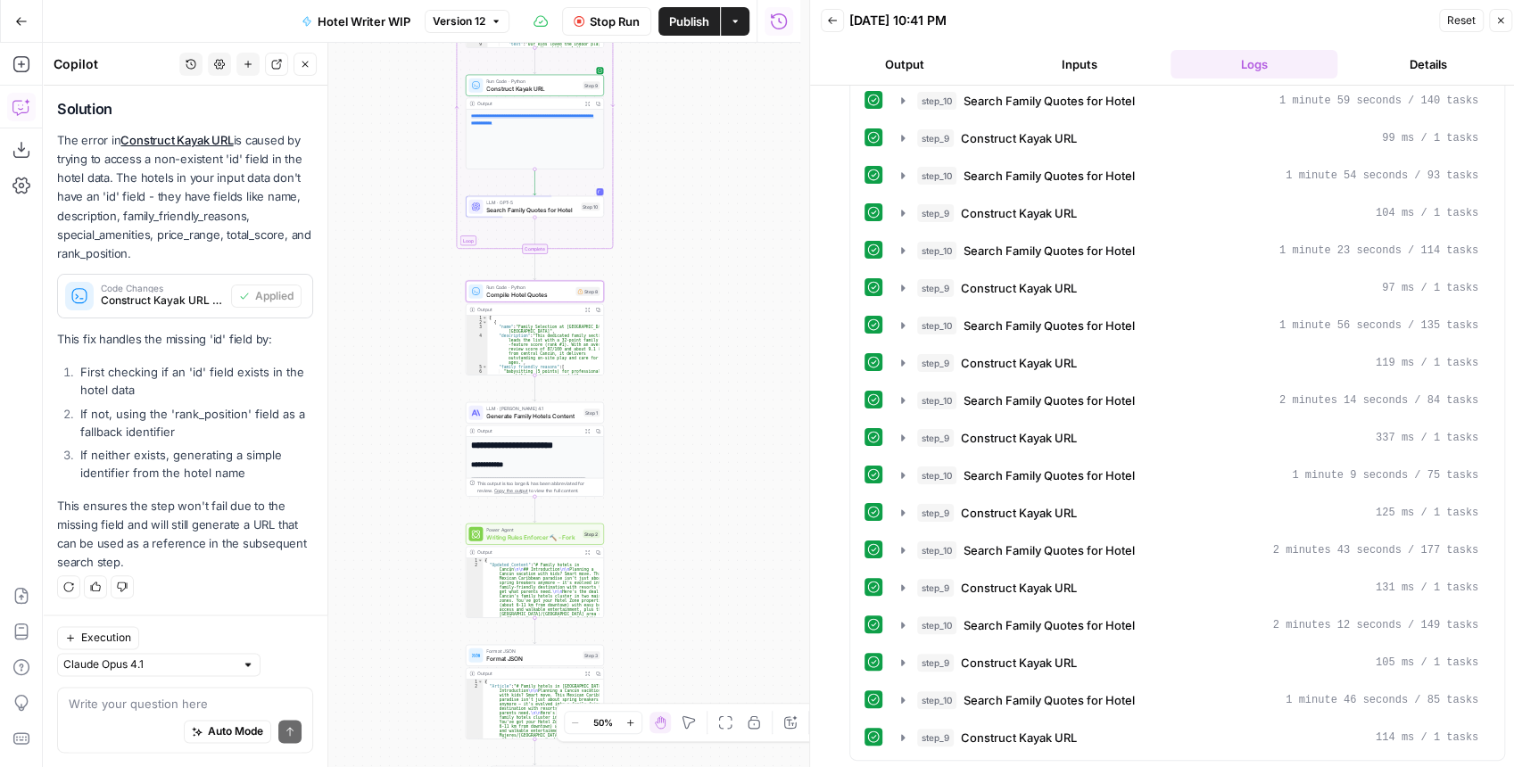
drag, startPoint x: 733, startPoint y: 158, endPoint x: 698, endPoint y: 197, distance: 53.1
click at [698, 197] on div "**********" at bounding box center [422, 405] width 758 height 725
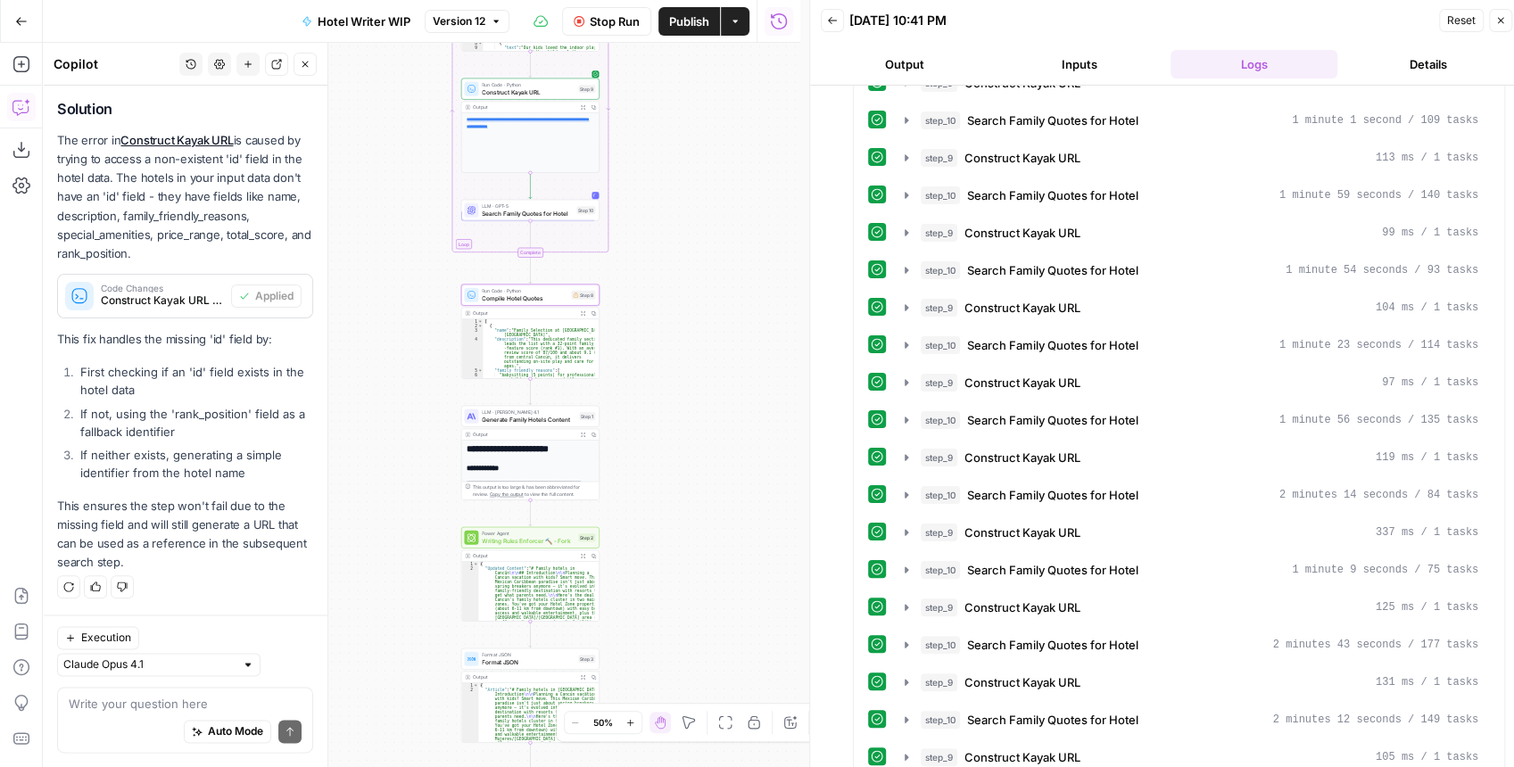
scroll to position [1280, 0]
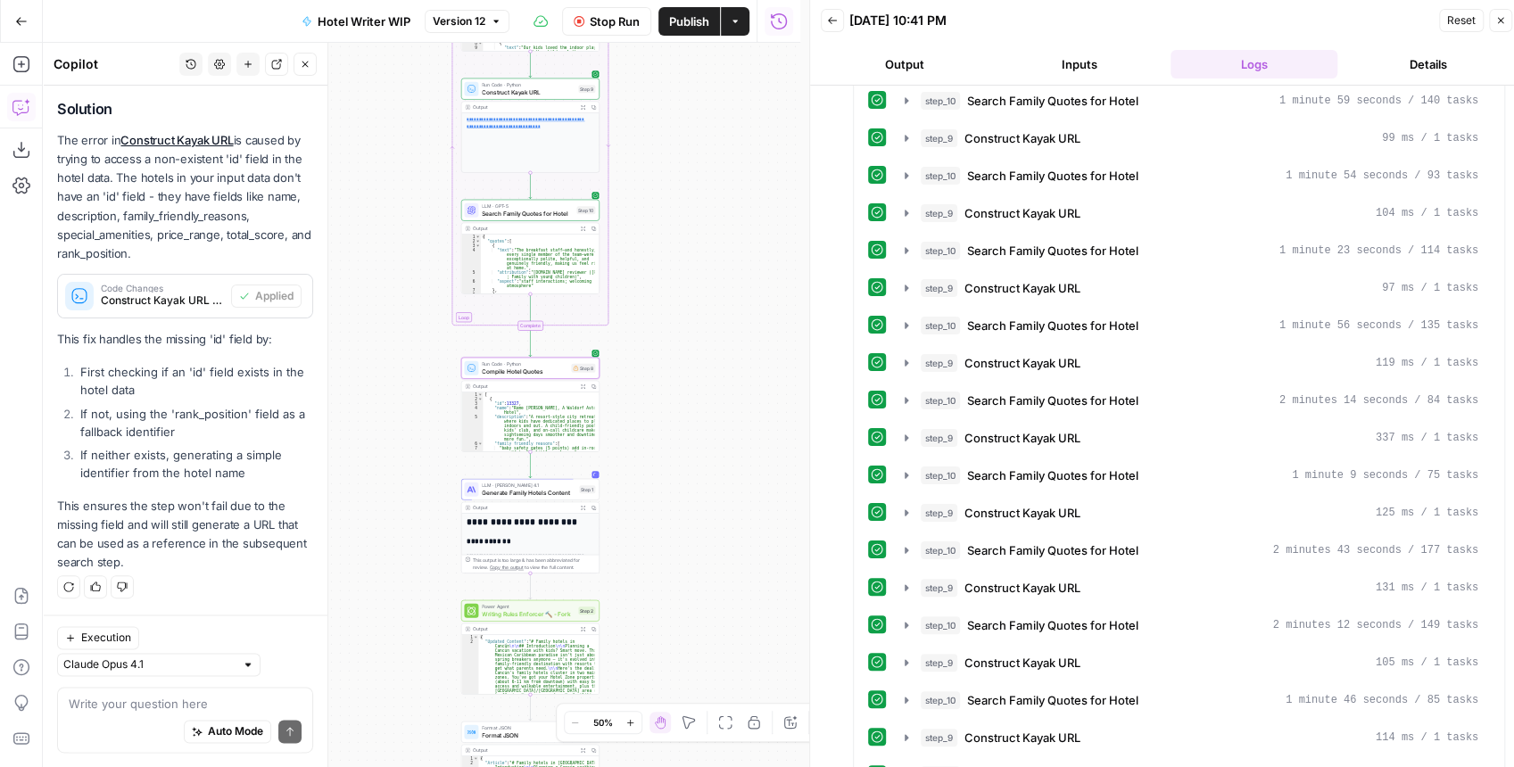
click at [560, 373] on span "Compile Hotel Quotes" at bounding box center [525, 371] width 86 height 9
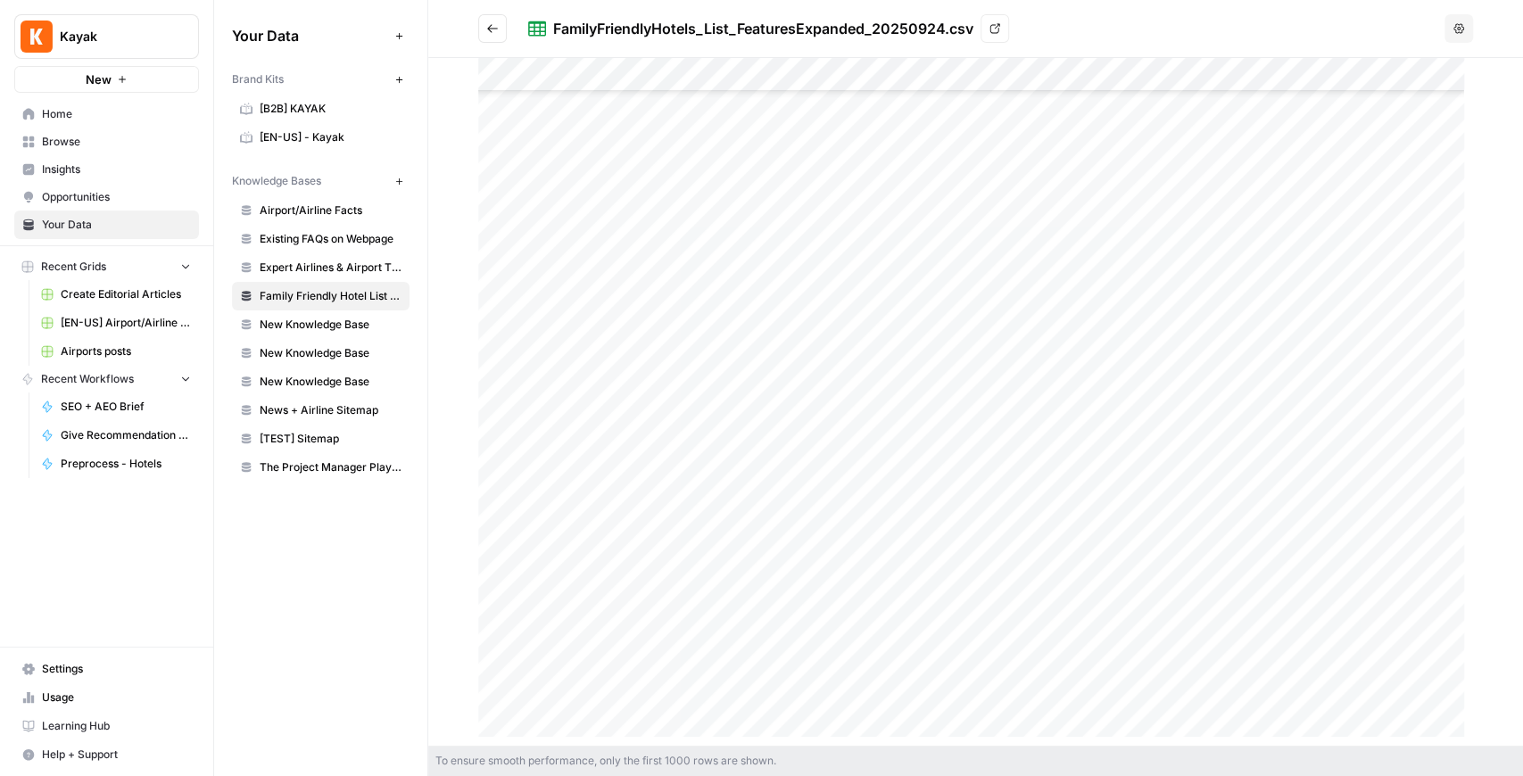
scroll to position [416, 0]
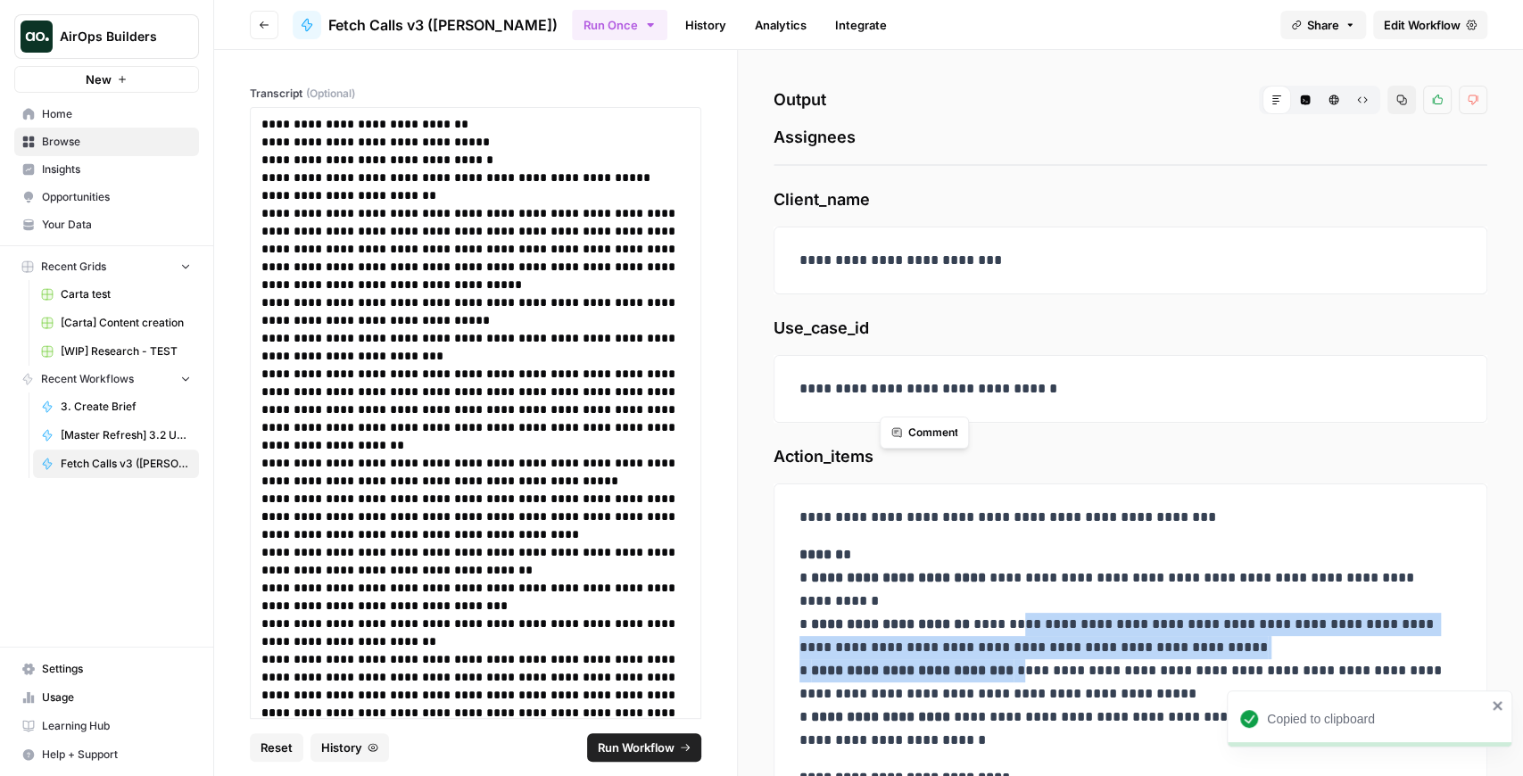
scroll to position [291, 0]
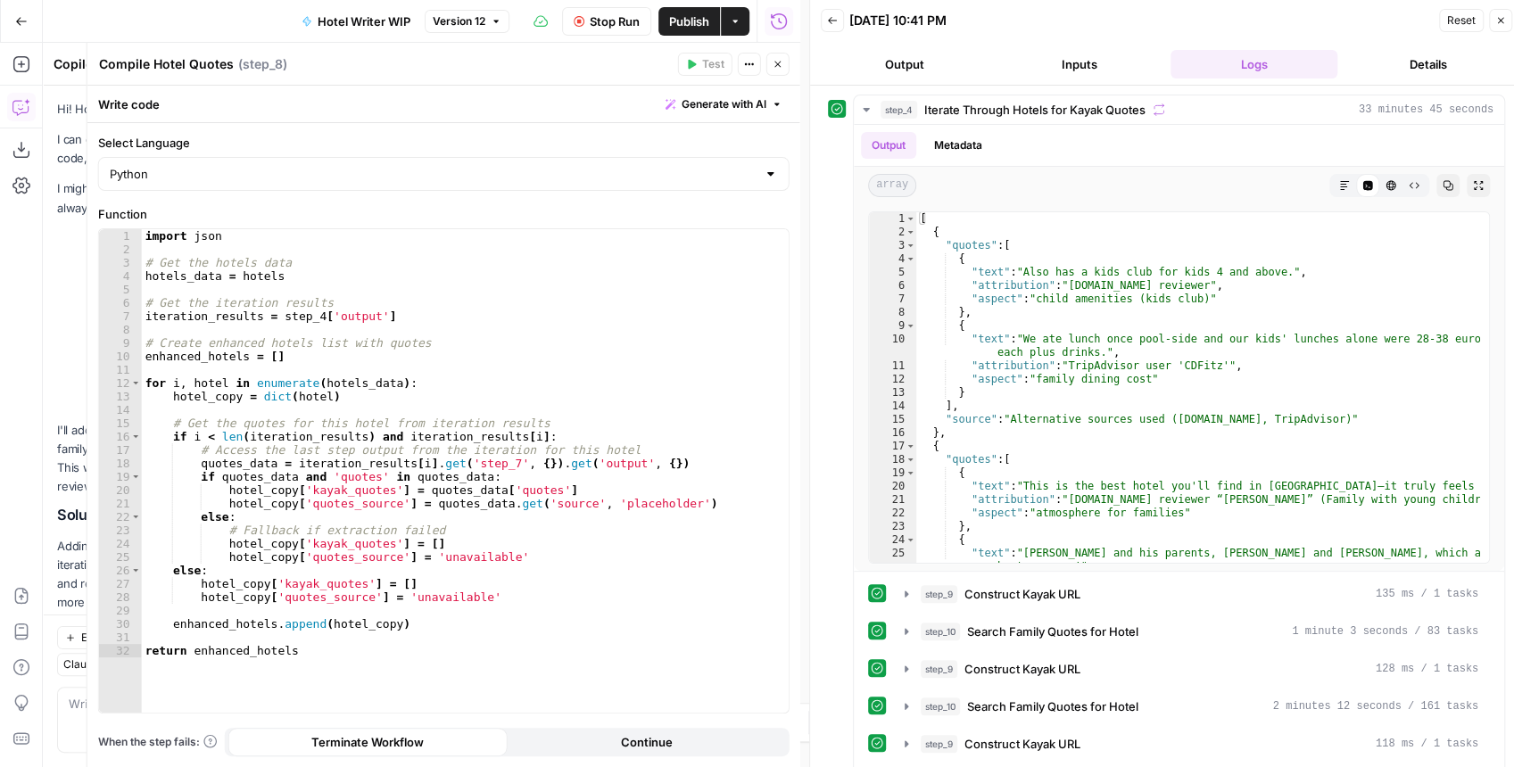
scroll to position [1280, 0]
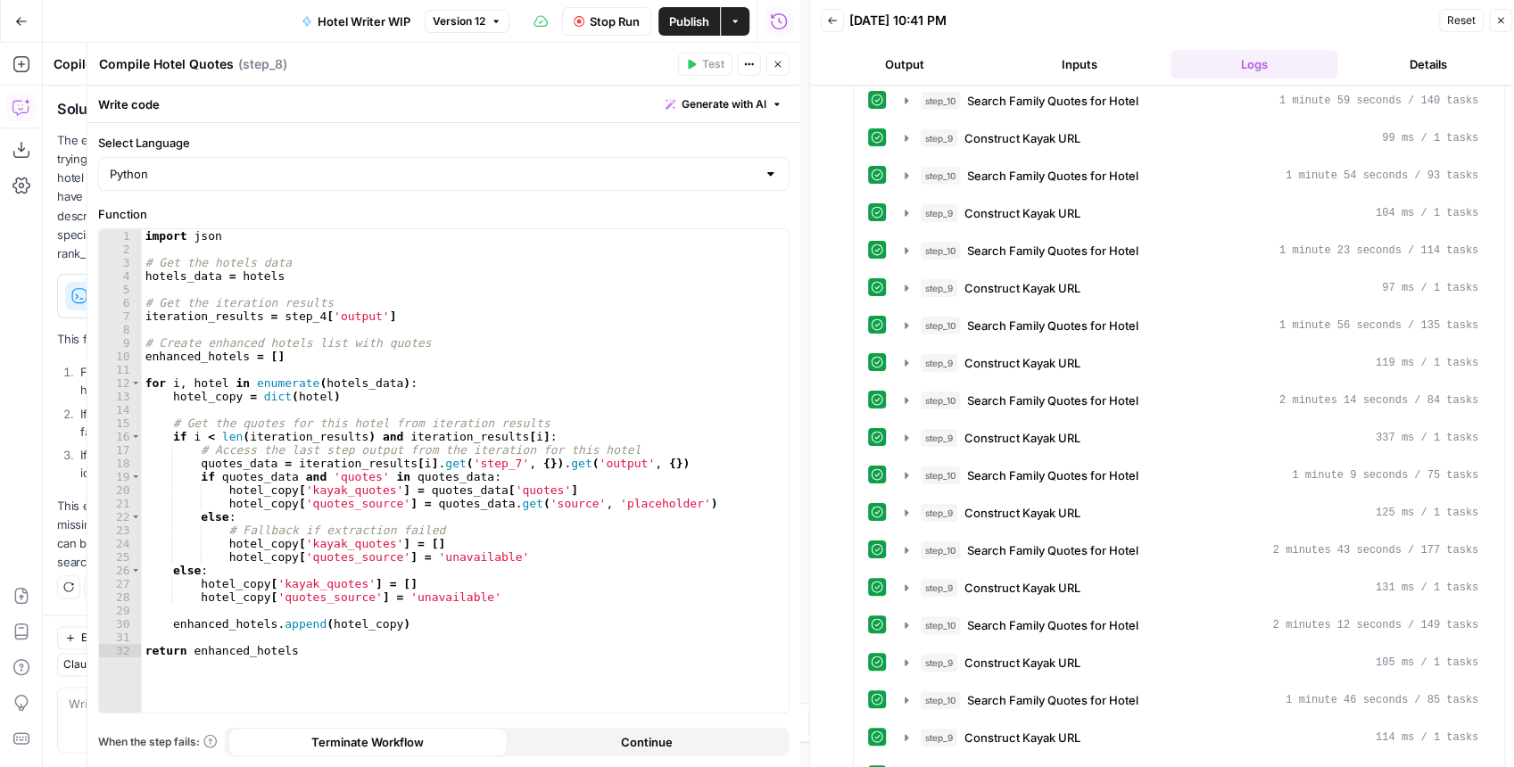
click at [780, 65] on icon "button" at bounding box center [778, 64] width 11 height 11
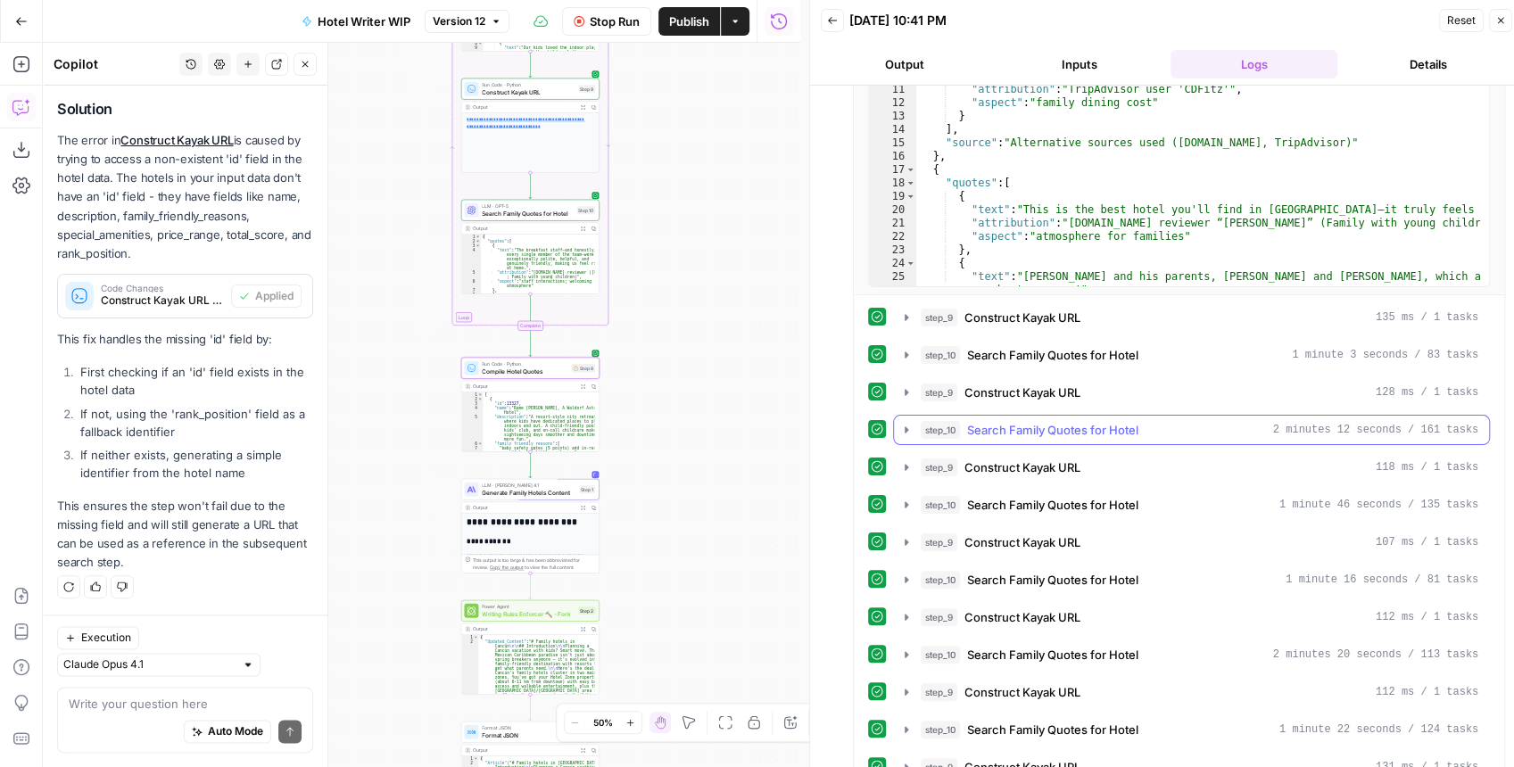
scroll to position [0, 0]
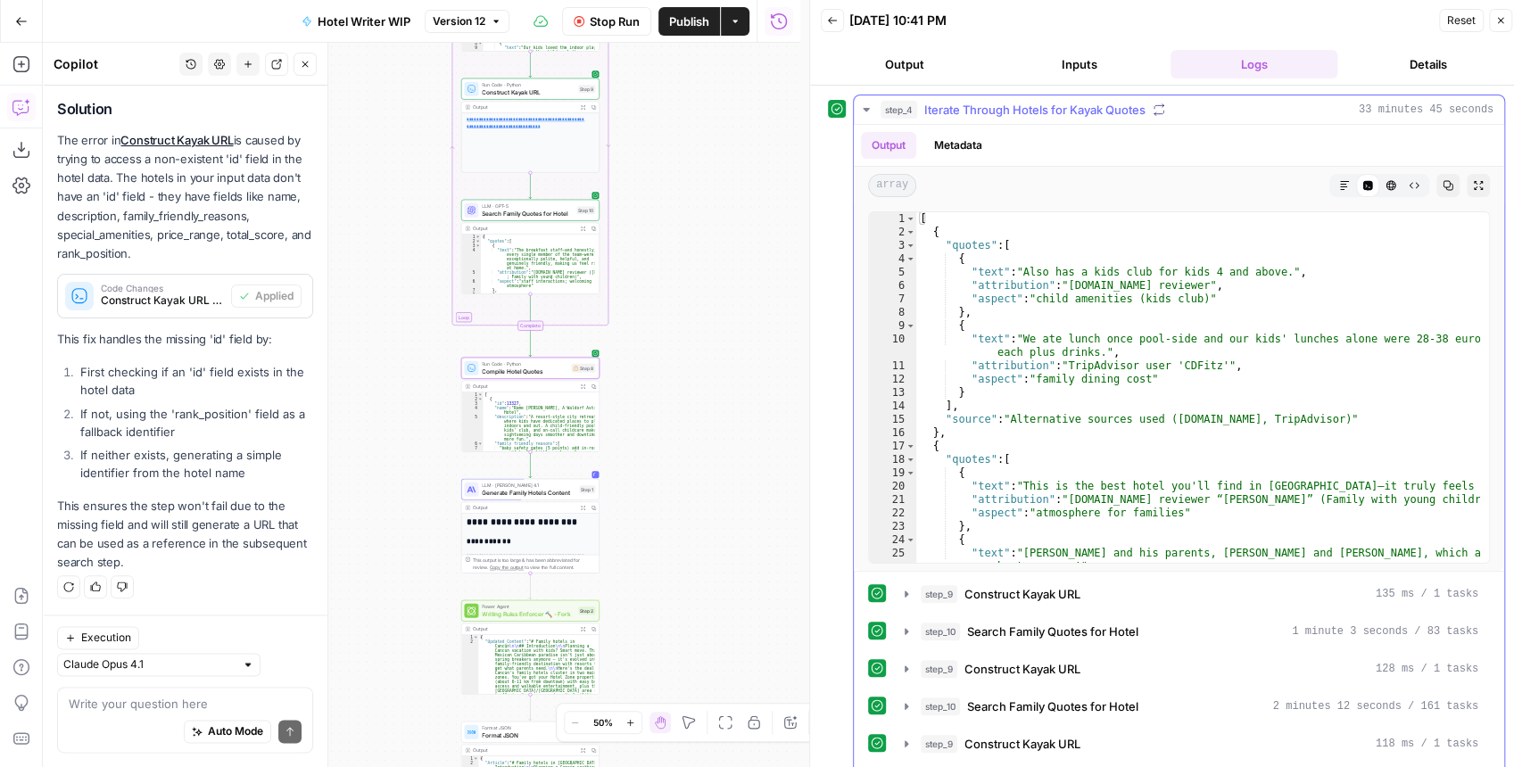
click at [867, 110] on icon "button" at bounding box center [866, 110] width 14 height 14
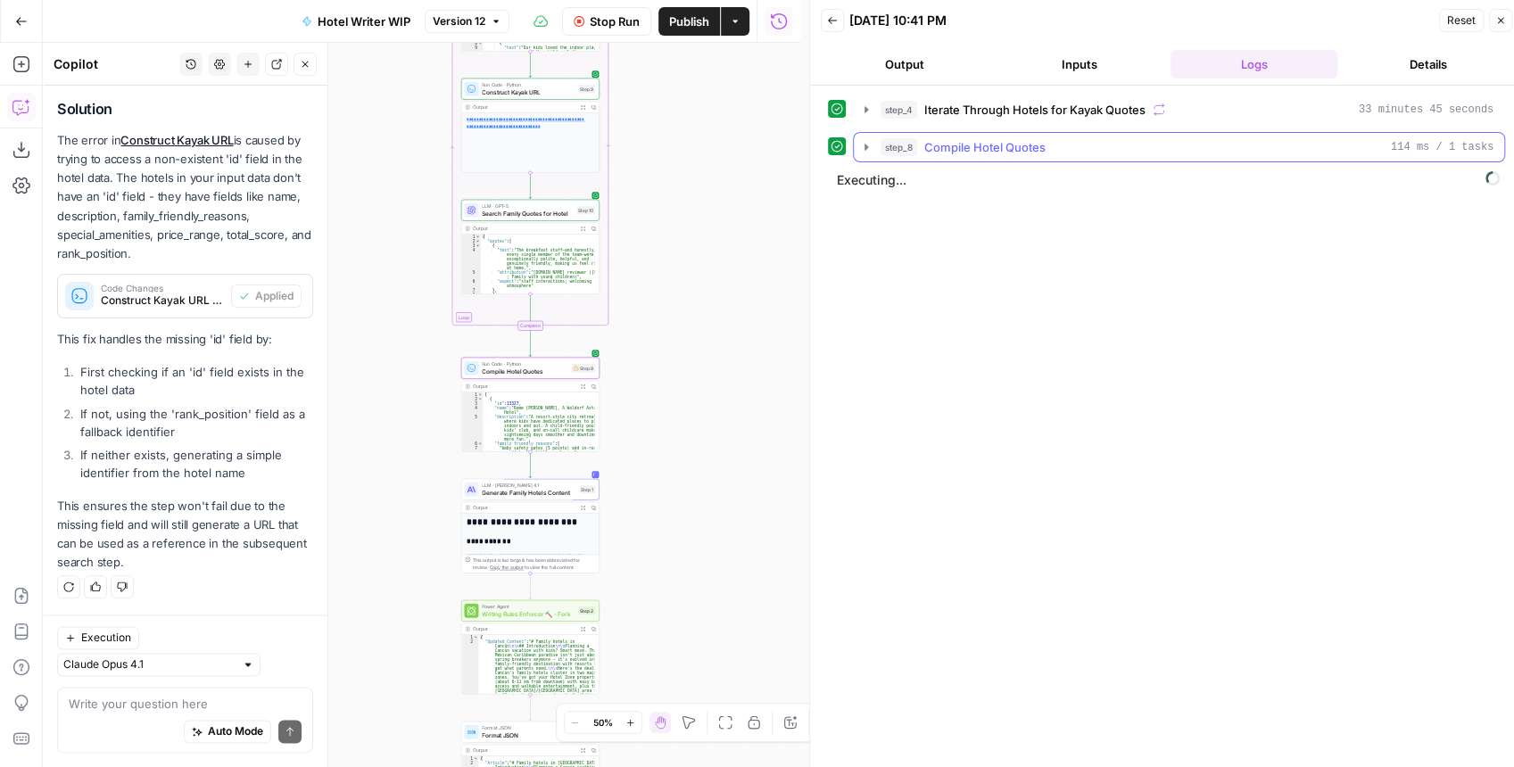
click at [873, 145] on icon "button" at bounding box center [866, 147] width 14 height 14
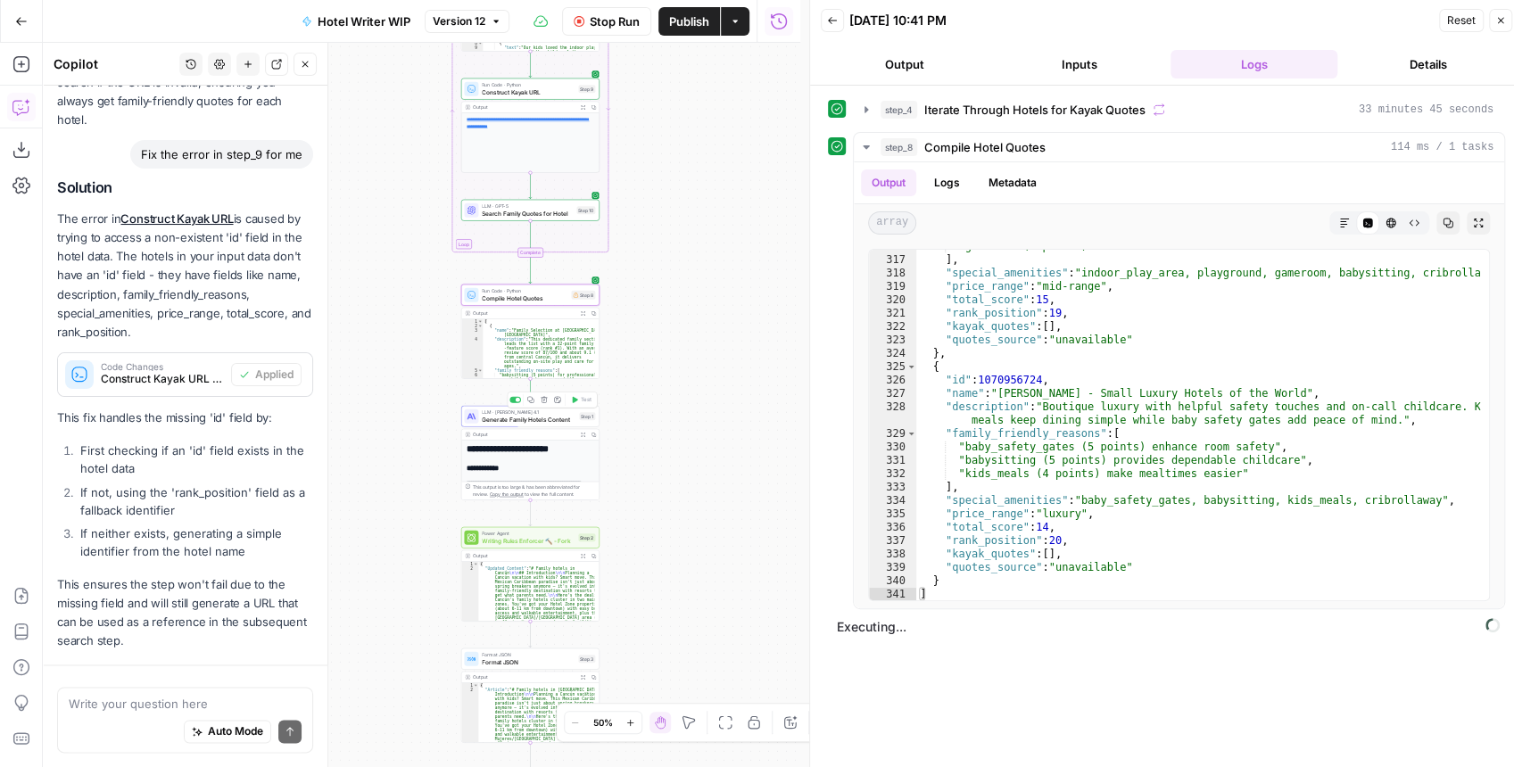
scroll to position [1415, 0]
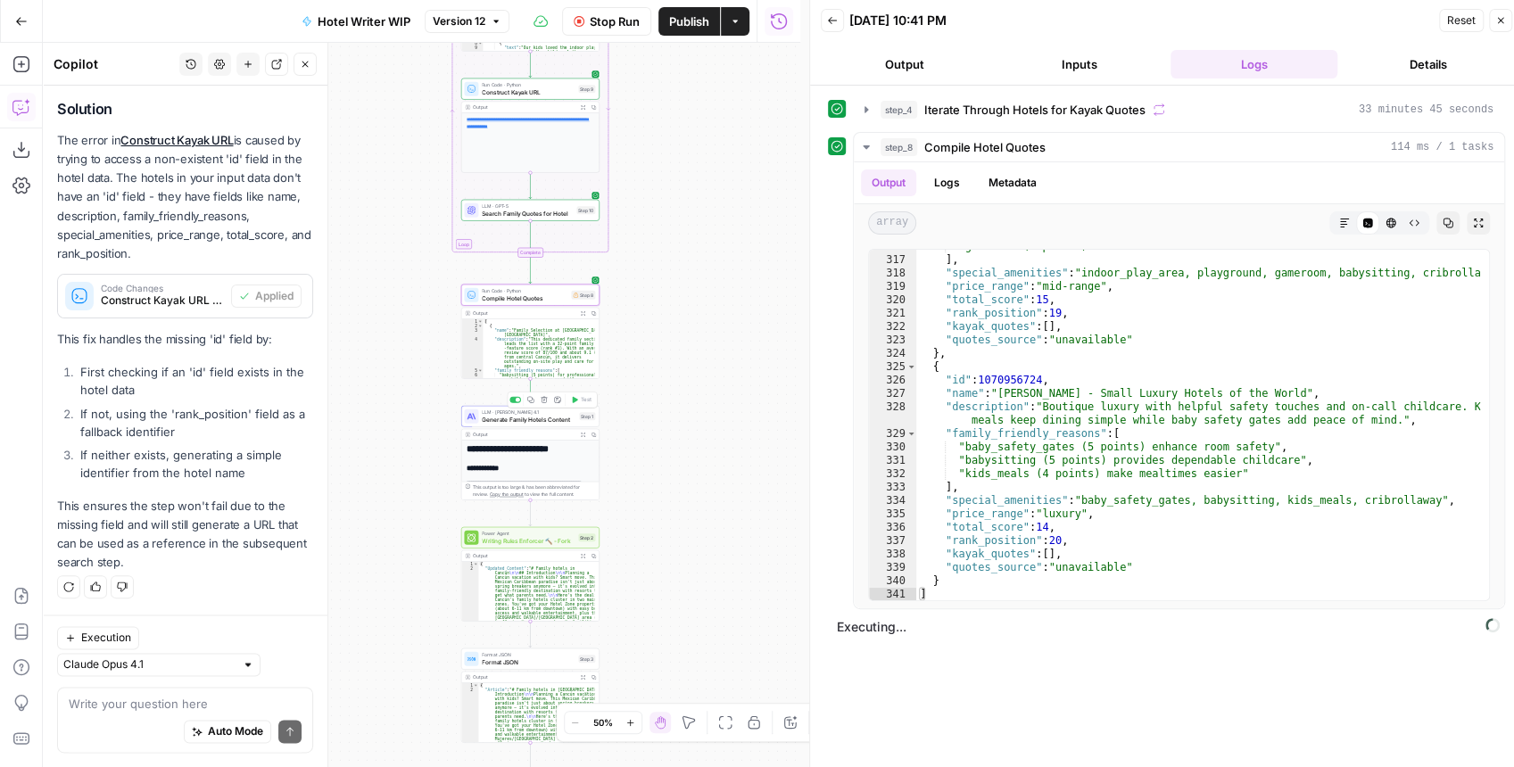
click at [556, 424] on div "LLM · [PERSON_NAME] Opus 4.1 Generate Family Hotels Content Step 1 Copy step De…" at bounding box center [530, 416] width 138 height 21
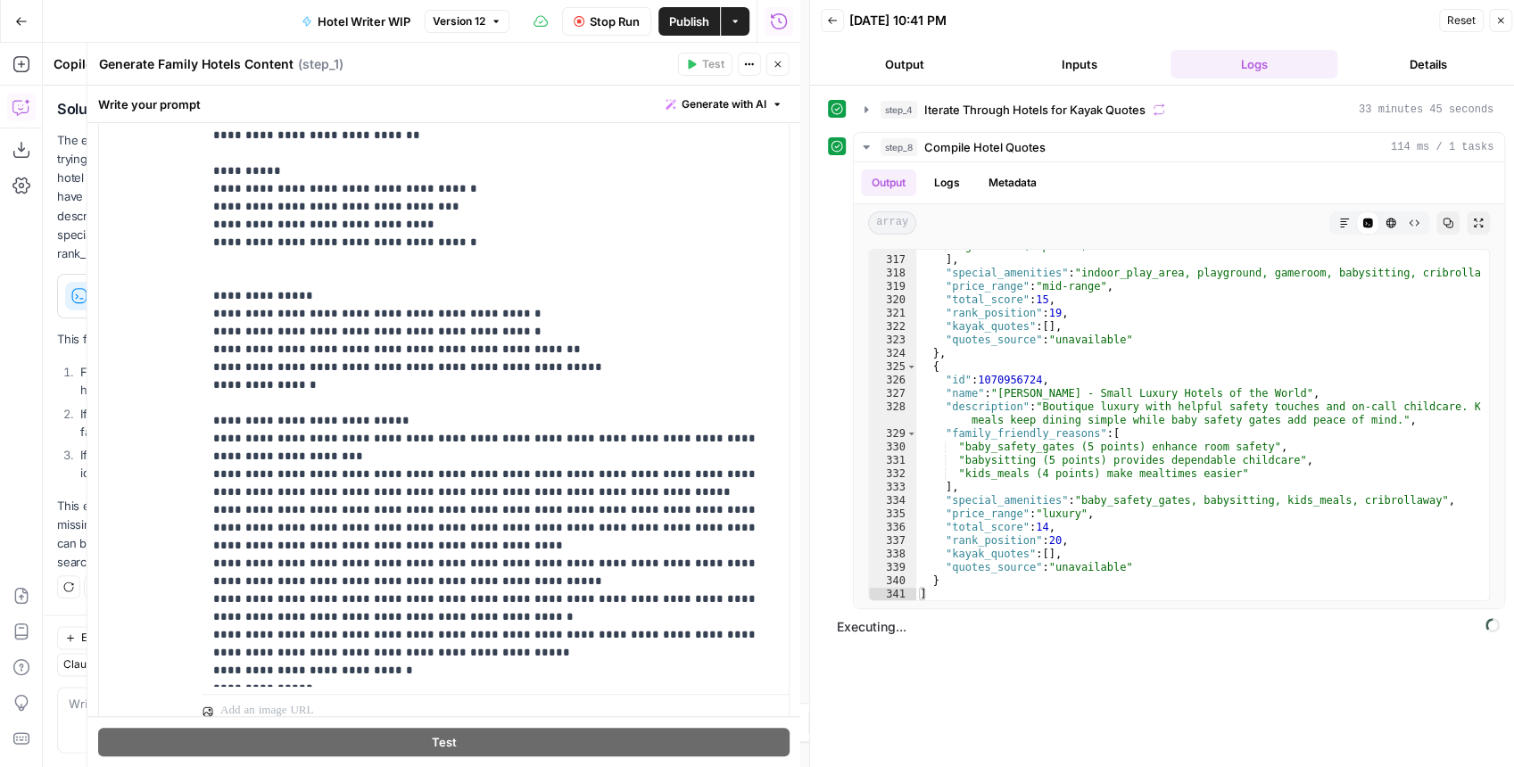
scroll to position [416, 0]
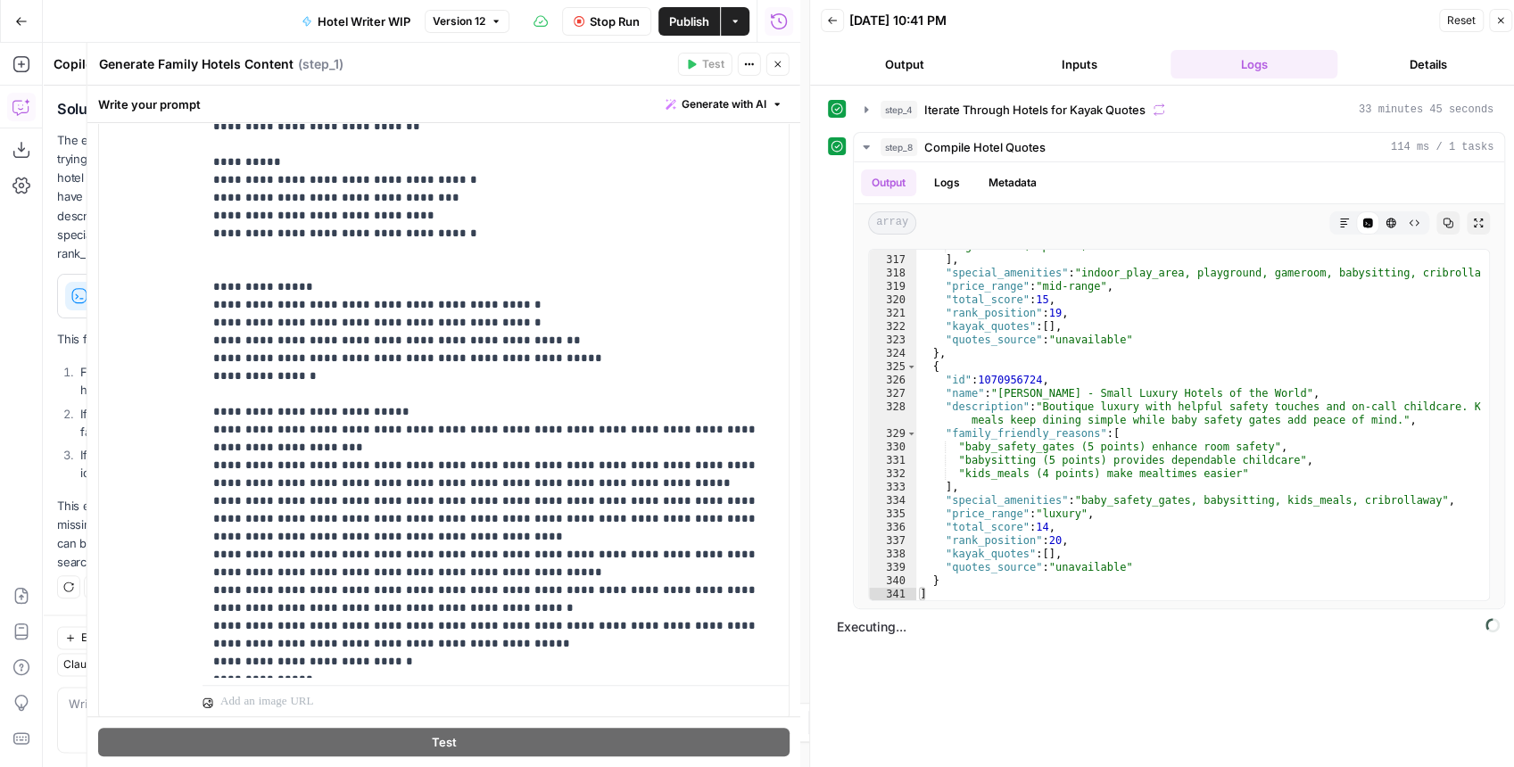
click at [773, 63] on icon "button" at bounding box center [778, 64] width 11 height 11
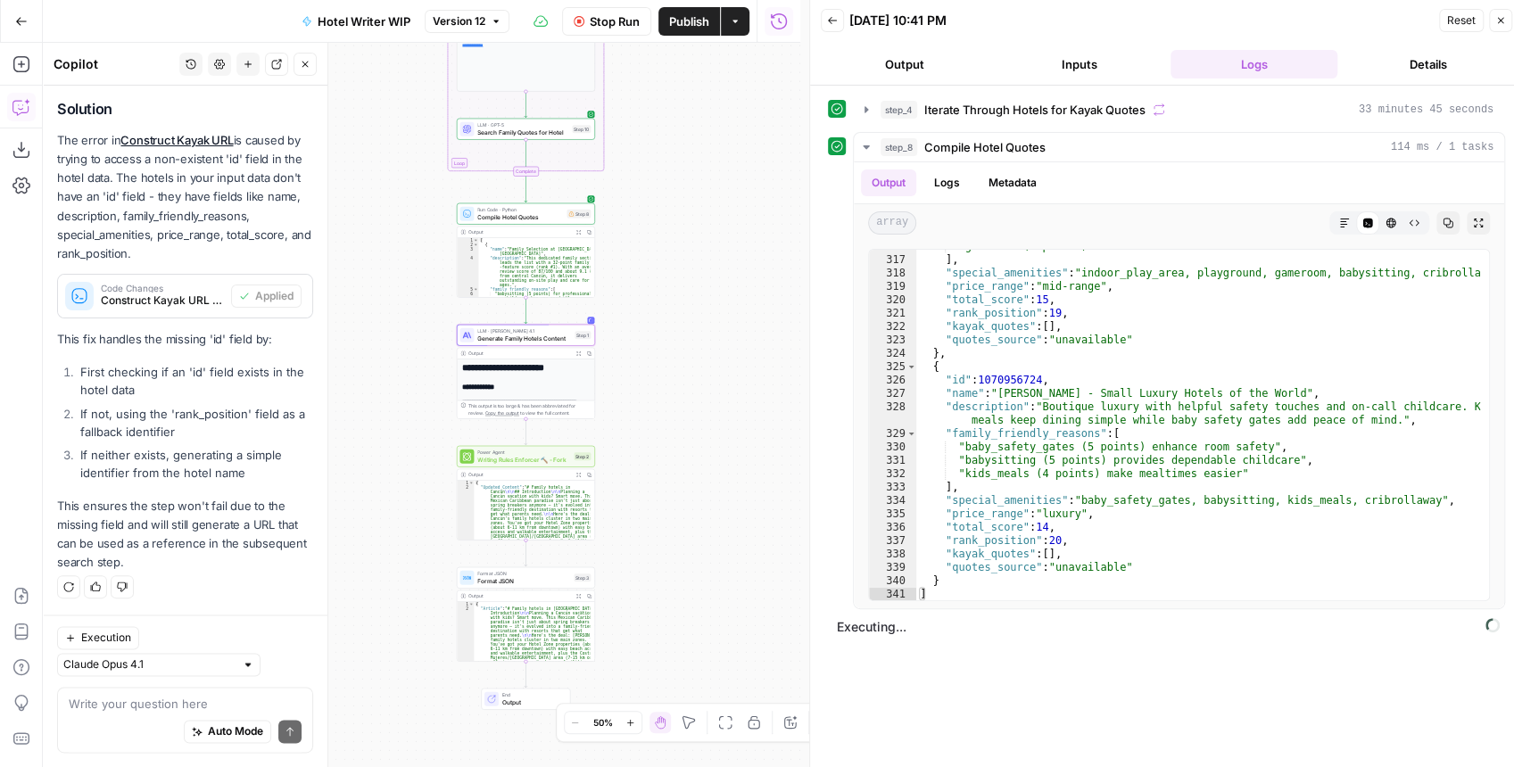
drag, startPoint x: 650, startPoint y: 405, endPoint x: 638, endPoint y: 289, distance: 116.6
click at [639, 294] on div "**********" at bounding box center [422, 405] width 758 height 725
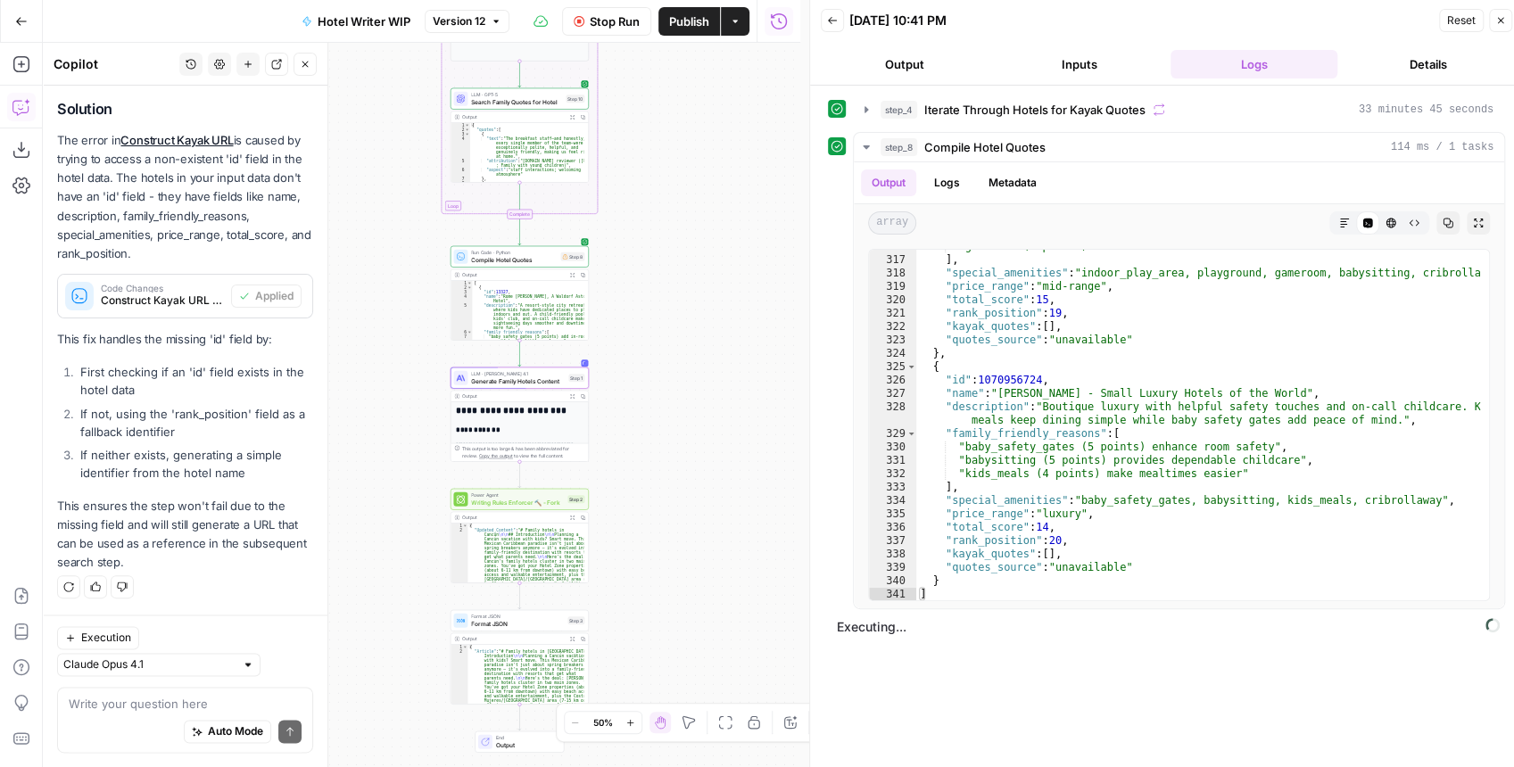
click at [696, 29] on span "Publish" at bounding box center [689, 21] width 40 height 18
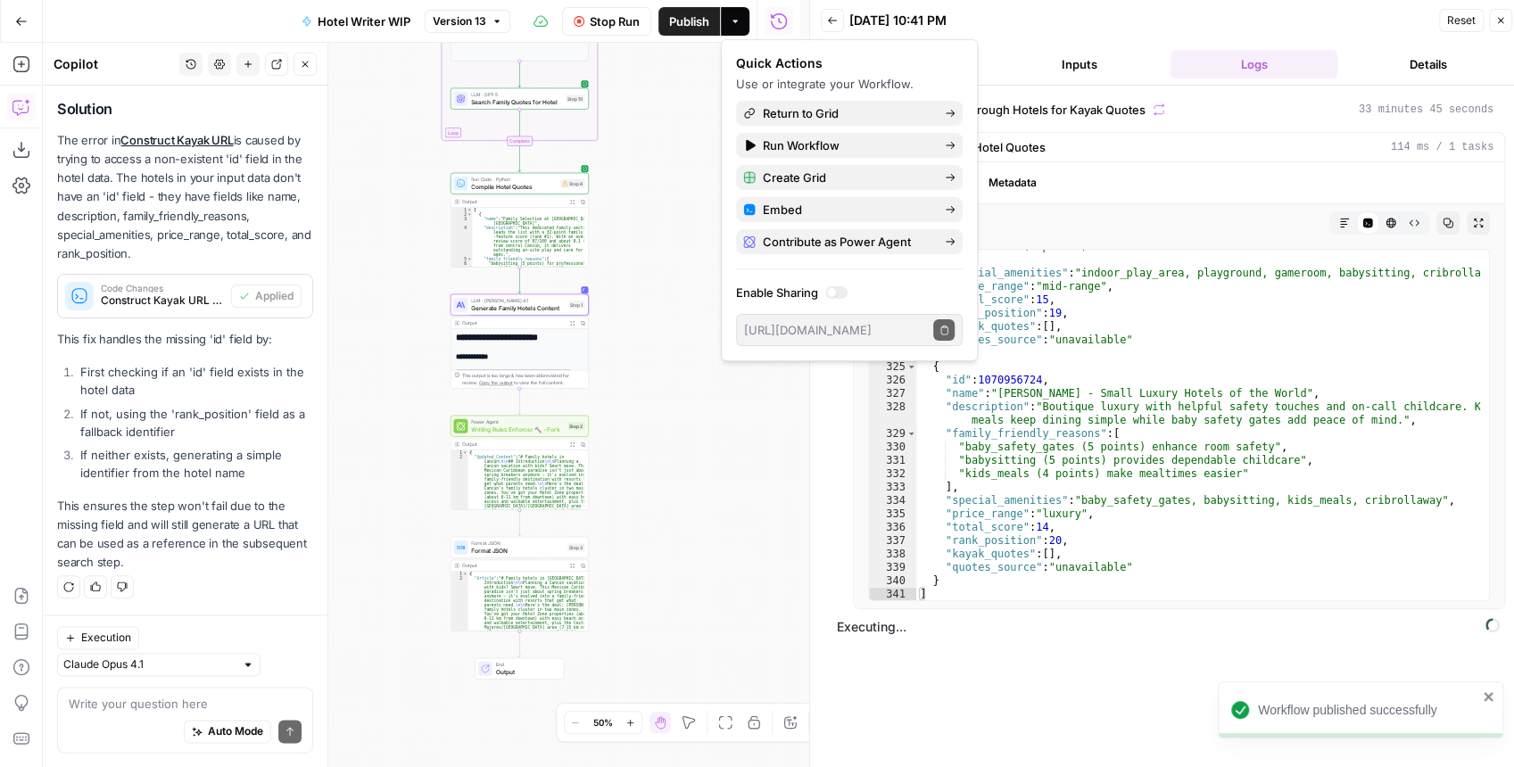
click at [136, 716] on div "Auto Mode Send" at bounding box center [185, 732] width 233 height 39
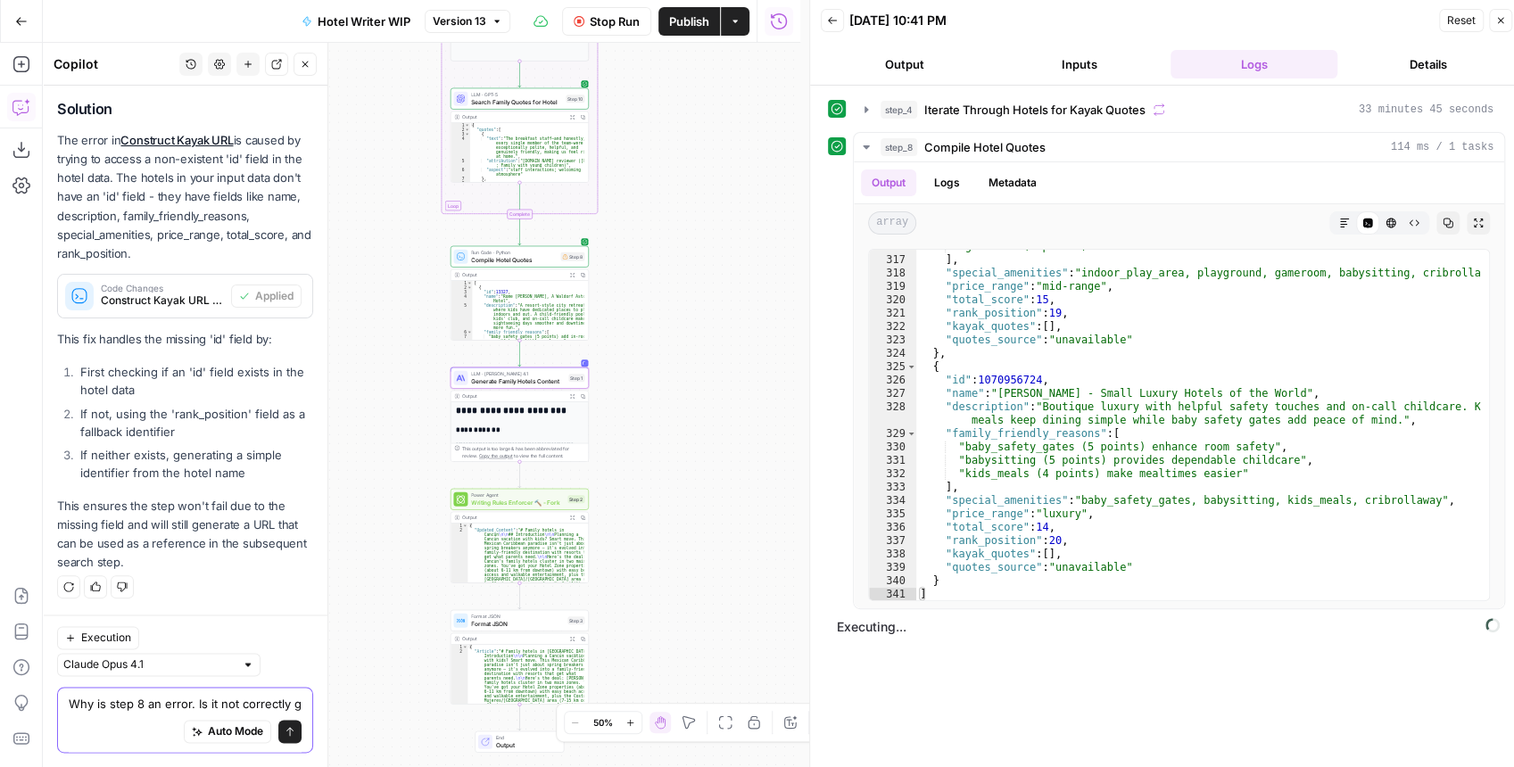
scroll to position [1433, 0]
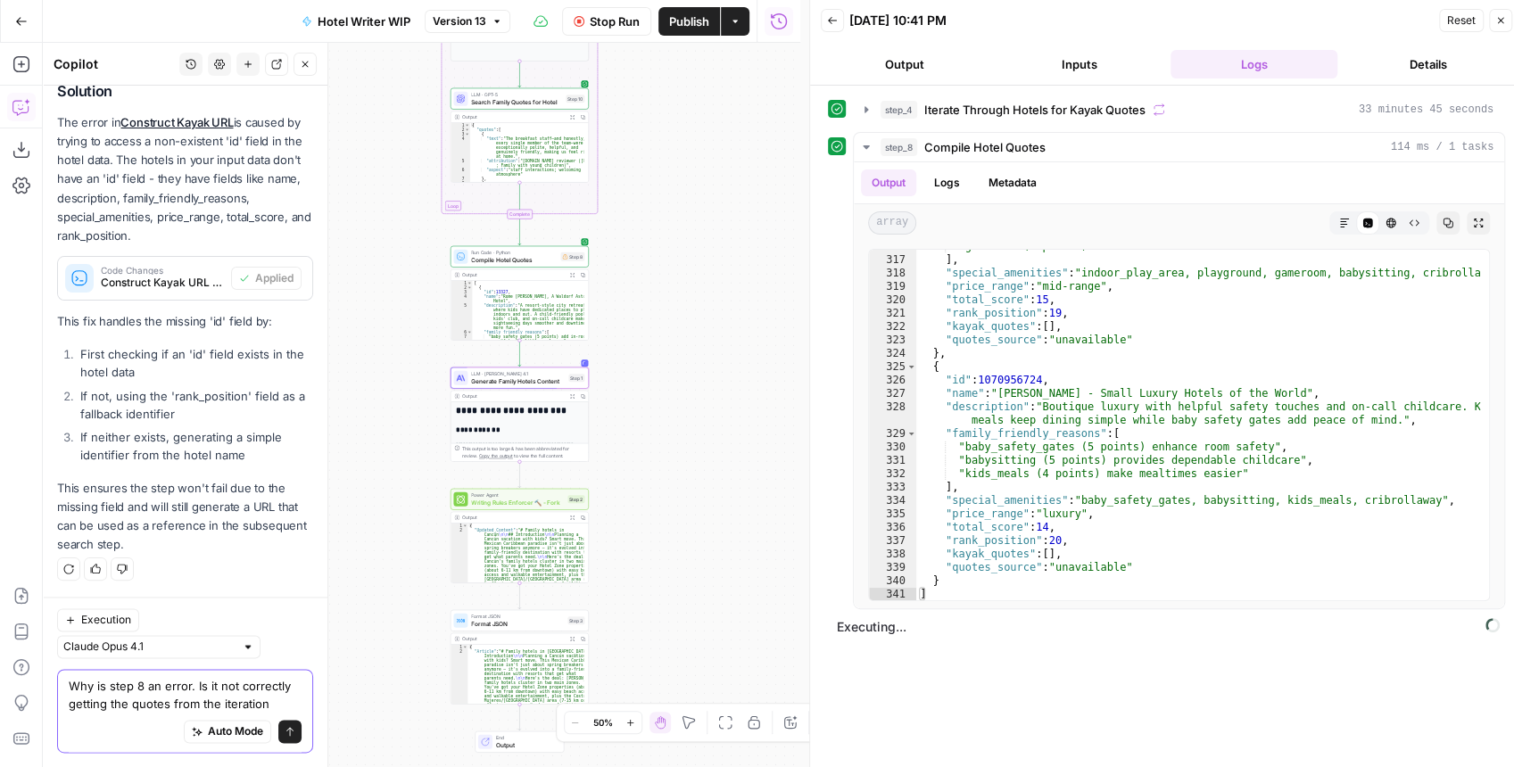
type textarea "Why is step 8 an error. Is it not correctly getting the quotes from the iterati…"
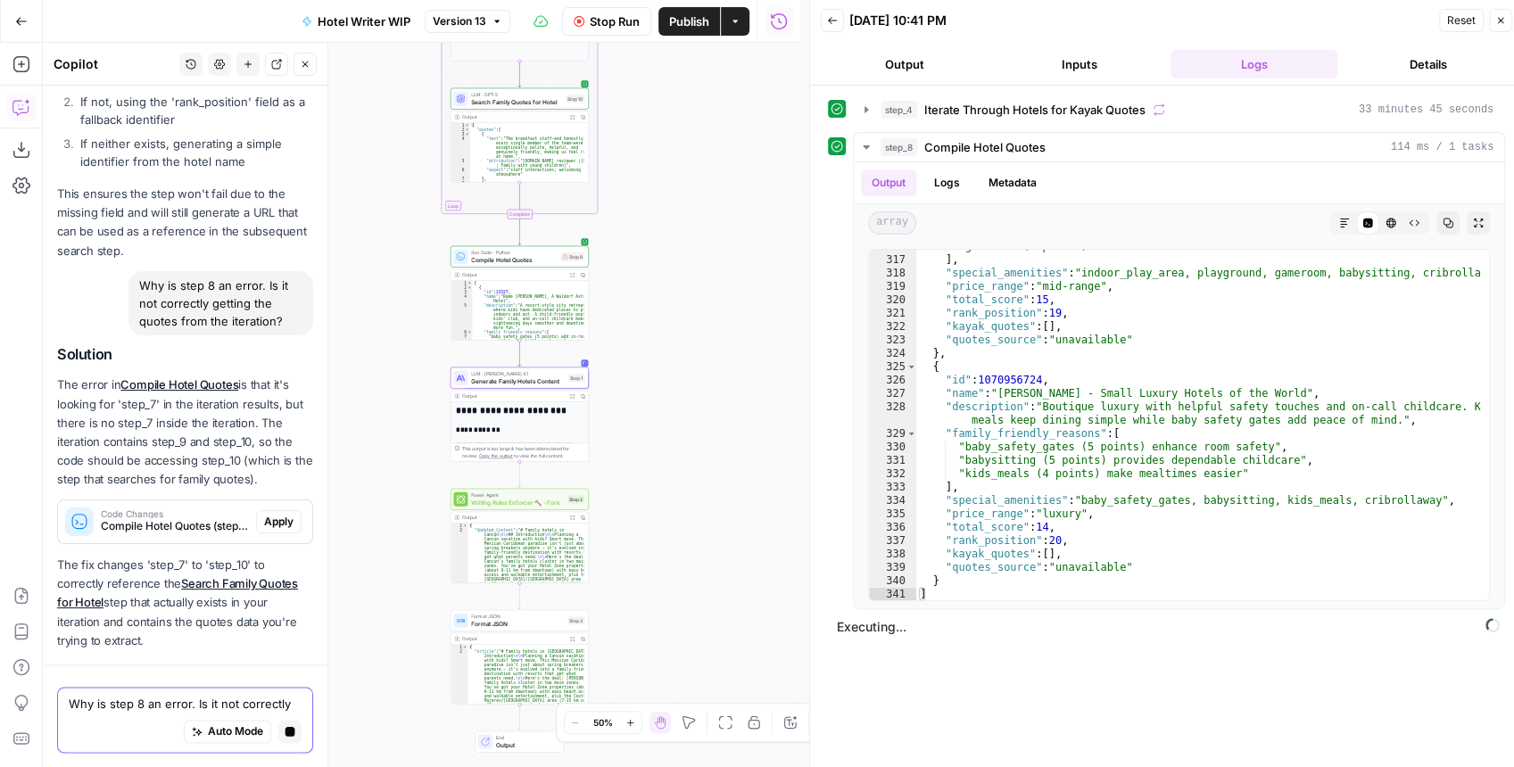
scroll to position [1804, 0]
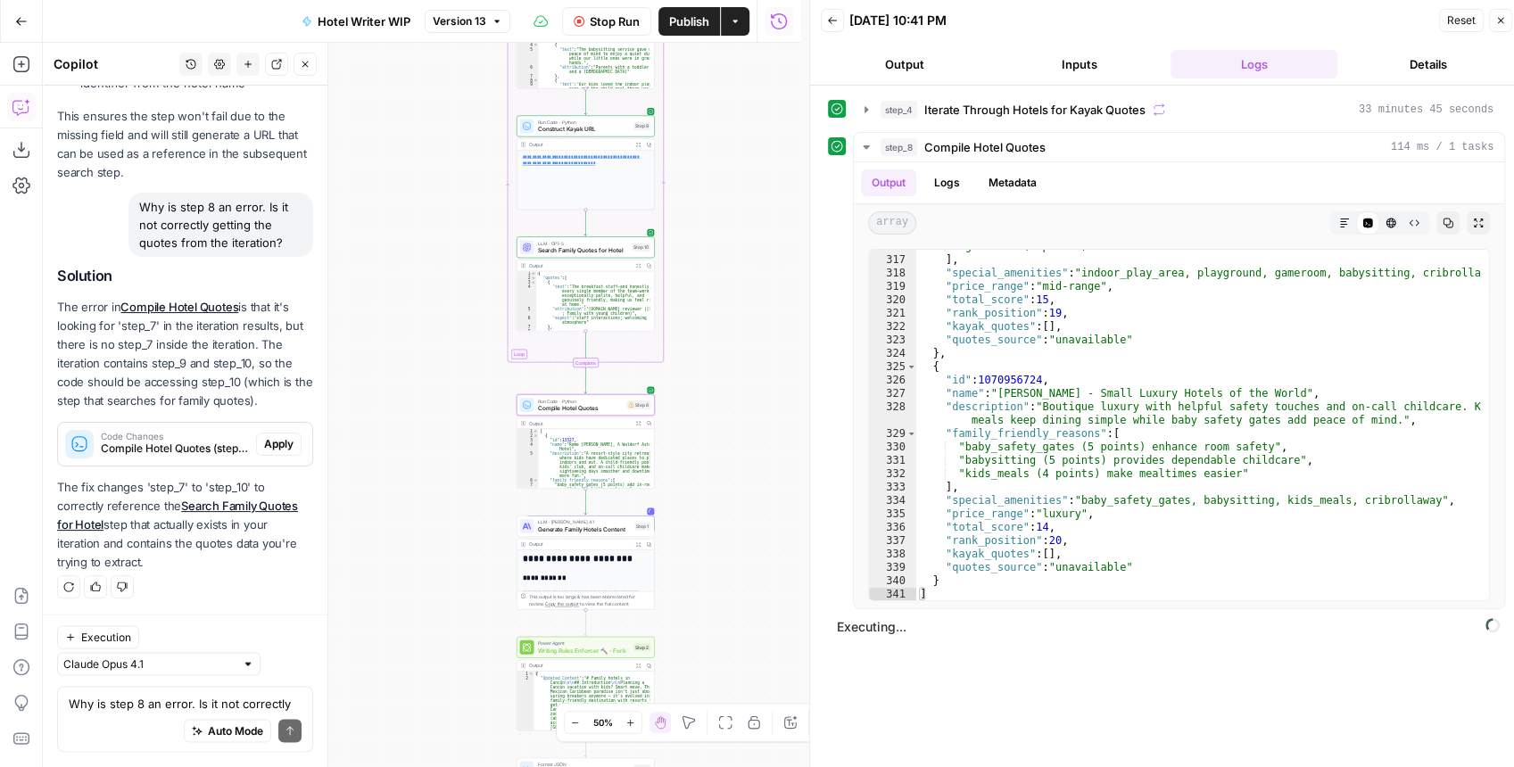
click at [278, 443] on span "Apply" at bounding box center [278, 444] width 29 height 16
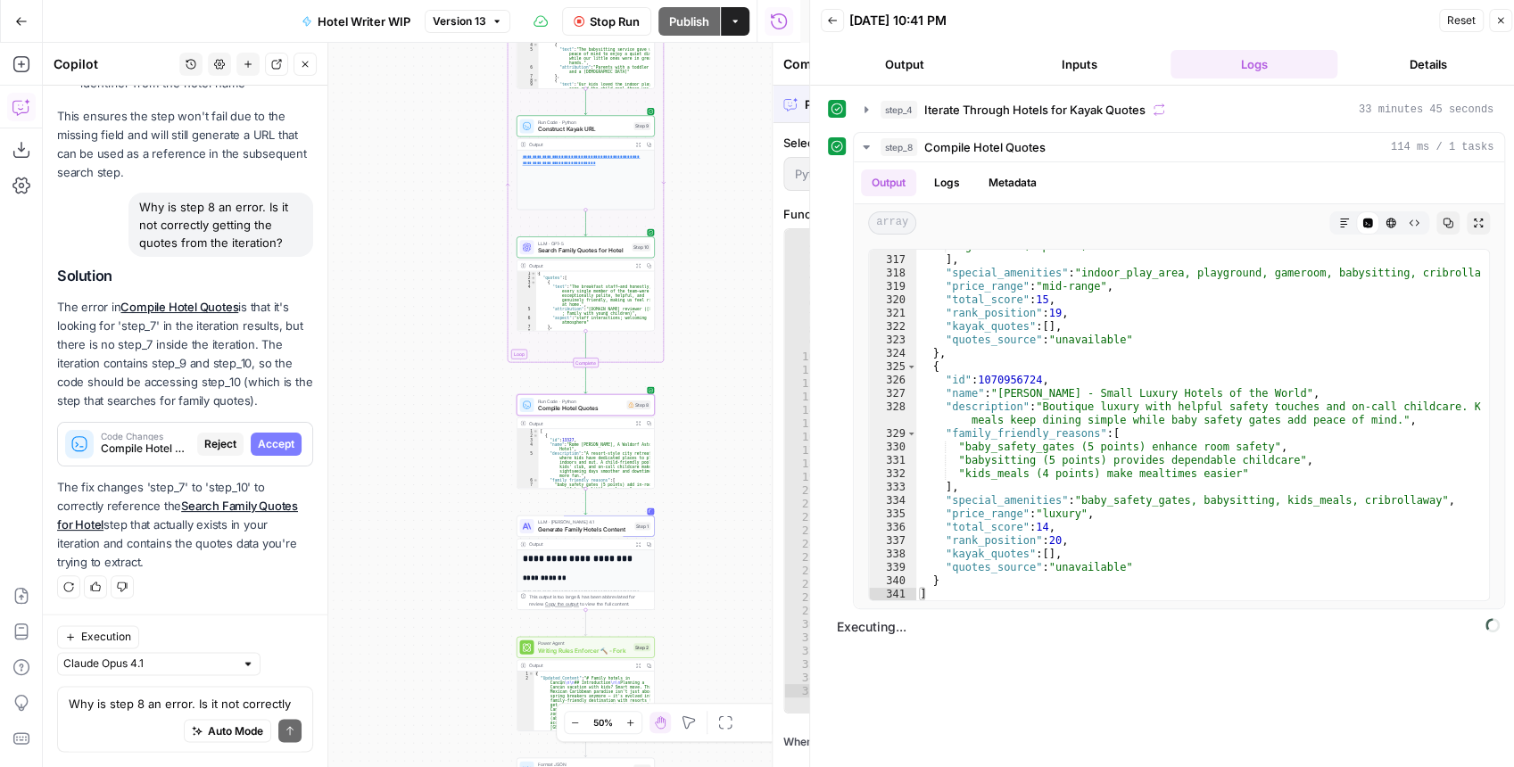
scroll to position [1719, 0]
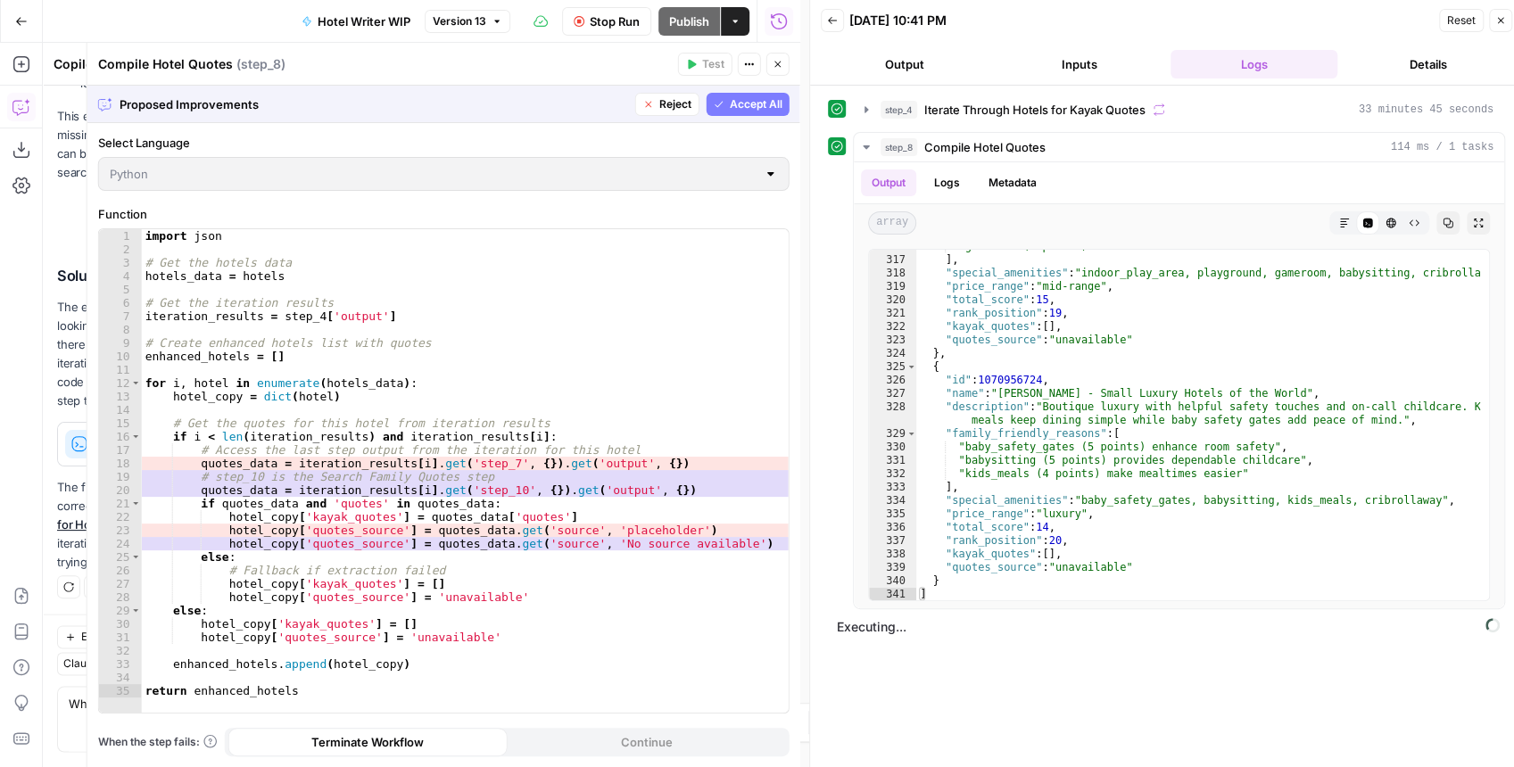
click at [717, 105] on icon "button" at bounding box center [719, 104] width 11 height 11
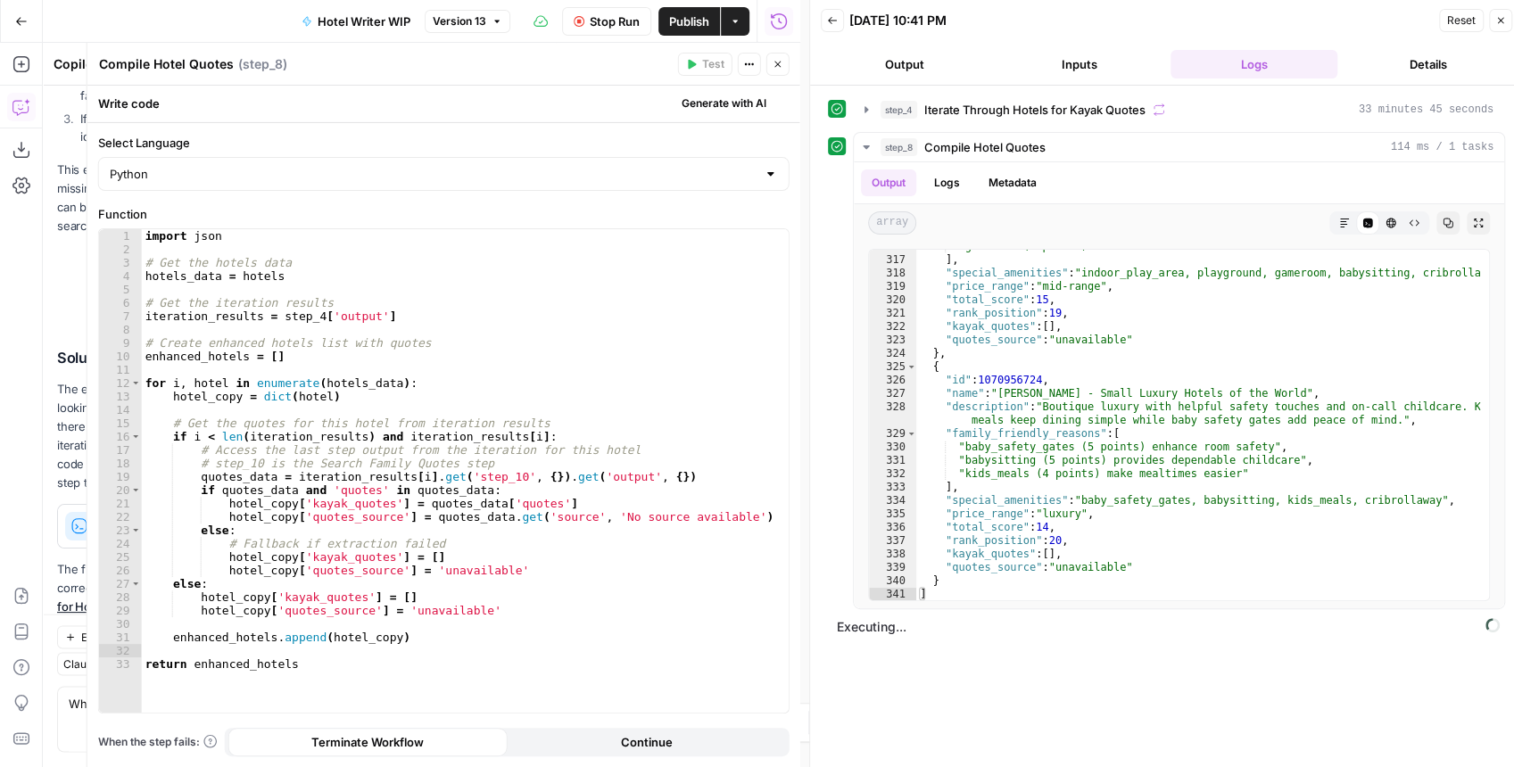
scroll to position [1833, 0]
click at [771, 70] on button "Close" at bounding box center [778, 64] width 23 height 23
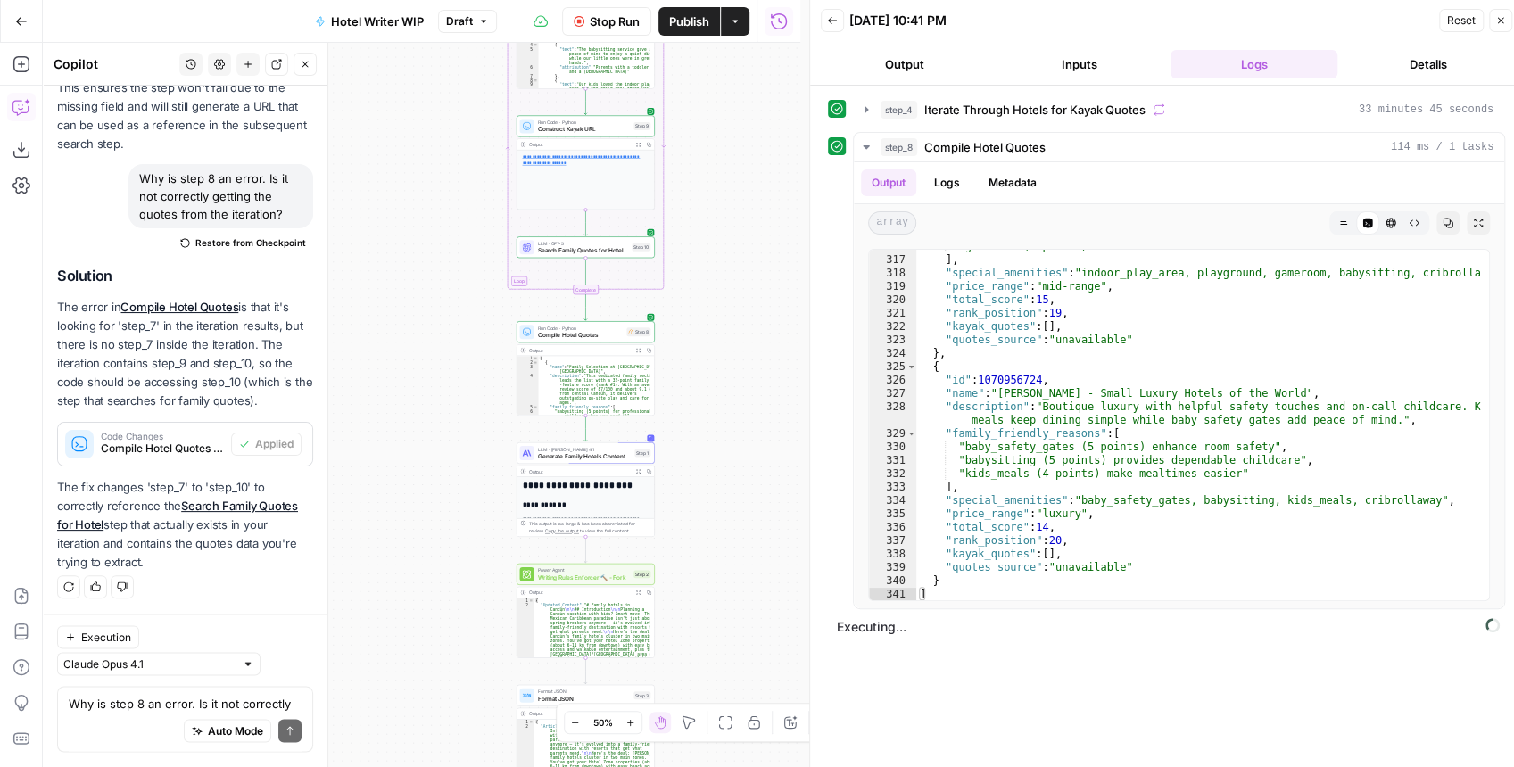
click at [621, 25] on span "Stop Run" at bounding box center [615, 21] width 50 height 18
click at [636, 317] on span "Test" at bounding box center [641, 315] width 11 height 8
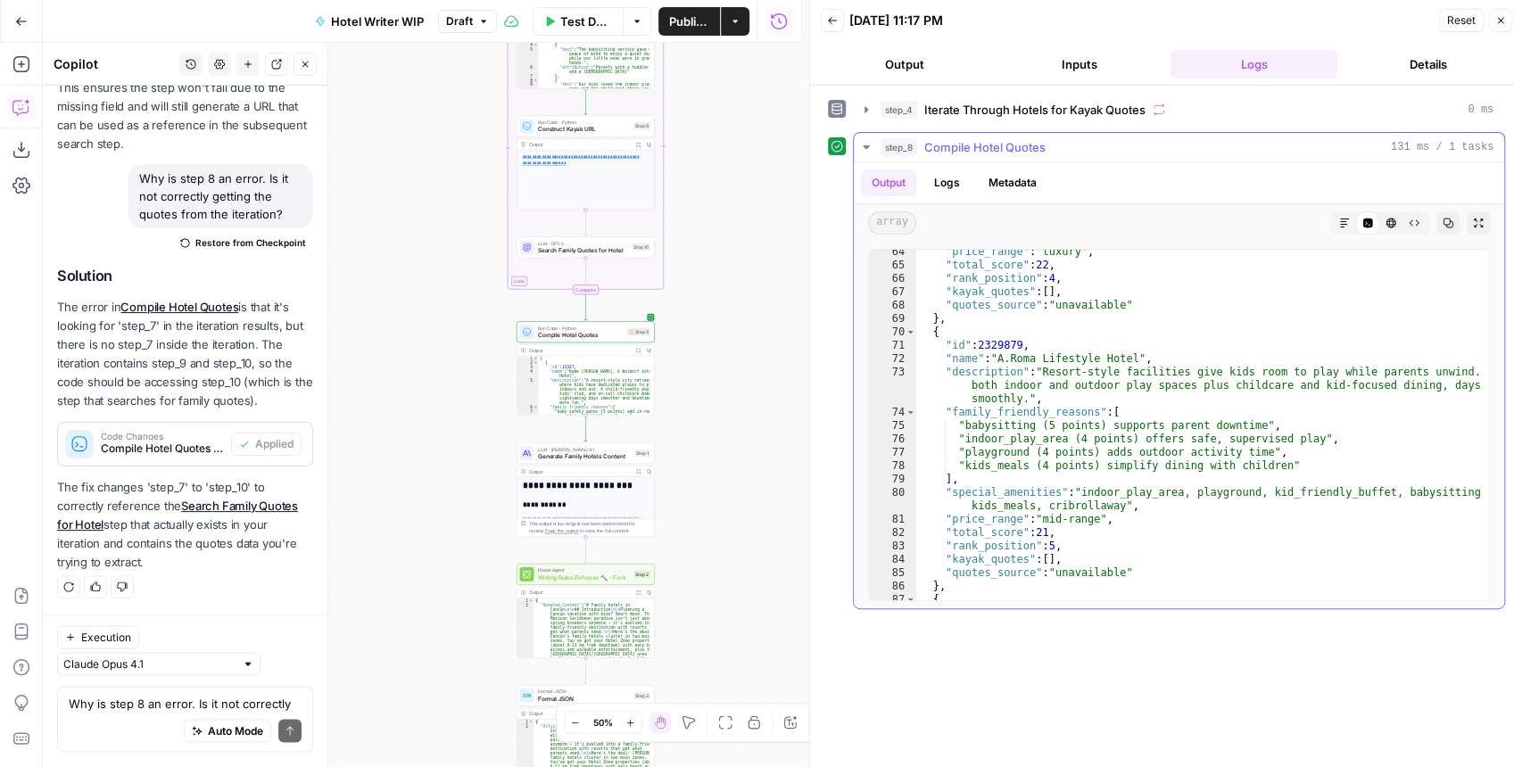
scroll to position [1071, 0]
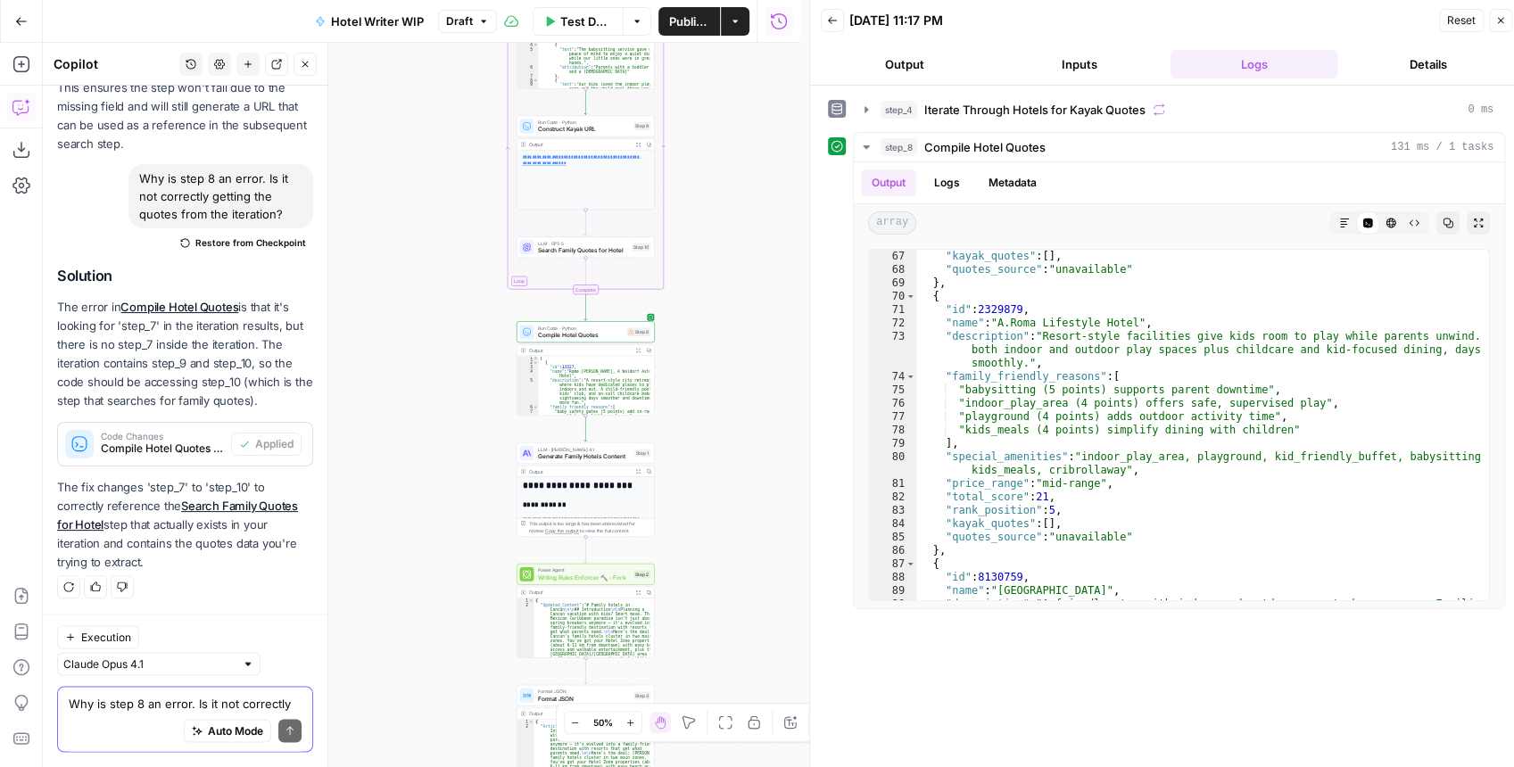
click at [131, 712] on textarea "Why is step 8 an error. Is it not correctly getting the quotes from the iterati…" at bounding box center [185, 704] width 233 height 18
type textarea "Step 9"
click at [247, 68] on icon "button" at bounding box center [248, 64] width 11 height 11
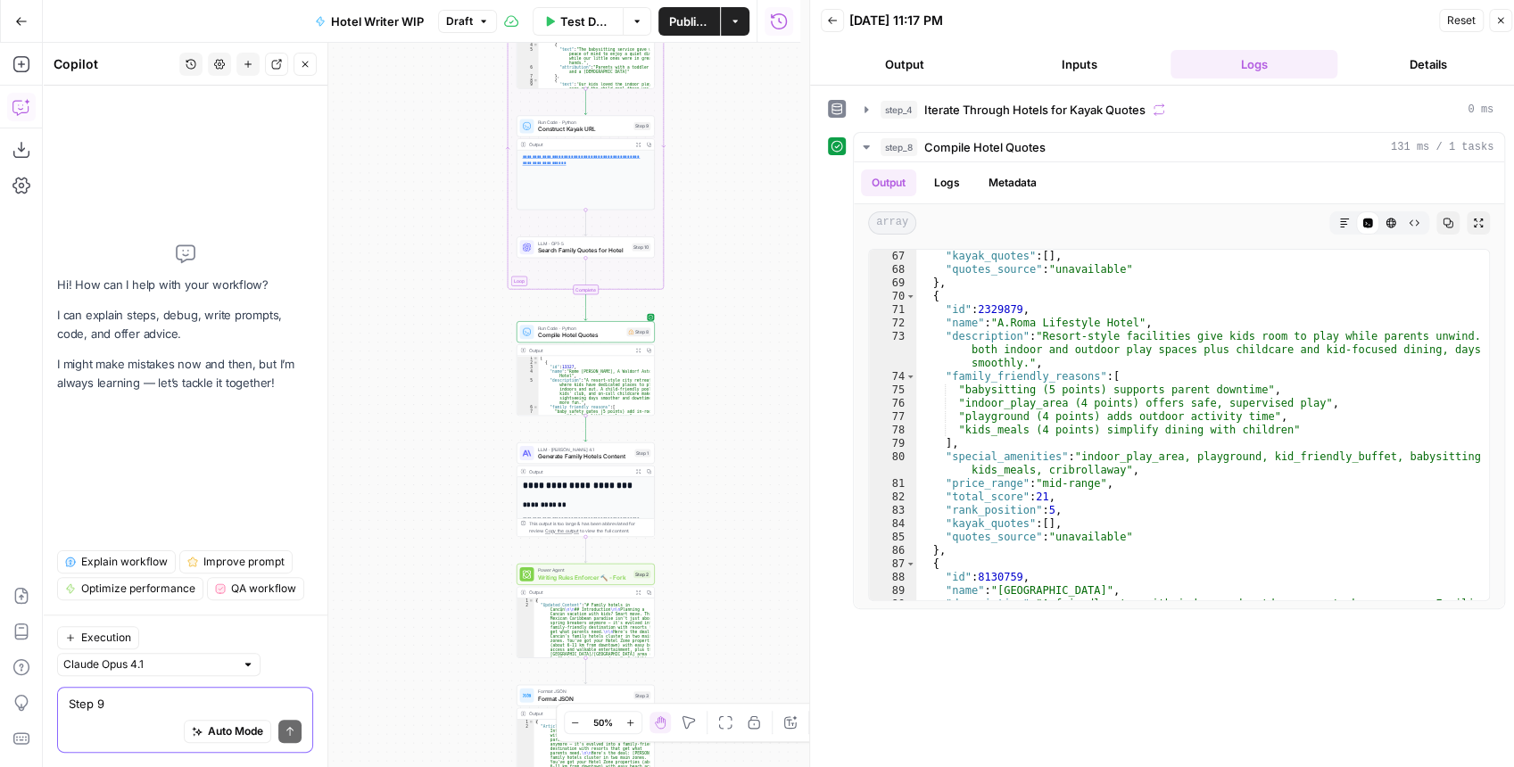
click at [131, 704] on textarea "Step 9" at bounding box center [185, 704] width 233 height 18
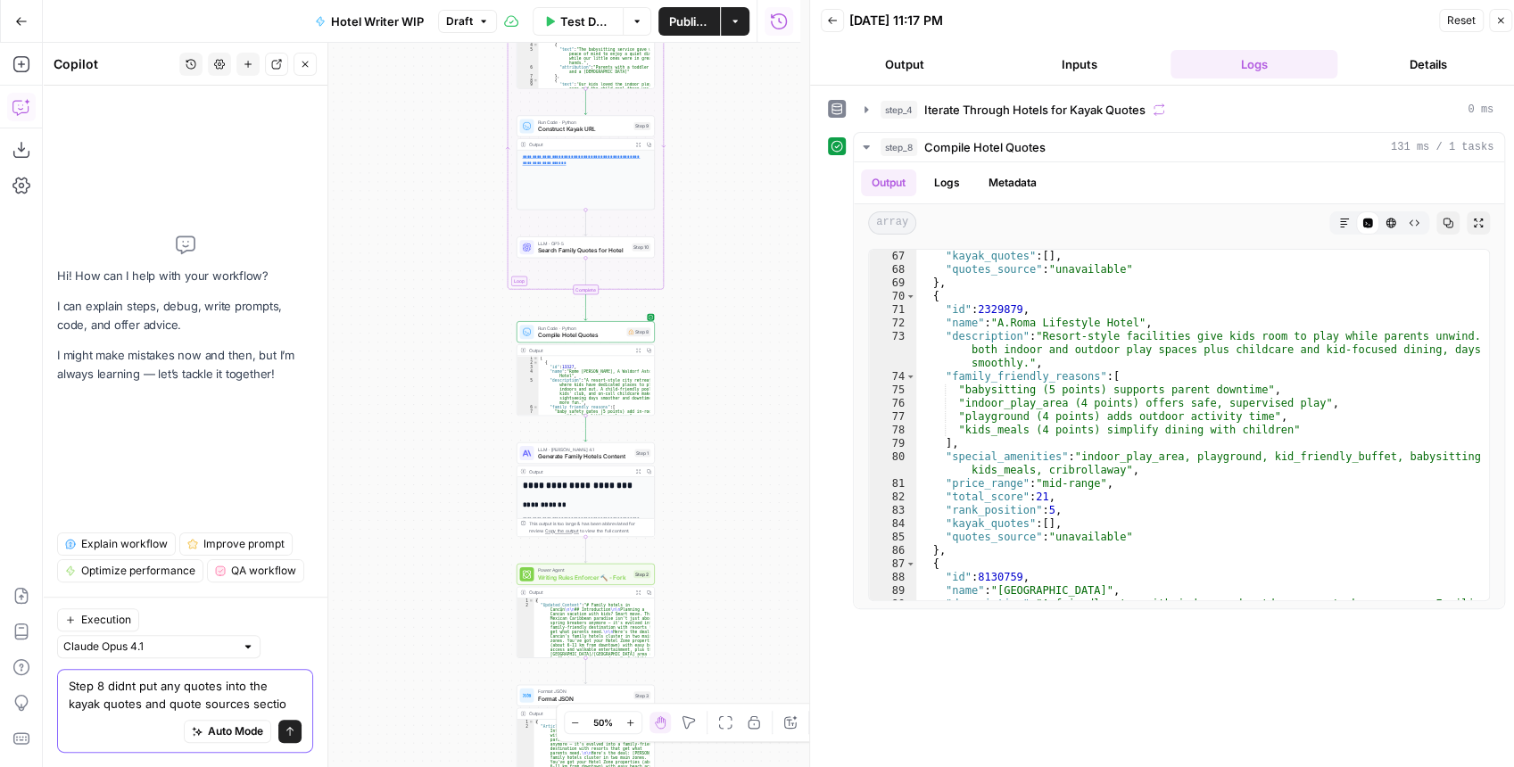
type textarea "Step 8 didnt put any quotes into the kayak quotes and quote sources section"
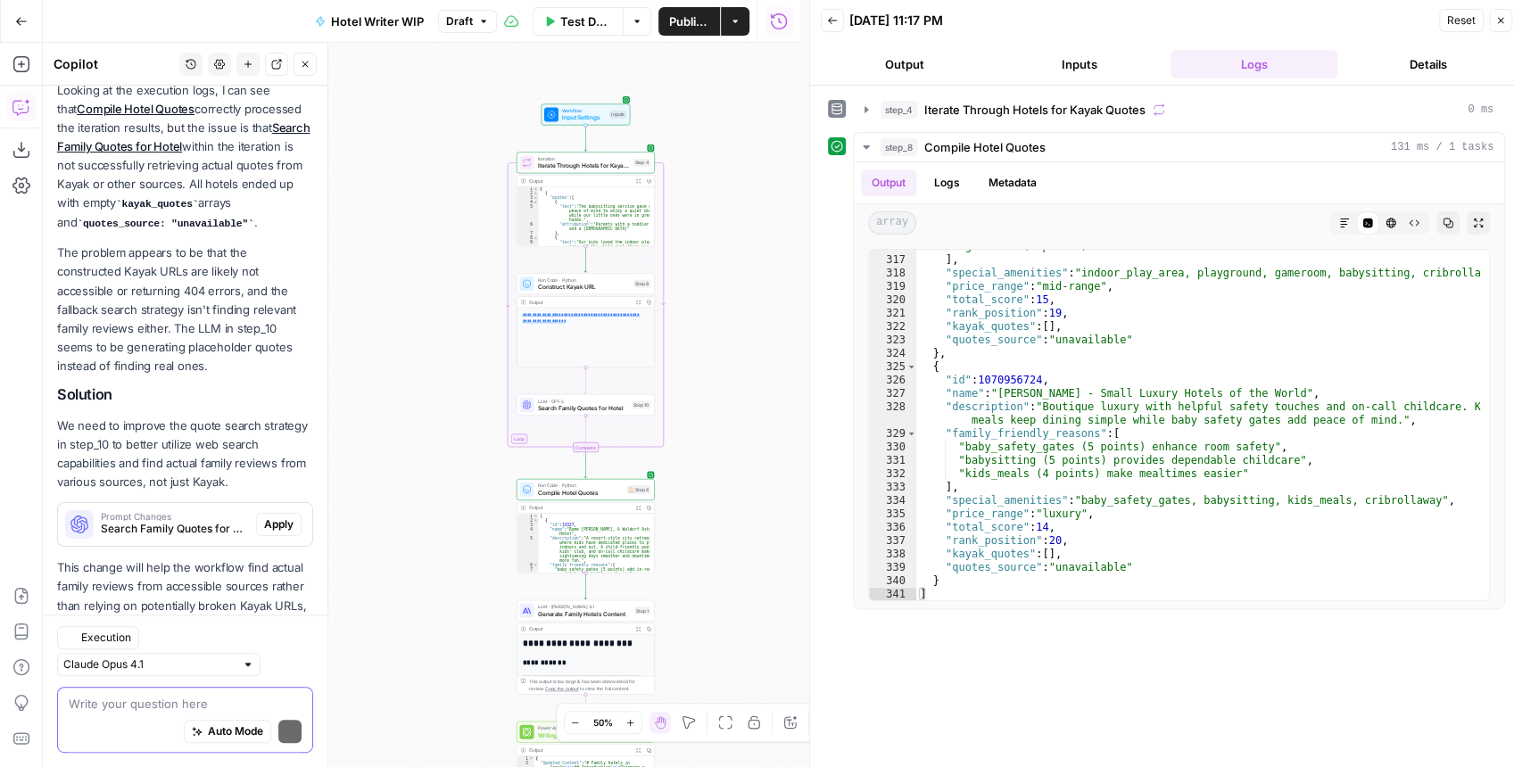
scroll to position [300, 0]
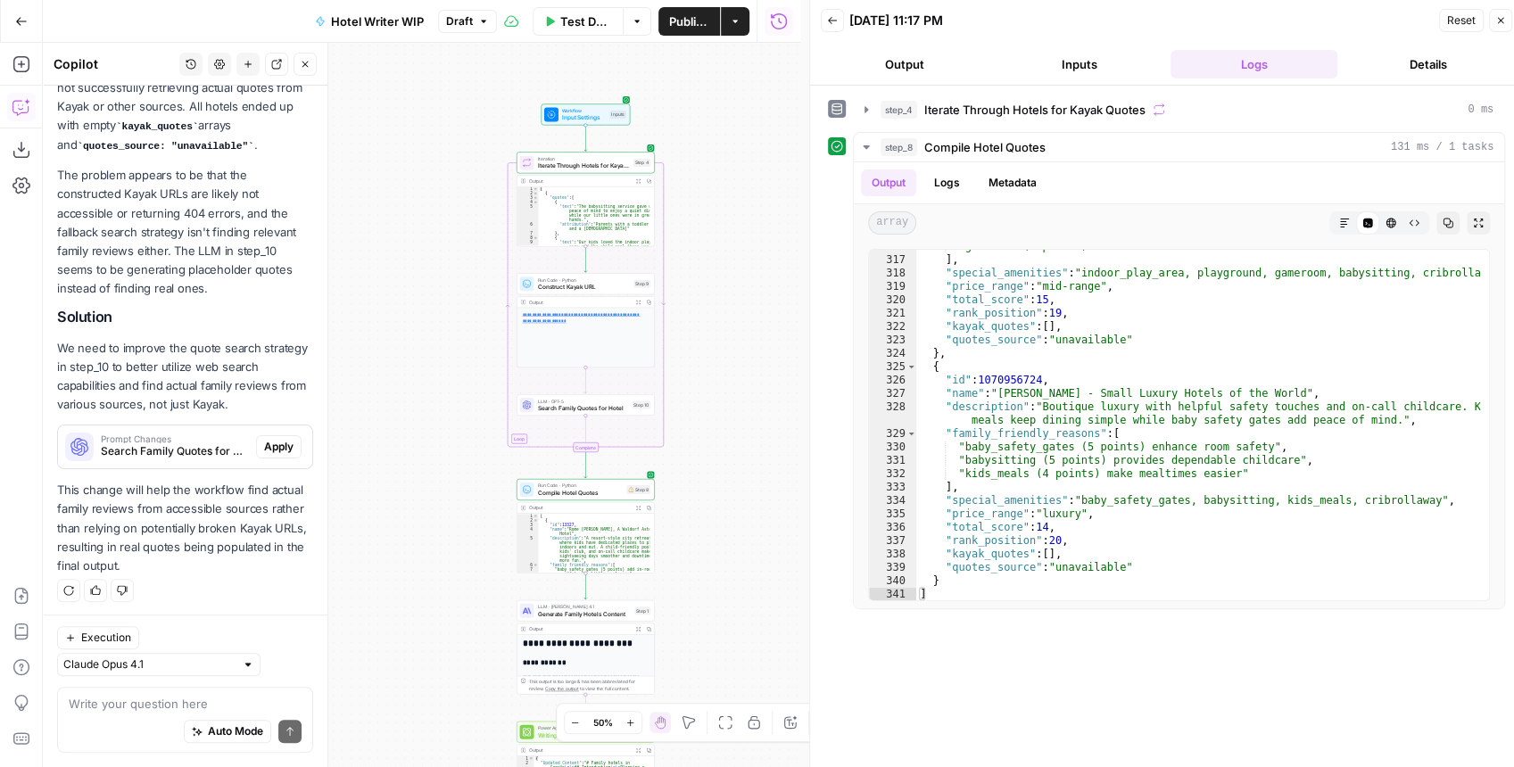
drag, startPoint x: 196, startPoint y: 521, endPoint x: 196, endPoint y: 535, distance: 14.3
click at [196, 535] on p "This change will help the workflow find actual family reviews from accessible s…" at bounding box center [185, 528] width 256 height 95
click at [875, 106] on button "step_4 Iterate Through Hotels for Kayak Quotes 0 ms" at bounding box center [1179, 109] width 651 height 29
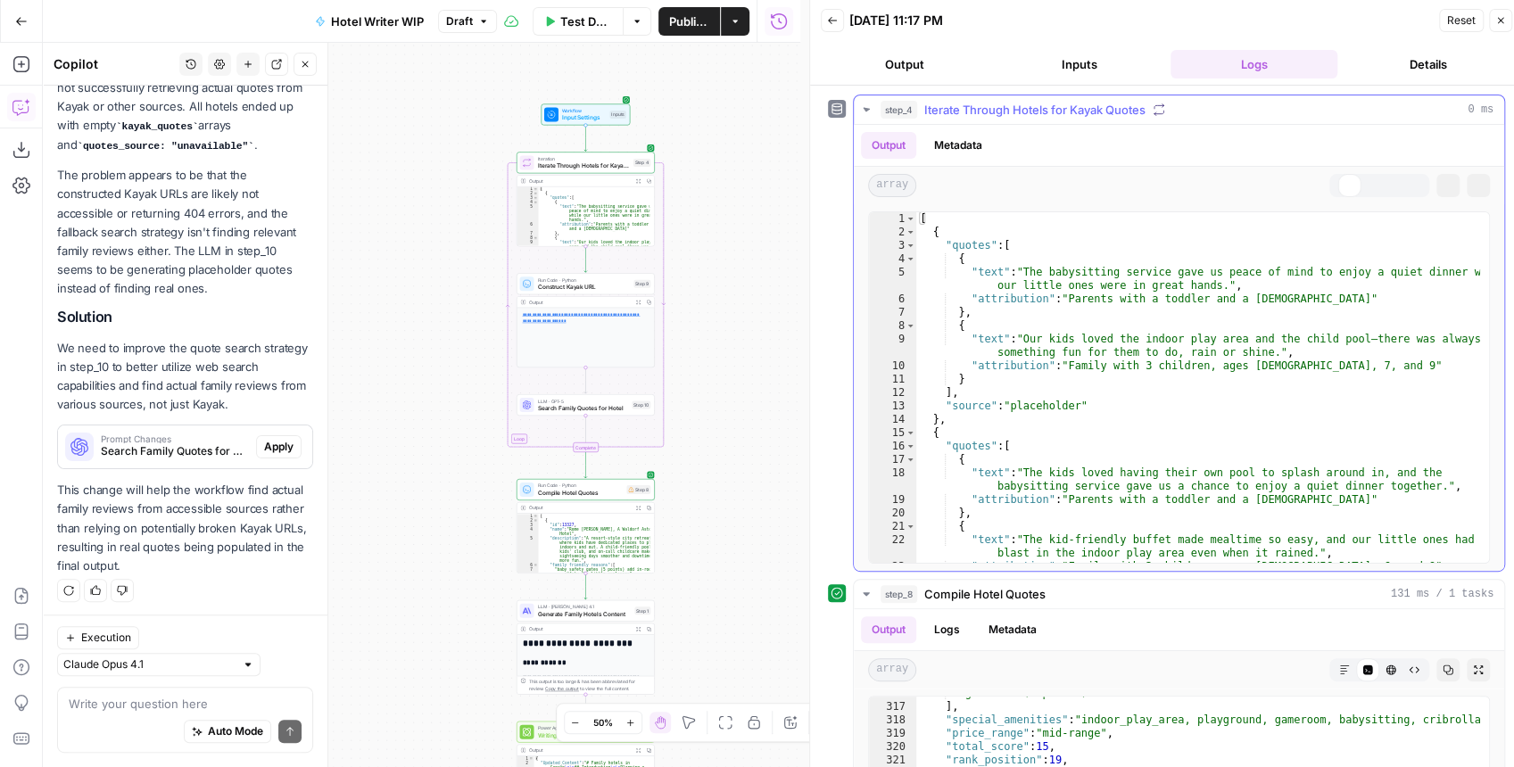
scroll to position [4922, 0]
click at [153, 712] on textarea at bounding box center [185, 704] width 233 height 18
type textarea "S"
click at [305, 60] on icon "button" at bounding box center [305, 64] width 11 height 11
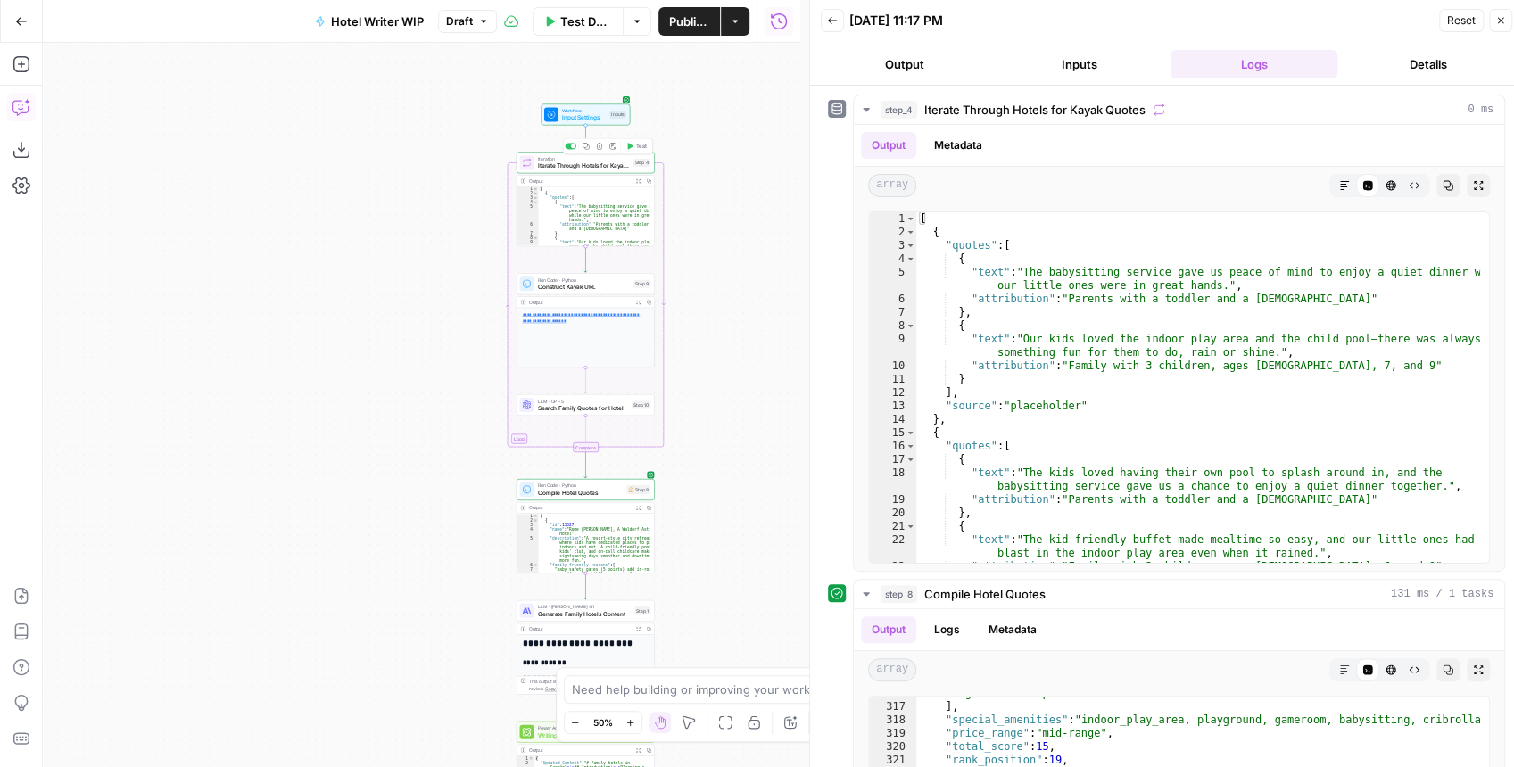
click at [571, 147] on div at bounding box center [573, 146] width 4 height 4
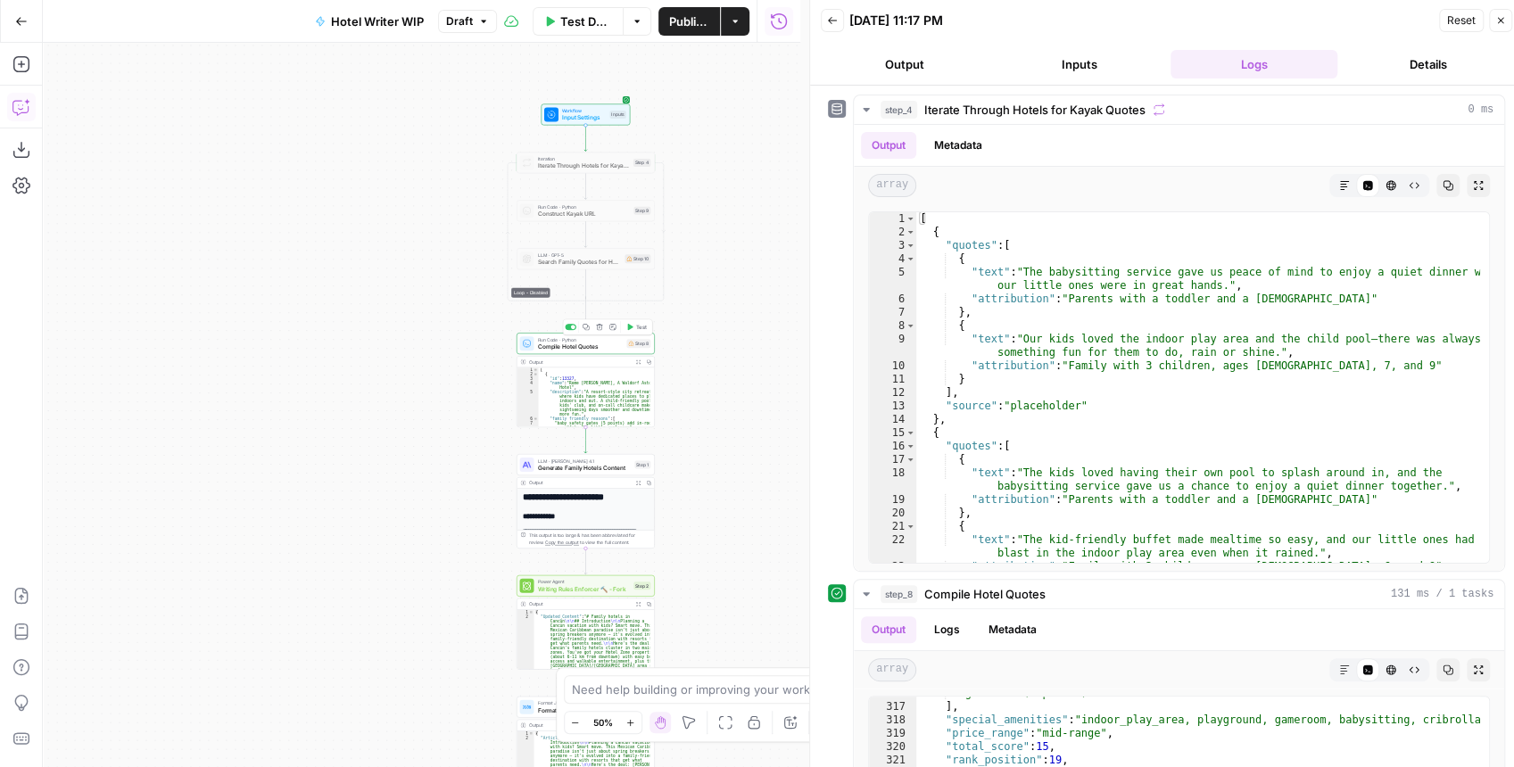
click at [572, 330] on div "Copy step Delete step Add Note Test" at bounding box center [607, 327] width 89 height 16
click at [571, 328] on div at bounding box center [571, 327] width 12 height 6
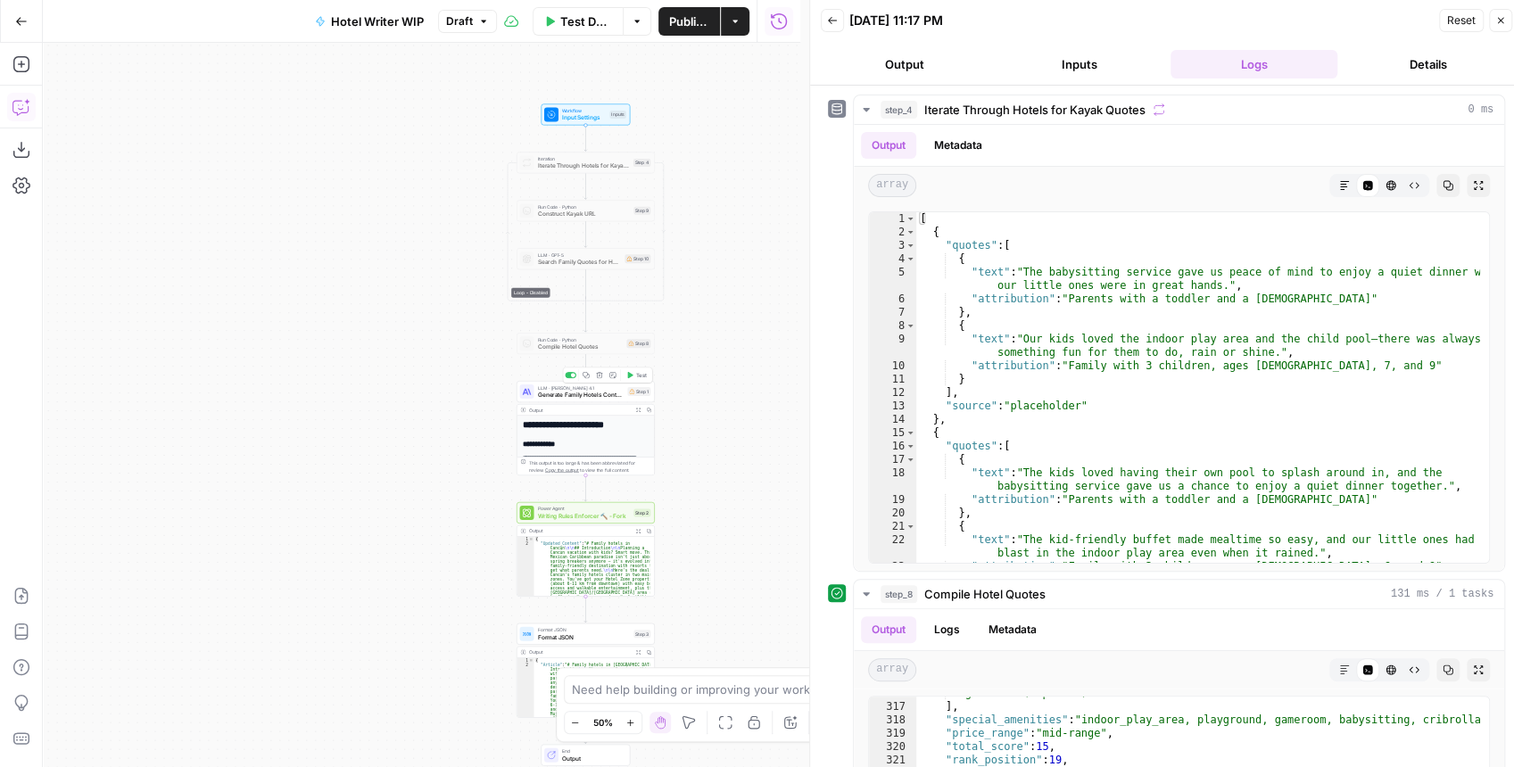
click at [582, 397] on span "Generate Family Hotels Content" at bounding box center [580, 395] width 87 height 9
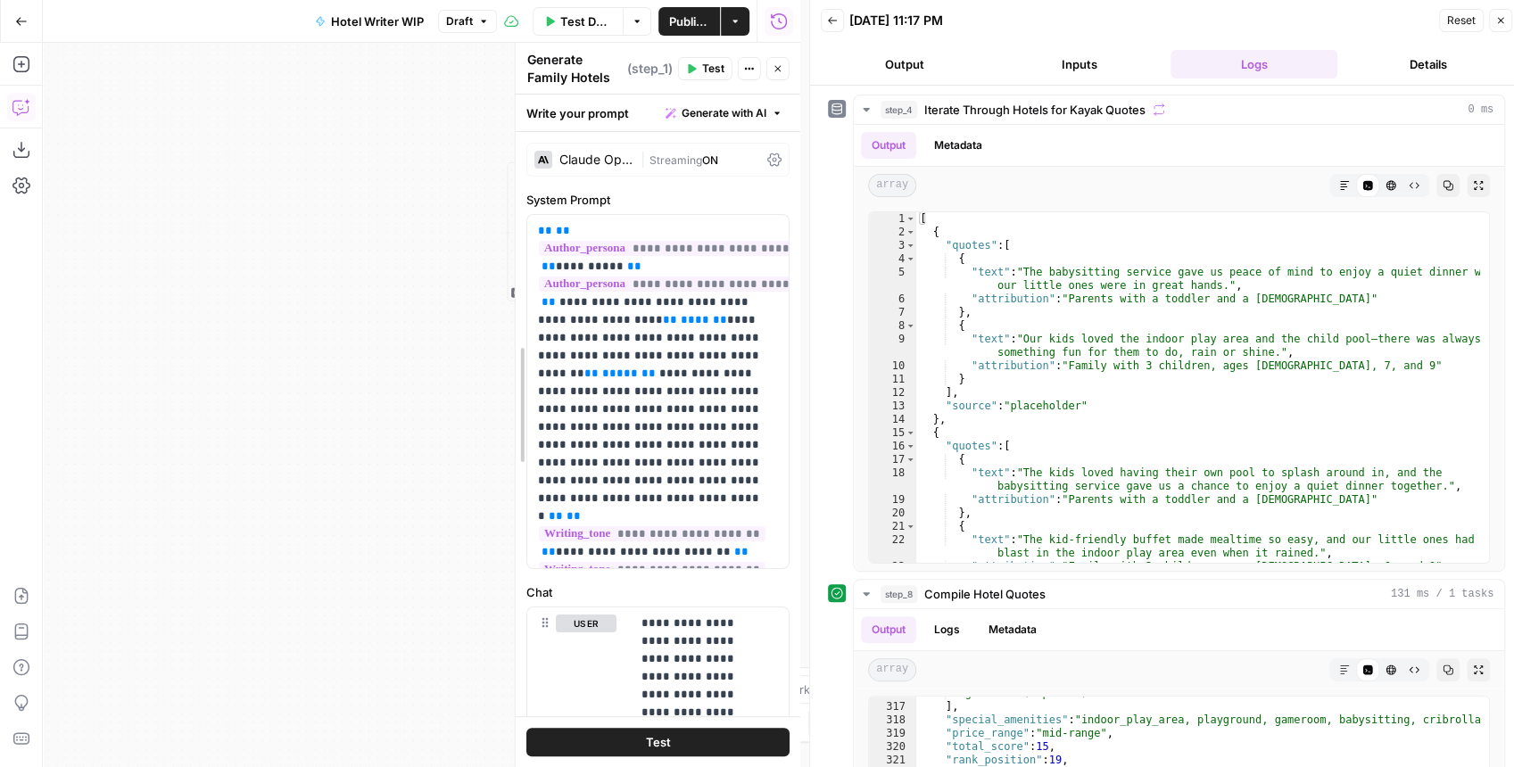
drag, startPoint x: 93, startPoint y: 339, endPoint x: 541, endPoint y: 330, distance: 448.0
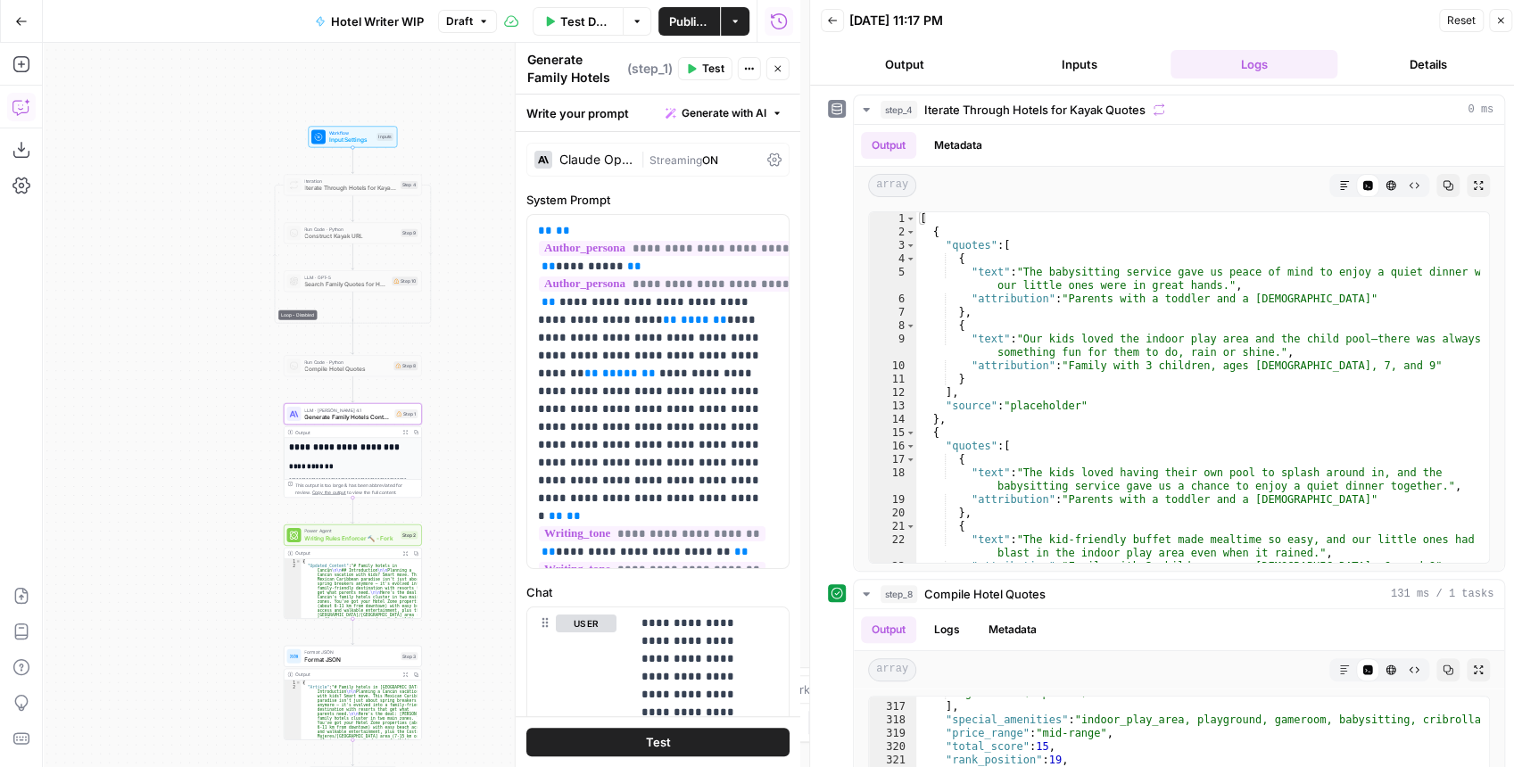
drag, startPoint x: 394, startPoint y: 330, endPoint x: 141, endPoint y: 358, distance: 254.0
click at [141, 358] on div "**********" at bounding box center [422, 405] width 758 height 725
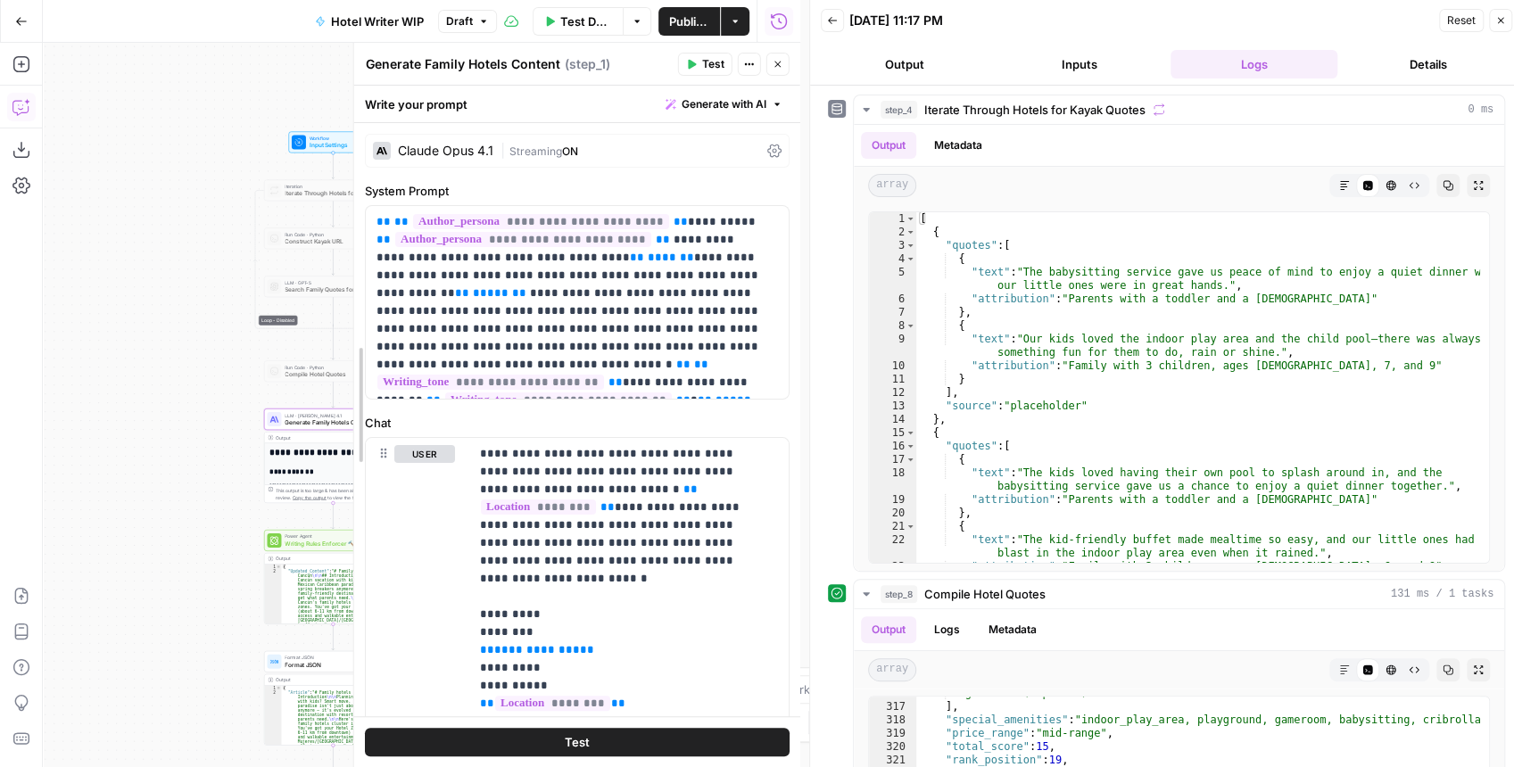
drag, startPoint x: 520, startPoint y: 400, endPoint x: 352, endPoint y: 401, distance: 167.8
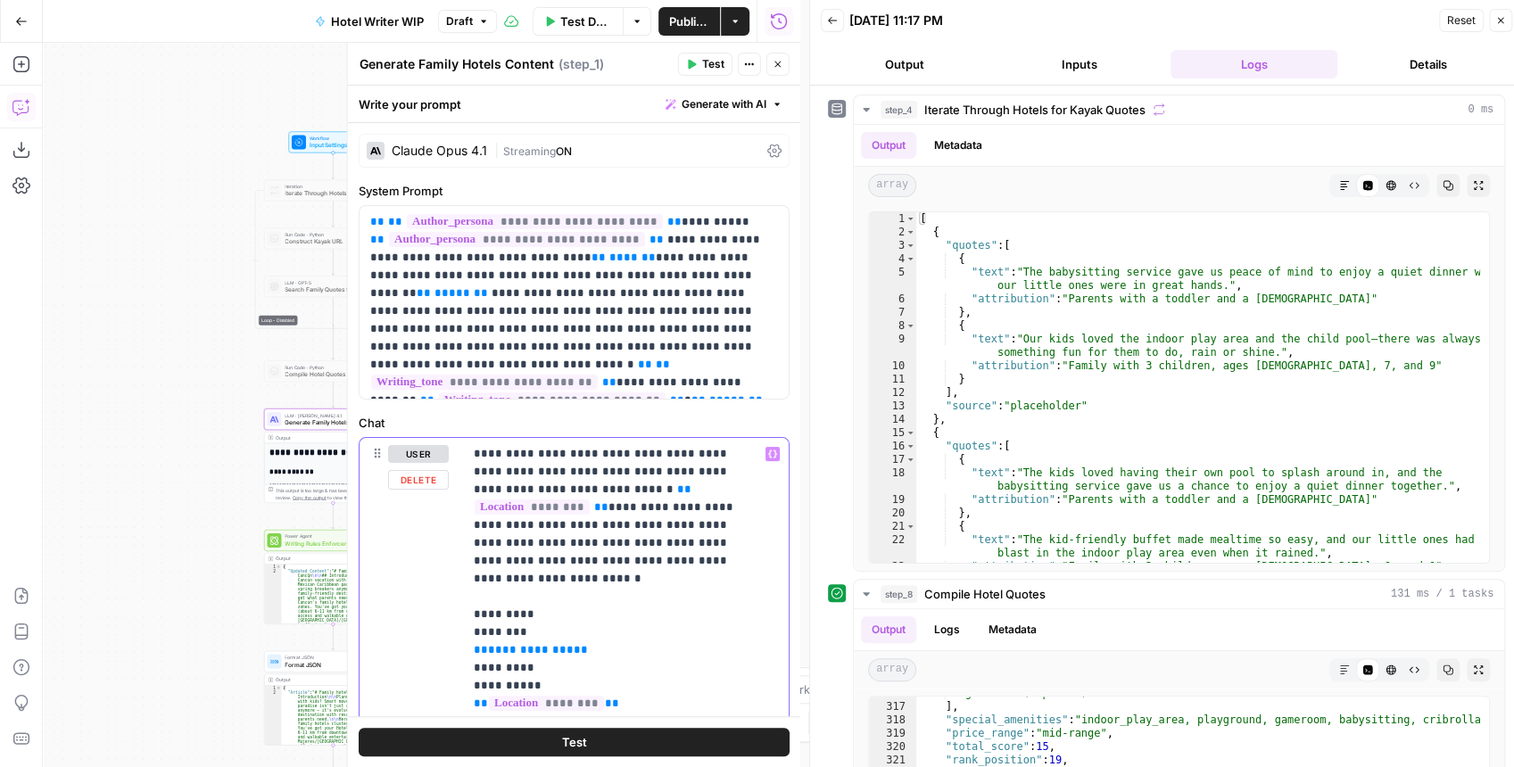
drag, startPoint x: 566, startPoint y: 621, endPoint x: 467, endPoint y: 625, distance: 99.1
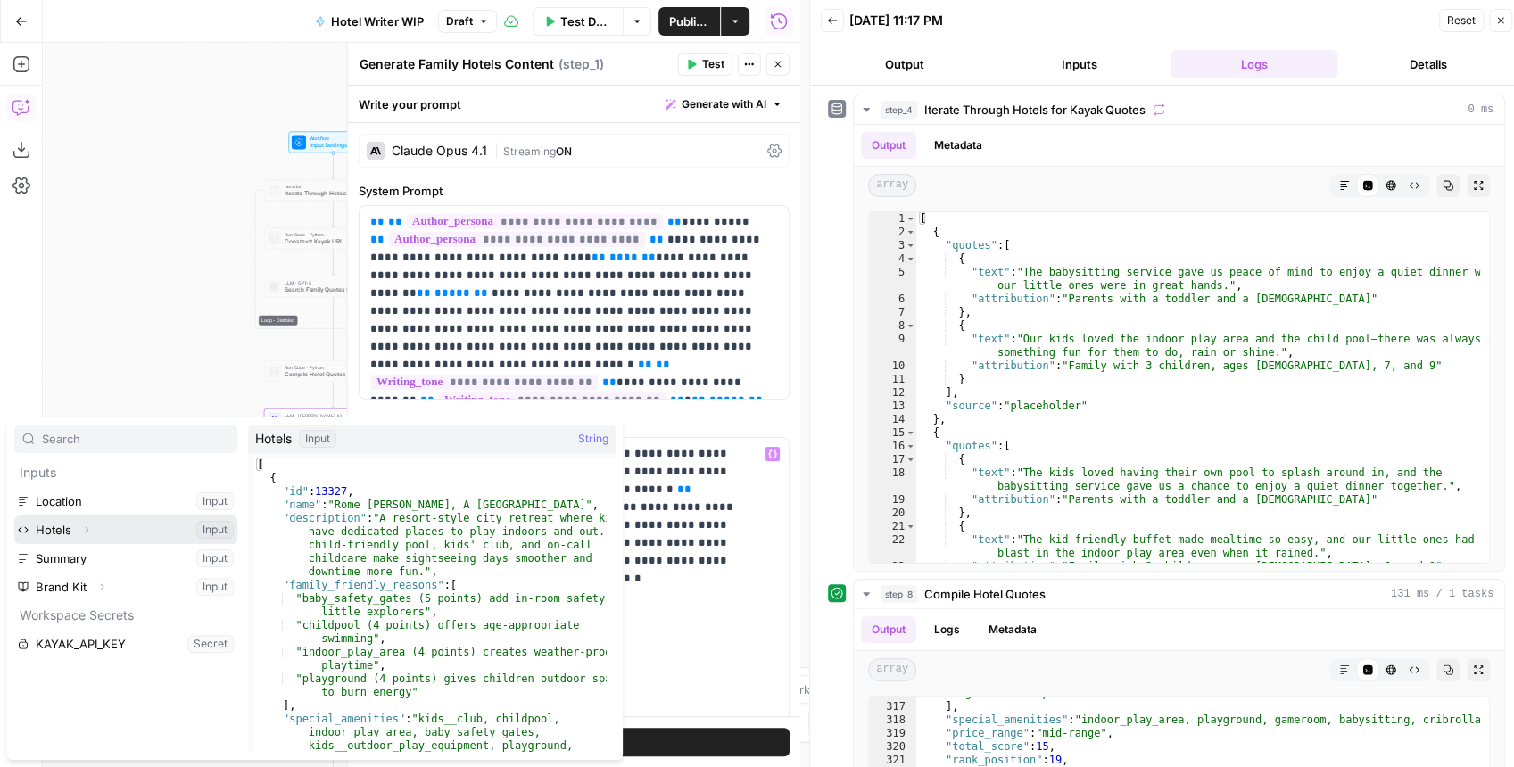
click at [89, 523] on button "Expand" at bounding box center [86, 529] width 23 height 23
click at [60, 527] on button "Select variable Hotels" at bounding box center [125, 530] width 223 height 29
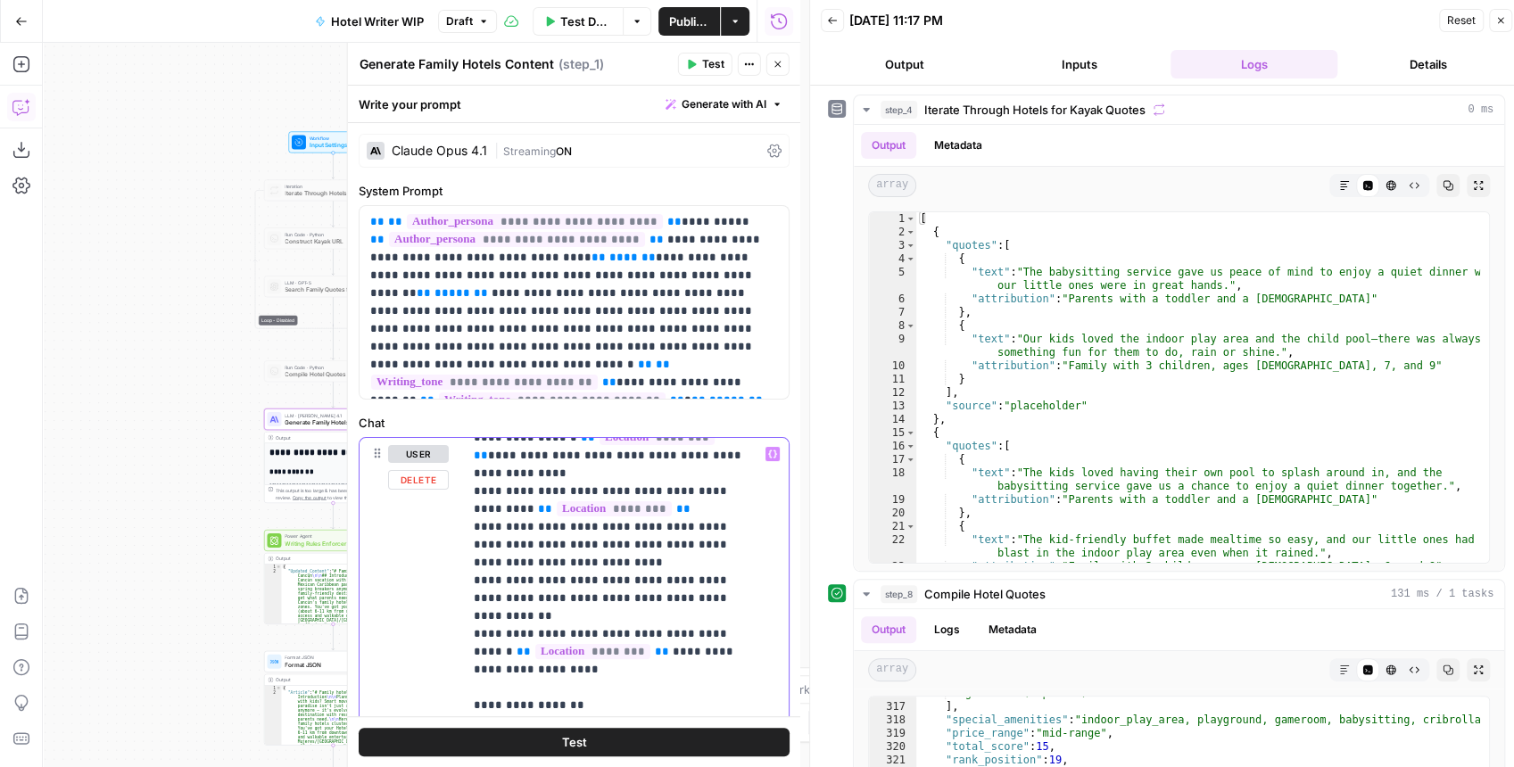
scroll to position [1428, 0]
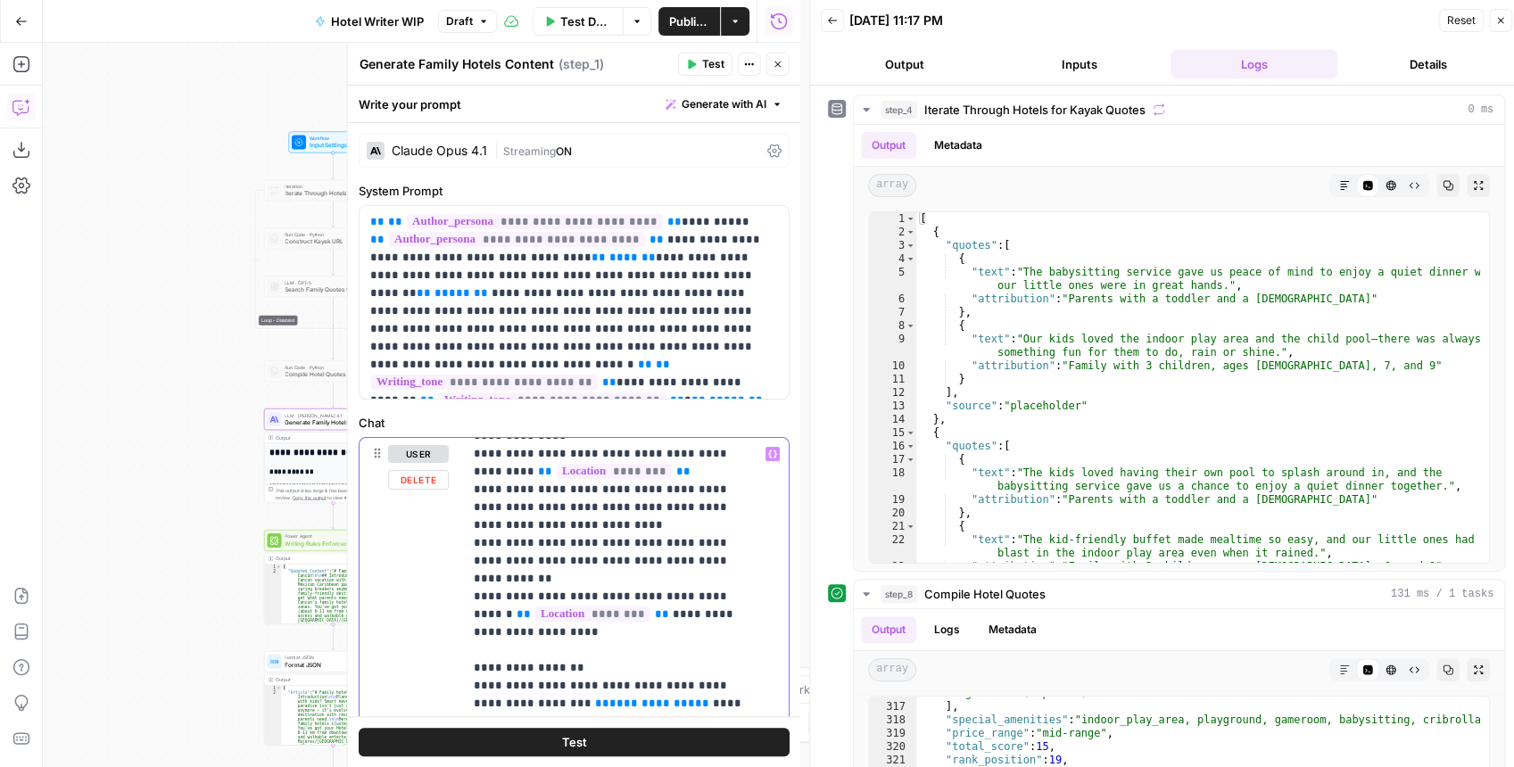
drag, startPoint x: 599, startPoint y: 580, endPoint x: 506, endPoint y: 578, distance: 92.8
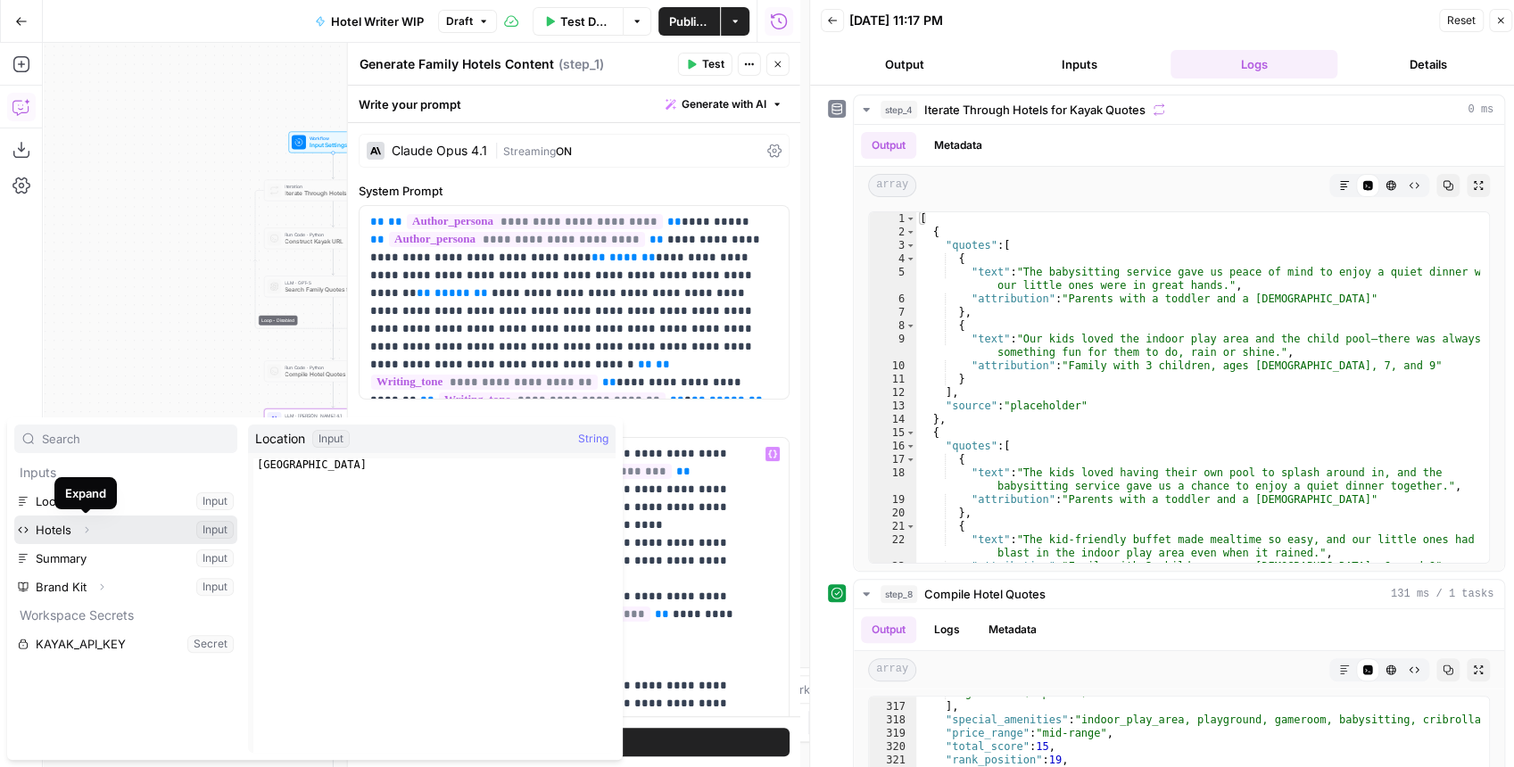
click at [82, 526] on icon "button" at bounding box center [86, 530] width 11 height 11
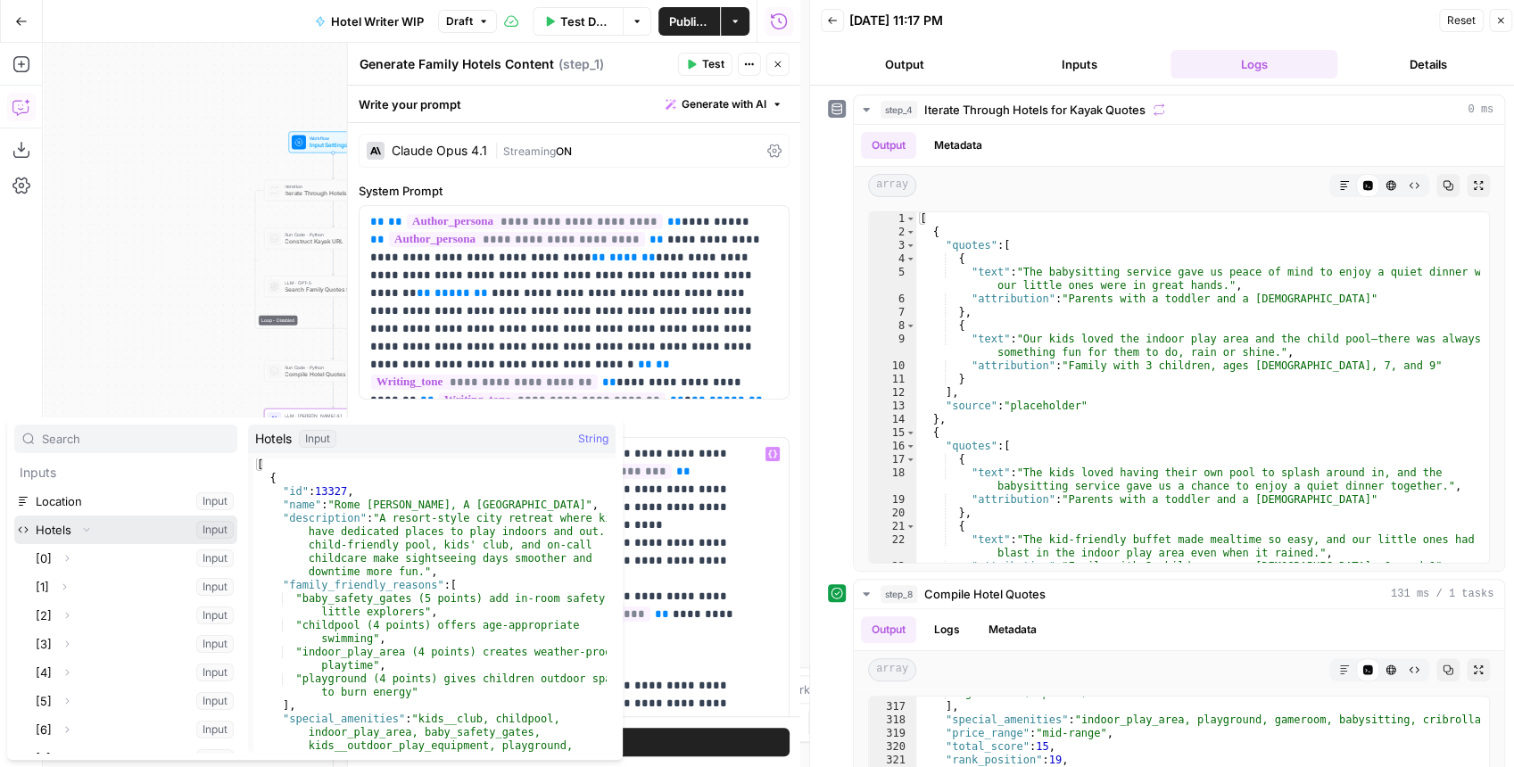
click at [61, 533] on button "Select variable Hotels" at bounding box center [125, 530] width 223 height 29
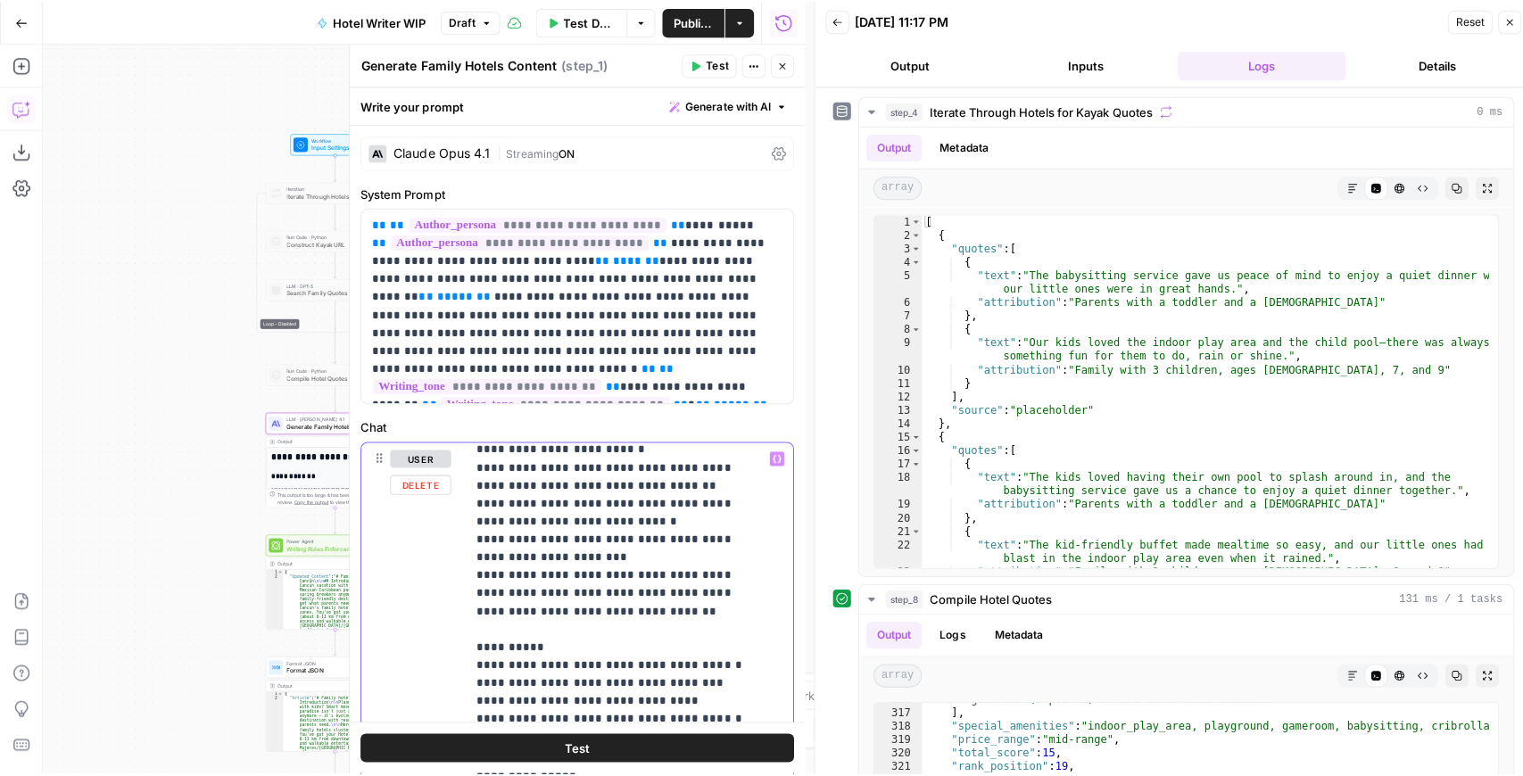
scroll to position [3213, 0]
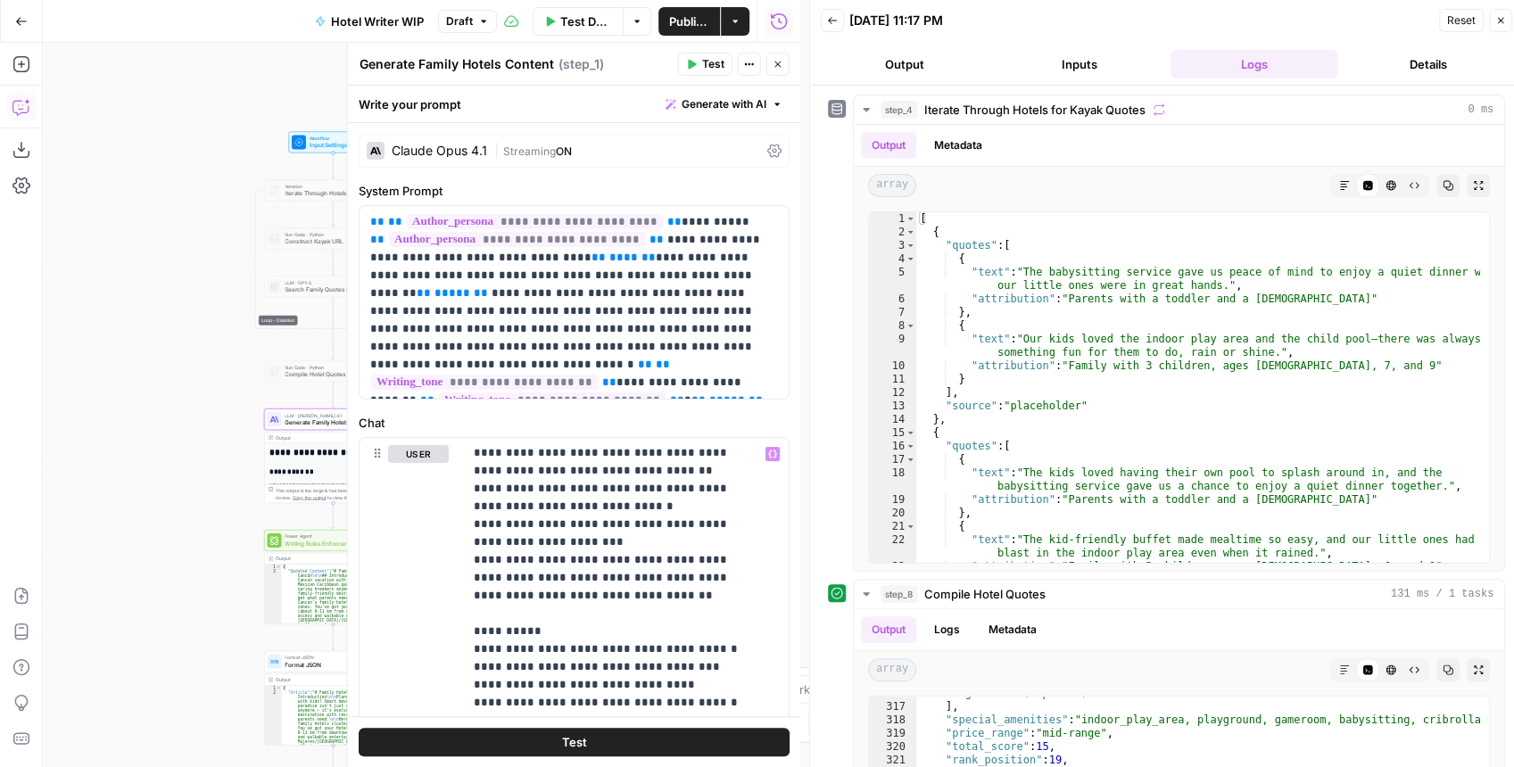
click at [1496, 26] on button "Close" at bounding box center [1500, 20] width 23 height 23
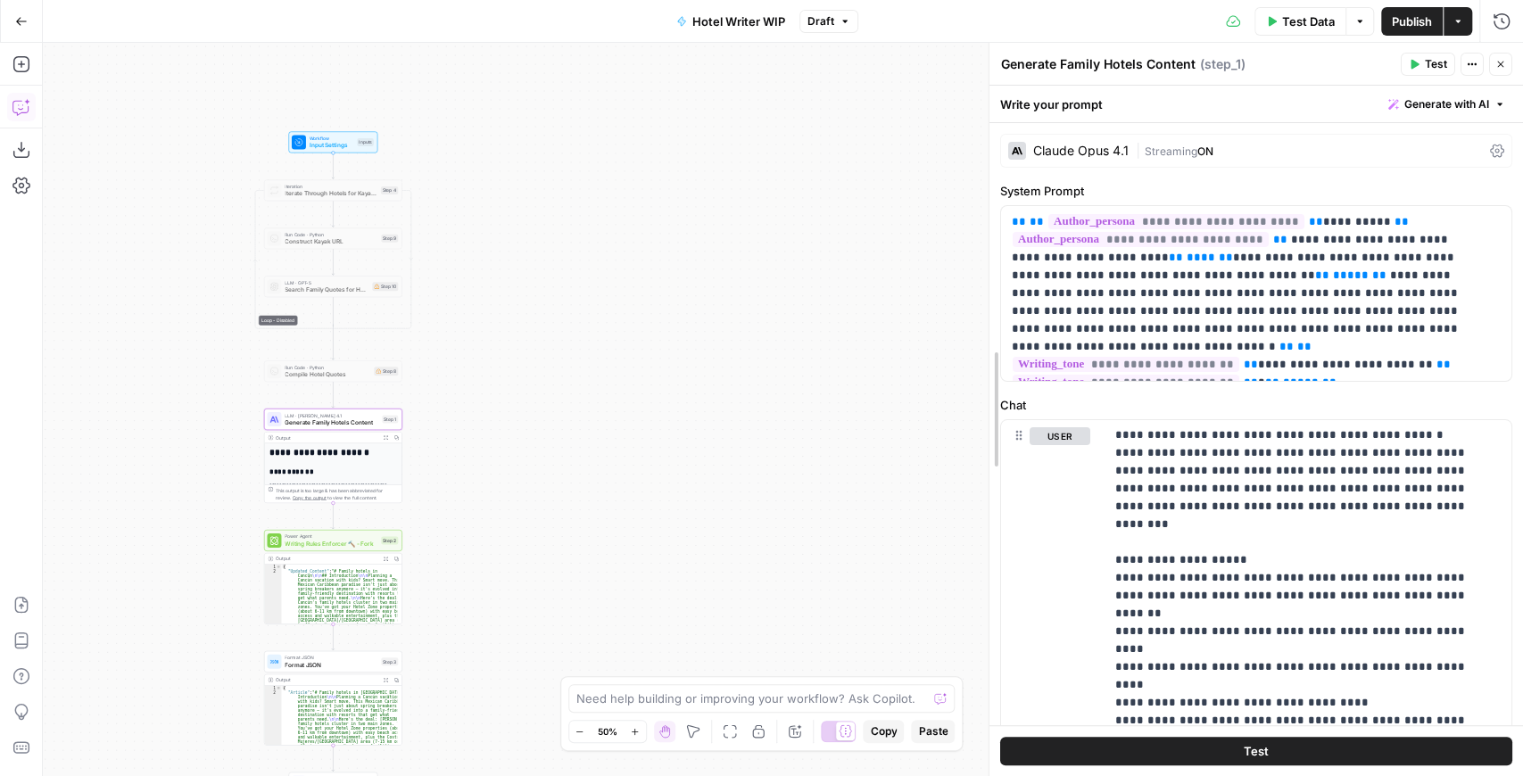
scroll to position [2160, 0]
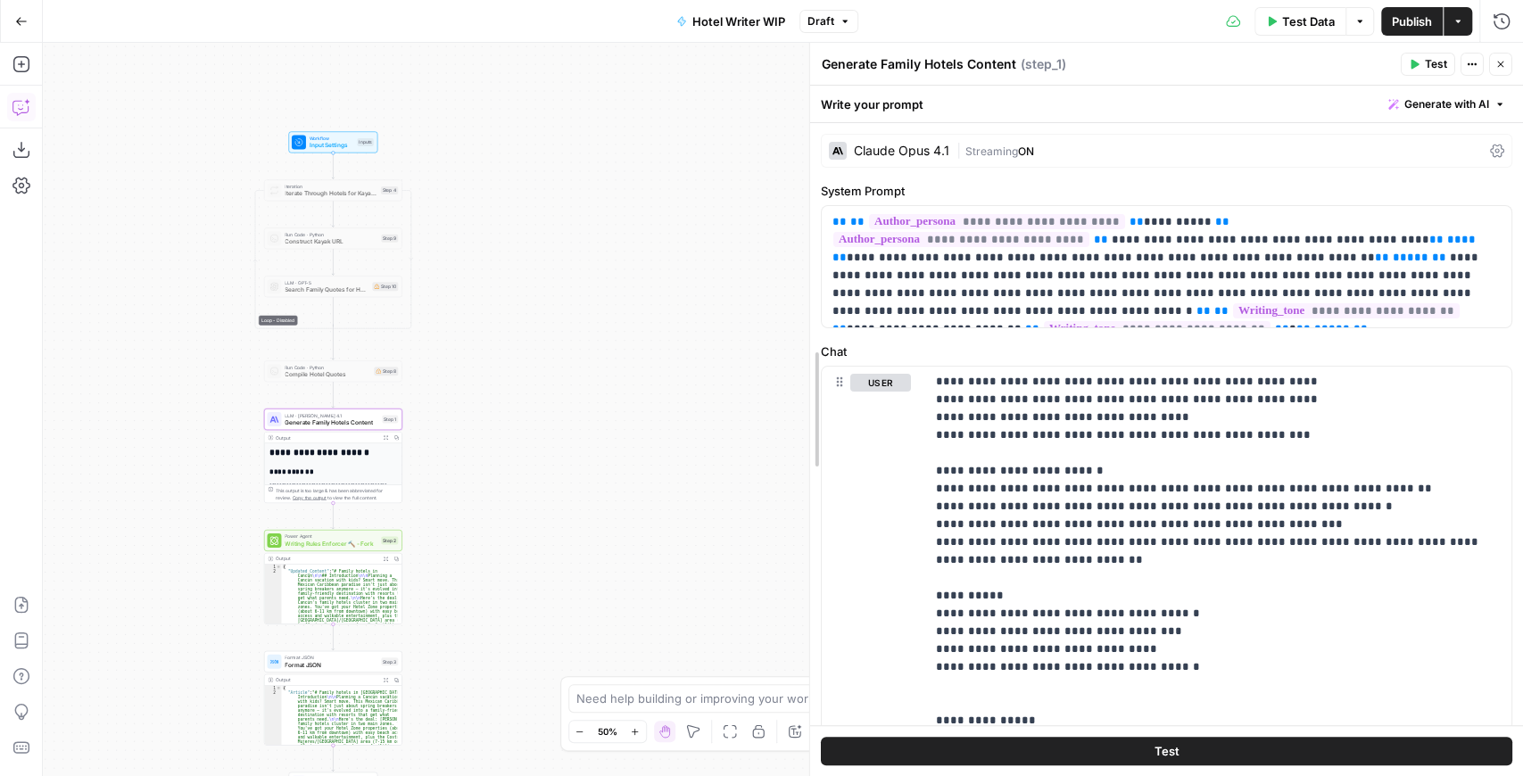
drag, startPoint x: 1072, startPoint y: 230, endPoint x: 705, endPoint y: 250, distance: 367.3
click at [684, 258] on body "**********" at bounding box center [761, 388] width 1523 height 776
click at [883, 149] on div "Claude Opus 4.1" at bounding box center [901, 151] width 95 height 12
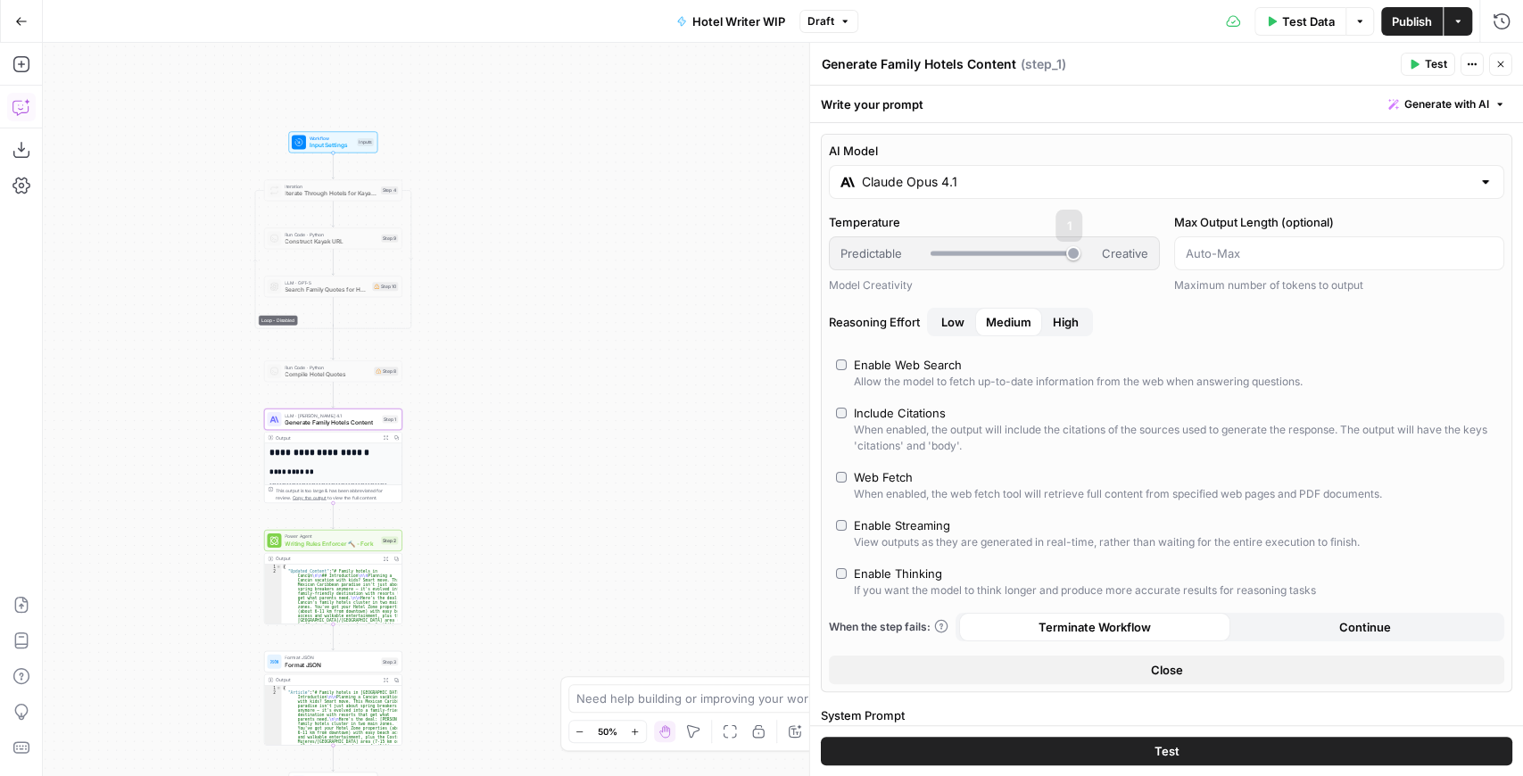
click at [946, 192] on div "Claude Opus 4.1" at bounding box center [1166, 182] width 675 height 34
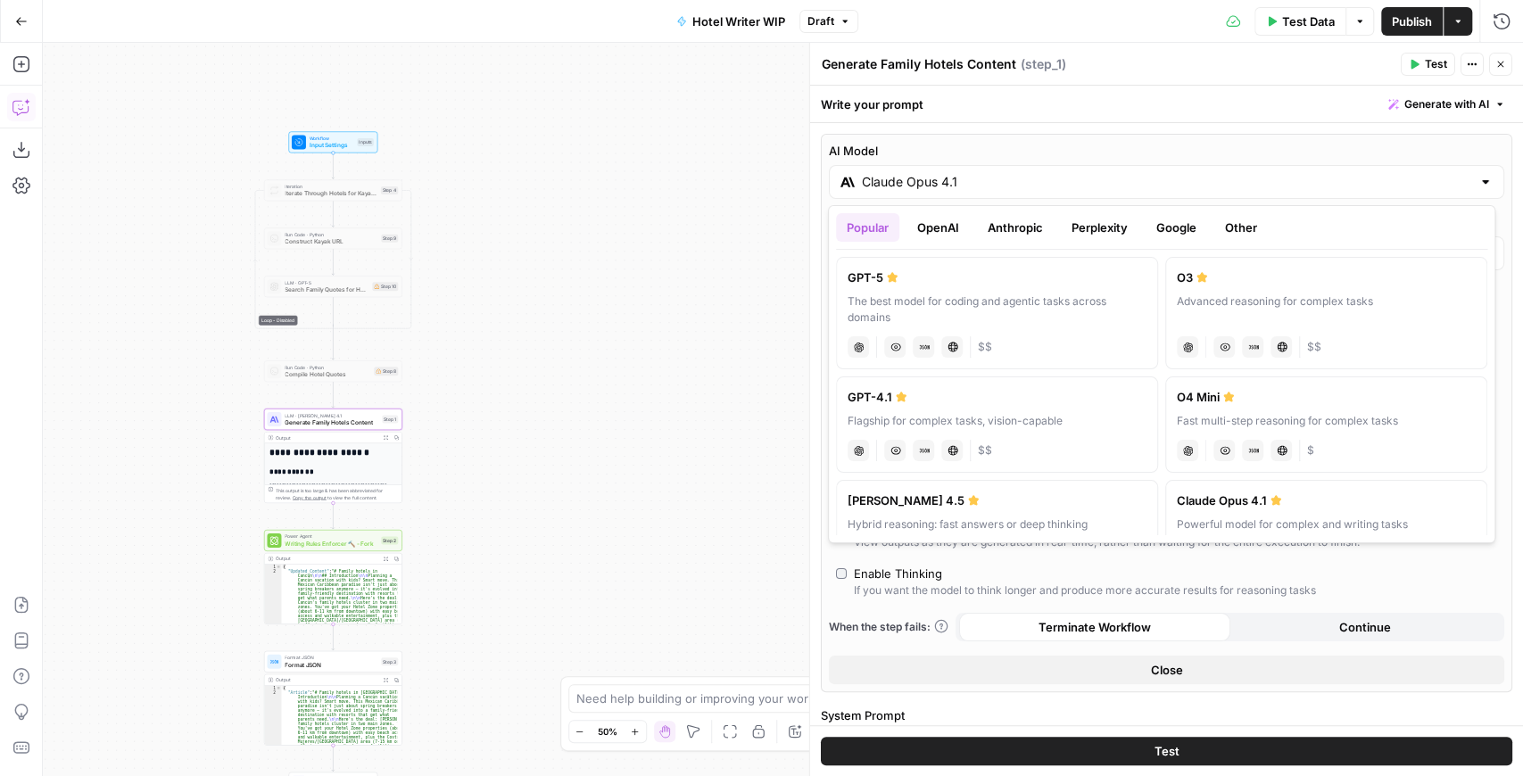
click at [960, 226] on button "OpenAI" at bounding box center [938, 227] width 63 height 29
click at [999, 233] on button "Anthropic" at bounding box center [1015, 227] width 77 height 29
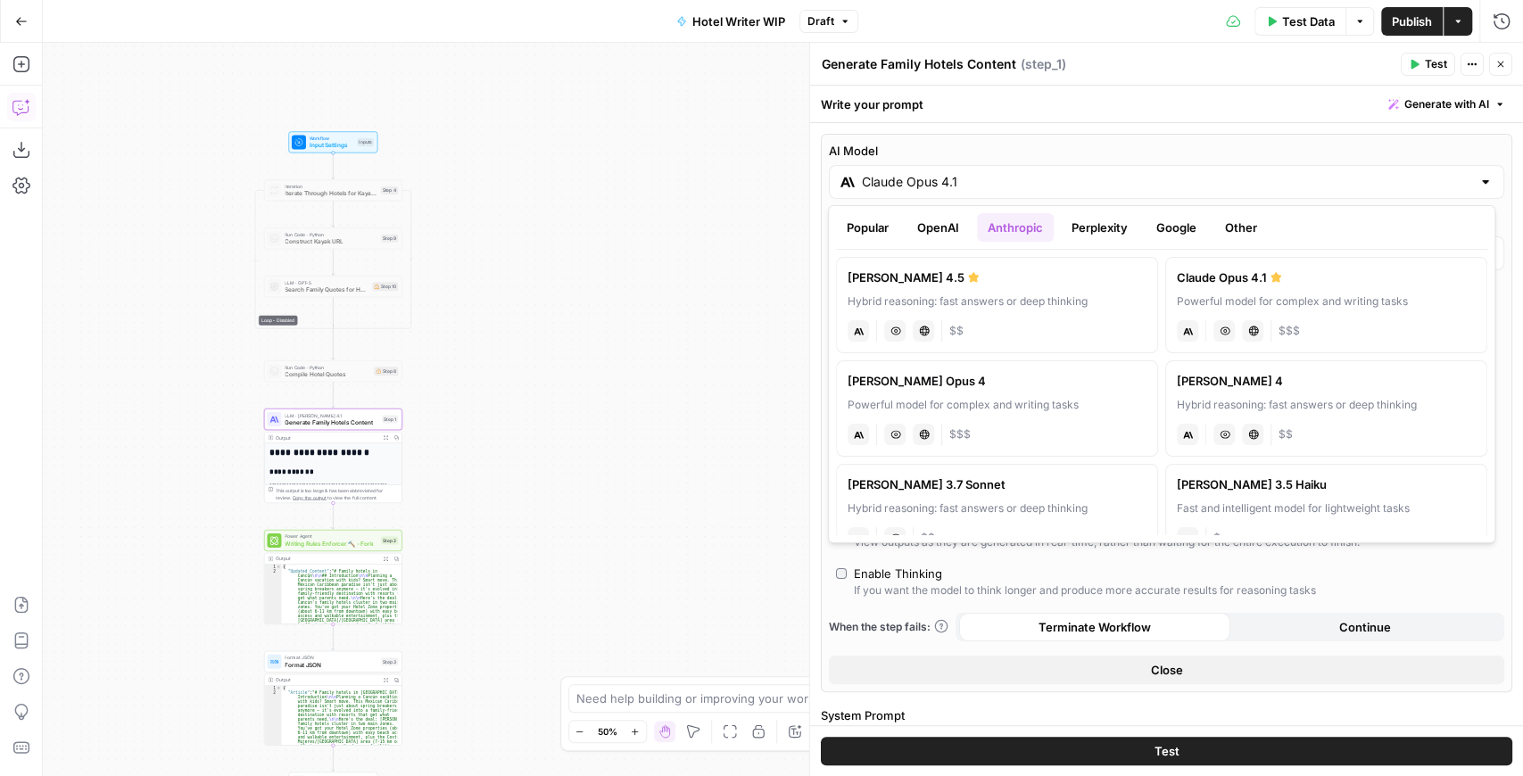
click at [1224, 194] on div "Claude Opus 4.1" at bounding box center [1166, 182] width 675 height 34
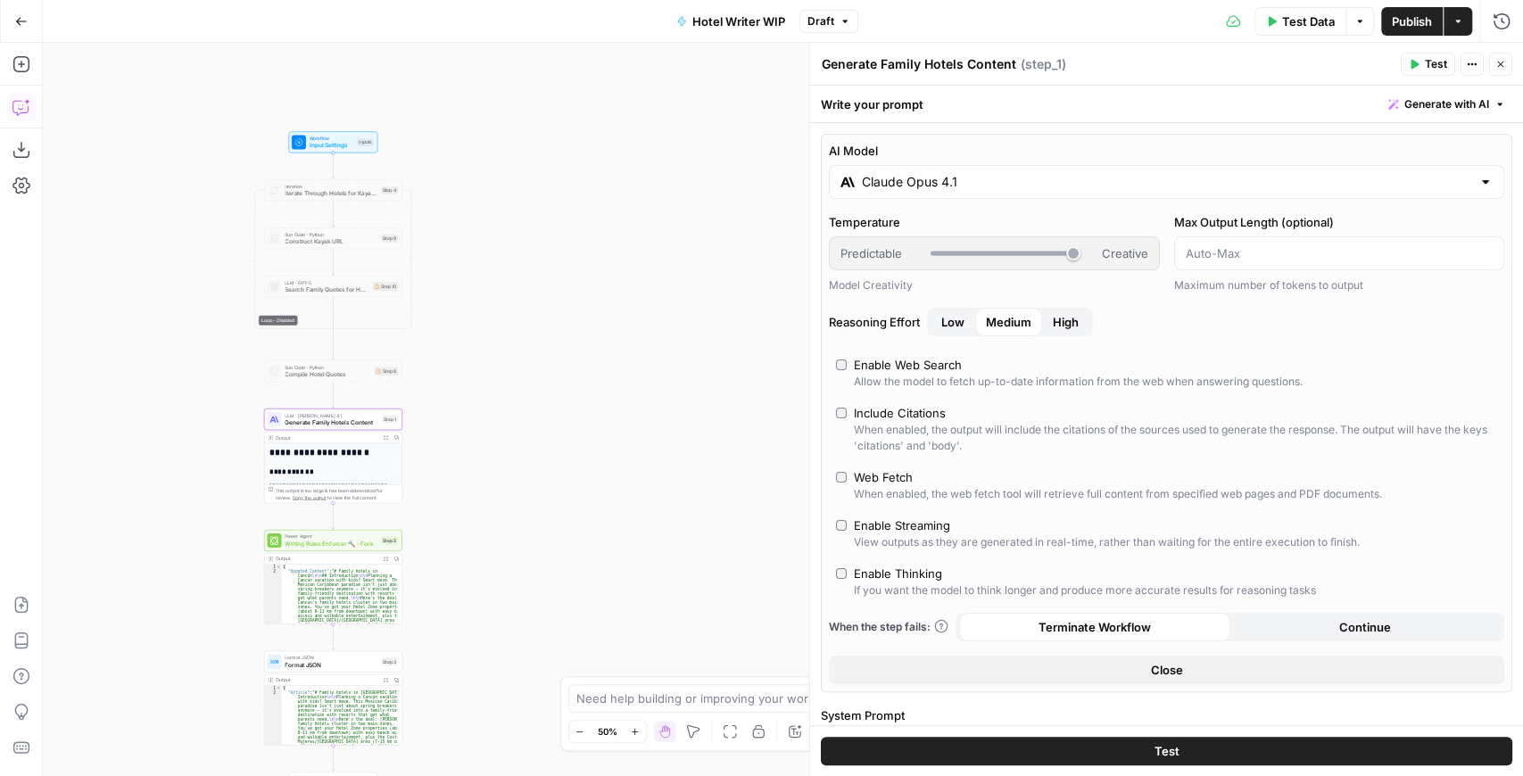
click at [880, 357] on div "Enable Web Search" at bounding box center [908, 365] width 108 height 18
click at [918, 525] on div "Enable Streaming" at bounding box center [902, 526] width 96 height 18
drag, startPoint x: 814, startPoint y: 391, endPoint x: 687, endPoint y: 393, distance: 126.7
click at [688, 394] on body "**********" at bounding box center [761, 388] width 1523 height 776
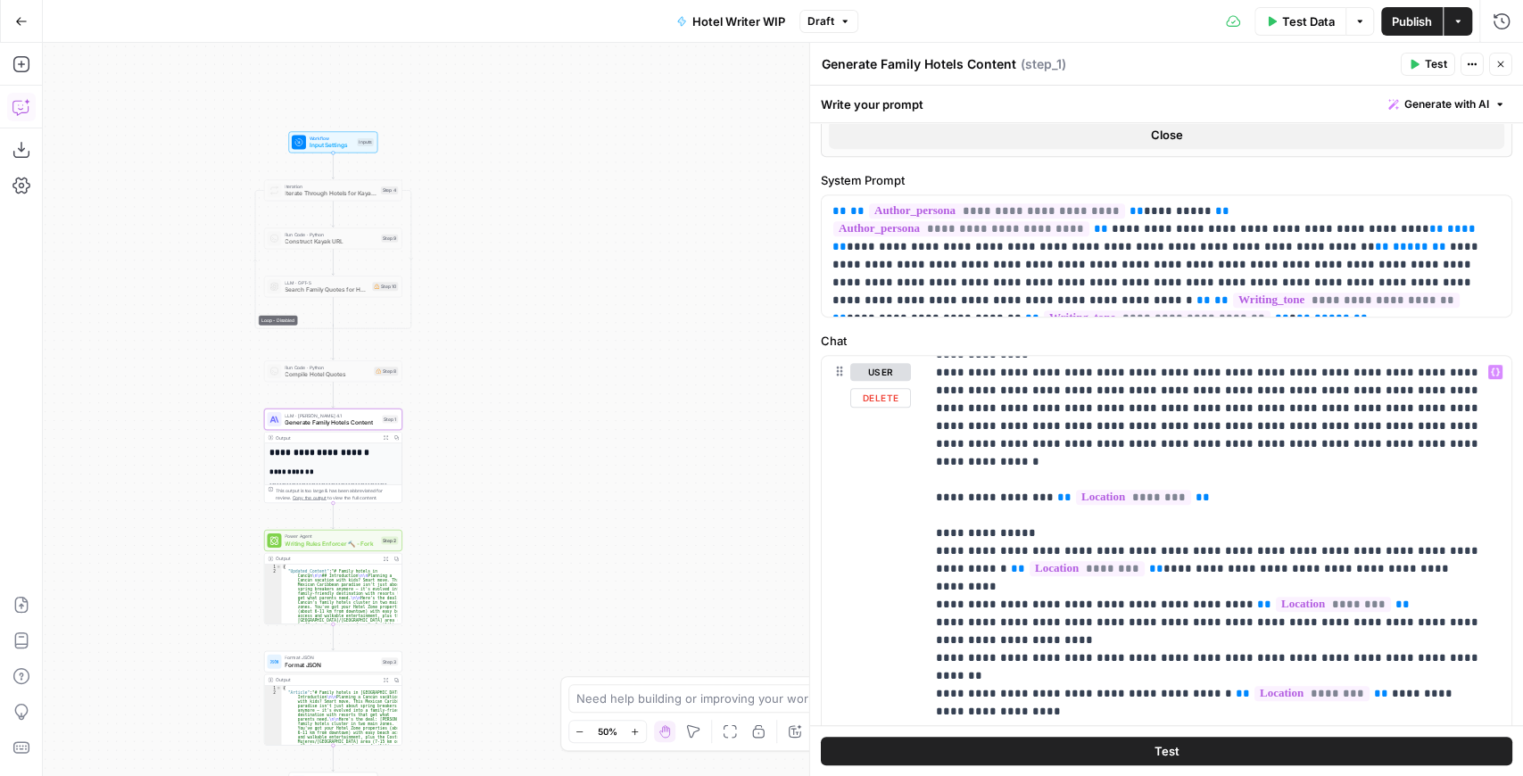
scroll to position [892, 0]
click at [1410, 32] on button "Publish" at bounding box center [1412, 21] width 62 height 29
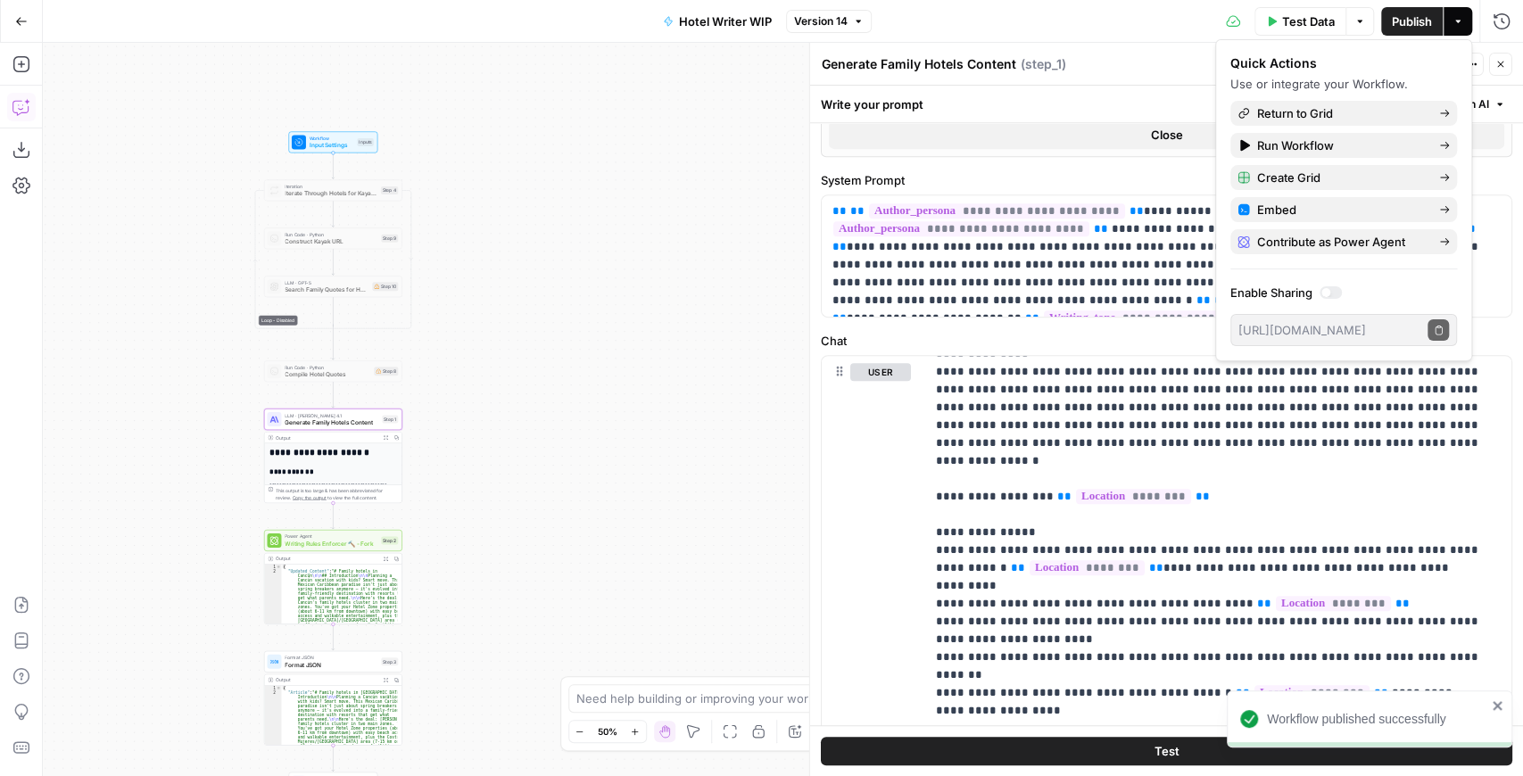
click at [26, 14] on button "Go Back" at bounding box center [21, 21] width 32 height 32
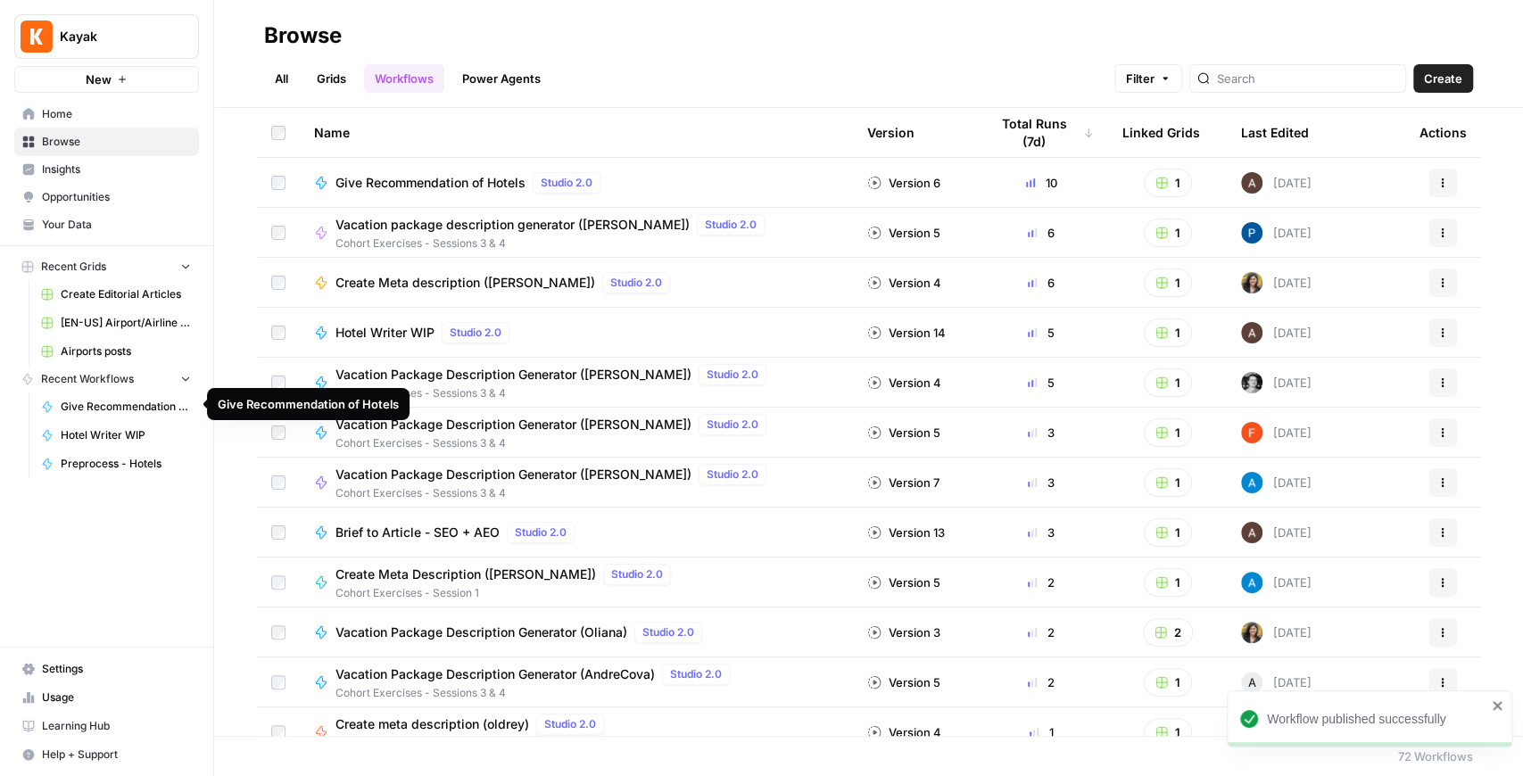
click at [122, 427] on span "Hotel Writer WIP" at bounding box center [126, 435] width 130 height 16
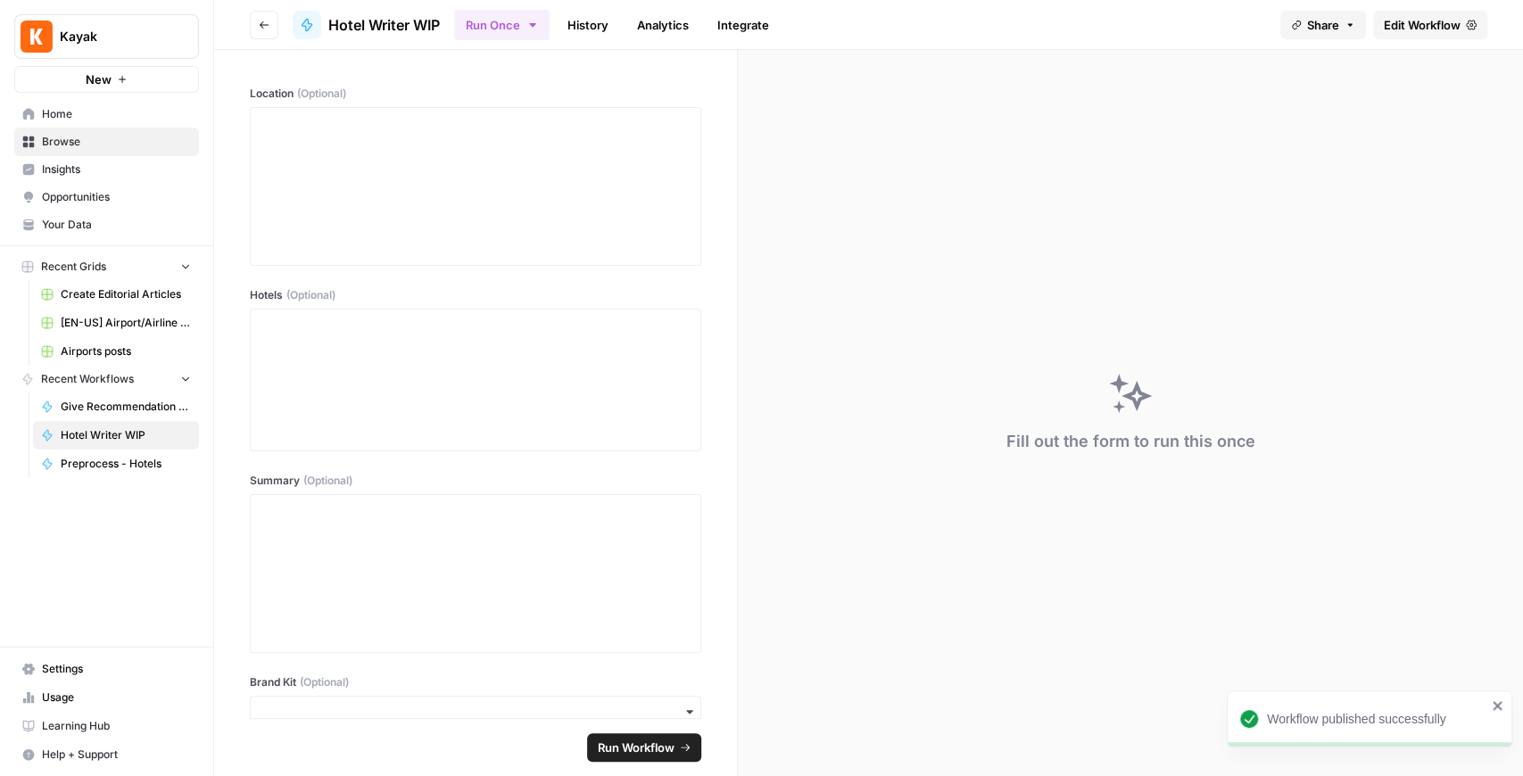
click at [268, 16] on button "Go back" at bounding box center [264, 25] width 29 height 29
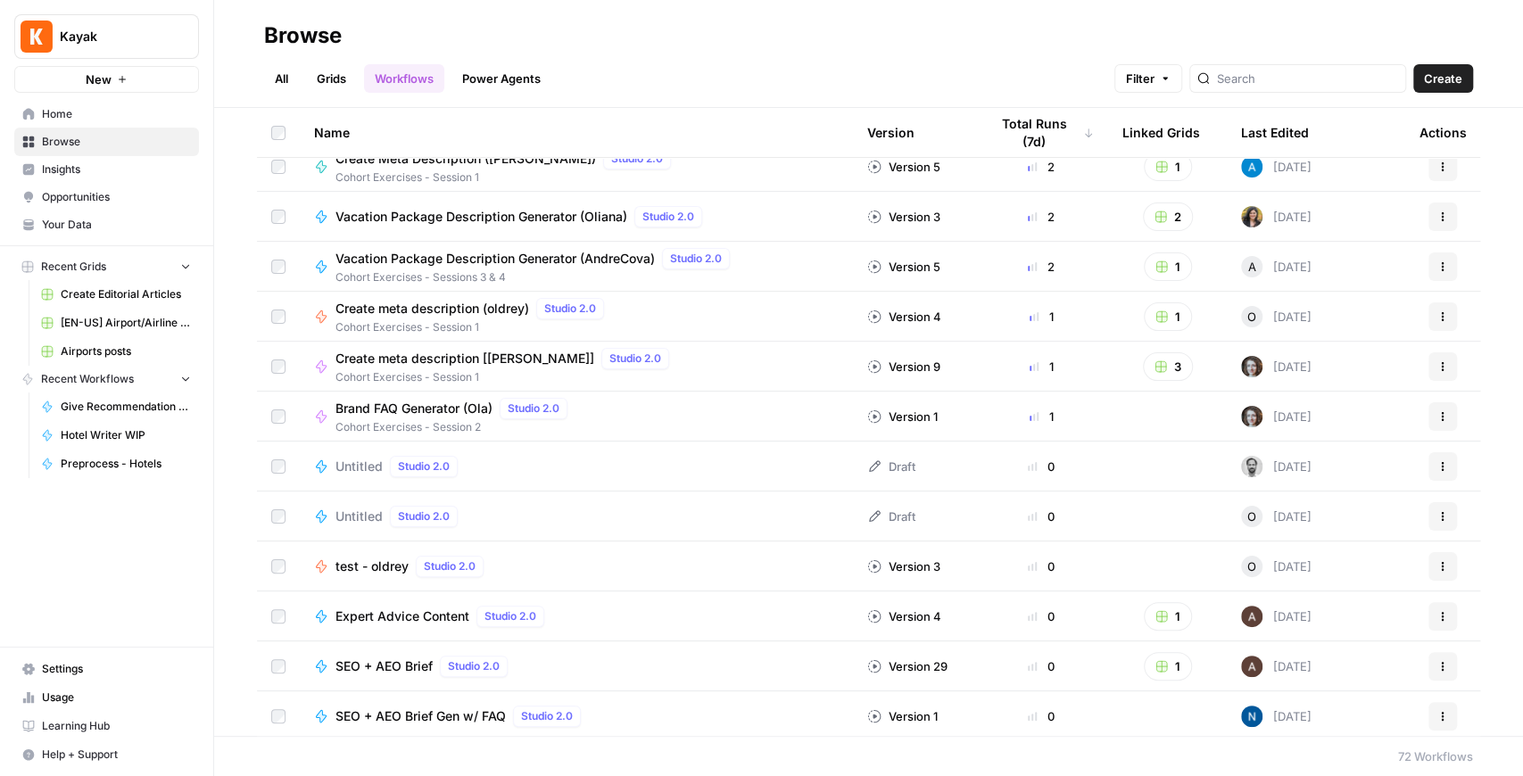
scroll to position [416, 0]
click at [330, 83] on link "Grids" at bounding box center [331, 78] width 51 height 29
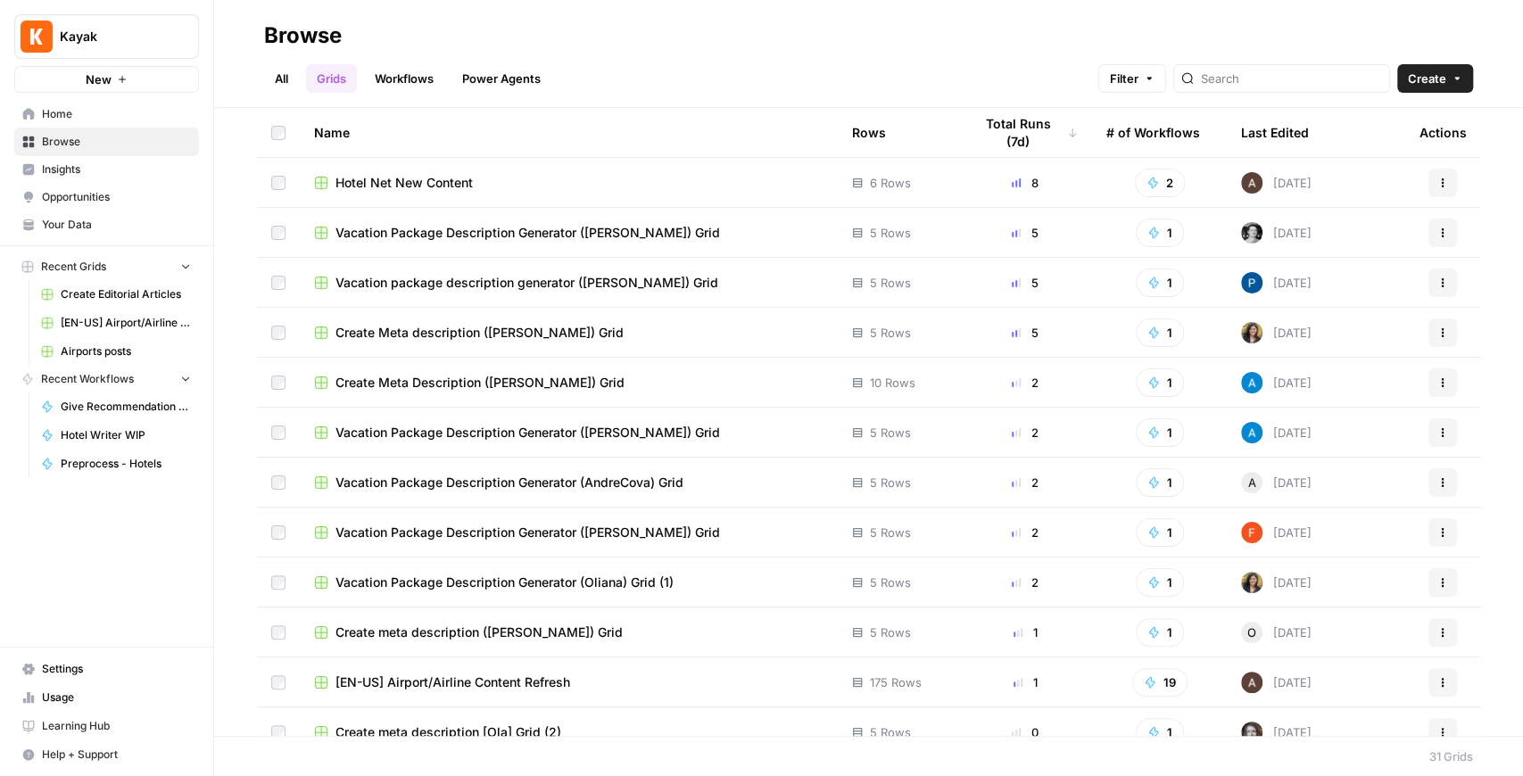
click at [434, 178] on span "Hotel Net New Content" at bounding box center [404, 183] width 137 height 18
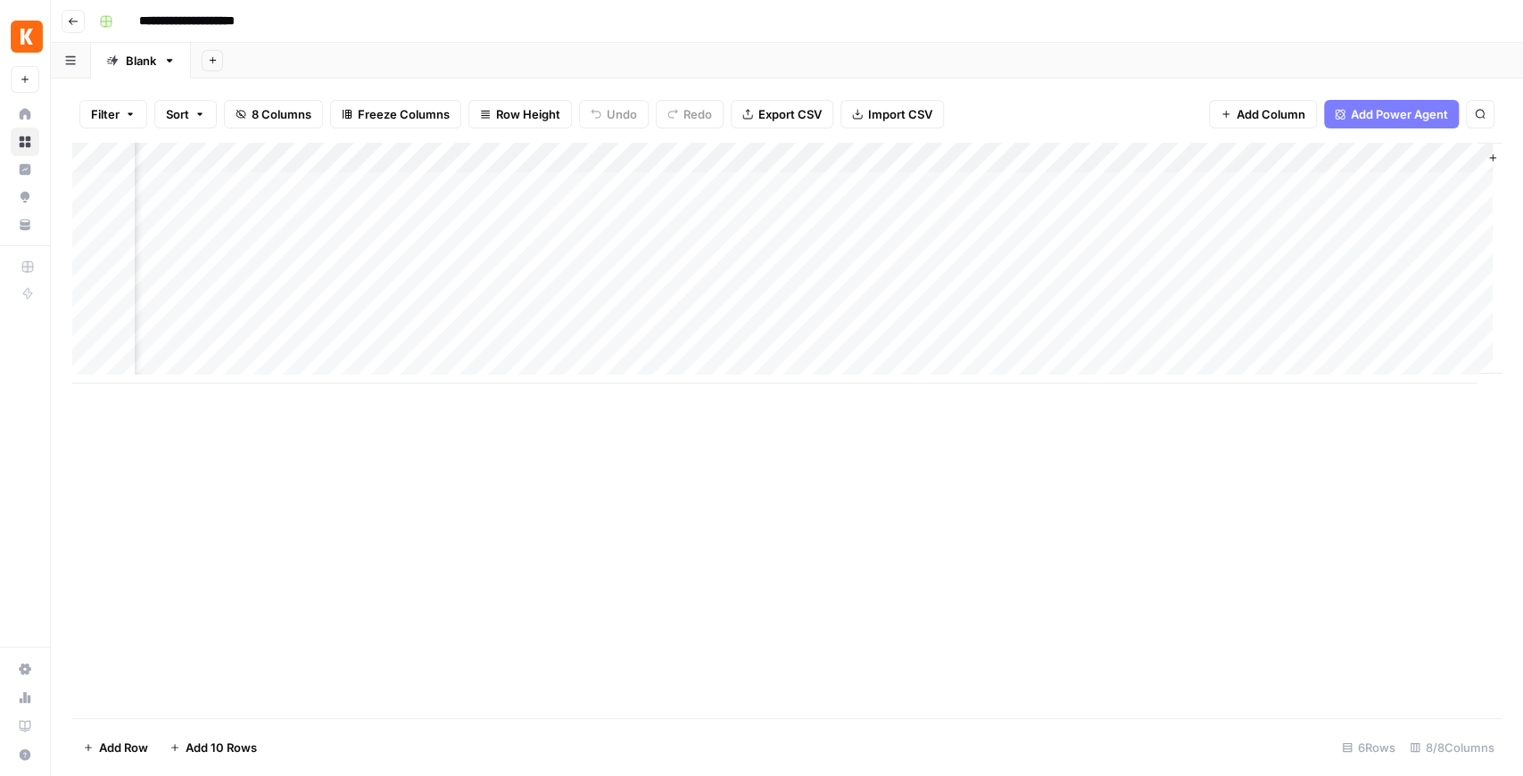
scroll to position [0, 104]
click at [1049, 183] on div "Add Column" at bounding box center [787, 263] width 1430 height 241
click at [1059, 211] on div "Add Column" at bounding box center [787, 263] width 1430 height 241
